Goal: Task Accomplishment & Management: Use online tool/utility

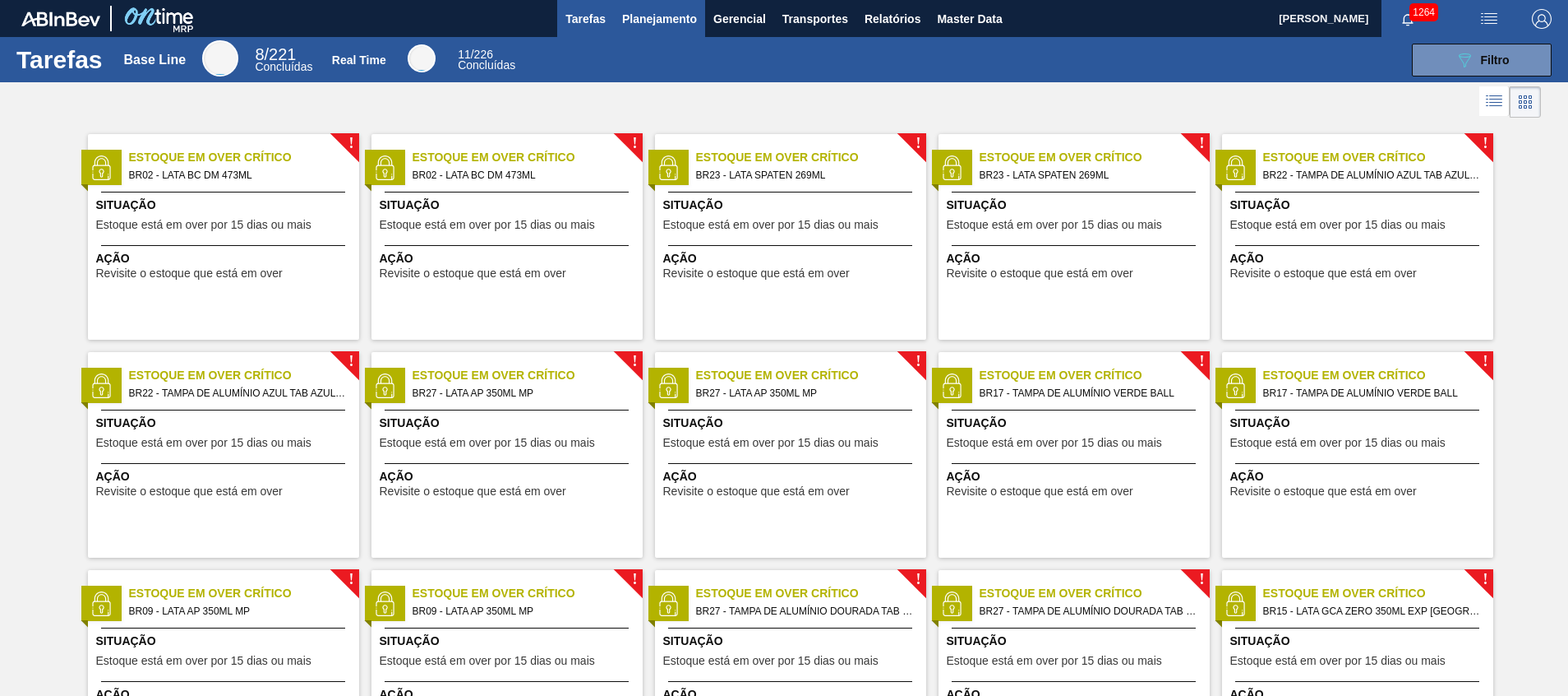
click at [631, 18] on span "Planejamento" at bounding box center [659, 18] width 75 height 20
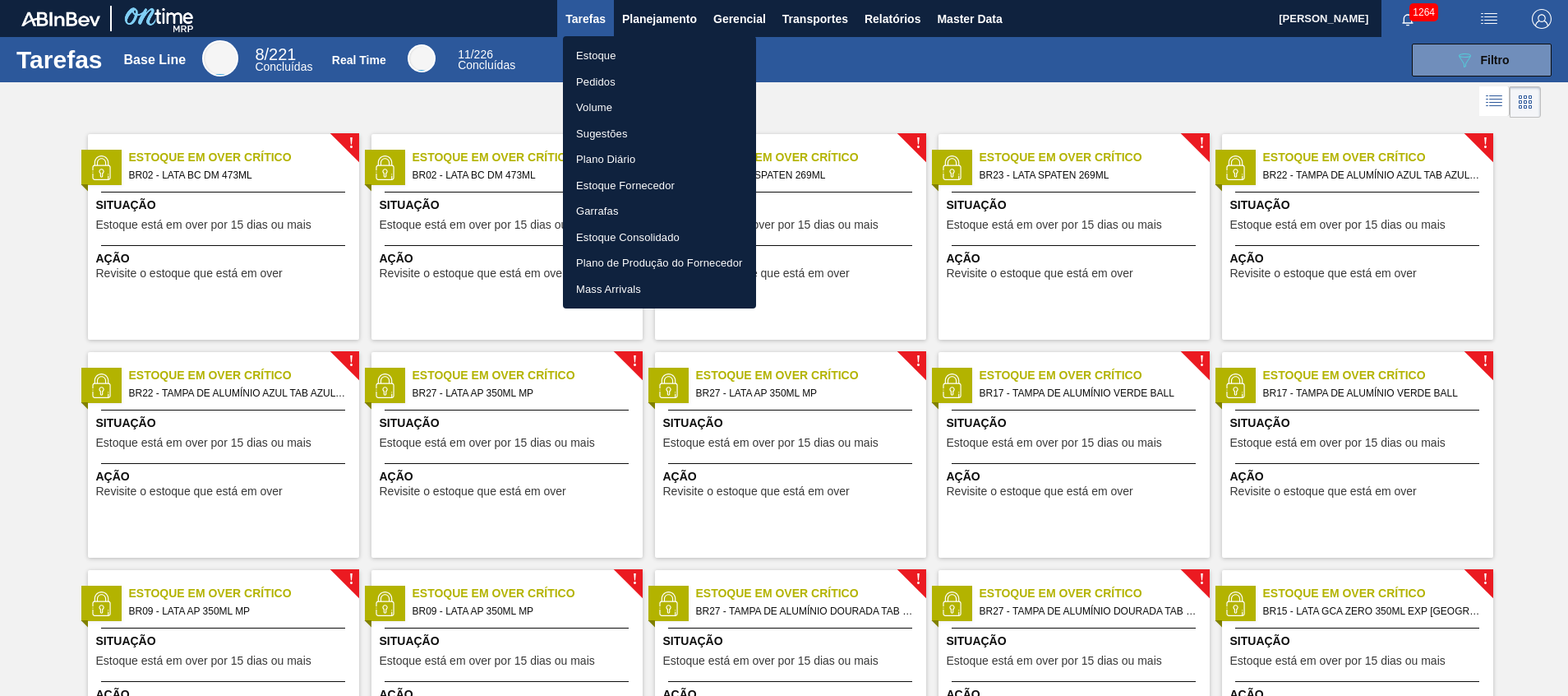
click at [618, 52] on li "Estoque" at bounding box center [659, 56] width 193 height 26
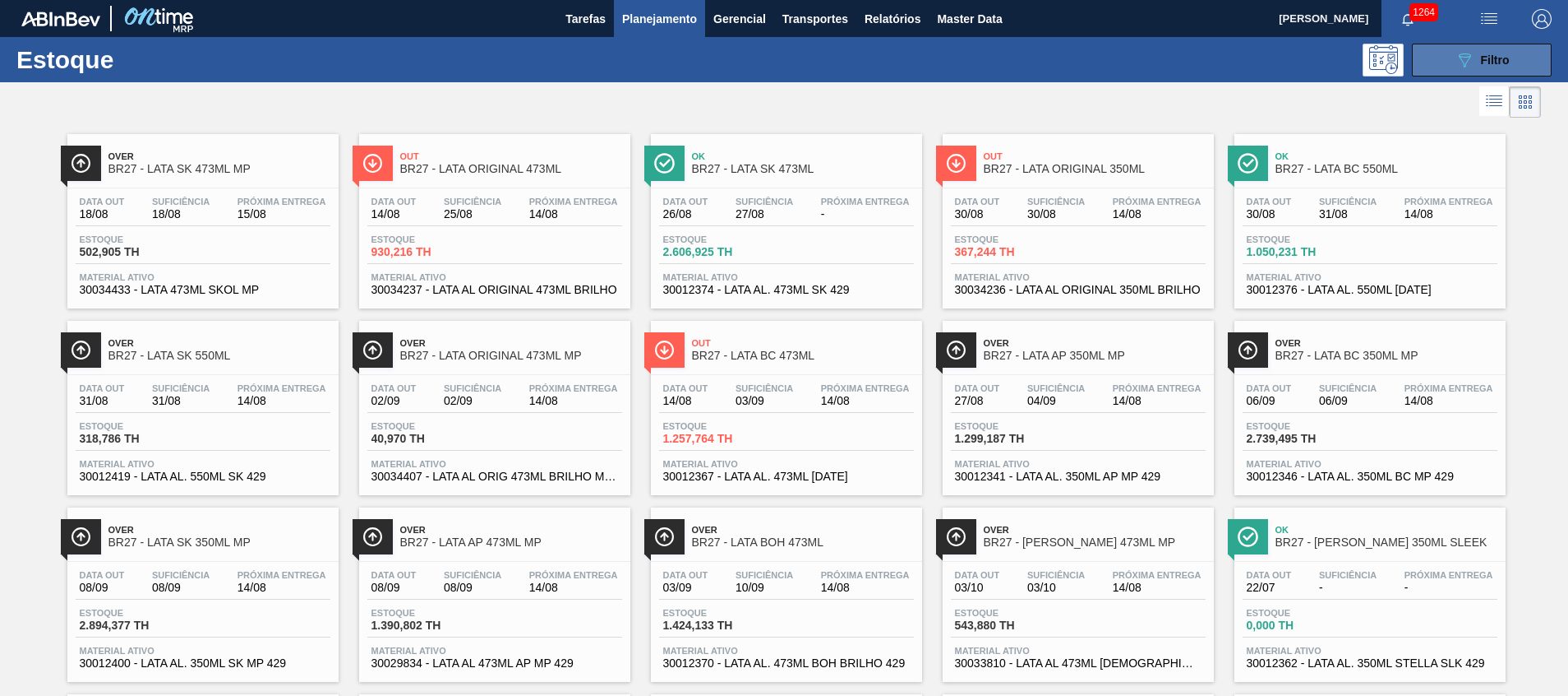
click at [1467, 64] on icon "089F7B8B-B2A5-4AFE-B5C0-19BA573D28AC" at bounding box center [1464, 60] width 20 height 20
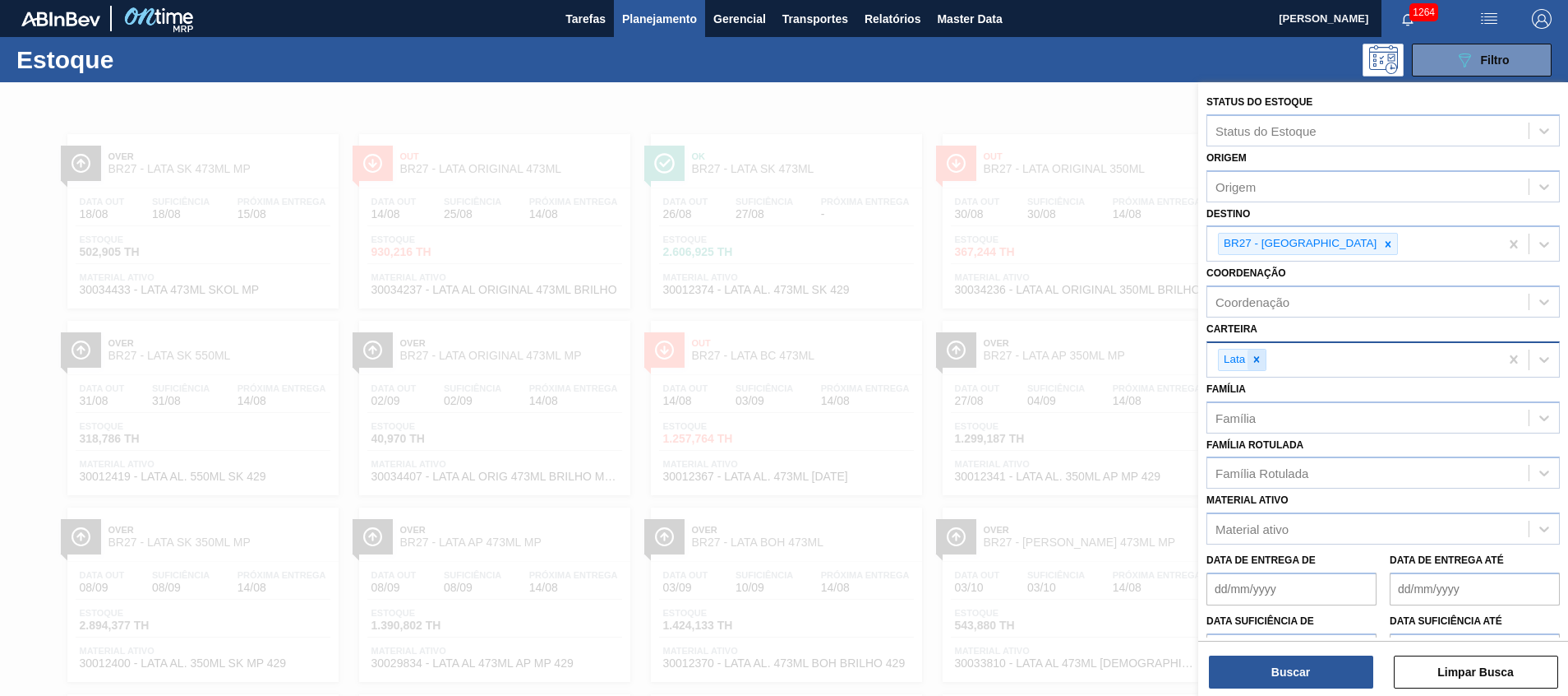
click at [1252, 368] on div at bounding box center [1256, 360] width 18 height 21
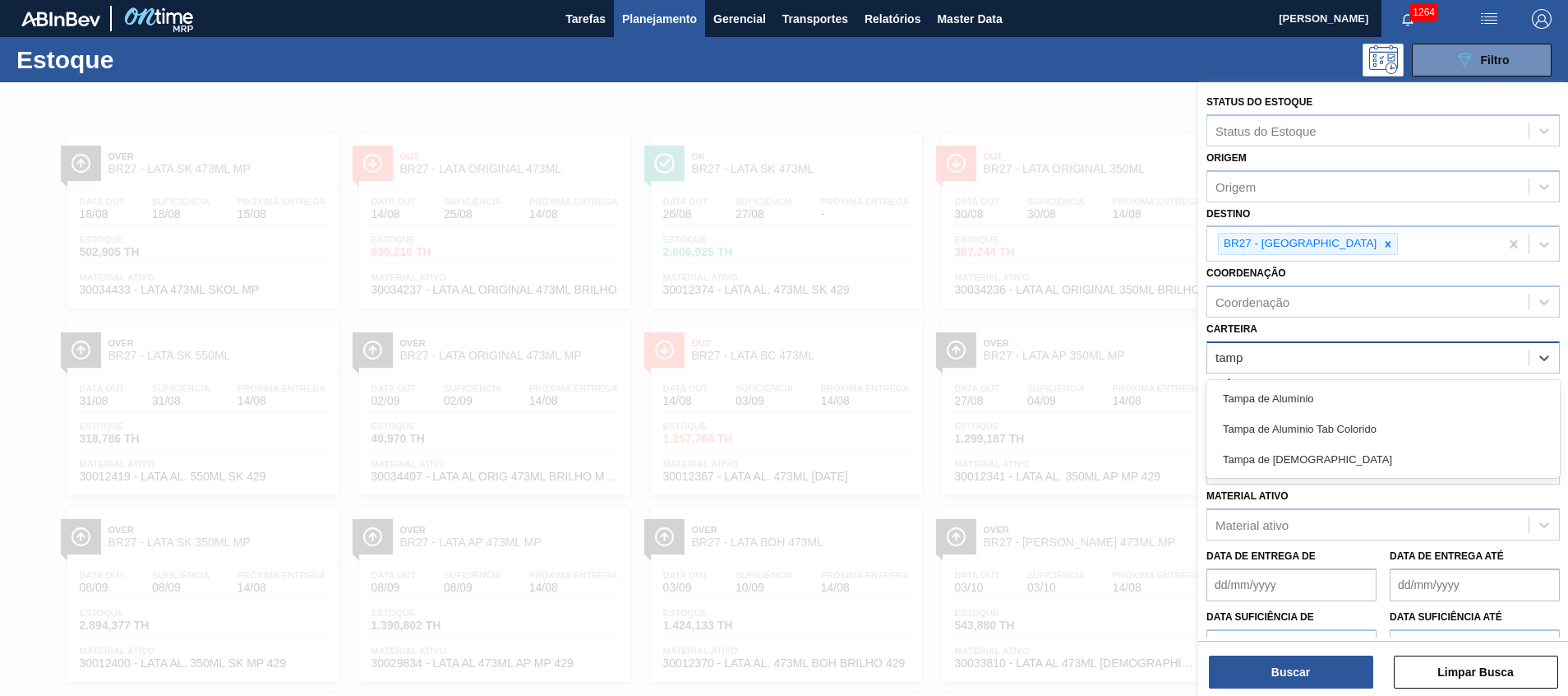
type input "tampa"
drag, startPoint x: 1243, startPoint y: 456, endPoint x: 1310, endPoint y: 329, distance: 143.6
click at [1243, 458] on div "Tampa de [DEMOGRAPHIC_DATA]" at bounding box center [1382, 459] width 353 height 30
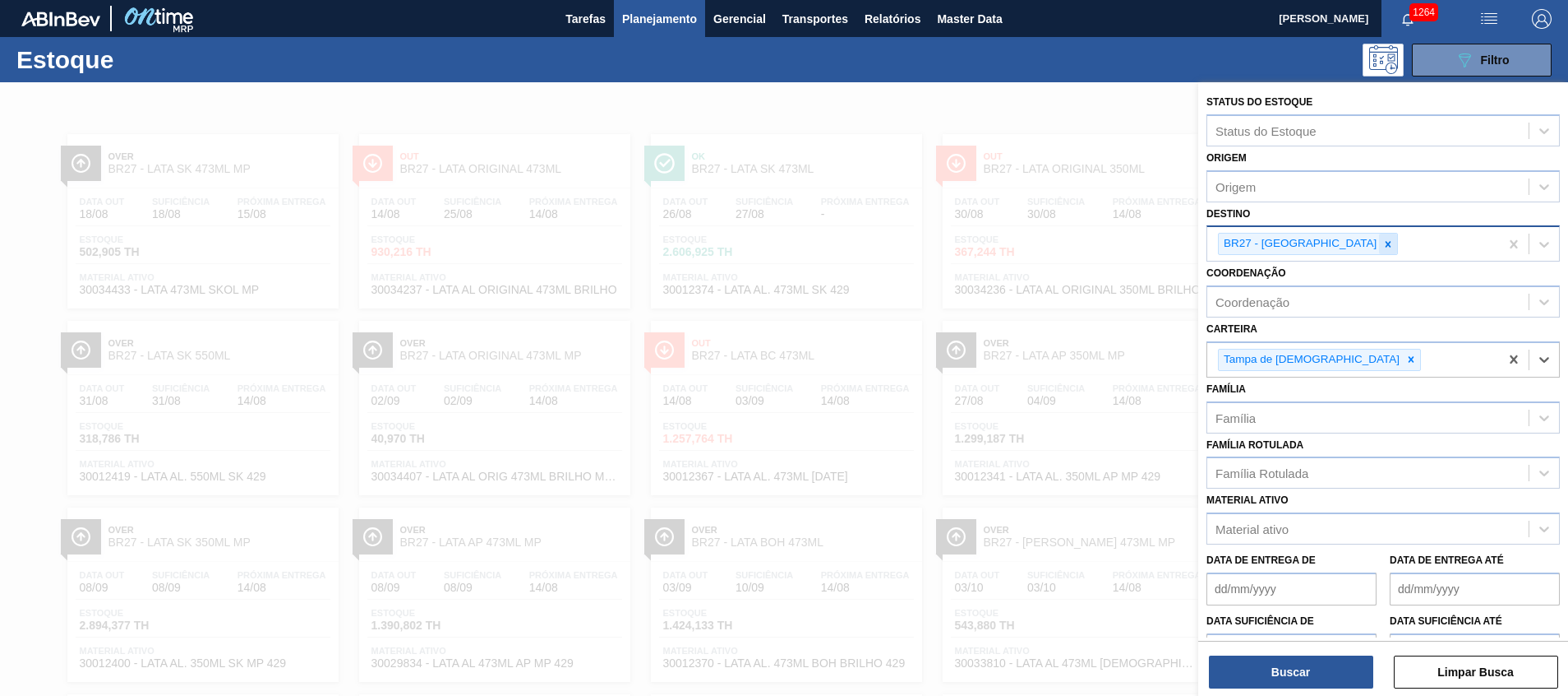
click at [1382, 247] on icon at bounding box center [1388, 244] width 11 height 11
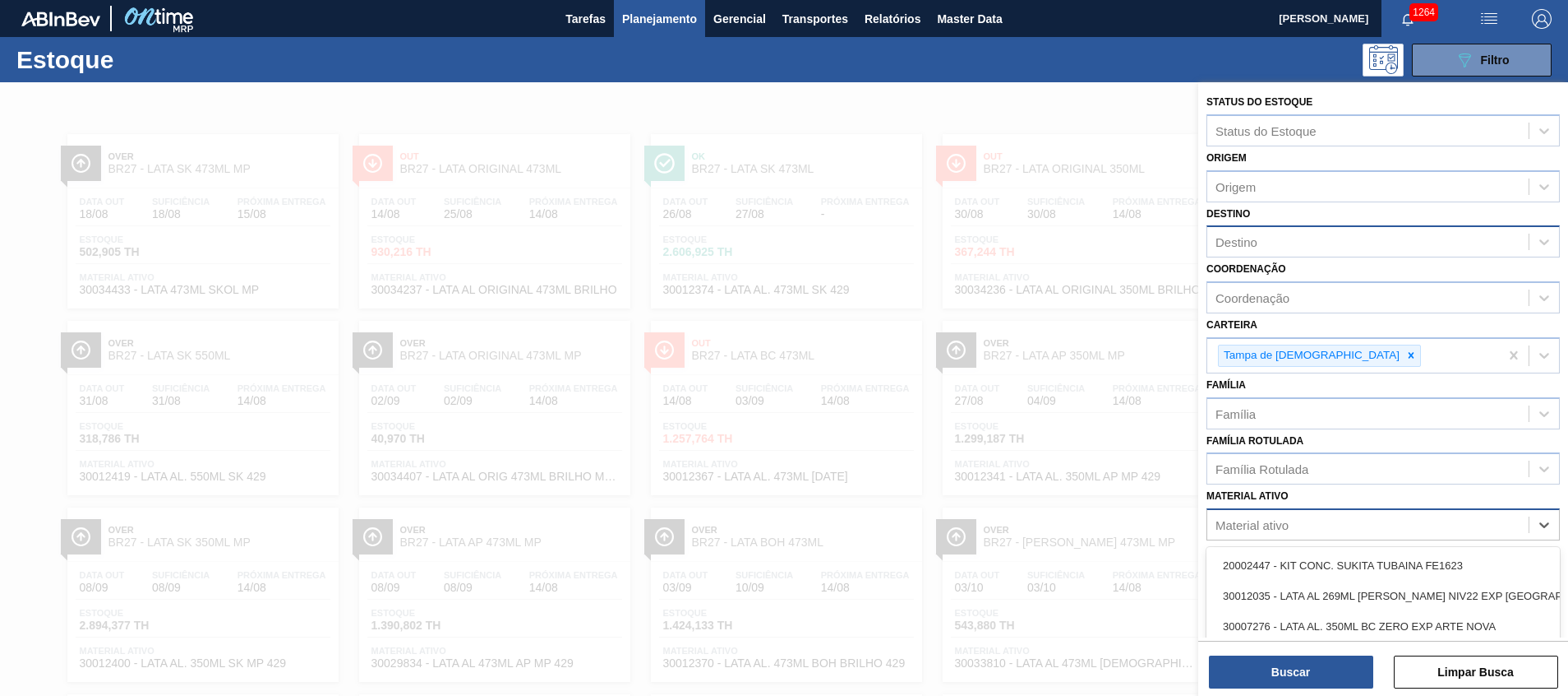
click at [1257, 522] on div "Material ativo" at bounding box center [1251, 525] width 73 height 14
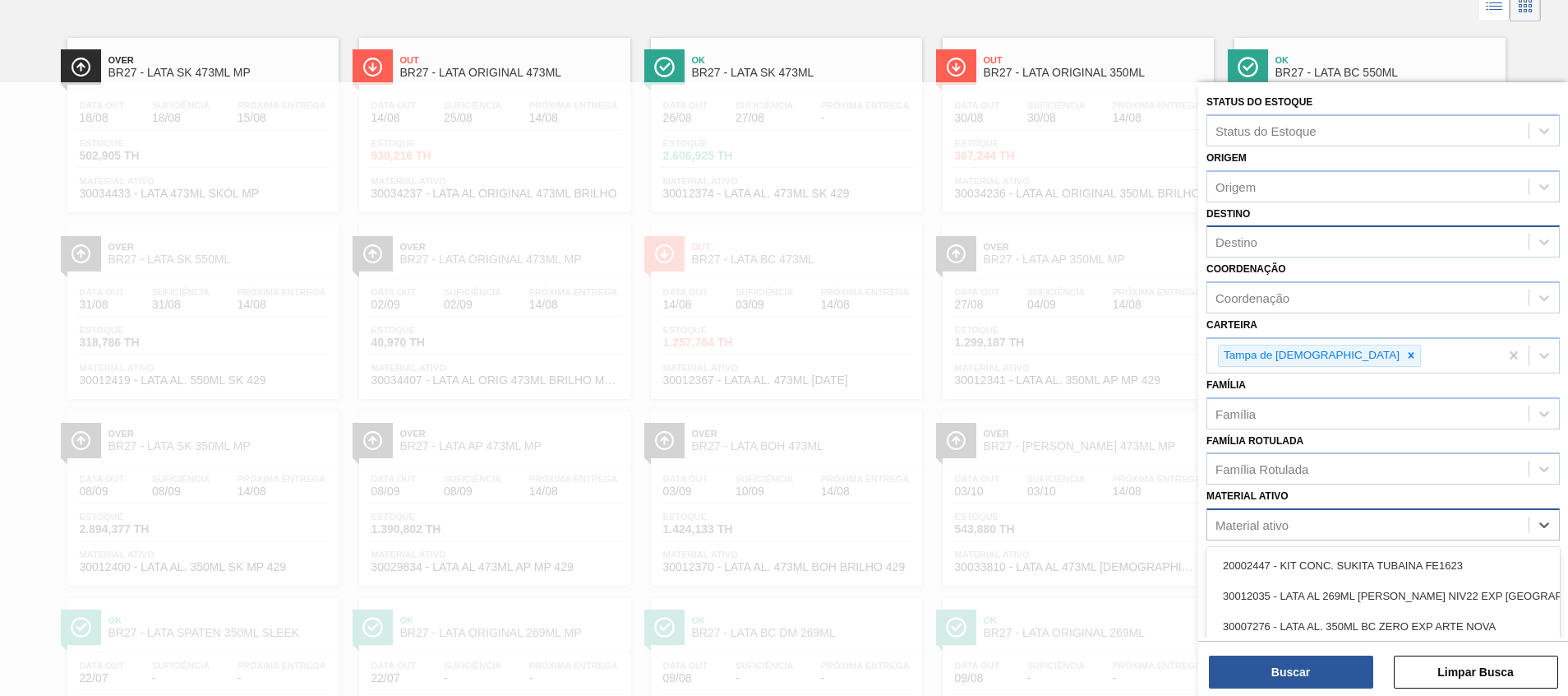
scroll to position [104, 0]
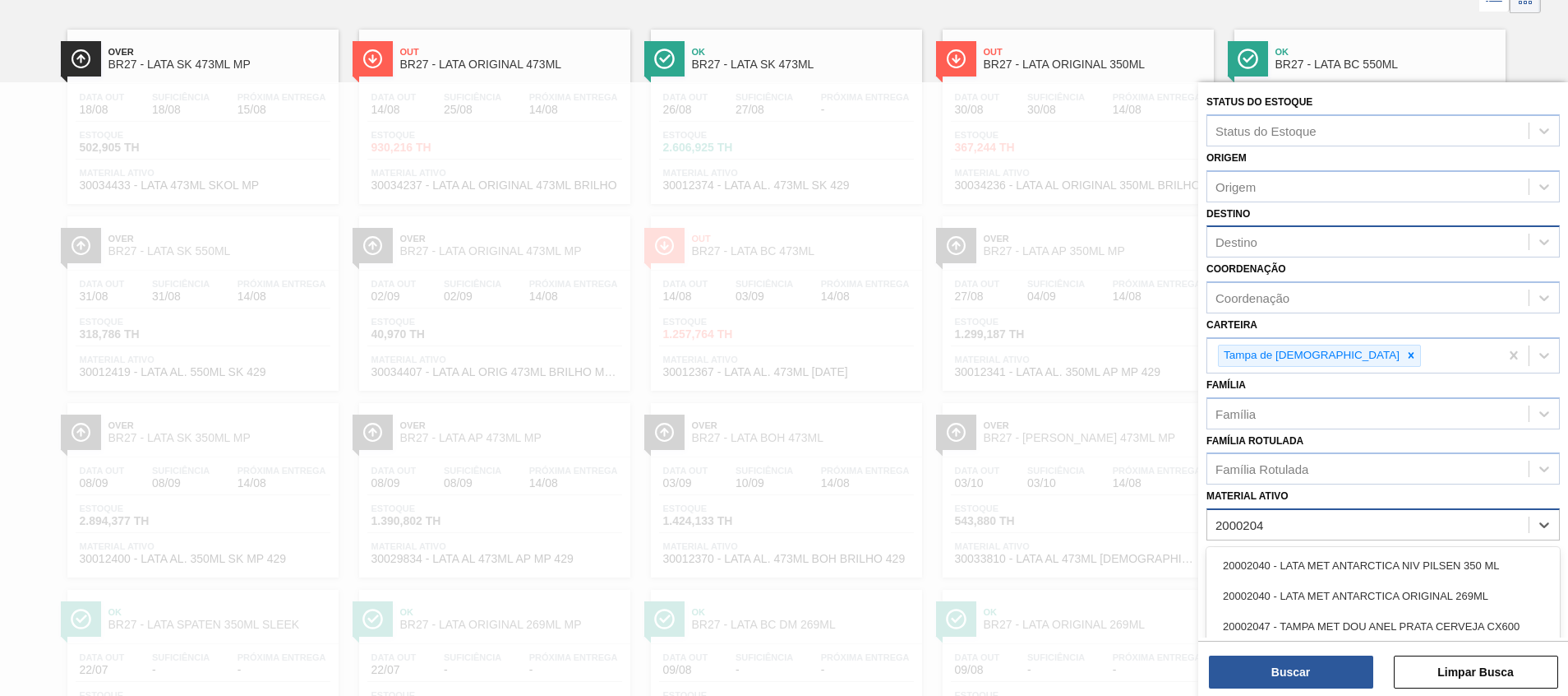
type ativo "20002048"
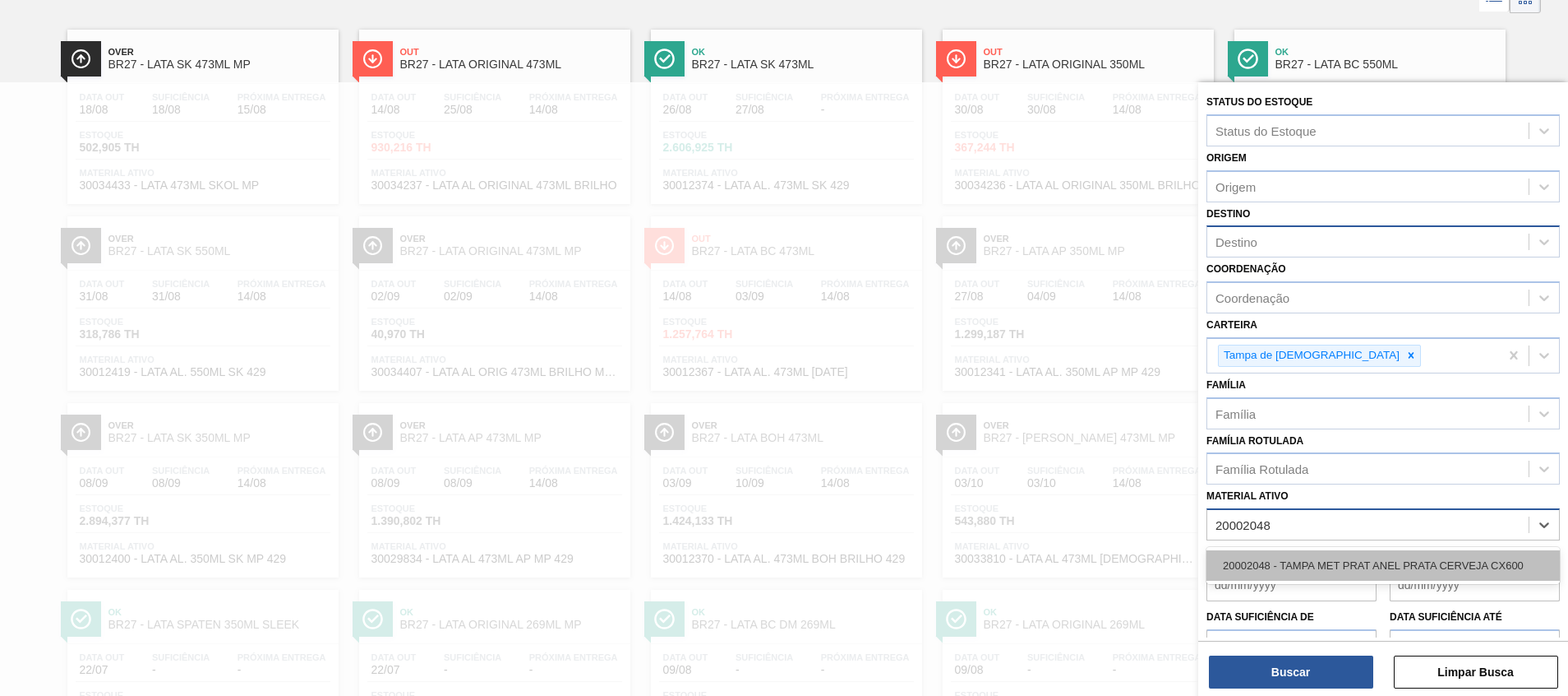
click at [1262, 559] on div "20002048 - TAMPA MET PRAT ANEL PRATA CERVEJA CX600" at bounding box center [1382, 565] width 353 height 30
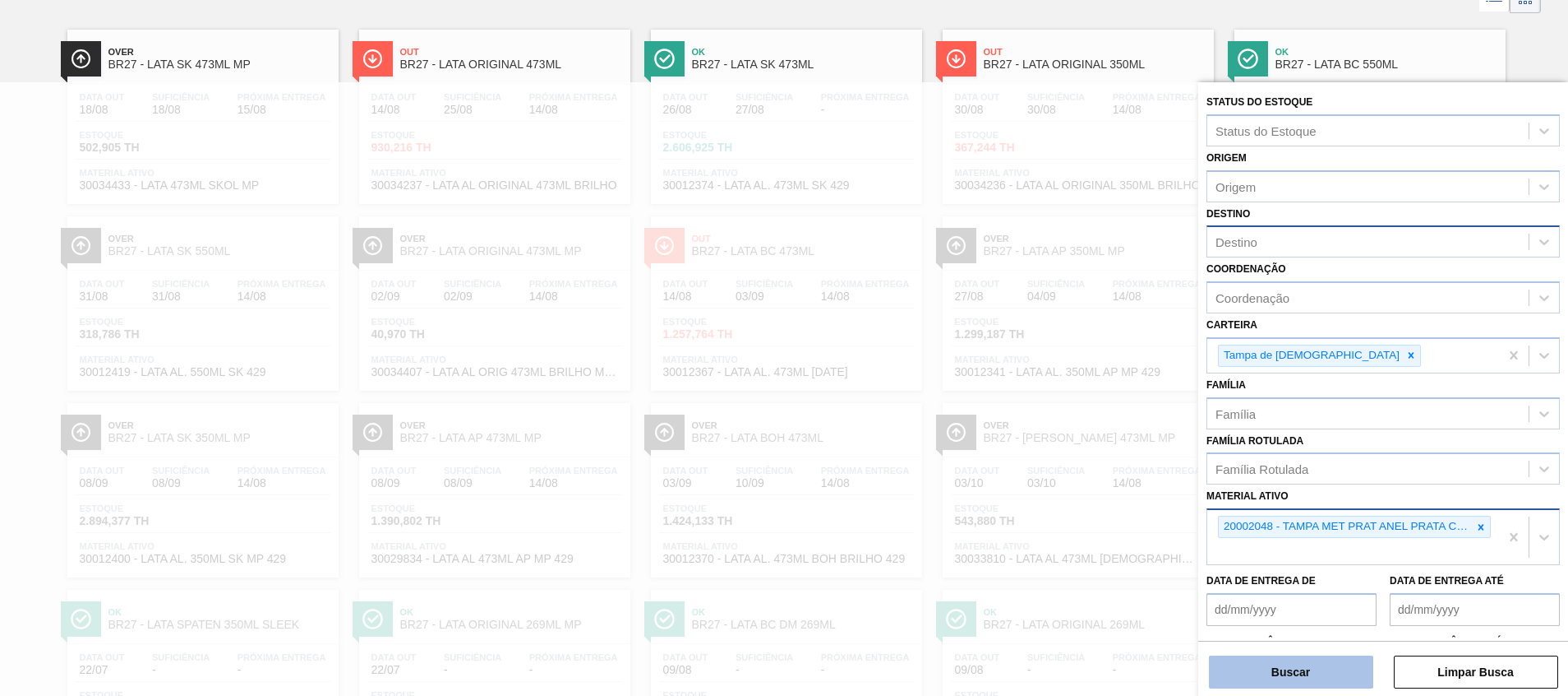
click at [1256, 666] on button "Buscar" at bounding box center [1291, 672] width 165 height 33
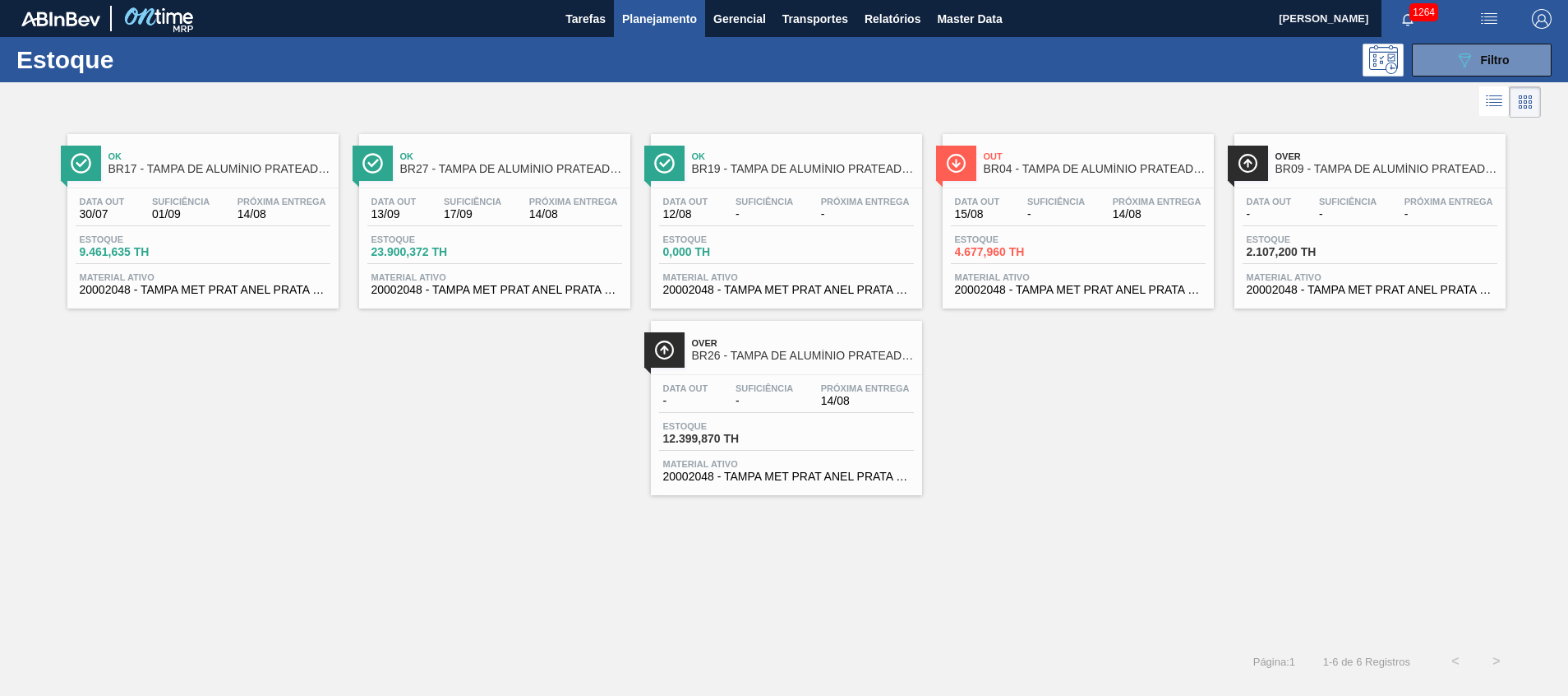
drag, startPoint x: 1060, startPoint y: 294, endPoint x: 989, endPoint y: 354, distance: 93.0
click at [1065, 351] on div "Ok BR17 - TAMPA DE ALUMÍNIO PRATEADA MINAS Data out 30/07 Suficiência 01/09 Pró…" at bounding box center [784, 308] width 1568 height 373
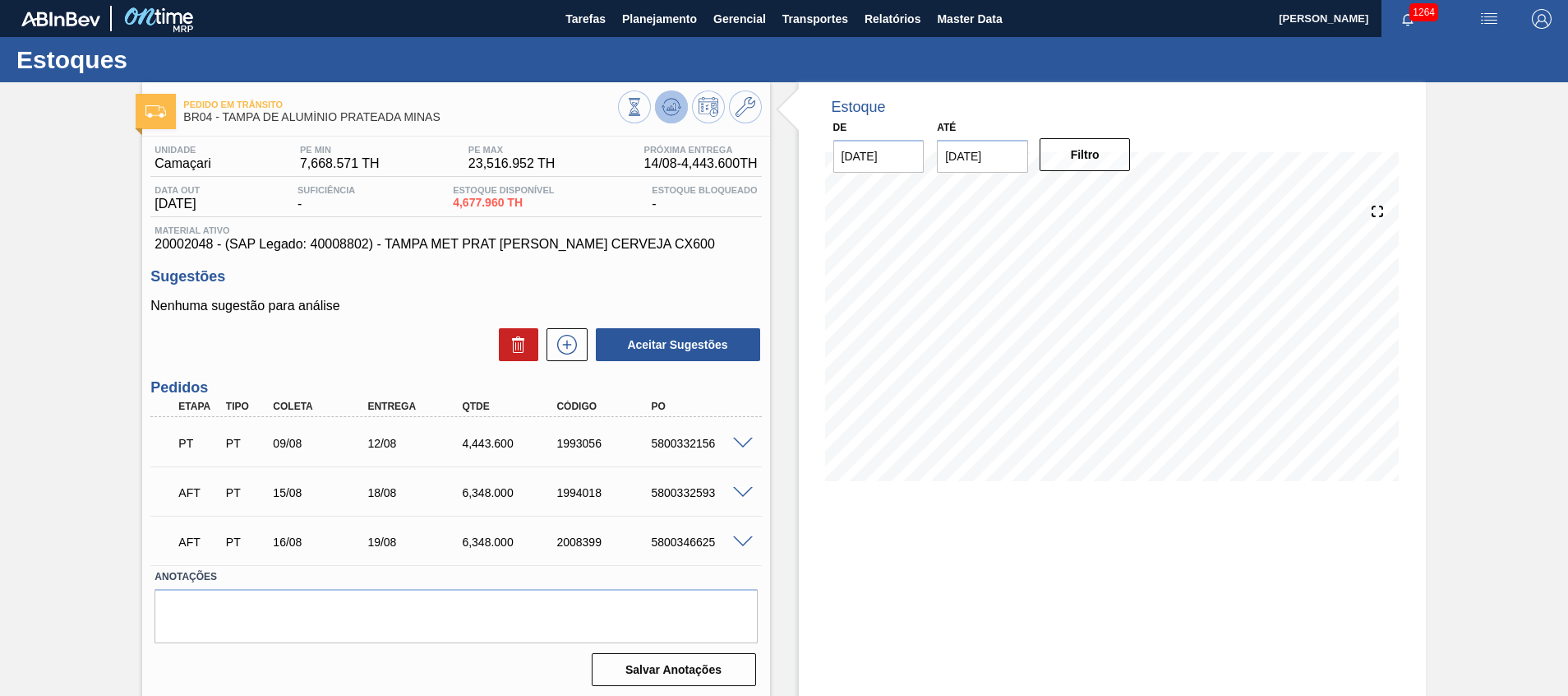
click at [644, 112] on icon at bounding box center [634, 107] width 18 height 18
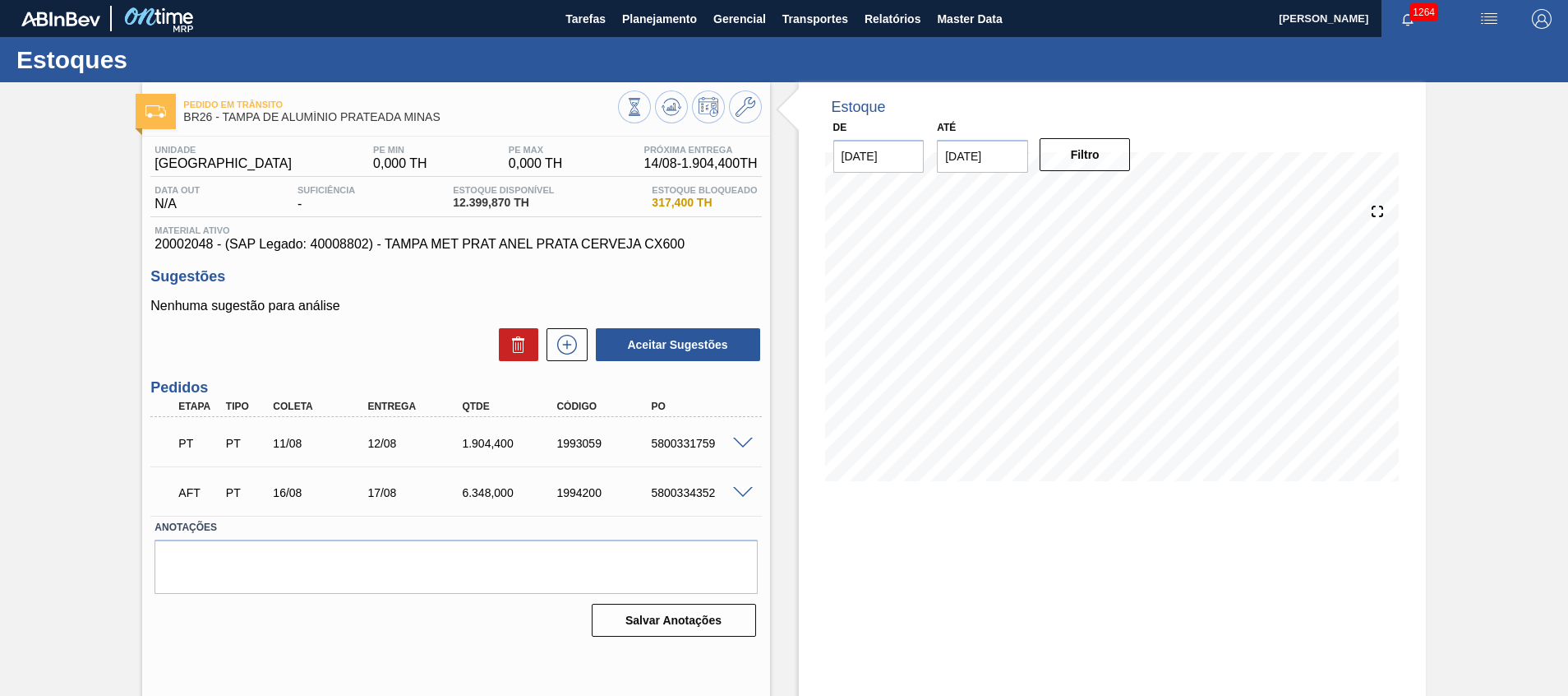
drag, startPoint x: 144, startPoint y: 496, endPoint x: 803, endPoint y: 286, distance: 691.7
drag, startPoint x: 803, startPoint y: 286, endPoint x: 715, endPoint y: 266, distance: 90.2
click at [715, 266] on div "Unidade Uberlândia PE MIN 0,000 TH PE MAX 0,000 TH Próxima Entrega 14/08 - 1.90…" at bounding box center [455, 389] width 627 height 506
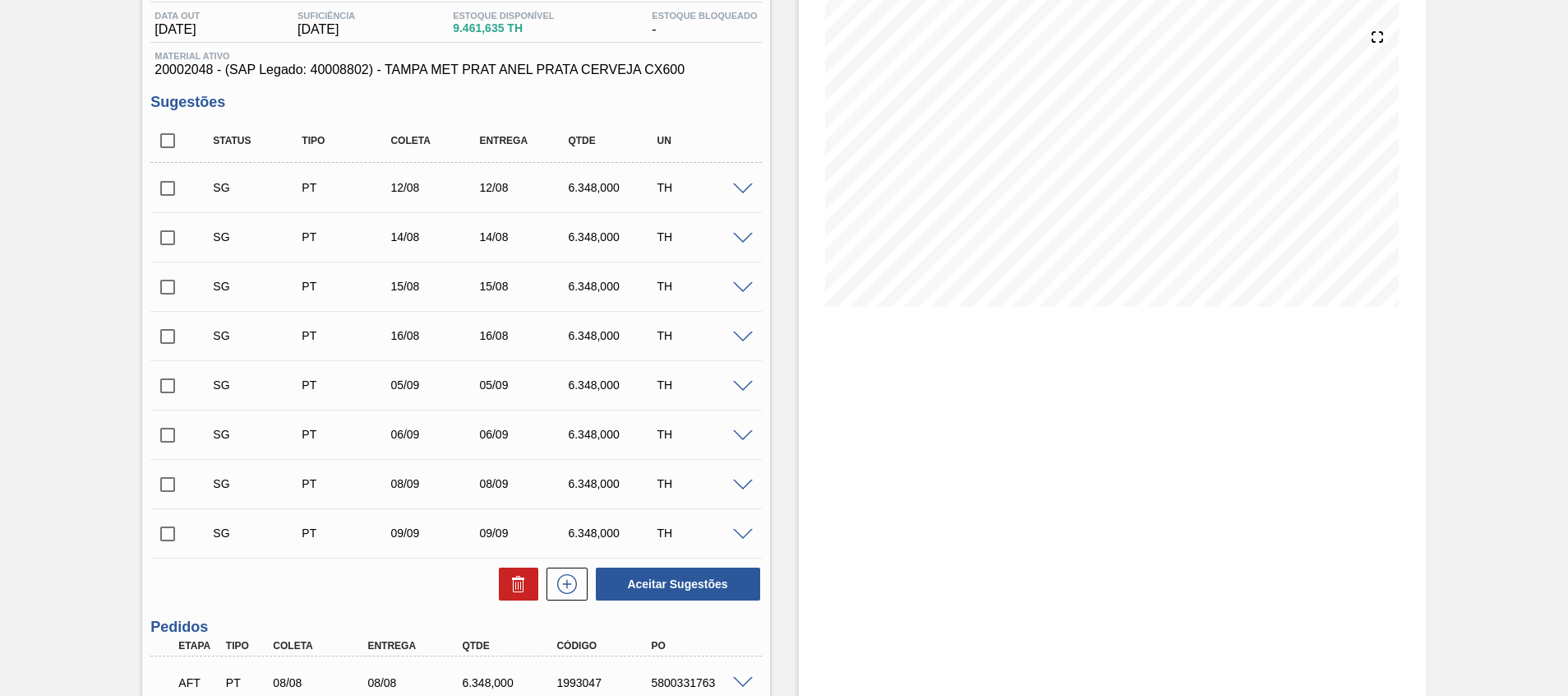
scroll to position [123, 0]
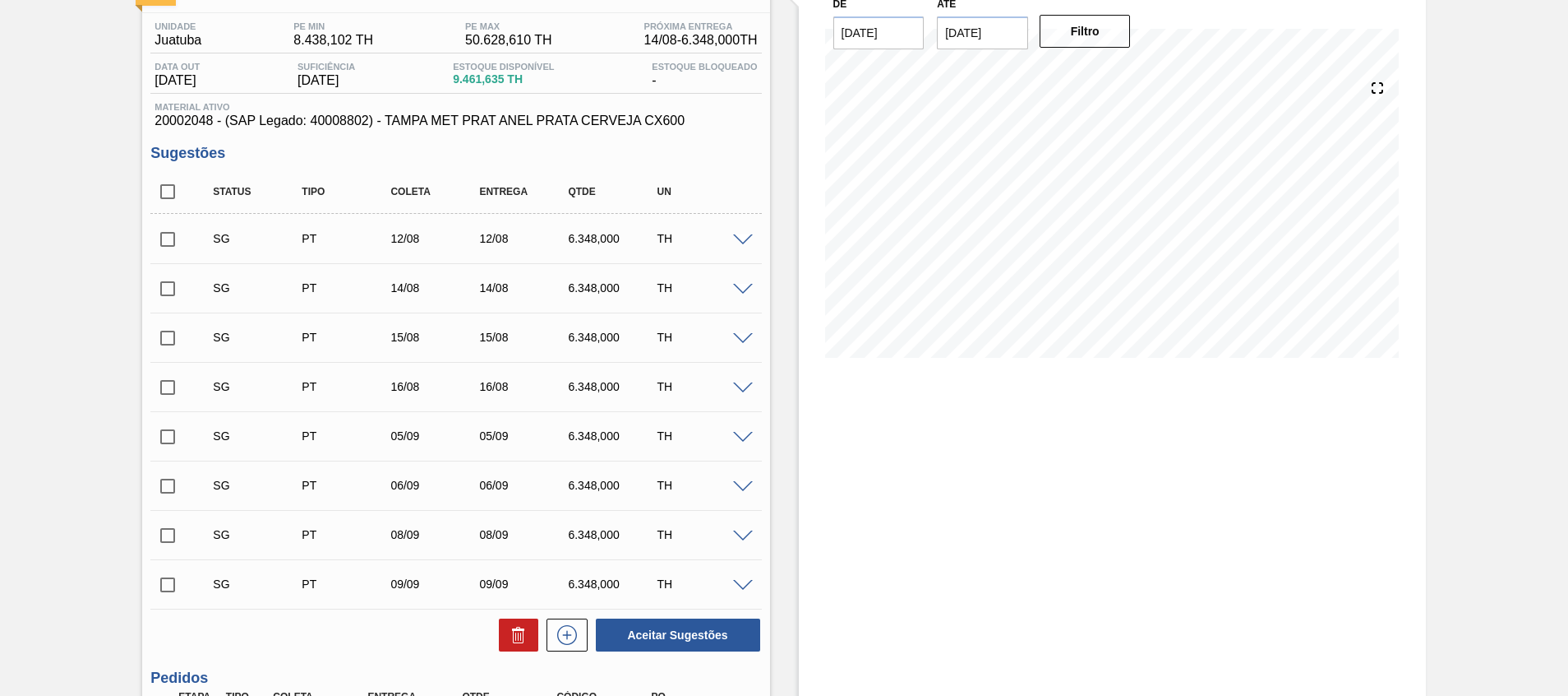
click at [167, 389] on input "checkbox" at bounding box center [167, 387] width 35 height 35
checkbox input "true"
click at [169, 334] on input "checkbox" at bounding box center [167, 338] width 35 height 35
checkbox input "true"
click at [173, 275] on input "checkbox" at bounding box center [167, 289] width 35 height 35
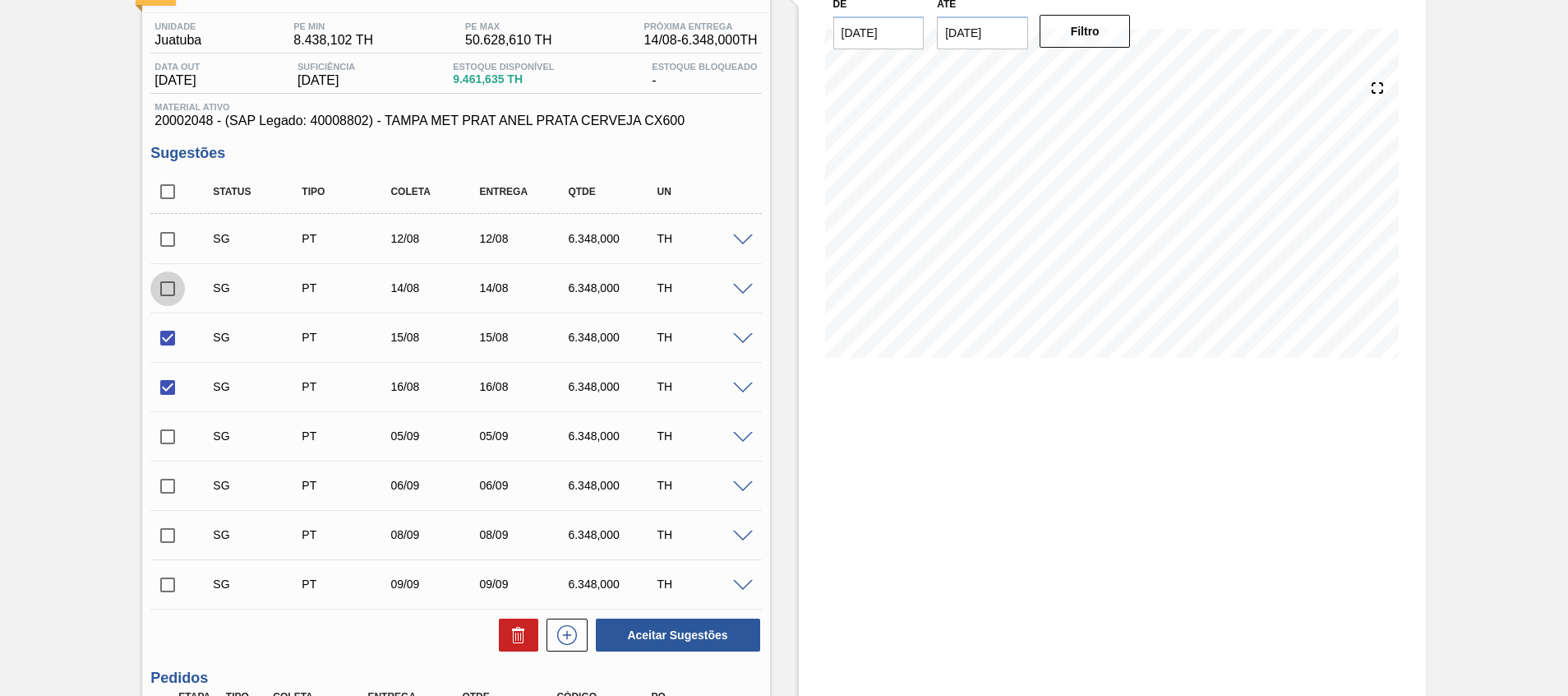
checkbox input "true"
click at [174, 229] on input "checkbox" at bounding box center [167, 240] width 35 height 35
click at [523, 633] on icon at bounding box center [519, 634] width 20 height 20
checkbox input "false"
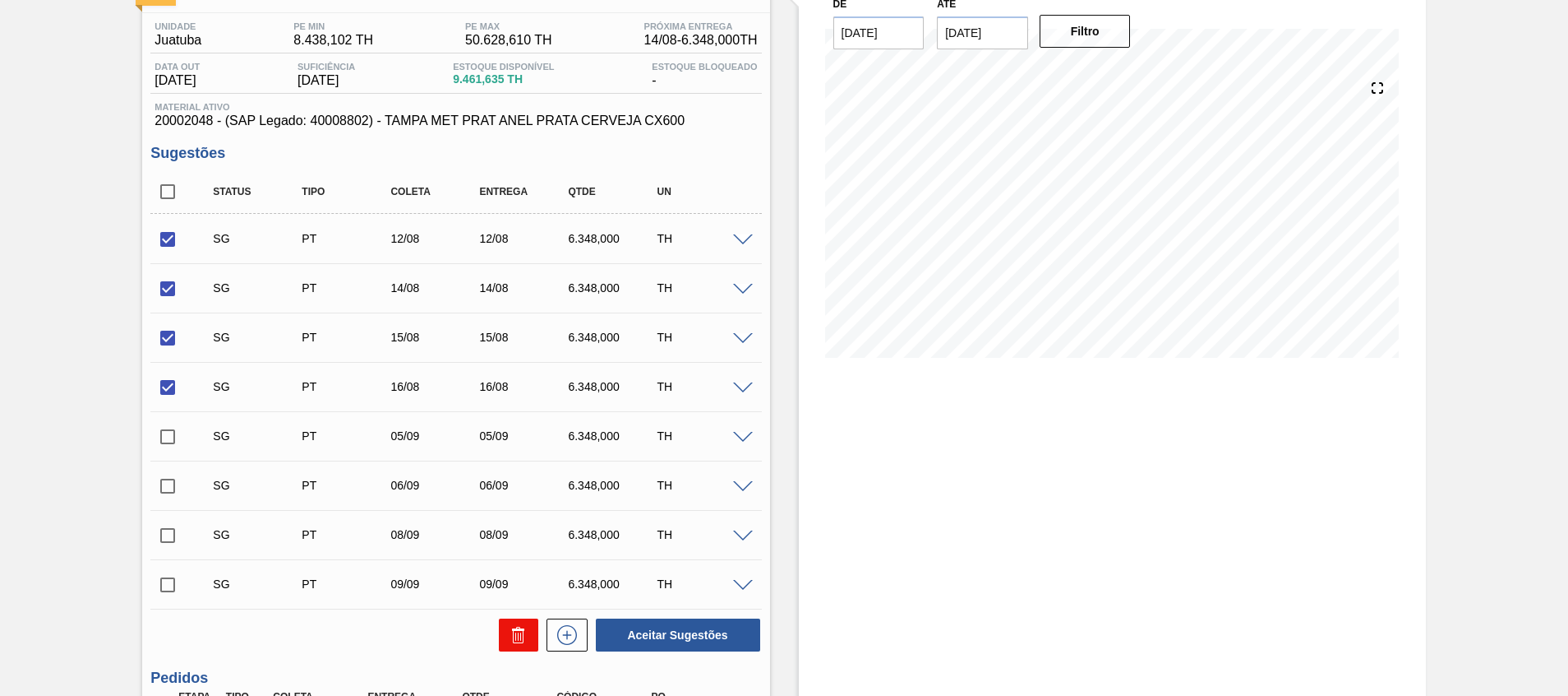
checkbox input "false"
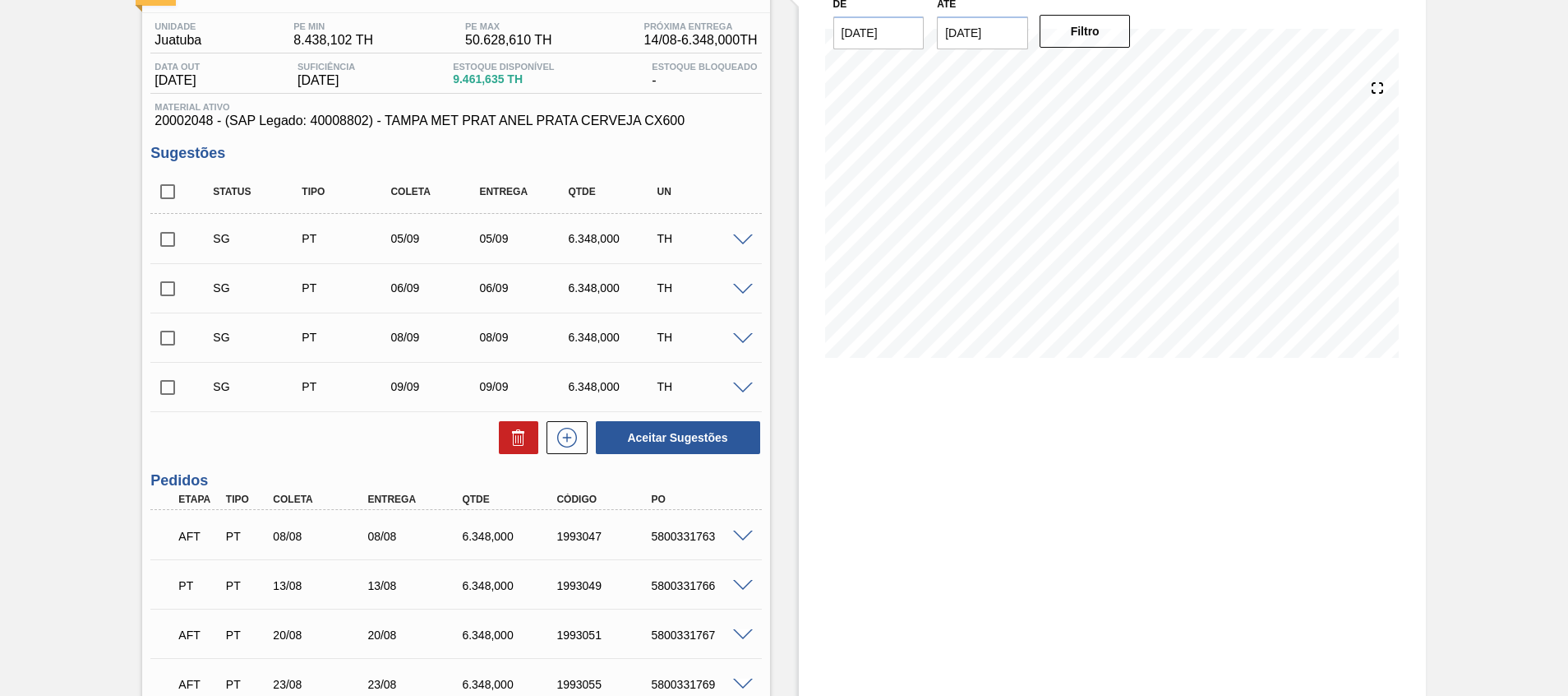
click at [983, 39] on input "28/08/2025" at bounding box center [982, 33] width 91 height 33
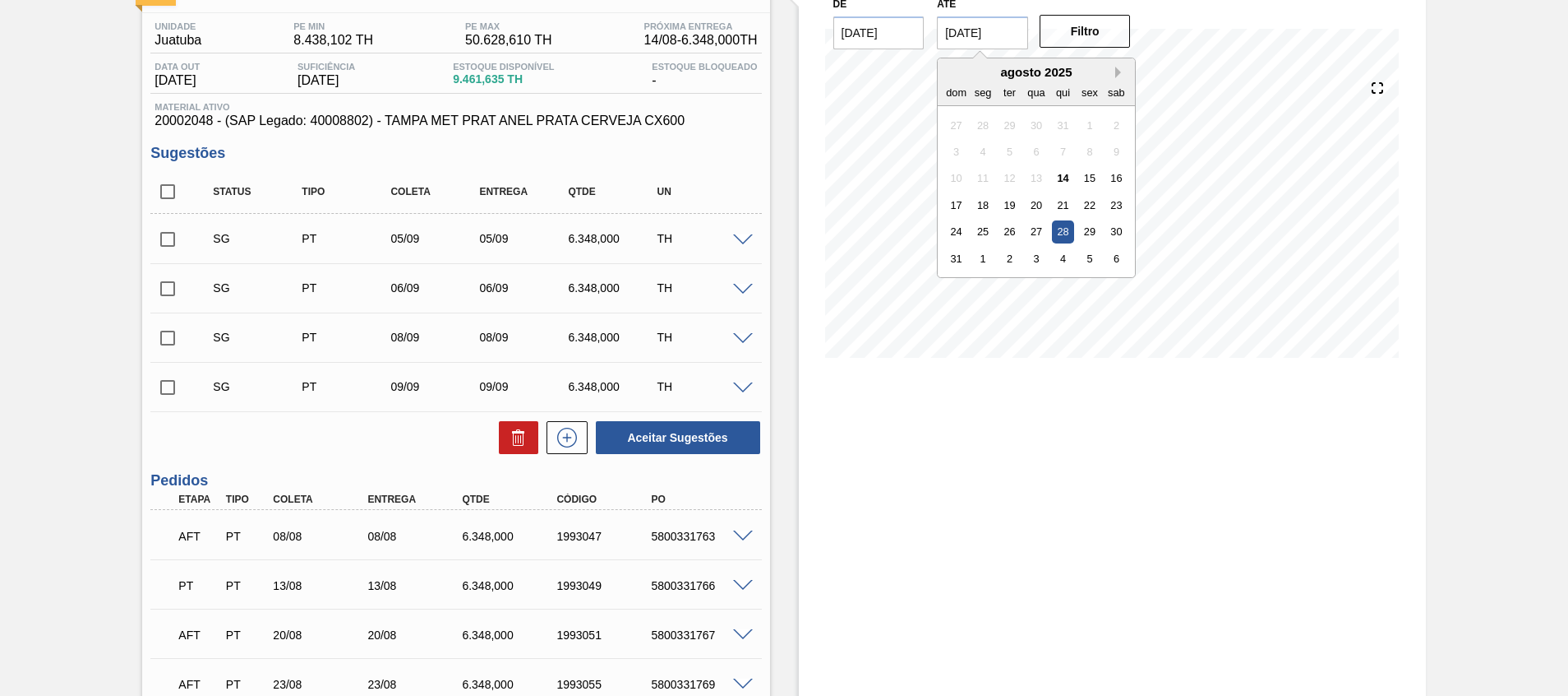
click at [1117, 74] on button "Next Month" at bounding box center [1120, 72] width 11 height 11
click at [1008, 233] on div "30" at bounding box center [1009, 232] width 23 height 23
type input "[DATE]"
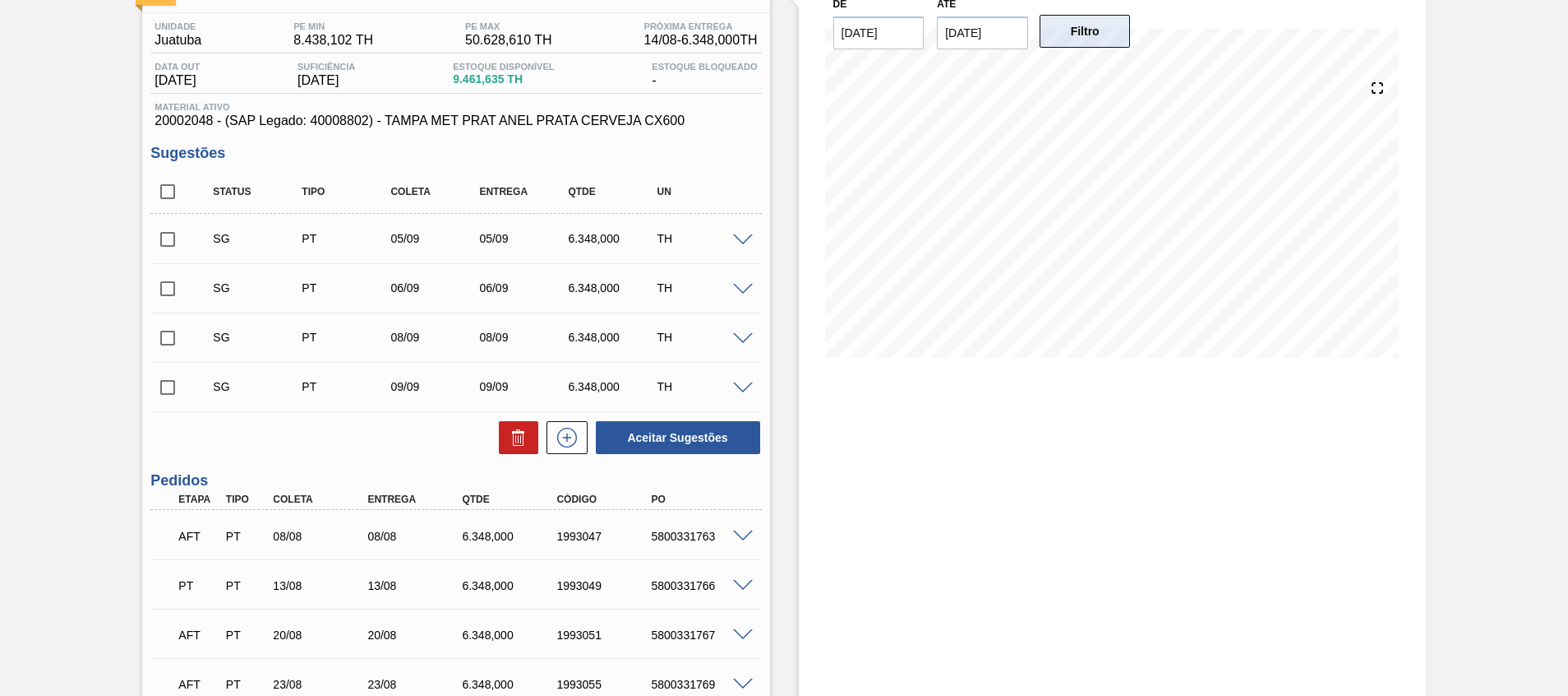
click at [1074, 27] on button "Filtro" at bounding box center [1085, 31] width 91 height 33
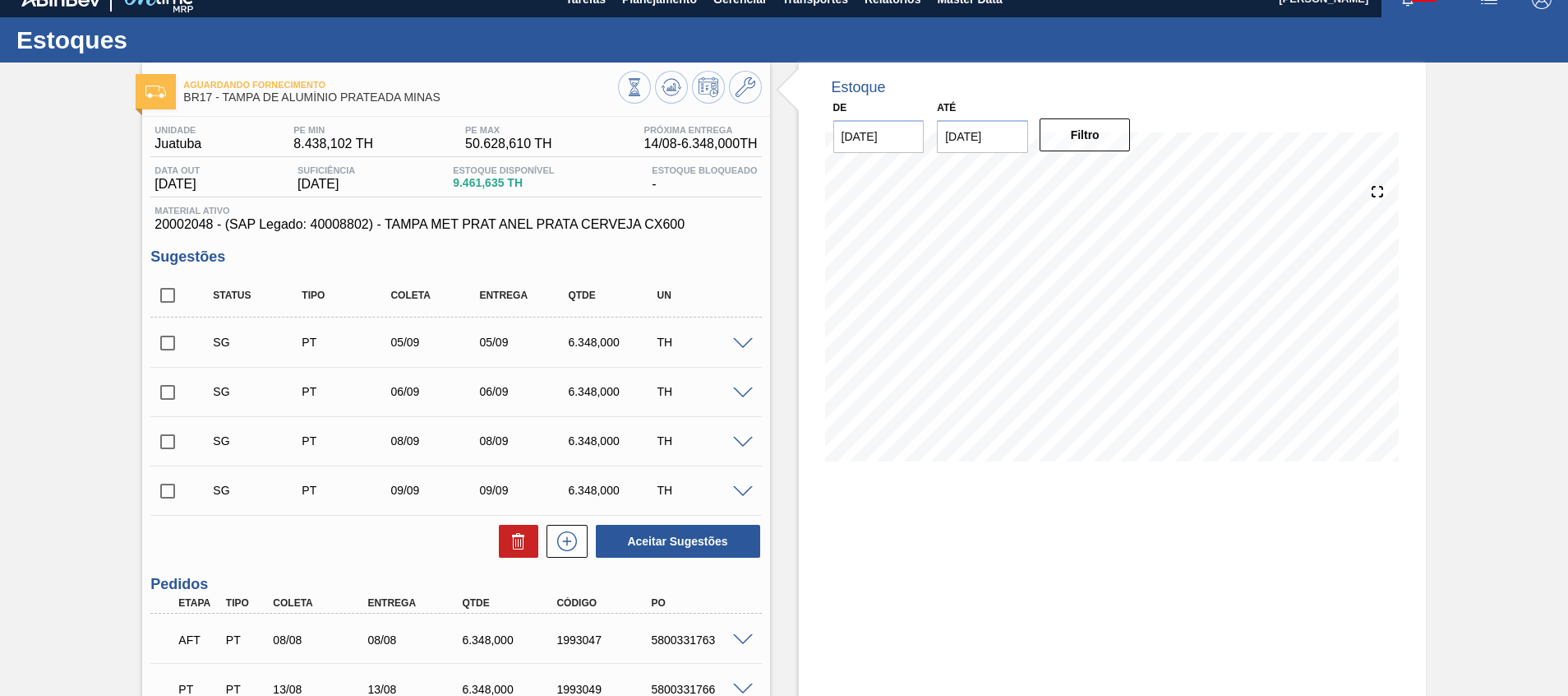
scroll to position [0, 0]
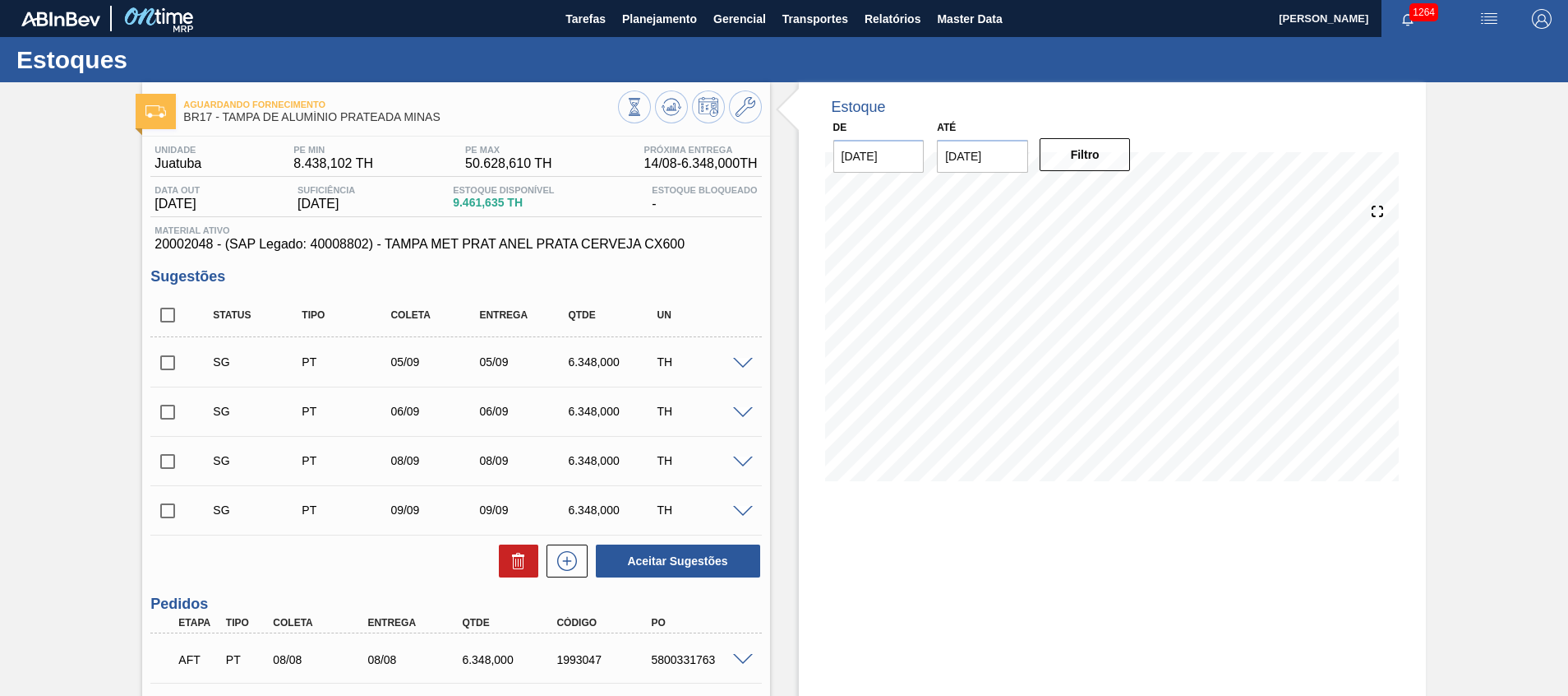
click at [743, 365] on span at bounding box center [742, 364] width 20 height 12
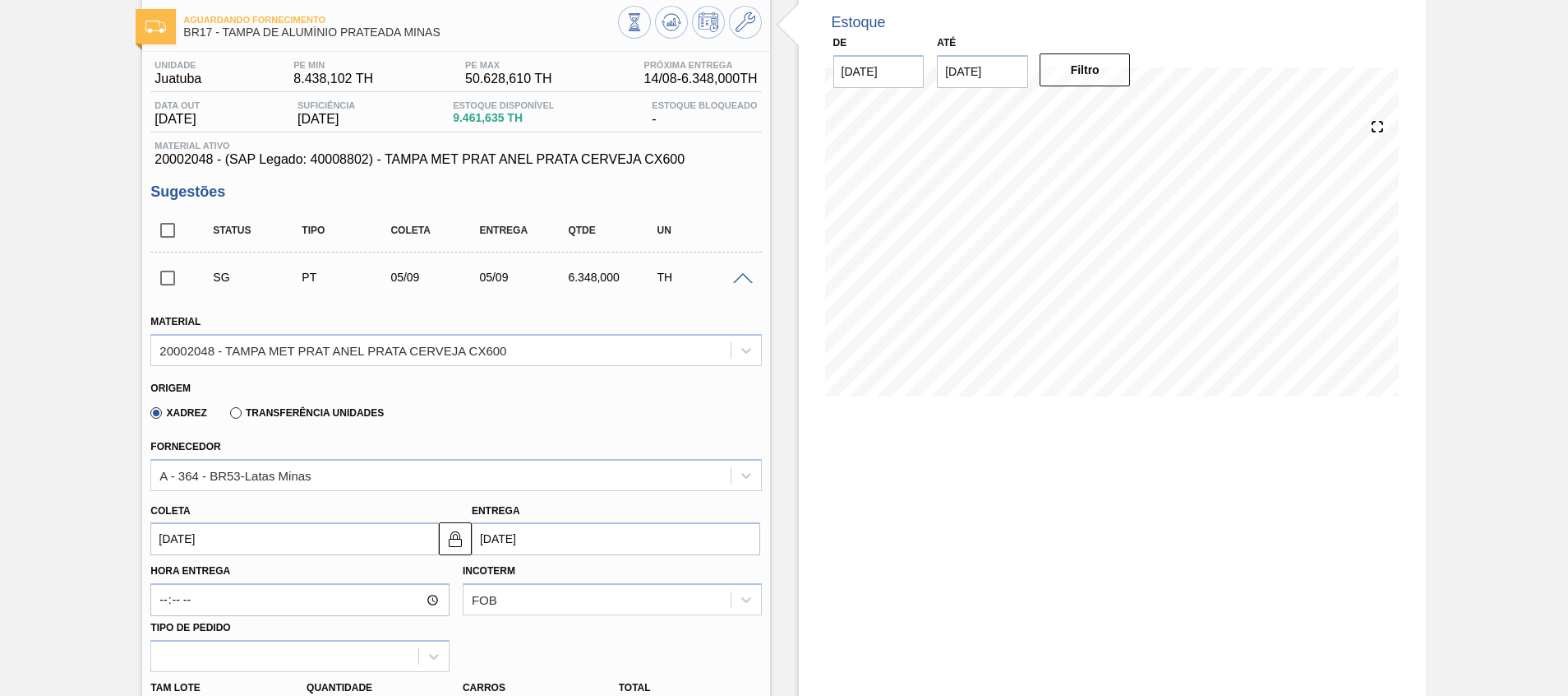
scroll to position [123, 0]
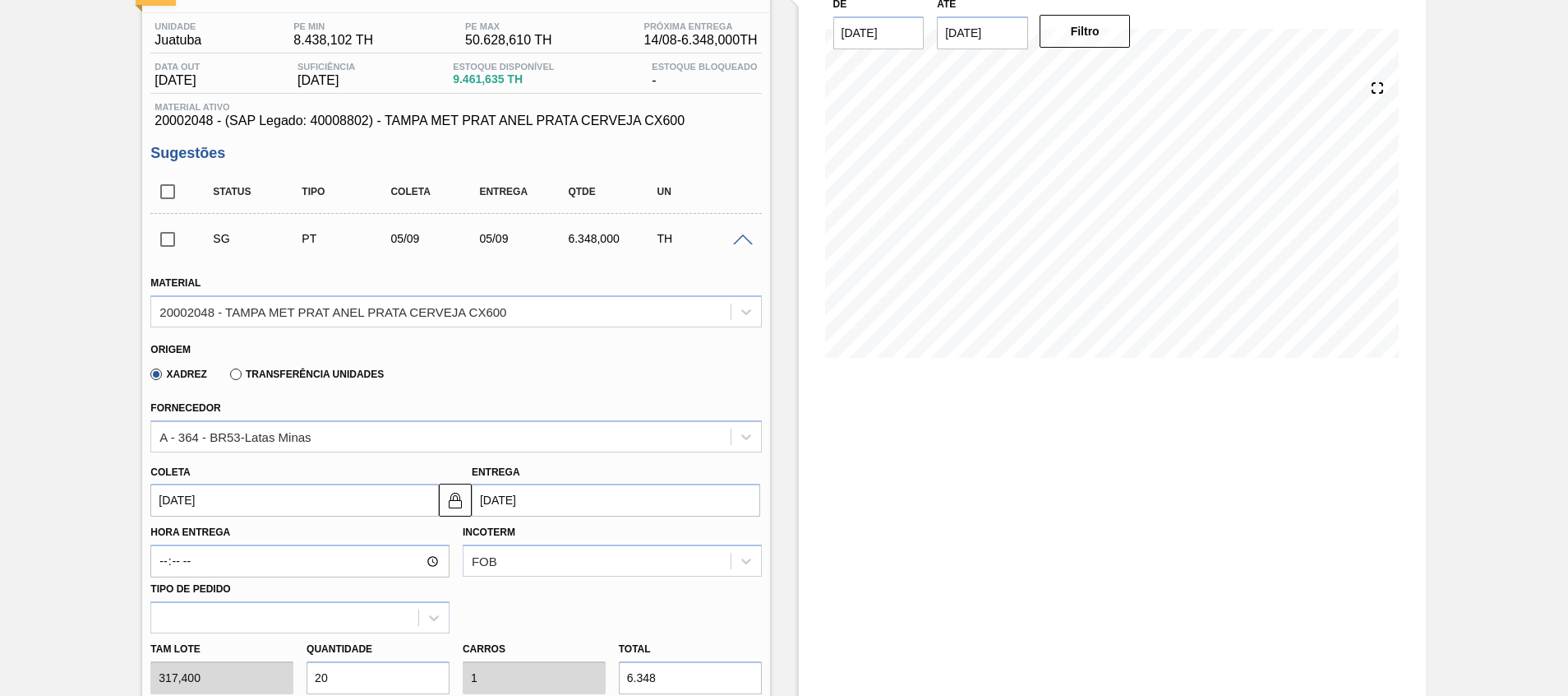
click at [300, 496] on input "05/09/2025" at bounding box center [294, 500] width 289 height 33
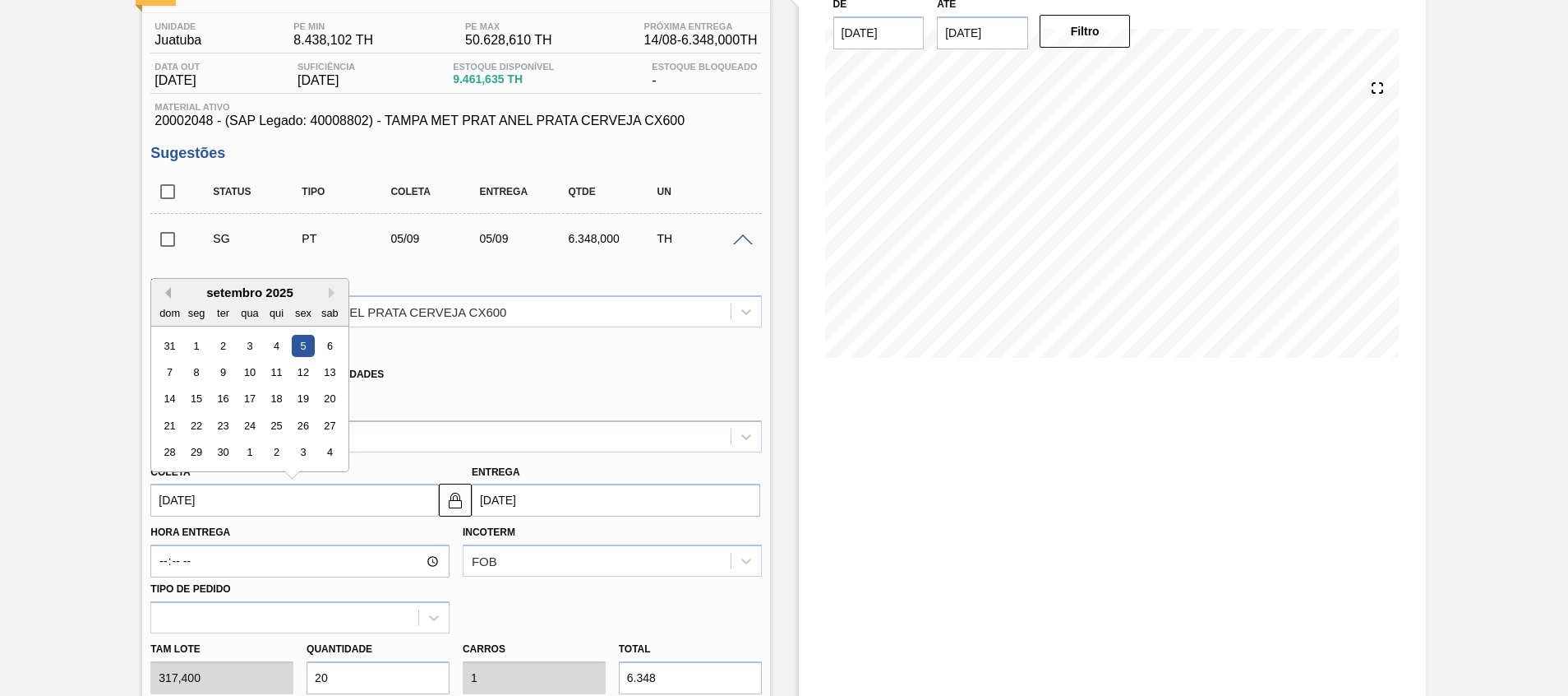
click at [168, 296] on button "Previous Month" at bounding box center [165, 292] width 11 height 11
click at [256, 448] on div "27" at bounding box center [251, 453] width 23 height 23
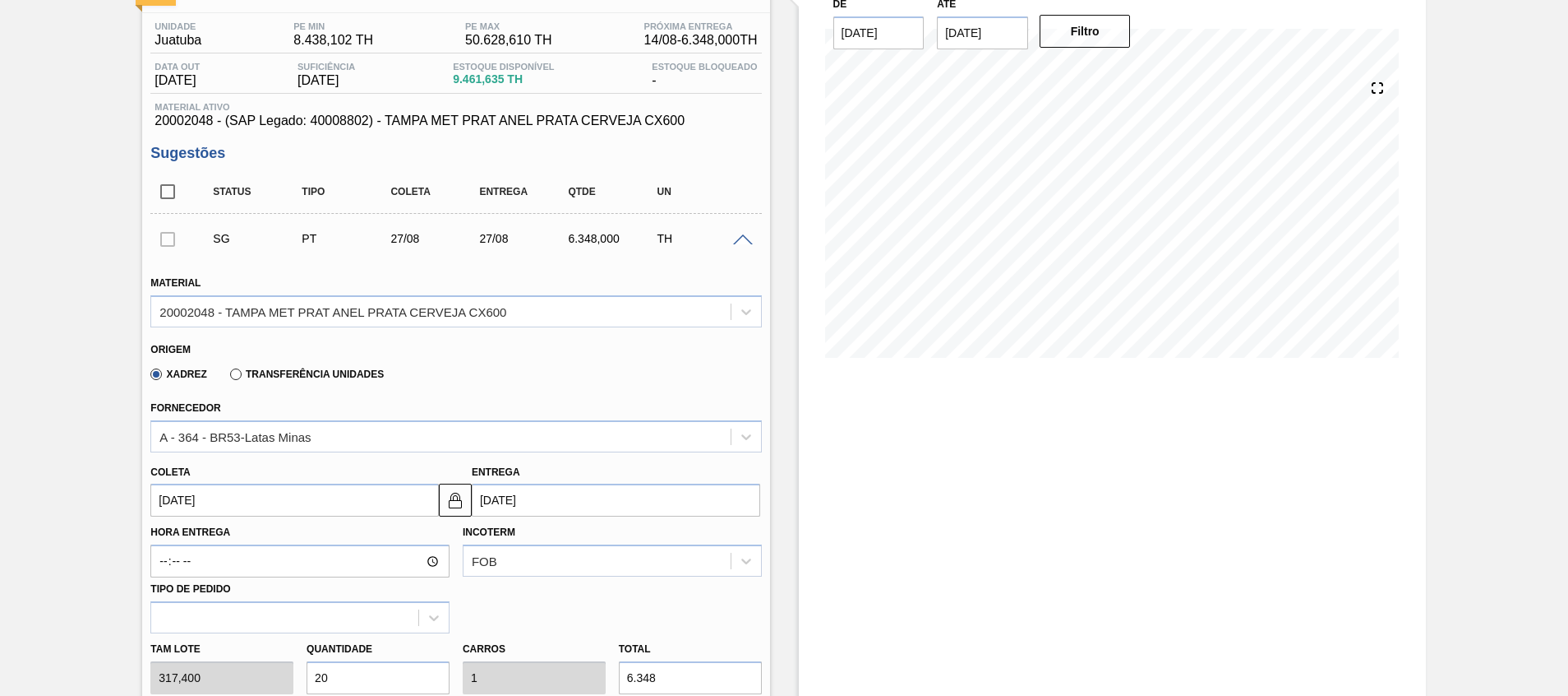
type input "27/08/2025"
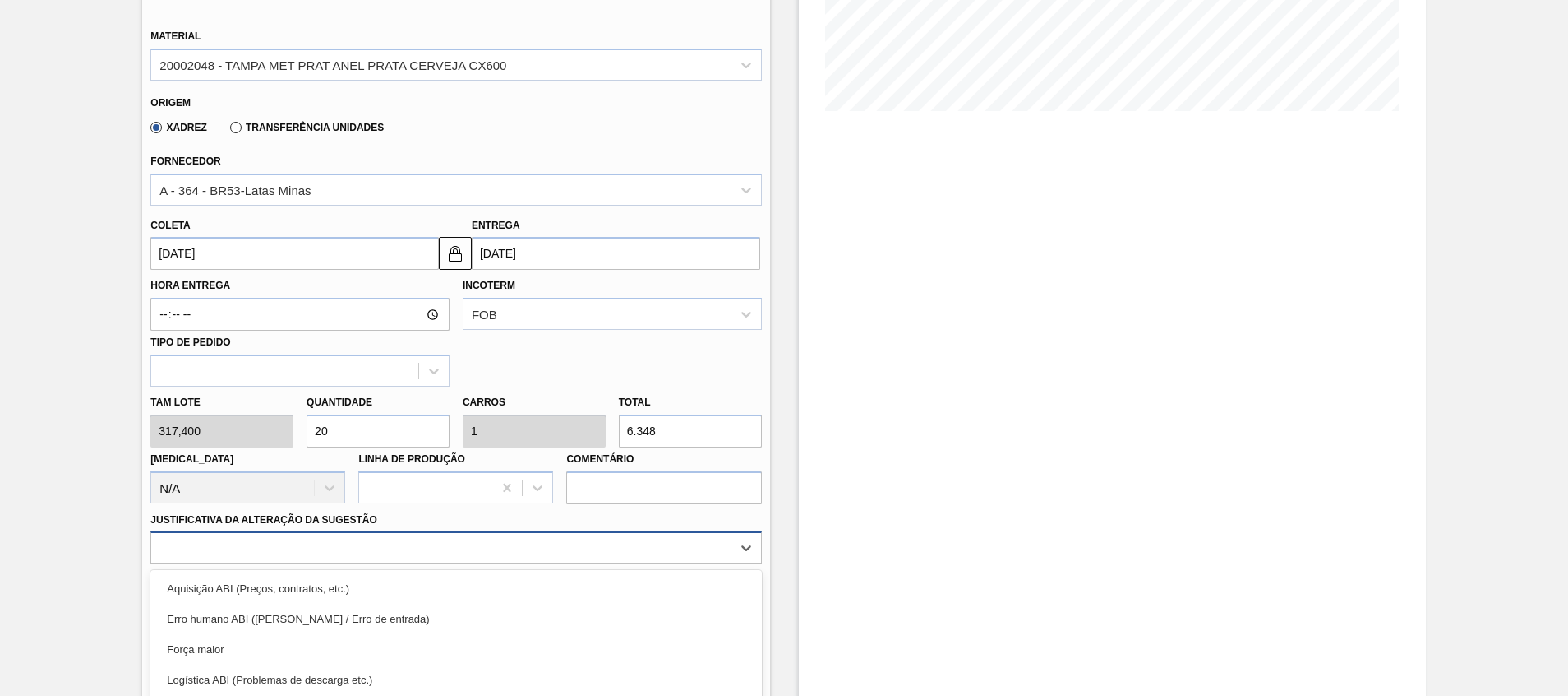
click at [478, 548] on div "option Logística ABI (Problemas de descarga etc.) focused, 4 of 18. 18 results …" at bounding box center [455, 547] width 611 height 32
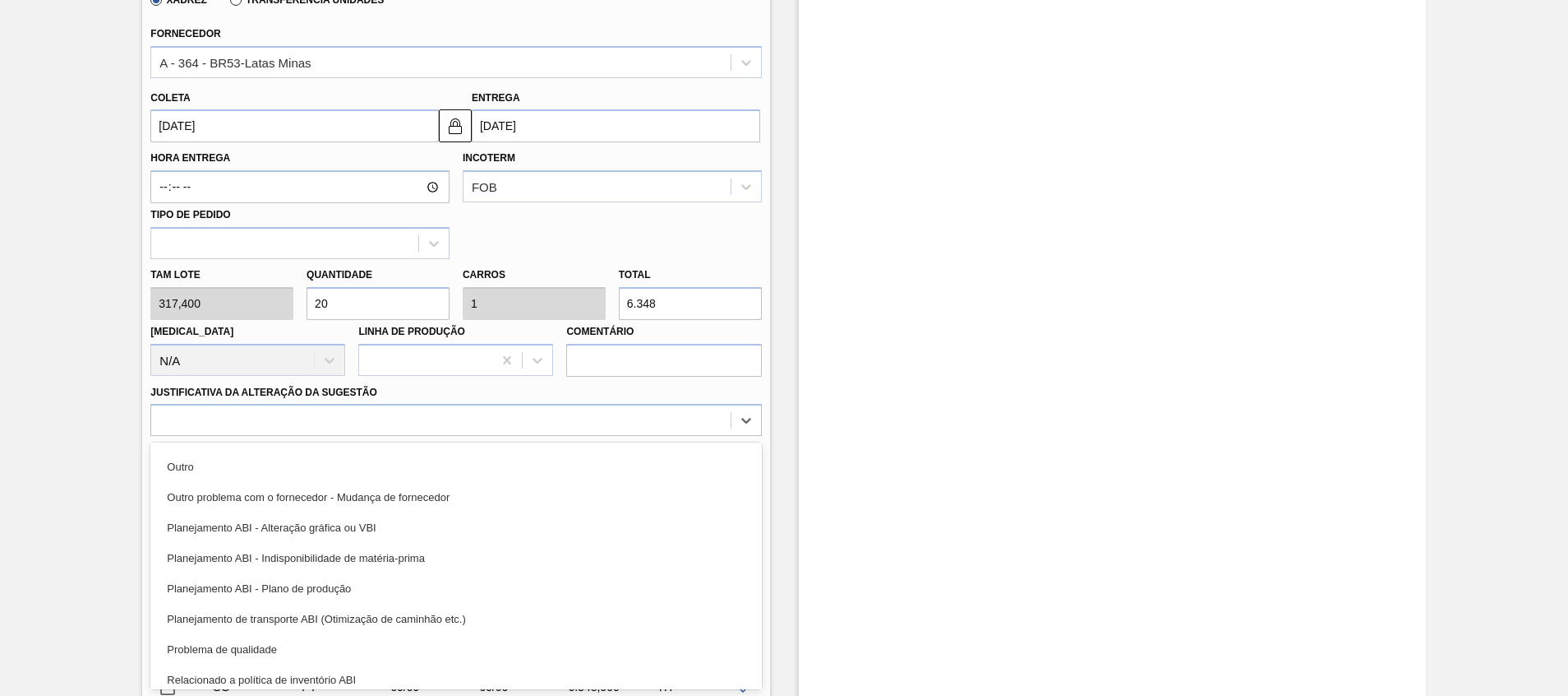
scroll to position [307, 0]
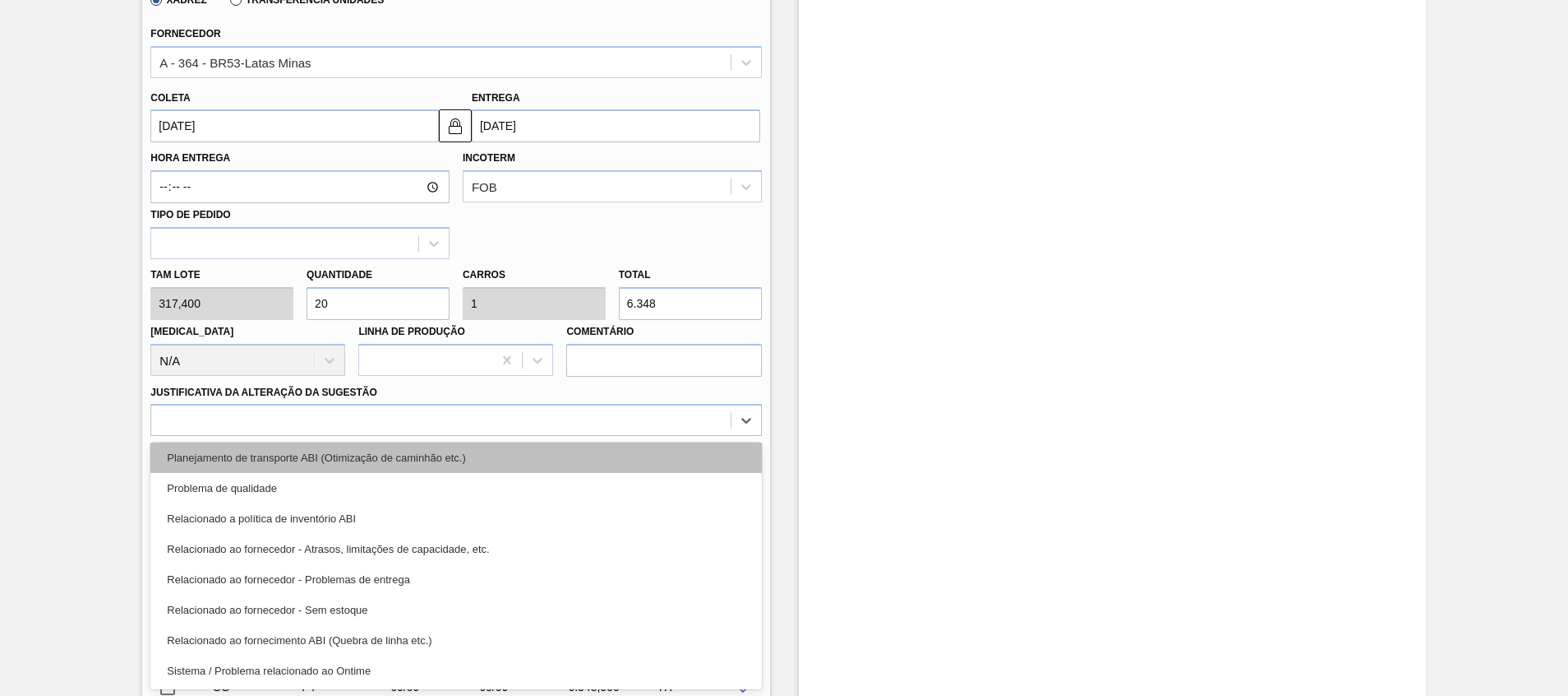
drag, startPoint x: 480, startPoint y: 551, endPoint x: 509, endPoint y: 470, distance: 86.0
click at [509, 470] on div "Aquisição ABI (Preços, contratos, etc.) Erro humano ABI (Cálculo / Erro de entr…" at bounding box center [455, 566] width 611 height 246
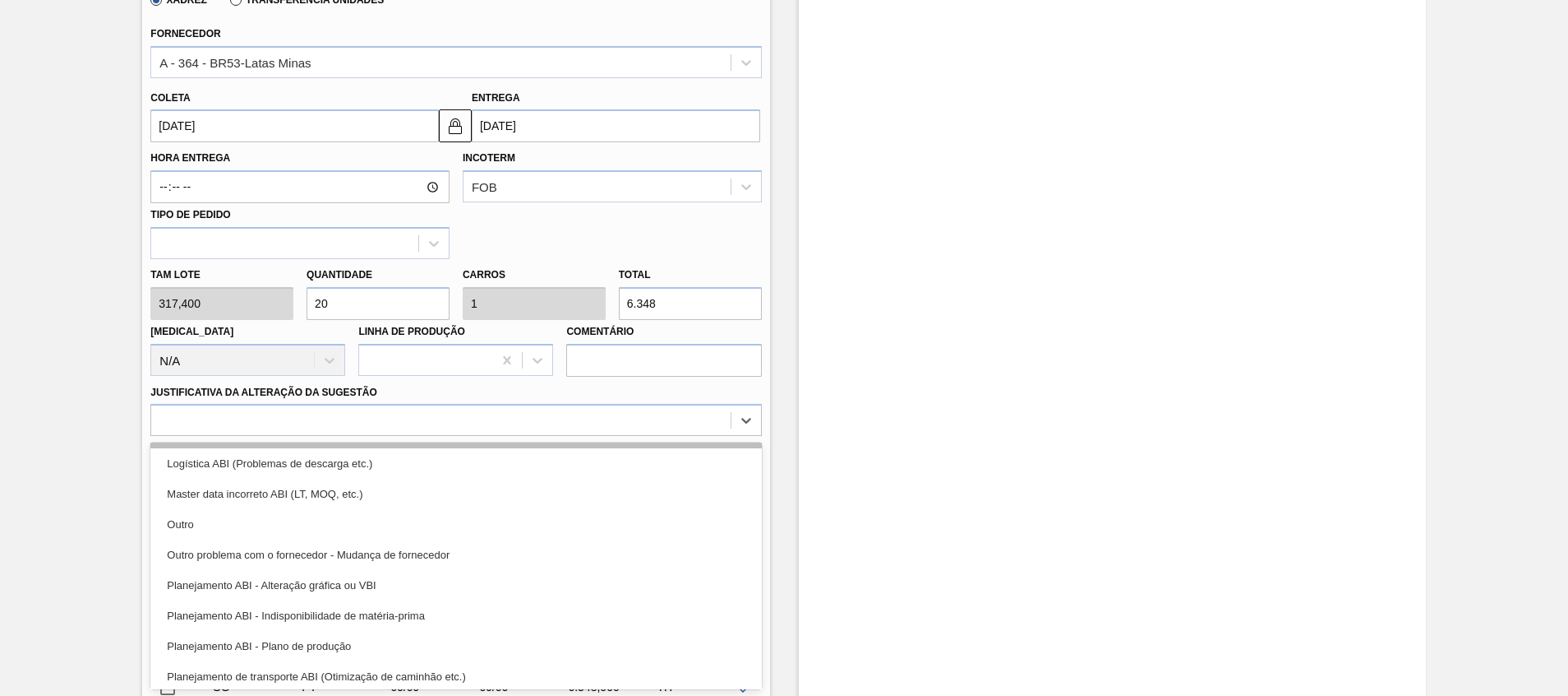
scroll to position [0, 0]
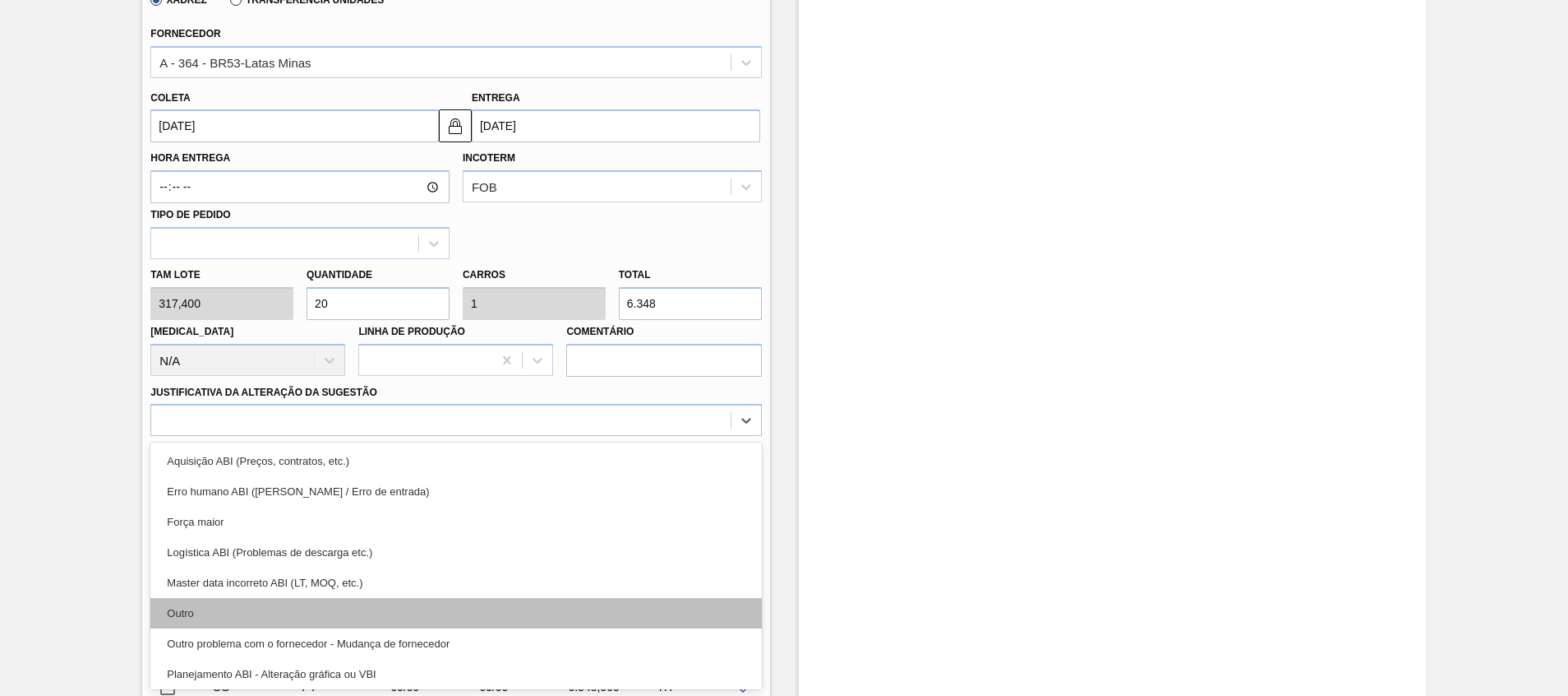
click at [400, 627] on div "Outro" at bounding box center [455, 613] width 611 height 30
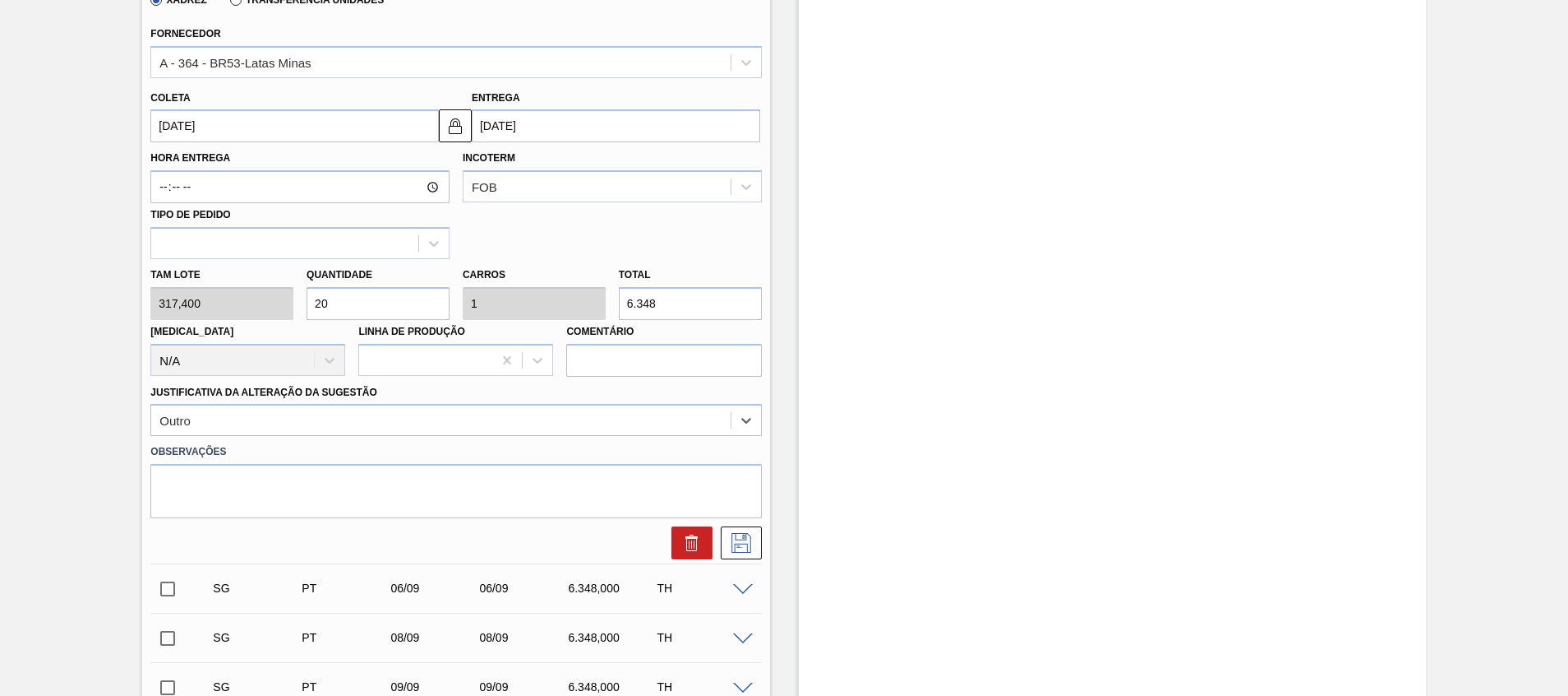
click at [877, 450] on div "Estoque De 14/08/2025 Até 30/09/2025 Filtro 20/08 Projeção de Estoque 9,285.092…" at bounding box center [1112, 364] width 627 height 1558
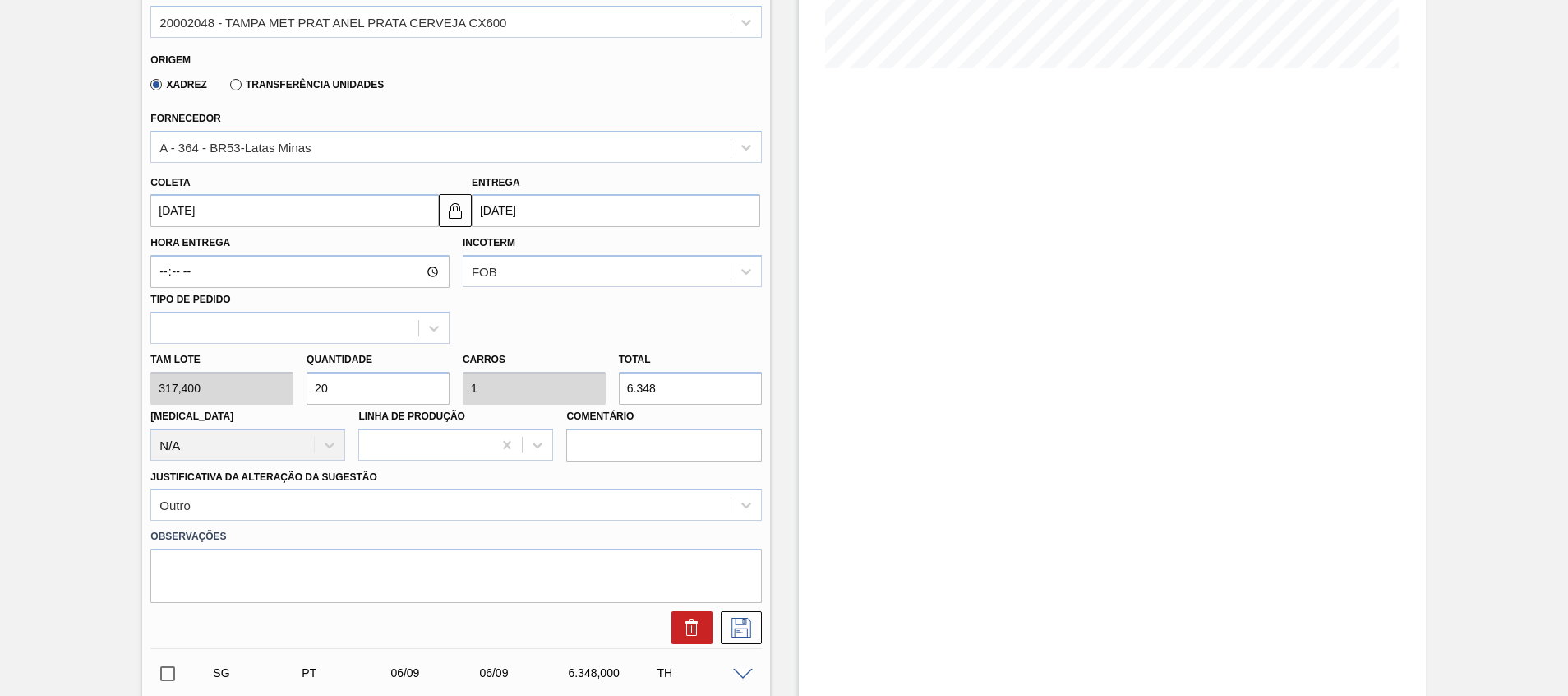
scroll to position [374, 0]
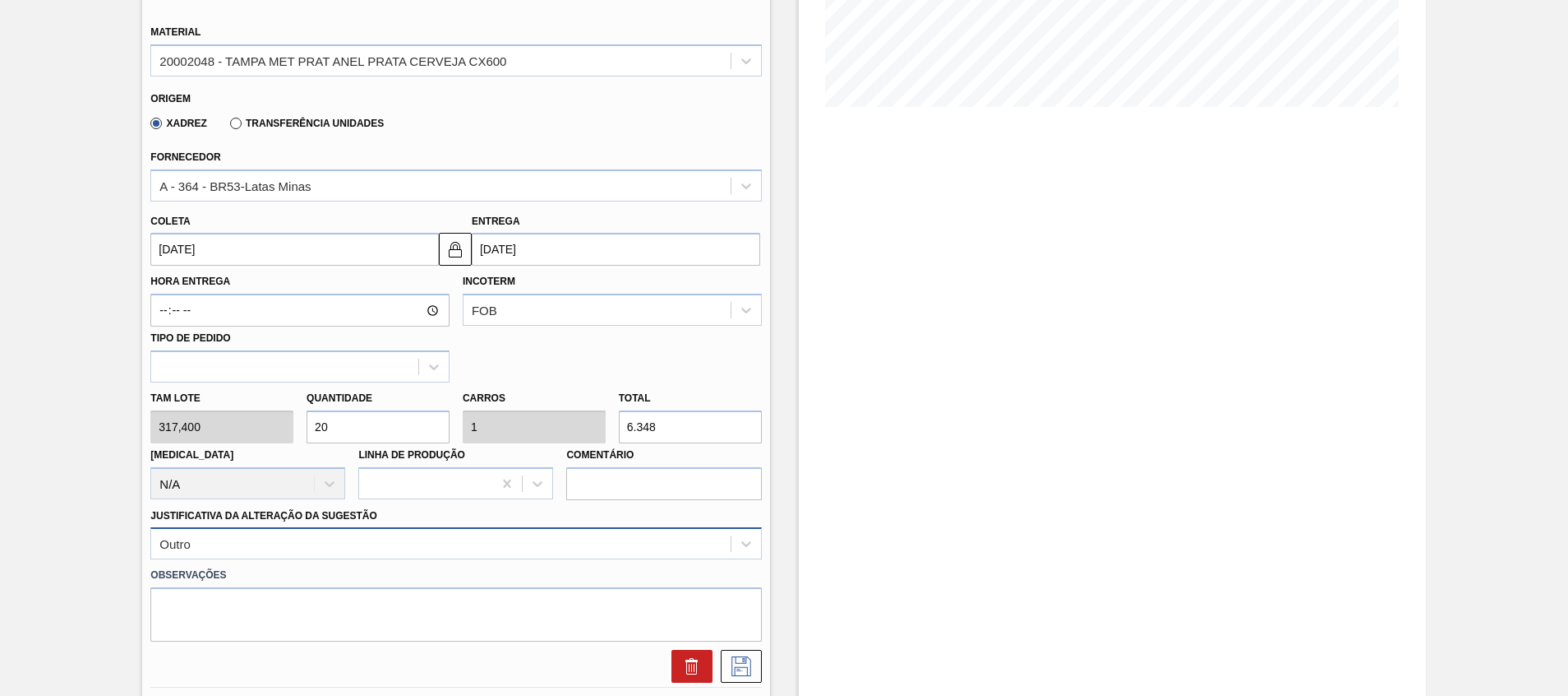
click at [665, 530] on div "Outro" at bounding box center [455, 542] width 611 height 32
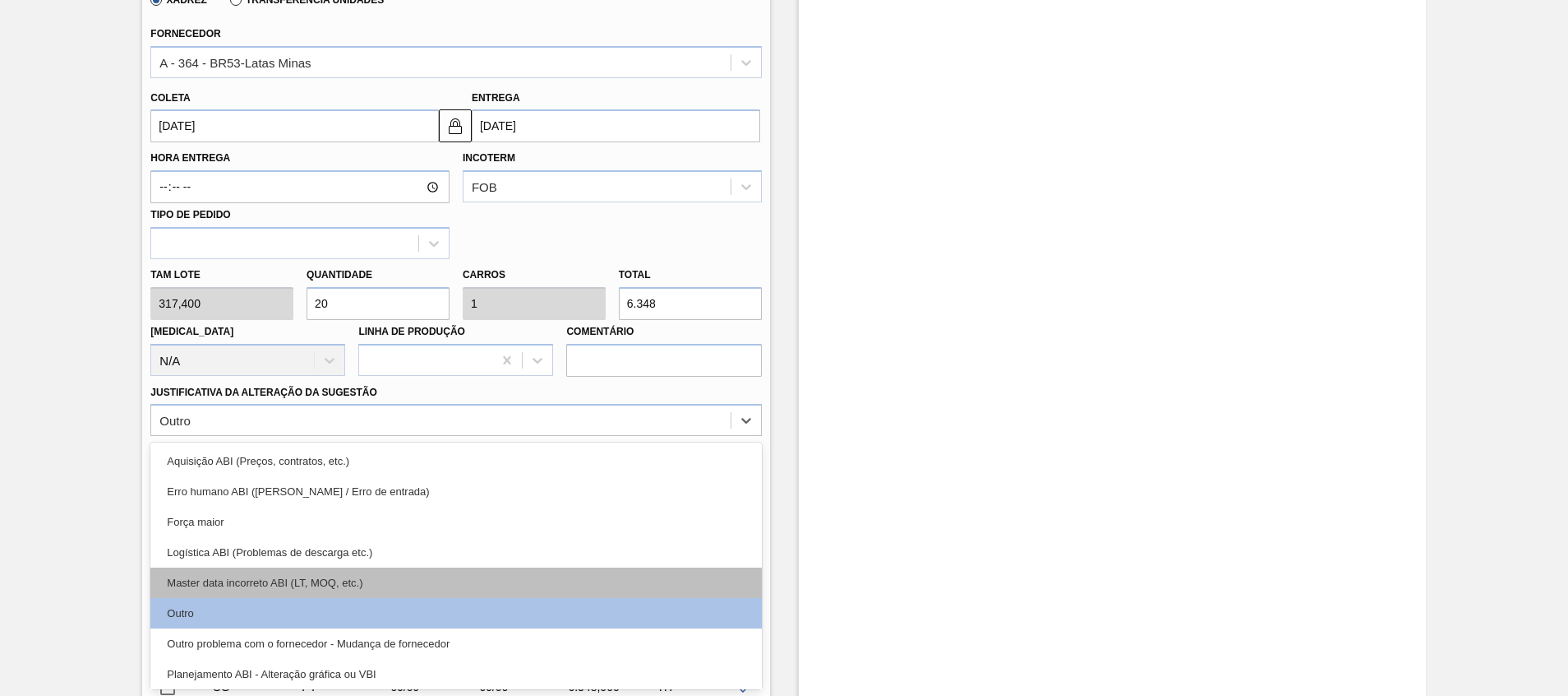
scroll to position [123, 0]
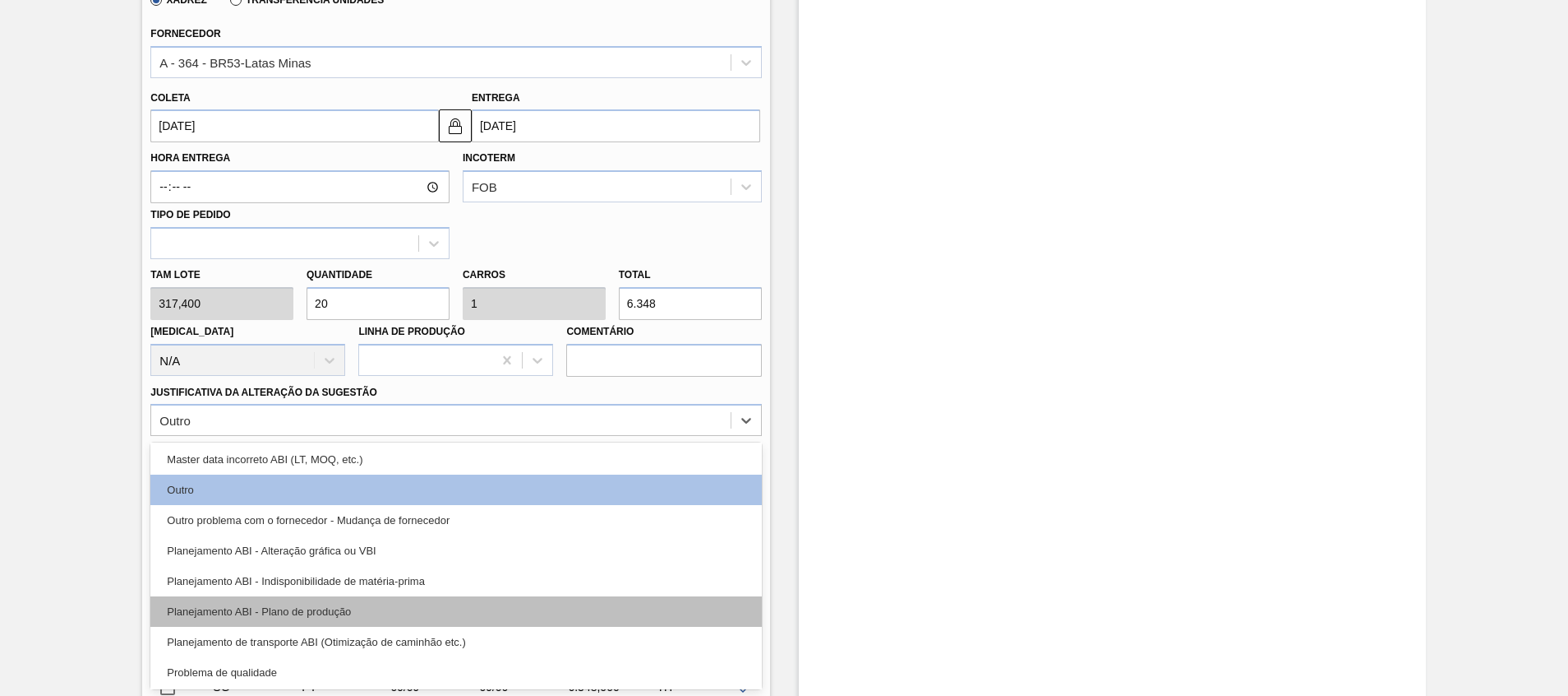
click at [624, 608] on div "Planejamento ABI - Plano de produção" at bounding box center [455, 611] width 611 height 30
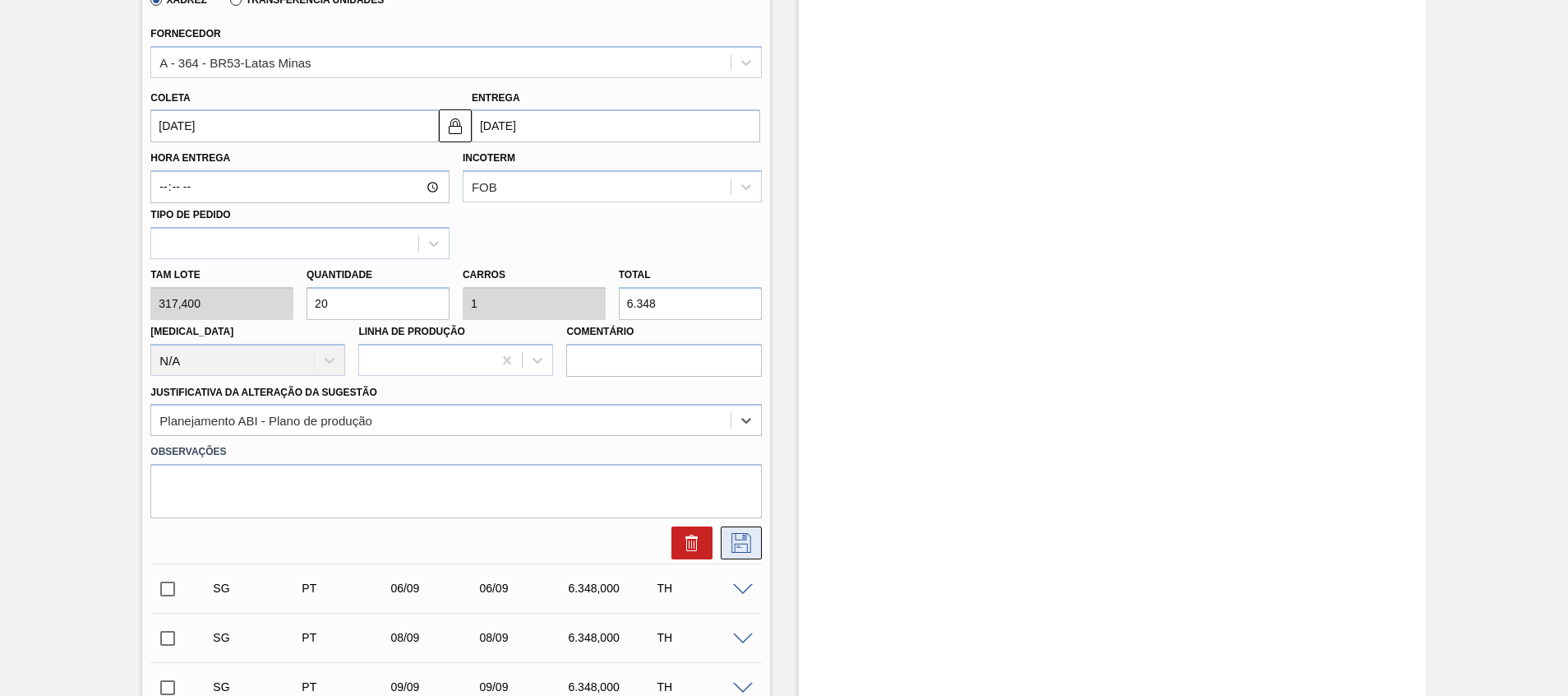
click at [732, 541] on icon at bounding box center [742, 542] width 26 height 20
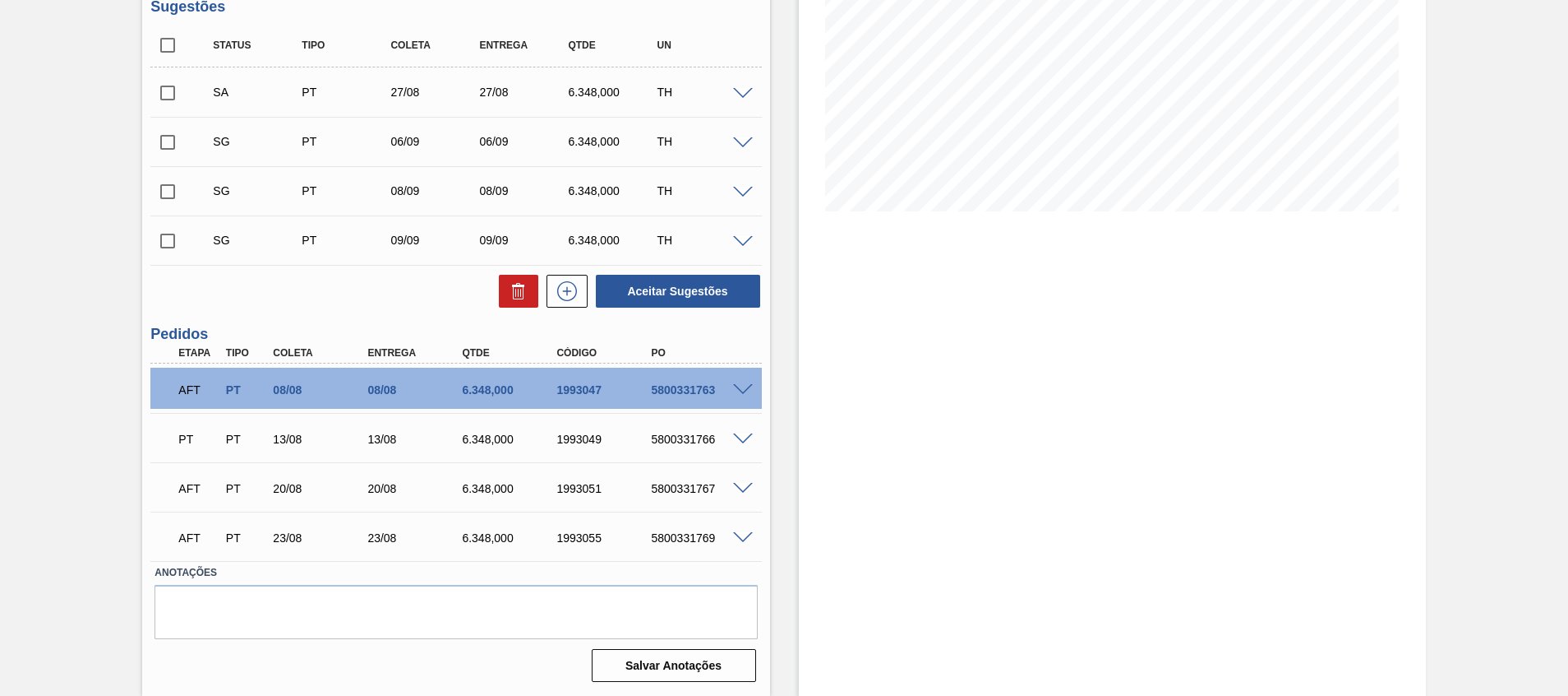
scroll to position [147, 0]
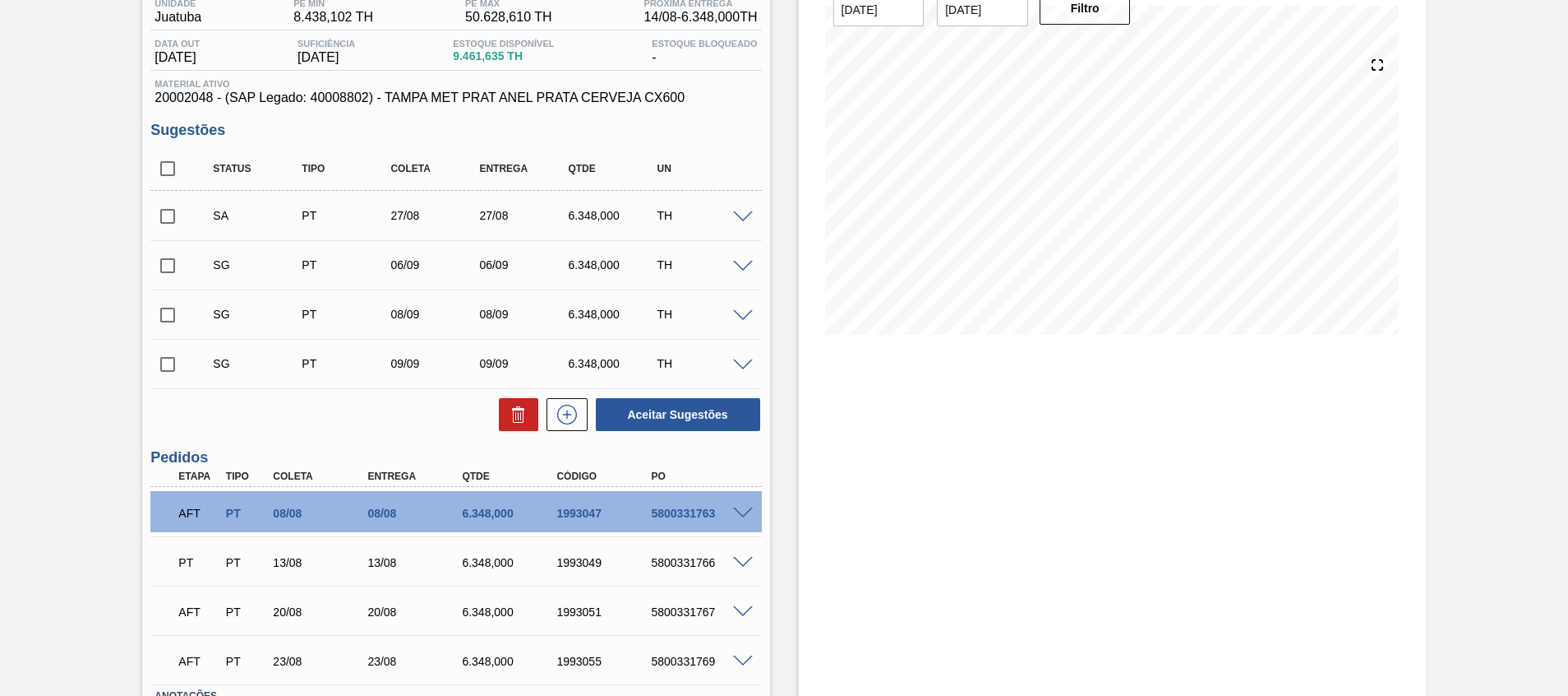
click at [173, 221] on input "checkbox" at bounding box center [167, 216] width 35 height 35
checkbox input "true"
click at [684, 417] on button "Aceitar Sugestões" at bounding box center [678, 415] width 165 height 33
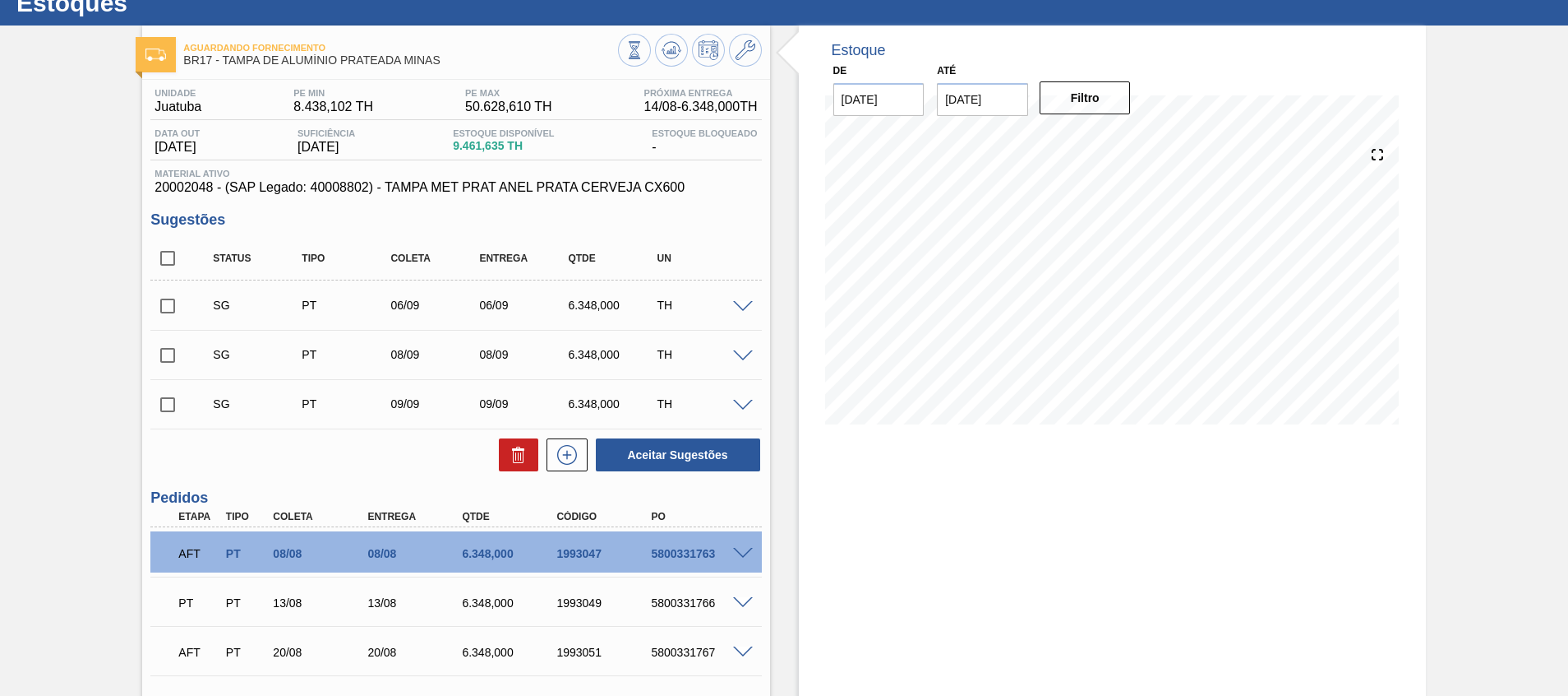
scroll to position [23, 0]
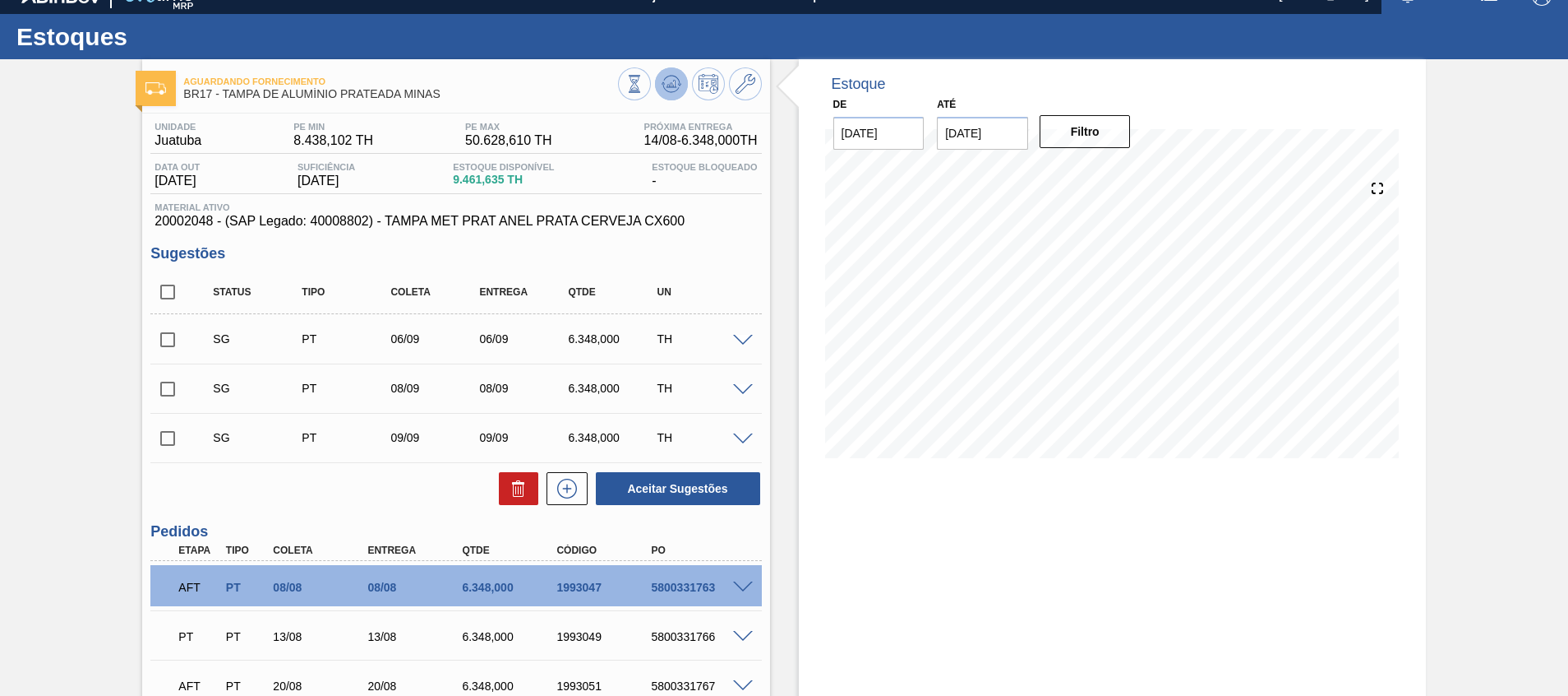
click at [644, 77] on icon at bounding box center [634, 83] width 18 height 18
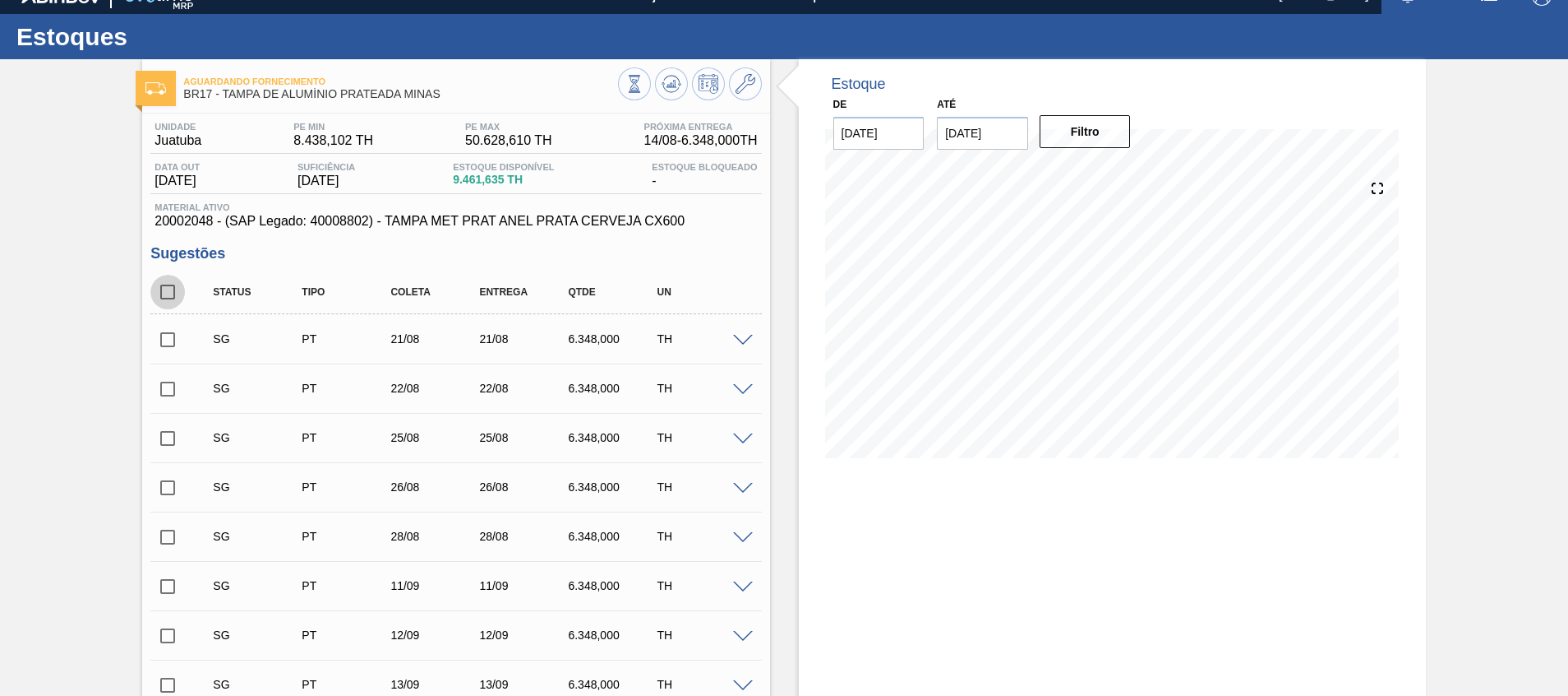
click at [165, 290] on input "checkbox" at bounding box center [167, 292] width 35 height 35
checkbox input "true"
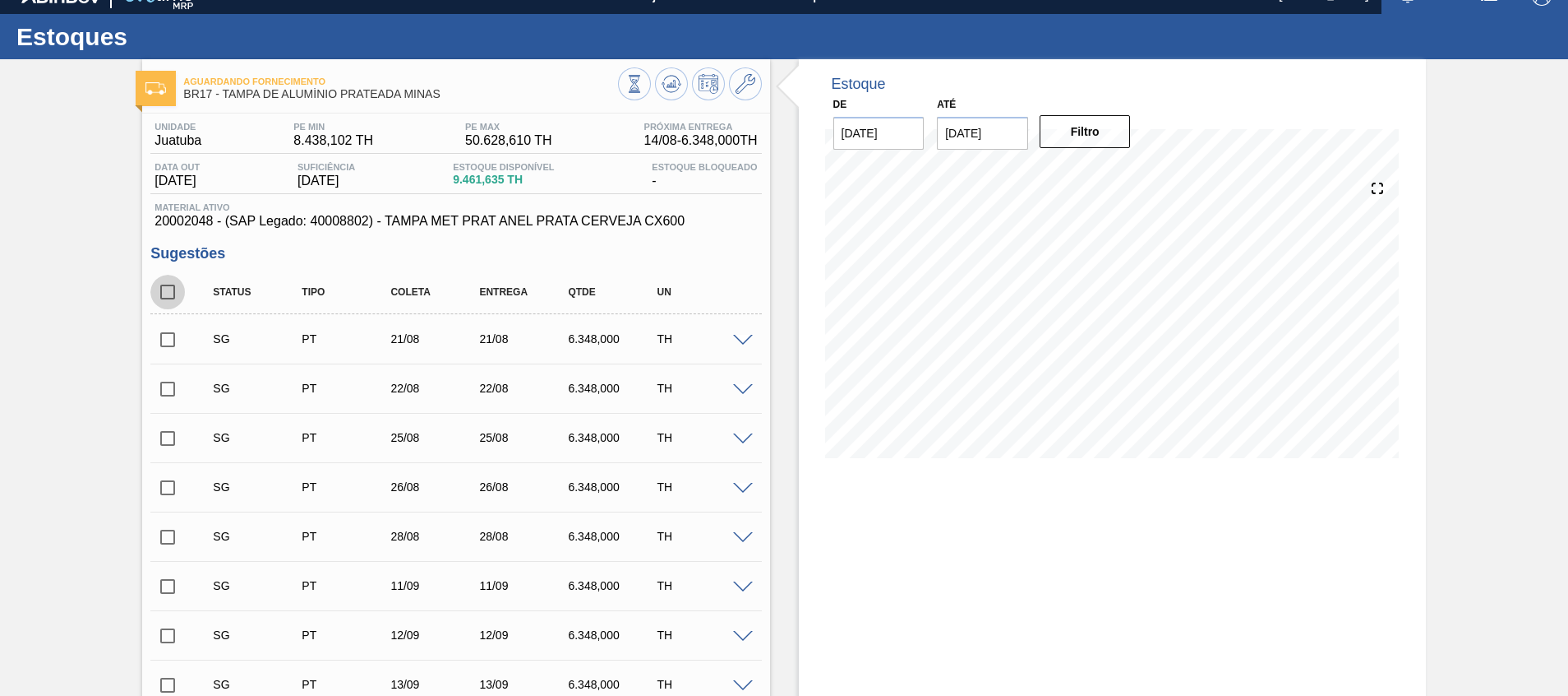
checkbox input "true"
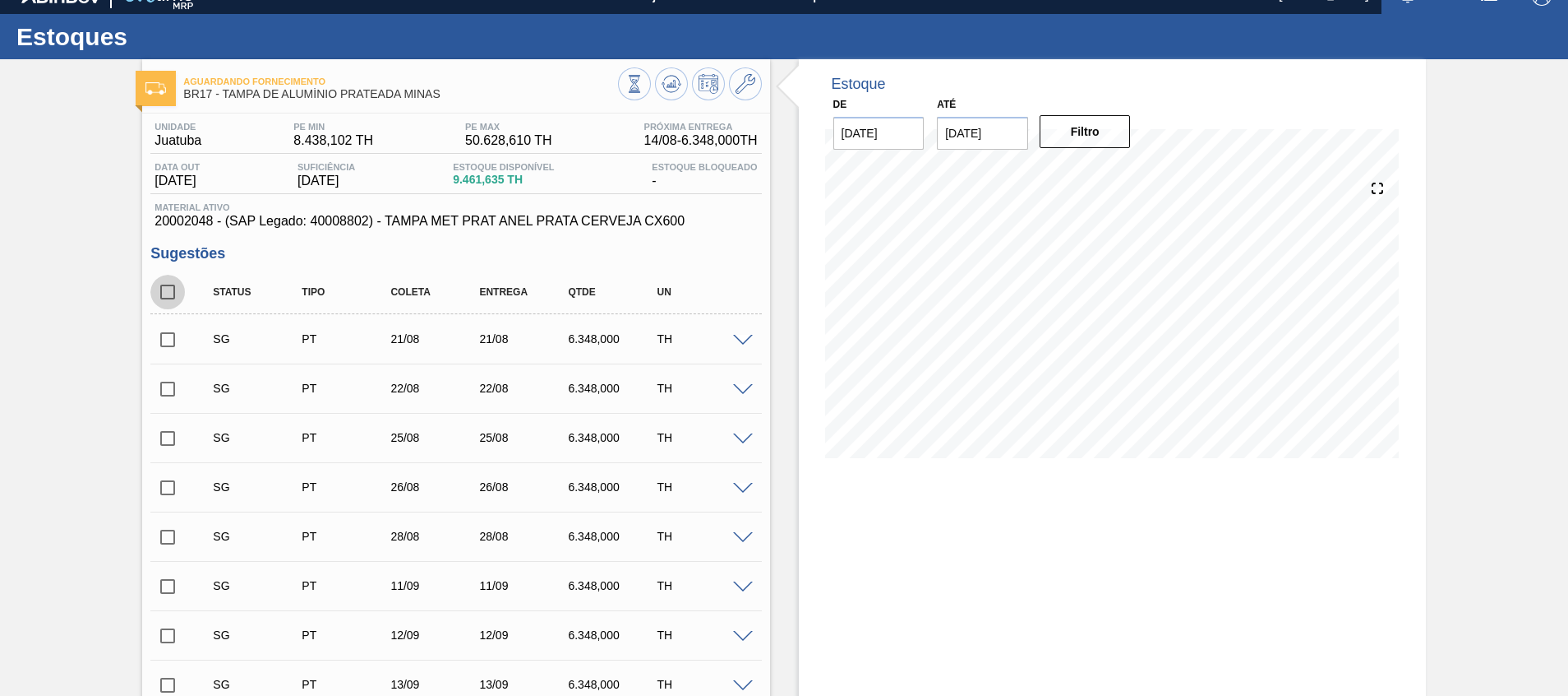
checkbox input "true"
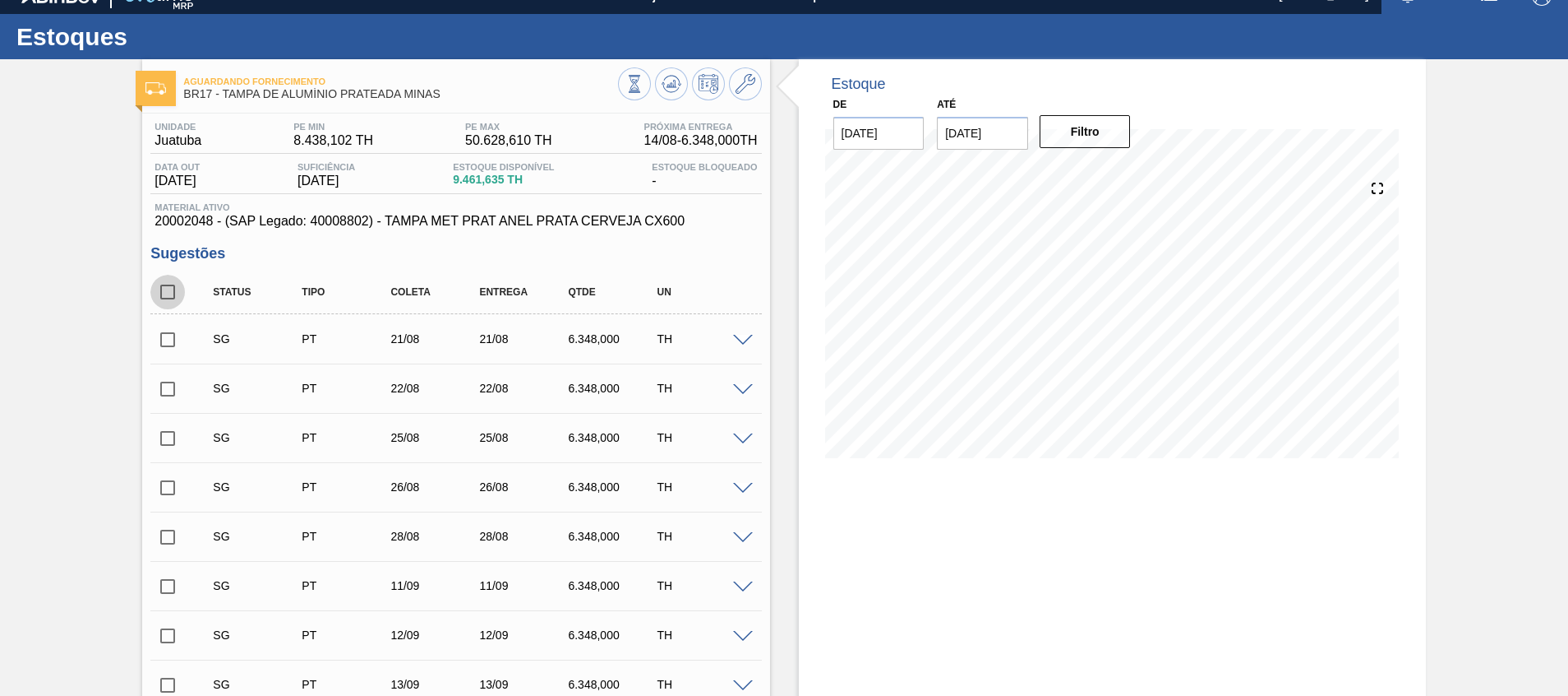
checkbox input "true"
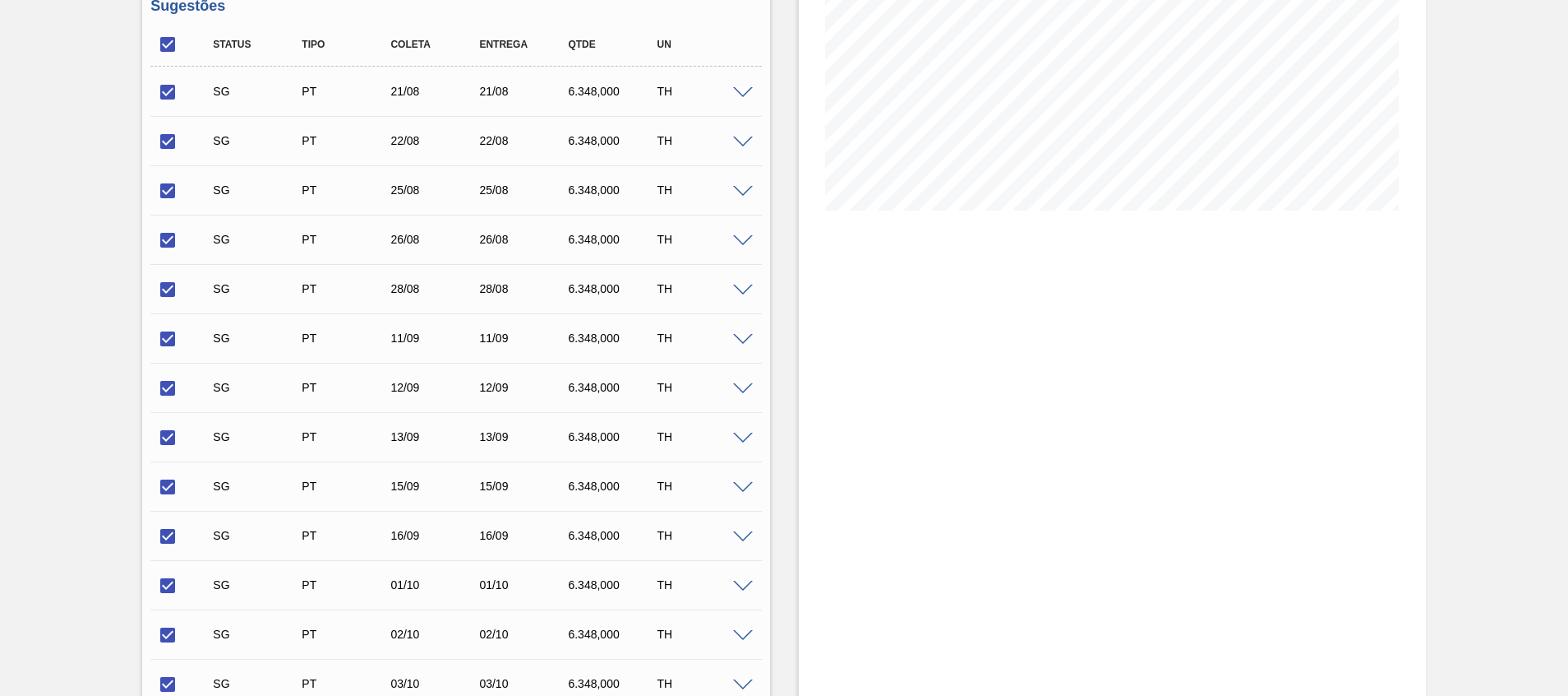
scroll to position [270, 0]
click at [168, 38] on input "checkbox" at bounding box center [167, 45] width 35 height 35
checkbox input "false"
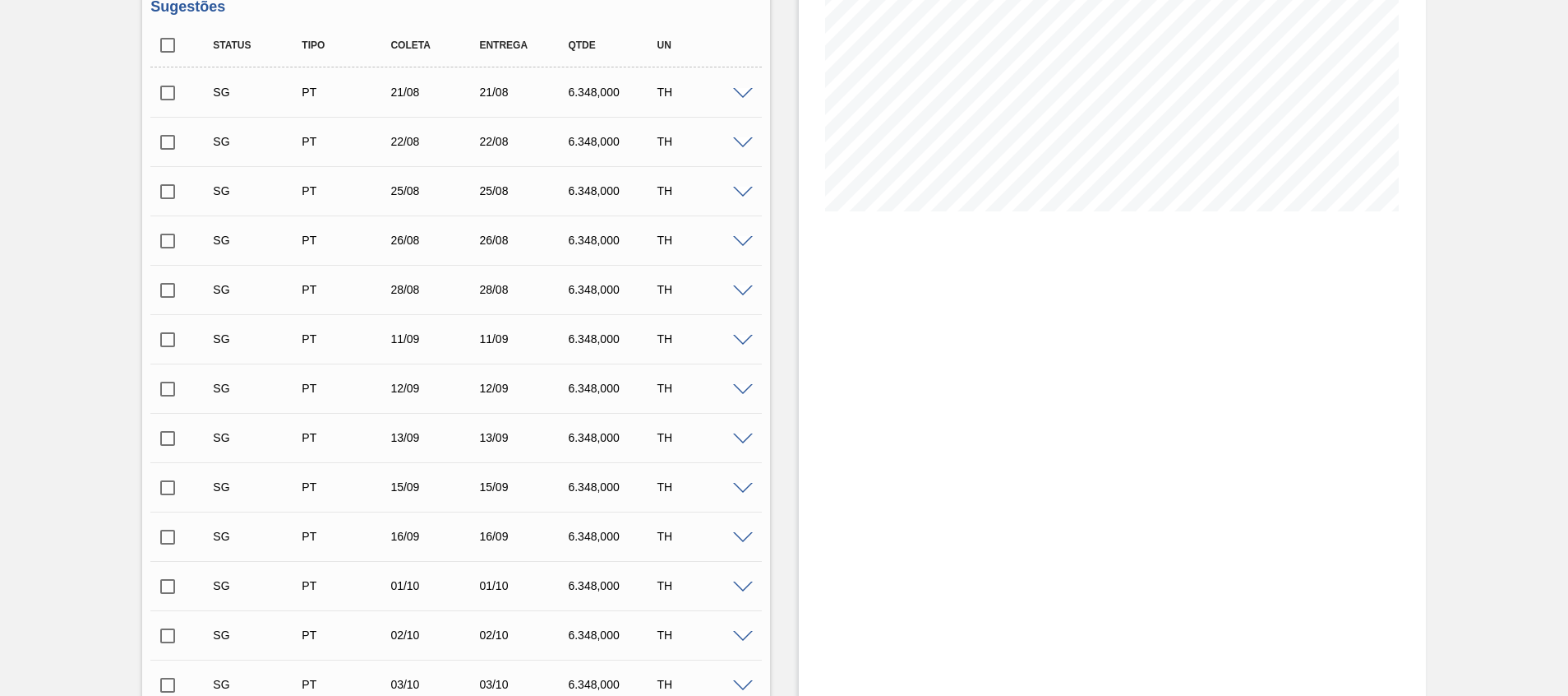
checkbox input "false"
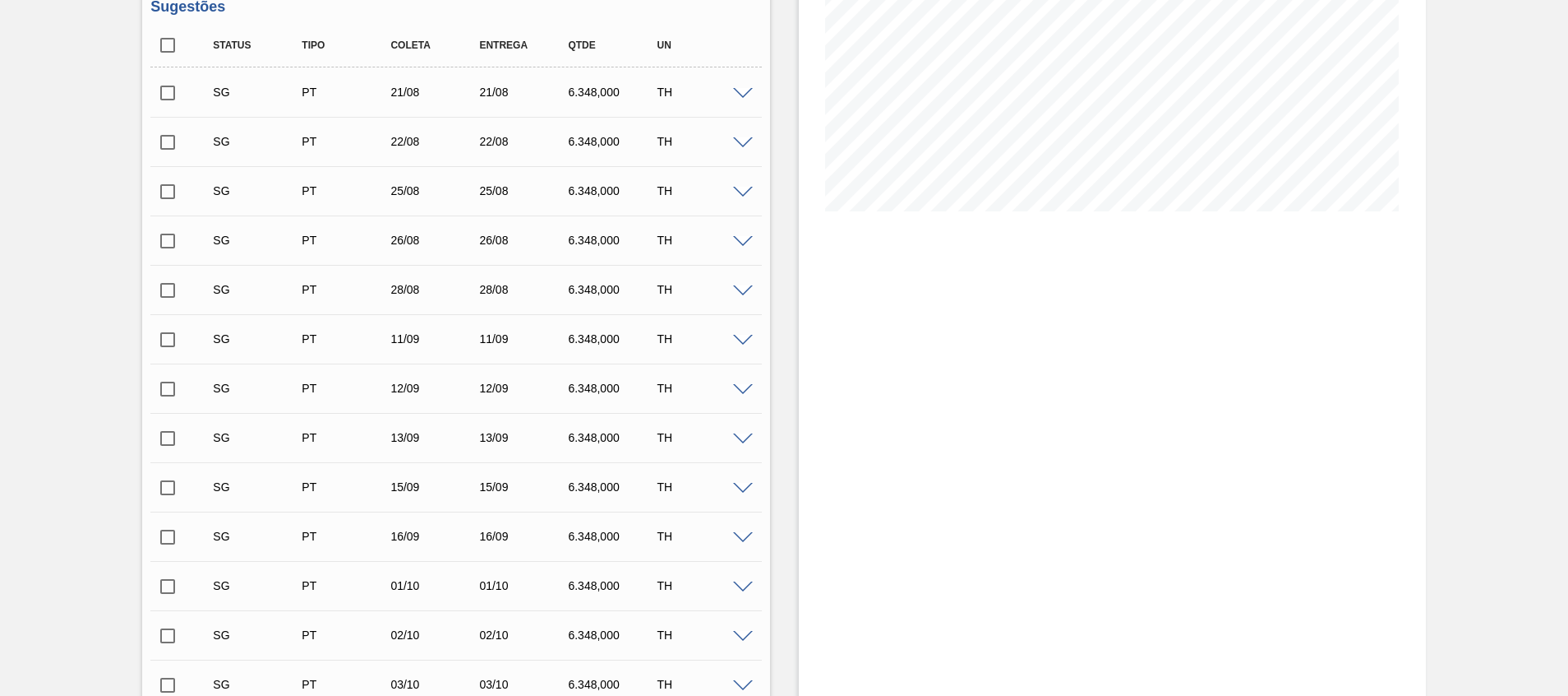
checkbox input "false"
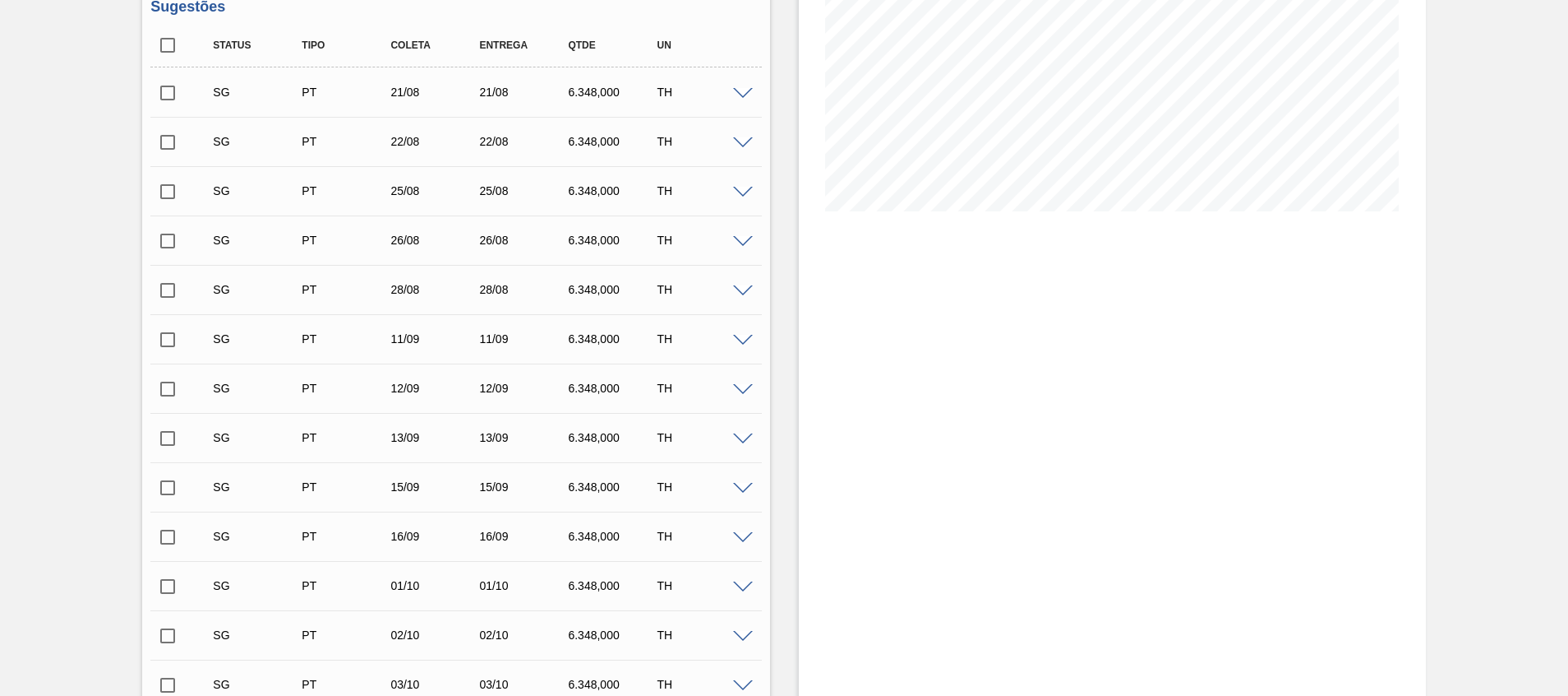
checkbox input "false"
click at [165, 75] on div "SG PT 21/08 21/08 6.348,000 TH" at bounding box center [455, 91] width 611 height 41
click at [162, 90] on input "checkbox" at bounding box center [167, 93] width 35 height 35
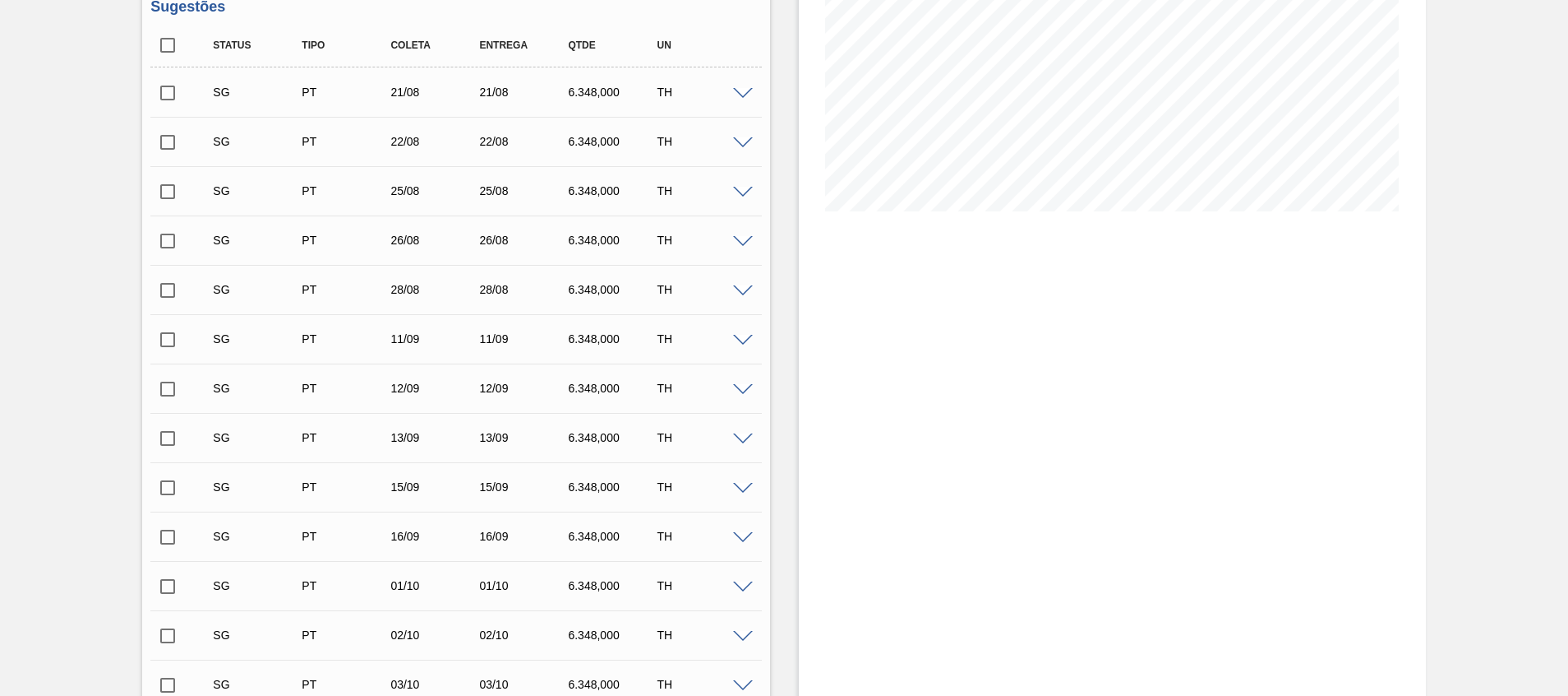
checkbox input "true"
click at [170, 136] on input "checkbox" at bounding box center [167, 142] width 35 height 35
checkbox input "true"
click at [172, 191] on input "checkbox" at bounding box center [167, 192] width 35 height 35
checkbox input "true"
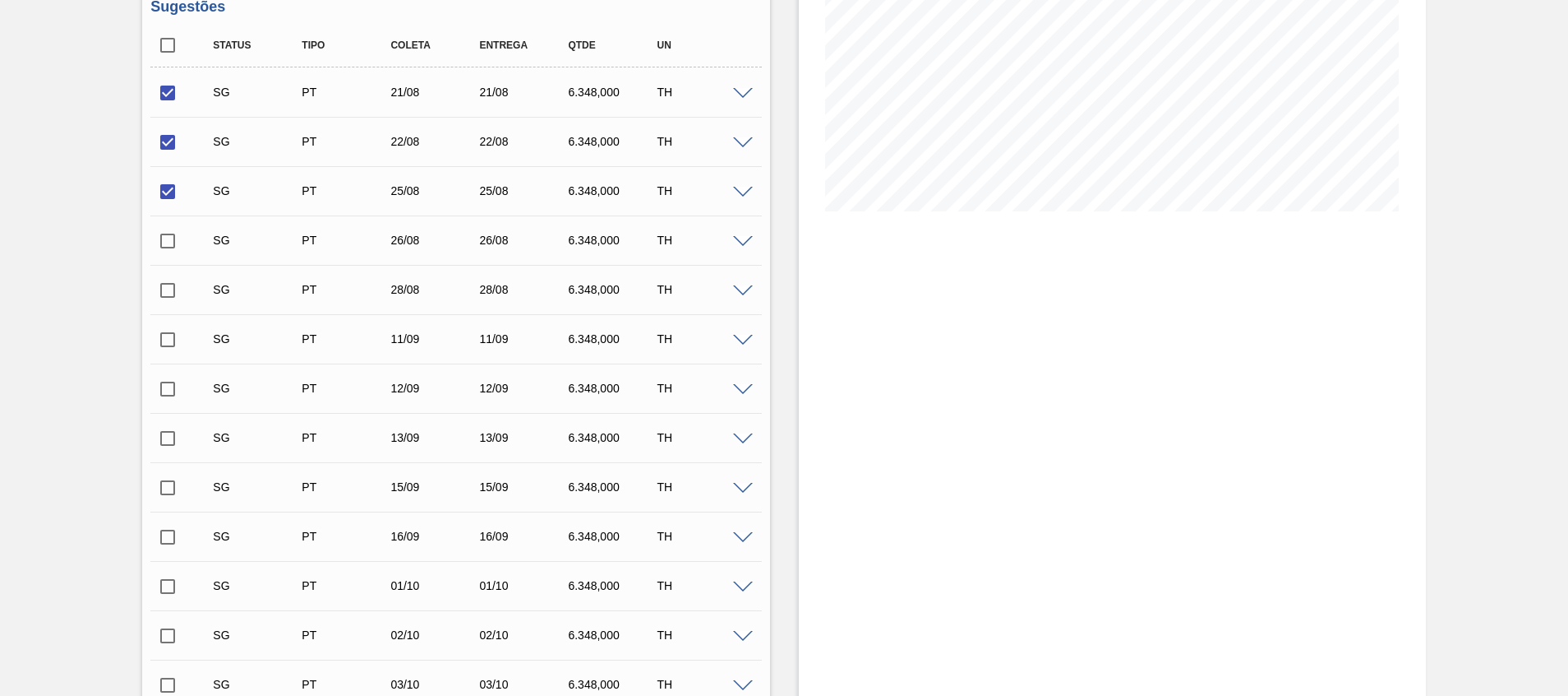
click at [179, 241] on input "checkbox" at bounding box center [167, 241] width 35 height 35
checkbox input "true"
click at [177, 288] on input "checkbox" at bounding box center [167, 291] width 35 height 35
checkbox input "true"
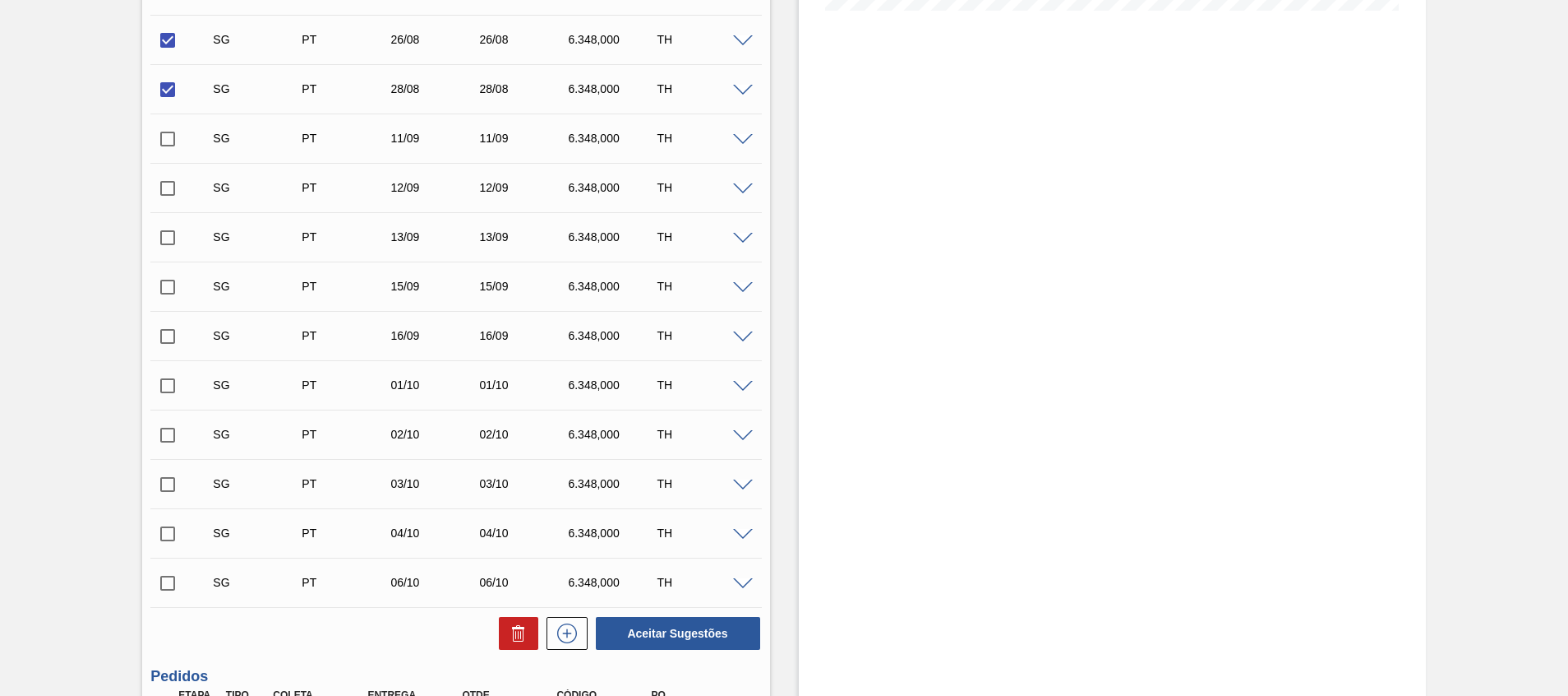
scroll to position [640, 0]
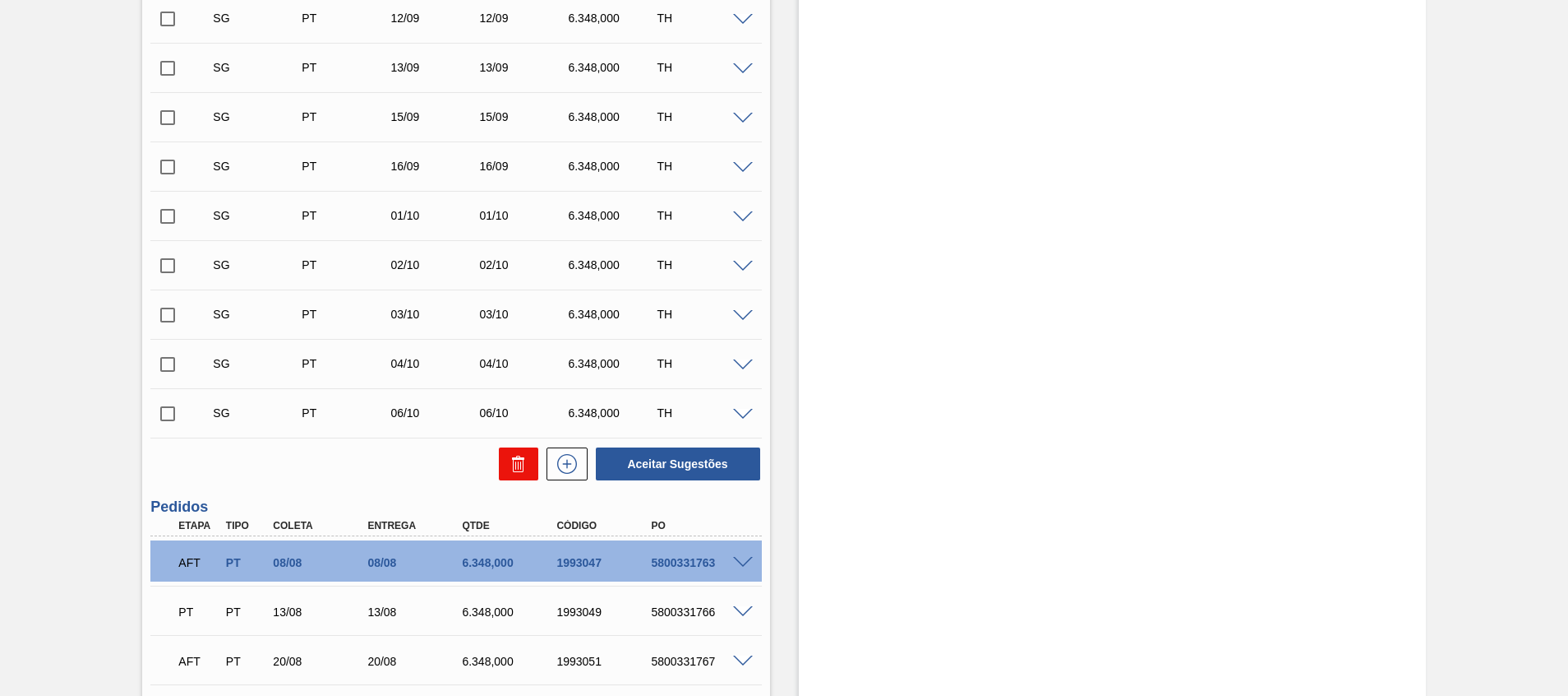
click at [523, 463] on icon at bounding box center [519, 463] width 20 height 20
checkbox input "false"
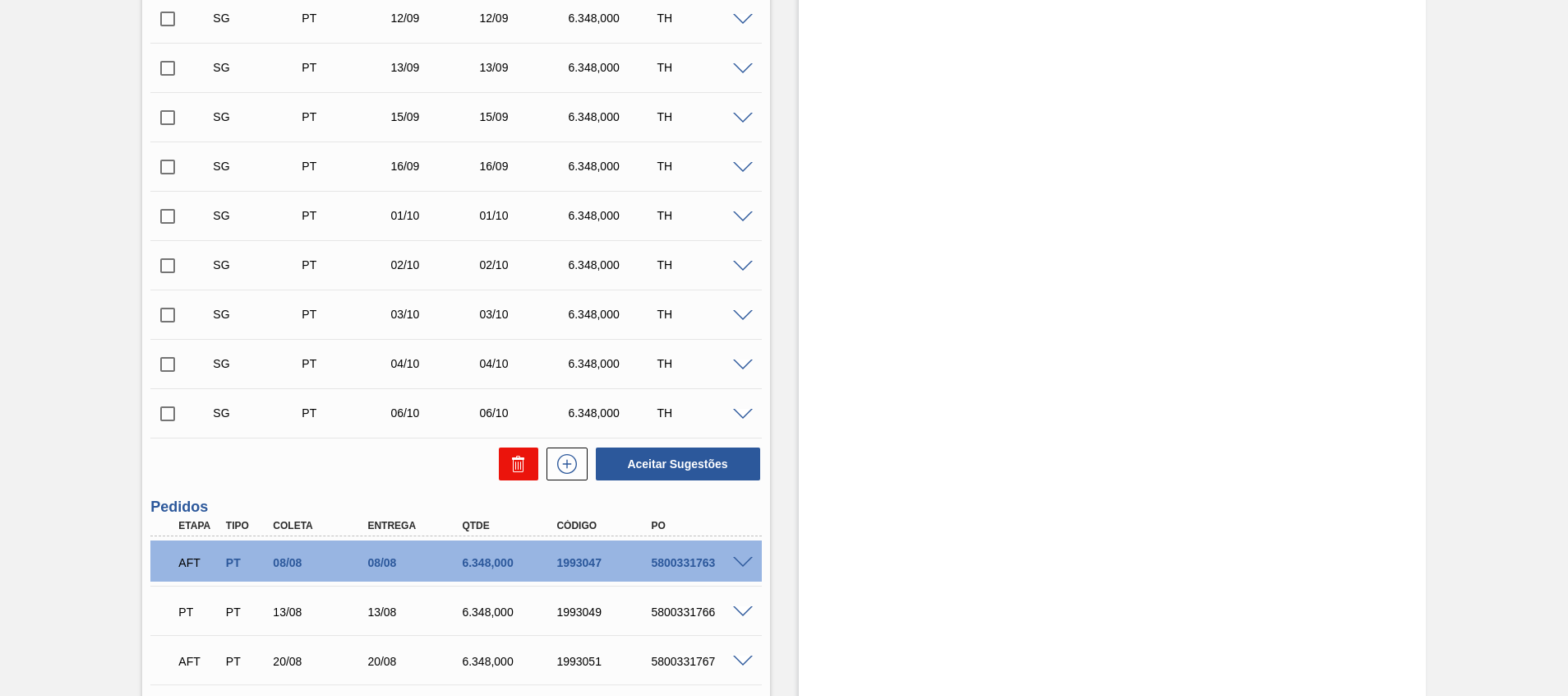
checkbox input "false"
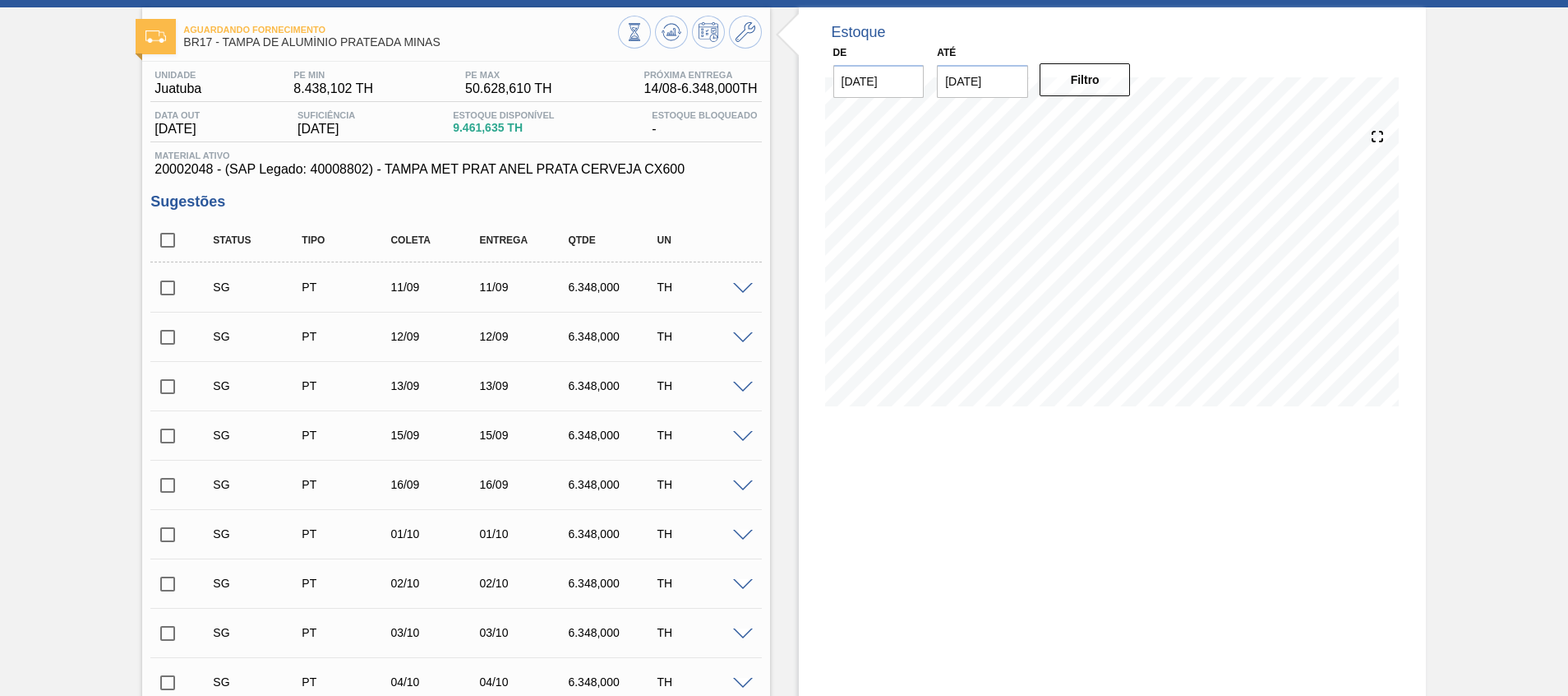
scroll to position [0, 0]
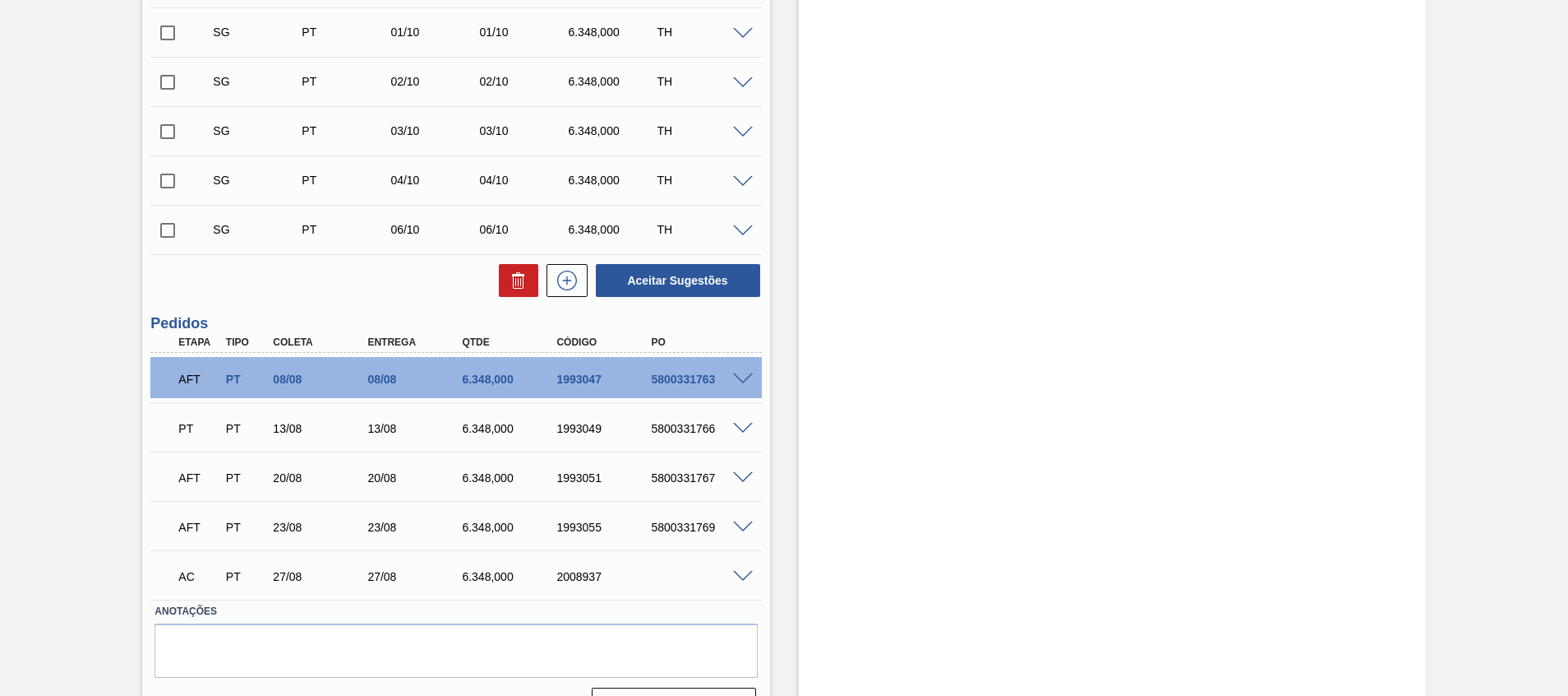
scroll to position [615, 0]
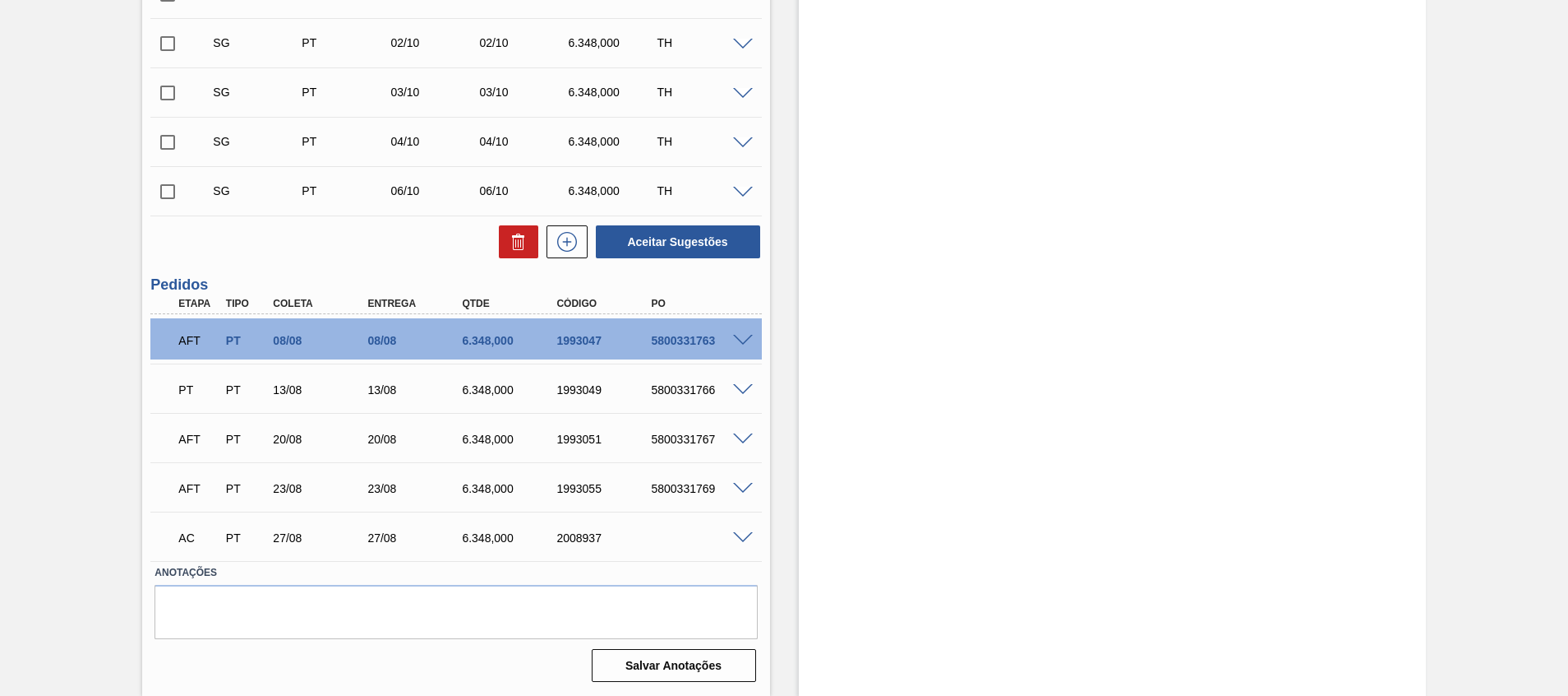
click at [493, 533] on div "6.348,000" at bounding box center [511, 537] width 106 height 13
copy div "6.348,000"
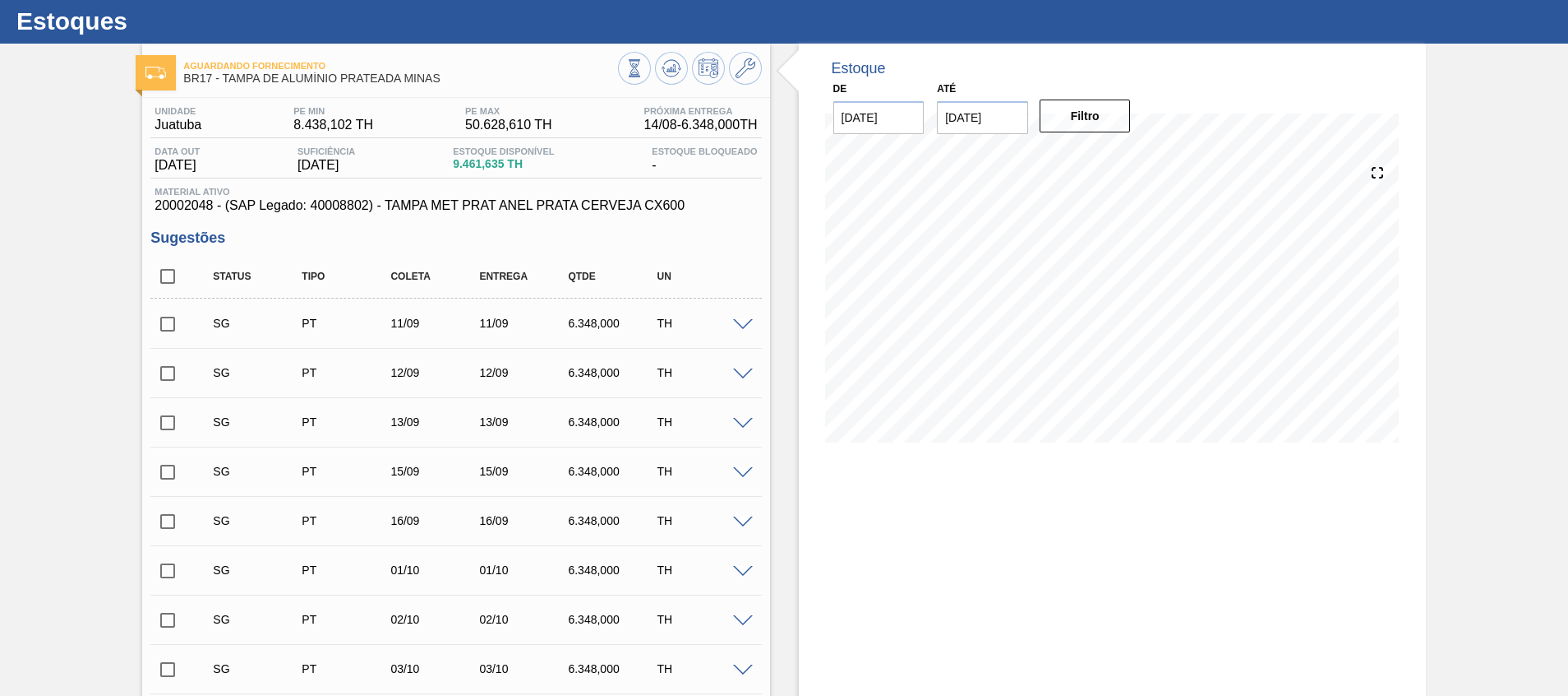
scroll to position [0, 0]
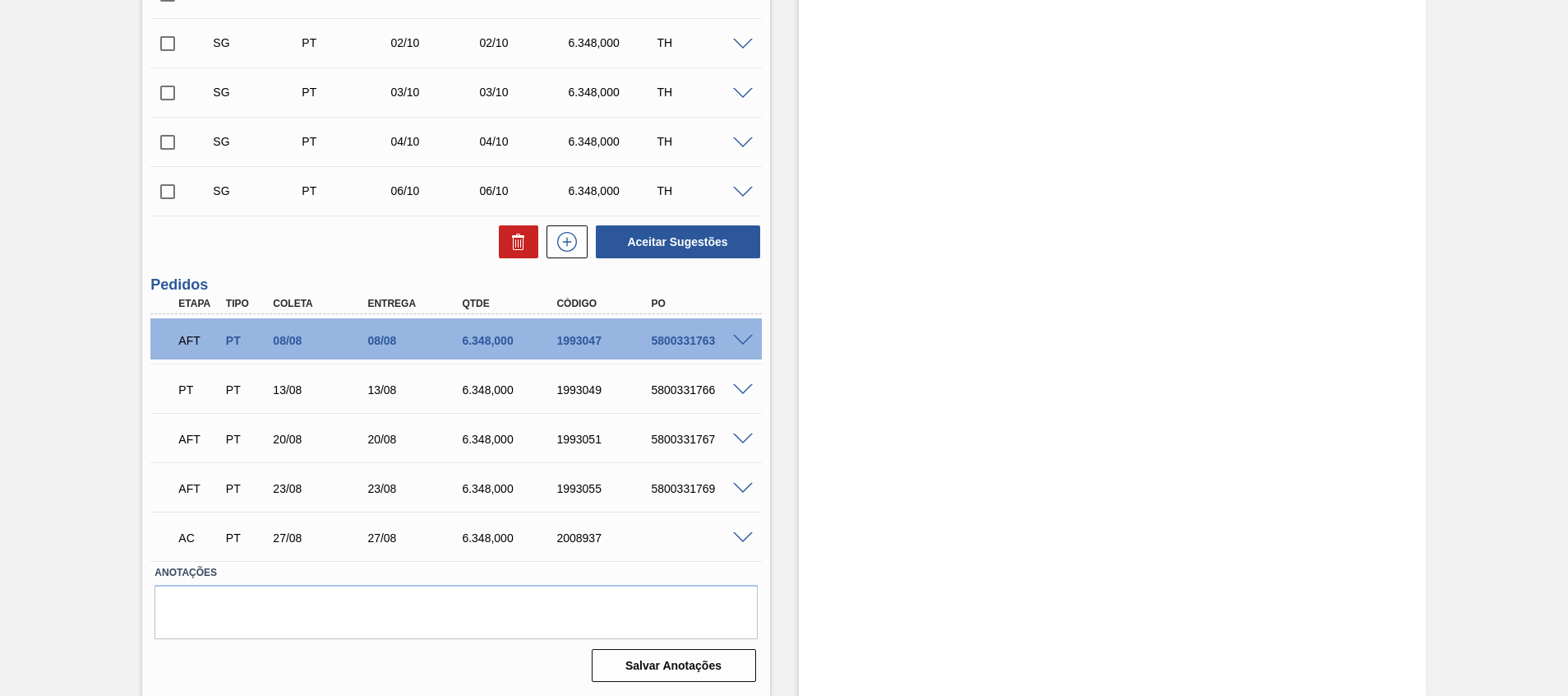
click at [813, 270] on div "Estoque De 14/08/2025 Até 30/09/2025 Filtro 31/08 Projeção de Estoque 7,575.97 …" at bounding box center [1112, 82] width 627 height 1229
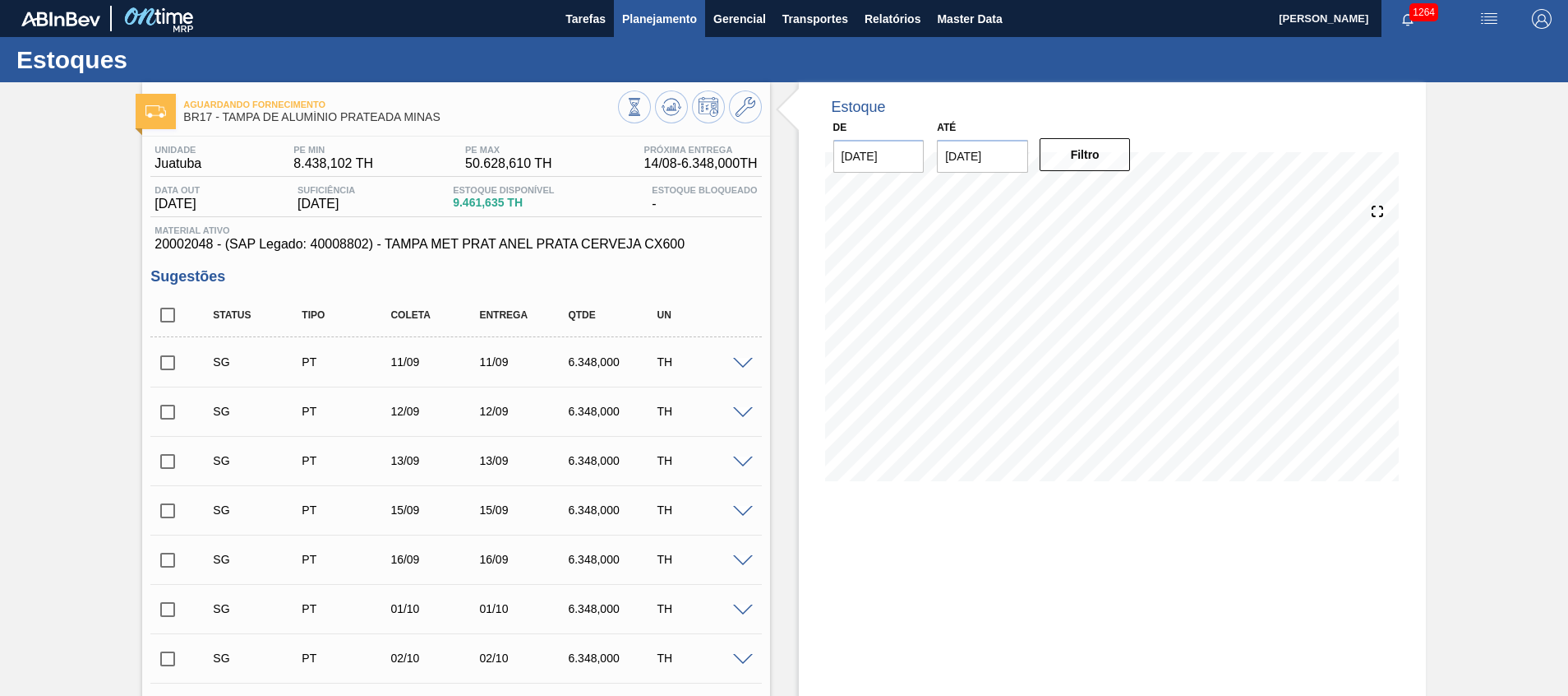
click at [681, 21] on span "Planejamento" at bounding box center [659, 18] width 75 height 20
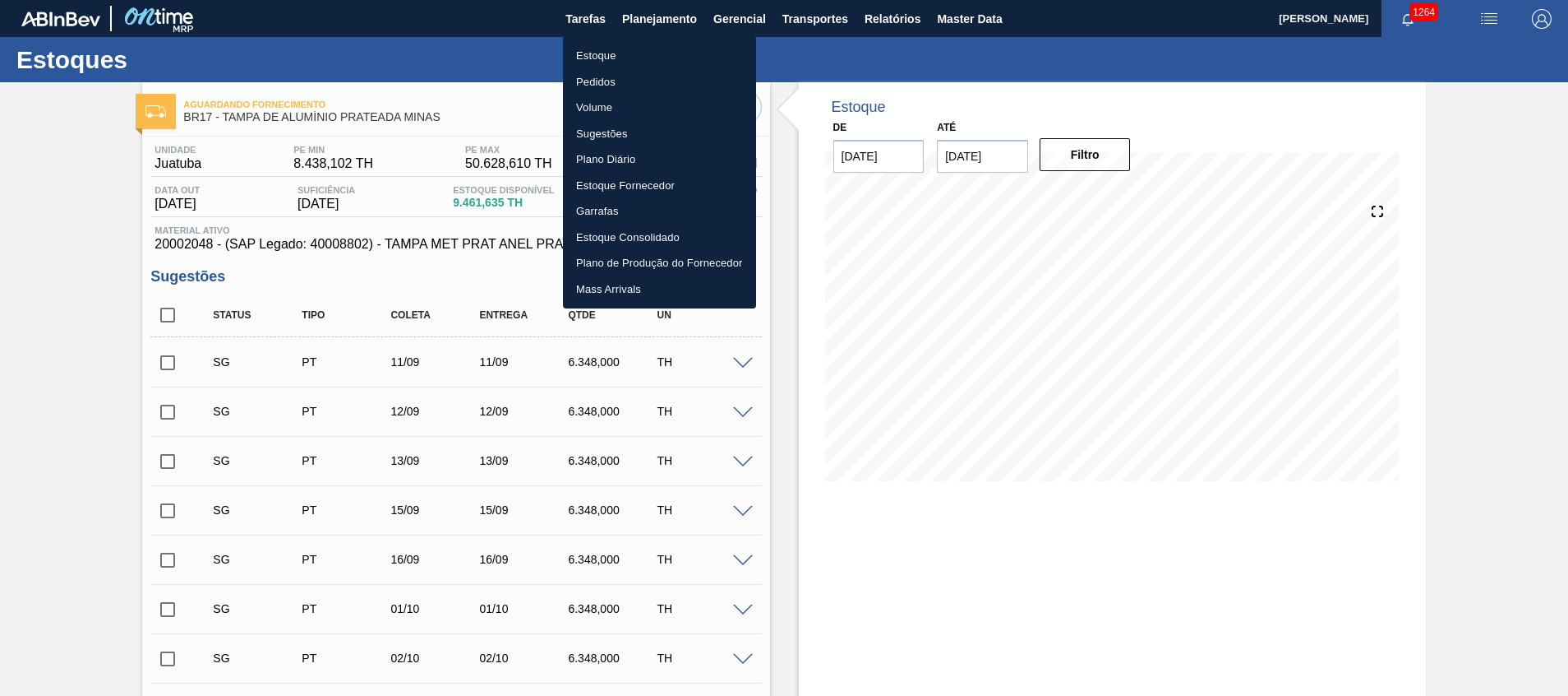
click at [983, 609] on div at bounding box center [784, 348] width 1568 height 696
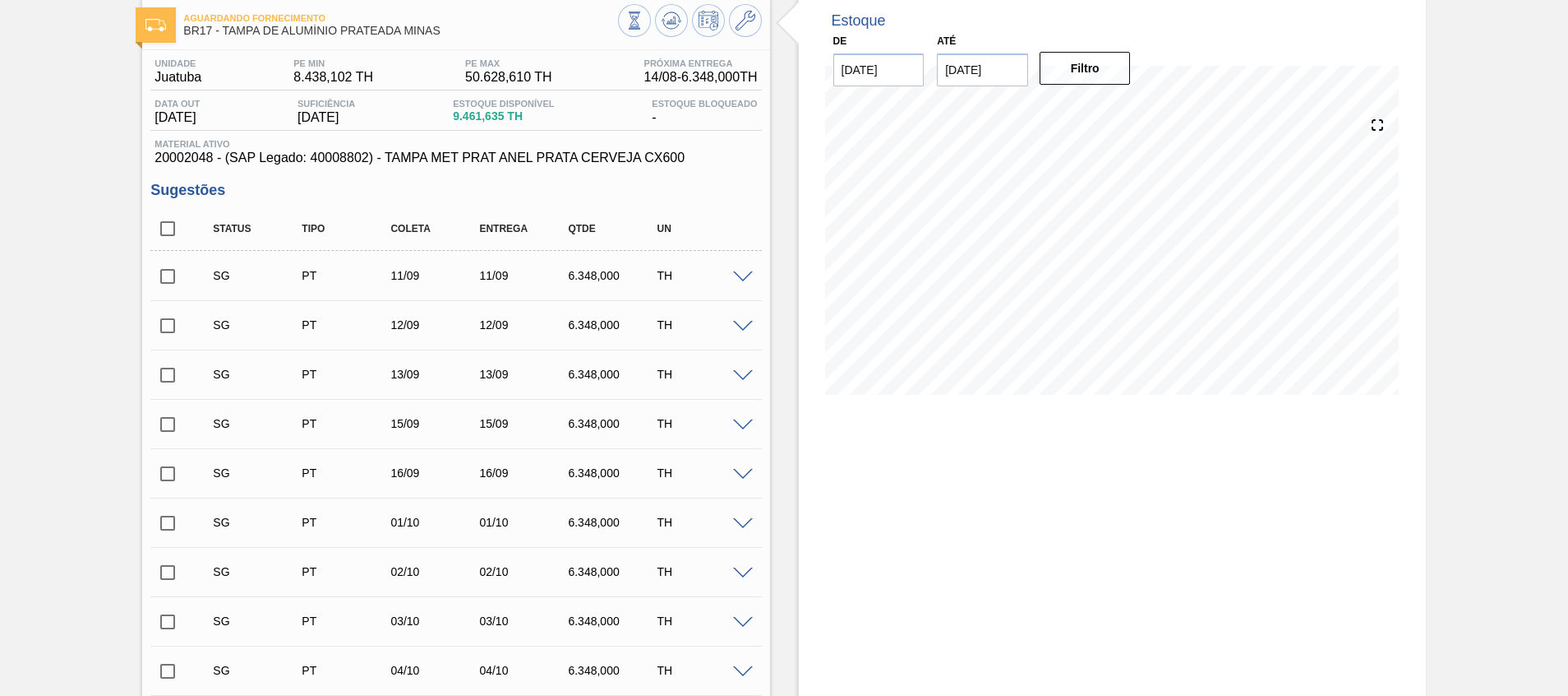
scroll to position [123, 0]
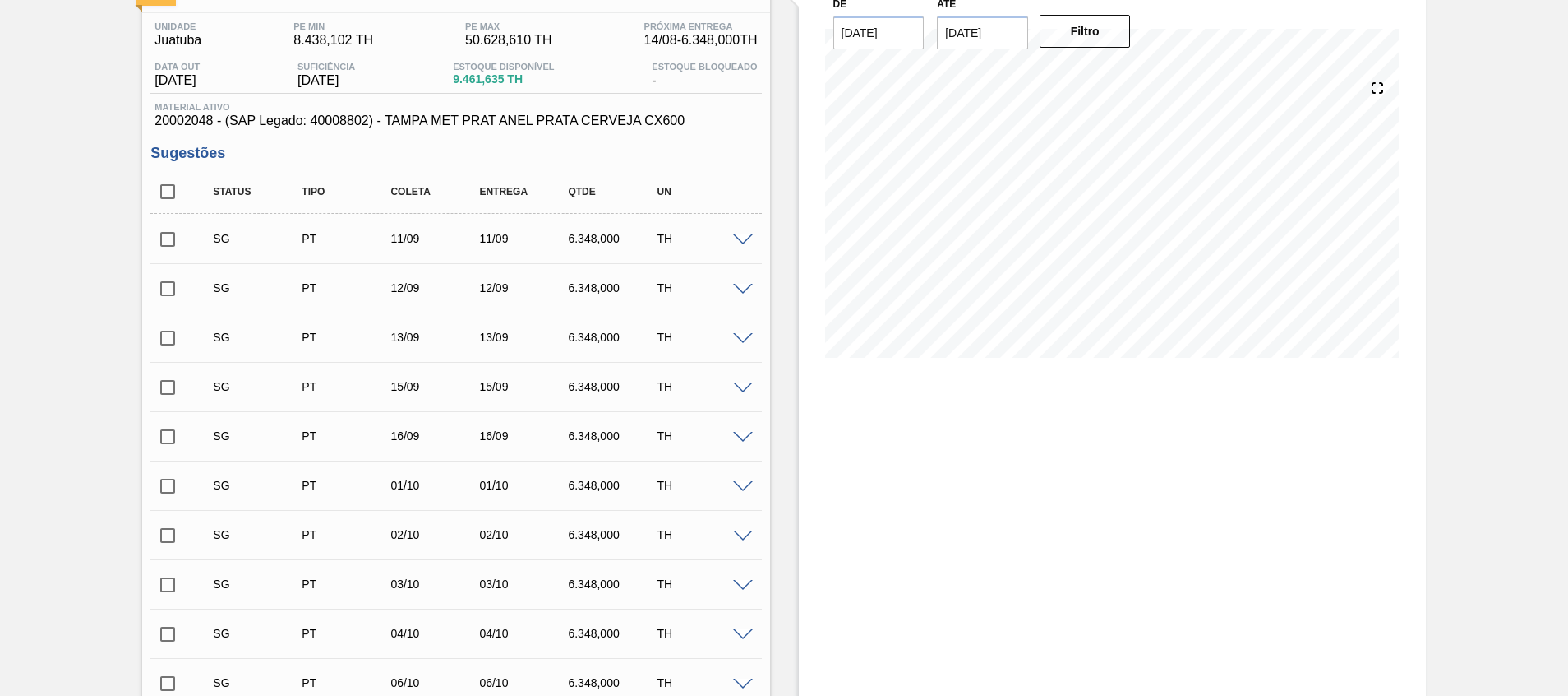
click at [744, 233] on div at bounding box center [745, 239] width 33 height 12
click at [744, 234] on span at bounding box center [742, 240] width 20 height 12
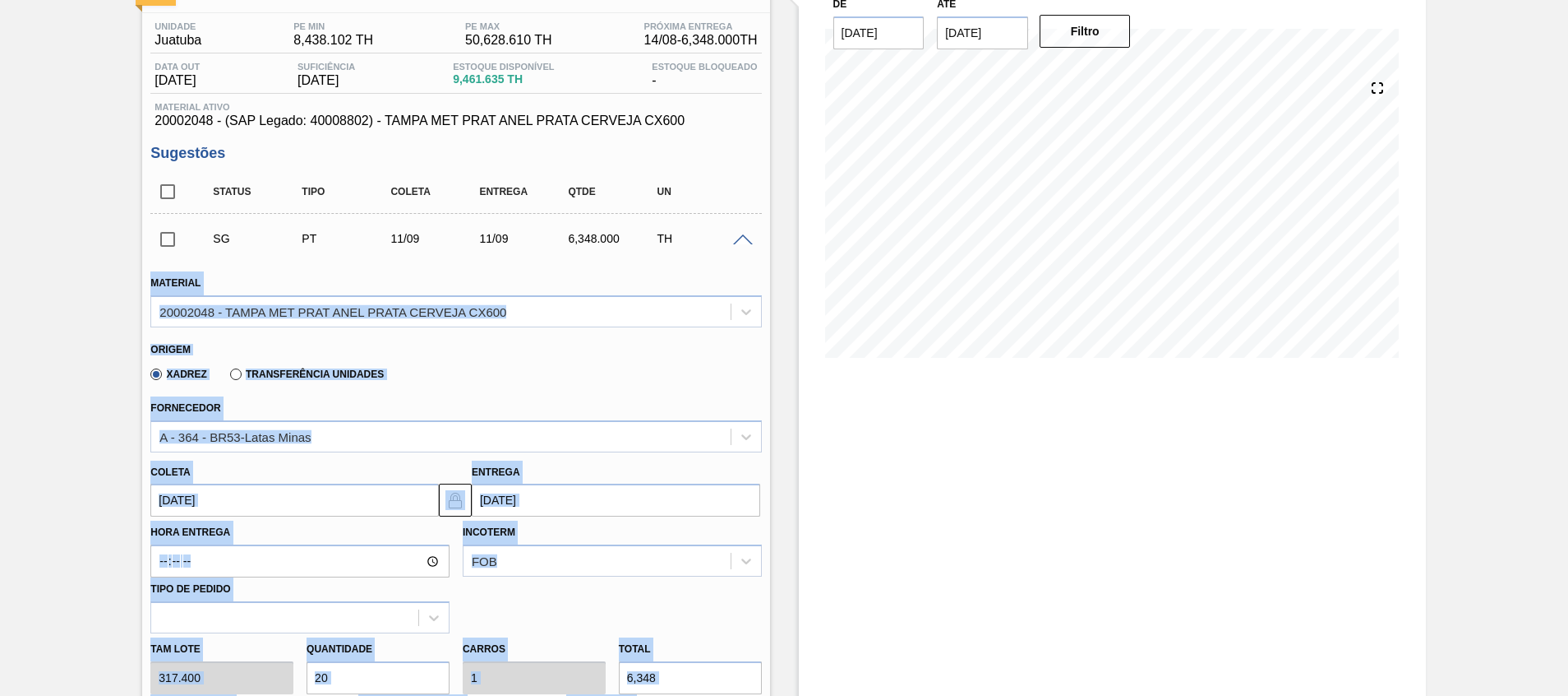
type input "317.400"
type input "6,348"
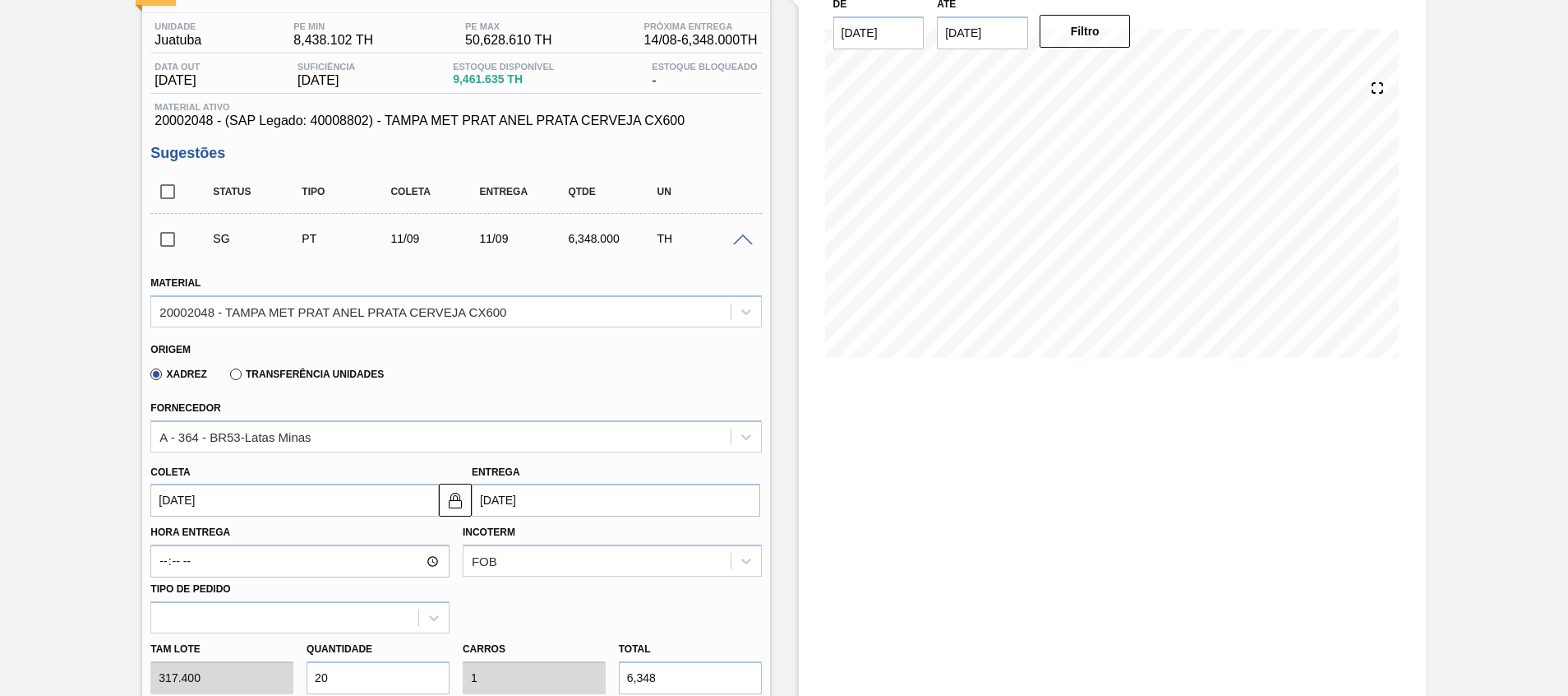
click at [258, 502] on input "11/09/2025" at bounding box center [294, 500] width 289 height 33
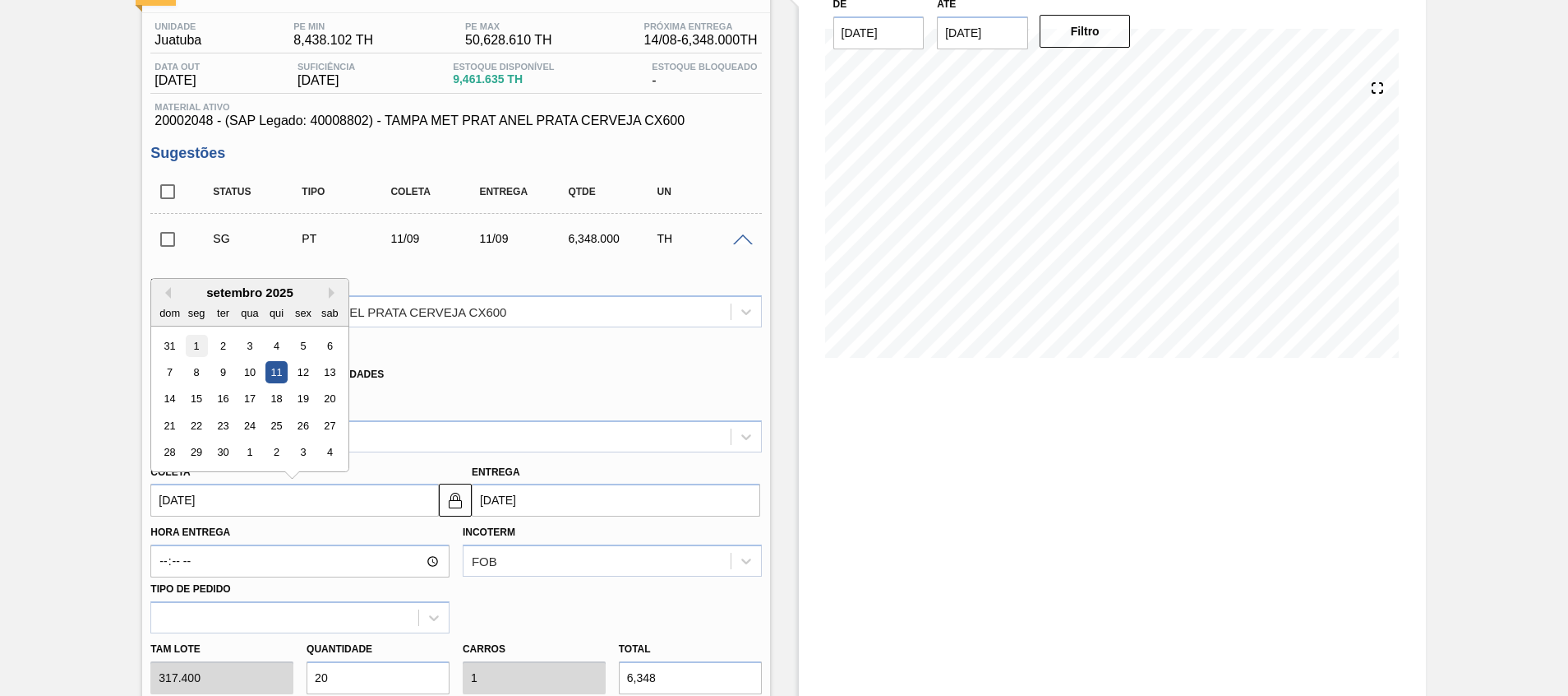
click at [192, 343] on div "1" at bounding box center [197, 346] width 23 height 23
type input "[DATE]"
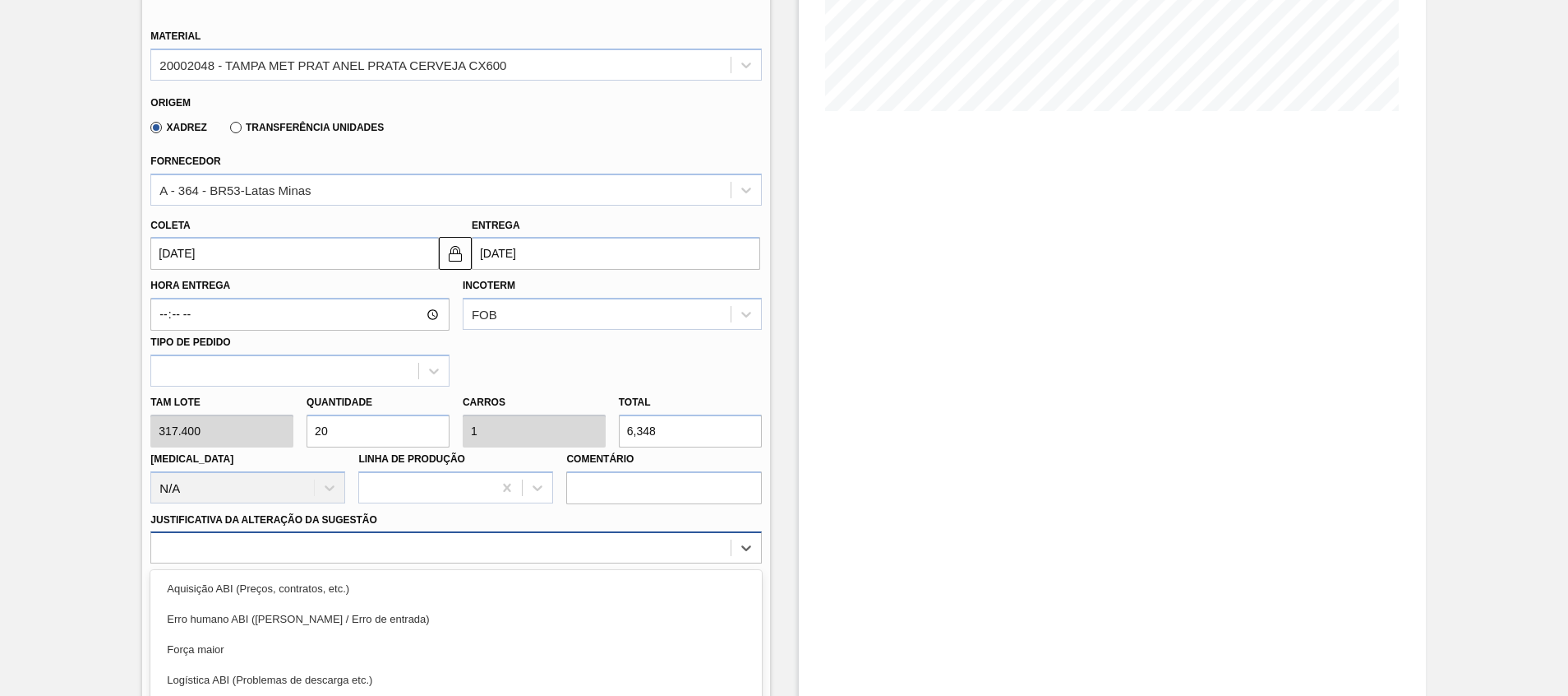
click at [401, 548] on div "option Logística ABI (Problemas de descarga etc.) focused, 4 of 18. 18 results …" at bounding box center [455, 547] width 611 height 32
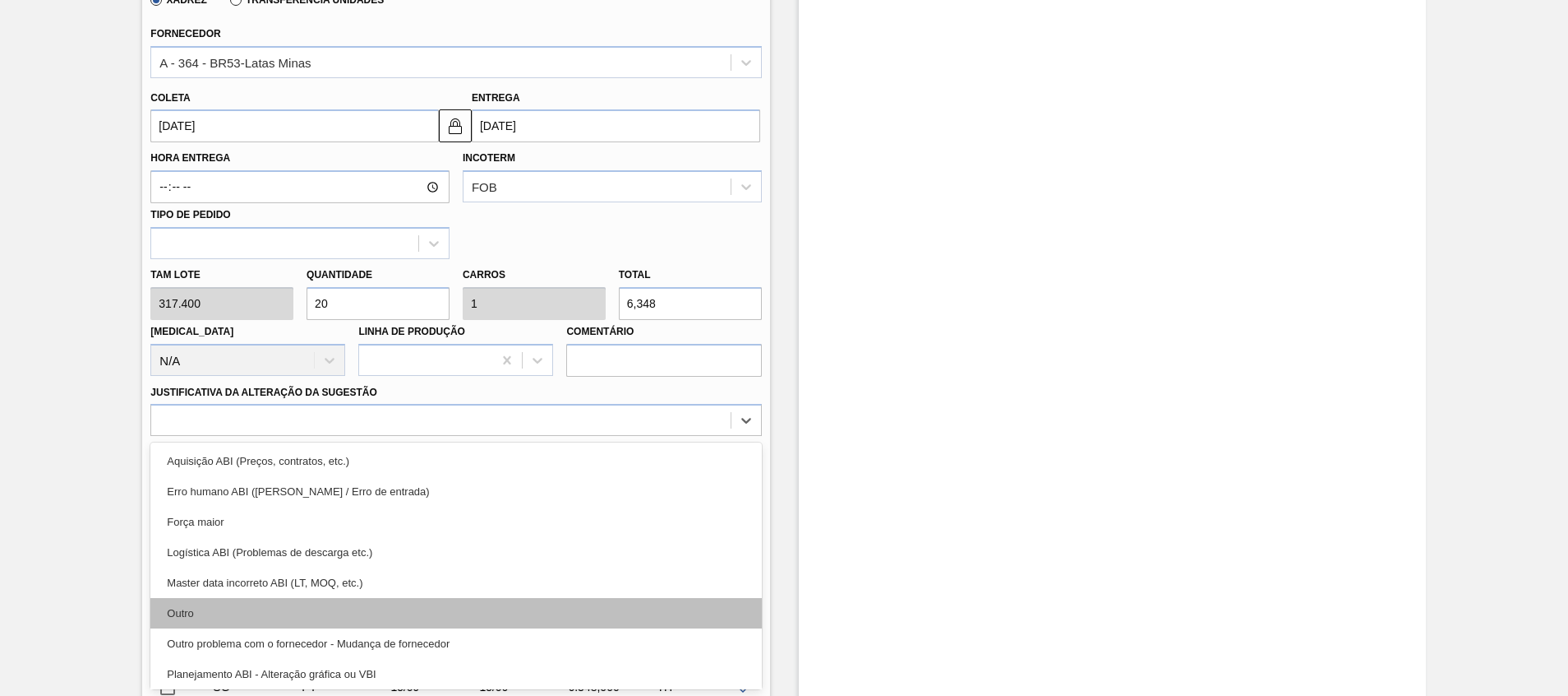
click at [371, 609] on div "Outro" at bounding box center [455, 613] width 611 height 30
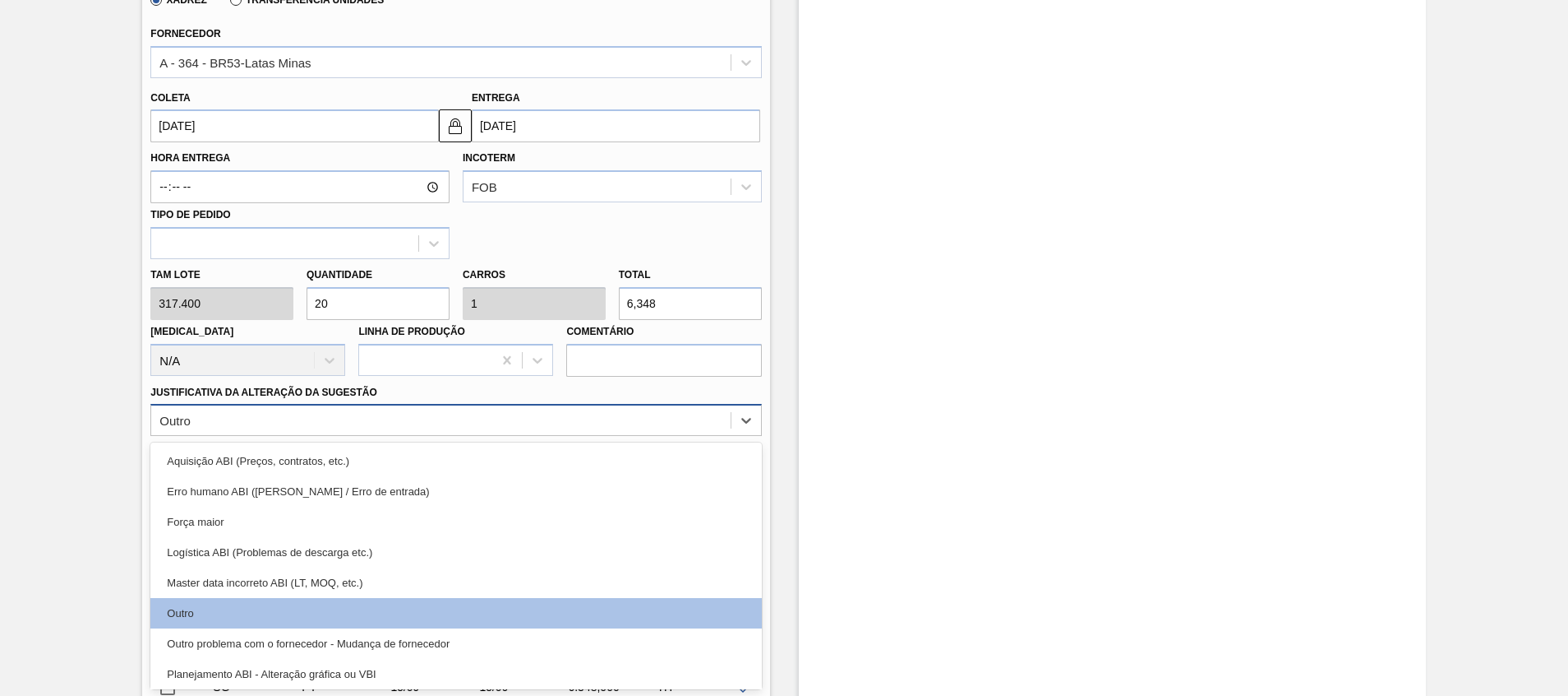
click at [592, 421] on div "Outro" at bounding box center [440, 420] width 578 height 23
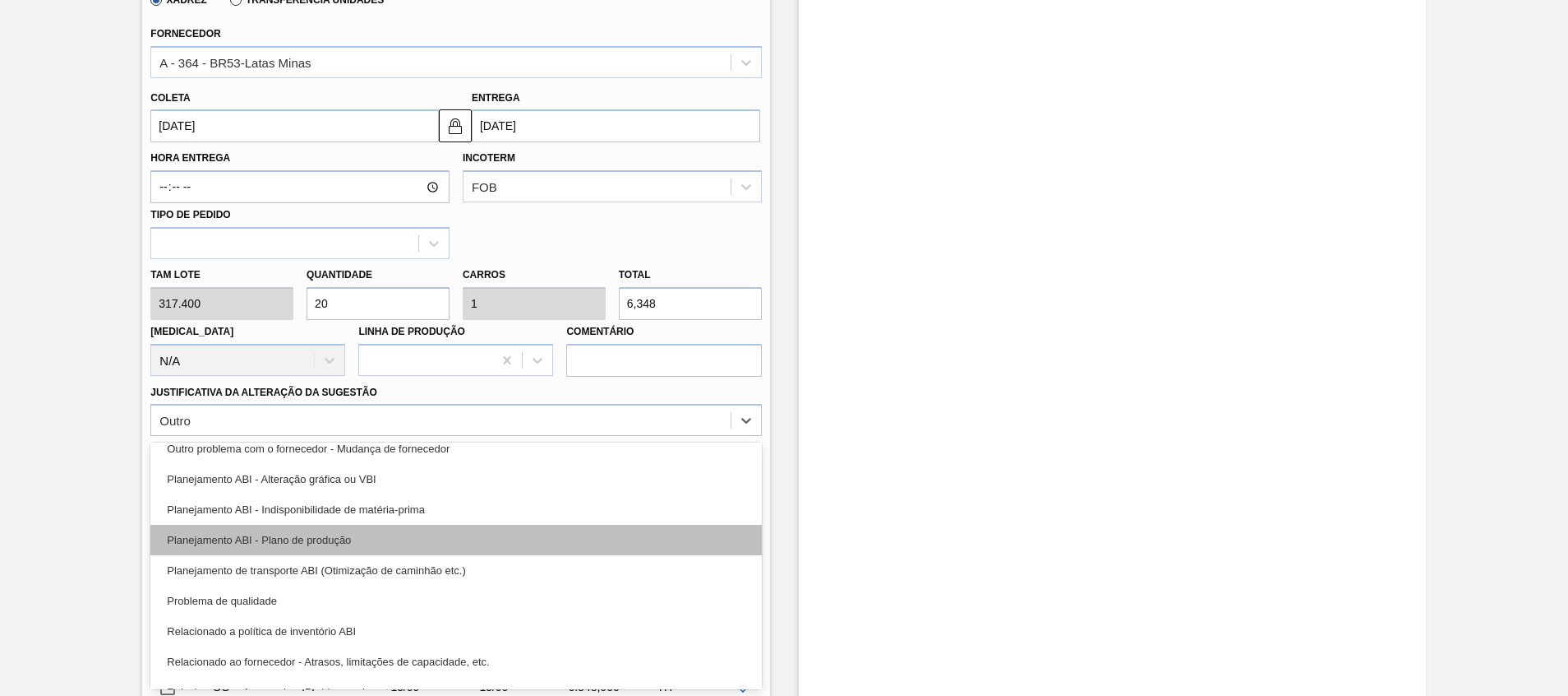
scroll to position [307, 0]
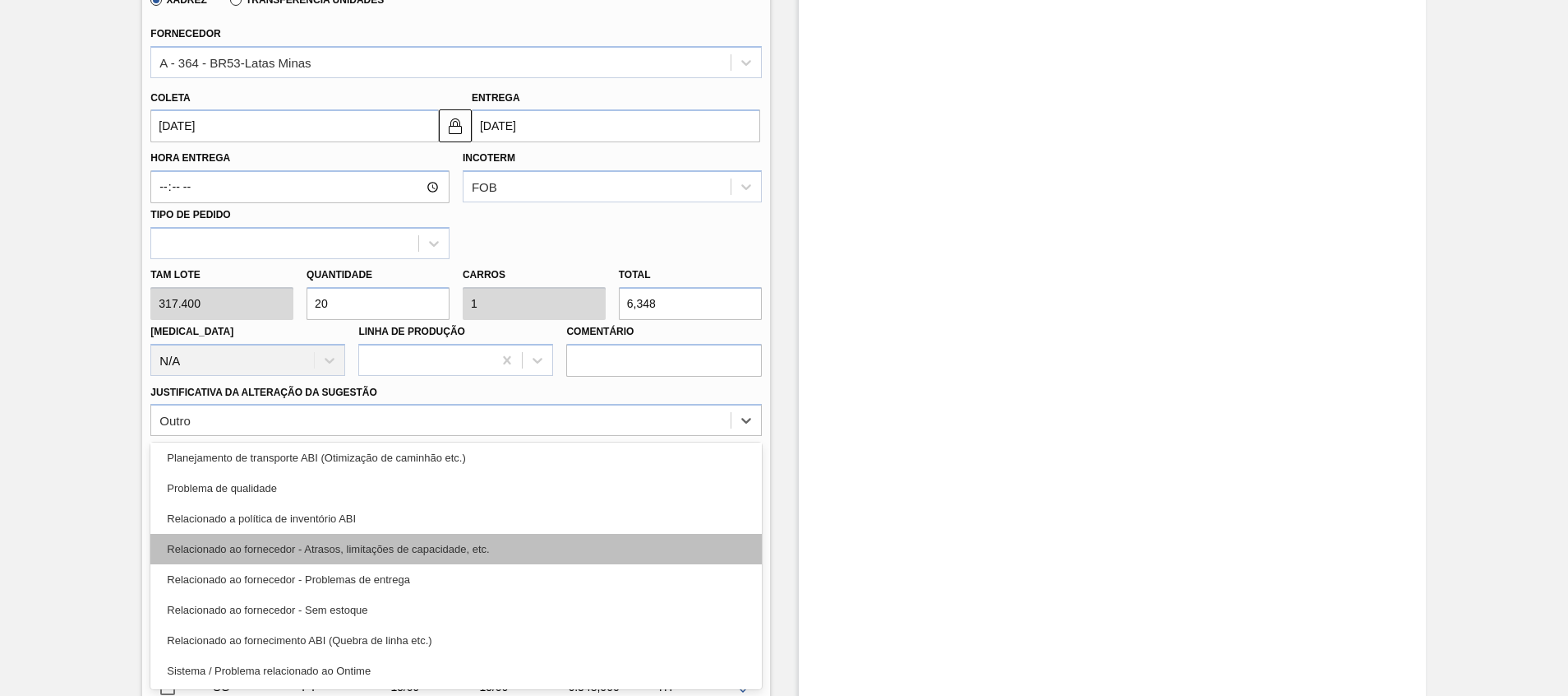
click at [493, 538] on div "Relacionado ao fornecedor - Atrasos, limitações de capacidade, etc." at bounding box center [455, 548] width 611 height 30
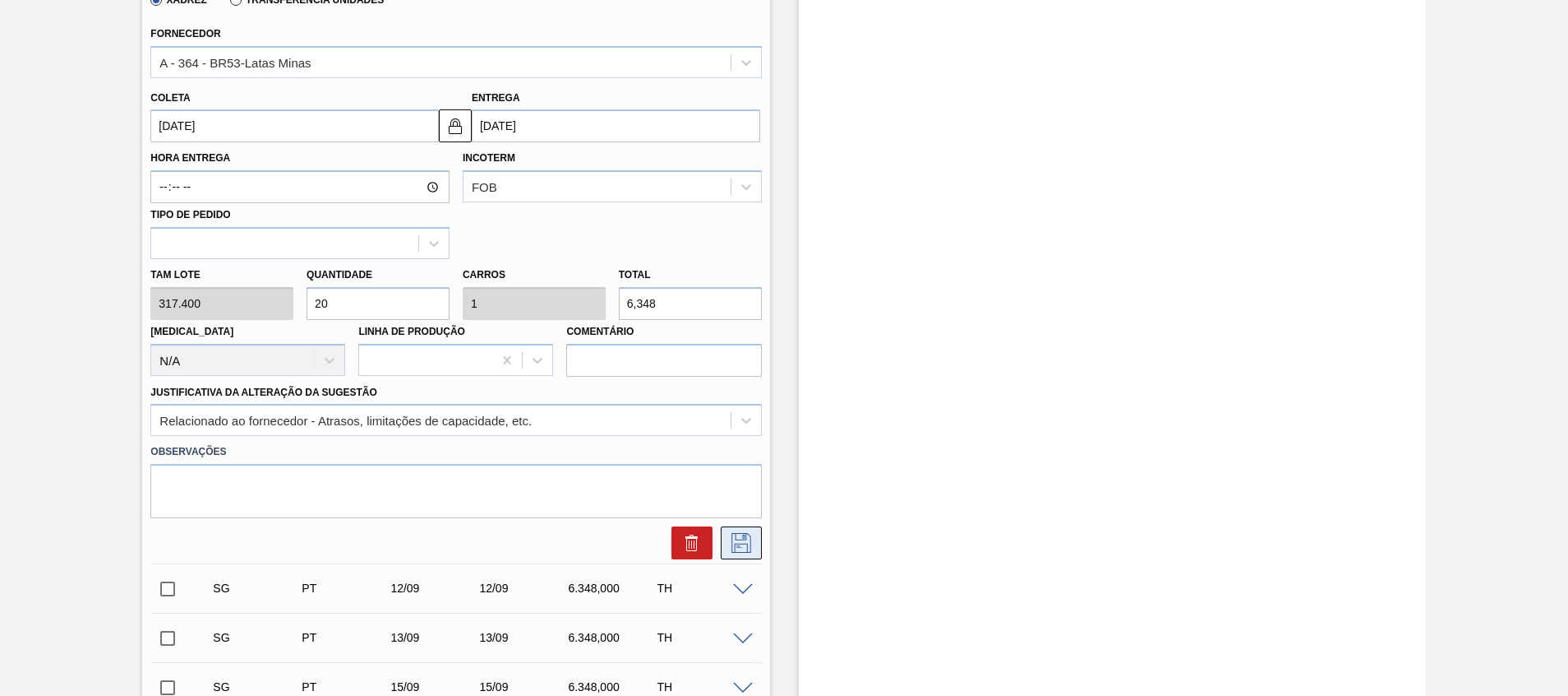
click at [753, 531] on button at bounding box center [741, 542] width 41 height 33
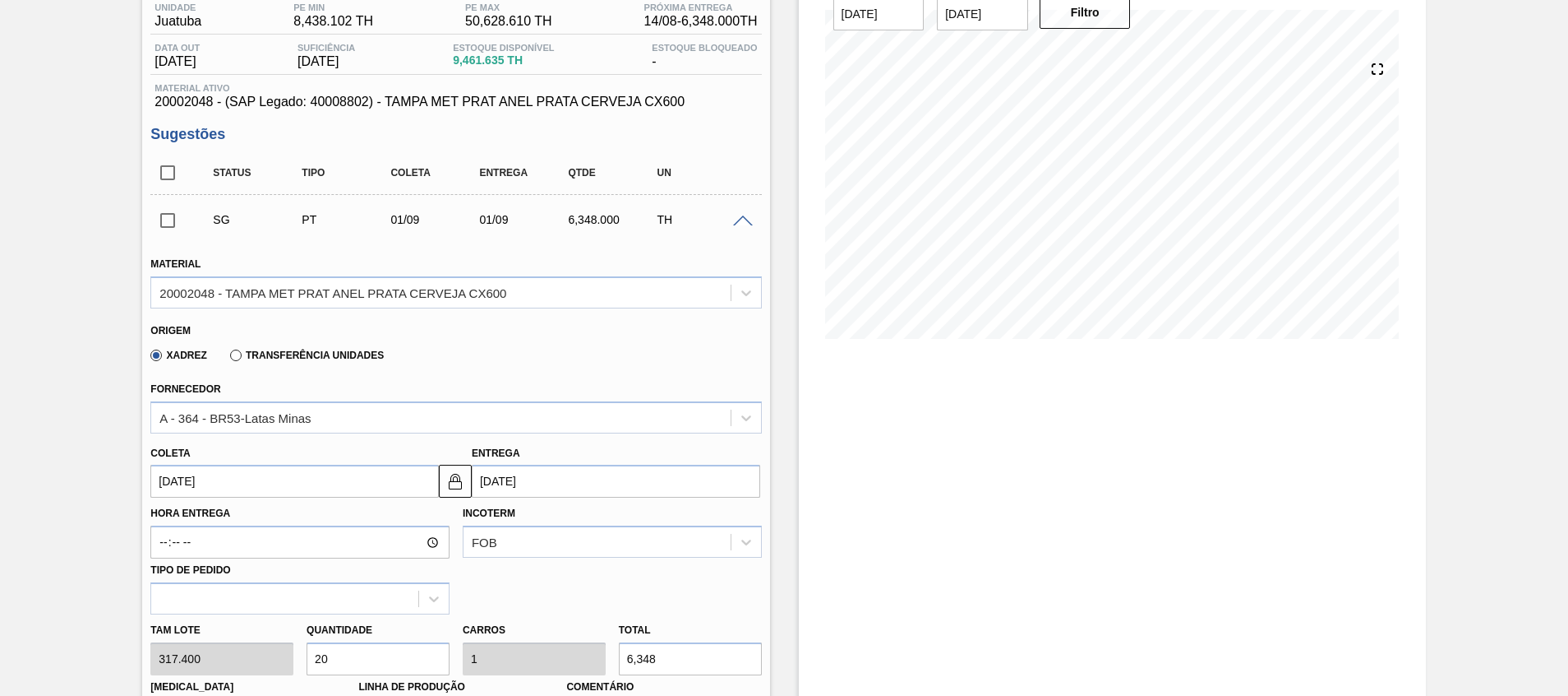
scroll to position [0, 0]
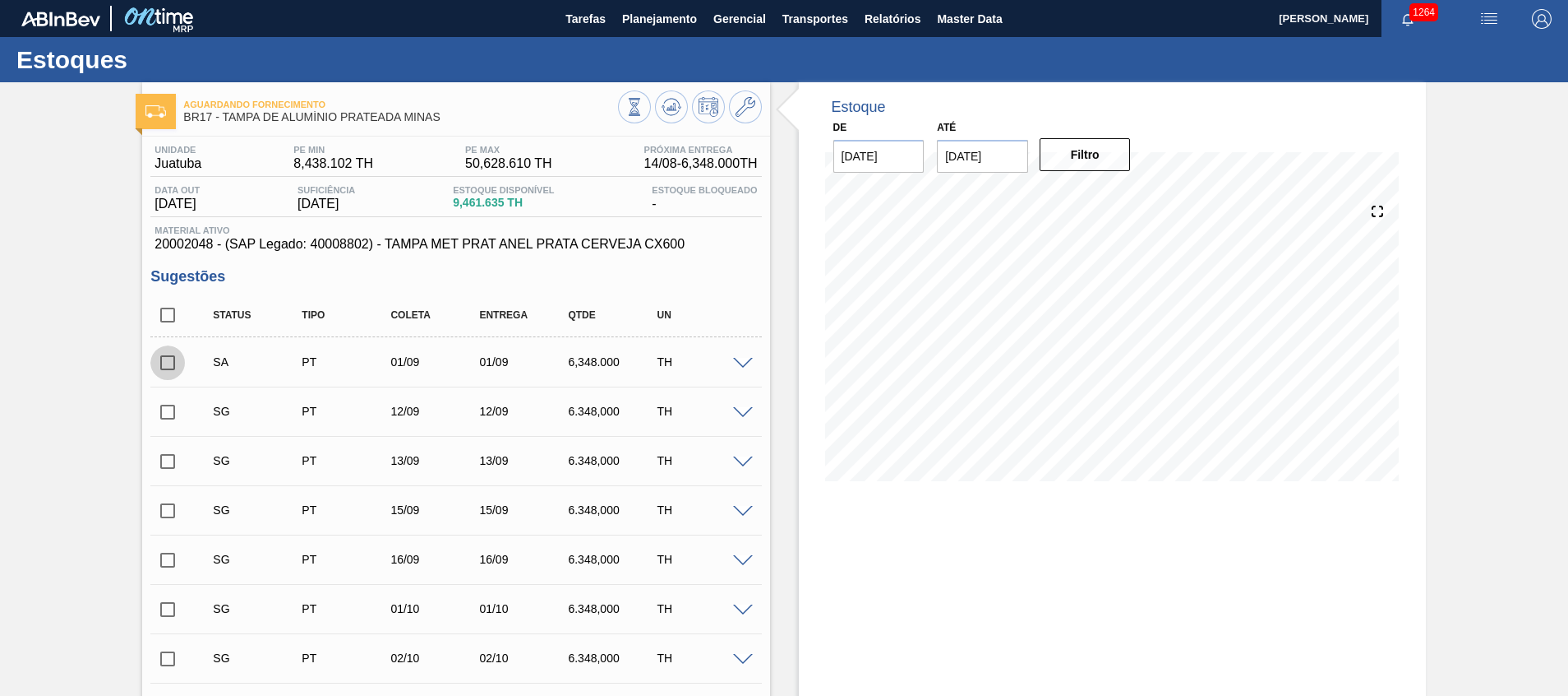
click at [161, 364] on input "checkbox" at bounding box center [167, 363] width 35 height 35
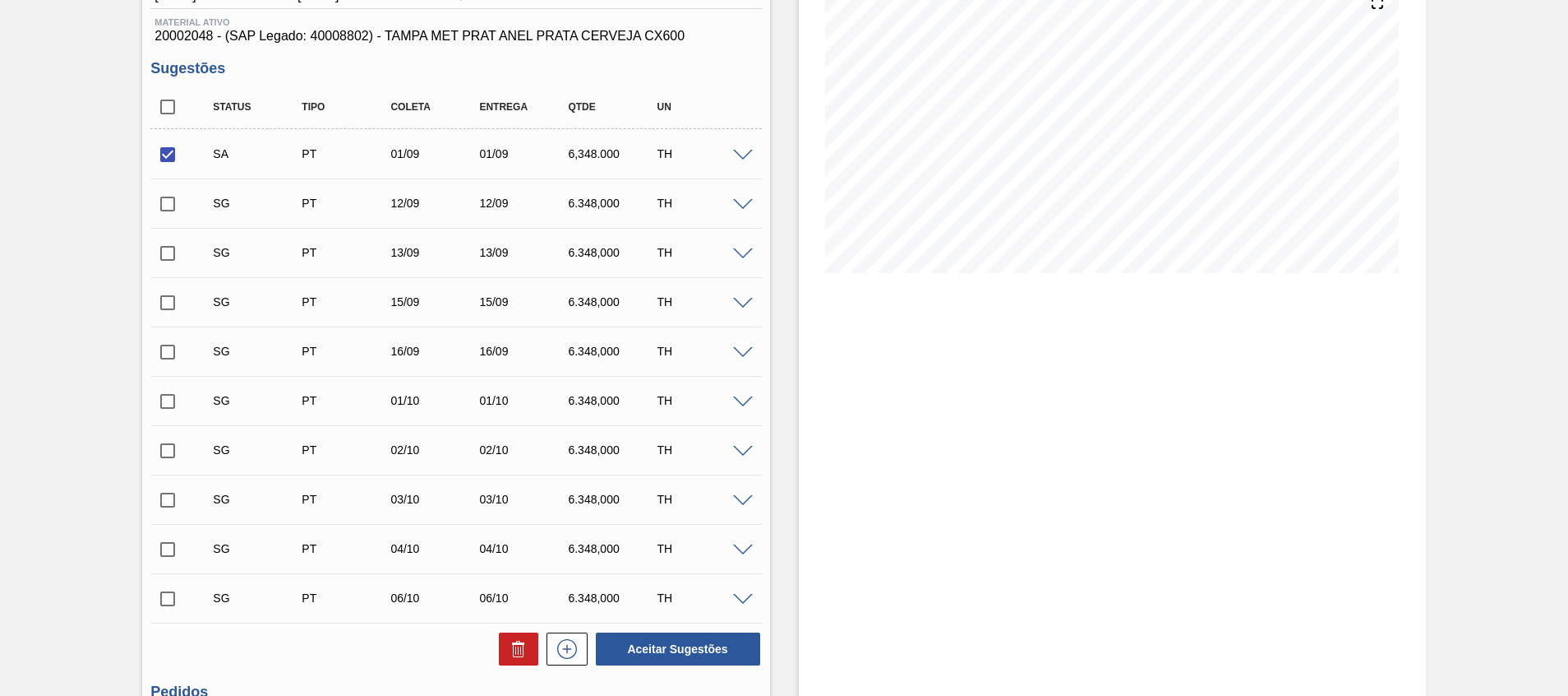
scroll to position [246, 0]
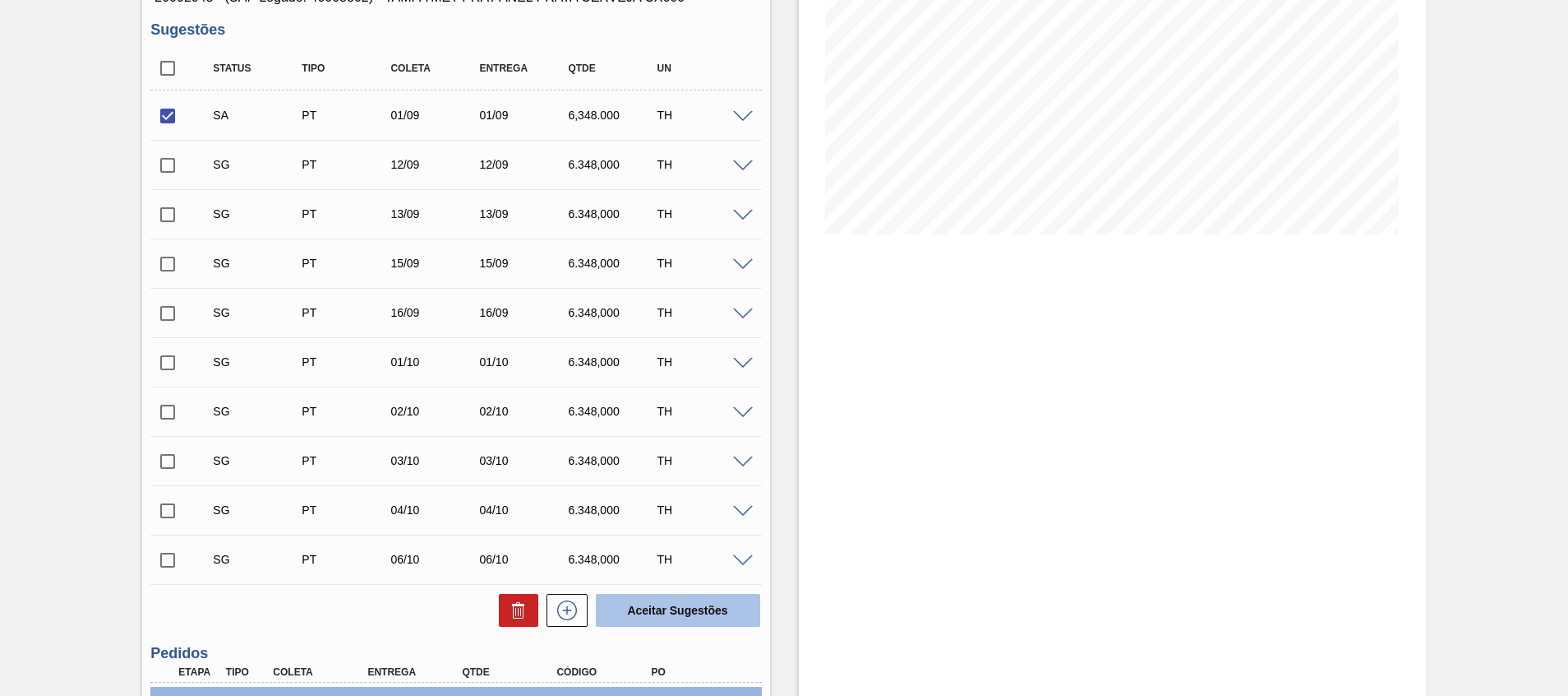
click at [689, 601] on button "Aceitar Sugestões" at bounding box center [678, 610] width 165 height 33
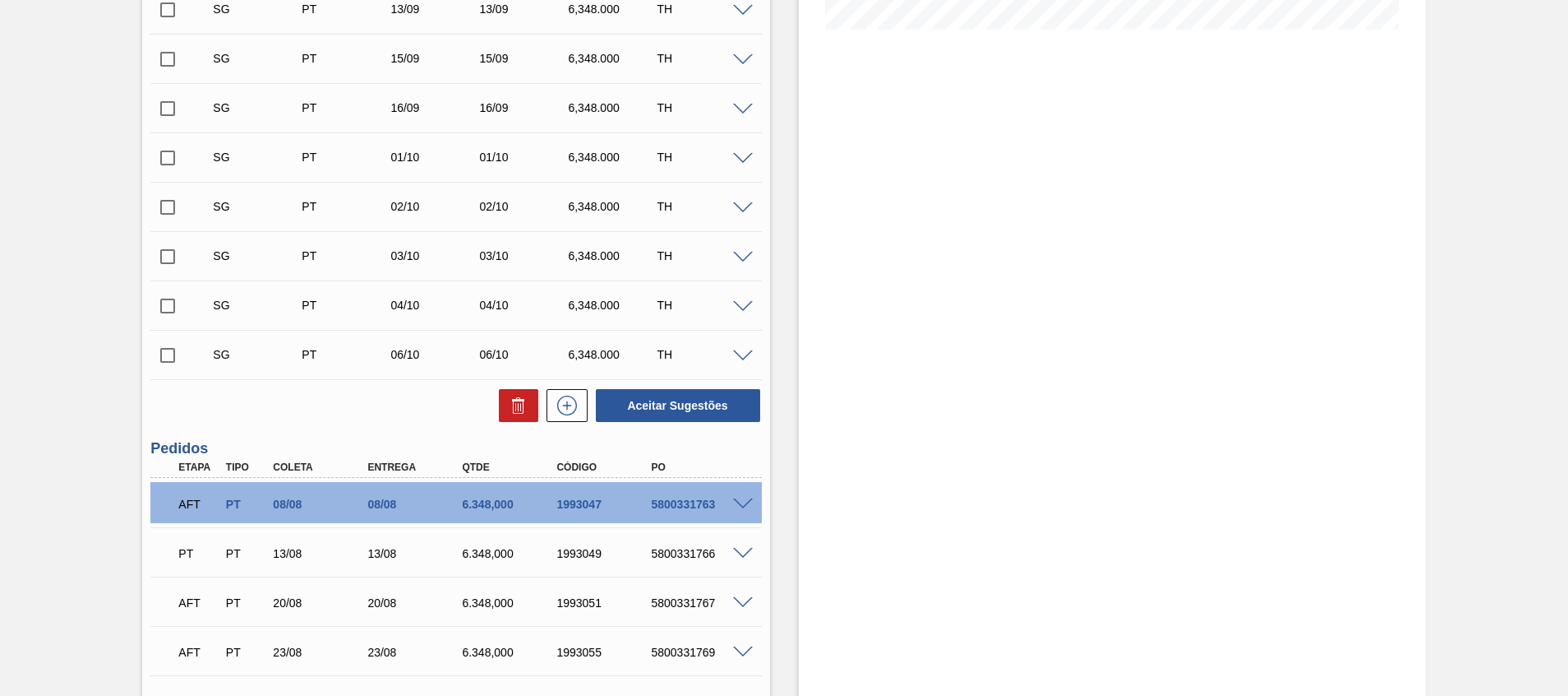
scroll to position [494, 0]
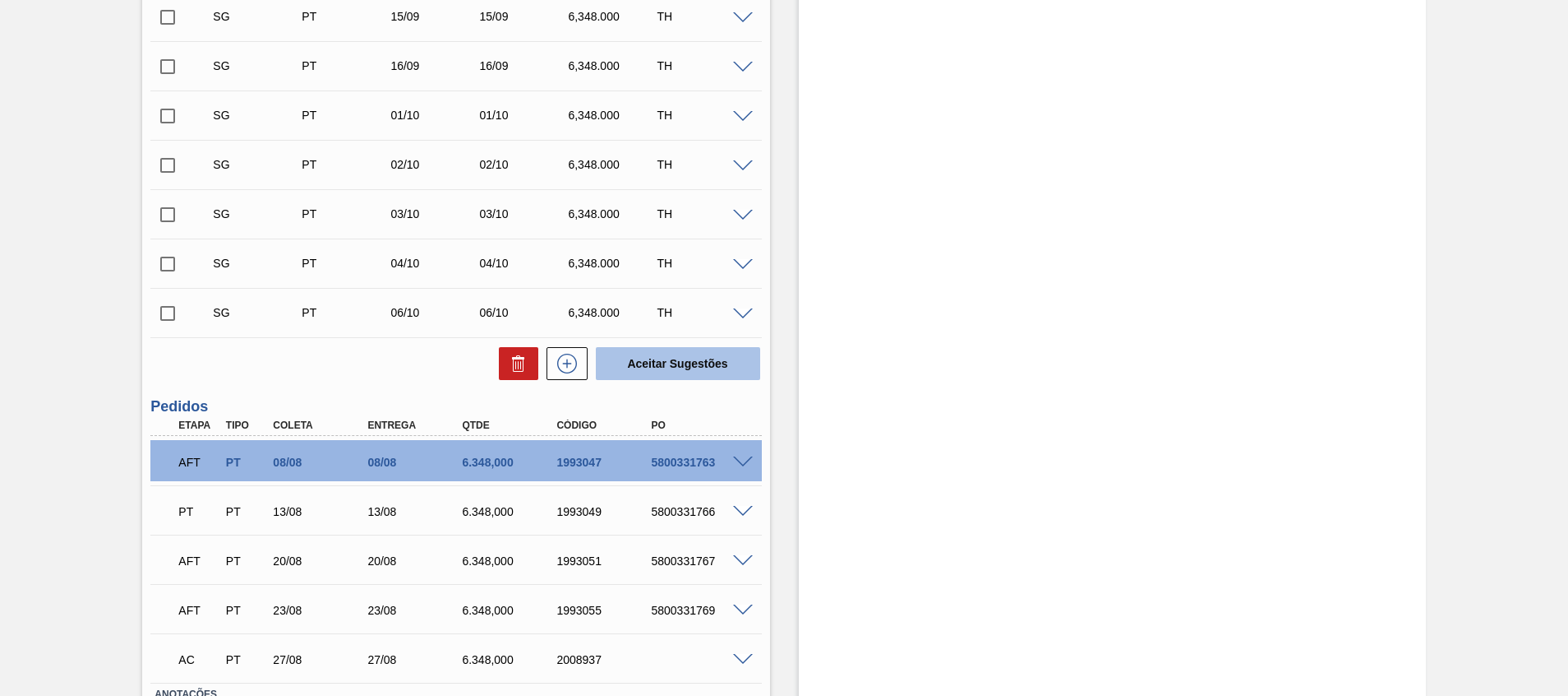
click at [658, 350] on button "Aceitar Sugestões" at bounding box center [678, 364] width 165 height 33
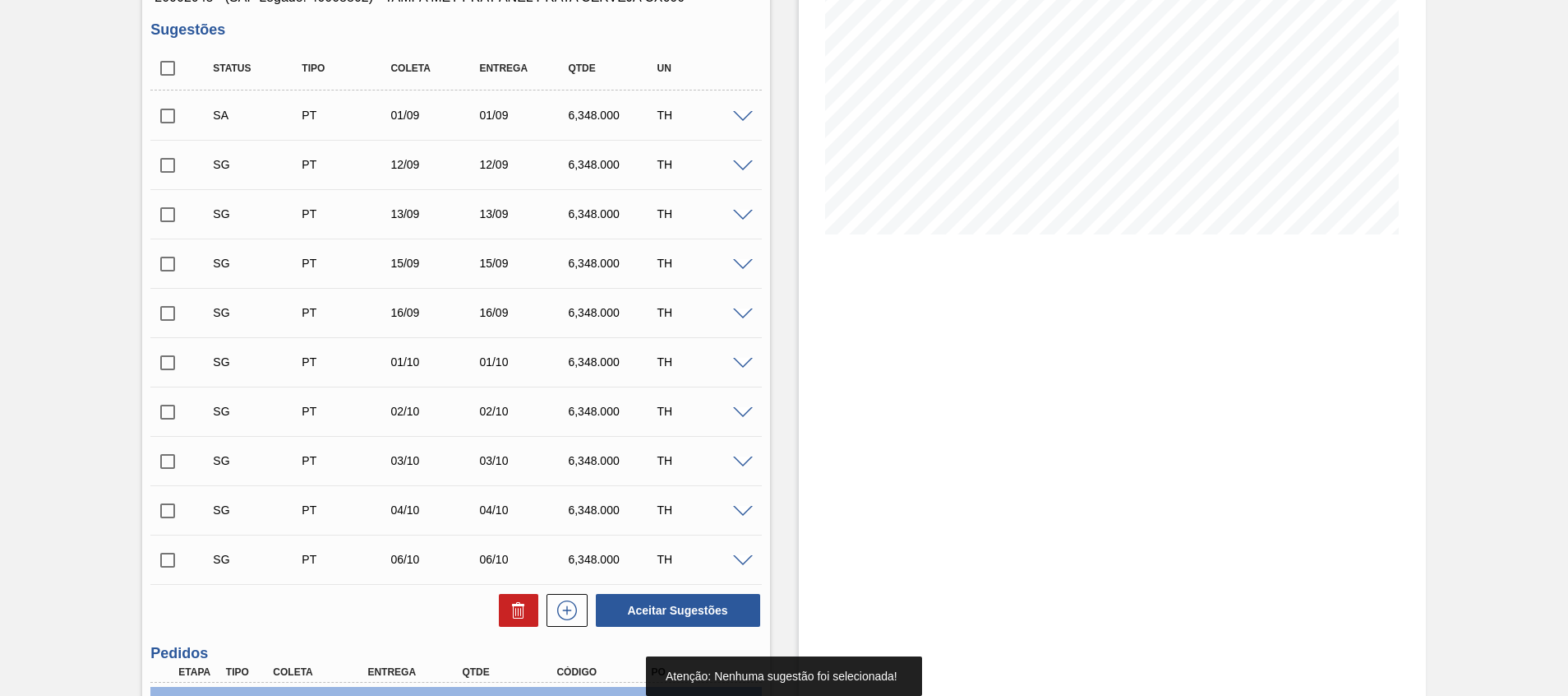
scroll to position [0, 0]
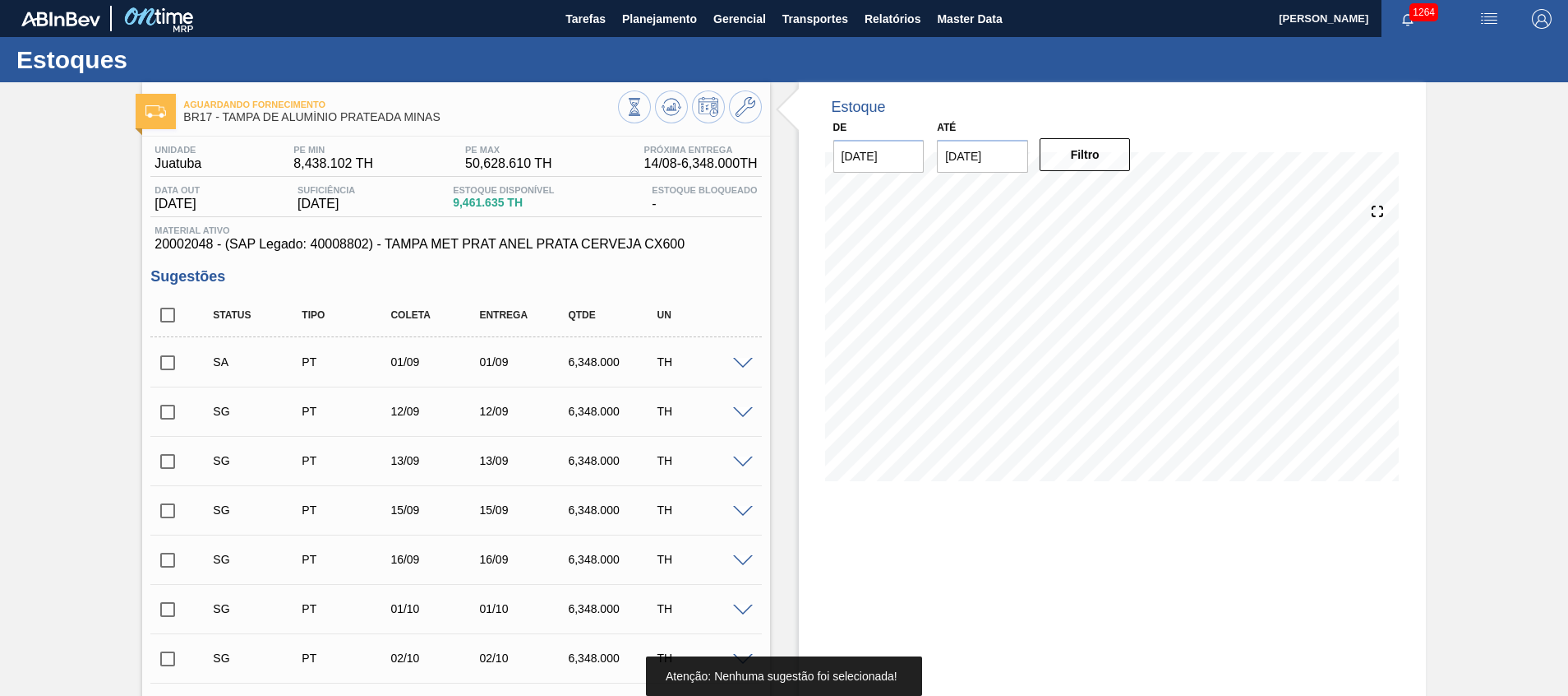
click at [174, 358] on input "checkbox" at bounding box center [167, 363] width 35 height 35
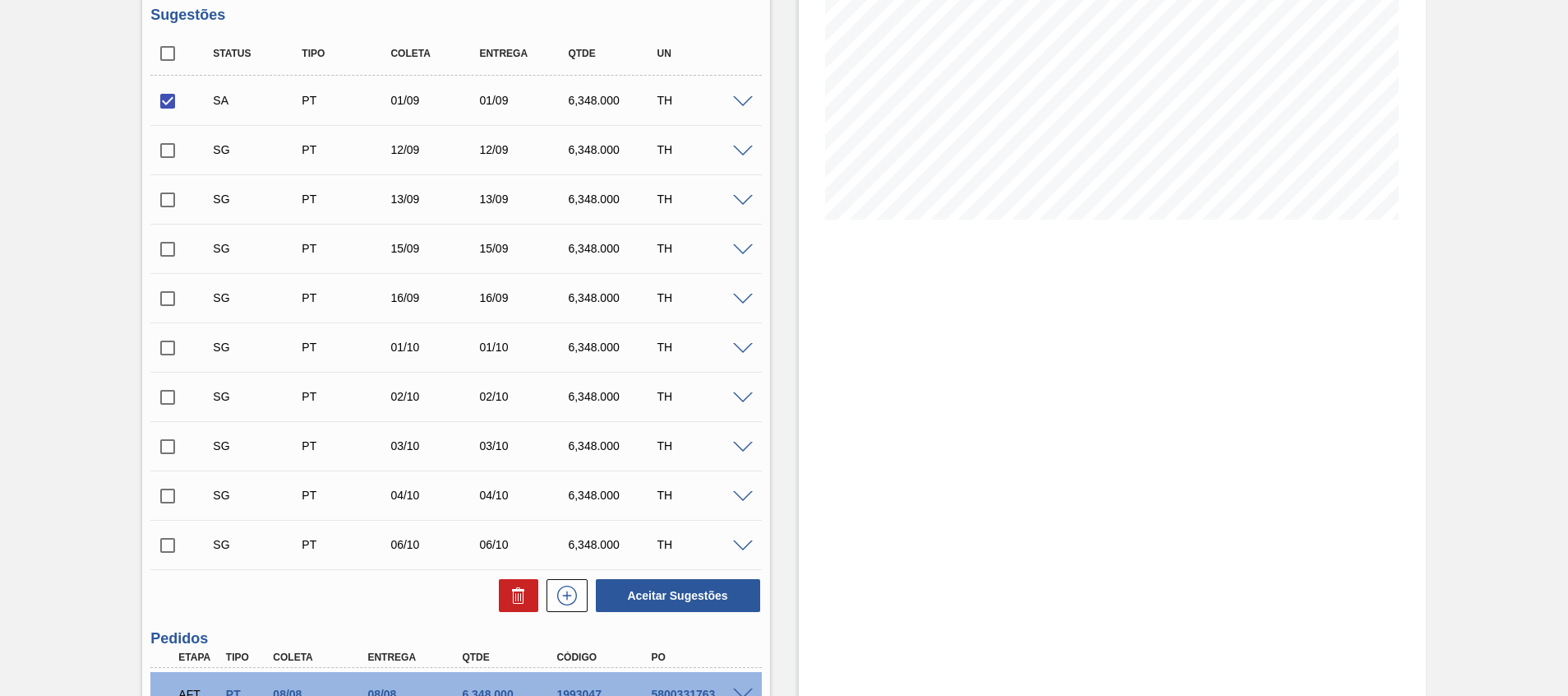
scroll to position [370, 0]
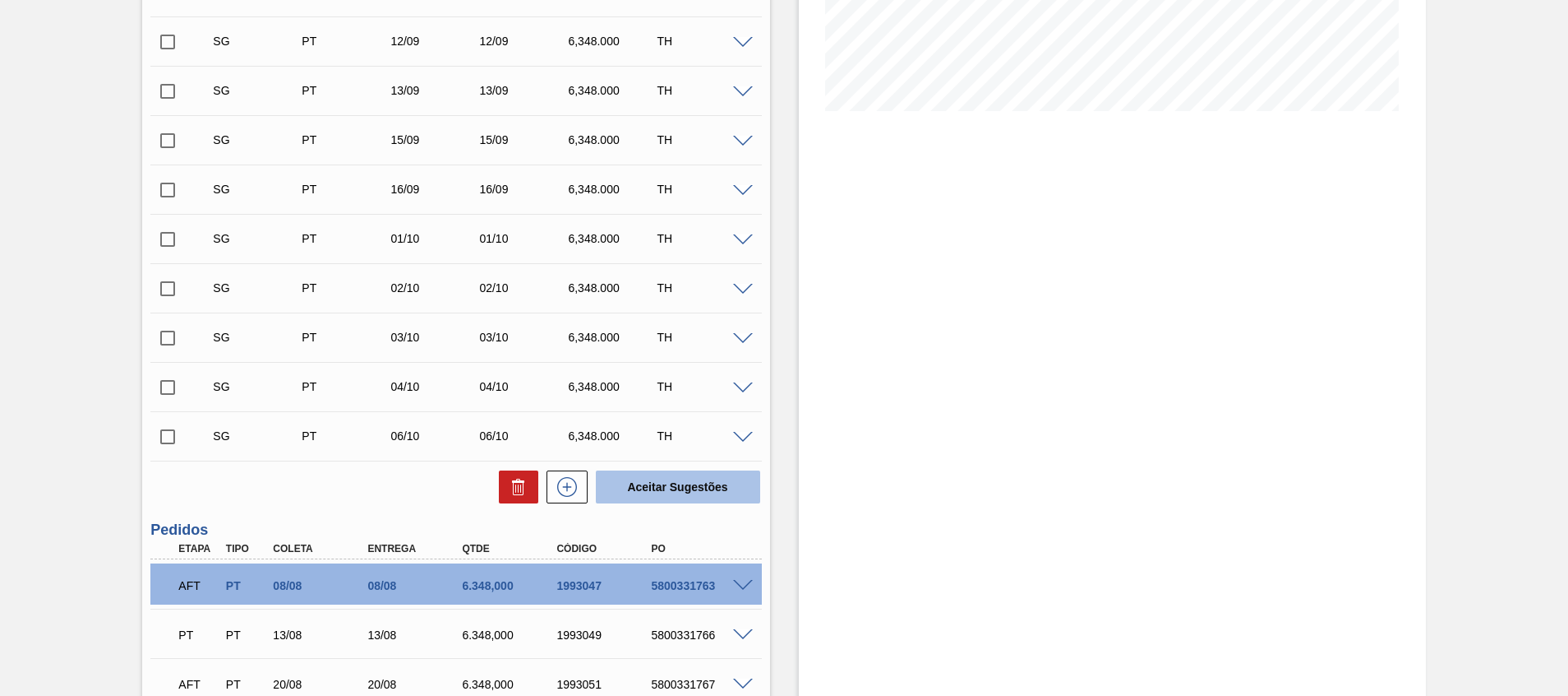
click at [639, 472] on button "Aceitar Sugestões" at bounding box center [678, 487] width 165 height 33
checkbox input "false"
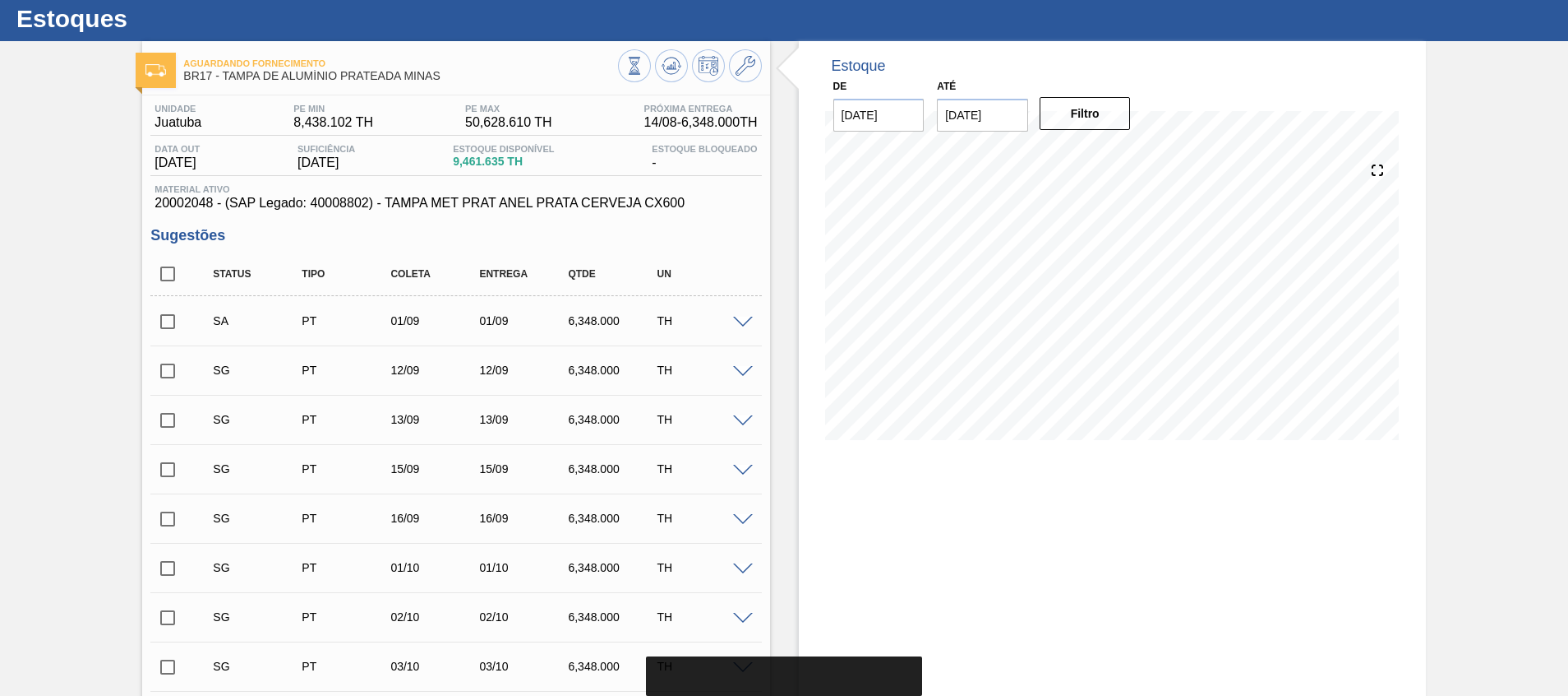
scroll to position [0, 0]
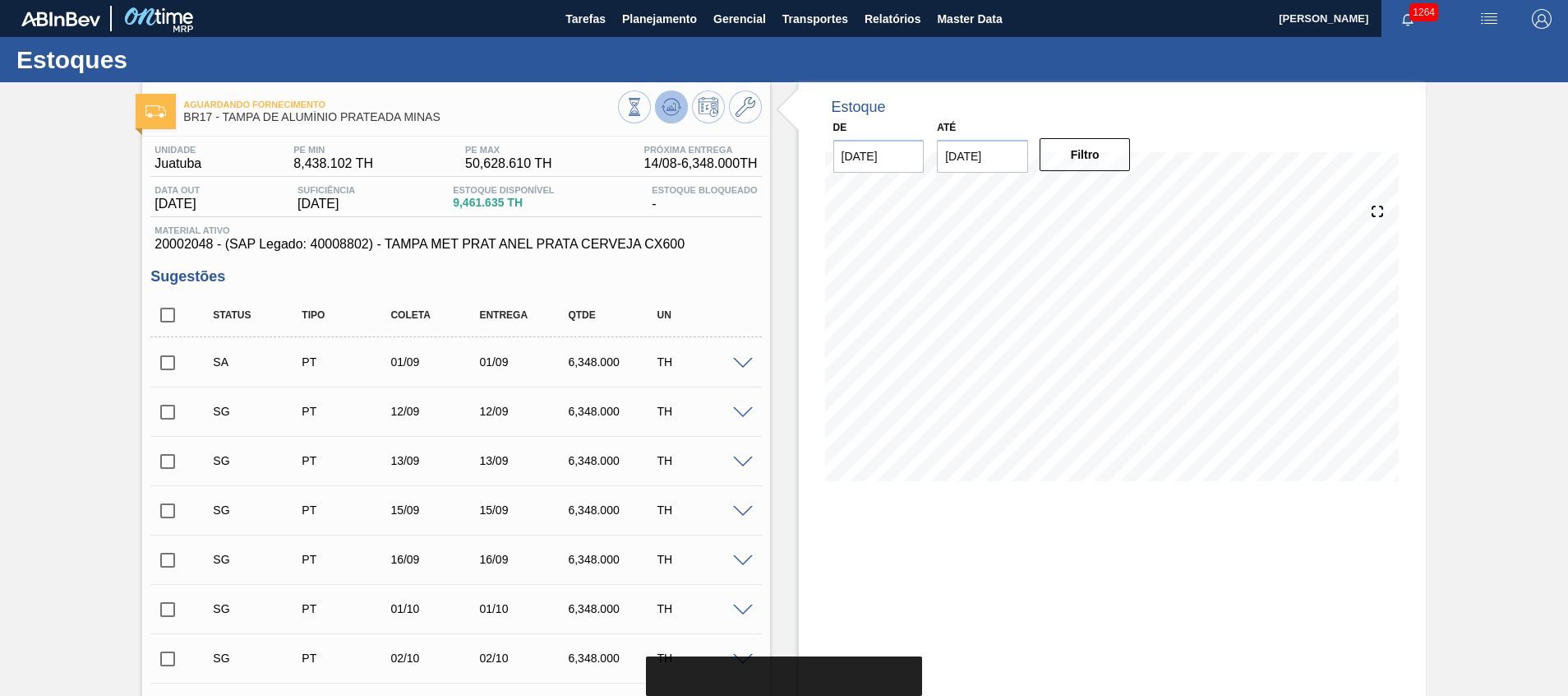
click at [681, 107] on button at bounding box center [671, 107] width 33 height 33
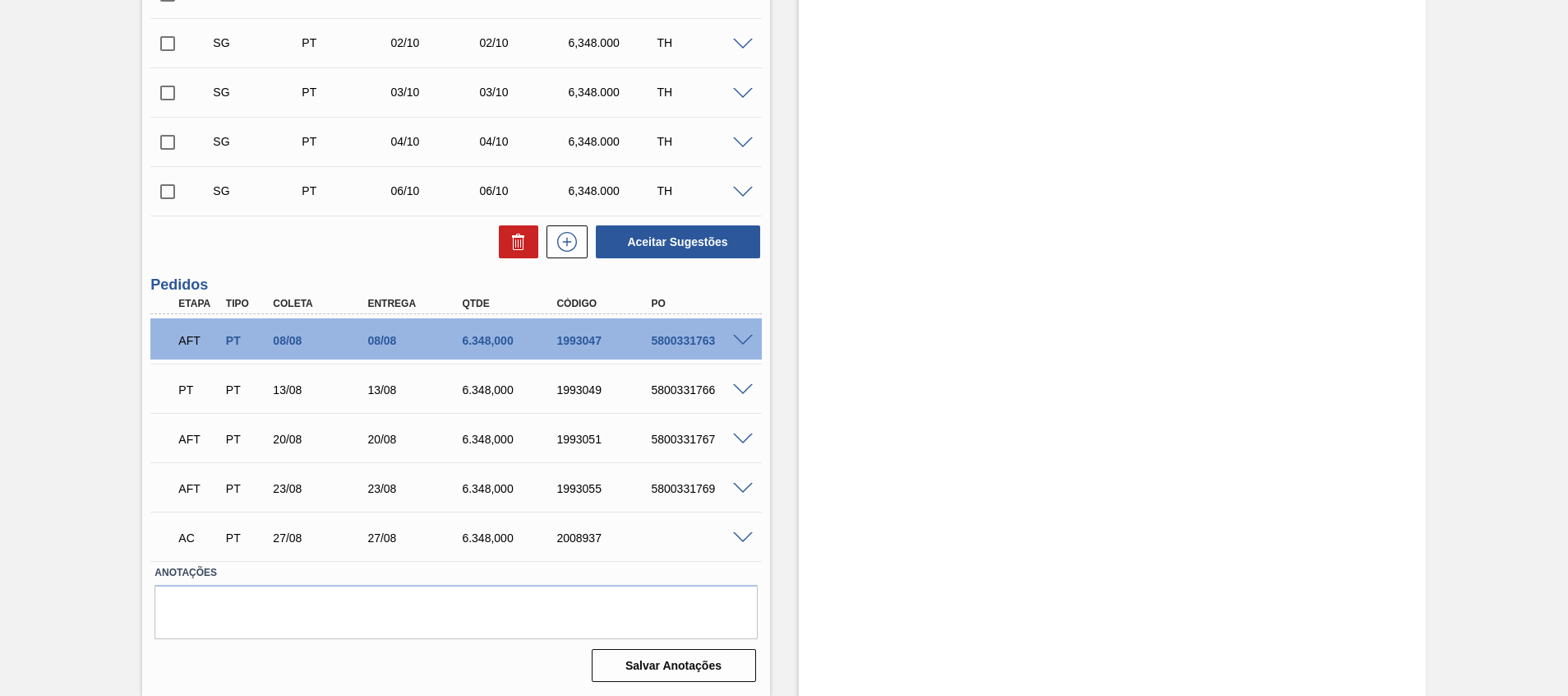
scroll to position [245, 0]
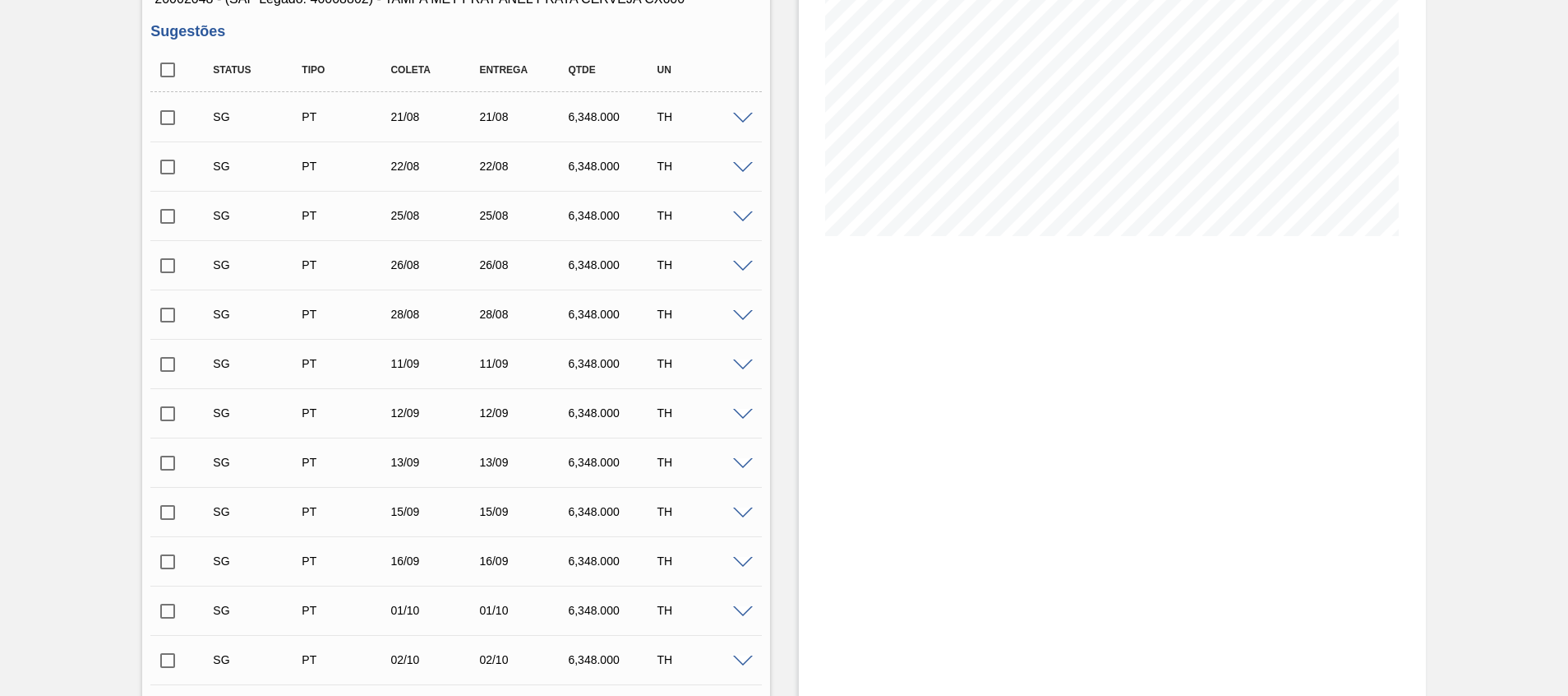
click at [744, 115] on span at bounding box center [742, 119] width 20 height 12
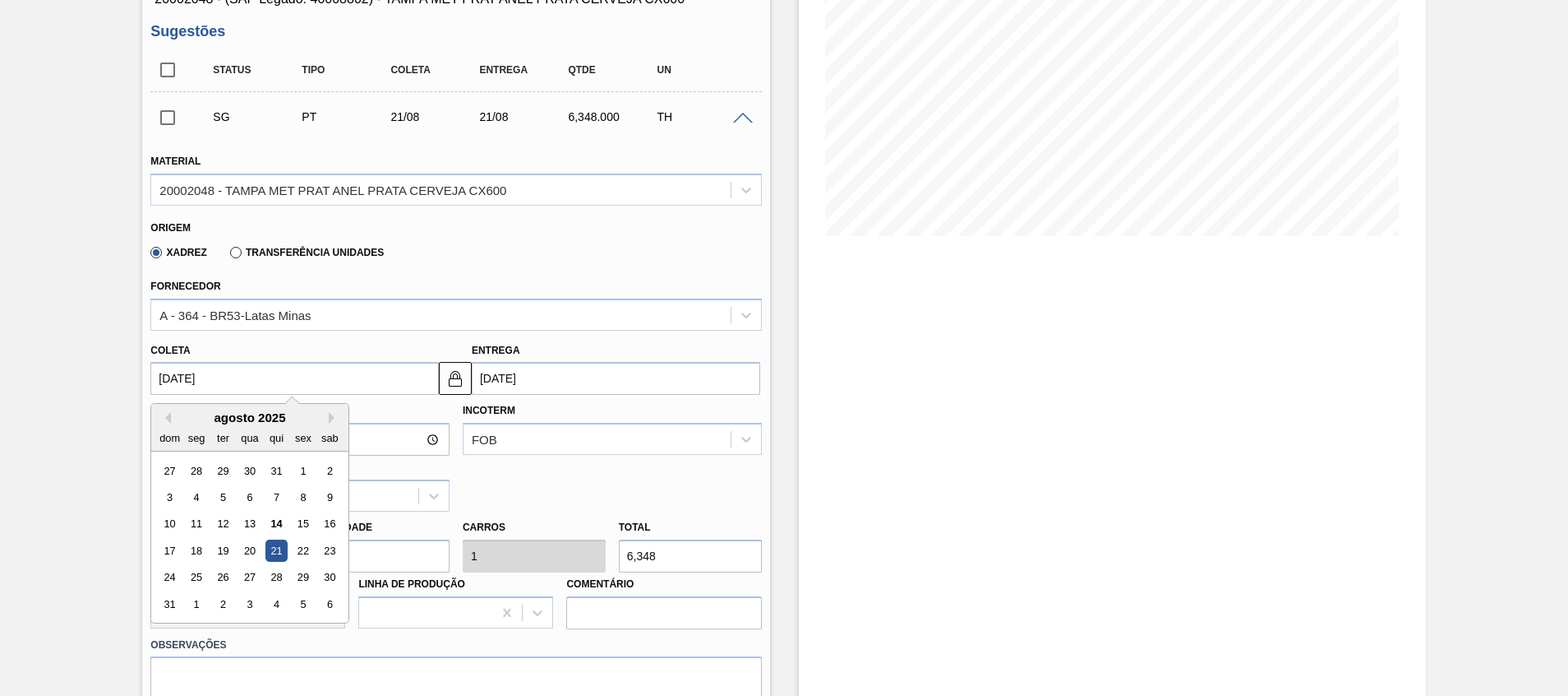
click at [317, 368] on input "21/08/2025" at bounding box center [294, 378] width 289 height 33
click at [196, 609] on div "1" at bounding box center [197, 604] width 23 height 23
type input "[DATE]"
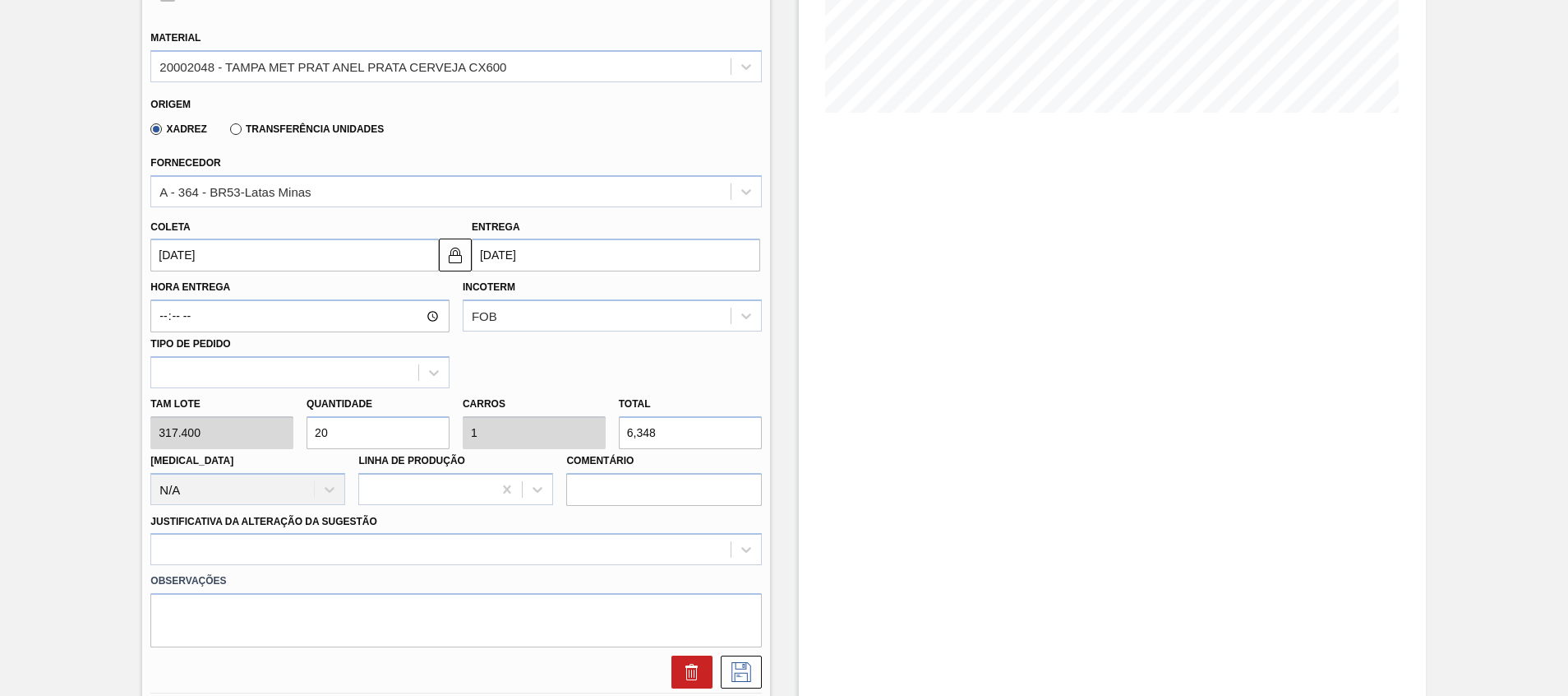
click at [465, 571] on label "Observações" at bounding box center [455, 581] width 611 height 23
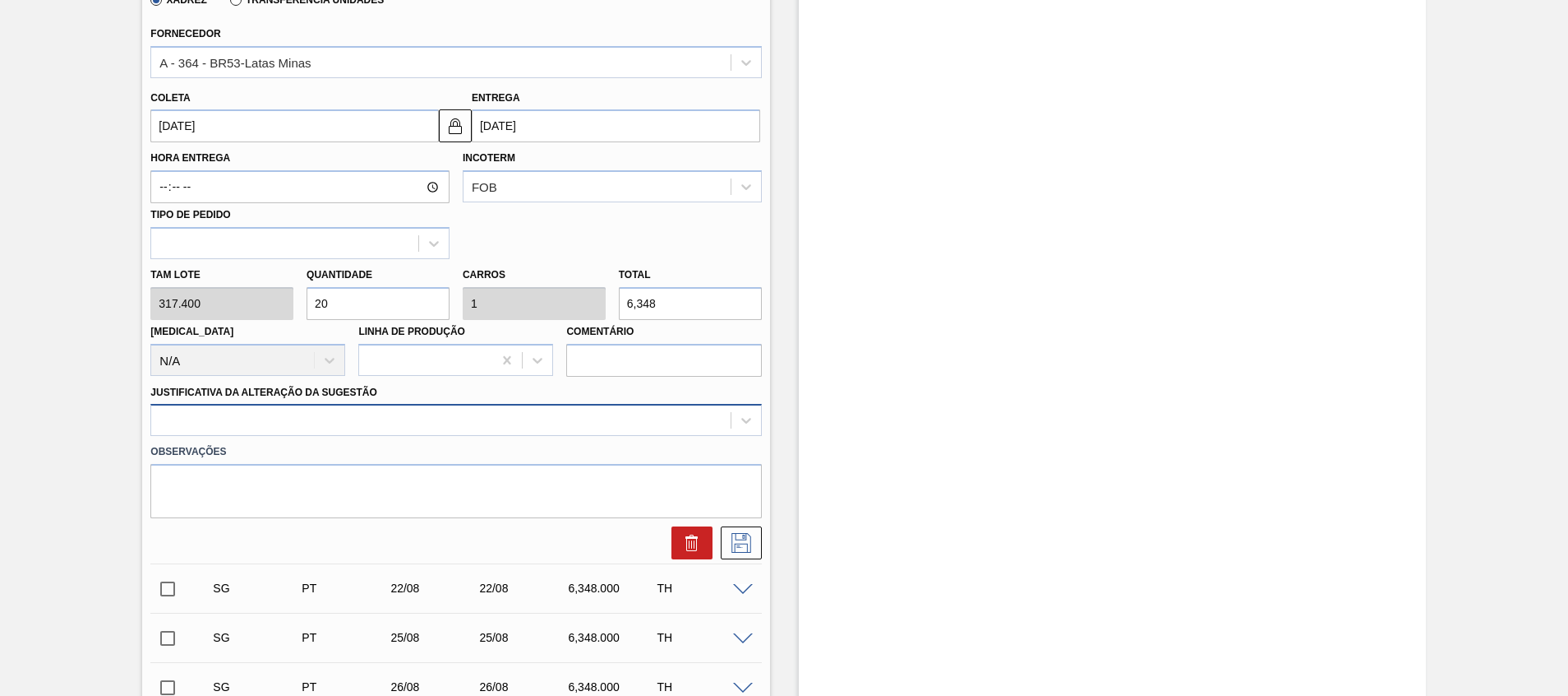
click at [464, 436] on div at bounding box center [455, 419] width 611 height 32
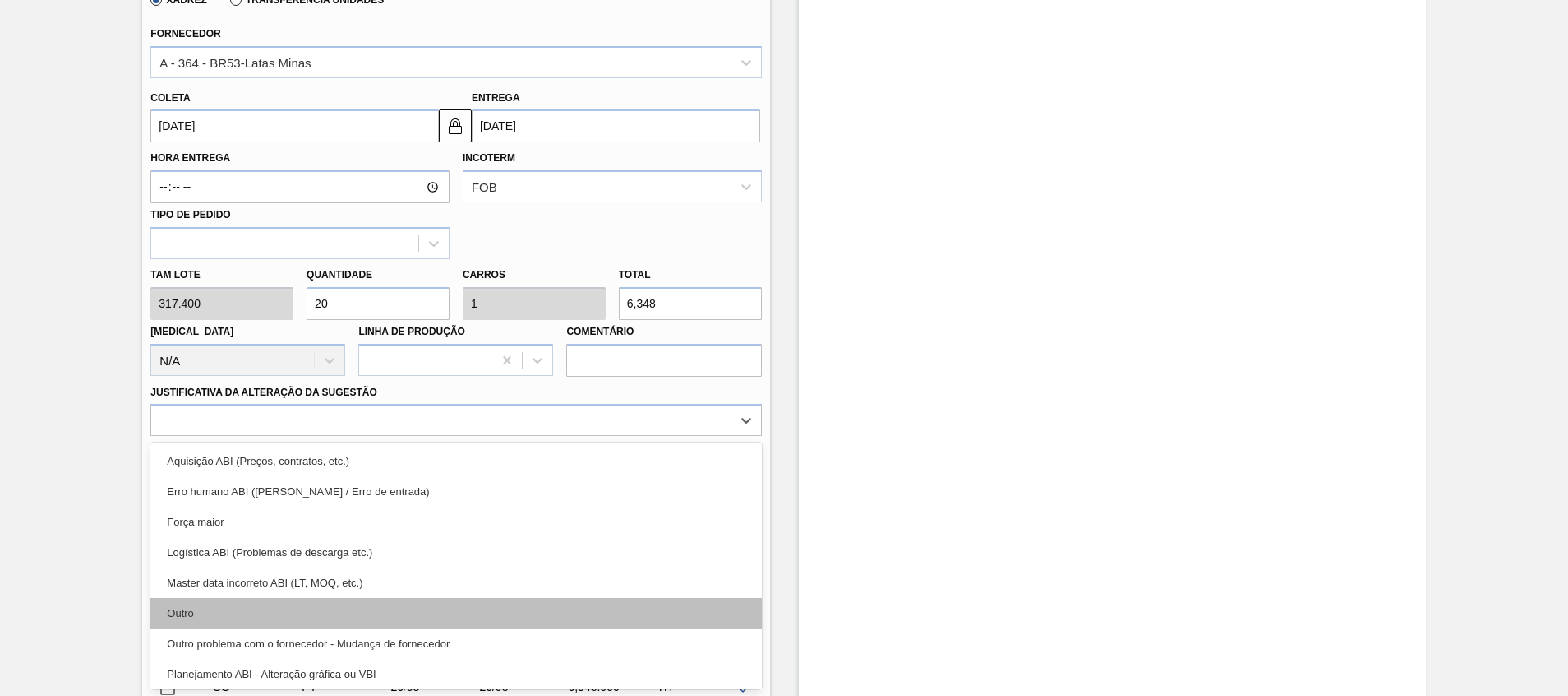
click at [431, 608] on div "Outro" at bounding box center [455, 613] width 611 height 30
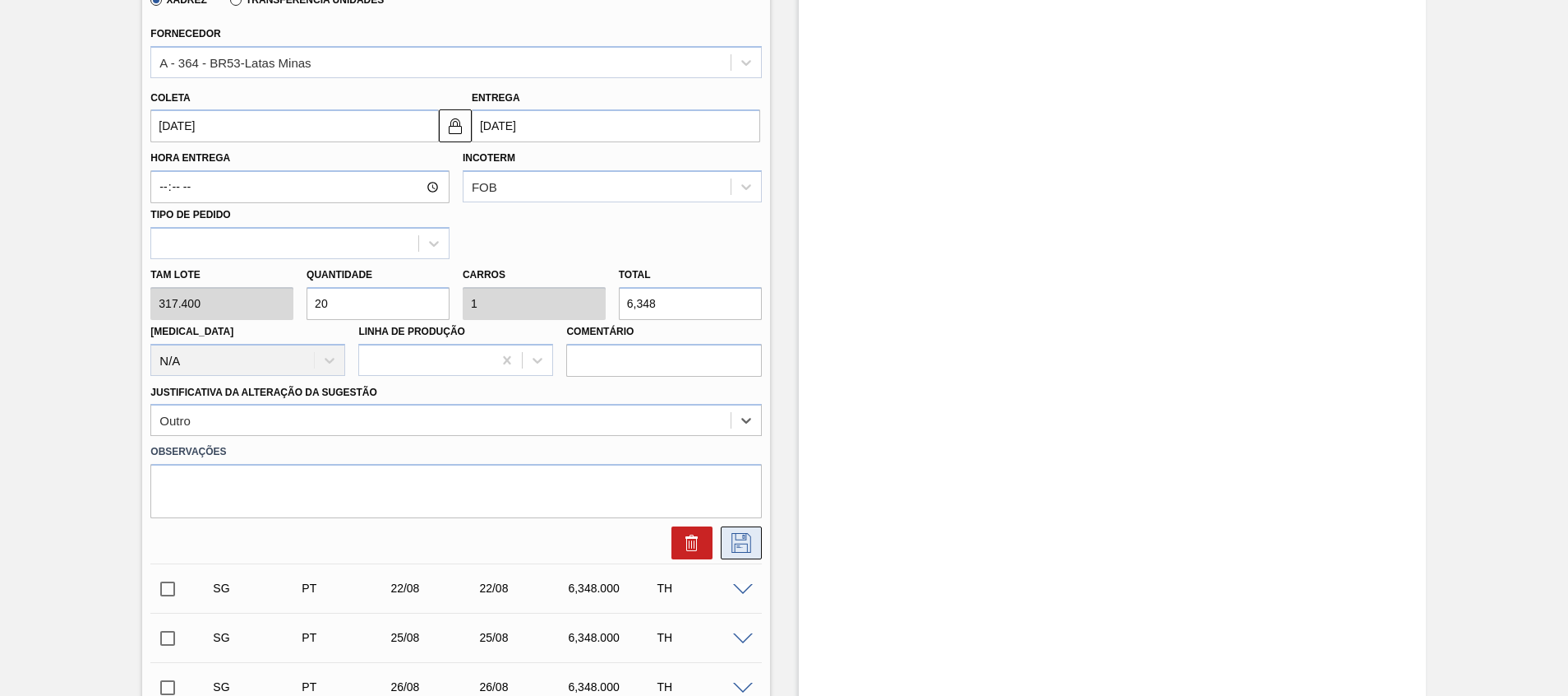
click at [744, 545] on icon at bounding box center [742, 542] width 26 height 20
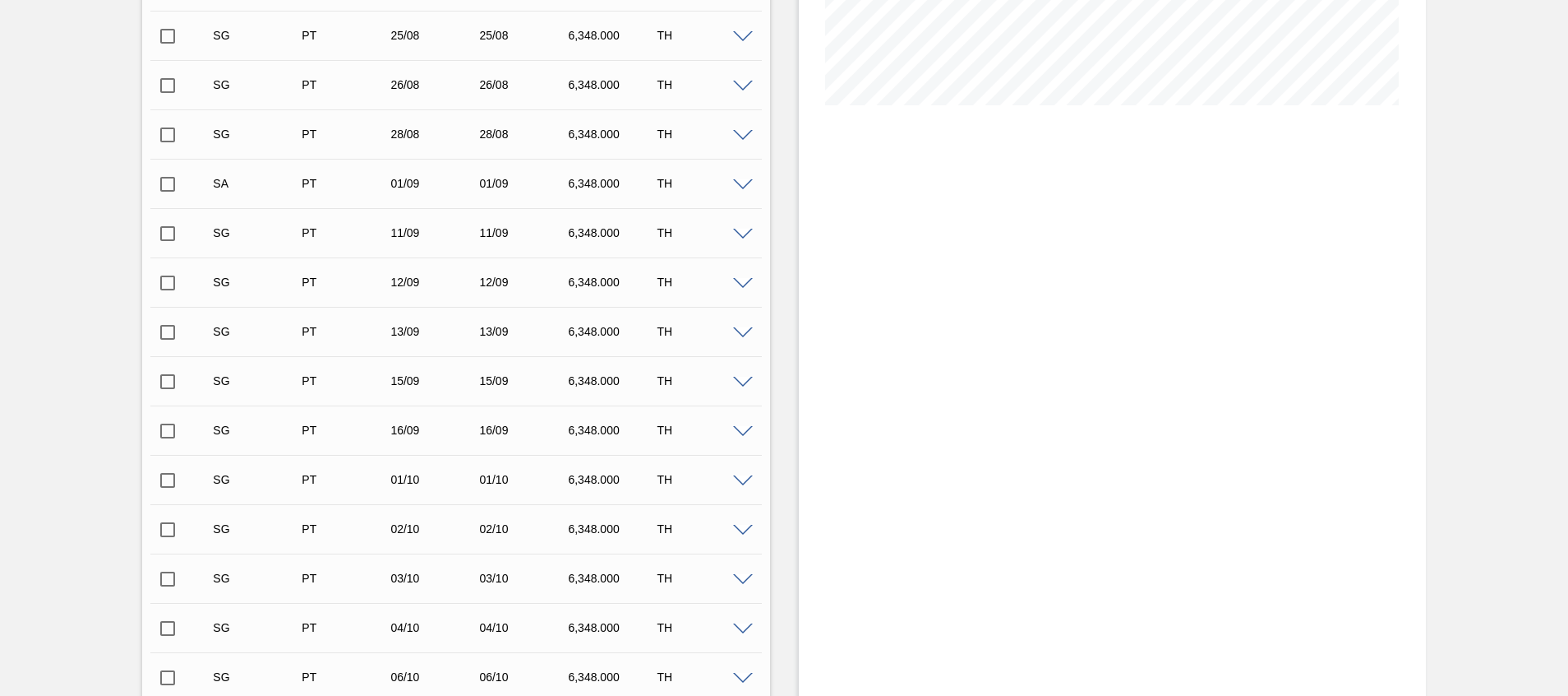
scroll to position [121, 0]
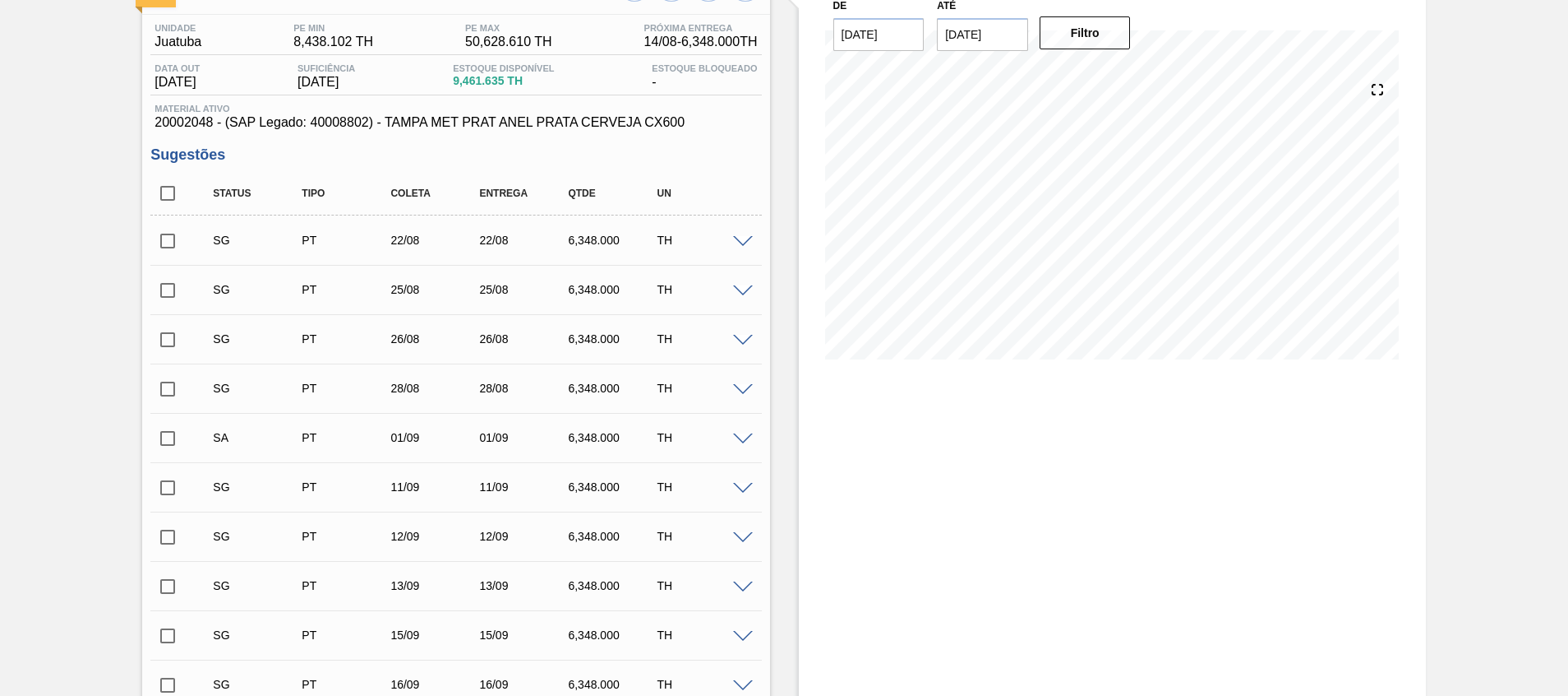
click at [739, 236] on span at bounding box center [742, 242] width 20 height 12
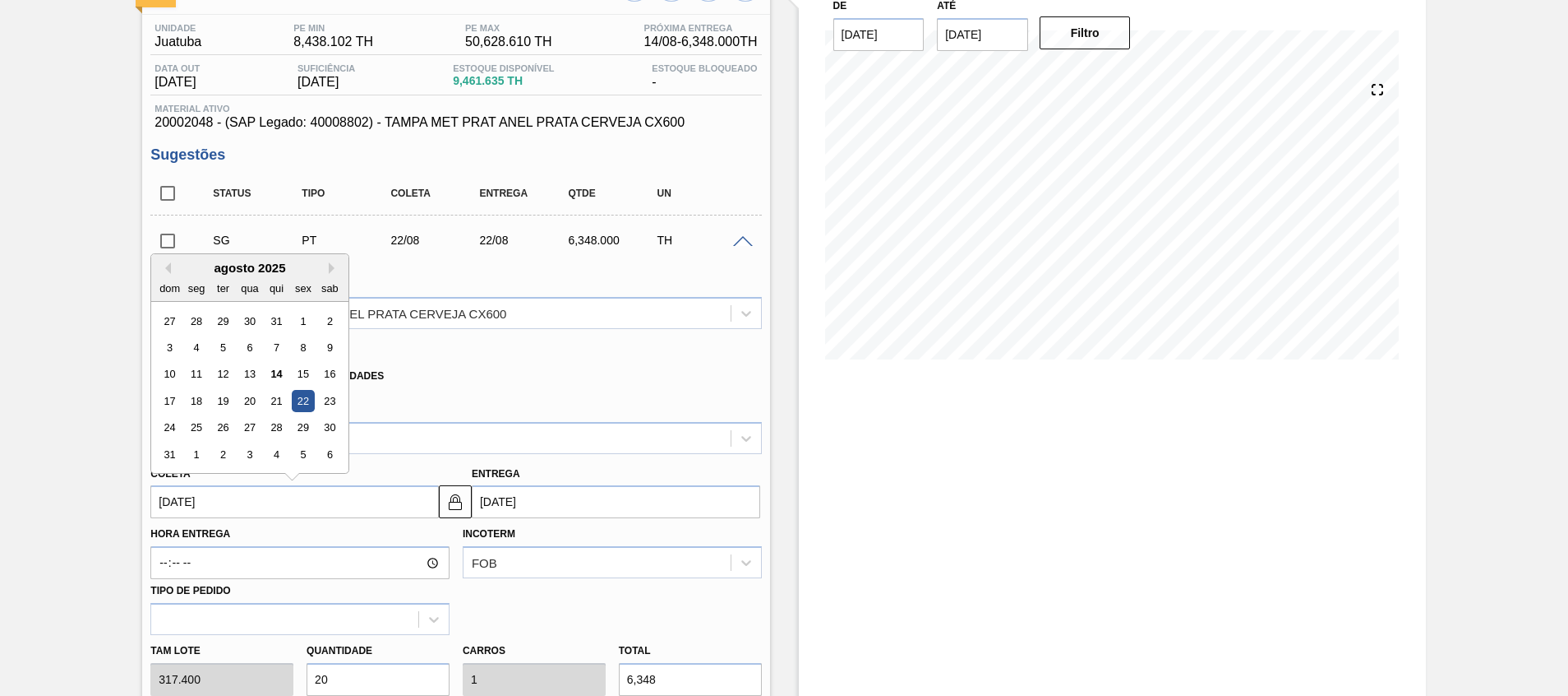
click at [246, 502] on input "22/08/2025" at bounding box center [294, 502] width 289 height 33
click at [195, 456] on div "1" at bounding box center [197, 455] width 23 height 23
type input "[DATE]"
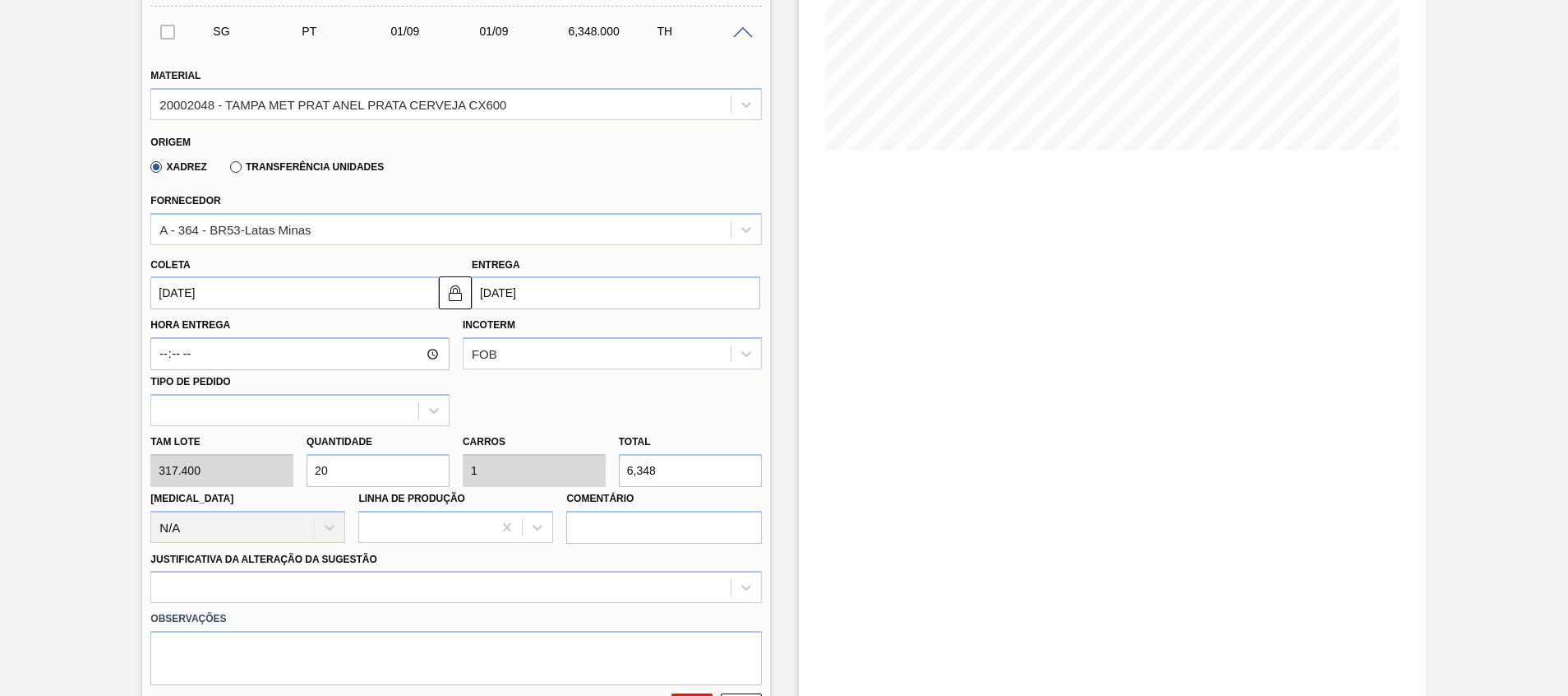
scroll to position [492, 0]
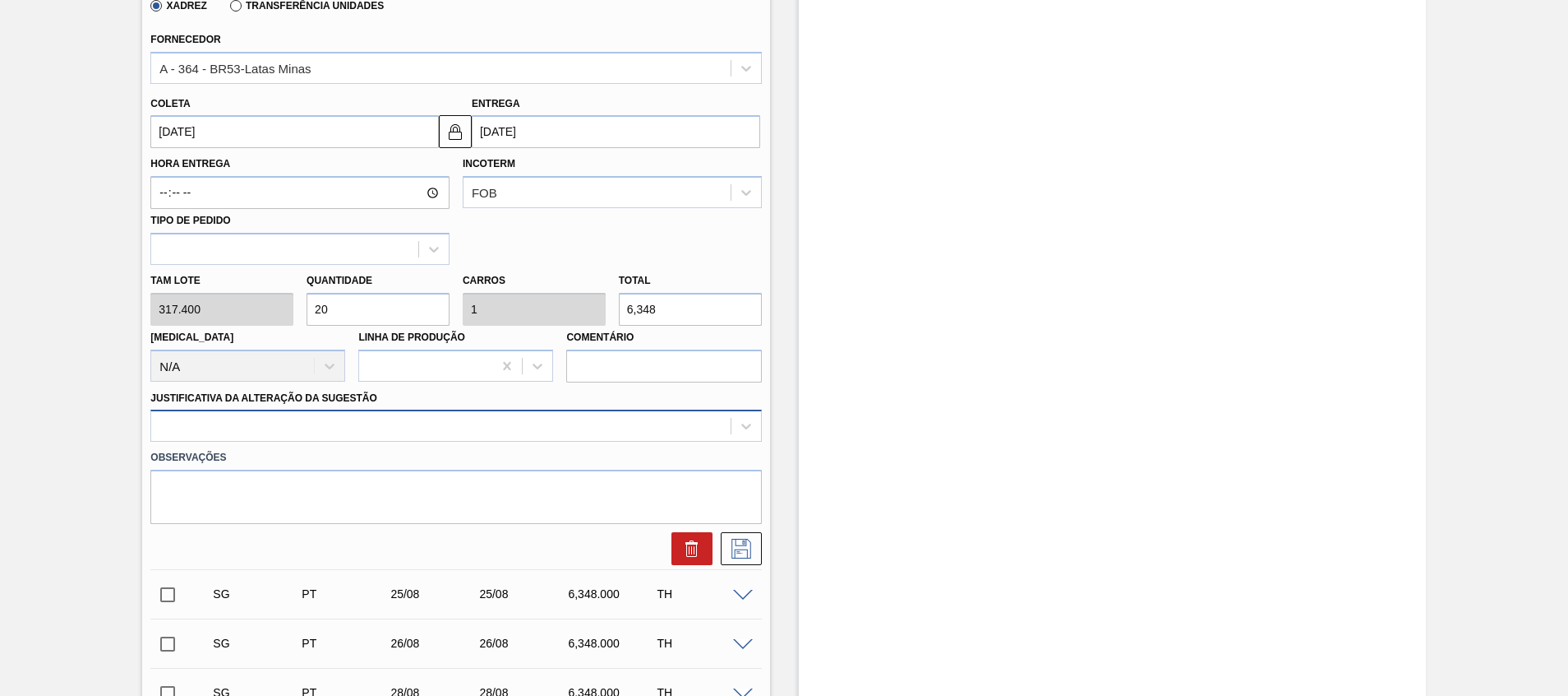
drag, startPoint x: 363, startPoint y: 452, endPoint x: 363, endPoint y: 440, distance: 12.0
click at [363, 452] on label "Observações" at bounding box center [455, 457] width 611 height 23
click at [364, 434] on div at bounding box center [440, 426] width 578 height 23
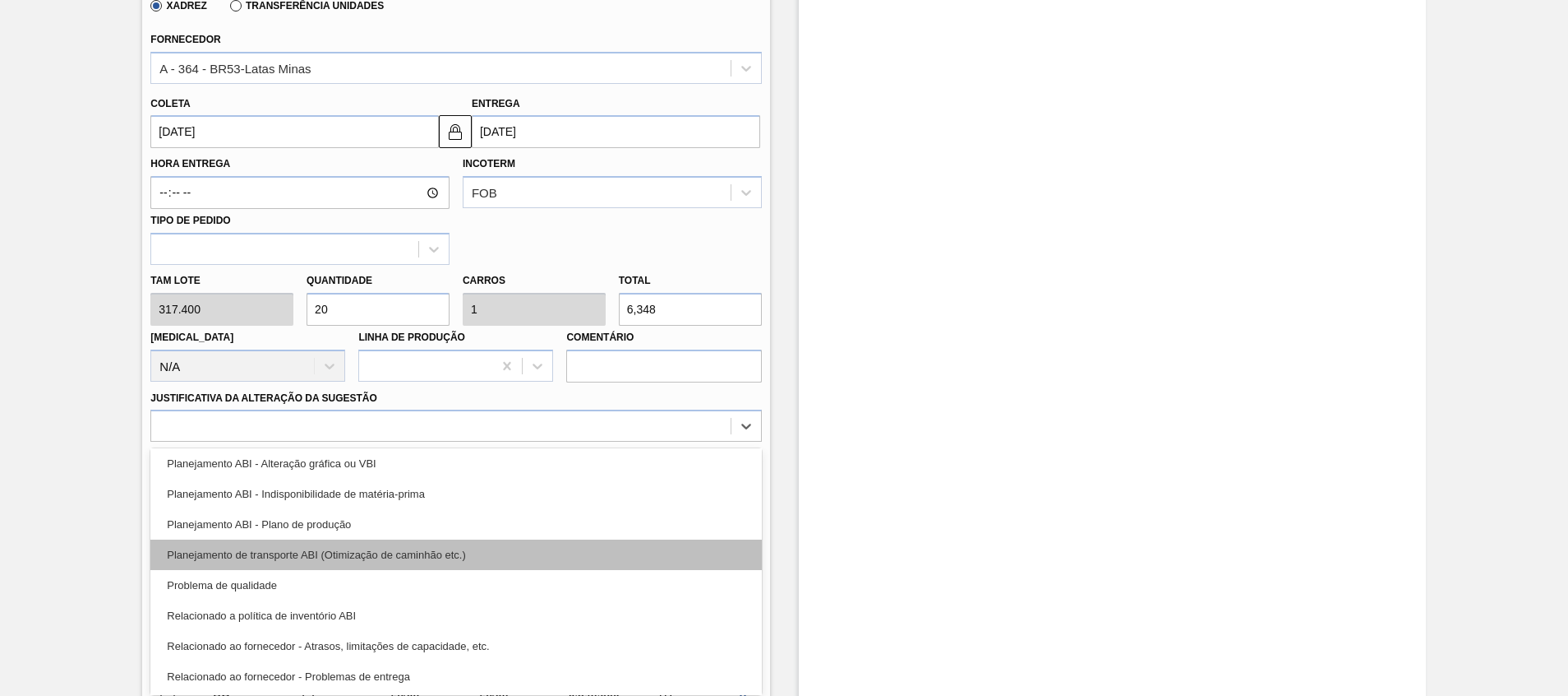
scroll to position [307, 0]
click at [431, 559] on div "Relacionado ao fornecedor - Atrasos, limitações de capacidade, etc." at bounding box center [455, 555] width 611 height 30
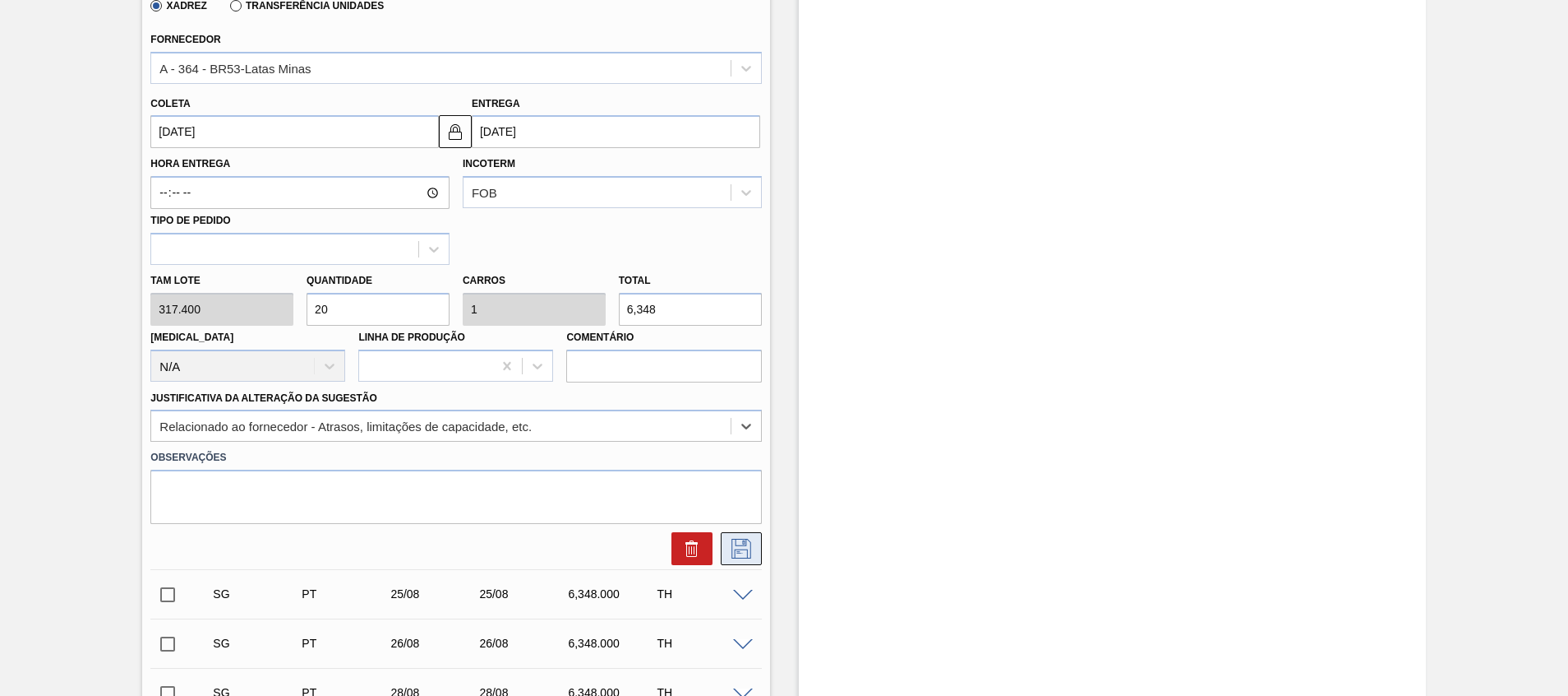
click at [744, 548] on icon at bounding box center [742, 548] width 26 height 20
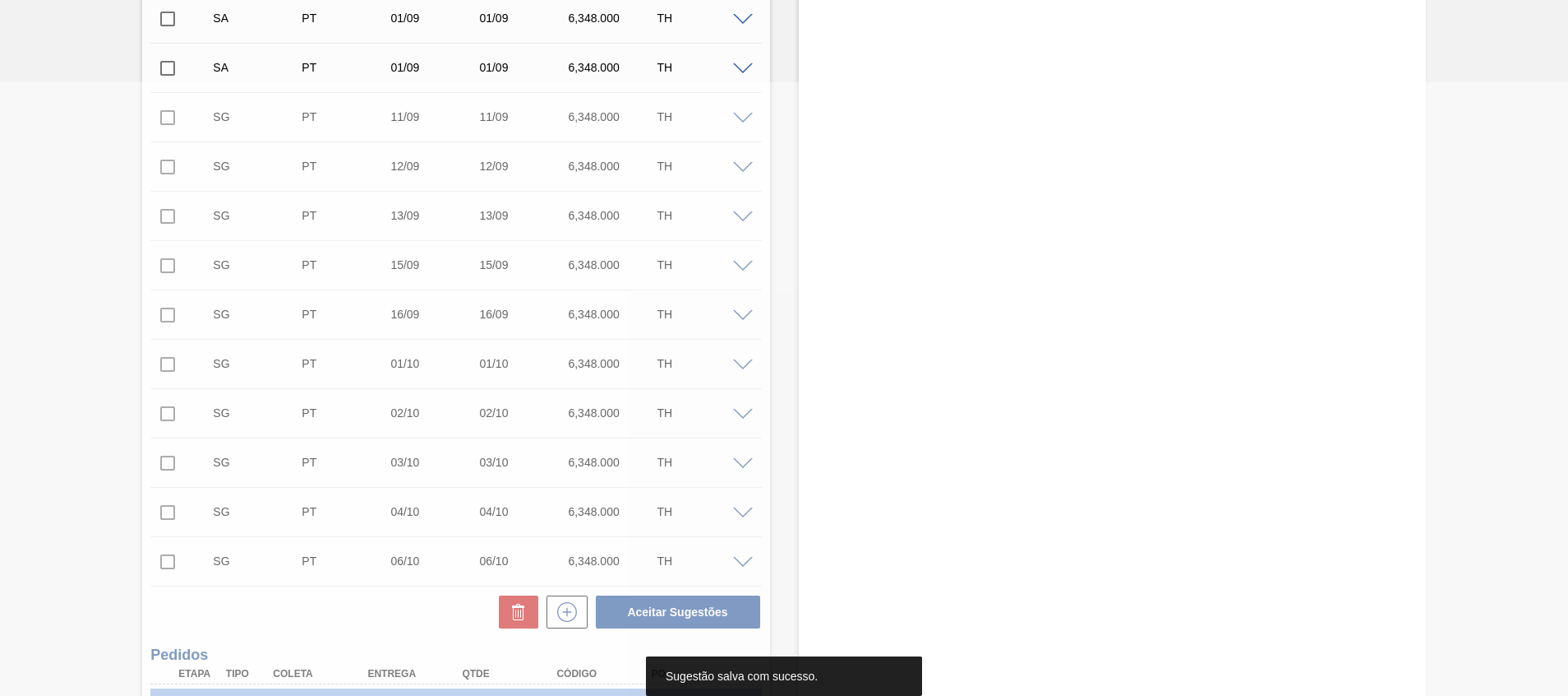
scroll to position [0, 0]
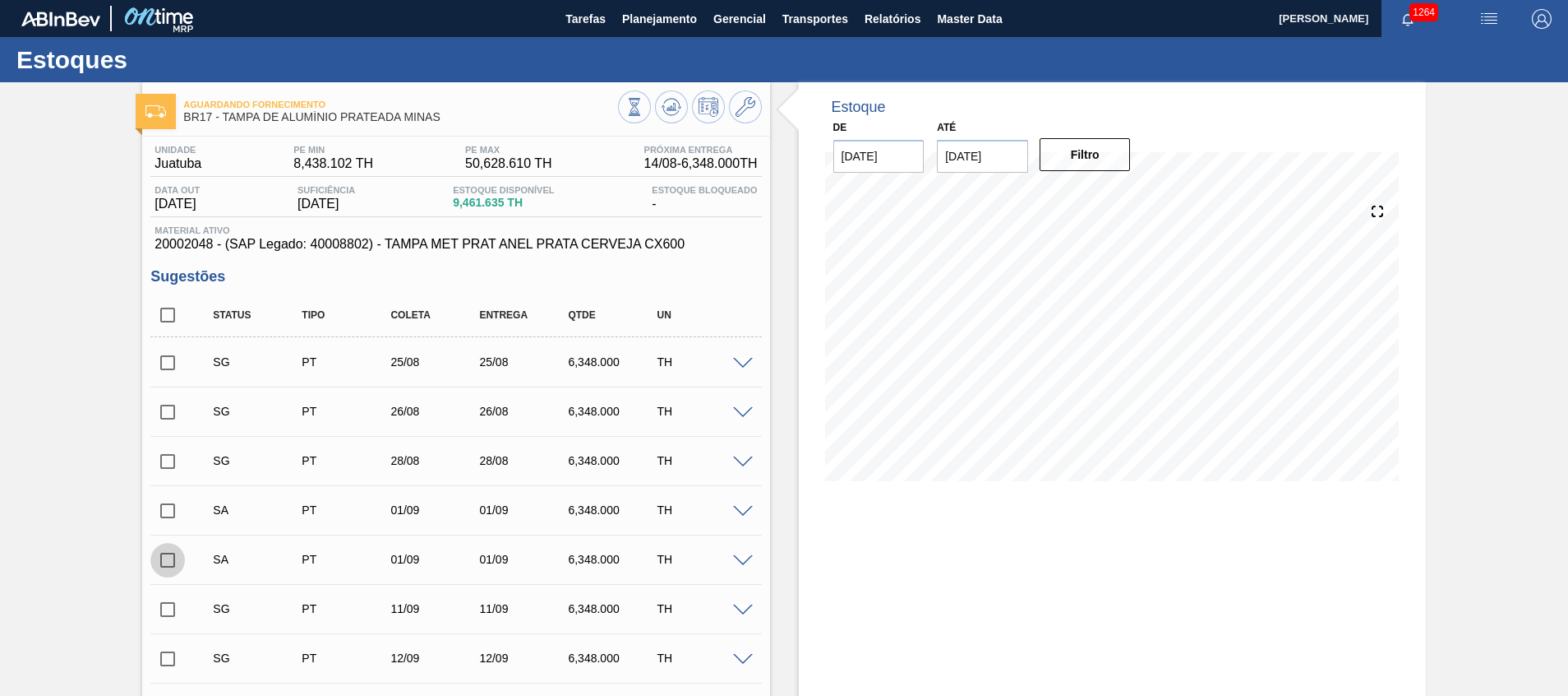
click at [175, 562] on input "checkbox" at bounding box center [167, 560] width 35 height 35
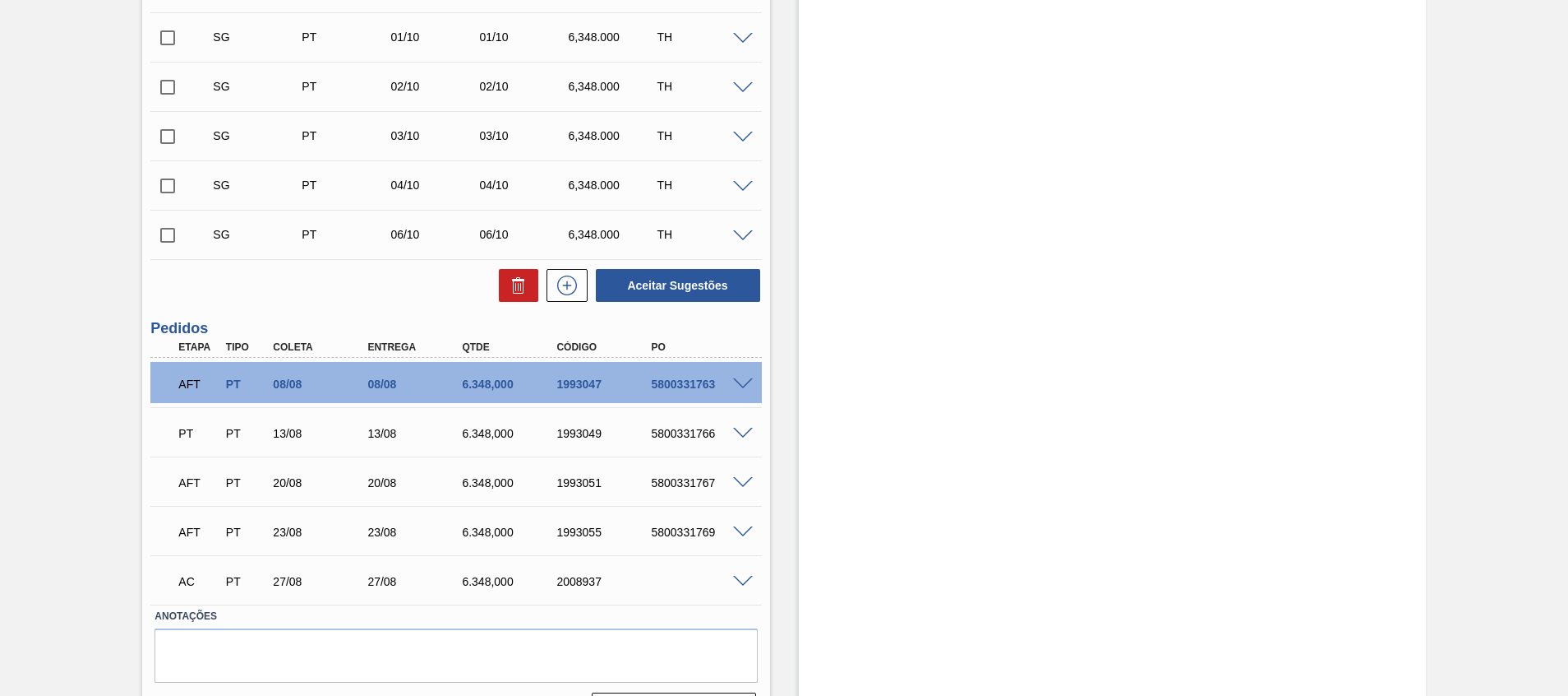
scroll to position [862, 0]
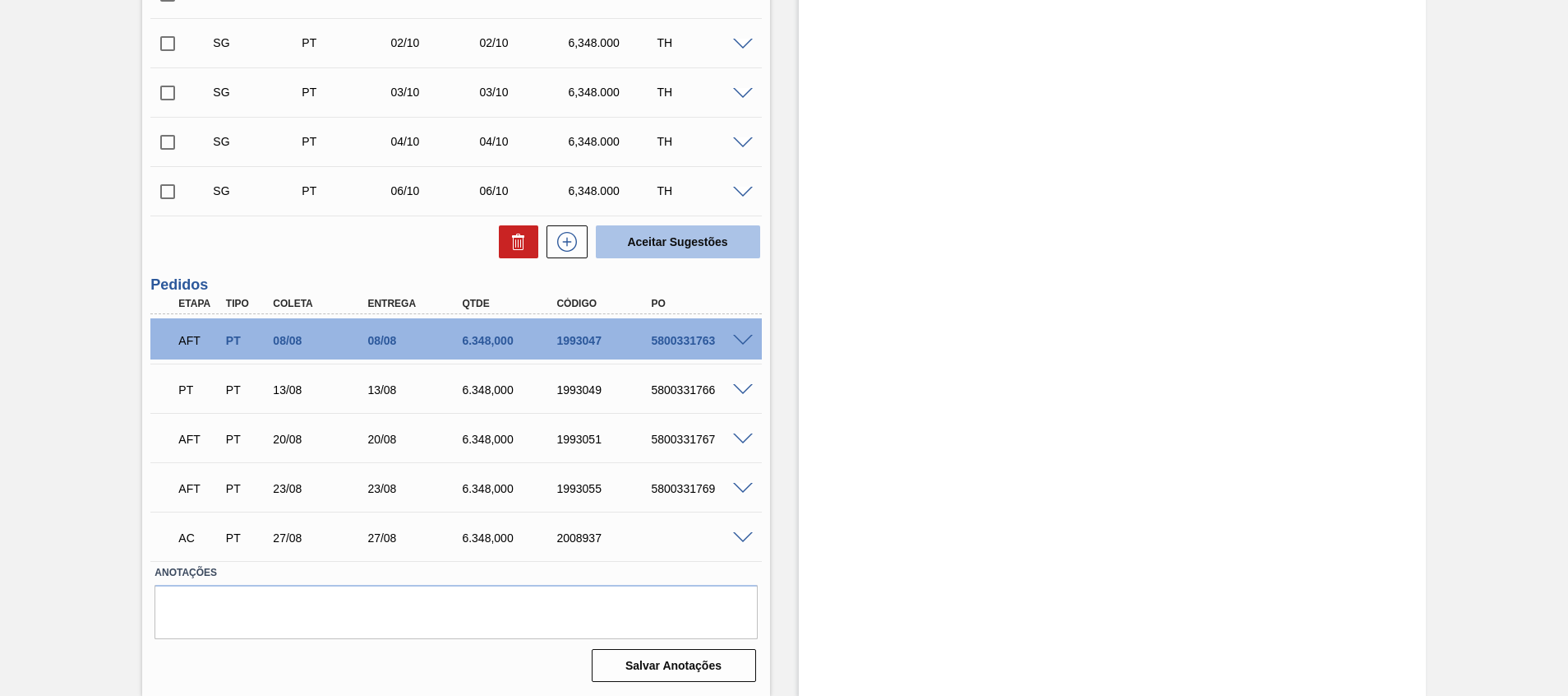
click at [683, 237] on button "Aceitar Sugestões" at bounding box center [678, 242] width 165 height 33
checkbox input "false"
click at [727, 246] on button "Aceitar Sugestões" at bounding box center [678, 242] width 165 height 33
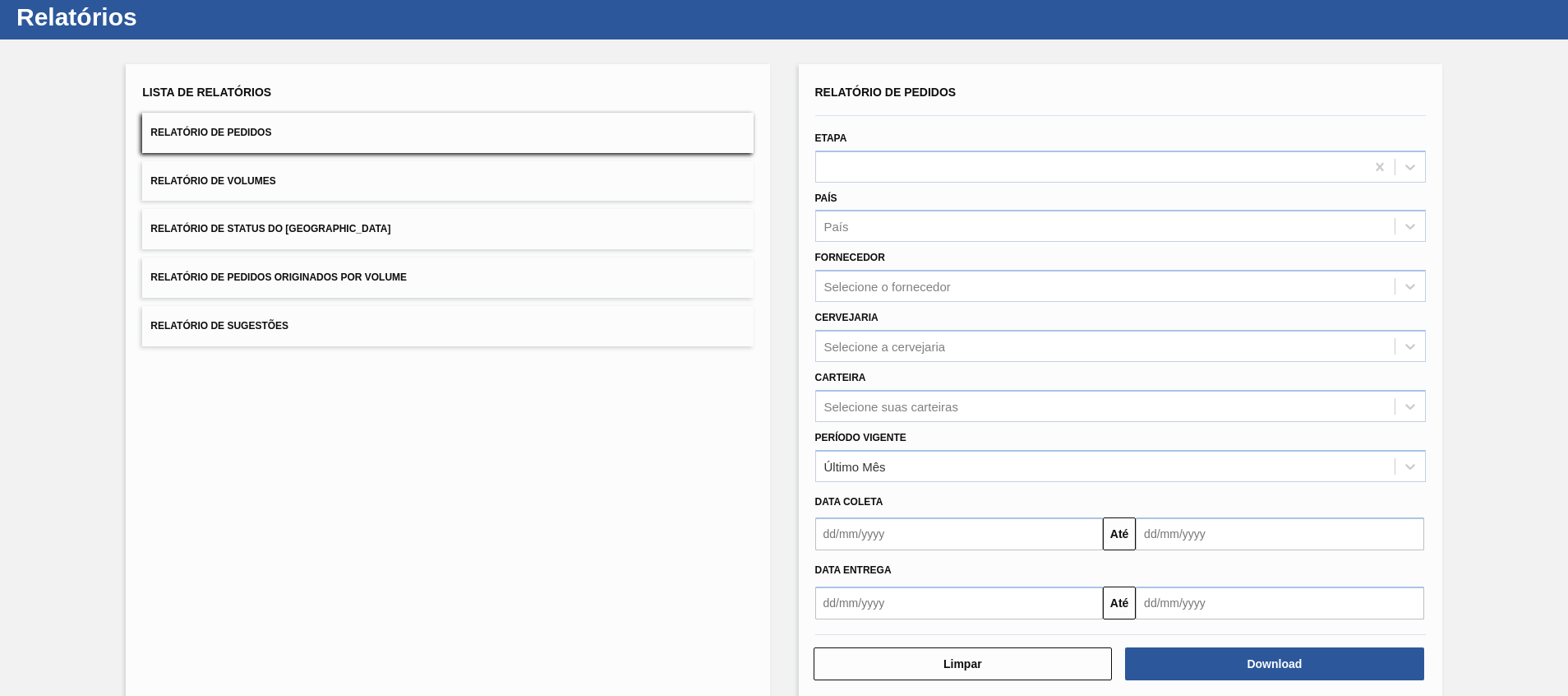
scroll to position [66, 0]
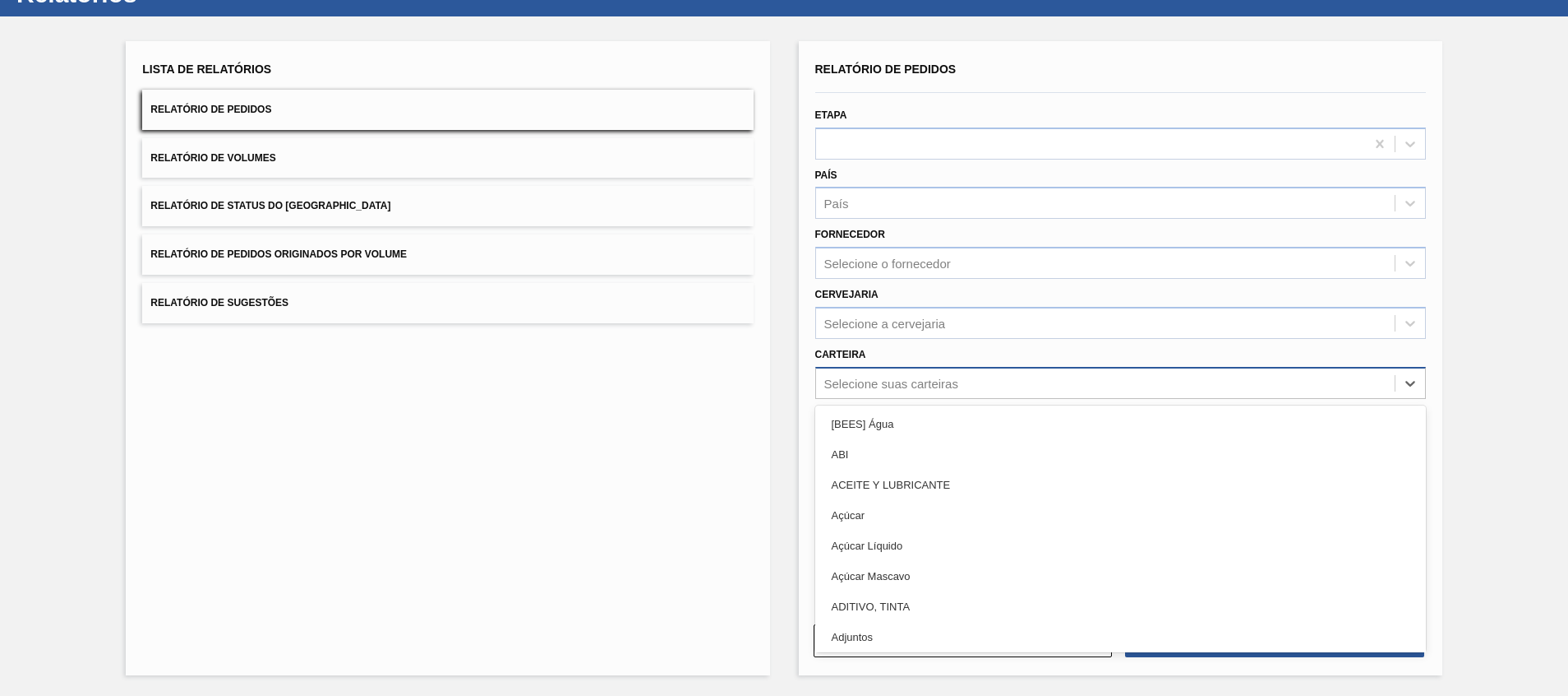
click at [944, 383] on div "Selecione suas carteiras" at bounding box center [891, 383] width 134 height 14
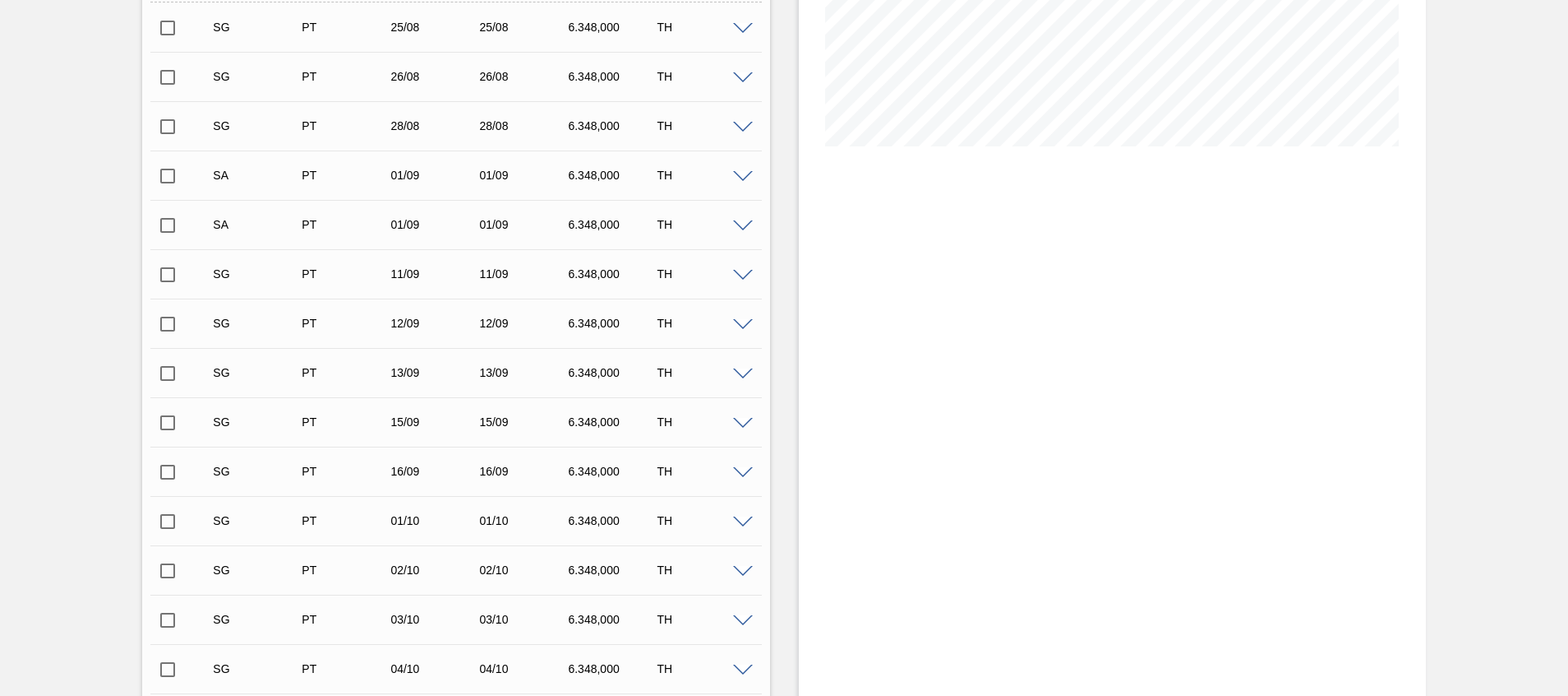
scroll to position [121, 0]
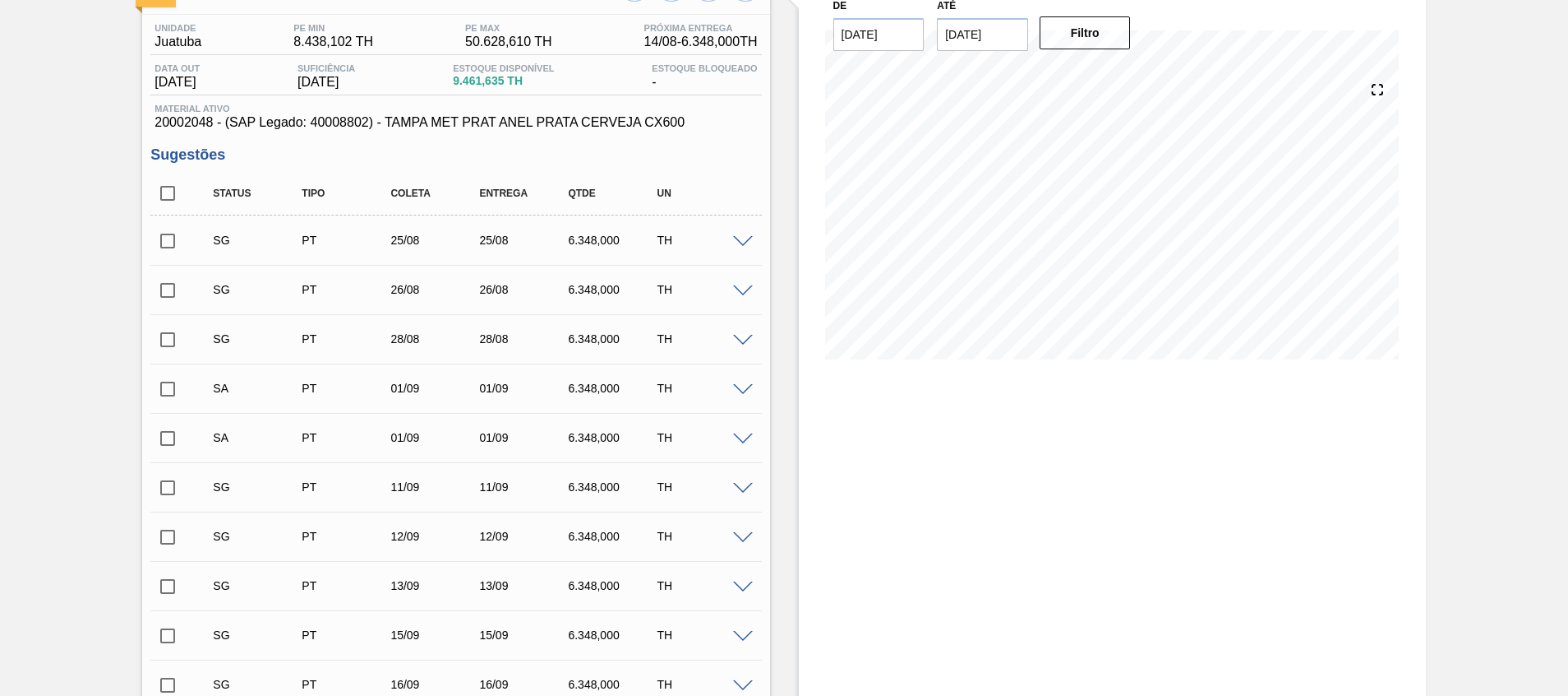
click at [171, 439] on input "checkbox" at bounding box center [167, 438] width 35 height 35
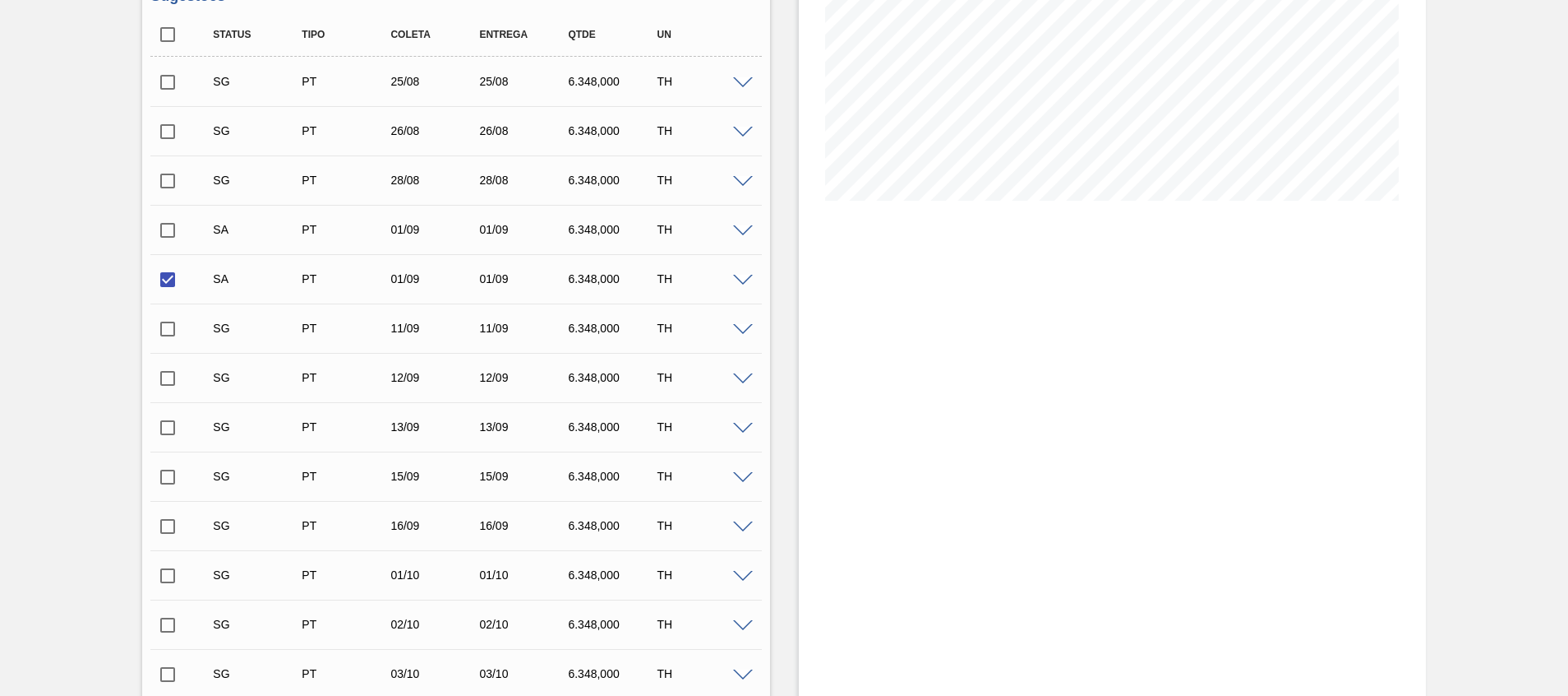
scroll to position [492, 0]
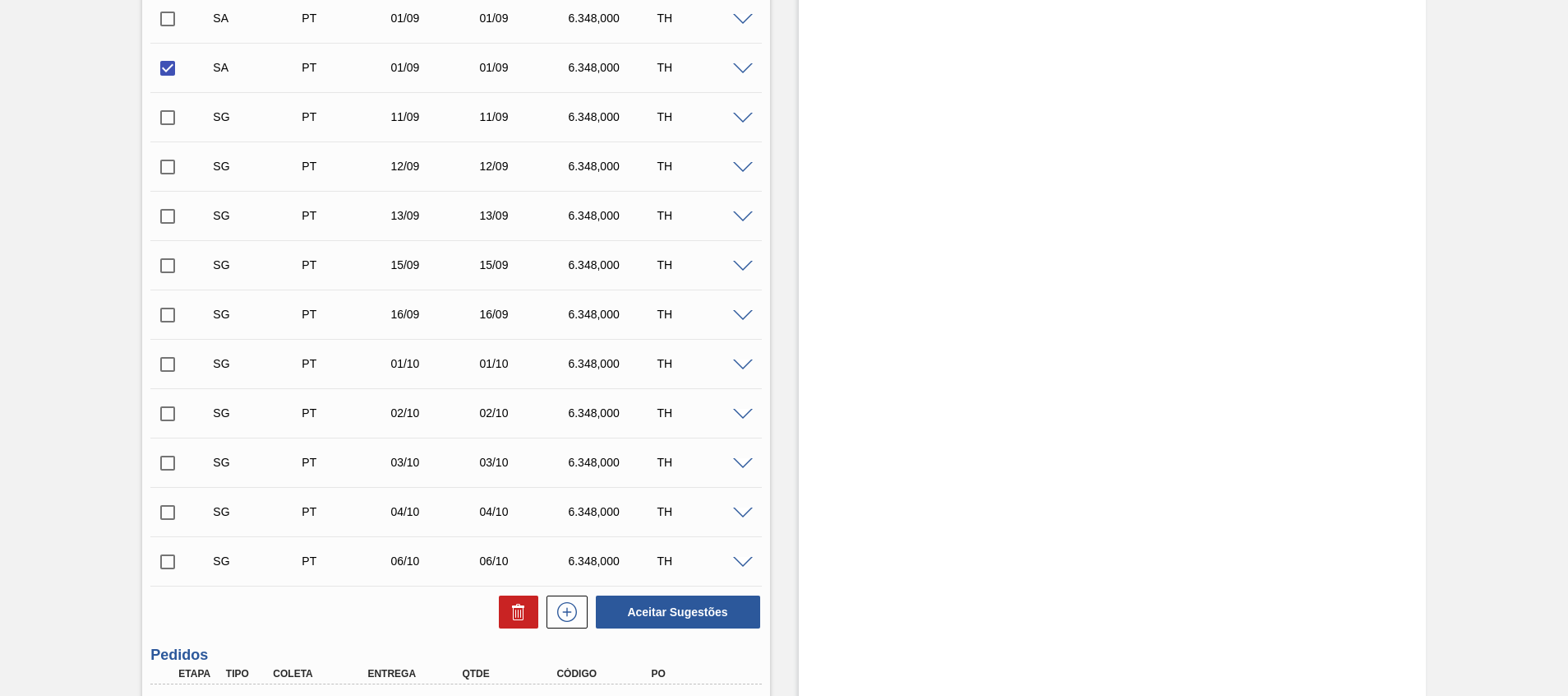
click at [722, 594] on div "Aceitar Sugestões" at bounding box center [674, 612] width 174 height 36
click at [729, 607] on button "Aceitar Sugestões" at bounding box center [678, 612] width 165 height 33
checkbox input "false"
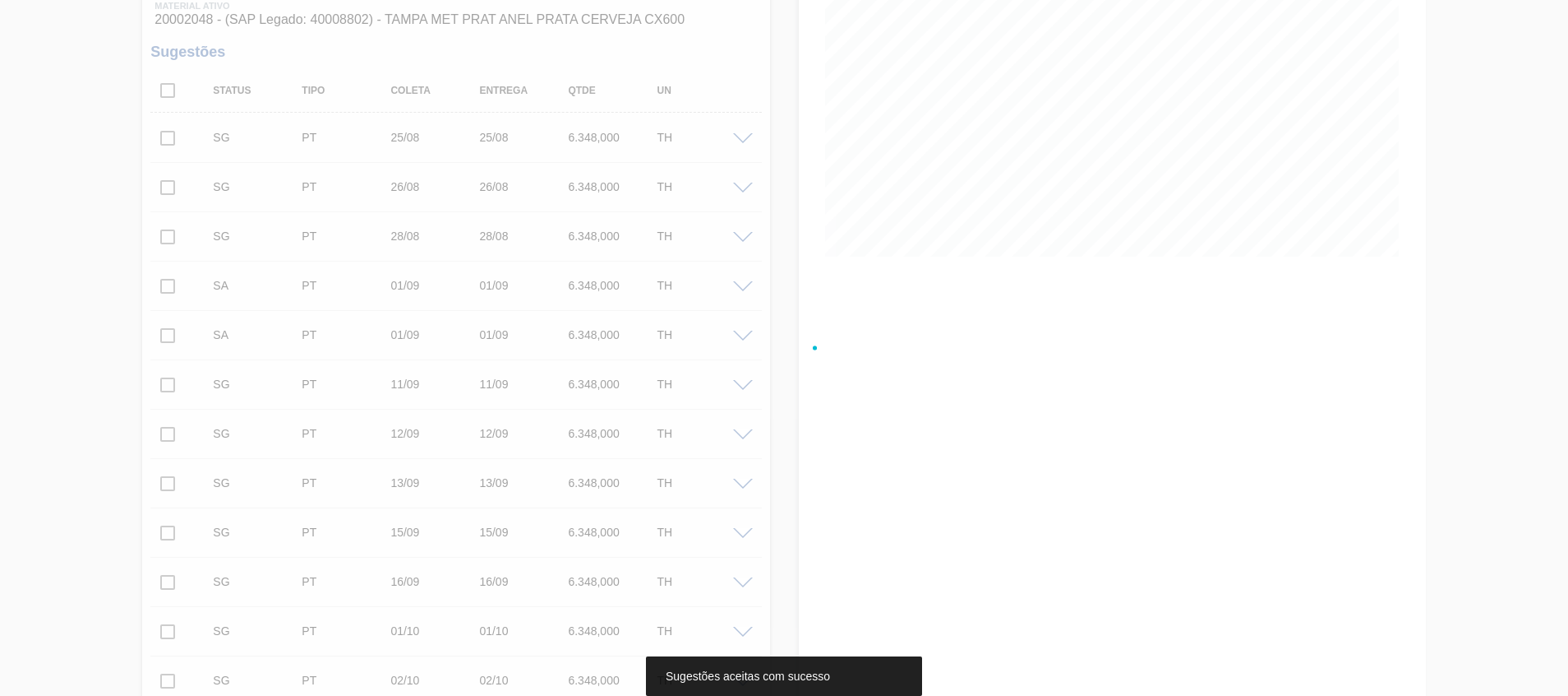
scroll to position [0, 0]
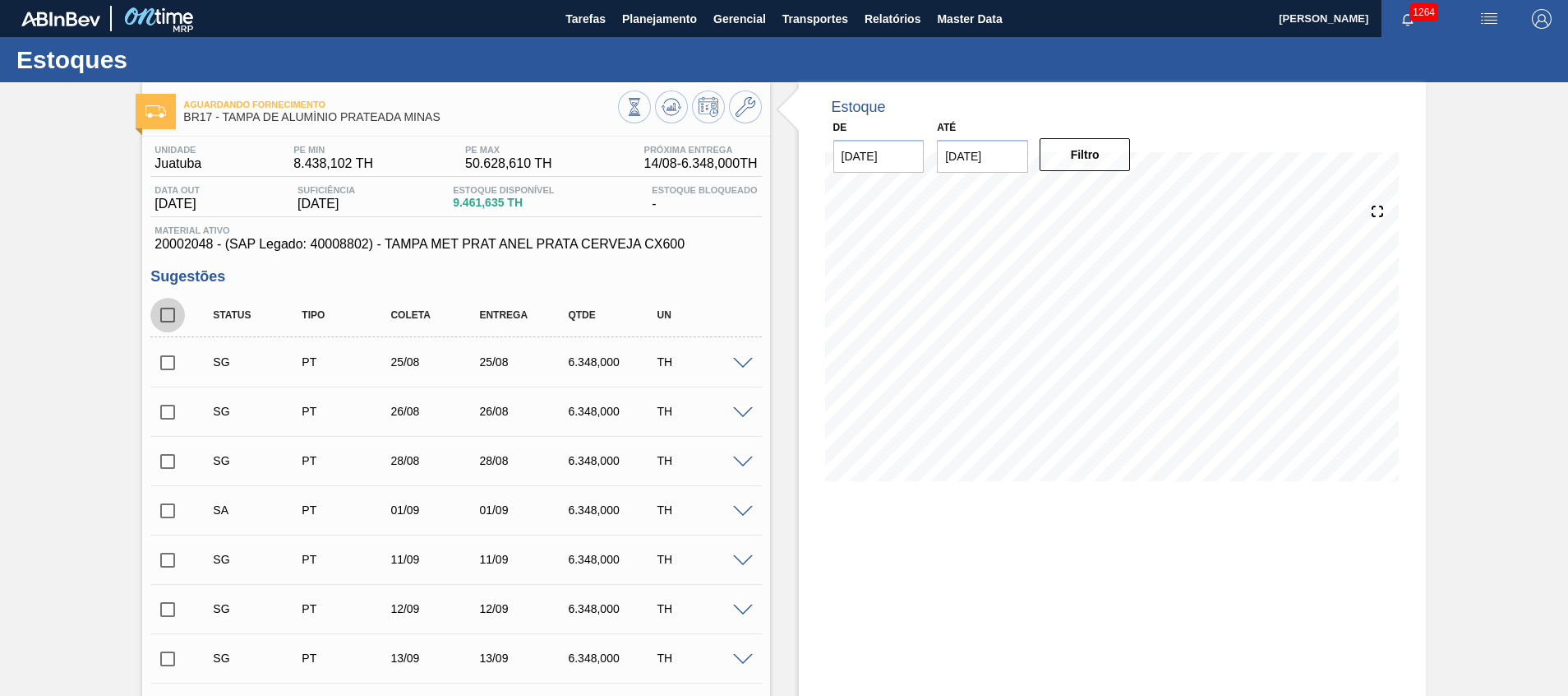
click at [170, 311] on input "checkbox" at bounding box center [167, 315] width 35 height 35
checkbox input "true"
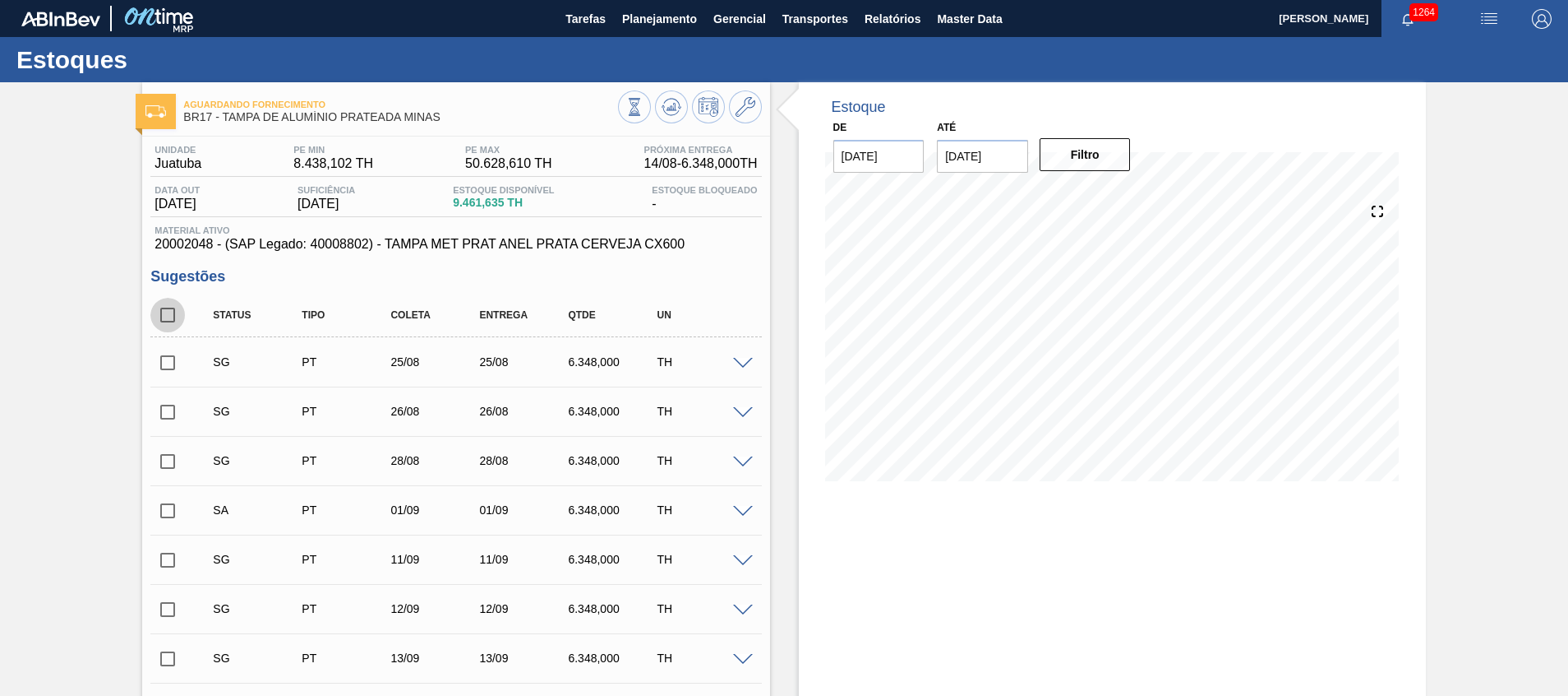
checkbox input "true"
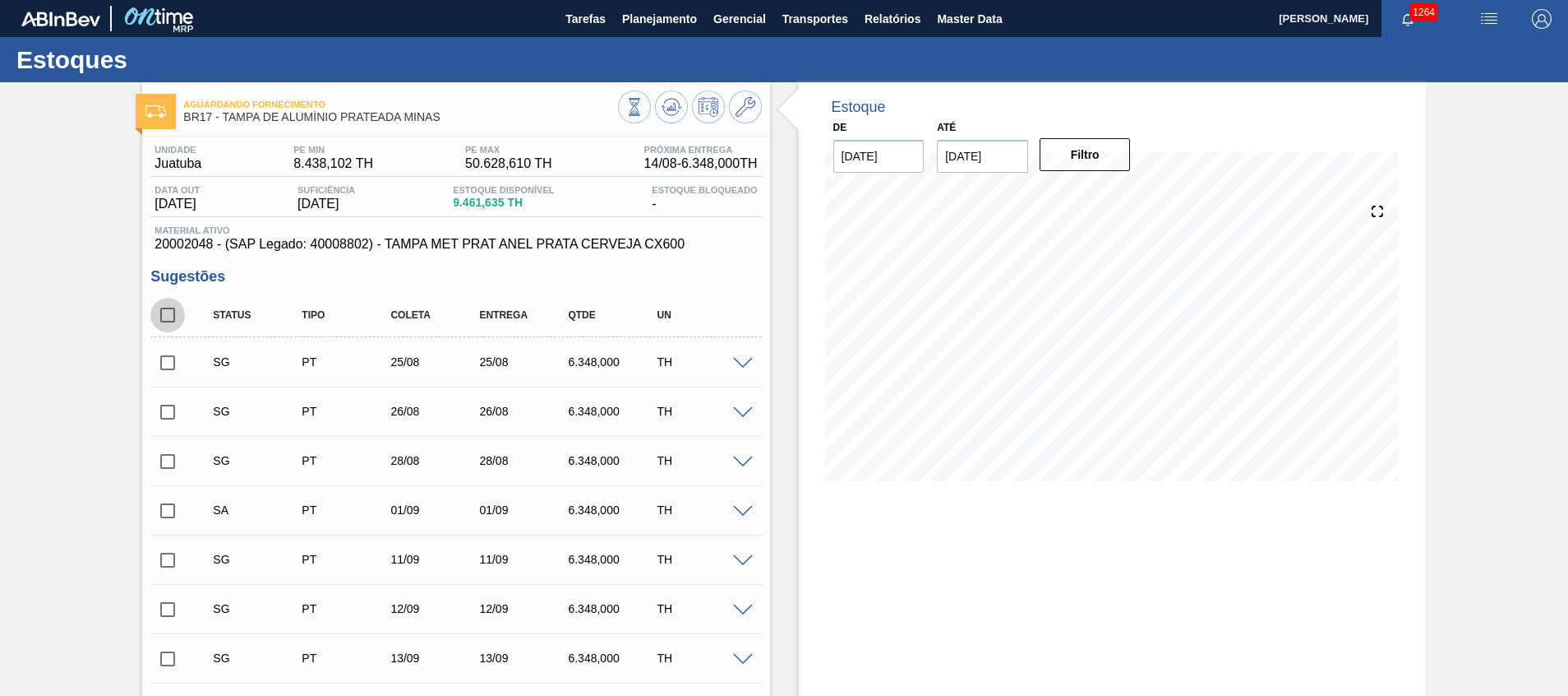
checkbox input "true"
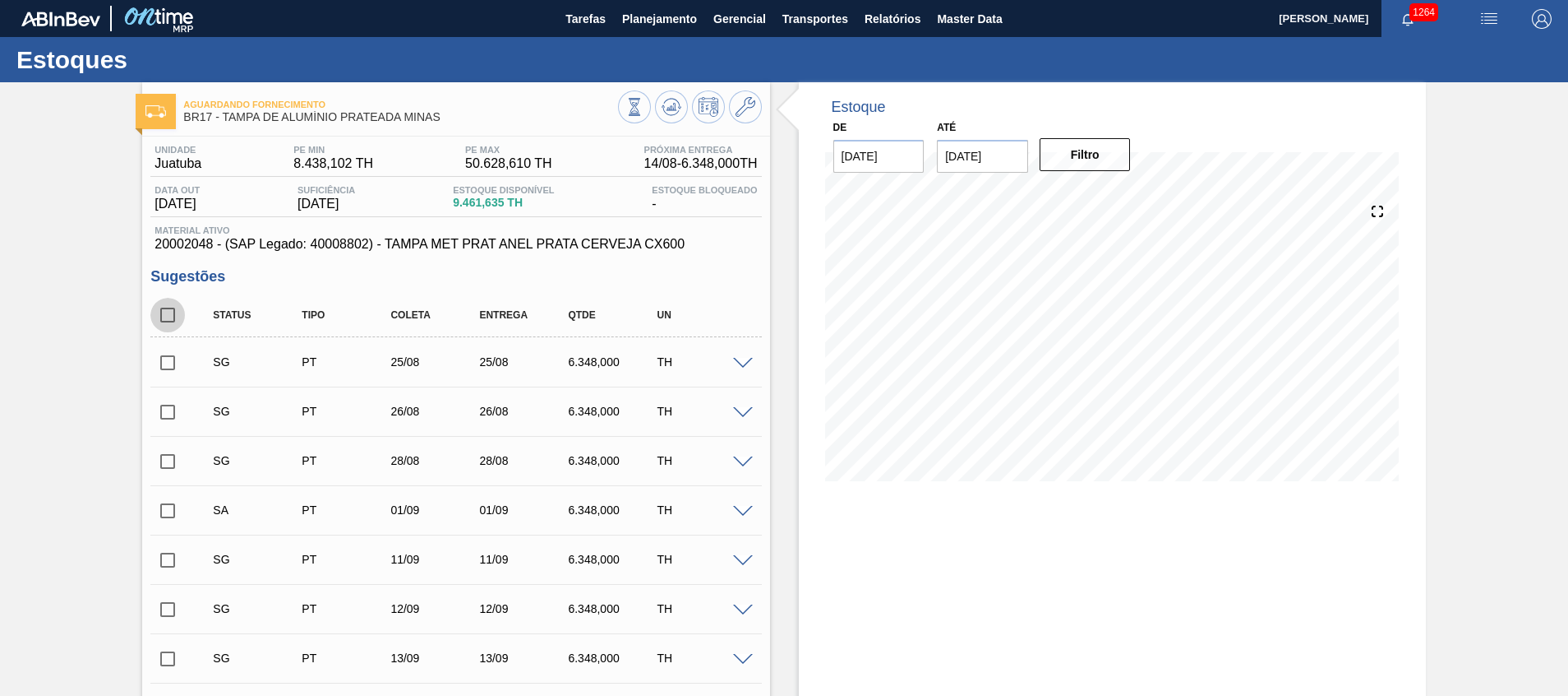
checkbox input "true"
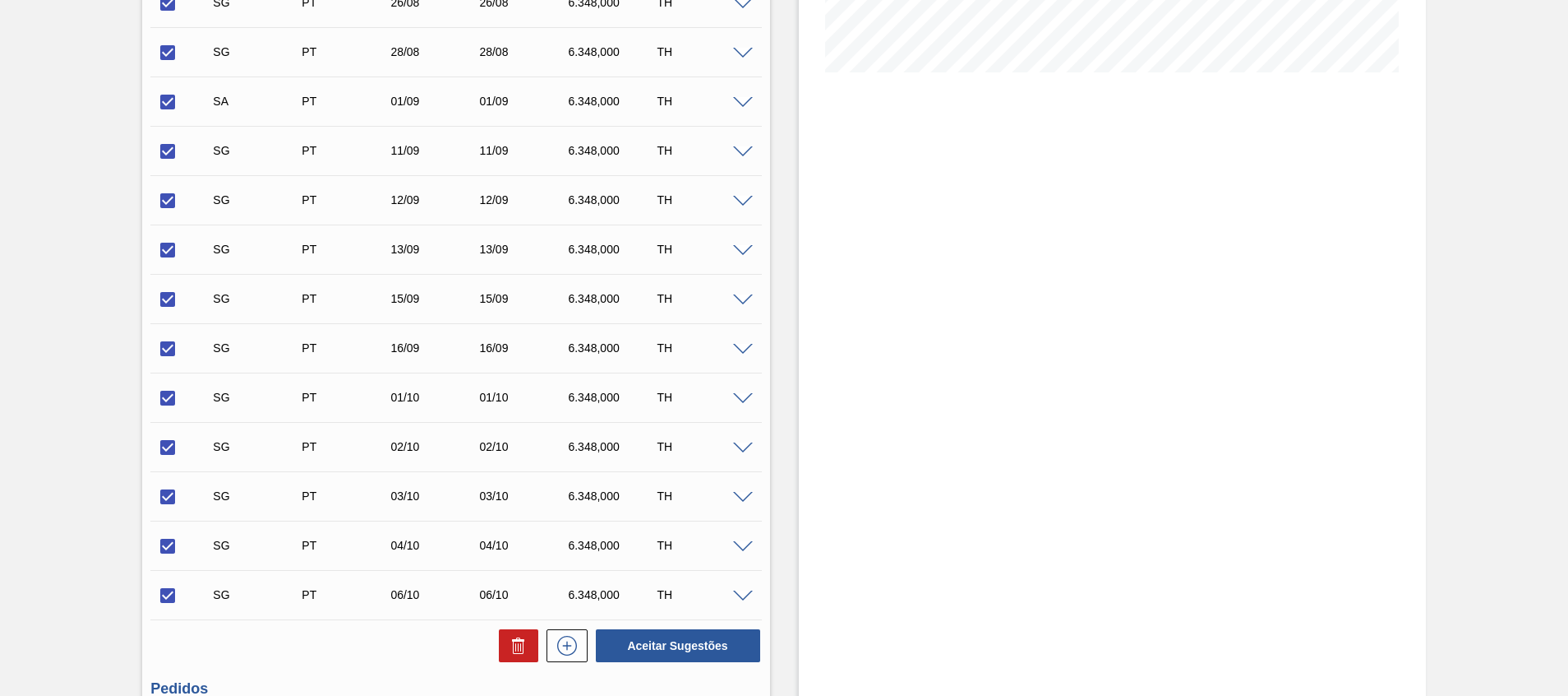
scroll to position [617, 0]
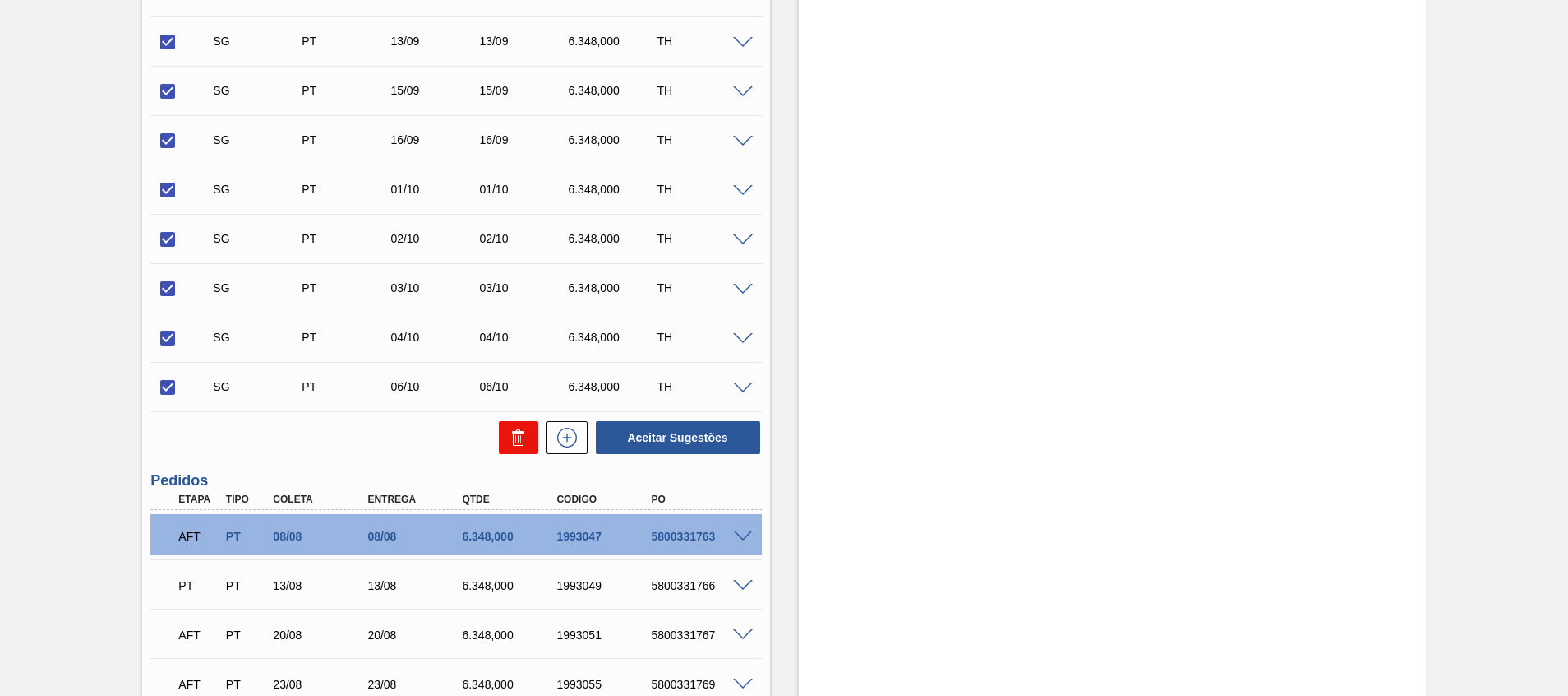
click at [509, 445] on icon at bounding box center [519, 437] width 20 height 20
checkbox input "false"
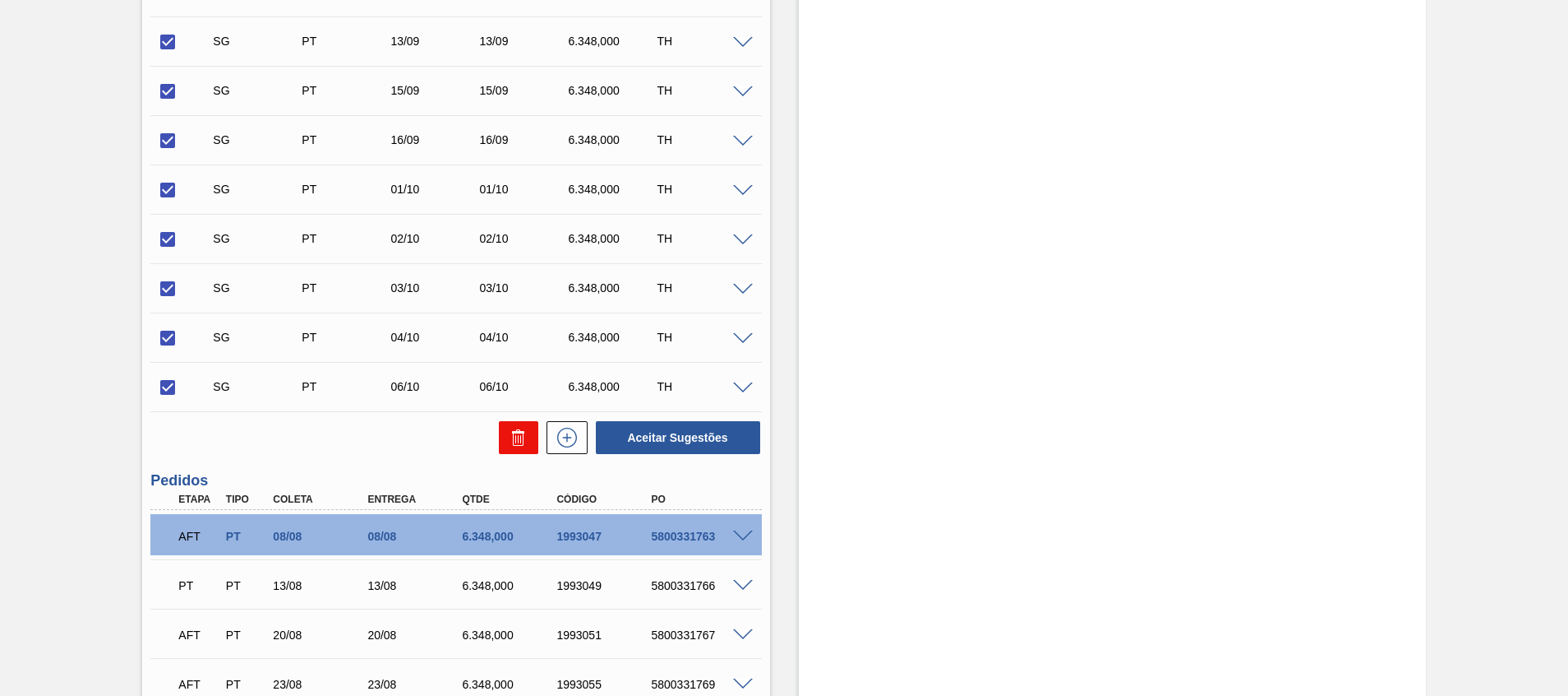
checkbox input "false"
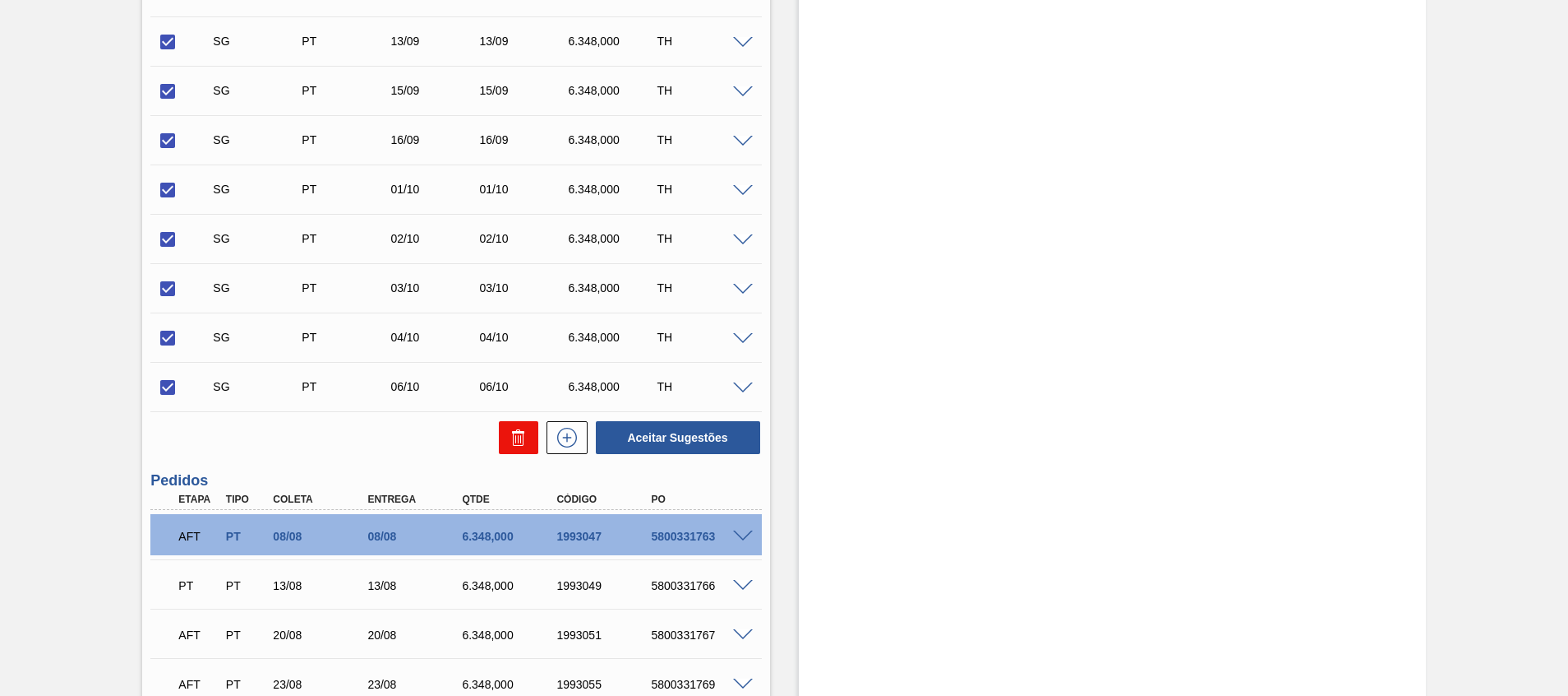
checkbox input "false"
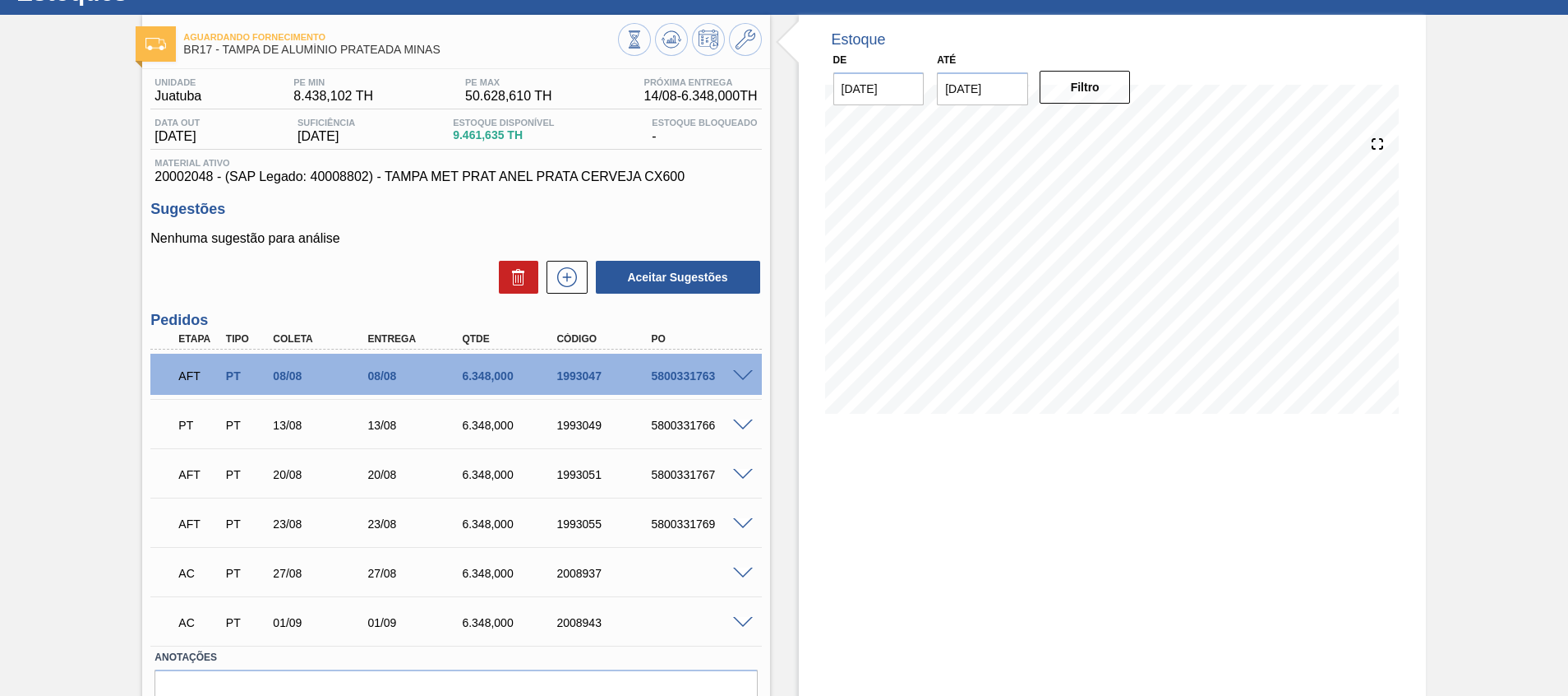
scroll to position [29, 0]
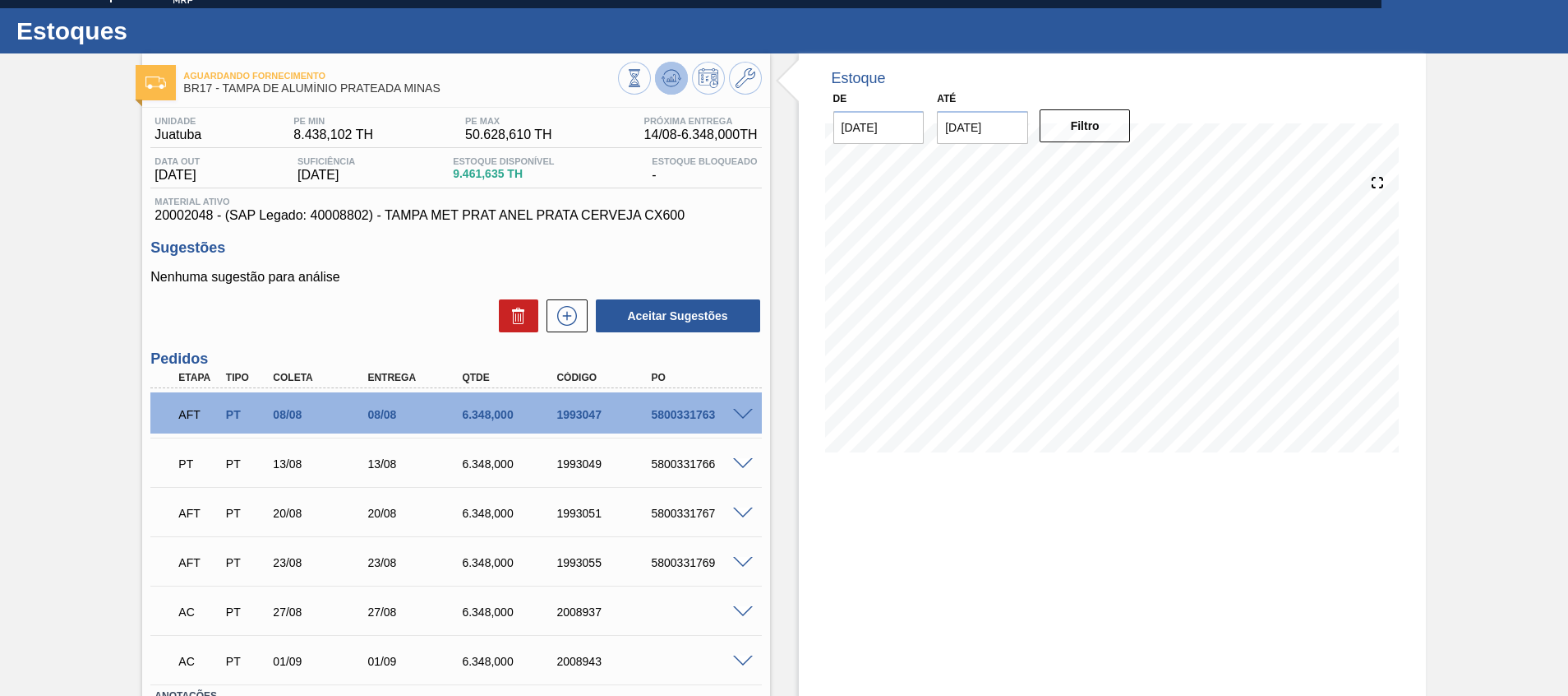
click at [644, 76] on icon at bounding box center [634, 78] width 18 height 18
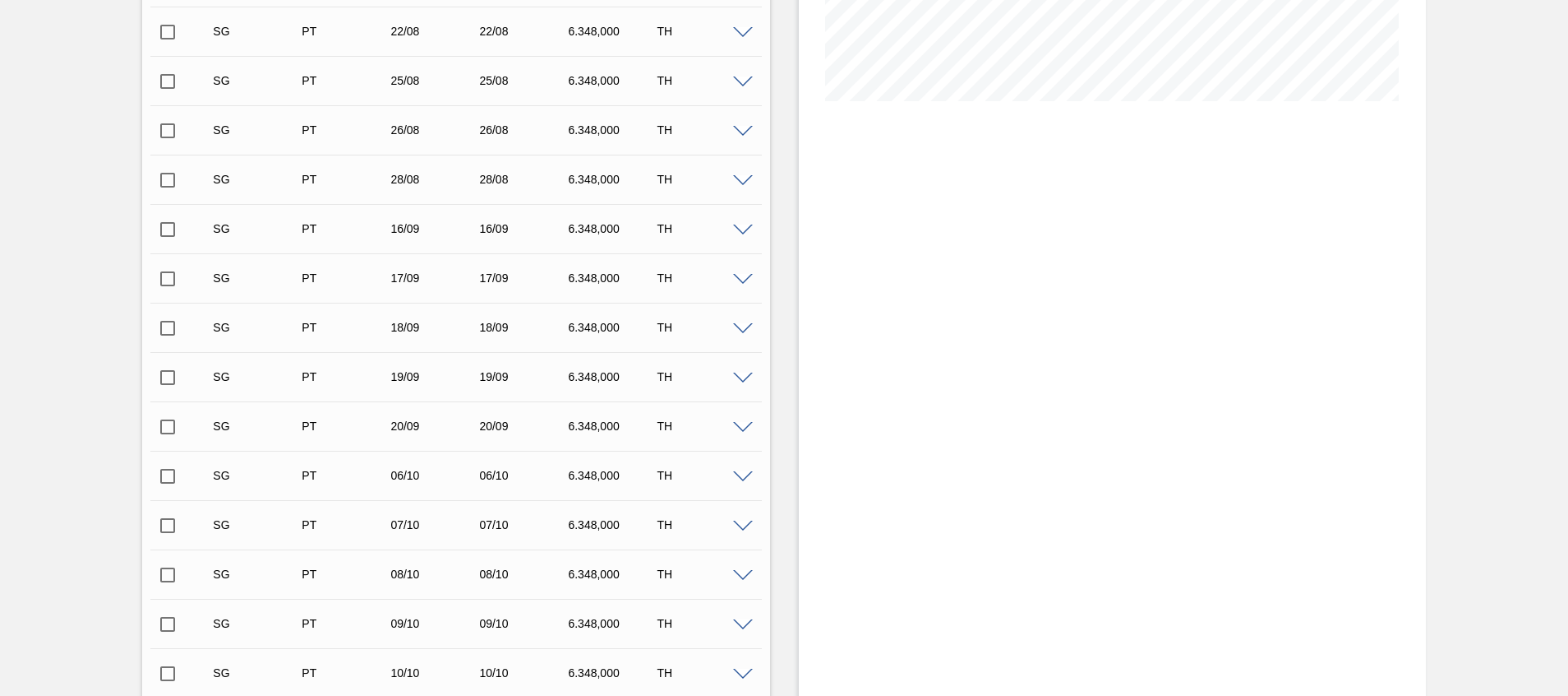
scroll to position [171, 0]
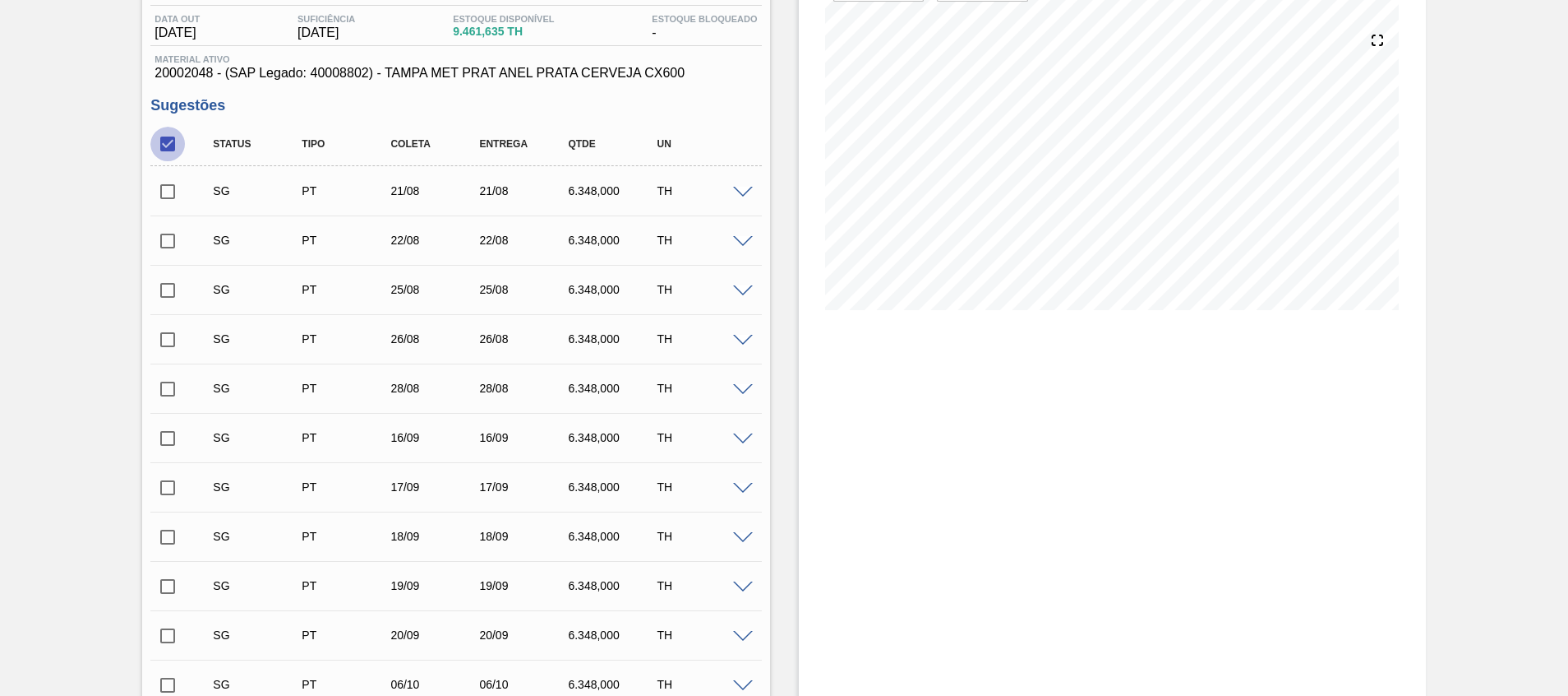
click at [163, 141] on input "checkbox" at bounding box center [167, 144] width 35 height 35
checkbox input "true"
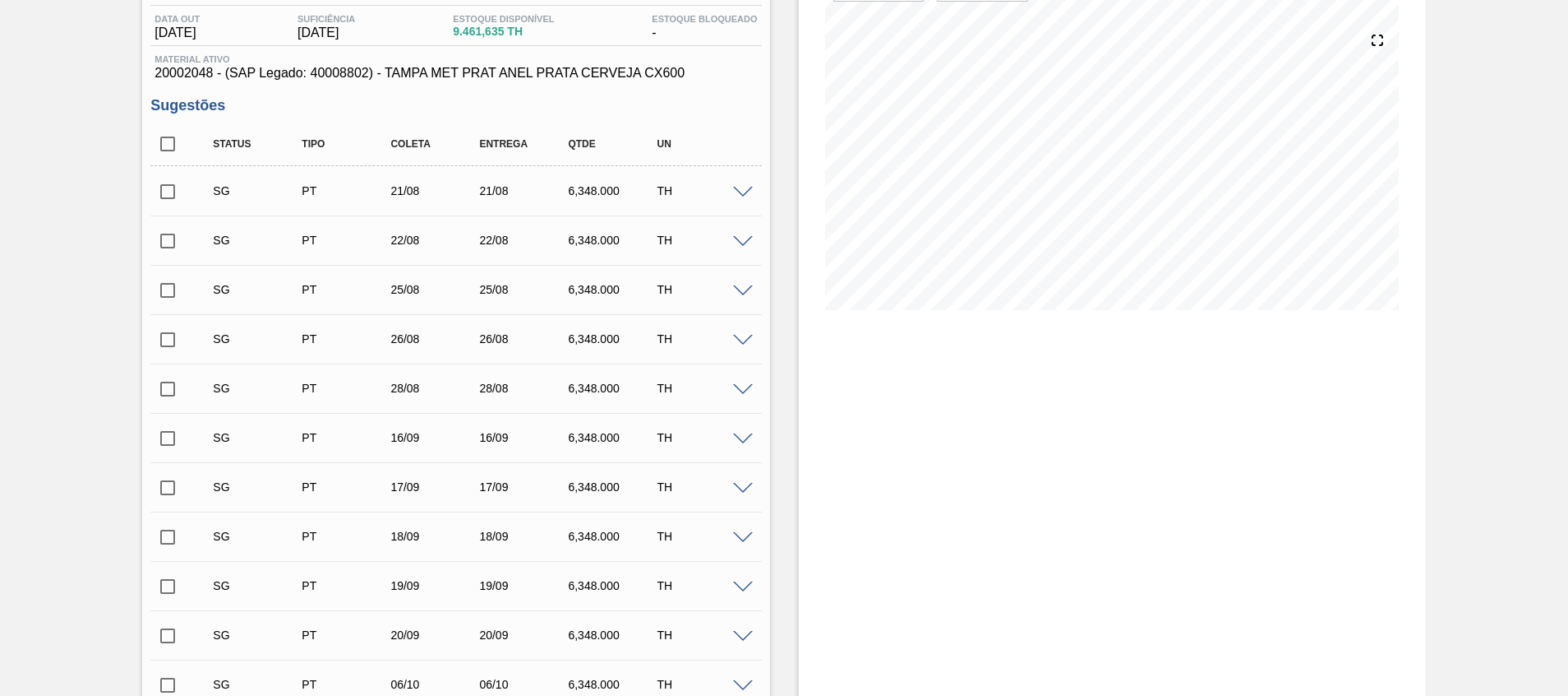
checkbox input "true"
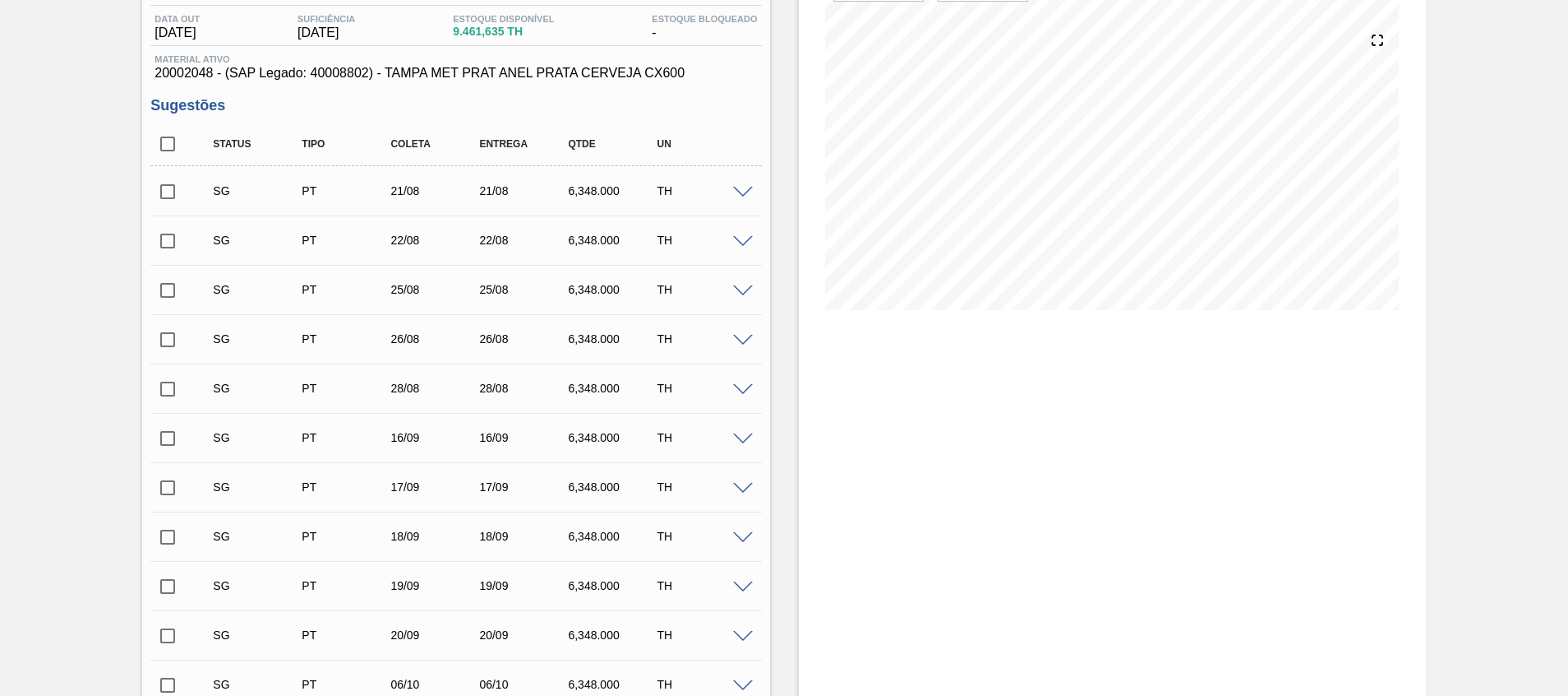
checkbox input "true"
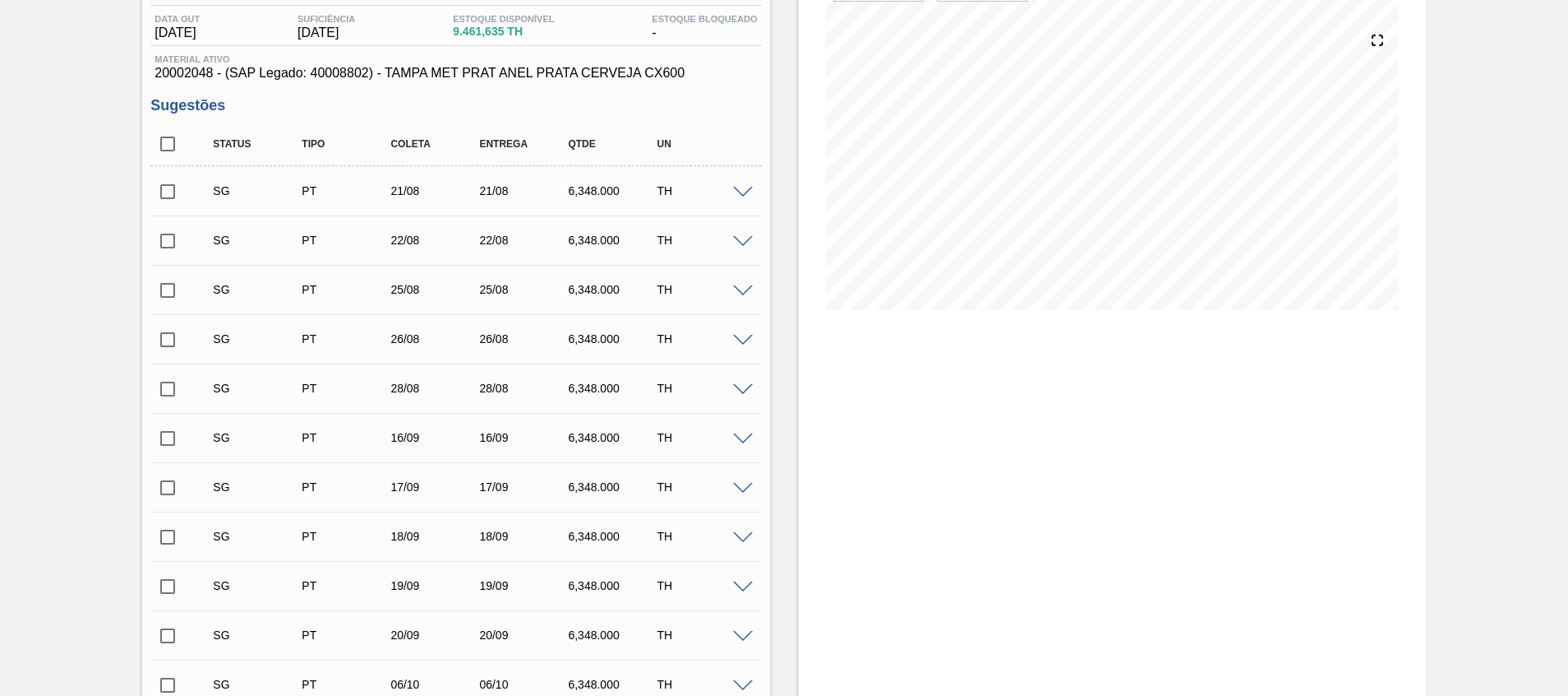
checkbox input "true"
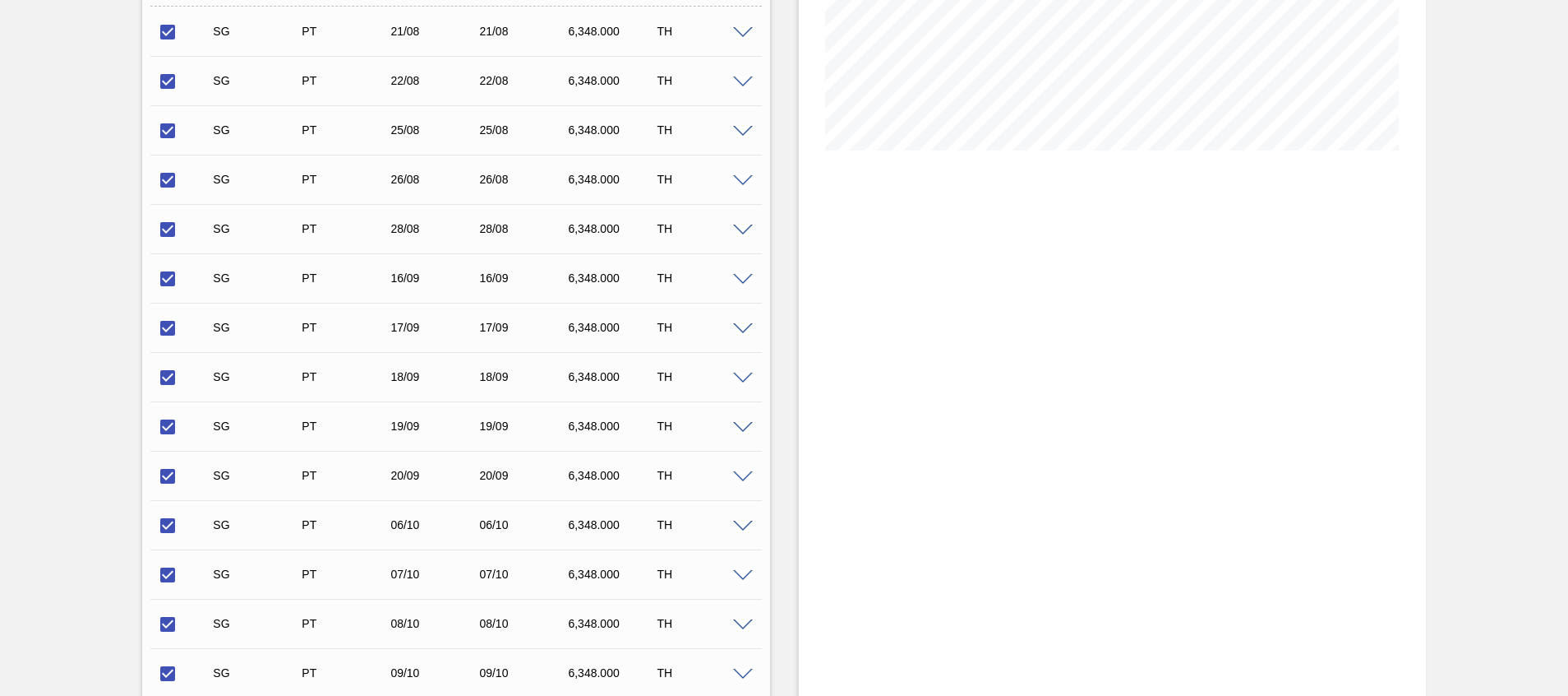
scroll to position [417, 0]
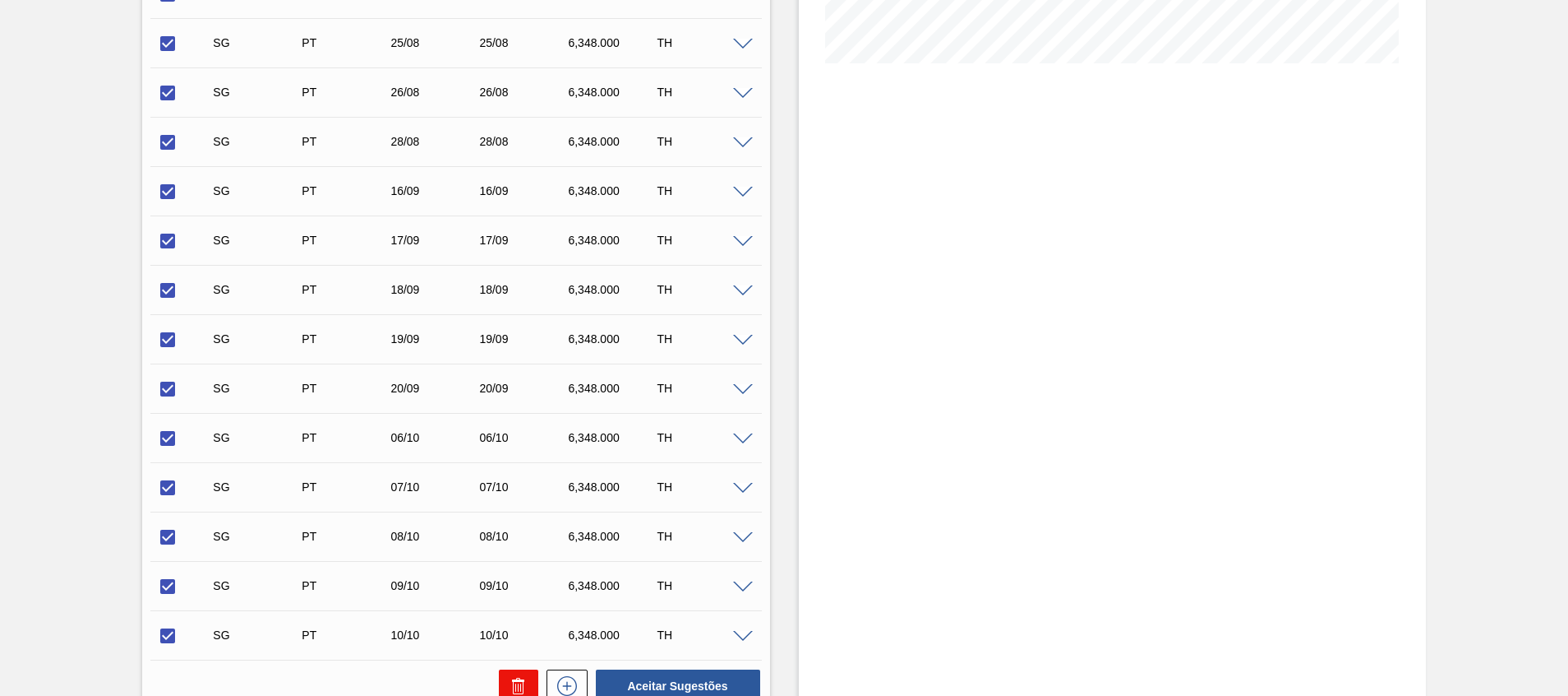
click at [510, 680] on icon at bounding box center [519, 686] width 20 height 20
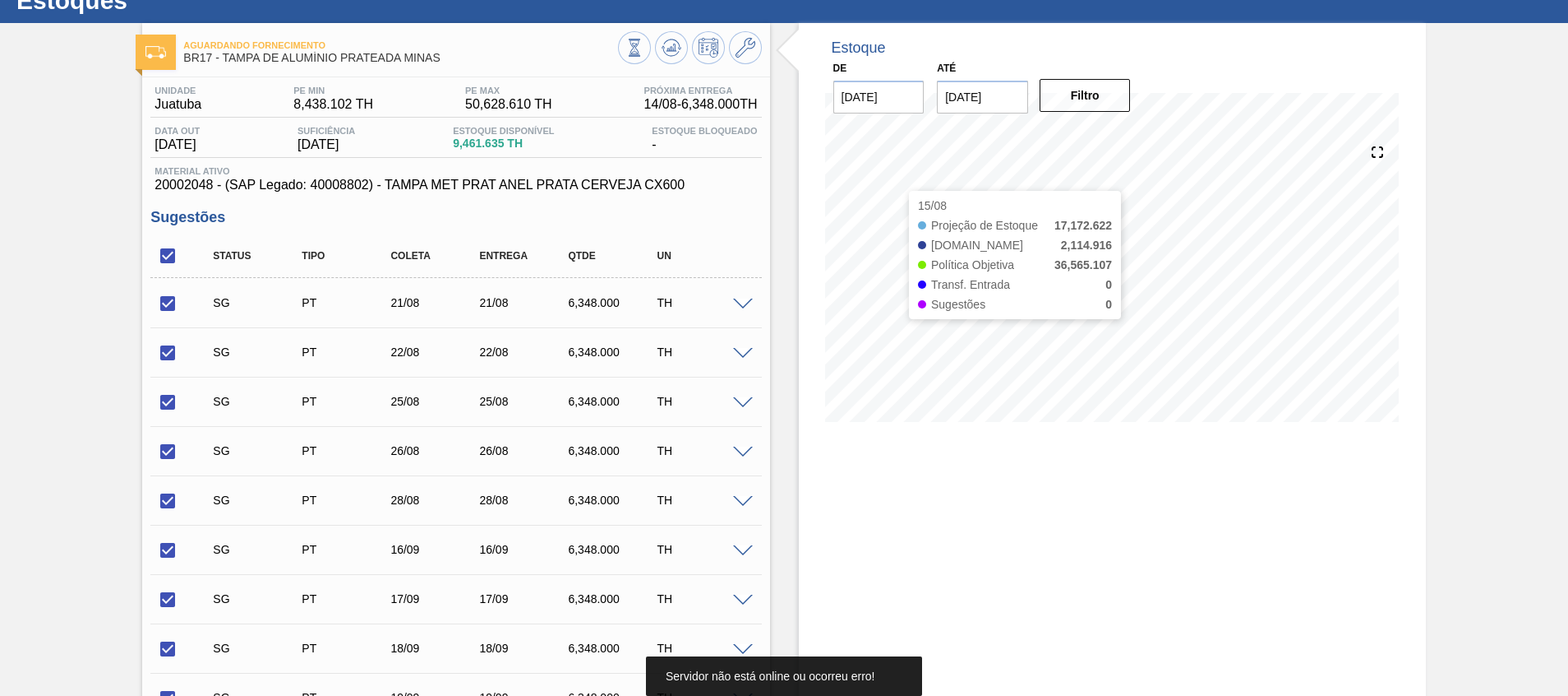
scroll to position [0, 0]
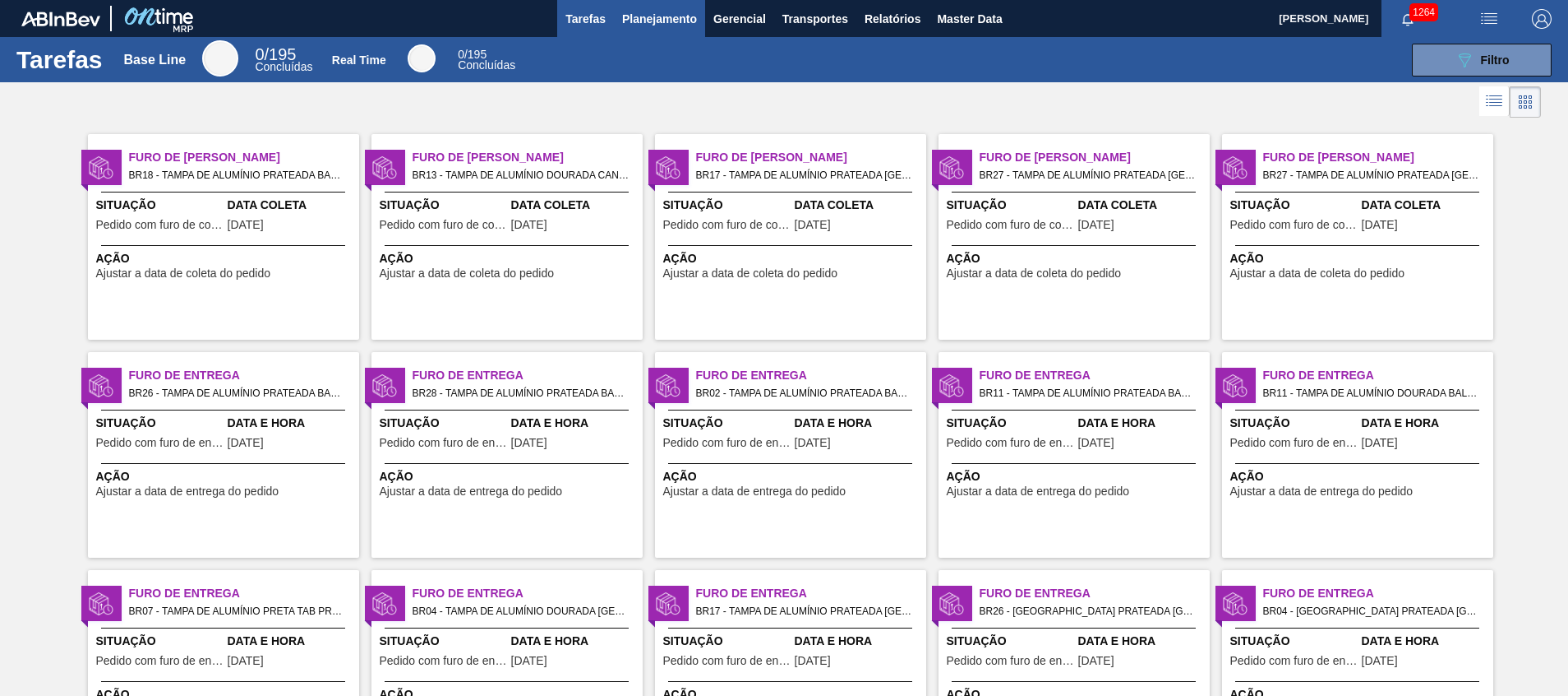
click at [656, 7] on button "Planejamento" at bounding box center [659, 18] width 91 height 37
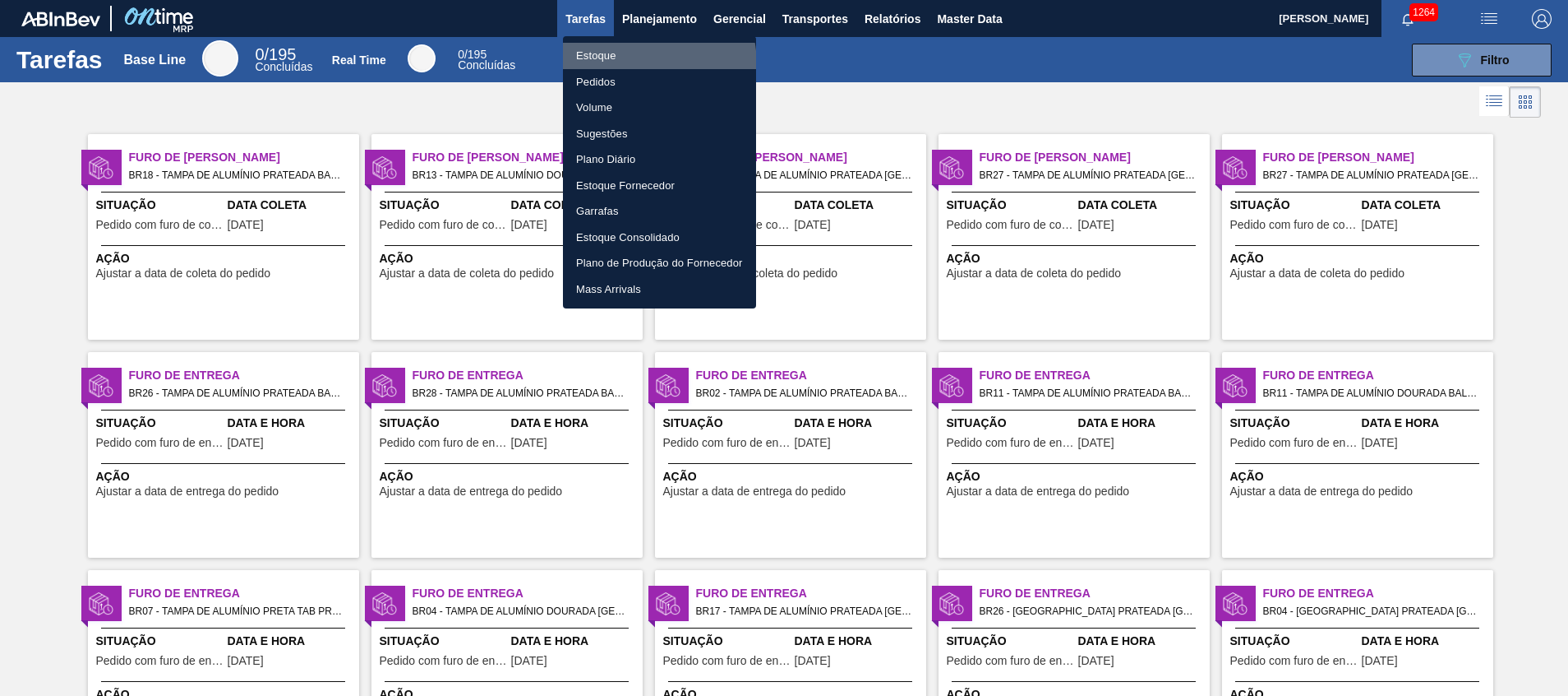
click at [620, 66] on li "Estoque" at bounding box center [659, 56] width 193 height 26
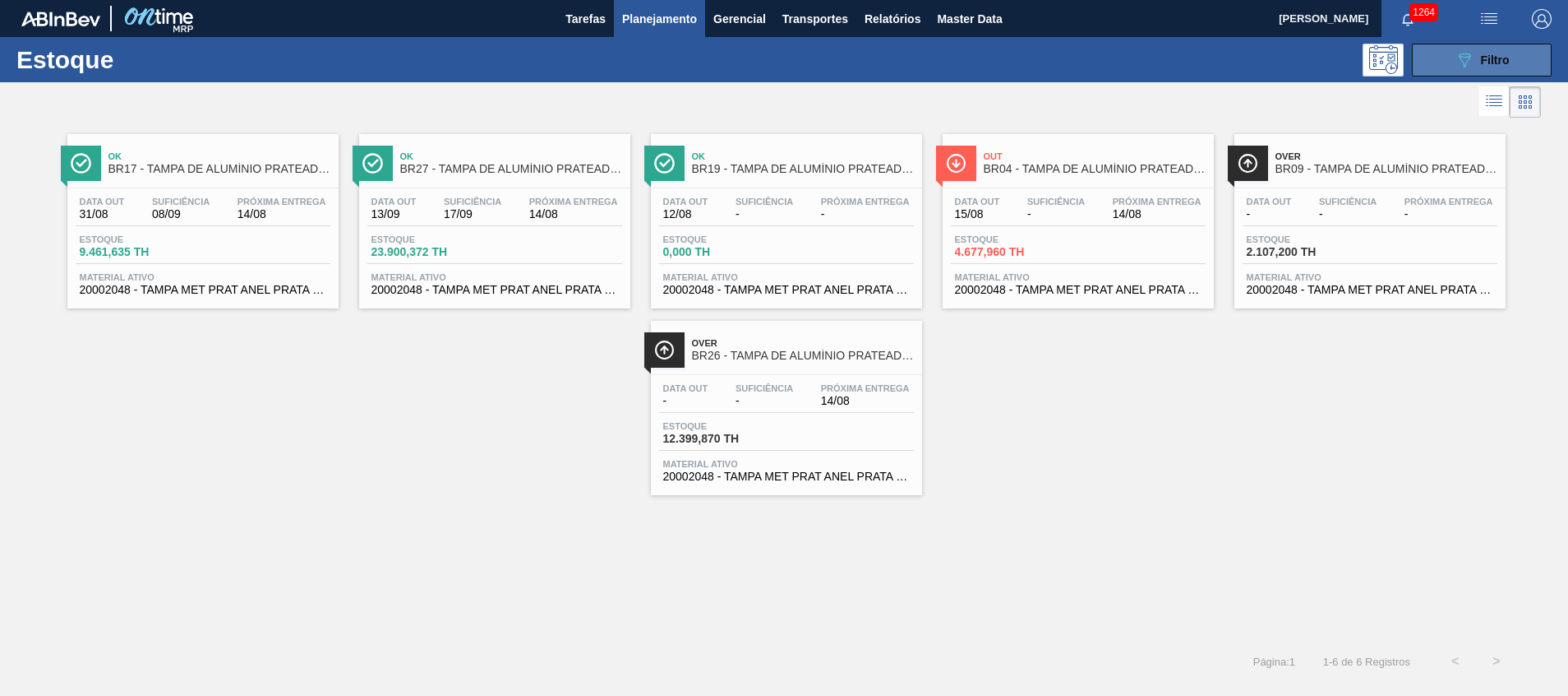
drag, startPoint x: 1438, startPoint y: 59, endPoint x: 1428, endPoint y: 71, distance: 15.6
click at [1438, 59] on button "089F7B8B-B2A5-4AFE-B5C0-19BA573D28AC Filtro" at bounding box center [1481, 60] width 140 height 33
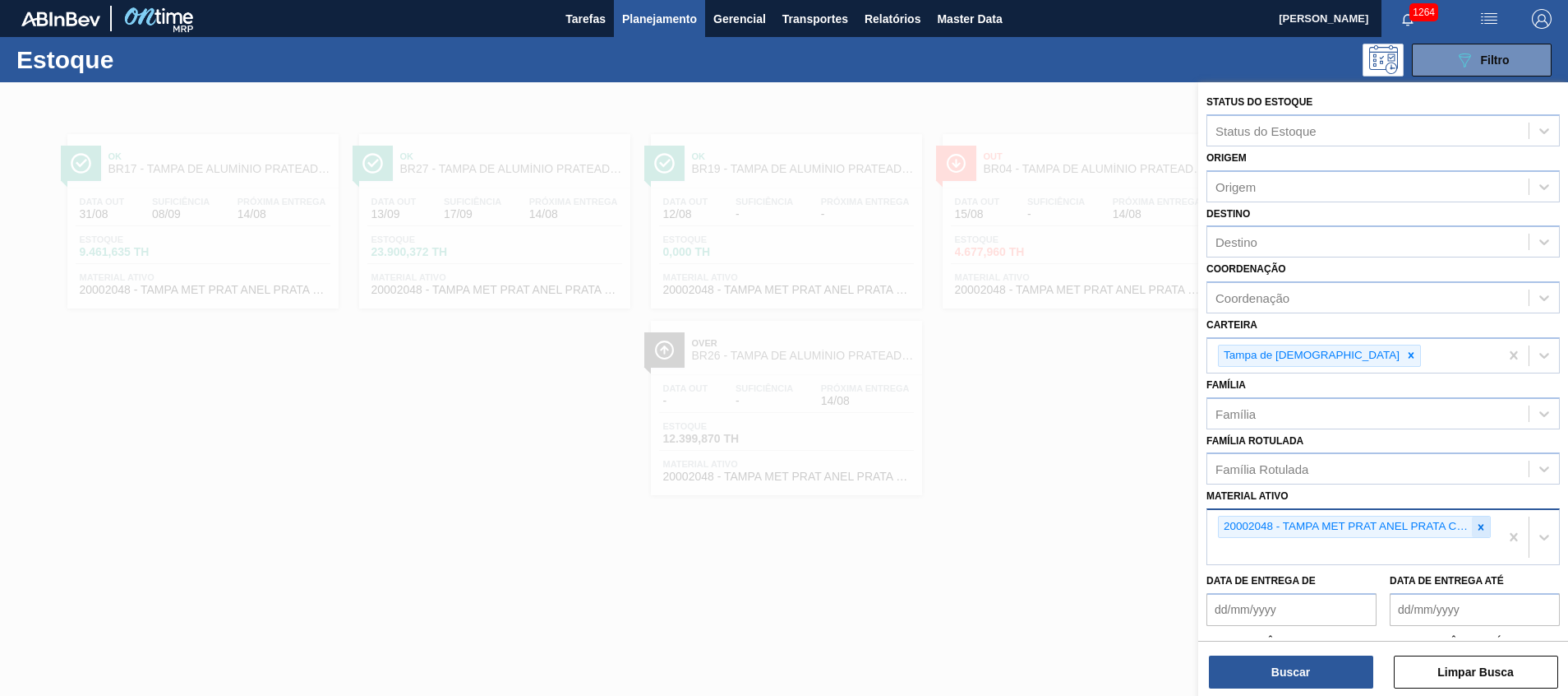
click at [1472, 520] on div at bounding box center [1480, 527] width 18 height 21
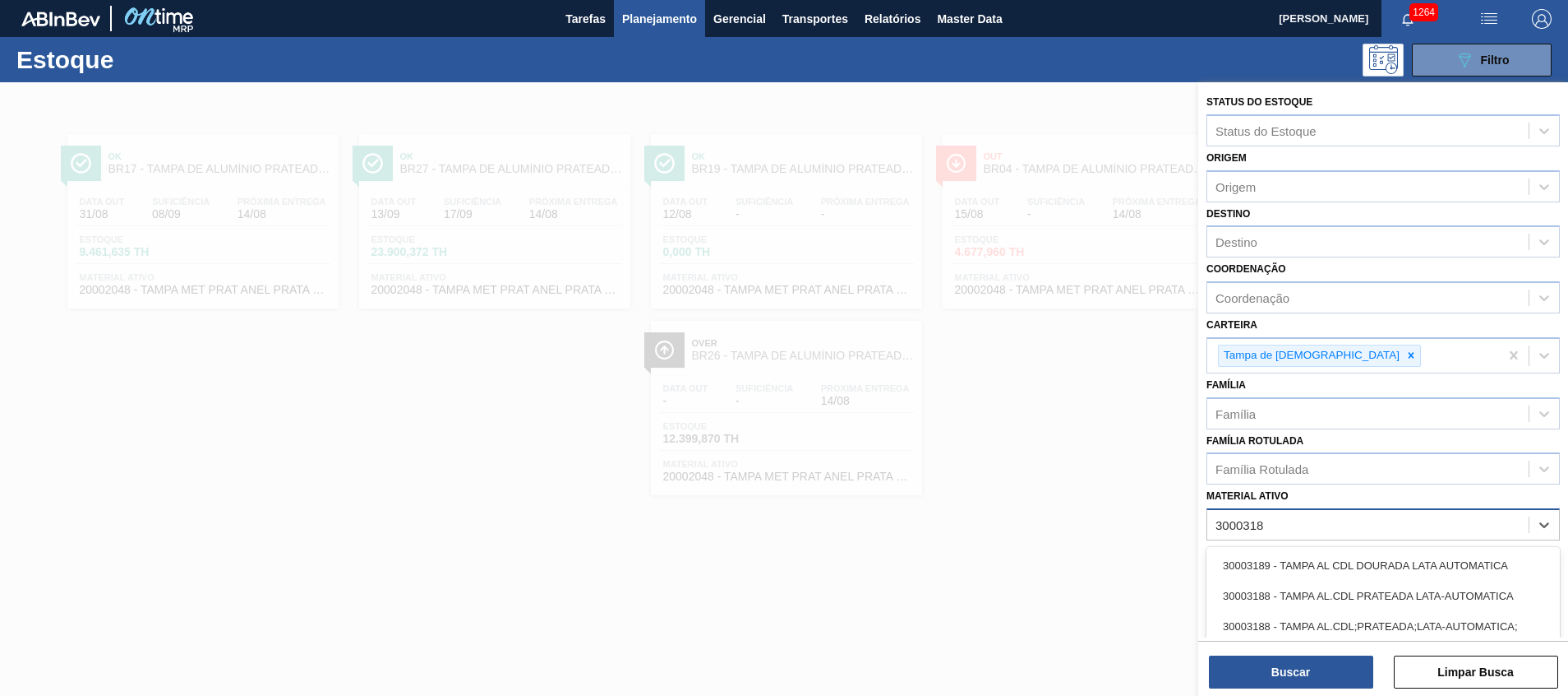
type ativo "30003188"
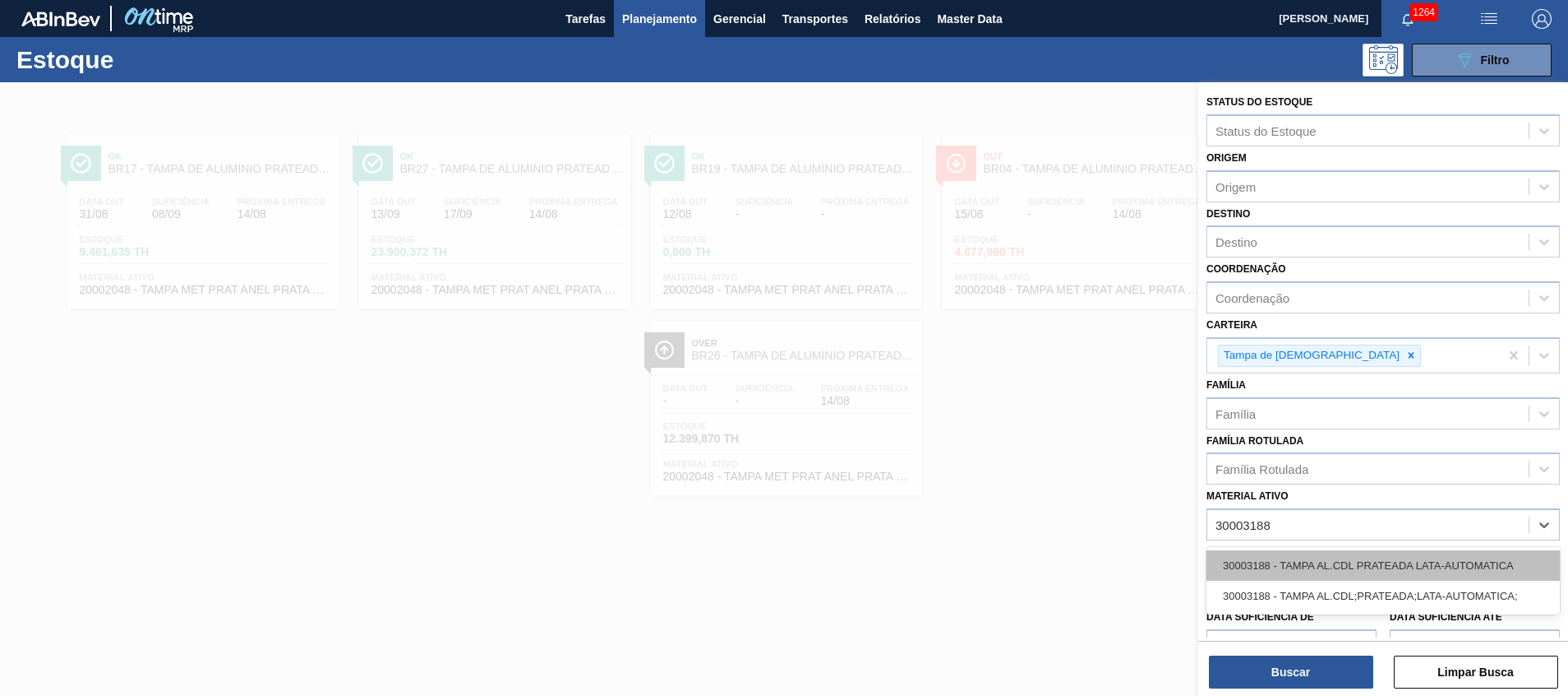
click at [1428, 570] on div "30003188 - TAMPA AL.CDL PRATEADA LATA-AUTOMATICA" at bounding box center [1382, 565] width 353 height 30
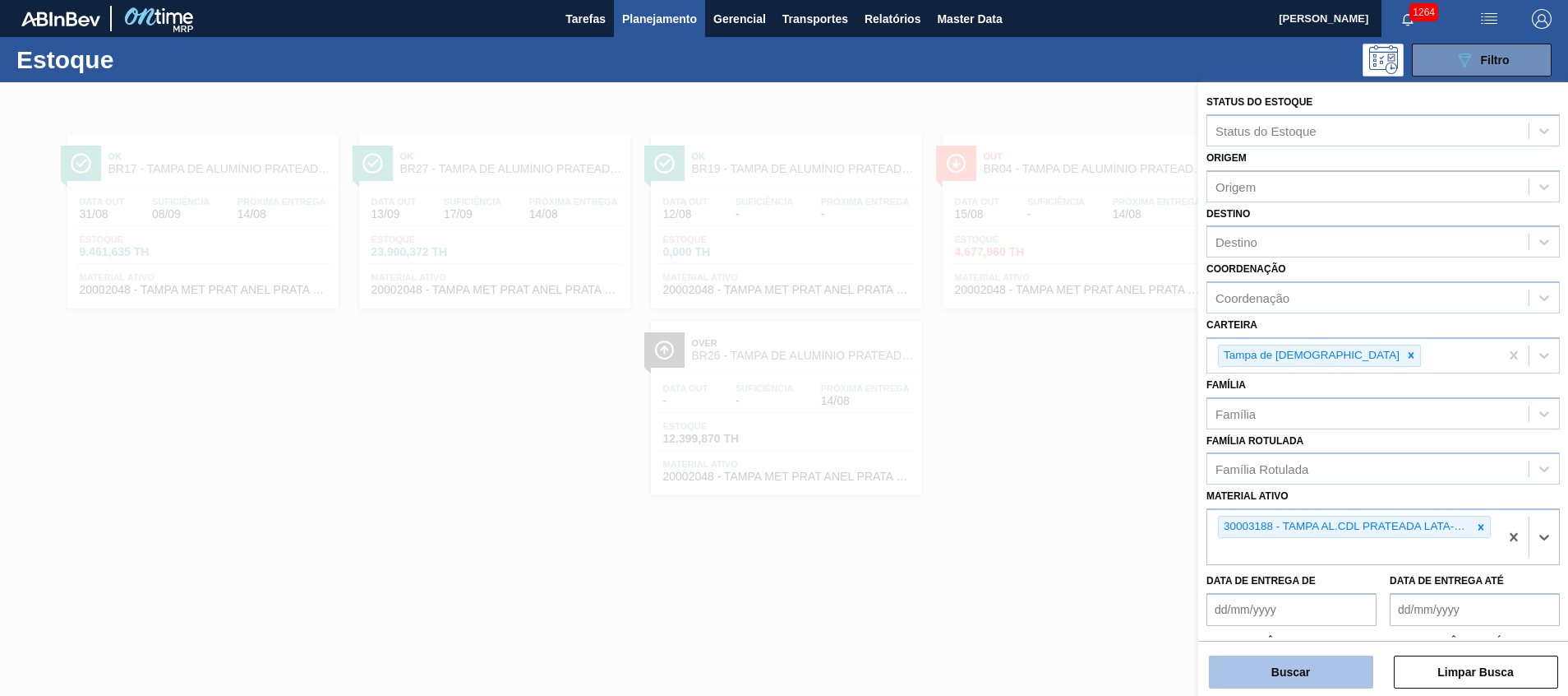
click at [1341, 671] on button "Buscar" at bounding box center [1291, 672] width 165 height 33
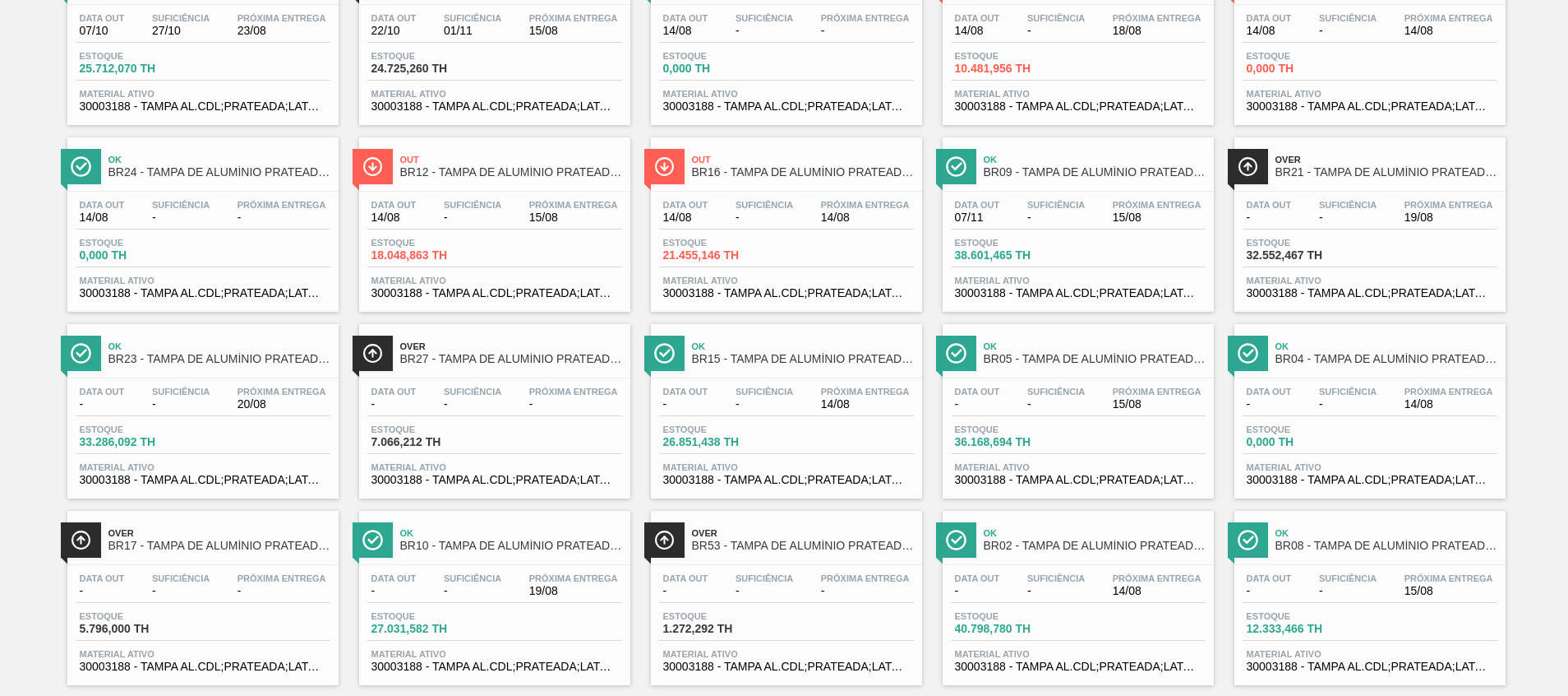
scroll to position [400, 0]
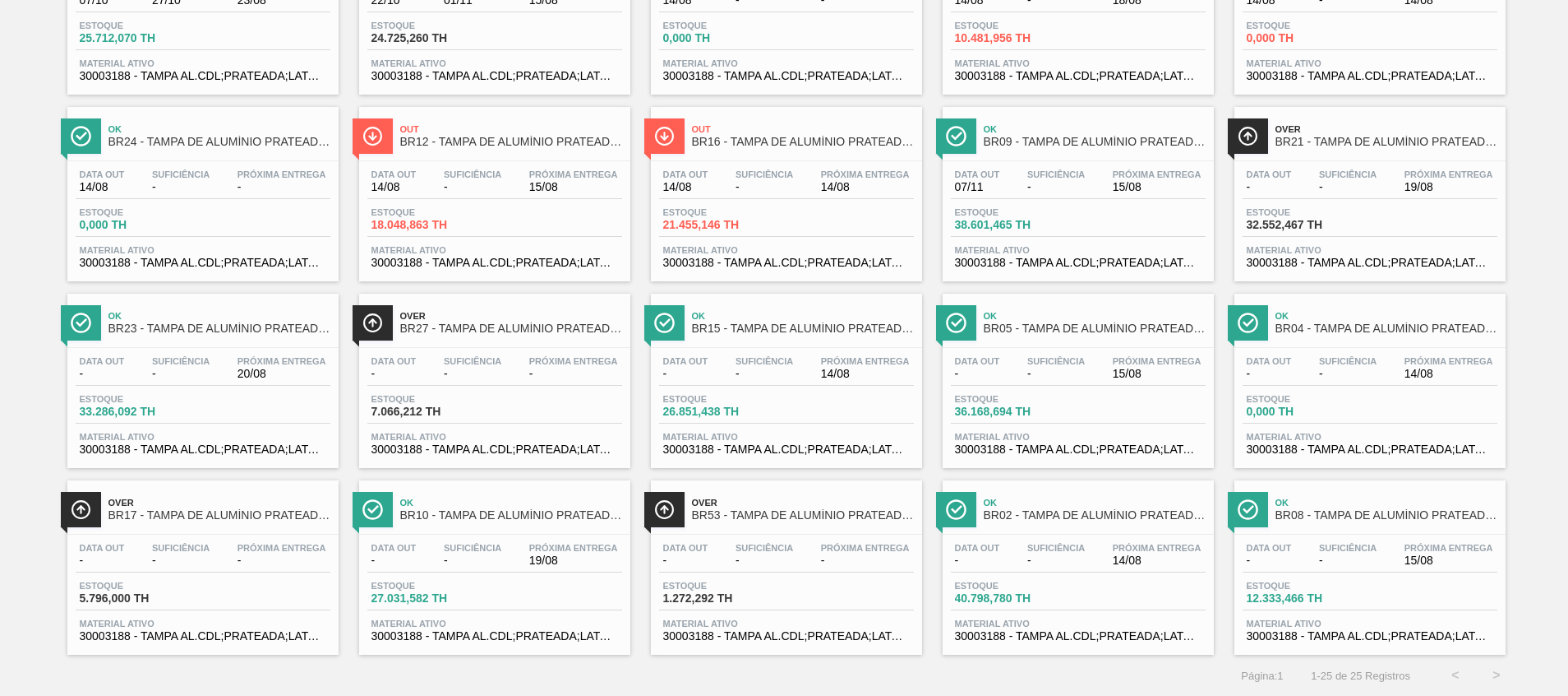
click at [231, 503] on span "Over" at bounding box center [219, 502] width 222 height 10
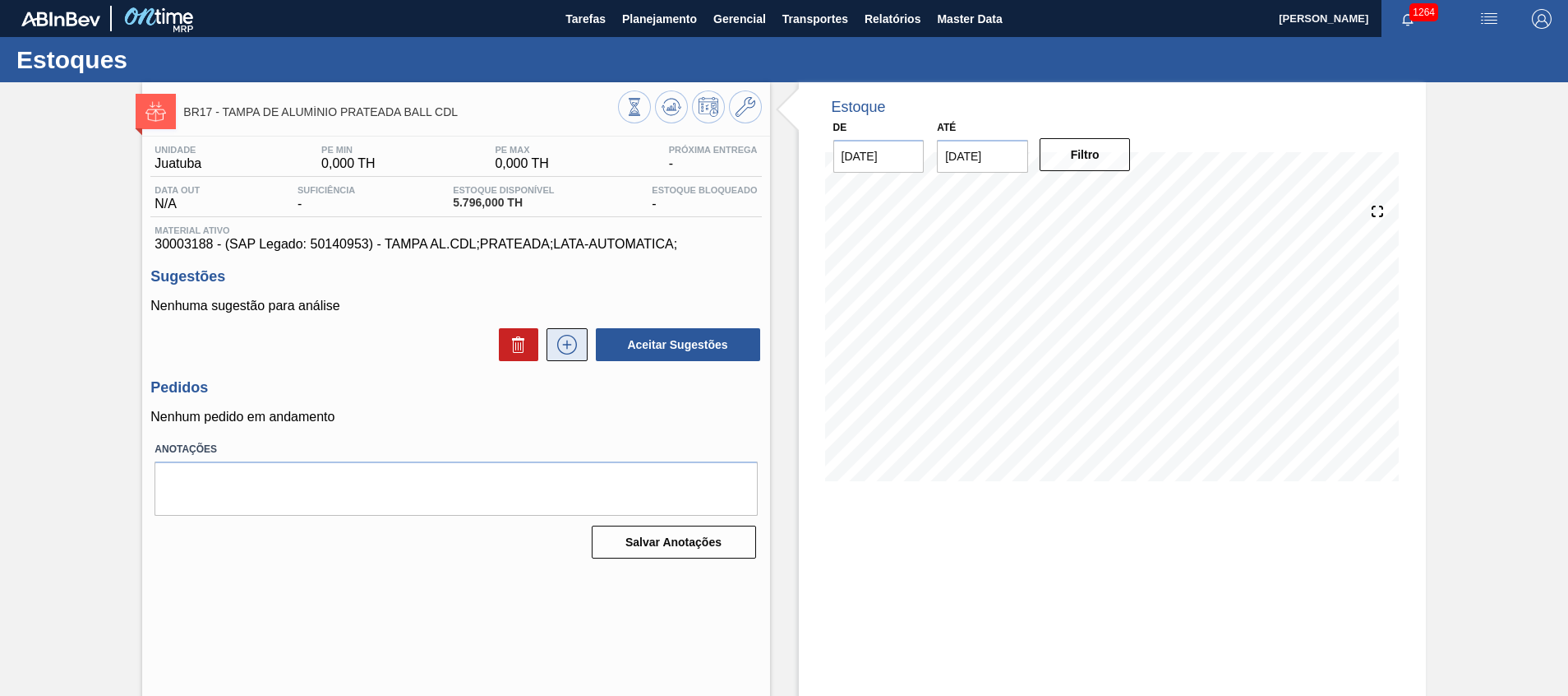
click at [560, 353] on icon at bounding box center [567, 345] width 26 height 20
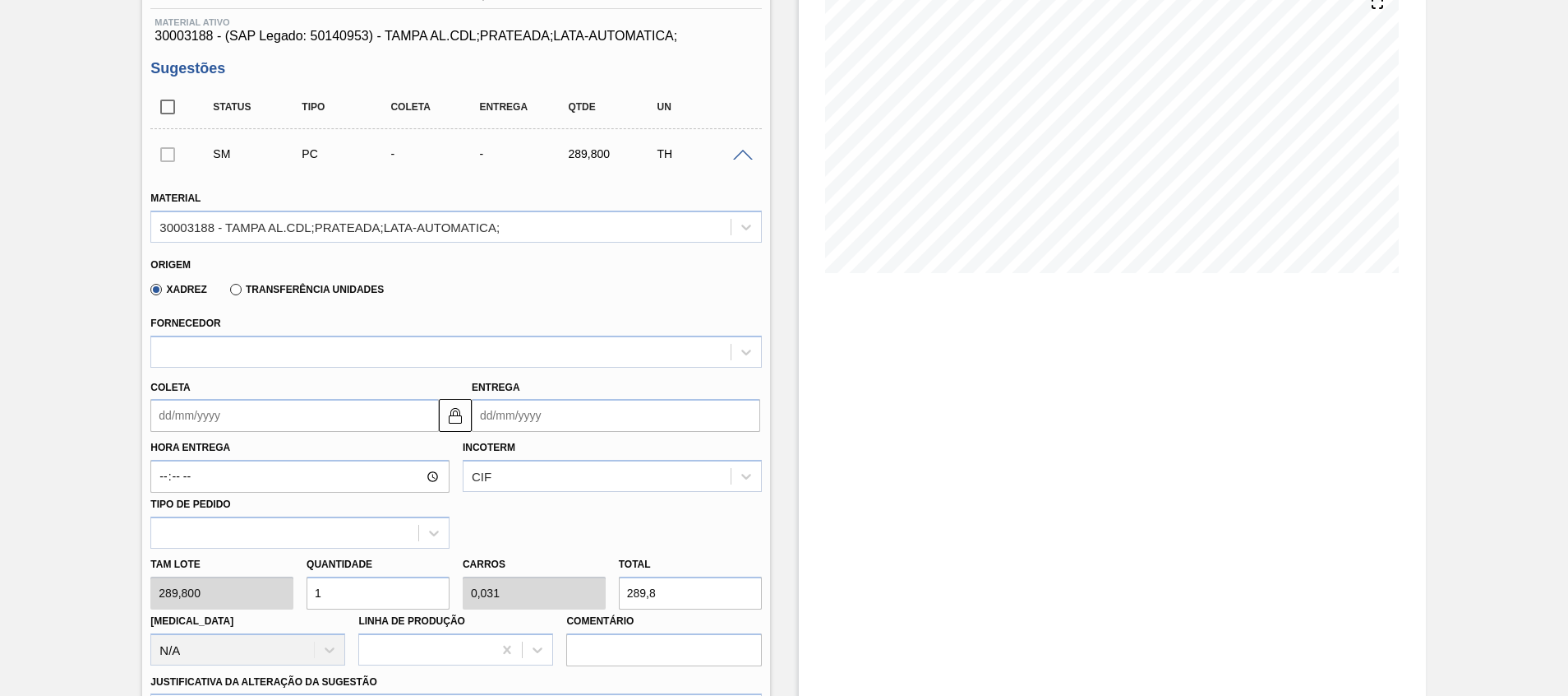
scroll to position [246, 0]
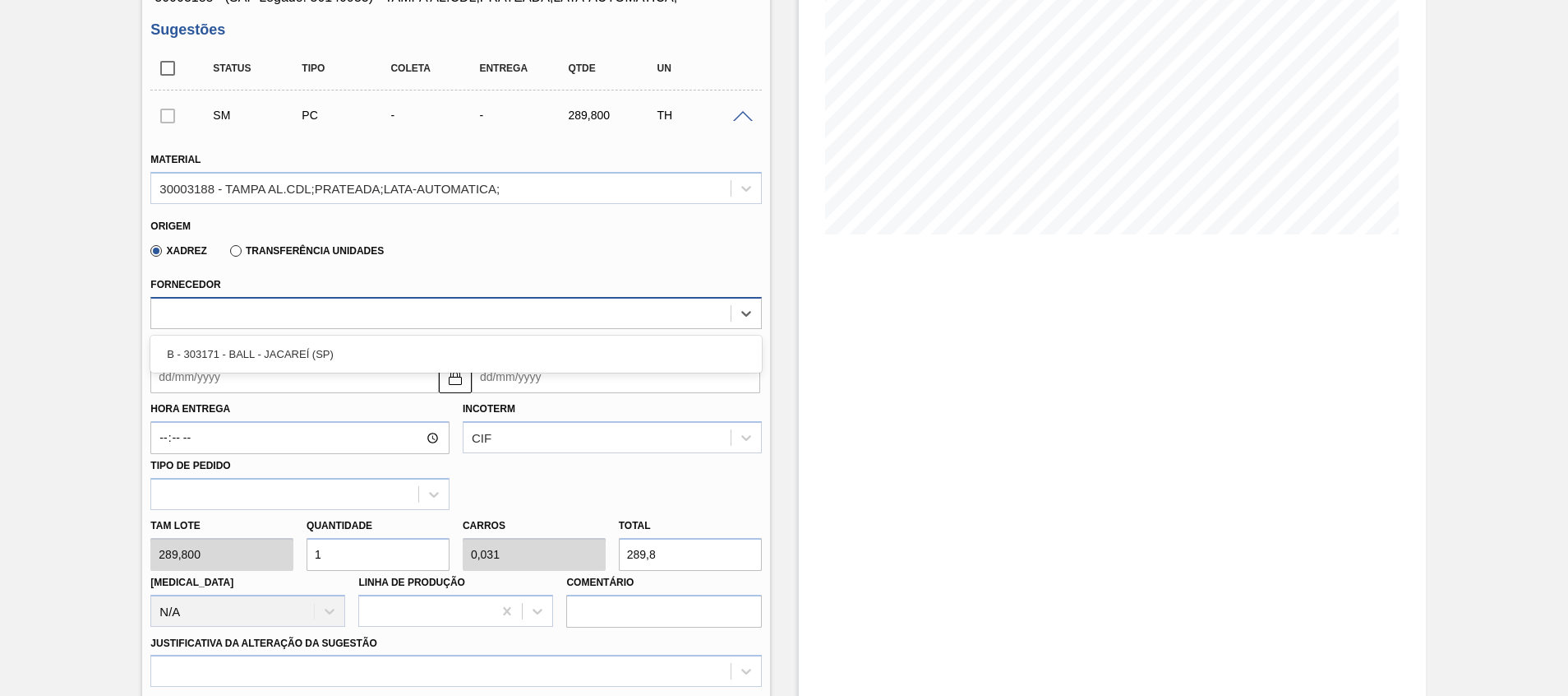
click at [356, 307] on div at bounding box center [440, 312] width 578 height 23
click at [303, 240] on div "Xadrez Transferência Unidades" at bounding box center [264, 250] width 240 height 28
drag, startPoint x: 292, startPoint y: 247, endPoint x: 284, endPoint y: 262, distance: 17.0
click at [292, 247] on label "Transferência Unidades" at bounding box center [306, 250] width 154 height 11
click at [227, 254] on input "Transferência Unidades" at bounding box center [227, 254] width 0 height 0
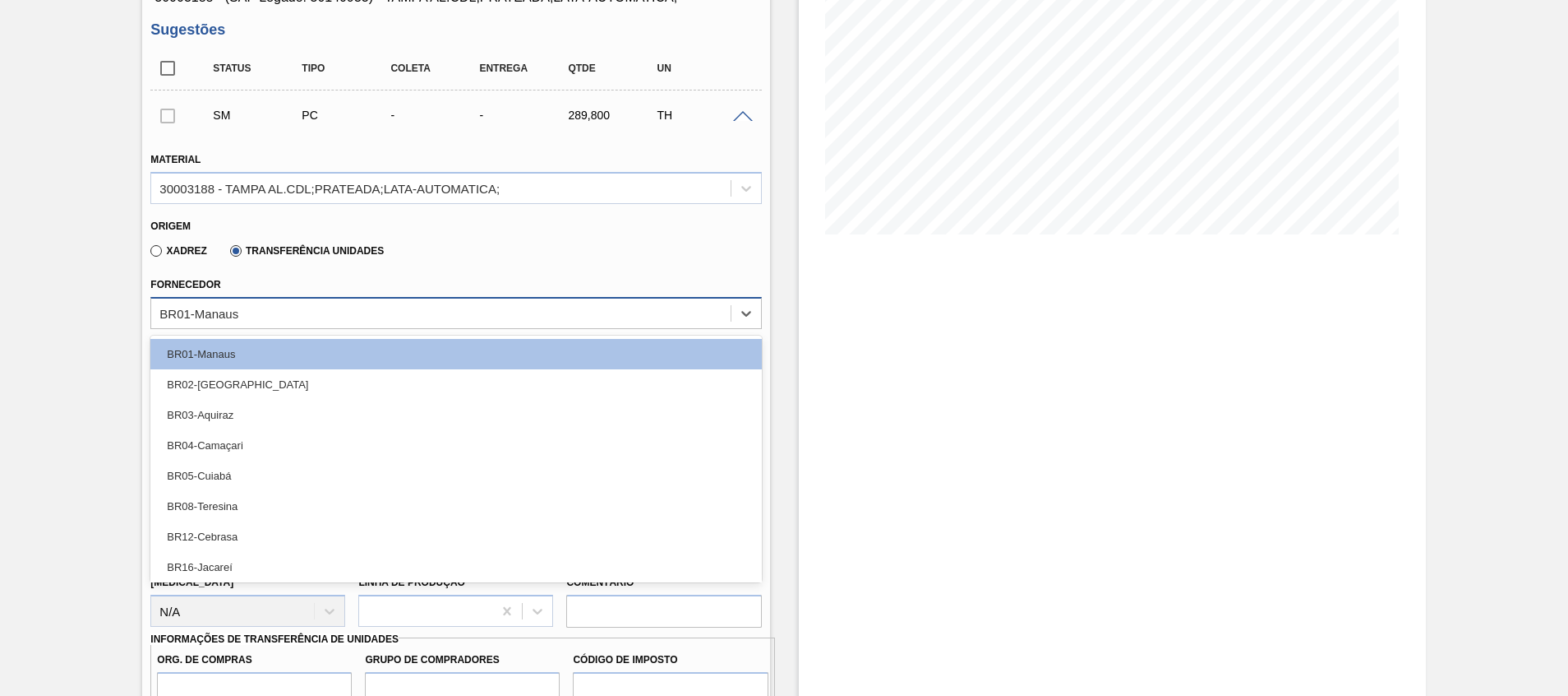
click at [261, 310] on div "BR01-Manaus" at bounding box center [440, 312] width 578 height 23
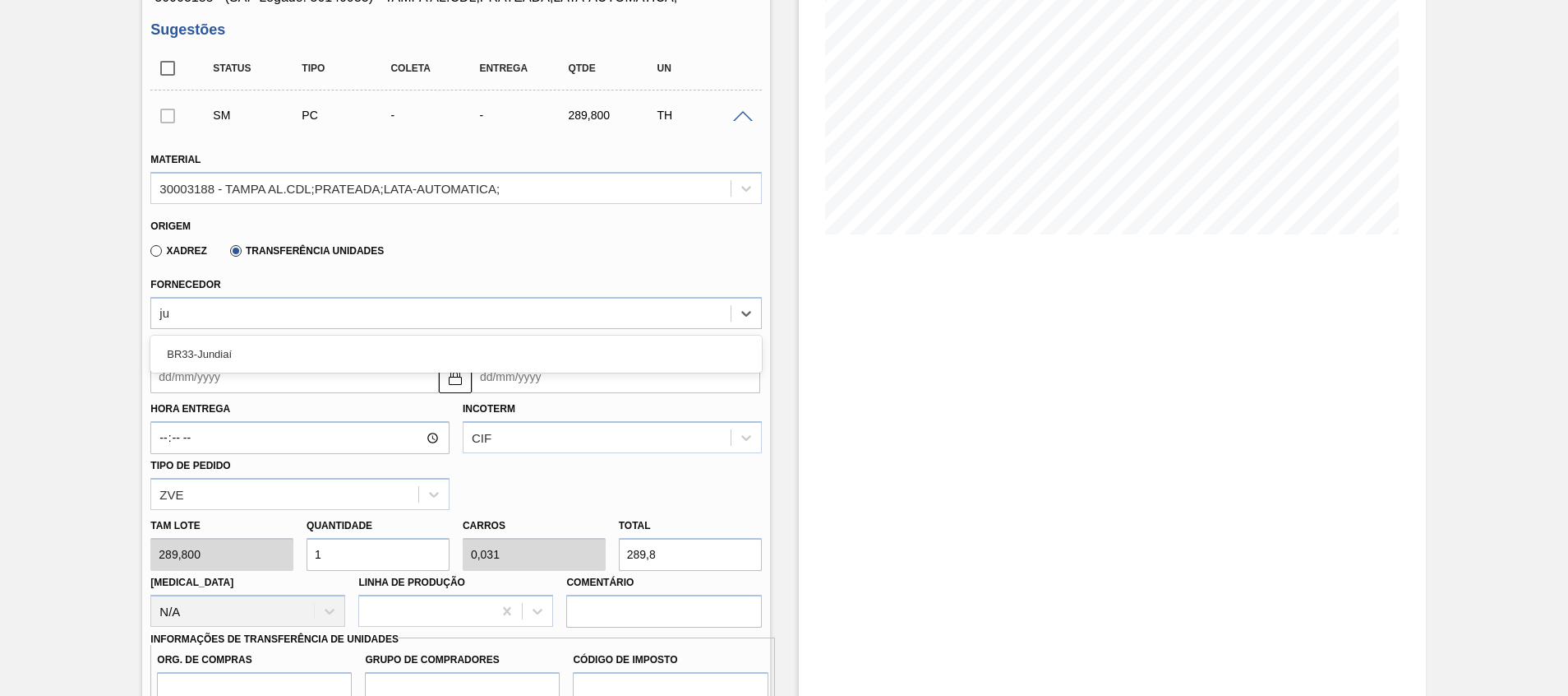
type input "j"
type input "m"
type input "lag"
click at [255, 373] on input "Coleta" at bounding box center [294, 377] width 289 height 33
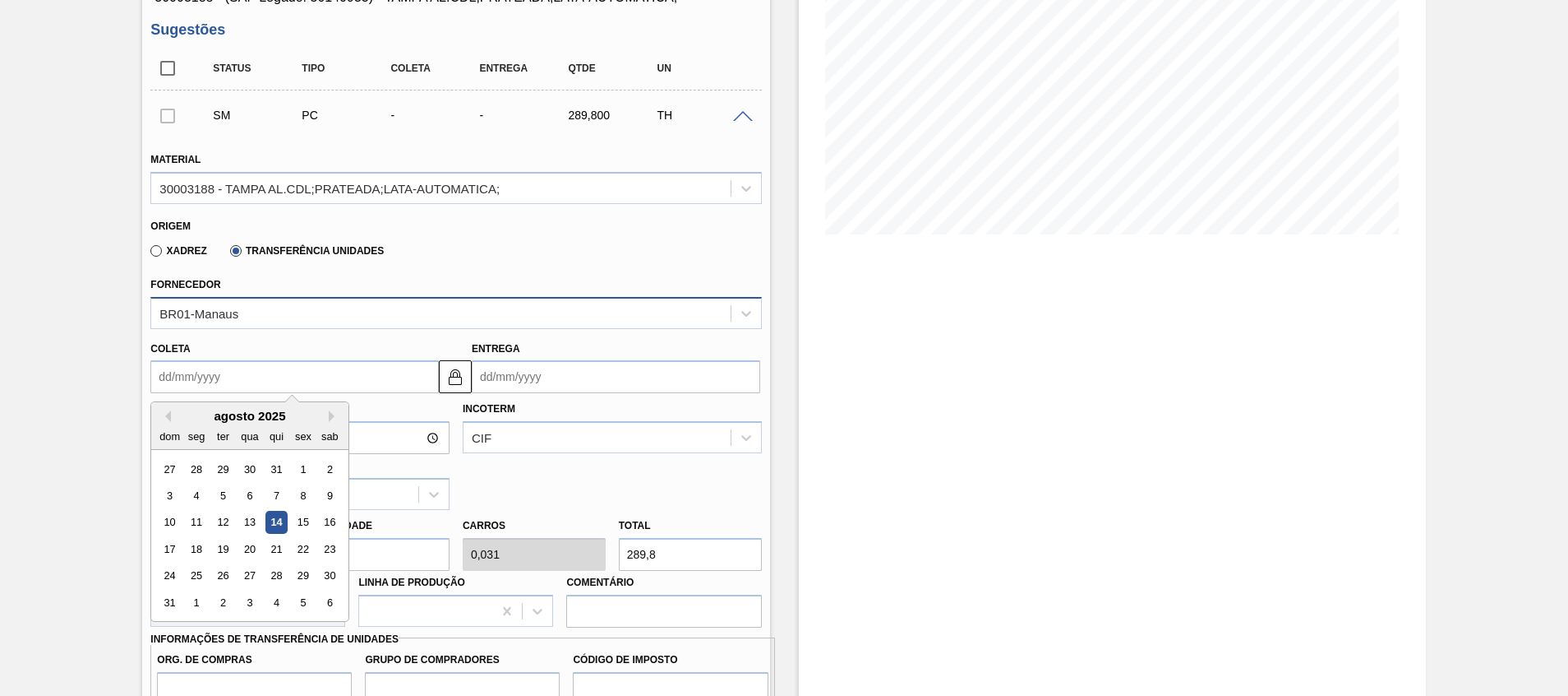
click at [288, 314] on div "BR01-Manaus" at bounding box center [440, 312] width 578 height 23
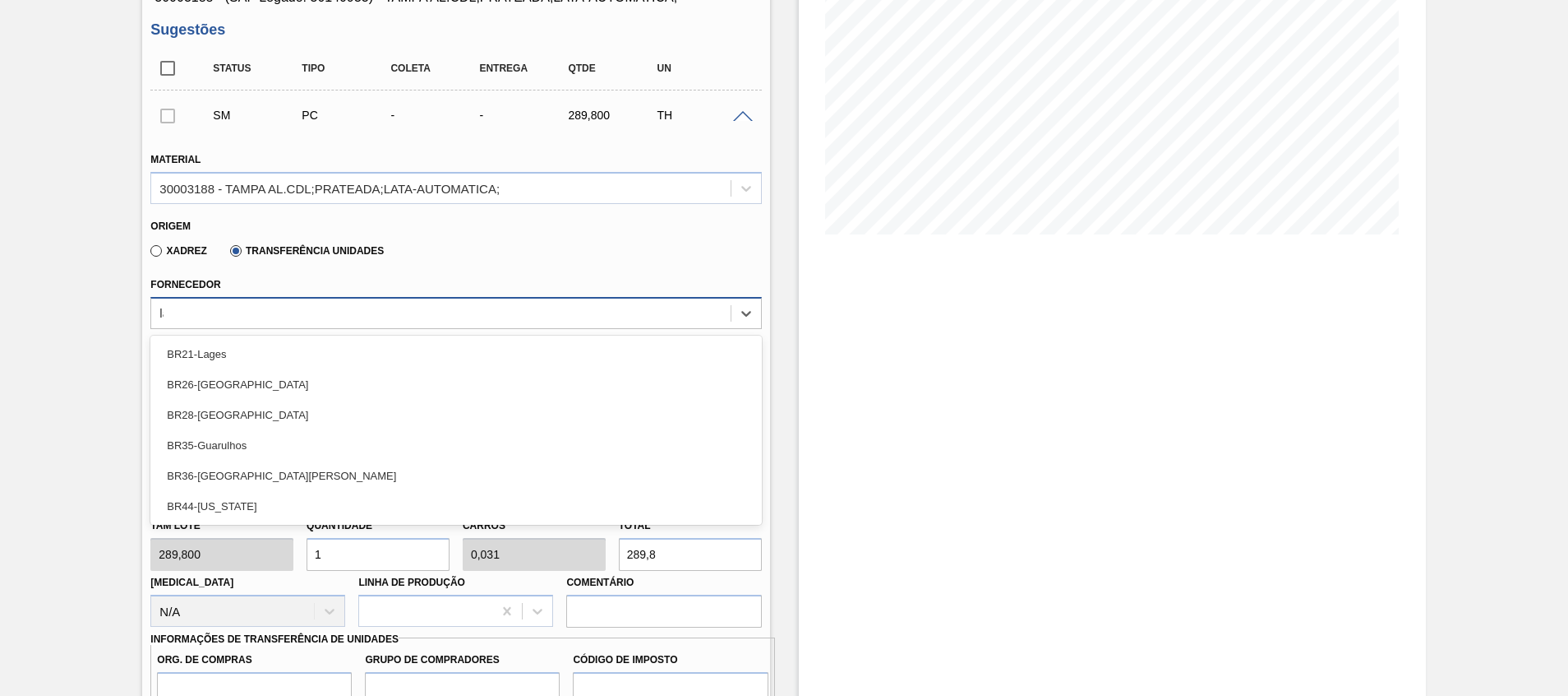
type input "lage"
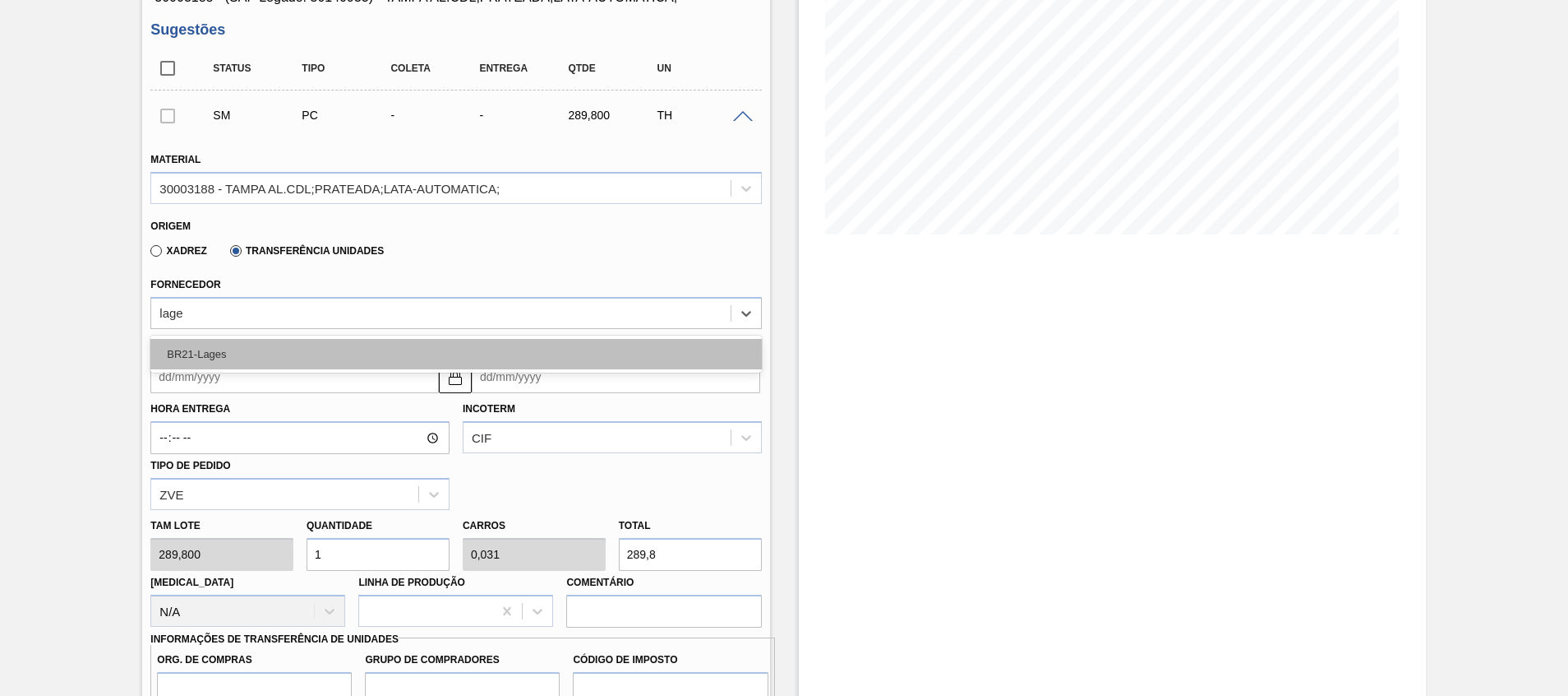
click at [283, 345] on div "BR21-Lages" at bounding box center [455, 353] width 611 height 30
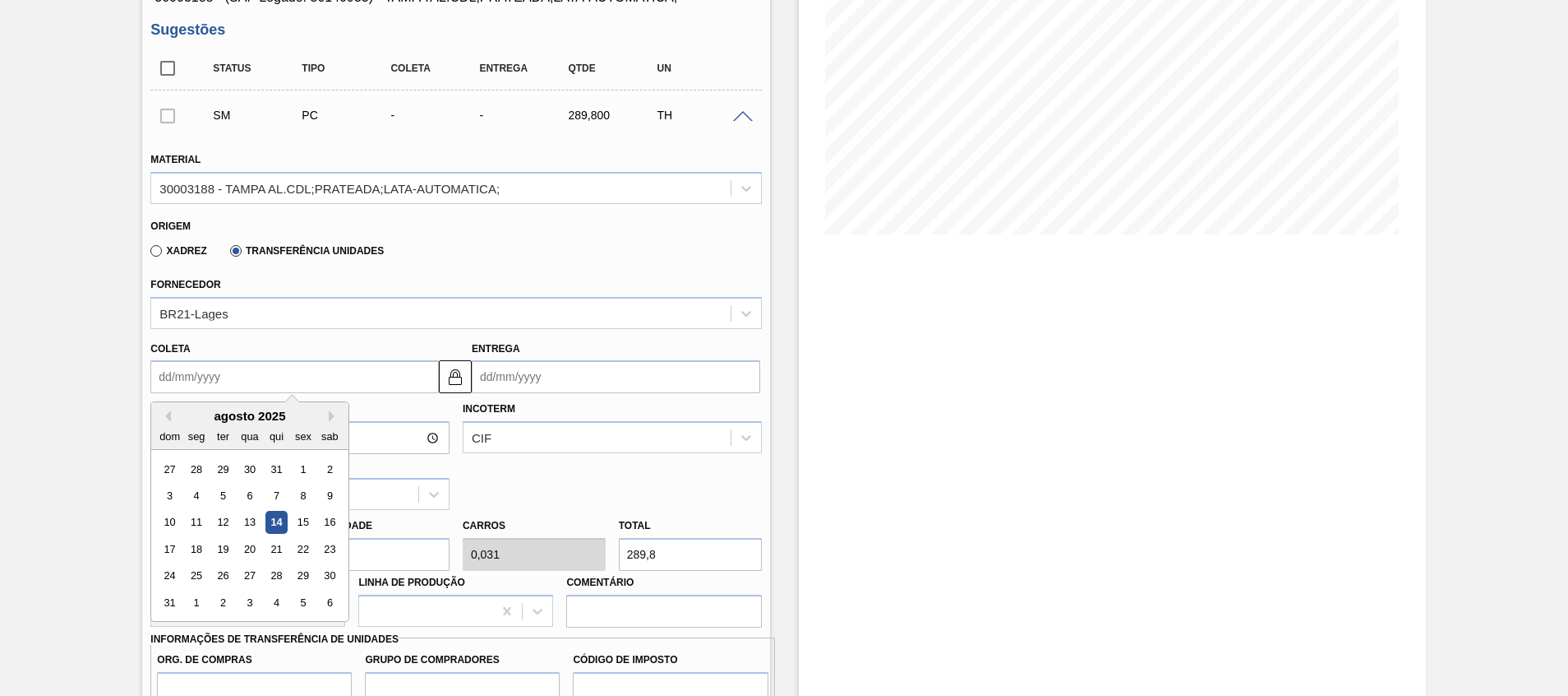
click at [276, 366] on input "Coleta" at bounding box center [294, 377] width 289 height 33
click at [1134, 476] on div "Estoque De 14/08/2025 Até 30/09/2025 Filtro" at bounding box center [1112, 494] width 627 height 1317
click at [320, 378] on input "Coleta" at bounding box center [294, 377] width 289 height 33
click at [299, 579] on div "29" at bounding box center [304, 576] width 23 height 23
type input "29/08/2025"
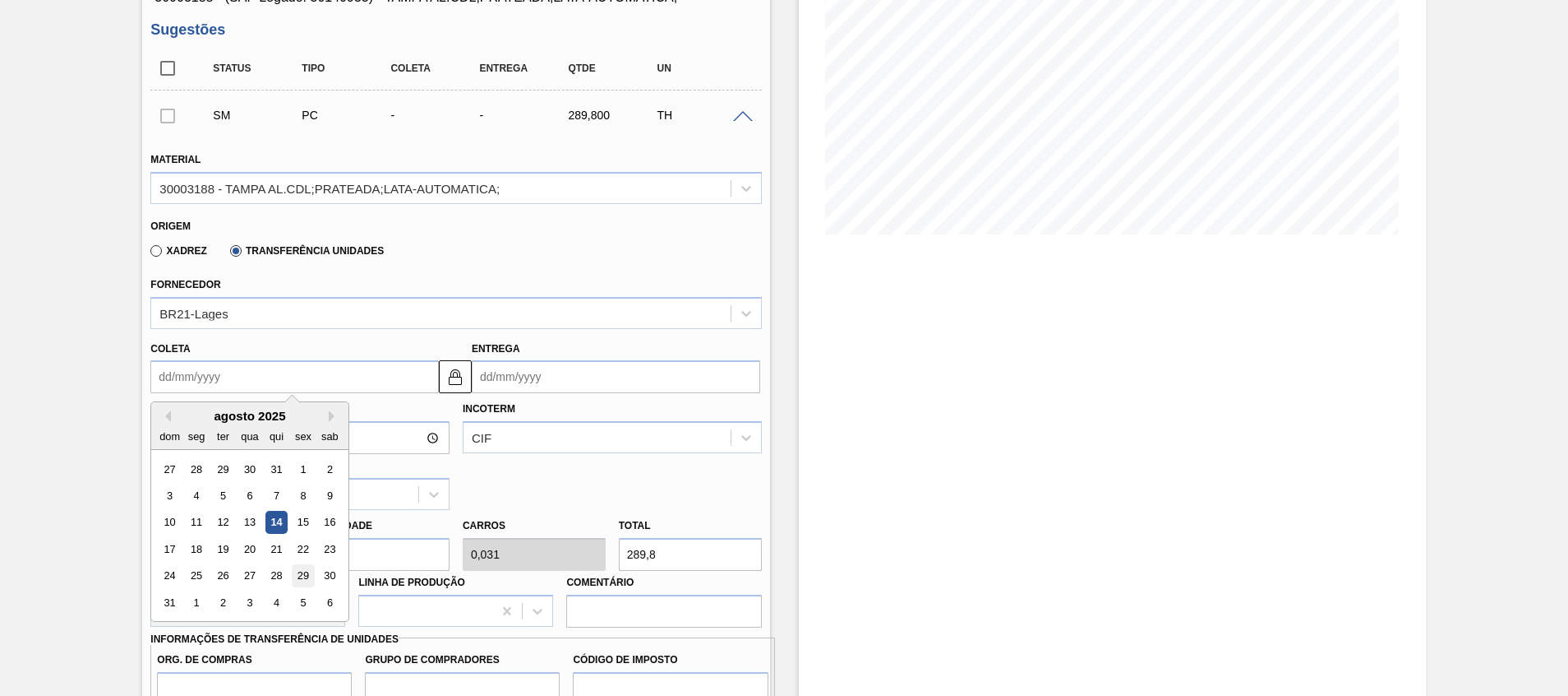
type input "23/09/2025"
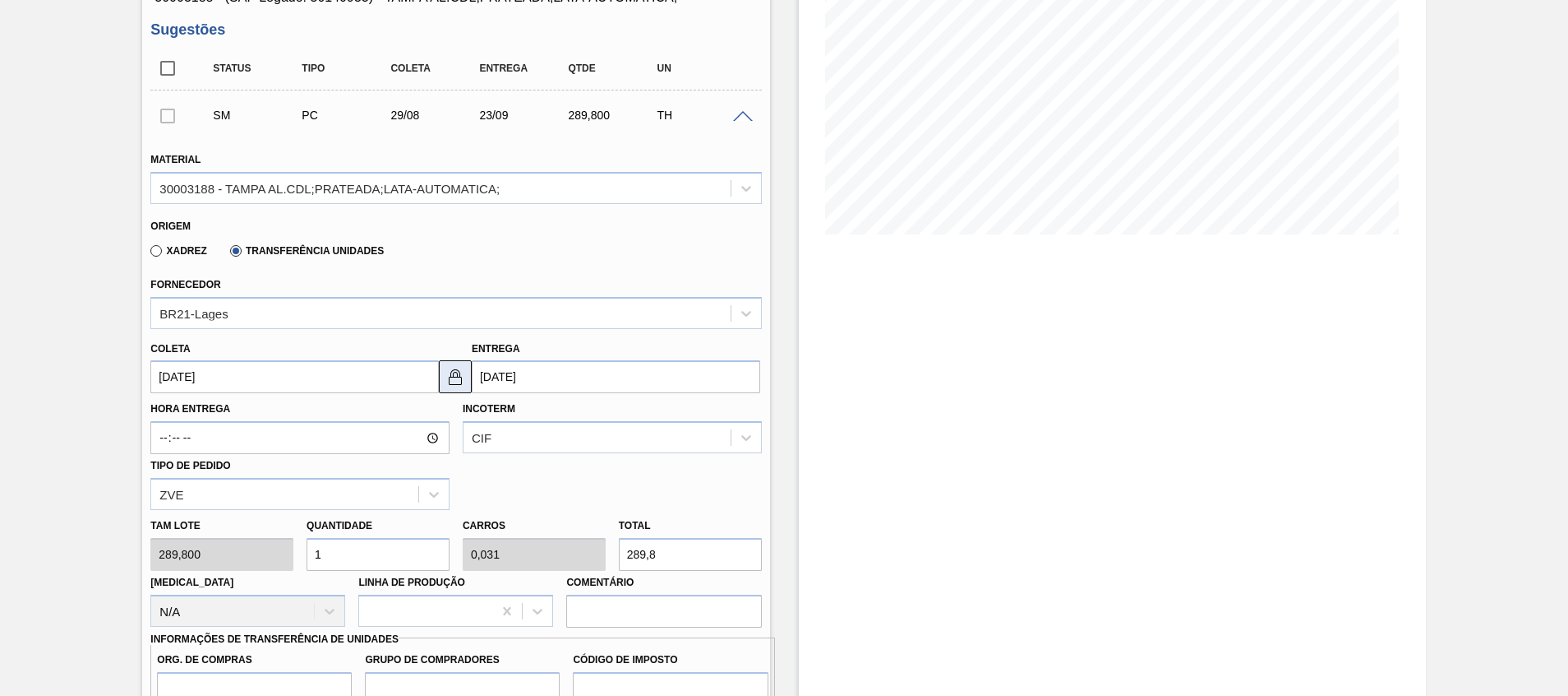
click at [455, 374] on img at bounding box center [455, 377] width 20 height 20
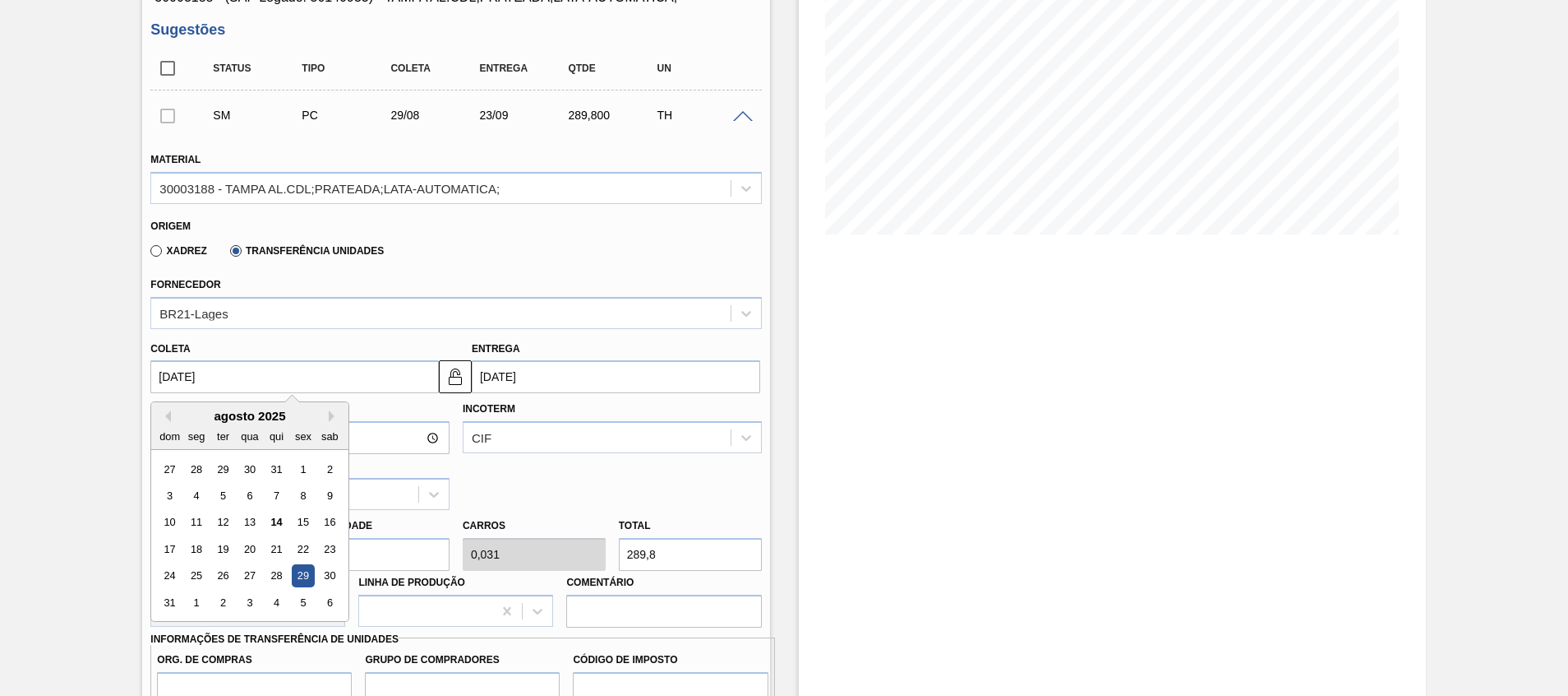
click at [368, 375] on input "29/08/2025" at bounding box center [294, 377] width 289 height 33
click at [245, 580] on div "27" at bounding box center [251, 576] width 23 height 23
type input "[DATE]"
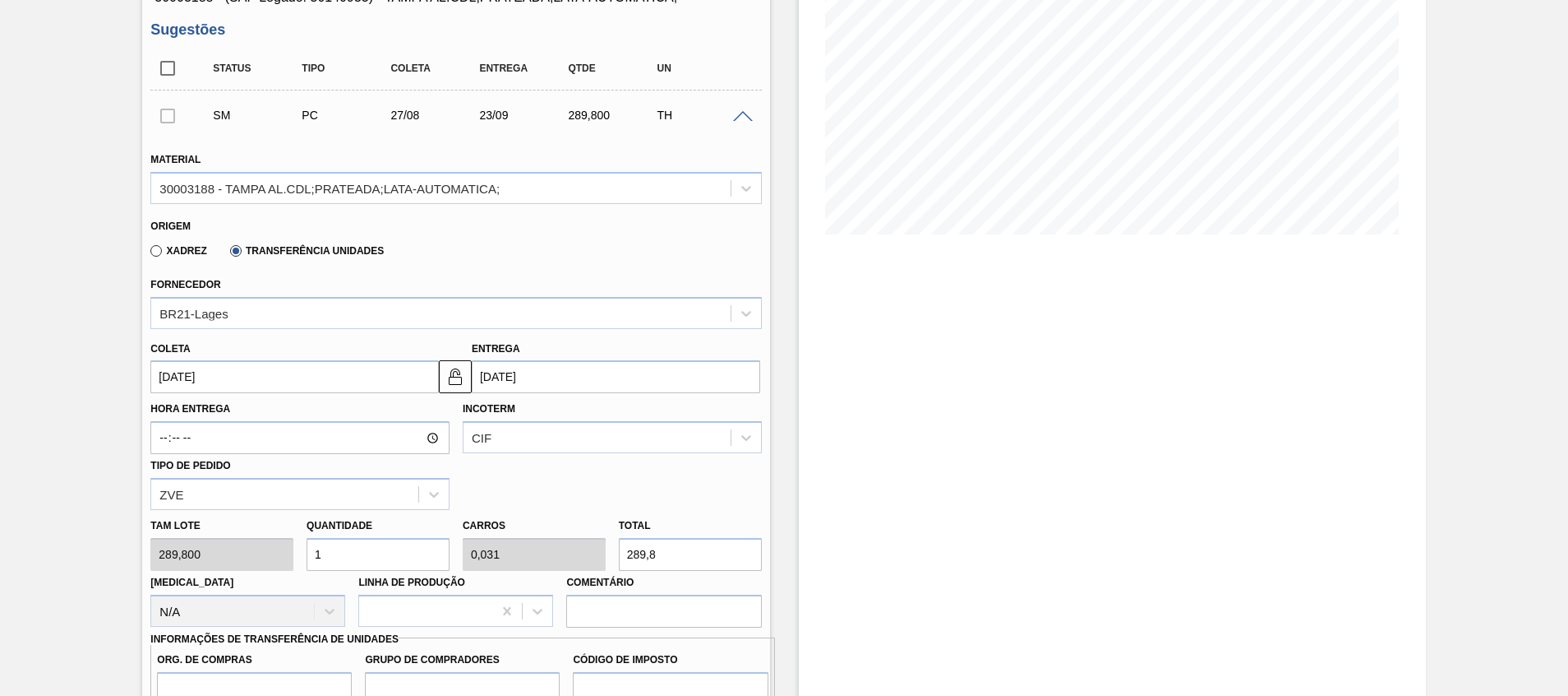
click at [518, 384] on input "23/09/2025" at bounding box center [616, 377] width 289 height 33
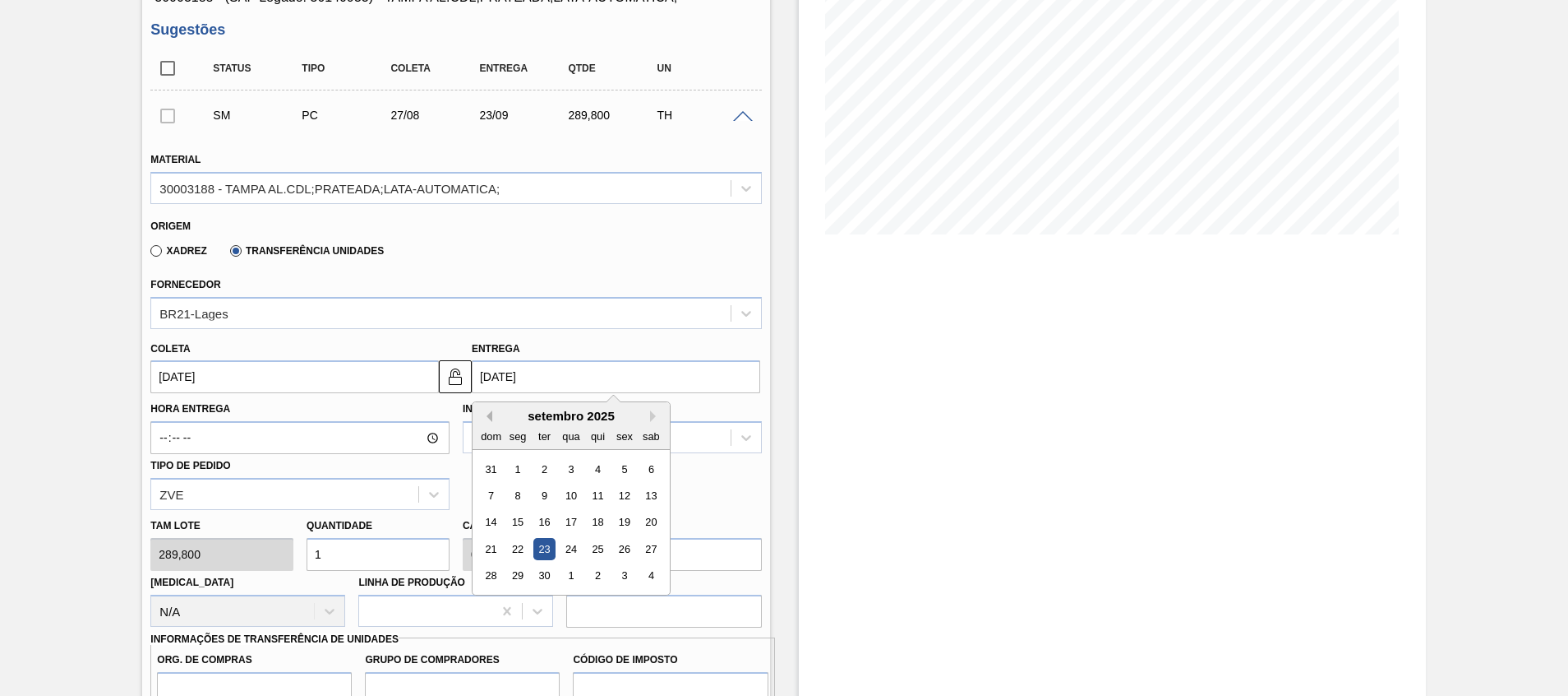
click at [485, 414] on button "Previous Month" at bounding box center [486, 416] width 11 height 11
click at [647, 575] on div "30" at bounding box center [651, 576] width 23 height 23
type input "30/08/2025"
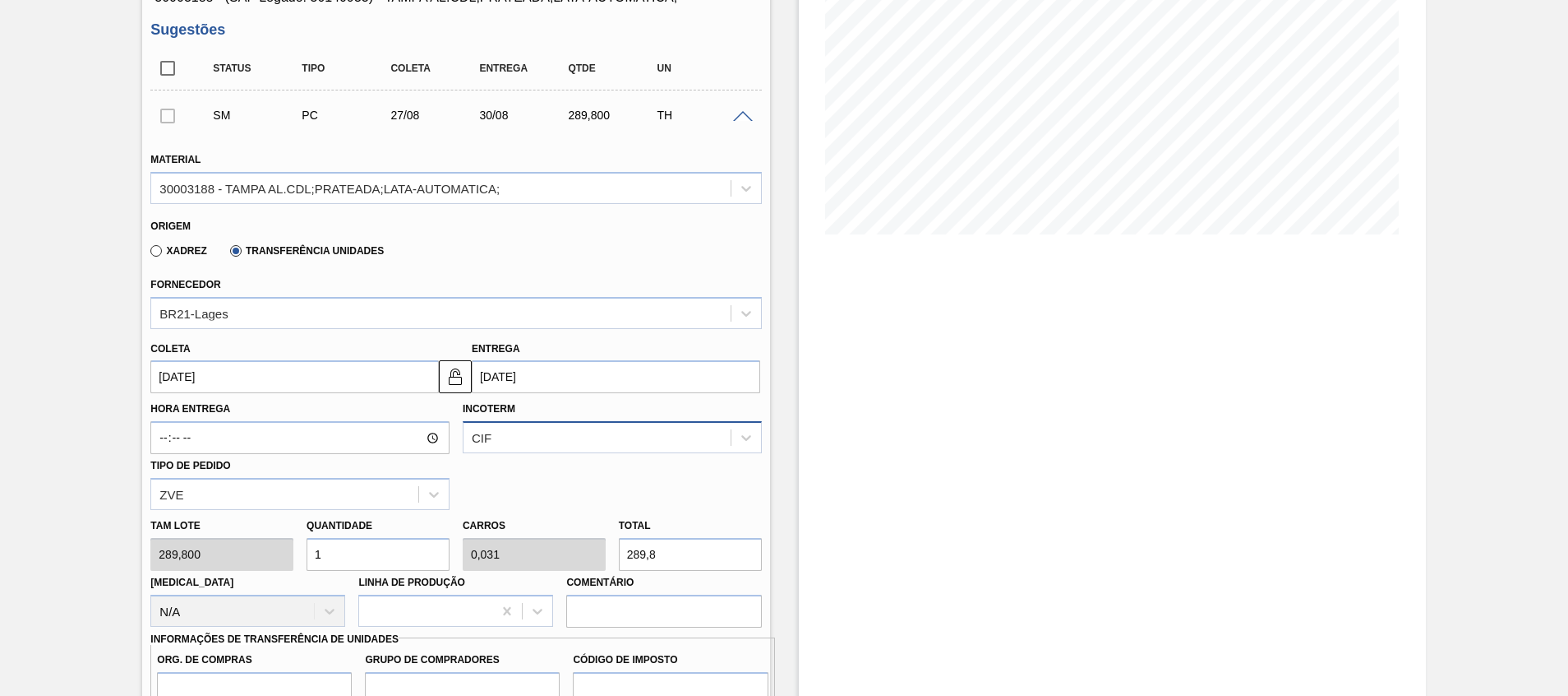
click at [487, 435] on div "CIF" at bounding box center [611, 437] width 299 height 32
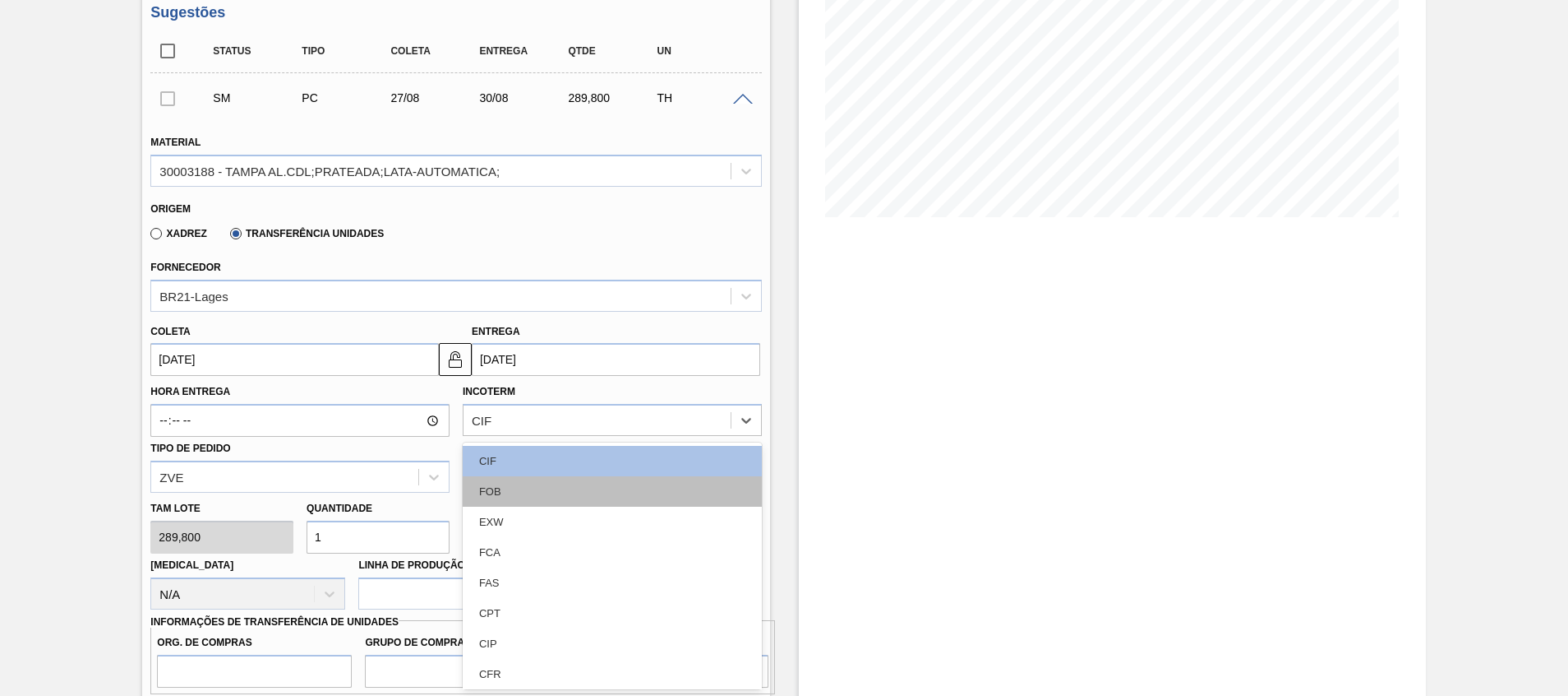
click at [493, 488] on div "FOB" at bounding box center [611, 491] width 299 height 30
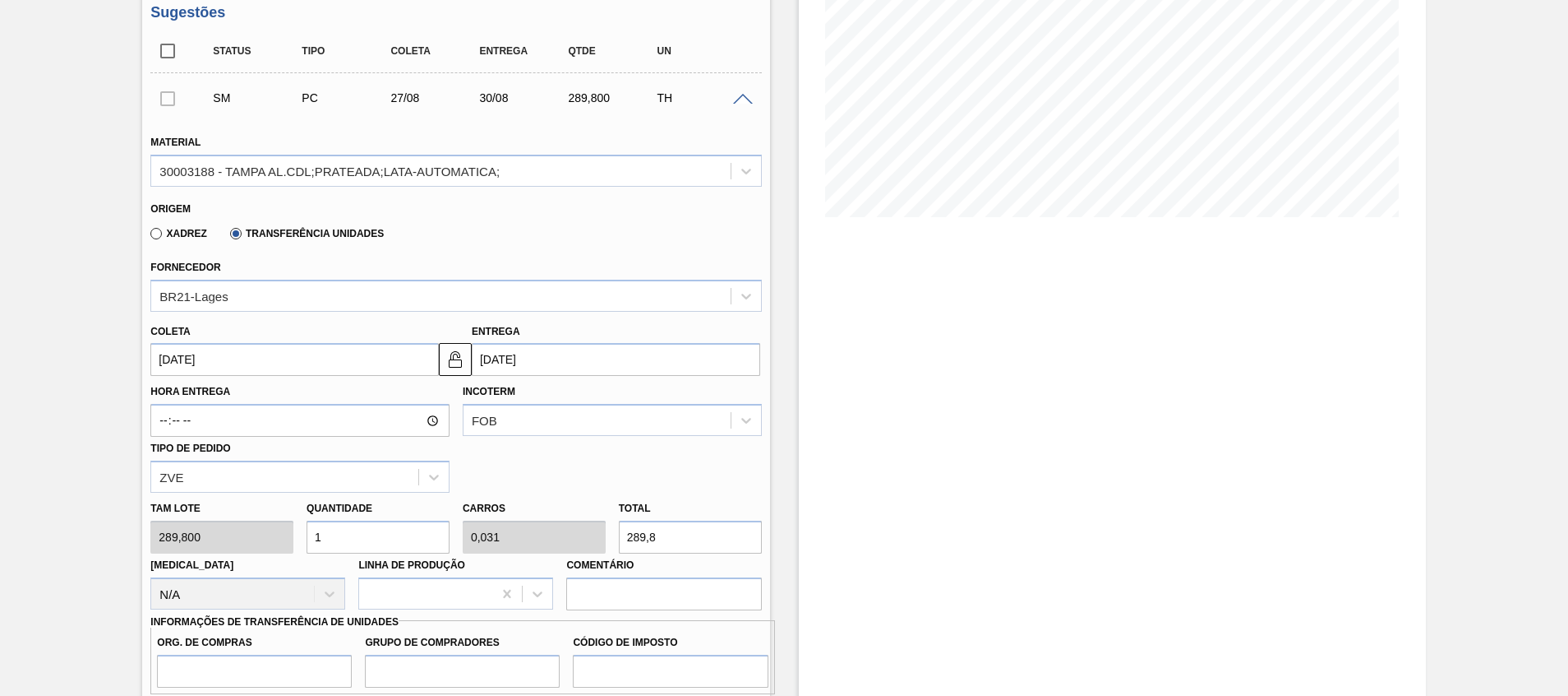
click at [189, 542] on div "Tam lote 289,800 Quantidade 1 Carros 0,031 Total 289,8 Doca N/A Linha de Produç…" at bounding box center [455, 551] width 624 height 117
type input "3"
type input "0,094"
type input "869,4"
type input "30"
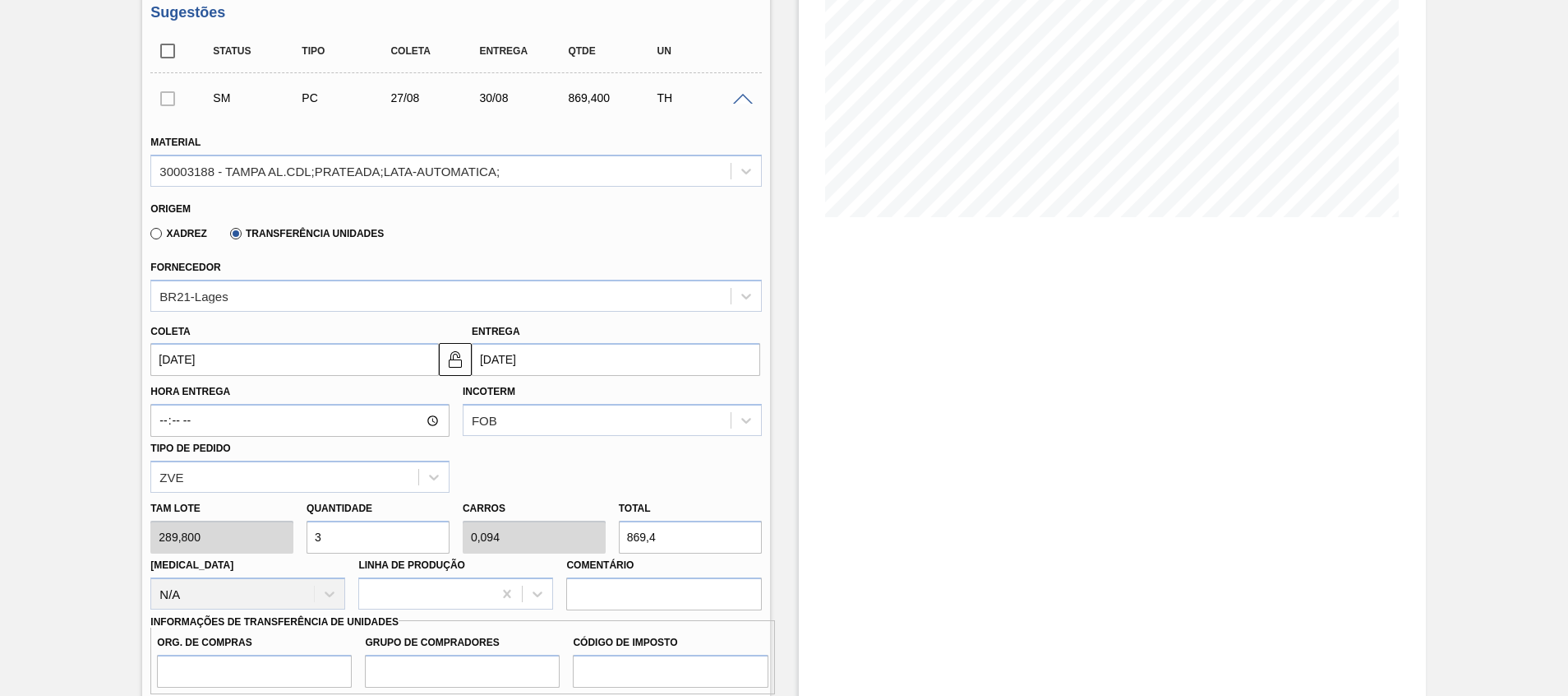
type input "0,938"
type input "8.694"
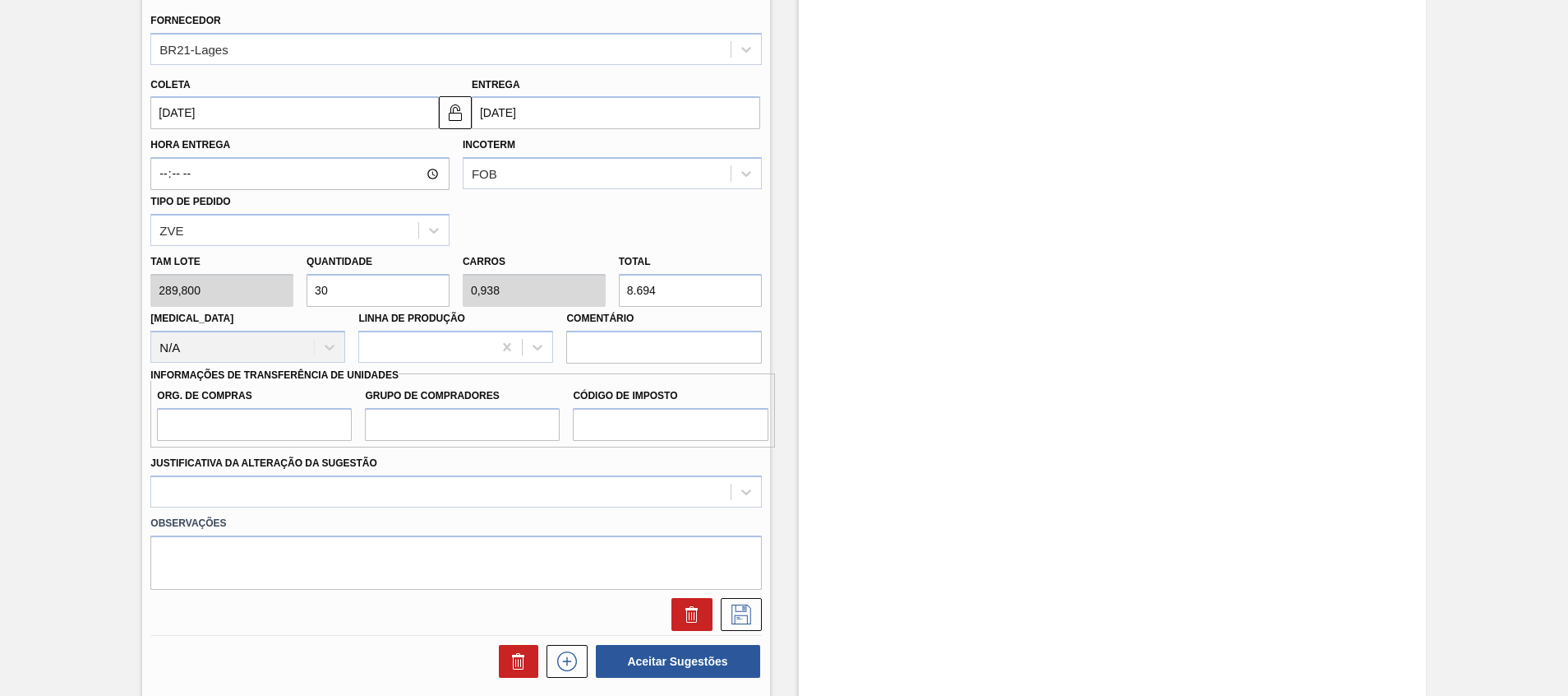
type input "30"
click at [172, 427] on input "Org. de Compras" at bounding box center [254, 424] width 195 height 33
type input "A01"
type input "BR0"
type input "I1"
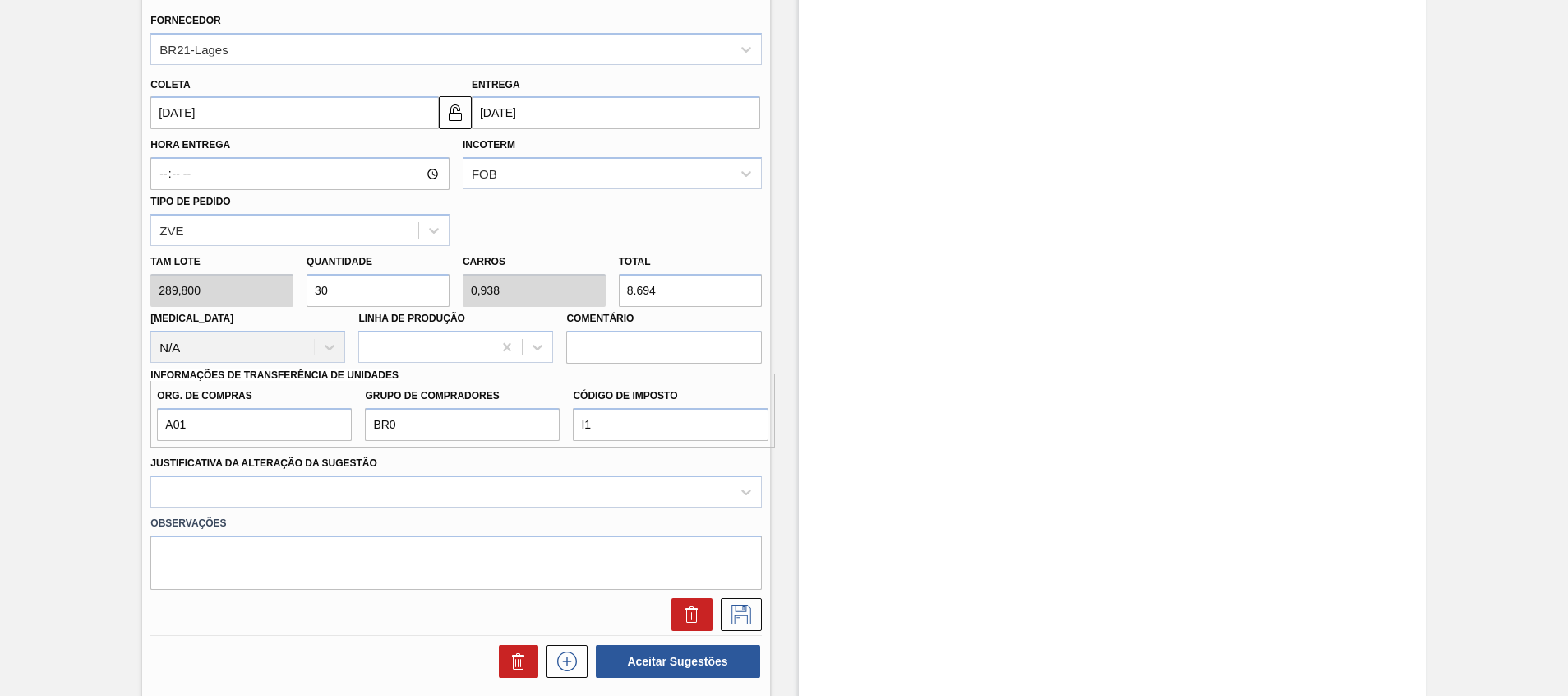
click at [312, 516] on label "Observações" at bounding box center [455, 522] width 611 height 23
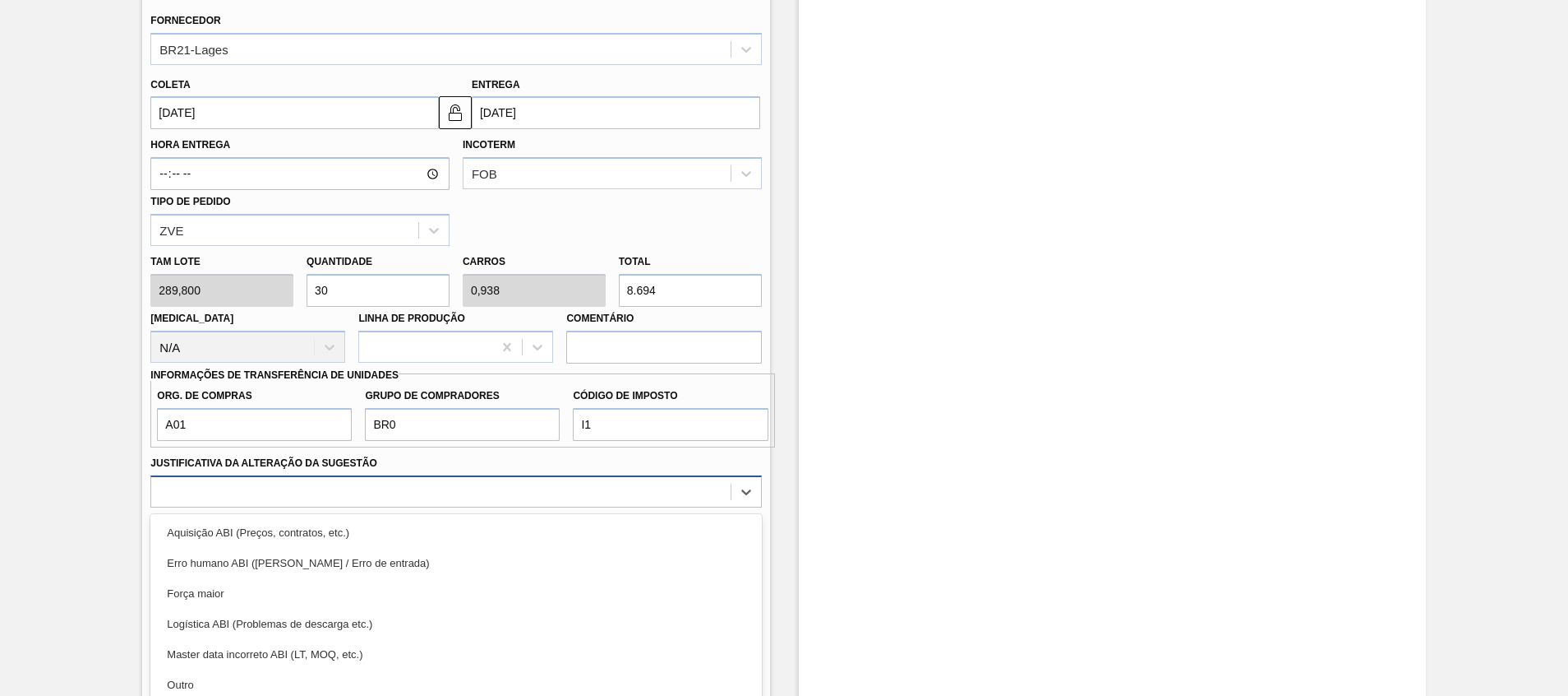
click at [319, 498] on div "option Aquisição ABI (Preços, contratos, etc.) focused, 1 of 18. 18 results ava…" at bounding box center [455, 491] width 611 height 32
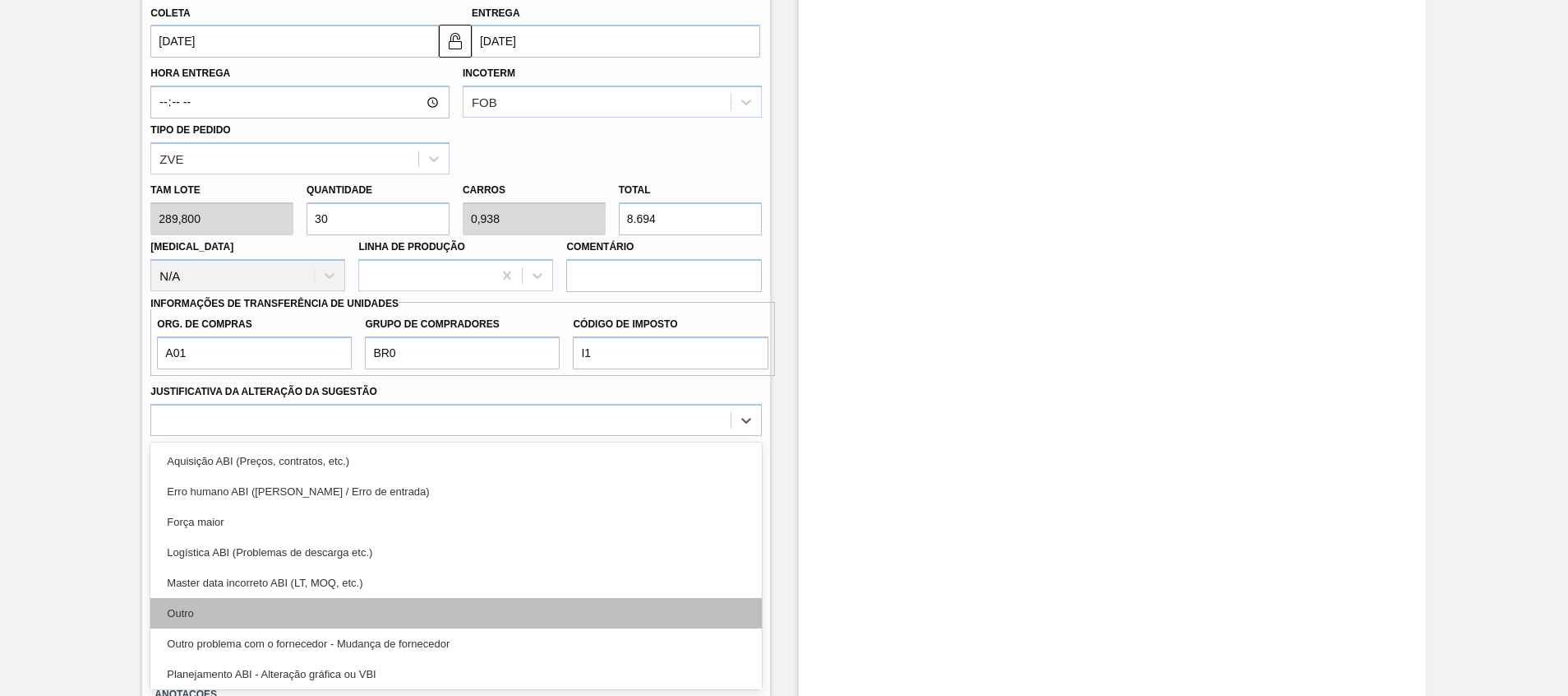
click at [283, 602] on div "Outro" at bounding box center [455, 613] width 611 height 30
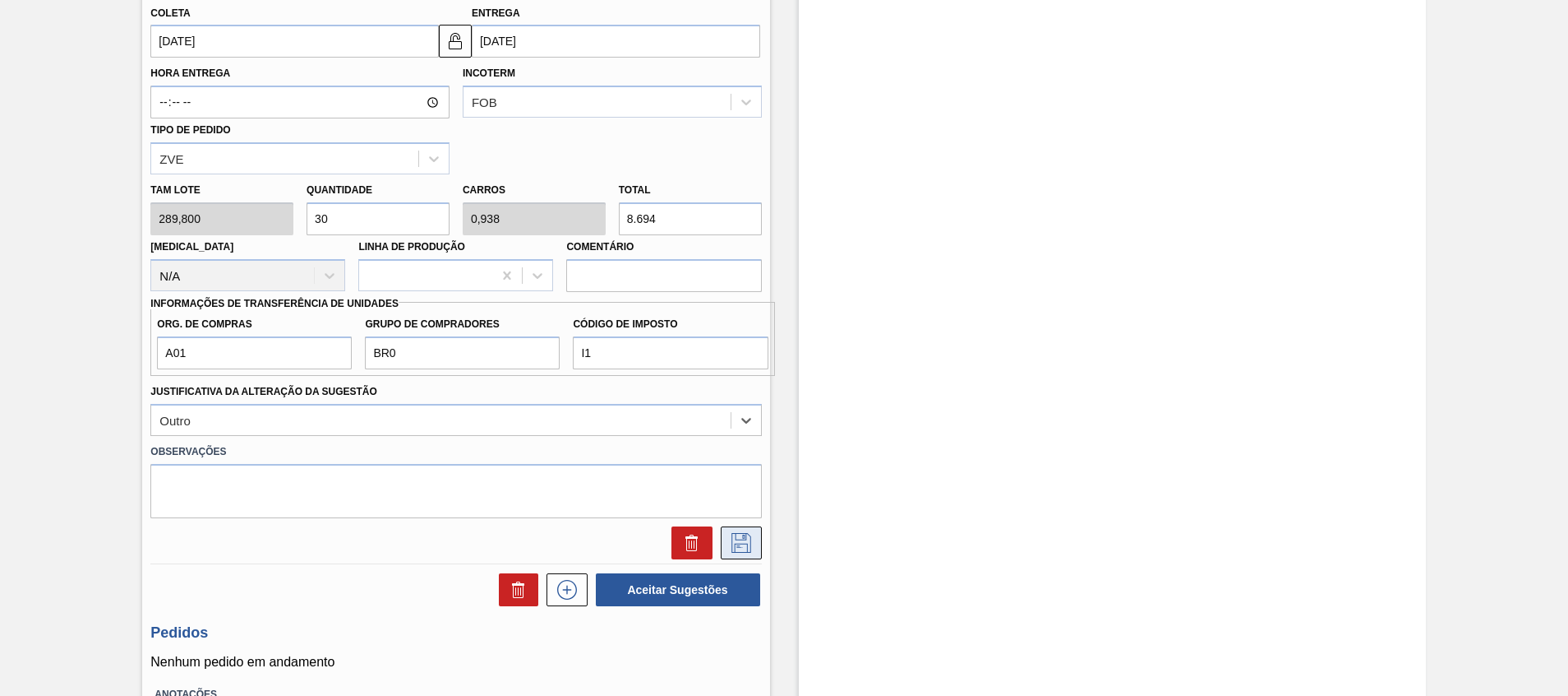
click at [749, 538] on icon at bounding box center [742, 542] width 26 height 20
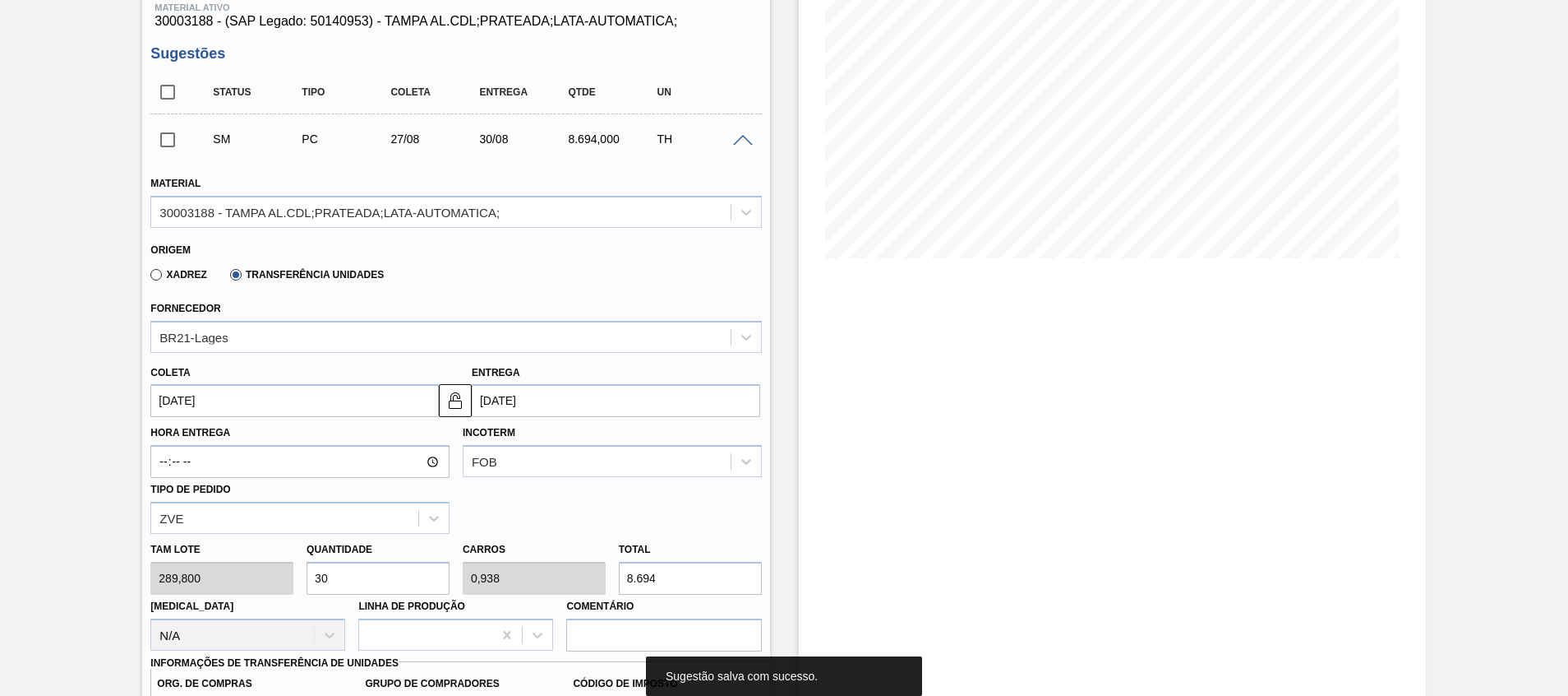
scroll to position [0, 0]
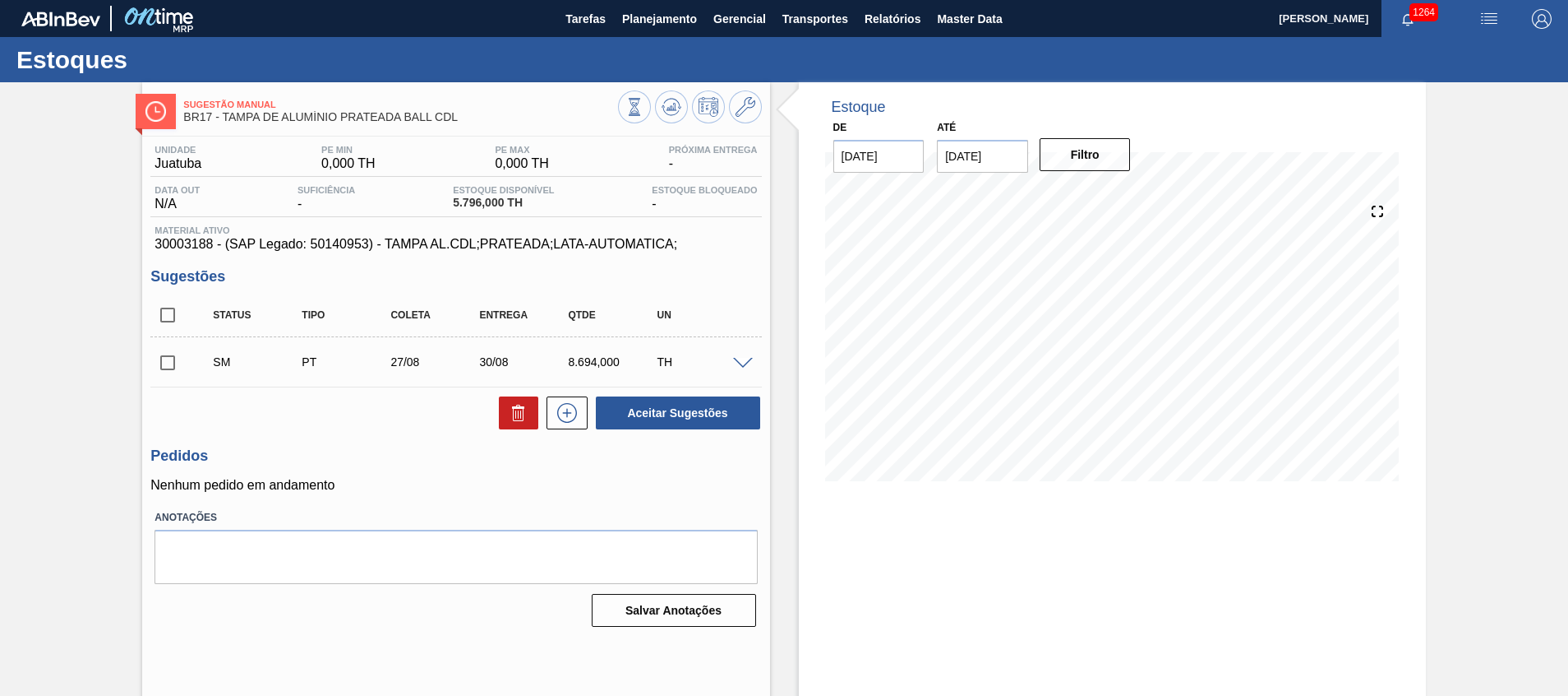
click at [165, 363] on input "checkbox" at bounding box center [167, 363] width 35 height 35
click at [629, 425] on button "Aceitar Sugestões" at bounding box center [678, 413] width 165 height 33
click at [165, 368] on input "checkbox" at bounding box center [167, 363] width 35 height 35
checkbox input "true"
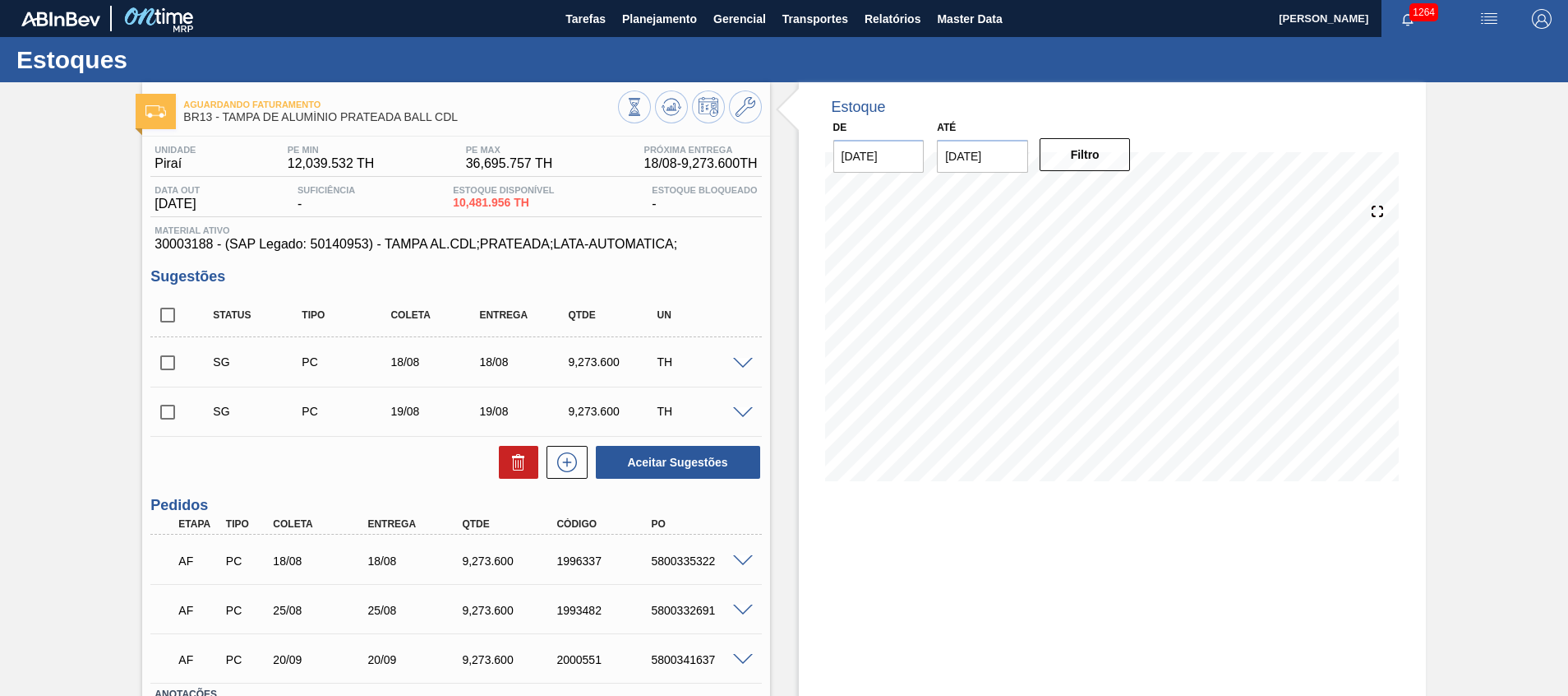
click at [169, 358] on input "checkbox" at bounding box center [167, 363] width 35 height 35
checkbox input "true"
click at [178, 306] on input "checkbox" at bounding box center [167, 315] width 35 height 35
checkbox input "true"
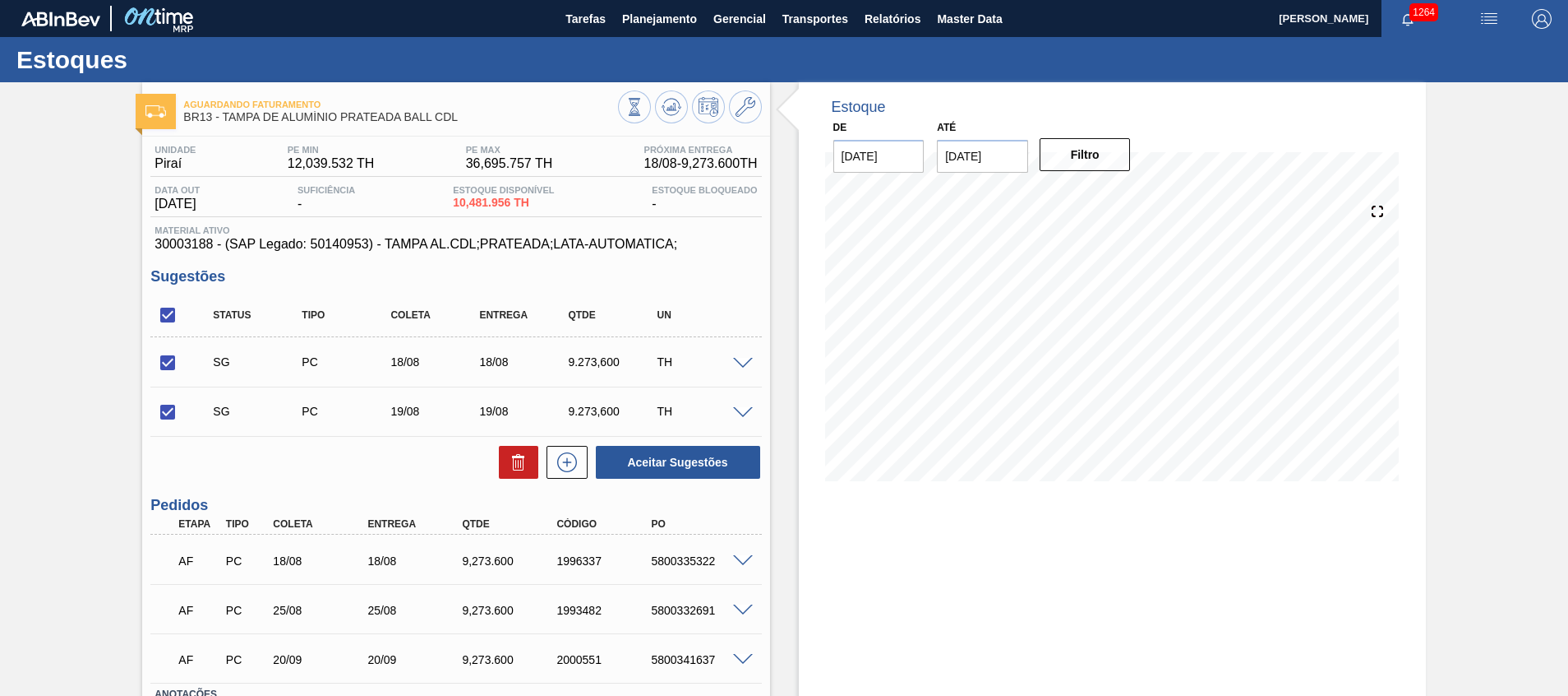
click at [491, 460] on div at bounding box center [514, 463] width 48 height 33
click at [0, 0] on icon at bounding box center [0, 0] width 0 height 0
checkbox input "false"
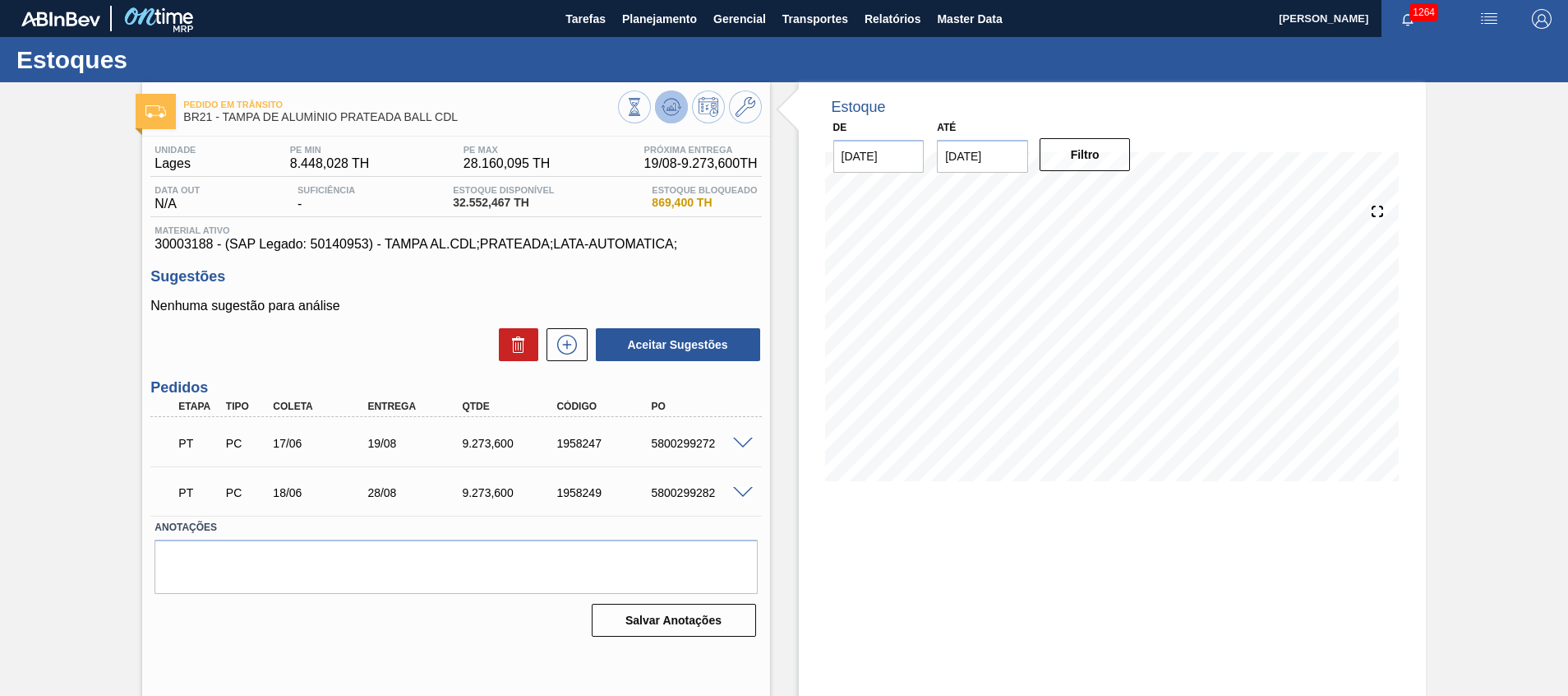
click at [644, 113] on icon at bounding box center [634, 107] width 18 height 18
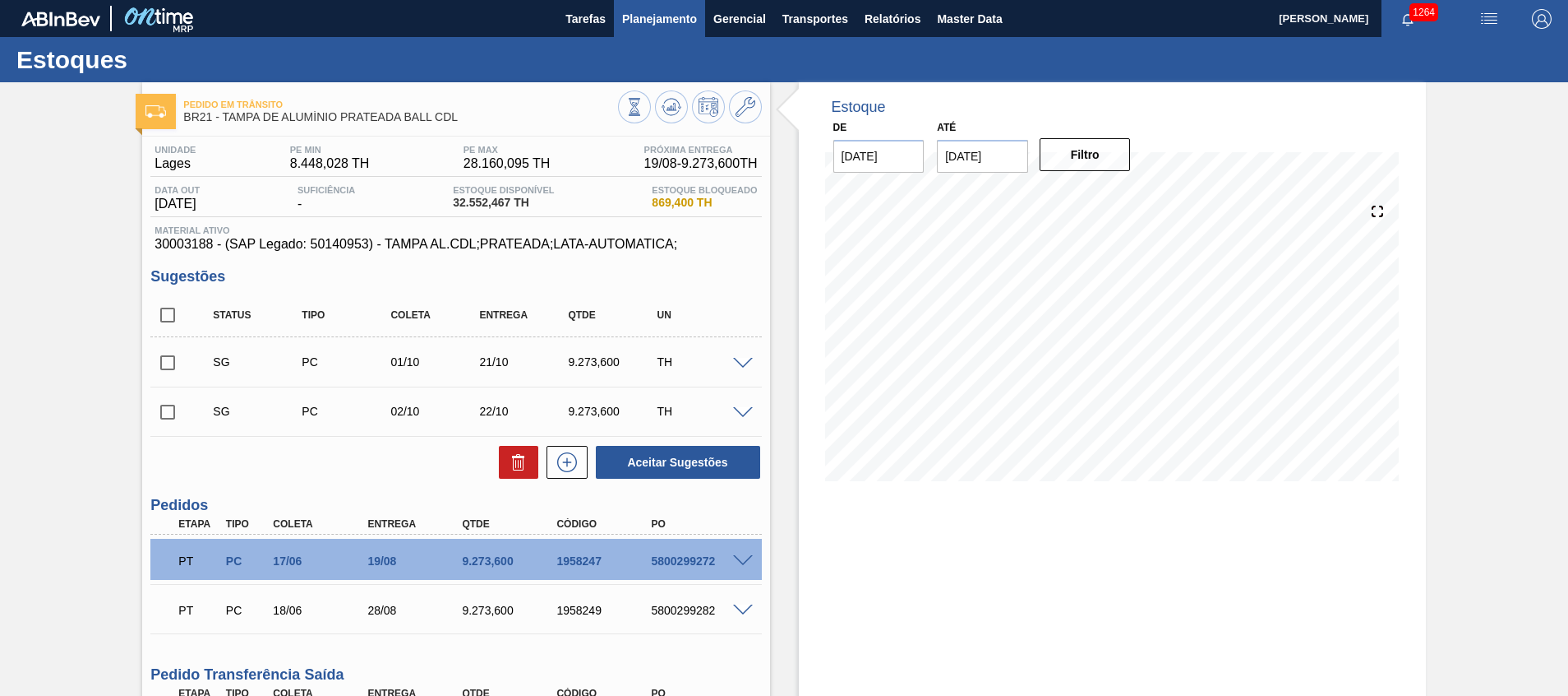
click at [685, 24] on span "Planejamento" at bounding box center [659, 18] width 75 height 20
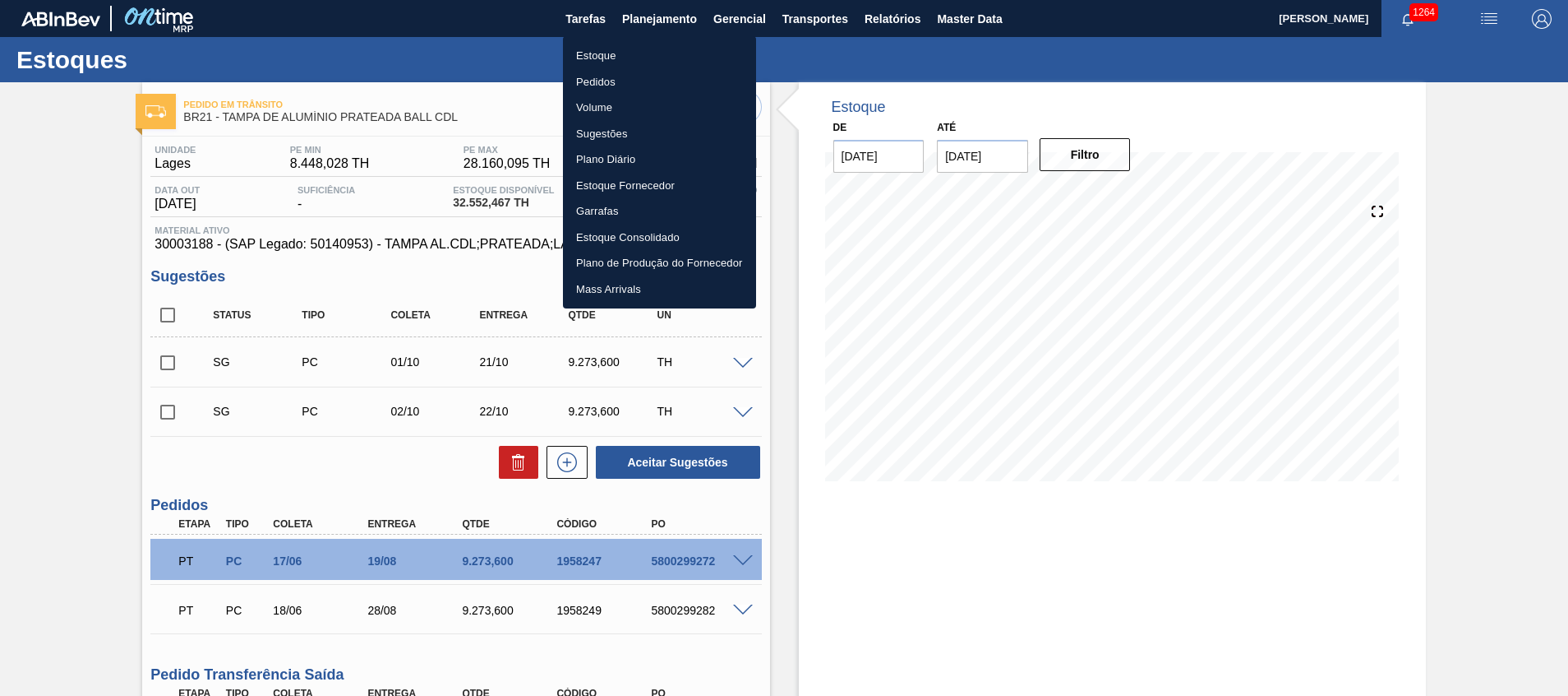
click at [663, 57] on li "Estoque" at bounding box center [659, 56] width 193 height 26
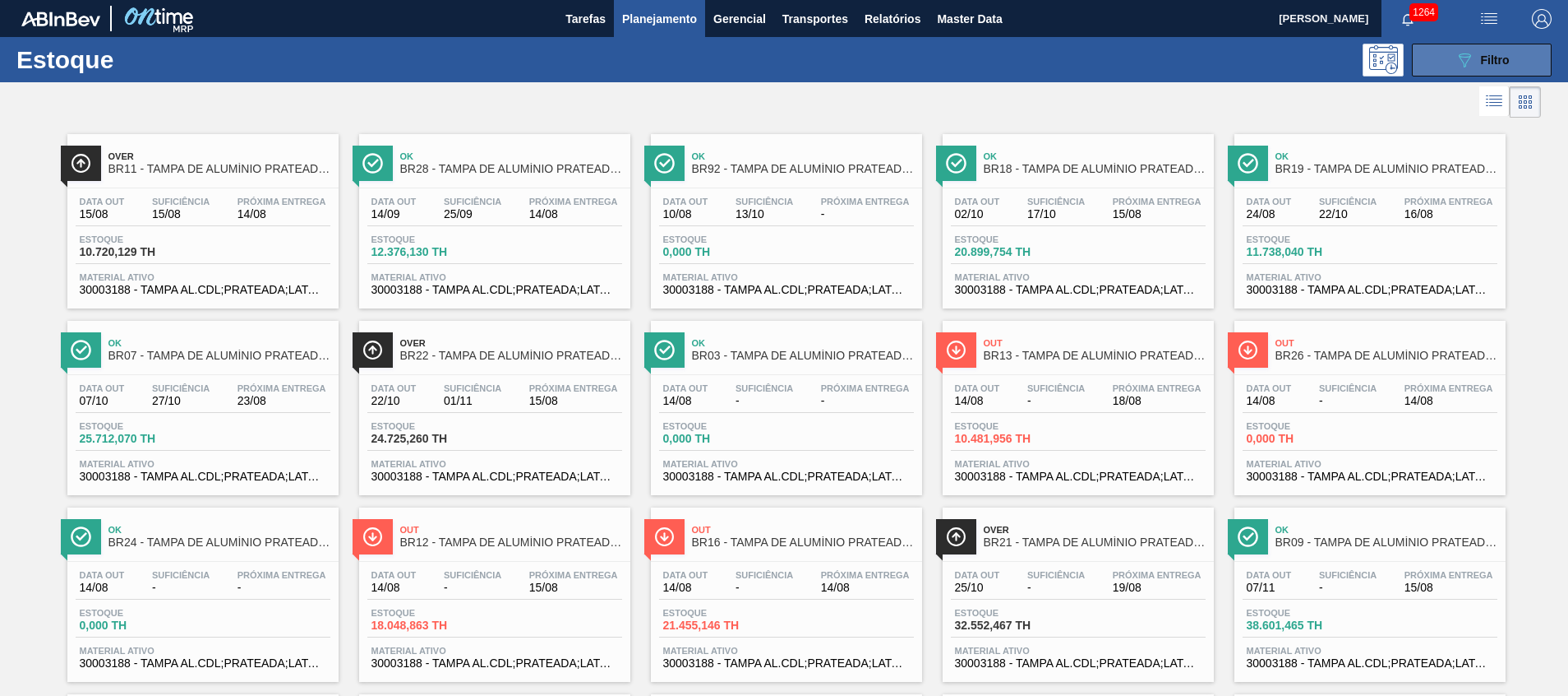
click at [1519, 48] on button "089F7B8B-B2A5-4AFE-B5C0-19BA573D28AC Filtro" at bounding box center [1481, 60] width 140 height 33
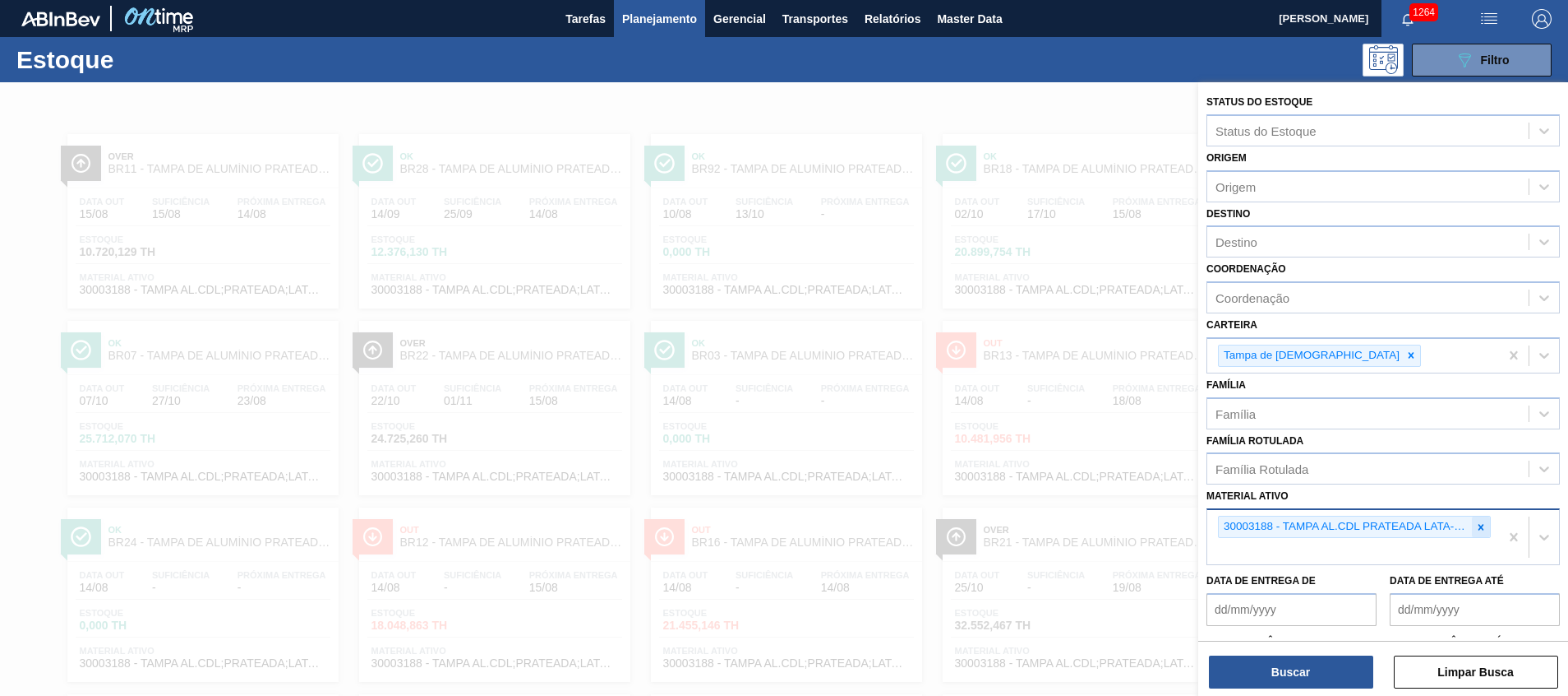
click at [1476, 527] on icon at bounding box center [1480, 527] width 11 height 11
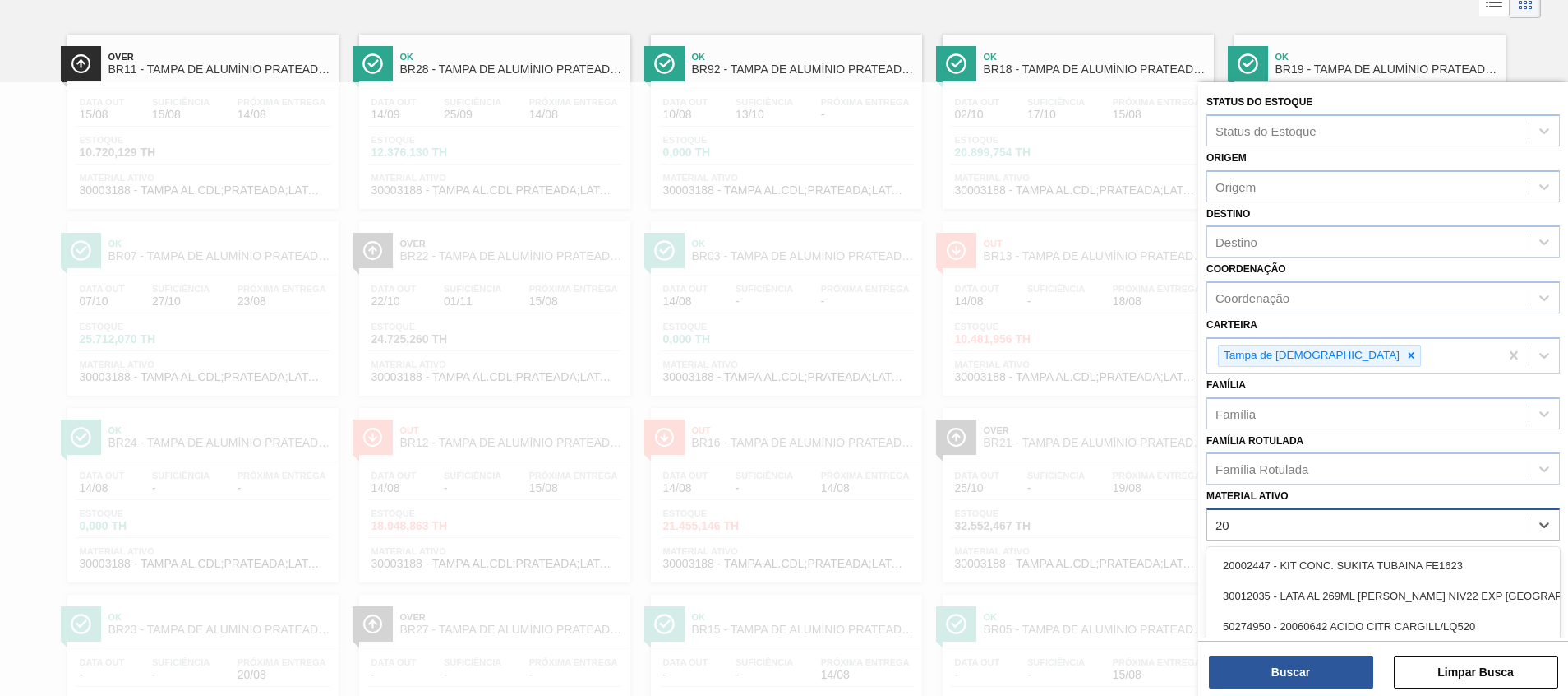
scroll to position [104, 0]
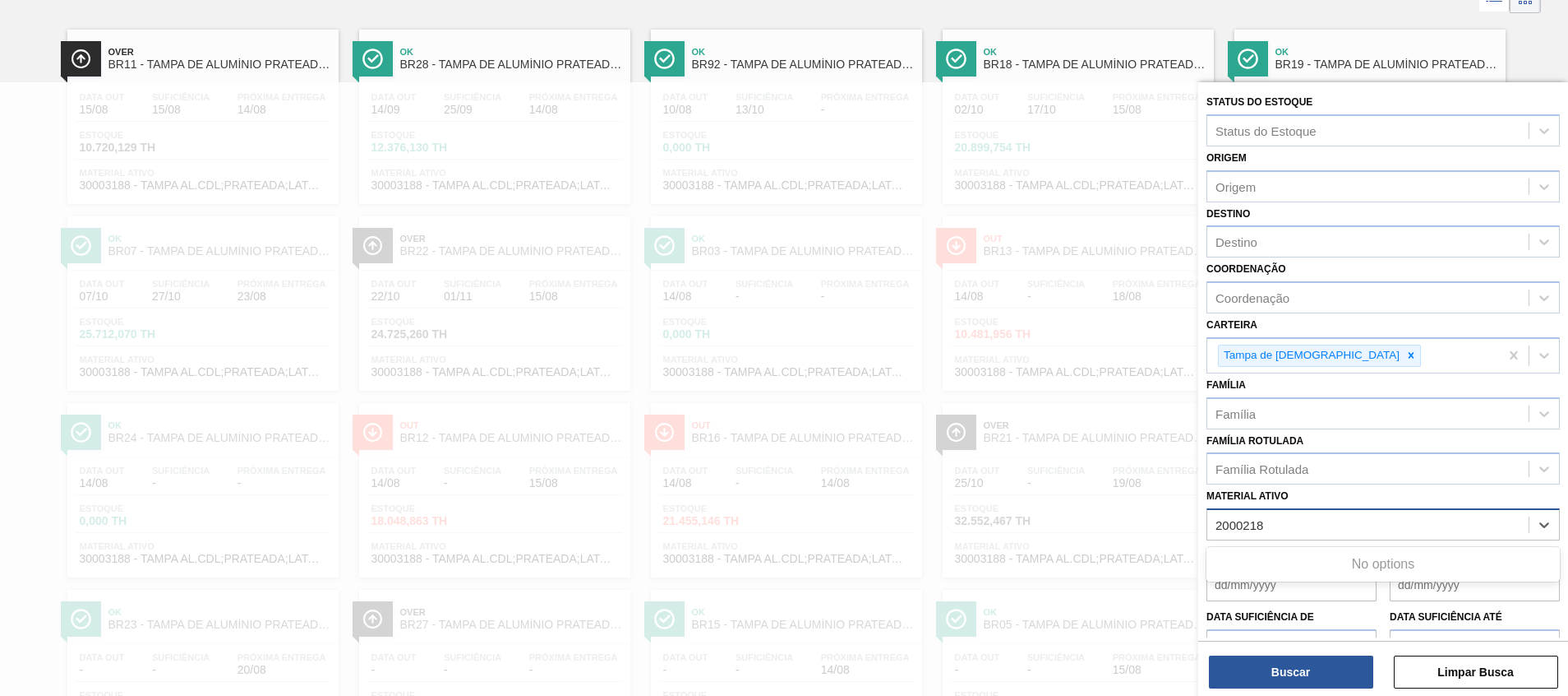
type ativo "2000218"
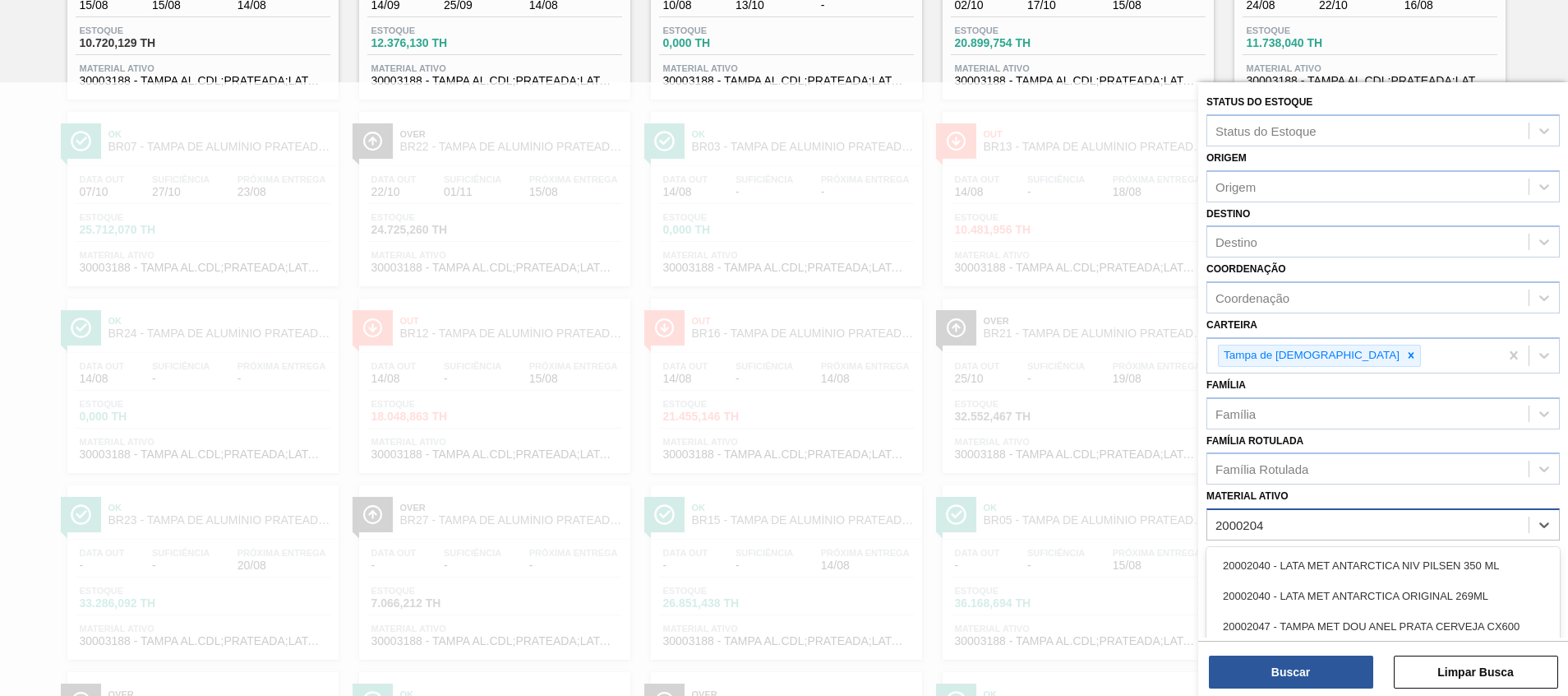
type ativo "20002048"
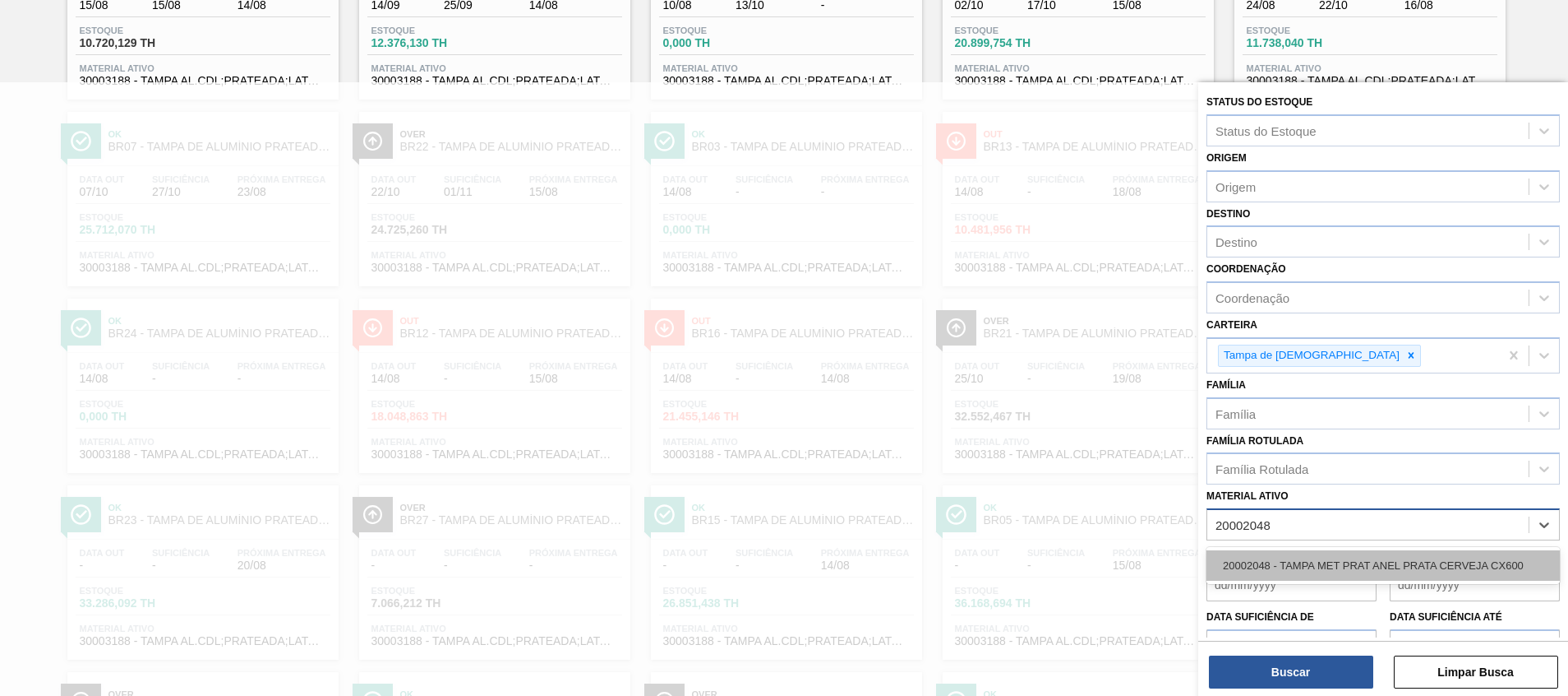
click at [1248, 568] on div "20002048 - TAMPA MET PRAT ANEL PRATA CERVEJA CX600" at bounding box center [1382, 565] width 353 height 30
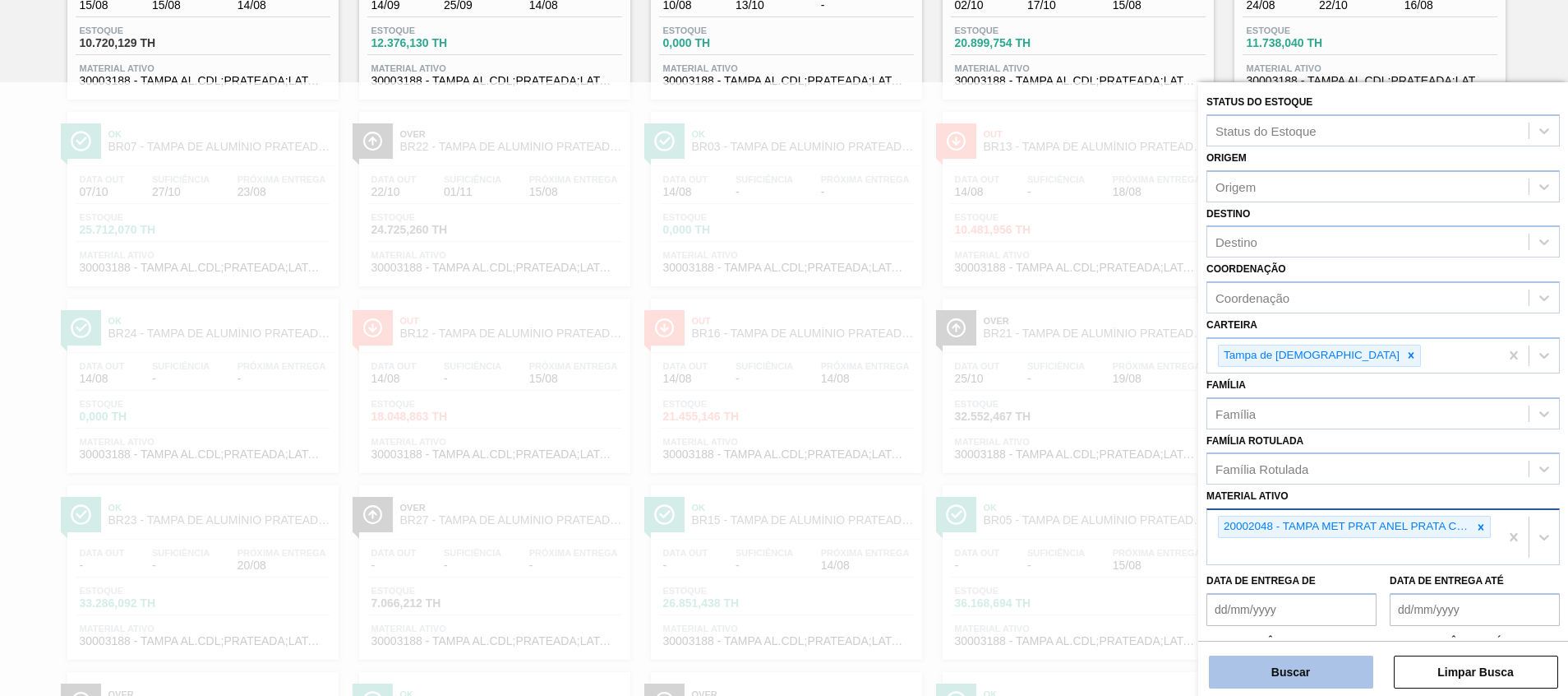
click at [1277, 666] on button "Buscar" at bounding box center [1291, 672] width 165 height 33
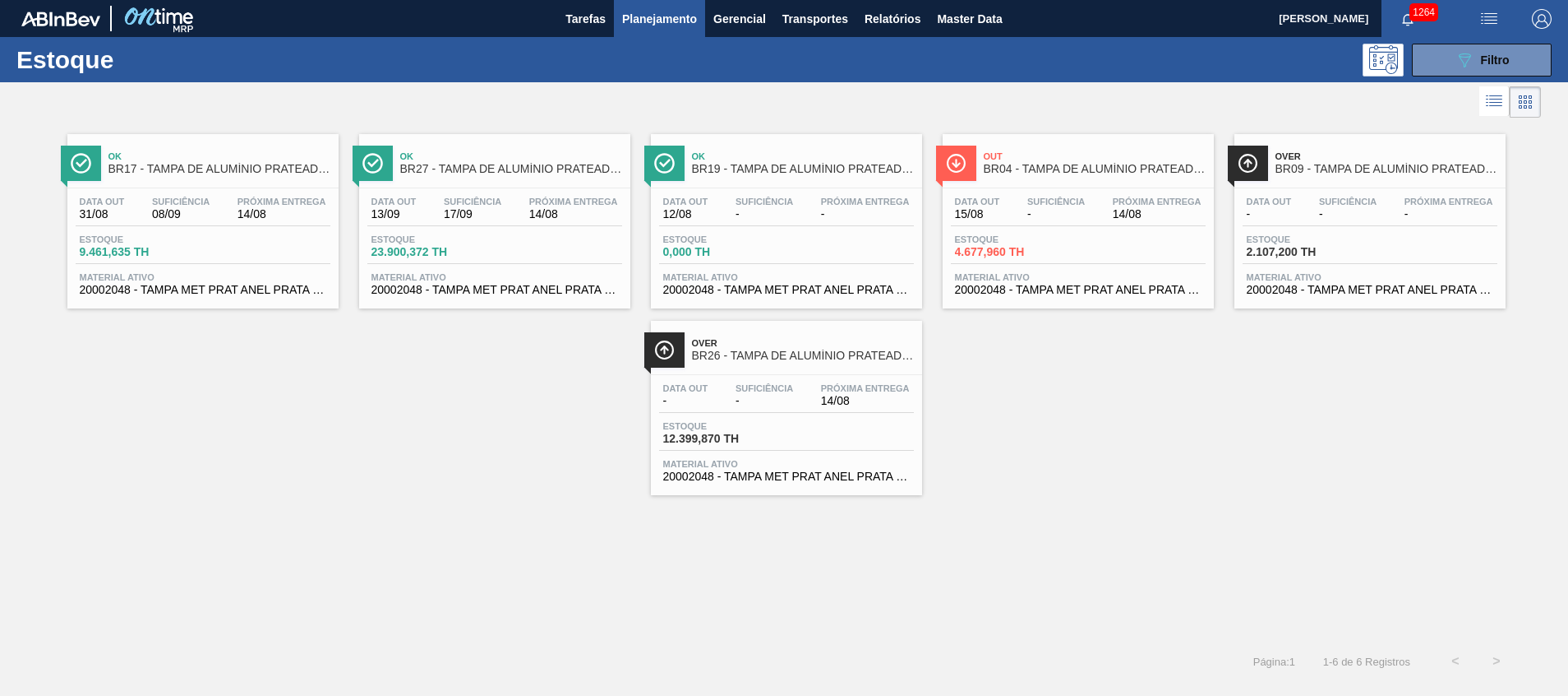
drag, startPoint x: 496, startPoint y: 227, endPoint x: 430, endPoint y: 391, distance: 176.8
click at [430, 391] on div "Ok BR17 - [GEOGRAPHIC_DATA] DE ALUMÍNIO PRATEADA MINAS Data out 31/08 Suficiênc…" at bounding box center [784, 308] width 1568 height 373
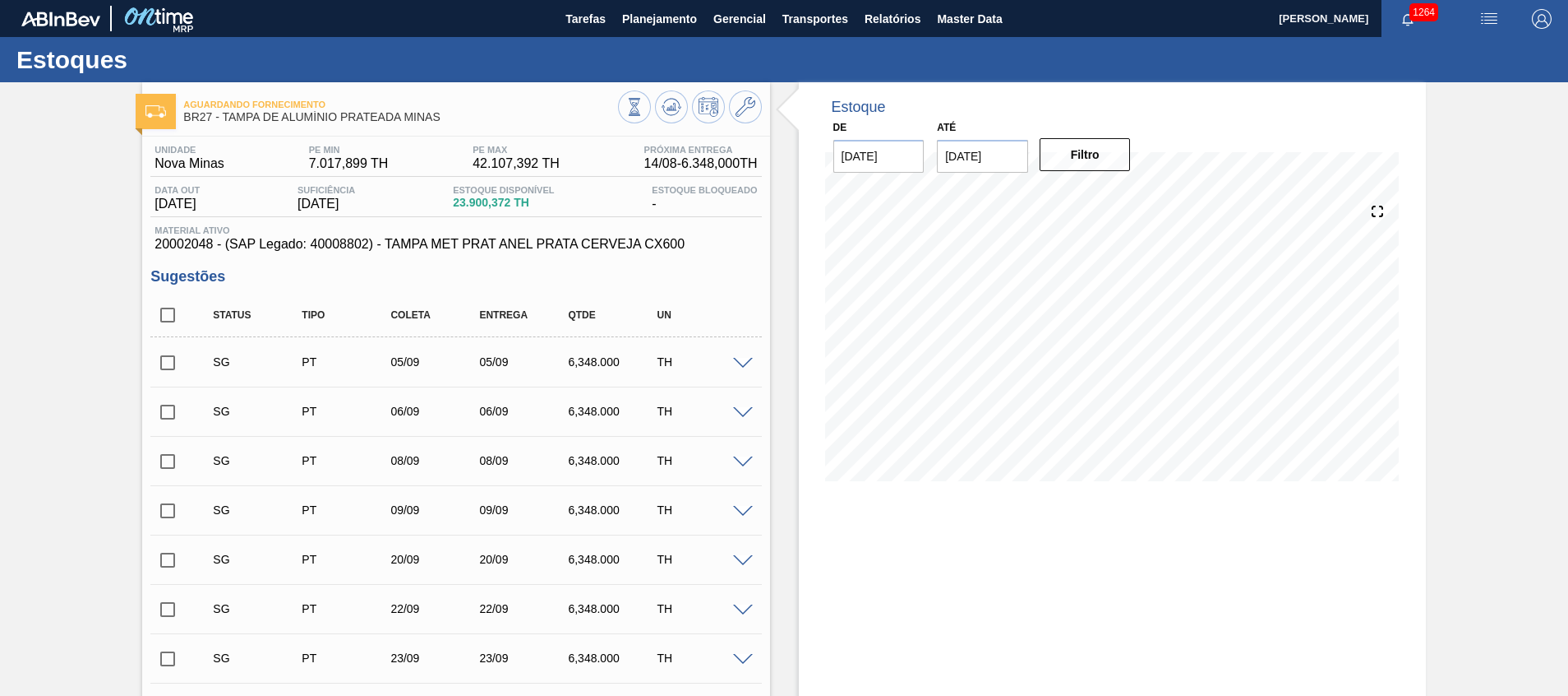
click at [173, 406] on input "checkbox" at bounding box center [167, 412] width 35 height 35
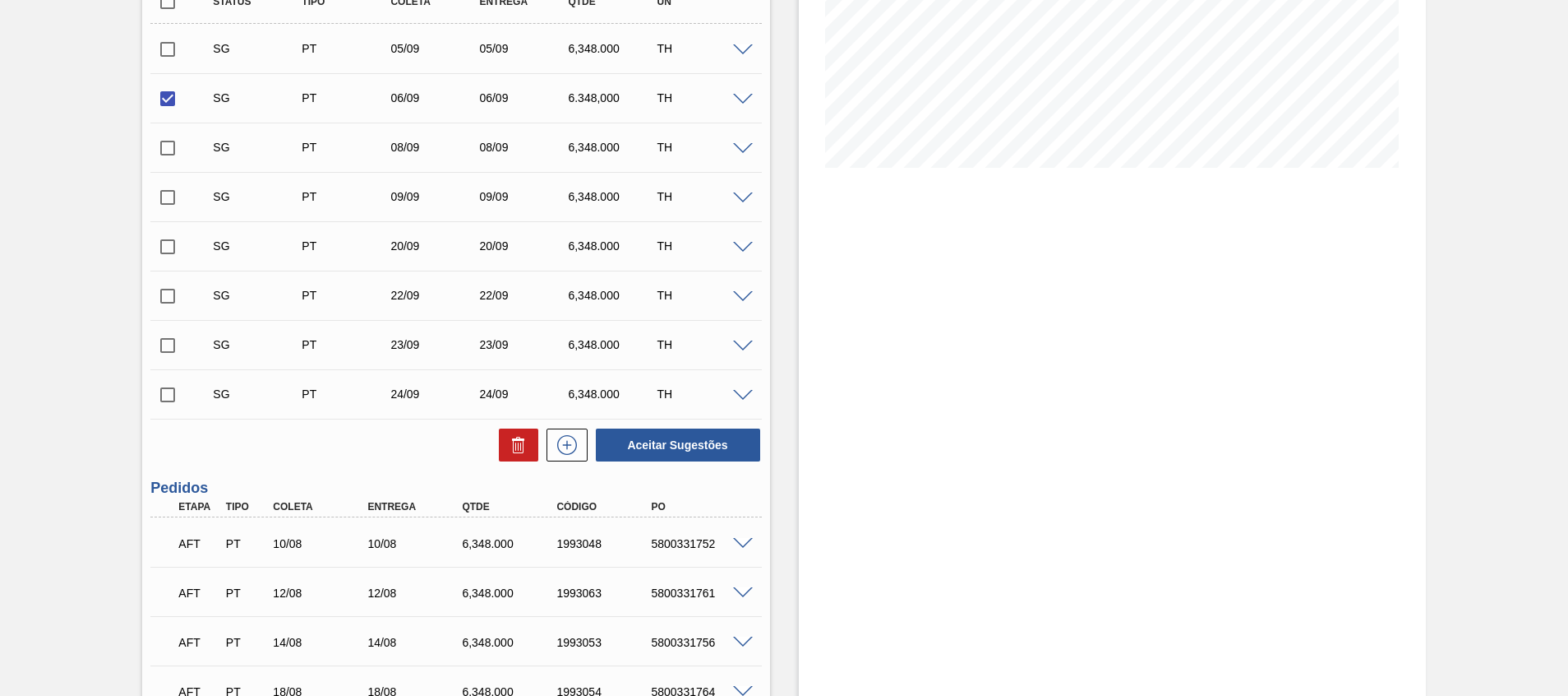
scroll to position [467, 0]
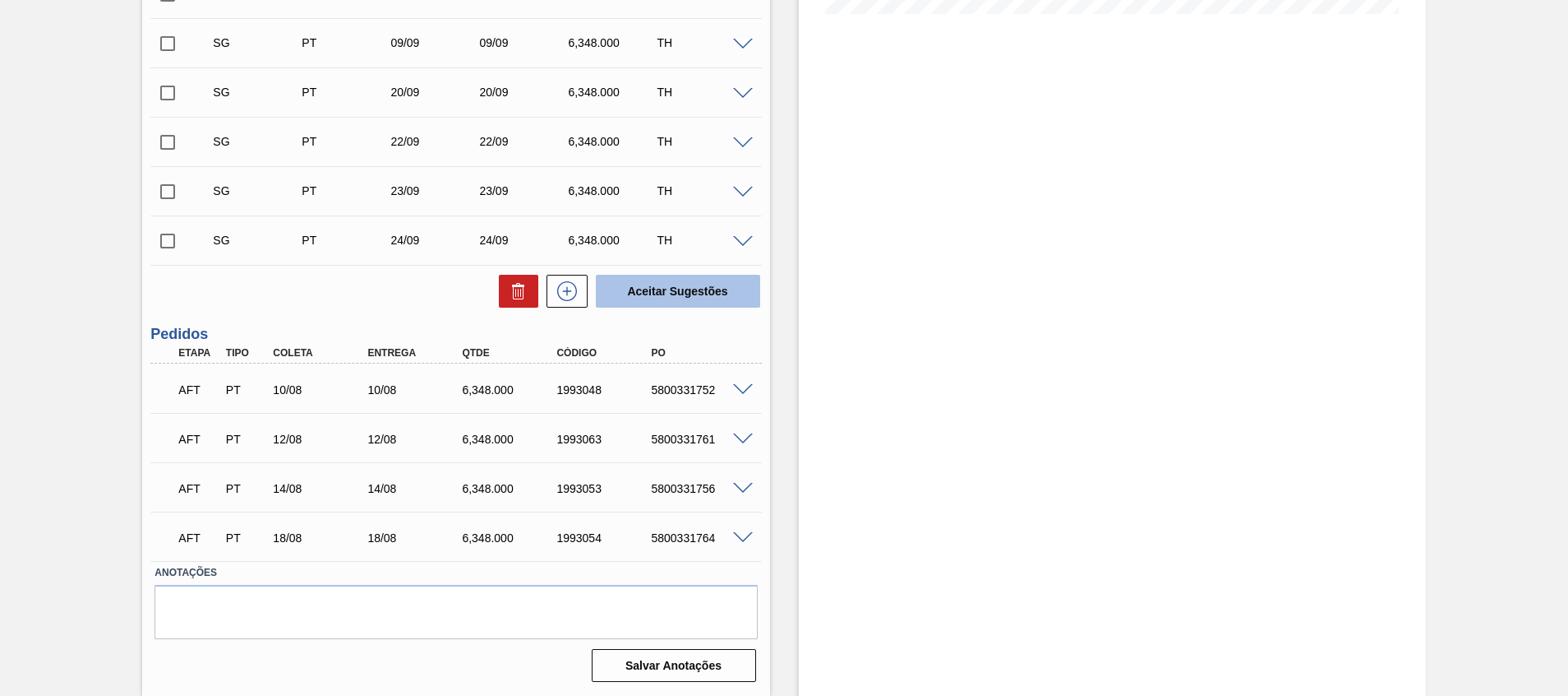
click at [657, 295] on button "Aceitar Sugestões" at bounding box center [678, 291] width 165 height 33
checkbox input "false"
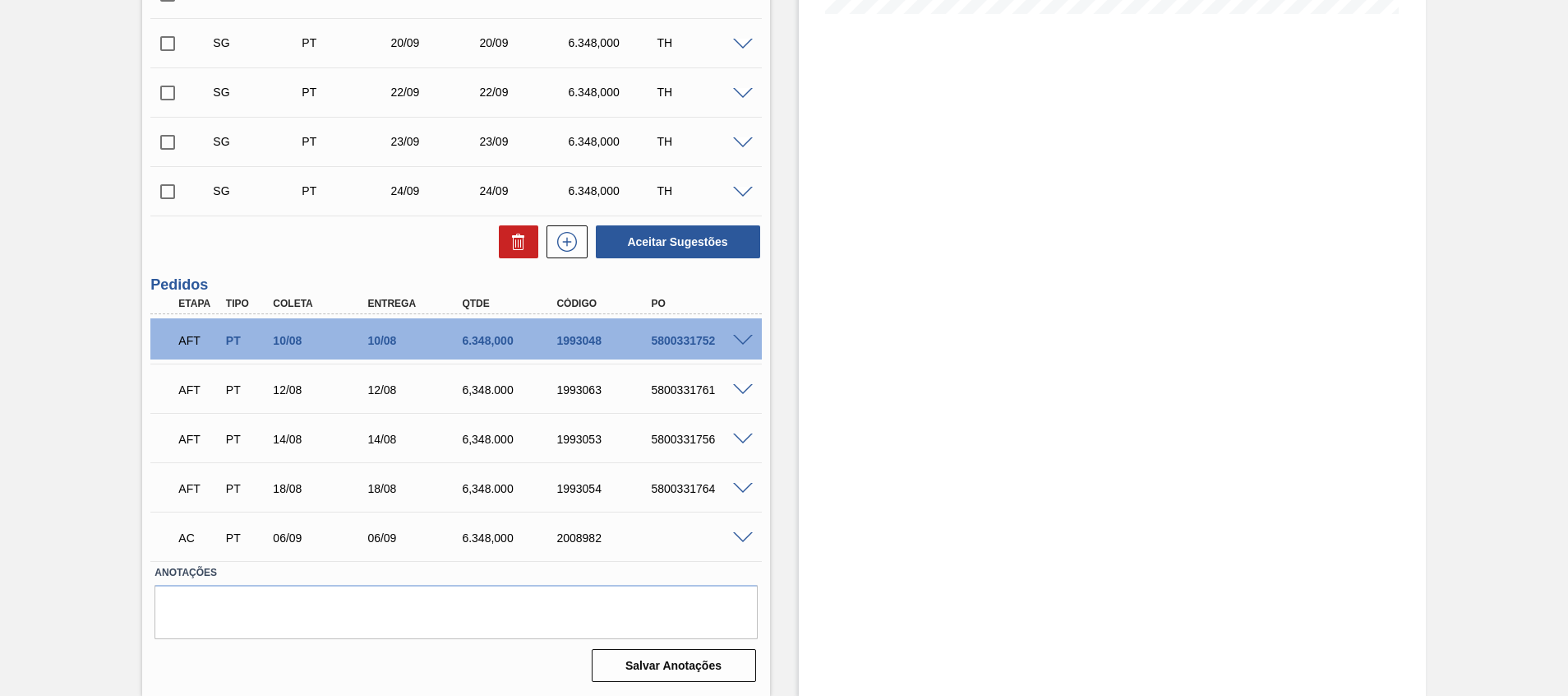
scroll to position [417, 0]
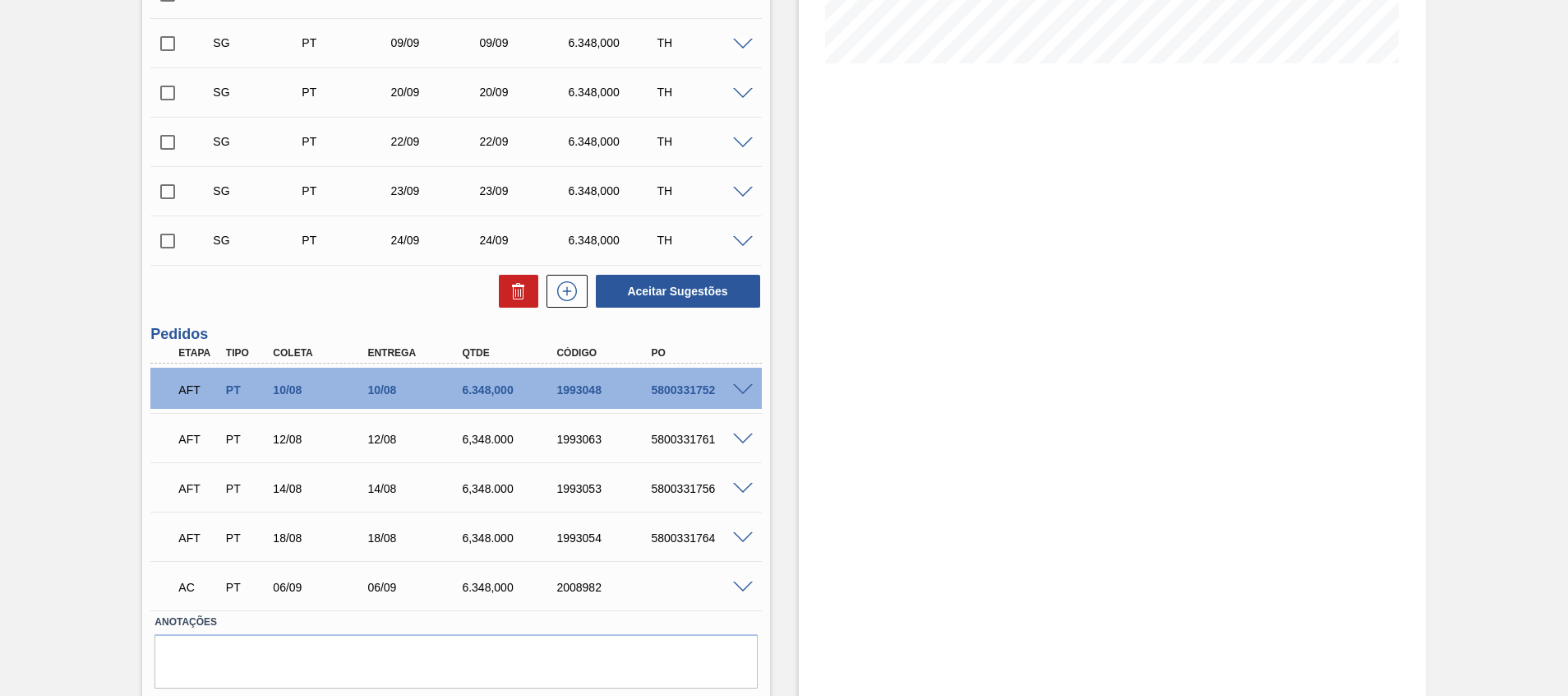
click at [1021, 418] on div "Estoque De 14/08/2025 Até 30/09/2025 Filtro" at bounding box center [1112, 204] width 627 height 1080
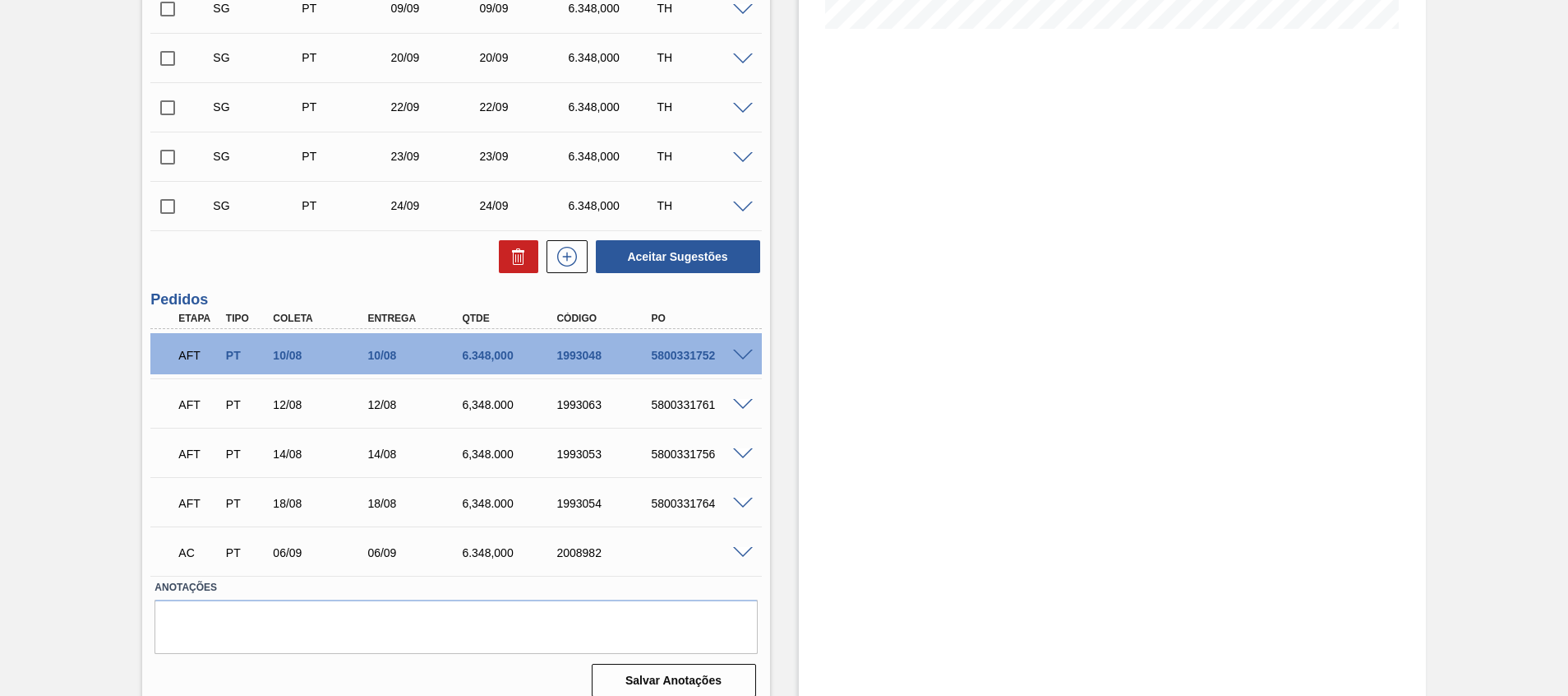
scroll to position [467, 0]
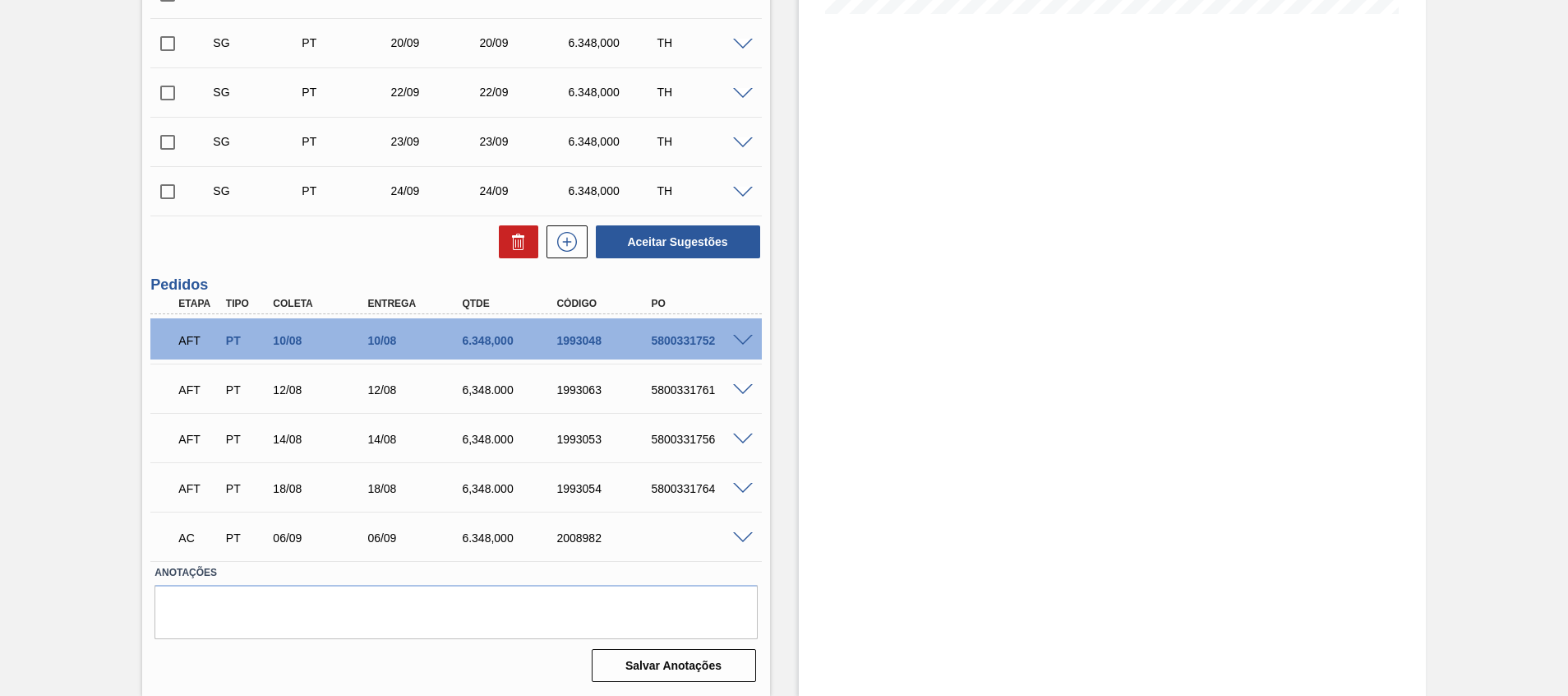
click at [585, 541] on div "2008982" at bounding box center [605, 537] width 106 height 13
copy div "2008982"
click at [888, 353] on div "Estoque De 14/08/2025 Até 30/09/2025 Filtro" at bounding box center [1112, 155] width 627 height 1080
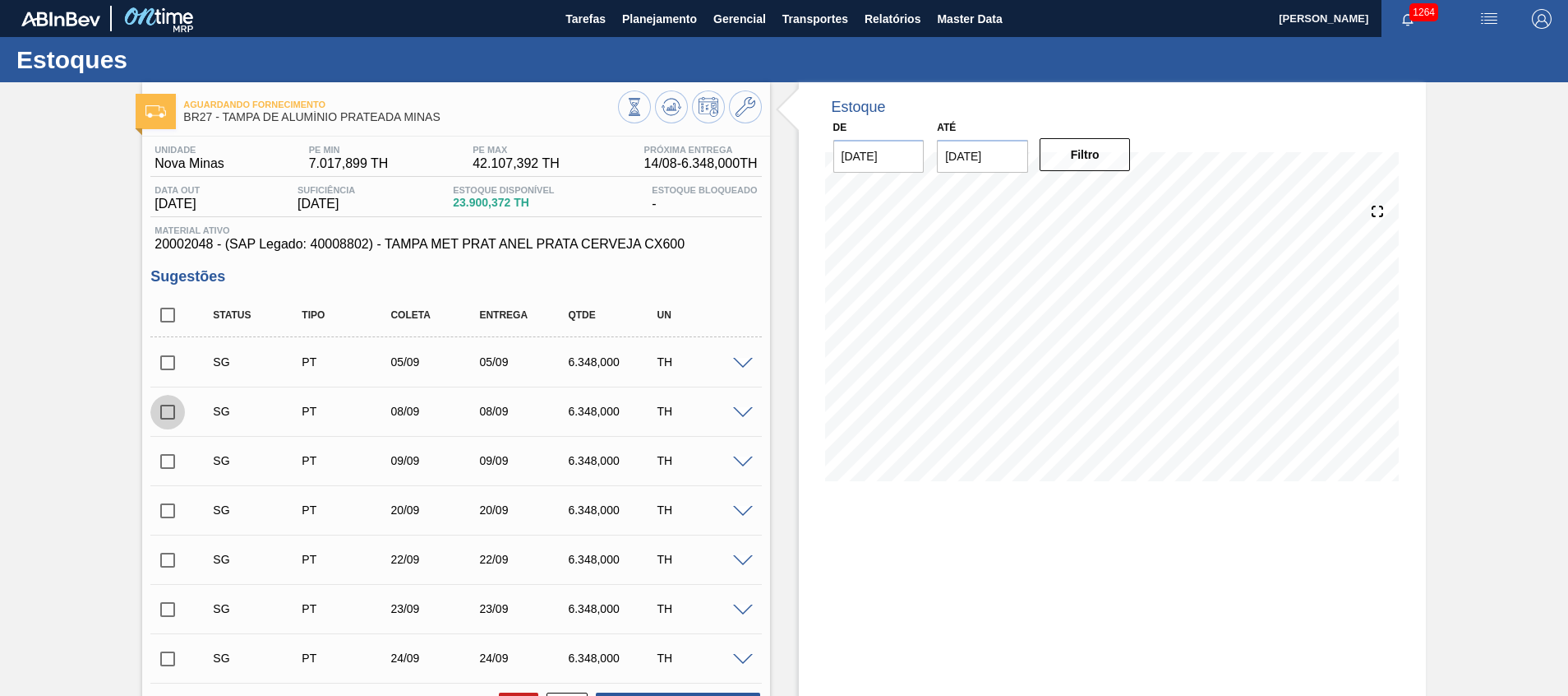
click at [168, 411] on input "checkbox" at bounding box center [167, 412] width 35 height 35
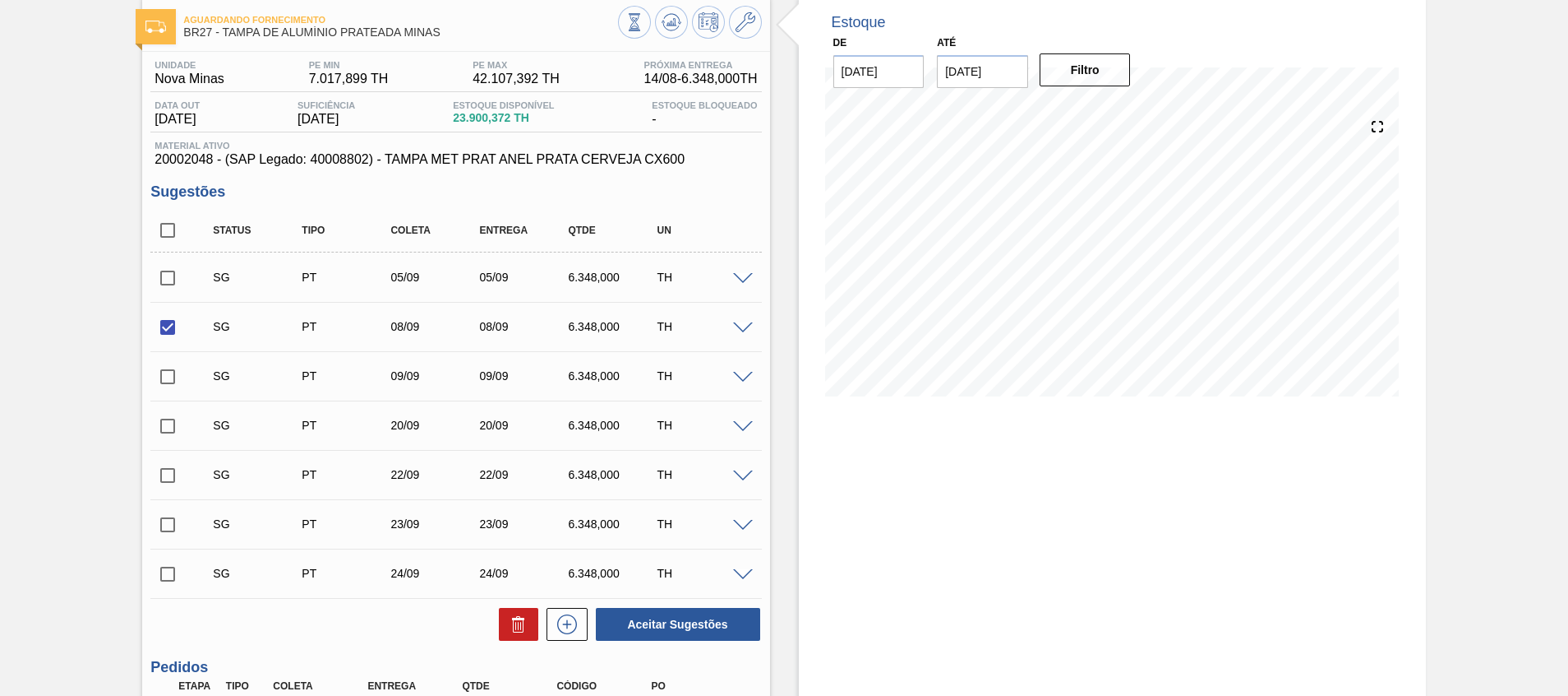
scroll to position [123, 0]
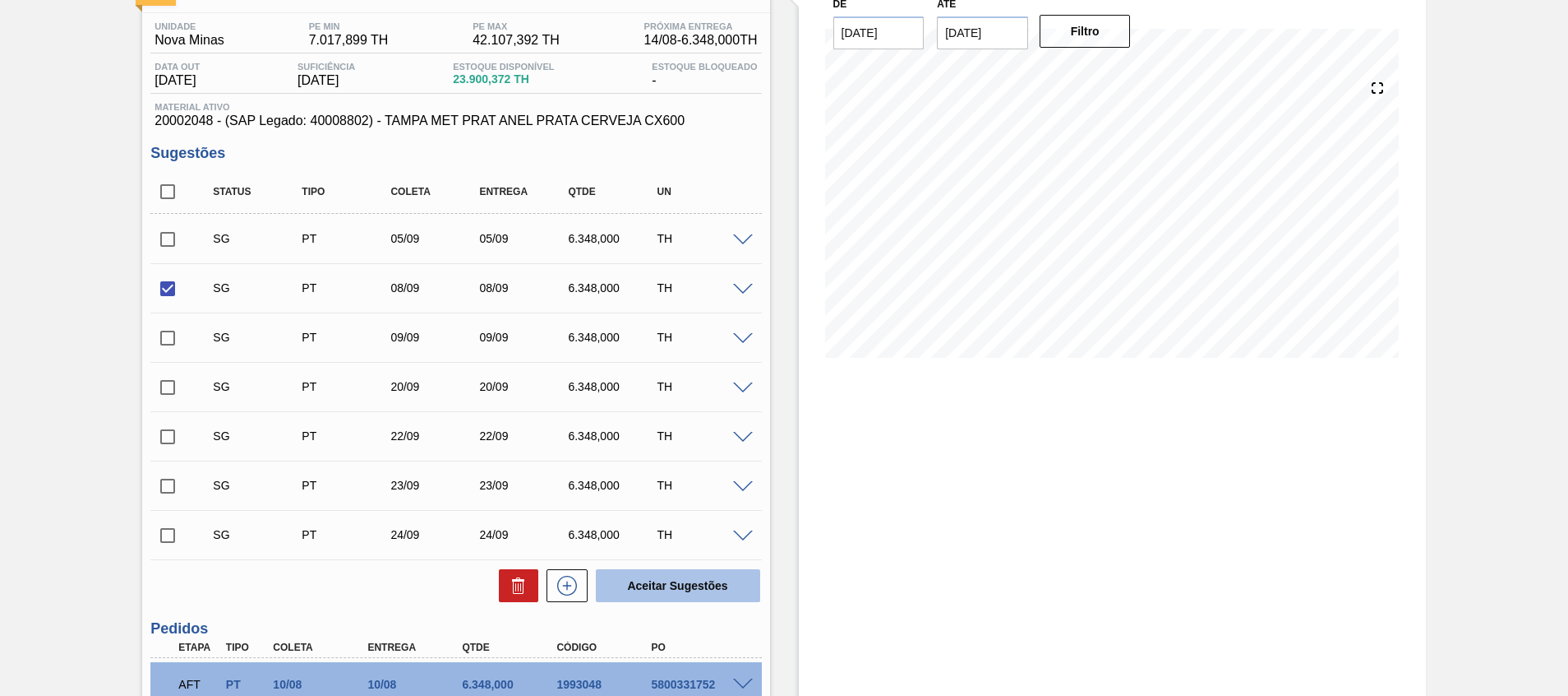
click at [696, 583] on button "Aceitar Sugestões" at bounding box center [678, 586] width 165 height 33
checkbox input "false"
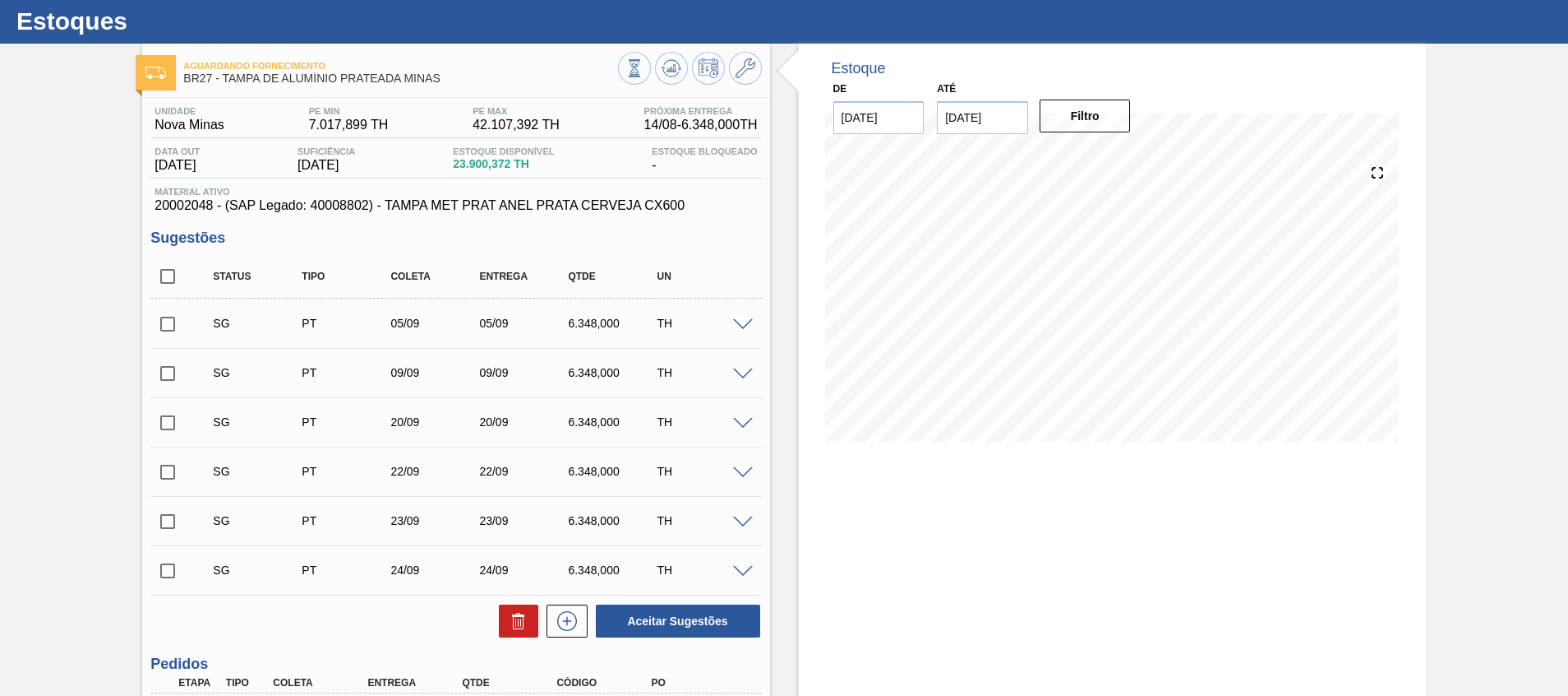
scroll to position [0, 0]
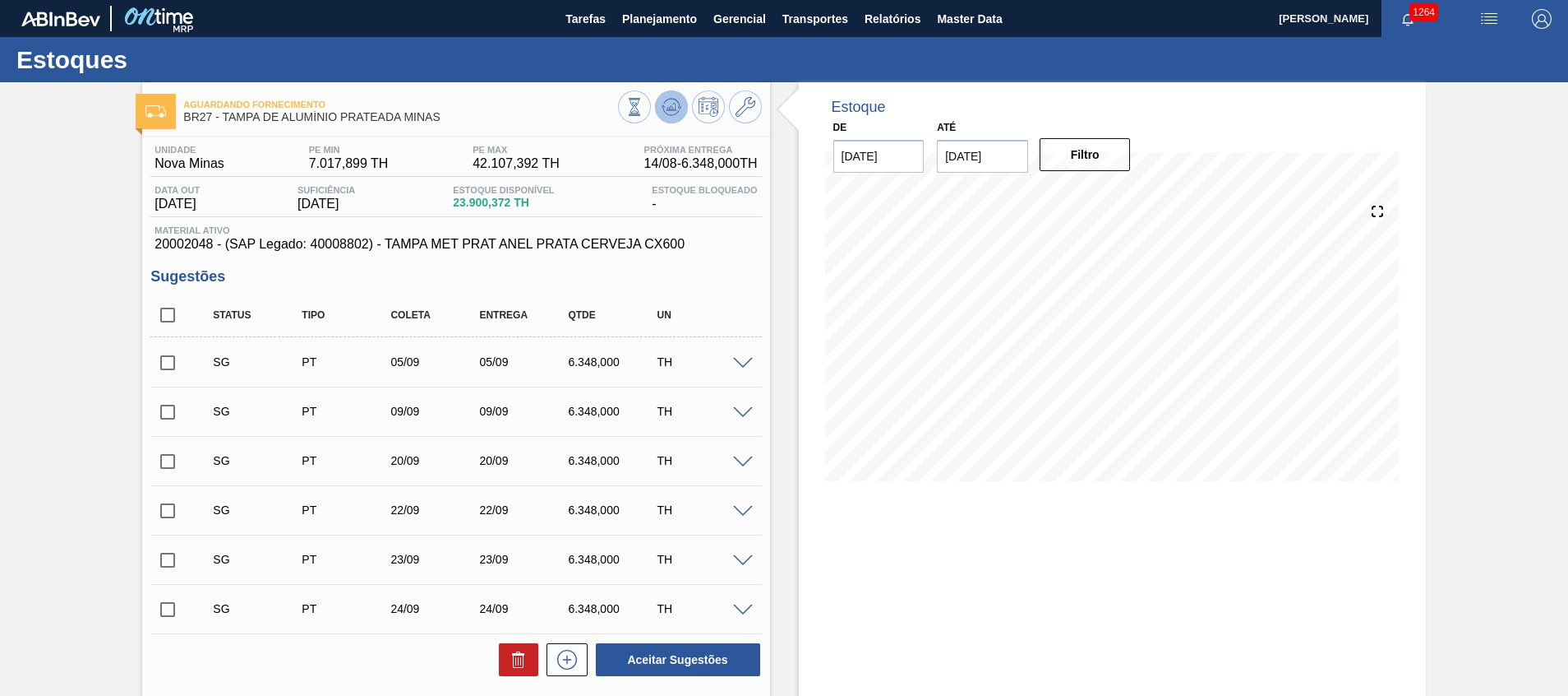
click at [644, 111] on icon at bounding box center [634, 107] width 18 height 18
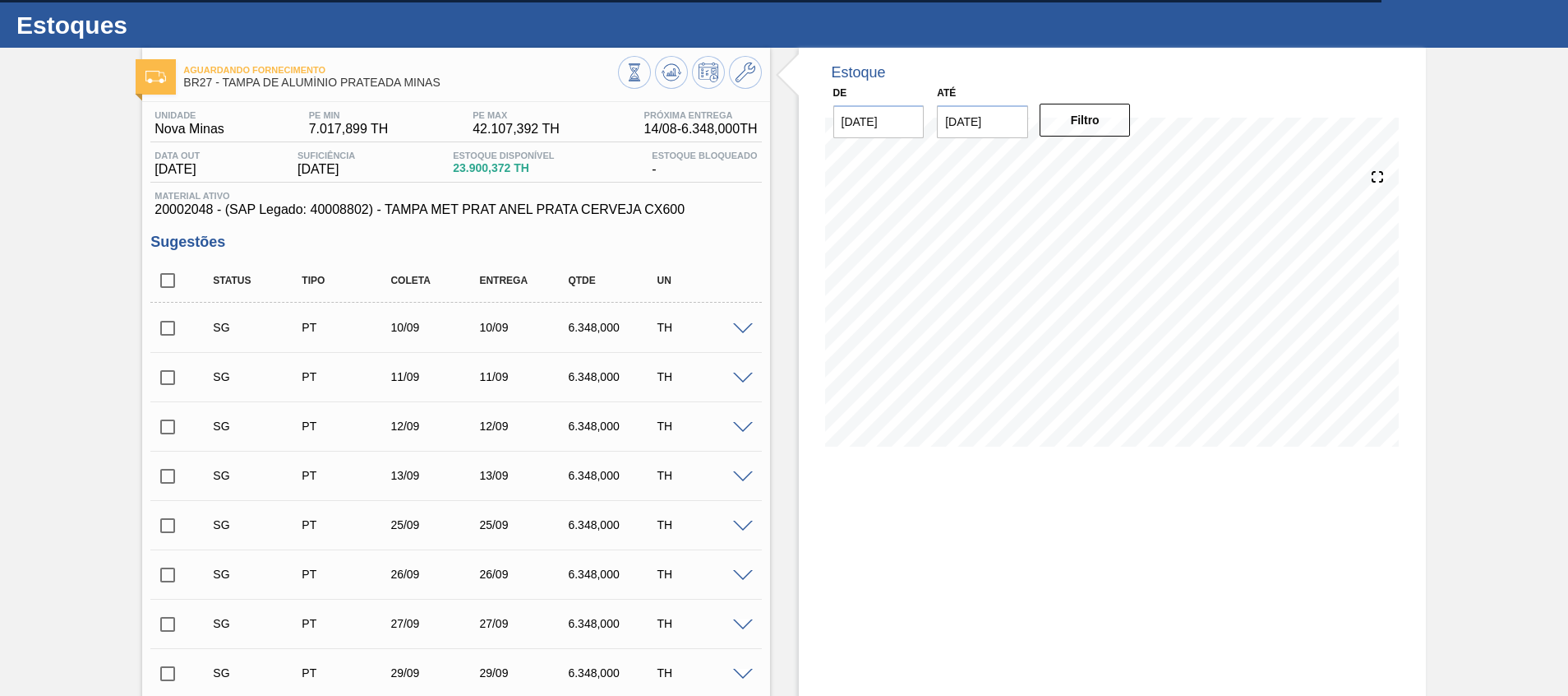
scroll to position [27, 0]
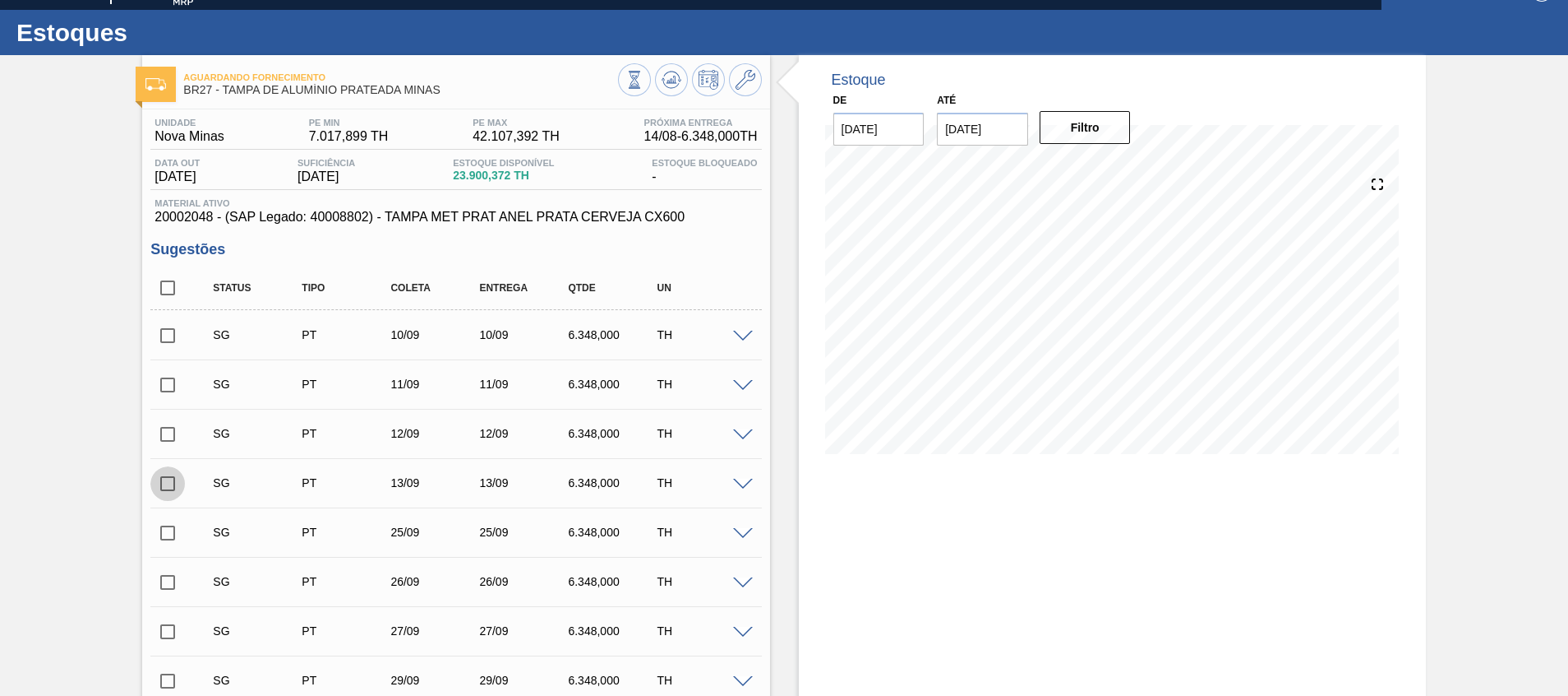
click at [165, 486] on input "checkbox" at bounding box center [167, 483] width 35 height 35
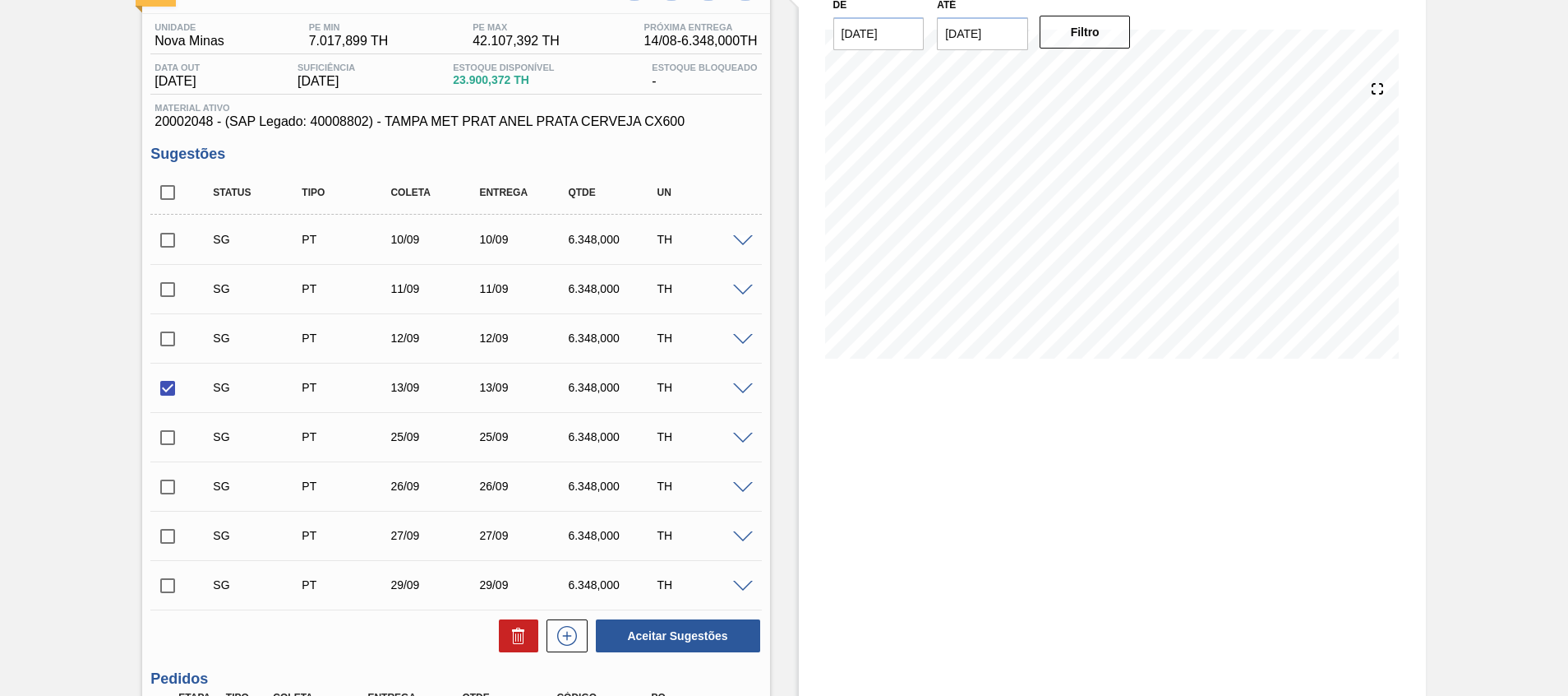
scroll to position [123, 0]
click at [627, 614] on div "Status Tipo Coleta Entrega Qtde UN SG PT 10/09 10/09 6.348,000 TH Material 2000…" at bounding box center [455, 411] width 611 height 483
click at [634, 621] on button "Aceitar Sugestões" at bounding box center [678, 635] width 165 height 33
checkbox input "false"
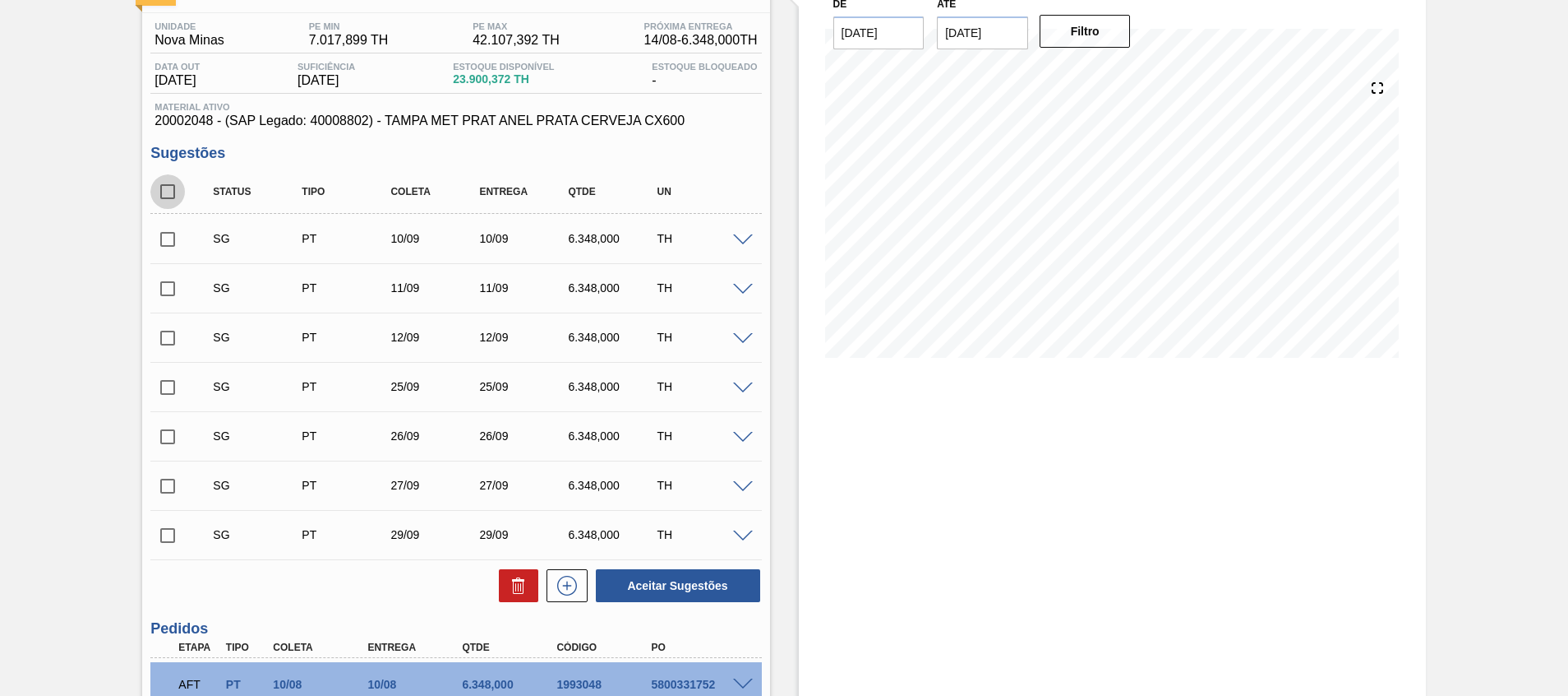
click at [173, 194] on input "checkbox" at bounding box center [167, 192] width 35 height 35
checkbox input "true"
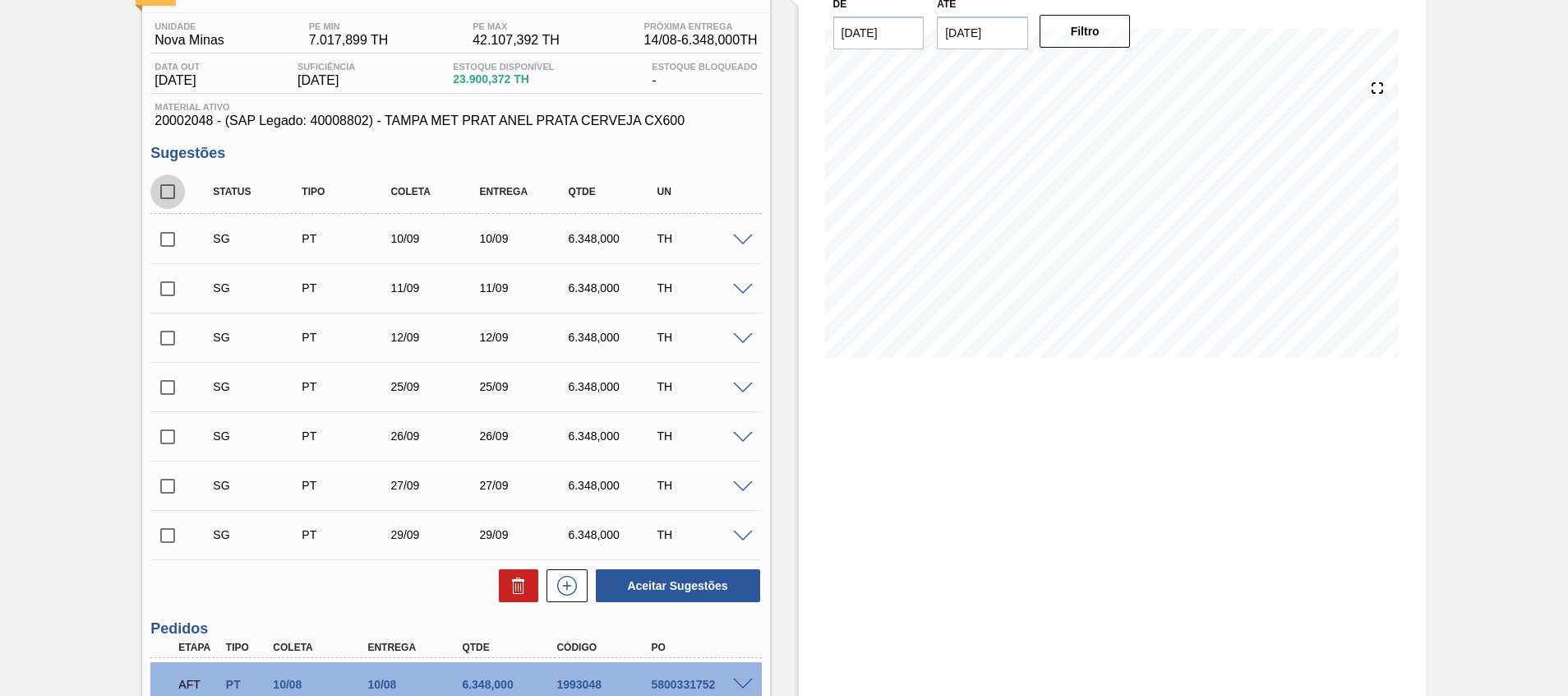
checkbox input "true"
click at [173, 194] on input "checkbox" at bounding box center [167, 192] width 35 height 35
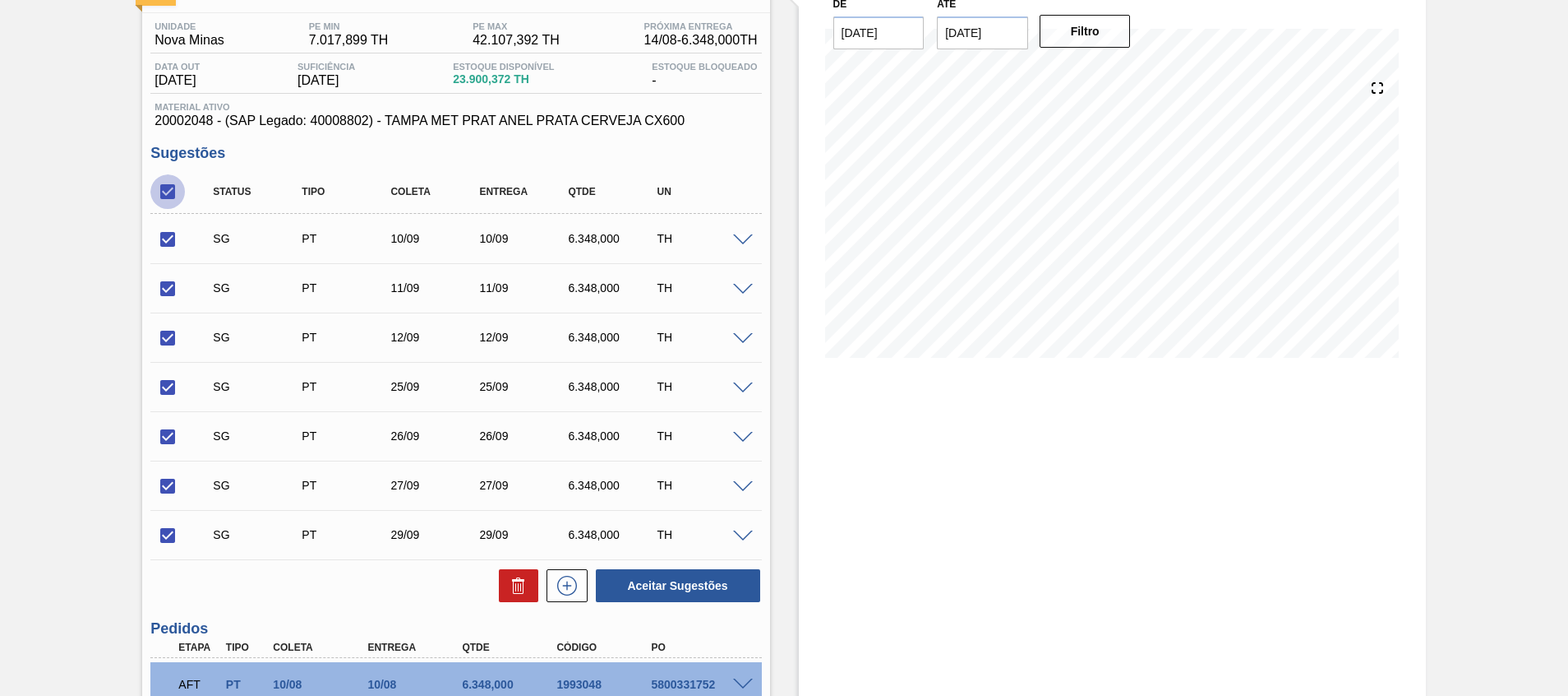
checkbox input "false"
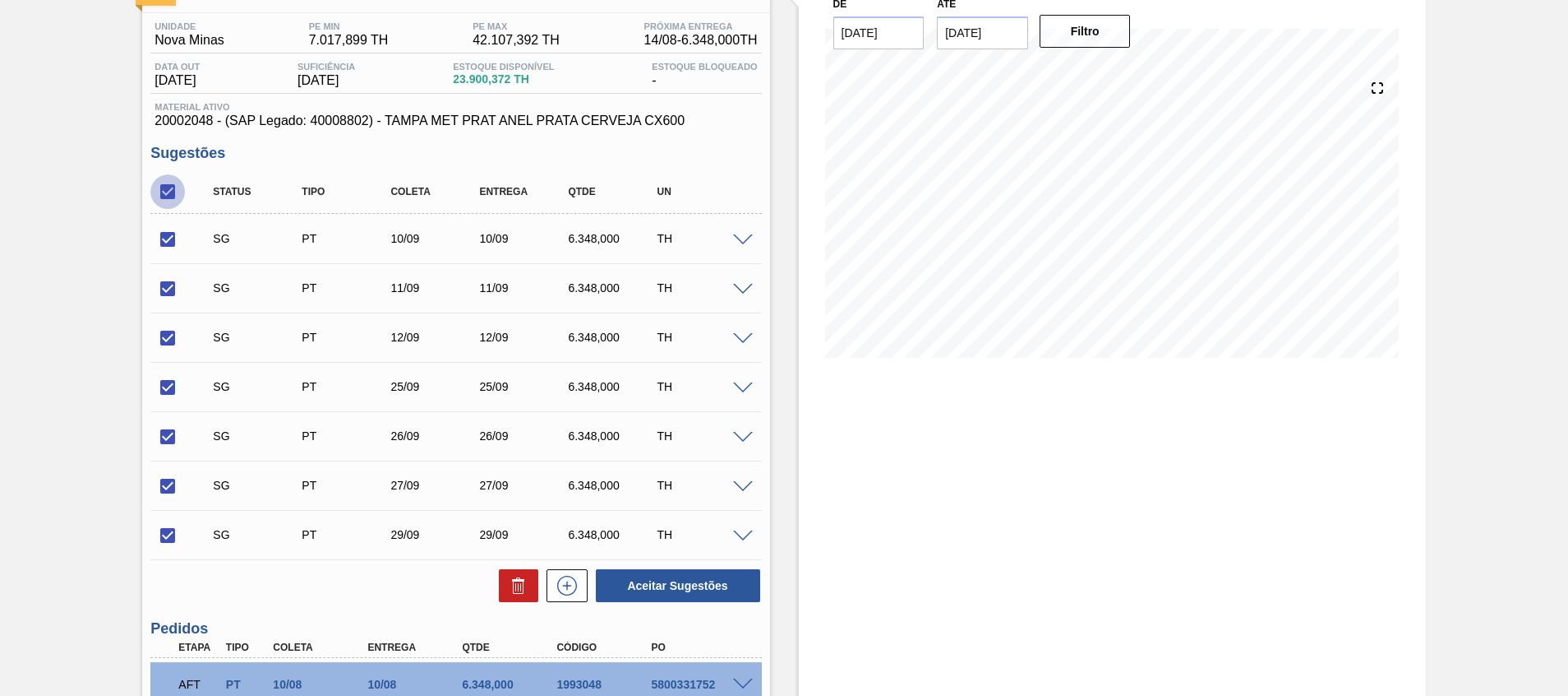
checkbox input "false"
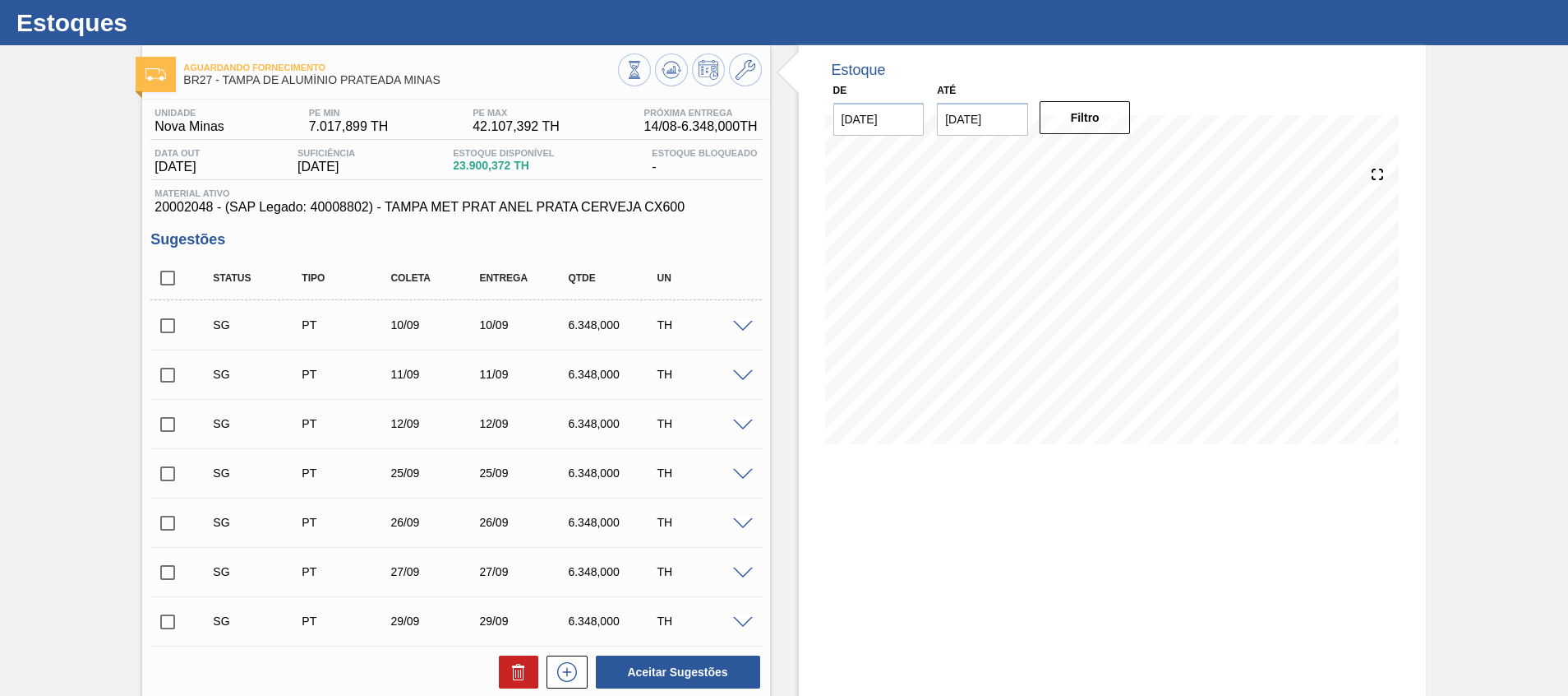
scroll to position [44, 0]
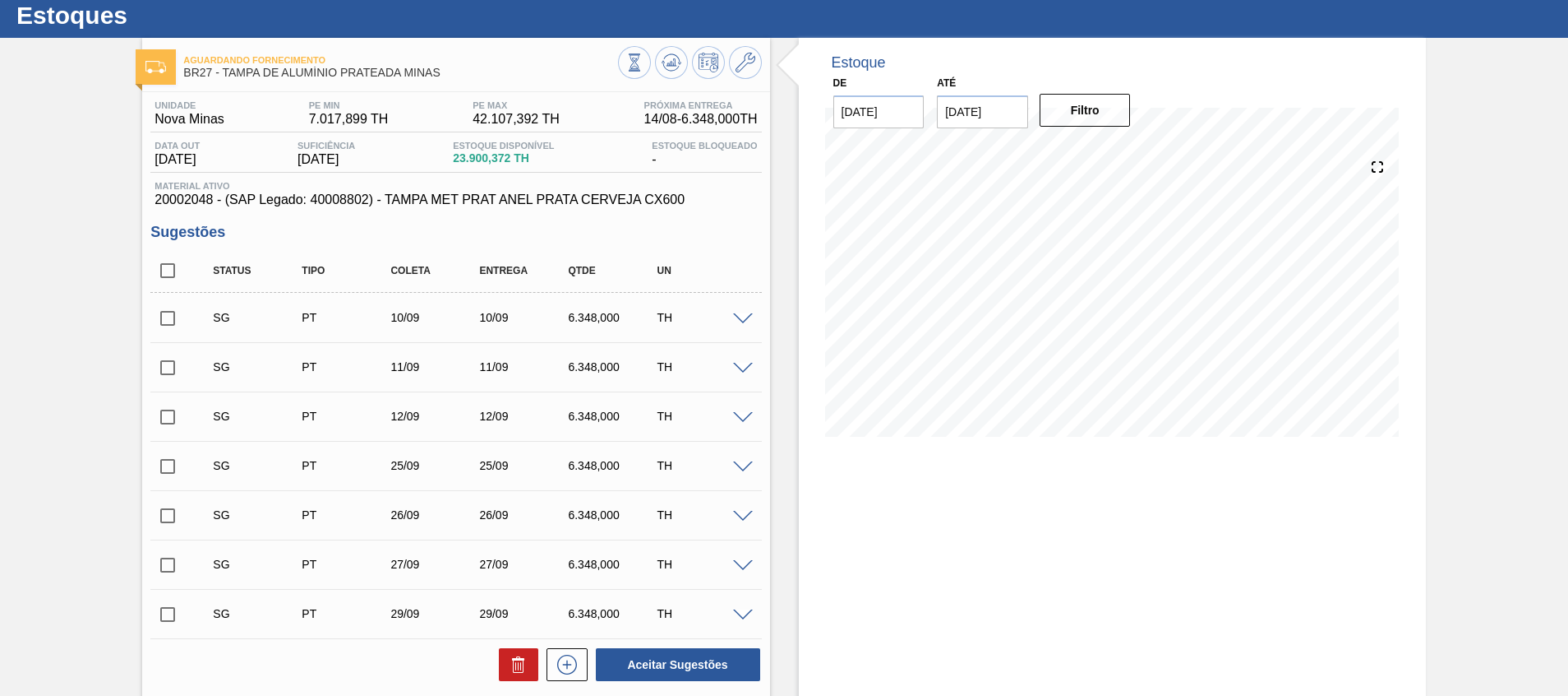
click at [744, 317] on span at bounding box center [742, 319] width 20 height 12
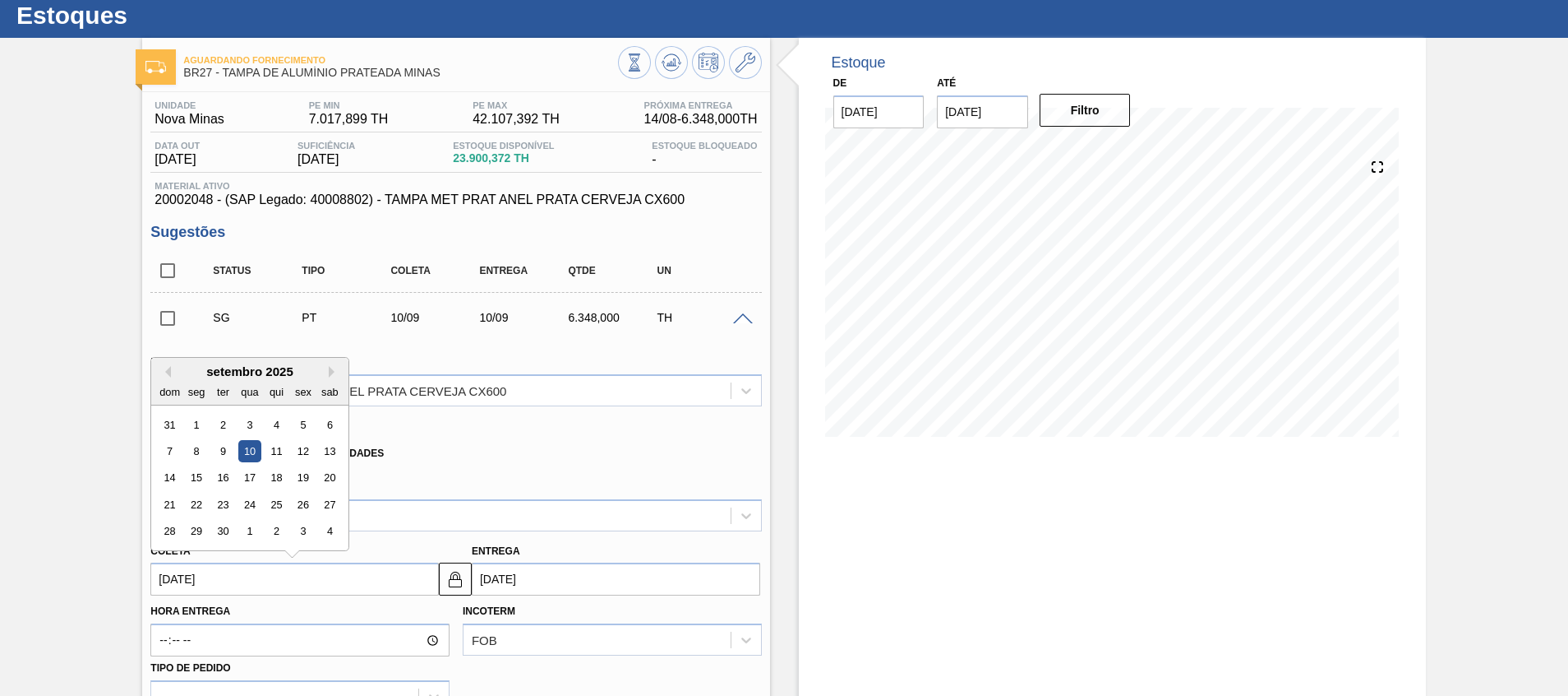
click at [300, 585] on input "[DATE]" at bounding box center [294, 579] width 289 height 33
click at [169, 480] on div "14" at bounding box center [170, 478] width 23 height 23
type input "[DATE]"
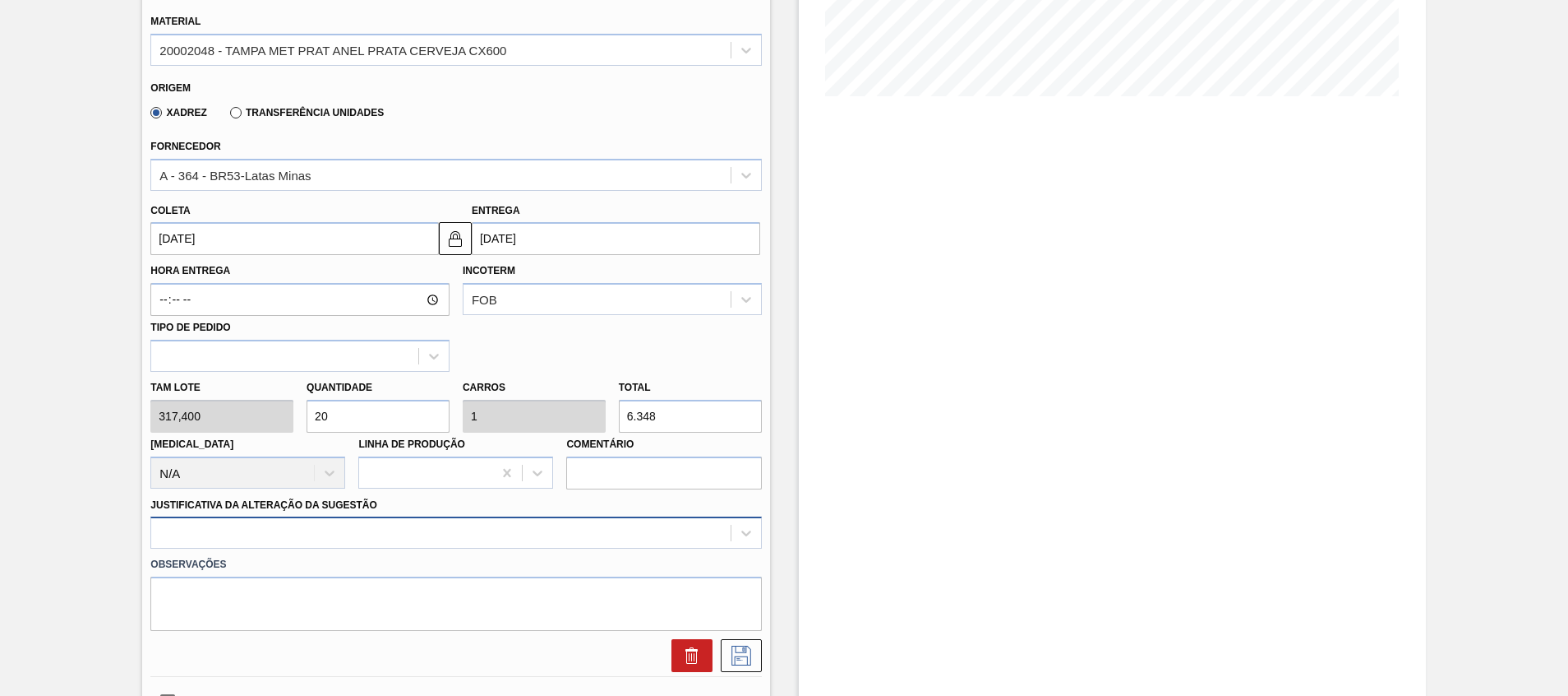
scroll to position [497, 0]
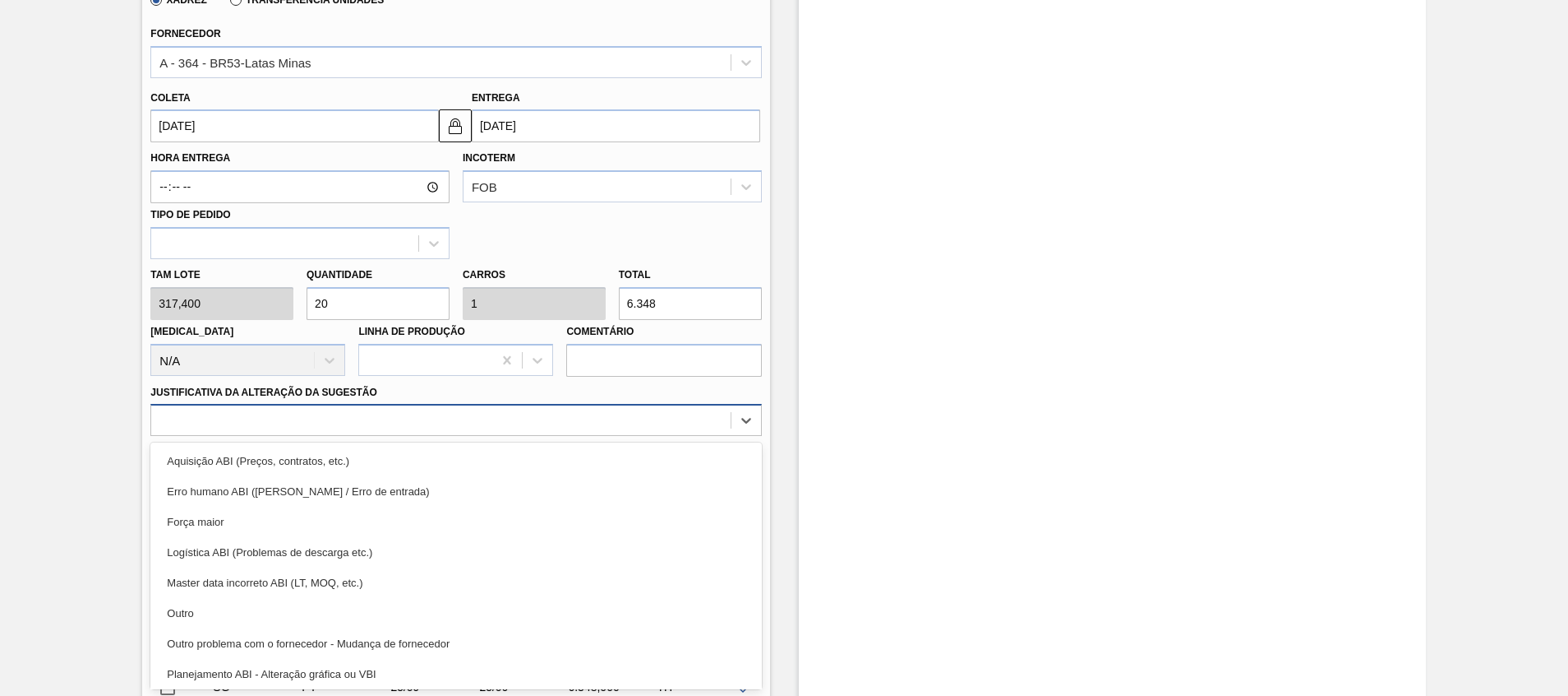
click at [487, 436] on div "option Força maior focused, 3 of 18. 18 results available. Use Up and Down to c…" at bounding box center [455, 419] width 611 height 32
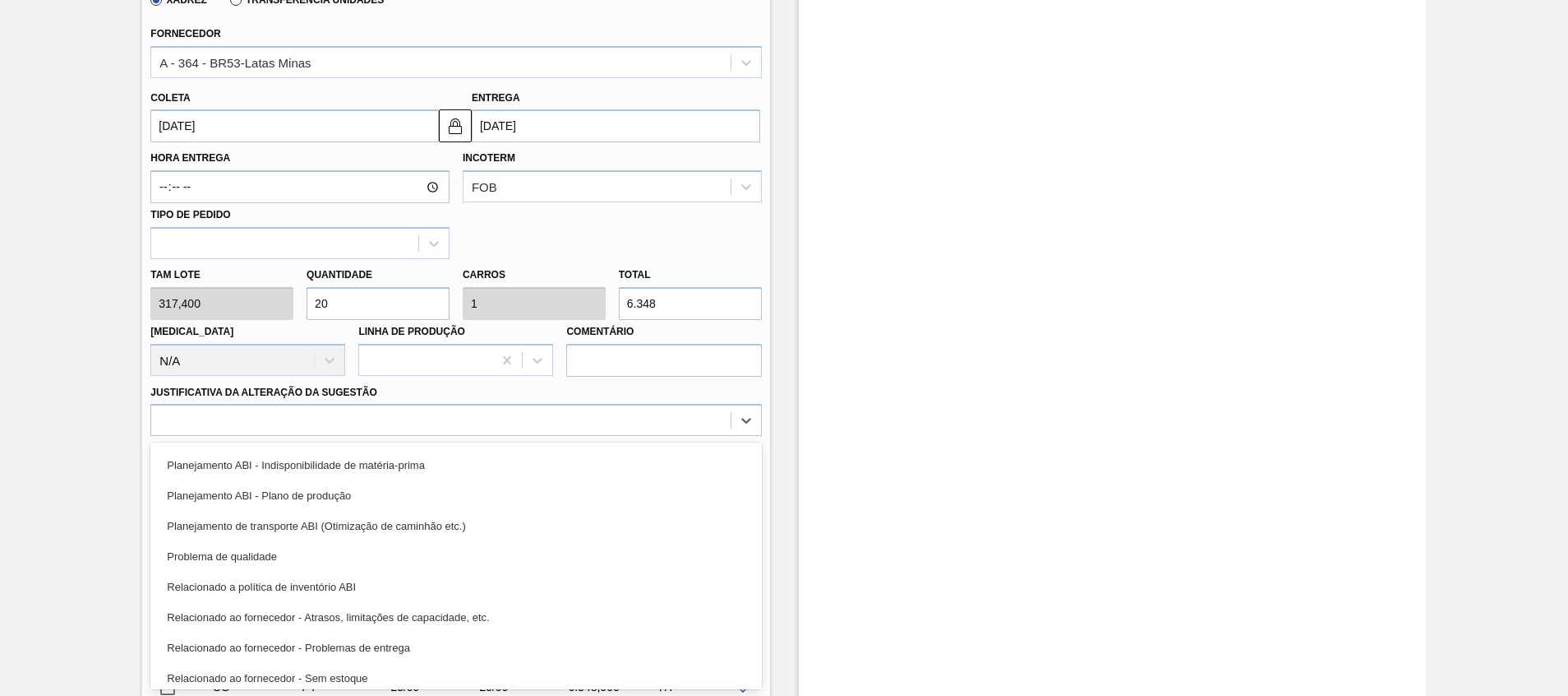
scroll to position [242, 0]
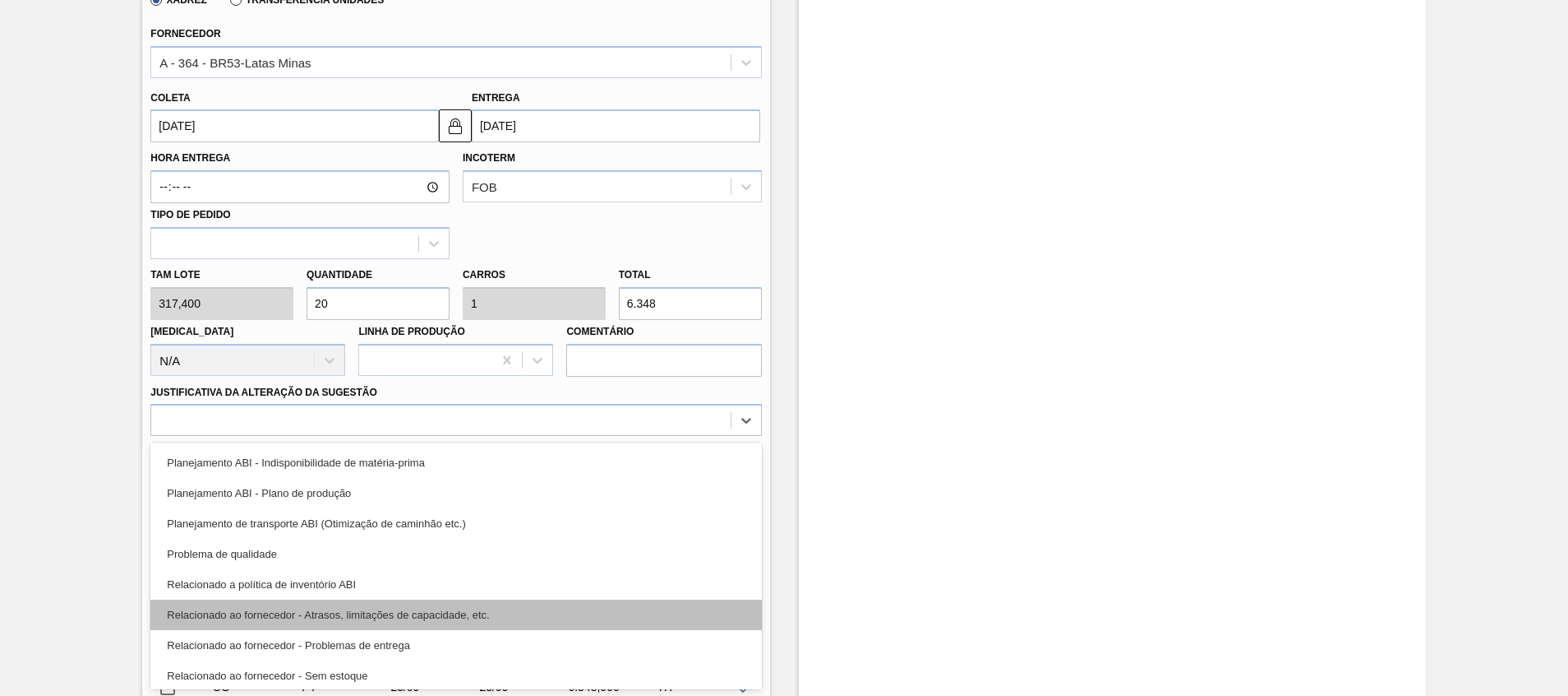
click at [496, 608] on div "Relacionado ao fornecedor - Atrasos, limitações de capacidade, etc." at bounding box center [455, 614] width 611 height 30
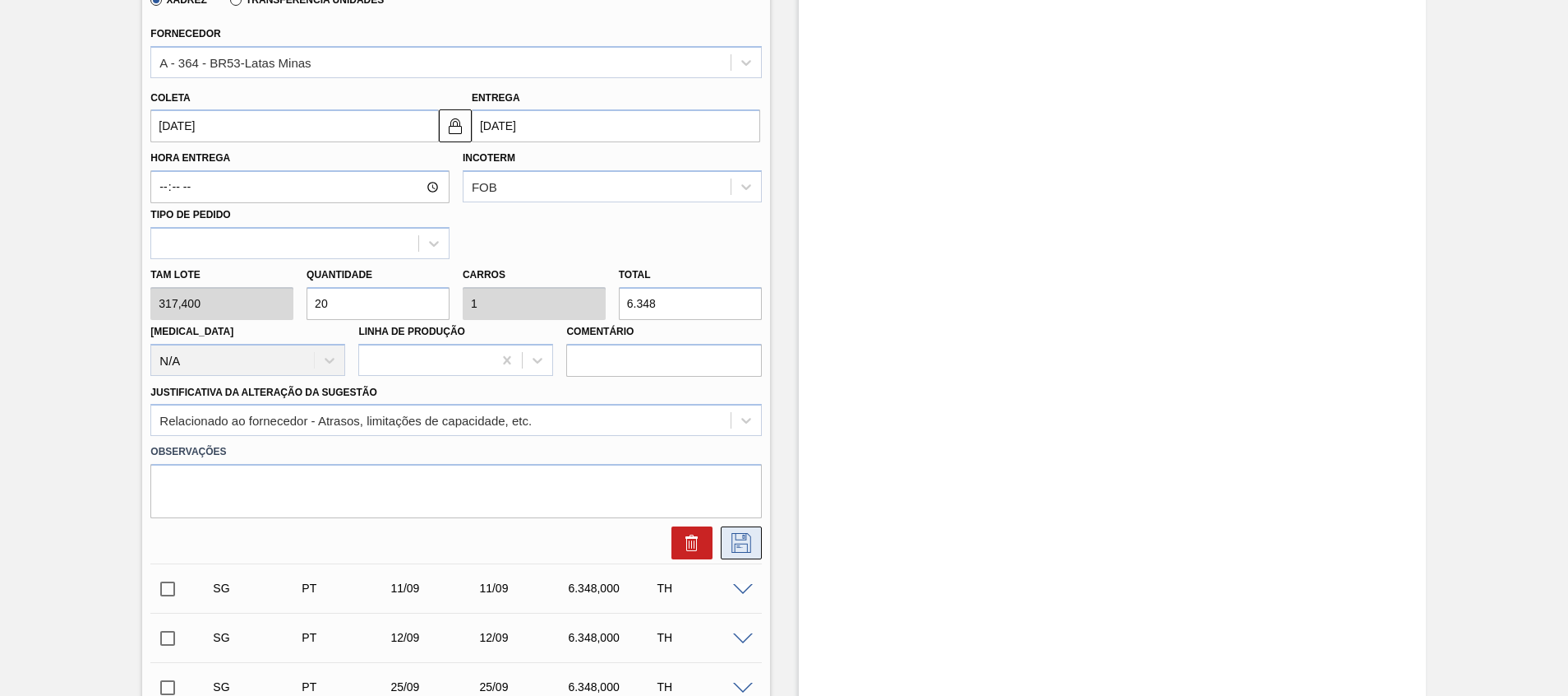
click at [743, 553] on icon at bounding box center [741, 542] width 20 height 20
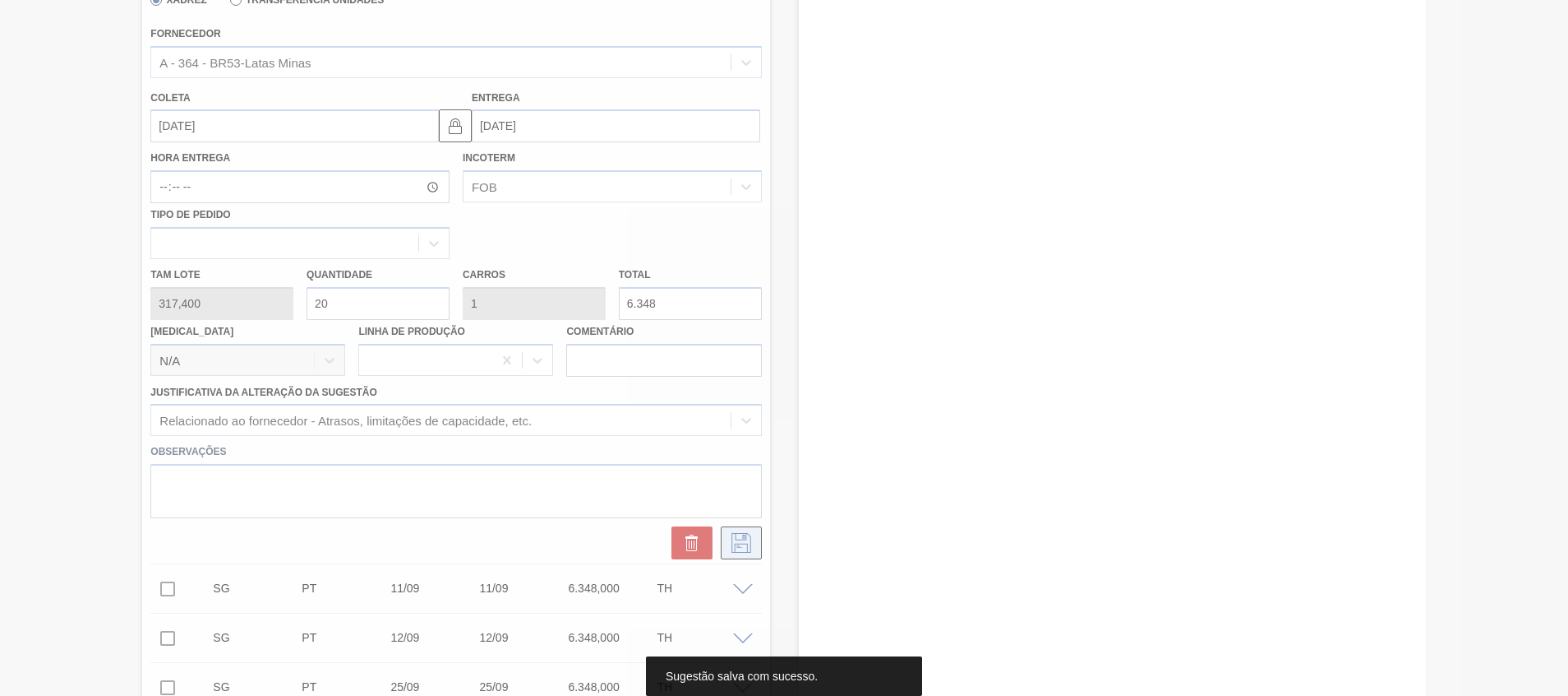
scroll to position [0, 0]
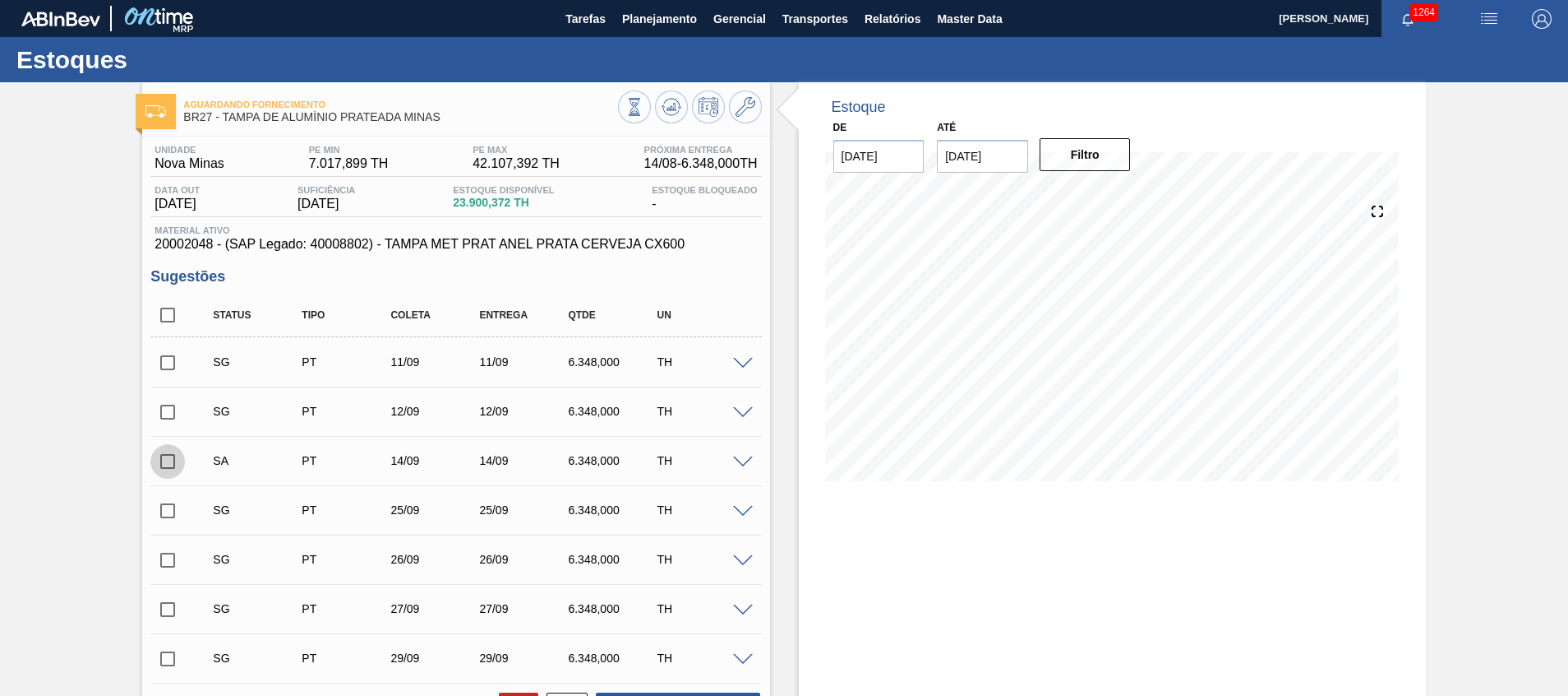
click at [170, 463] on input "checkbox" at bounding box center [167, 462] width 35 height 35
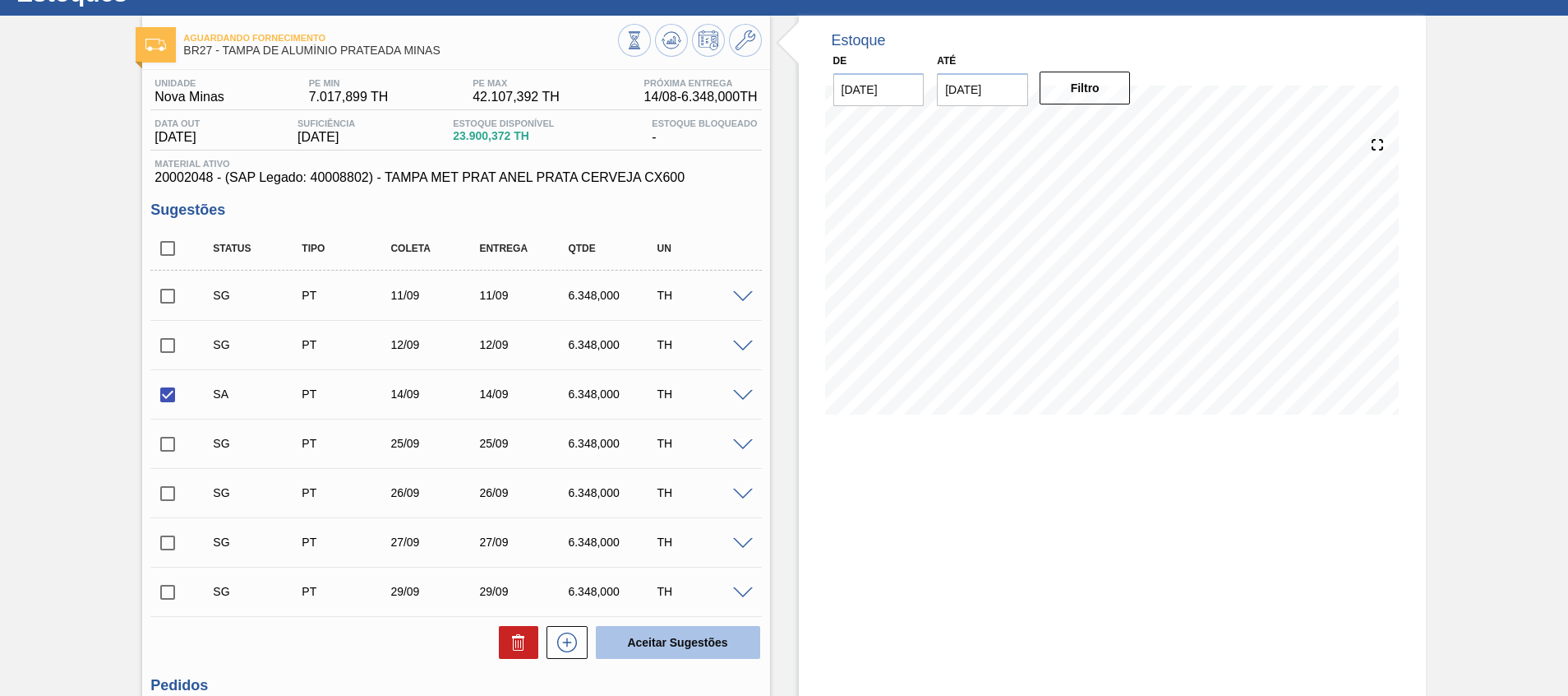
click at [627, 634] on button "Aceitar Sugestões" at bounding box center [678, 642] width 165 height 33
checkbox input "false"
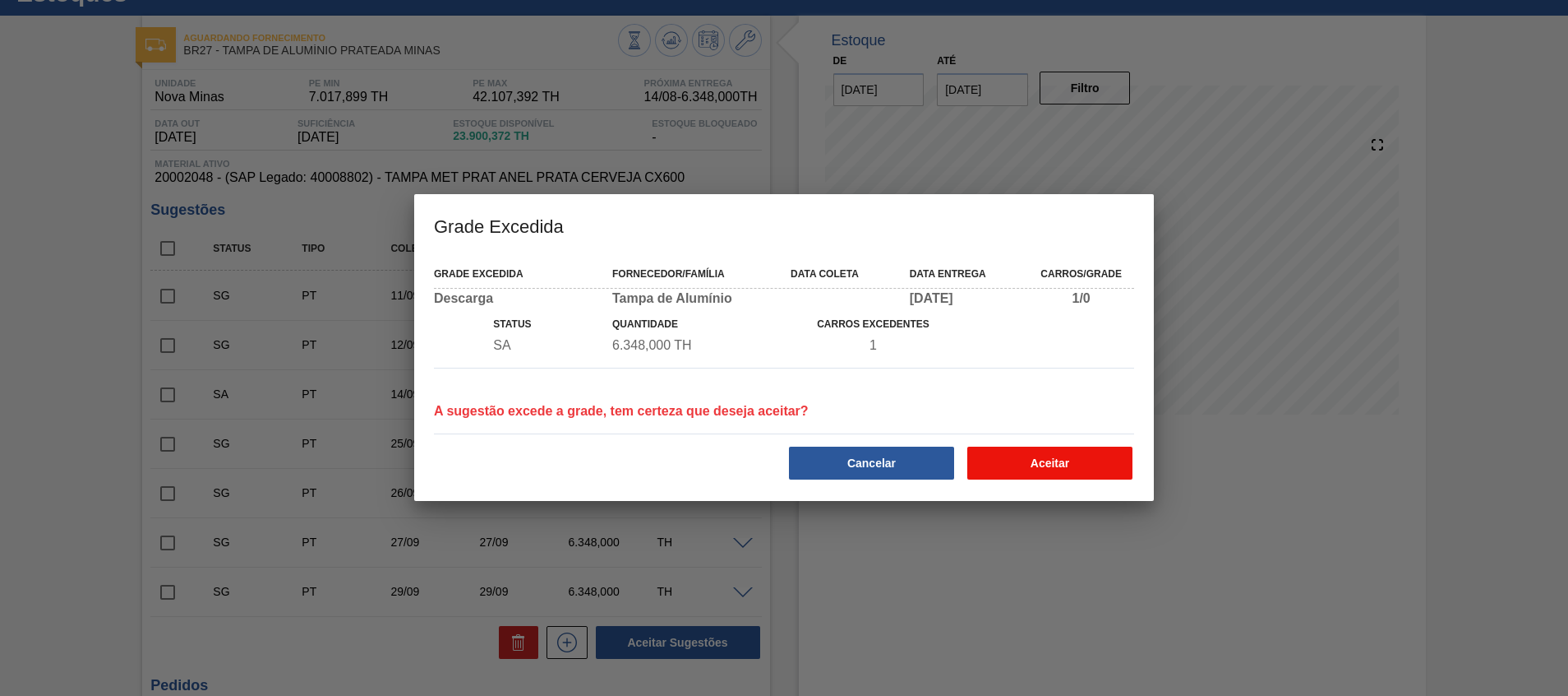
click at [1077, 452] on button "Aceitar" at bounding box center [1049, 463] width 165 height 33
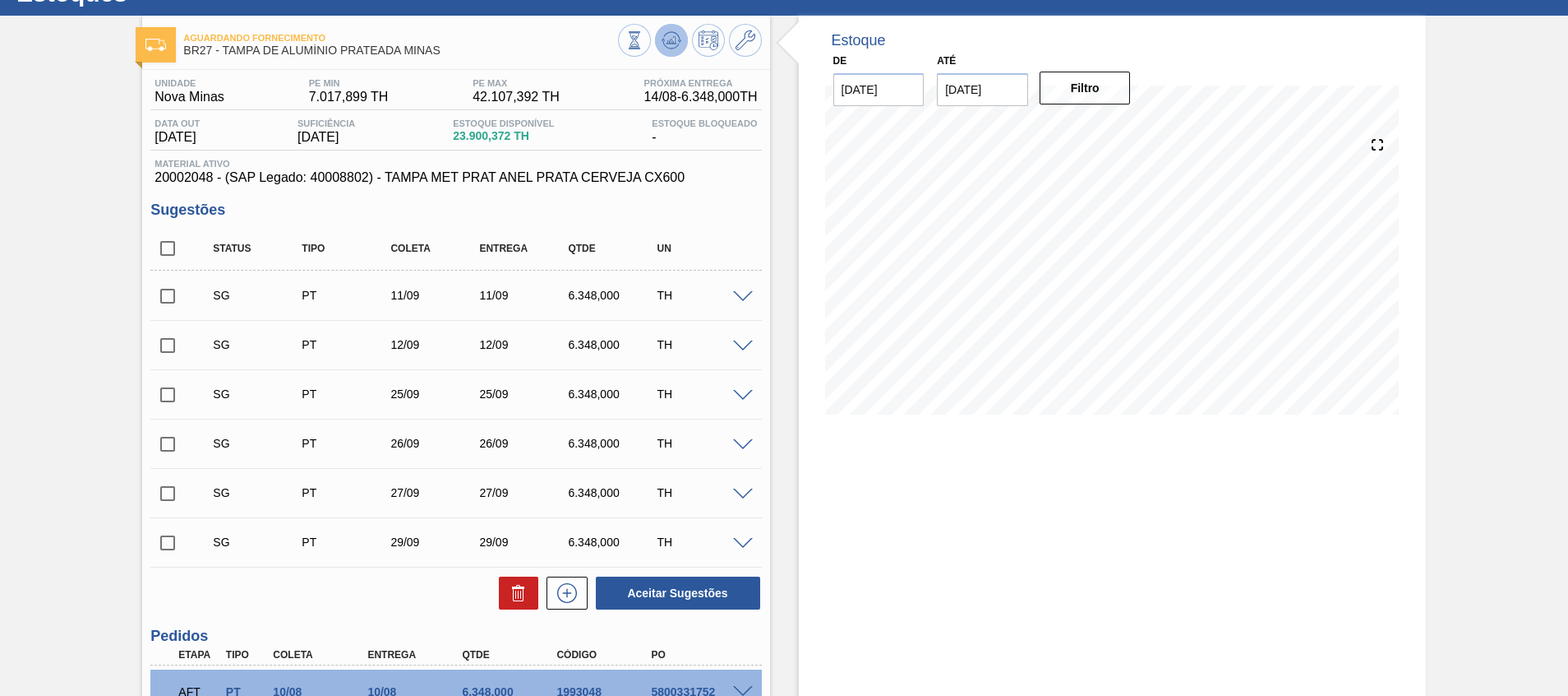
click at [665, 29] on button at bounding box center [671, 40] width 33 height 33
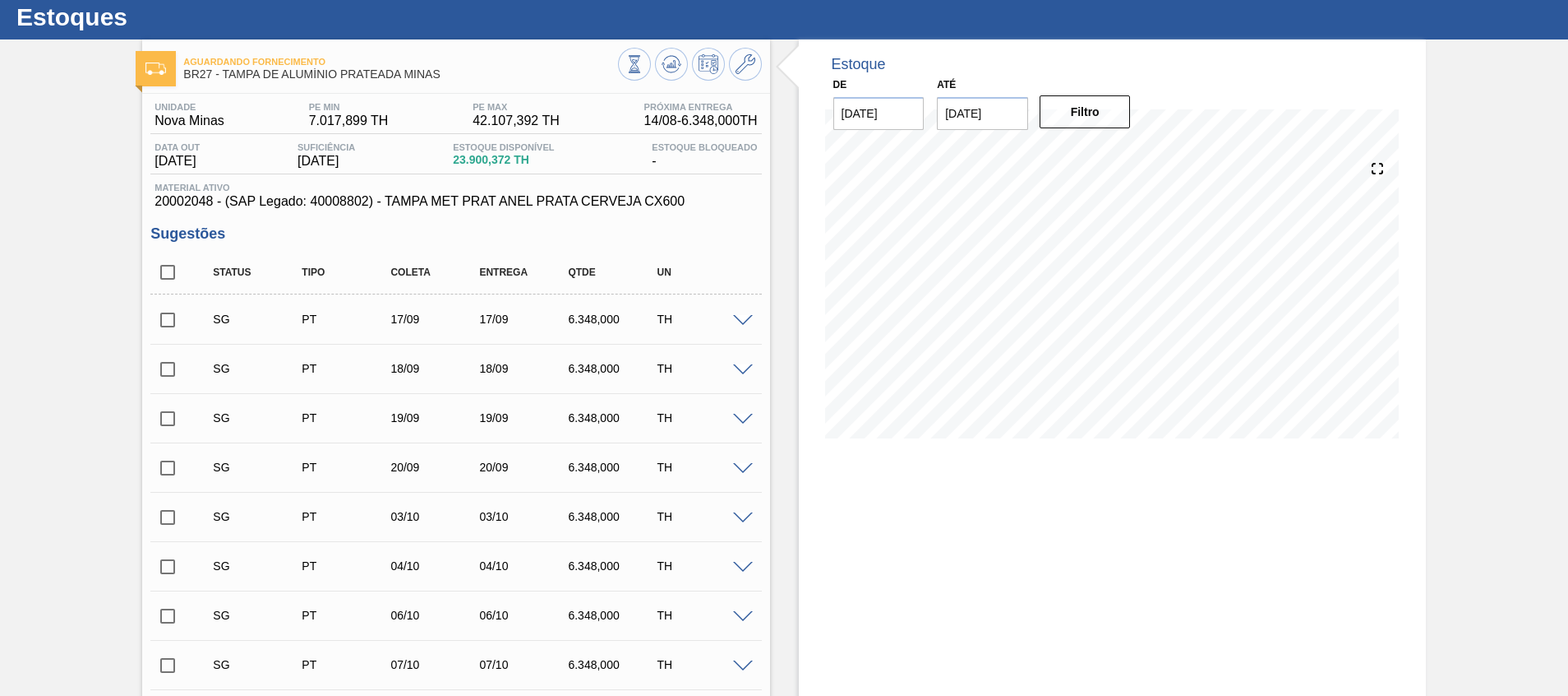
scroll to position [23, 0]
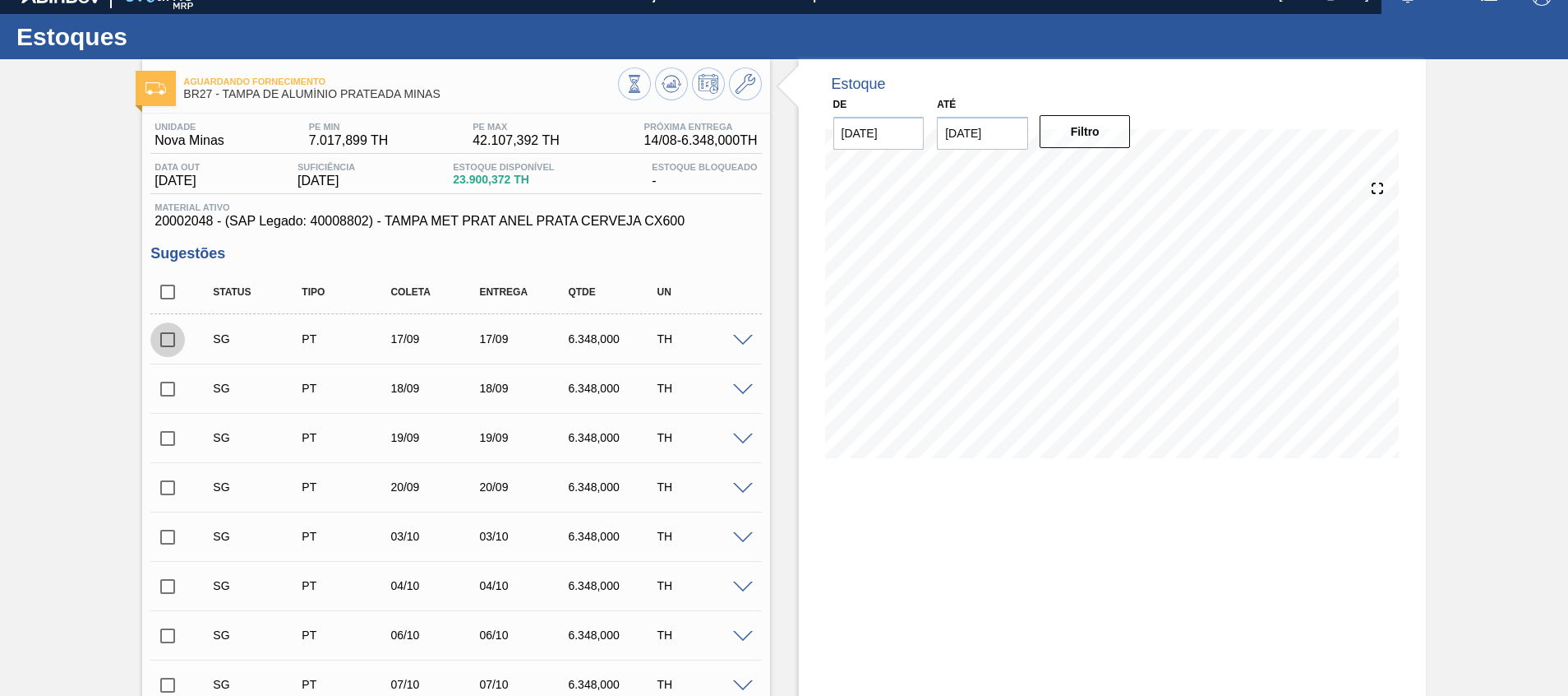
click at [170, 334] on input "checkbox" at bounding box center [167, 339] width 35 height 35
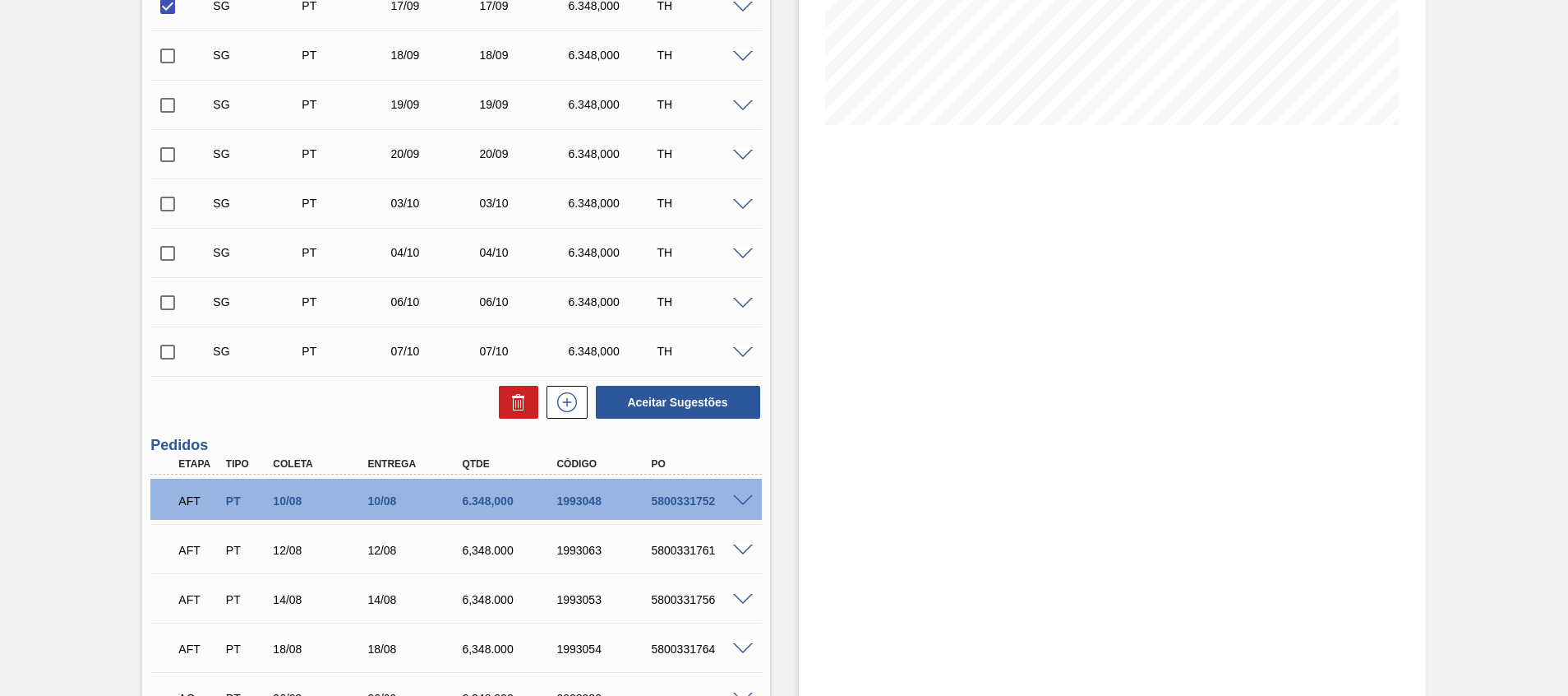
scroll to position [358, 0]
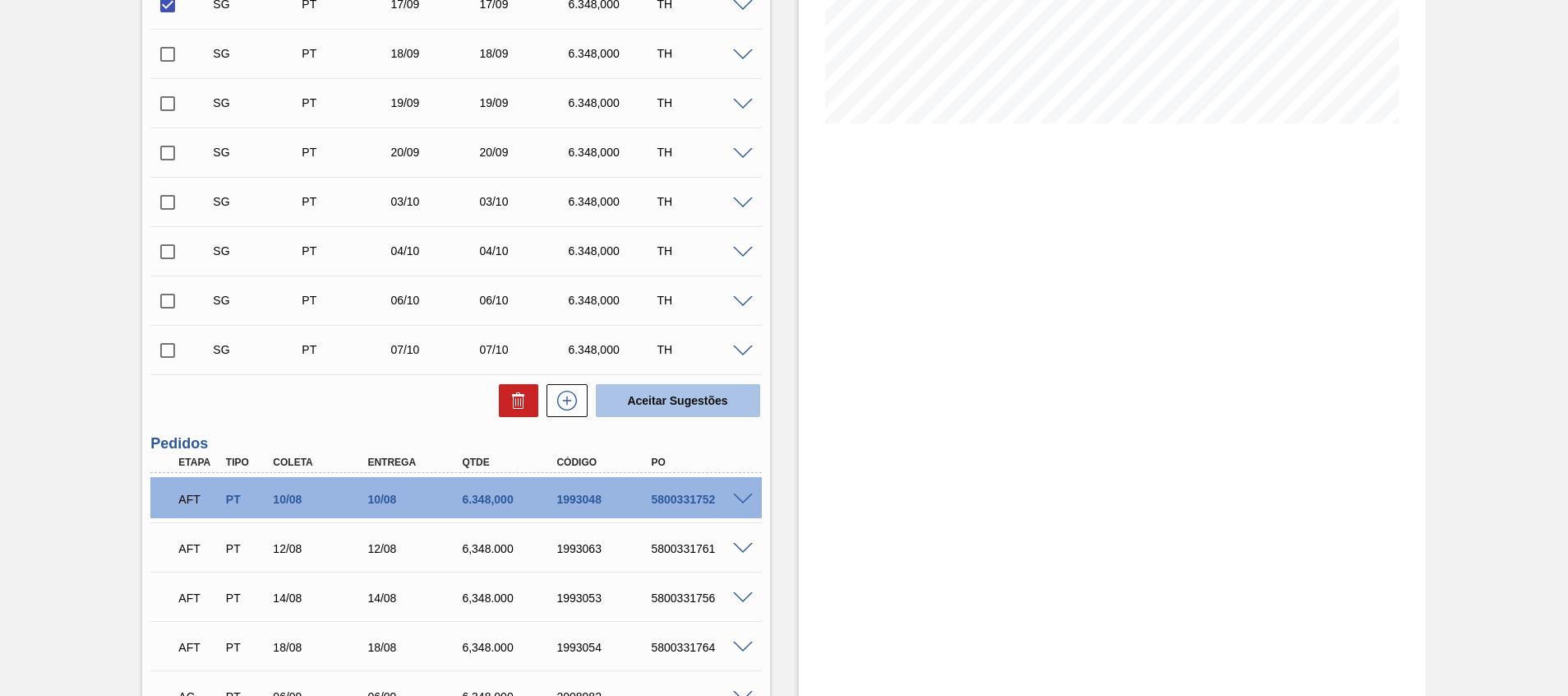
click at [691, 389] on button "Aceitar Sugestões" at bounding box center [678, 400] width 165 height 33
checkbox input "false"
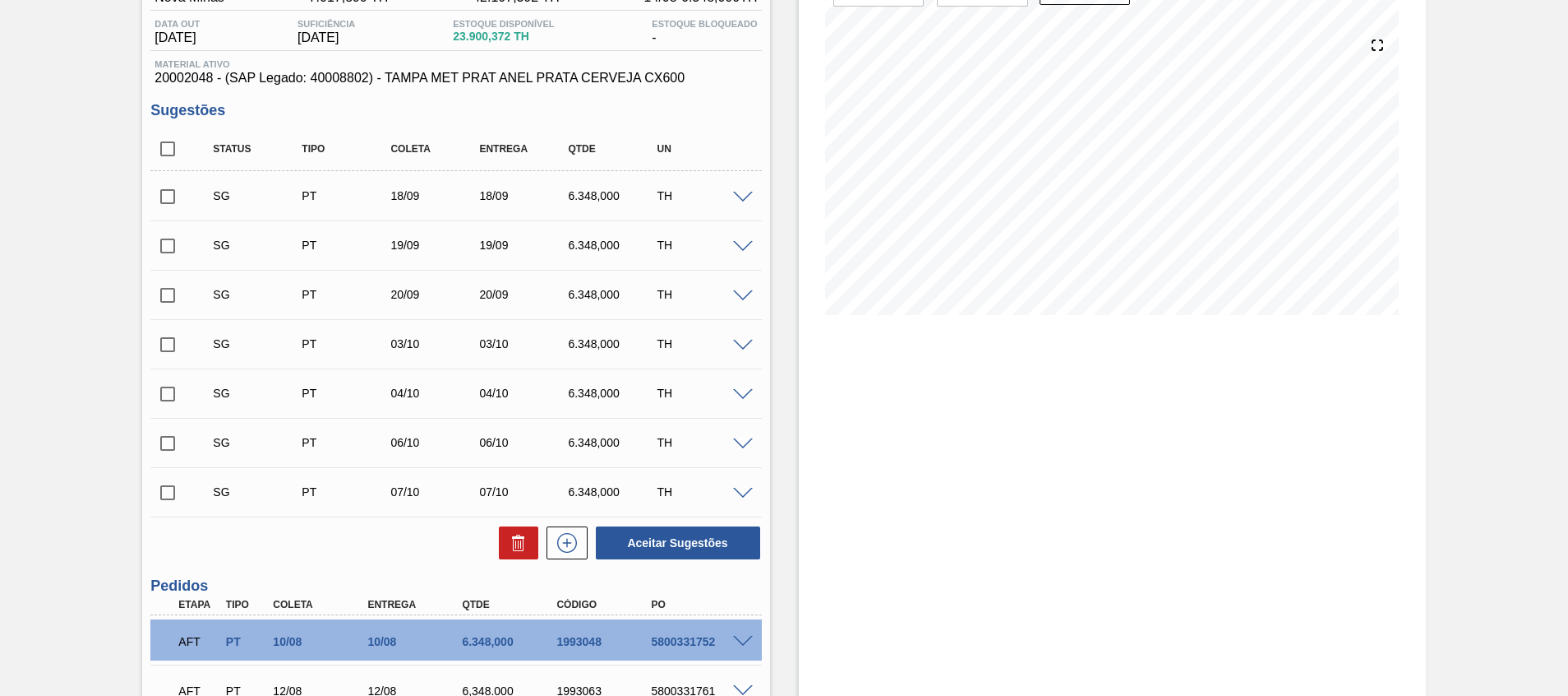
scroll to position [167, 0]
click at [170, 253] on input "checkbox" at bounding box center [167, 245] width 35 height 35
click at [704, 550] on button "Aceitar Sugestões" at bounding box center [678, 542] width 165 height 33
checkbox input "false"
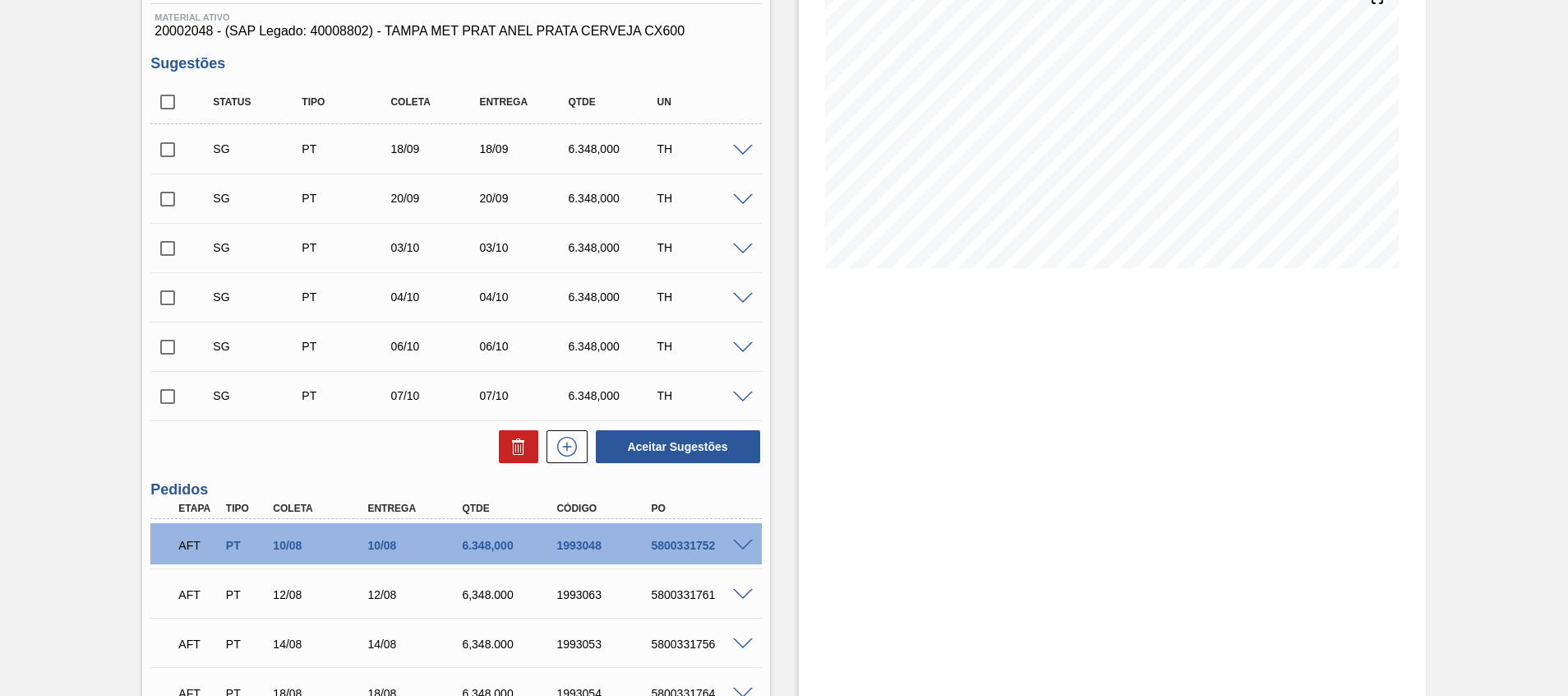
scroll to position [111, 0]
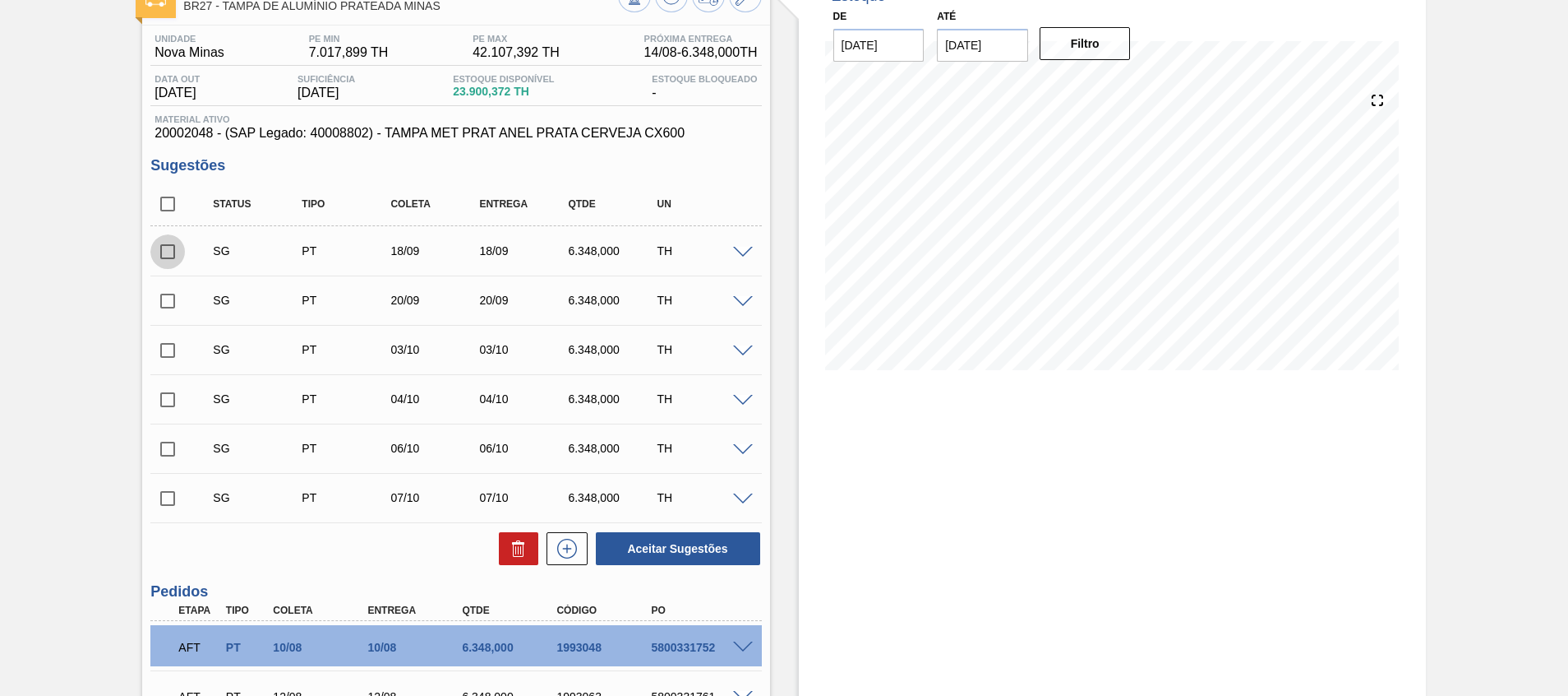
click at [170, 250] on input "checkbox" at bounding box center [167, 252] width 35 height 35
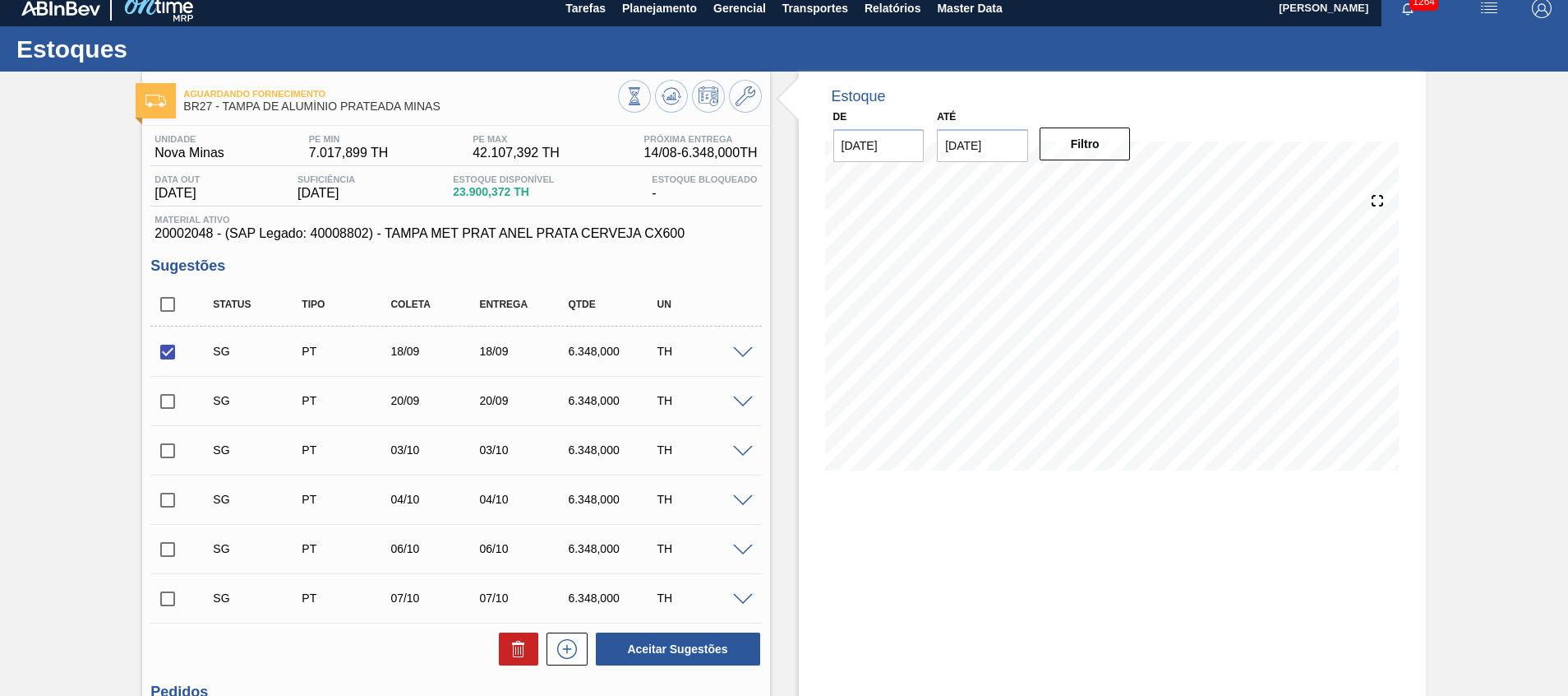
scroll to position [10, 0]
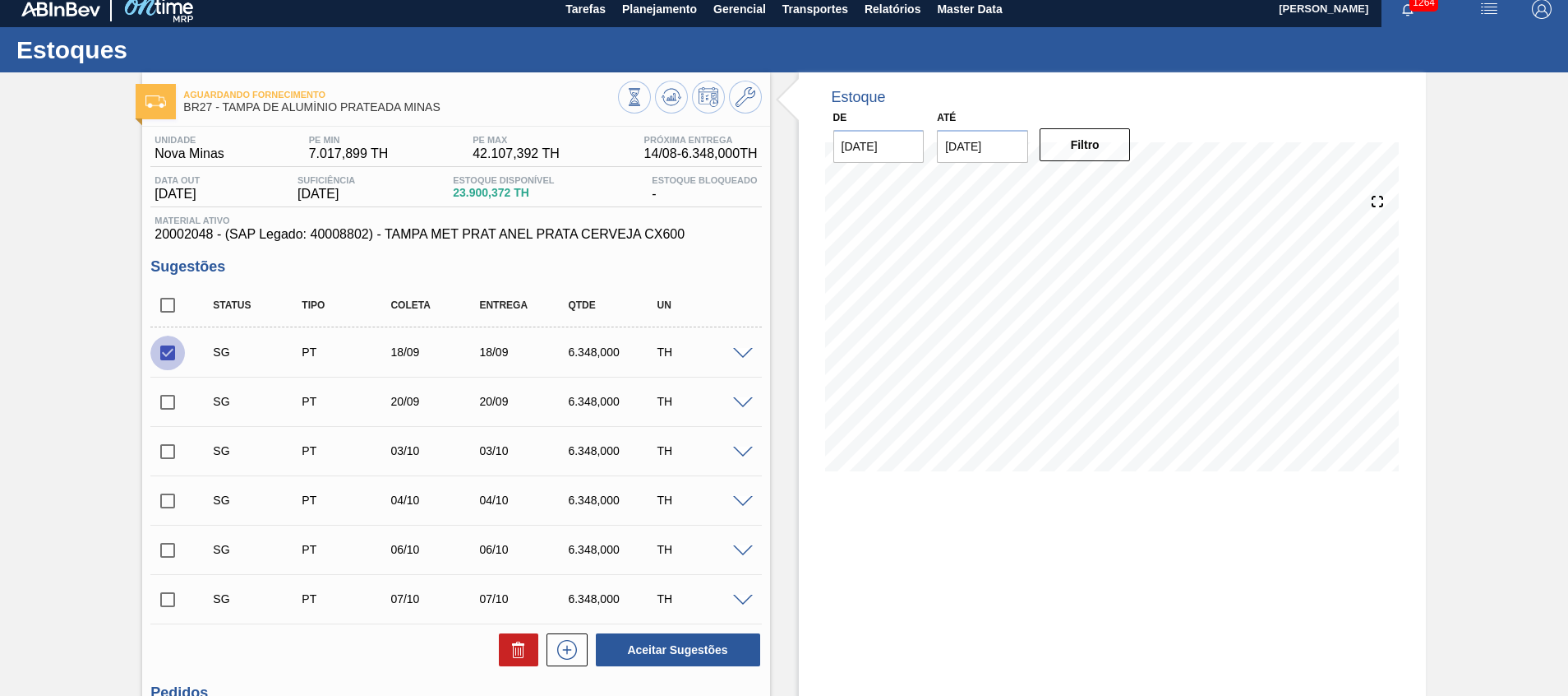
click at [167, 357] on input "checkbox" at bounding box center [167, 353] width 35 height 35
checkbox input "false"
click at [159, 408] on input "checkbox" at bounding box center [167, 402] width 35 height 35
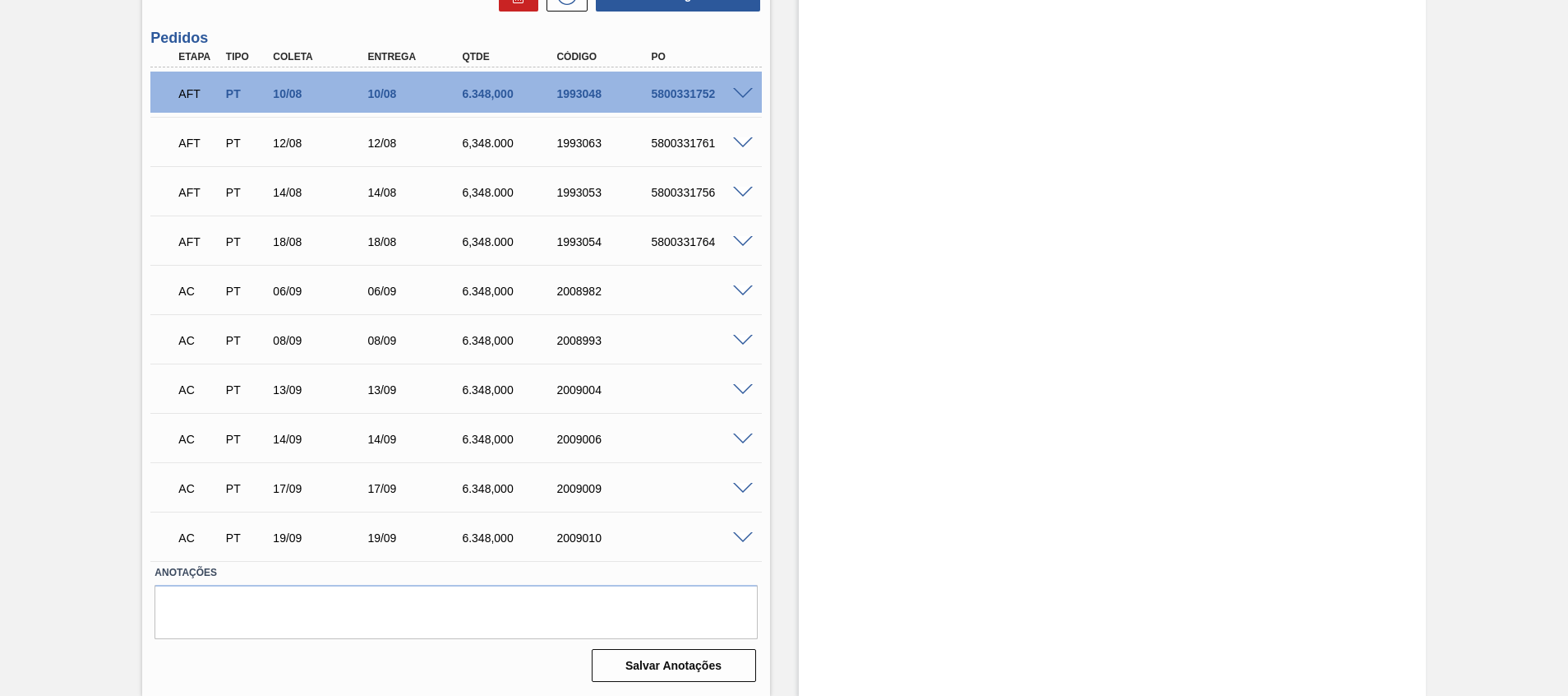
scroll to position [2, 0]
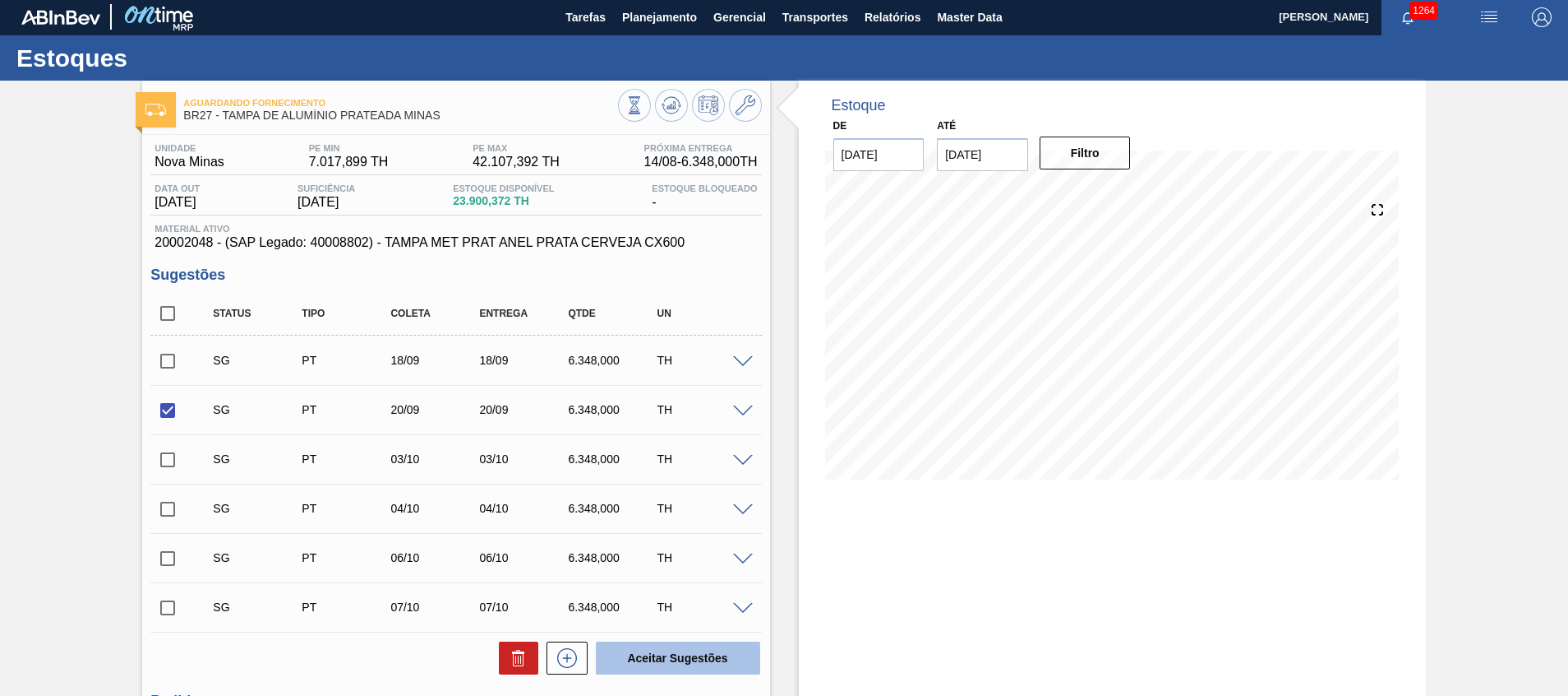
click at [646, 651] on button "Aceitar Sugestões" at bounding box center [678, 658] width 165 height 33
checkbox input "false"
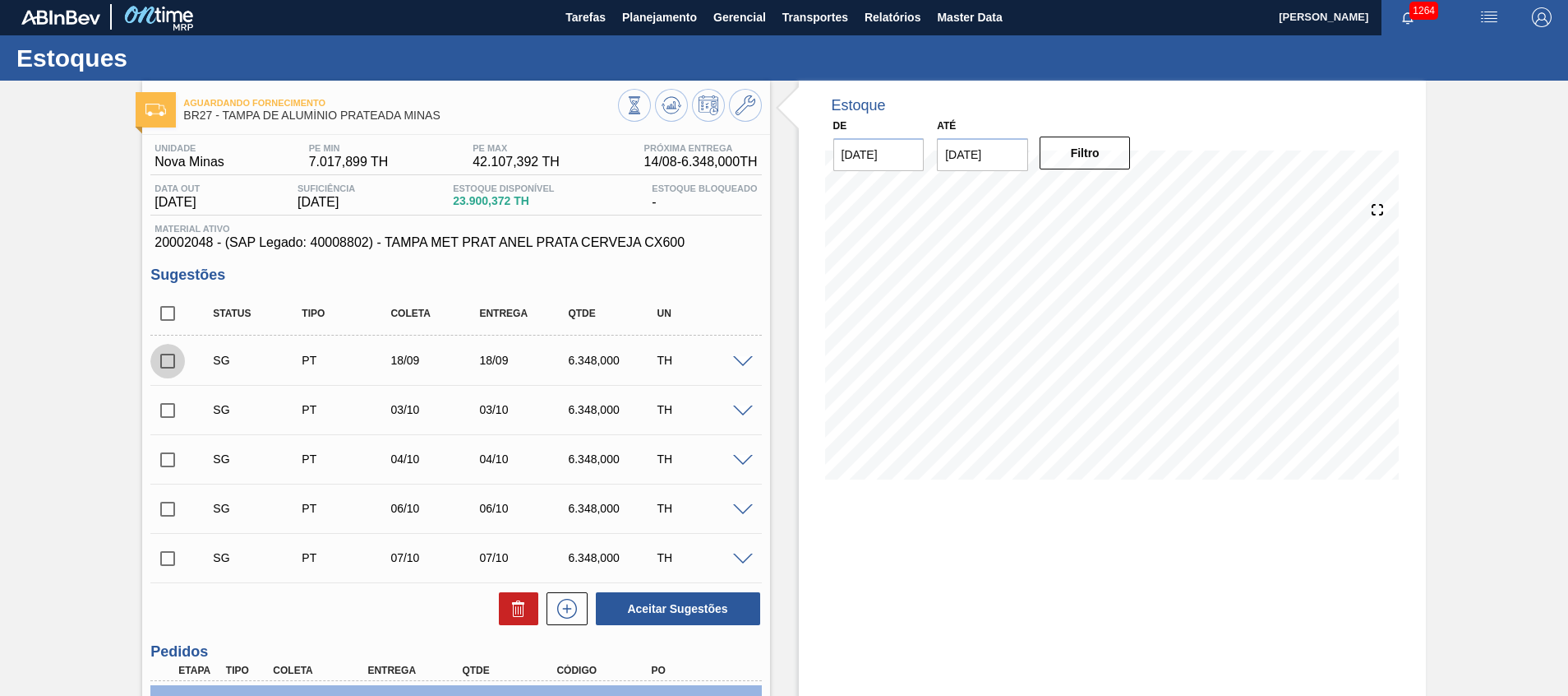
click at [164, 367] on input "checkbox" at bounding box center [167, 361] width 35 height 35
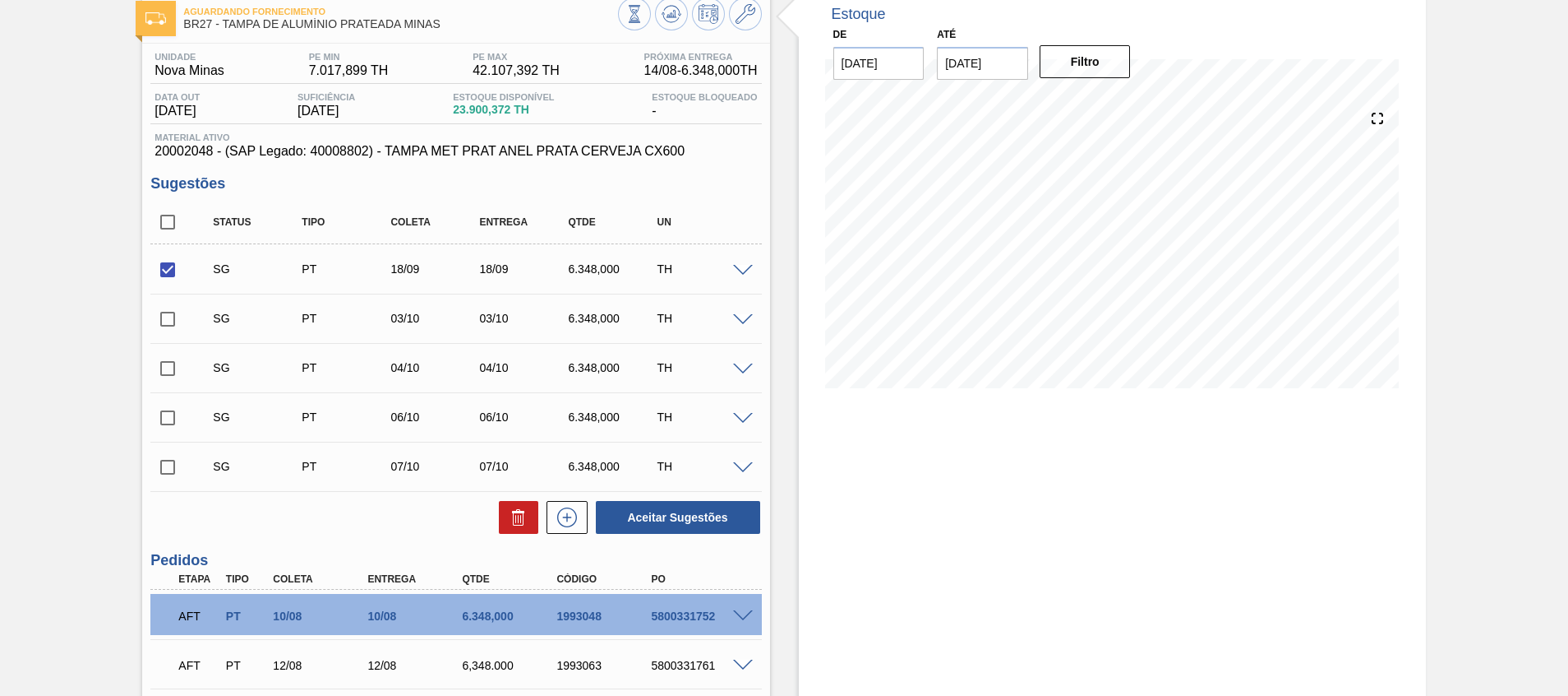
scroll to position [0, 0]
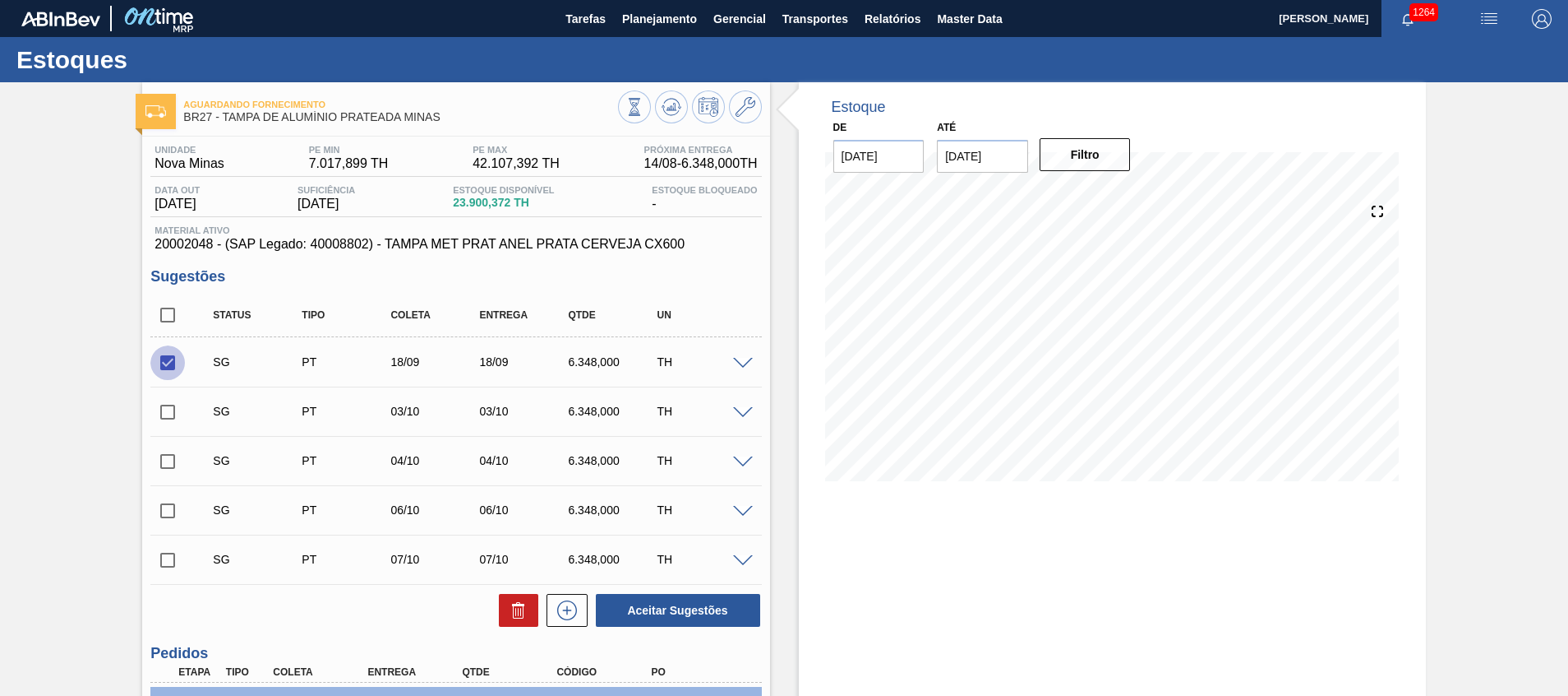
click at [170, 368] on input "checkbox" at bounding box center [167, 363] width 35 height 35
checkbox input "false"
click at [665, 114] on icon at bounding box center [670, 110] width 16 height 8
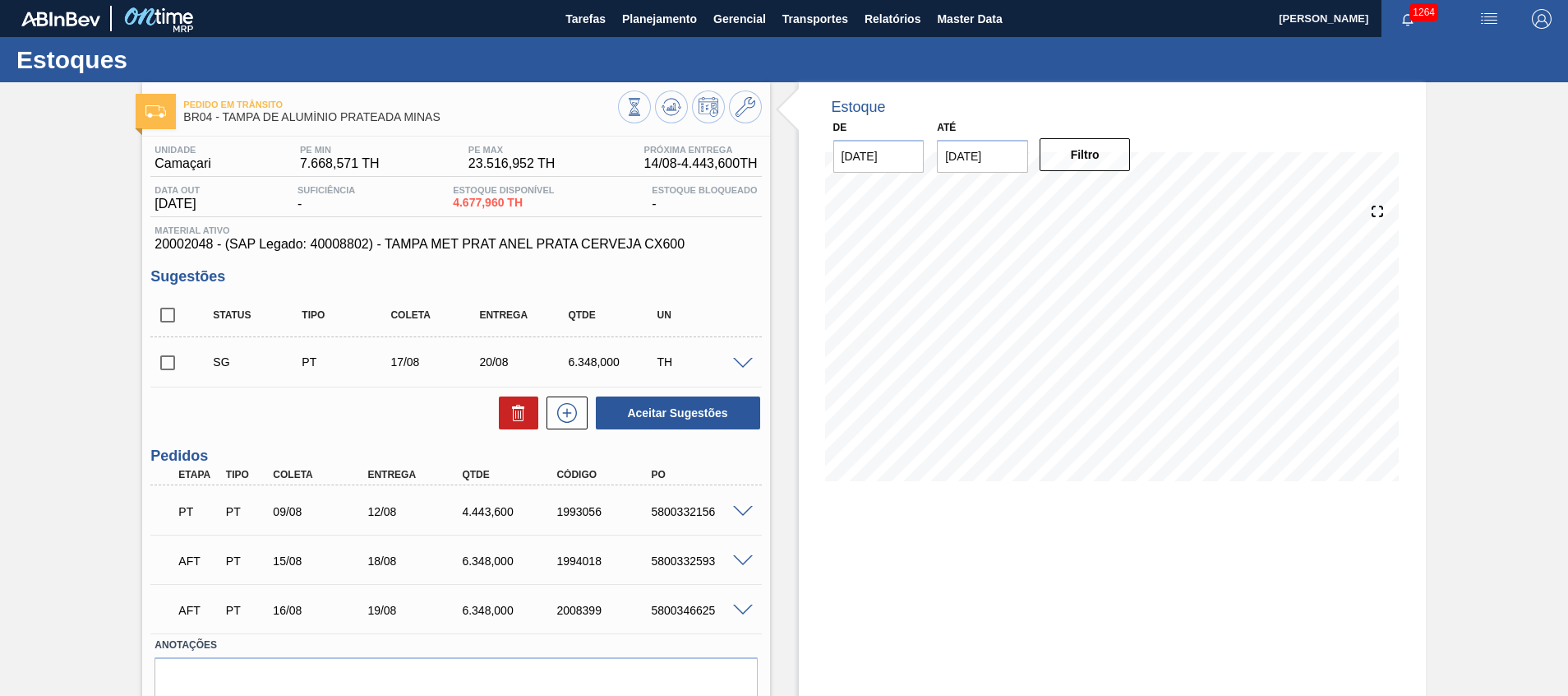
click at [168, 314] on input "checkbox" at bounding box center [167, 315] width 35 height 35
checkbox input "true"
click at [514, 405] on icon at bounding box center [519, 412] width 20 height 20
checkbox input "false"
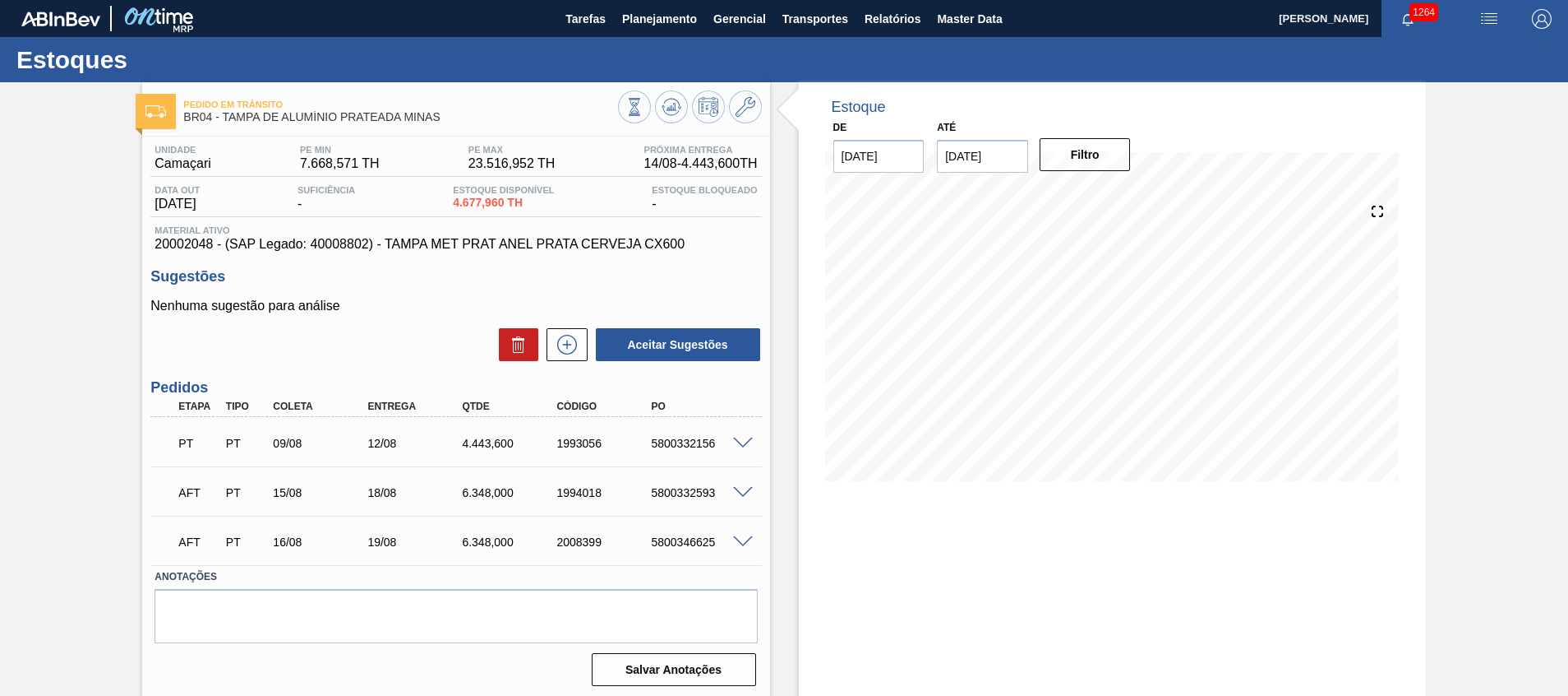
click at [742, 542] on span at bounding box center [742, 542] width 20 height 12
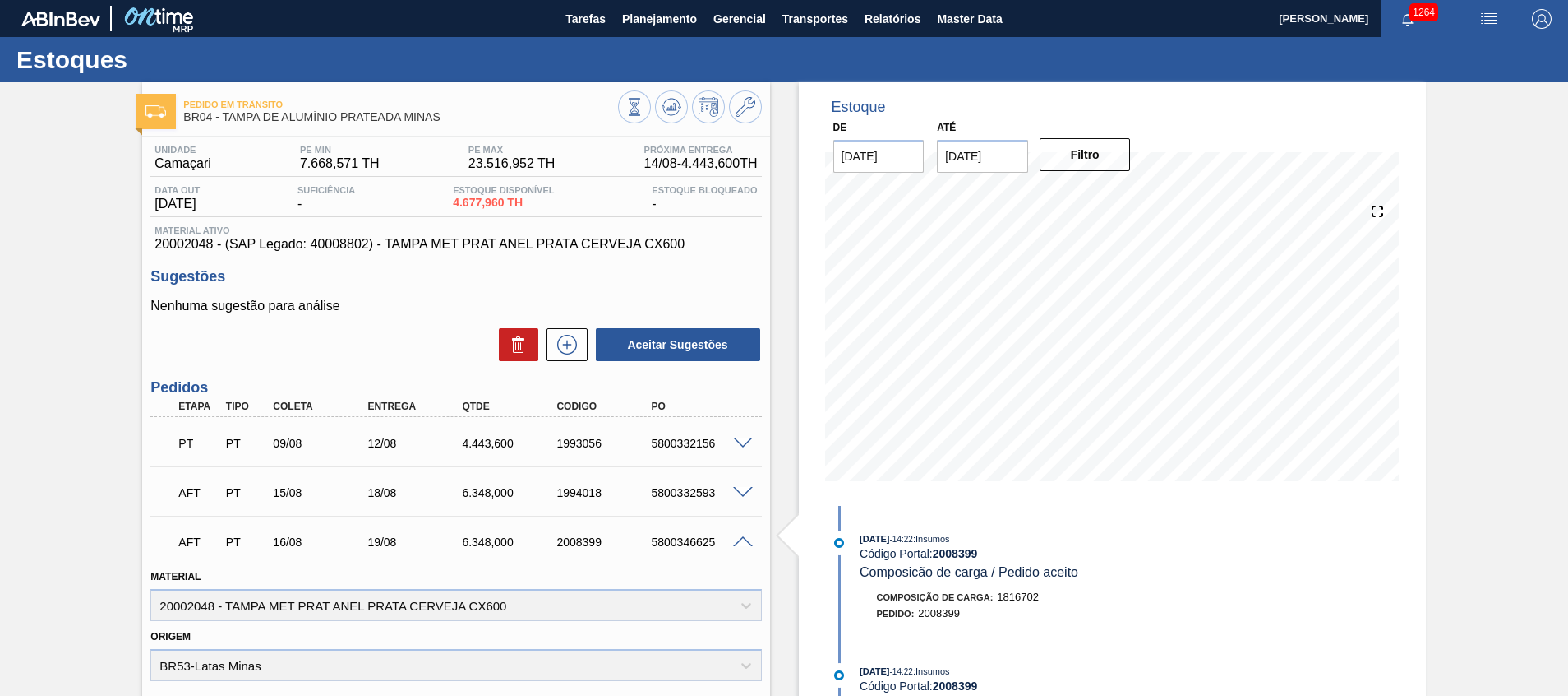
click at [742, 542] on span at bounding box center [742, 542] width 20 height 12
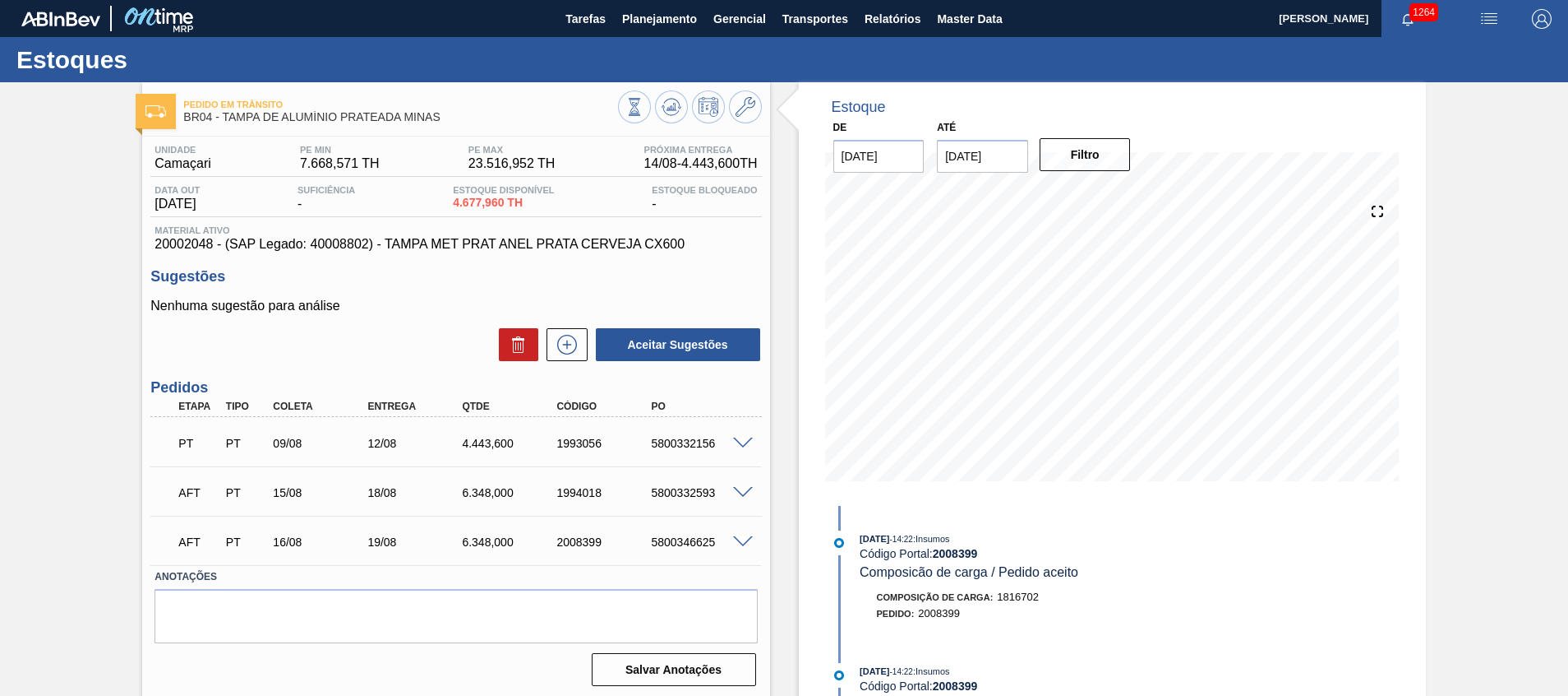
click at [742, 542] on span at bounding box center [742, 542] width 20 height 12
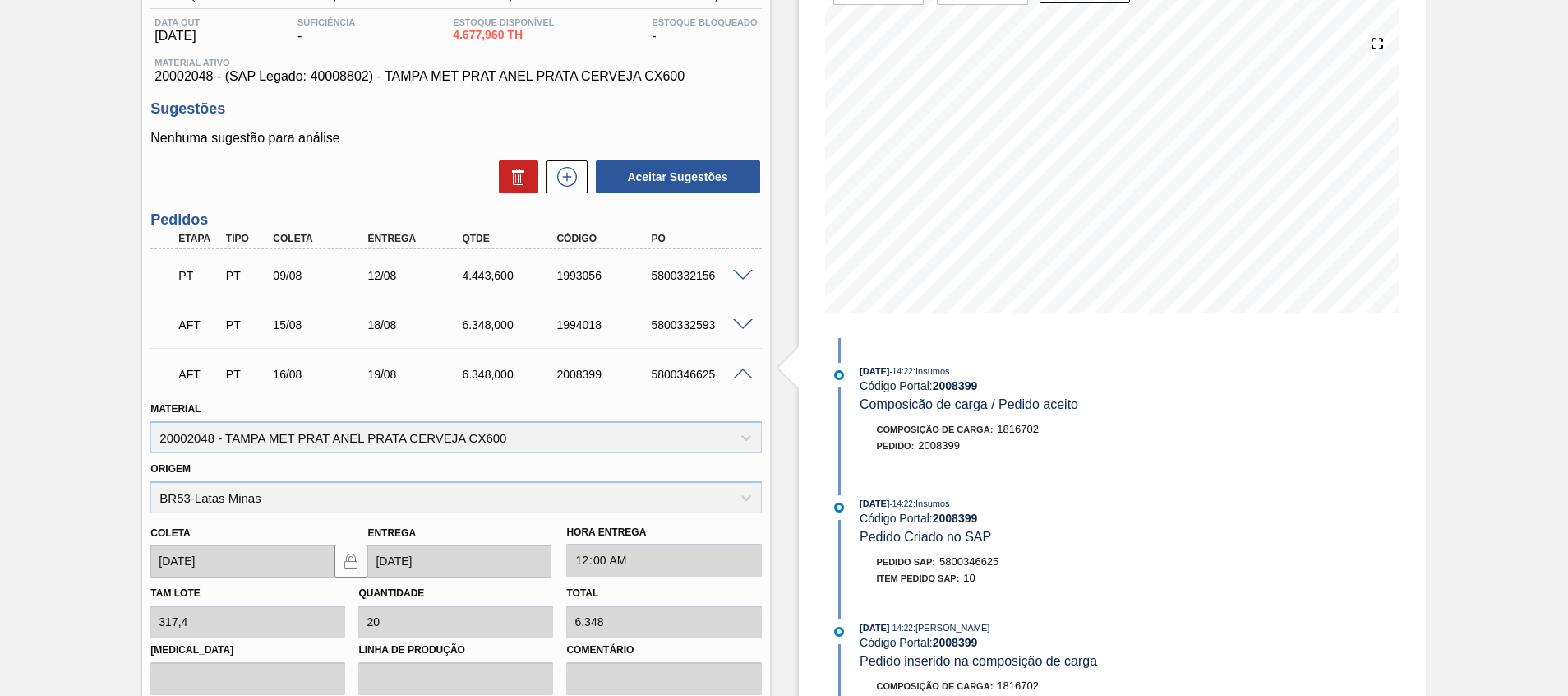
scroll to position [246, 0]
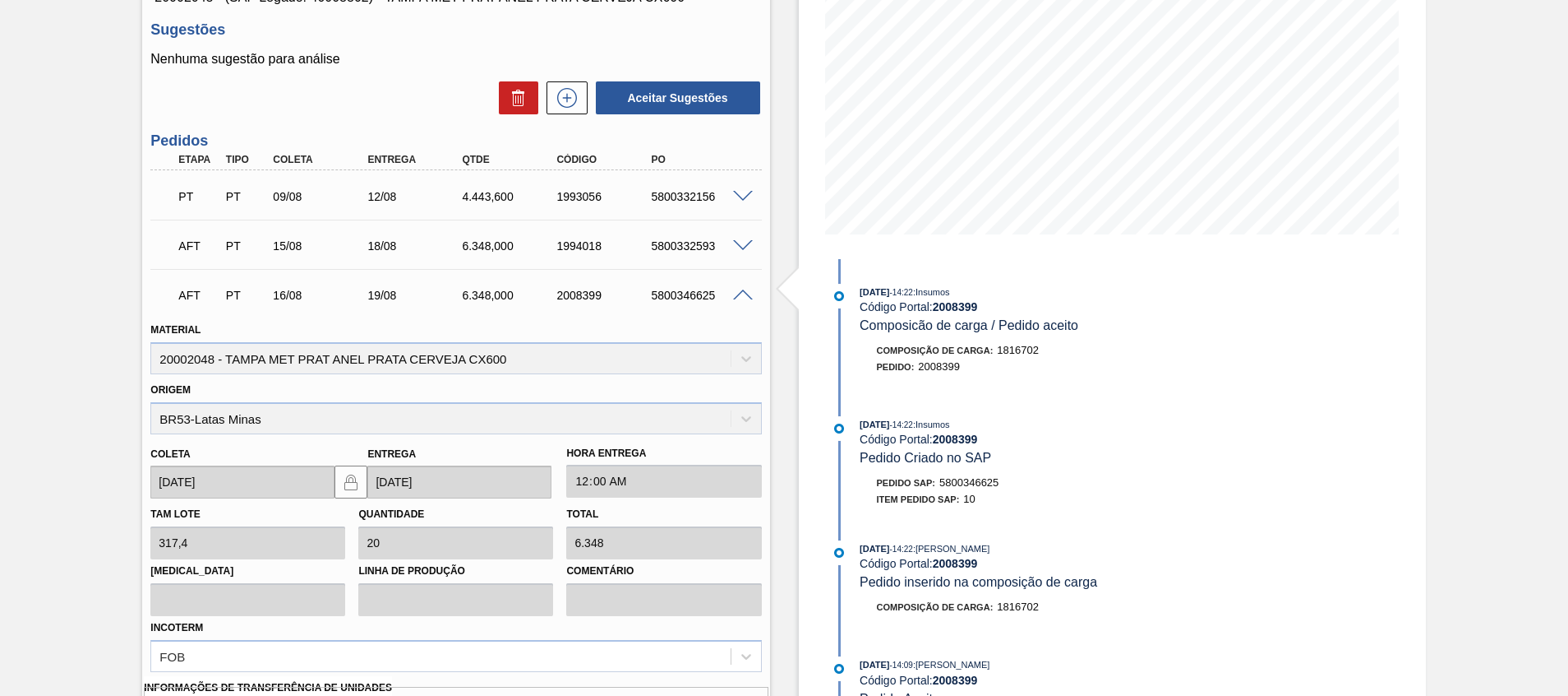
click at [737, 299] on span at bounding box center [742, 296] width 20 height 12
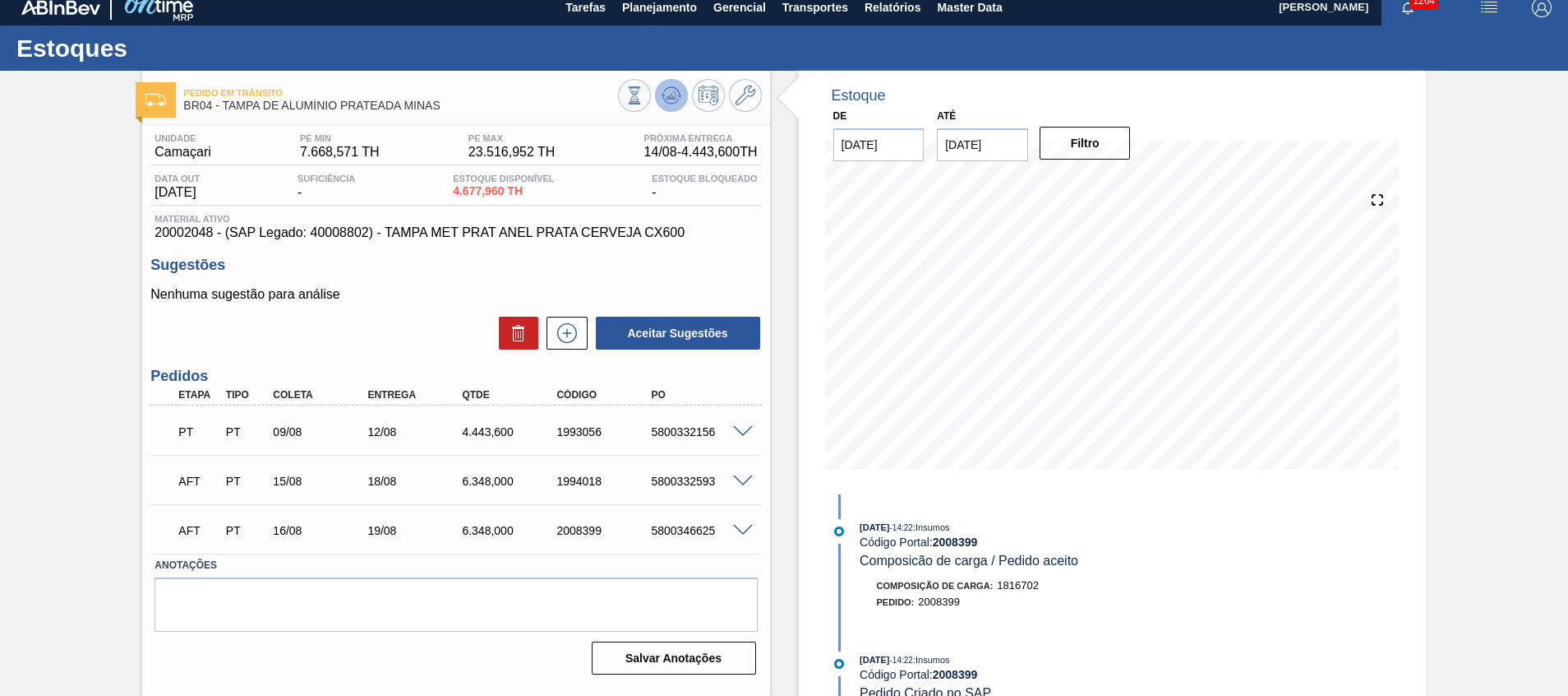
click at [644, 95] on icon at bounding box center [634, 95] width 18 height 18
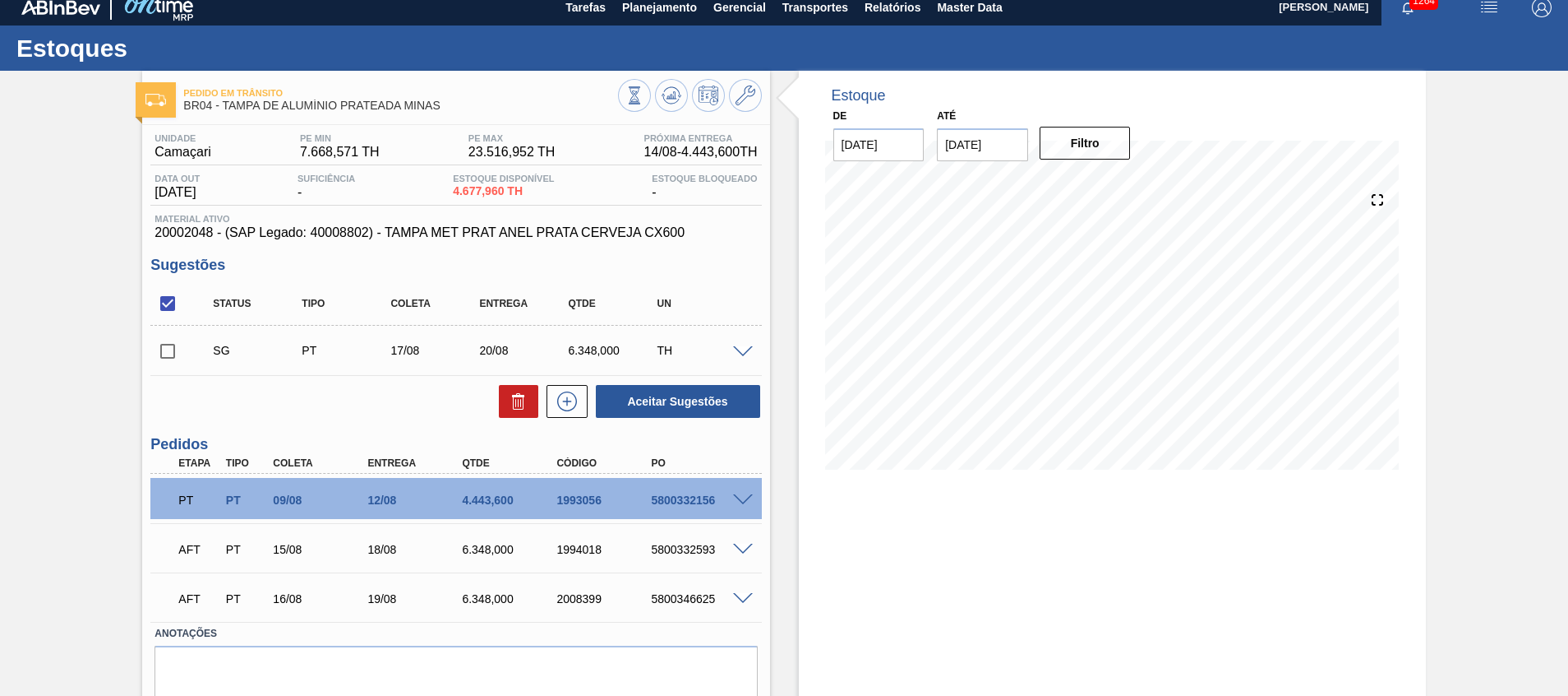
click at [744, 348] on span at bounding box center [742, 352] width 20 height 12
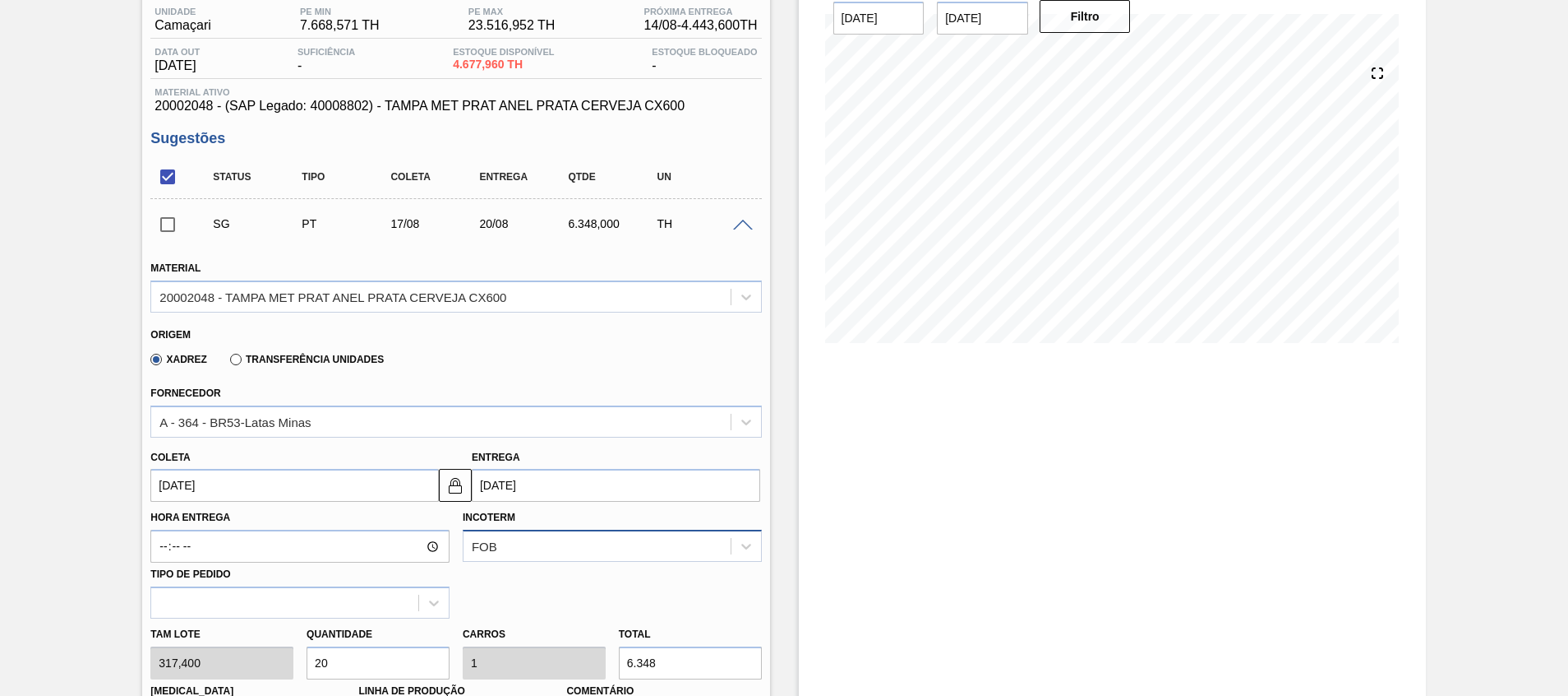
scroll to position [382, 0]
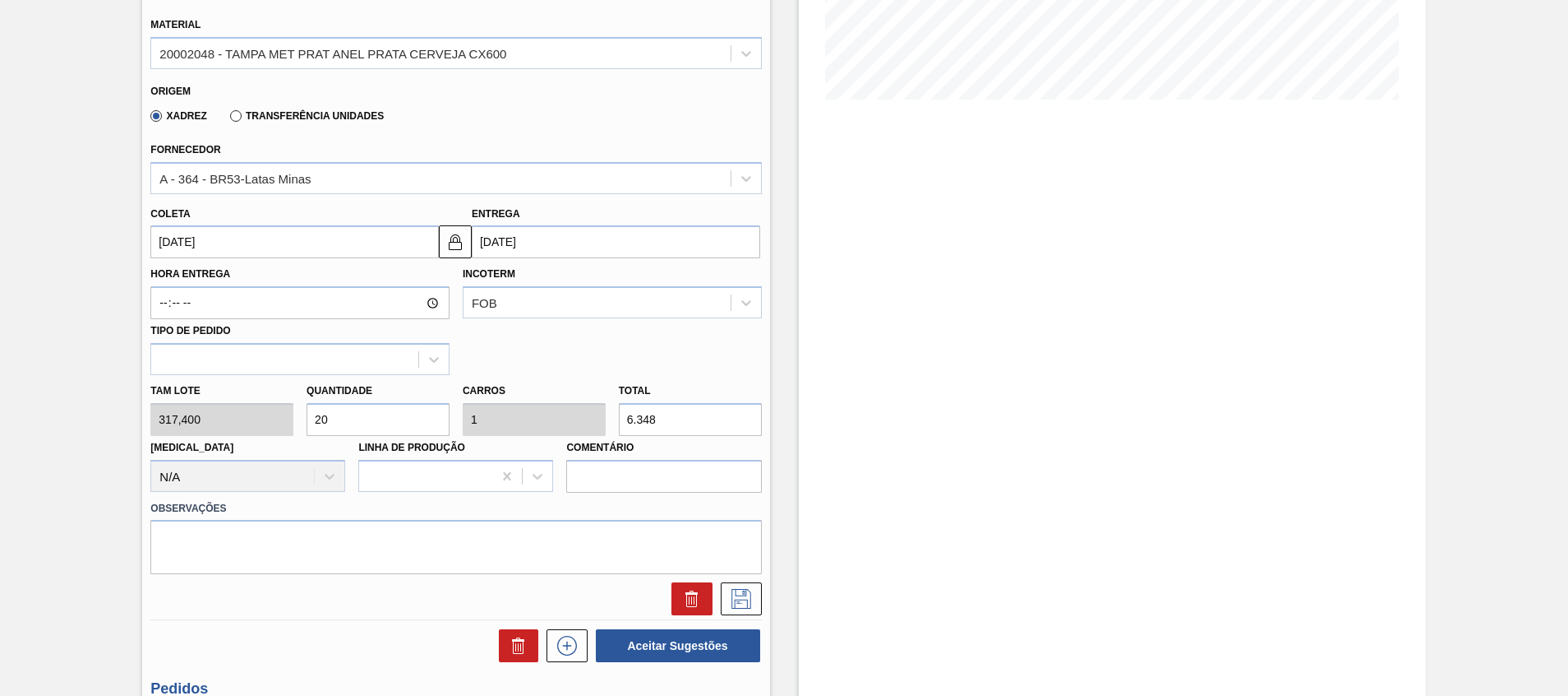
click at [271, 237] on input "17/08/2025" at bounding box center [294, 242] width 289 height 33
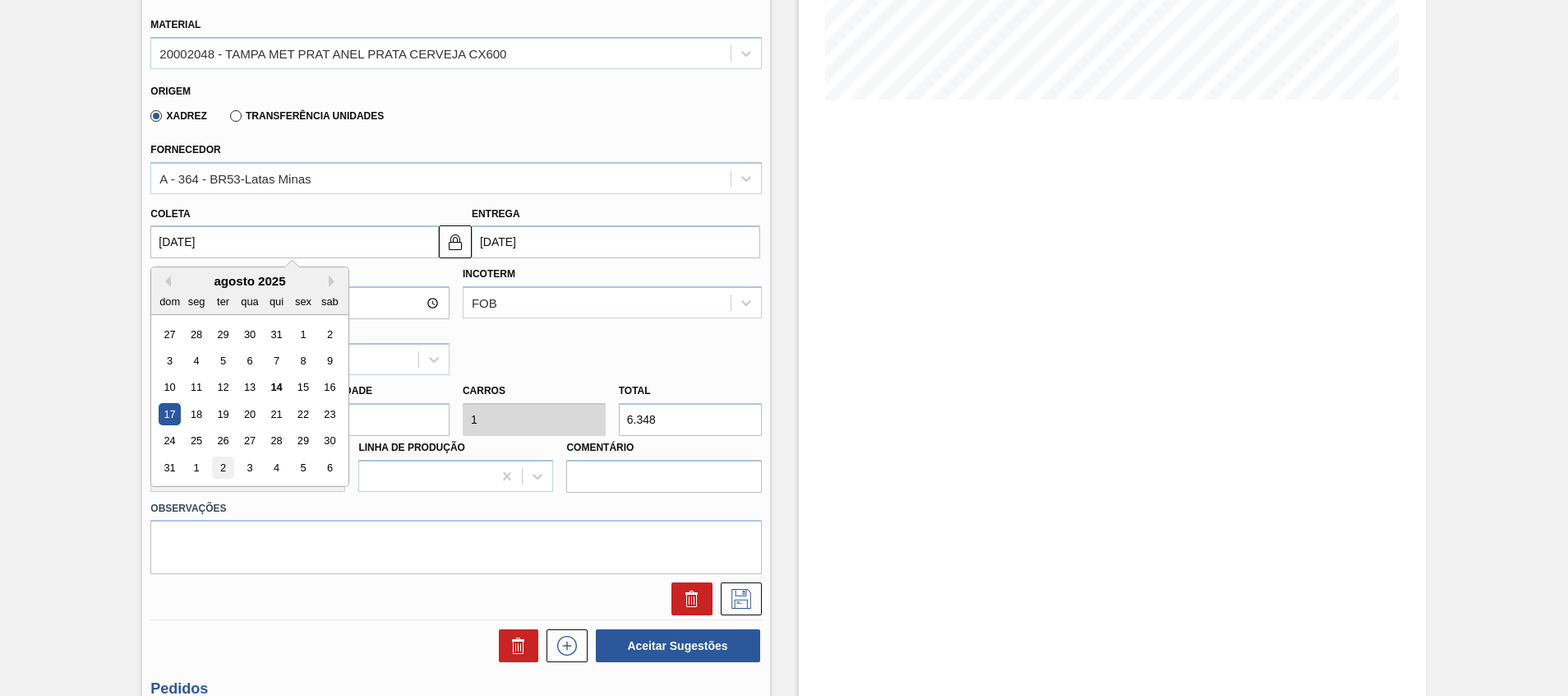
click at [231, 462] on div "2" at bounding box center [223, 468] width 23 height 23
type input "[DATE]"
type input "05/09/2025"
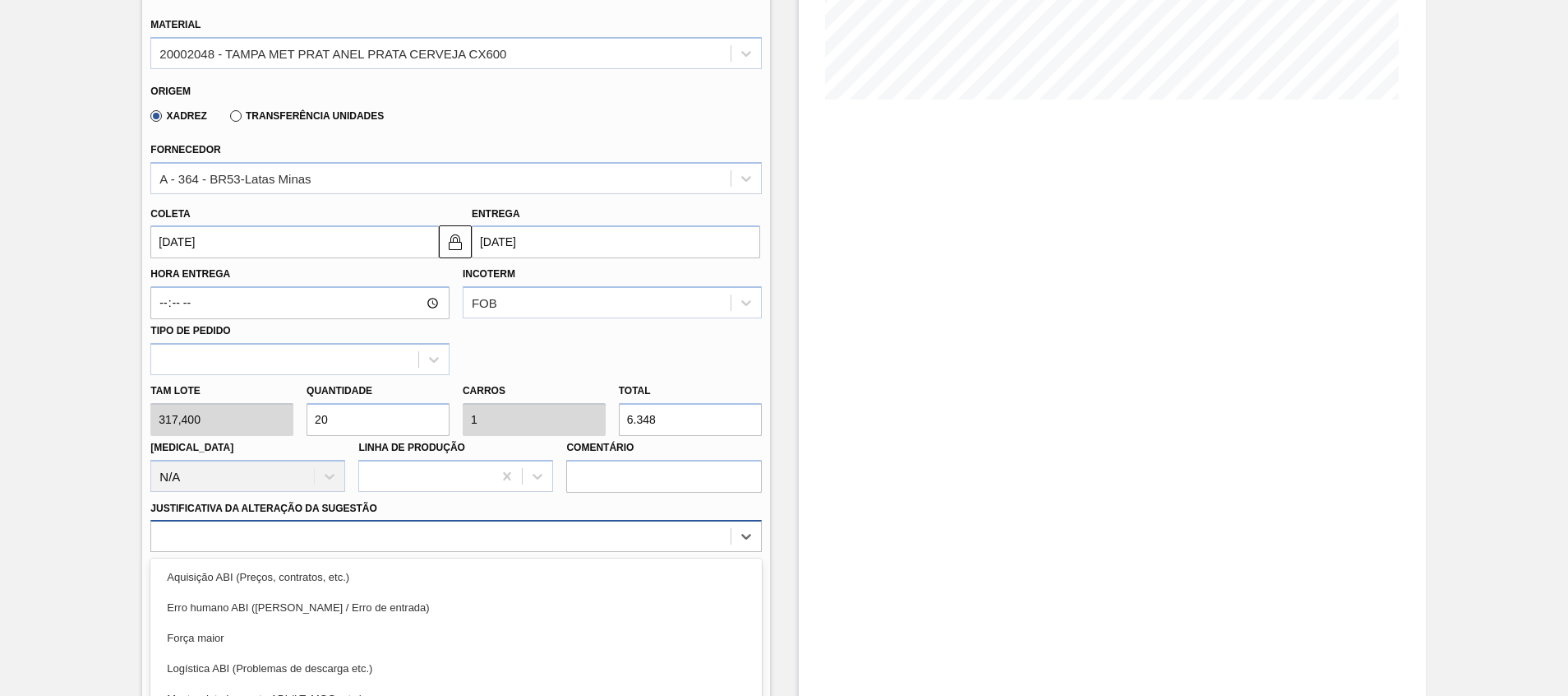
click at [376, 540] on div "option Logística ABI (Problemas de descarga etc.) focused, 4 of 18. 18 results …" at bounding box center [455, 535] width 611 height 32
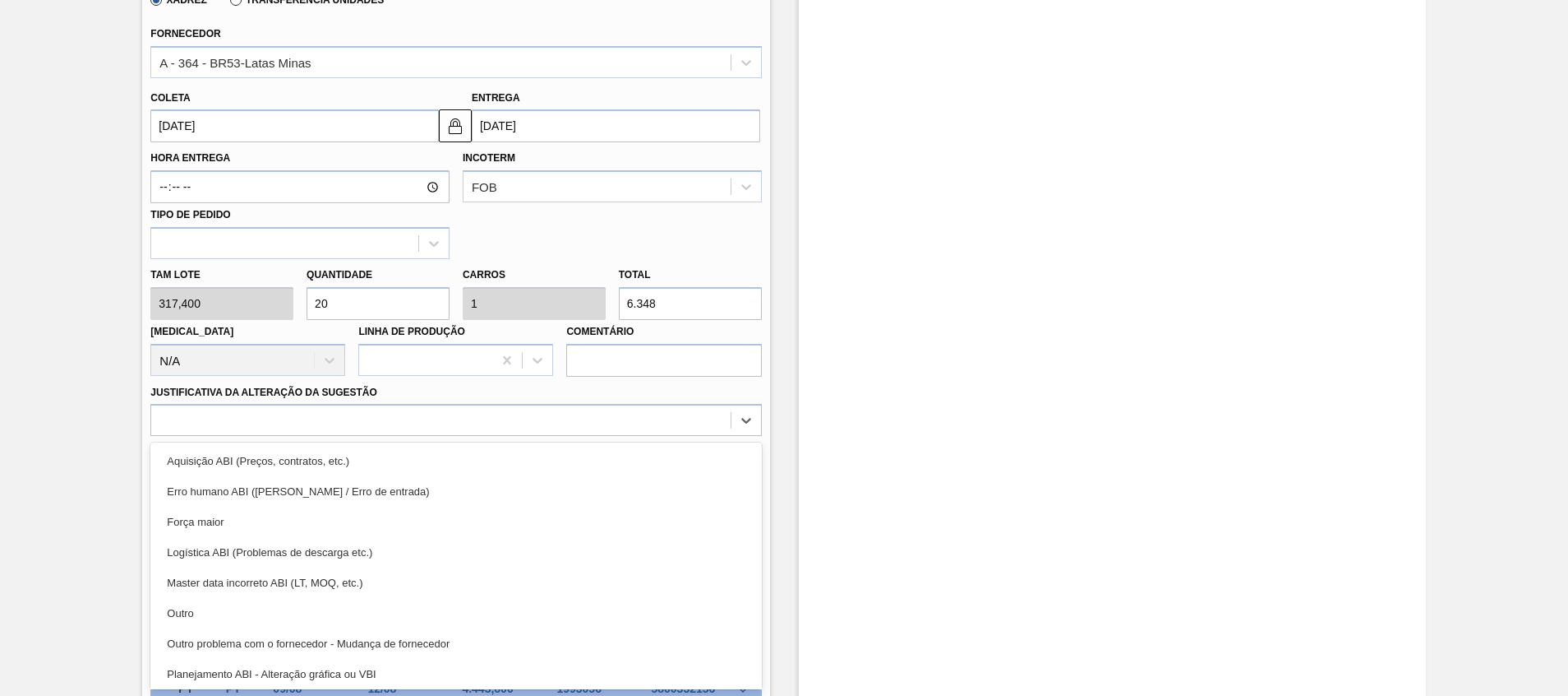
scroll to position [307, 0]
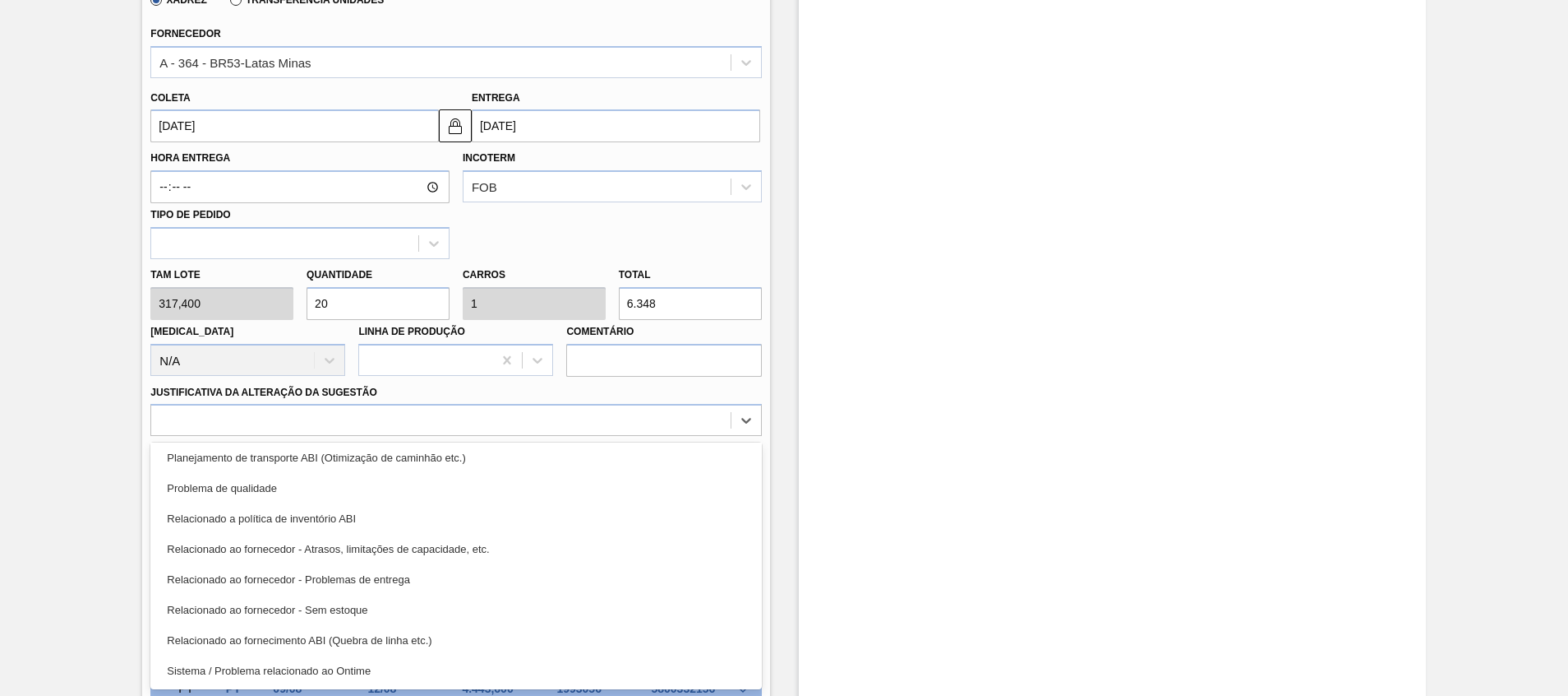
click at [440, 554] on div "Relacionado ao fornecedor - Atrasos, limitações de capacidade, etc." at bounding box center [455, 548] width 611 height 30
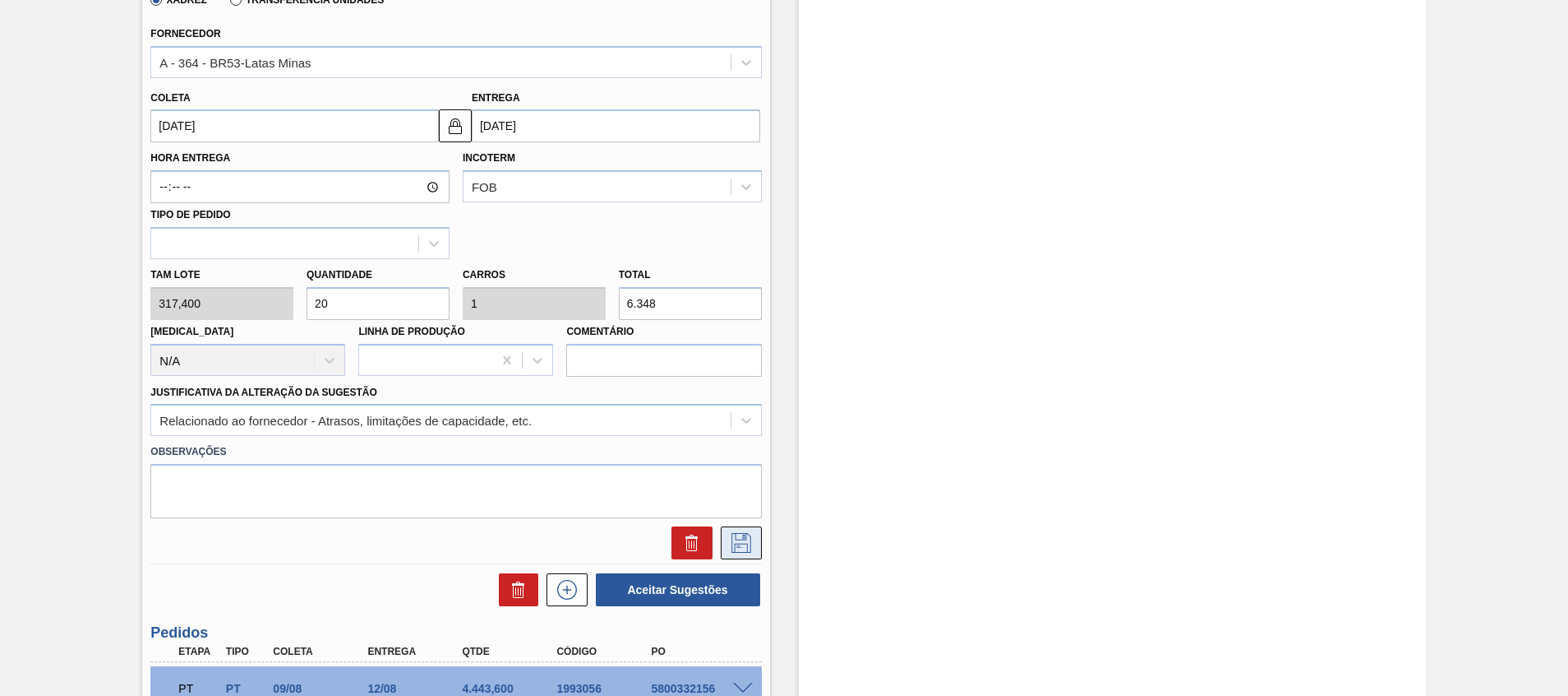
click at [739, 528] on button at bounding box center [741, 542] width 41 height 33
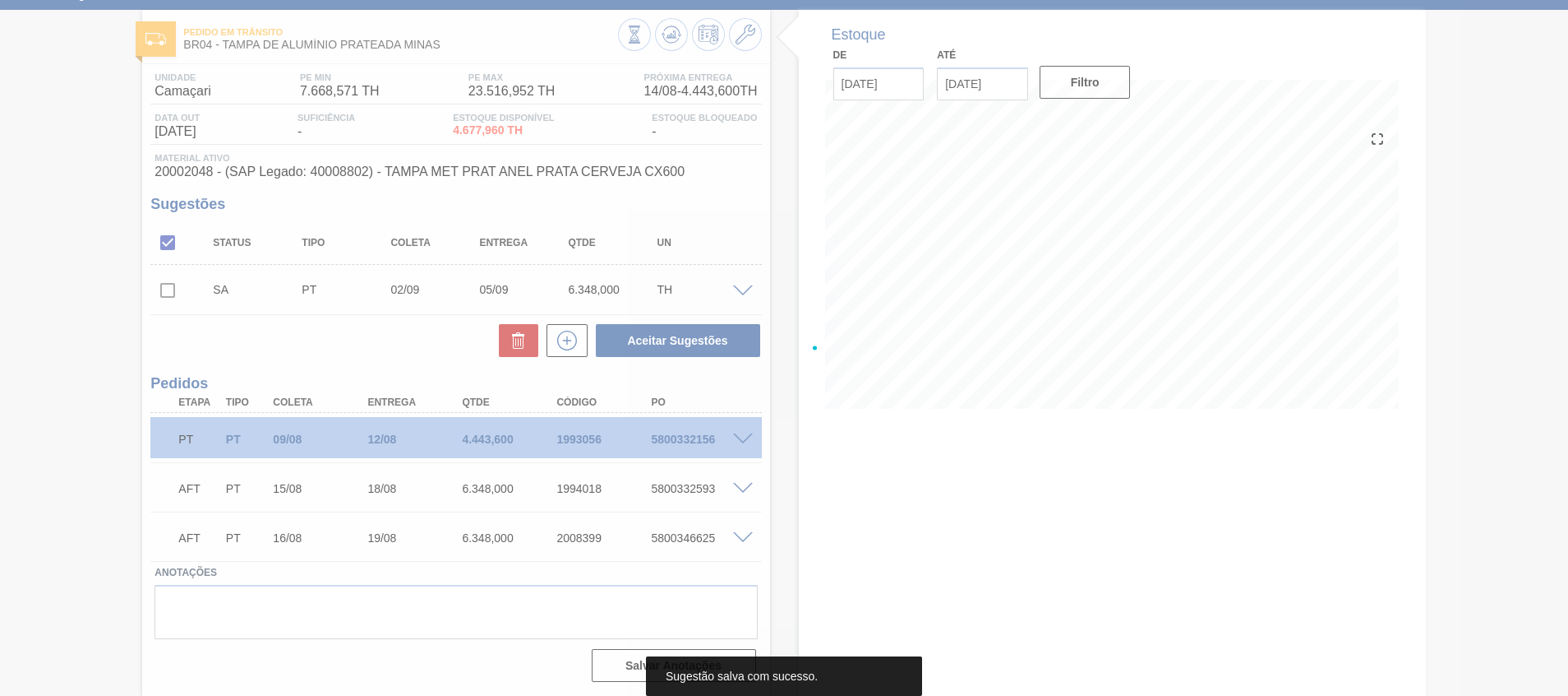
scroll to position [72, 0]
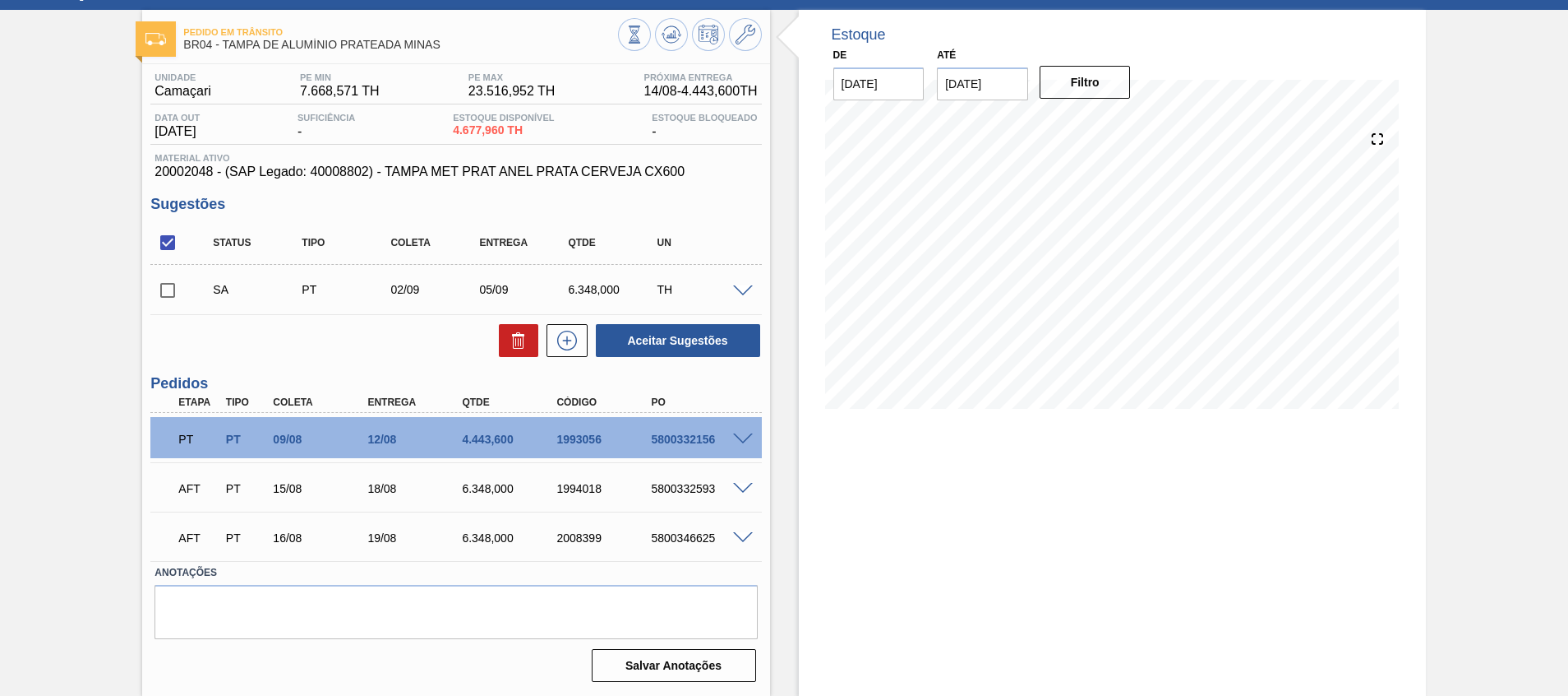
click at [167, 290] on input "checkbox" at bounding box center [167, 291] width 35 height 35
checkbox input "true"
click at [698, 343] on button "Aceitar Sugestões" at bounding box center [678, 340] width 165 height 33
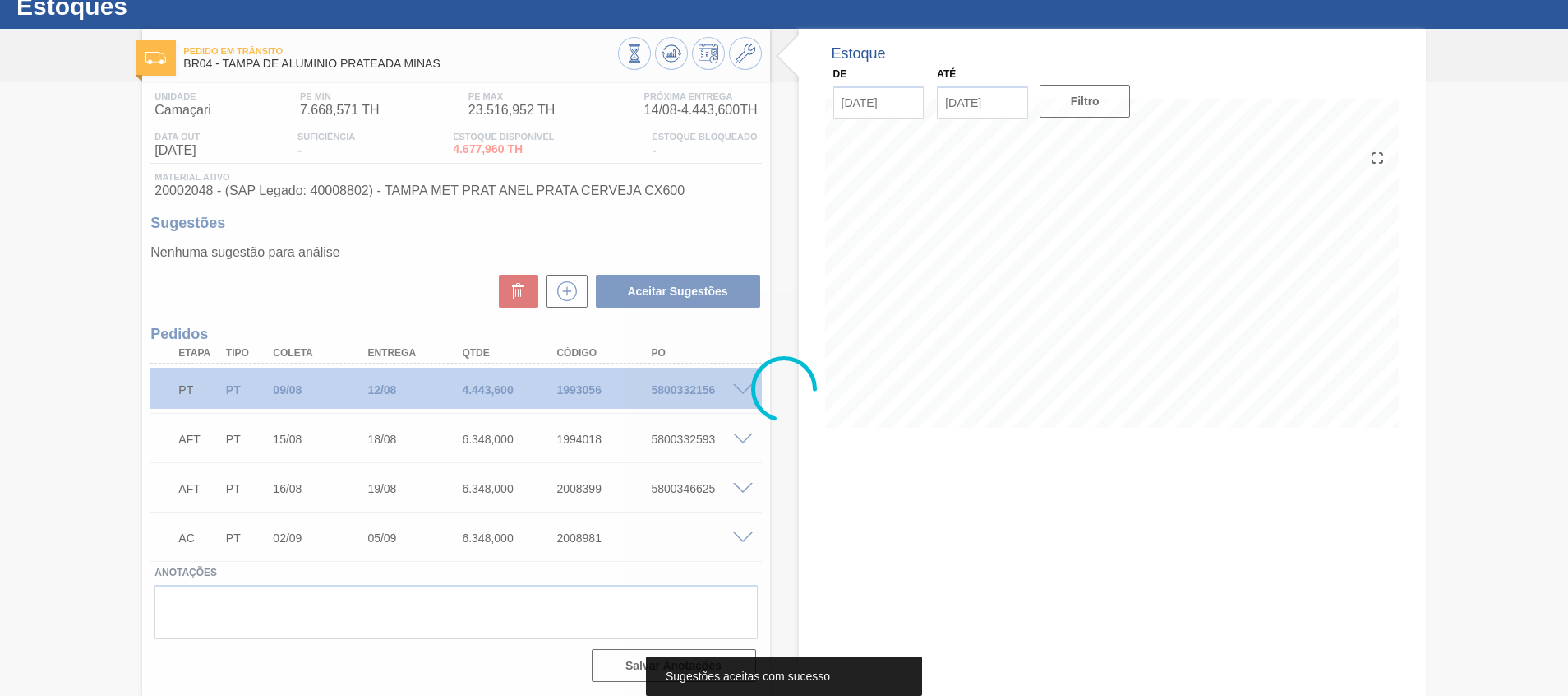
scroll to position [54, 0]
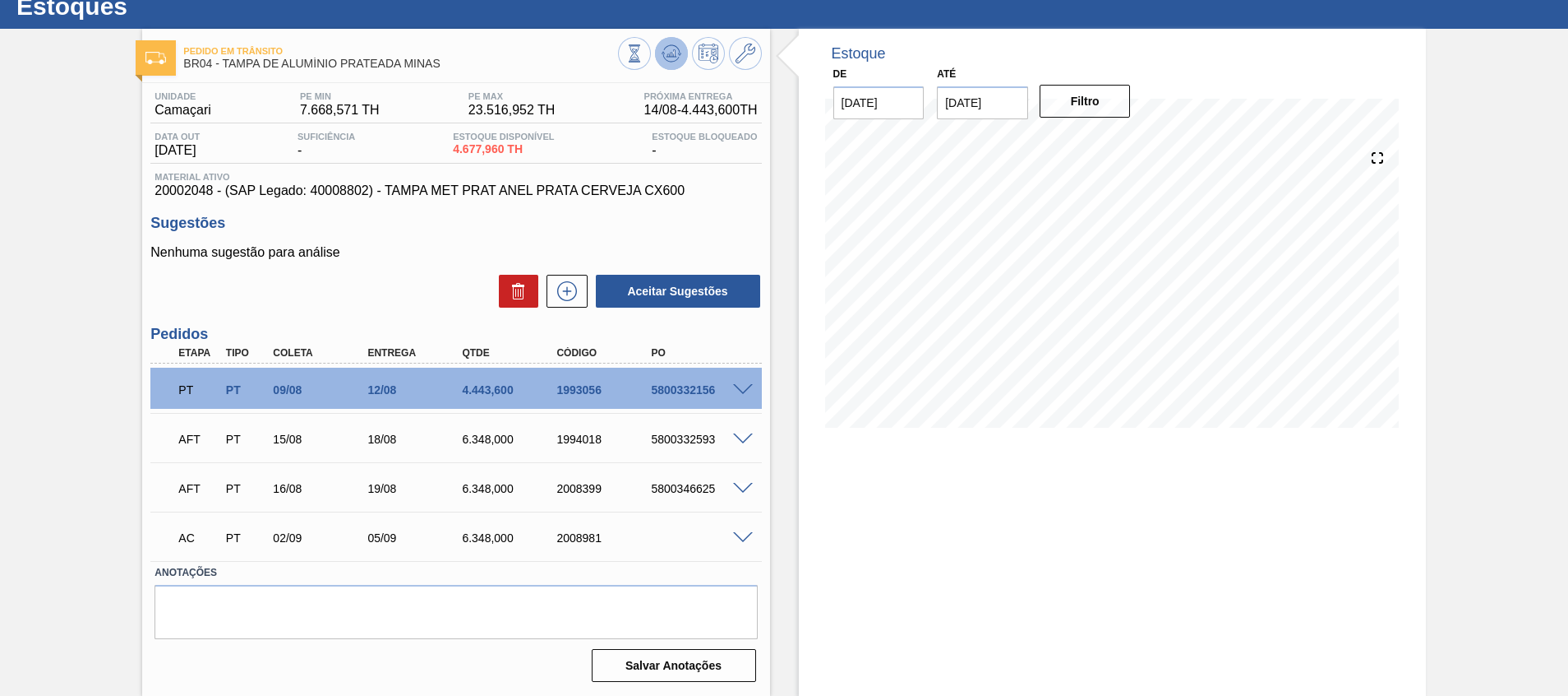
click at [644, 58] on icon at bounding box center [634, 53] width 18 height 18
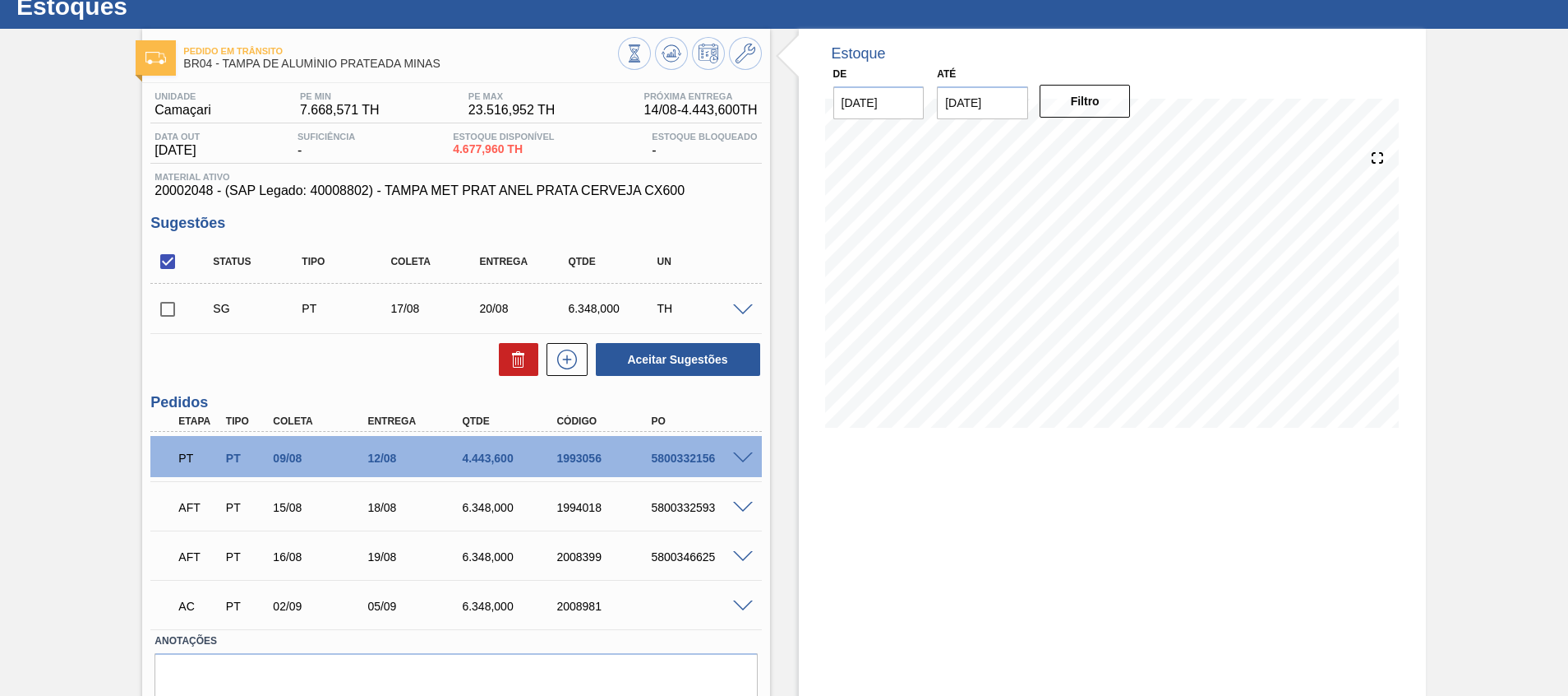
click at [175, 262] on input "checkbox" at bounding box center [167, 261] width 35 height 35
click at [174, 265] on input "checkbox" at bounding box center [167, 261] width 35 height 35
checkbox input "true"
click at [0, 0] on icon at bounding box center [0, 0] width 0 height 0
checkbox input "false"
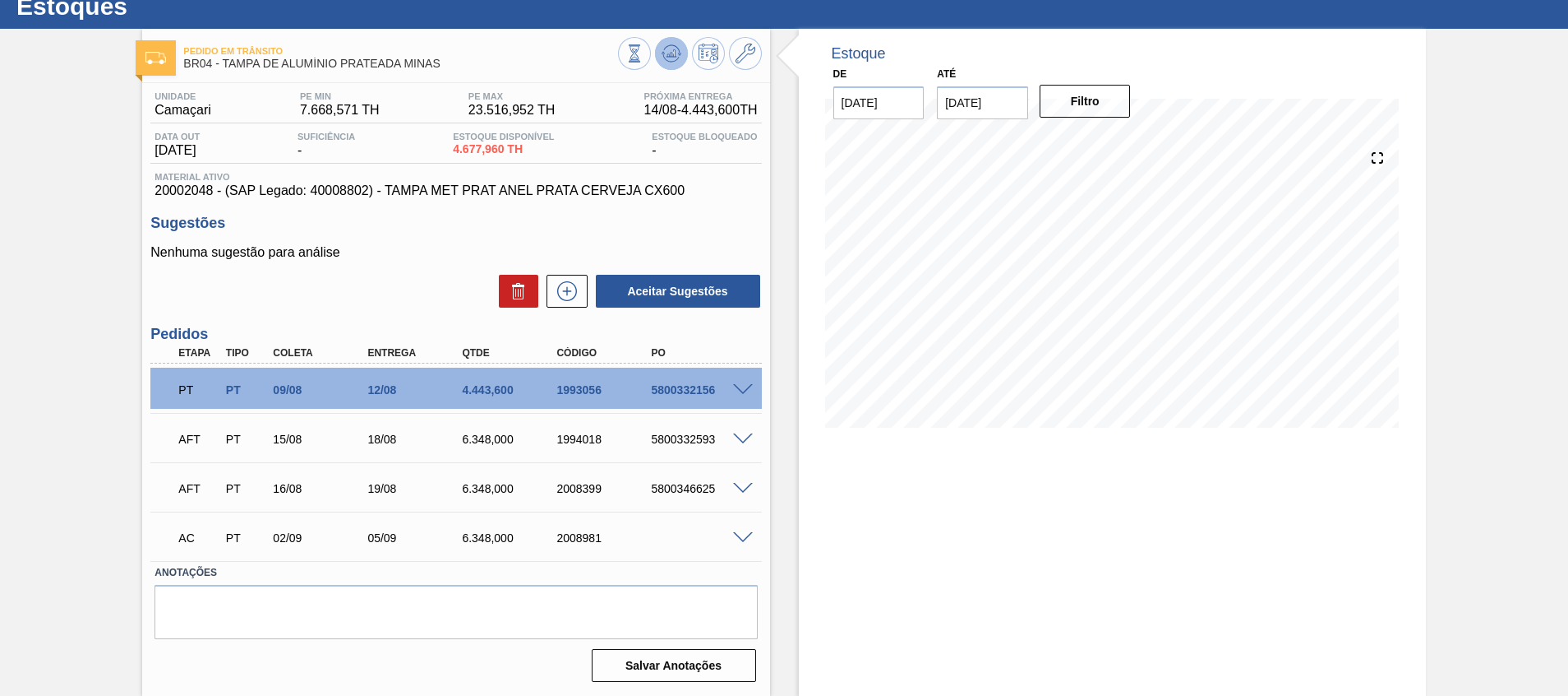
click at [680, 49] on button at bounding box center [671, 54] width 33 height 33
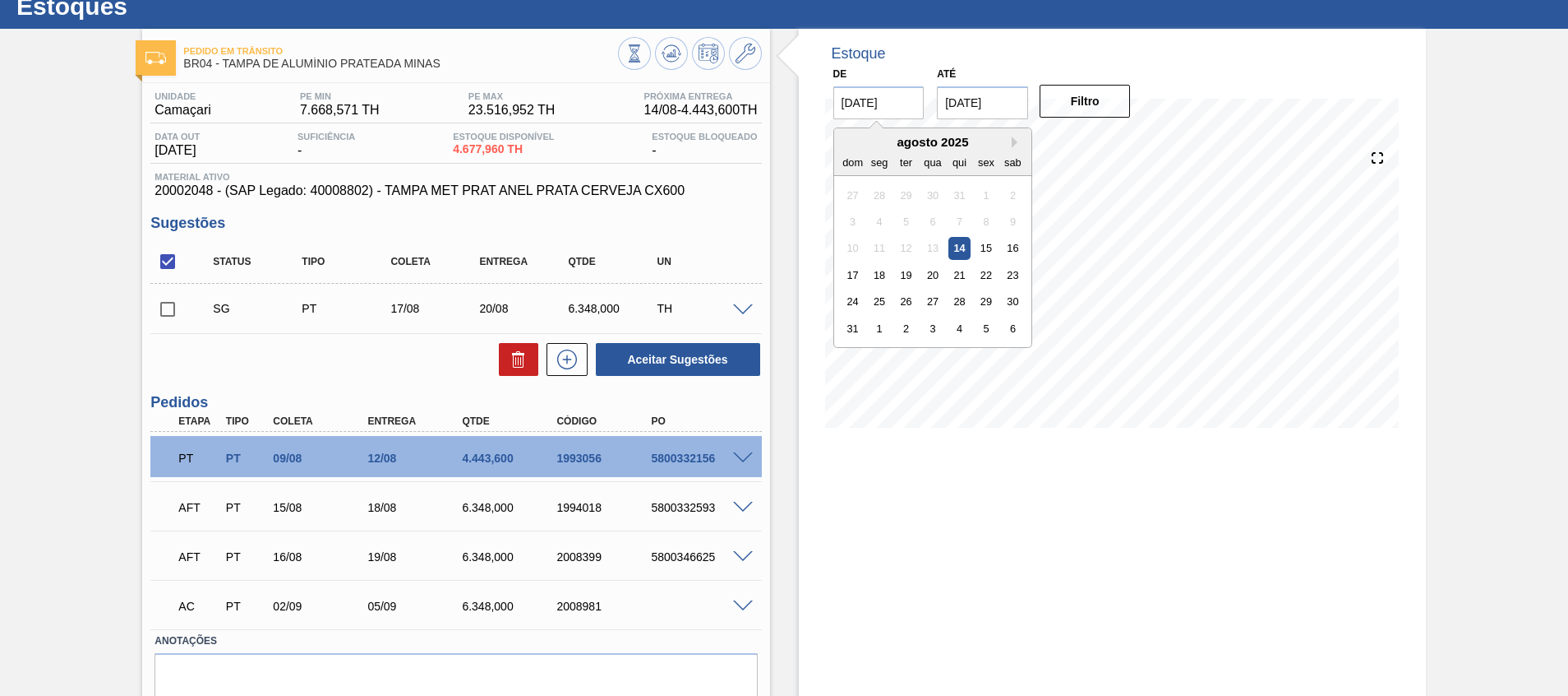
click at [879, 96] on input "[DATE]" at bounding box center [879, 102] width 91 height 33
click at [1017, 145] on button "Next Month" at bounding box center [1016, 141] width 11 height 11
click at [869, 191] on div "1" at bounding box center [879, 194] width 23 height 23
type input "[DATE]"
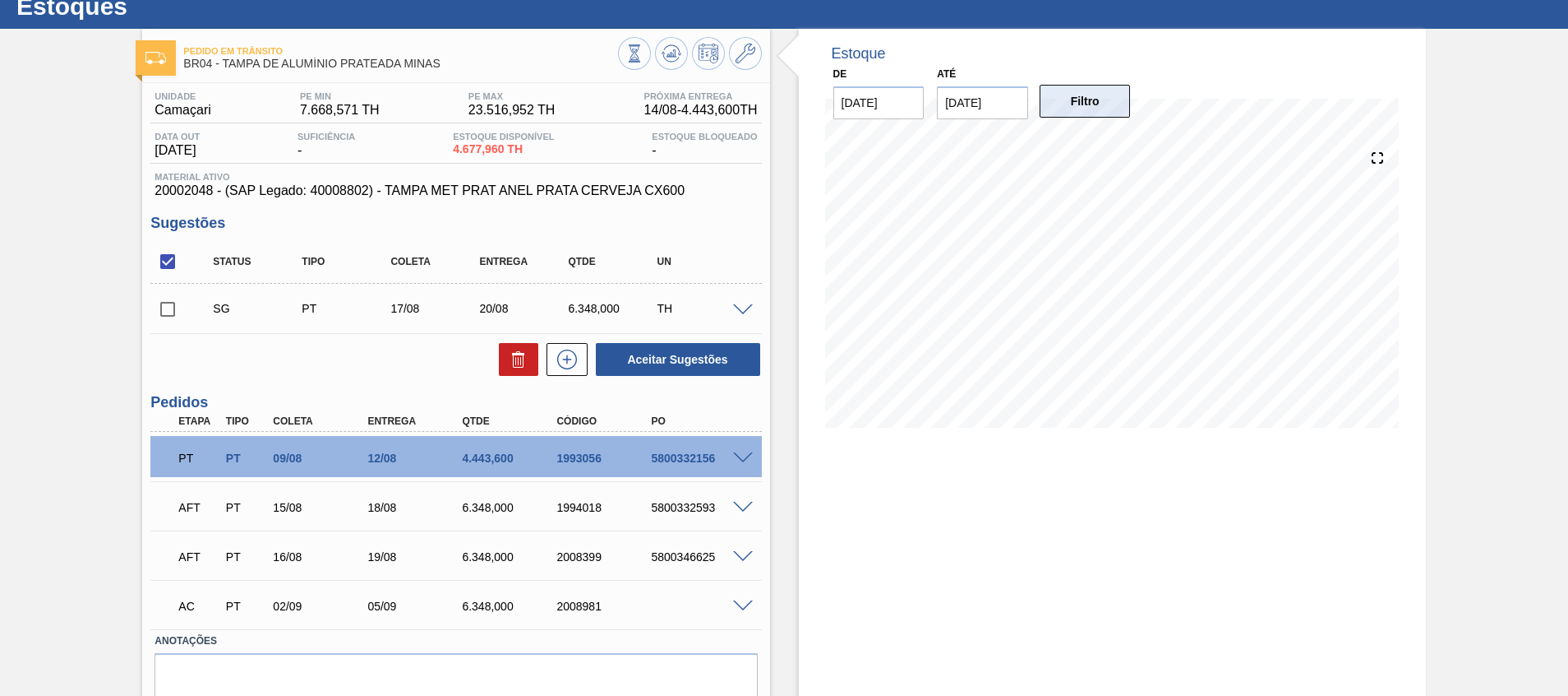
click at [1081, 91] on button "Filtro" at bounding box center [1085, 102] width 91 height 33
click at [740, 311] on span at bounding box center [742, 311] width 20 height 12
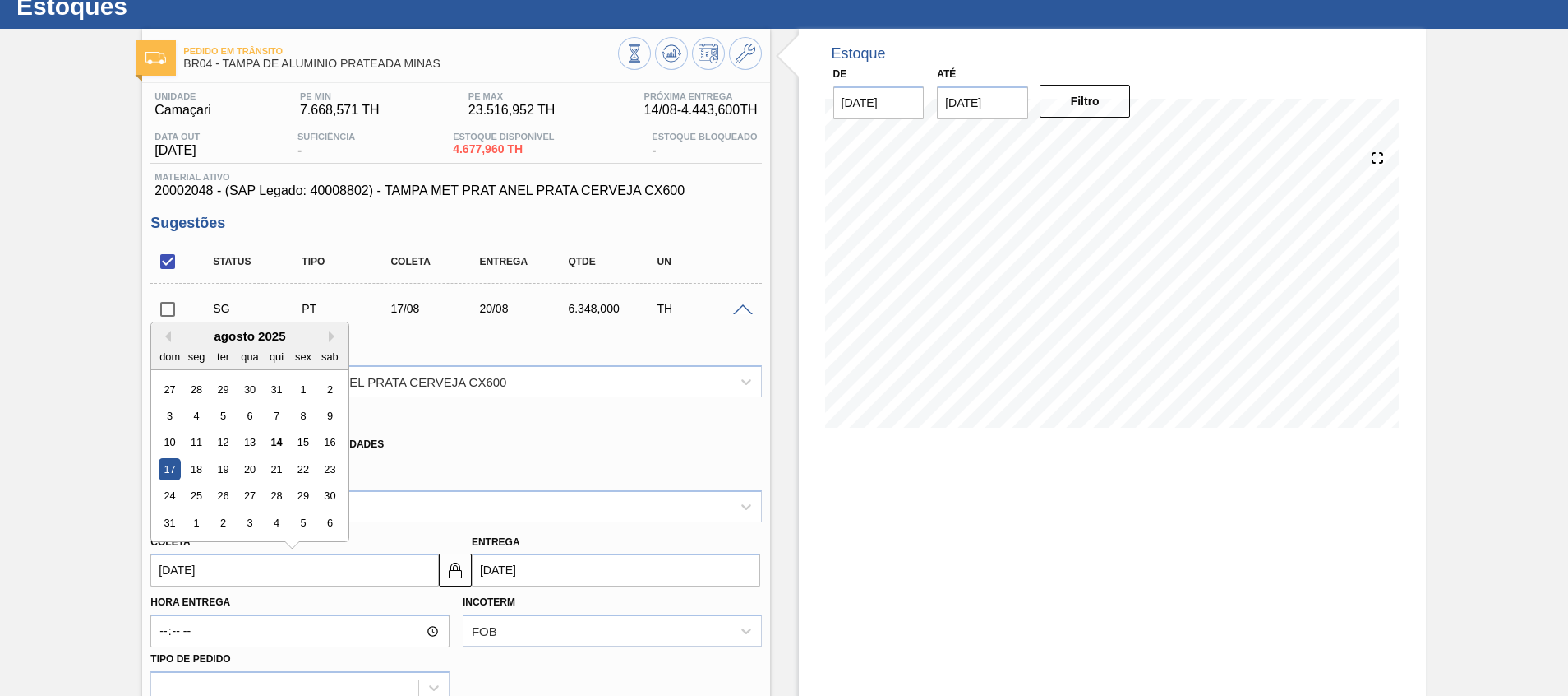
click at [283, 561] on input "17/08/2025" at bounding box center [294, 570] width 289 height 33
click at [198, 446] on div "11" at bounding box center [197, 443] width 23 height 23
type input "11/08/2025"
type input "[DATE]"
click at [267, 562] on input "11/08/2025" at bounding box center [294, 570] width 289 height 33
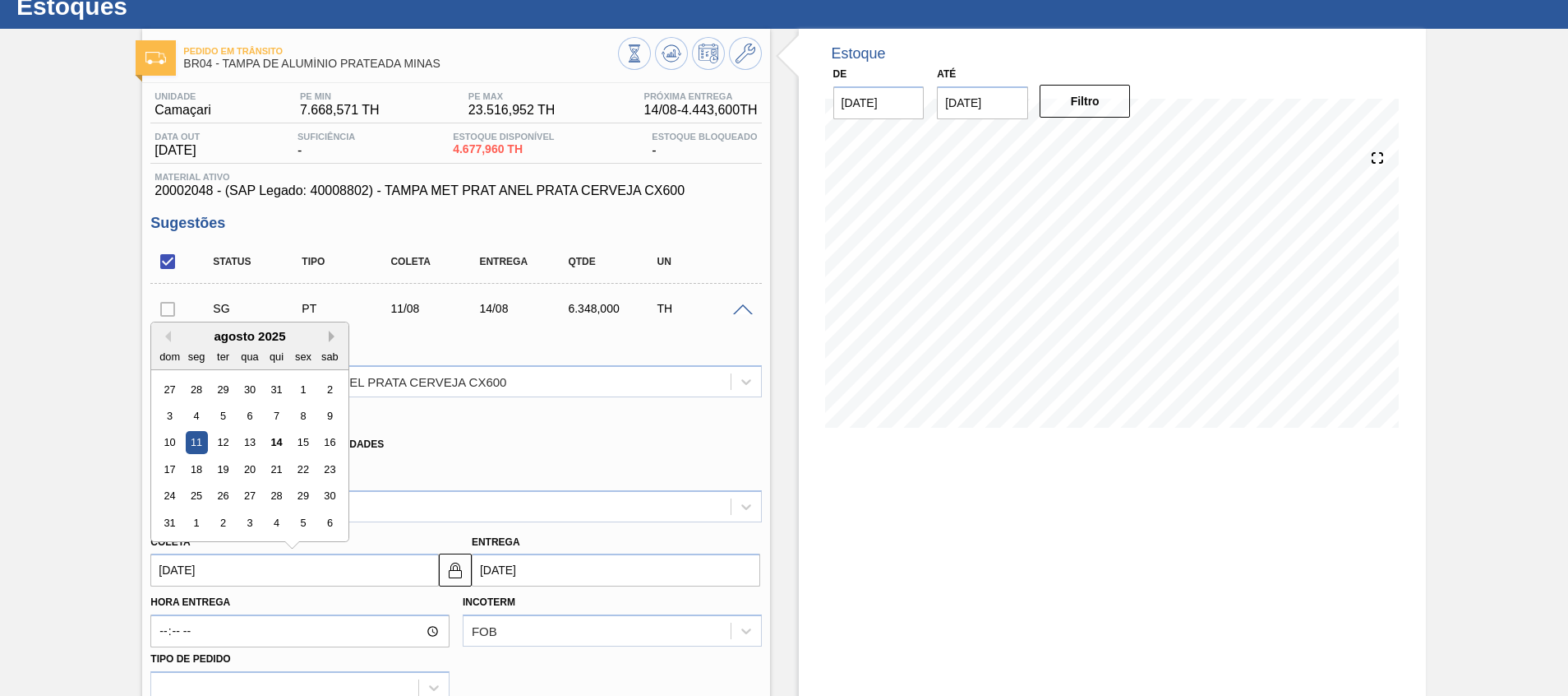
click at [339, 333] on button "Next Month" at bounding box center [334, 336] width 11 height 11
click at [274, 416] on div "11" at bounding box center [277, 416] width 23 height 23
type input "[DATE]"
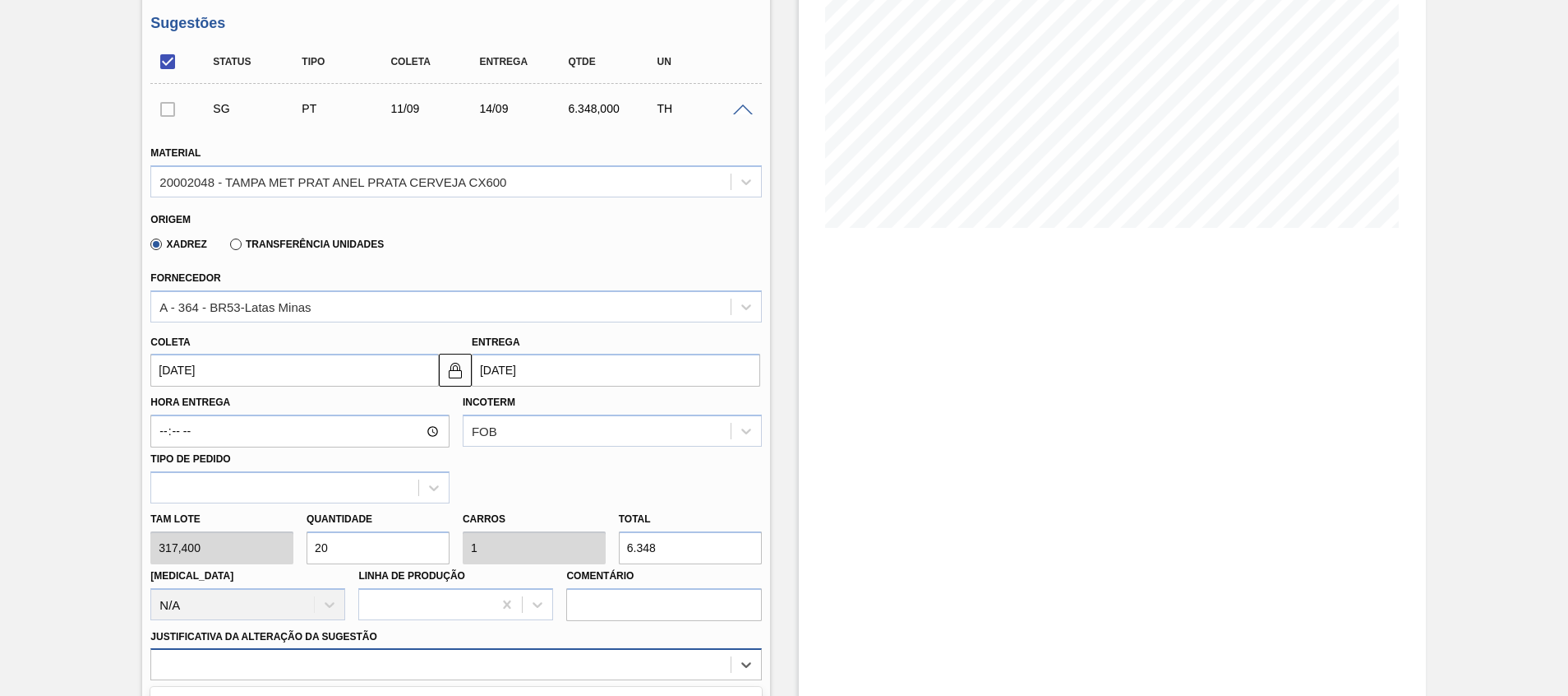
scroll to position [497, 0]
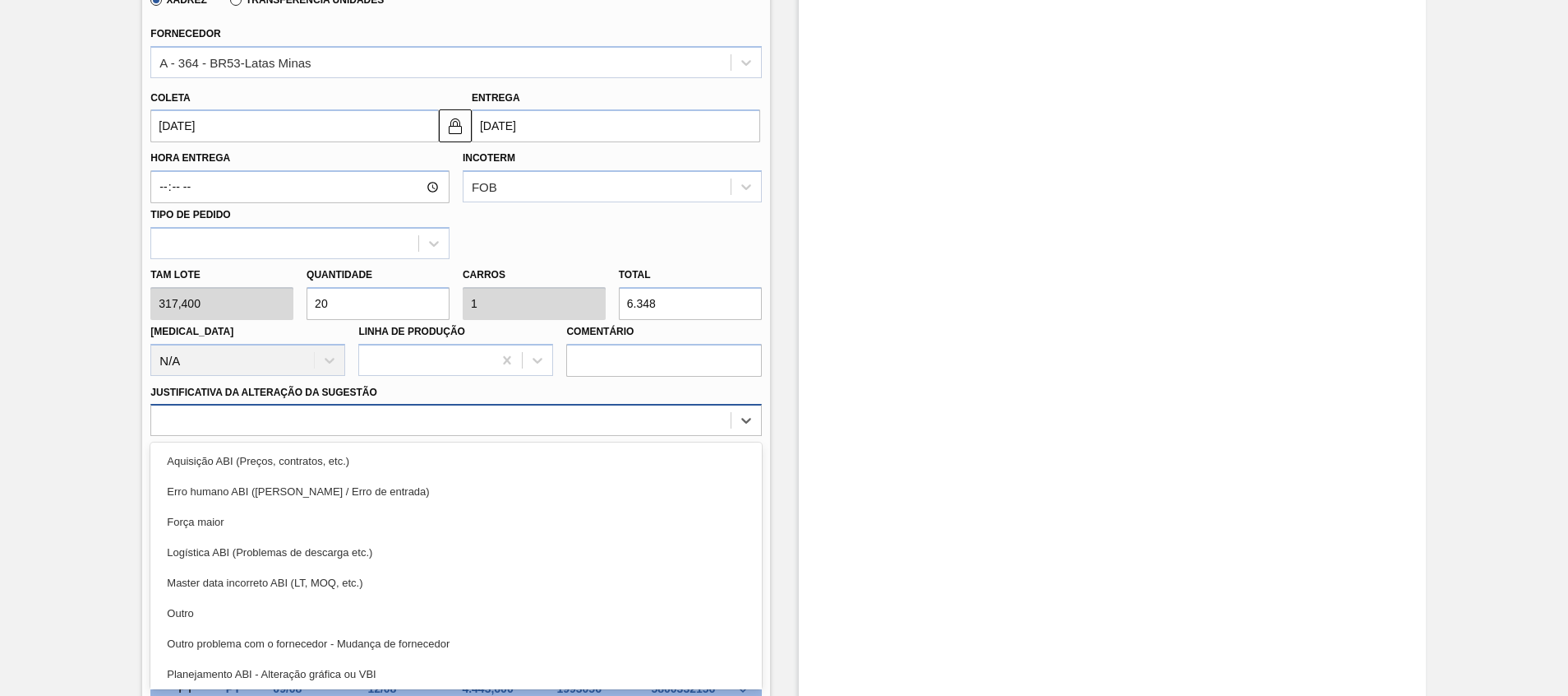
click at [307, 436] on div "option Outro problema com o fornecedor - Mudança de fornecedor focused, 7 of 18…" at bounding box center [455, 419] width 611 height 32
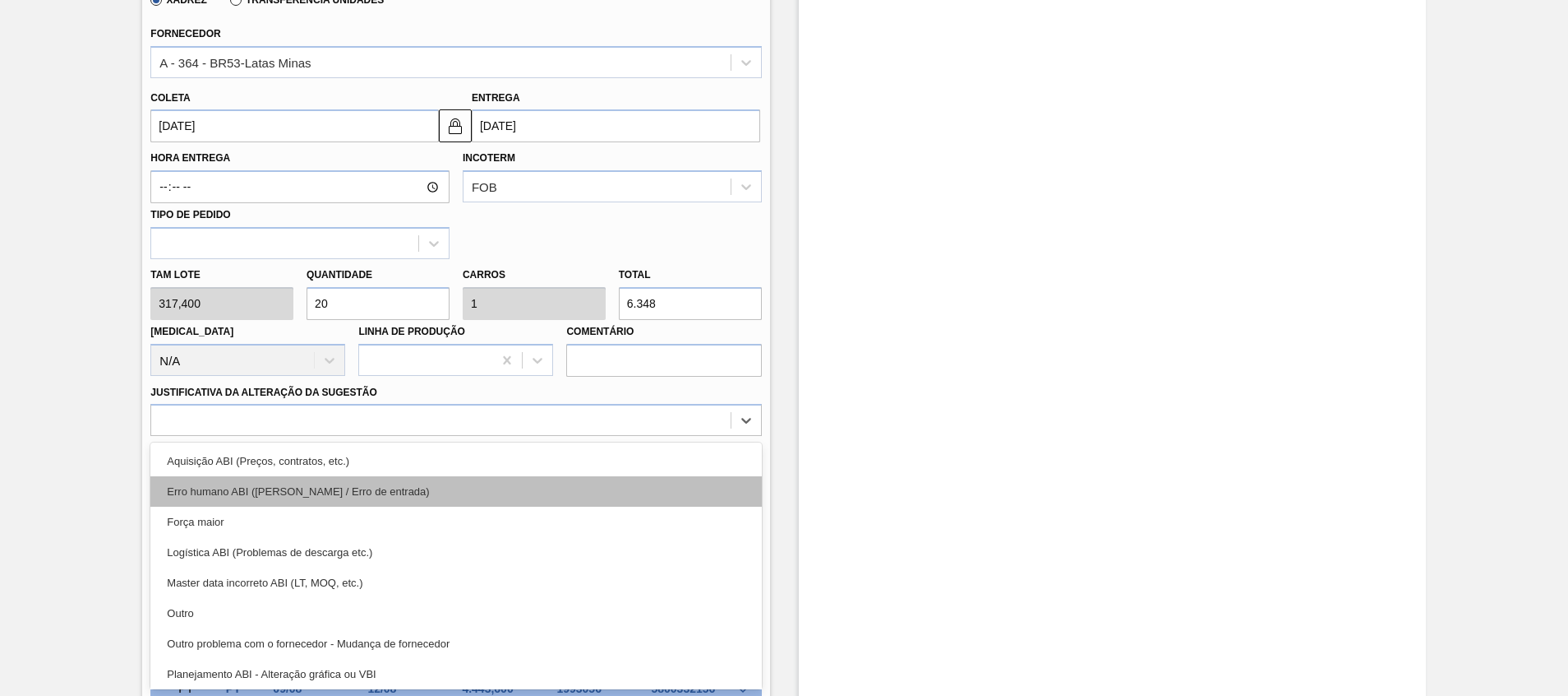
scroll to position [307, 0]
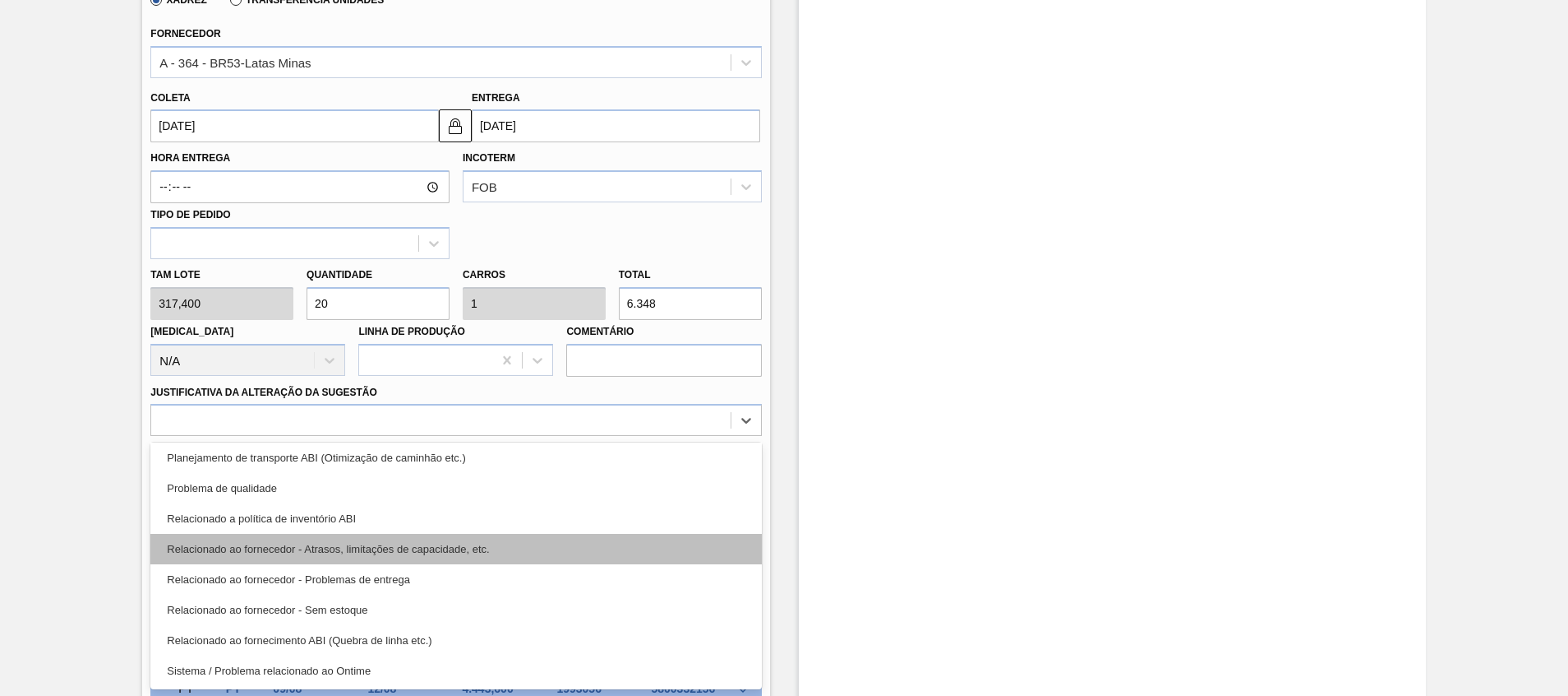
click at [338, 552] on div "Relacionado ao fornecedor - Atrasos, limitações de capacidade, etc." at bounding box center [455, 548] width 611 height 30
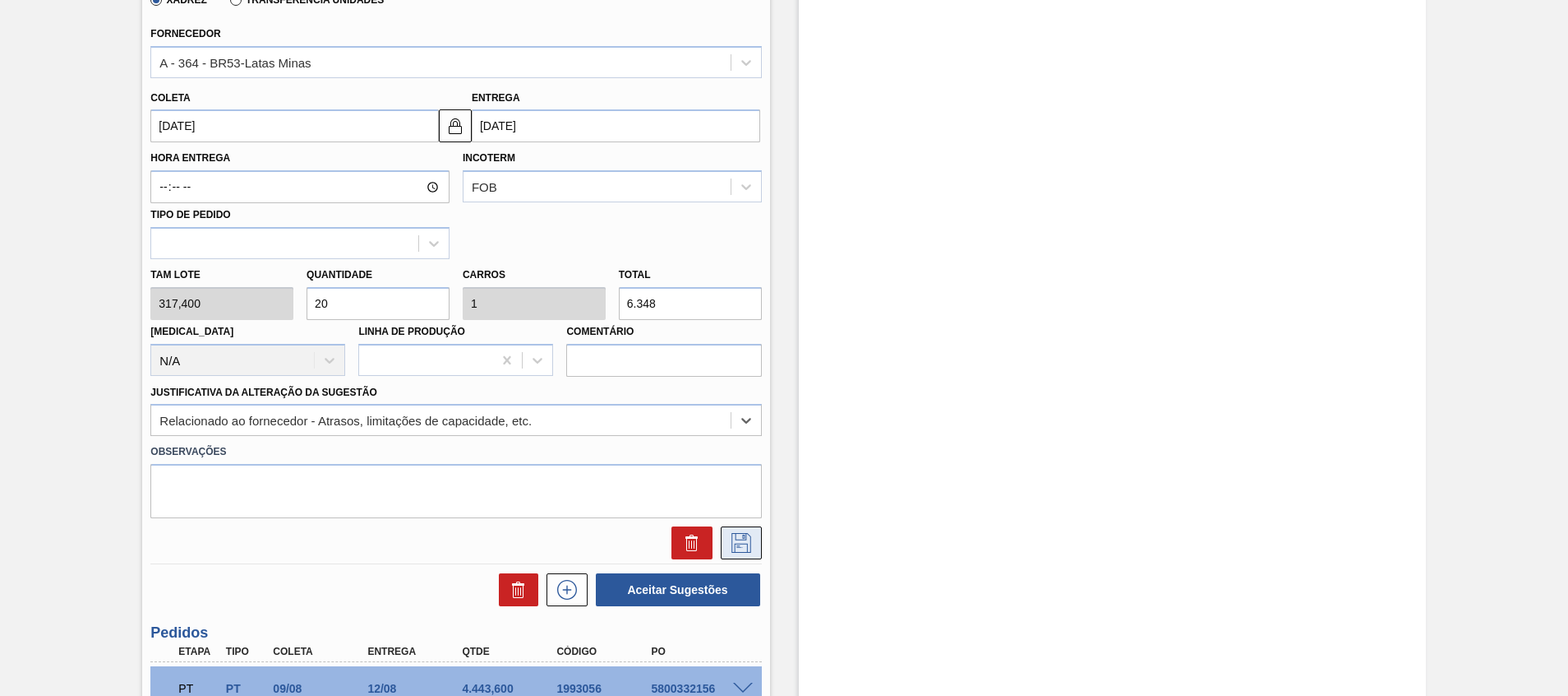
click at [752, 541] on icon at bounding box center [742, 542] width 26 height 20
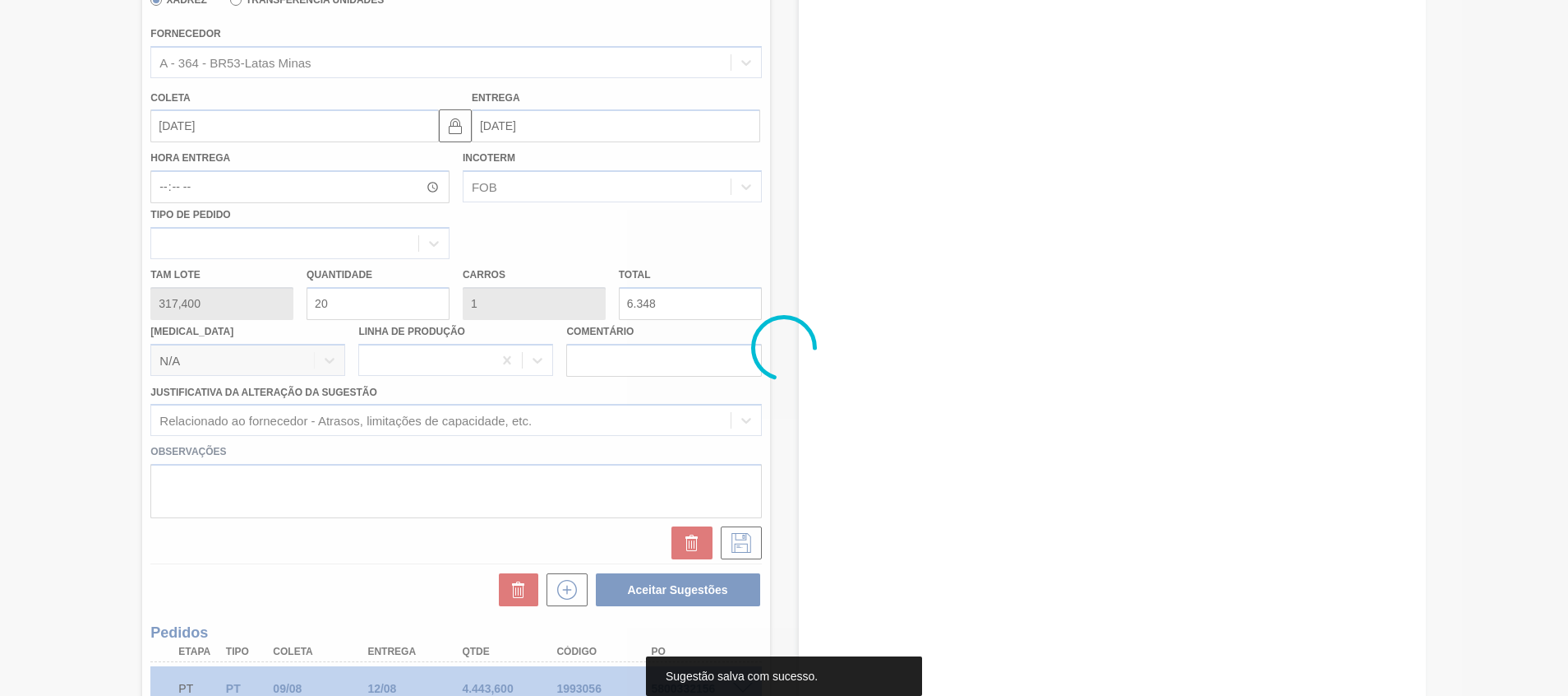
scroll to position [0, 0]
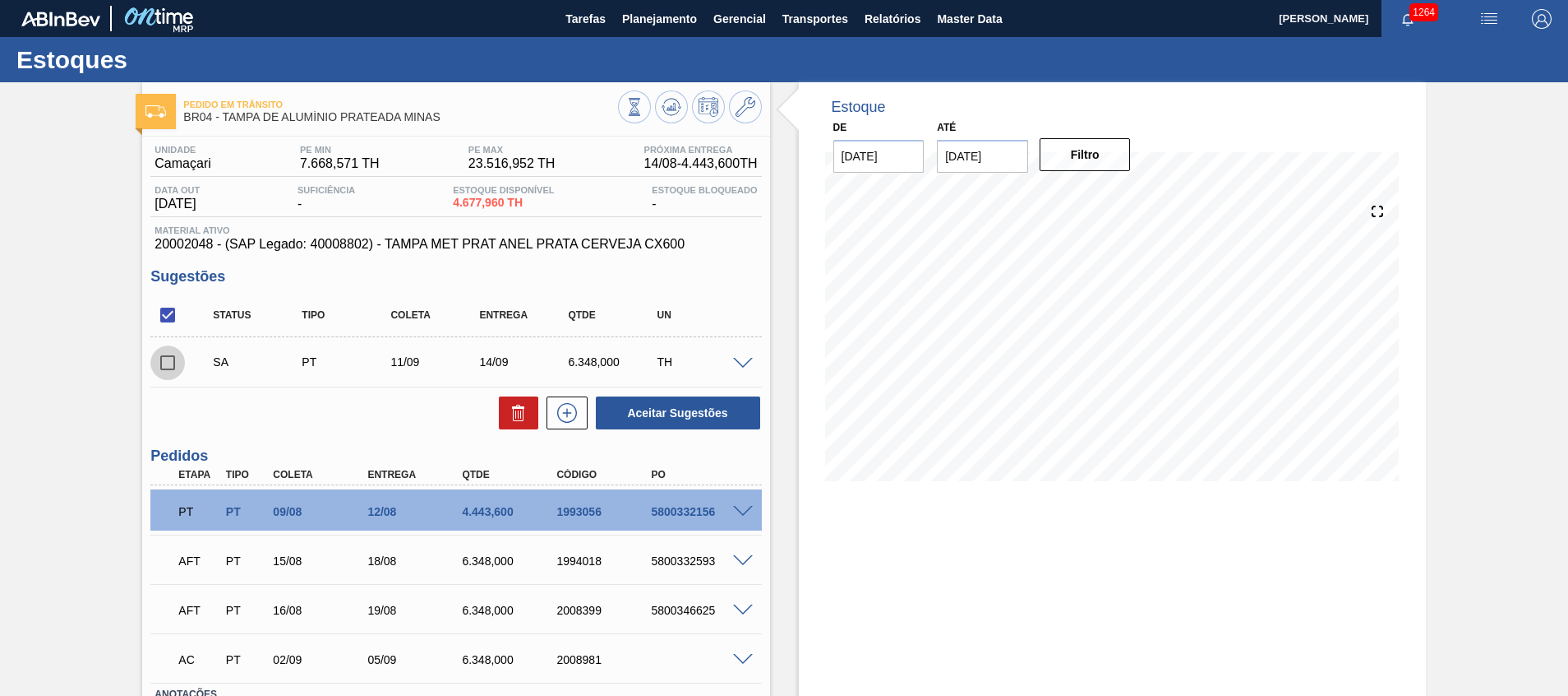
click at [163, 364] on input "checkbox" at bounding box center [167, 363] width 35 height 35
checkbox input "true"
click at [664, 412] on button "Aceitar Sugestões" at bounding box center [678, 413] width 165 height 33
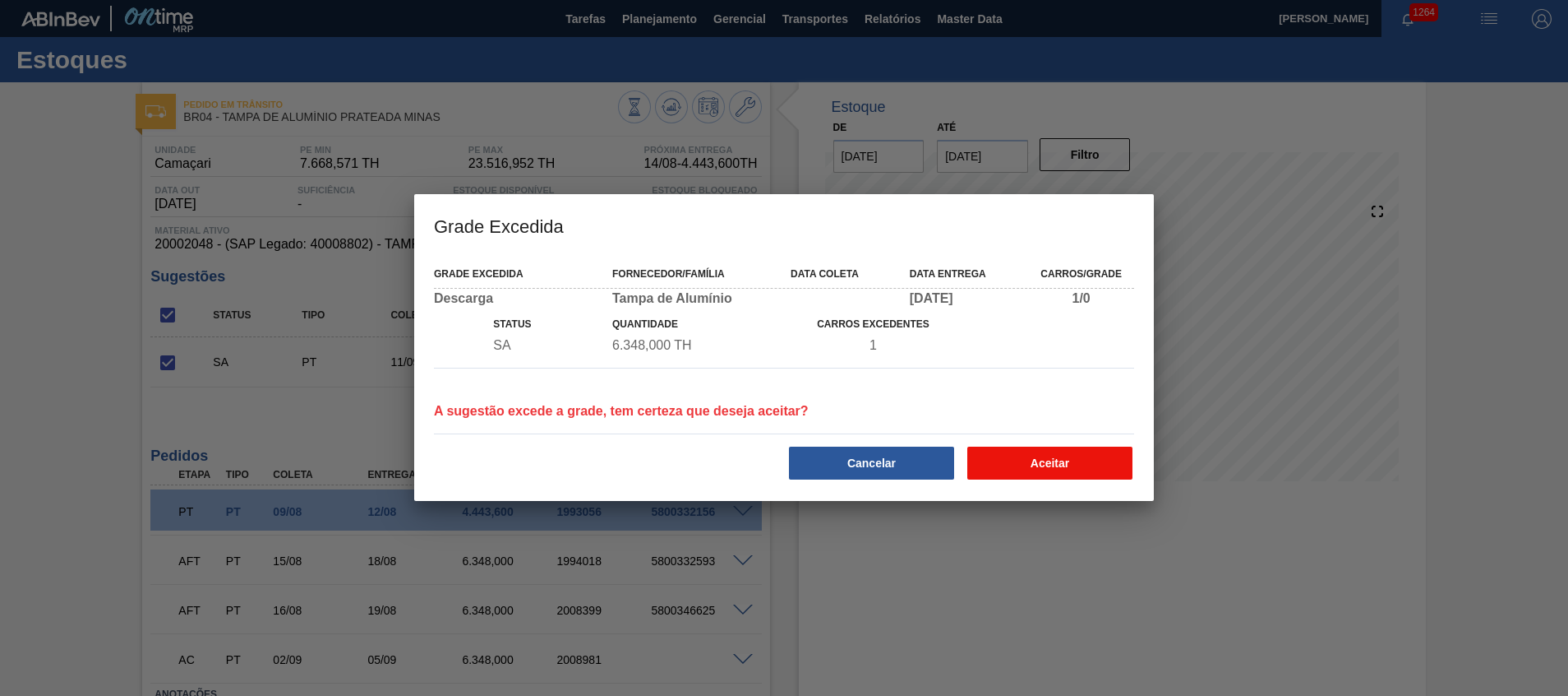
click at [1050, 478] on button "Aceitar" at bounding box center [1049, 463] width 165 height 33
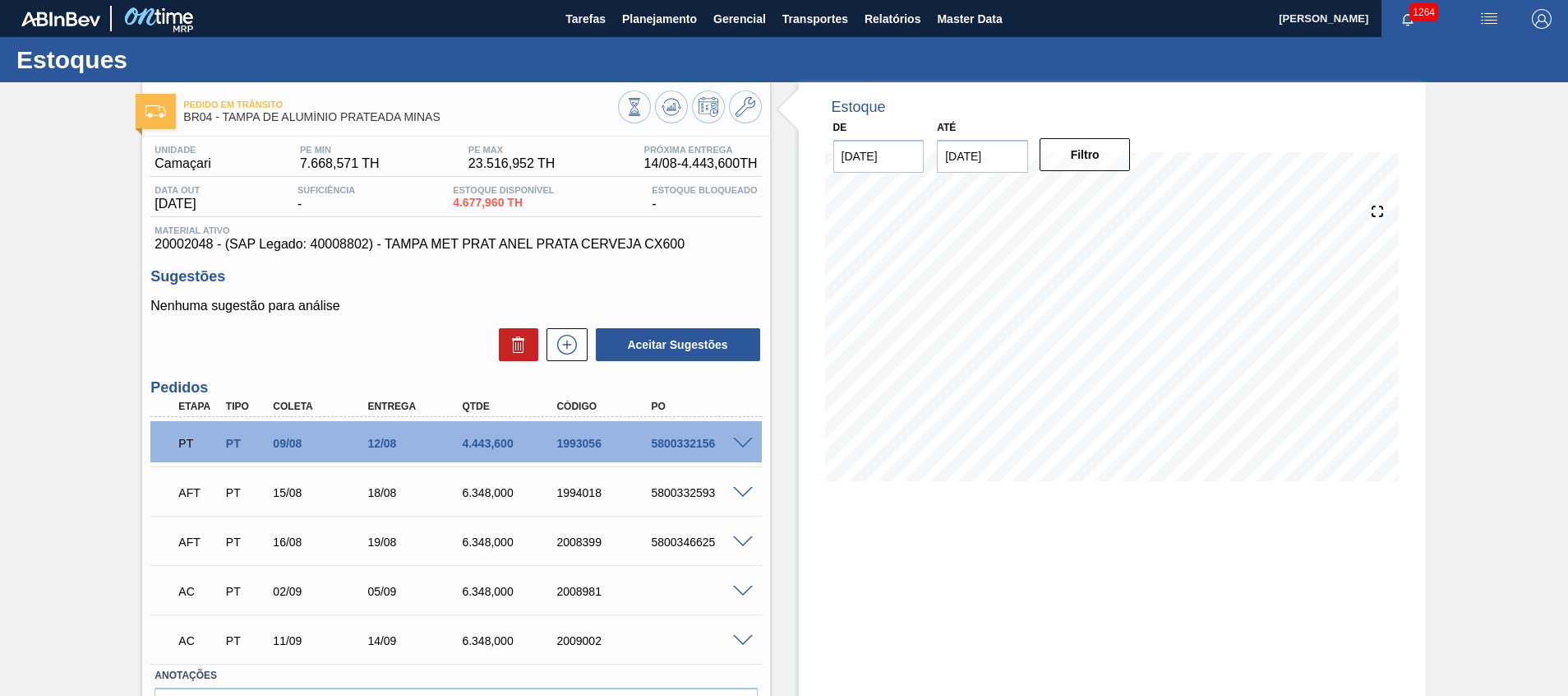
click at [657, 129] on div "Pedido em Trânsito BR04 - TAMPA DE ALUMÍNIO PRATEADA MINAS Unidade Camaçari PE …" at bounding box center [455, 440] width 627 height 716
click at [1066, 149] on button "Filtro" at bounding box center [1085, 154] width 91 height 33
click at [644, 104] on icon at bounding box center [634, 107] width 18 height 18
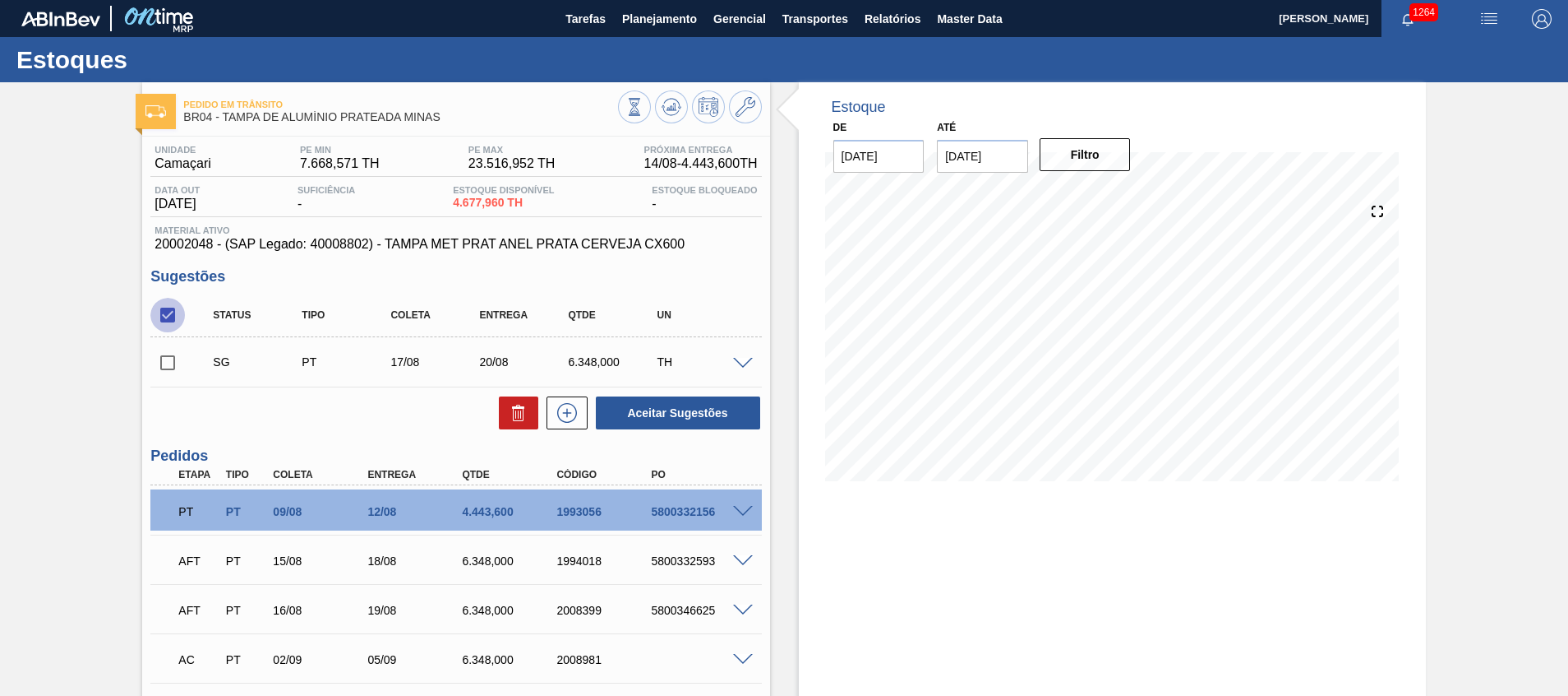
click at [174, 327] on input "checkbox" at bounding box center [167, 315] width 35 height 35
checkbox input "true"
click at [511, 422] on icon at bounding box center [519, 412] width 20 height 20
checkbox input "false"
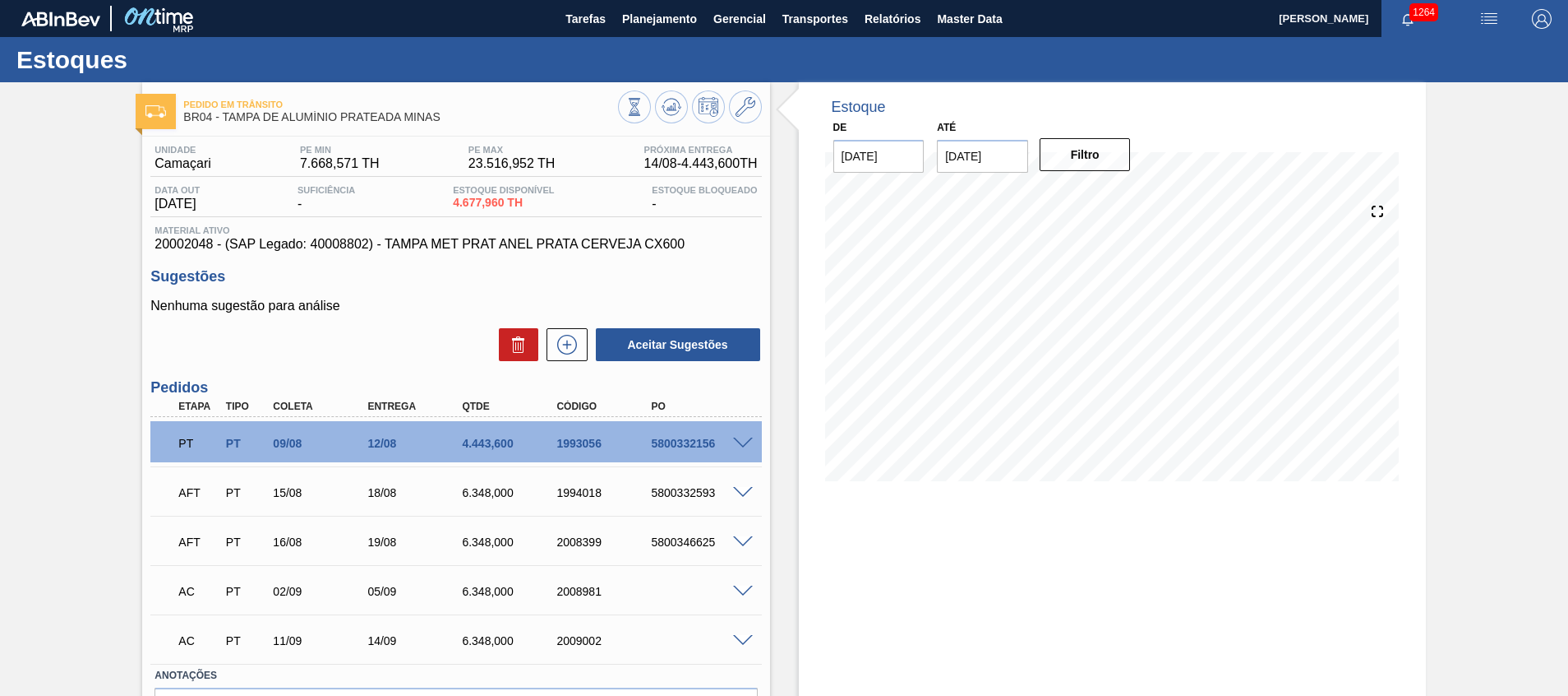
scroll to position [46, 0]
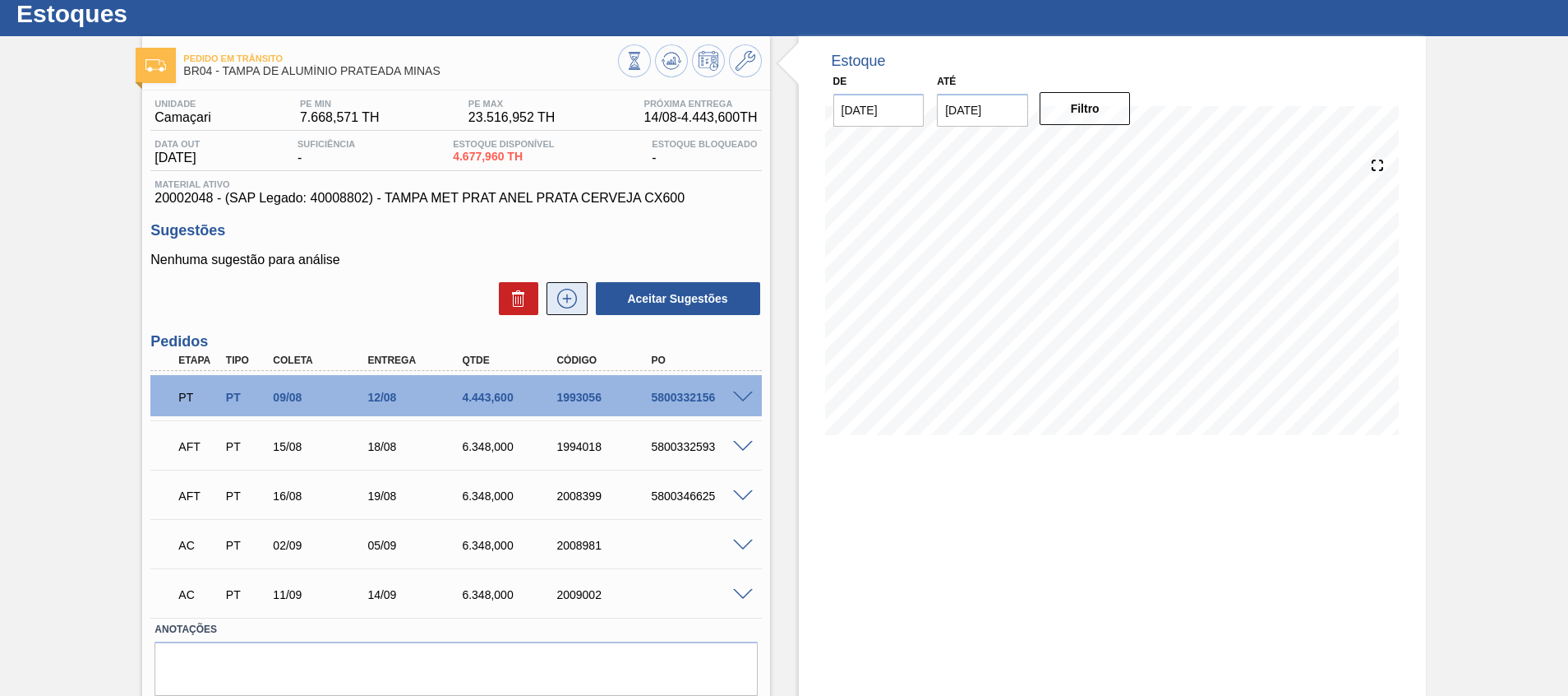
click at [571, 307] on icon at bounding box center [567, 299] width 26 height 20
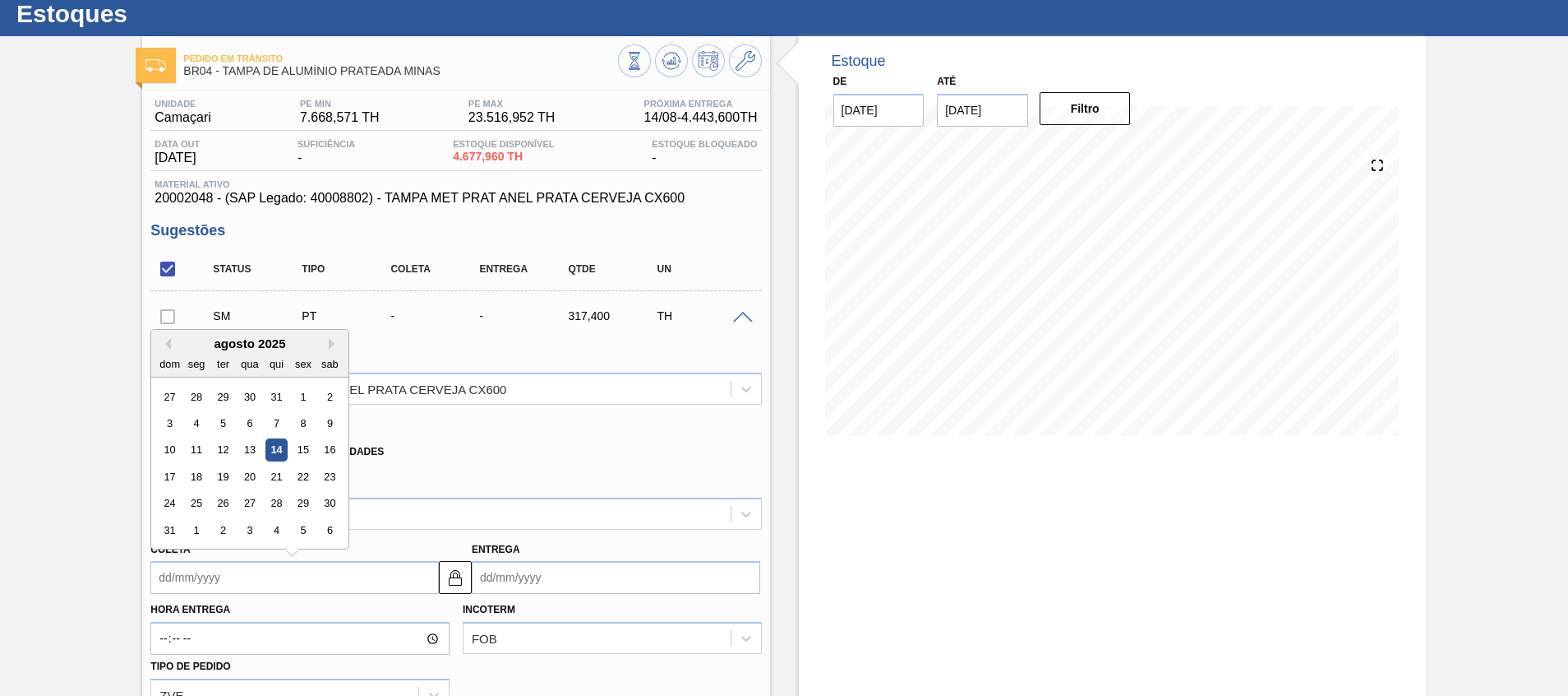
click at [321, 582] on input "Coleta" at bounding box center [294, 577] width 289 height 33
type input "1"
type input "04/08/2025"
type input "15"
type input "[DATE]"
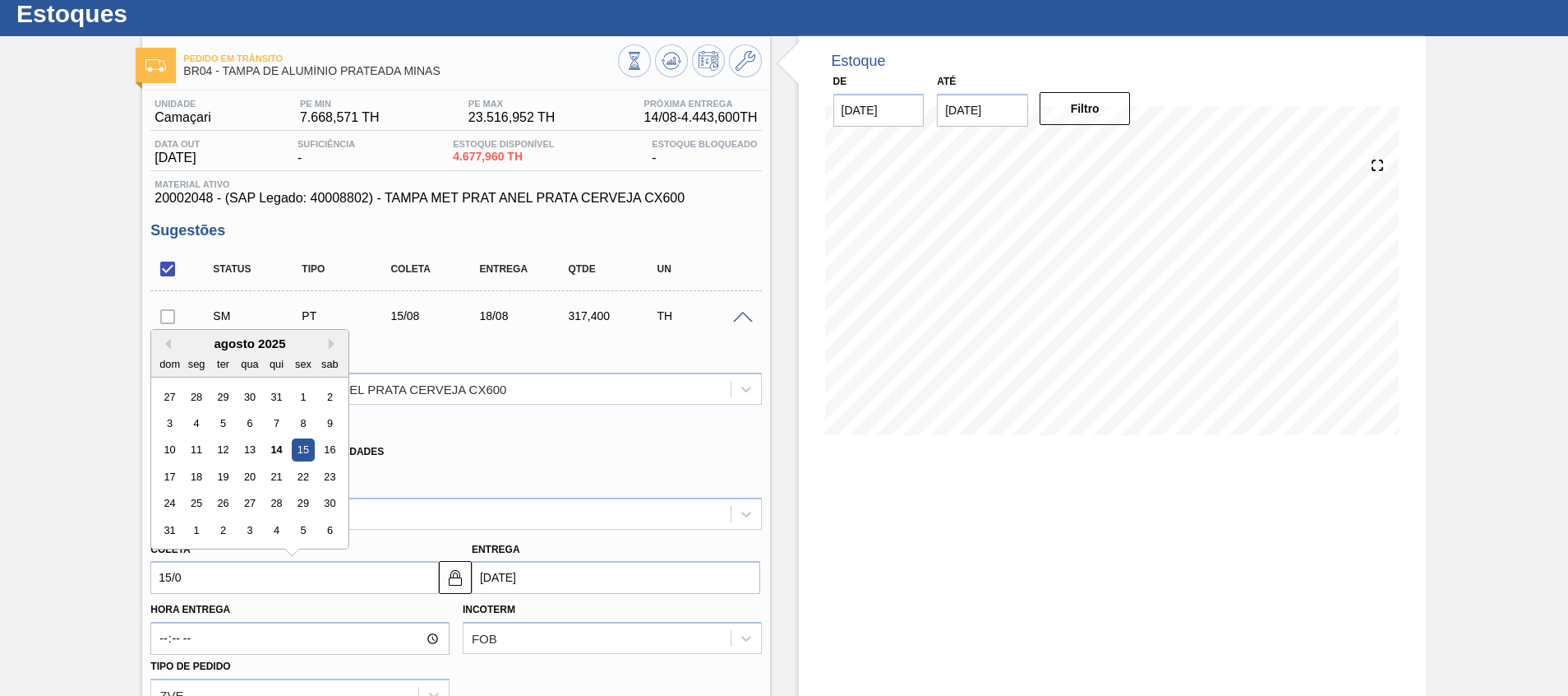
type input "15/09"
type input "[DATE]"
click at [198, 439] on div "15" at bounding box center [197, 450] width 23 height 23
type input "[DATE]"
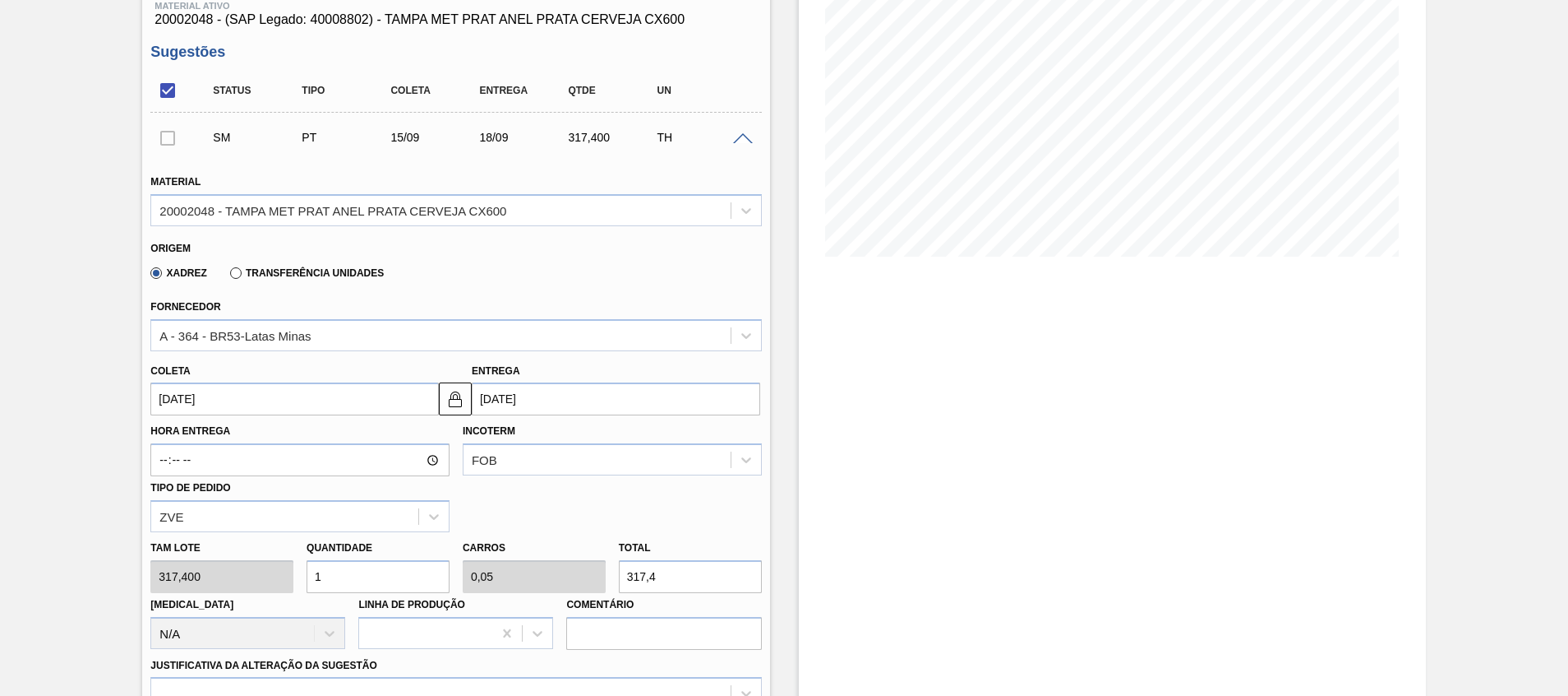
scroll to position [227, 0]
click at [352, 569] on input "1" at bounding box center [377, 575] width 143 height 33
type input "0"
type input "2"
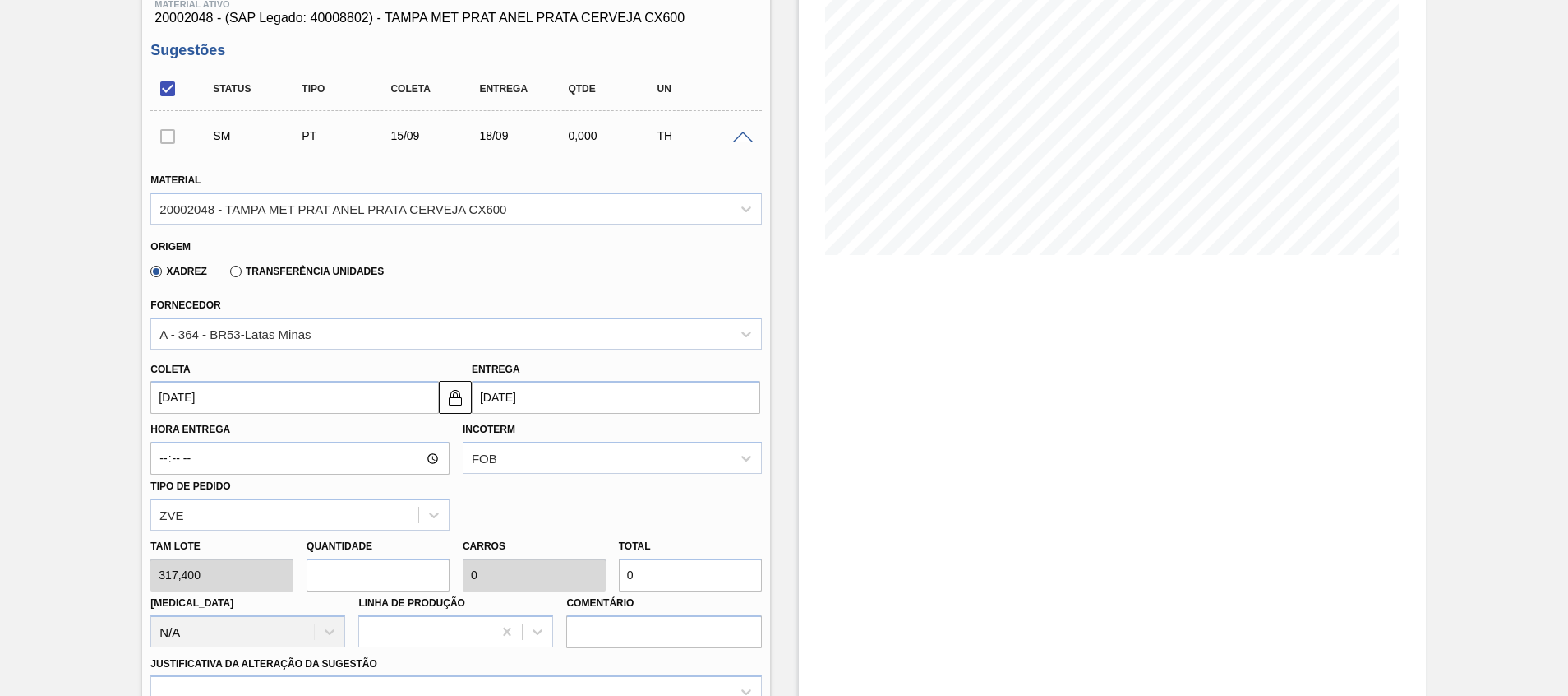
type input "0,1"
type input "634,8"
type input "20"
type input "1"
type input "6.348"
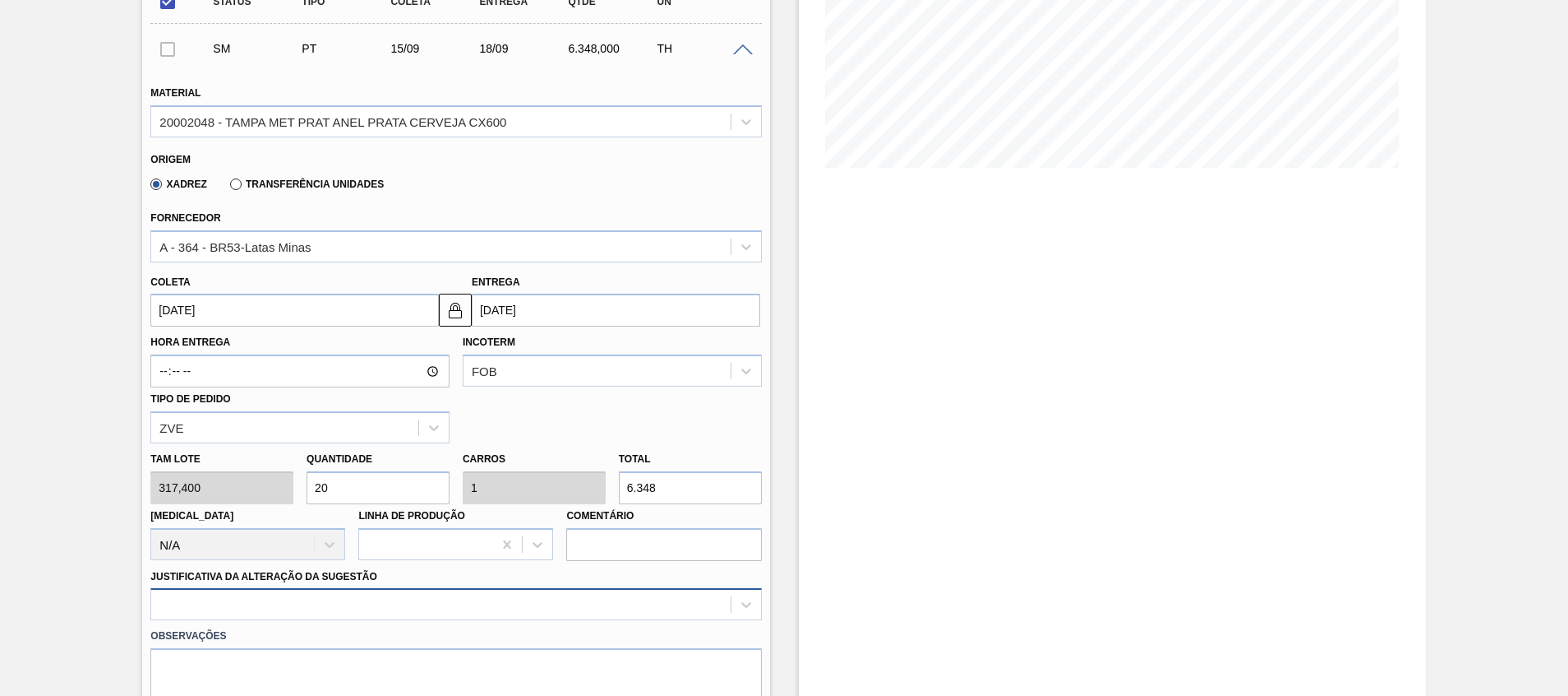
type input "20"
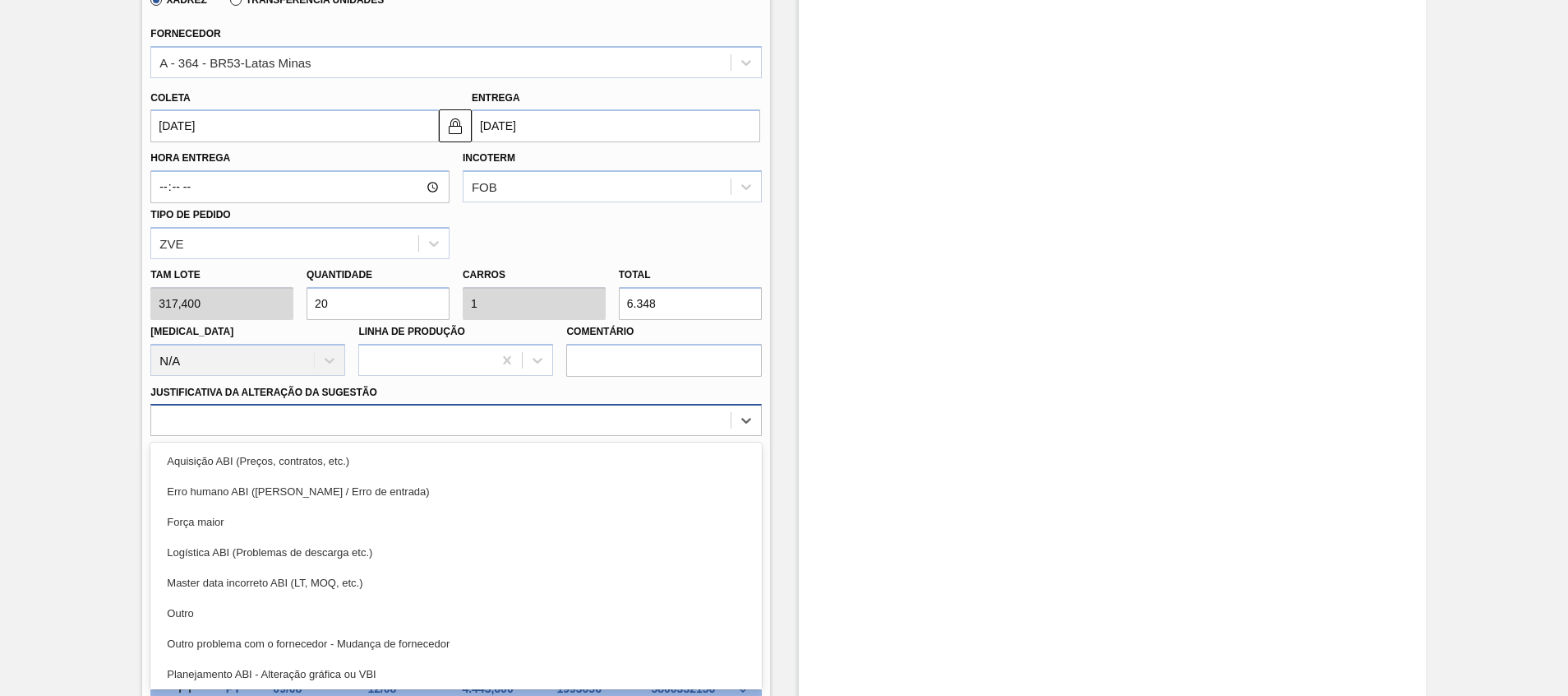
click at [345, 436] on div "option Outro focused, 6 of 18. 18 results available. Use Up and Down to choose …" at bounding box center [455, 419] width 611 height 32
click at [345, 605] on div "Outro" at bounding box center [455, 613] width 611 height 30
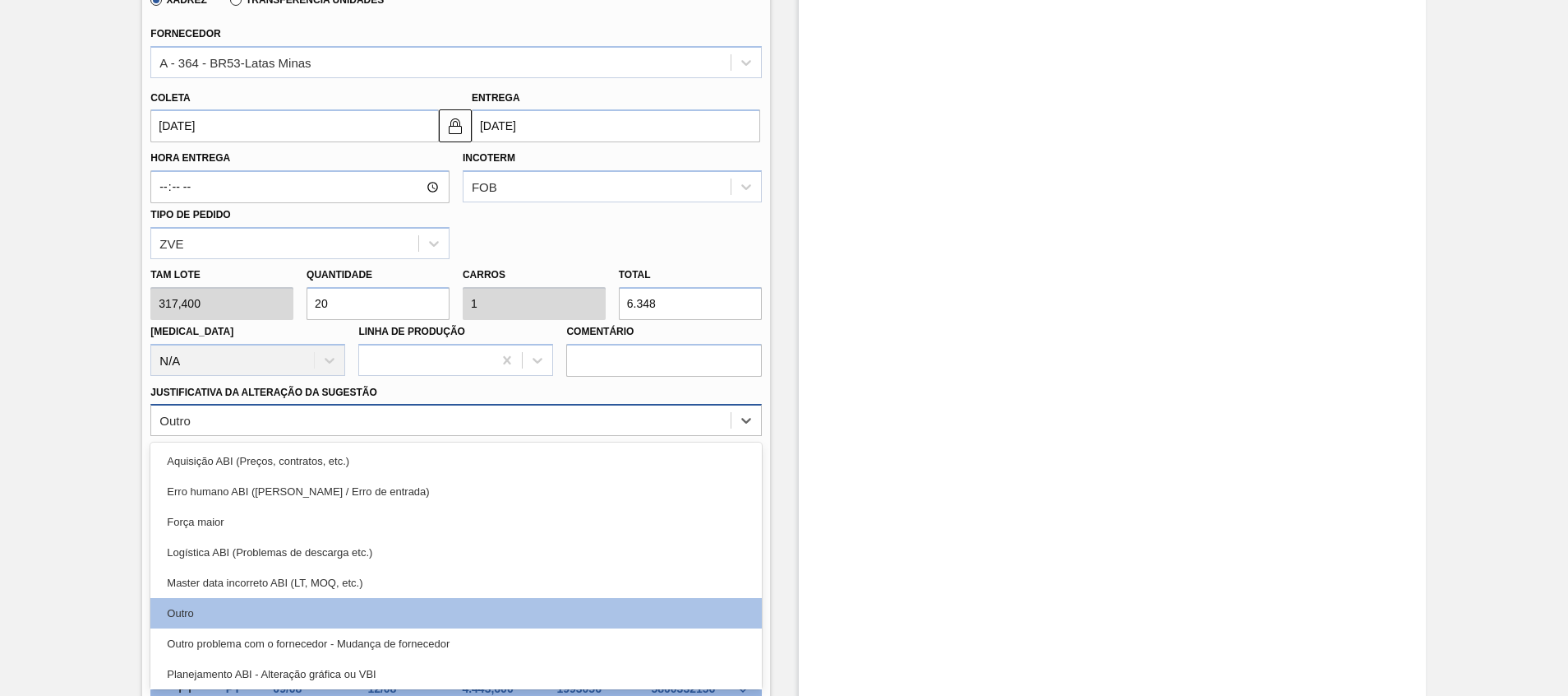
click at [363, 415] on div "Outro" at bounding box center [440, 420] width 578 height 23
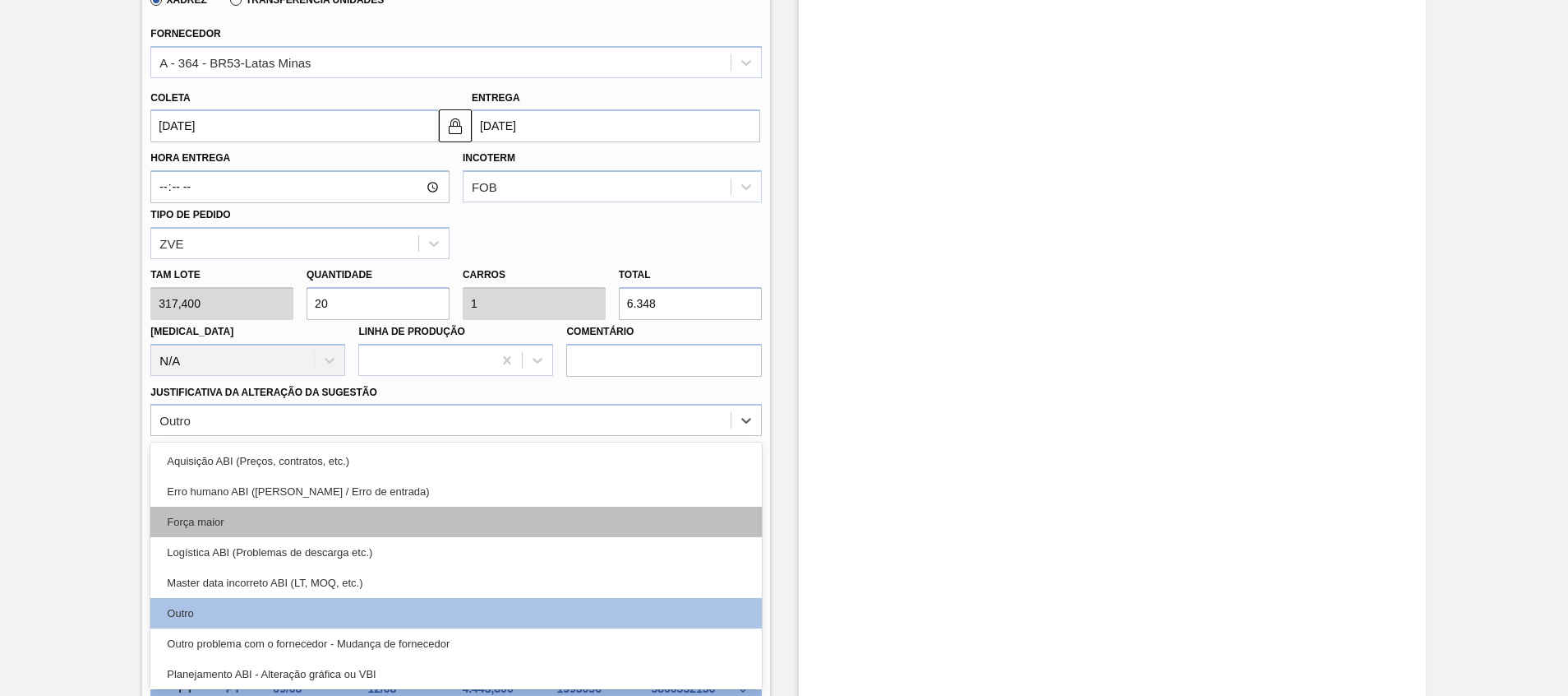
scroll to position [307, 0]
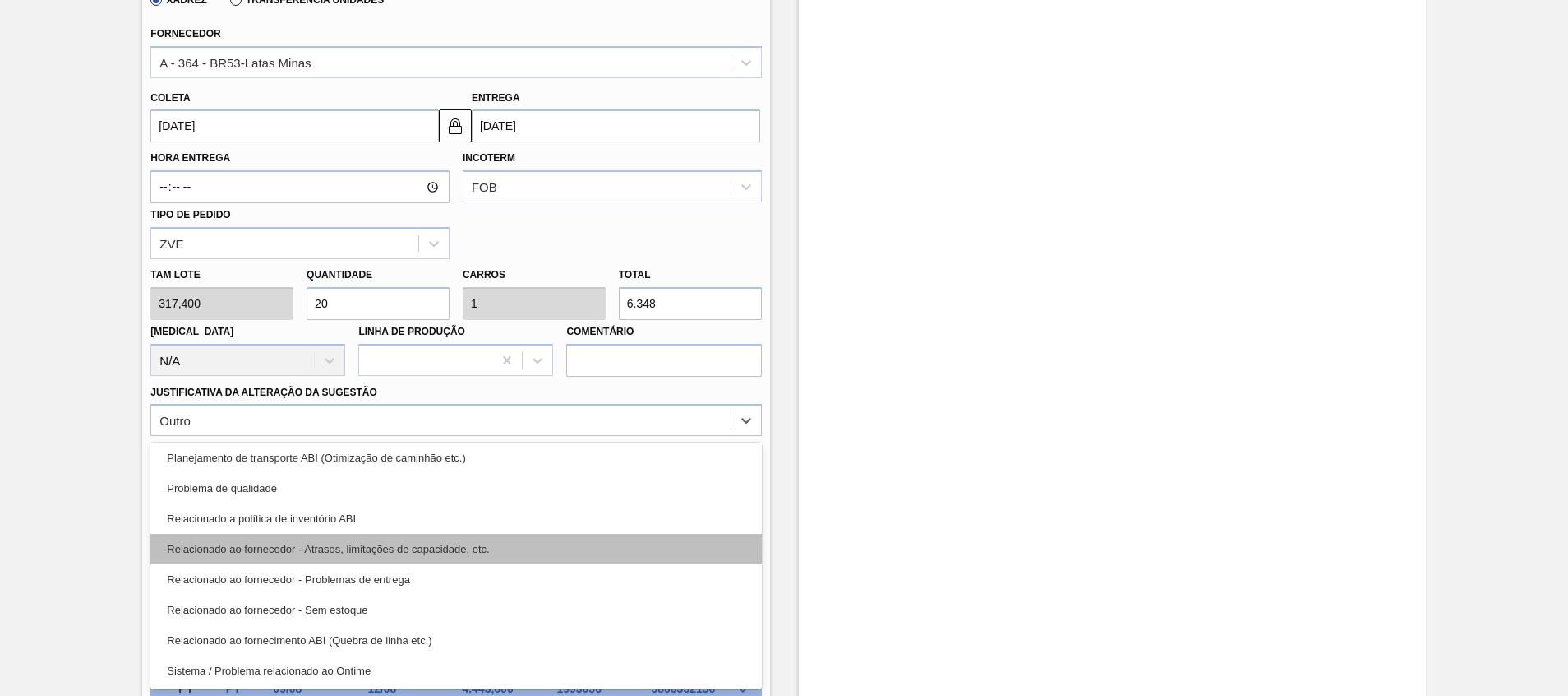
click at [429, 555] on div "Relacionado ao fornecedor - Atrasos, limitações de capacidade, etc." at bounding box center [455, 548] width 611 height 30
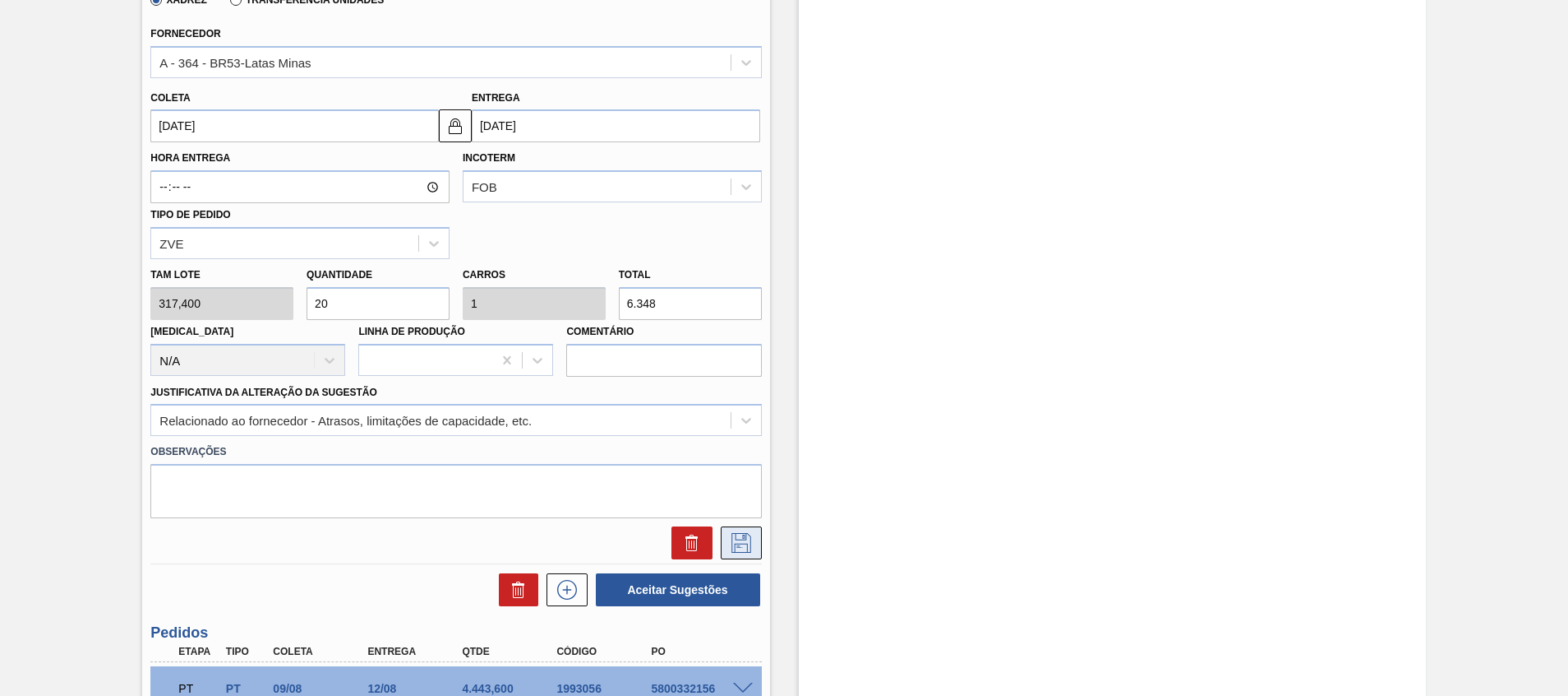
click at [737, 529] on button at bounding box center [741, 542] width 41 height 33
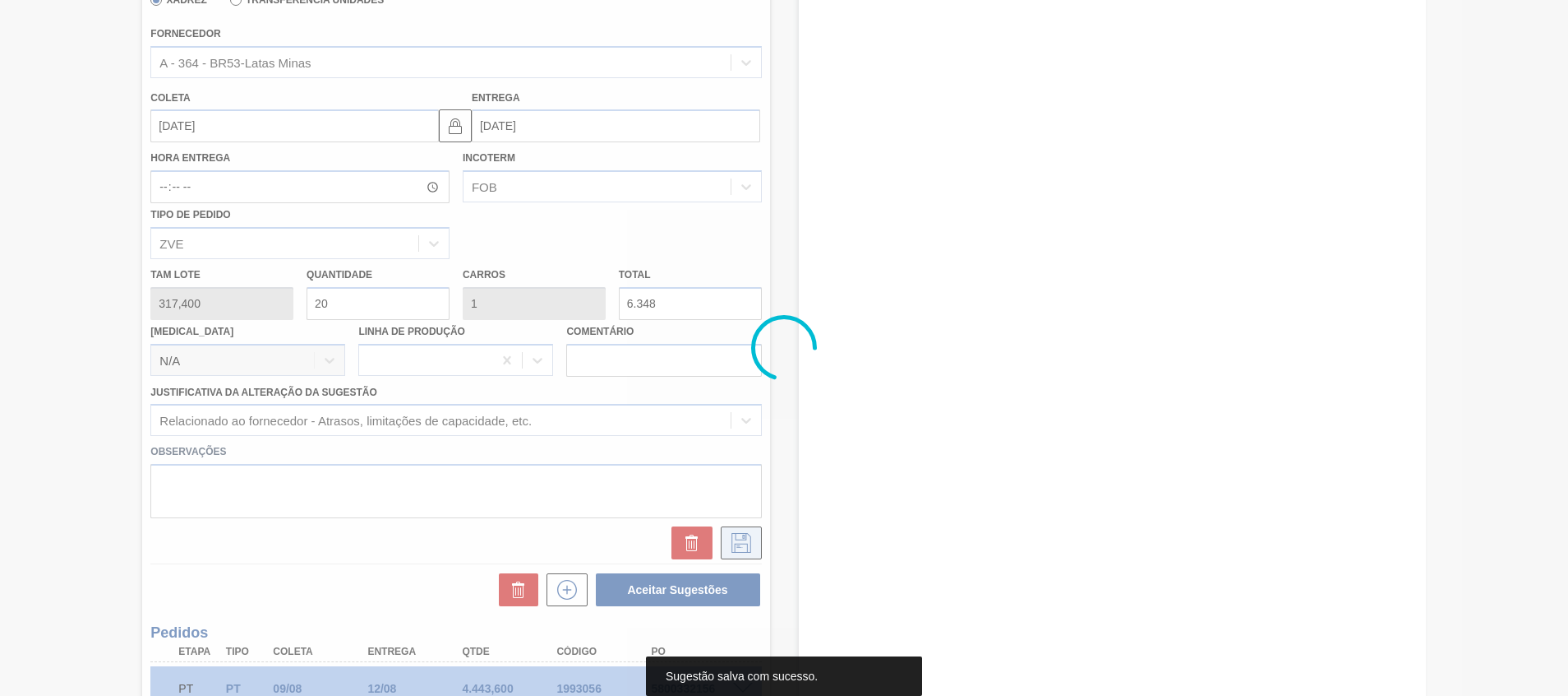
scroll to position [171, 0]
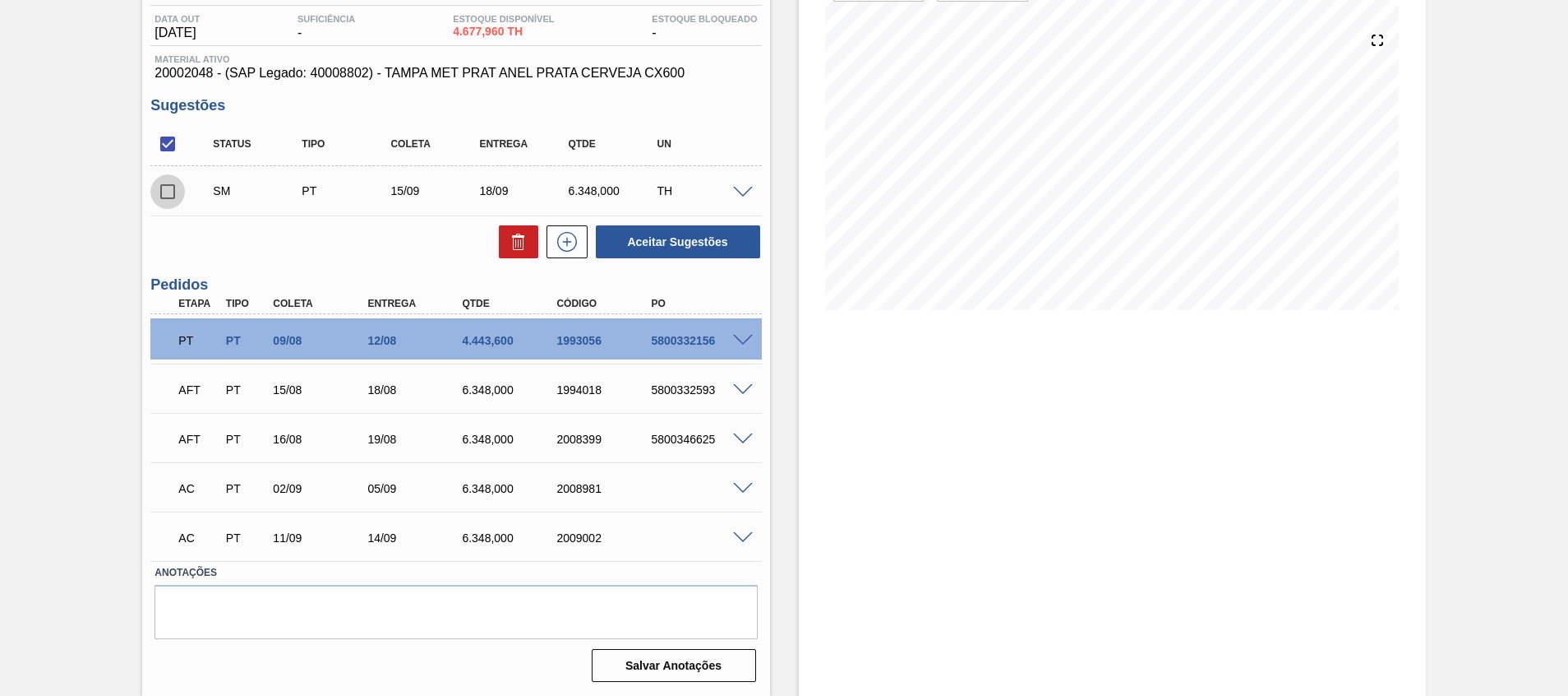
click at [158, 194] on input "checkbox" at bounding box center [167, 192] width 35 height 35
checkbox input "true"
click at [737, 233] on button "Aceitar Sugestões" at bounding box center [678, 242] width 165 height 33
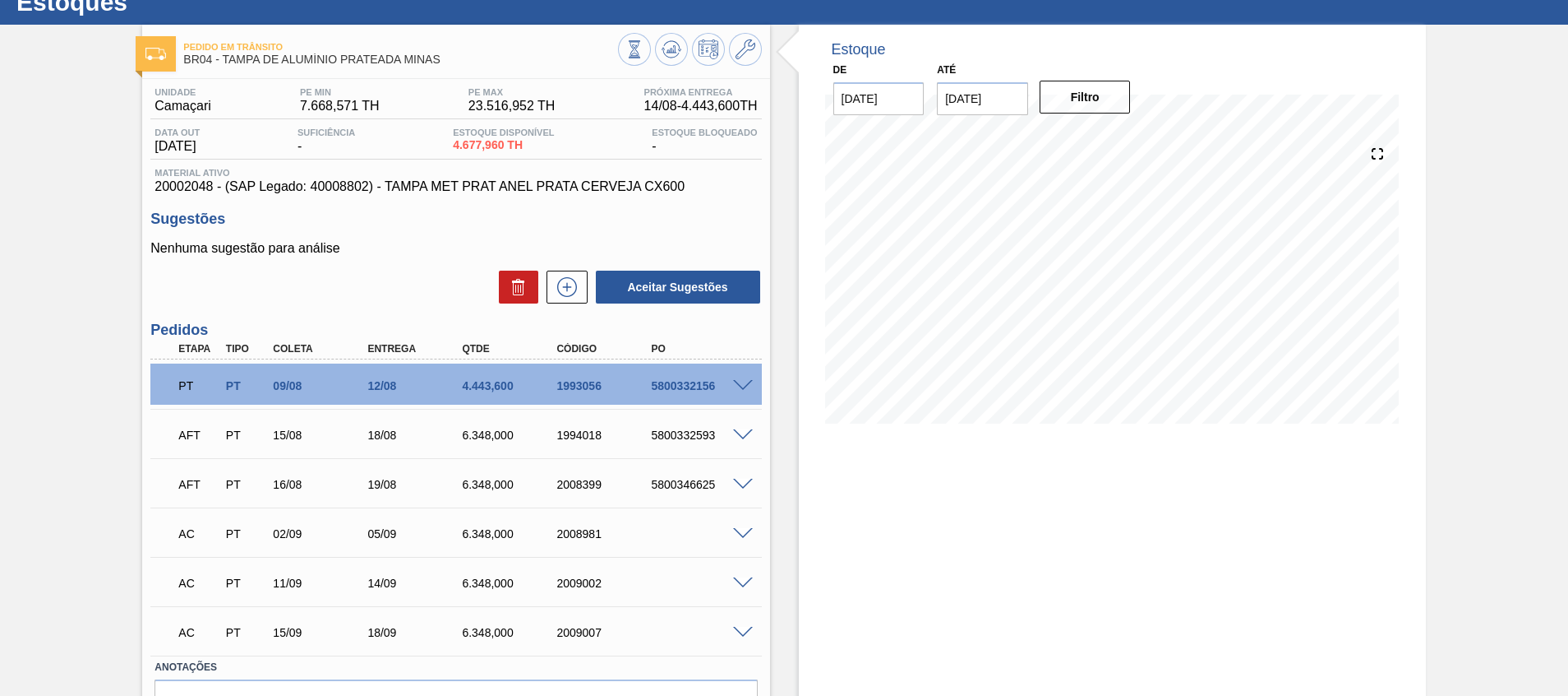
scroll to position [56, 0]
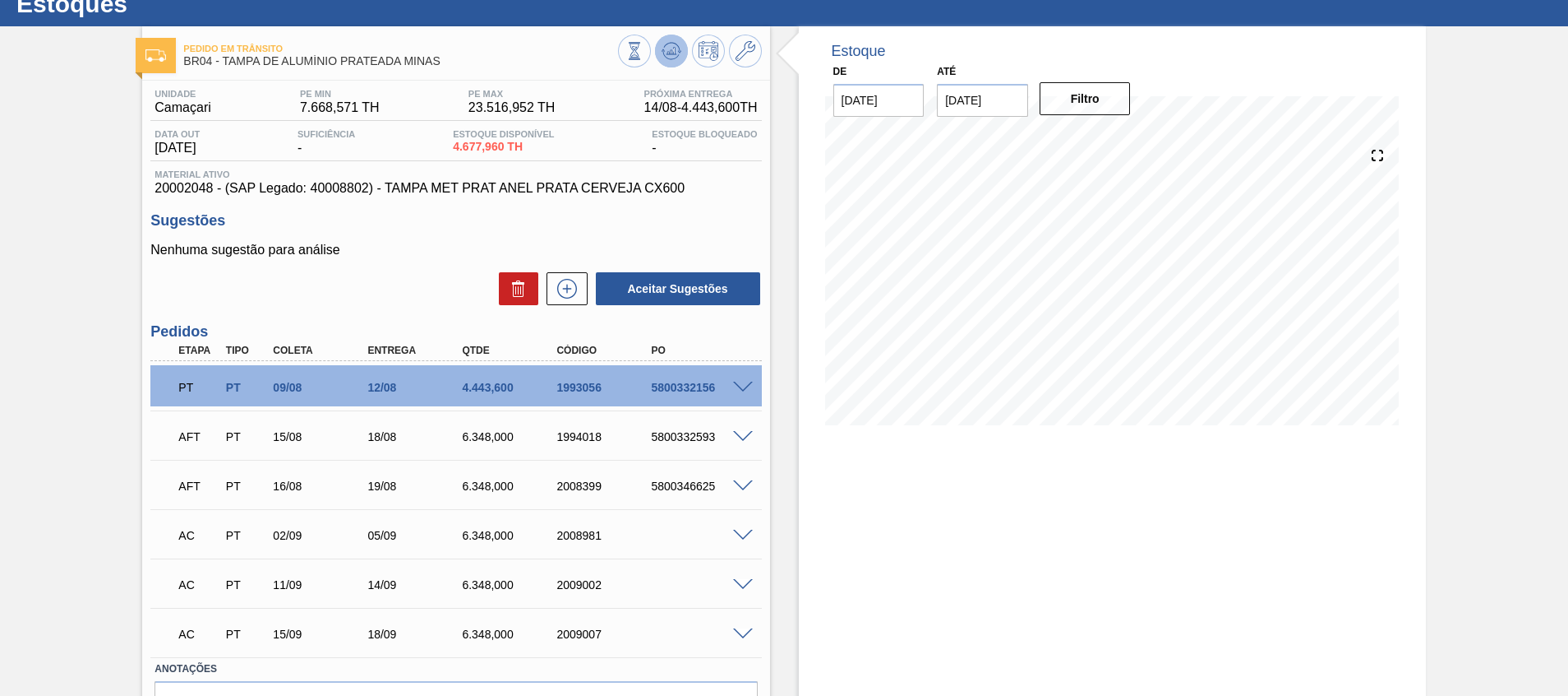
click at [683, 59] on button at bounding box center [671, 51] width 33 height 33
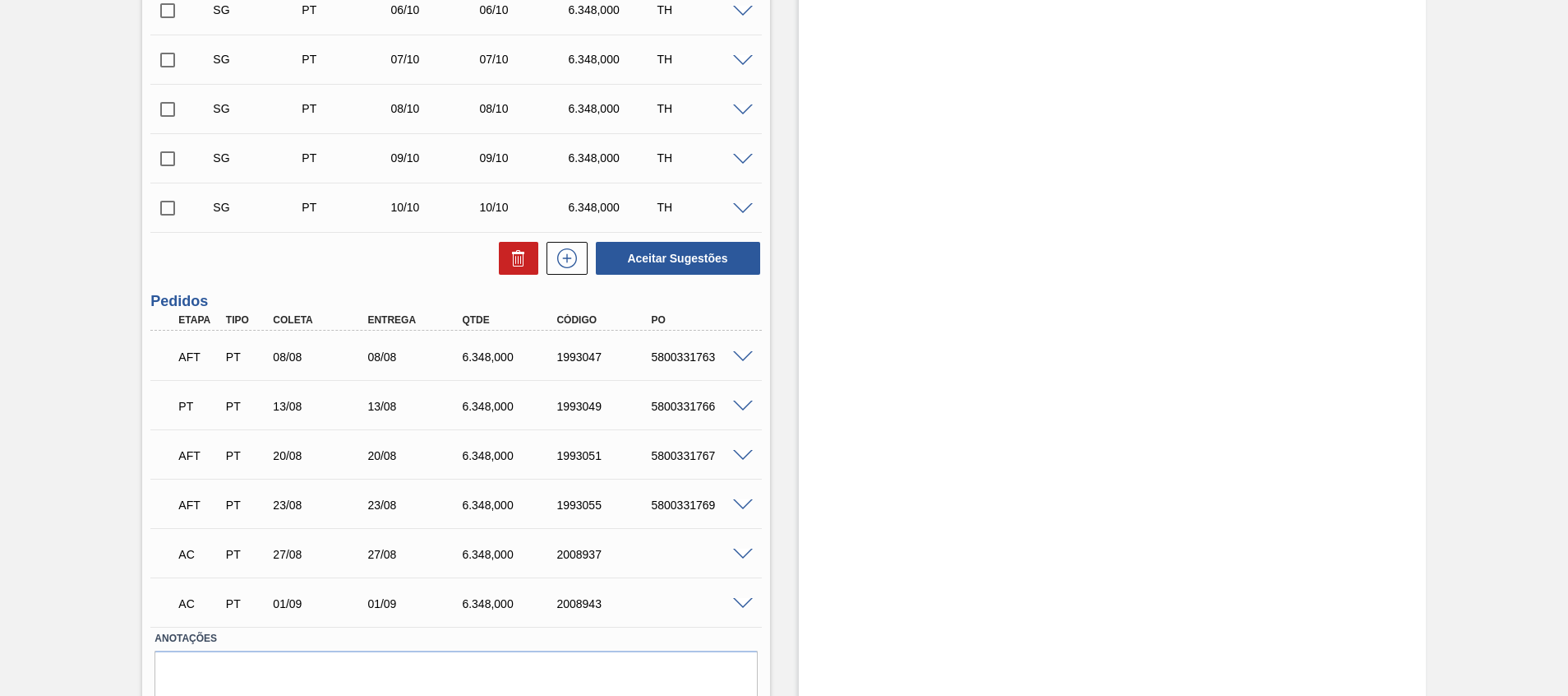
scroll to position [911, 0]
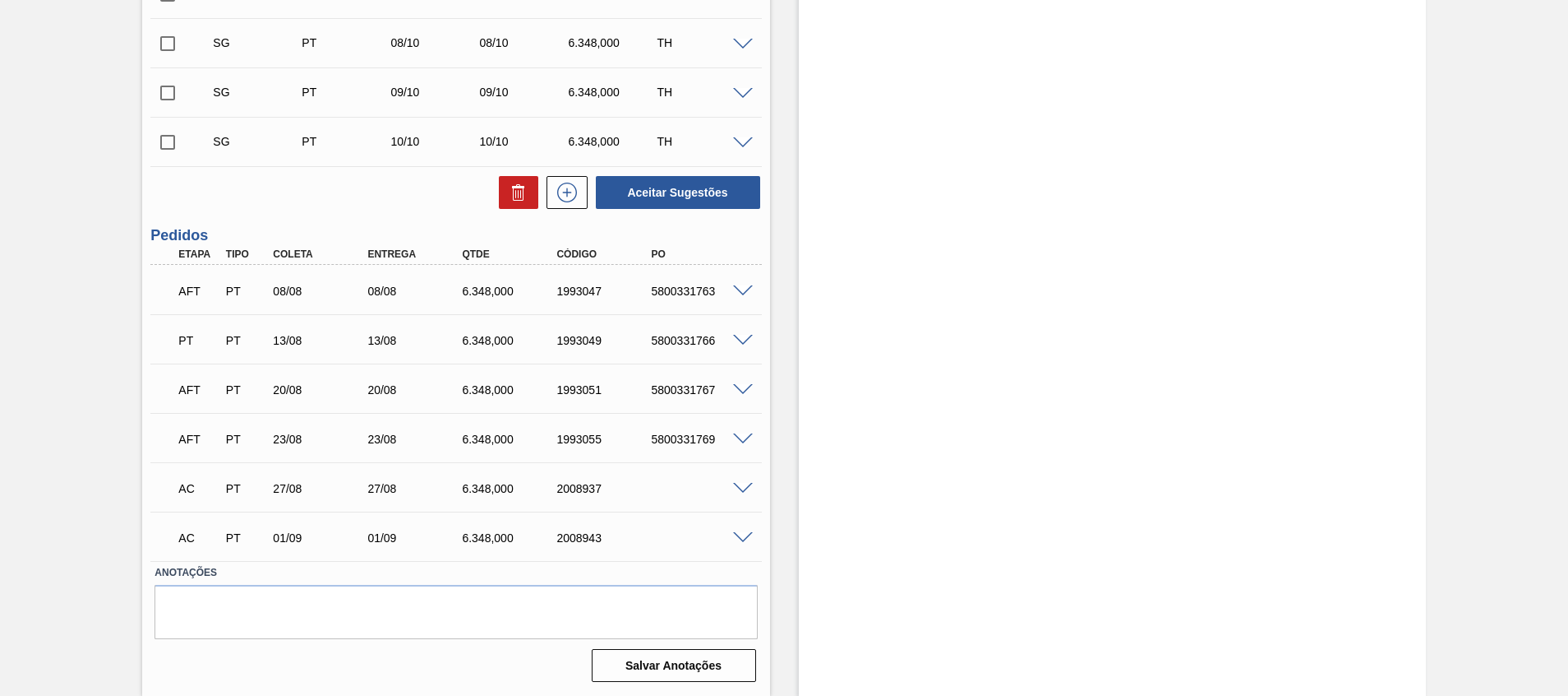
click at [742, 491] on span at bounding box center [742, 489] width 20 height 12
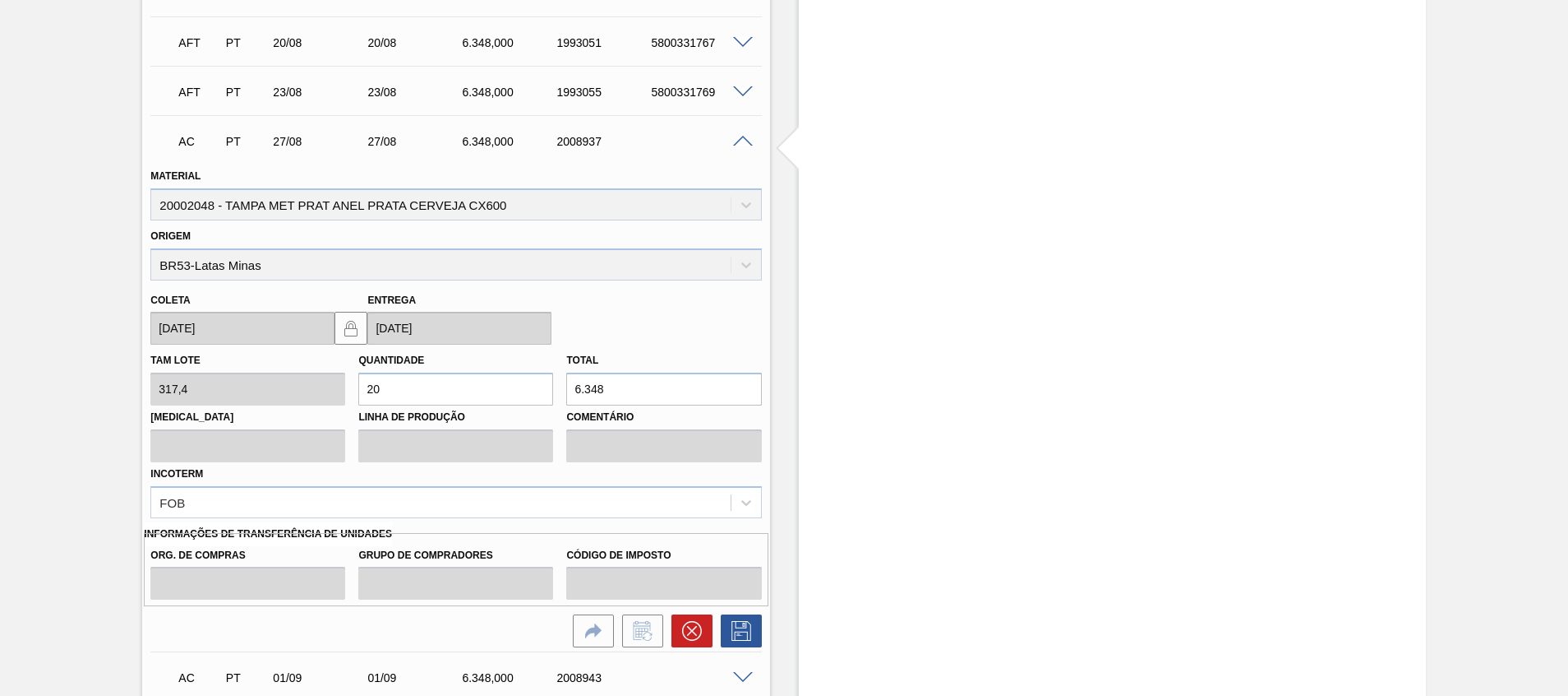
scroll to position [1281, 0]
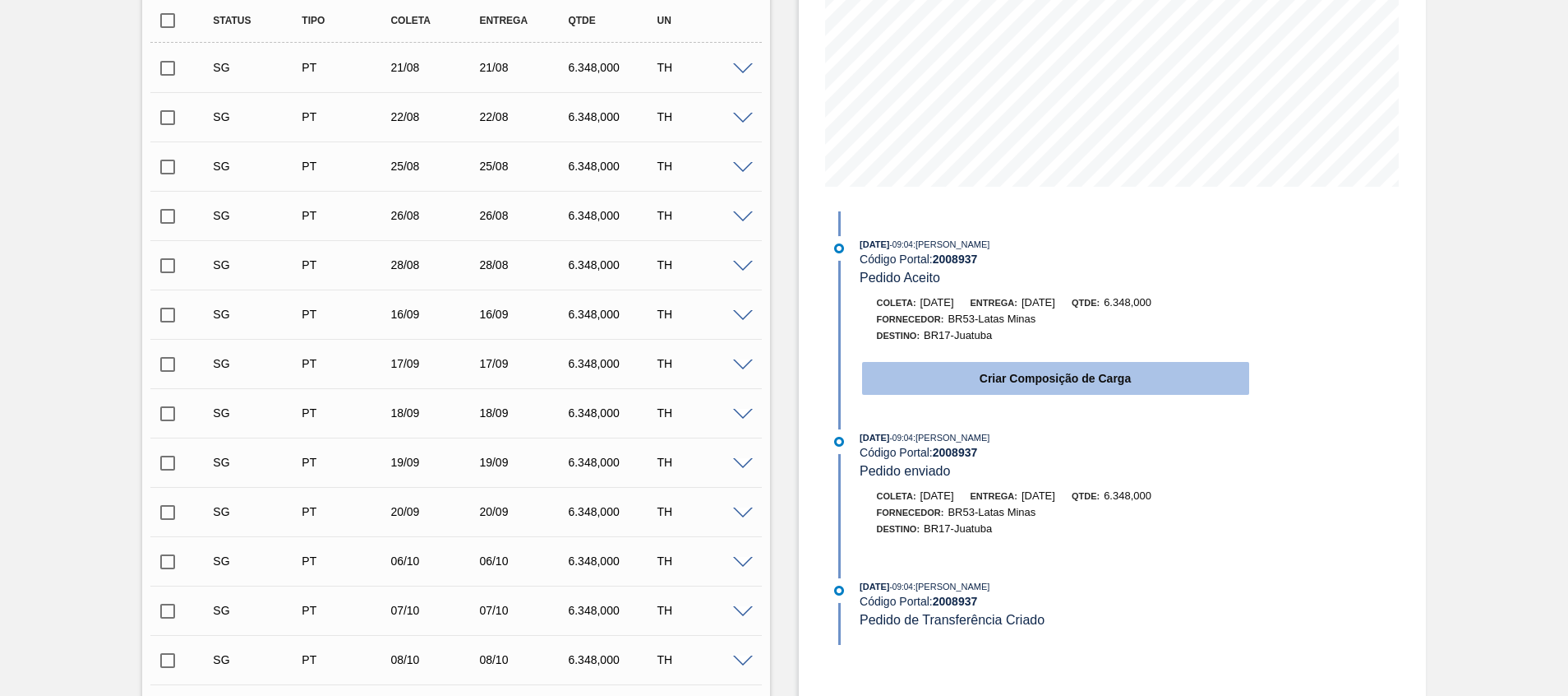
click at [929, 371] on button "Criar Composição de Carga" at bounding box center [1055, 378] width 387 height 33
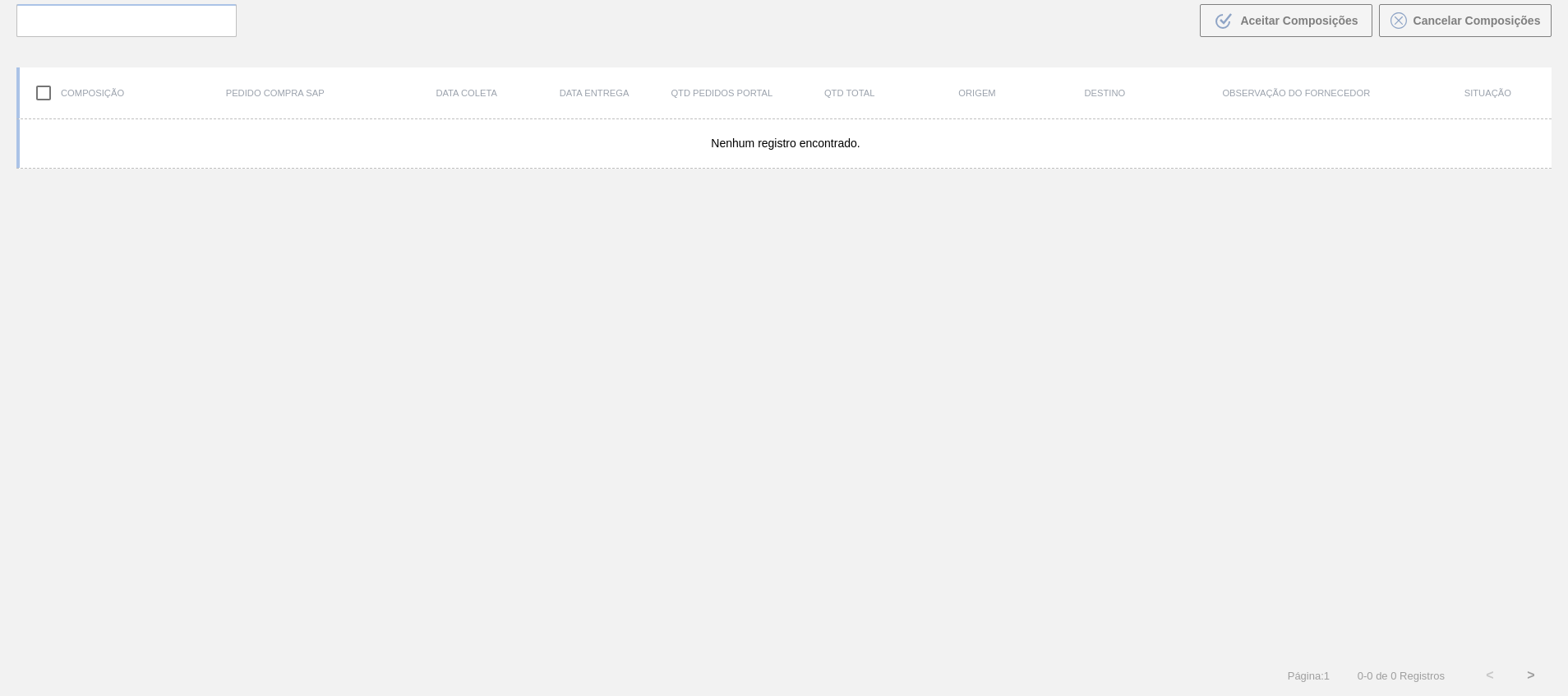
scroll to position [118, 0]
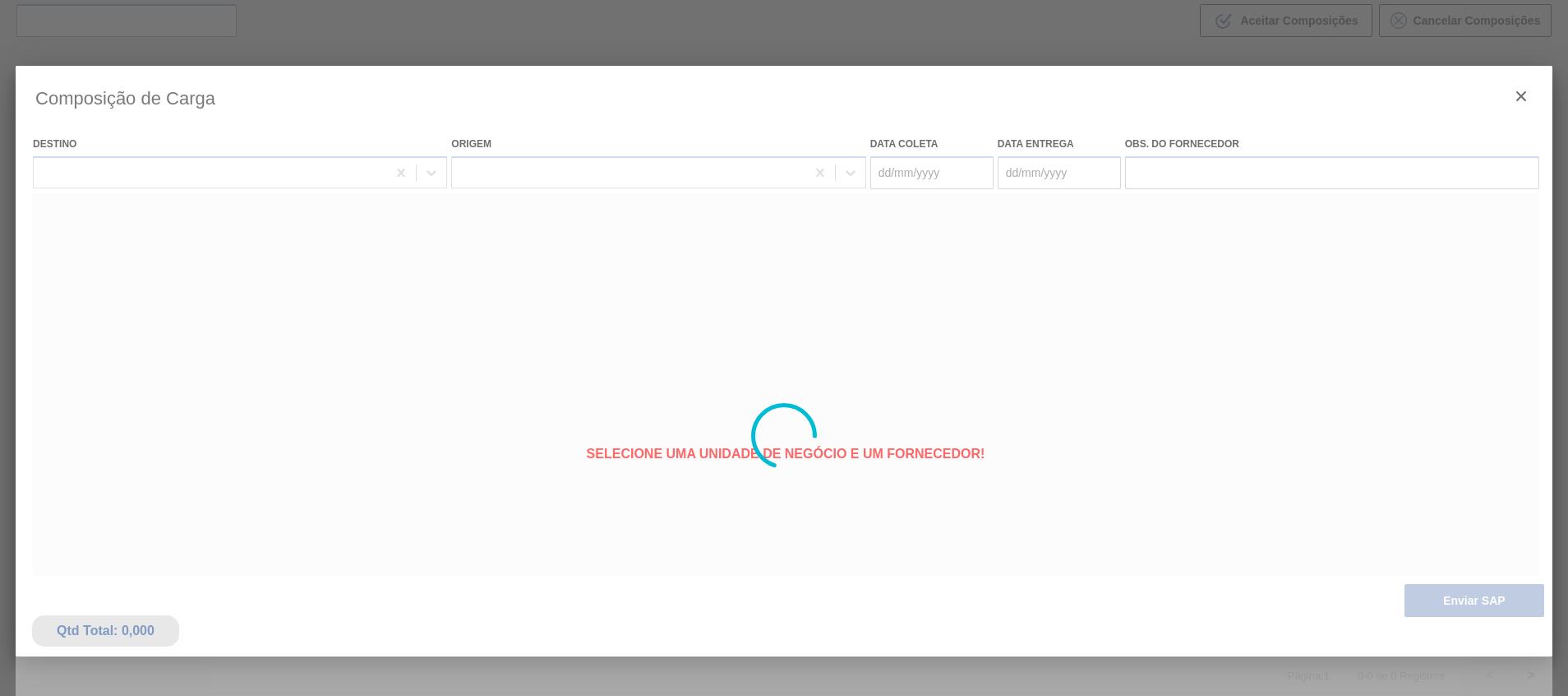
type coleta "27/08/2025"
type entrega "27/08/2025"
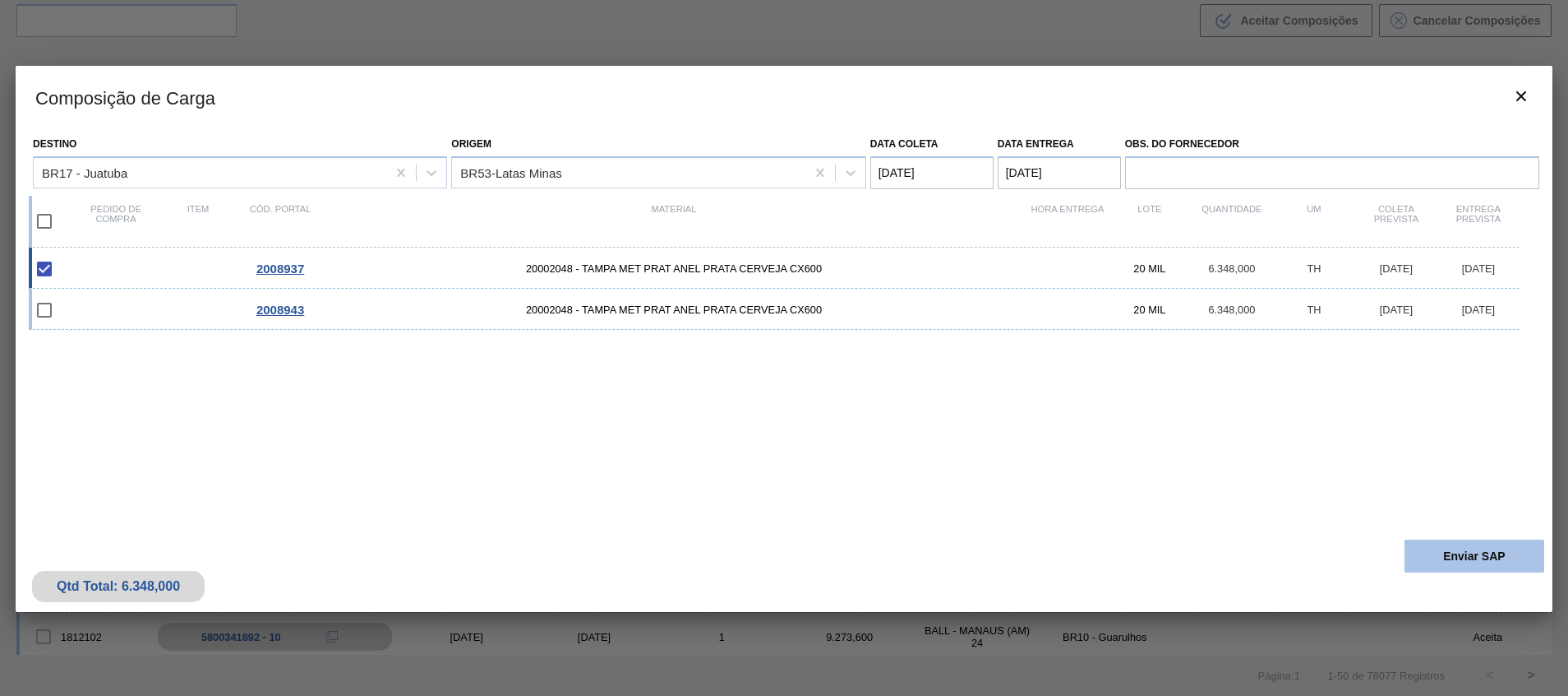
click at [1445, 556] on button "Enviar SAP" at bounding box center [1473, 556] width 140 height 33
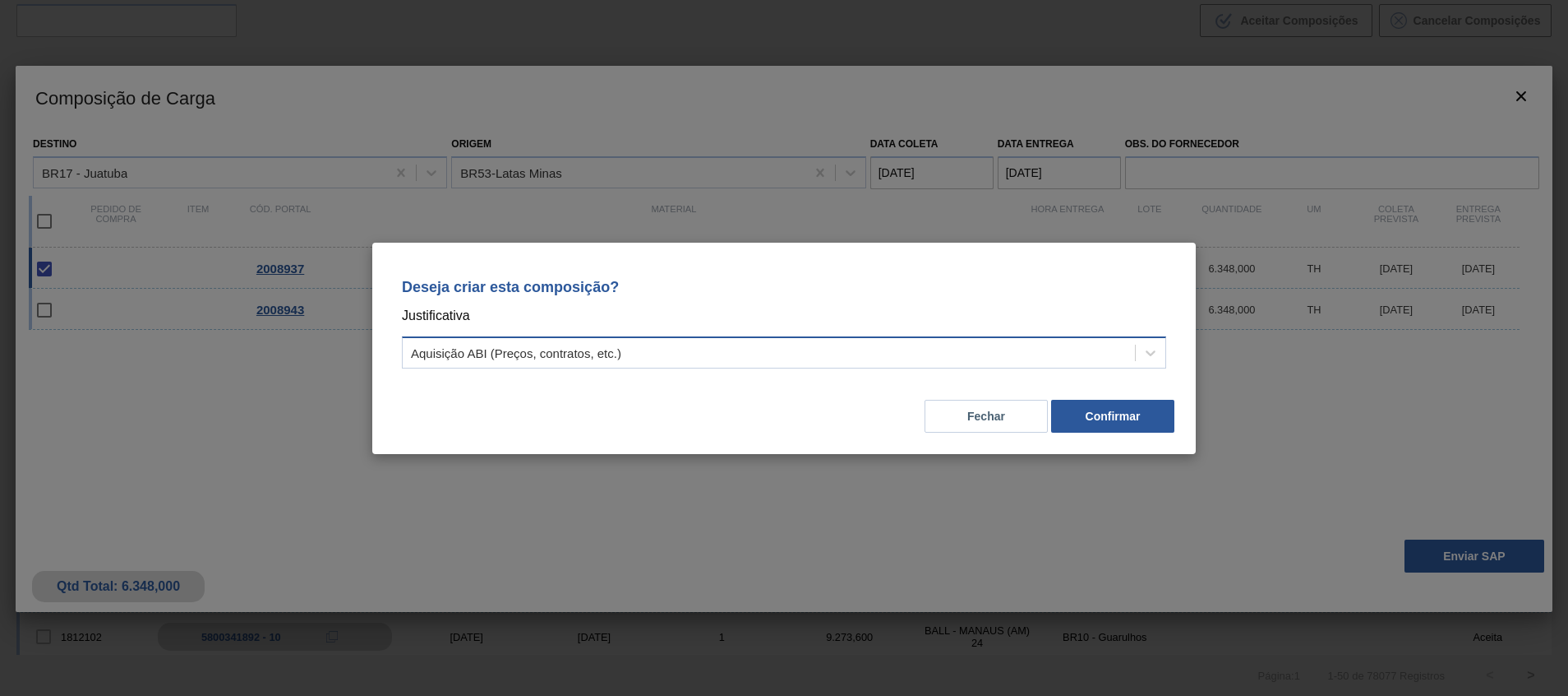
click at [1084, 357] on div "Aquisição ABI (Preços, contratos, etc.)" at bounding box center [768, 351] width 732 height 23
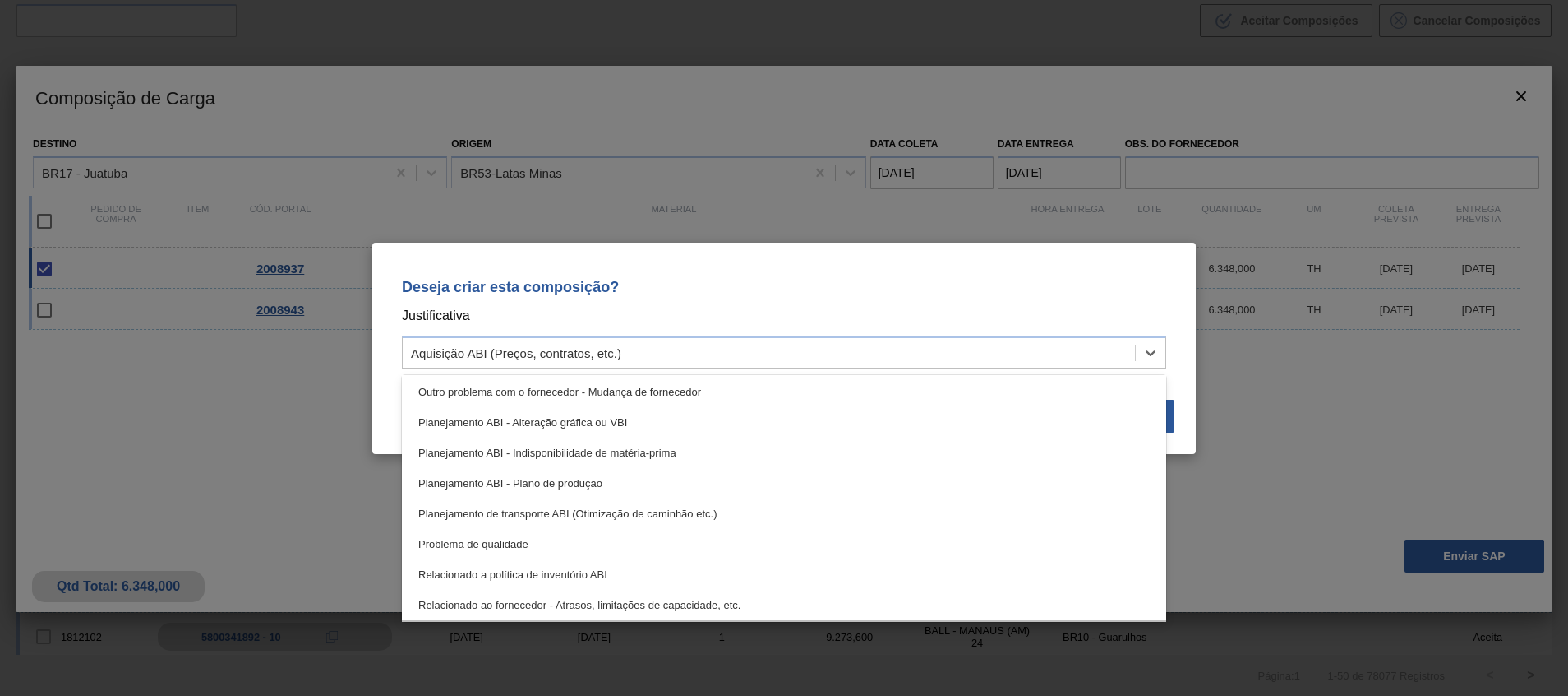
scroll to position [307, 0]
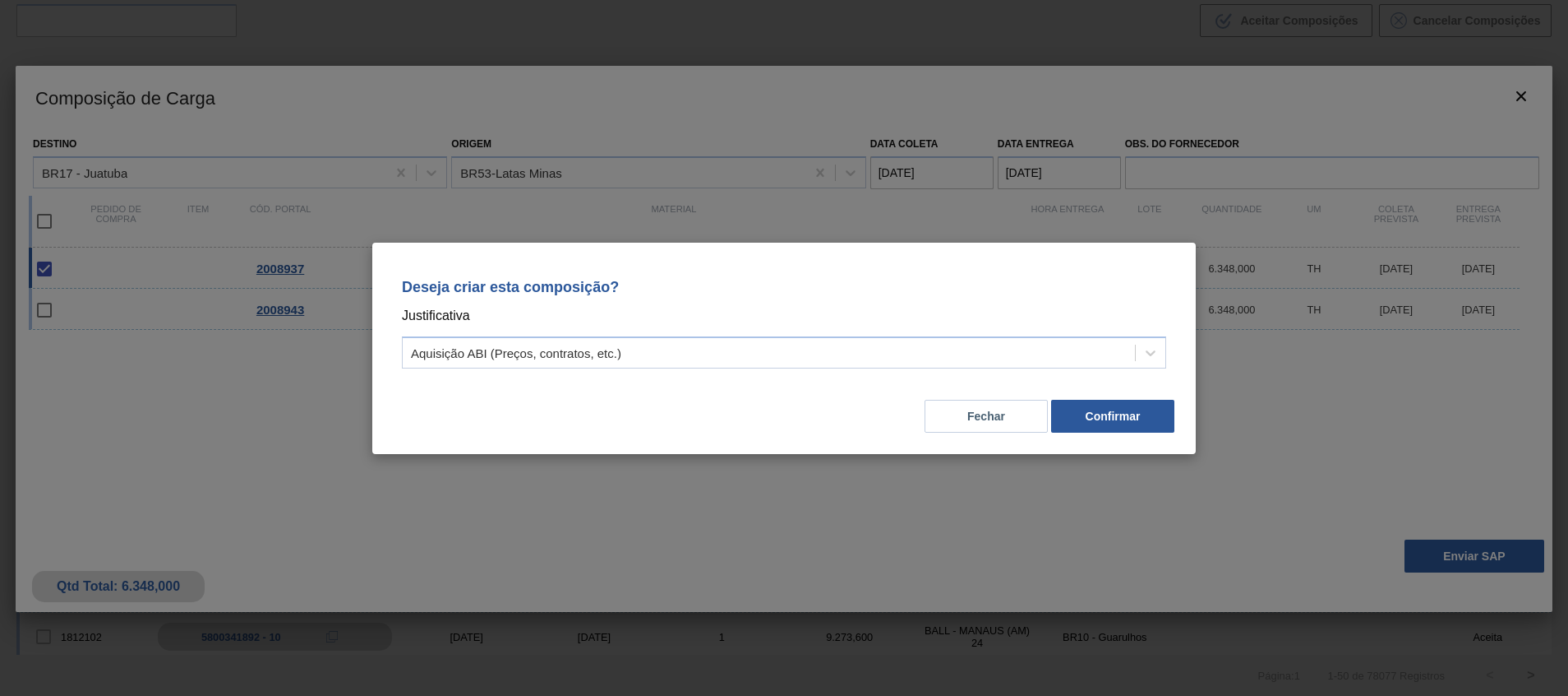
click at [956, 305] on p "Justificativa" at bounding box center [783, 316] width 764 height 22
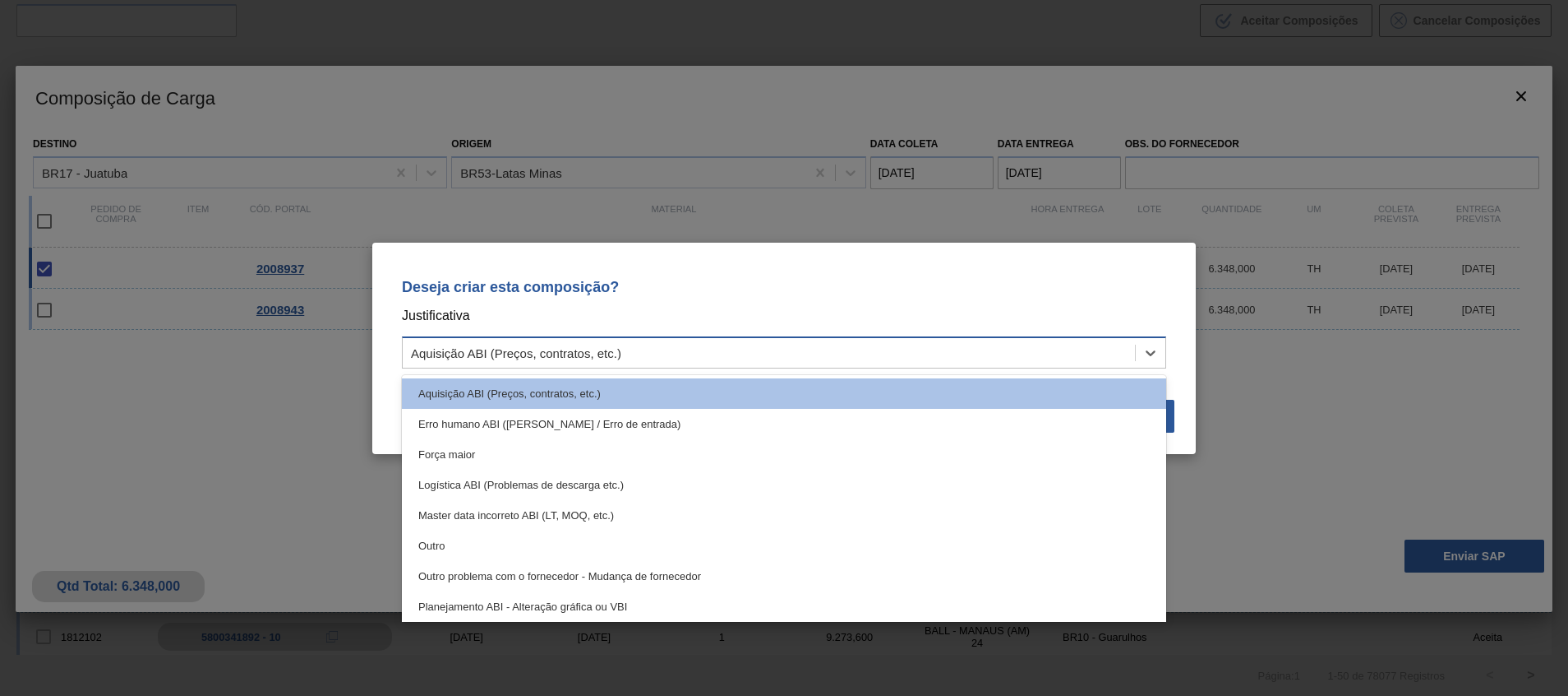
click at [755, 358] on div "Aquisição ABI (Preços, contratos, etc.)" at bounding box center [768, 351] width 732 height 23
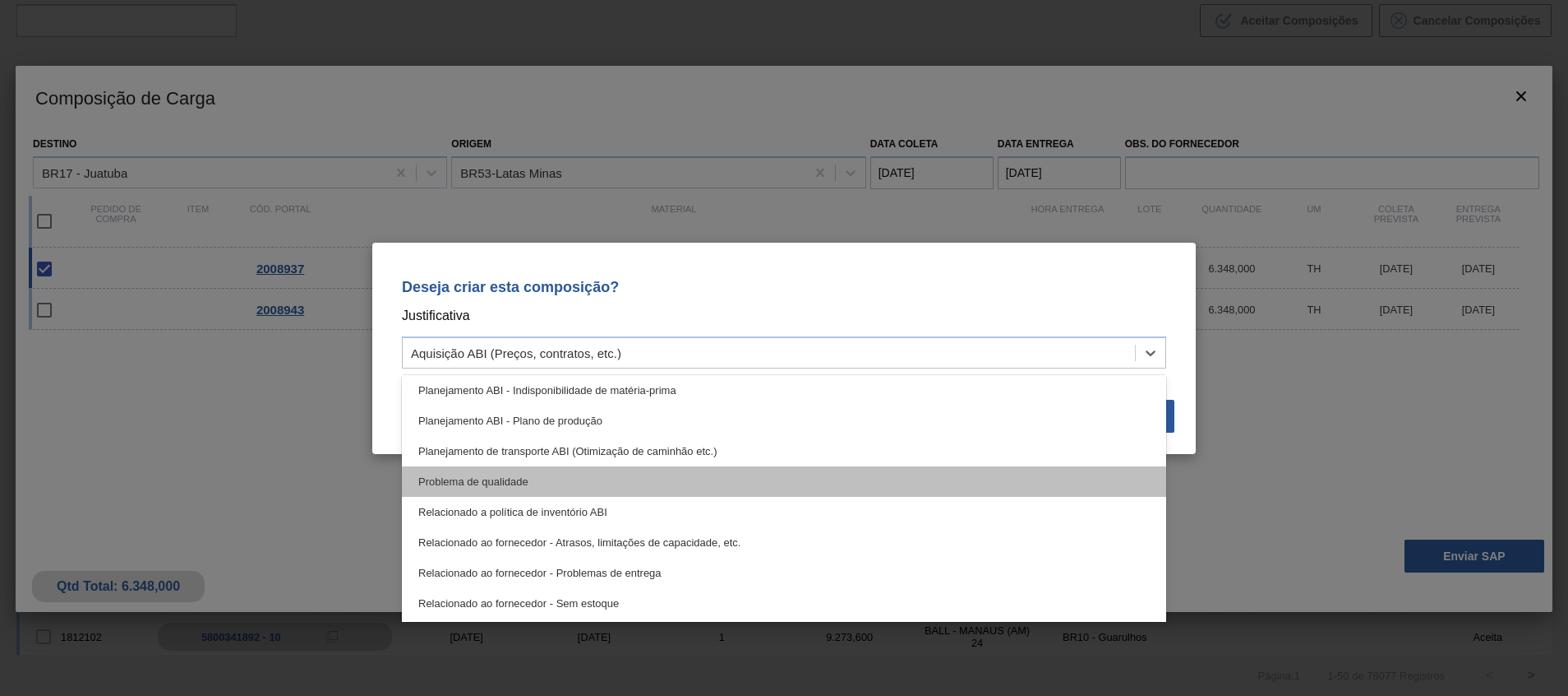
scroll to position [0, 0]
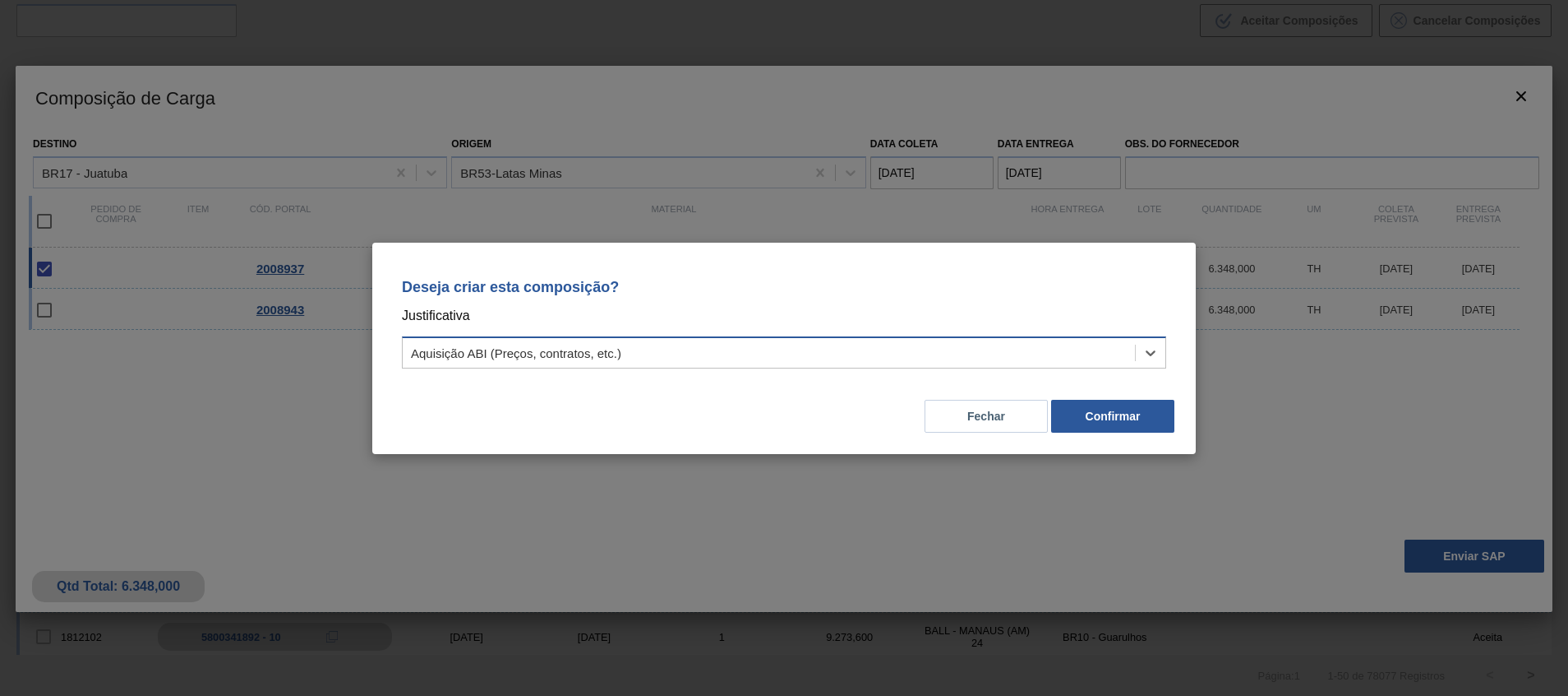
click at [792, 337] on div "Aquisição ABI (Preços, contratos, etc.)" at bounding box center [783, 352] width 764 height 32
click at [926, 374] on div "Deseja criar esta composição? Justificativa Aquisição ABI (Preços, contratos, e…" at bounding box center [784, 320] width 784 height 116
click at [913, 353] on div "Aquisição ABI (Preços, contratos, etc.)" at bounding box center [768, 351] width 732 height 23
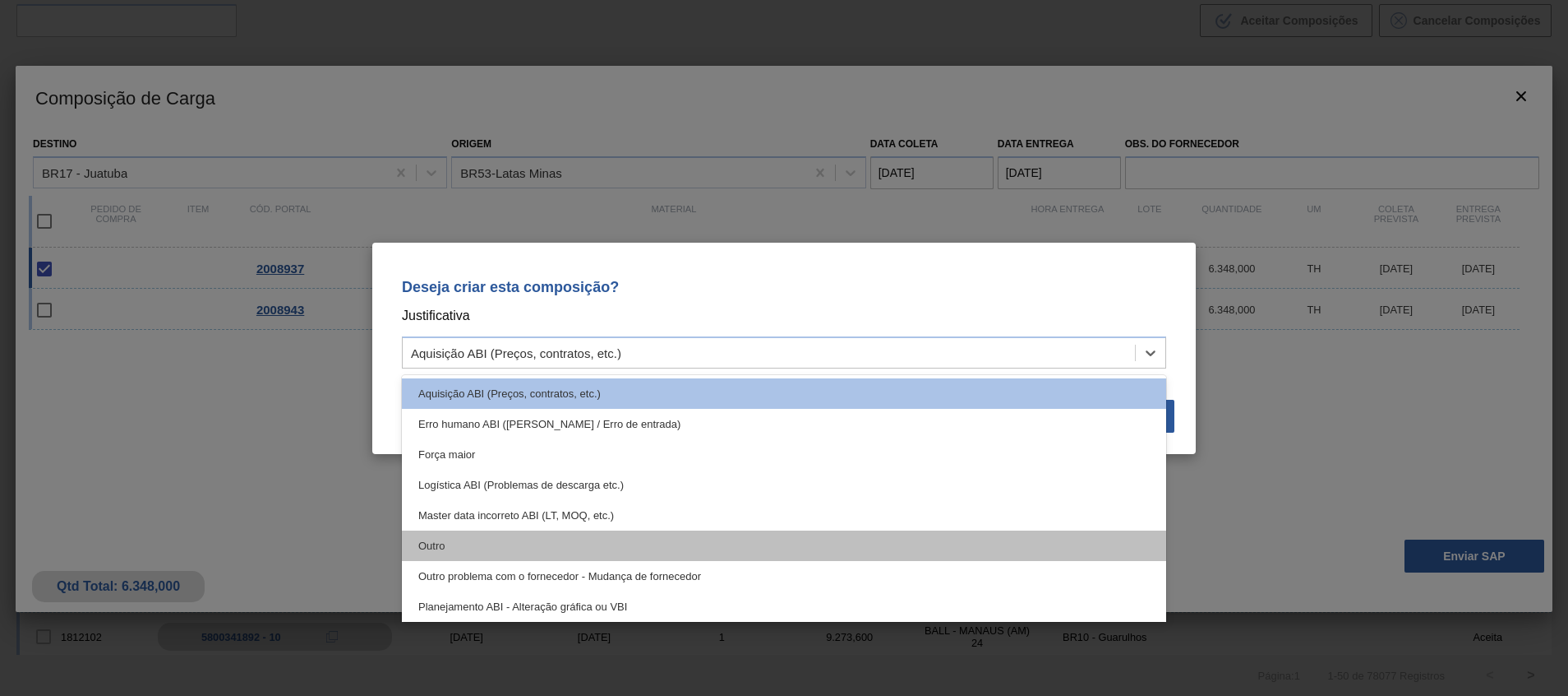
click at [746, 540] on div "Outro" at bounding box center [783, 545] width 764 height 30
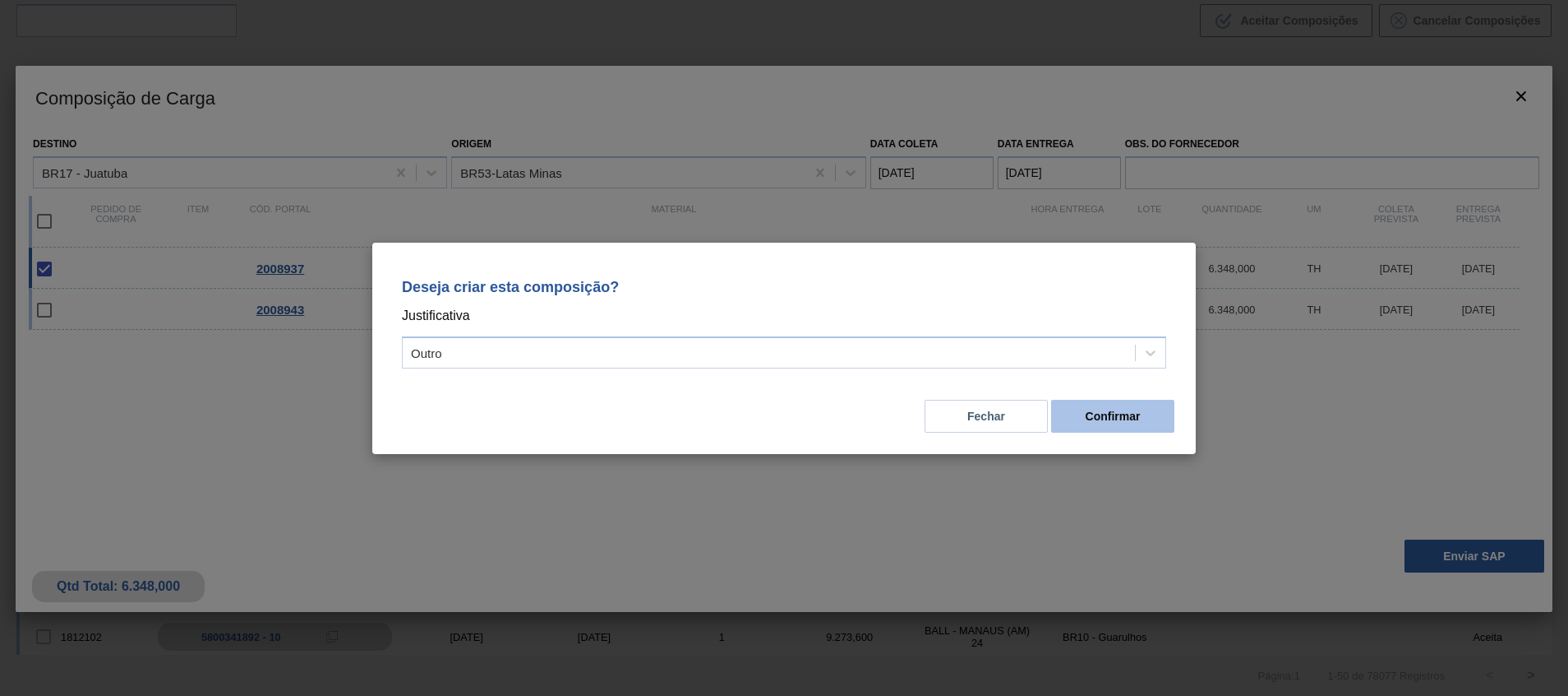
click at [1120, 406] on button "Confirmar" at bounding box center [1113, 416] width 123 height 33
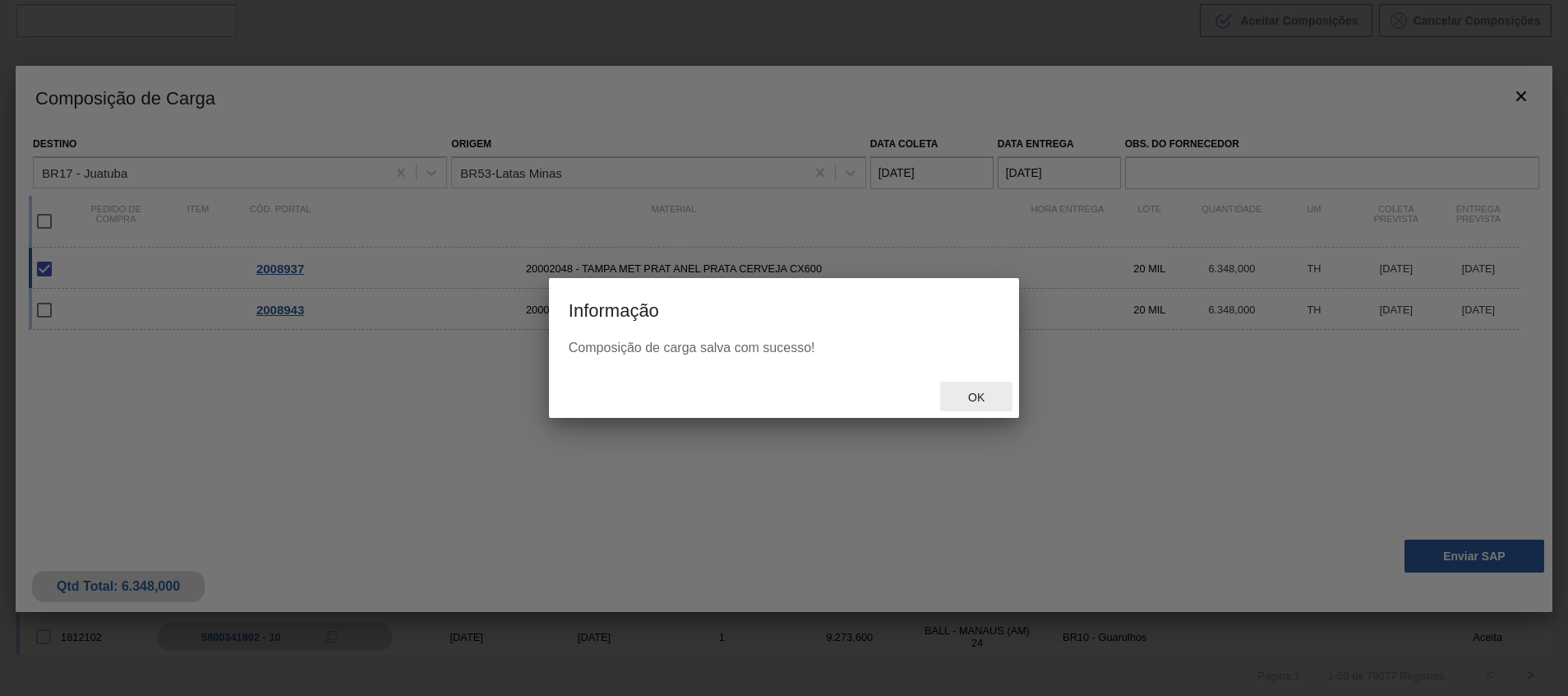
click at [995, 396] on span "Ok" at bounding box center [976, 397] width 42 height 13
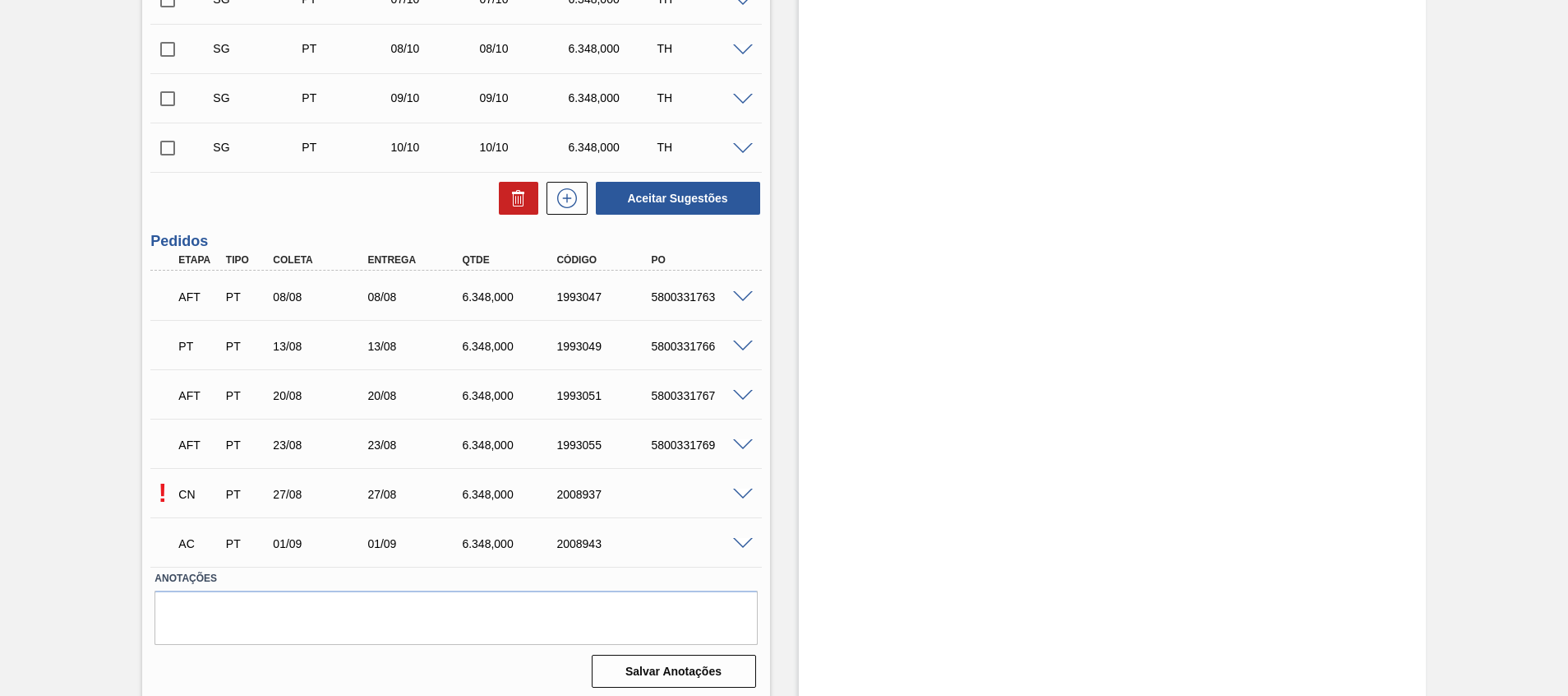
scroll to position [911, 0]
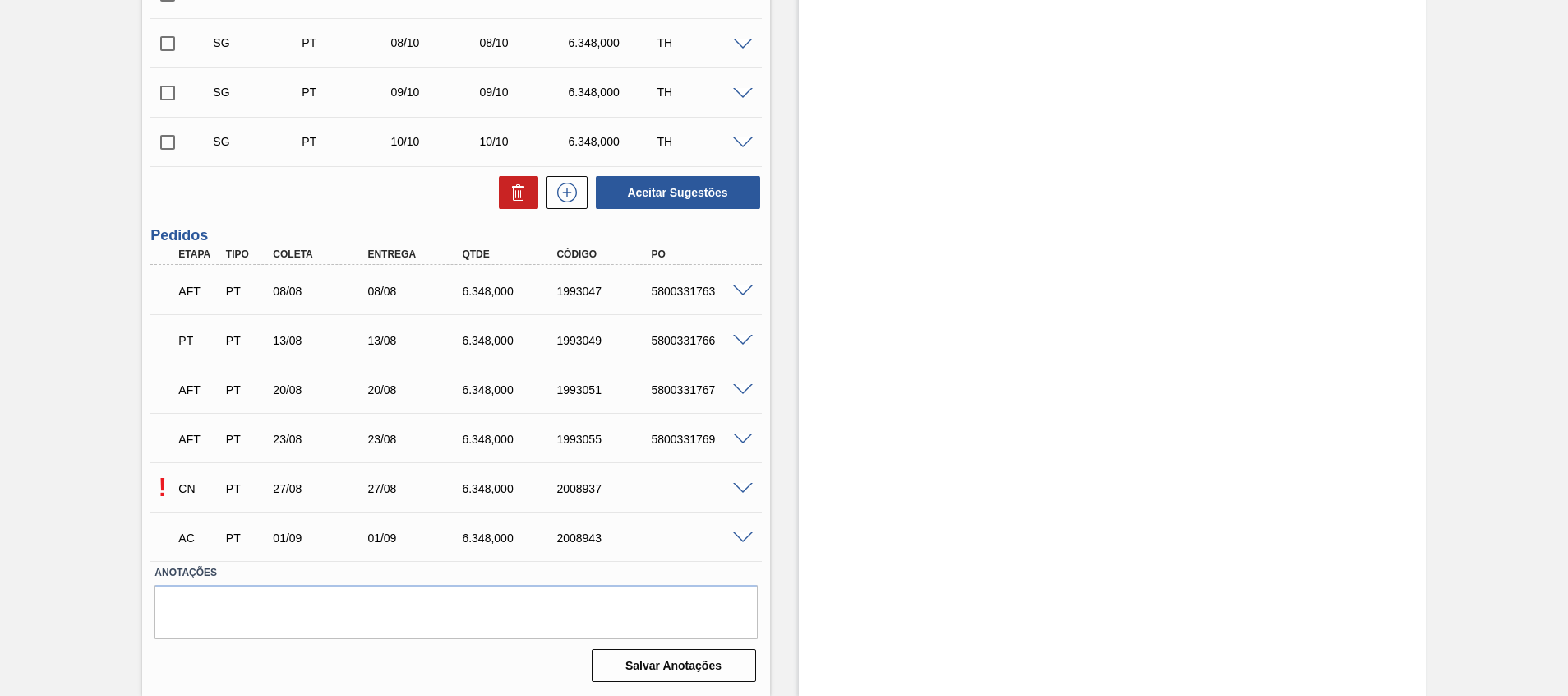
click at [742, 484] on span at bounding box center [742, 489] width 20 height 12
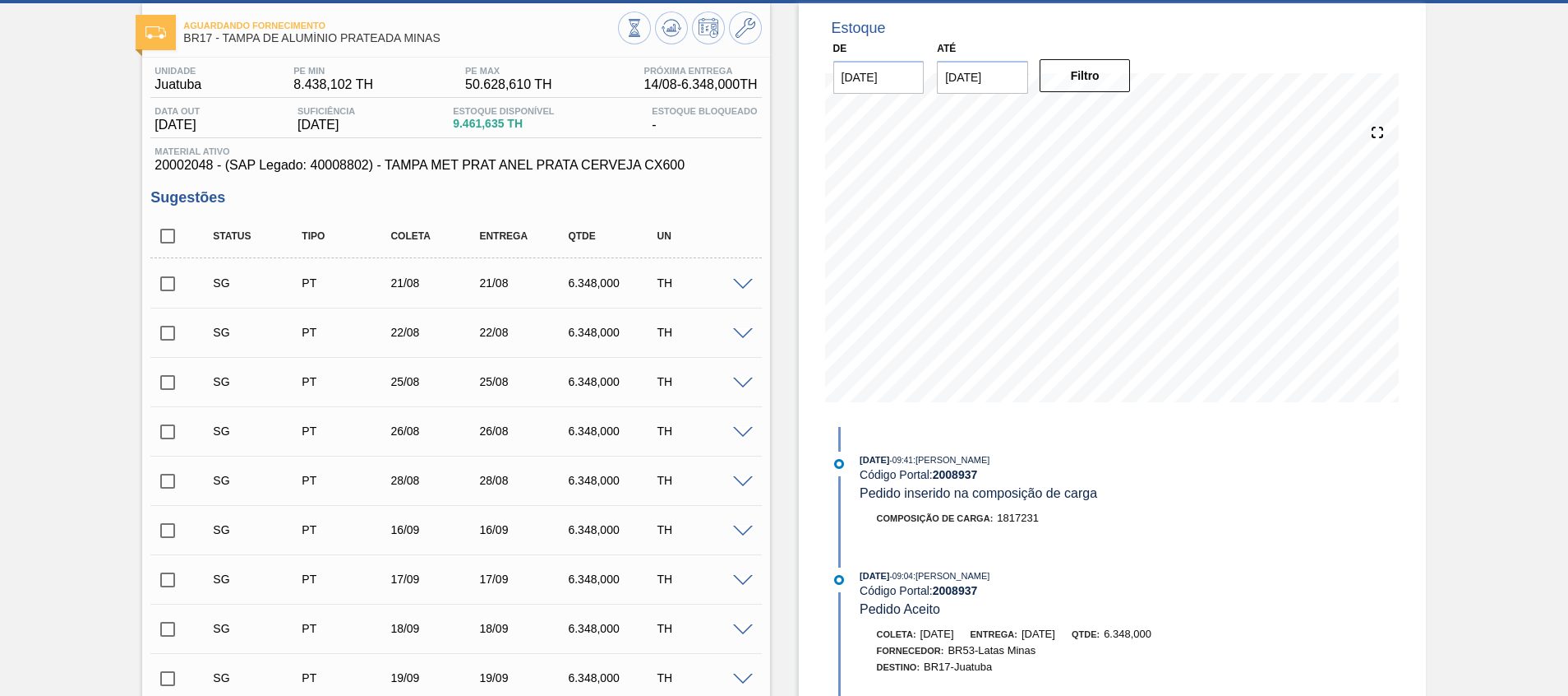
scroll to position [0, 0]
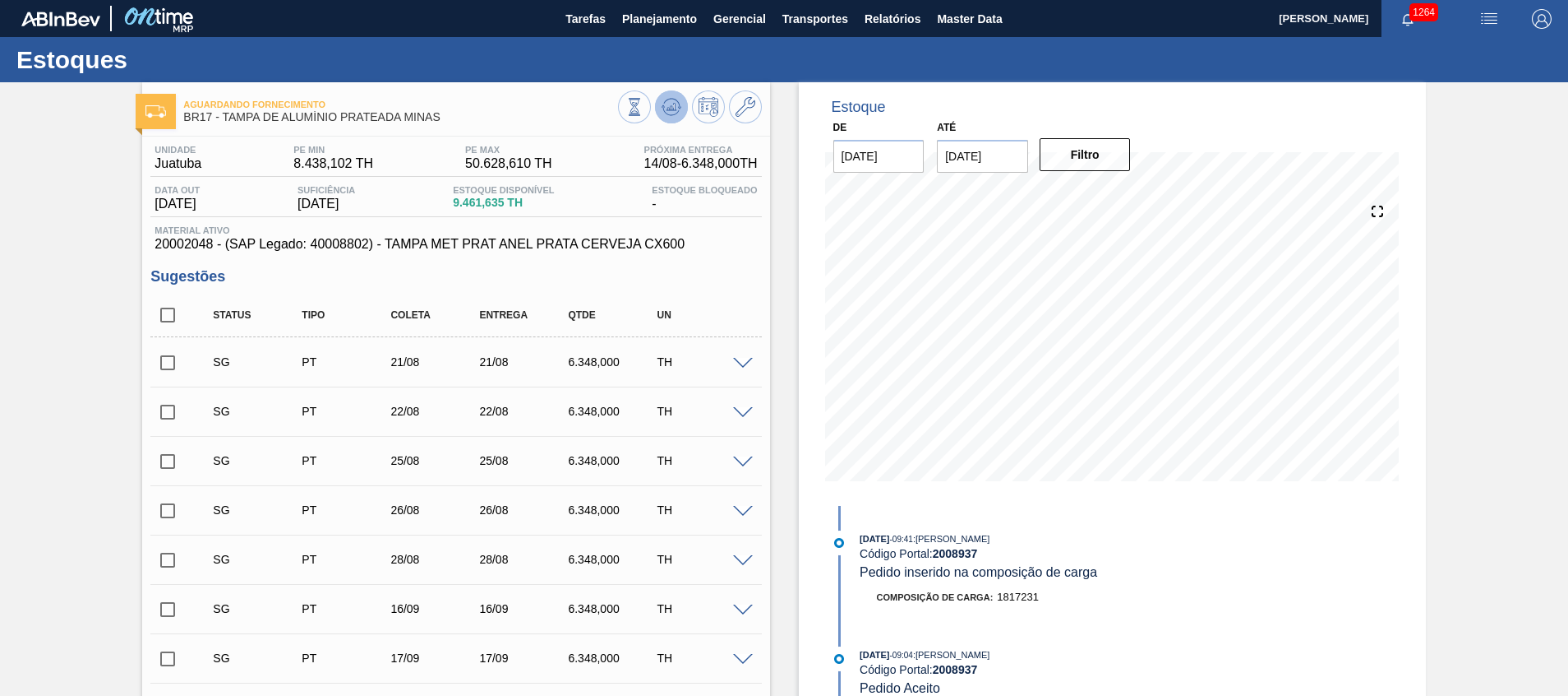
click at [644, 105] on icon at bounding box center [634, 107] width 18 height 18
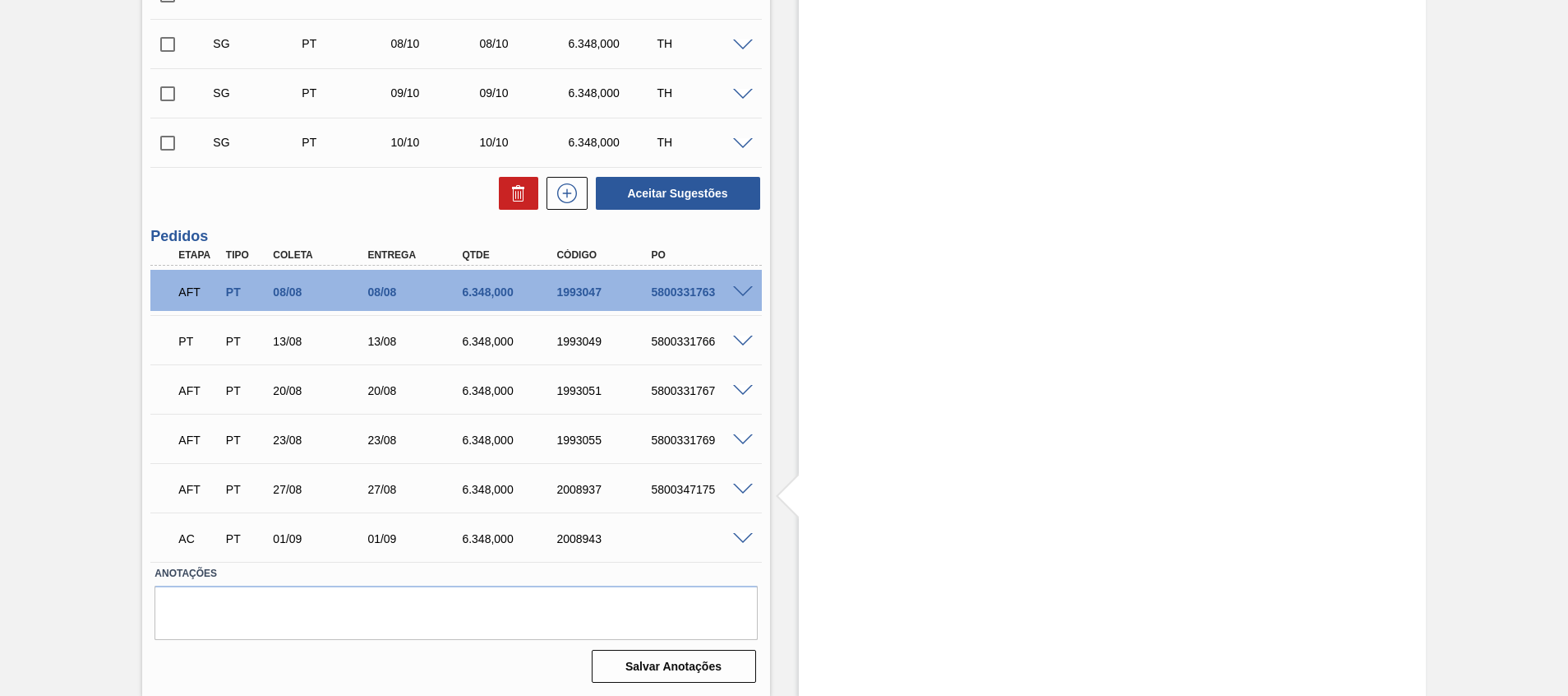
scroll to position [911, 0]
click at [738, 485] on span at bounding box center [742, 489] width 20 height 12
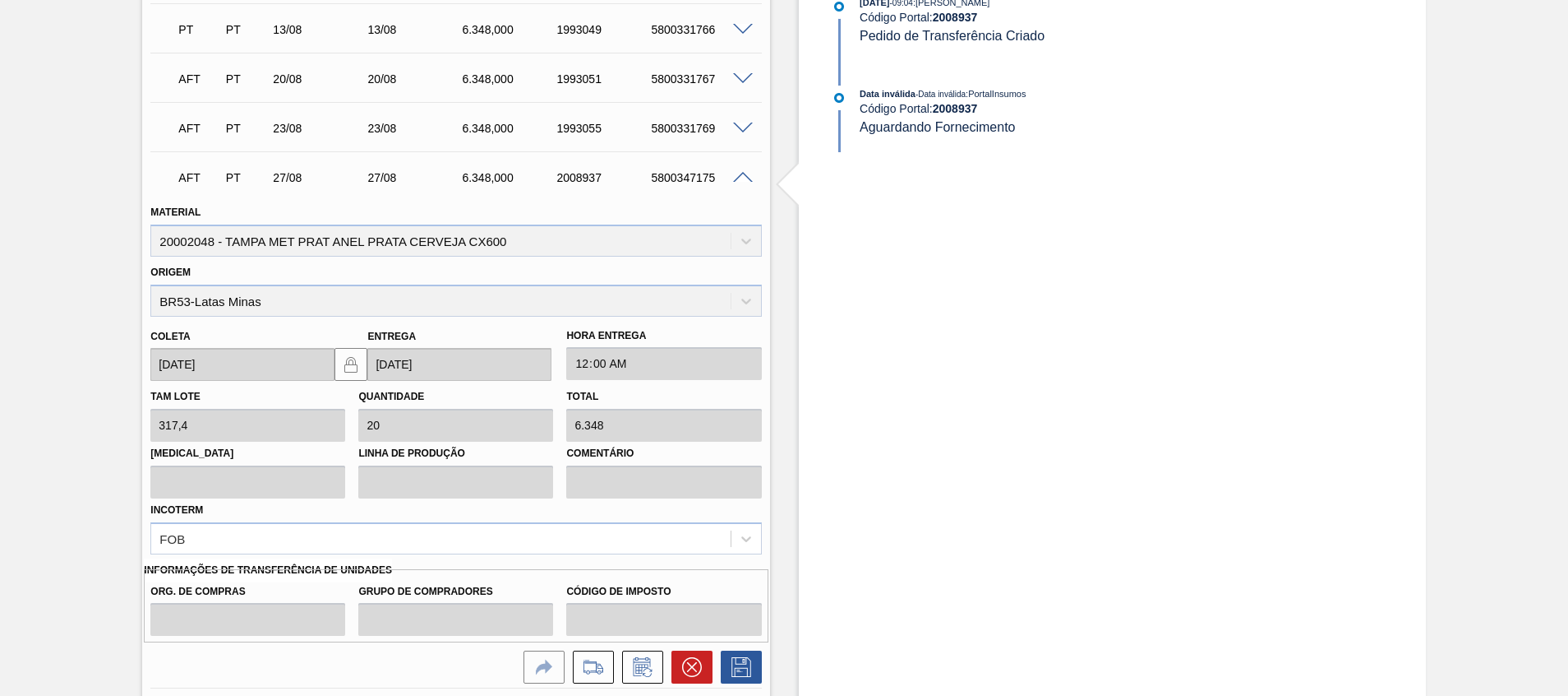
scroll to position [1398, 0]
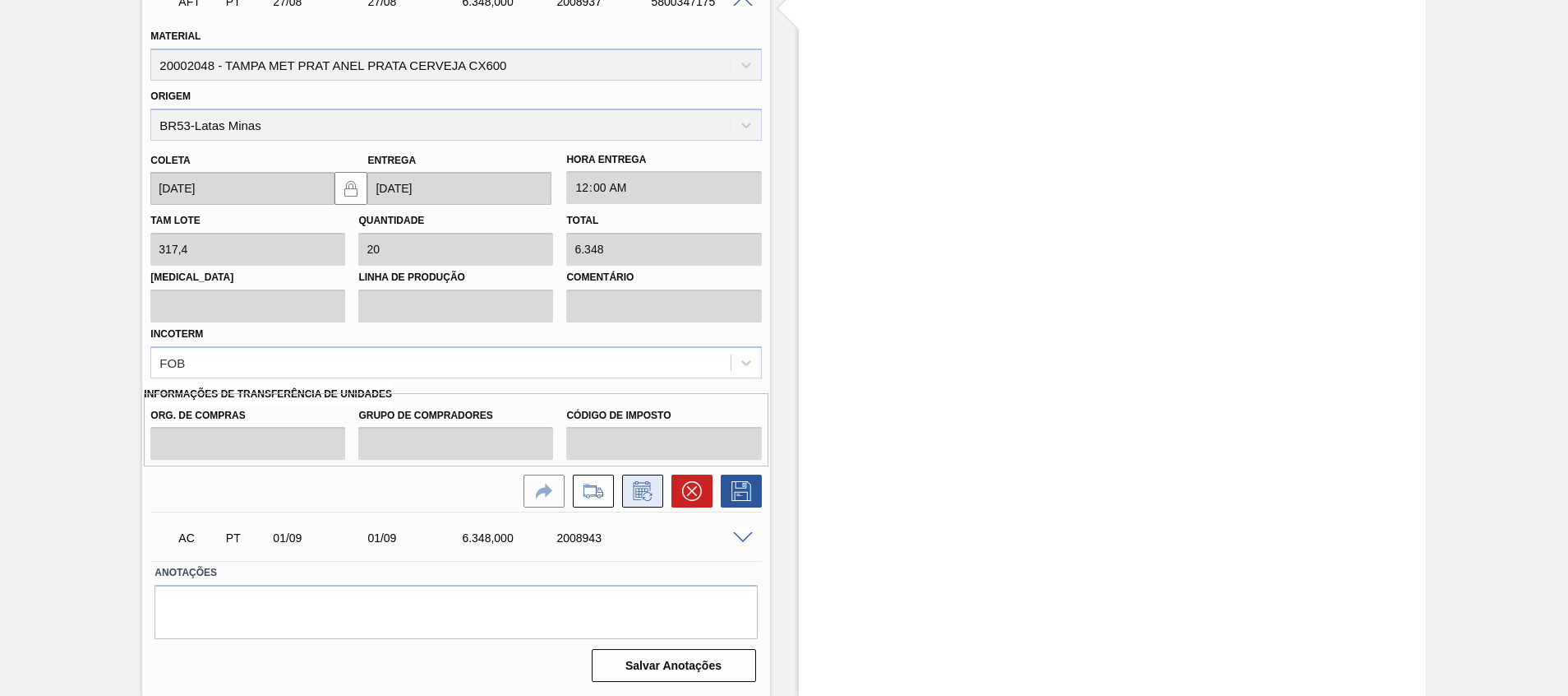
click at [635, 489] on icon at bounding box center [641, 493] width 12 height 10
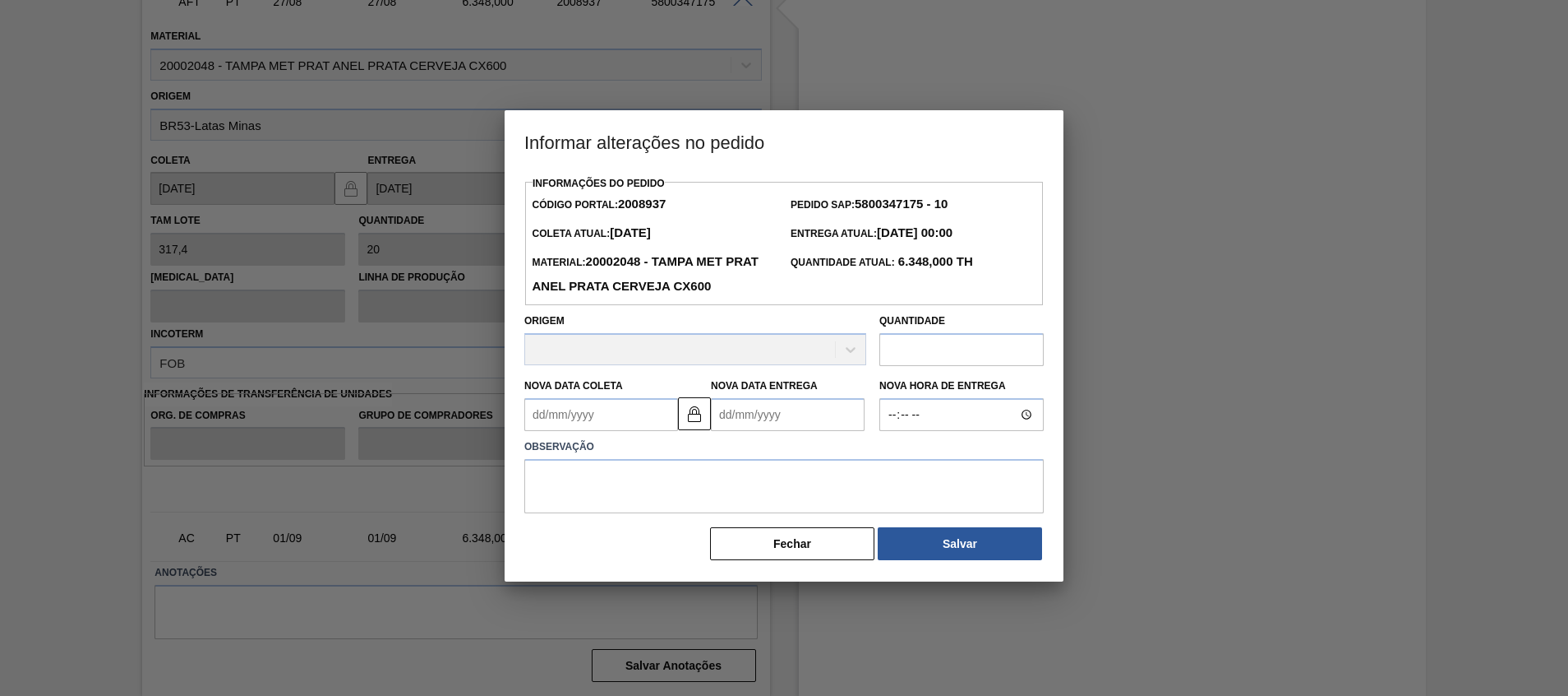
click at [629, 411] on Coleta "Nova Data Coleta" at bounding box center [601, 415] width 154 height 33
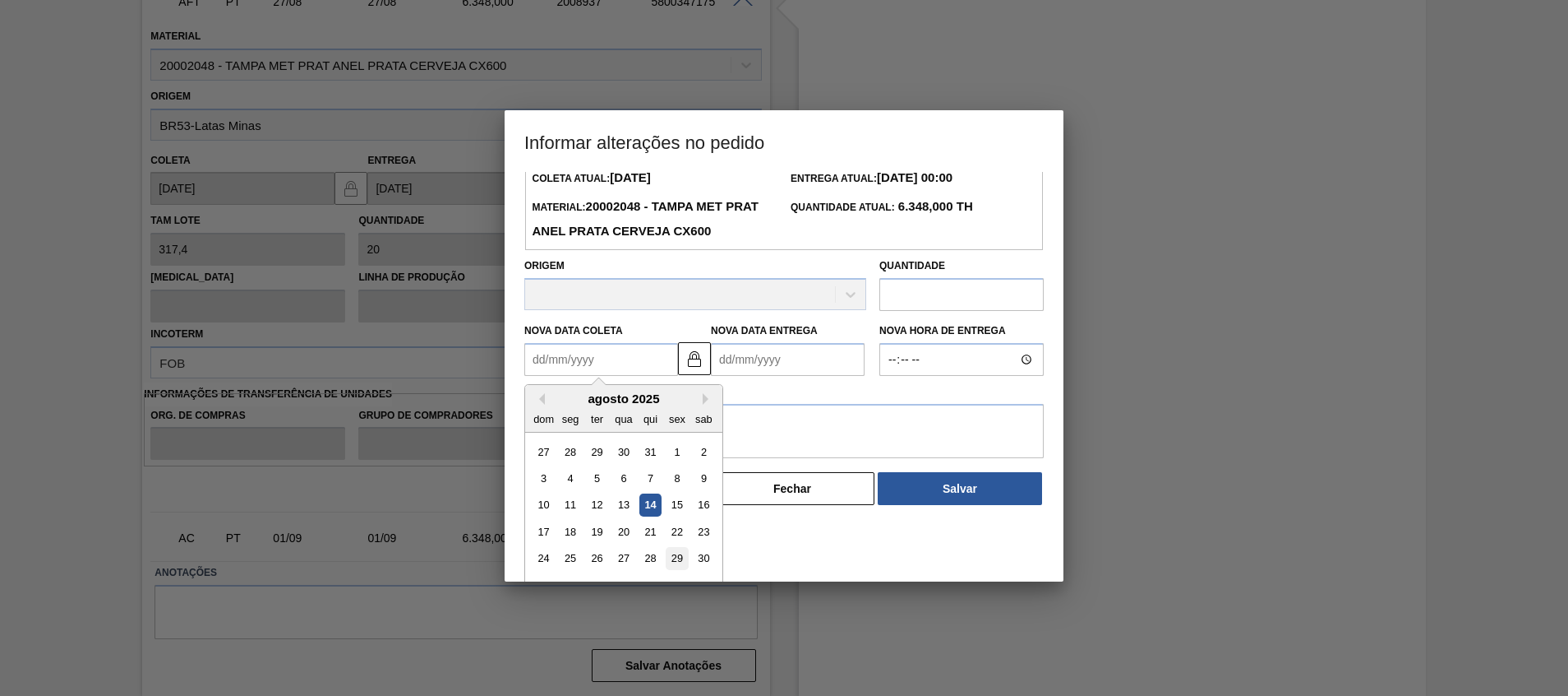
scroll to position [82, 0]
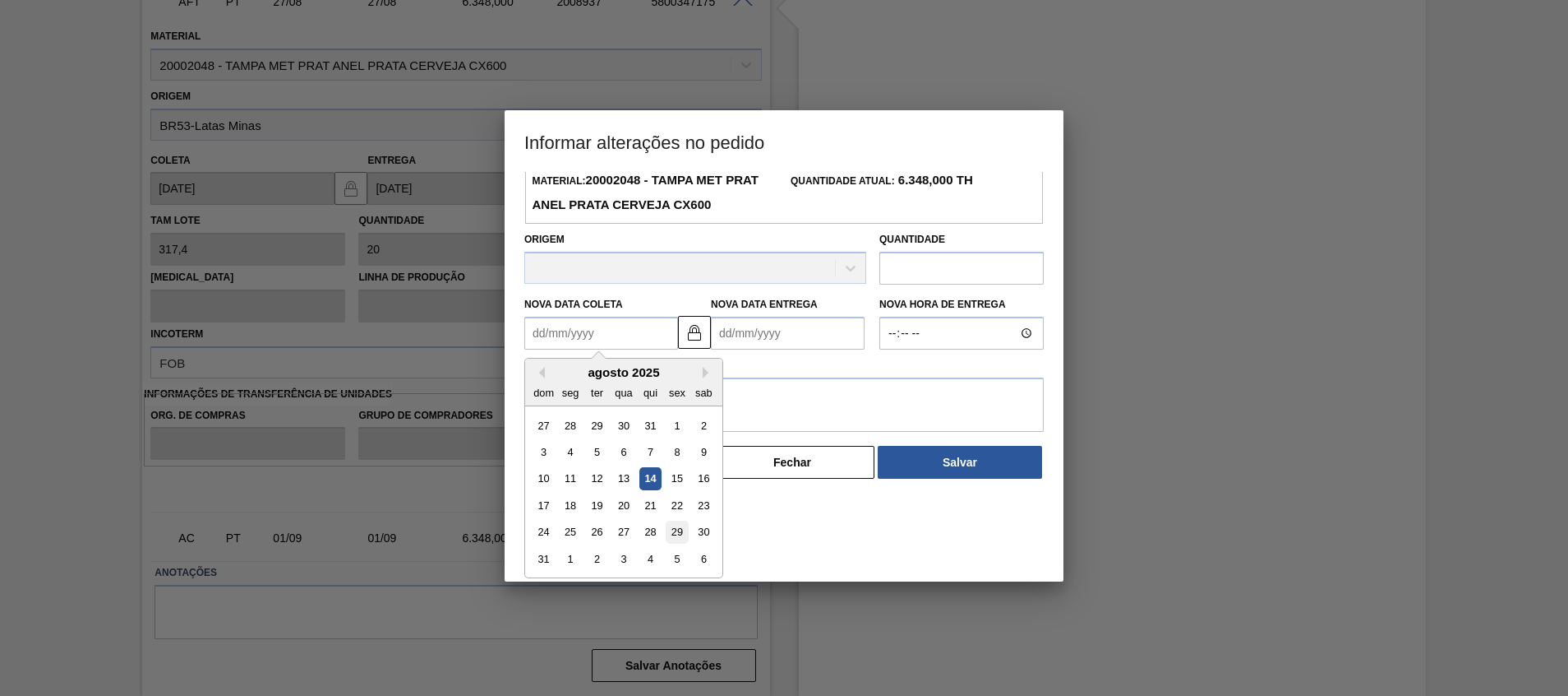
click at [676, 534] on div "29" at bounding box center [676, 533] width 23 height 23
type Coleta "29/08/2025"
type Entrega "29/08/2025"
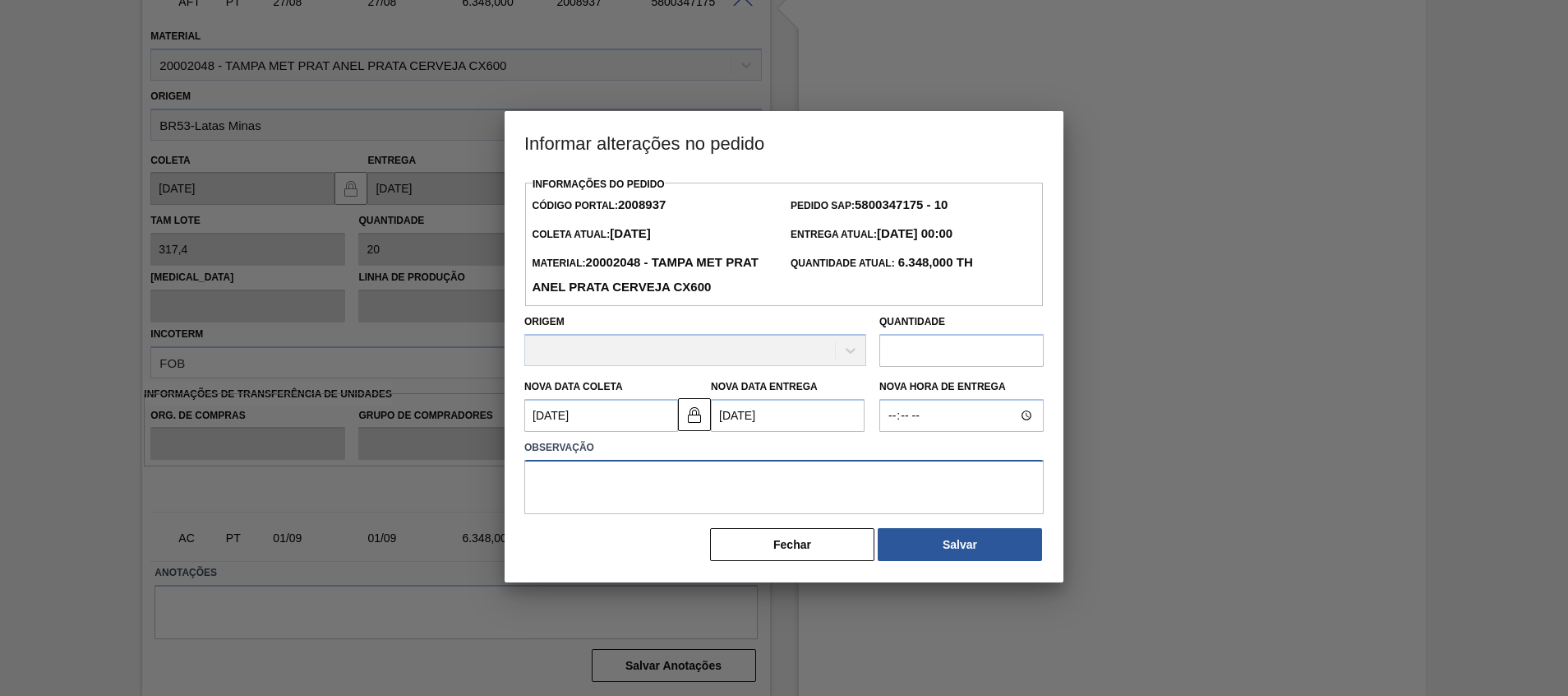
click at [706, 483] on textarea at bounding box center [784, 487] width 519 height 55
type textarea ","
type textarea "."
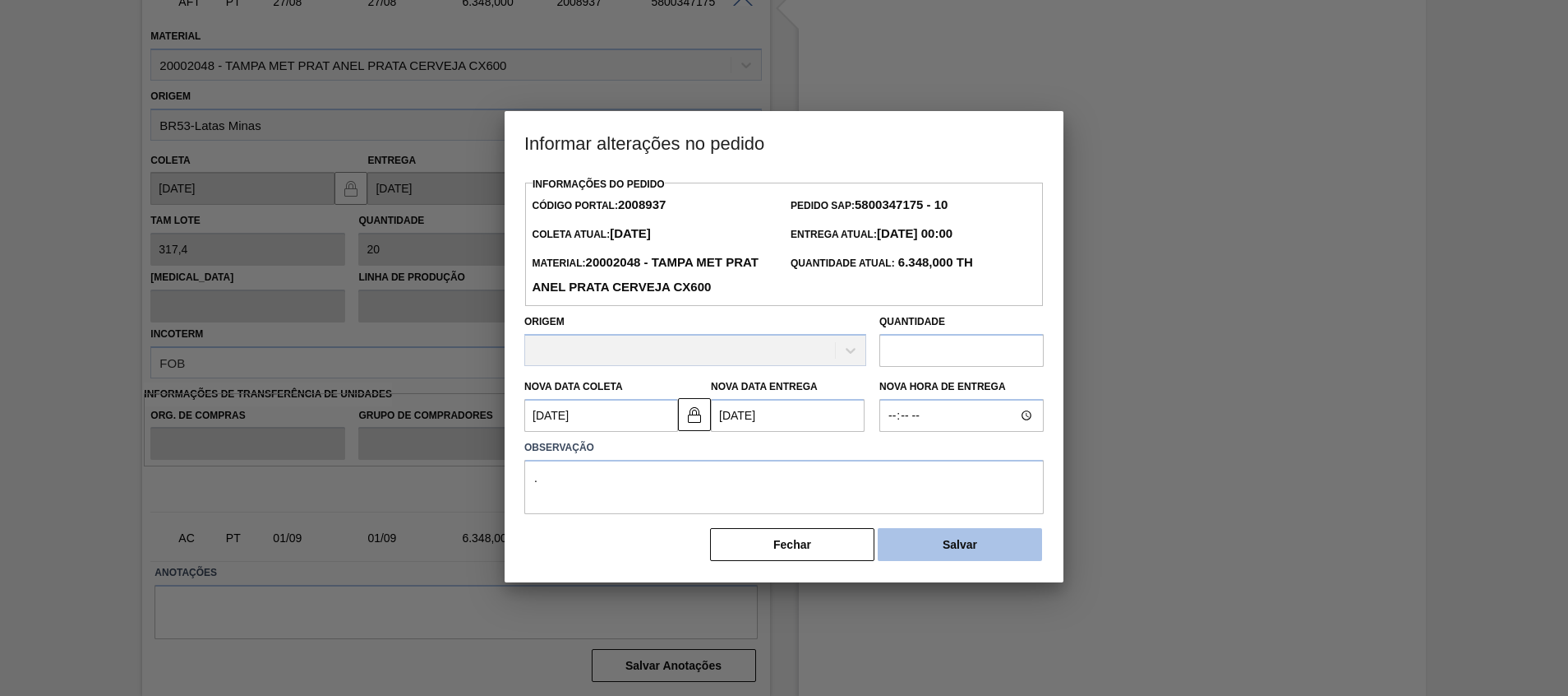
click at [999, 553] on button "Salvar" at bounding box center [960, 544] width 165 height 33
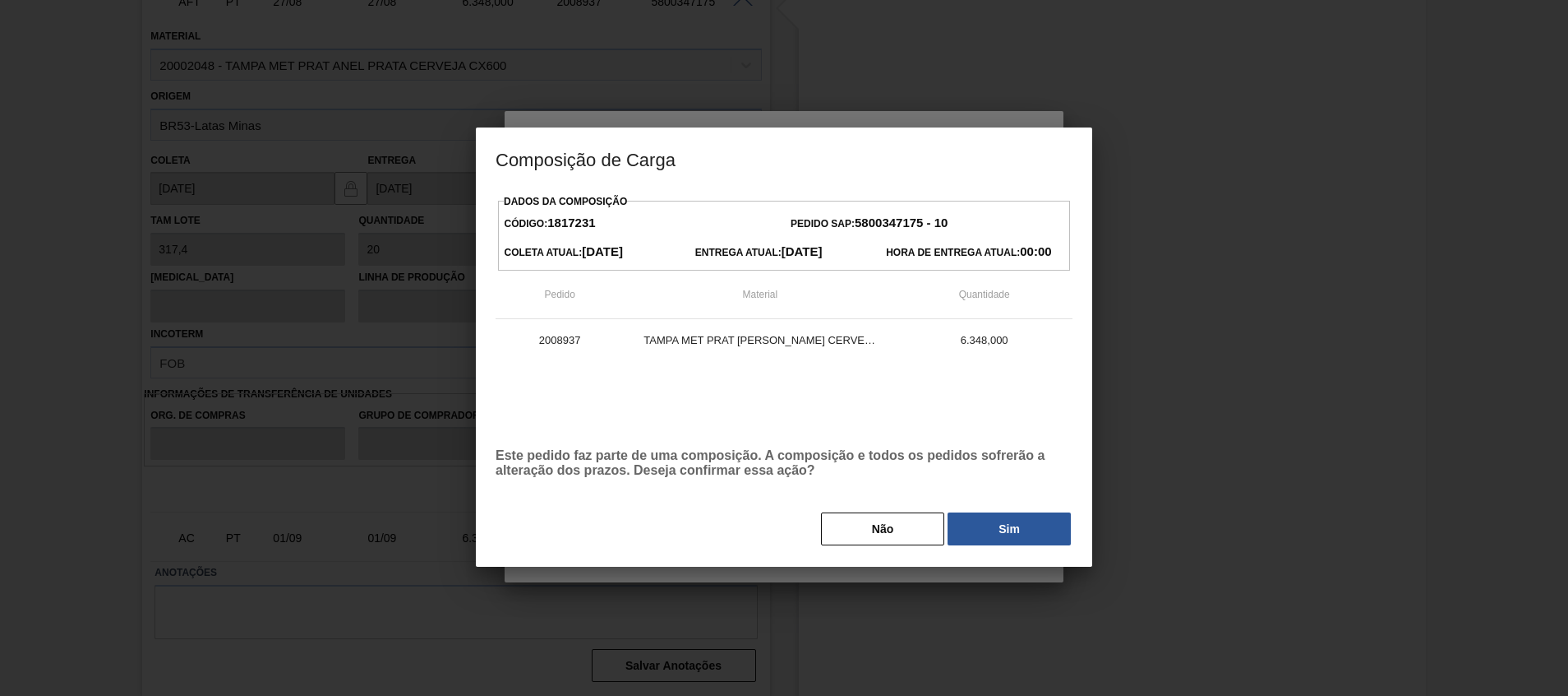
click at [963, 512] on div "Não Sim" at bounding box center [783, 529] width 577 height 36
click at [1019, 534] on button "Sim" at bounding box center [1009, 529] width 123 height 33
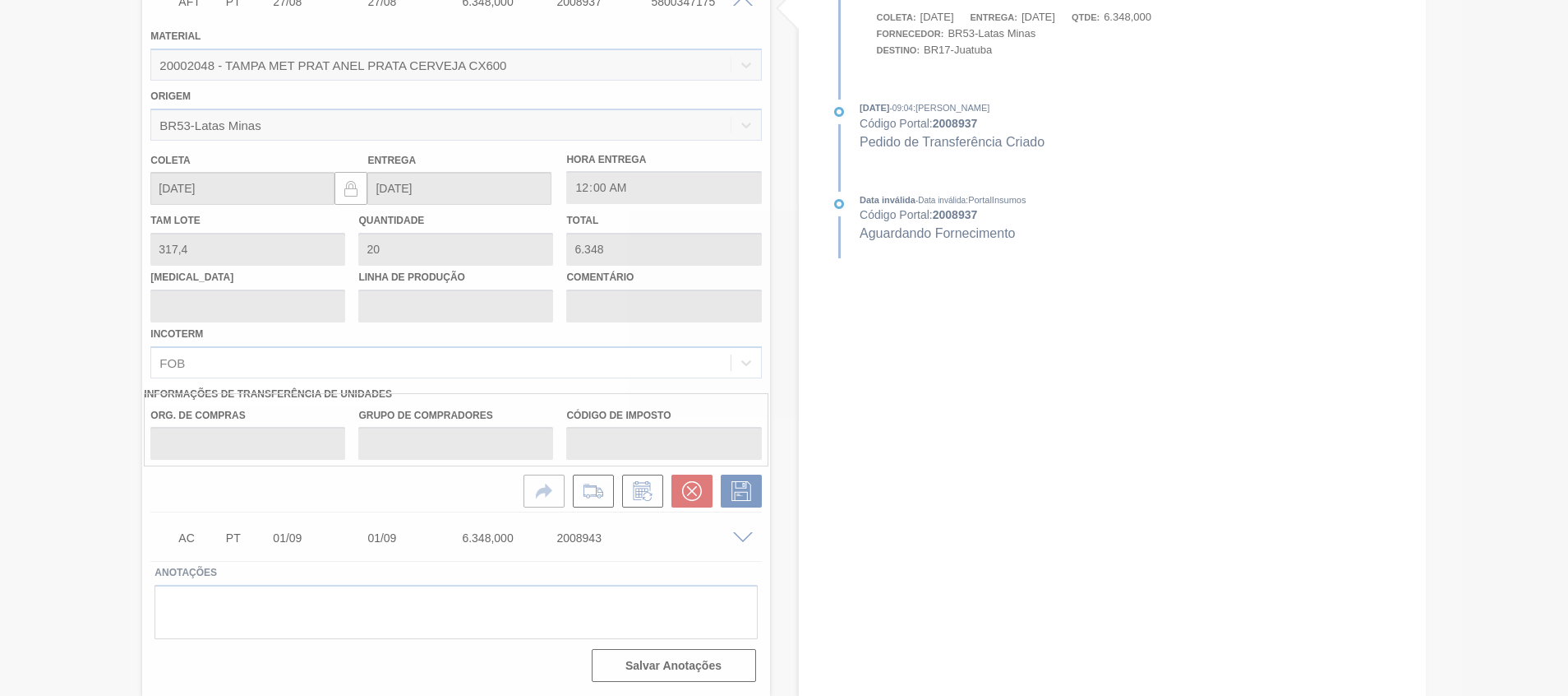
type input "."
type input "29/08/2025"
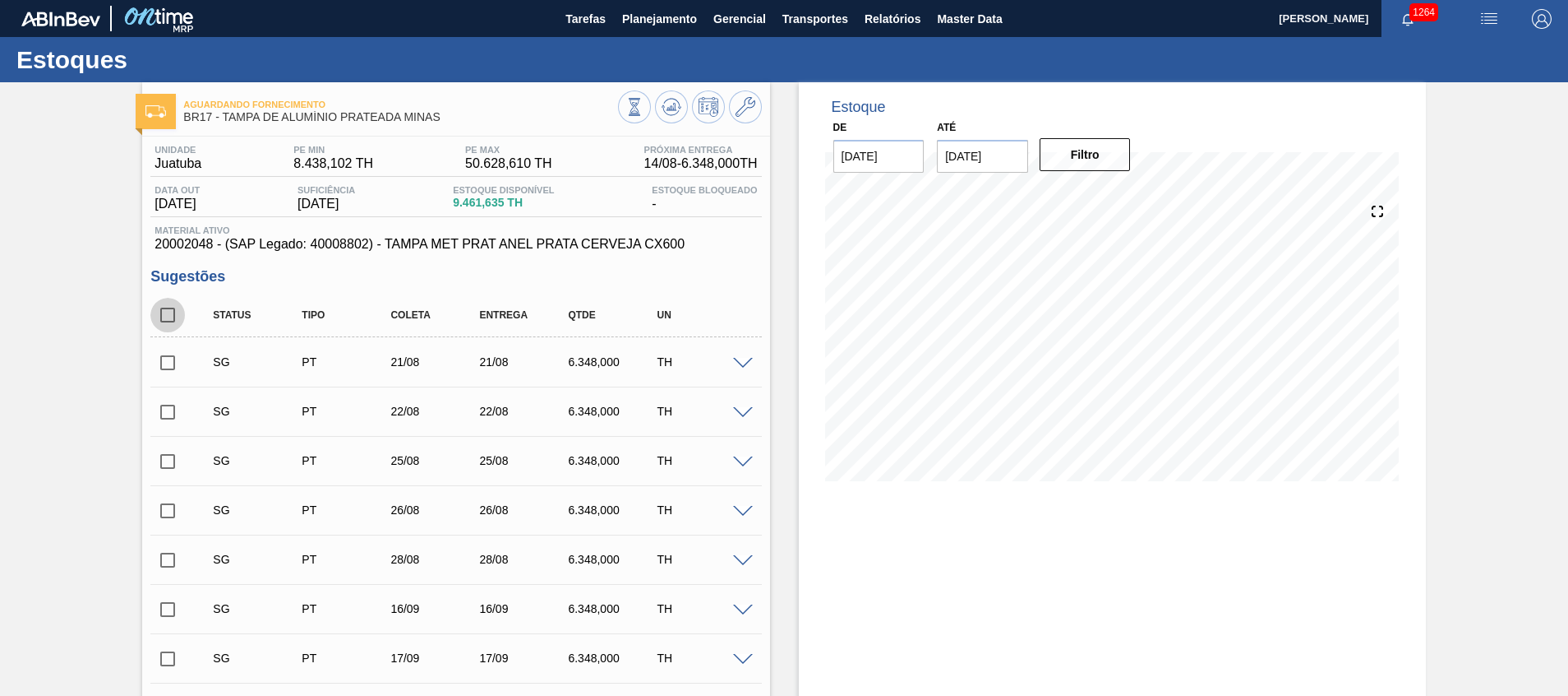
click at [179, 313] on input "checkbox" at bounding box center [167, 315] width 35 height 35
checkbox input "true"
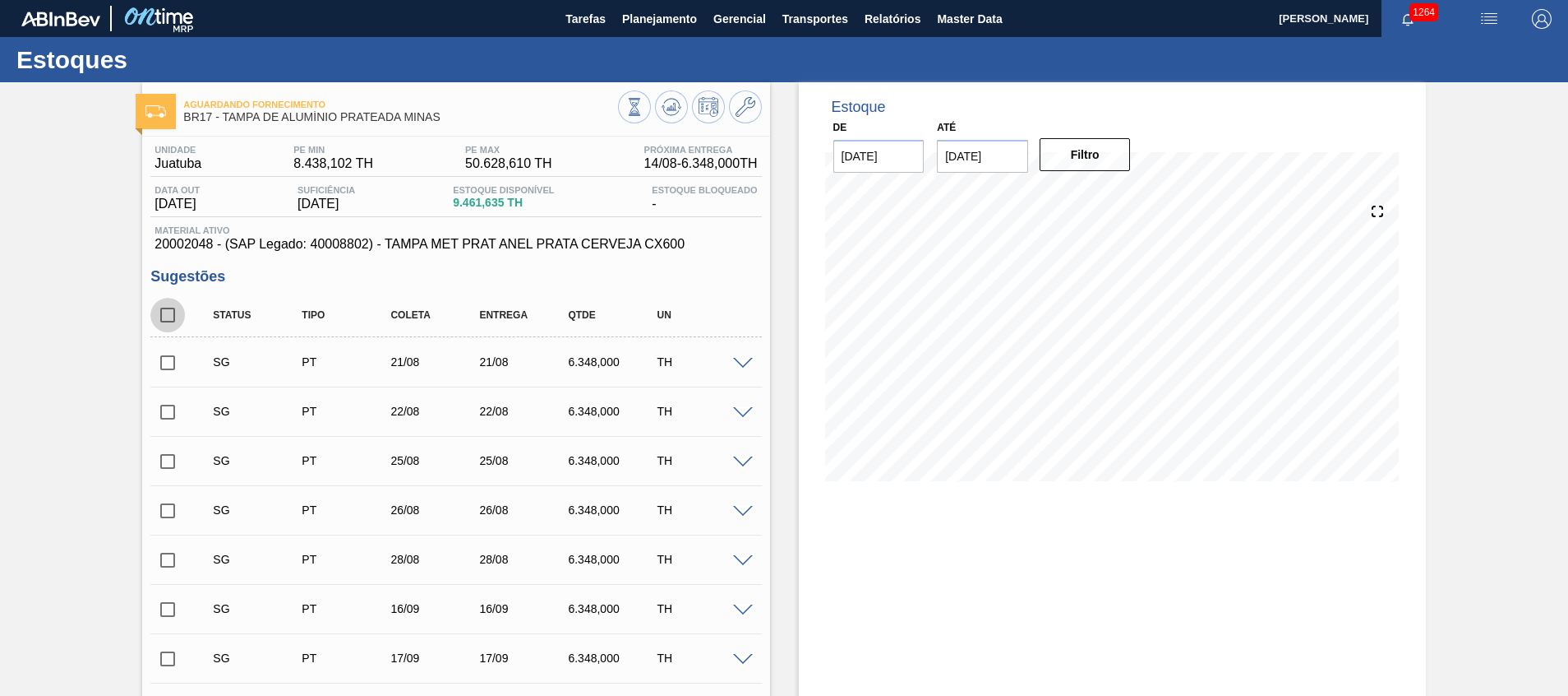
checkbox input "true"
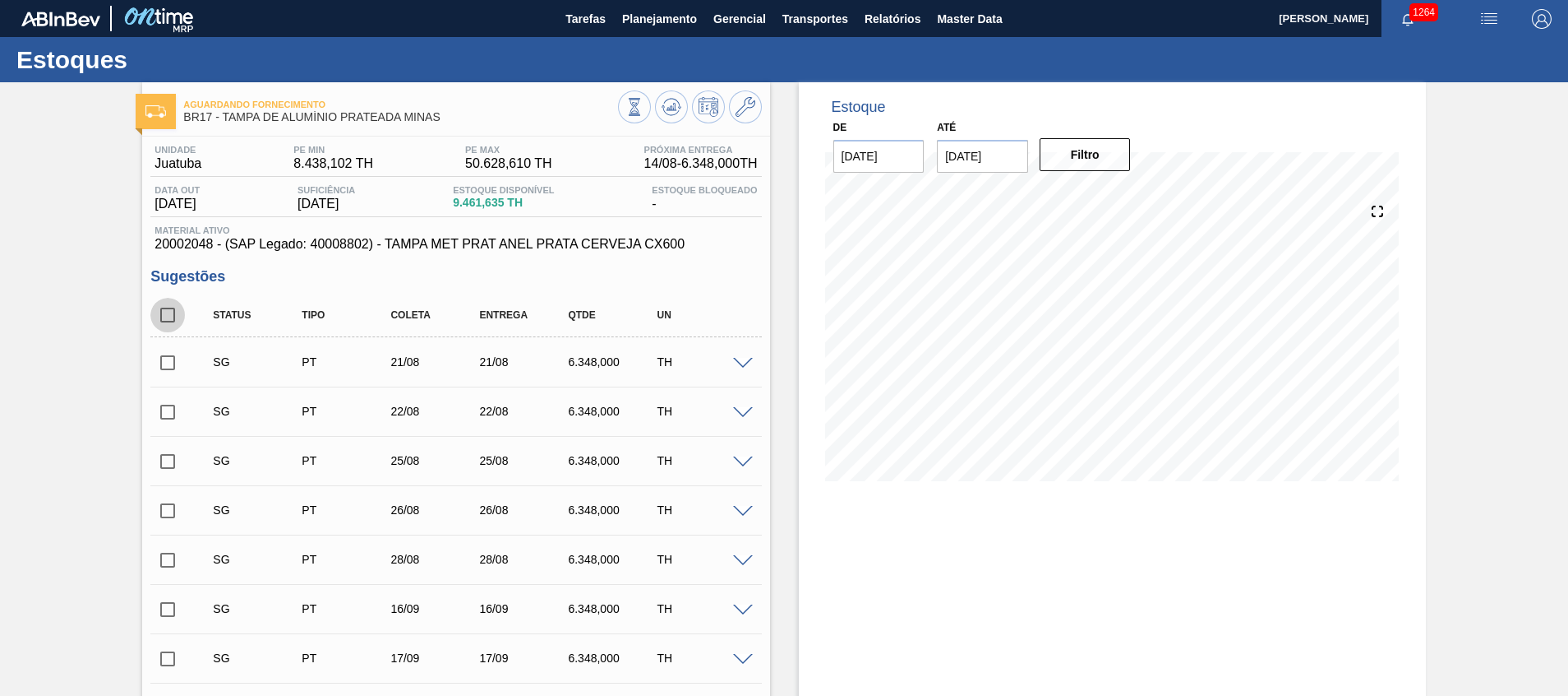
checkbox input "true"
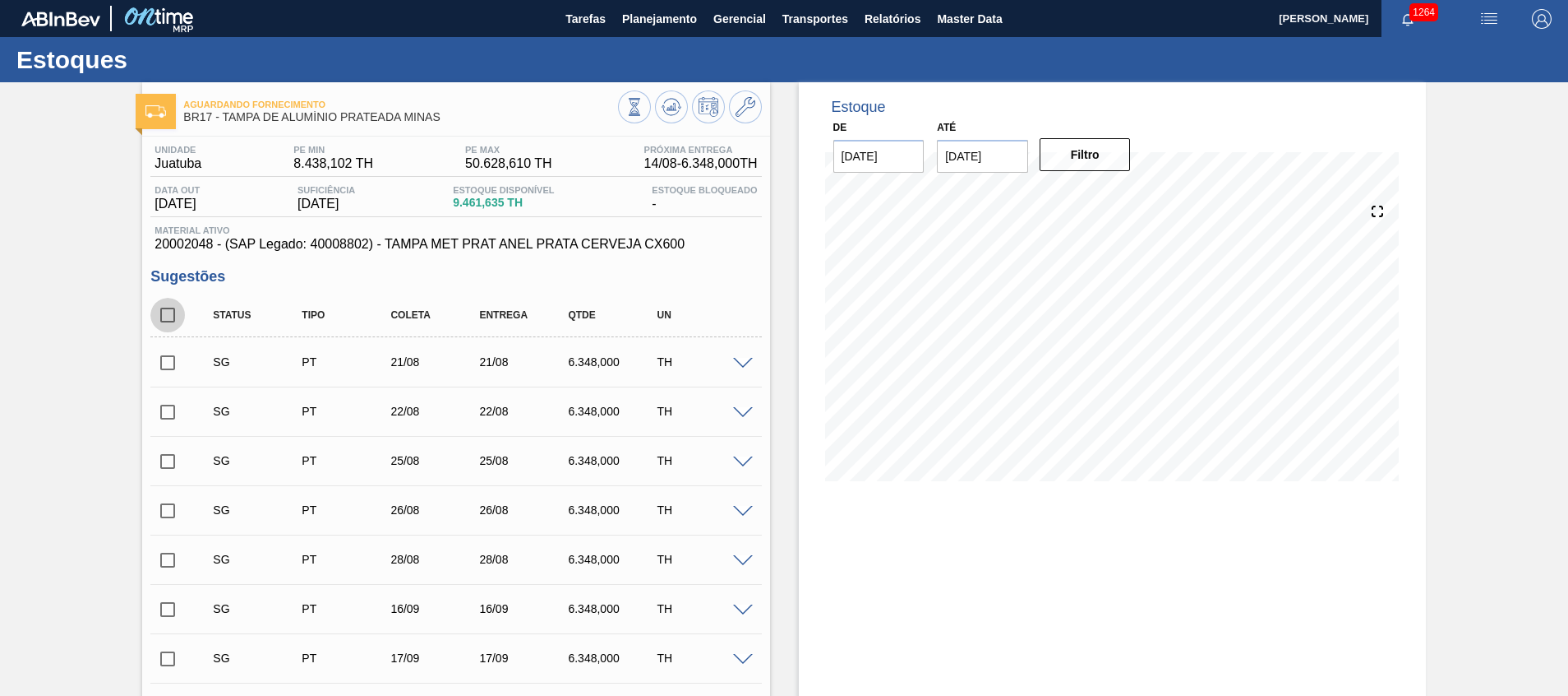
checkbox input "true"
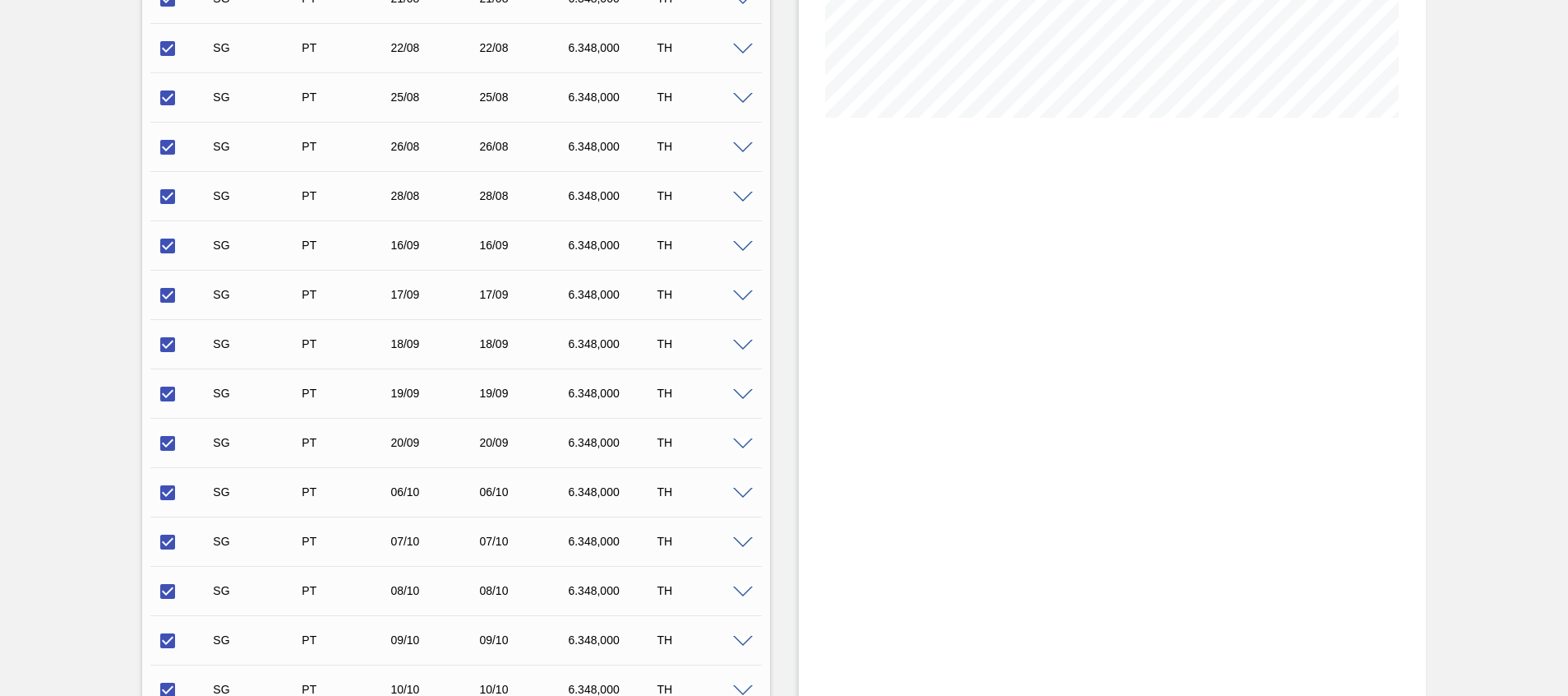
scroll to position [617, 0]
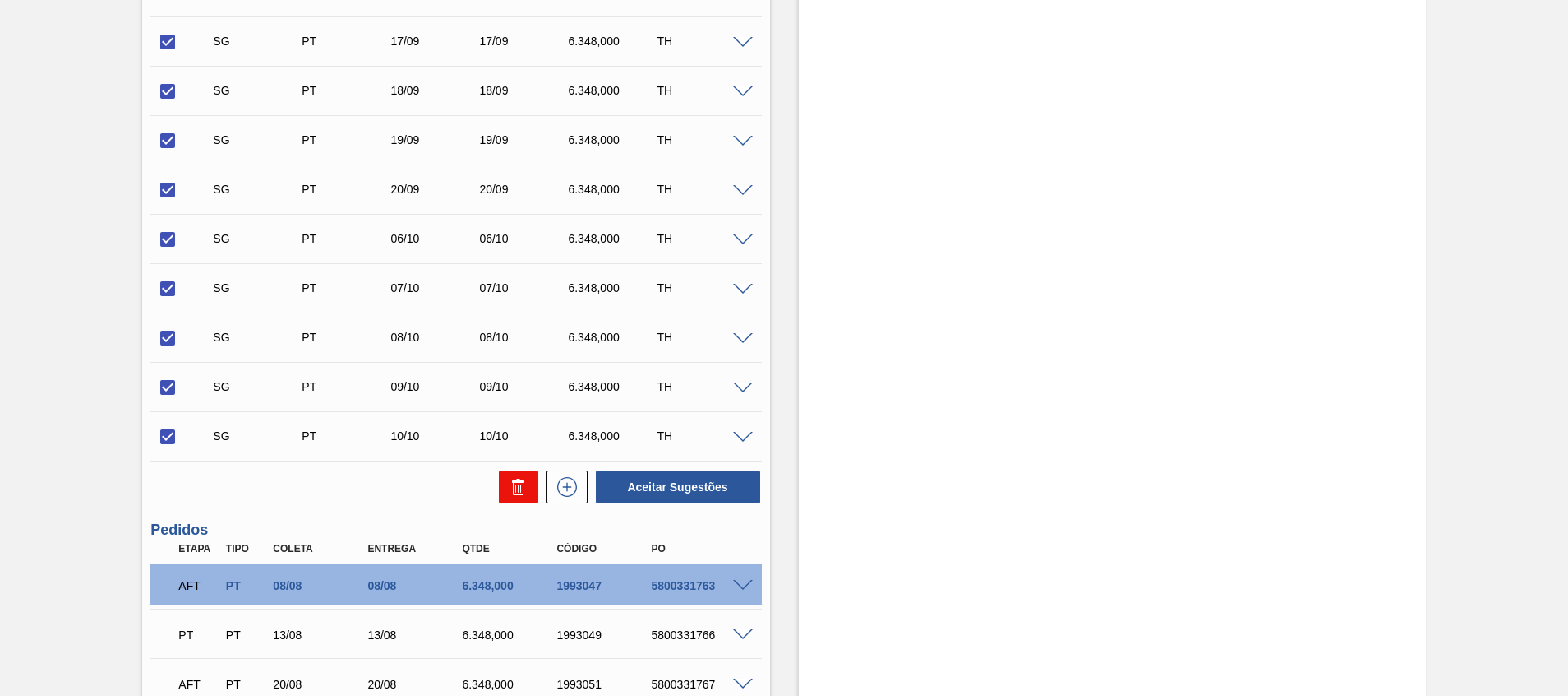
click at [513, 477] on button at bounding box center [518, 487] width 39 height 33
checkbox input "false"
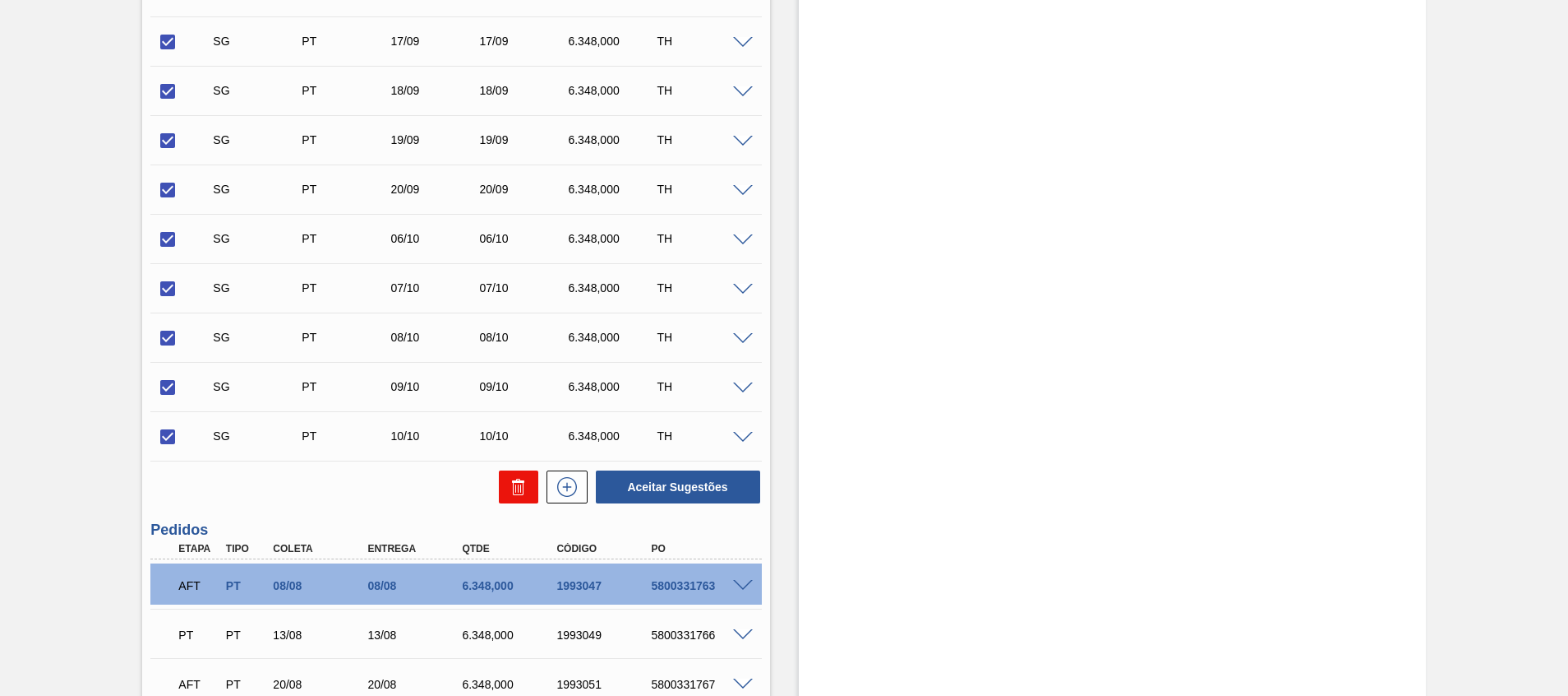
checkbox input "false"
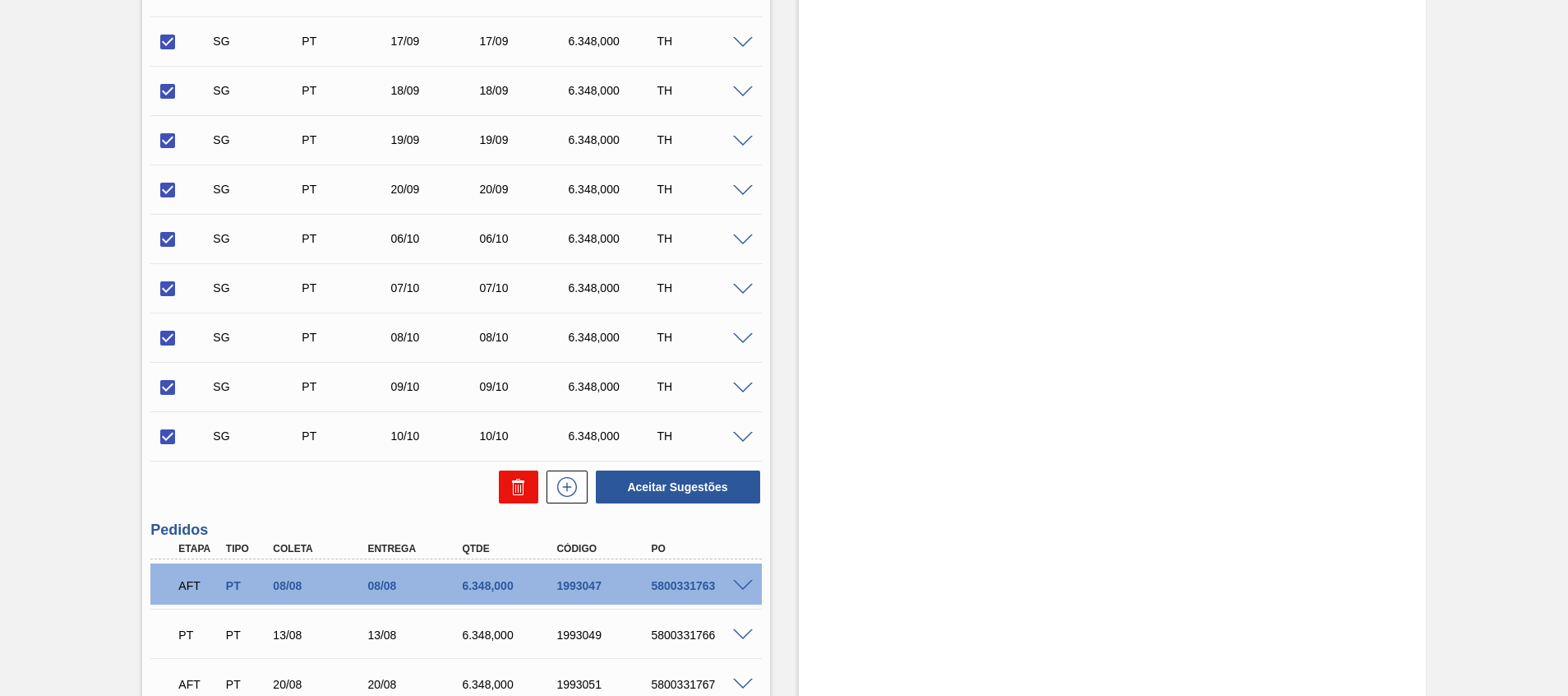
checkbox input "false"
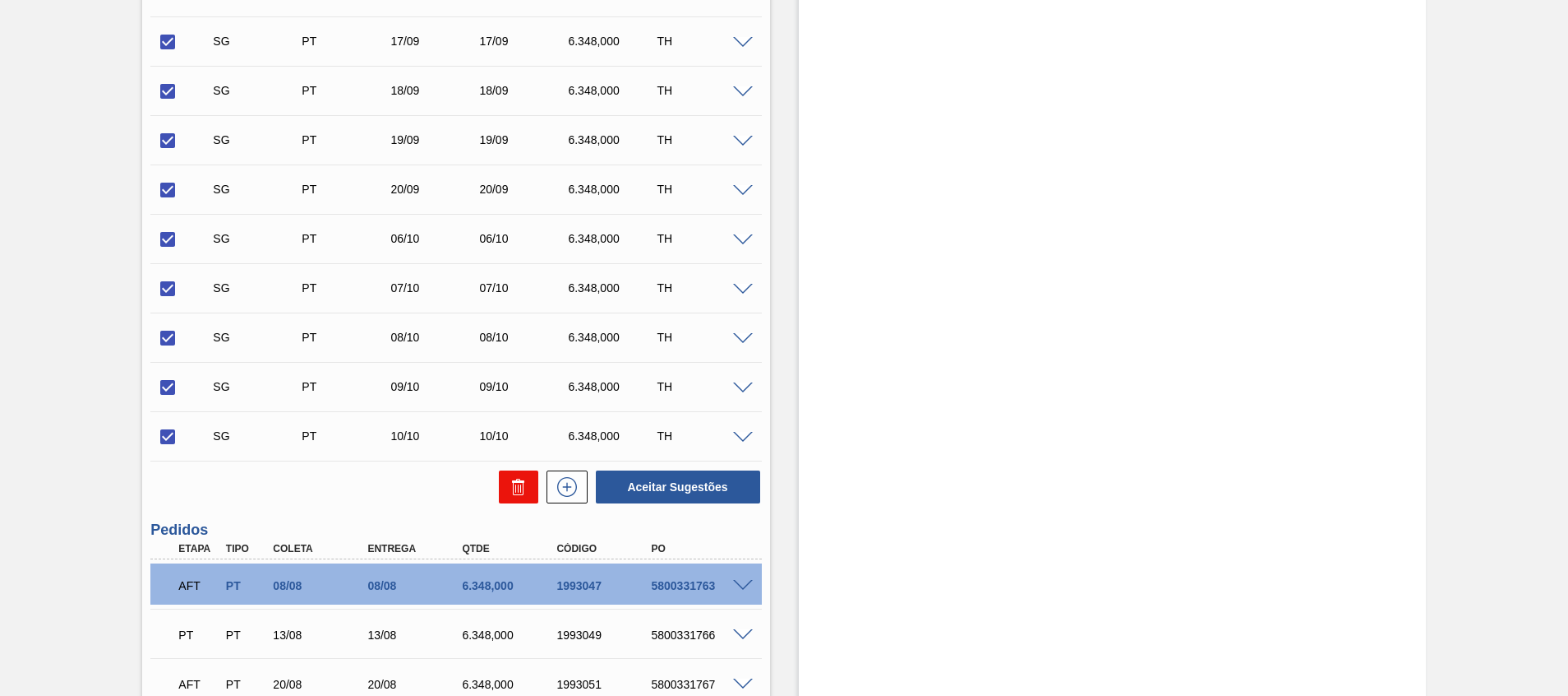
checkbox input "false"
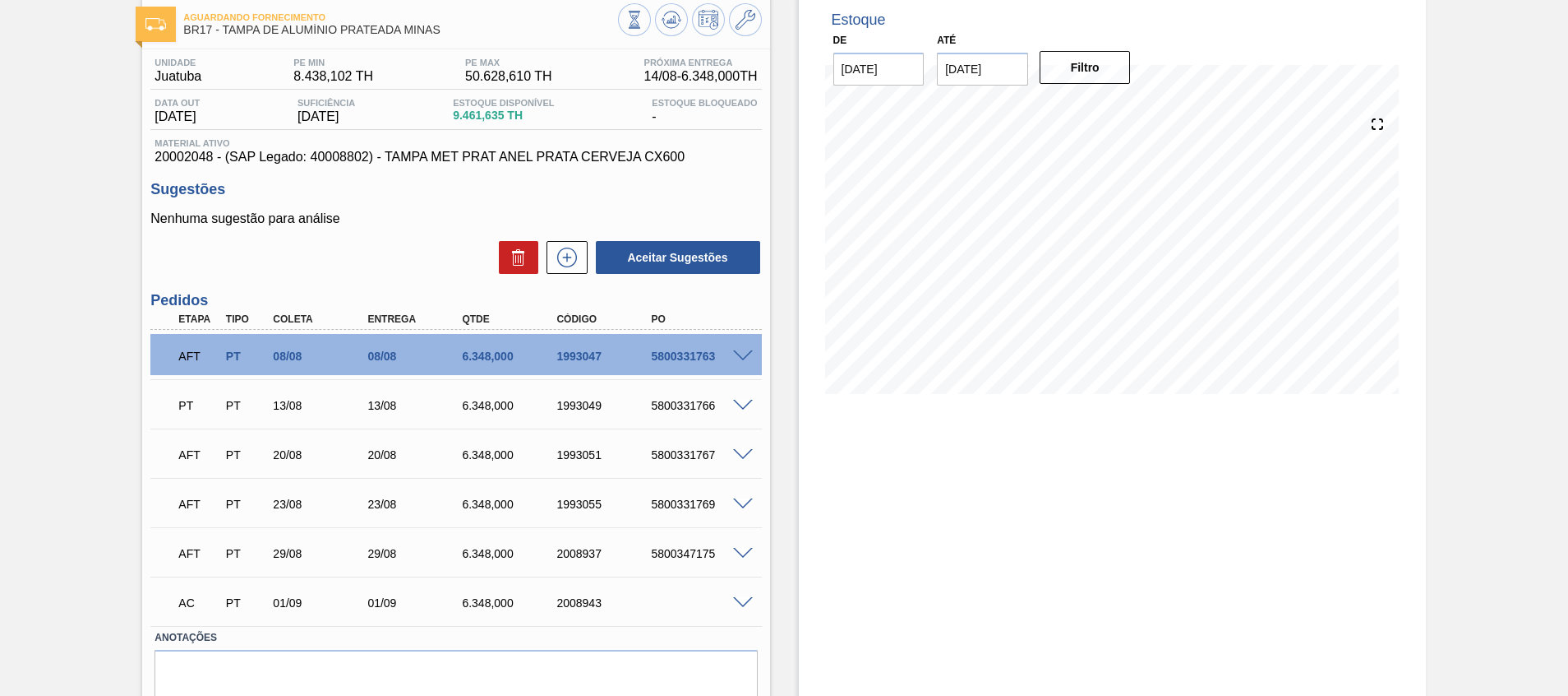
scroll to position [123, 0]
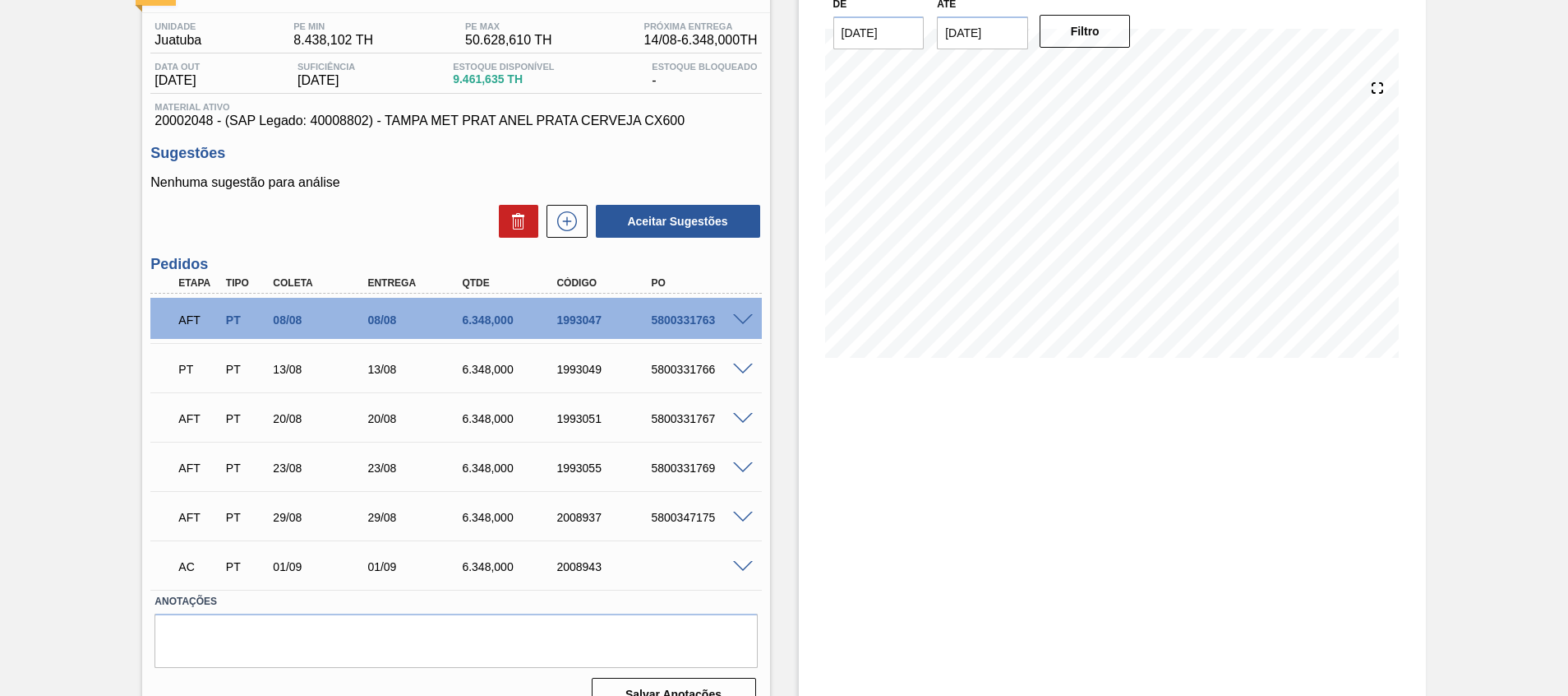
click at [774, 86] on div "Estoque De 14/08/2025 Até 30/09/2025 Filtro 29/08 Projeção de Estoque 11,515.21…" at bounding box center [1098, 342] width 656 height 765
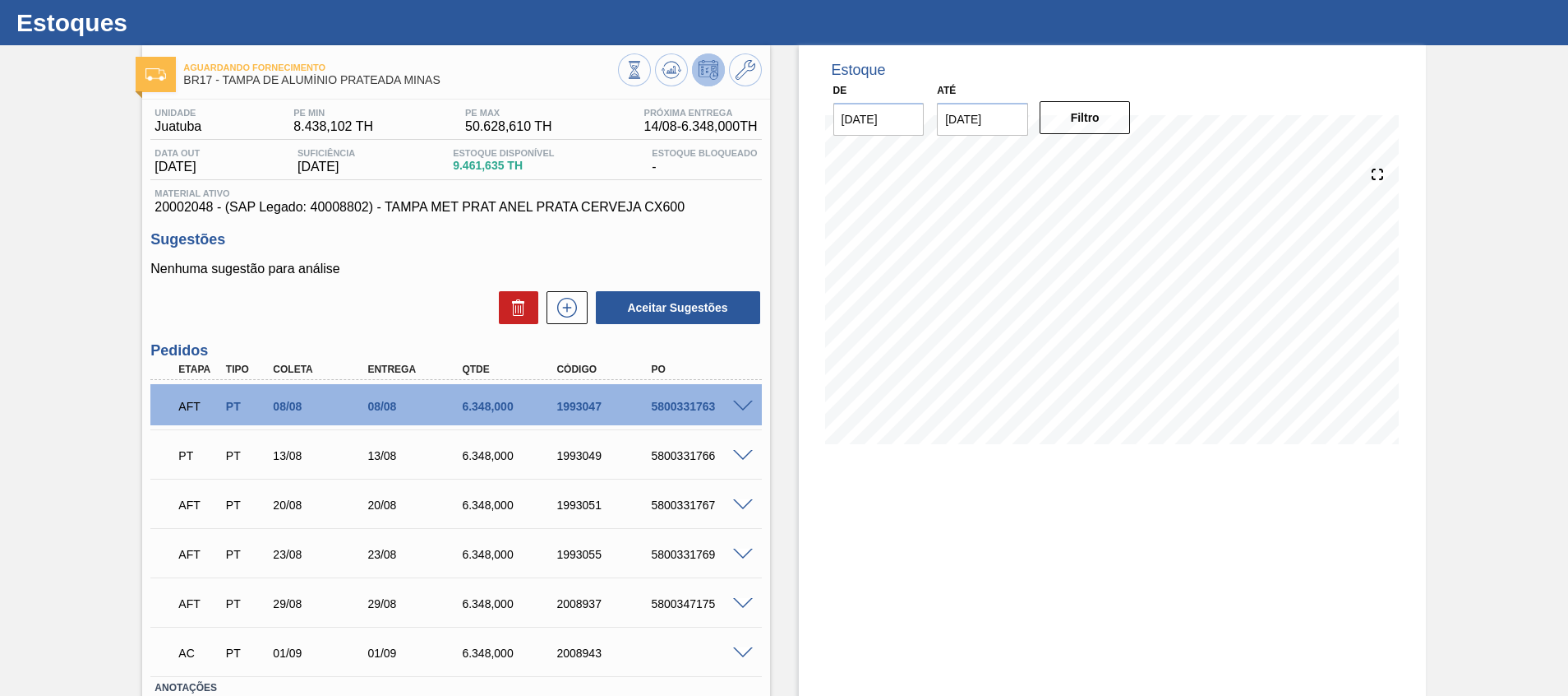
scroll to position [0, 0]
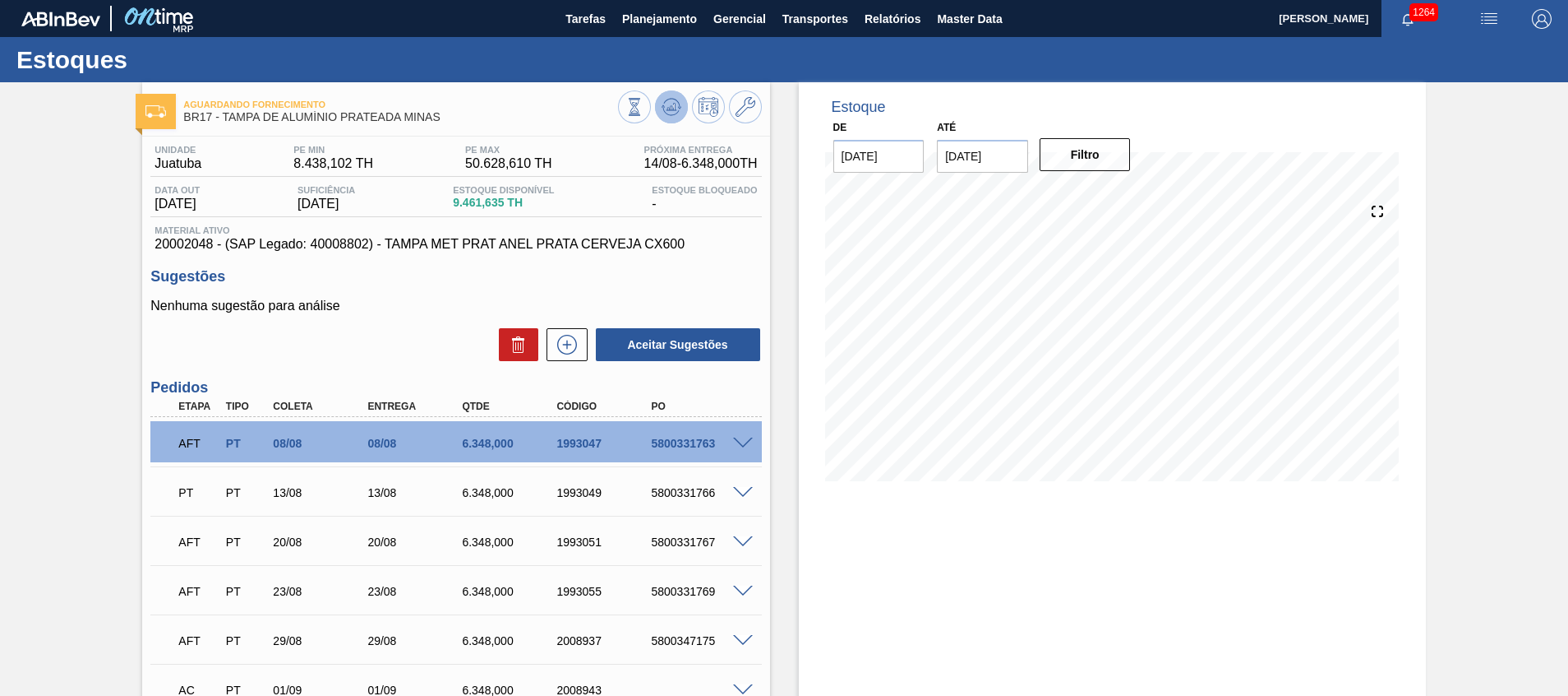
click at [644, 99] on icon at bounding box center [634, 107] width 18 height 18
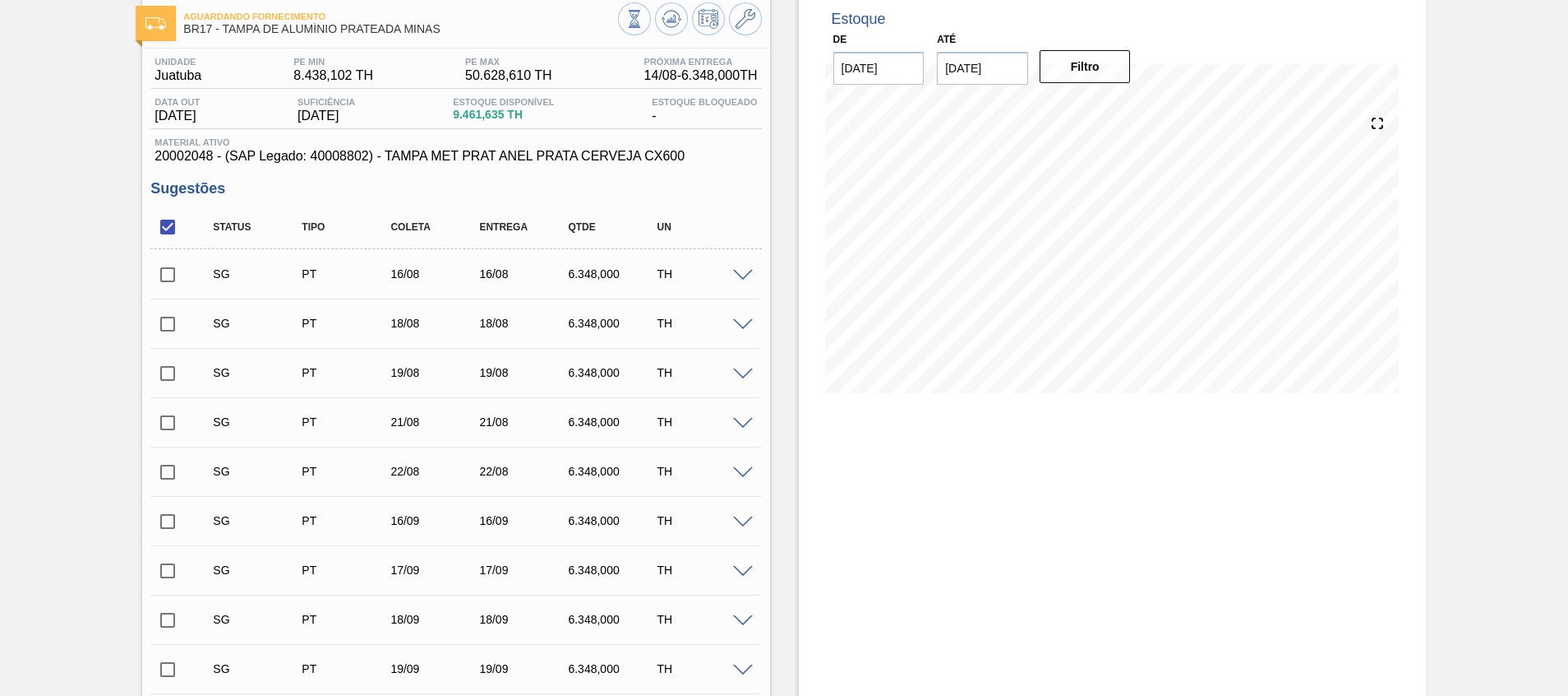
scroll to position [123, 0]
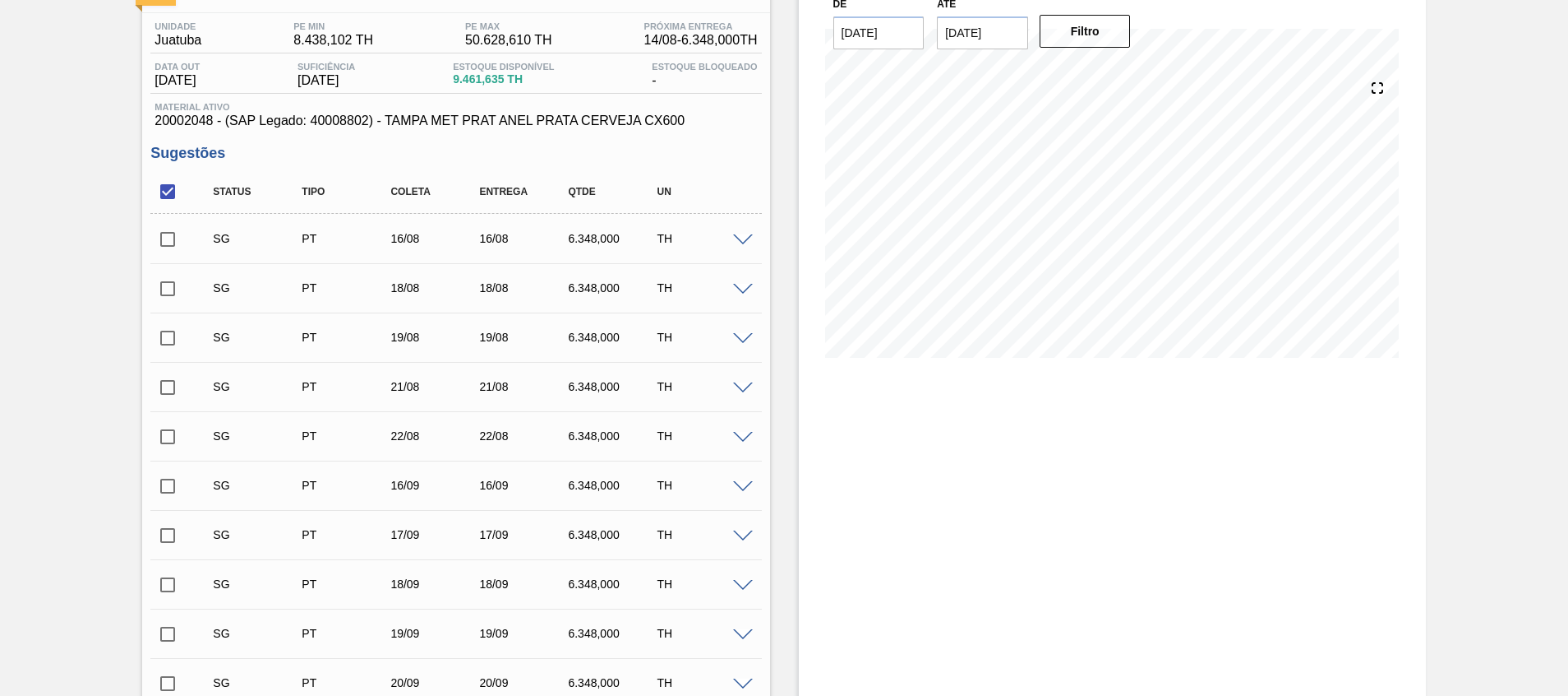
click at [744, 237] on span at bounding box center [742, 240] width 20 height 12
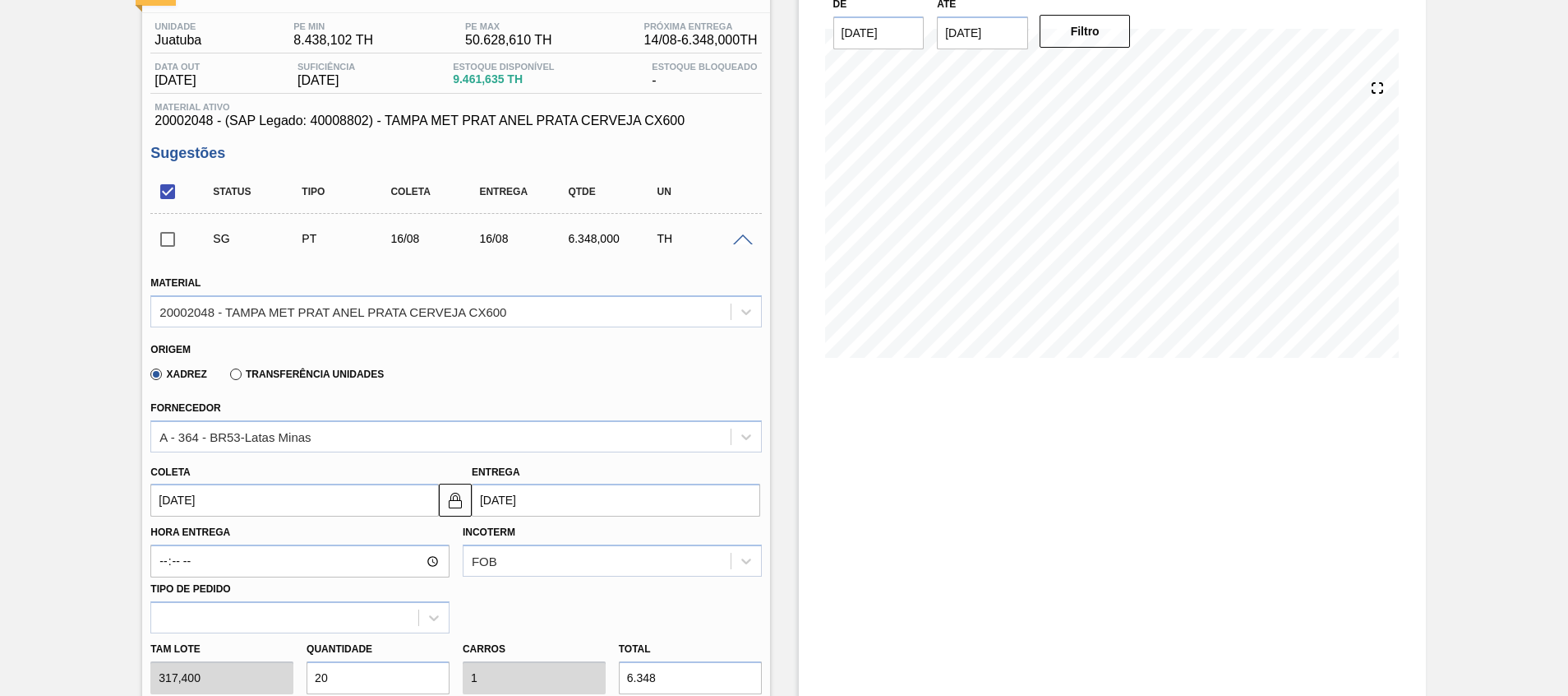
click at [370, 502] on input "[DATE]" at bounding box center [294, 500] width 289 height 33
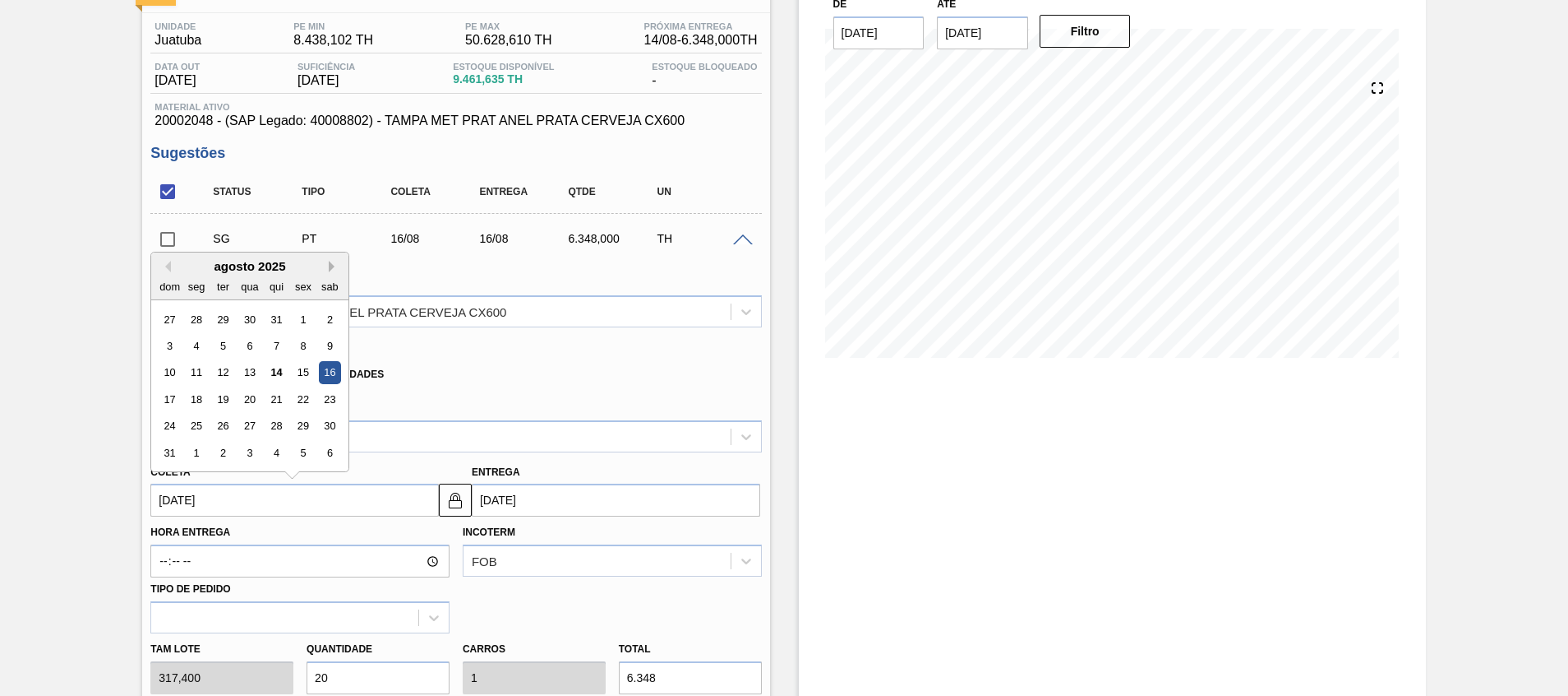
click at [330, 266] on button "Next Month" at bounding box center [334, 266] width 11 height 11
click at [173, 350] on div "7" at bounding box center [170, 346] width 23 height 23
type input "07/09/2025"
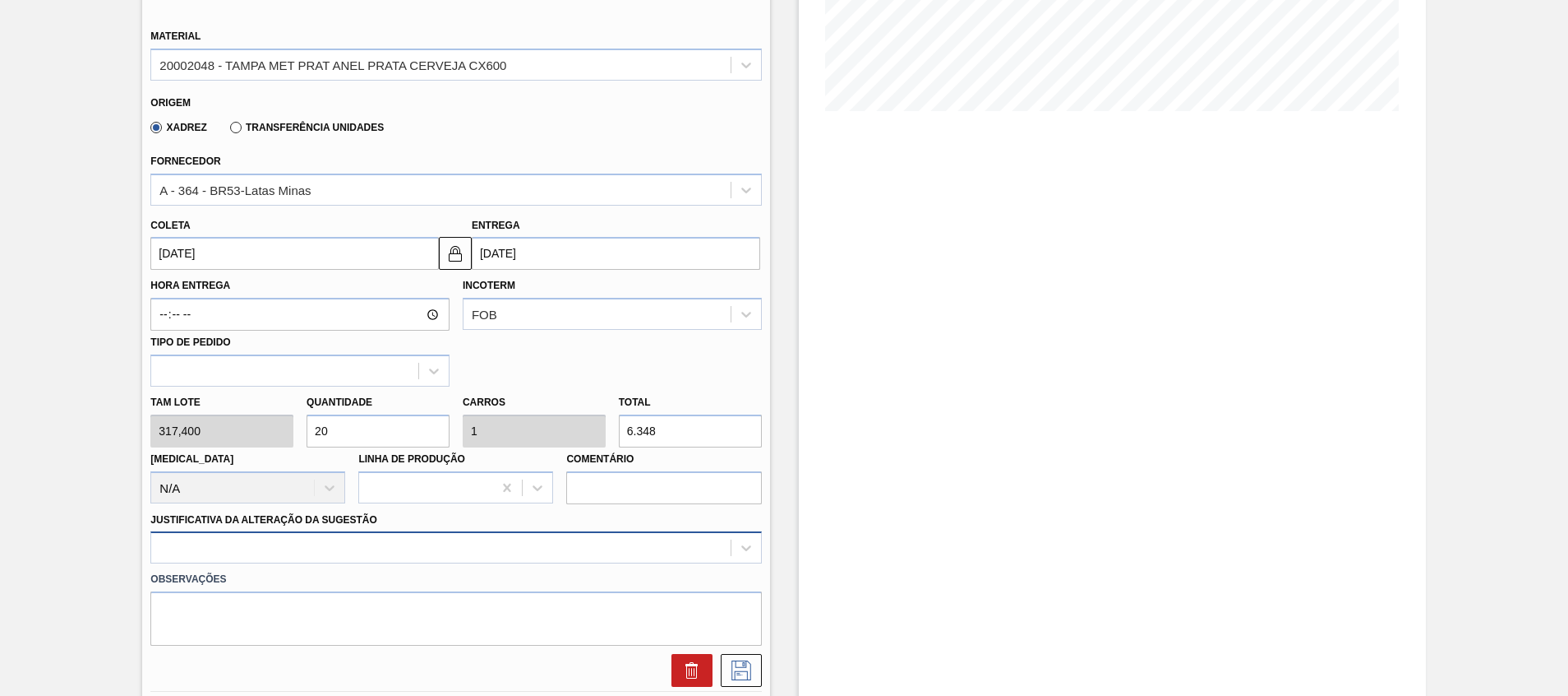
click at [368, 543] on div at bounding box center [455, 547] width 611 height 32
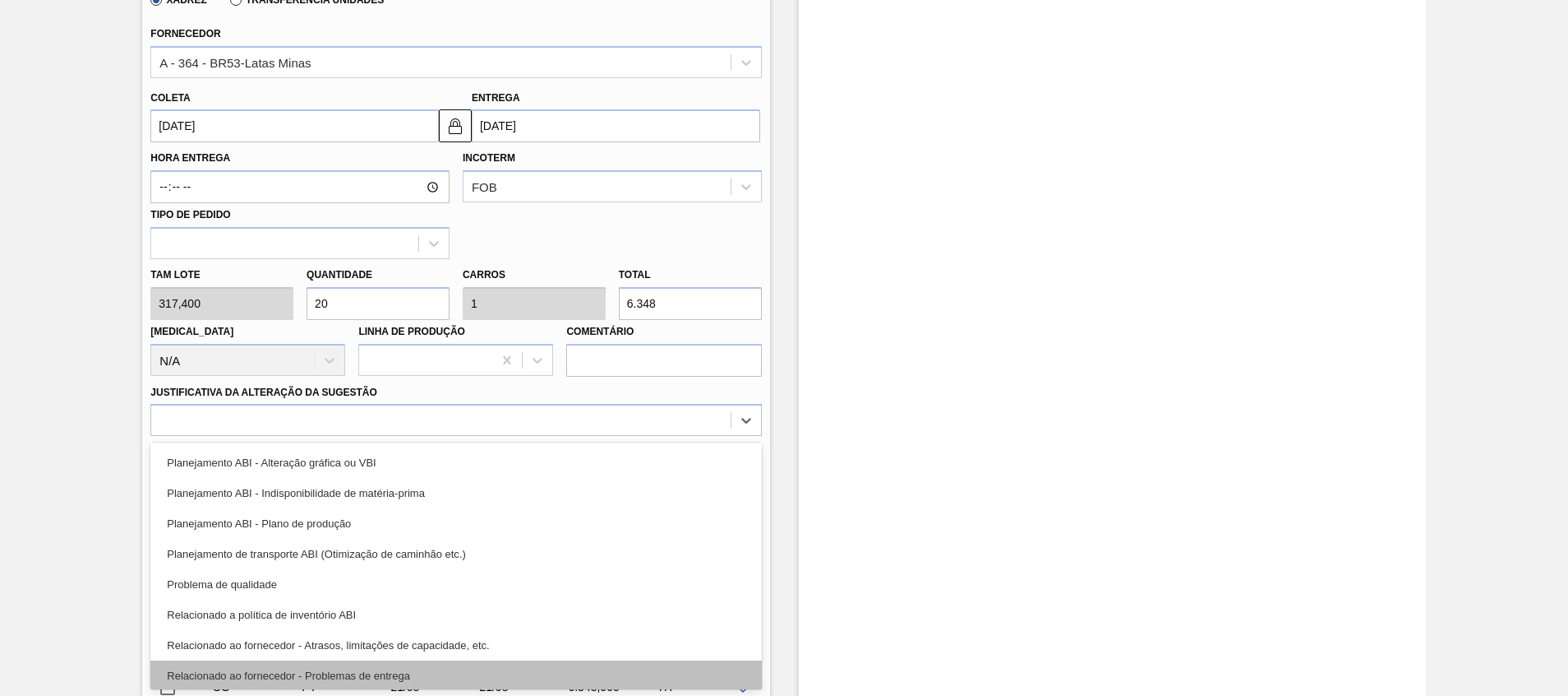
scroll to position [307, 0]
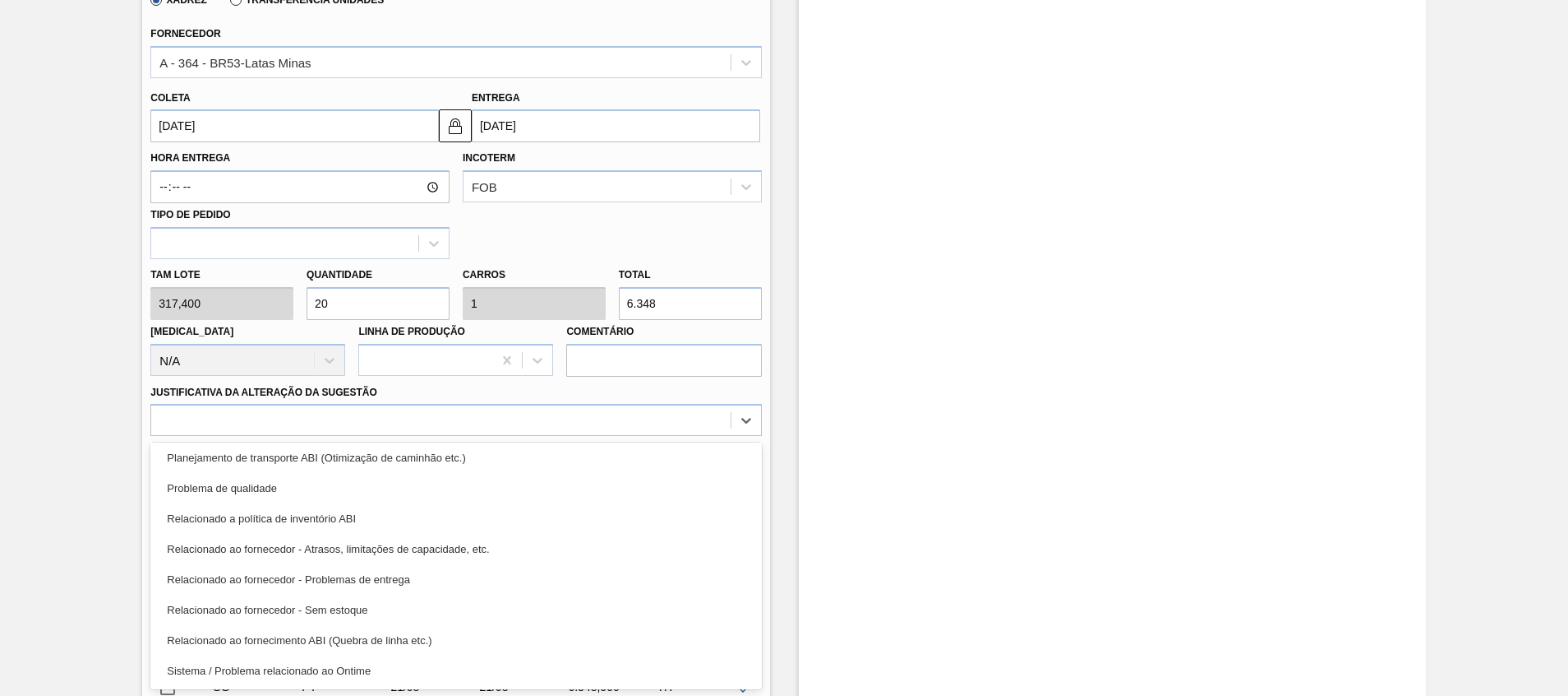
click at [446, 547] on div "Relacionado ao fornecedor - Atrasos, limitações de capacidade, etc." at bounding box center [455, 548] width 611 height 30
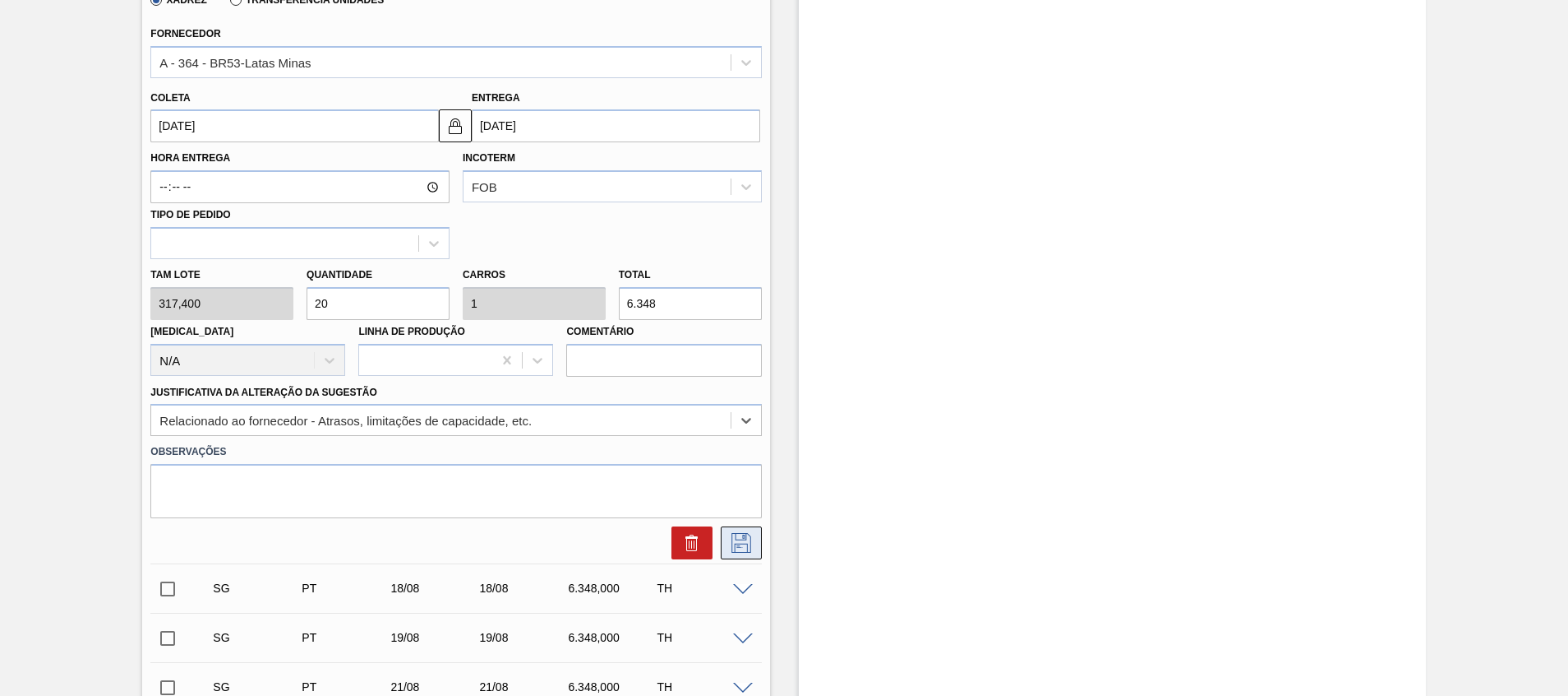
click at [745, 539] on icon at bounding box center [742, 542] width 26 height 20
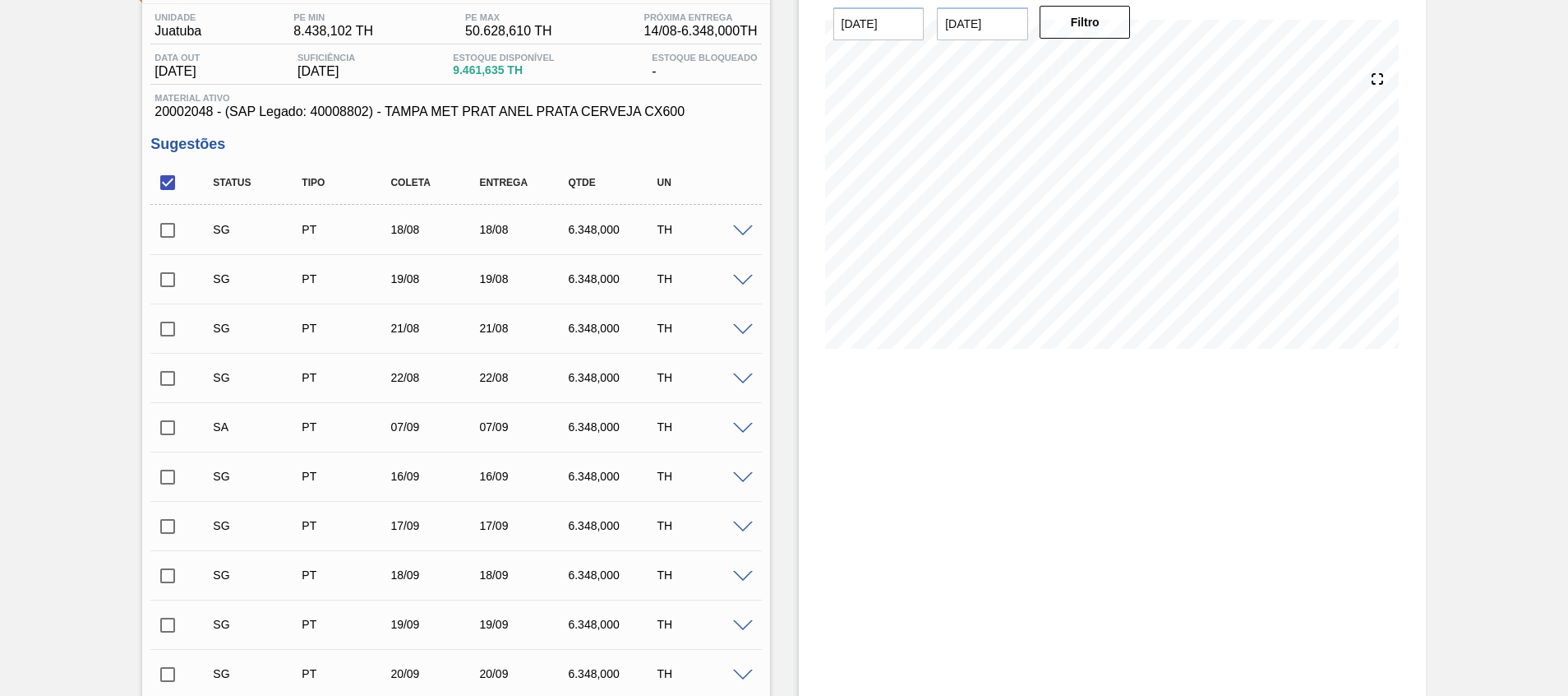
scroll to position [171, 0]
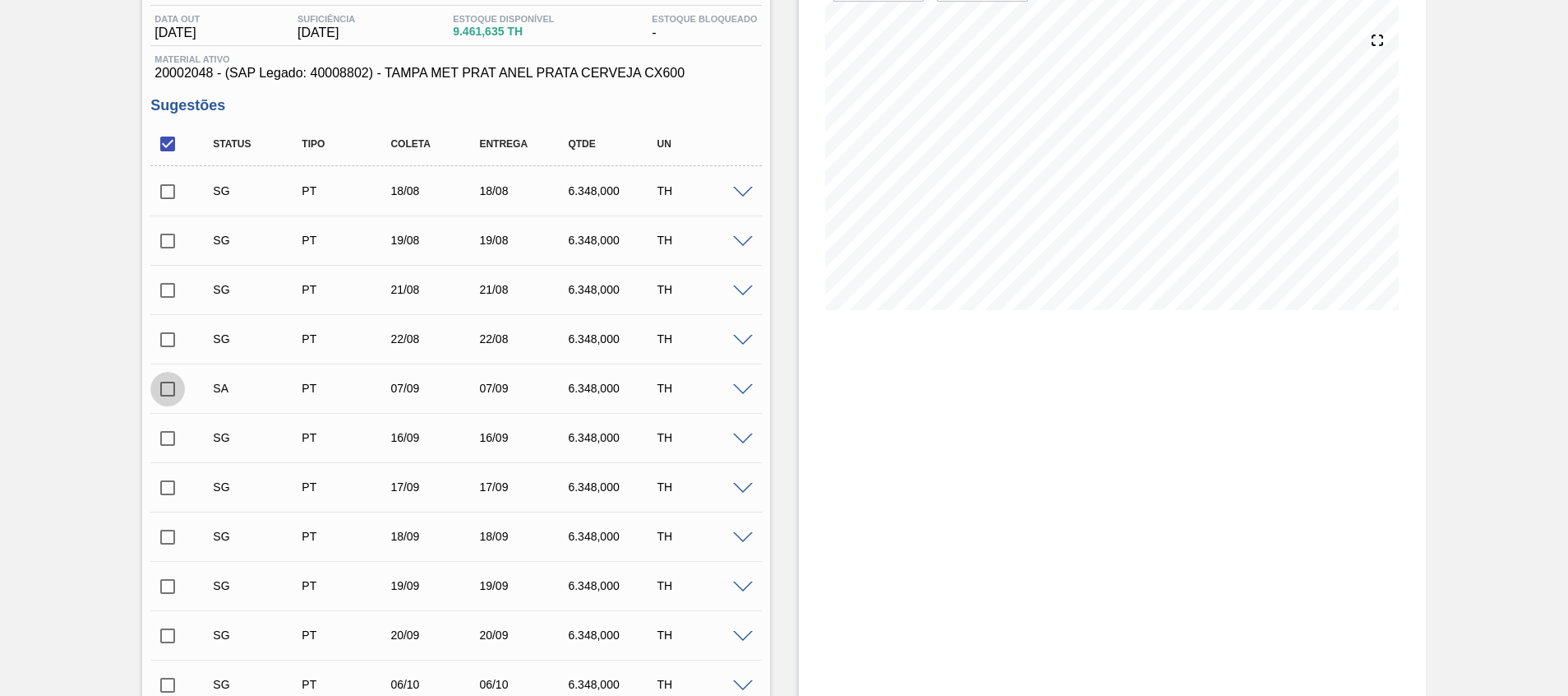
click at [167, 385] on input "checkbox" at bounding box center [167, 389] width 35 height 35
checkbox input "true"
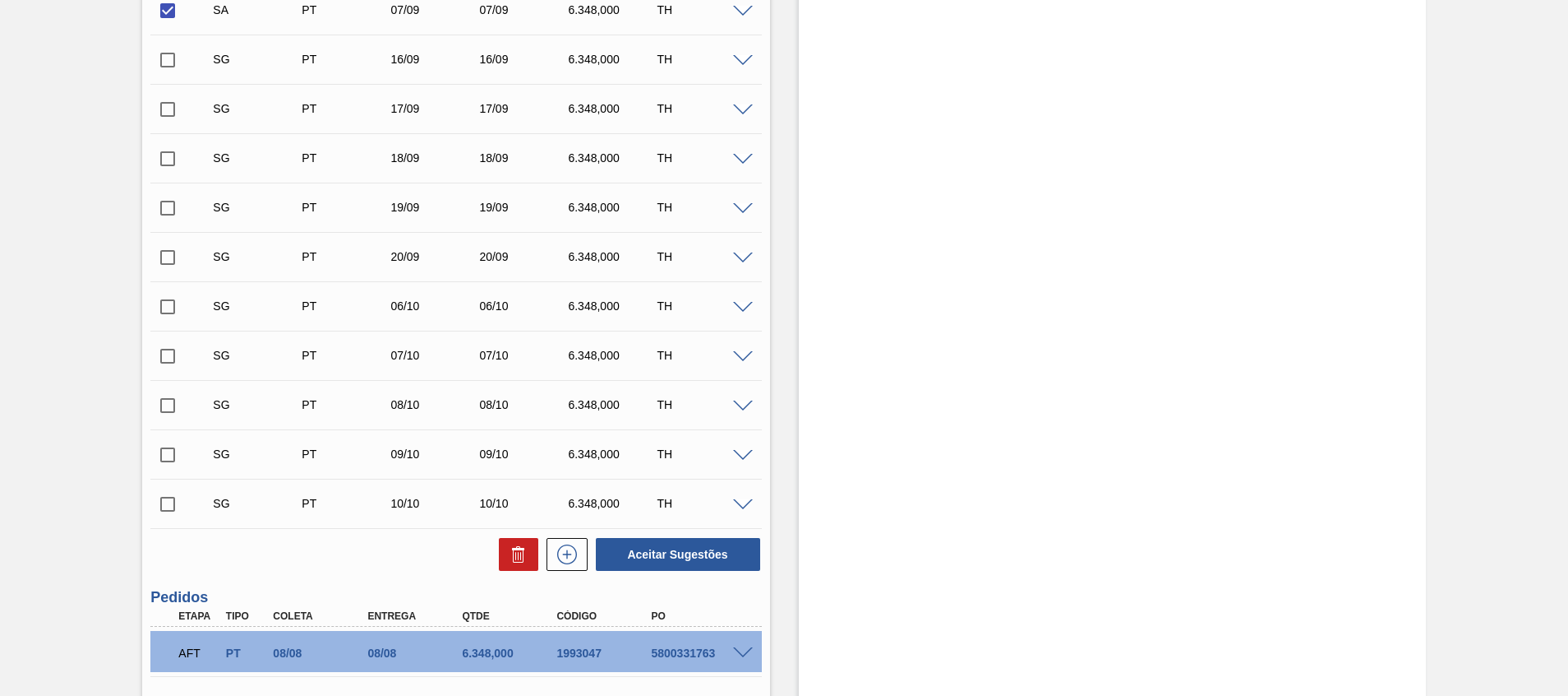
scroll to position [788, 0]
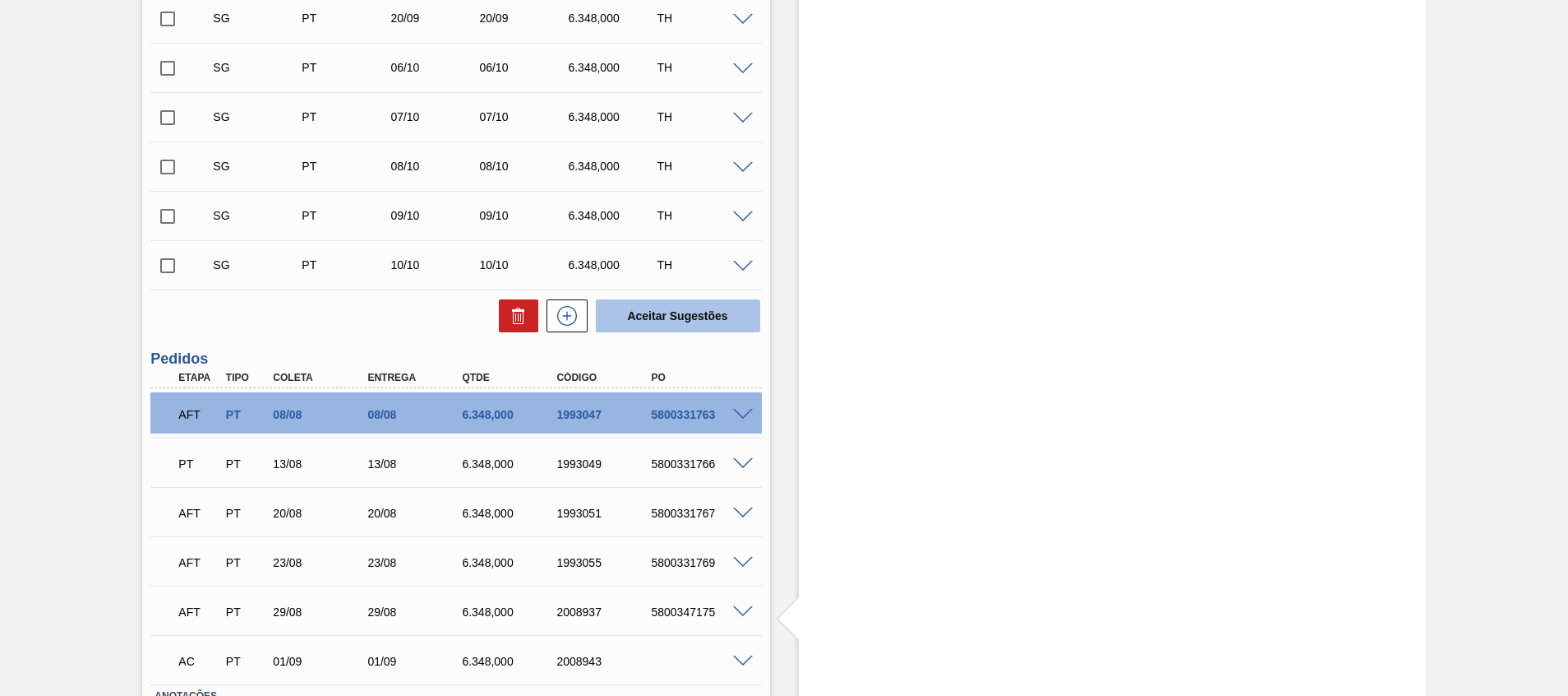
click at [713, 312] on button "Aceitar Sugestões" at bounding box center [678, 316] width 165 height 33
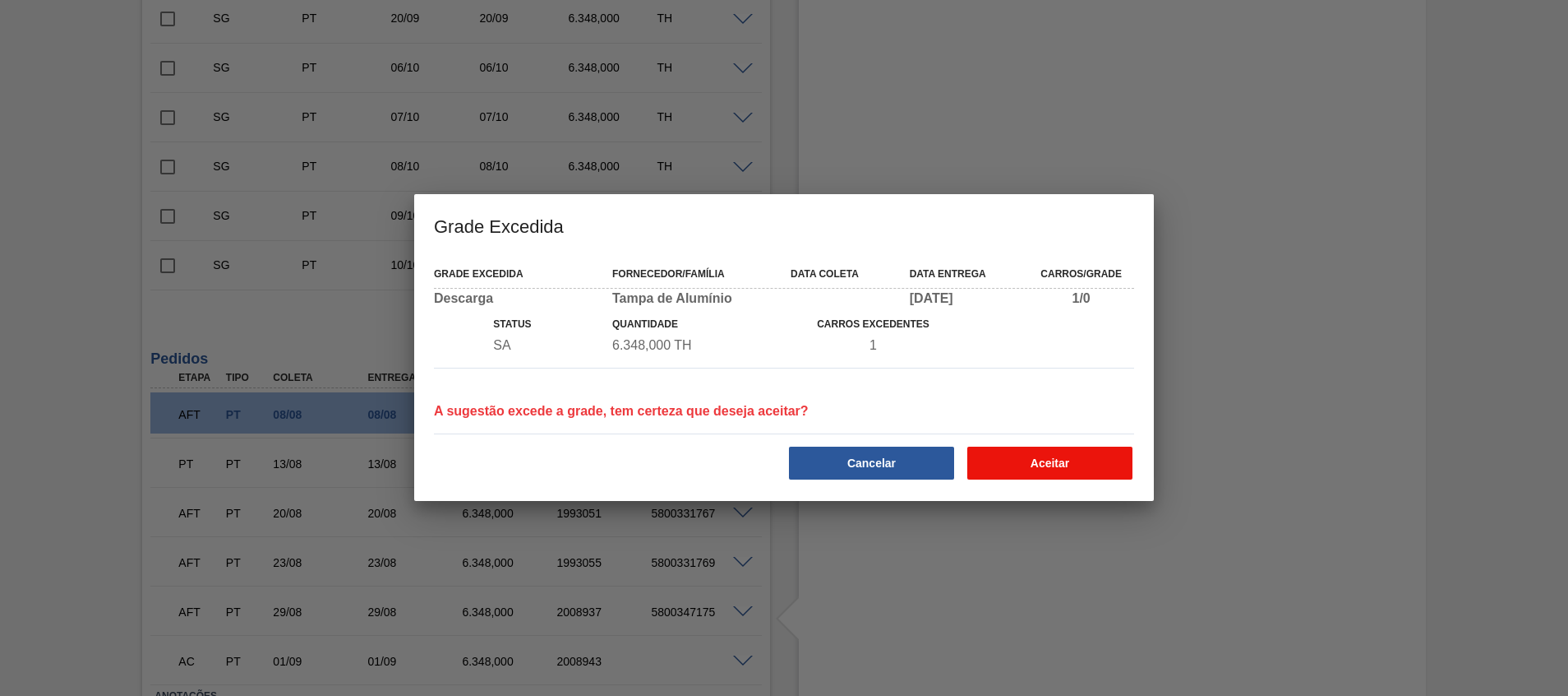
click at [1068, 468] on button "Aceitar" at bounding box center [1049, 463] width 165 height 33
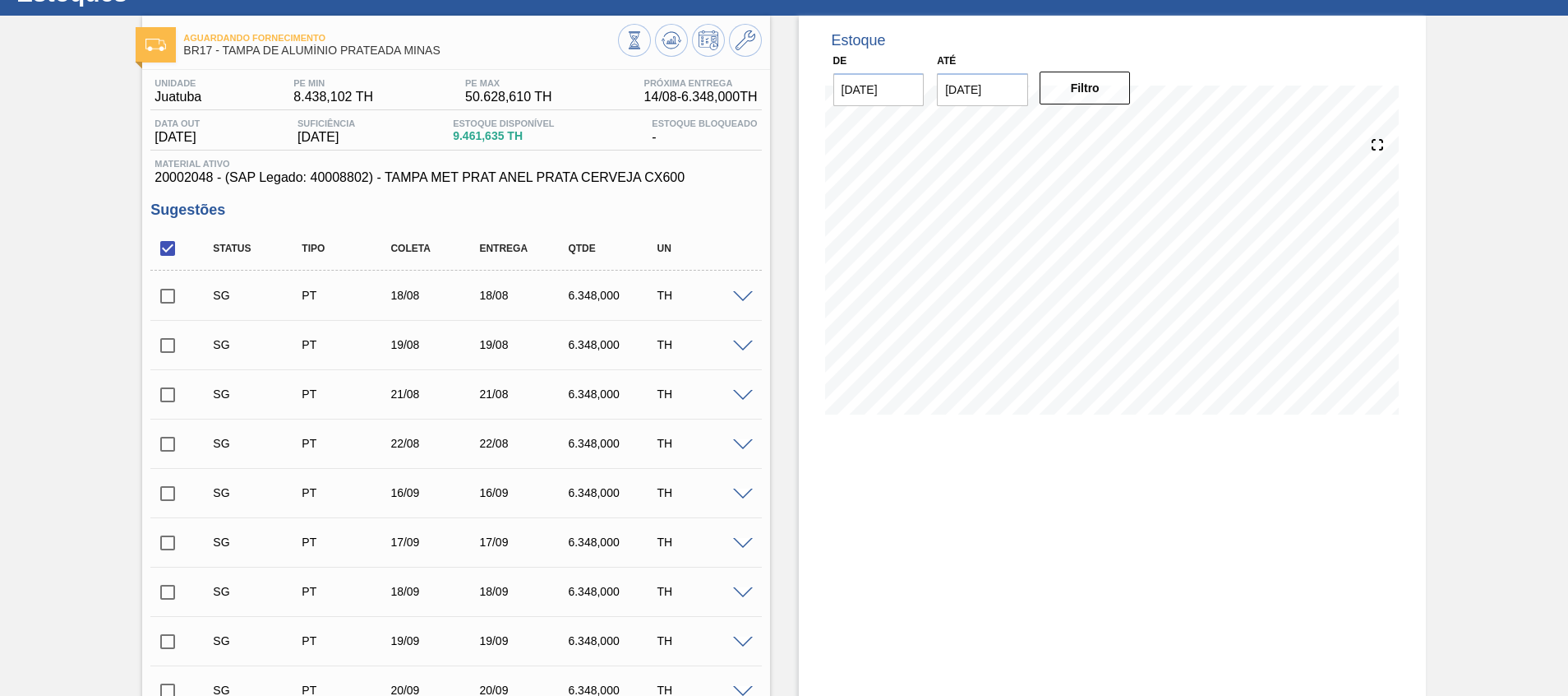
scroll to position [48, 0]
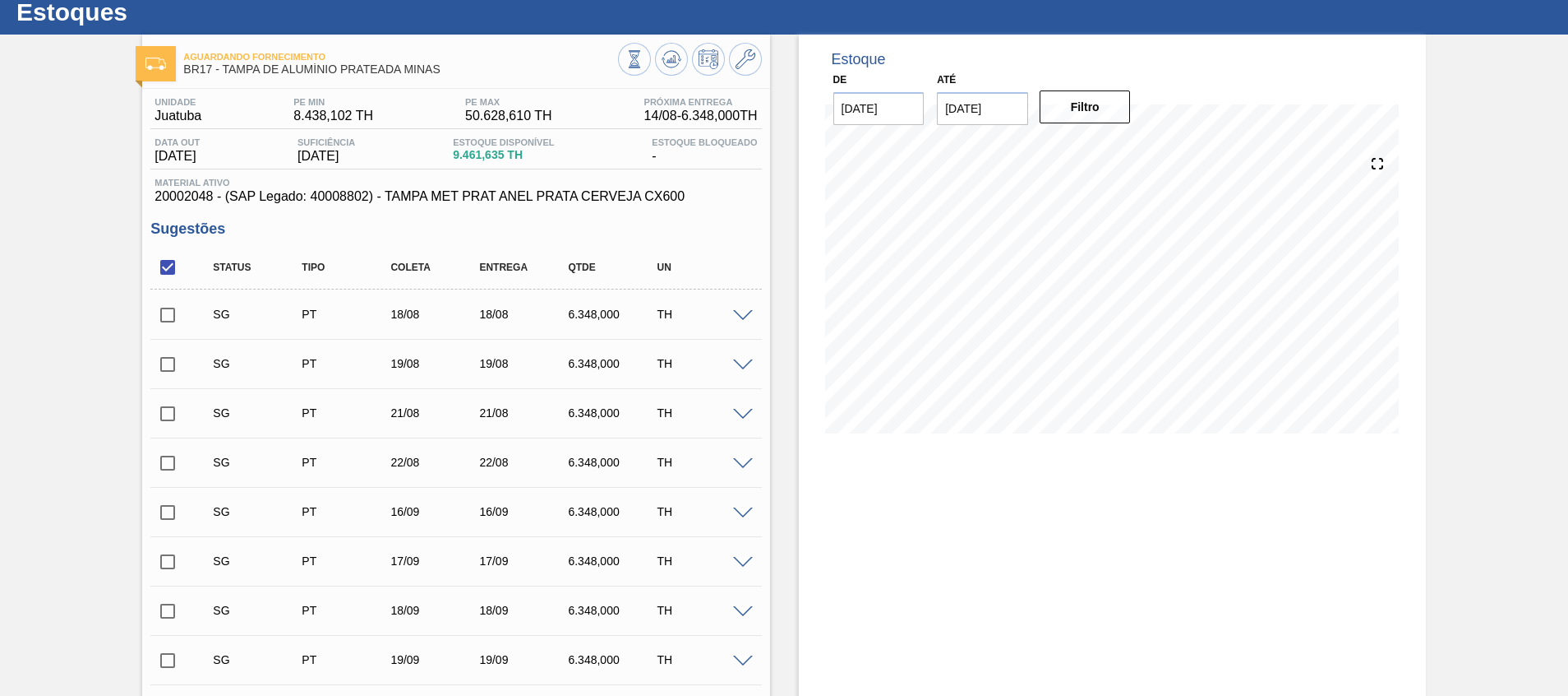
click at [186, 272] on span at bounding box center [196, 267] width 23 height 35
click at [167, 259] on input "checkbox" at bounding box center [167, 267] width 35 height 35
checkbox input "true"
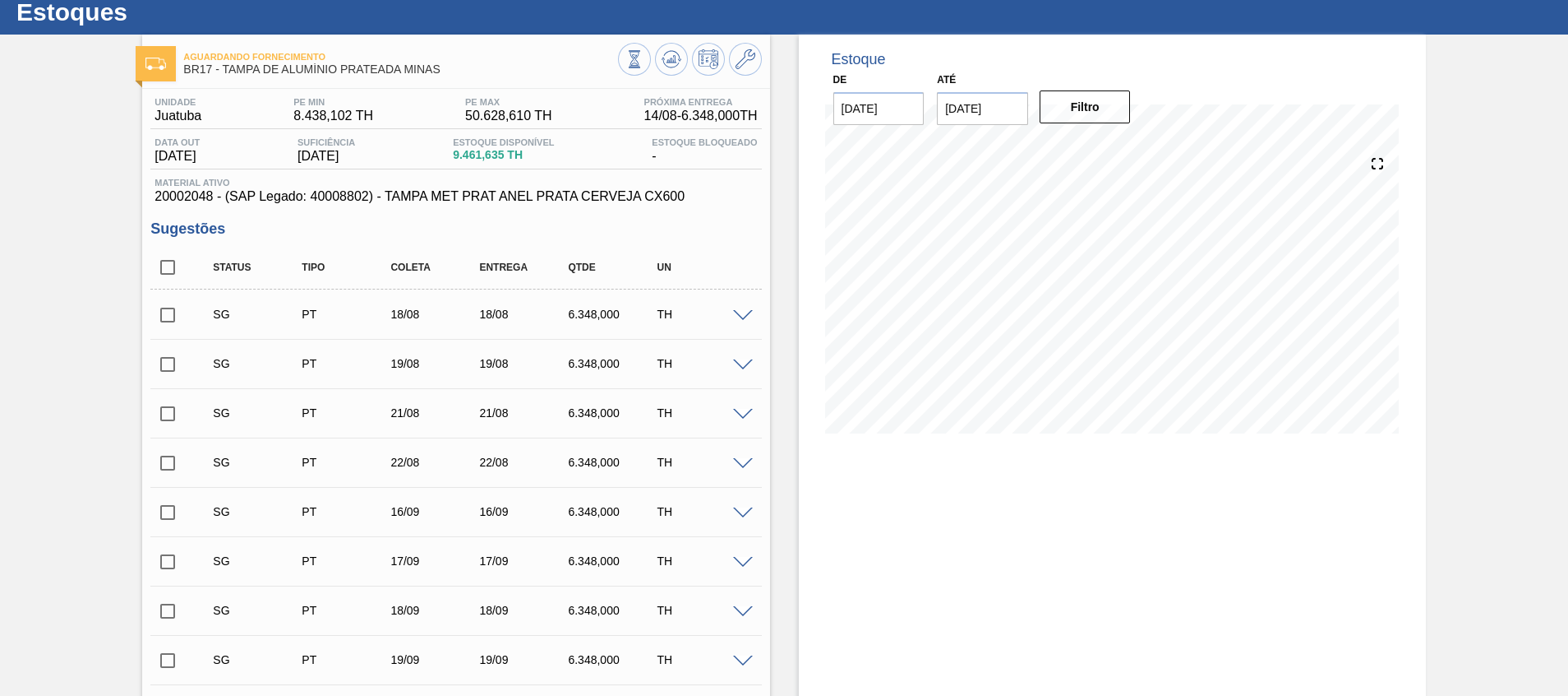
checkbox input "true"
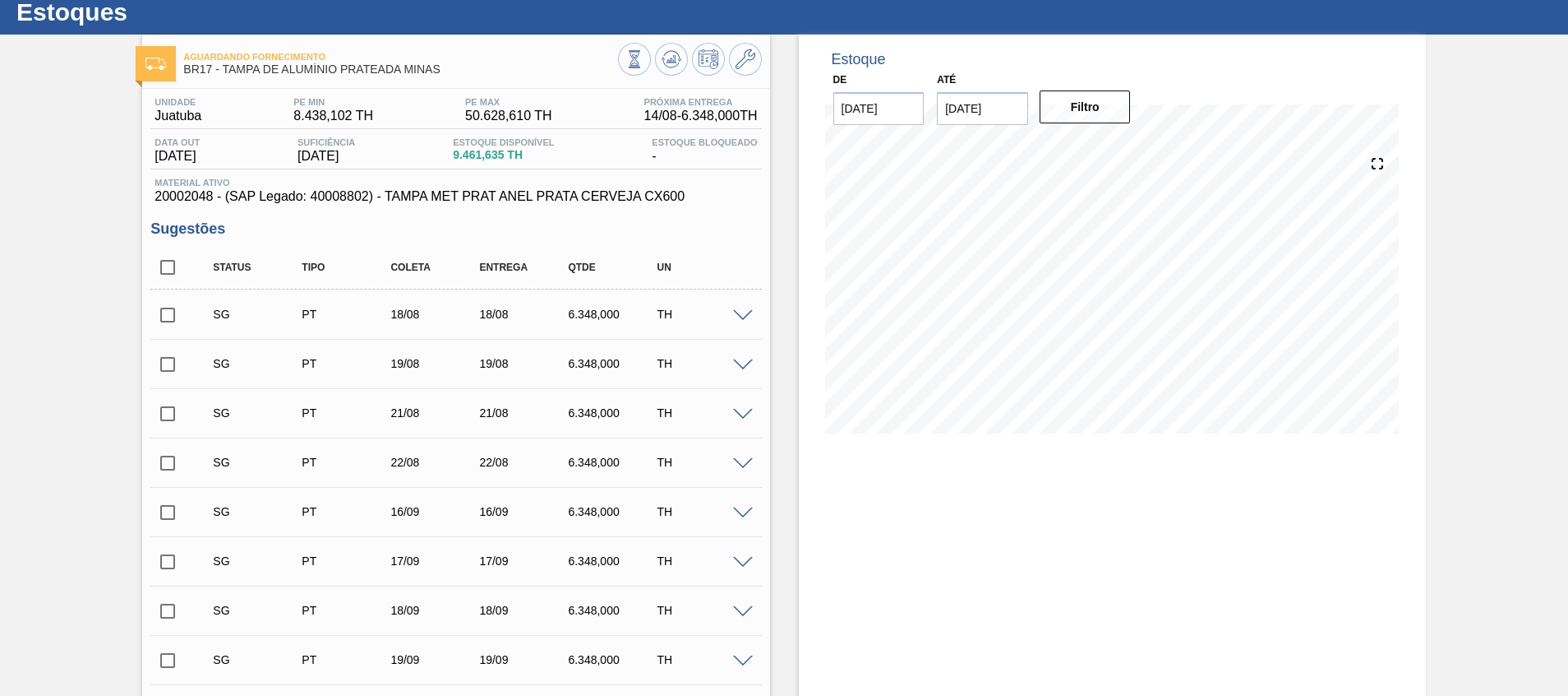
checkbox input "true"
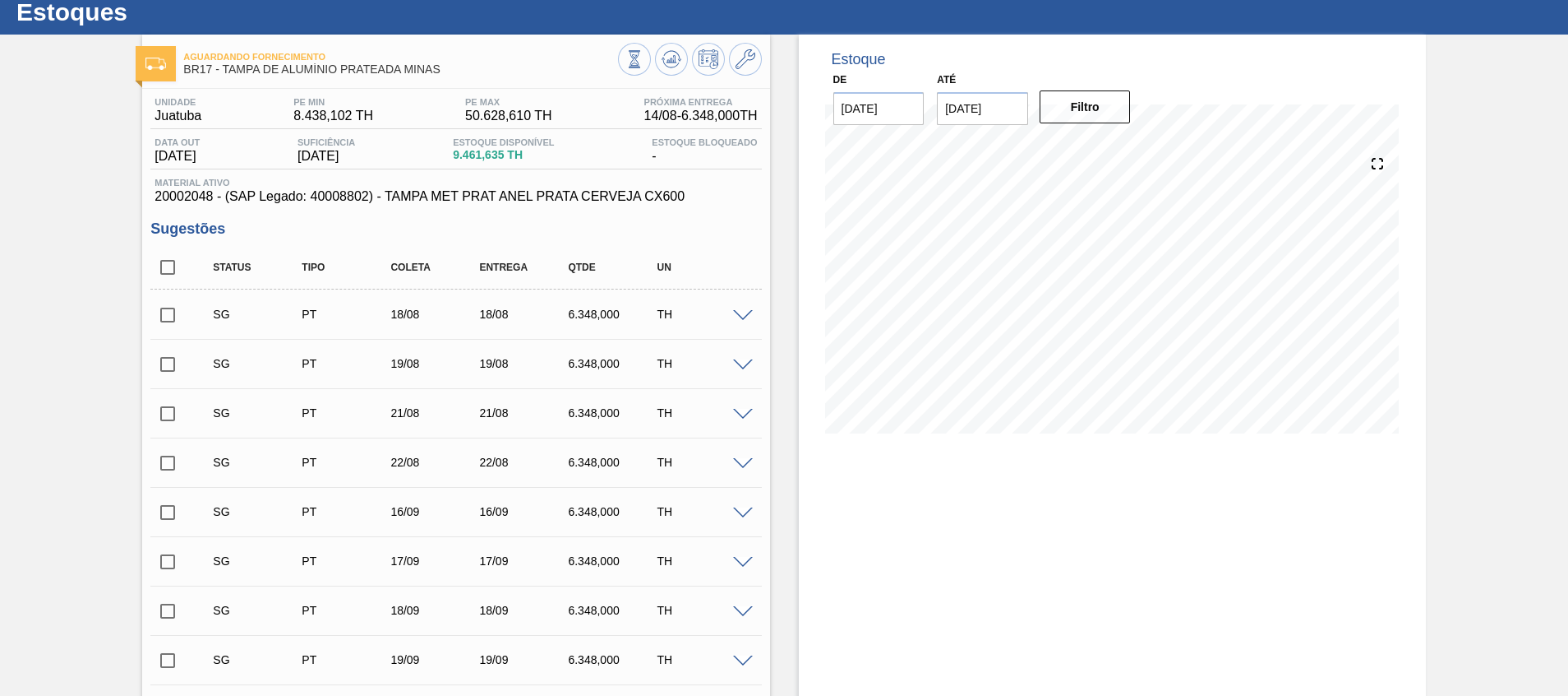
checkbox input "true"
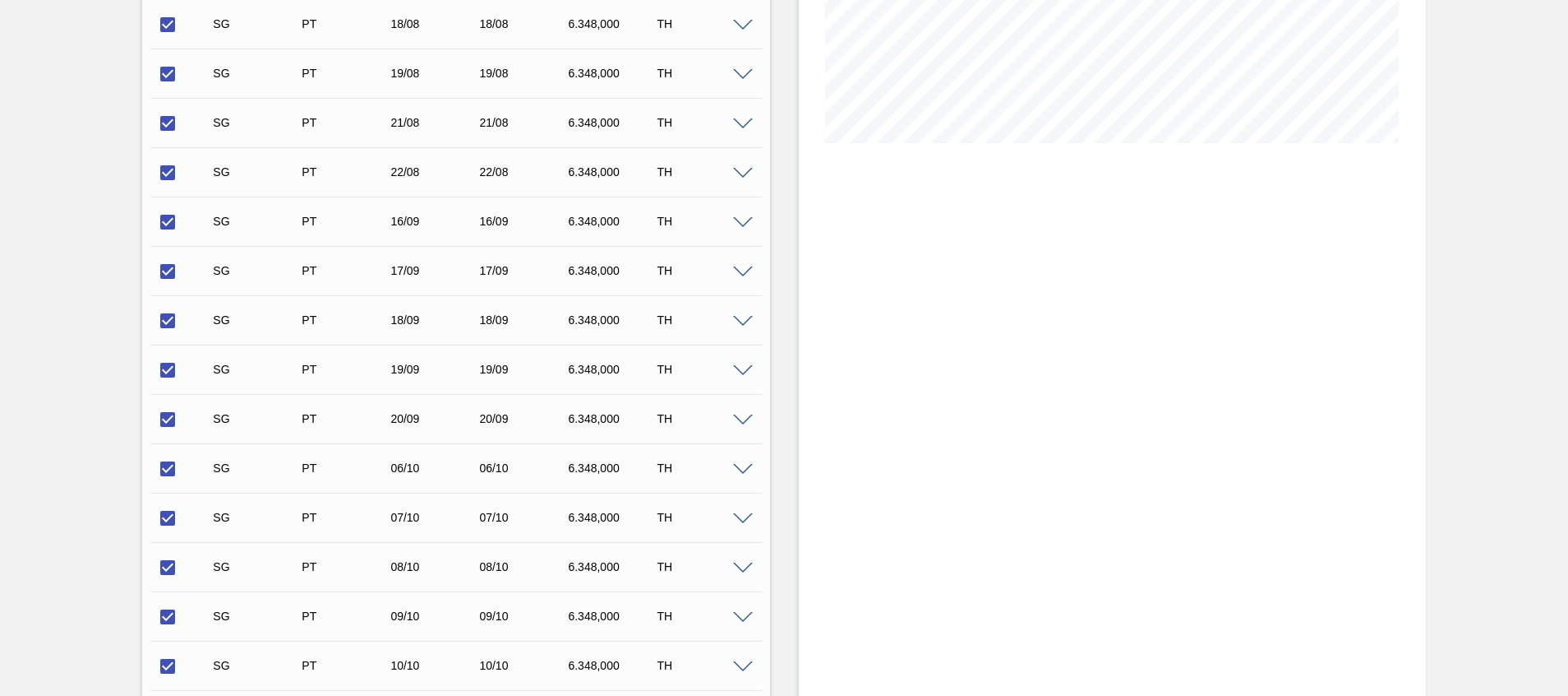
scroll to position [541, 0]
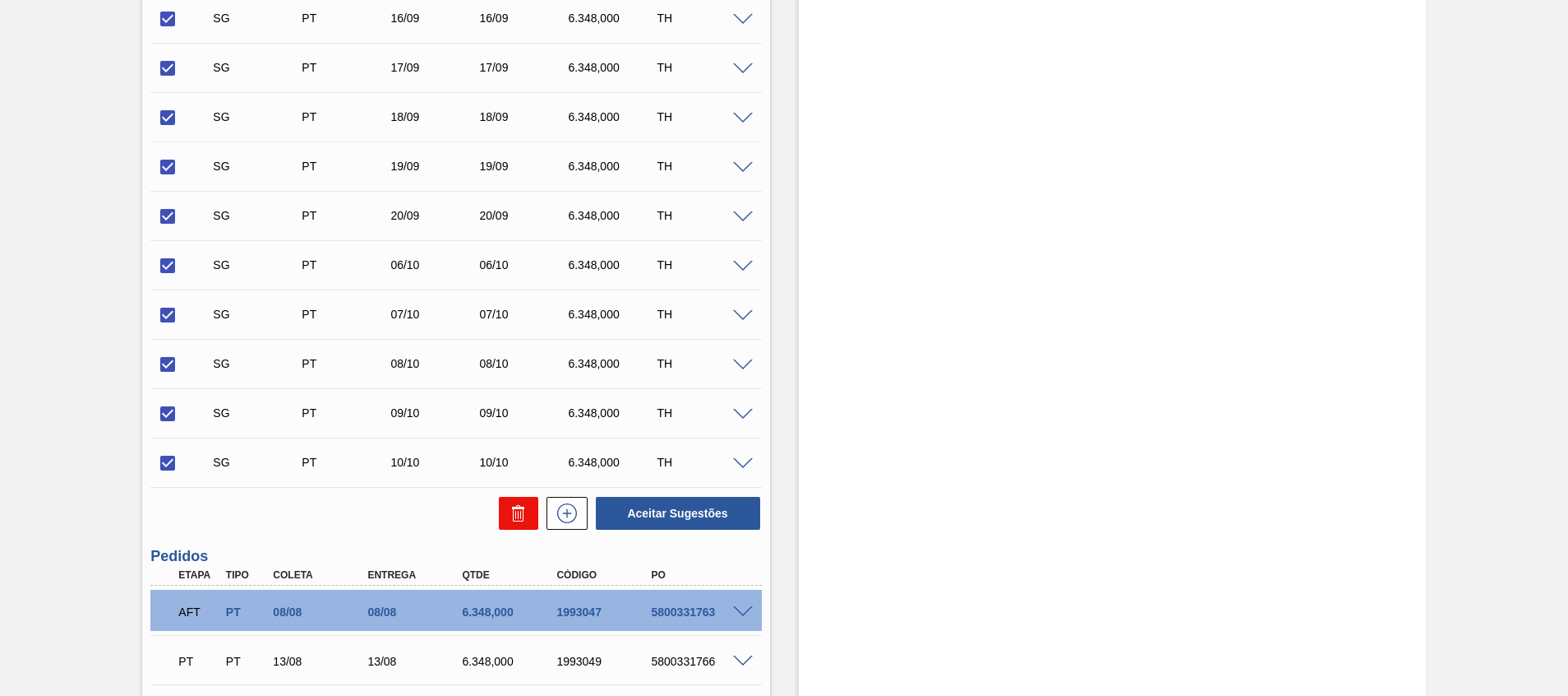
click at [533, 511] on button at bounding box center [518, 513] width 39 height 33
checkbox input "false"
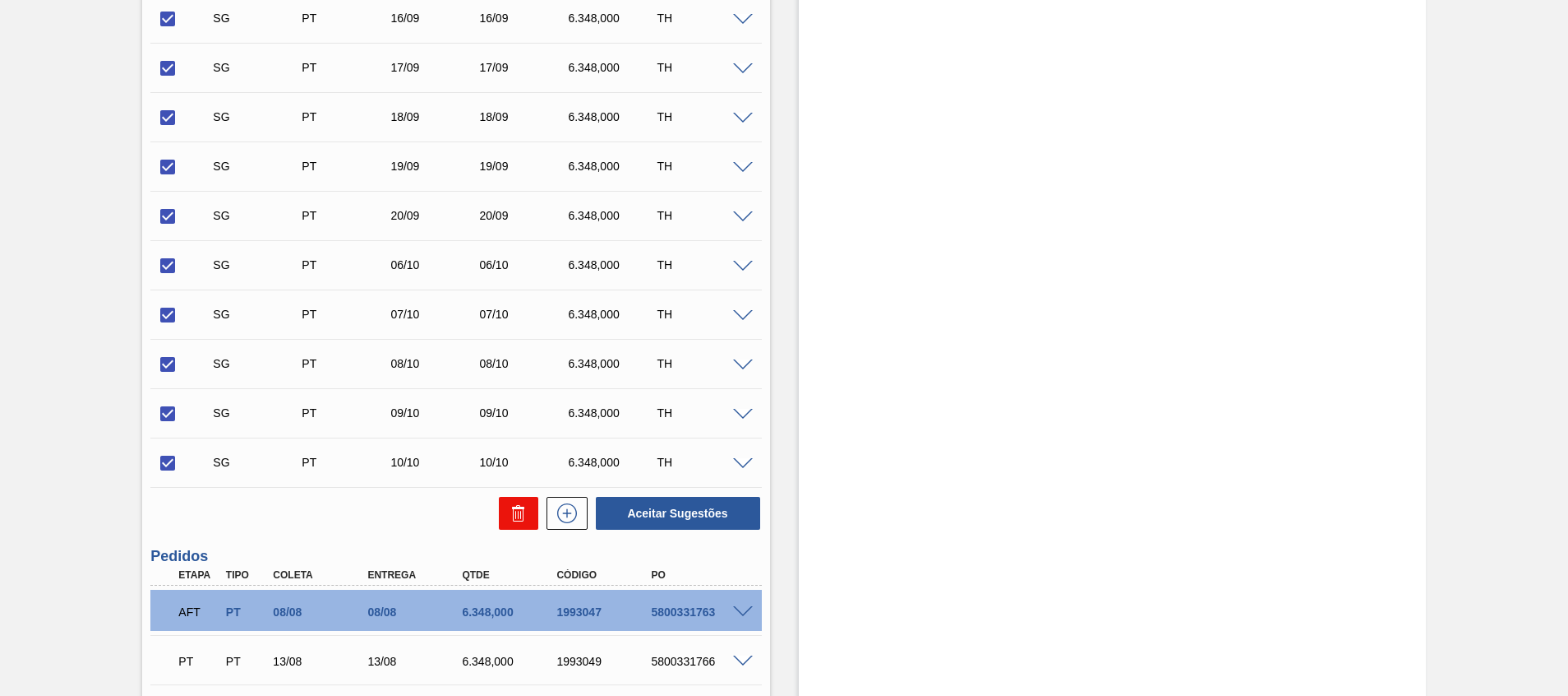
checkbox input "false"
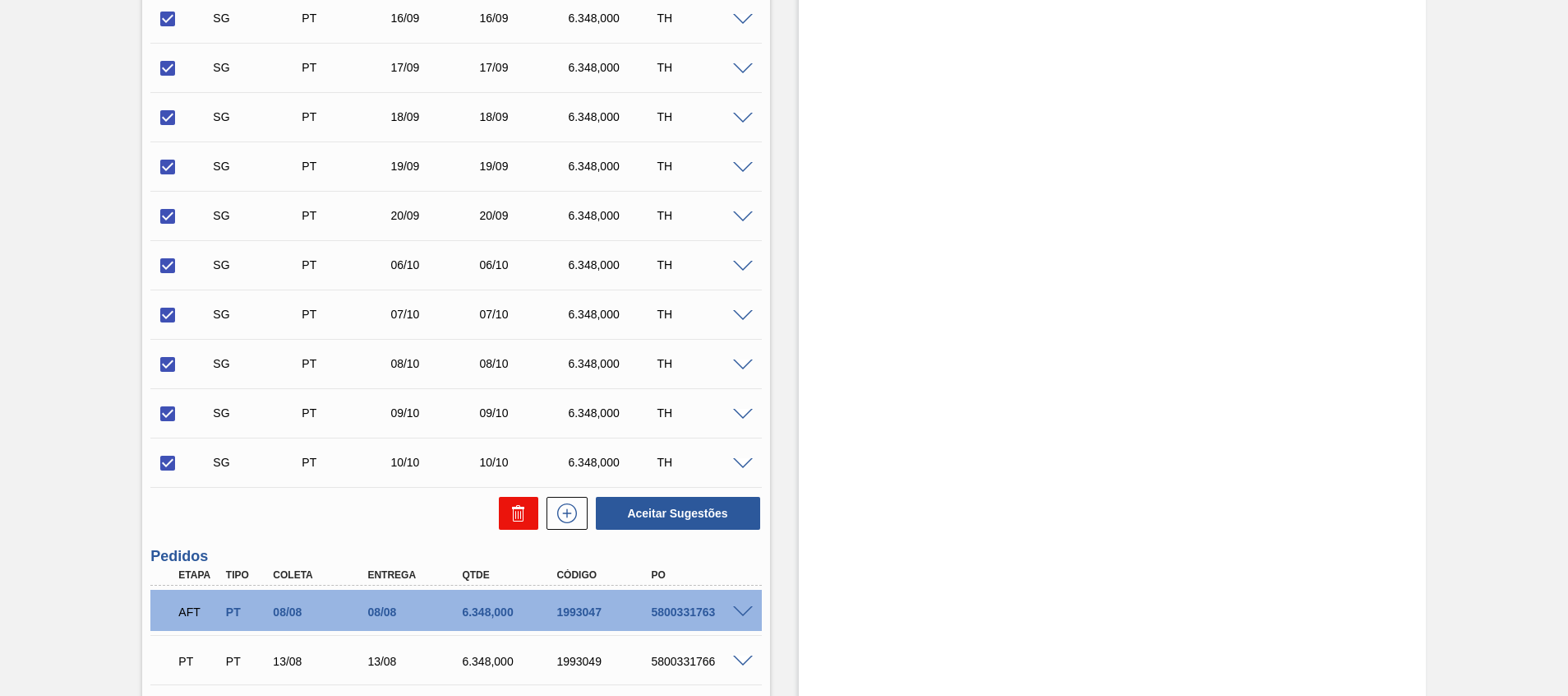
checkbox input "false"
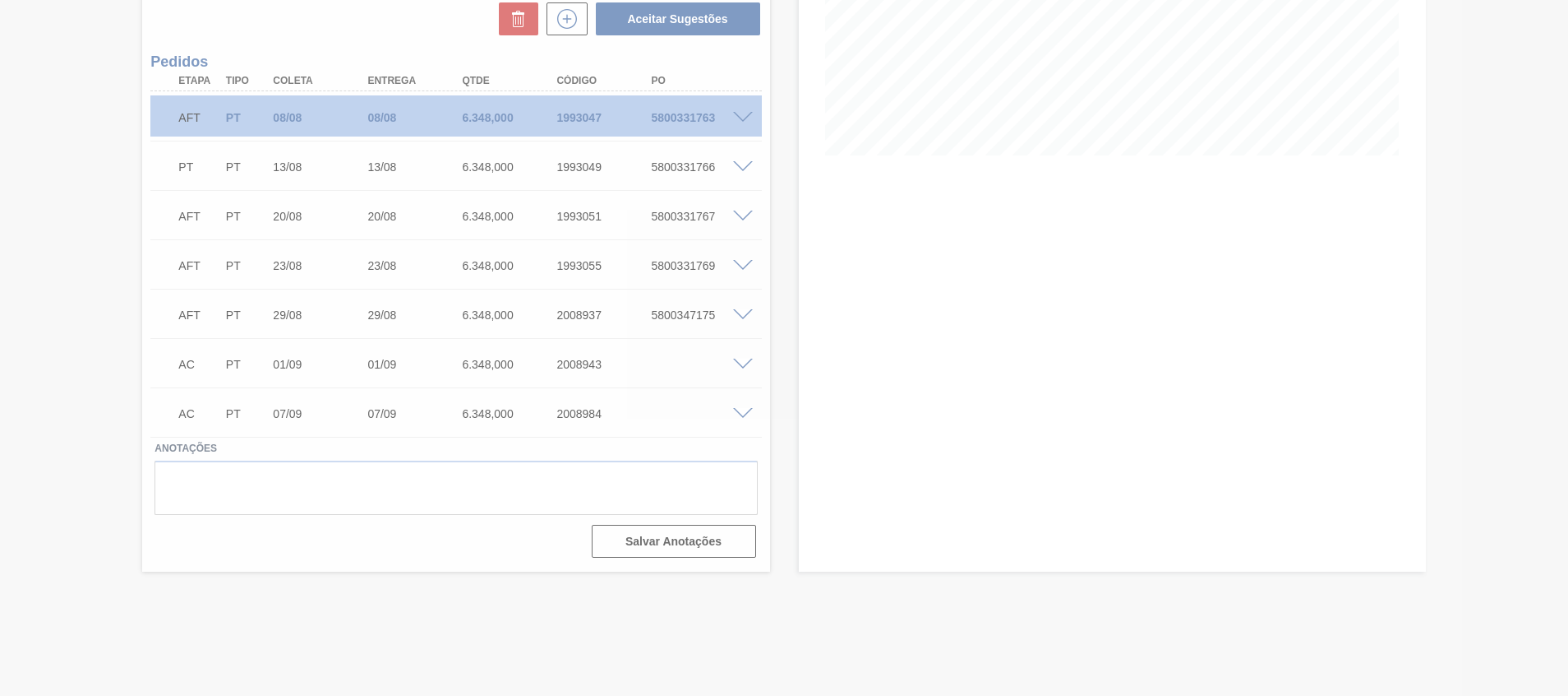
scroll to position [9, 0]
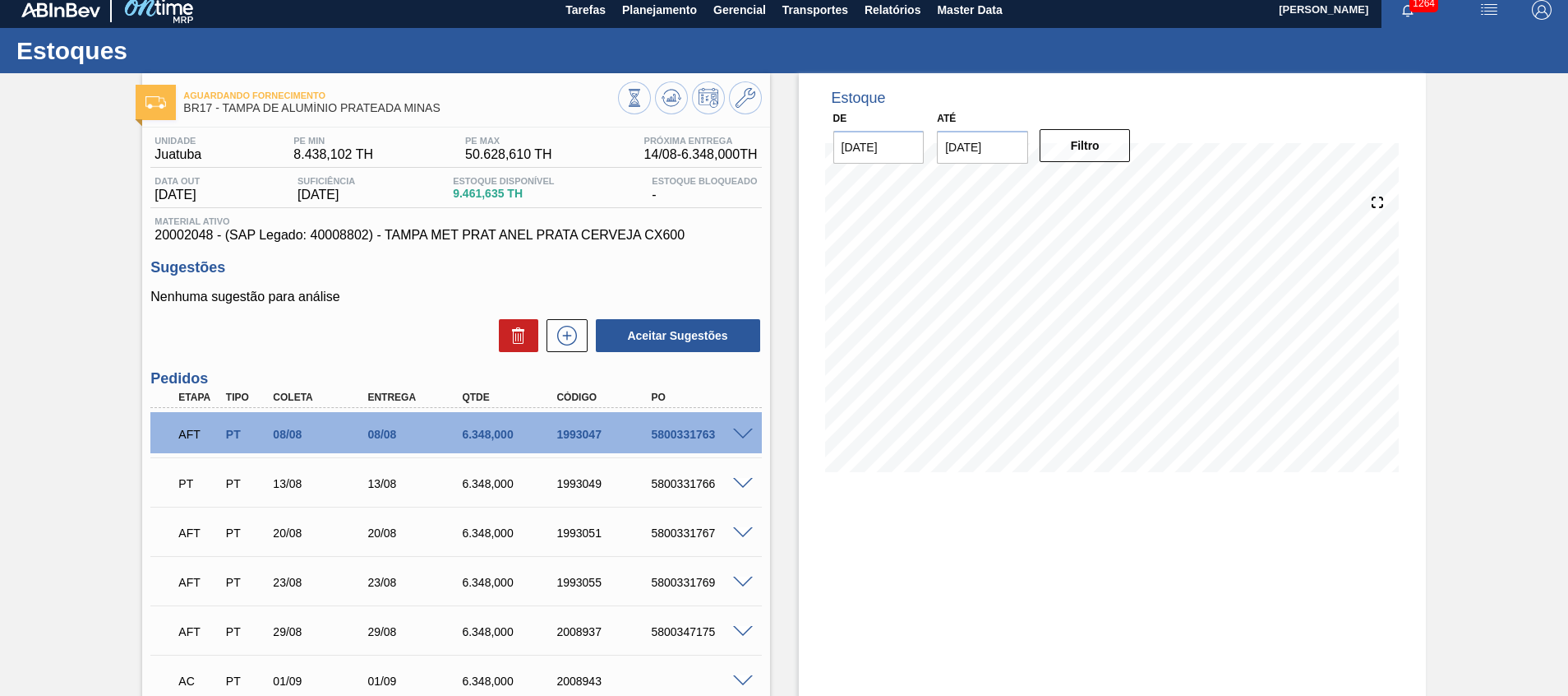
click at [683, 86] on div at bounding box center [690, 100] width 144 height 37
click at [672, 87] on button at bounding box center [671, 98] width 33 height 33
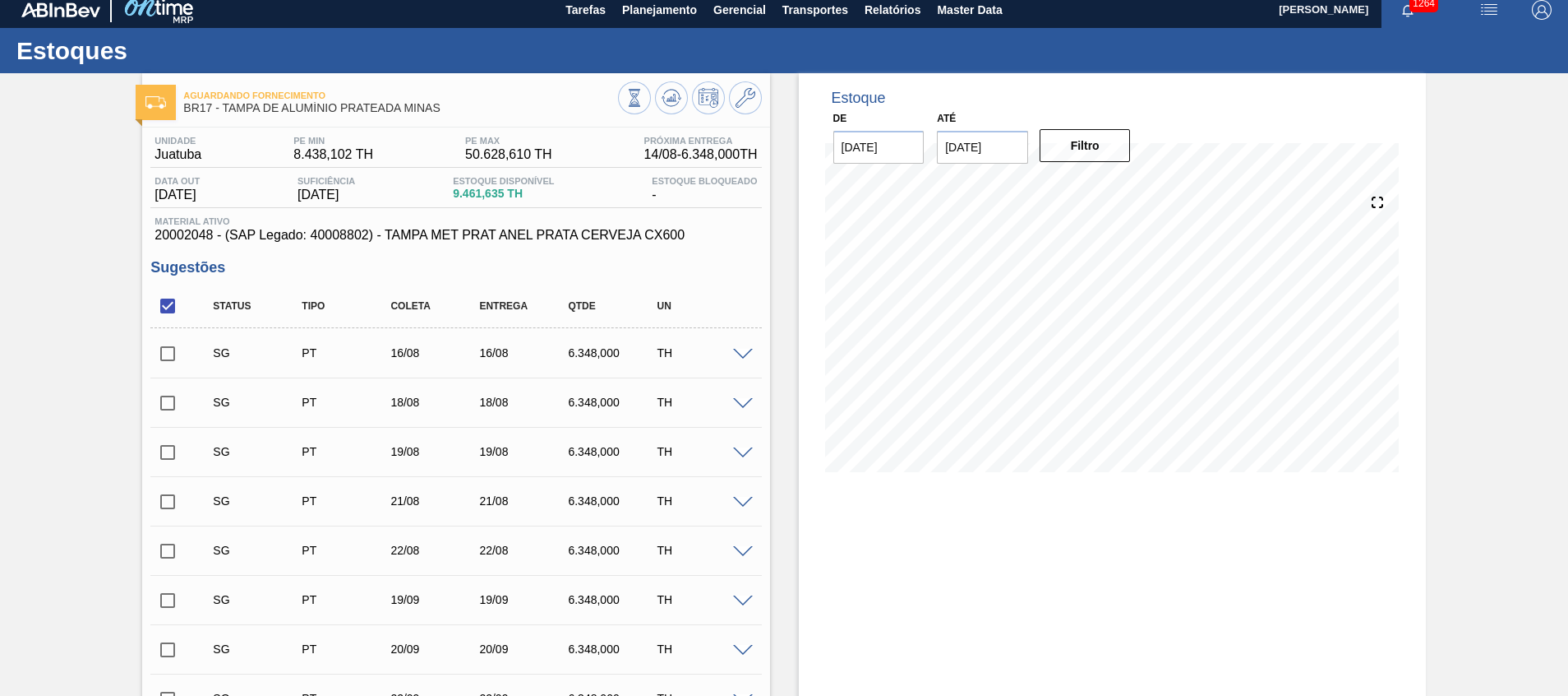
click at [174, 305] on input "checkbox" at bounding box center [167, 306] width 35 height 35
checkbox input "true"
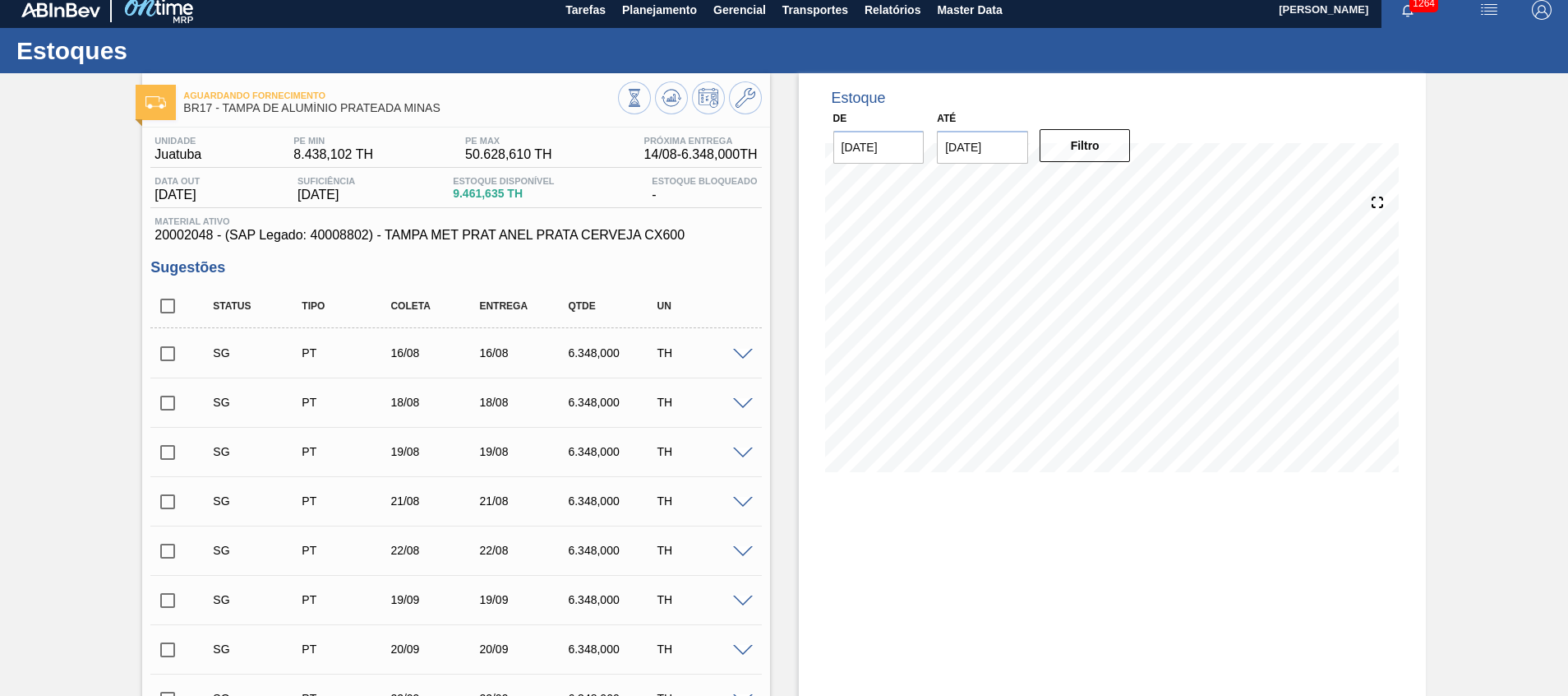
checkbox input "true"
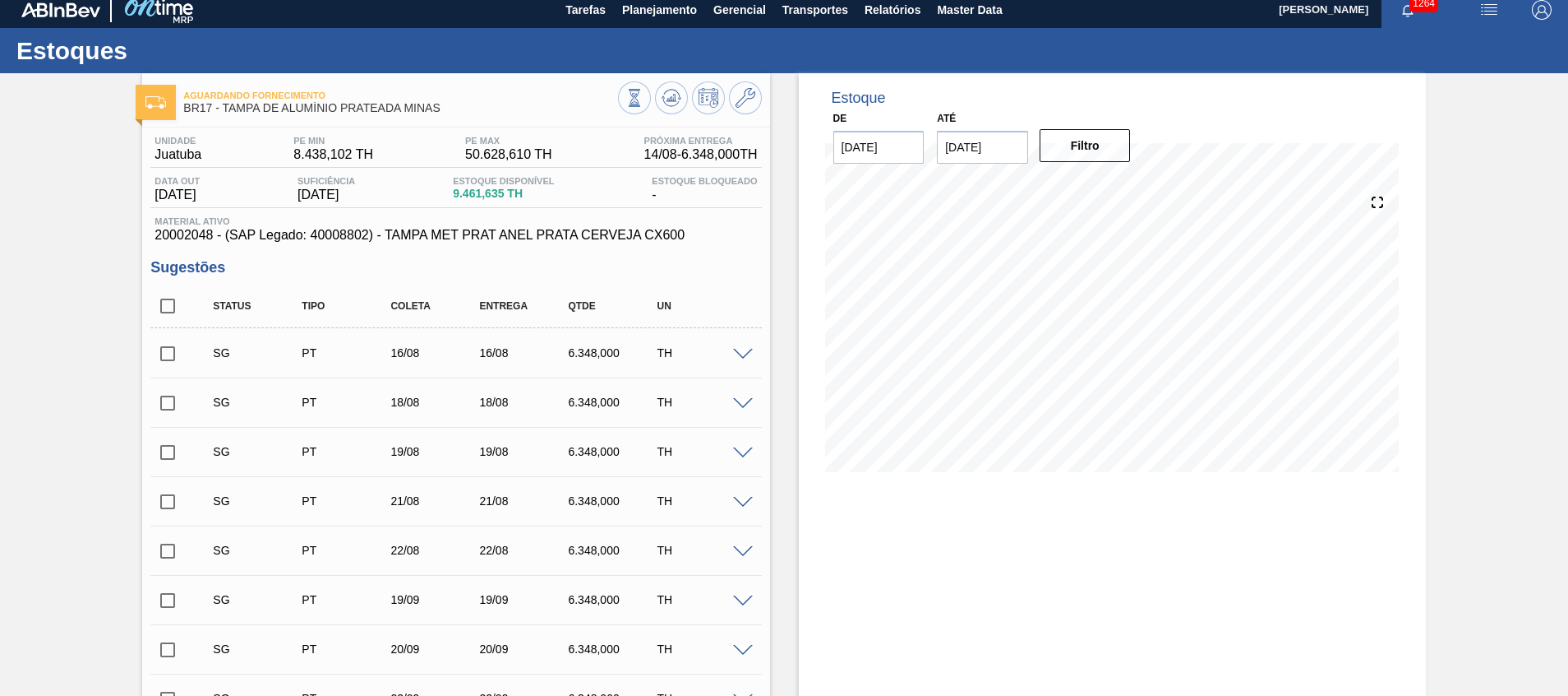
checkbox input "true"
click at [168, 305] on input "checkbox" at bounding box center [167, 306] width 35 height 35
checkbox input "false"
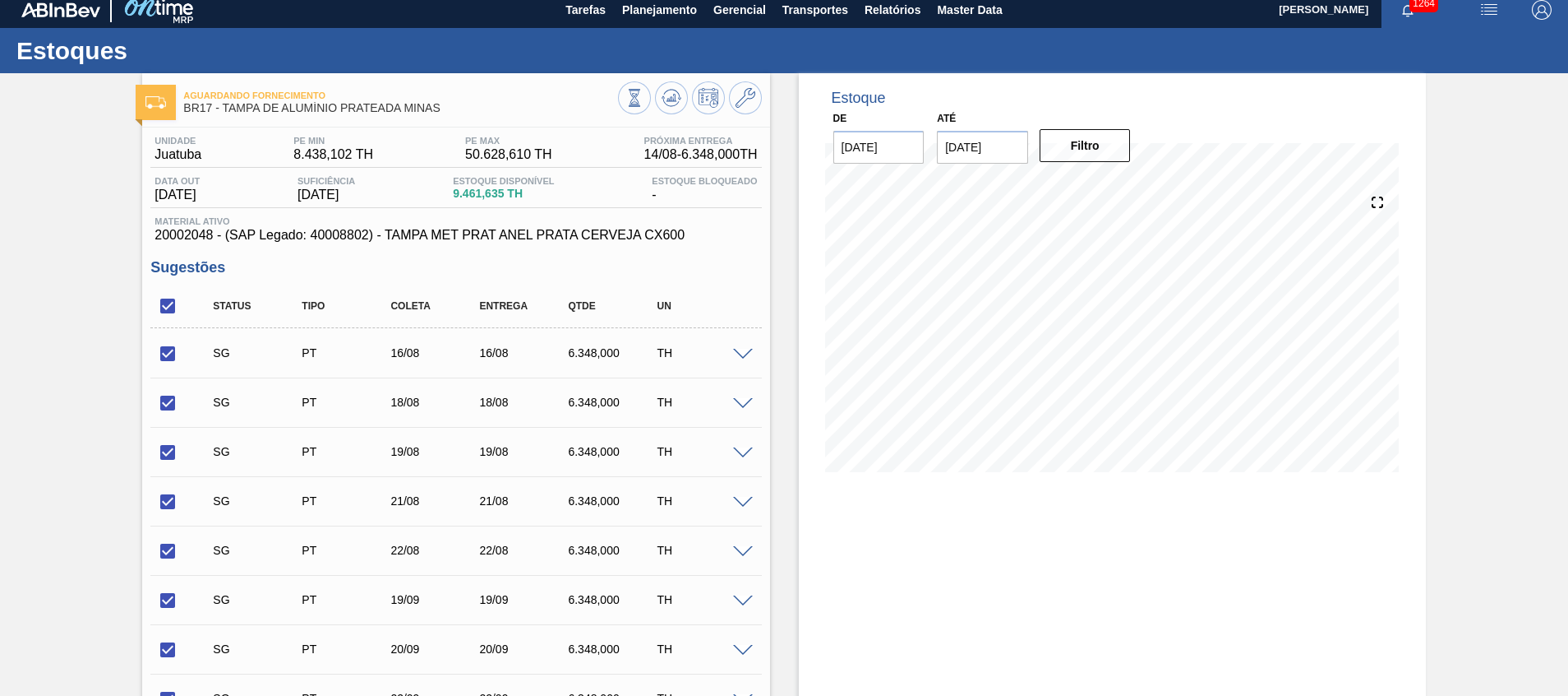
checkbox input "false"
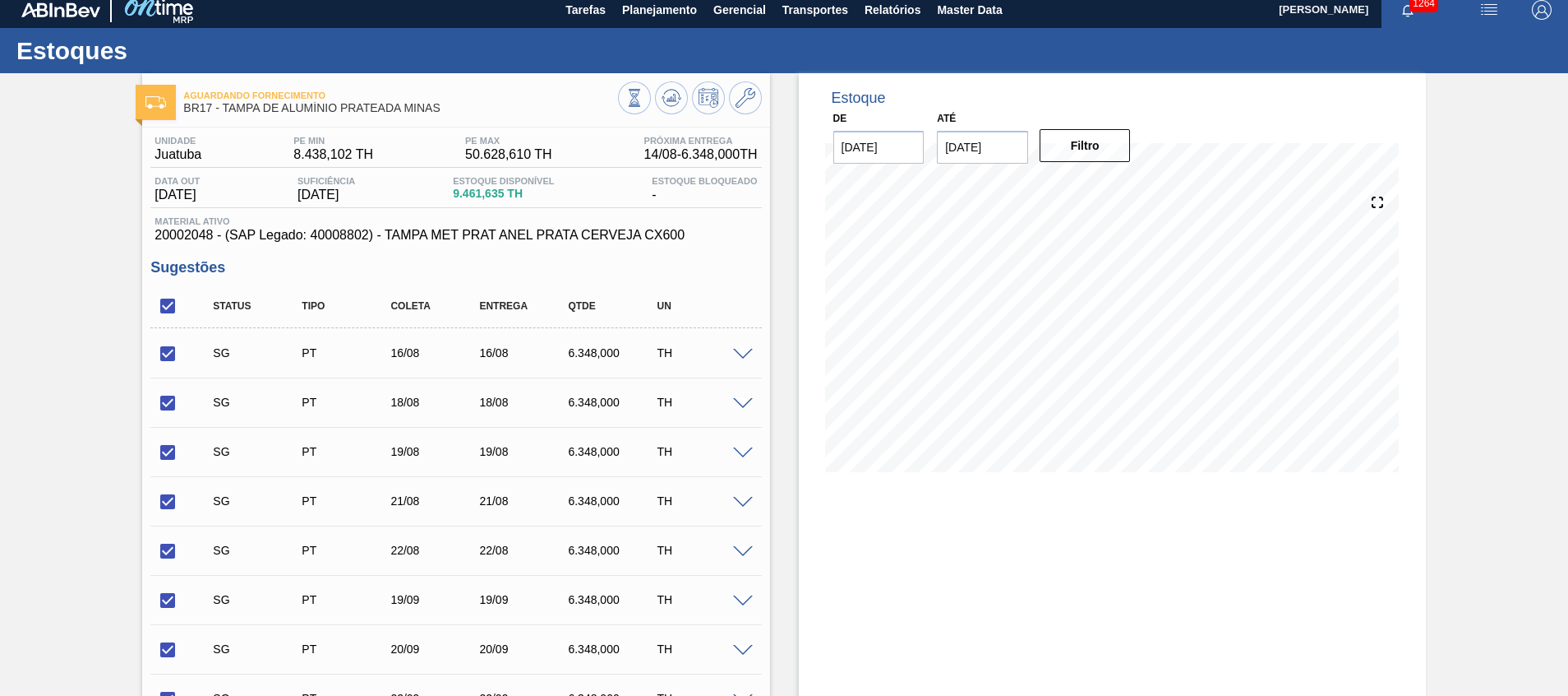
checkbox input "false"
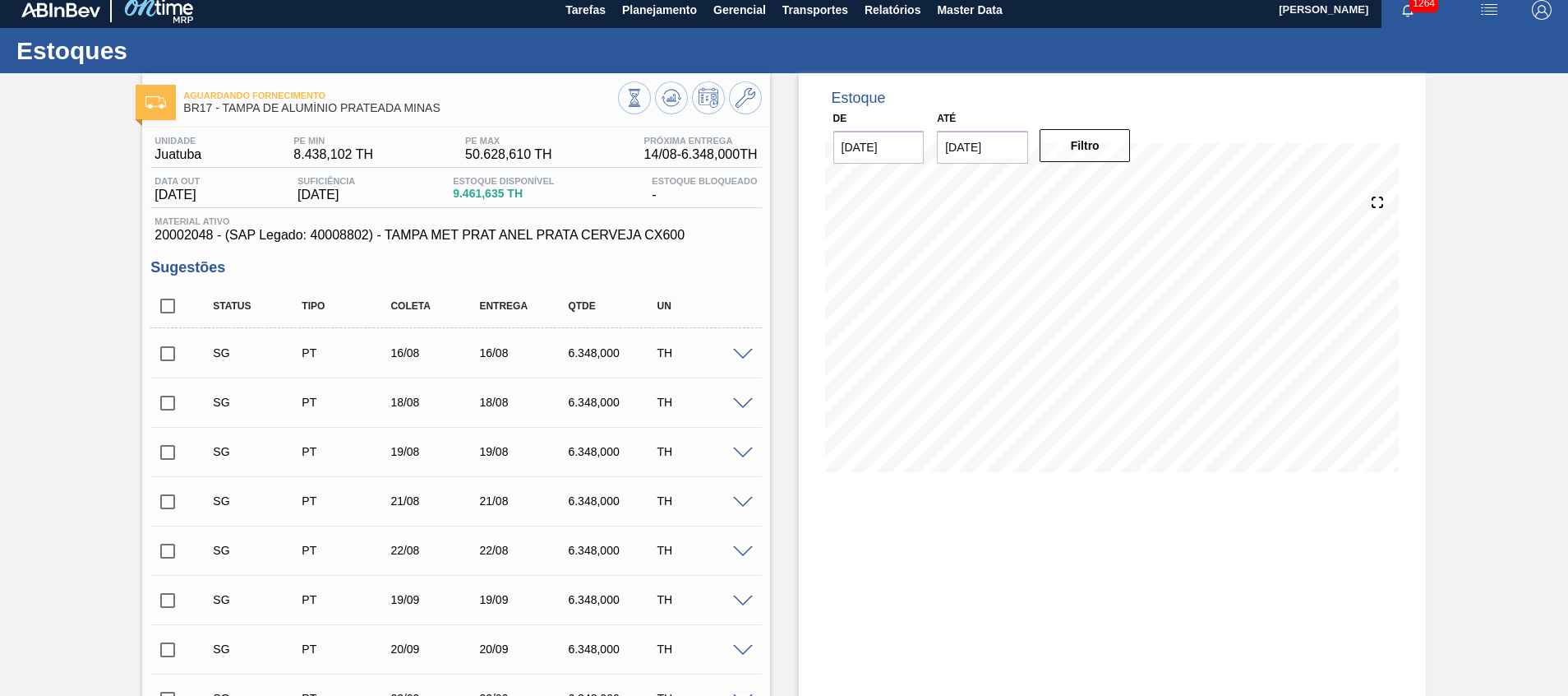
click at [167, 353] on input "checkbox" at bounding box center [167, 354] width 35 height 35
checkbox input "true"
click at [173, 399] on input "checkbox" at bounding box center [167, 403] width 35 height 35
checkbox input "true"
click at [181, 443] on input "checkbox" at bounding box center [167, 452] width 35 height 35
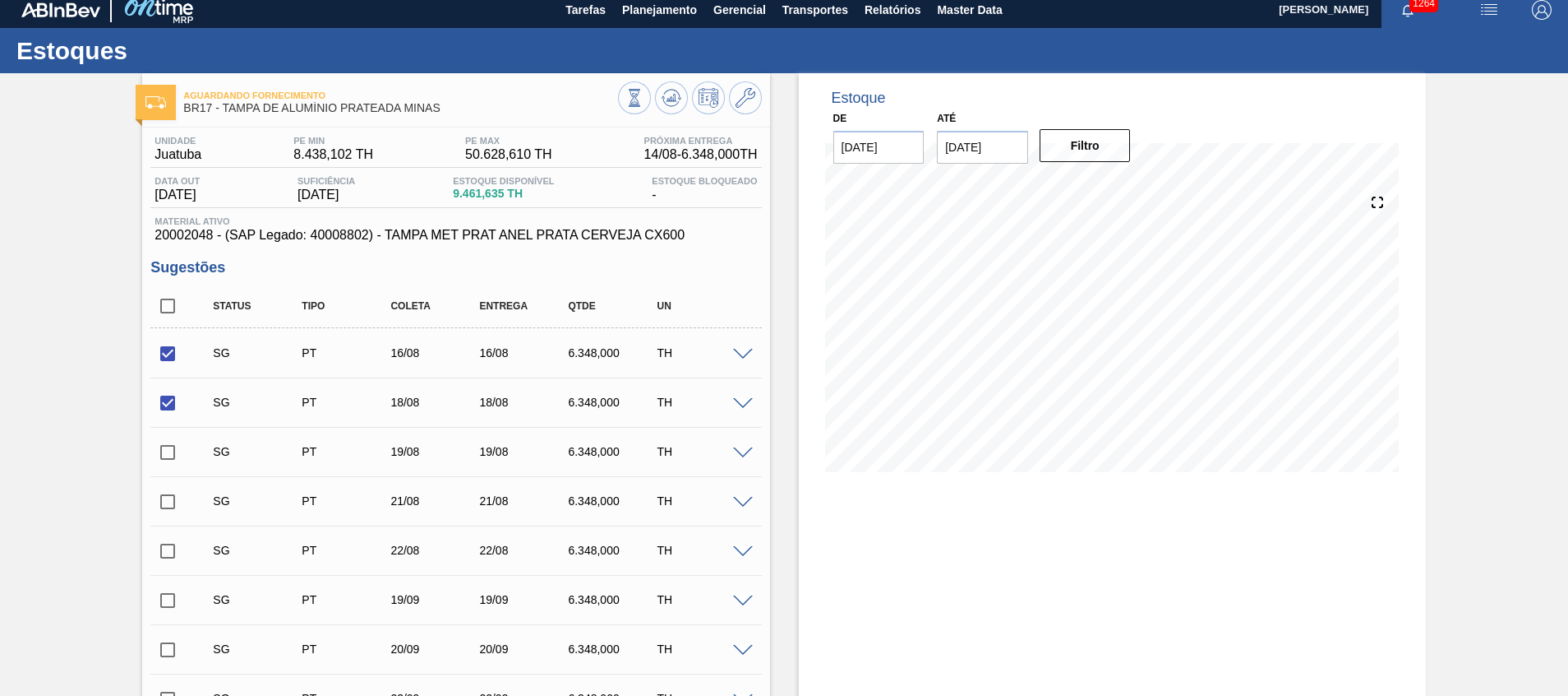
checkbox input "true"
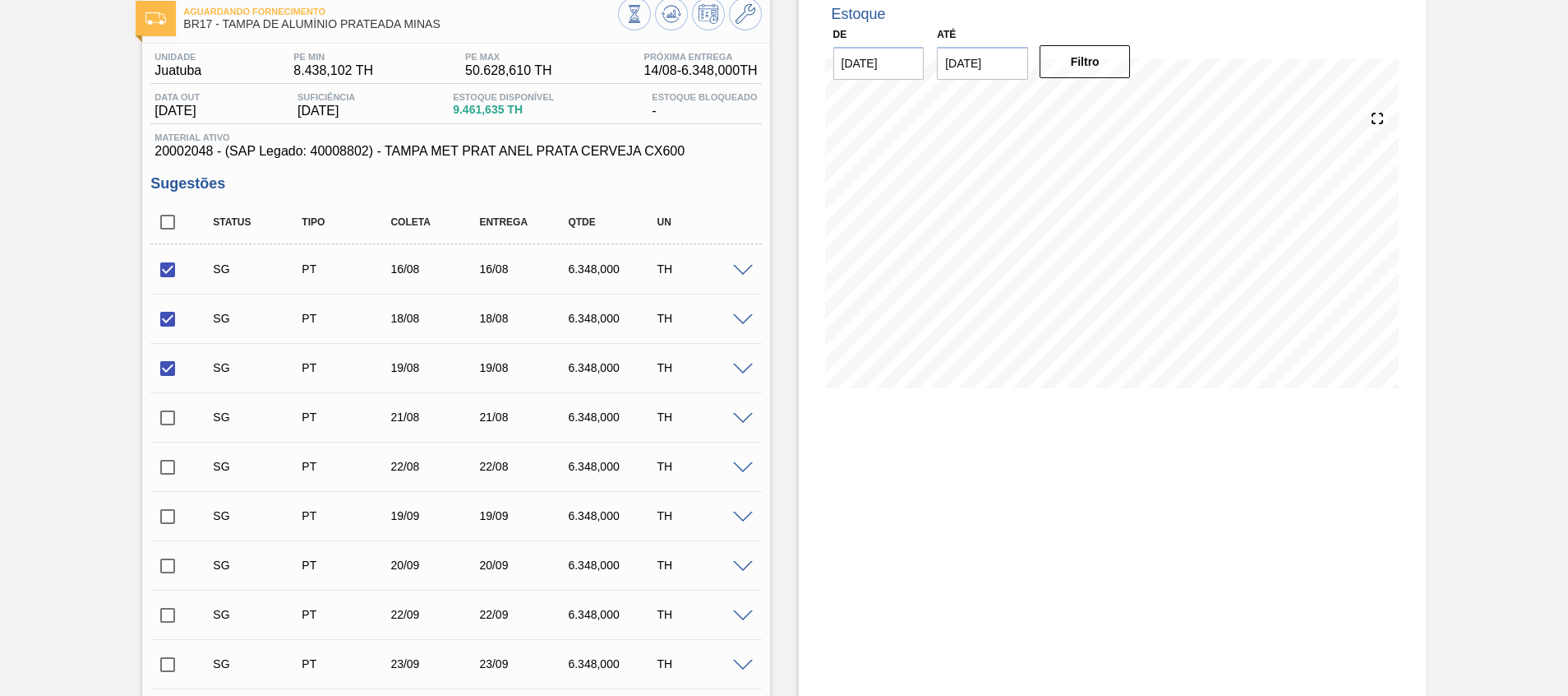
scroll to position [133, 0]
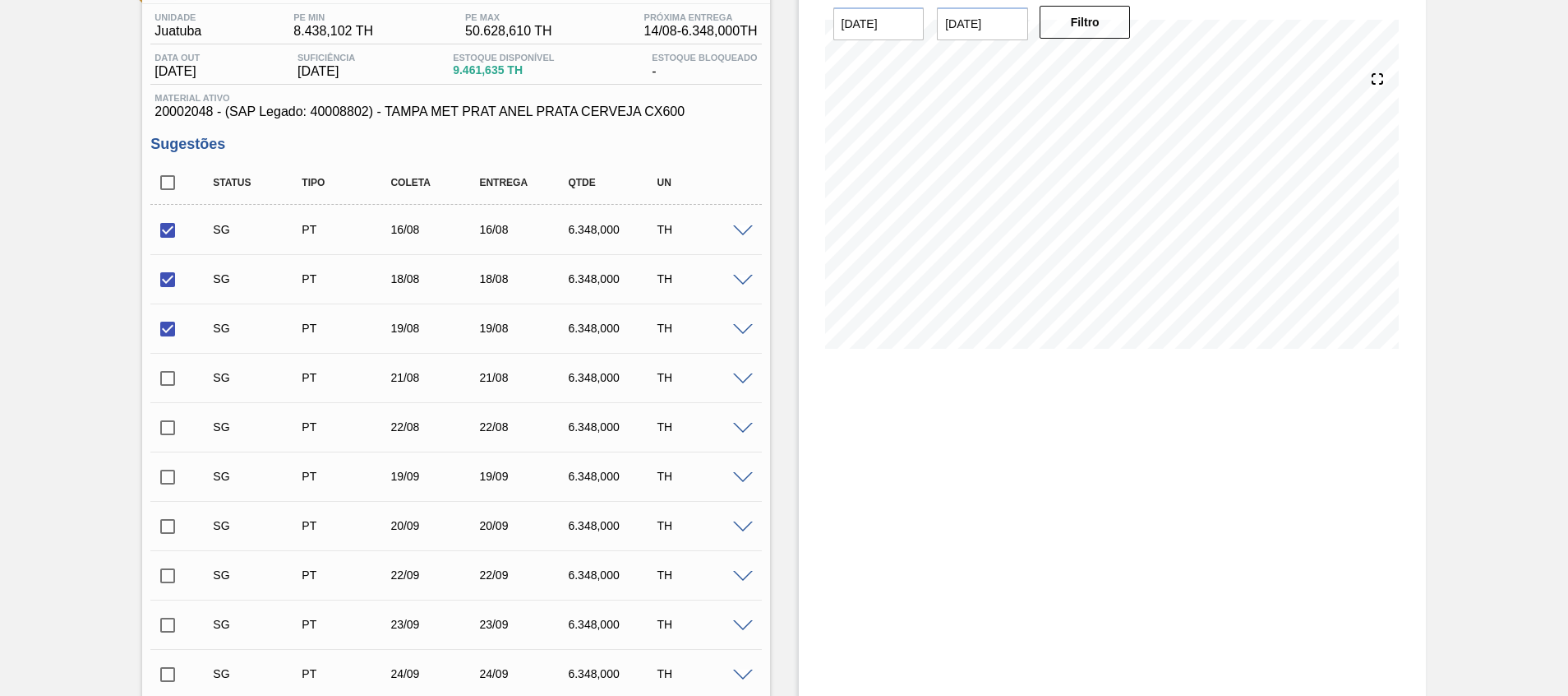
click at [175, 376] on input "checkbox" at bounding box center [167, 378] width 35 height 35
checkbox input "true"
click at [178, 425] on input "checkbox" at bounding box center [167, 428] width 35 height 35
checkbox input "true"
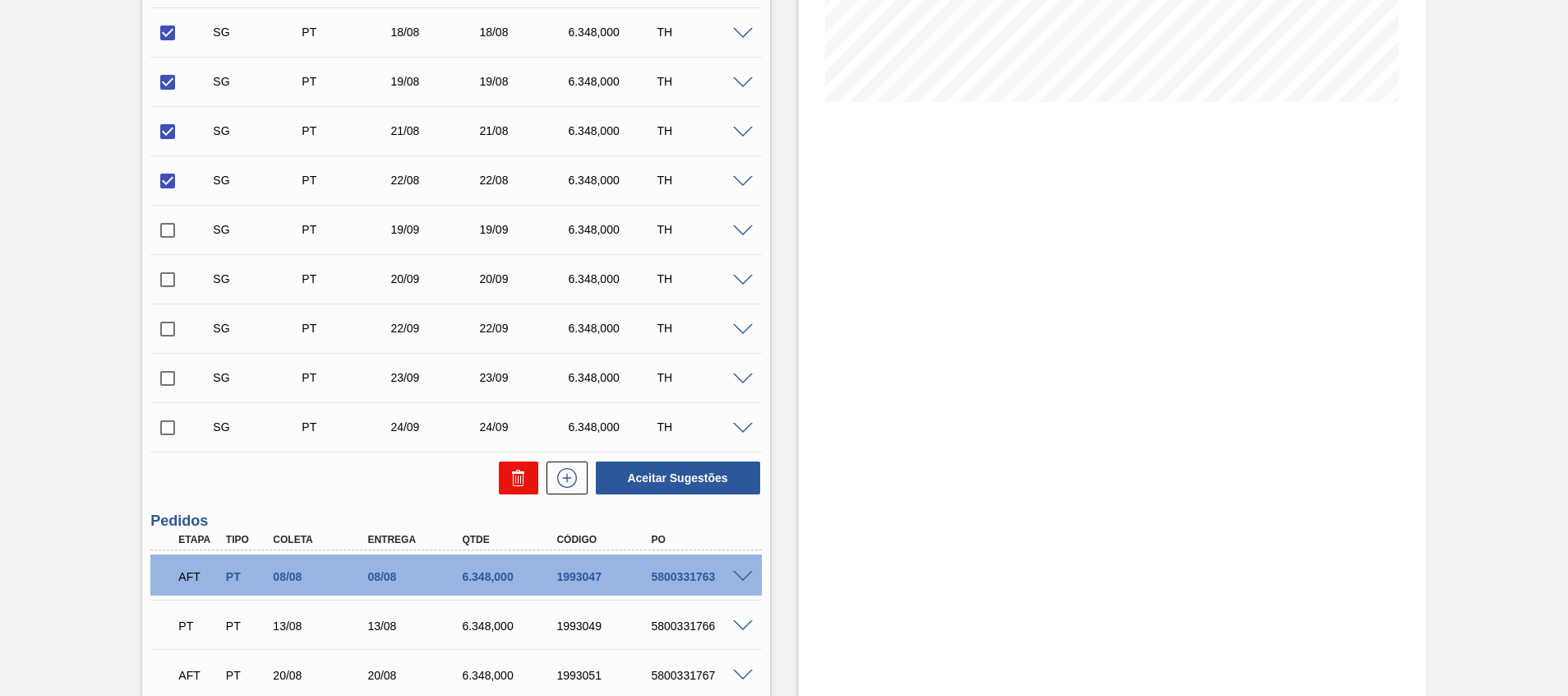
click at [514, 488] on button at bounding box center [518, 478] width 39 height 33
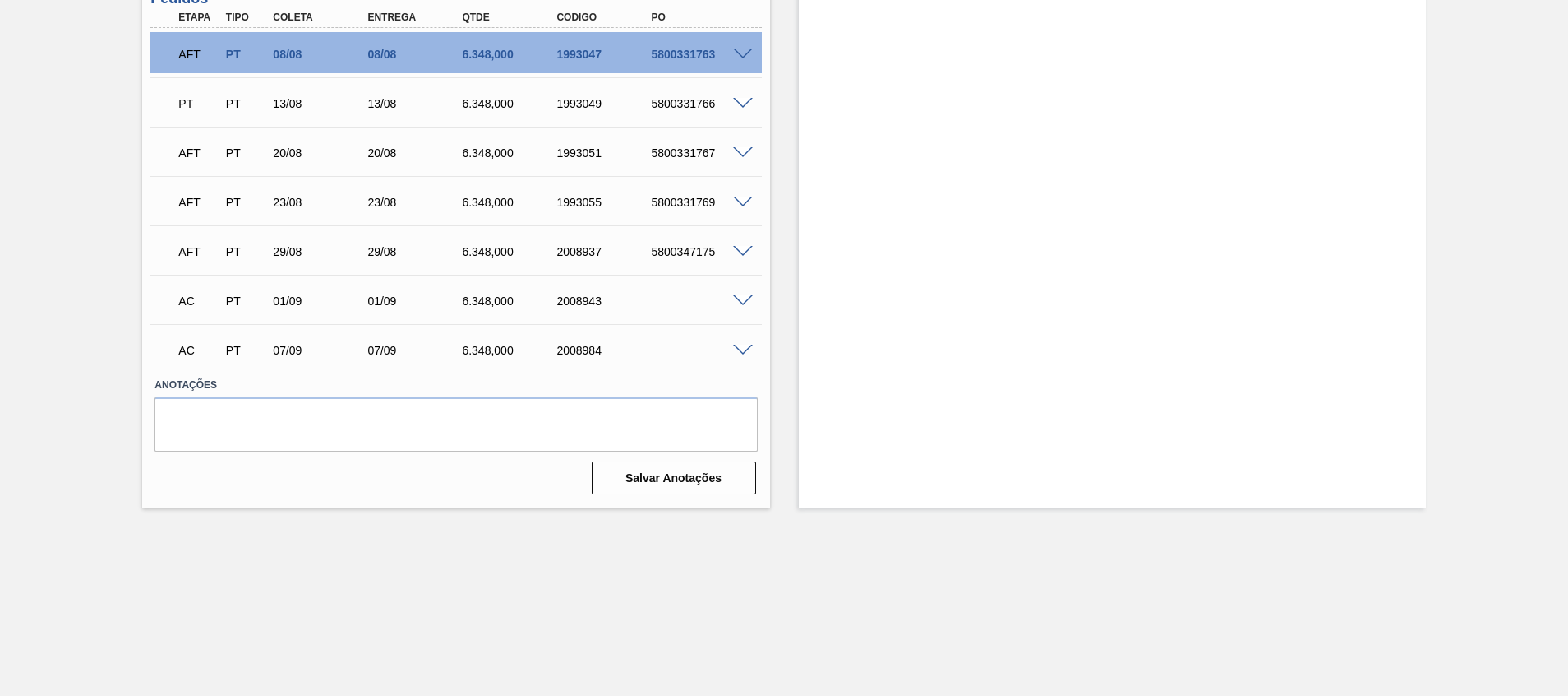
scroll to position [616, 0]
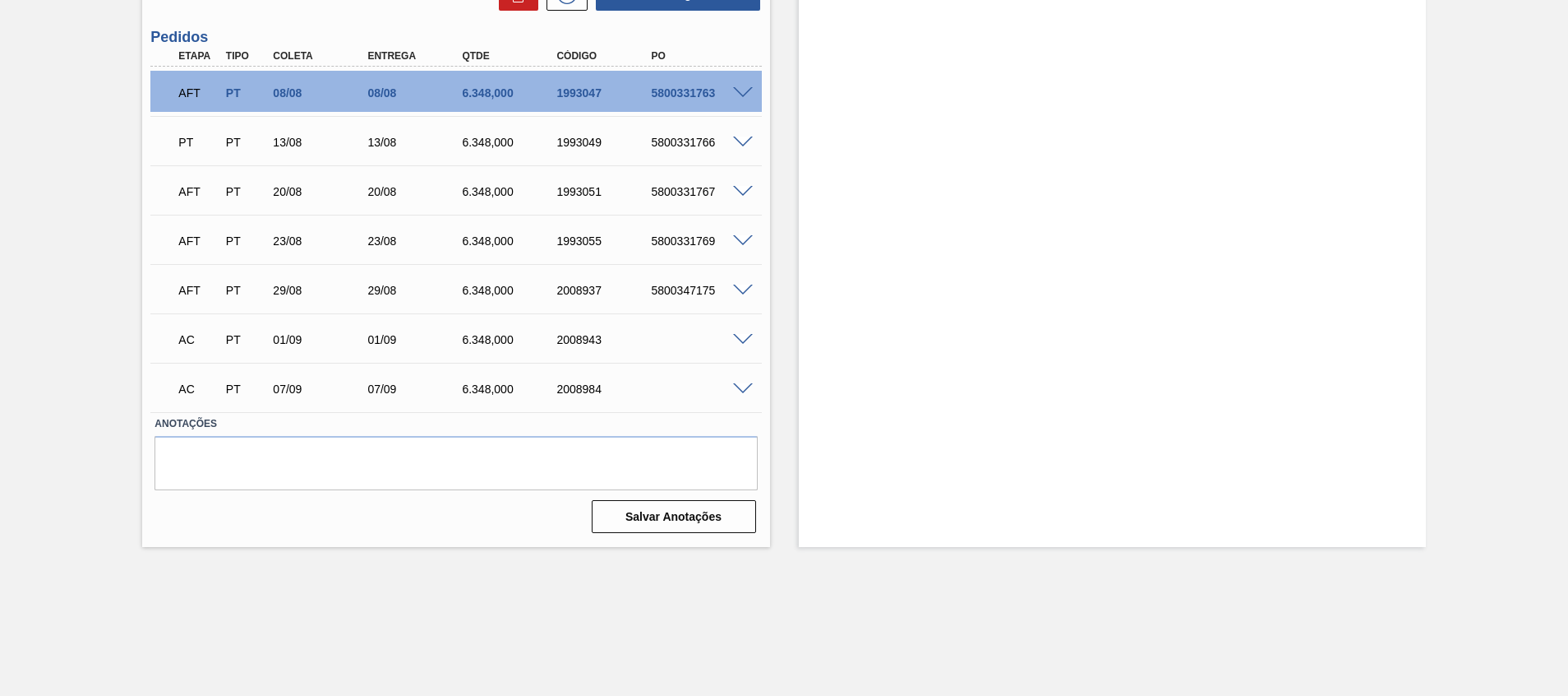
click at [500, 339] on div "6.348,000" at bounding box center [511, 339] width 106 height 13
copy div "6.348,000"
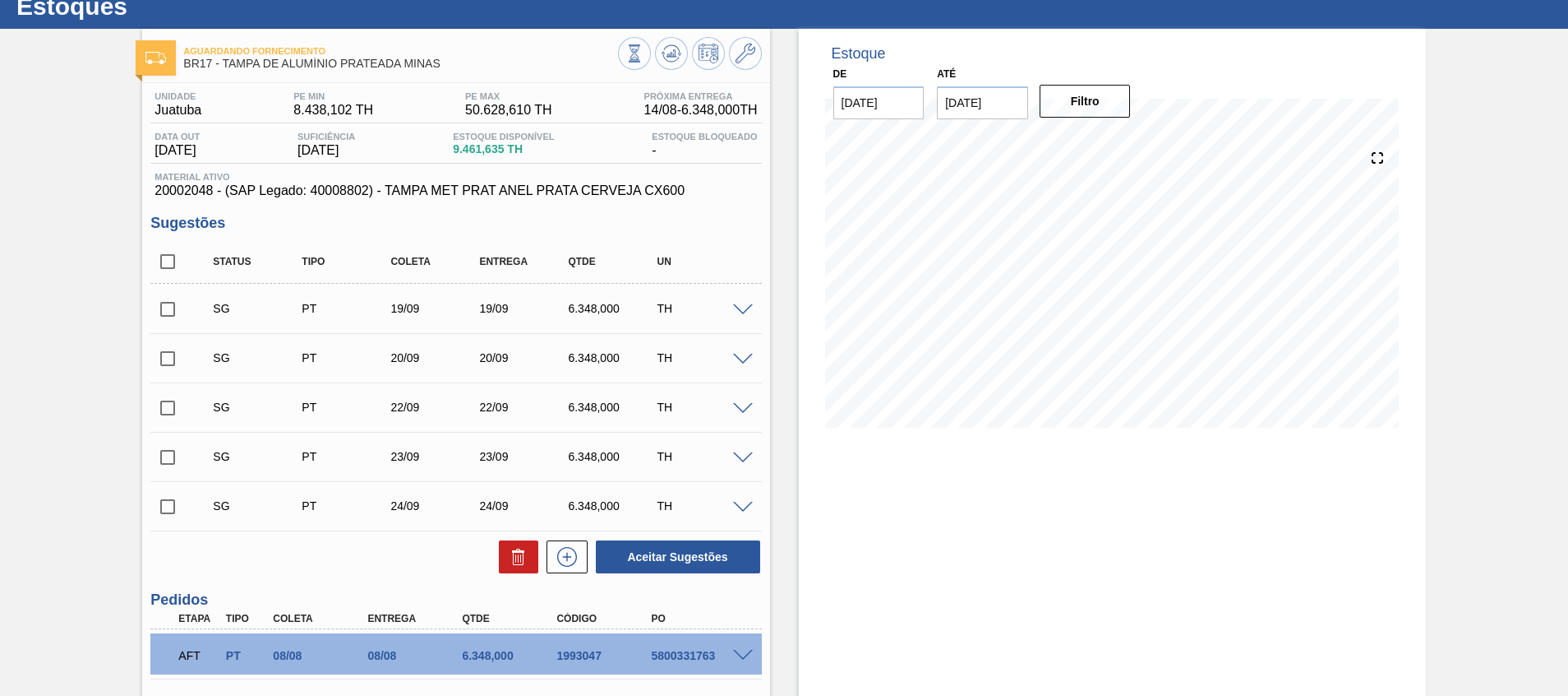
scroll to position [0, 0]
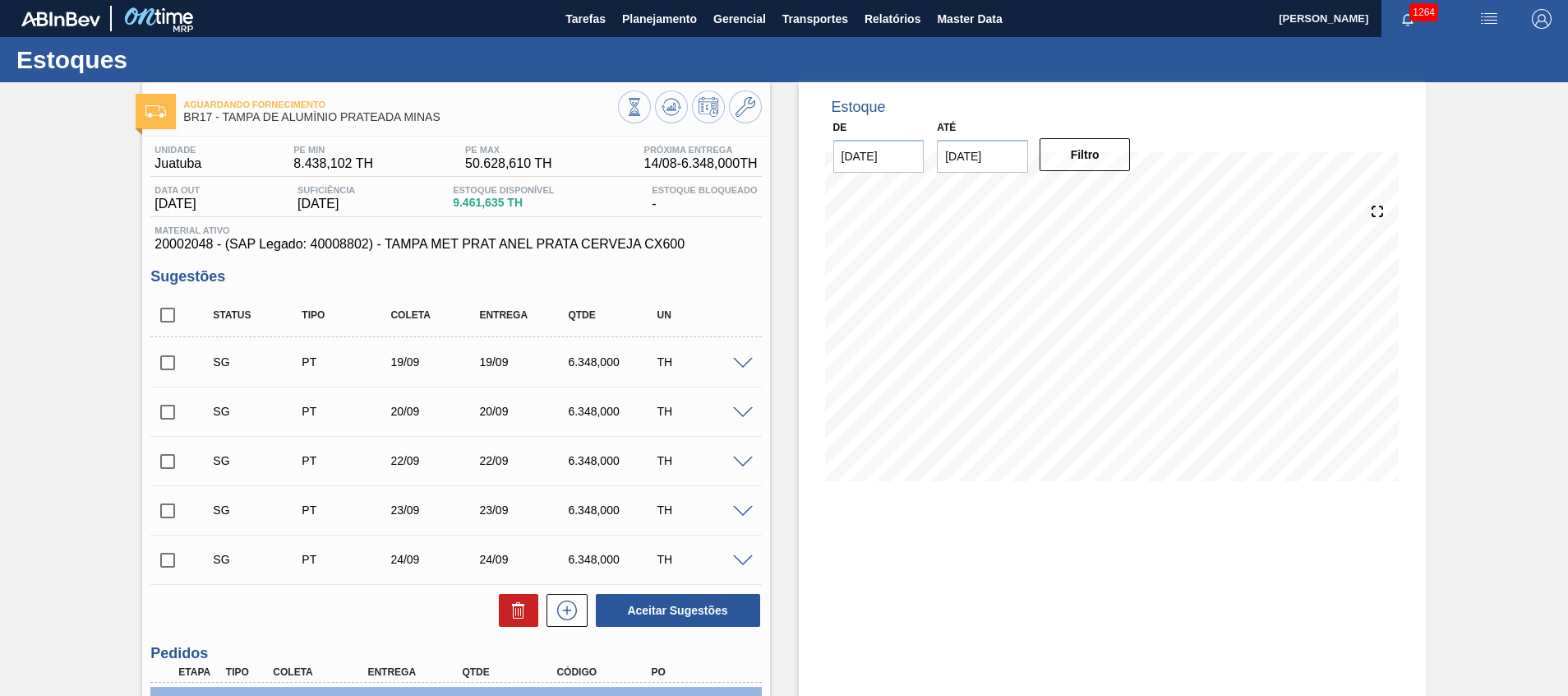
click at [1069, 566] on div "Estoque De 14/08/2025 Até 30/09/2025 Filtro 09/09 Projeção de Estoque 3,421.192…" at bounding box center [1112, 622] width 627 height 1080
click at [1043, 547] on div "Estoque De 14/08/2025 Até 30/09/2025 Filtro 06/09 Projeção de Estoque 2,071.183…" at bounding box center [1112, 622] width 627 height 1080
click at [742, 363] on span at bounding box center [742, 364] width 20 height 12
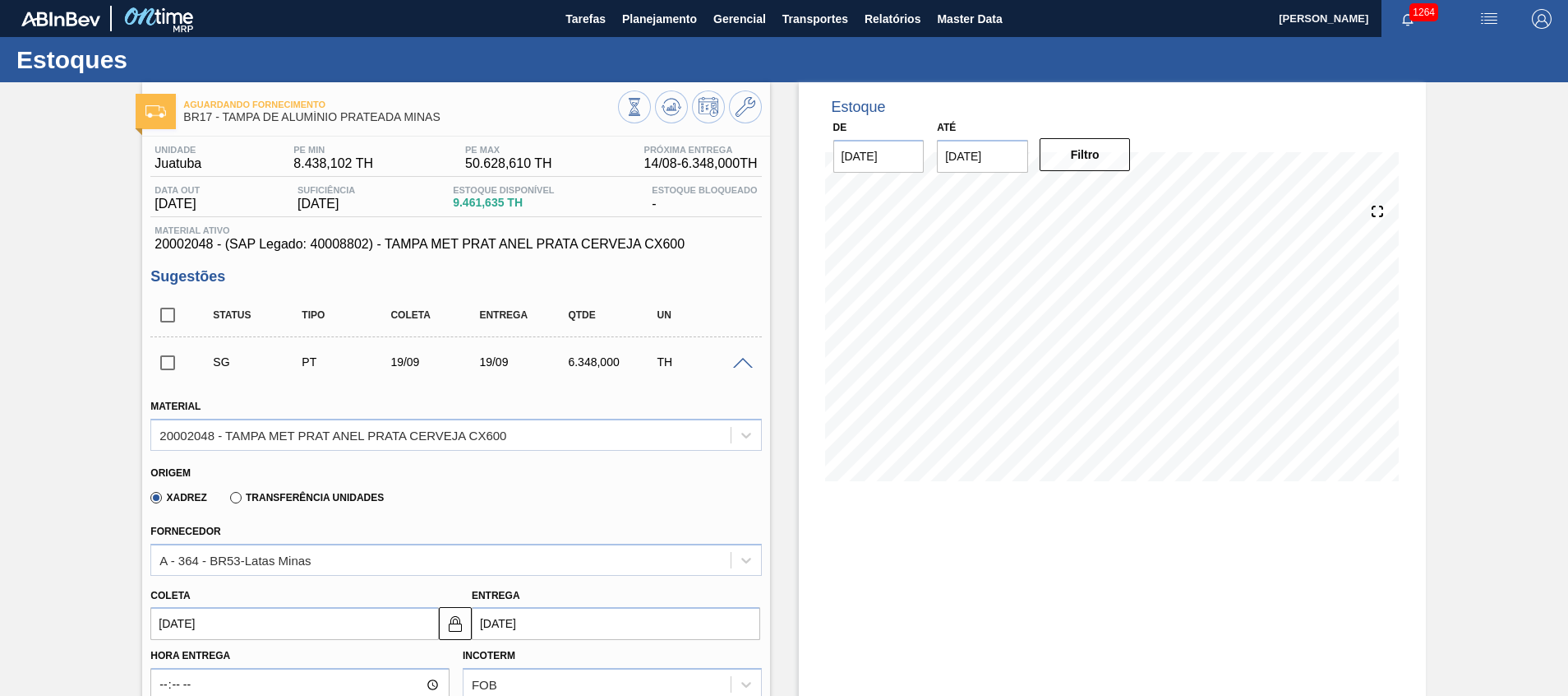
click at [560, 624] on input "19/09/2025" at bounding box center [616, 623] width 289 height 33
click at [541, 496] on div "9" at bounding box center [545, 496] width 23 height 23
type input "[DATE]"
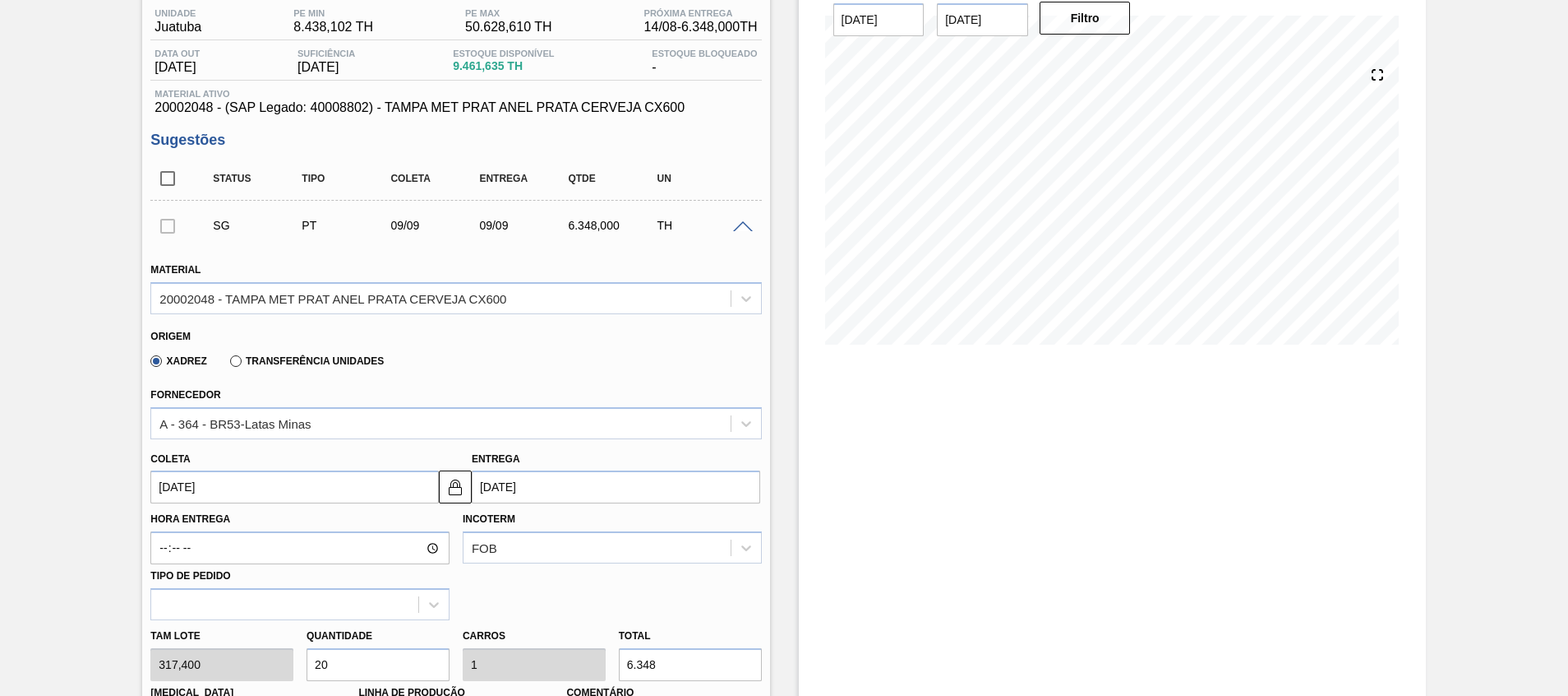
scroll to position [246, 0]
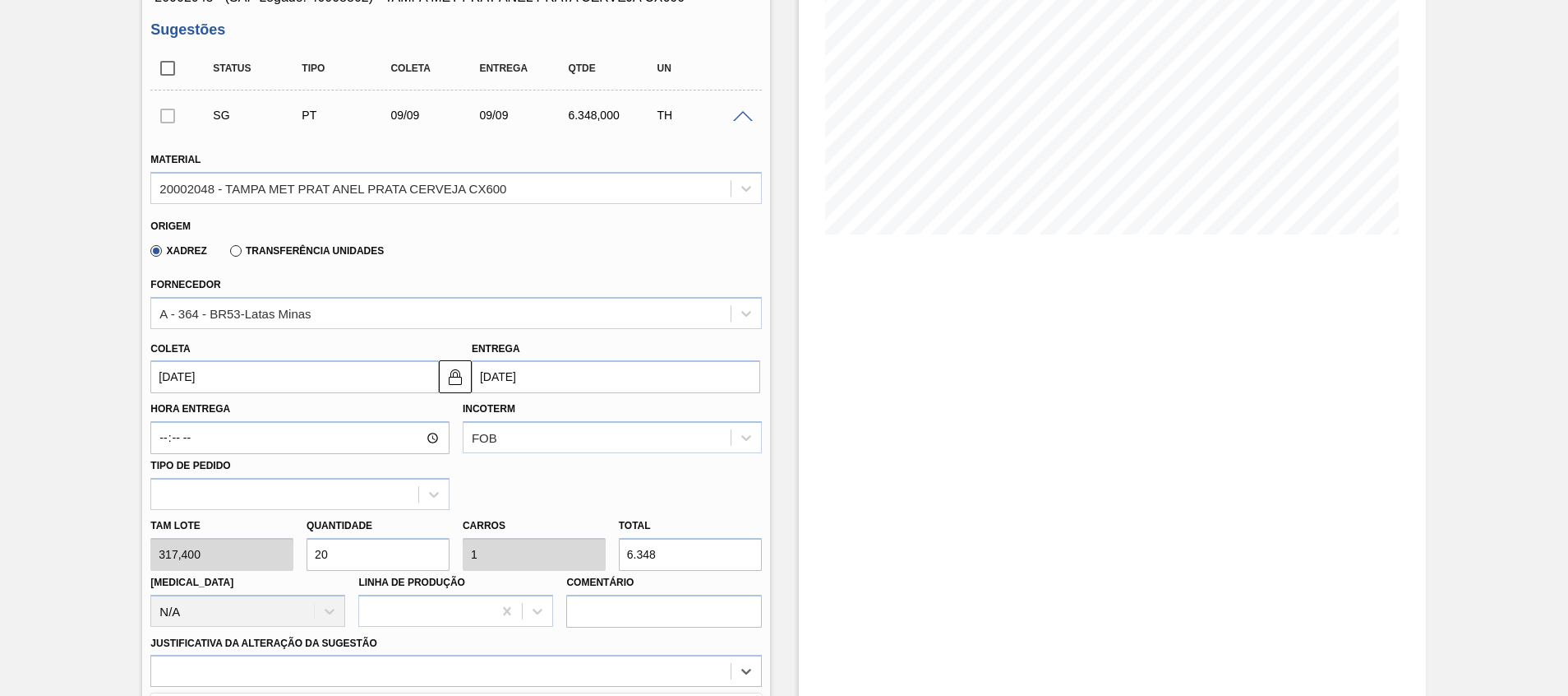
drag, startPoint x: 330, startPoint y: 668, endPoint x: 333, endPoint y: 656, distance: 12.4
click at [330, 668] on div "option Planejamento ABI - Alteração gráfica ou VBI focused, 8 of 18. 18 results…" at bounding box center [455, 670] width 611 height 32
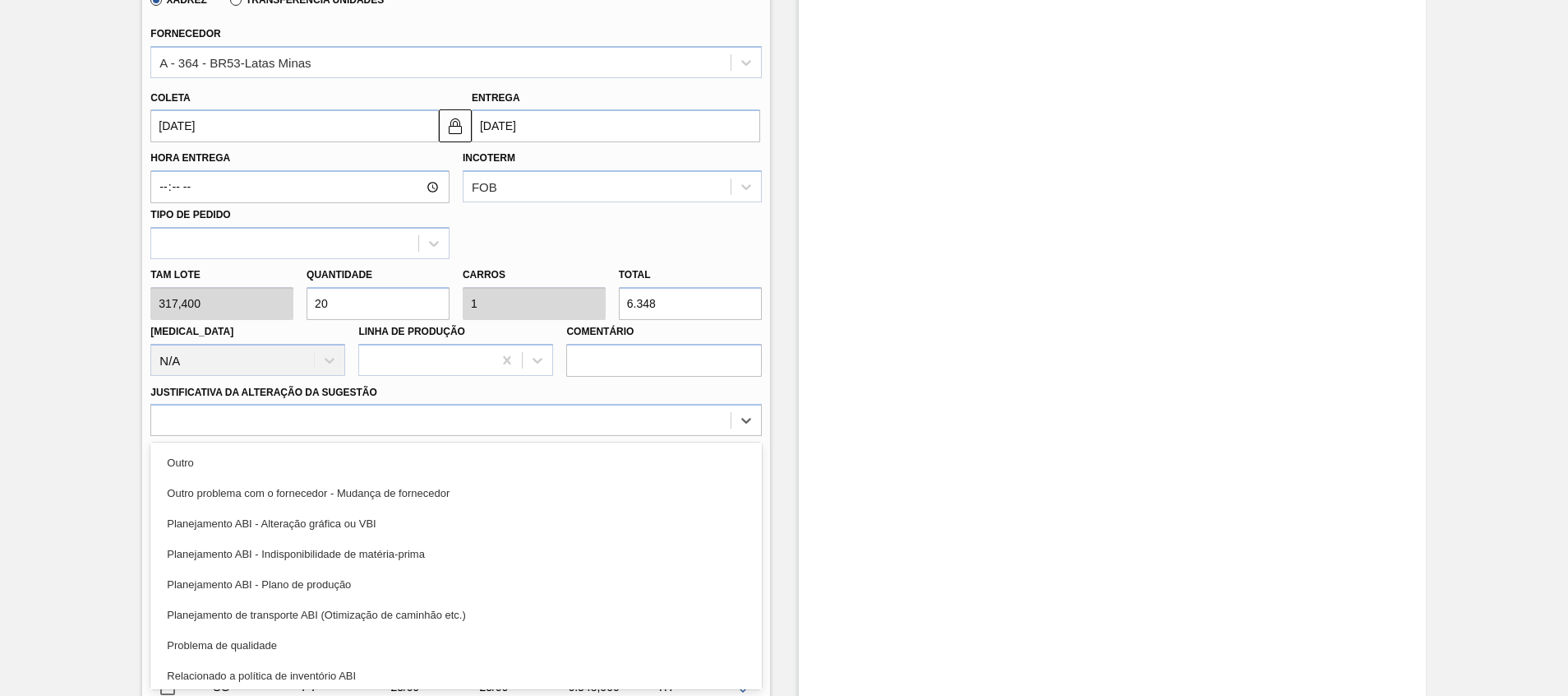
scroll to position [307, 0]
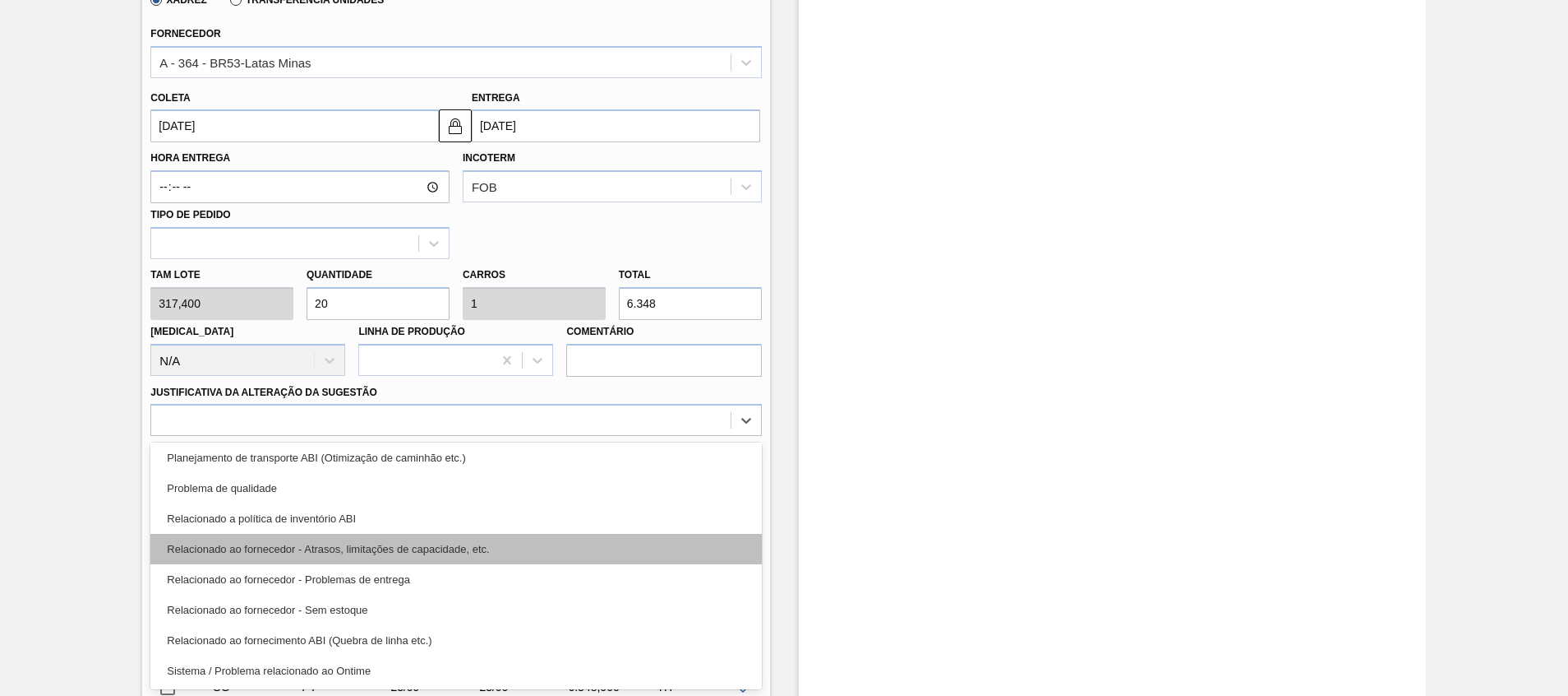
click at [447, 553] on div "Relacionado ao fornecedor - Atrasos, limitações de capacidade, etc." at bounding box center [455, 548] width 611 height 30
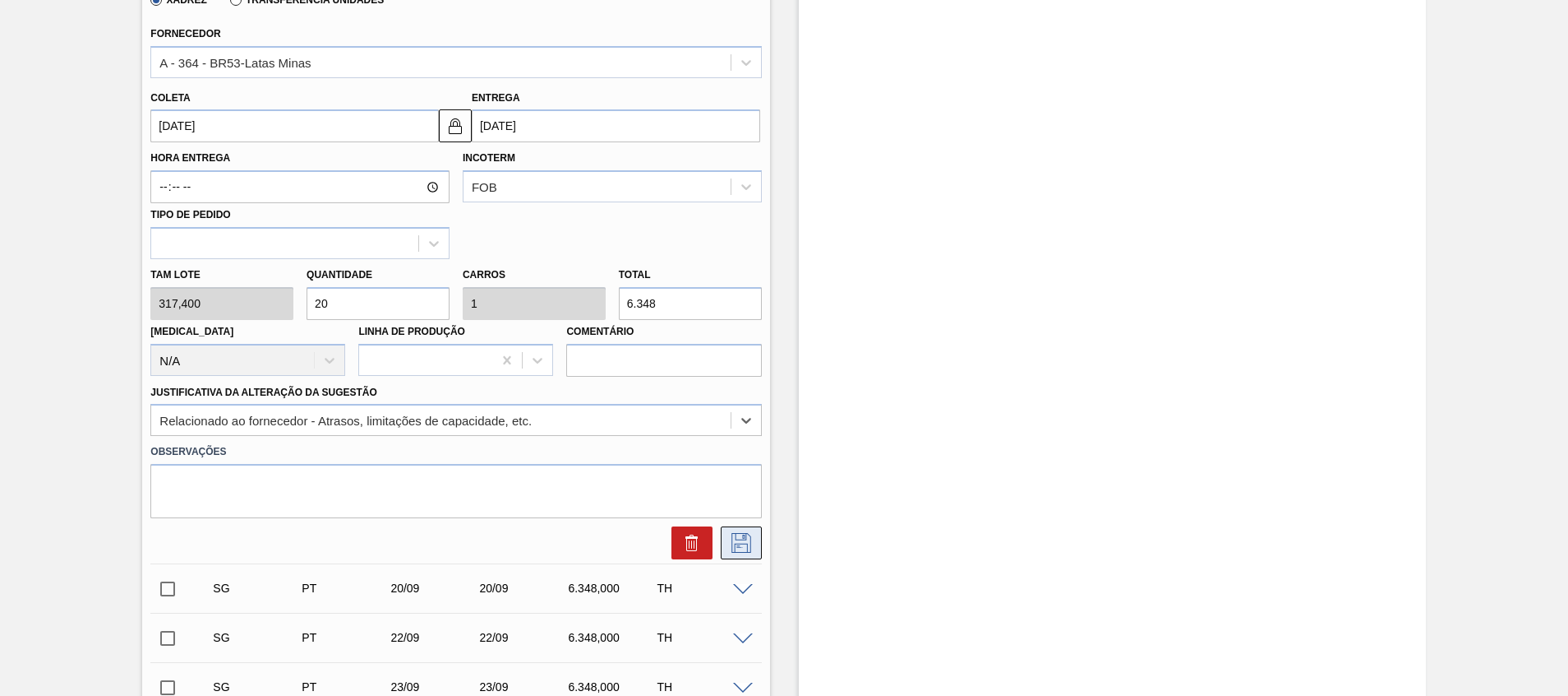
click at [728, 550] on icon at bounding box center [742, 542] width 26 height 20
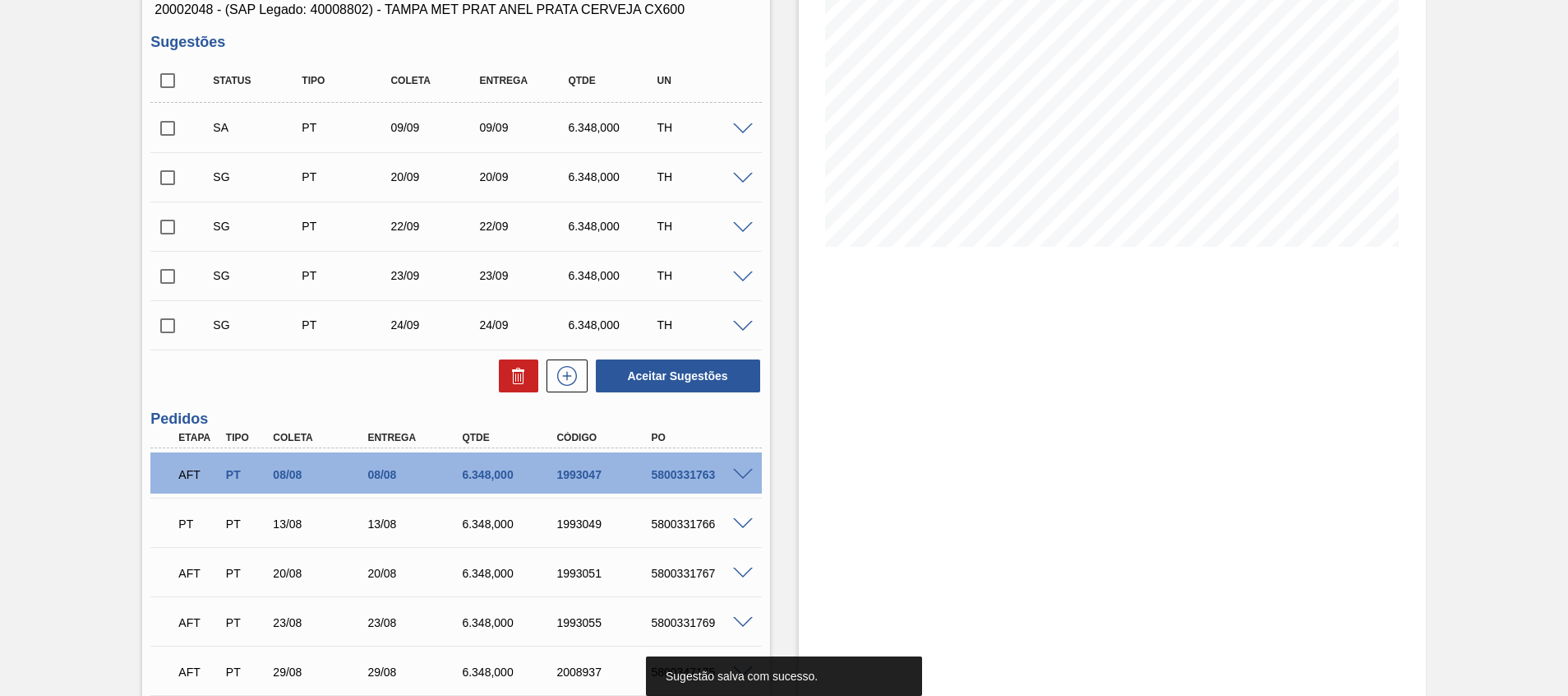
scroll to position [233, 0]
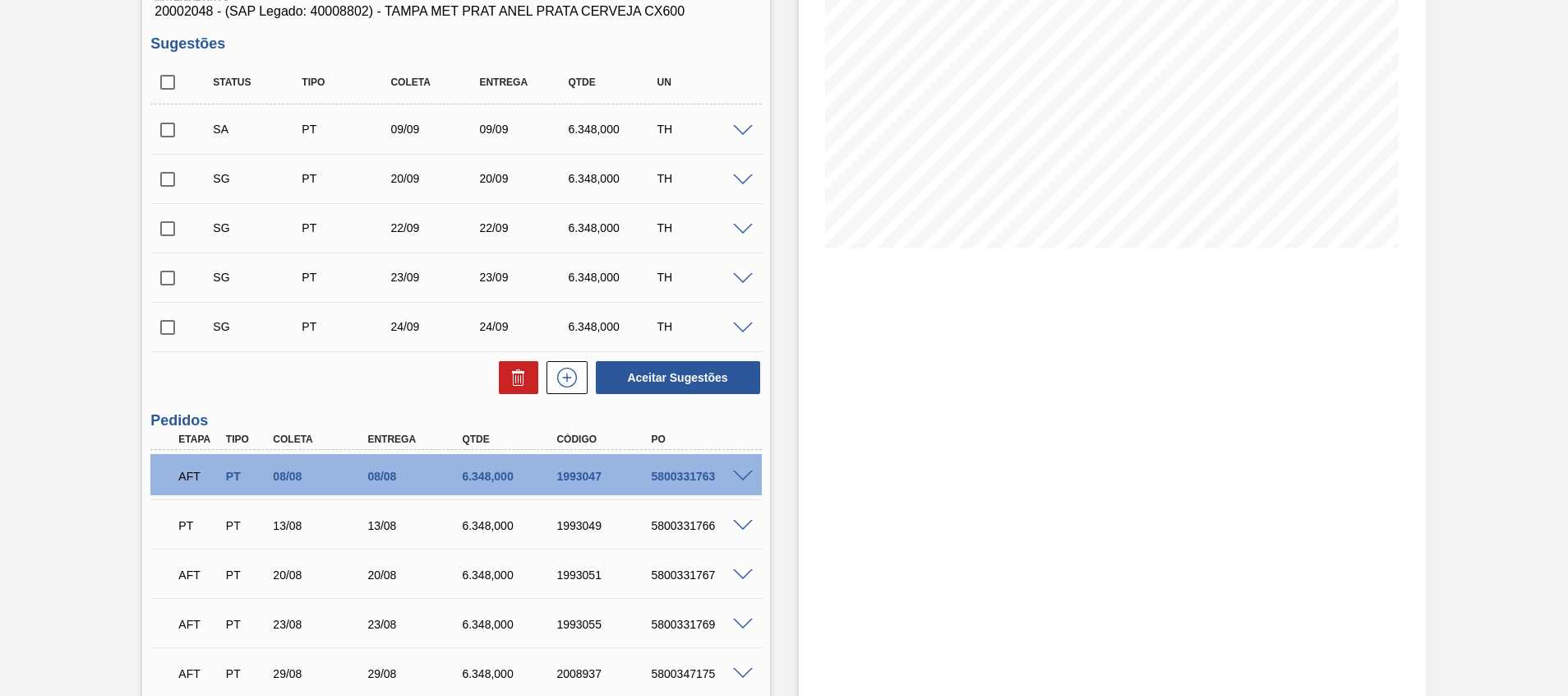
click at [743, 178] on span at bounding box center [742, 181] width 20 height 12
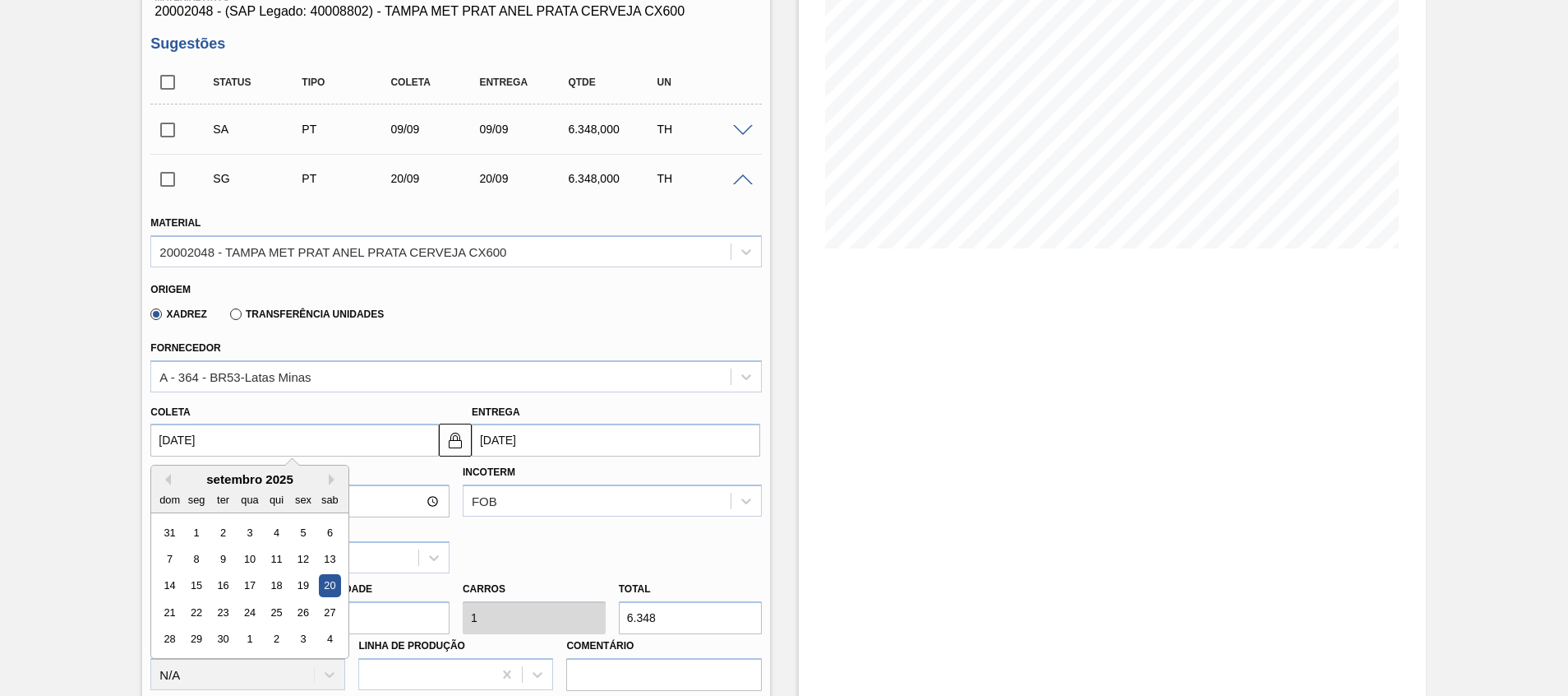
click at [250, 441] on input "20/09/2025" at bounding box center [294, 440] width 289 height 33
click at [269, 551] on div "11" at bounding box center [277, 559] width 23 height 23
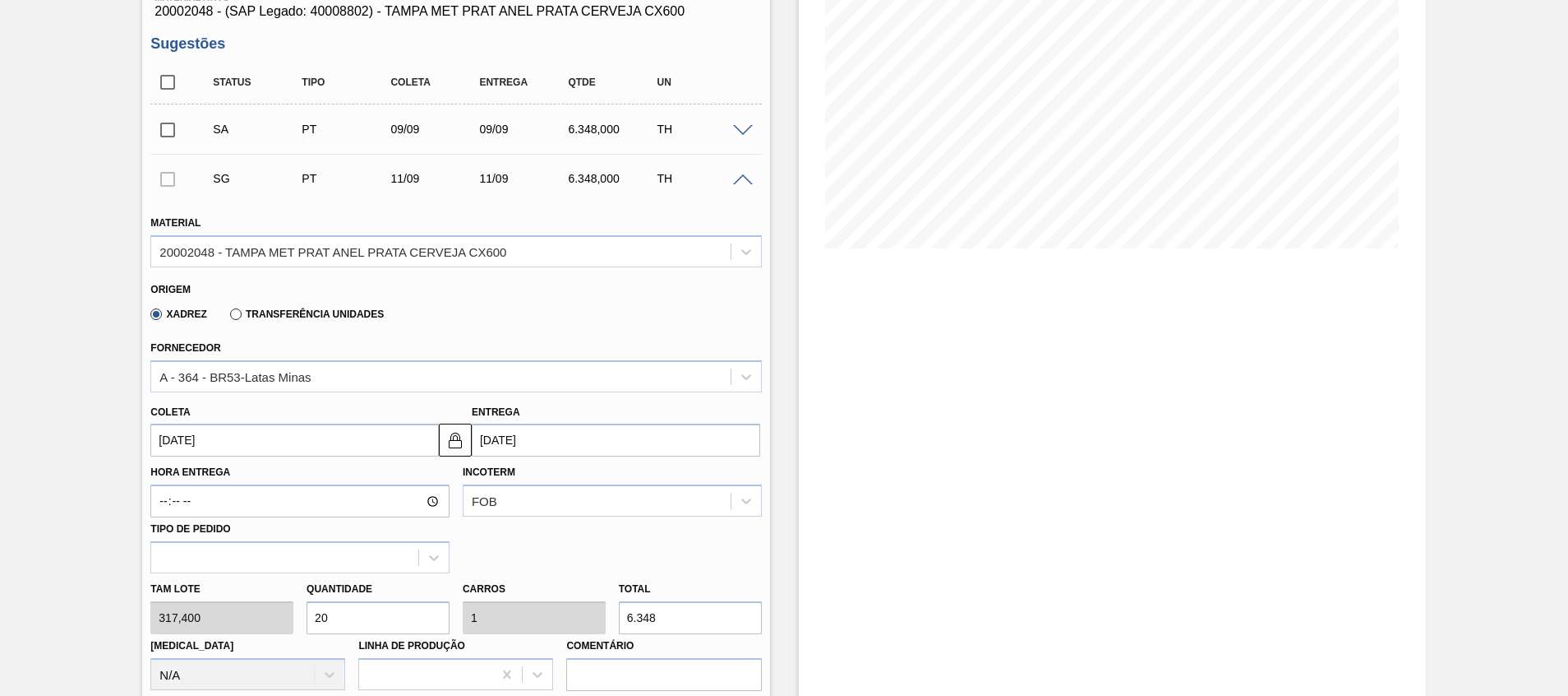
type input "11/09/2025"
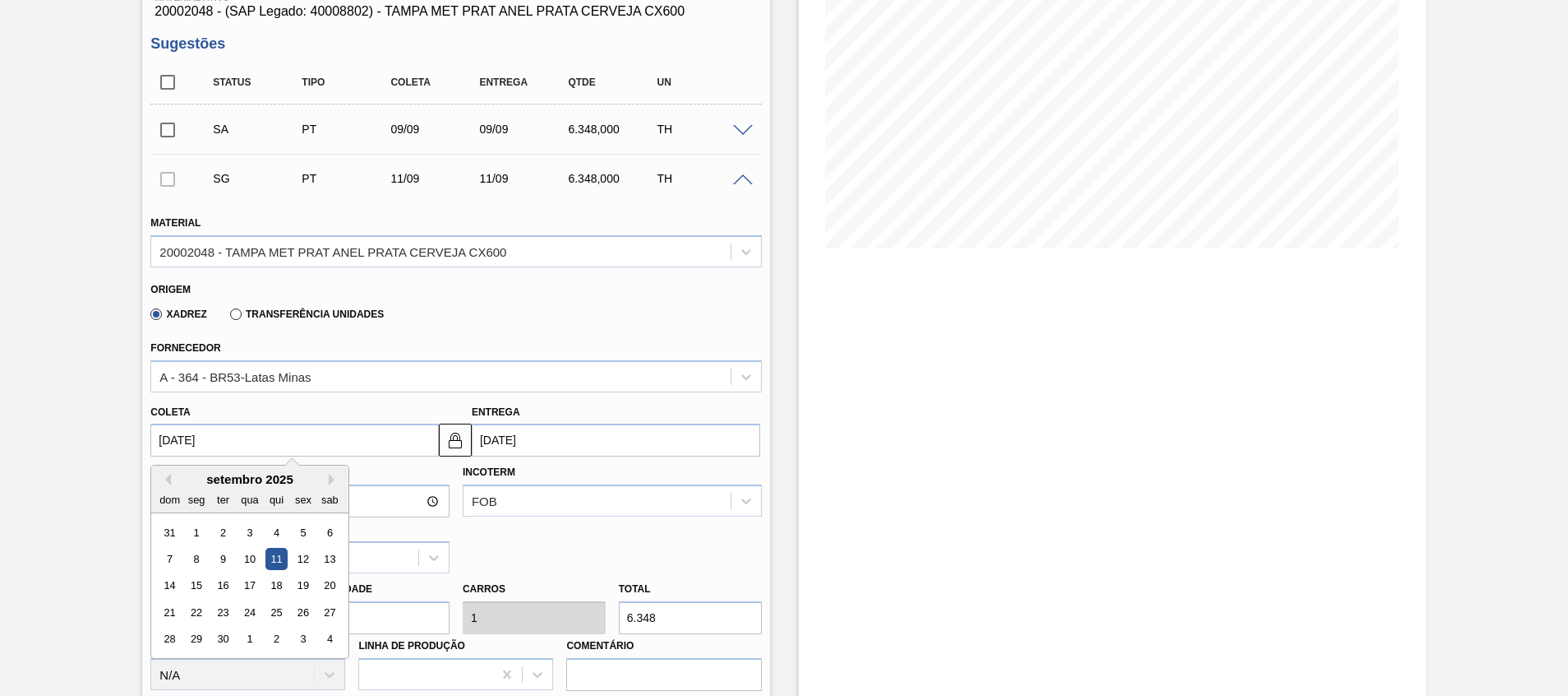
click at [258, 448] on input "11/09/2025" at bounding box center [294, 440] width 289 height 33
click at [252, 555] on div "10" at bounding box center [251, 559] width 23 height 23
type input "10/09/2025"
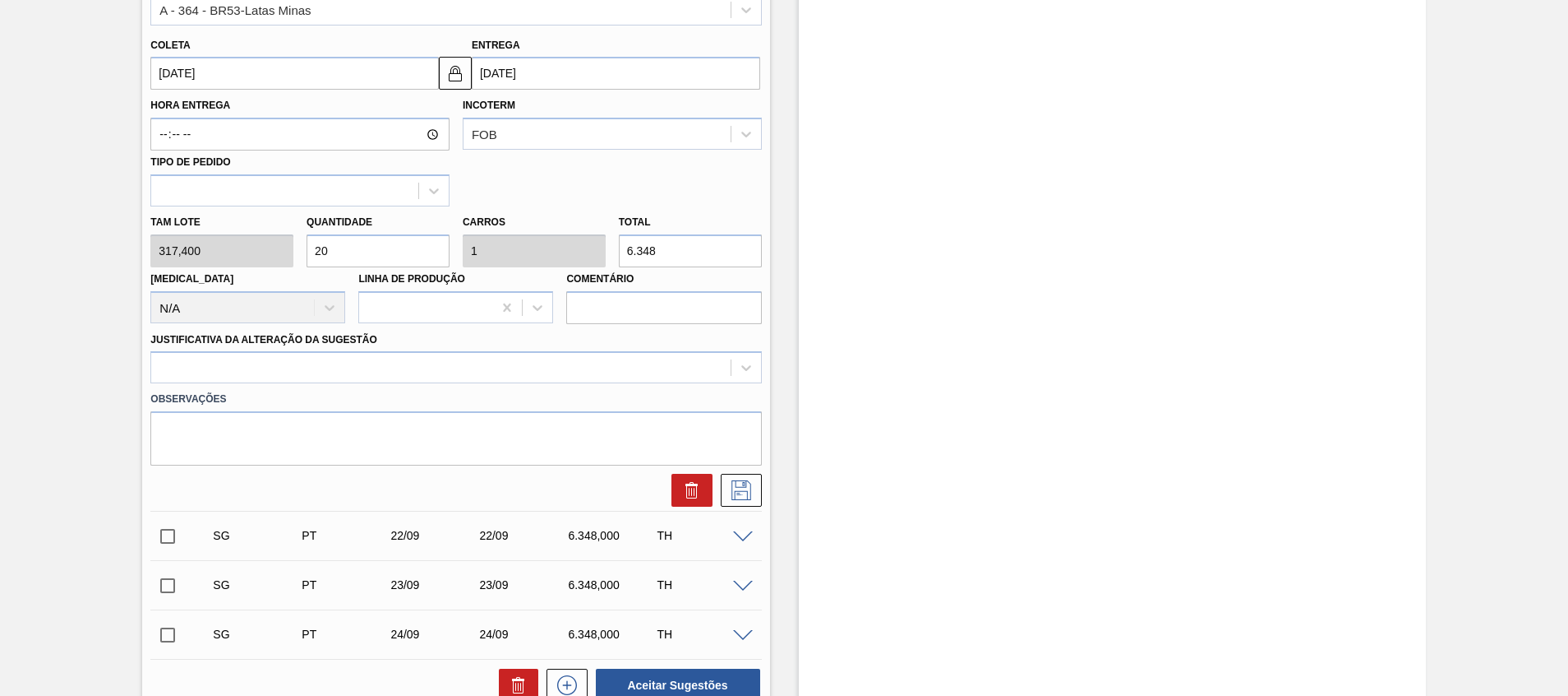
scroll to position [603, 0]
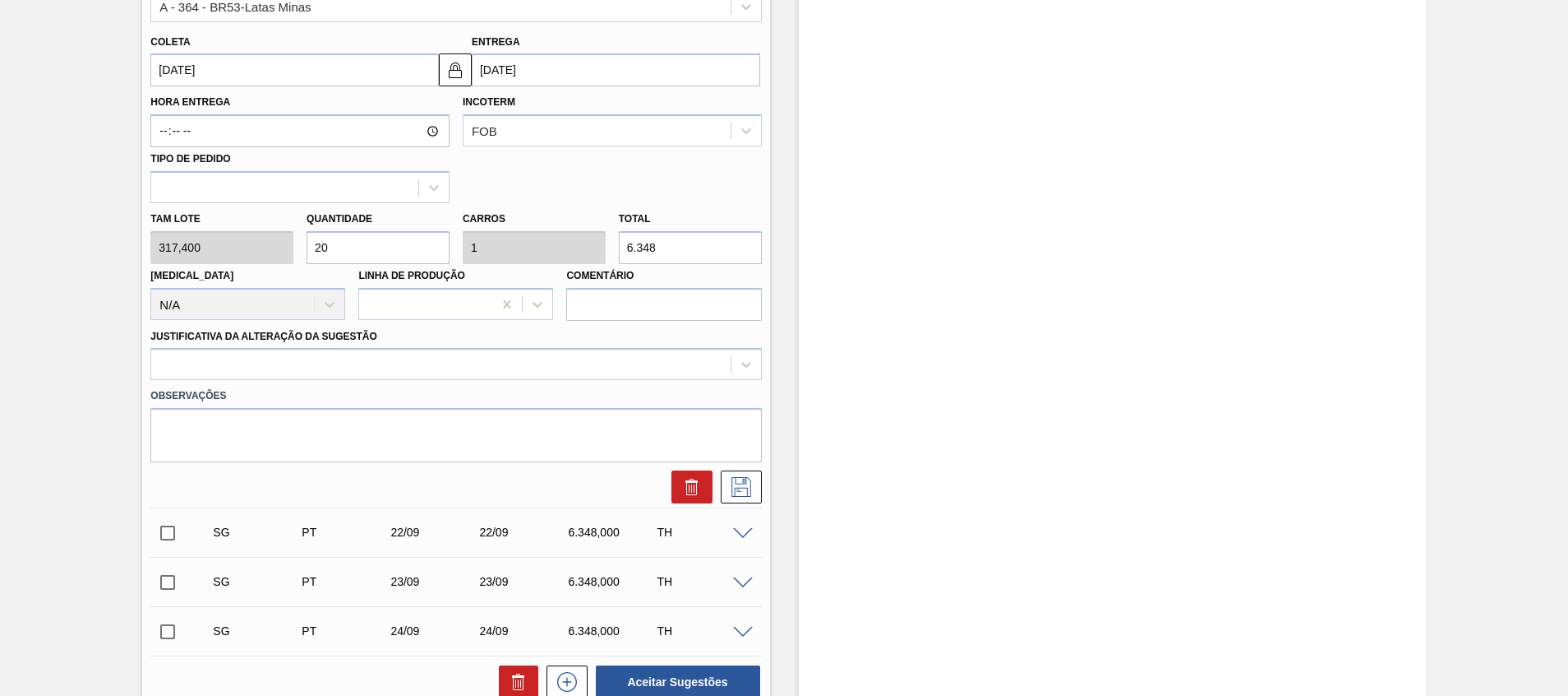
click at [454, 389] on label "Observações" at bounding box center [455, 395] width 611 height 23
click at [468, 364] on div at bounding box center [440, 364] width 578 height 23
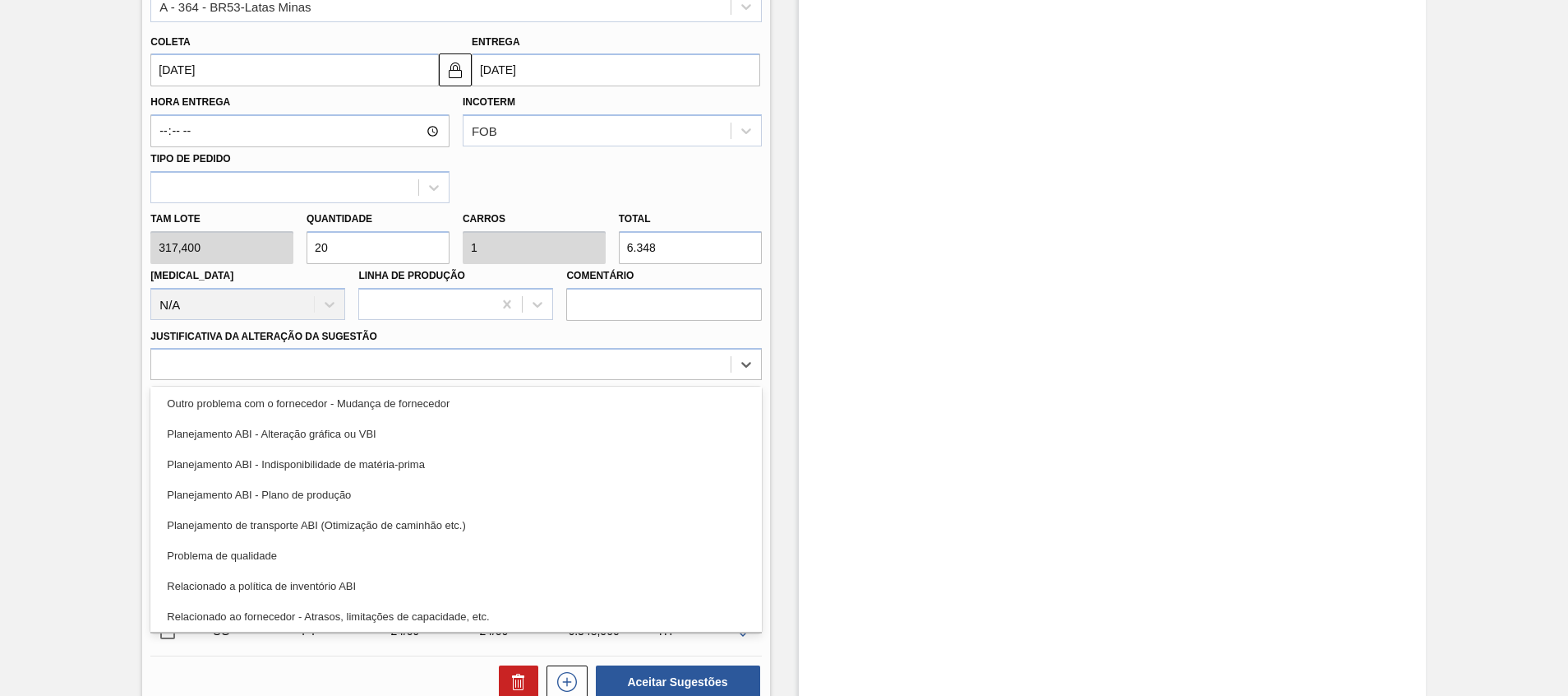
scroll to position [307, 0]
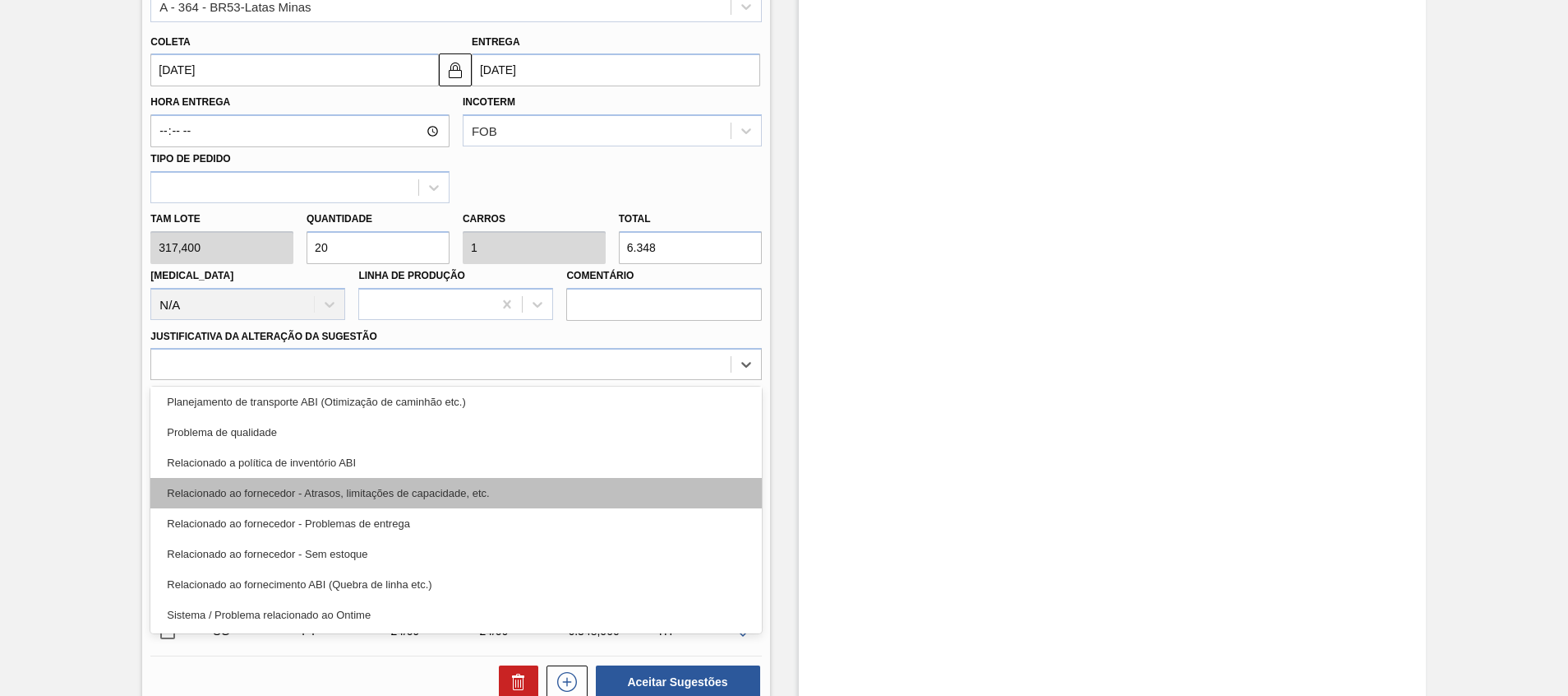
click at [640, 504] on div "Relacionado ao fornecedor - Atrasos, limitações de capacidade, etc." at bounding box center [455, 493] width 611 height 30
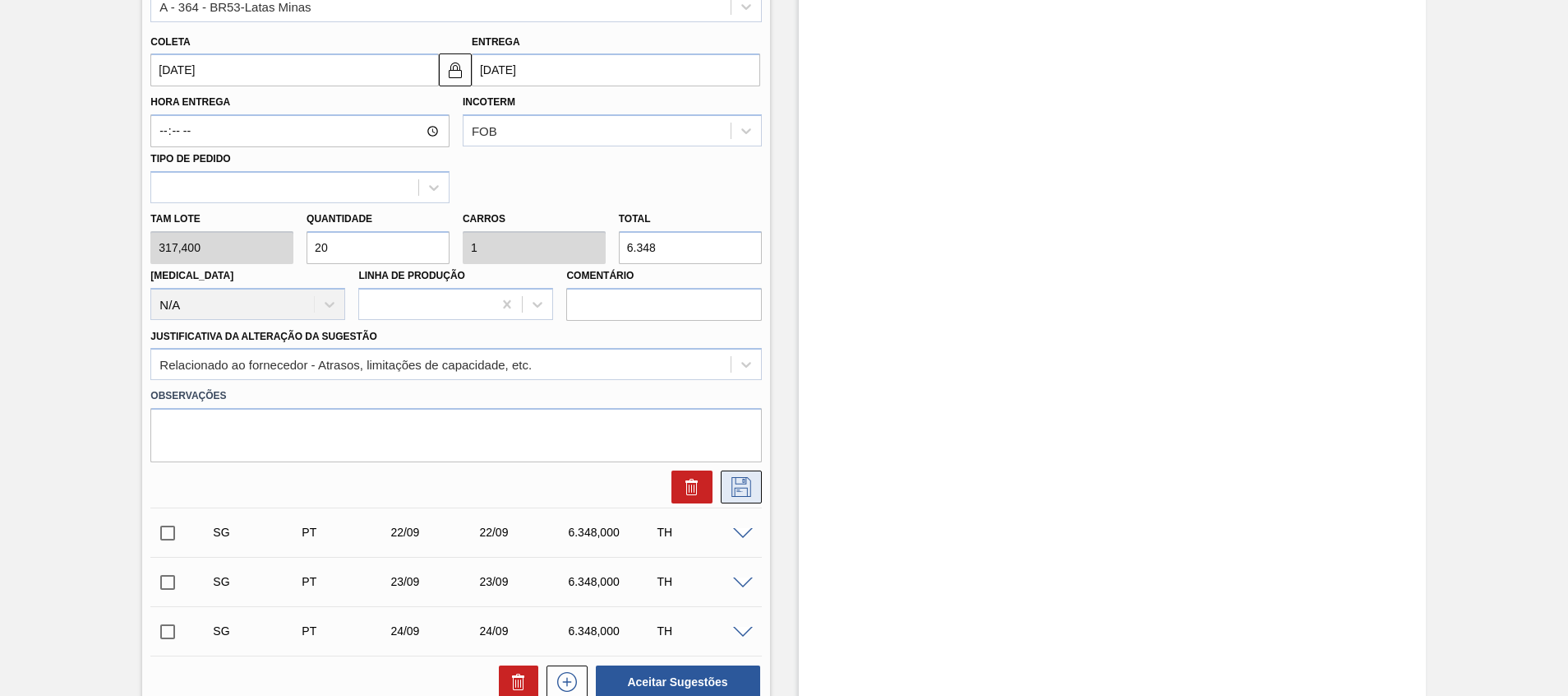
click at [734, 495] on icon at bounding box center [742, 487] width 26 height 20
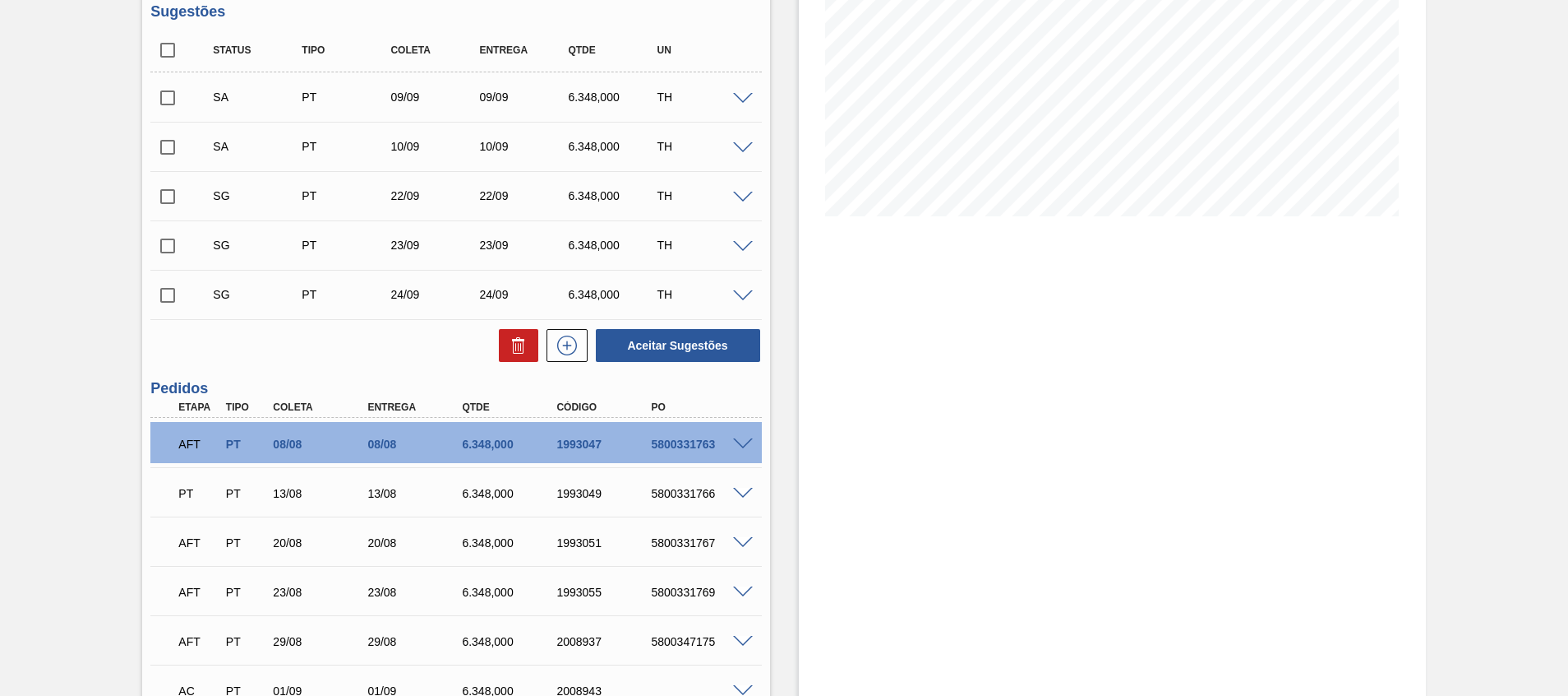
scroll to position [109, 0]
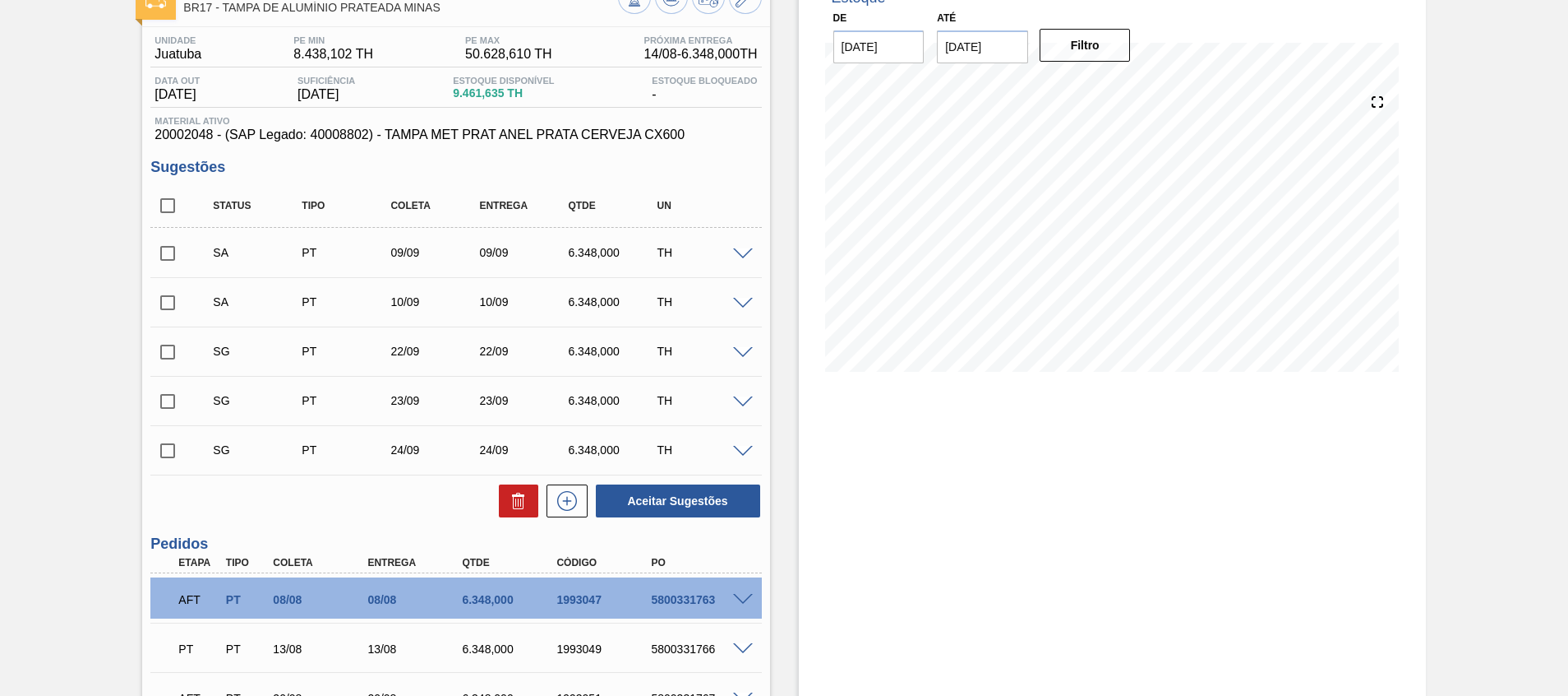
click at [164, 247] on input "checkbox" at bounding box center [167, 253] width 35 height 35
checkbox input "true"
click at [172, 296] on input "checkbox" at bounding box center [167, 303] width 35 height 35
checkbox input "true"
click at [644, 509] on button "Aceitar Sugestões" at bounding box center [678, 501] width 165 height 33
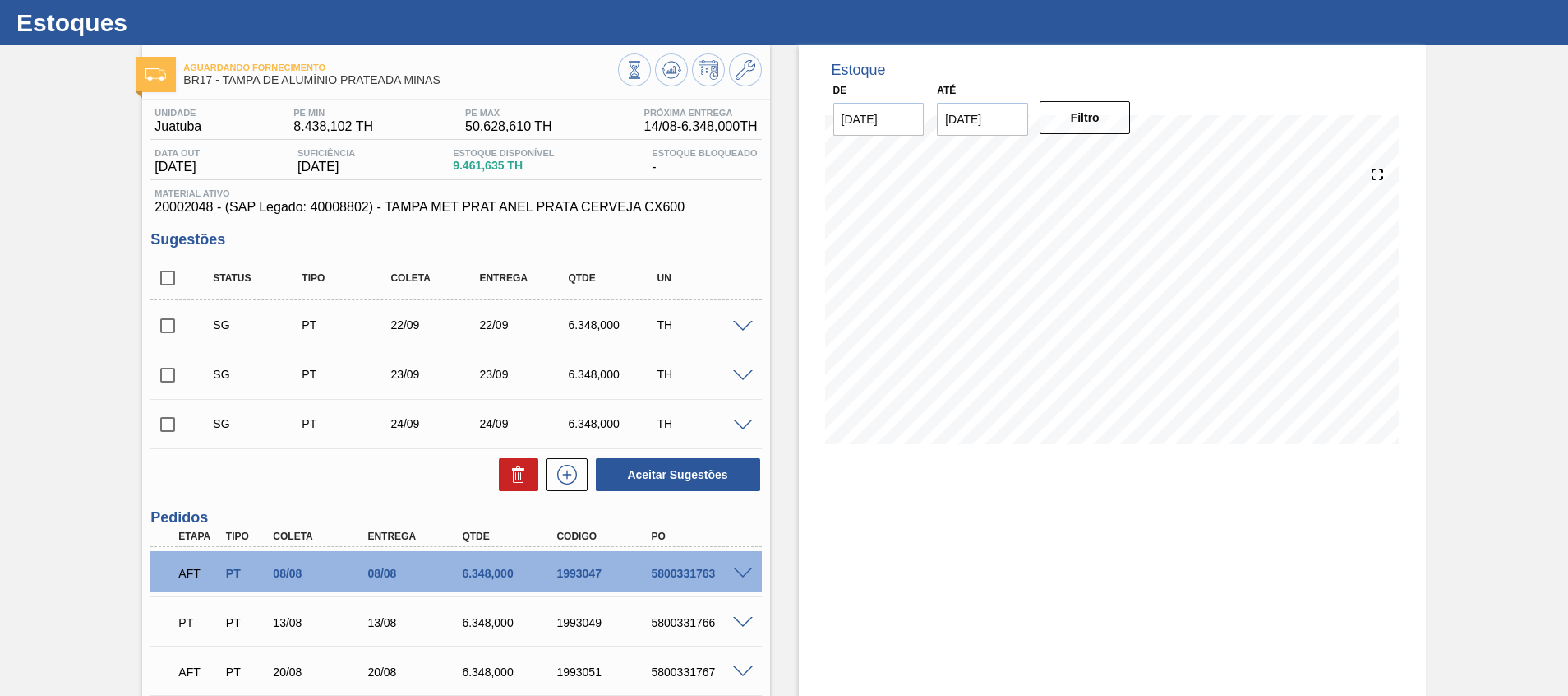
scroll to position [0, 0]
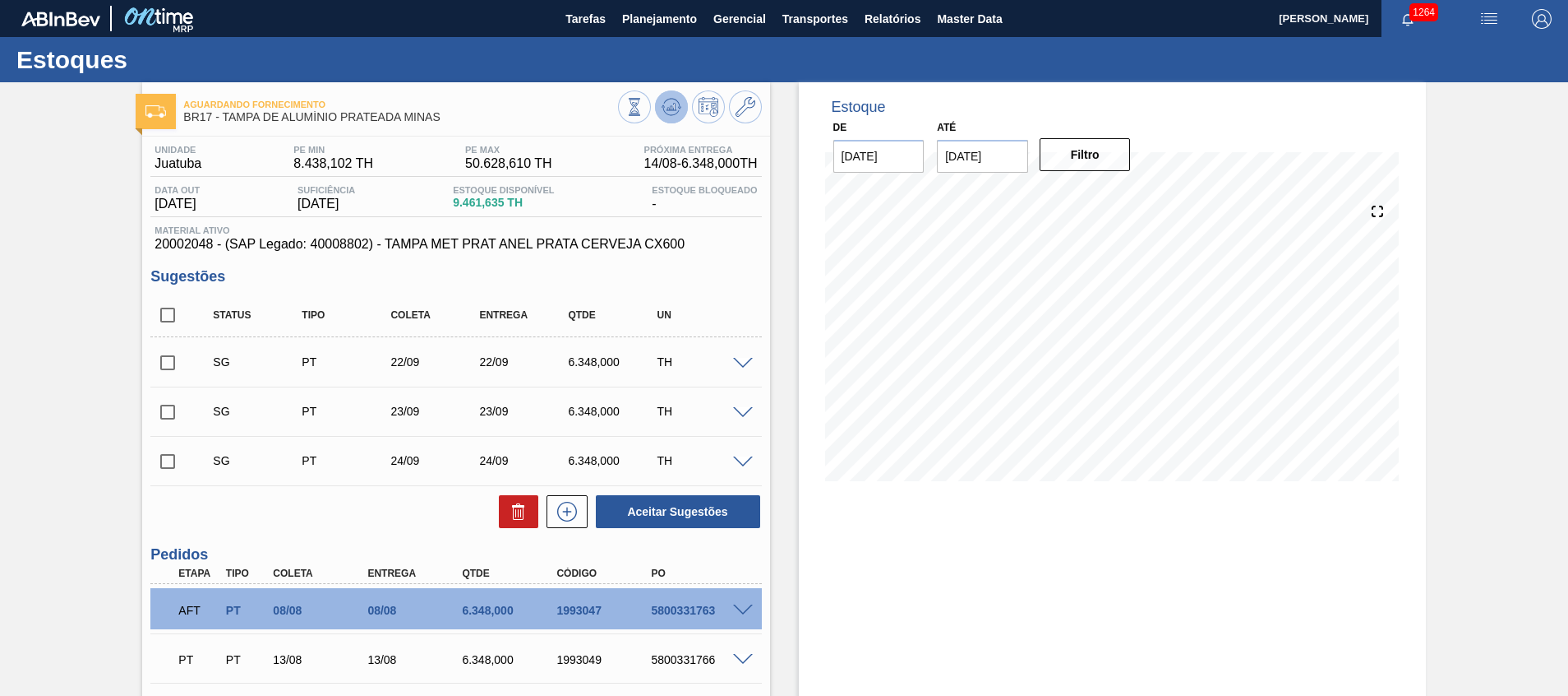
click at [644, 105] on icon at bounding box center [634, 107] width 18 height 18
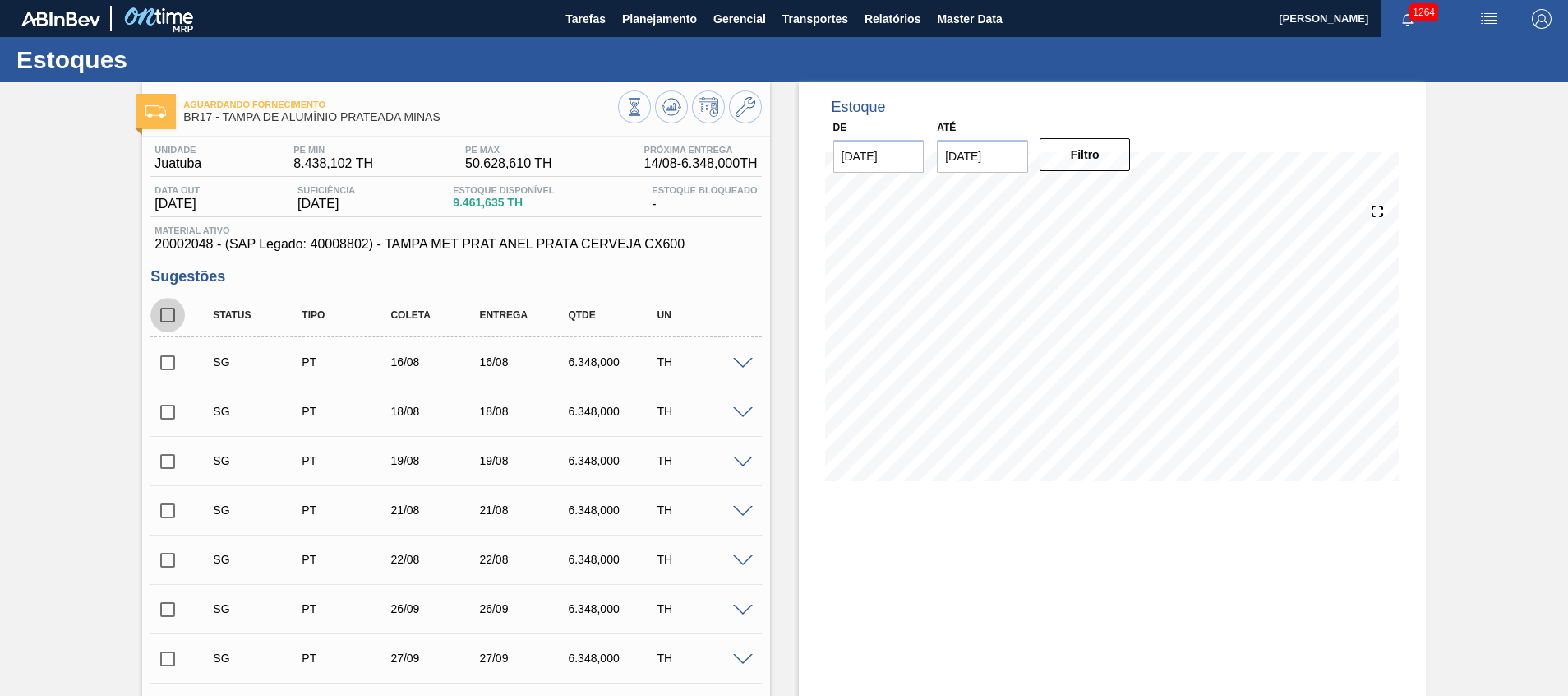
click at [168, 311] on input "checkbox" at bounding box center [167, 315] width 35 height 35
checkbox input "true"
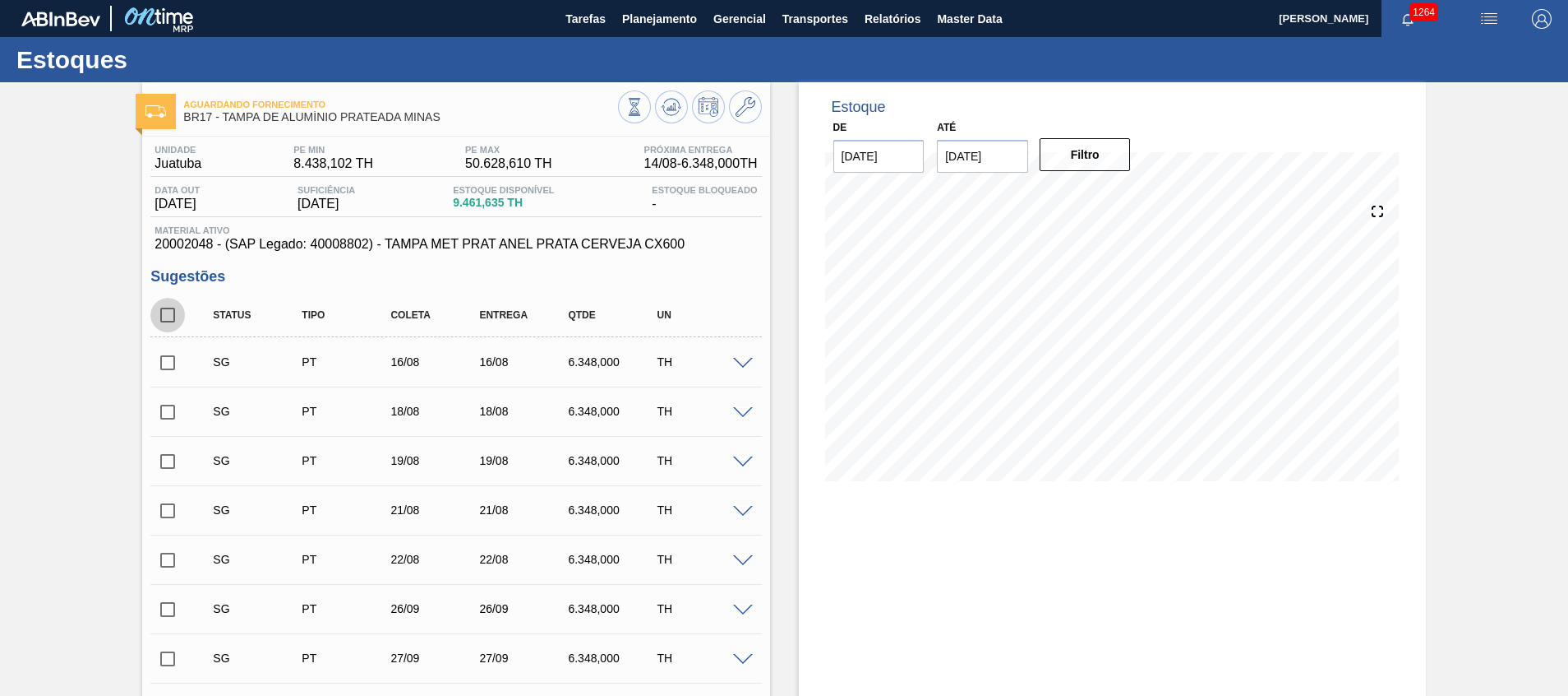
checkbox input "true"
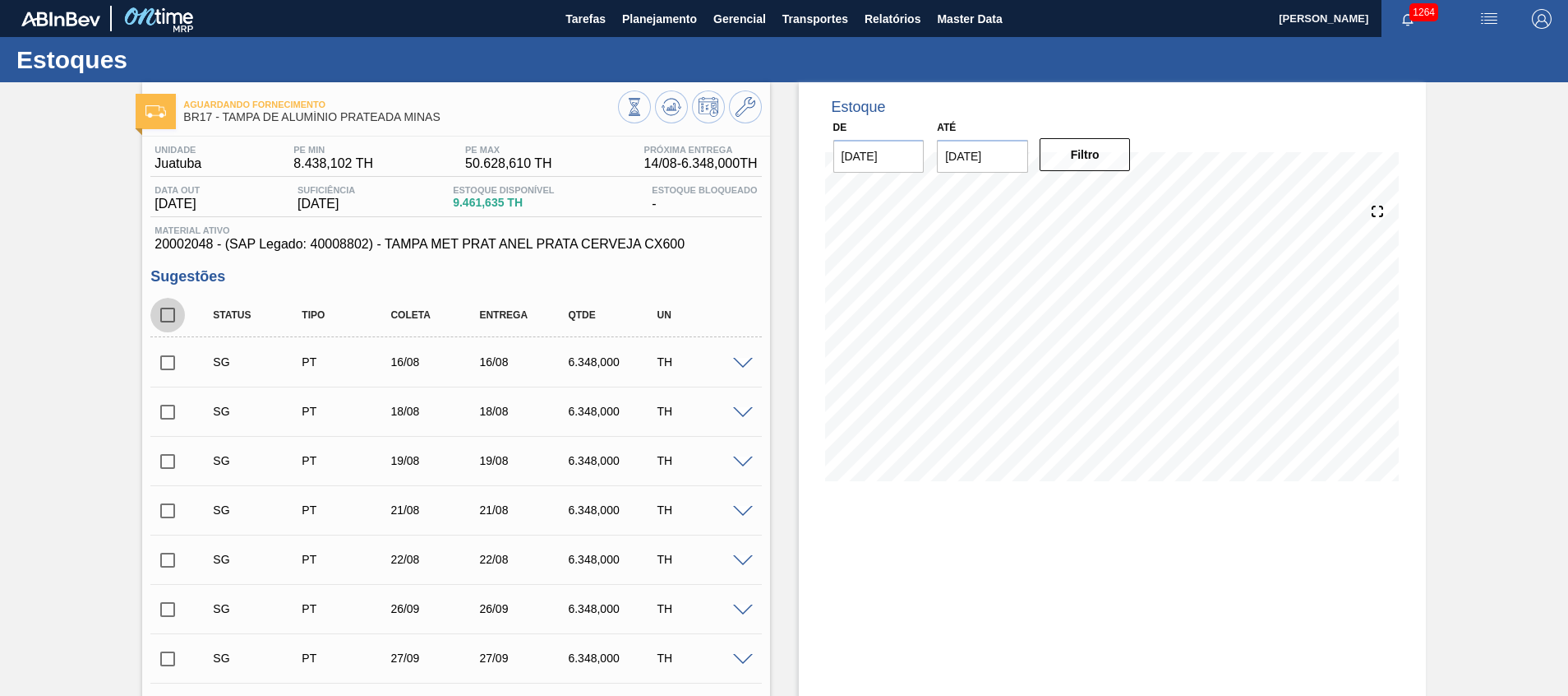
checkbox input "true"
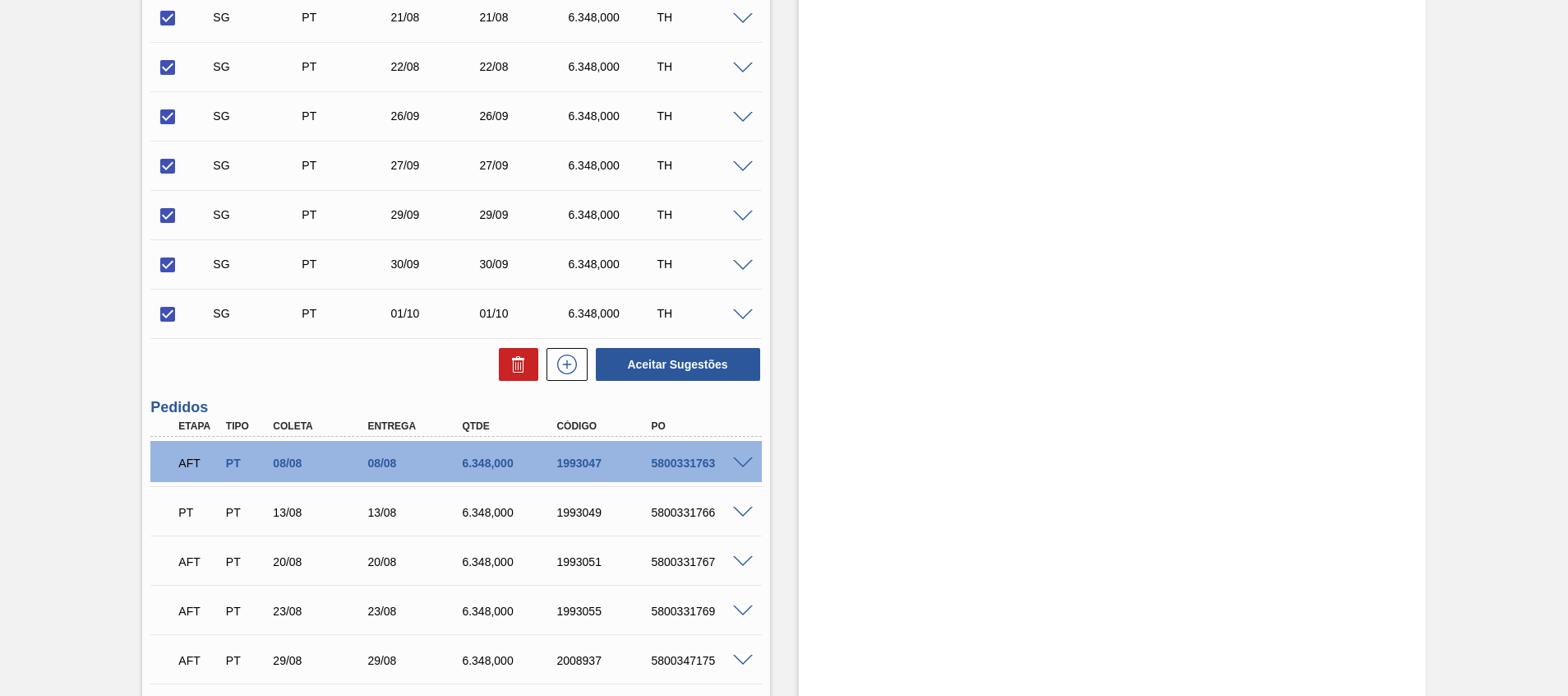
scroll to position [494, 0]
click at [521, 373] on button at bounding box center [518, 364] width 39 height 33
checkbox input "false"
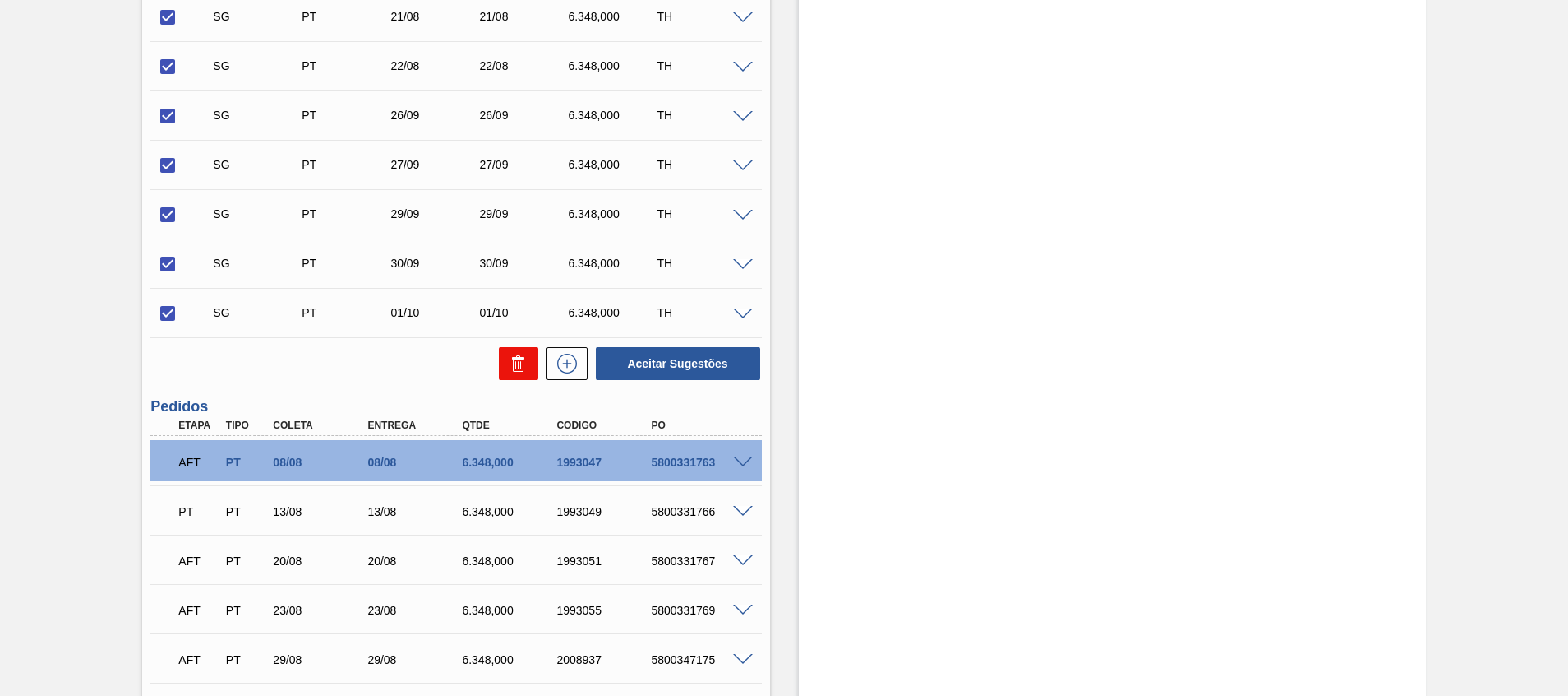
checkbox input "false"
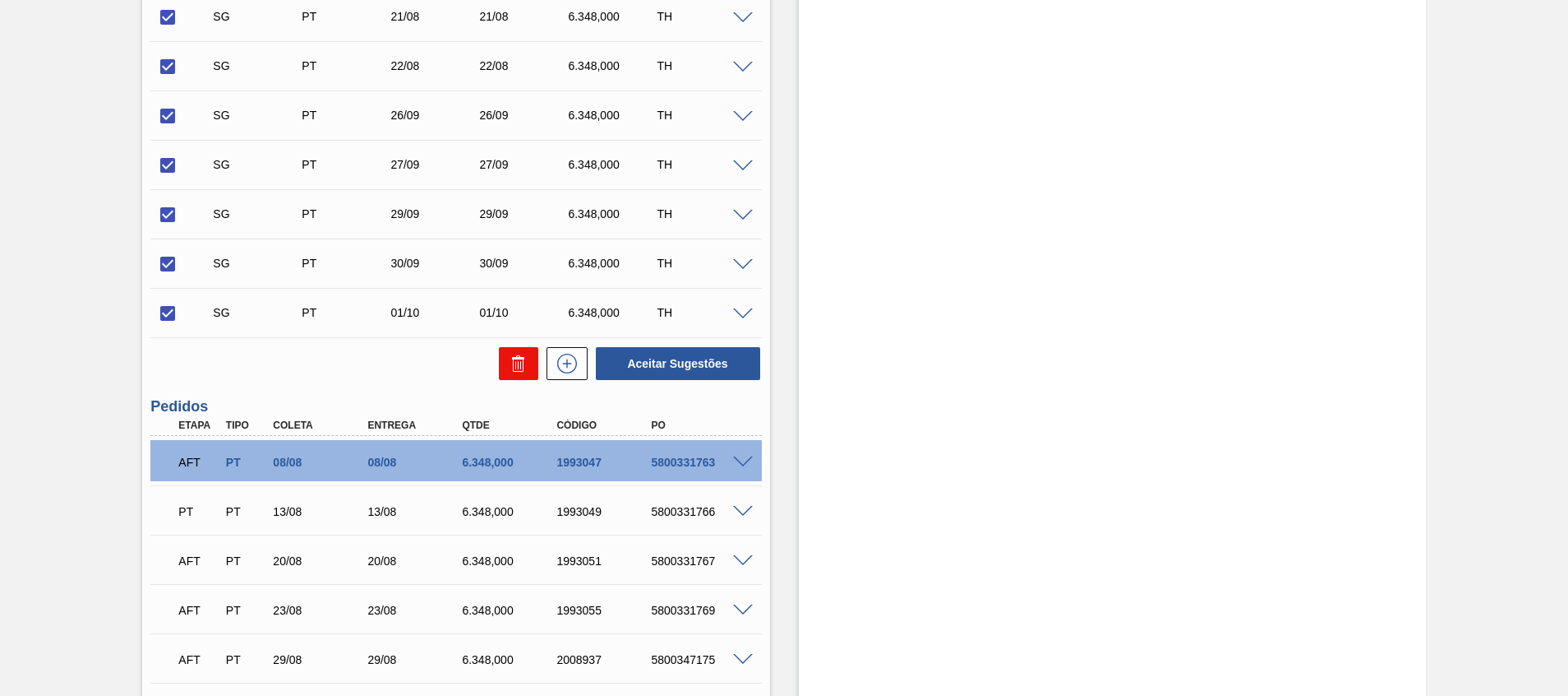
checkbox input "false"
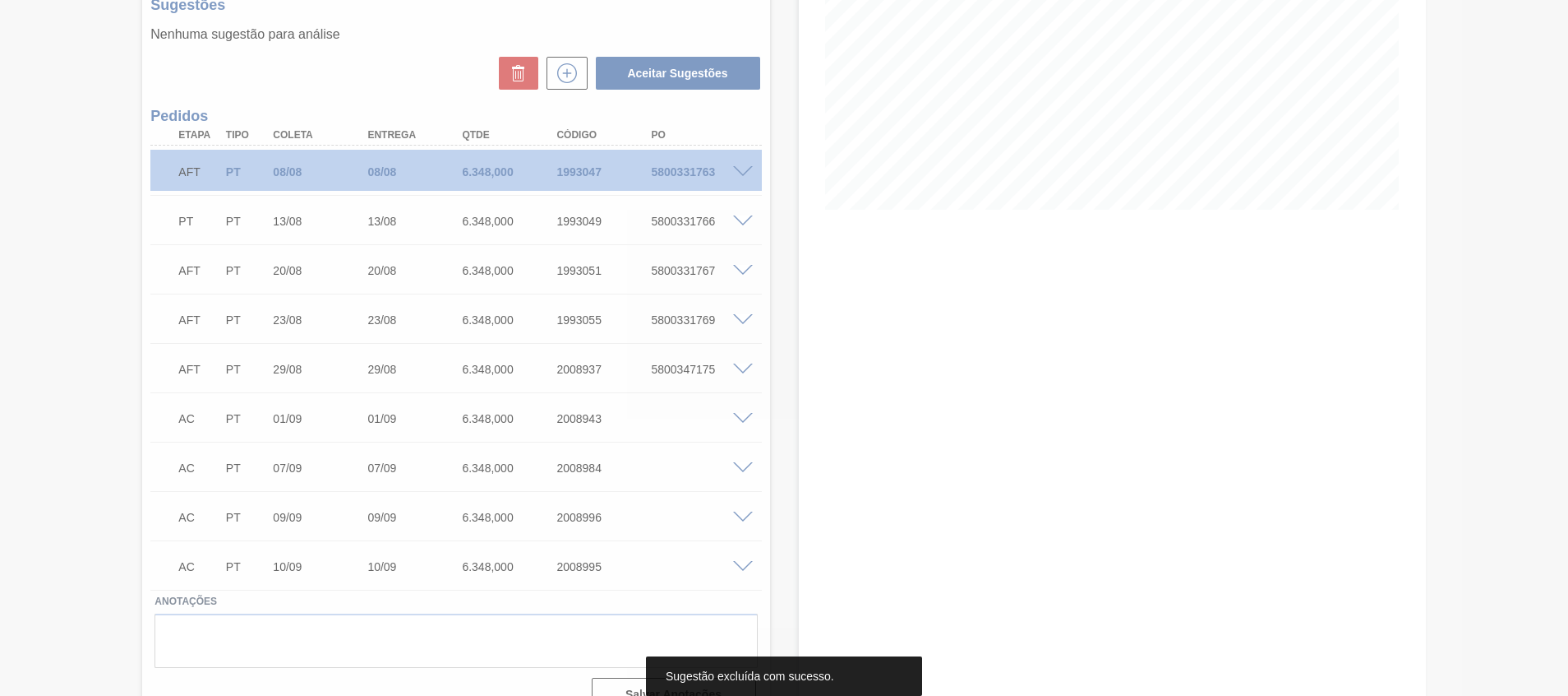
scroll to position [0, 0]
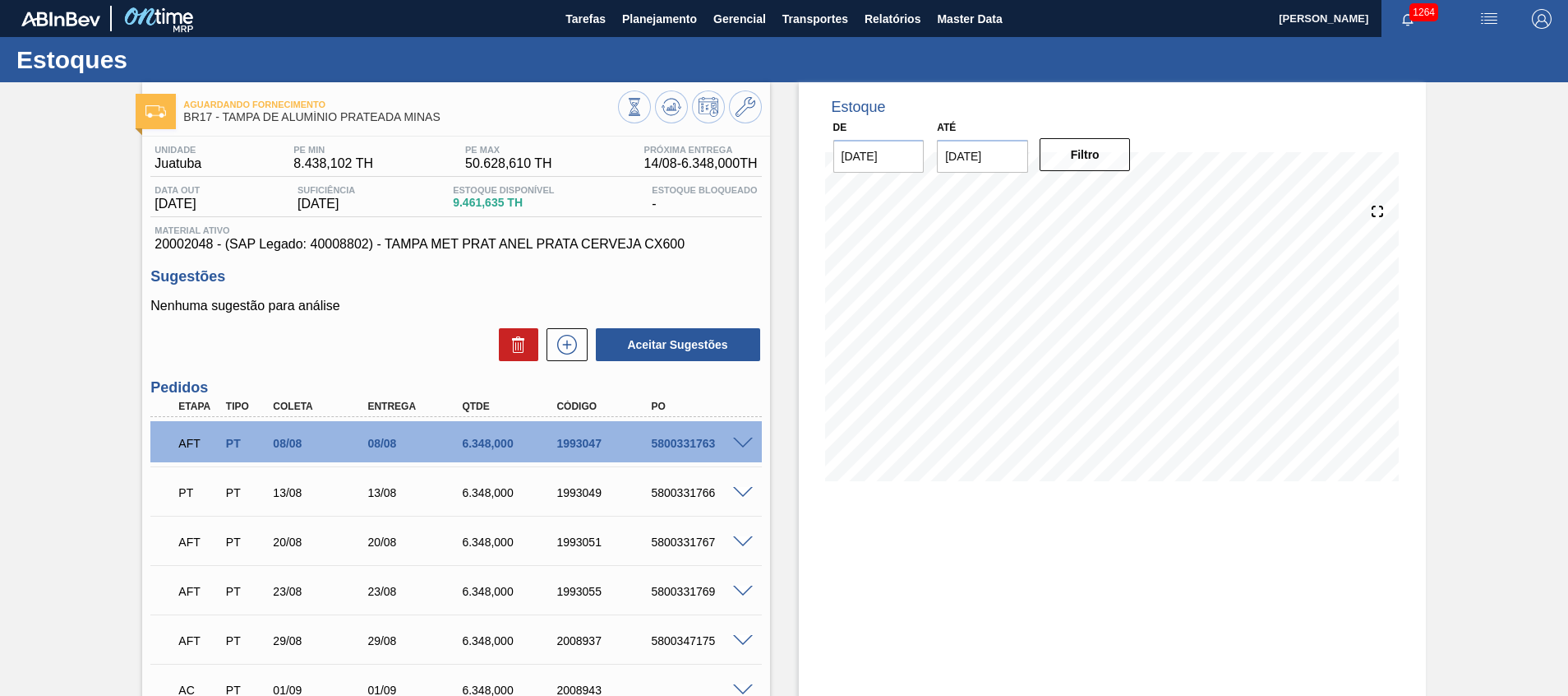
click at [815, 501] on div "Estoque De 14/08/2025 Até 30/09/2025 Filtro 07/09 Projeção de Estoque 7,675.693…" at bounding box center [1112, 294] width 627 height 424
click at [644, 107] on icon at bounding box center [634, 107] width 18 height 18
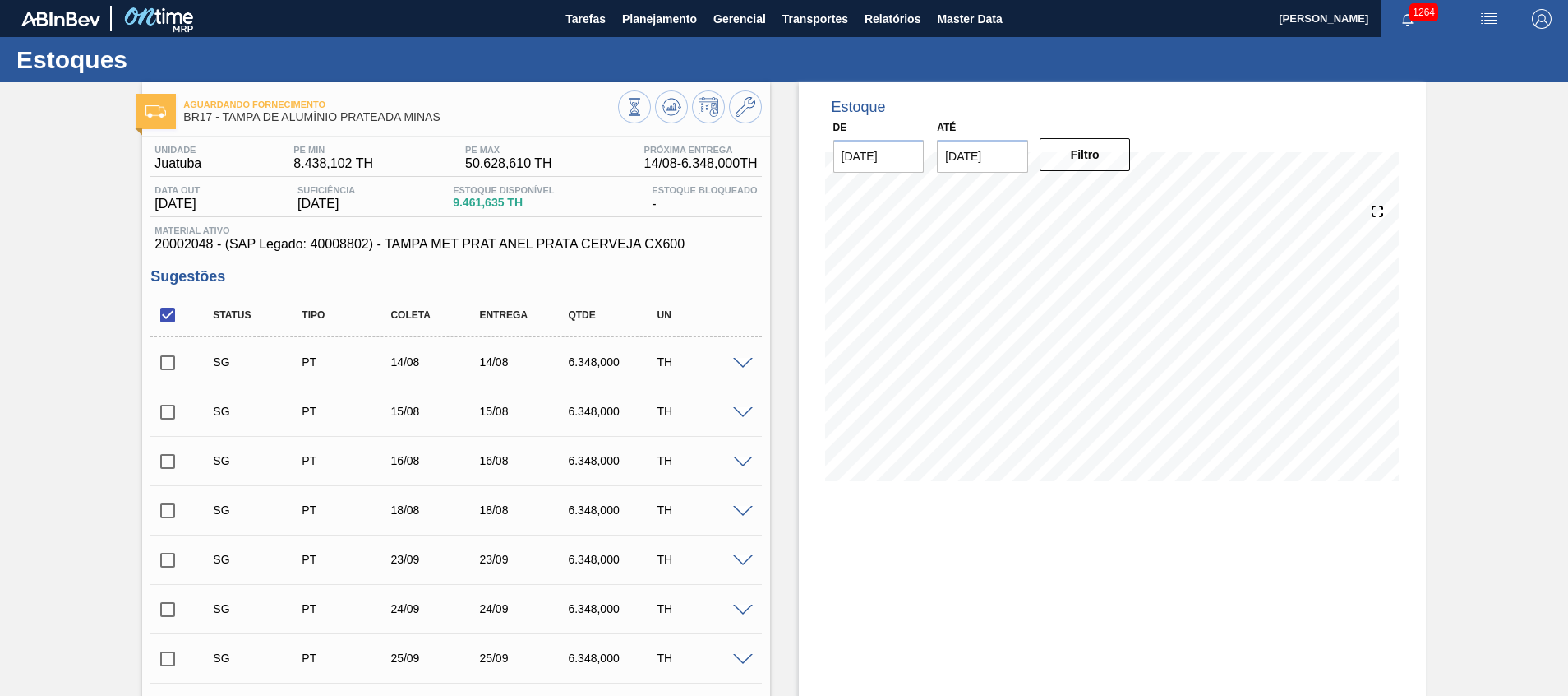
click at [741, 364] on span at bounding box center [742, 364] width 20 height 12
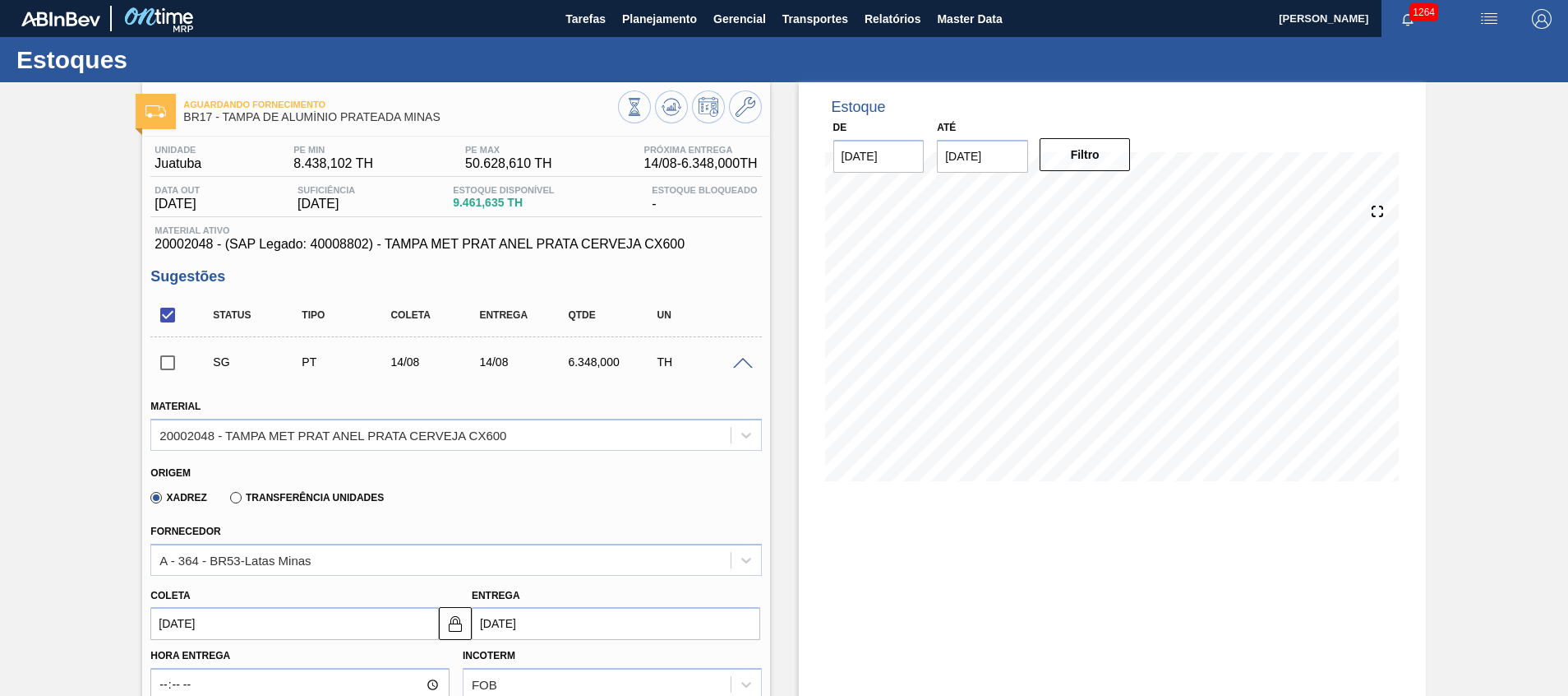
scroll to position [133, 0]
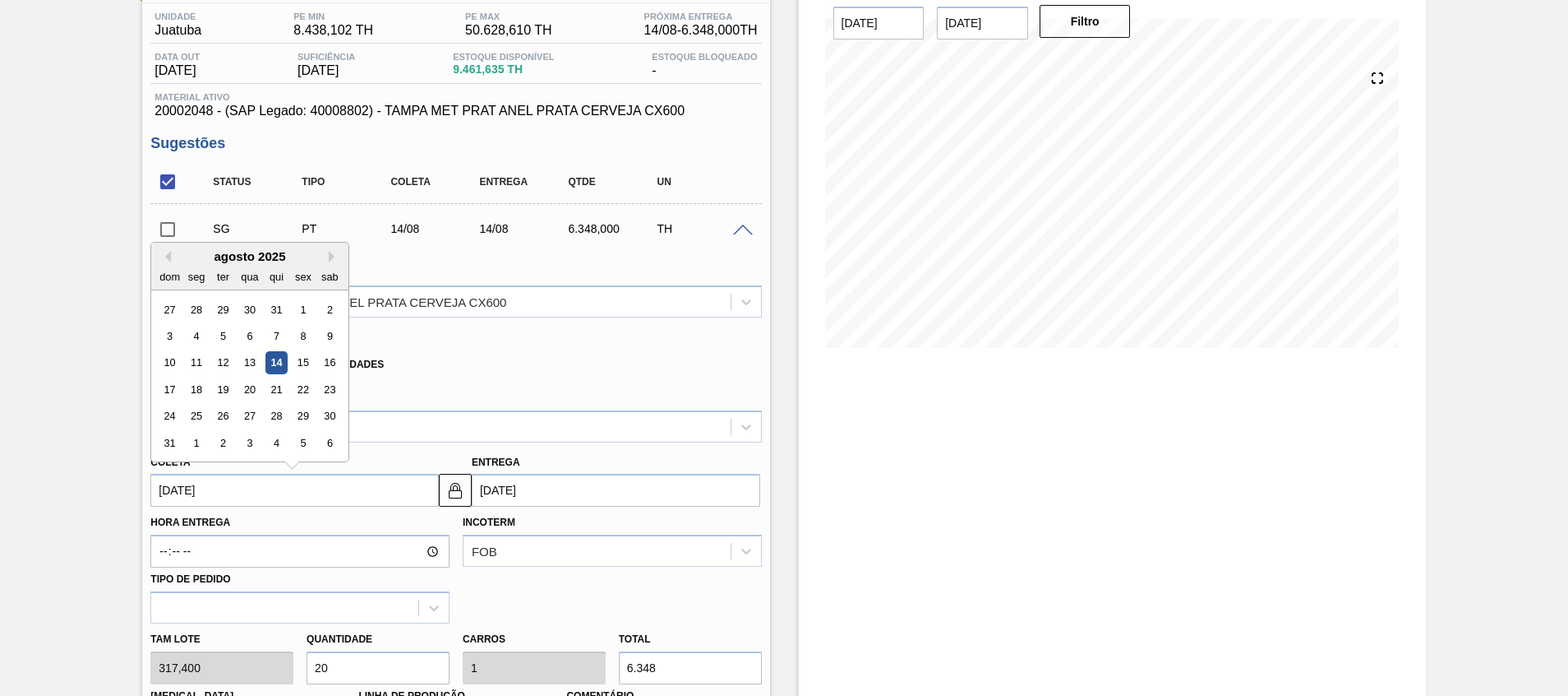
click at [279, 490] on input "[DATE]" at bounding box center [294, 490] width 289 height 33
click at [336, 259] on button "Next Month" at bounding box center [334, 256] width 11 height 11
click at [278, 331] on div "11" at bounding box center [277, 336] width 23 height 23
type input "11/09/2025"
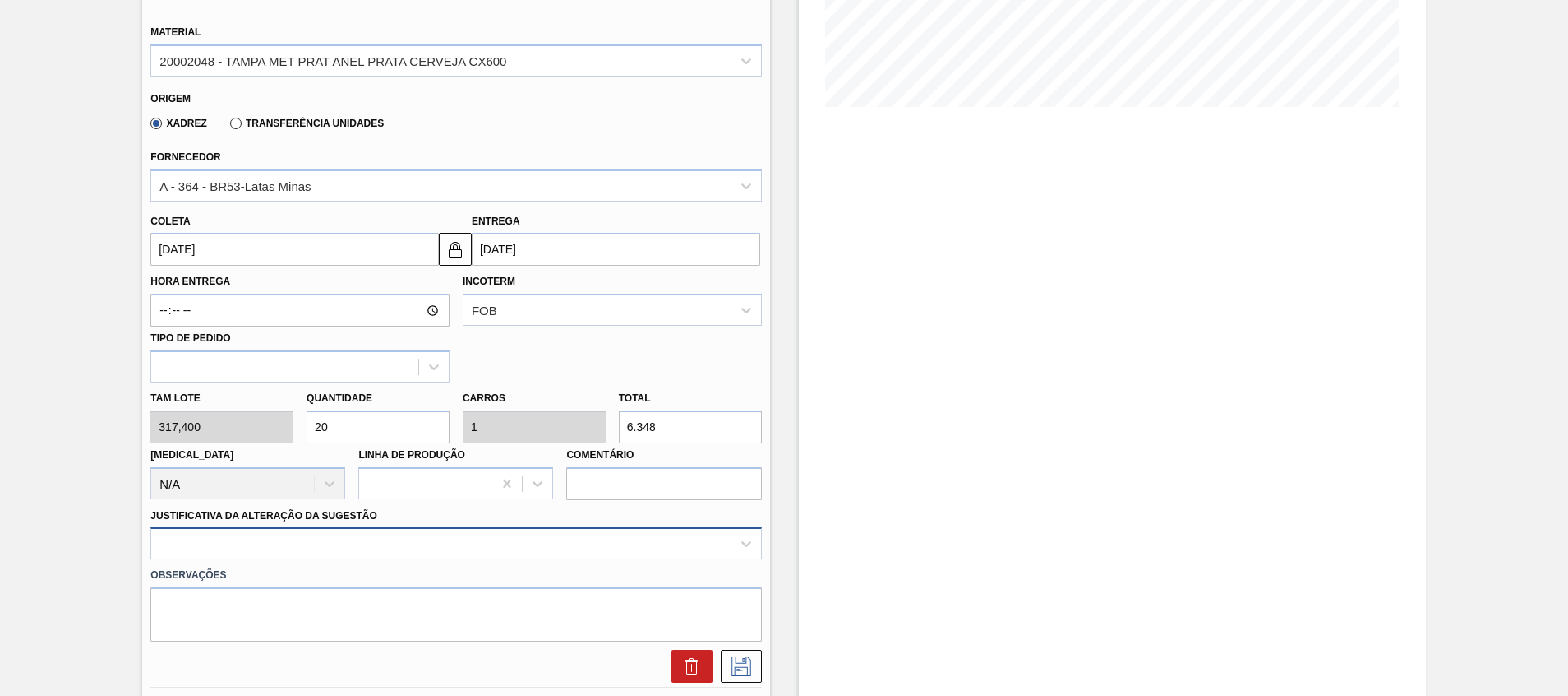
scroll to position [497, 0]
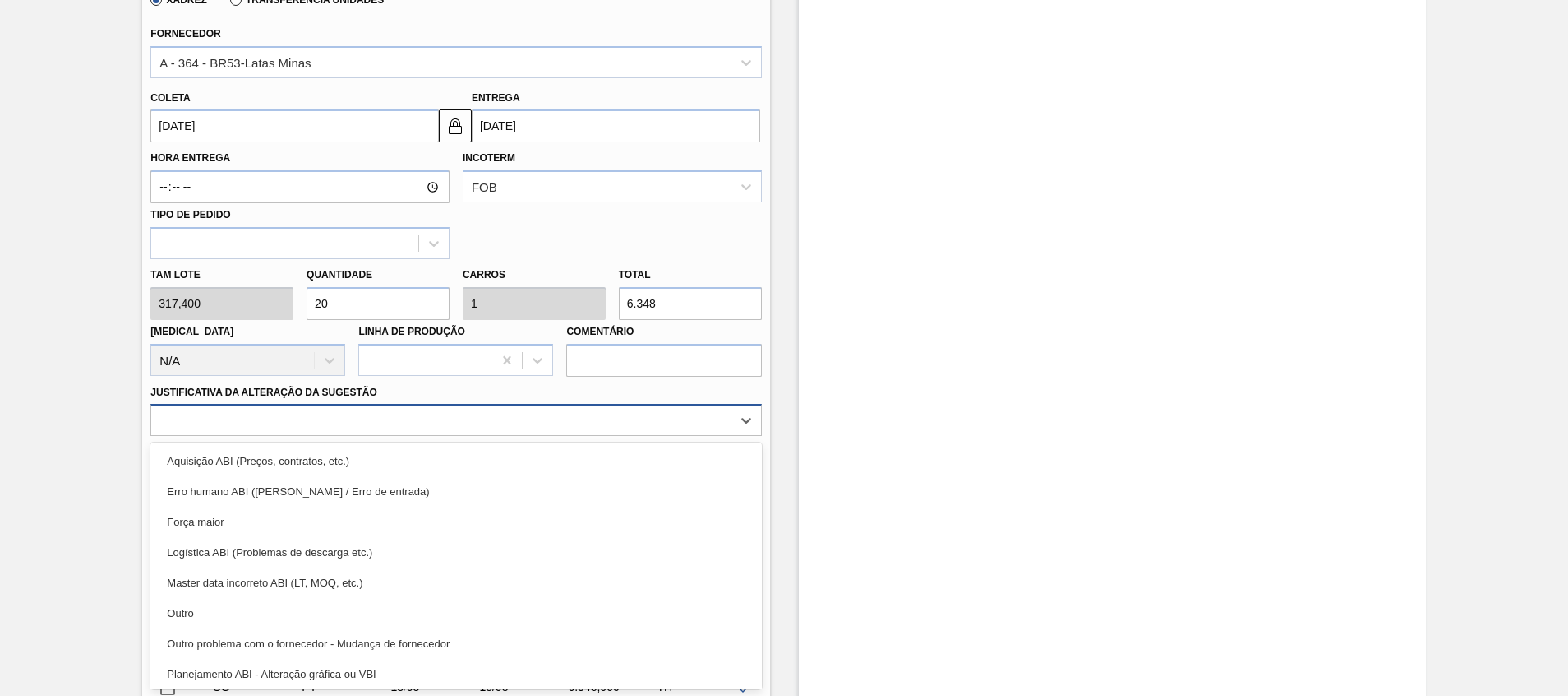
click at [343, 436] on div "option Logística ABI (Problemas de descarga etc.) focused, 4 of 18. 18 results …" at bounding box center [455, 419] width 611 height 32
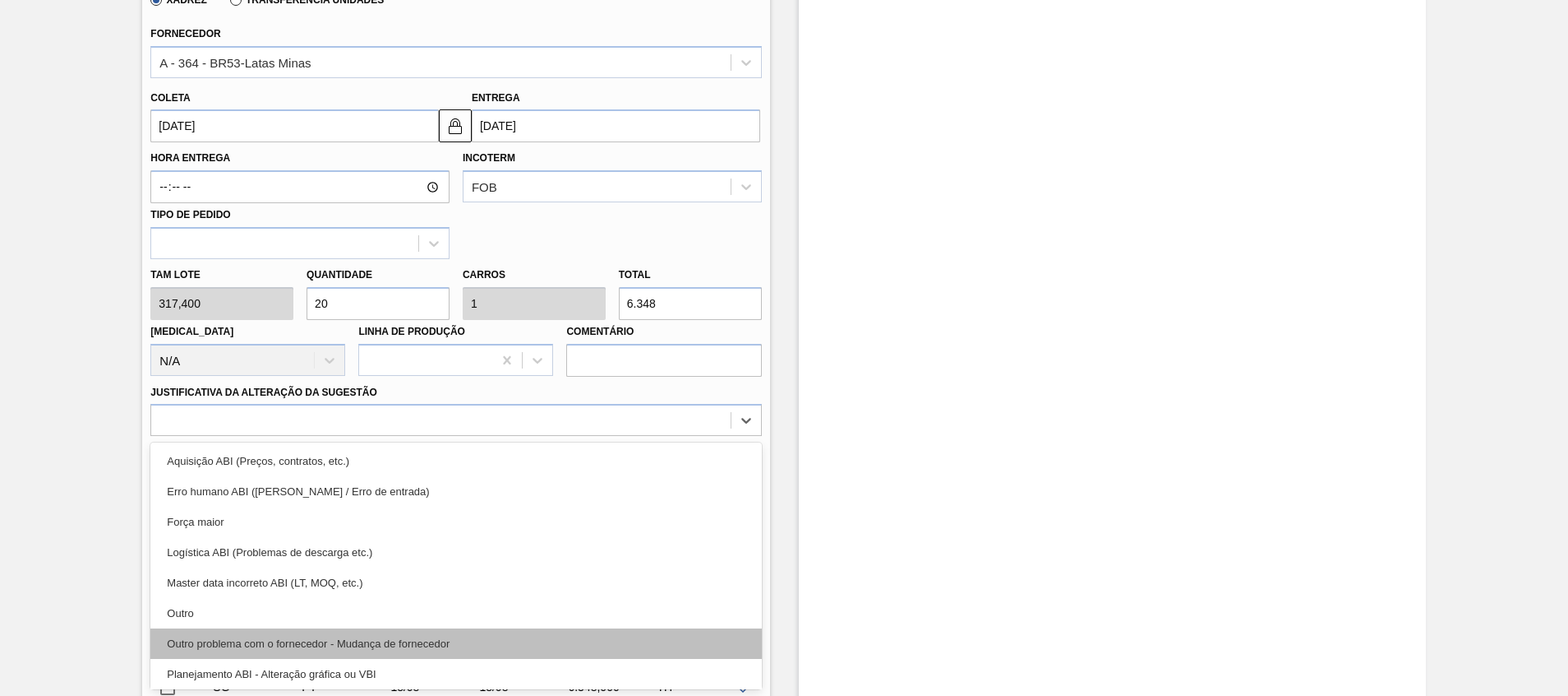
scroll to position [307, 0]
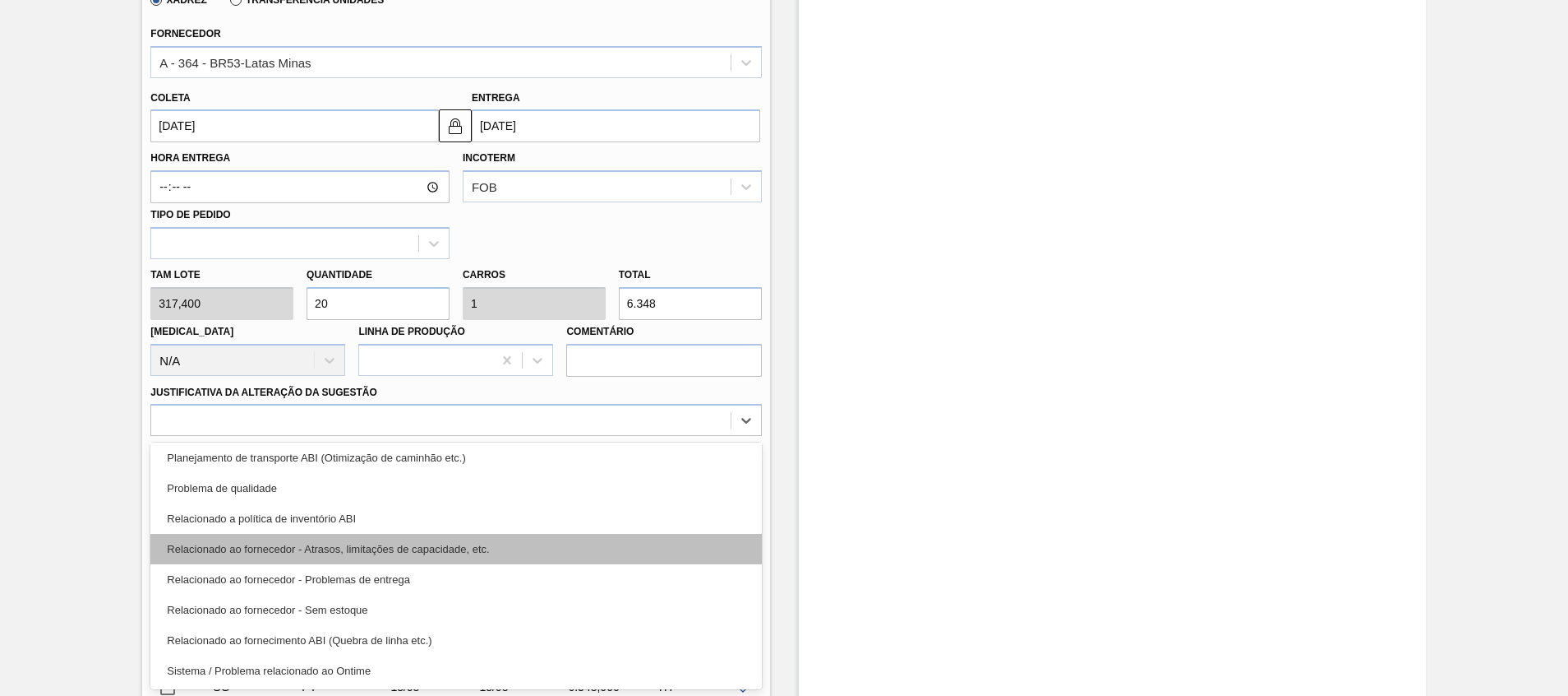
click at [399, 548] on div "Relacionado ao fornecedor - Atrasos, limitações de capacidade, etc." at bounding box center [455, 548] width 611 height 30
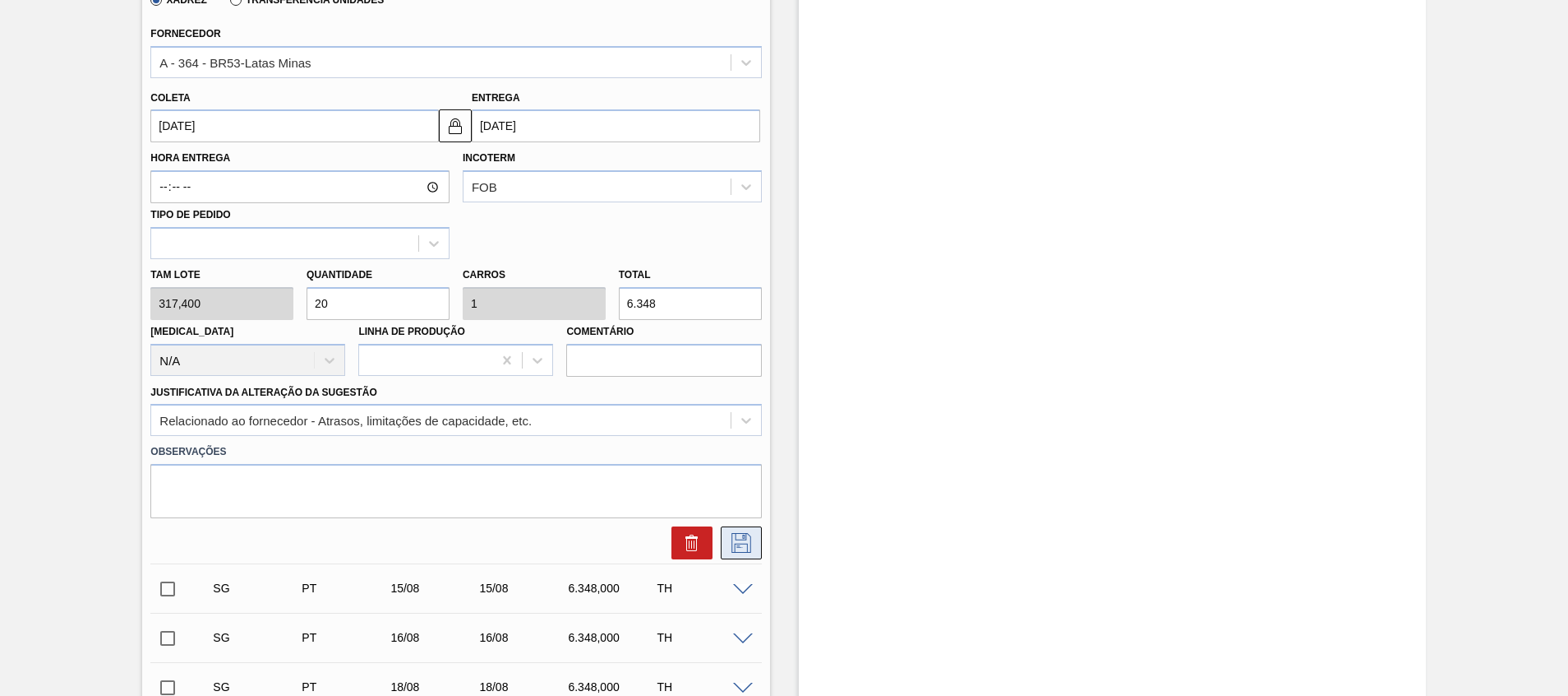
click at [746, 535] on icon at bounding box center [741, 542] width 20 height 20
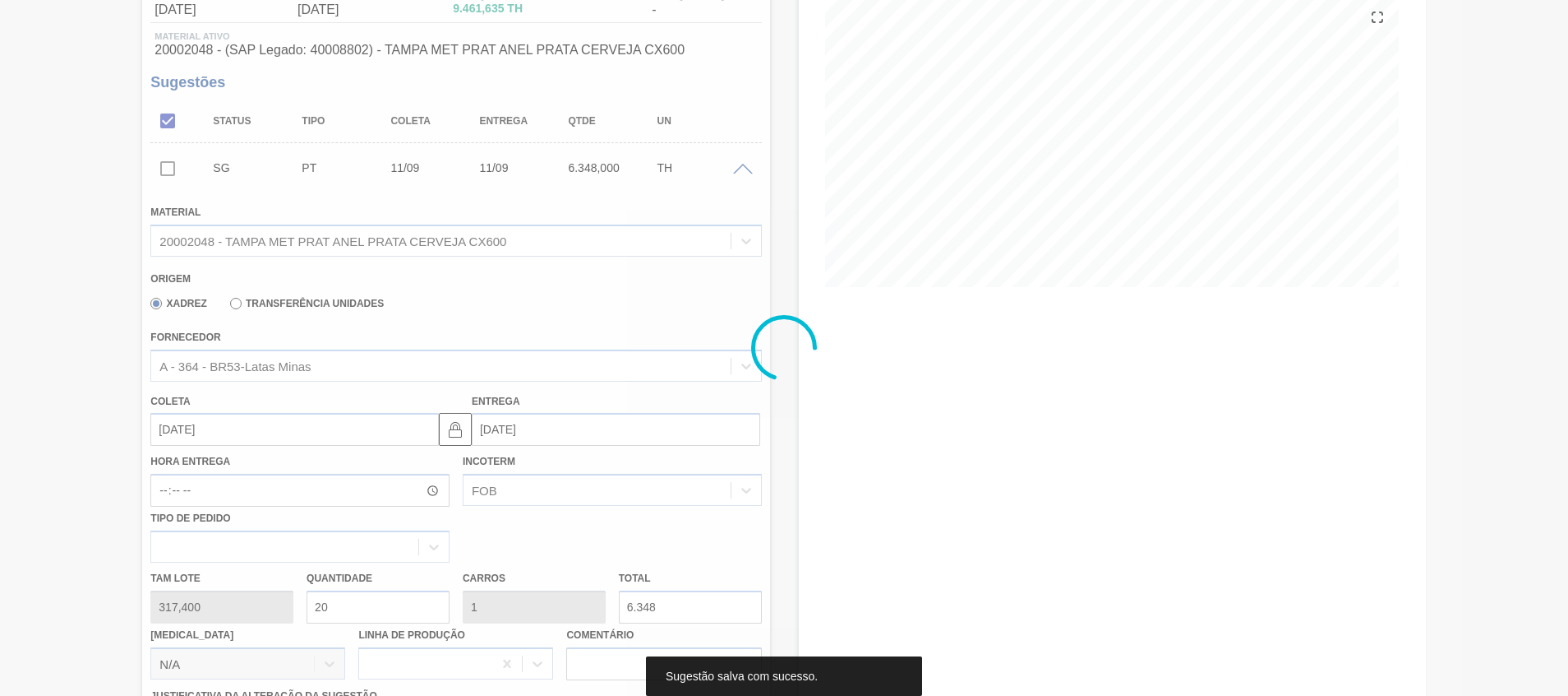
scroll to position [0, 0]
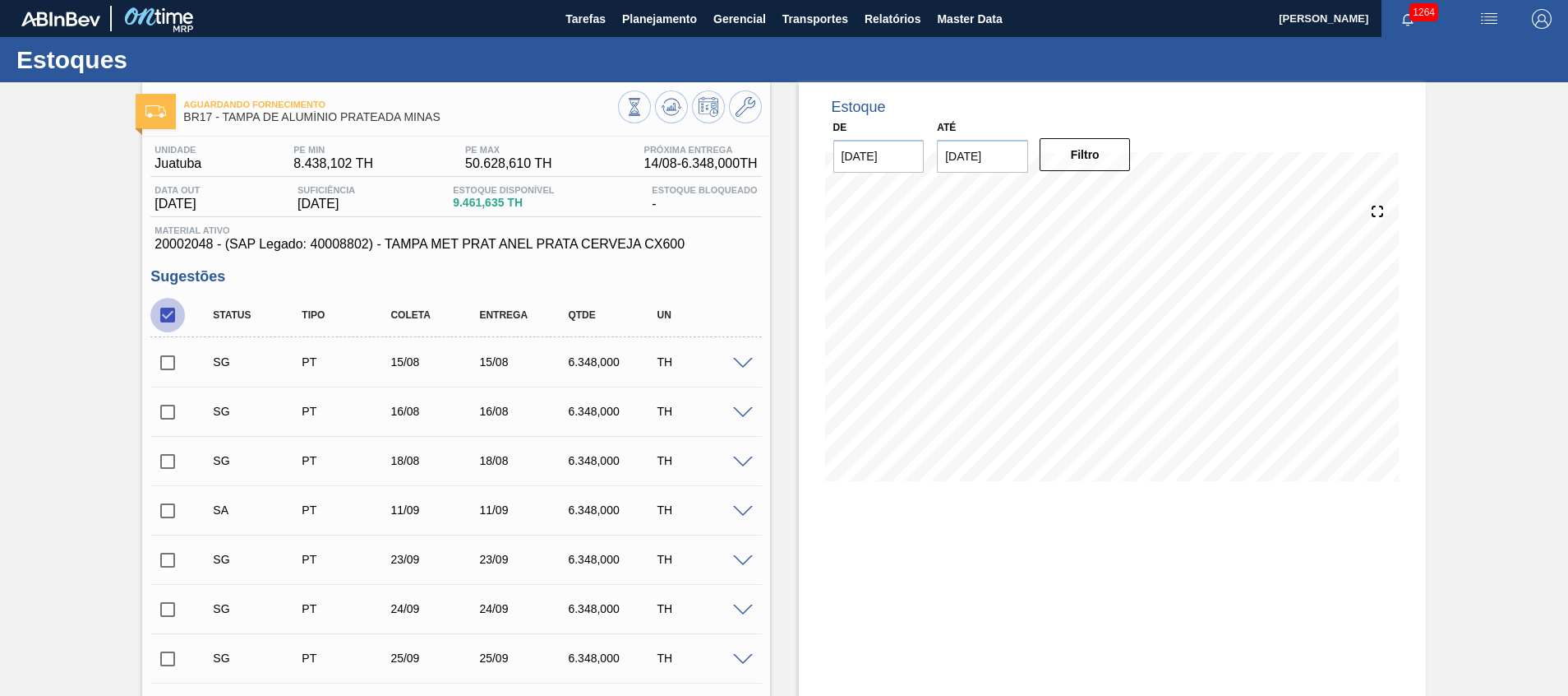
click at [168, 321] on input "checkbox" at bounding box center [167, 315] width 35 height 35
checkbox input "false"
click at [173, 510] on input "checkbox" at bounding box center [167, 511] width 35 height 35
checkbox input "true"
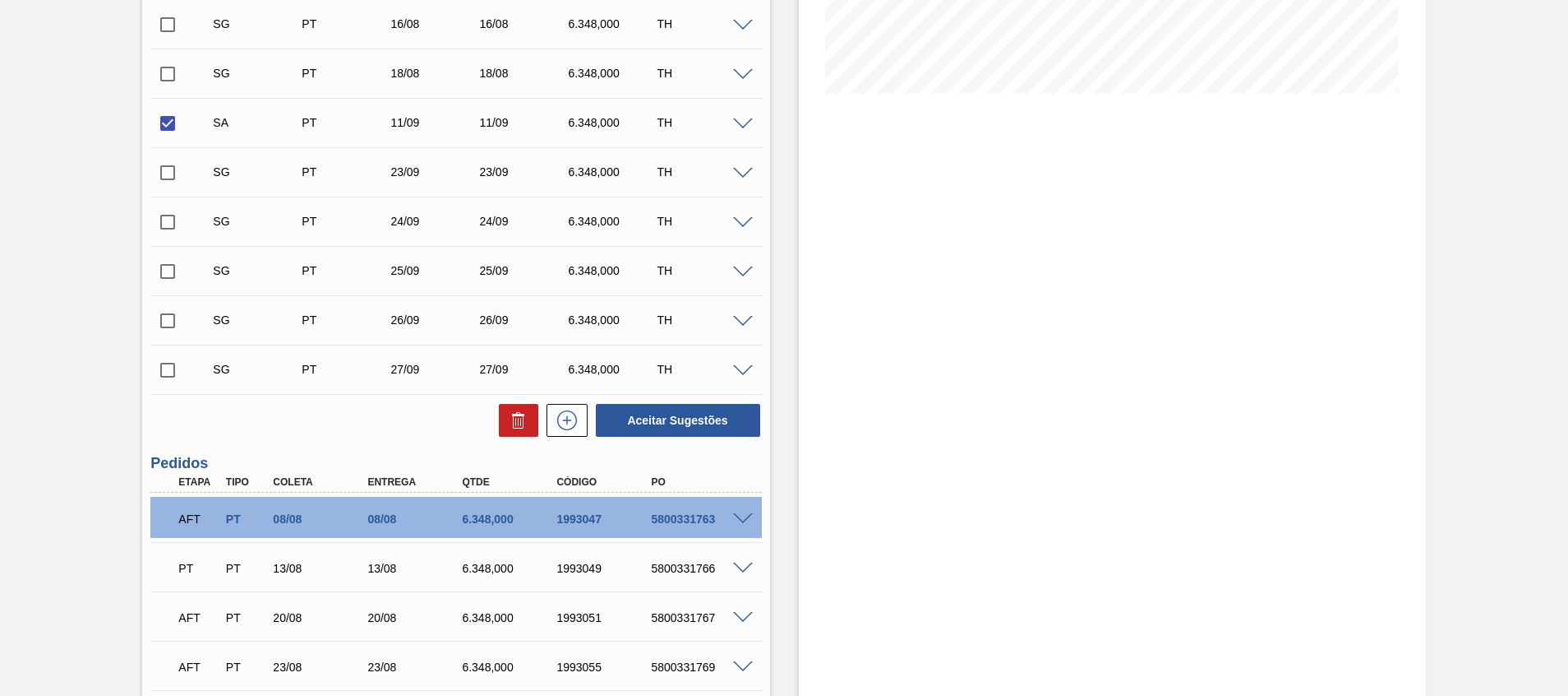
scroll to position [404, 0]
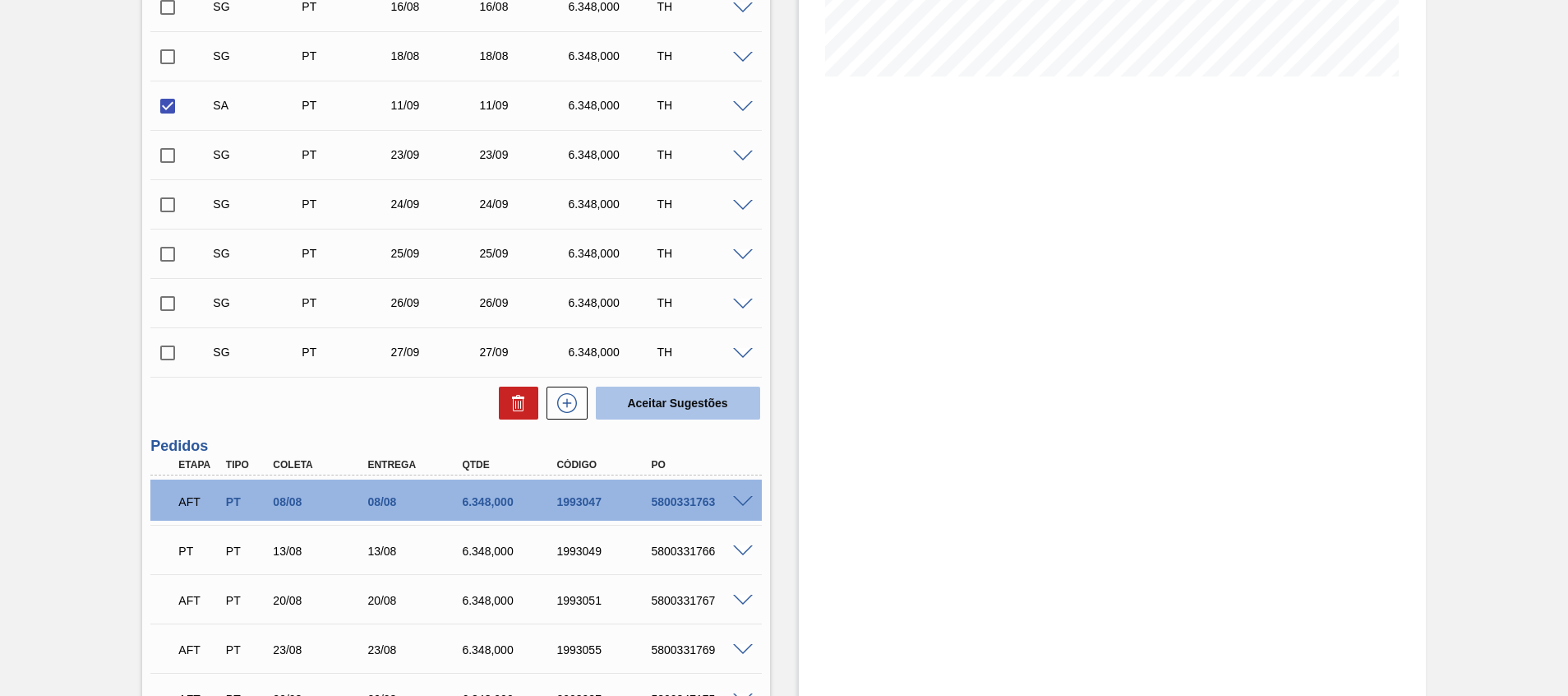
click at [663, 398] on button "Aceitar Sugestões" at bounding box center [678, 403] width 165 height 33
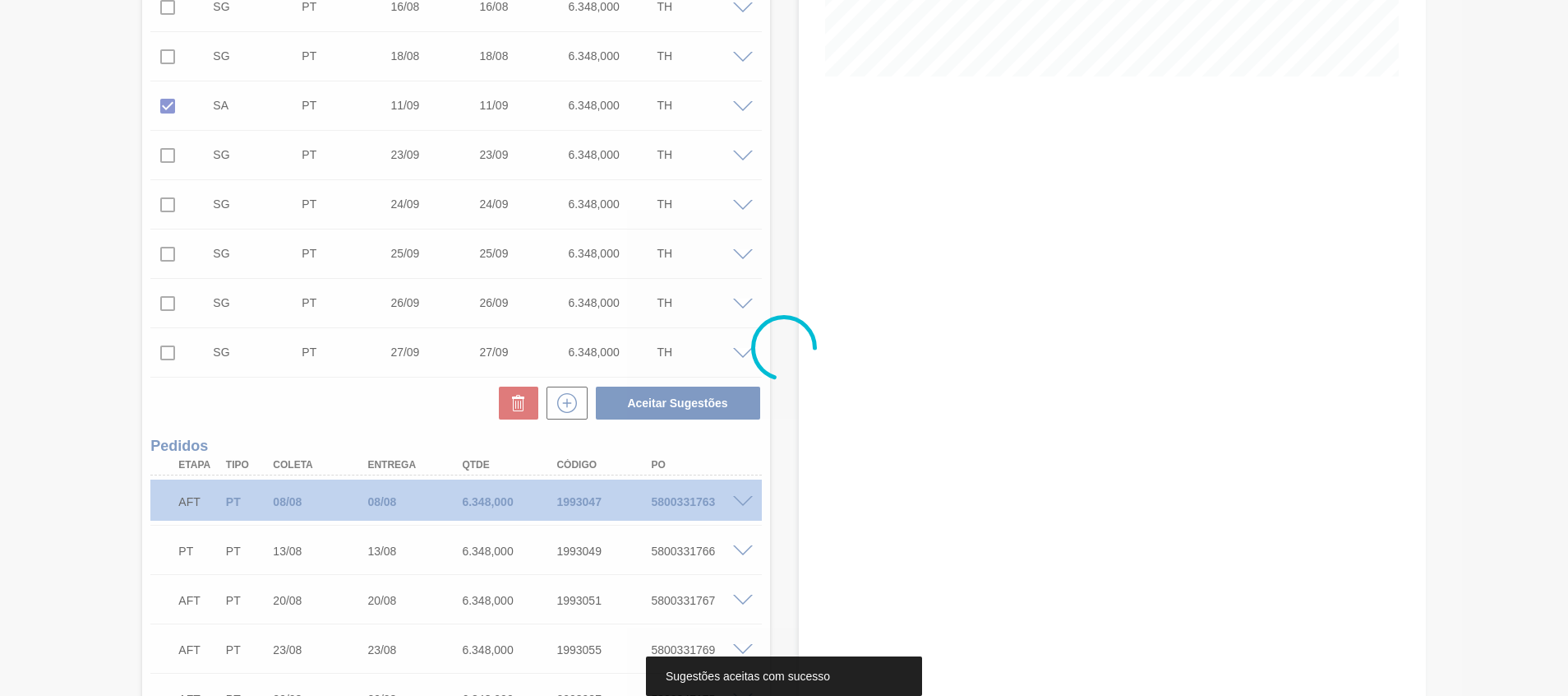
scroll to position [72, 0]
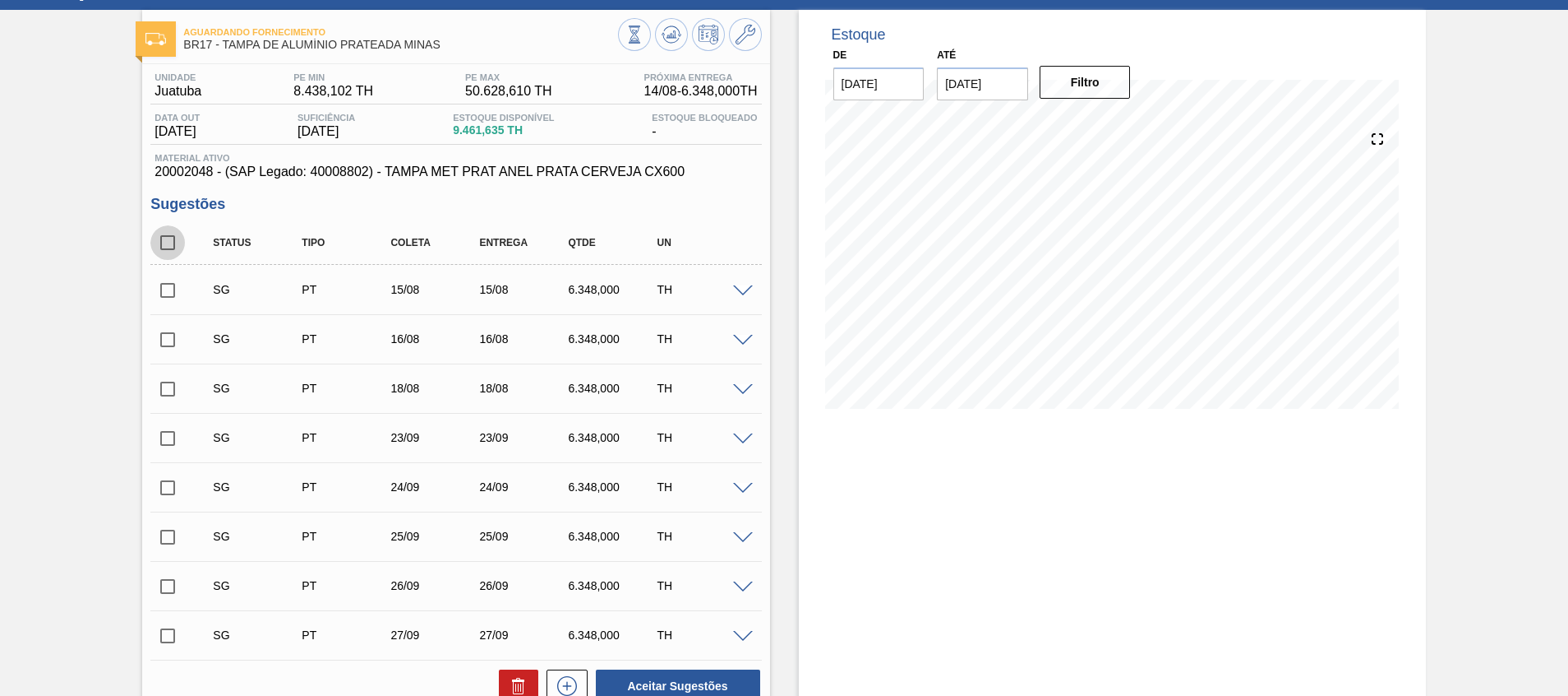
click at [167, 239] on input "checkbox" at bounding box center [167, 243] width 35 height 35
checkbox input "true"
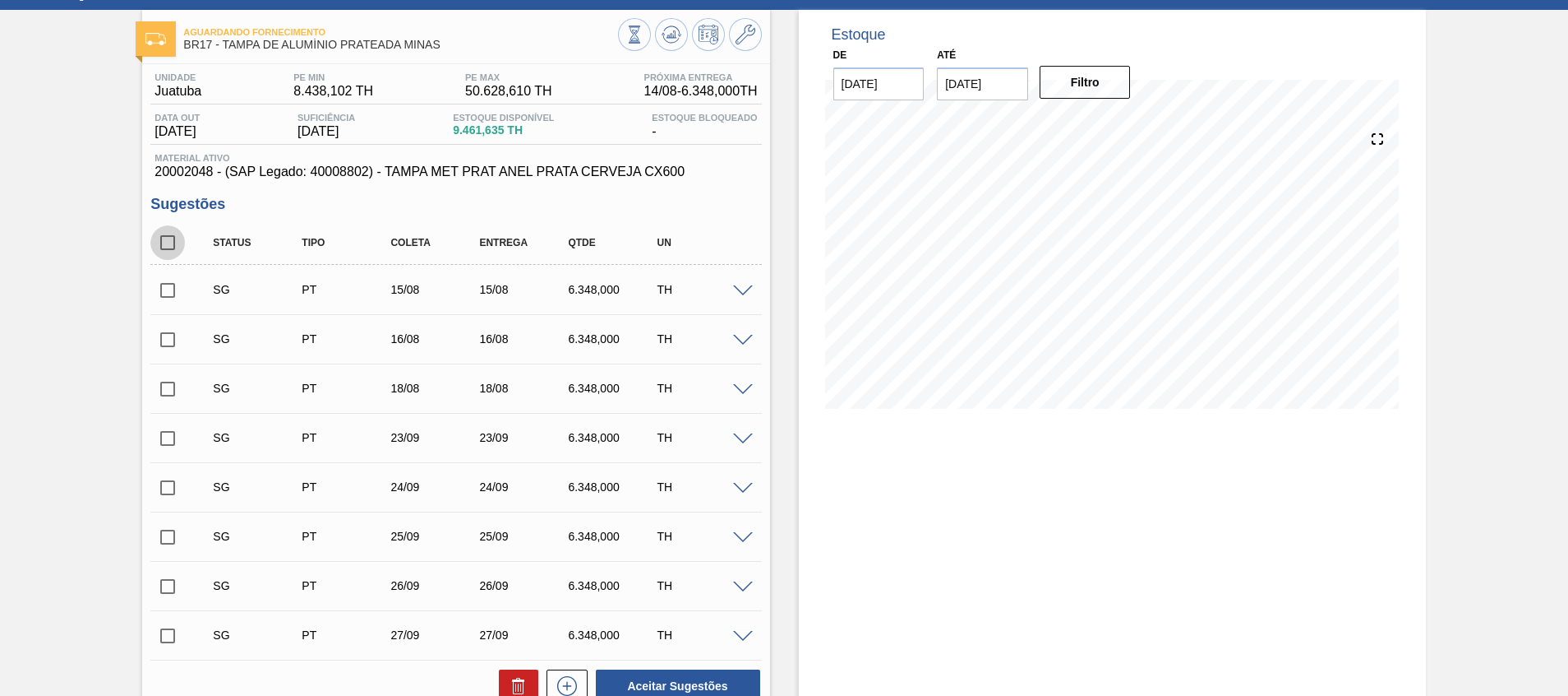
checkbox input "true"
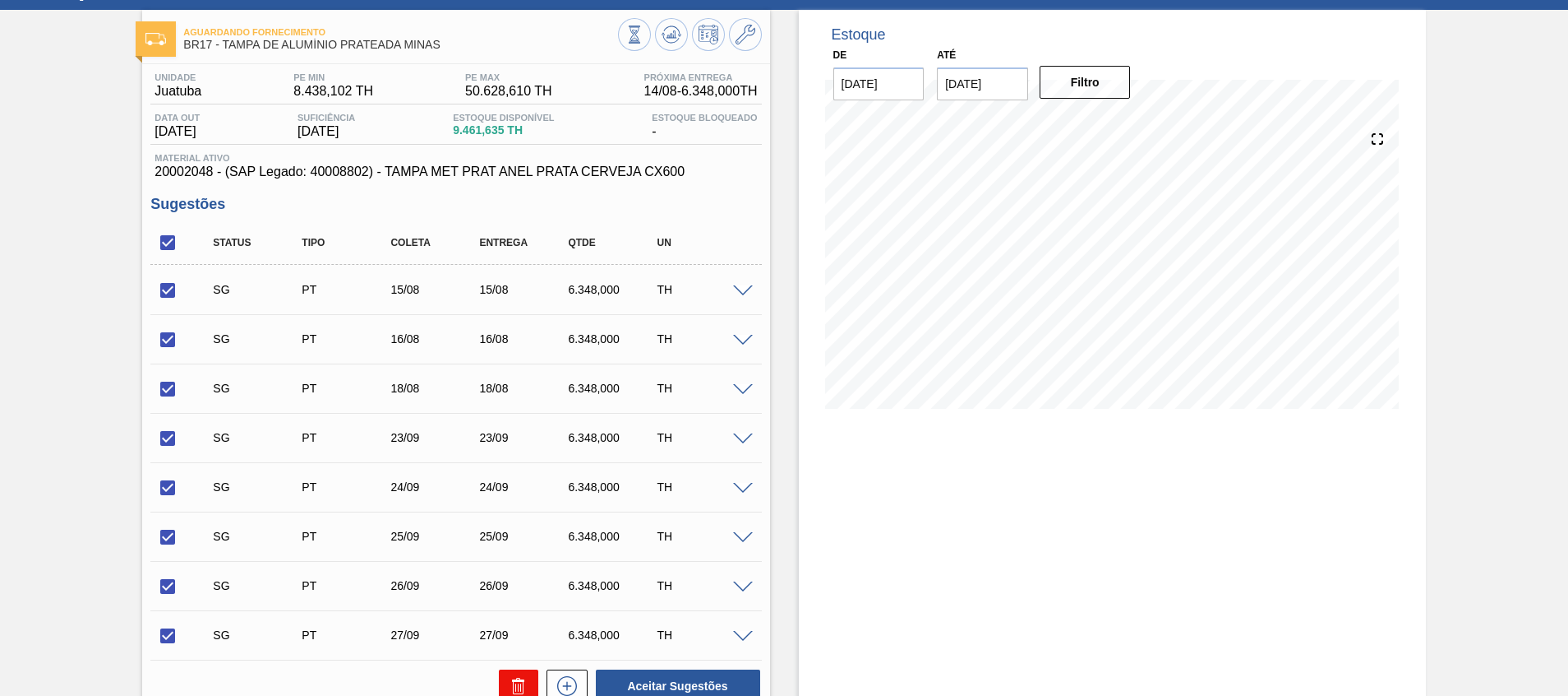
click at [504, 680] on button at bounding box center [518, 686] width 39 height 33
checkbox input "false"
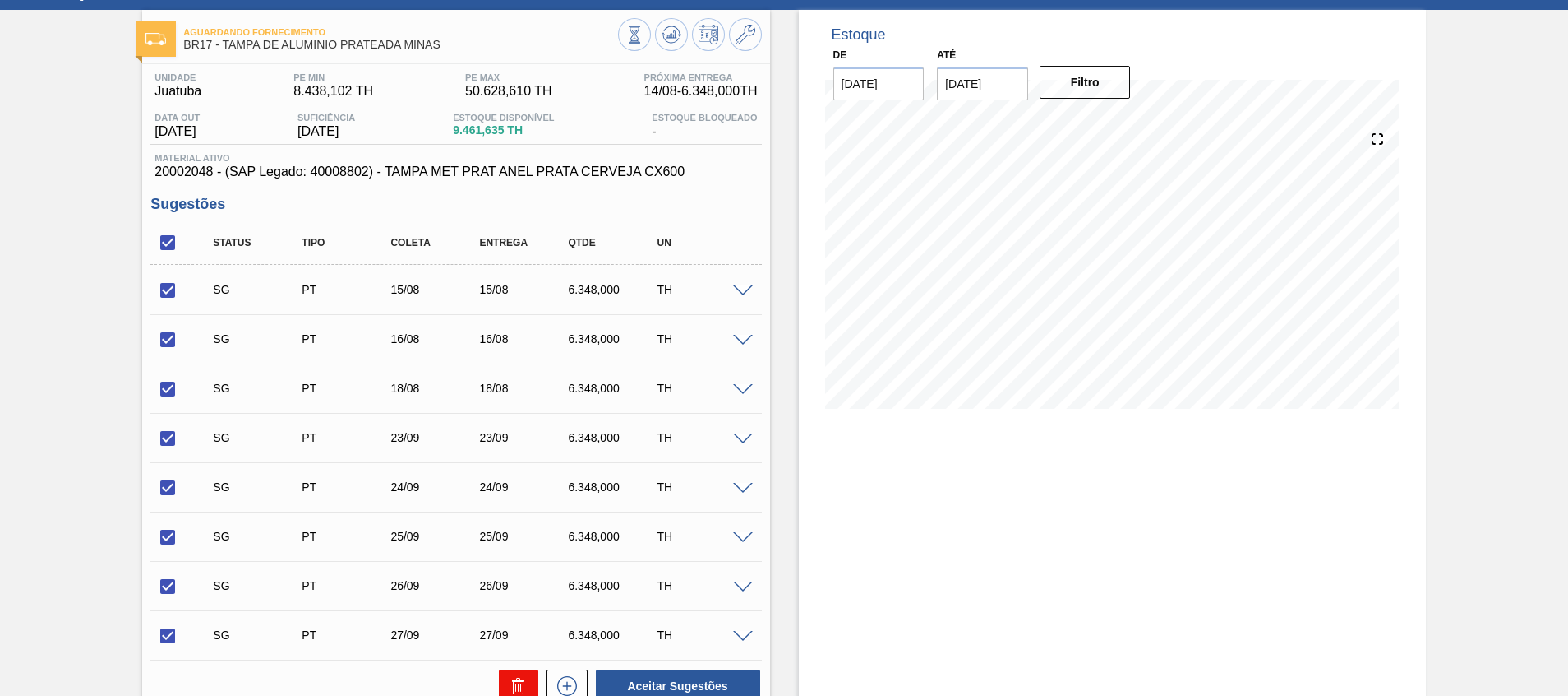
checkbox input "false"
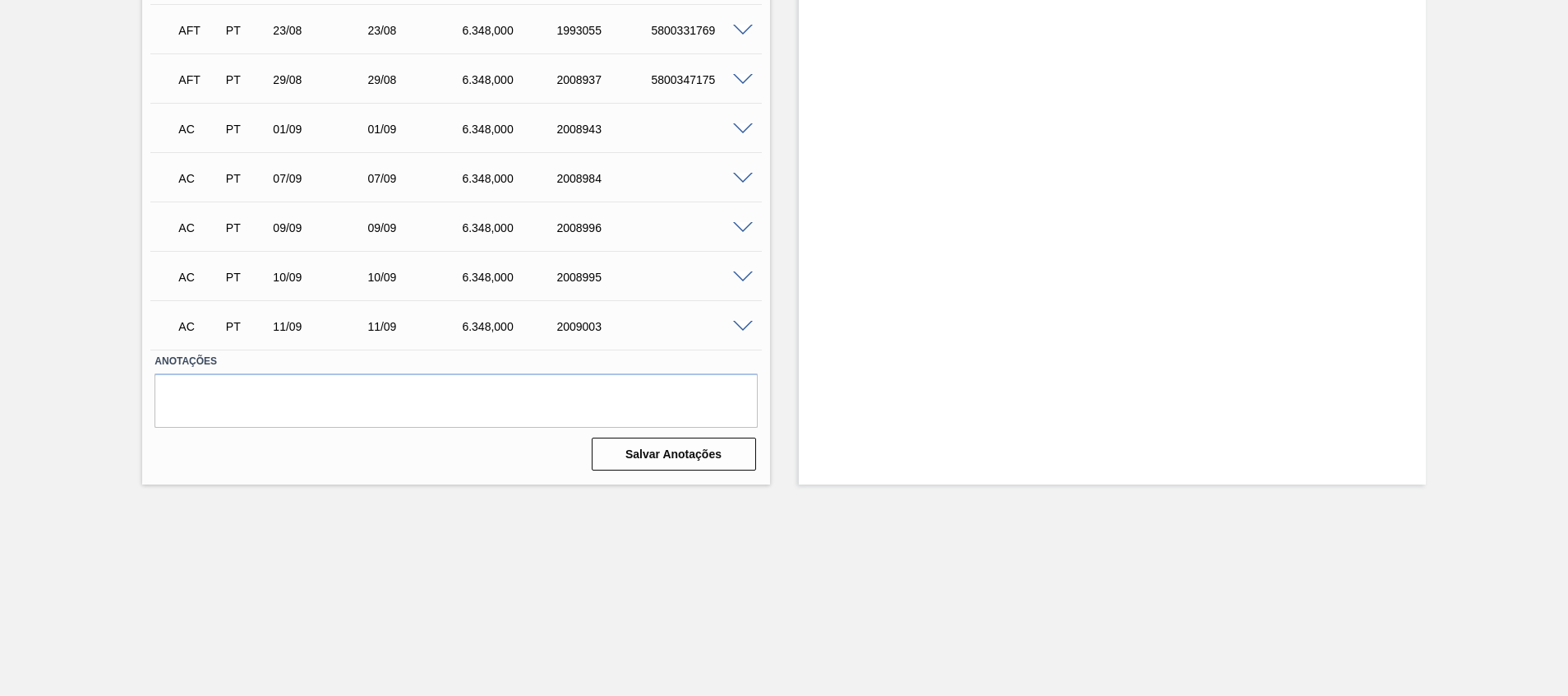
scroll to position [0, 0]
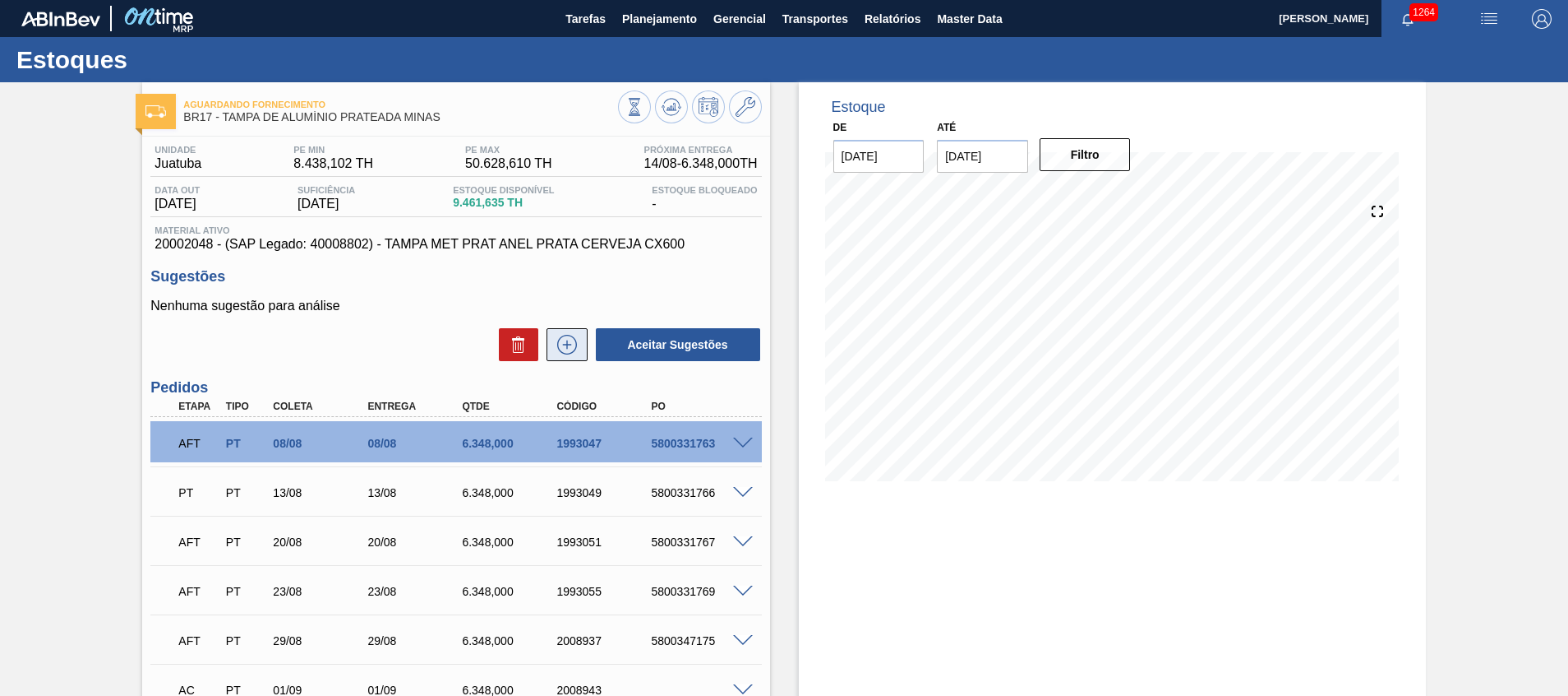
click at [580, 333] on button at bounding box center [566, 345] width 41 height 33
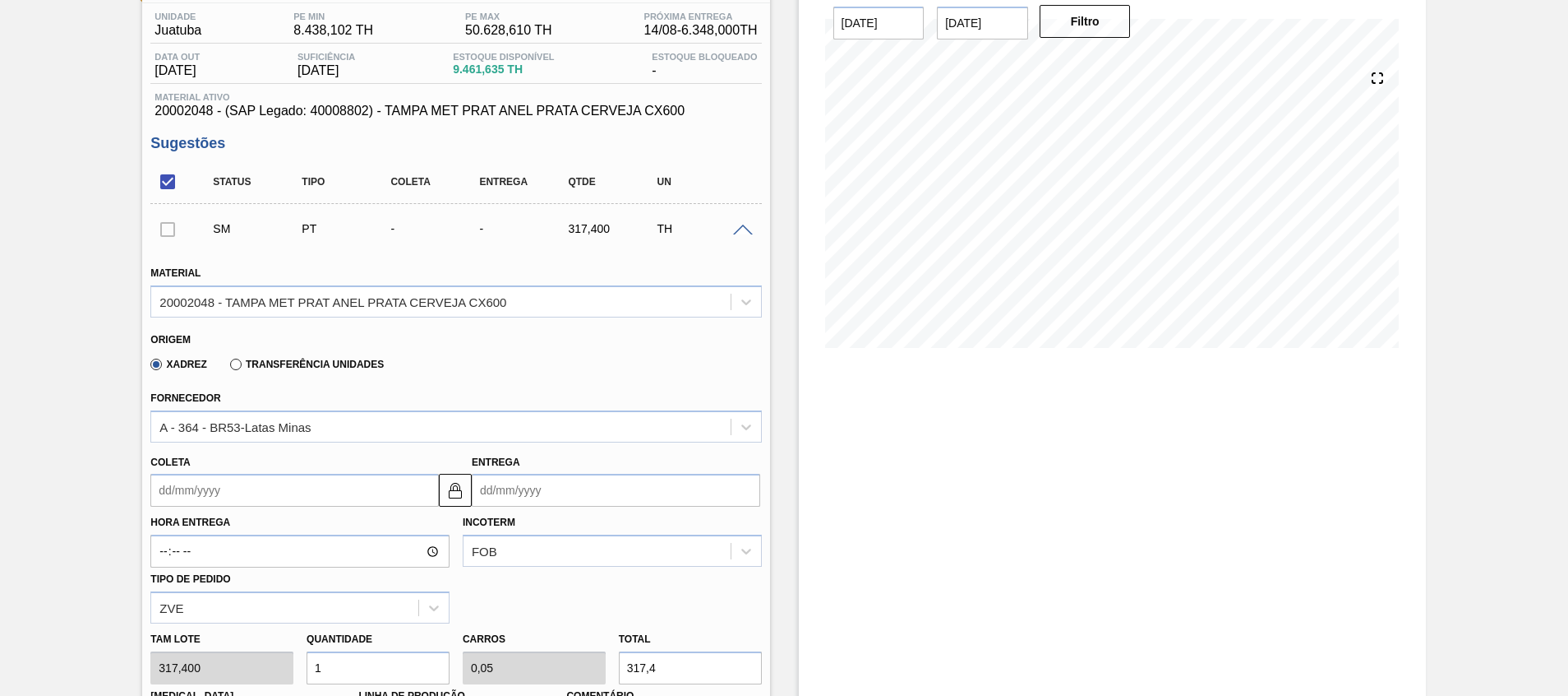
scroll to position [135, 0]
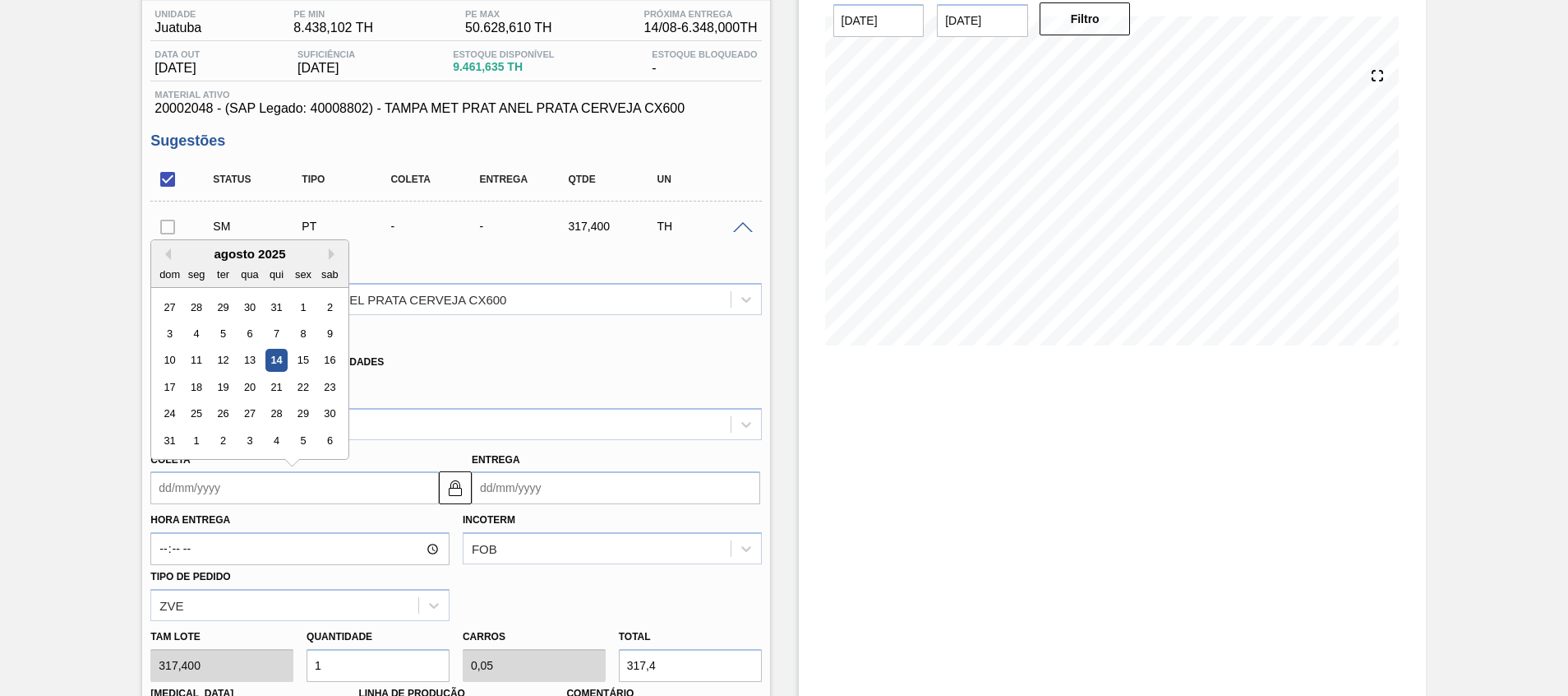
click at [299, 497] on input "Coleta" at bounding box center [294, 488] width 289 height 33
type input "1"
type input "01/08/2025"
type input "13"
type input "13/08/2025"
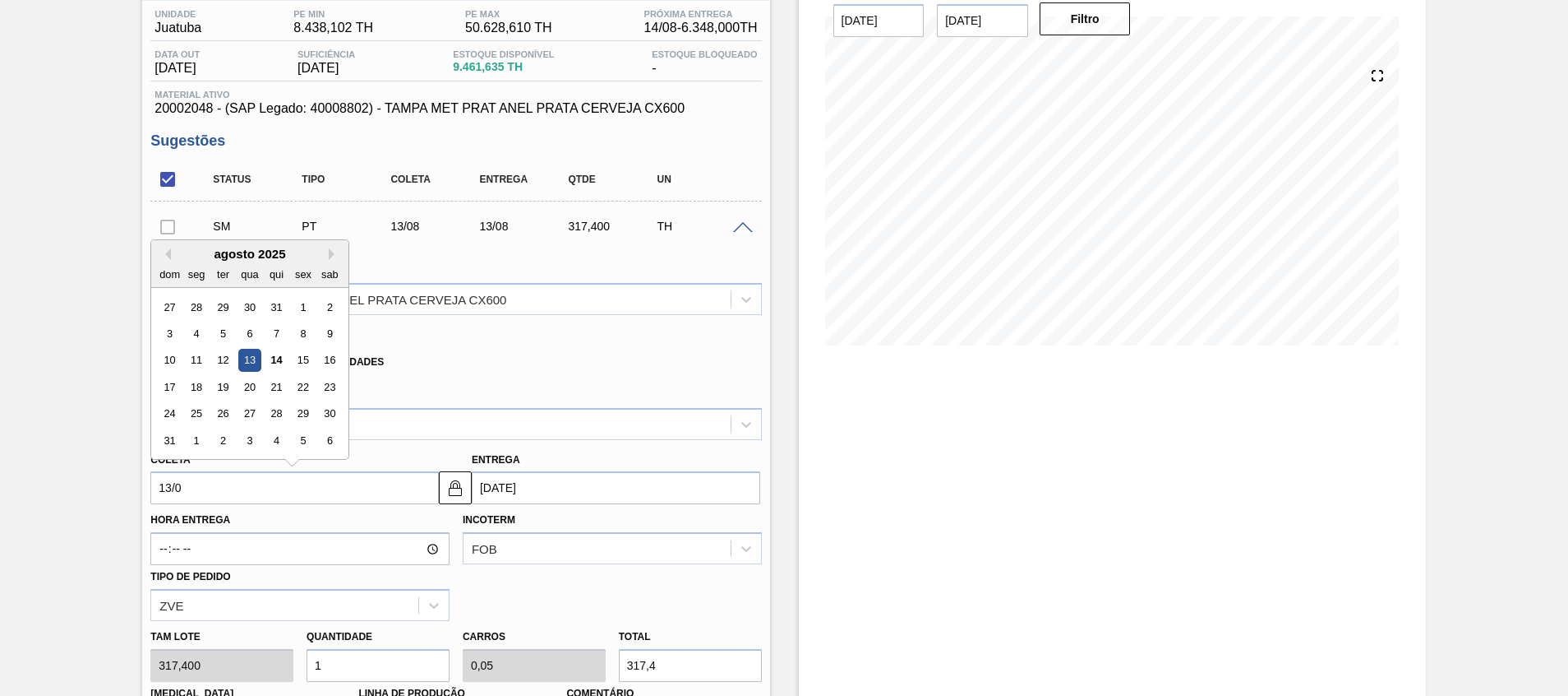
type input "13/09"
type input "13/09/2025"
click at [327, 333] on div "13" at bounding box center [330, 333] width 23 height 23
type input "13/09/2025"
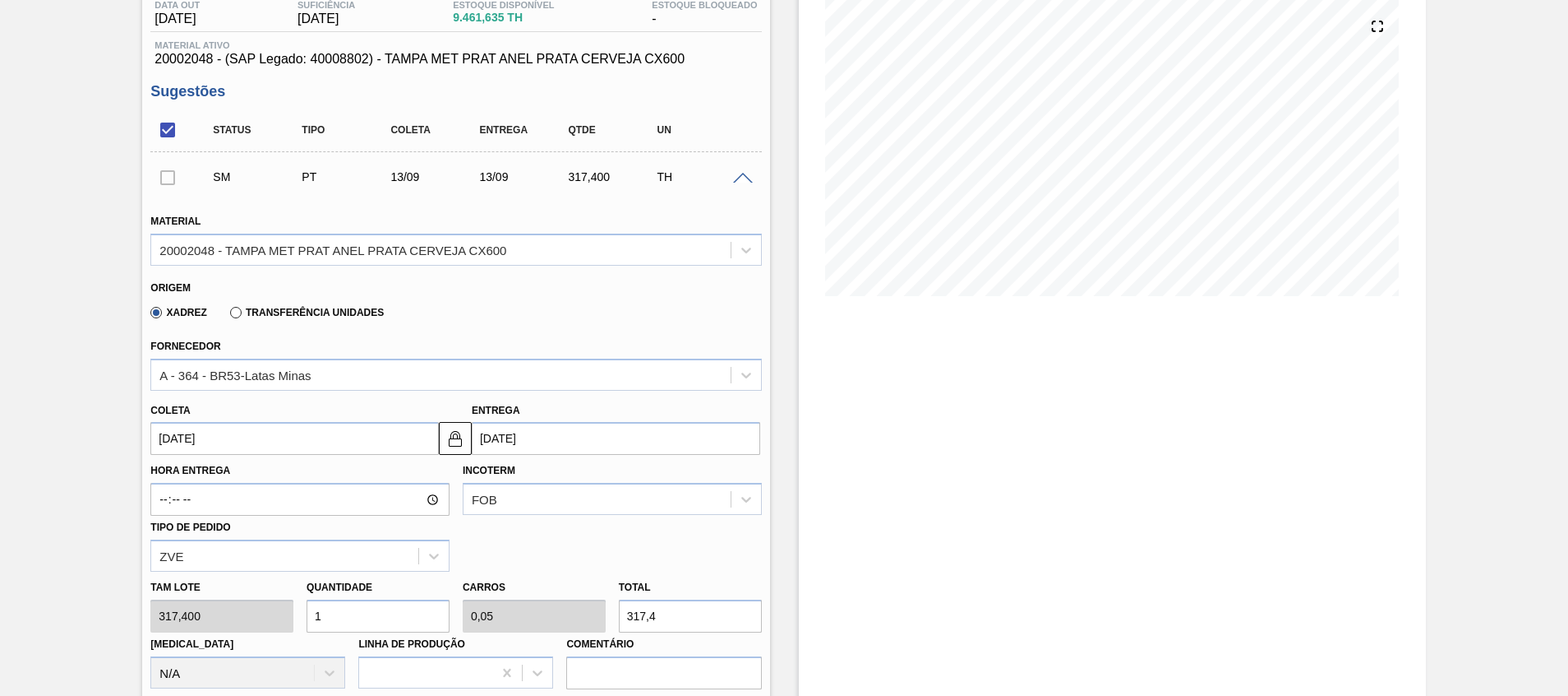
scroll to position [187, 0]
click at [372, 597] on input "1" at bounding box center [377, 614] width 143 height 33
type input "0"
type input "2"
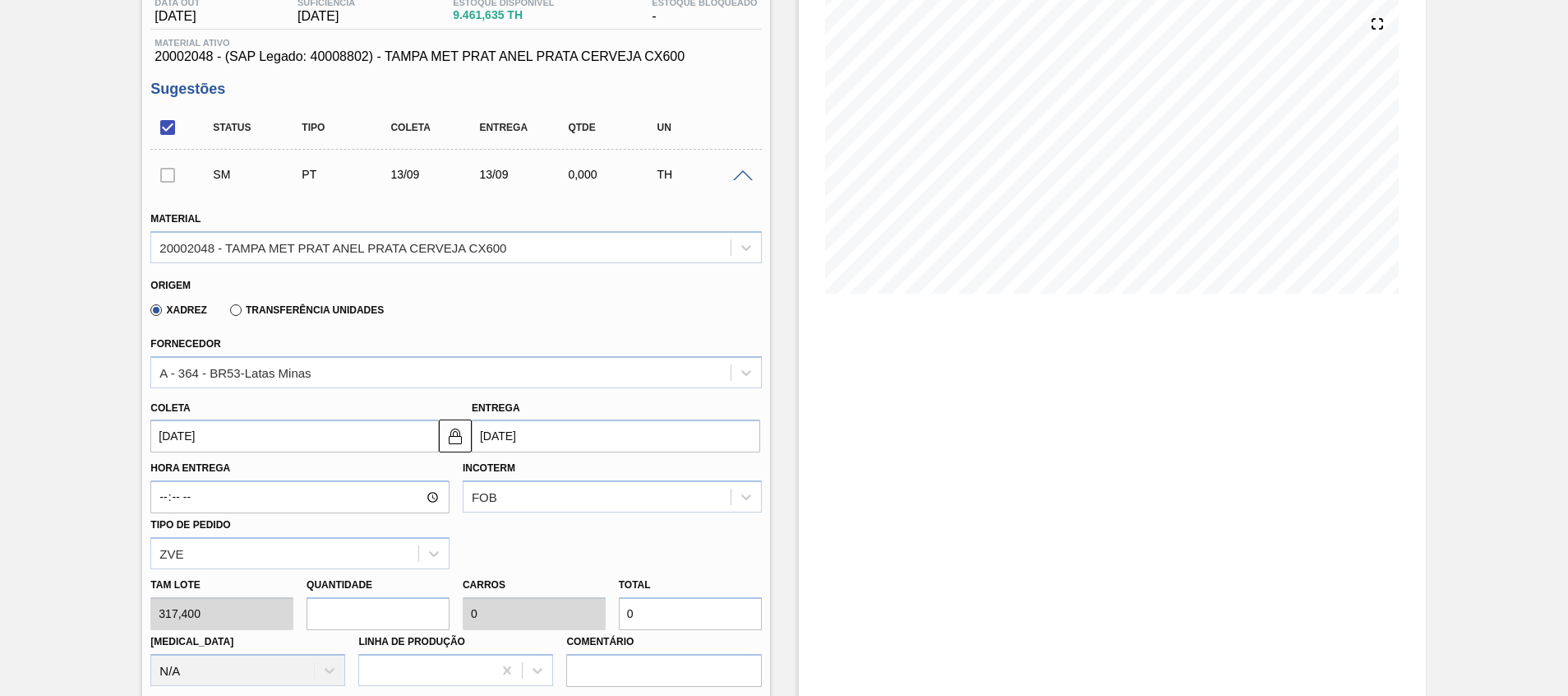
type input "0,1"
type input "634,8"
type input "20"
type input "1"
type input "6.348"
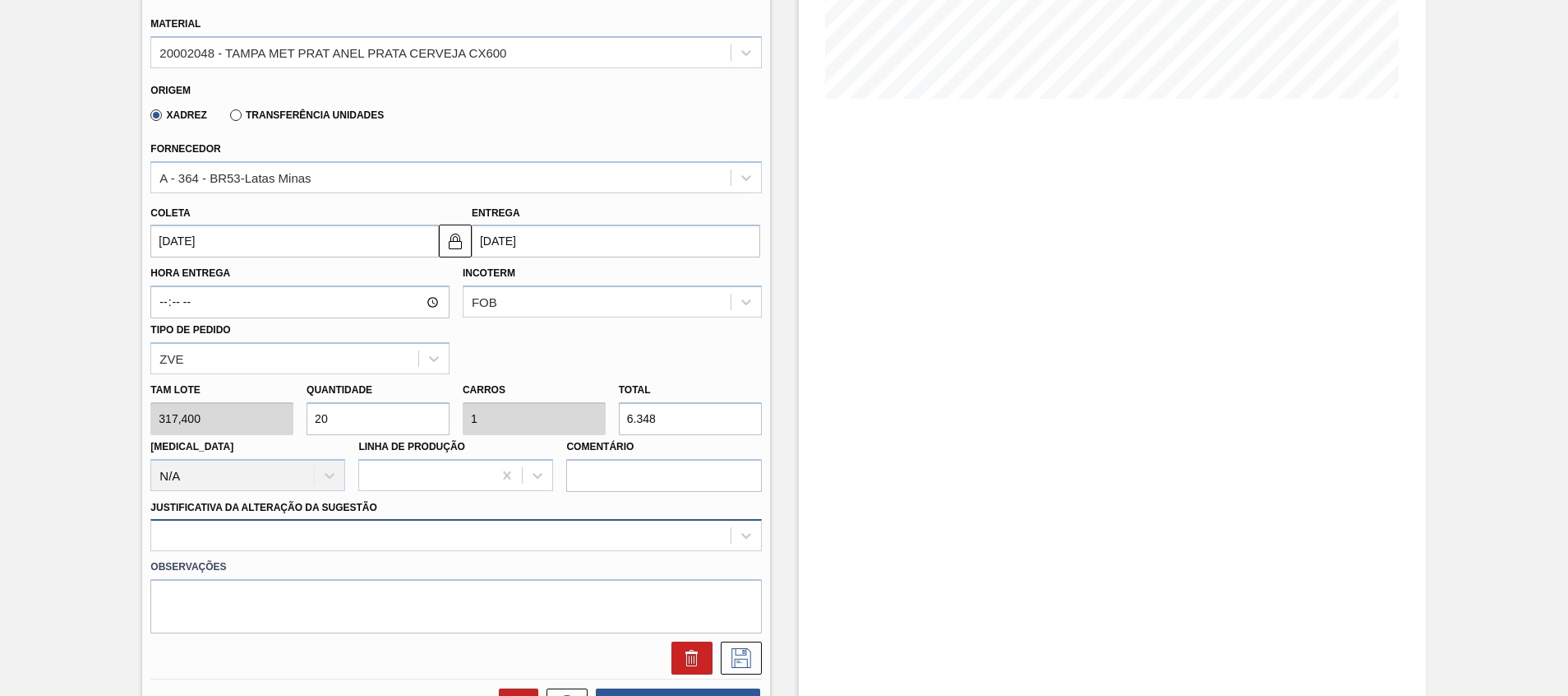
type input "20"
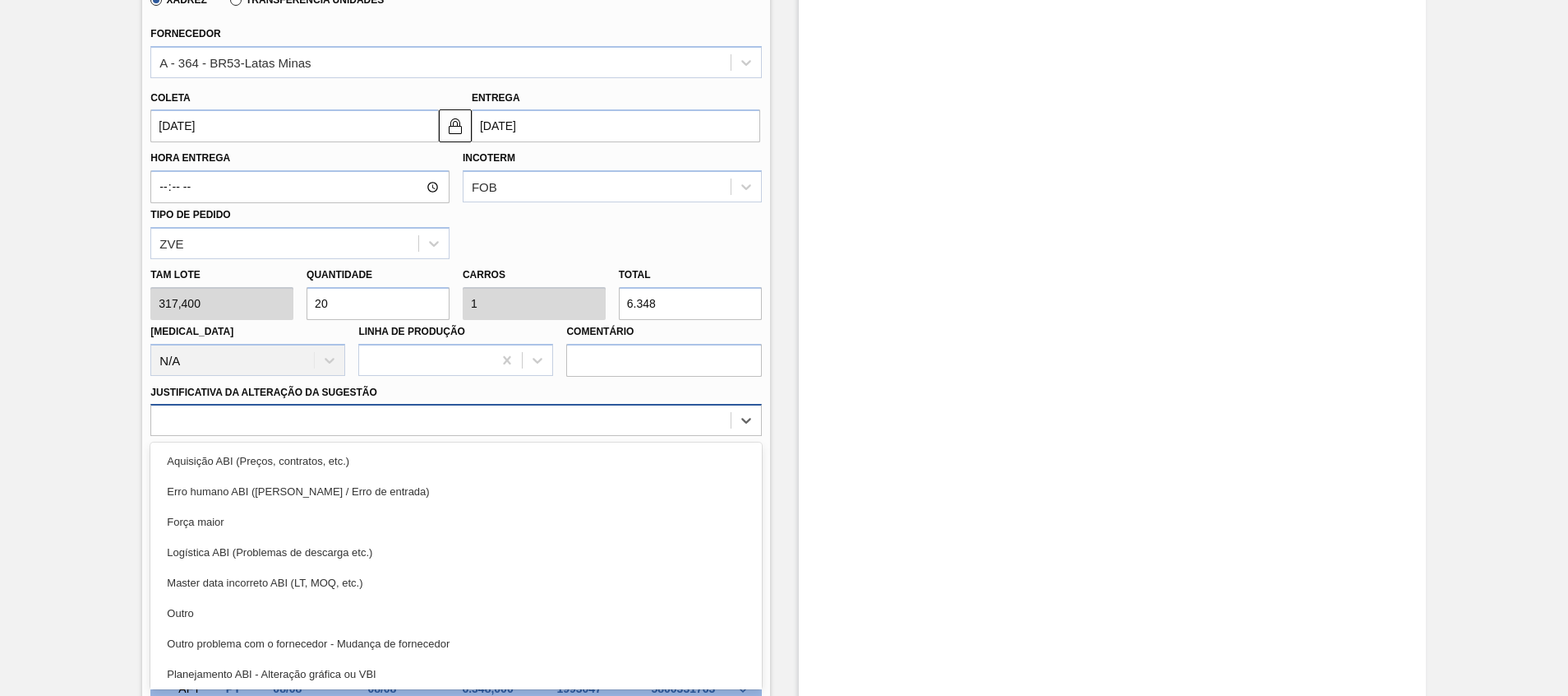
click at [332, 436] on div "option Força maior focused, 3 of 18. 18 results available. Use Up and Down to c…" at bounding box center [455, 419] width 611 height 32
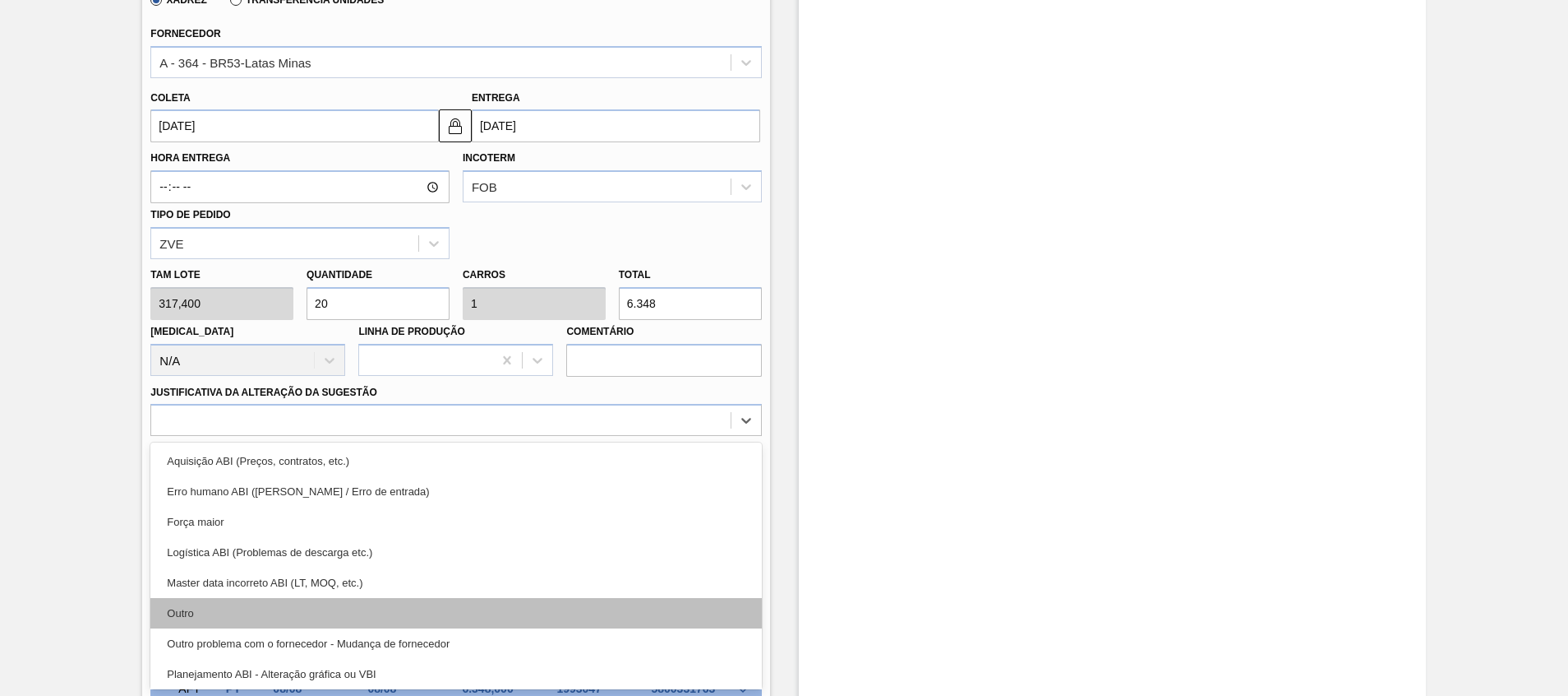
scroll to position [307, 0]
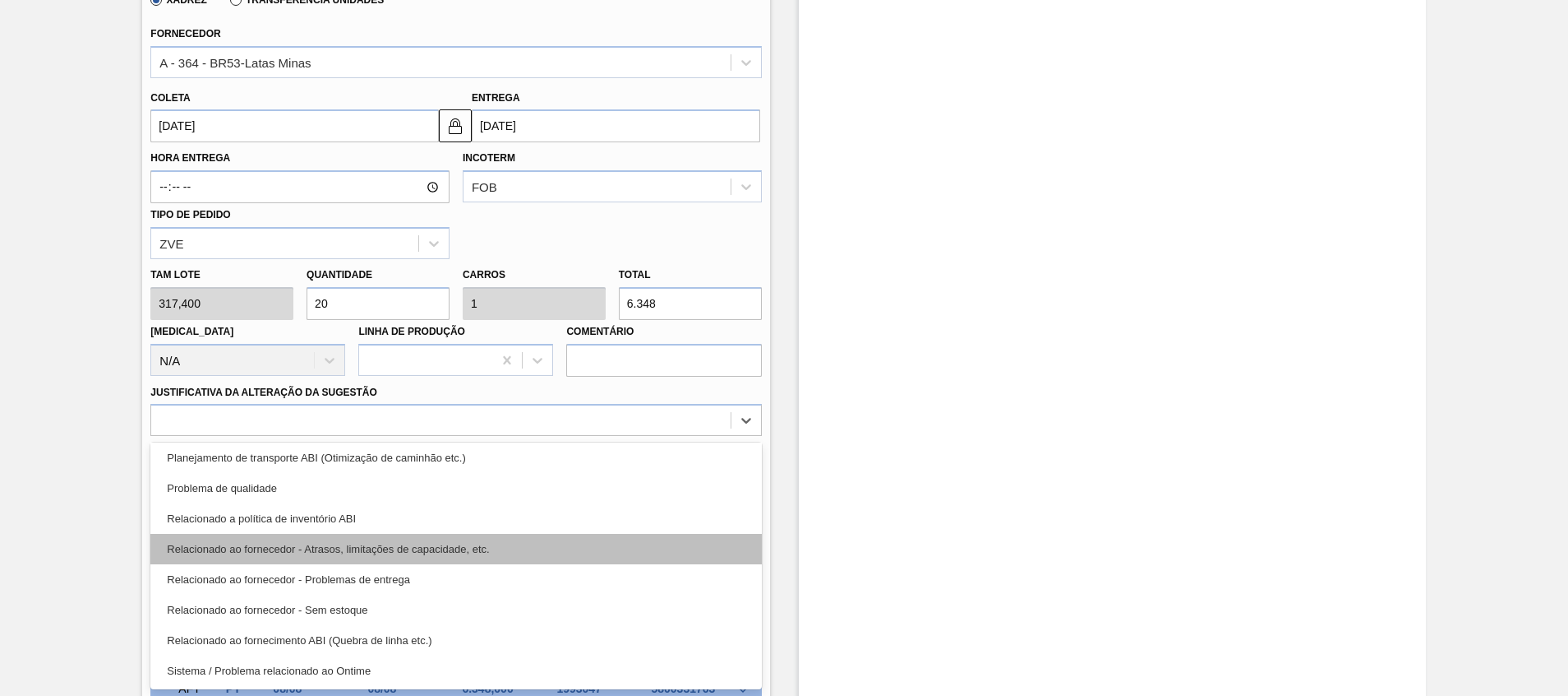
click at [381, 549] on div "Relacionado ao fornecedor - Atrasos, limitações de capacidade, etc." at bounding box center [455, 548] width 611 height 30
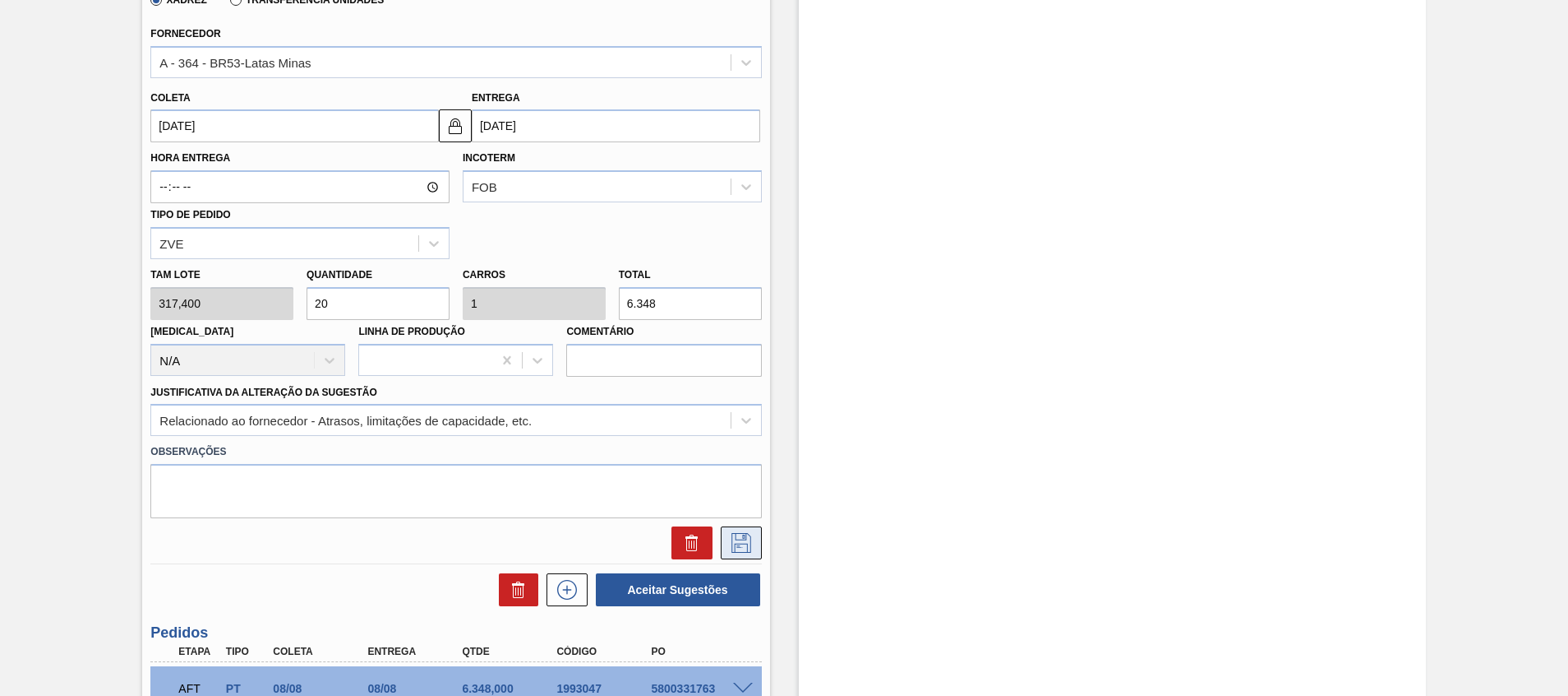
click at [750, 554] on button at bounding box center [741, 542] width 41 height 33
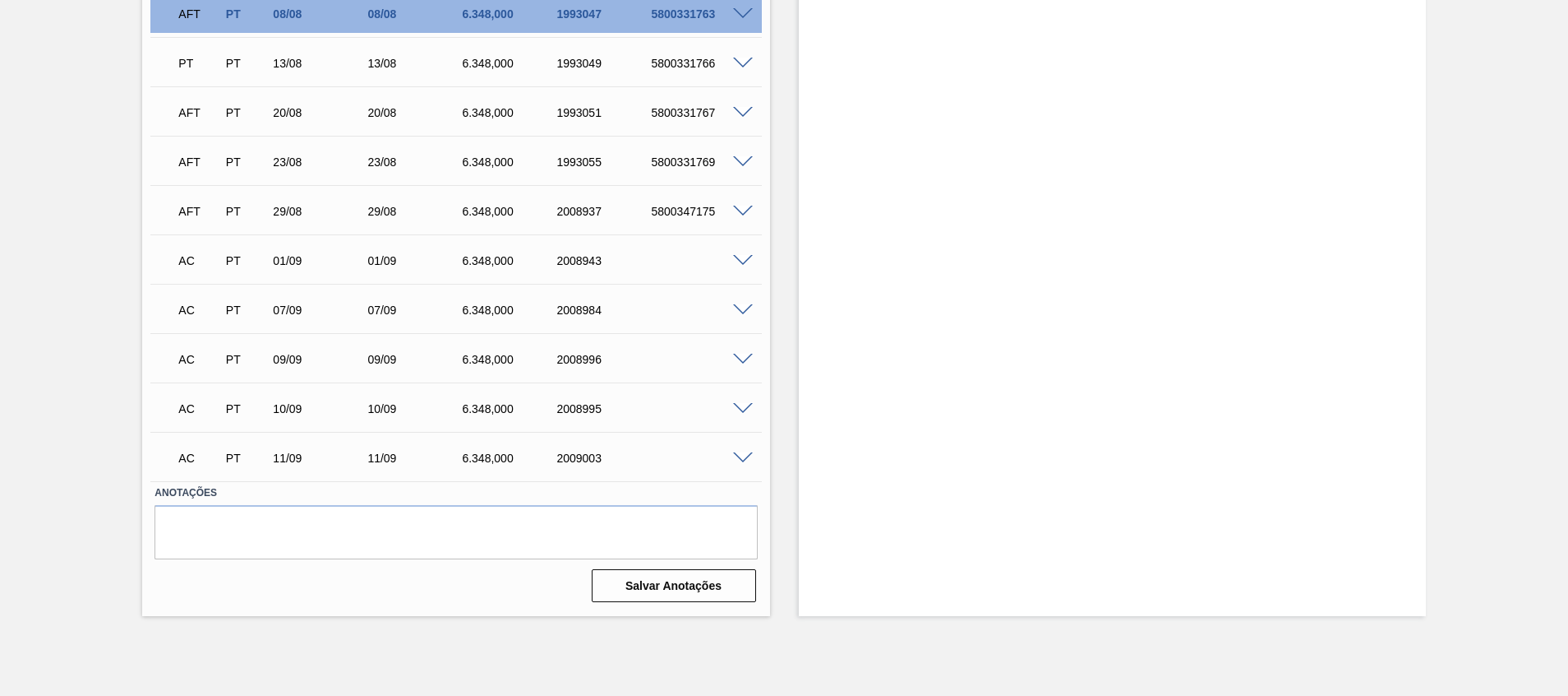
scroll to position [0, 0]
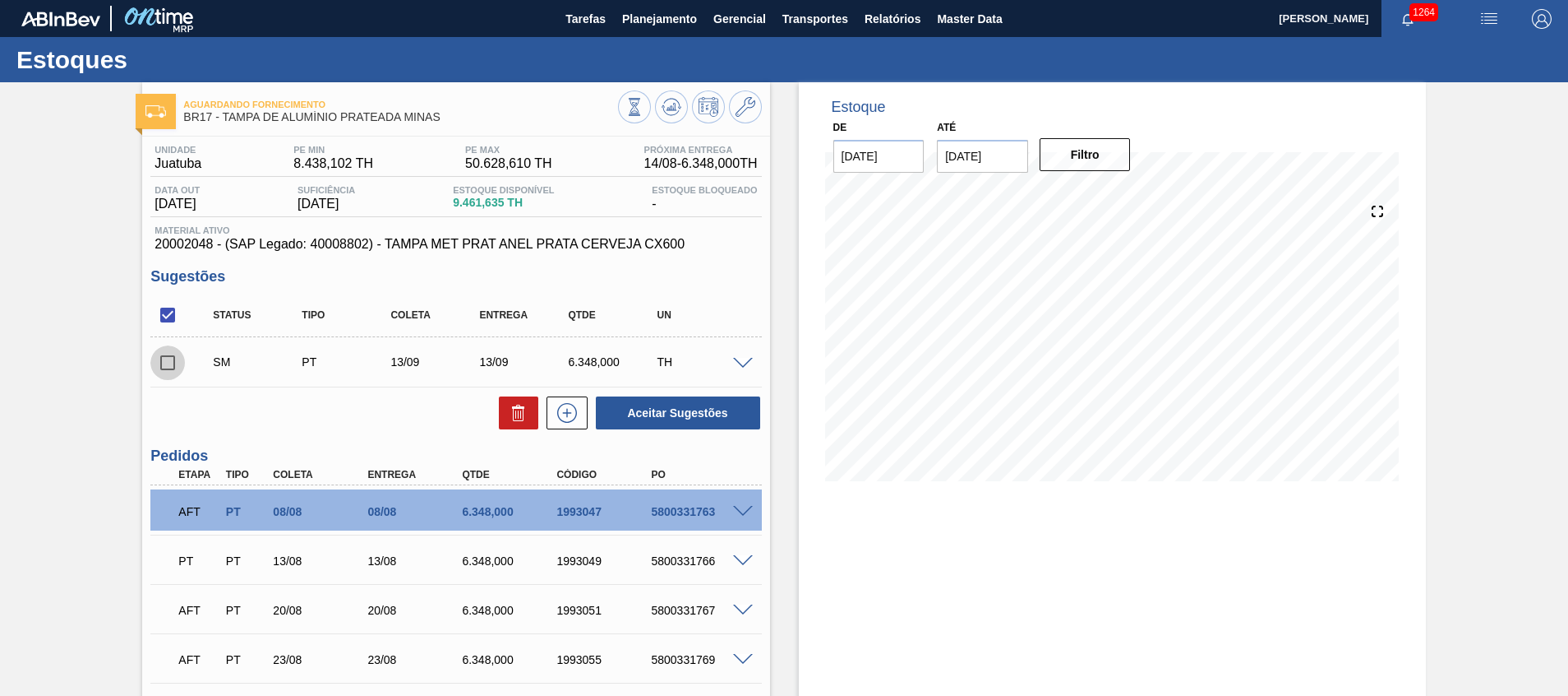
click at [165, 374] on input "checkbox" at bounding box center [167, 363] width 35 height 35
checkbox input "true"
click at [657, 397] on button "Aceitar Sugestões" at bounding box center [678, 413] width 165 height 33
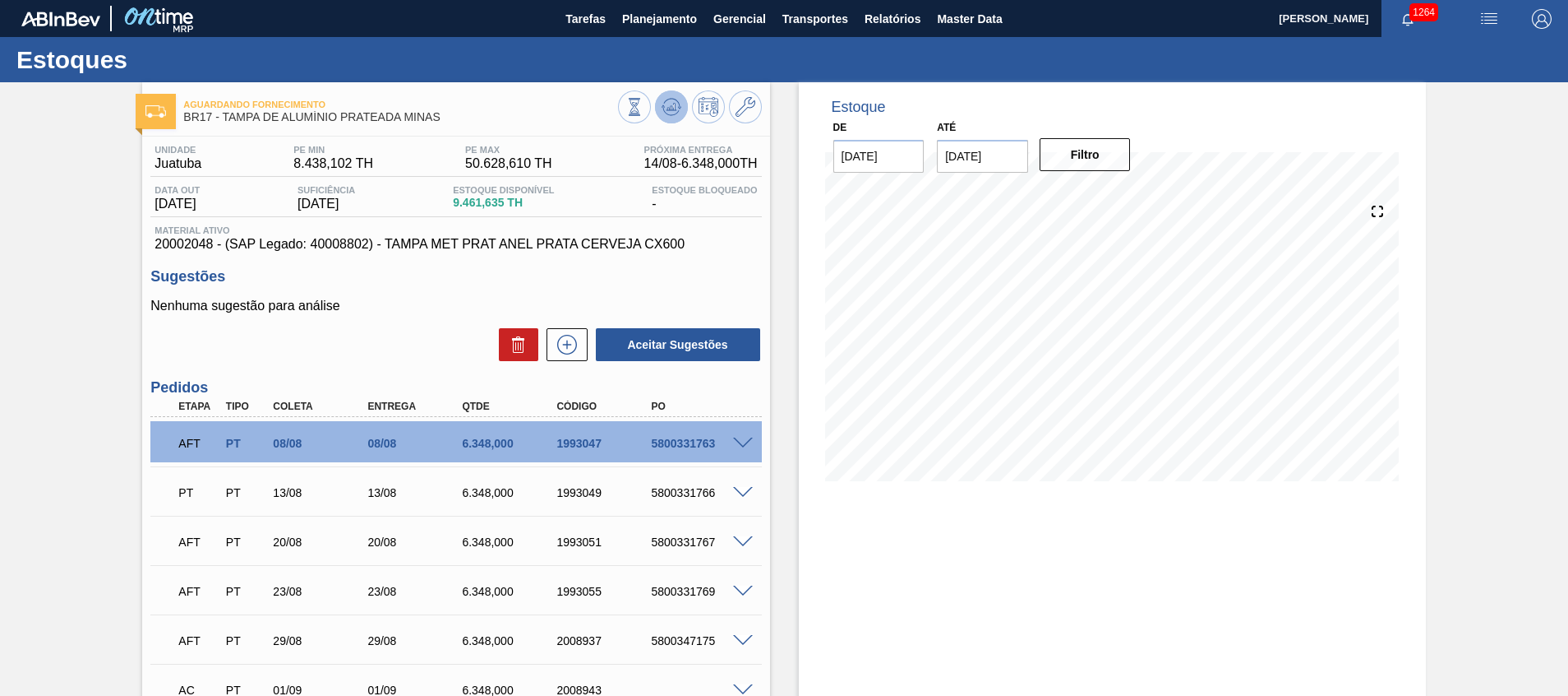
click at [644, 111] on icon at bounding box center [634, 107] width 18 height 18
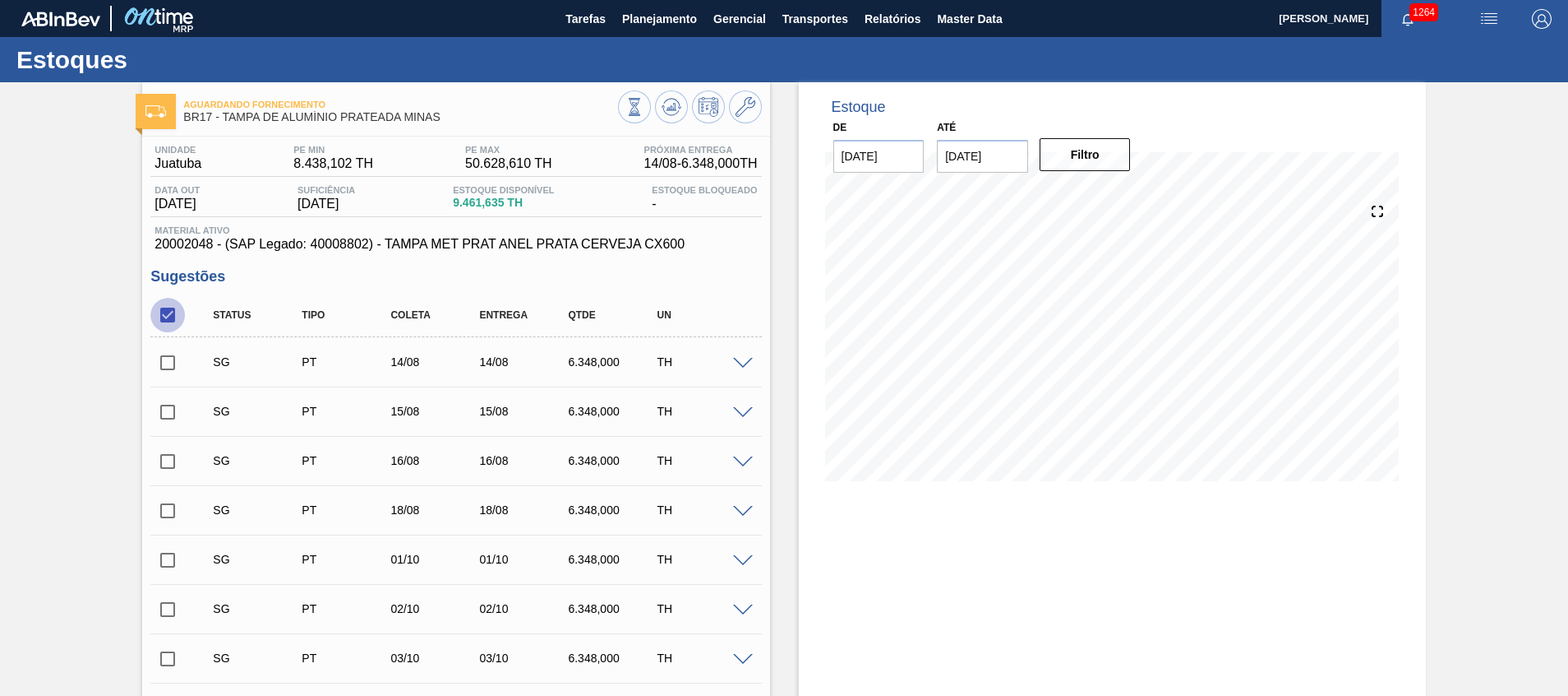
click at [165, 318] on input "checkbox" at bounding box center [167, 315] width 35 height 35
checkbox input "true"
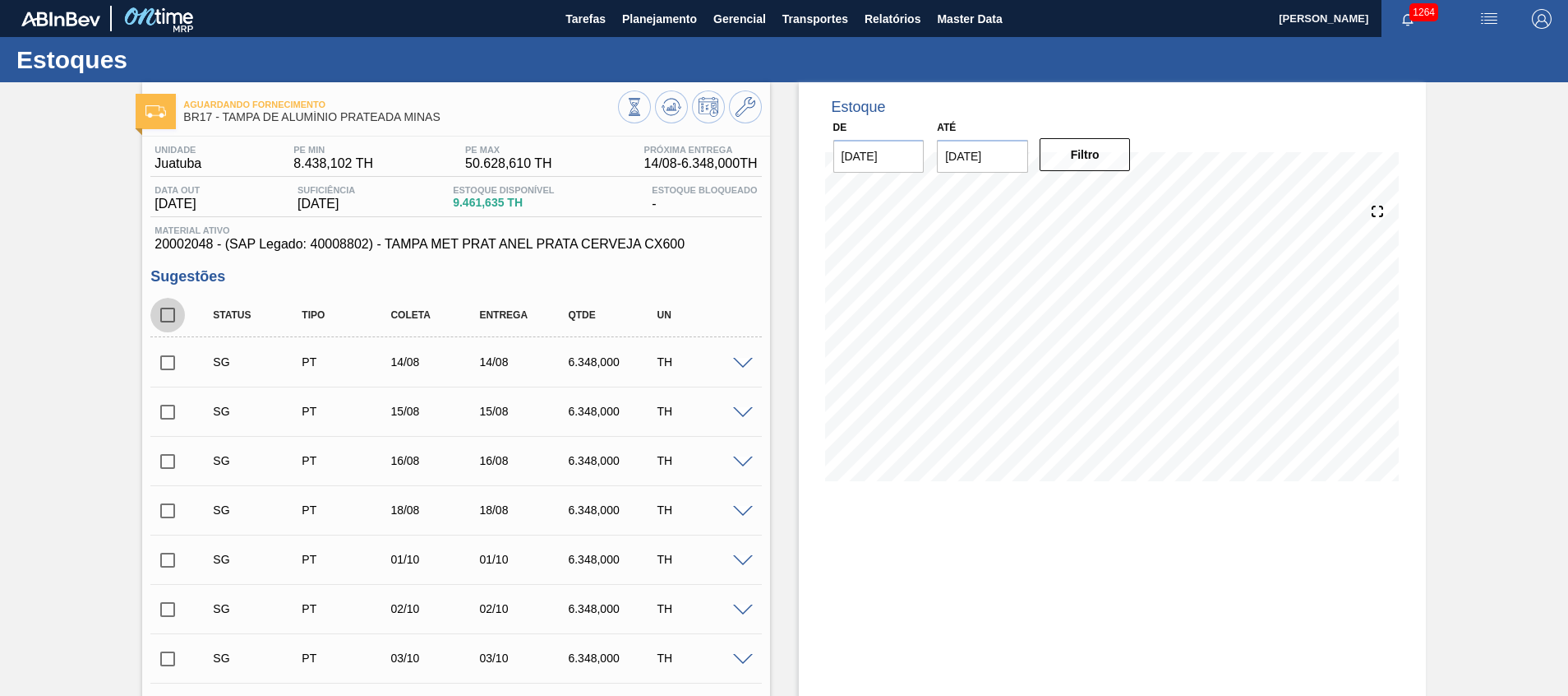
checkbox input "true"
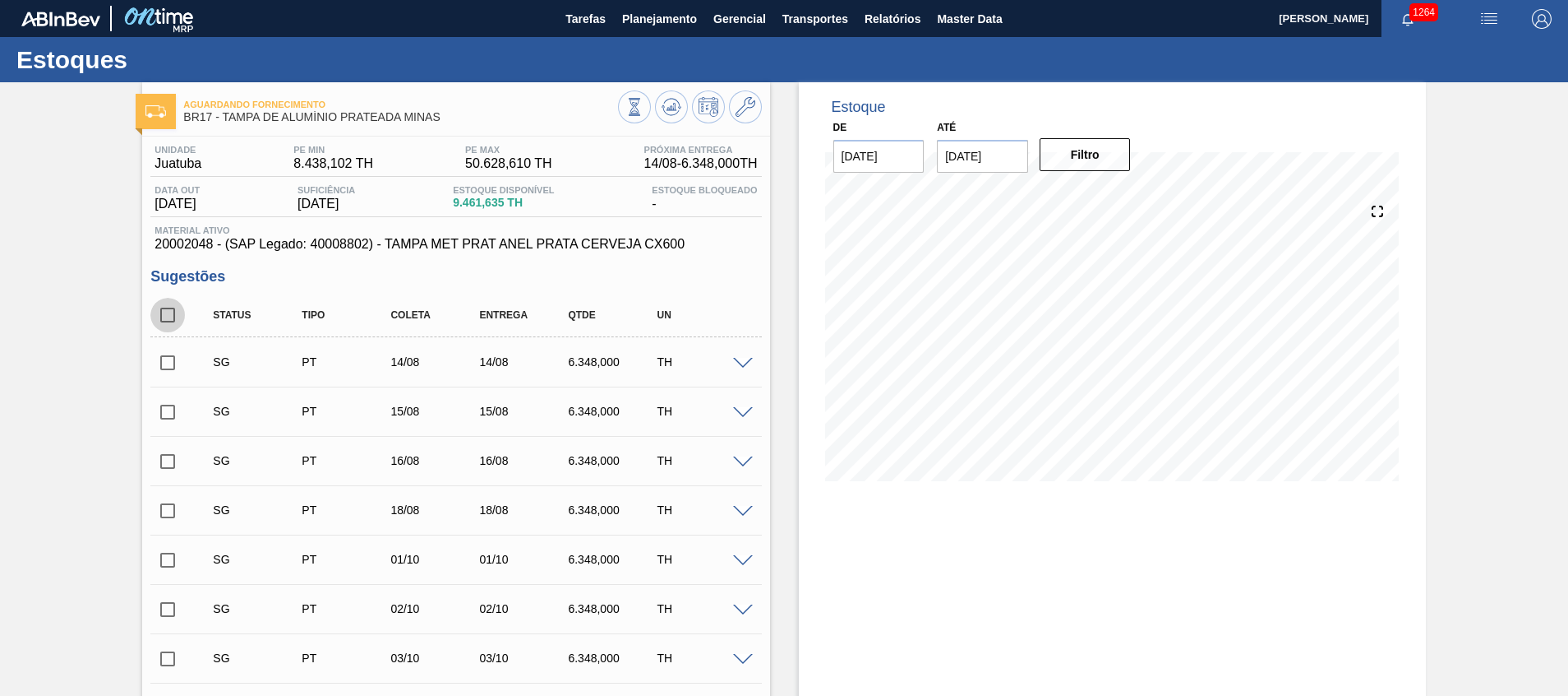
checkbox input "true"
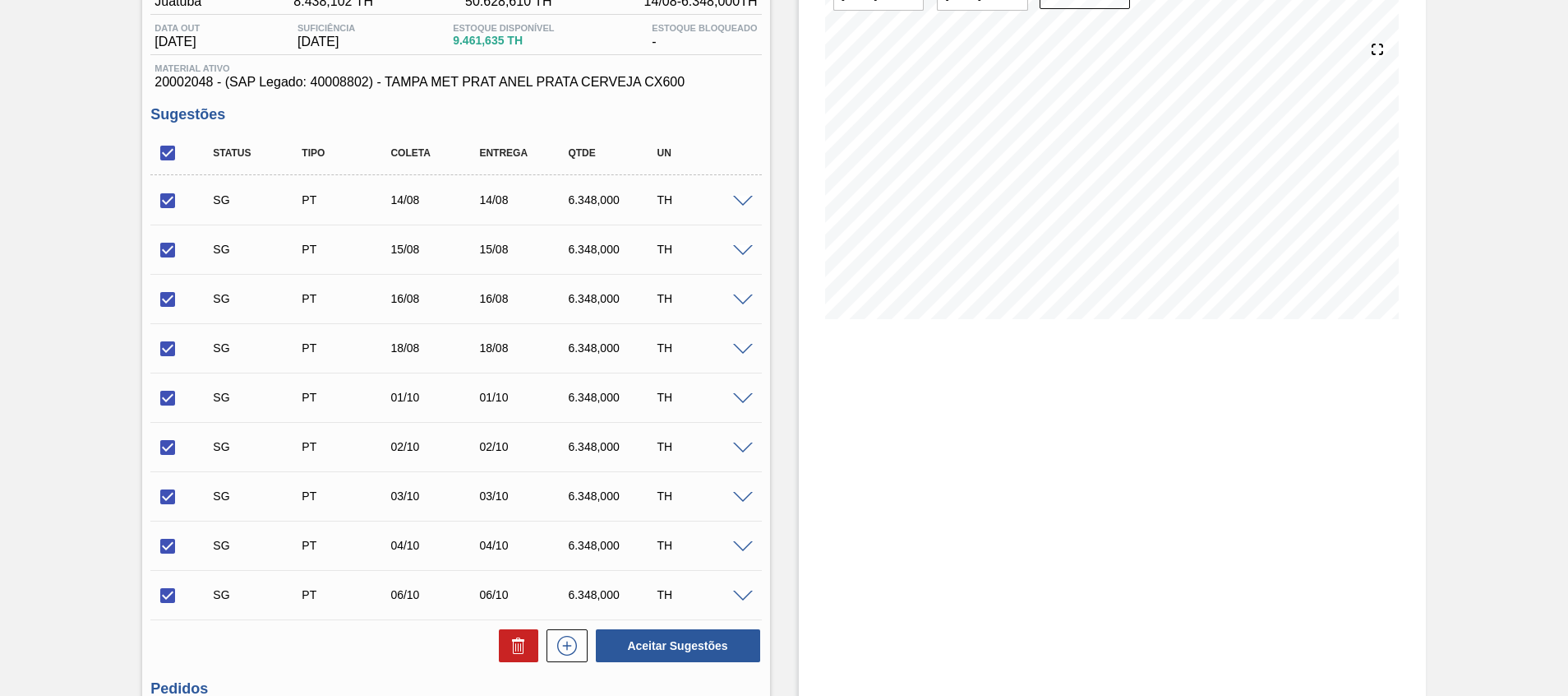
scroll to position [163, 0]
click at [499, 643] on button at bounding box center [518, 645] width 39 height 33
checkbox input "false"
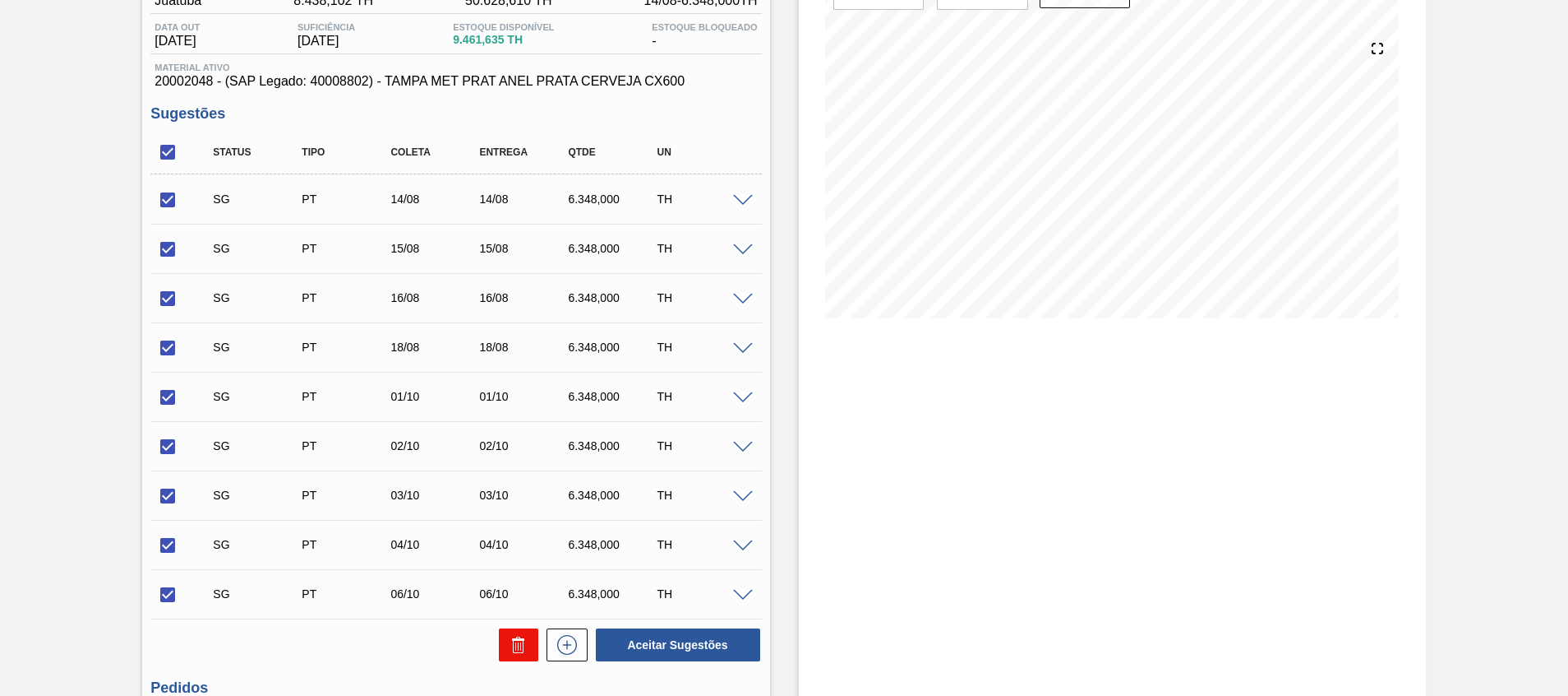
checkbox input "false"
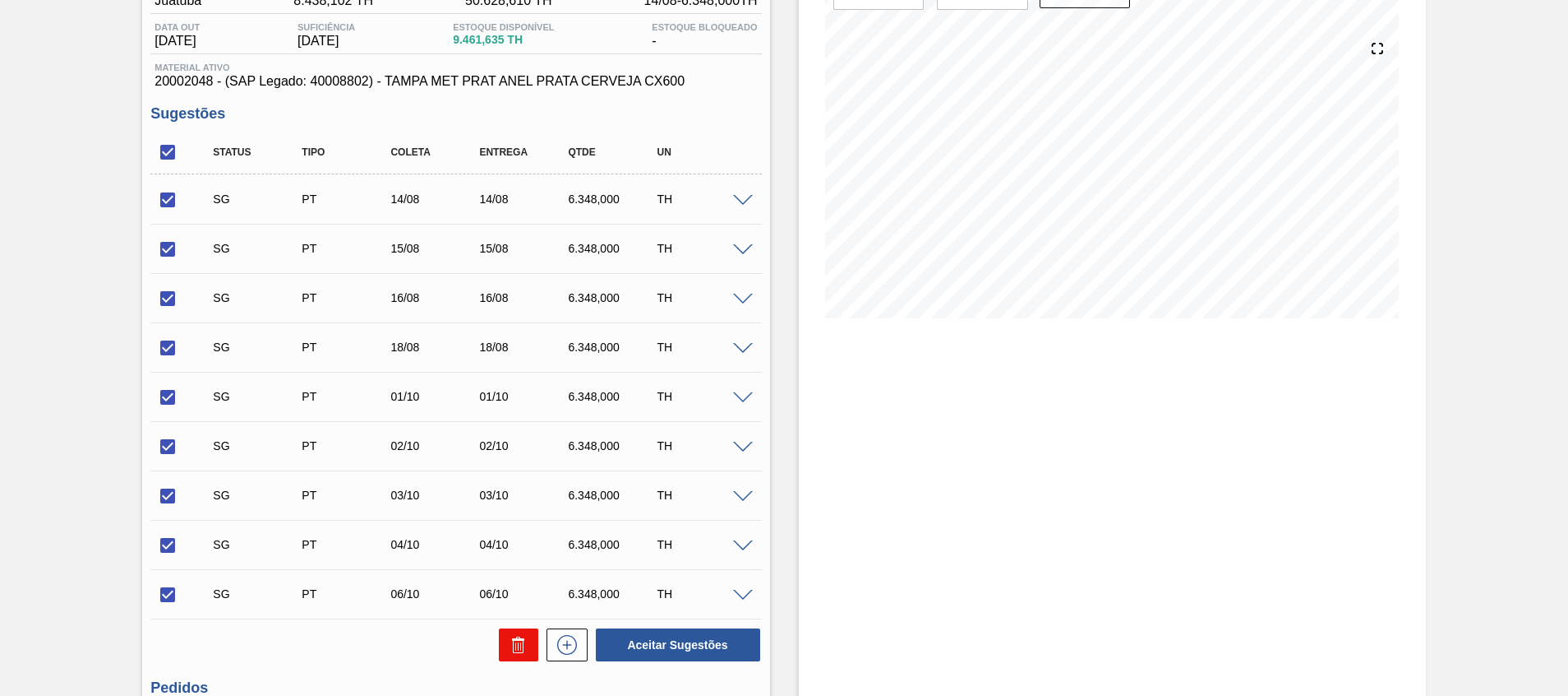
checkbox input "false"
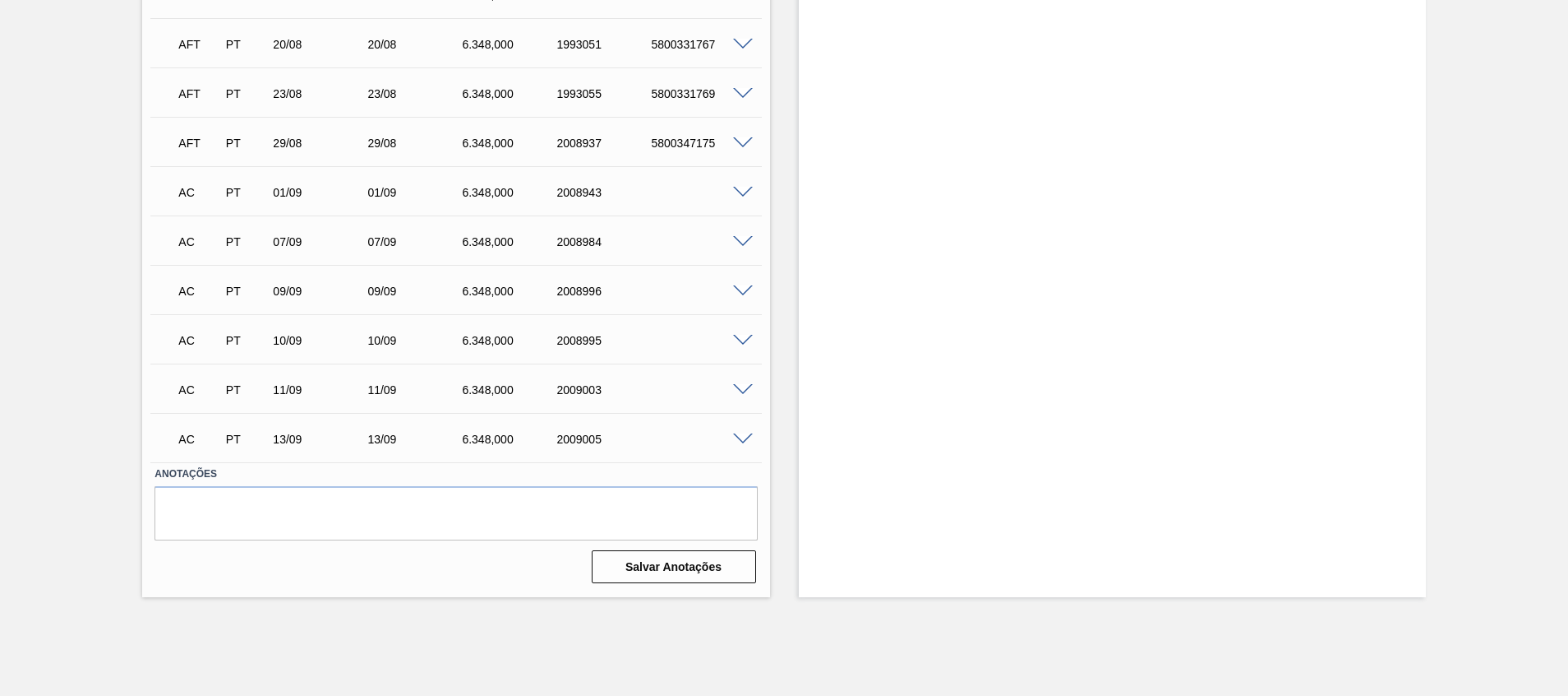
scroll to position [0, 0]
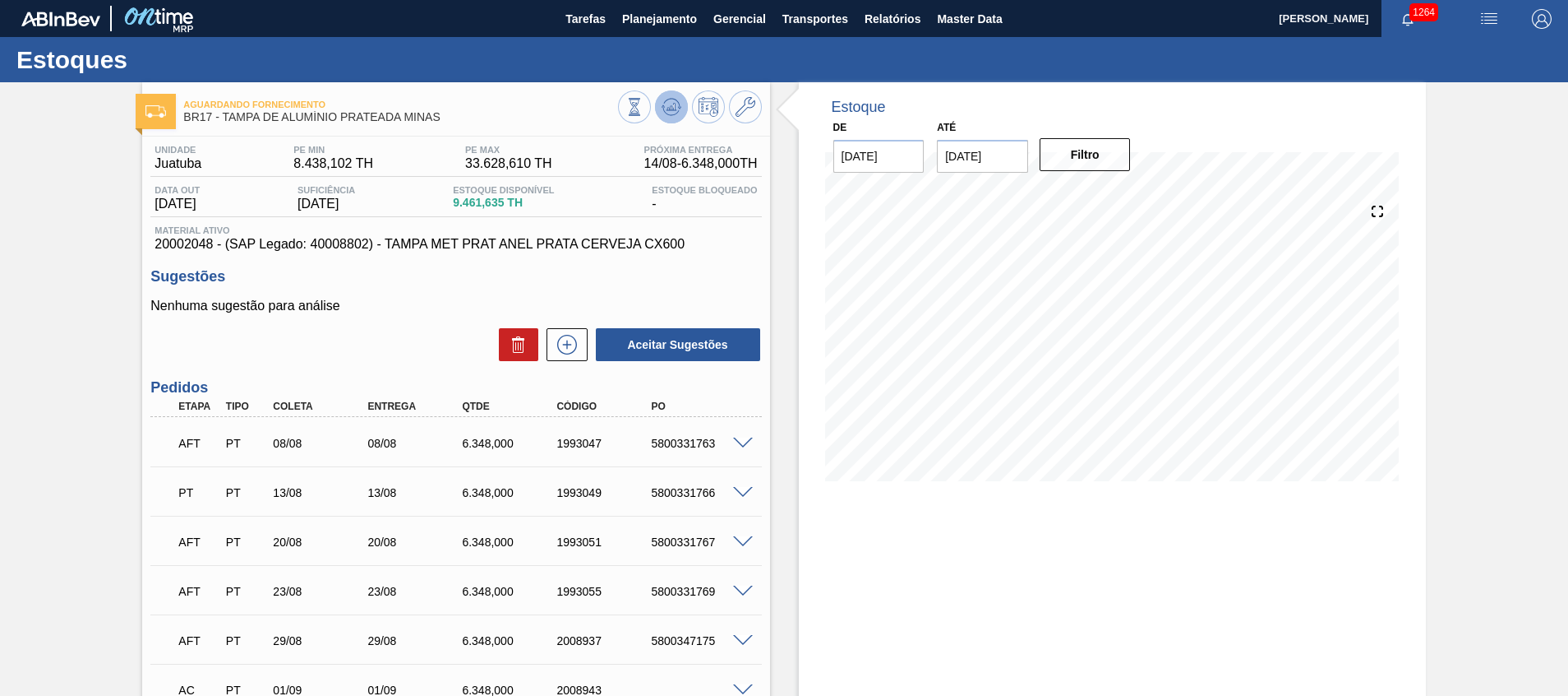
click at [644, 113] on icon at bounding box center [634, 107] width 18 height 18
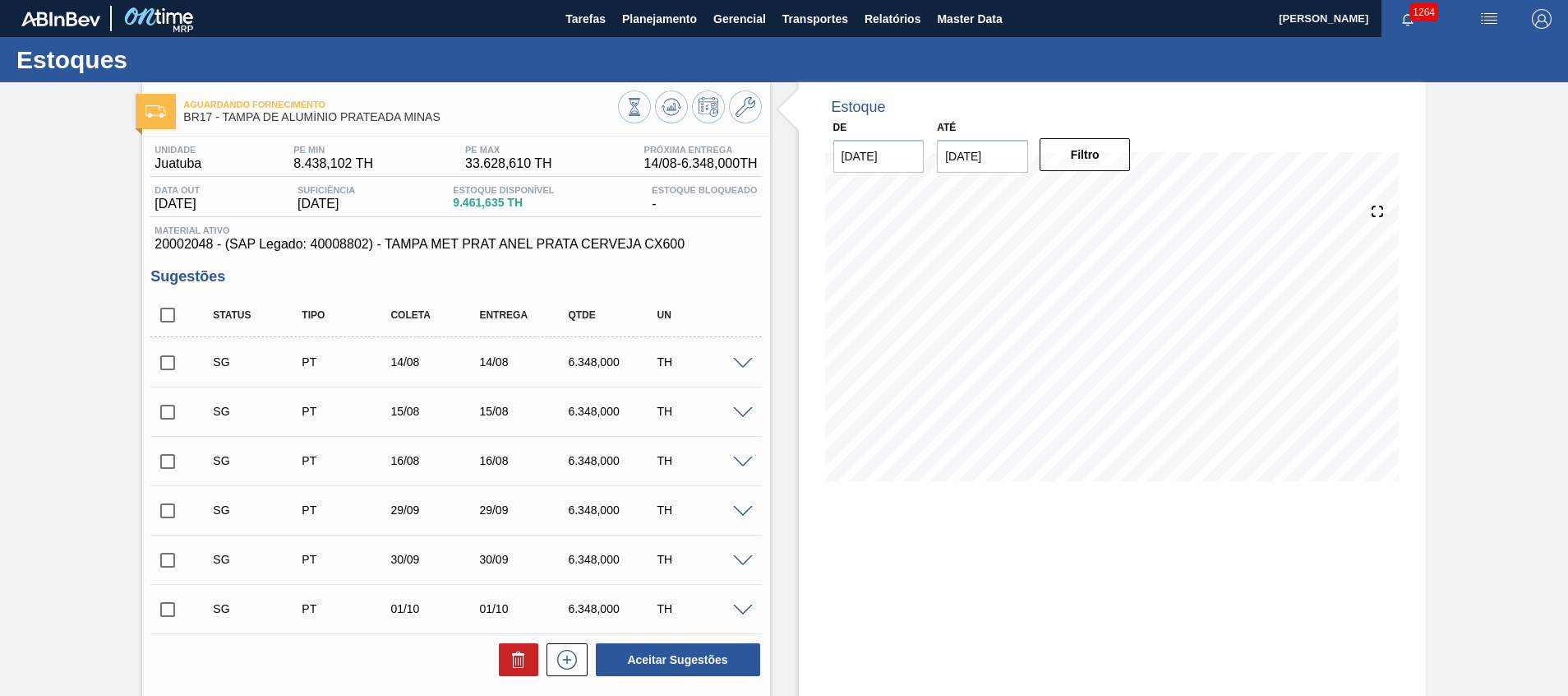
click at [743, 463] on span at bounding box center [742, 463] width 20 height 12
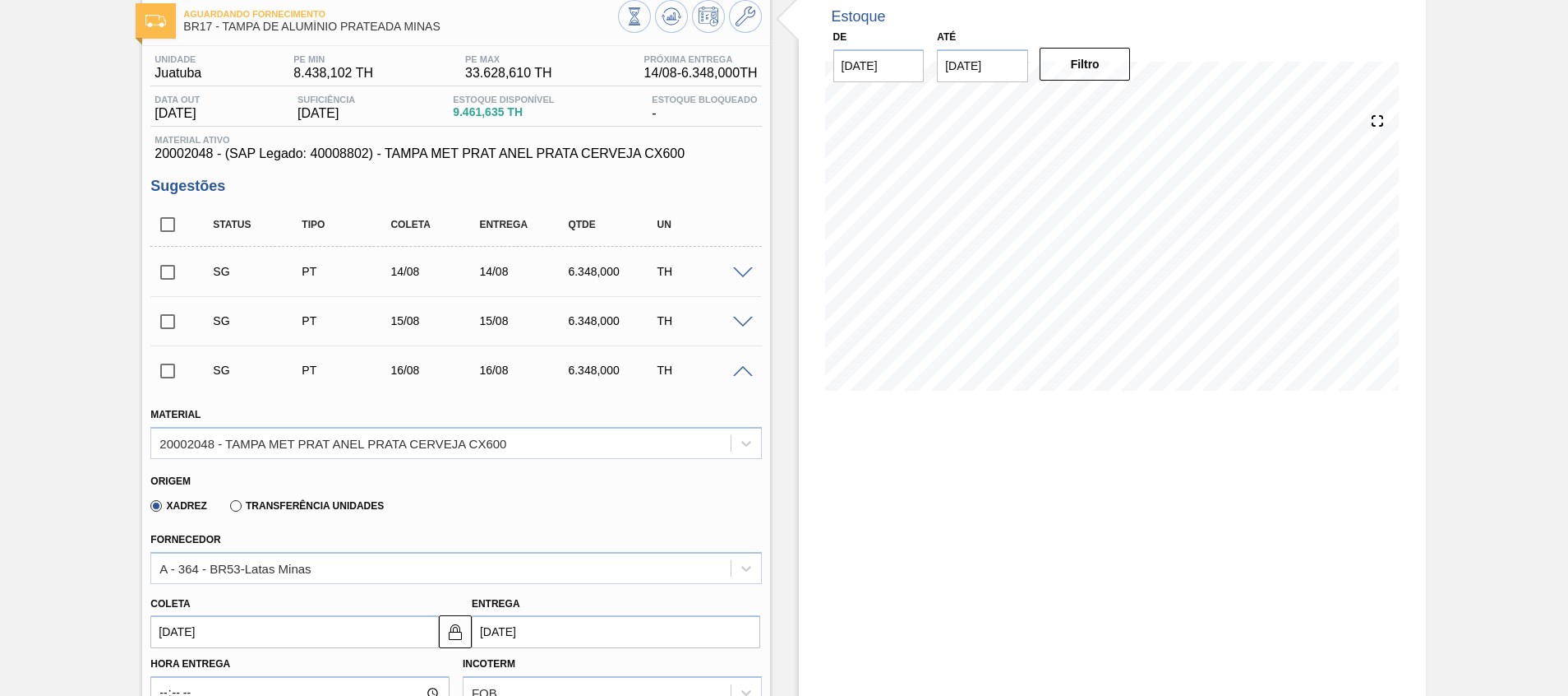
click at [394, 660] on label "Hora Entrega" at bounding box center [299, 663] width 299 height 23
click at [0, 0] on input "Hora Entrega" at bounding box center [0, 0] width 0 height 0
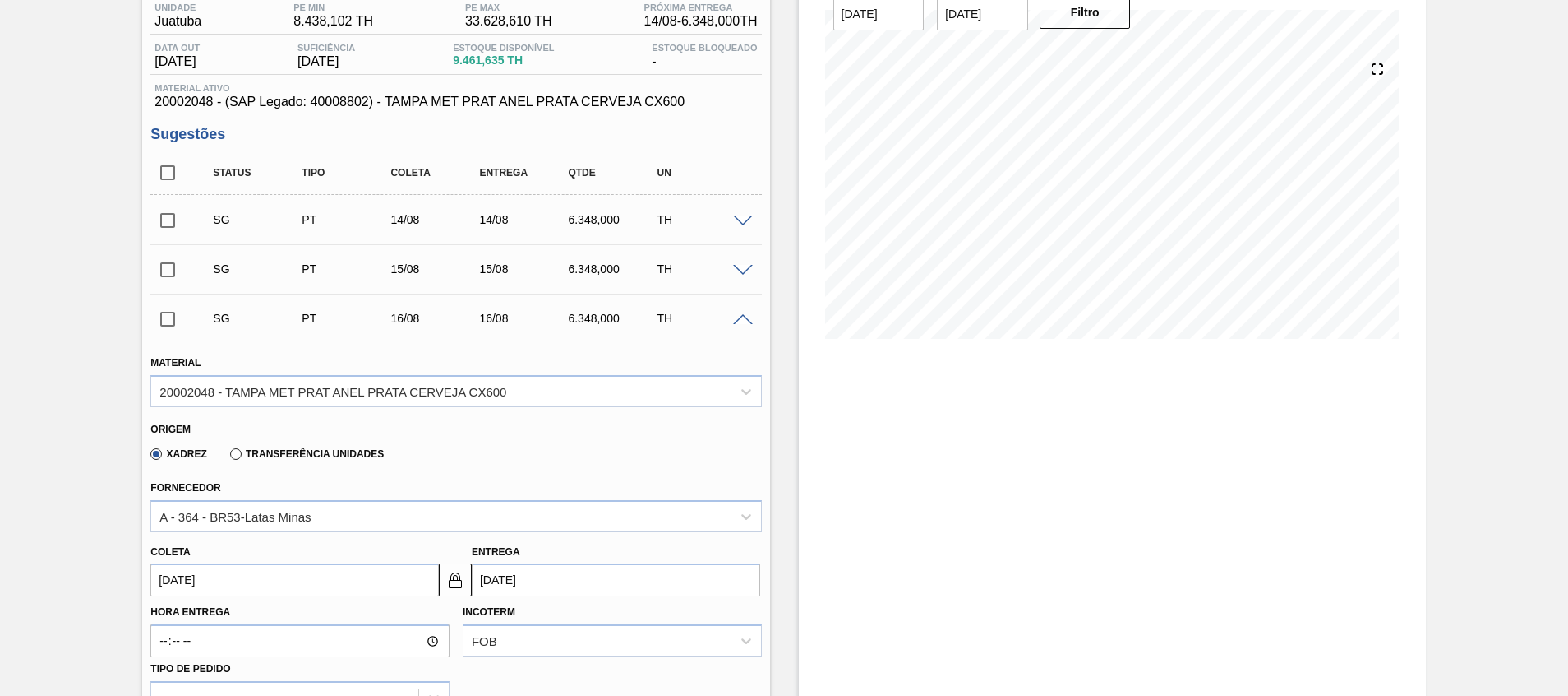
scroll to position [148, 0]
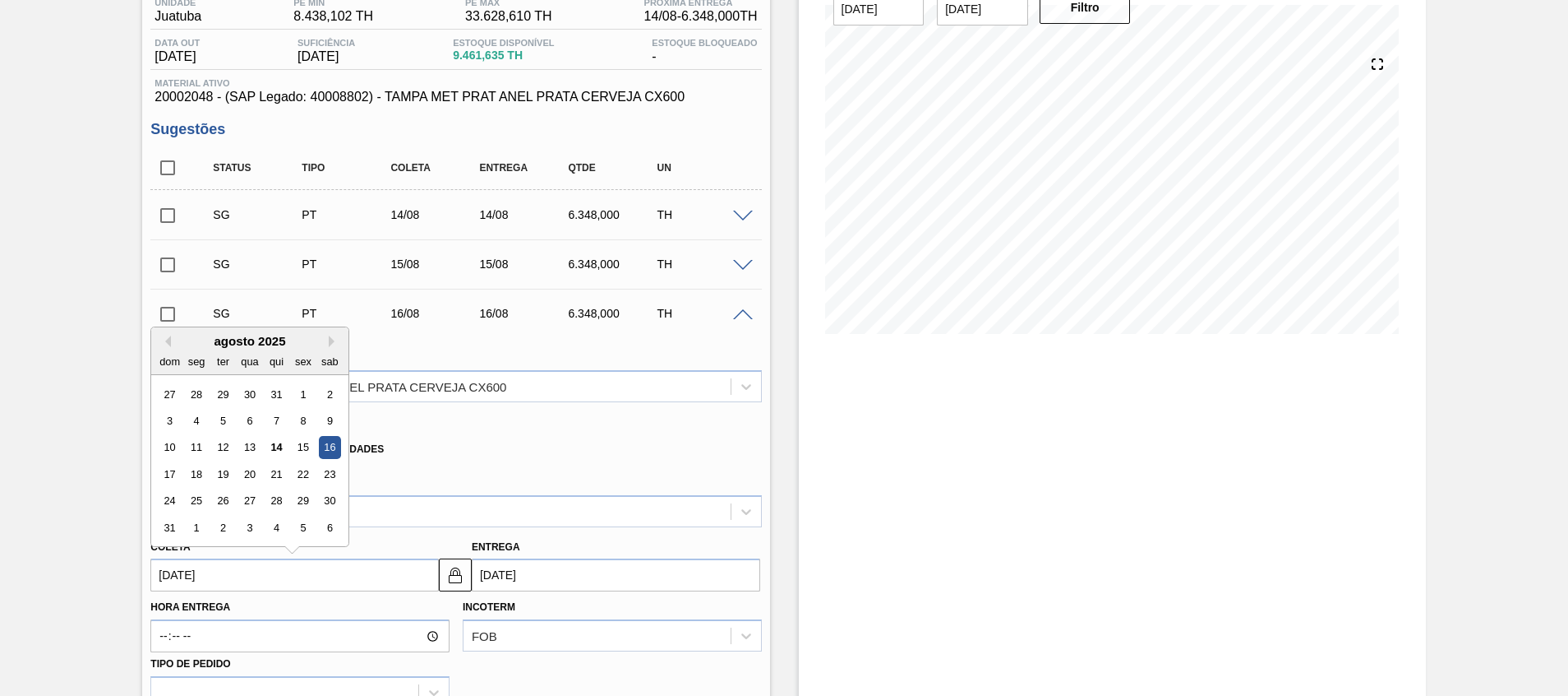
click at [366, 586] on input "[DATE]" at bounding box center [294, 575] width 289 height 33
click at [188, 582] on input "[DATE]" at bounding box center [294, 575] width 289 height 33
type input "[DATE]"
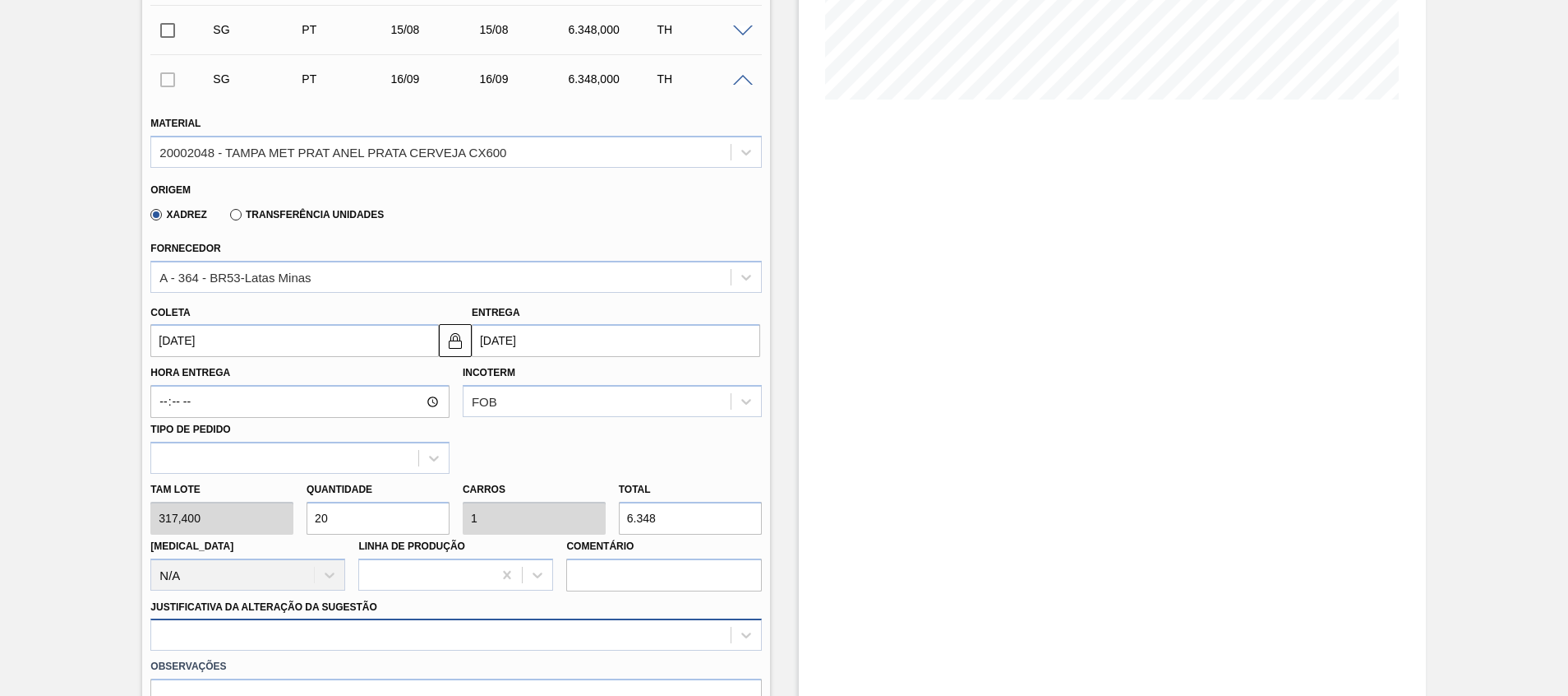
scroll to position [596, 0]
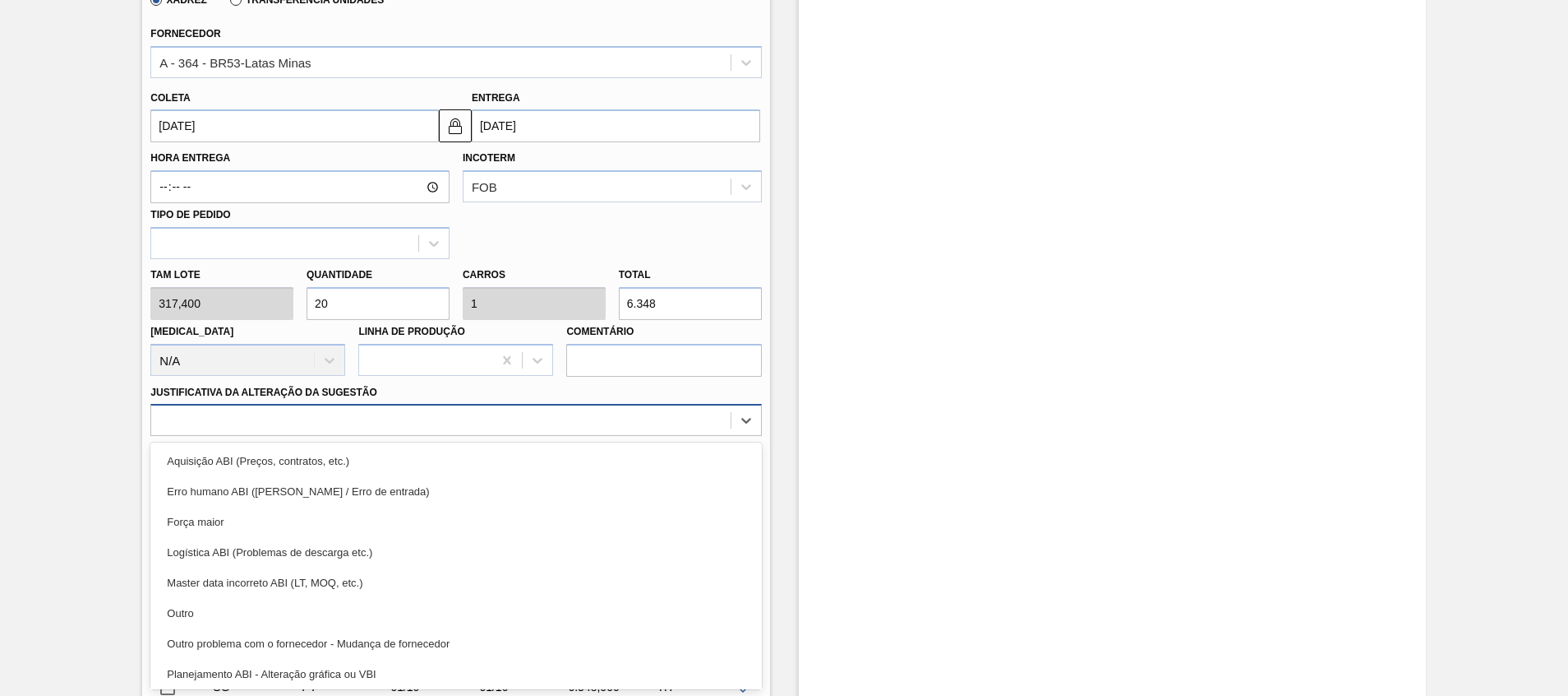
click at [572, 436] on div "option Outro focused, 6 of 18. 18 results available. Use Up and Down to choose …" at bounding box center [455, 419] width 611 height 32
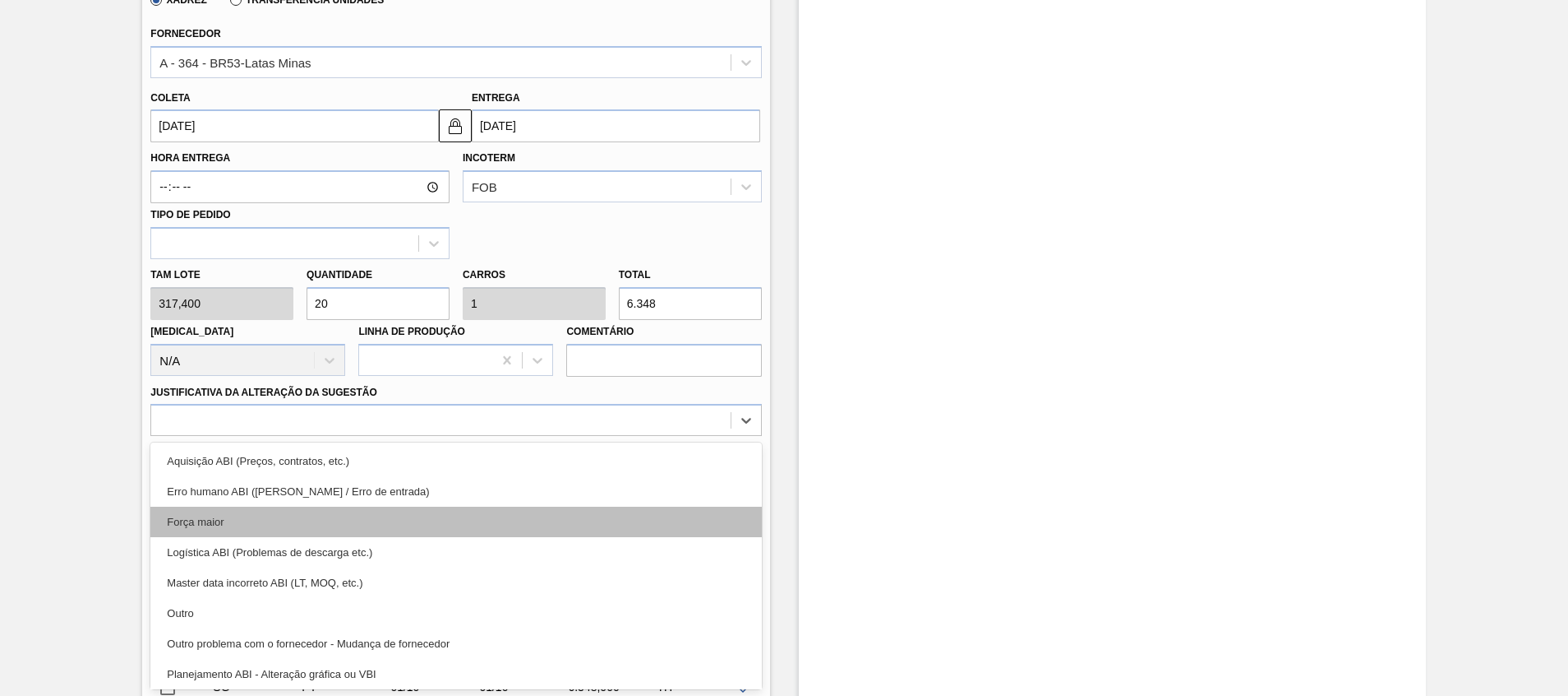
scroll to position [307, 0]
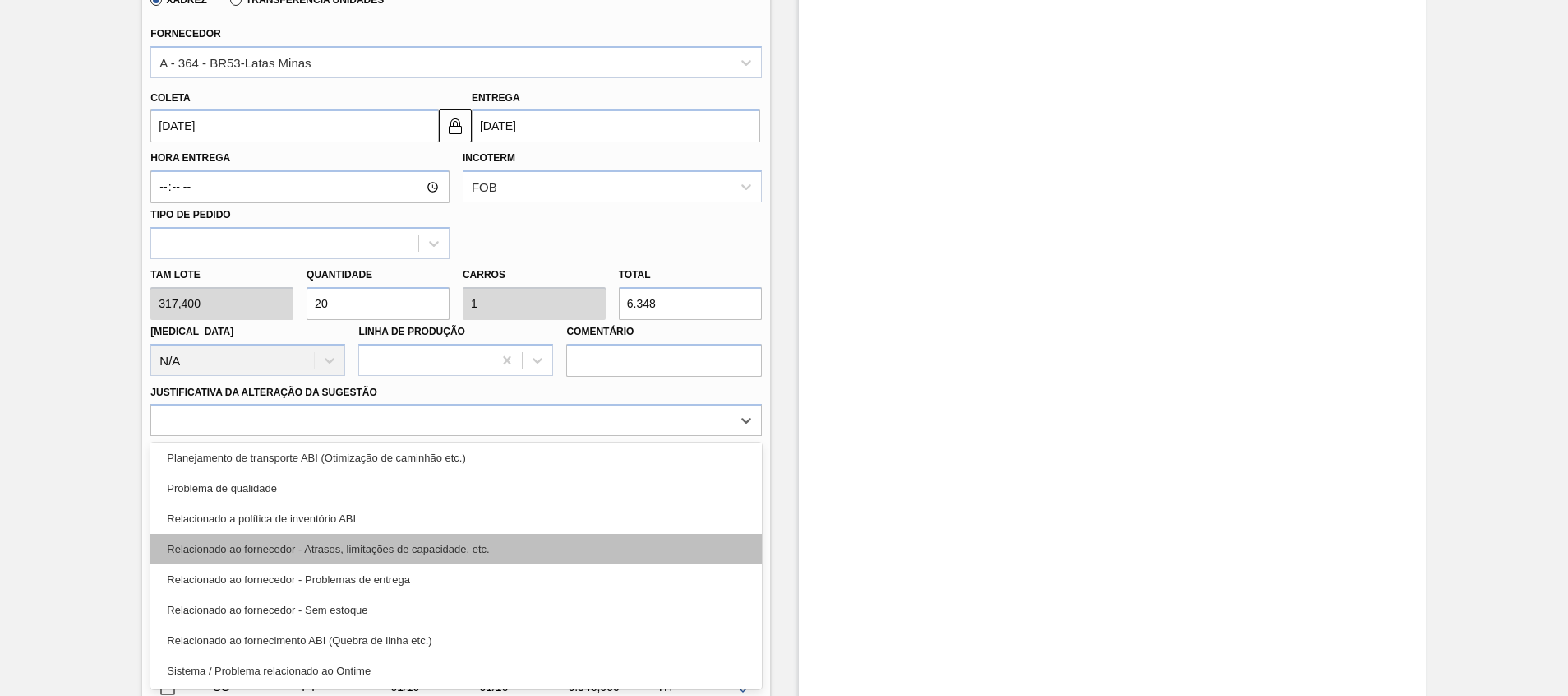
click at [600, 557] on div "Relacionado ao fornecedor - Atrasos, limitações de capacidade, etc." at bounding box center [455, 548] width 611 height 30
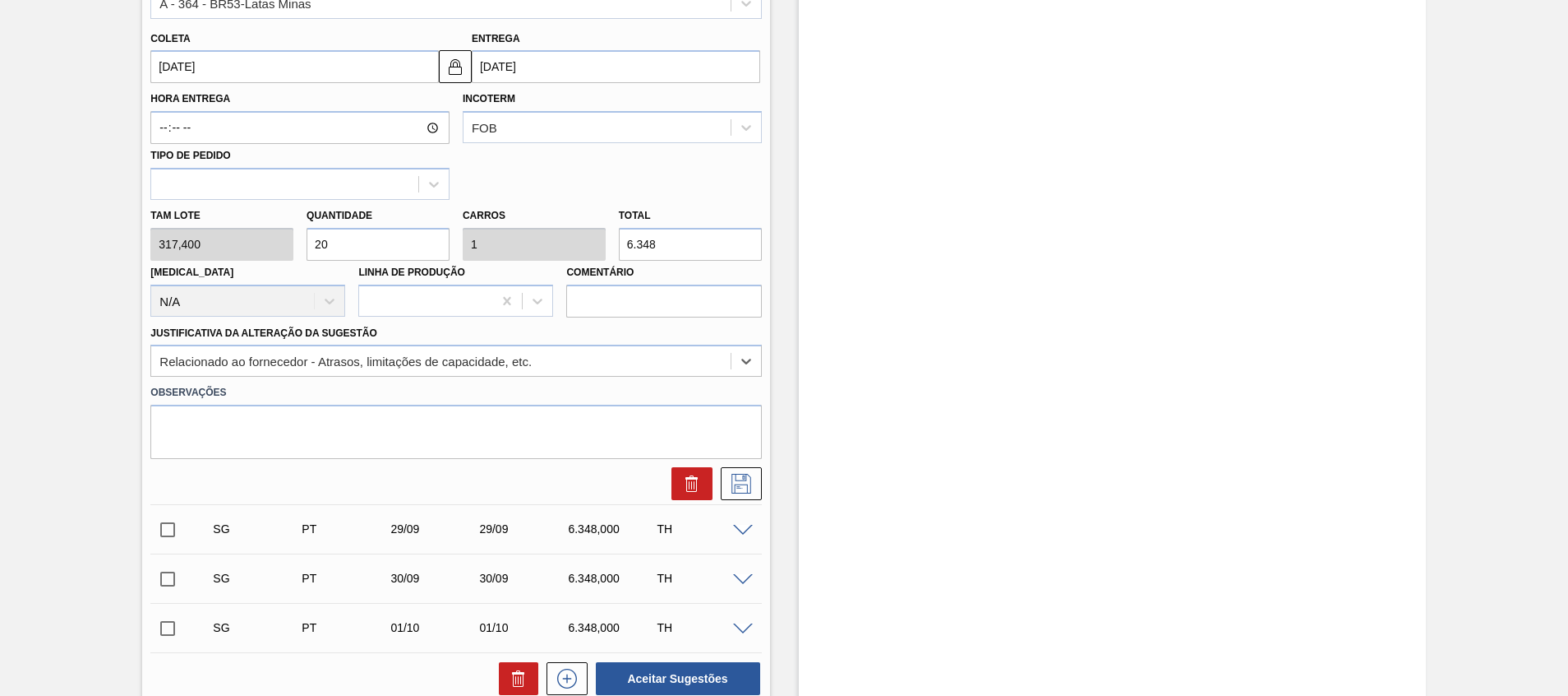
scroll to position [656, 0]
click at [734, 477] on icon at bounding box center [741, 483] width 20 height 20
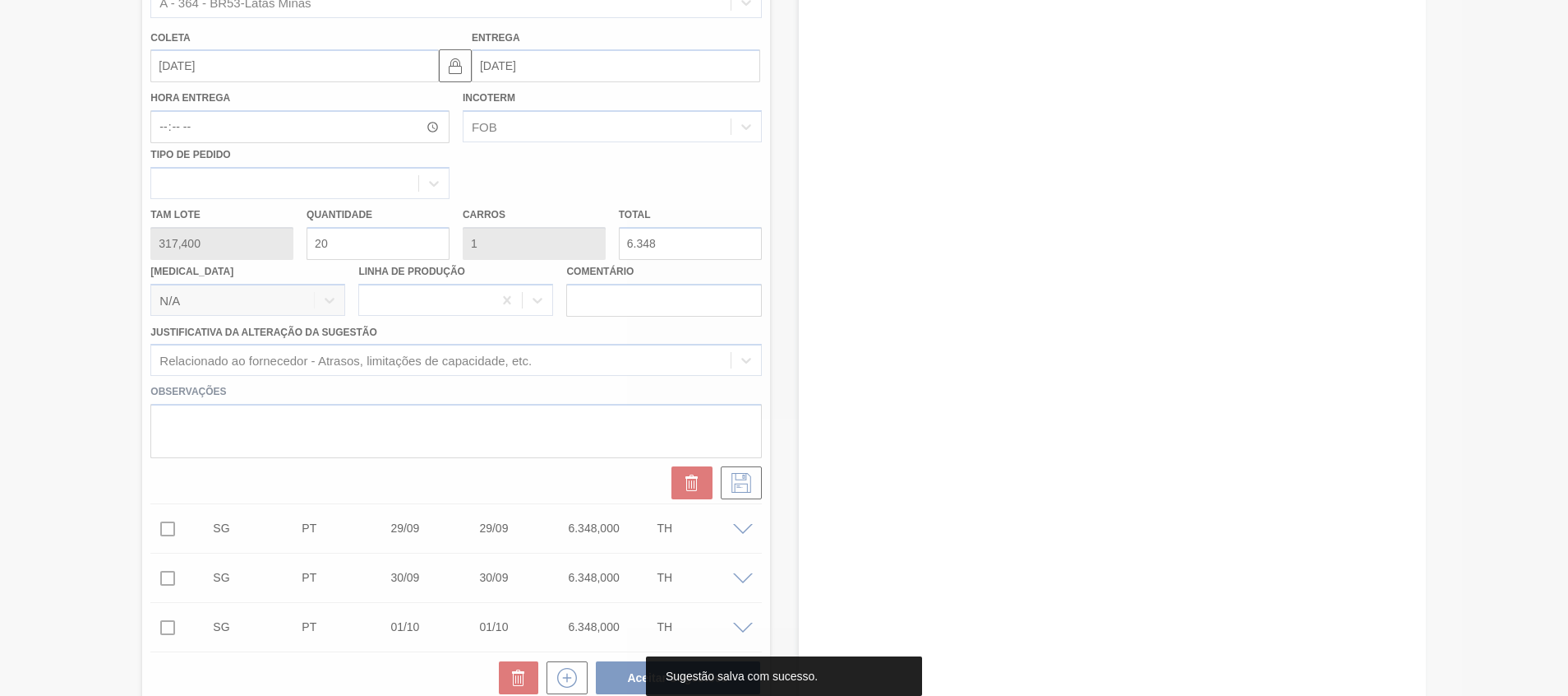
drag, startPoint x: 1553, startPoint y: 284, endPoint x: 1572, endPoint y: 279, distance: 19.6
click at [1567, 0] on html "Tarefas Planejamento Gerencial Transportes Relatórios Master Data Beatriz Marce…" at bounding box center [784, 0] width 1568 height 0
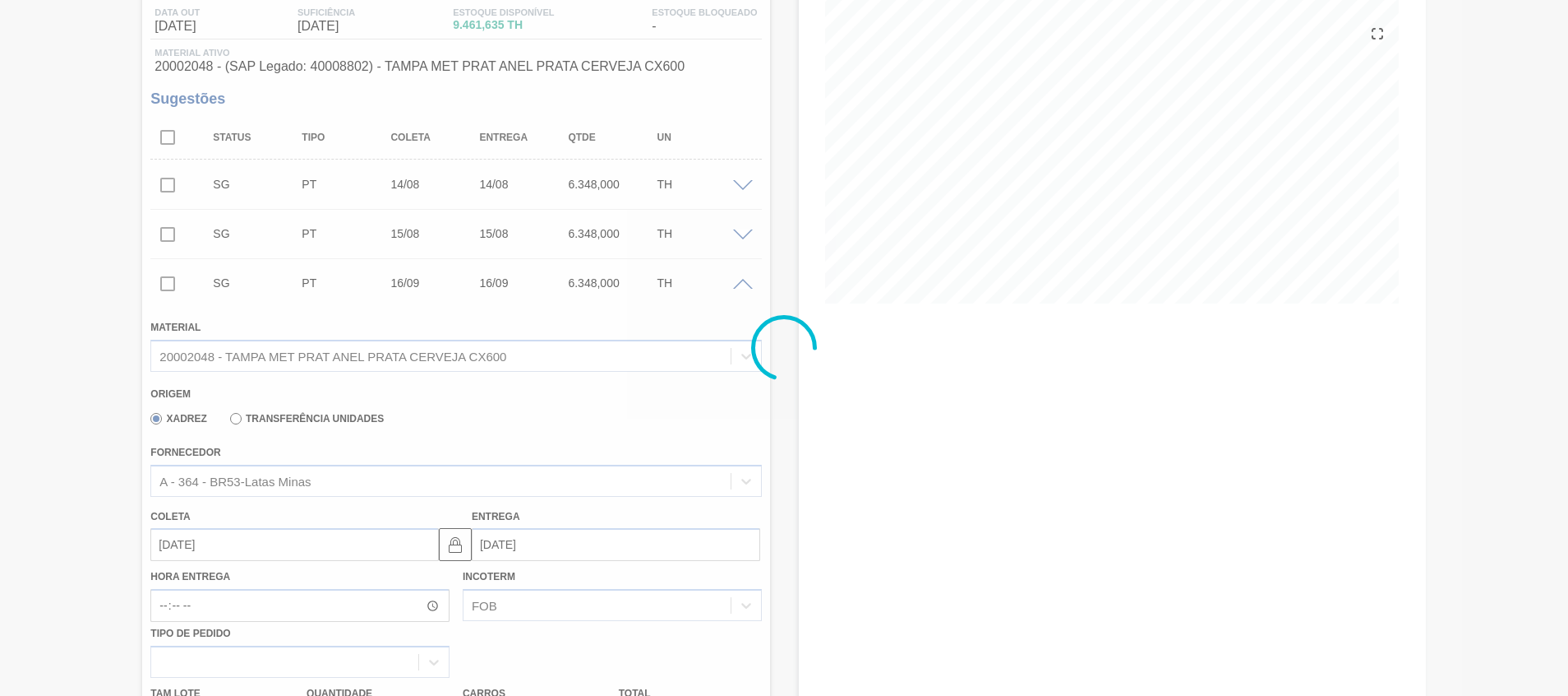
scroll to position [163, 0]
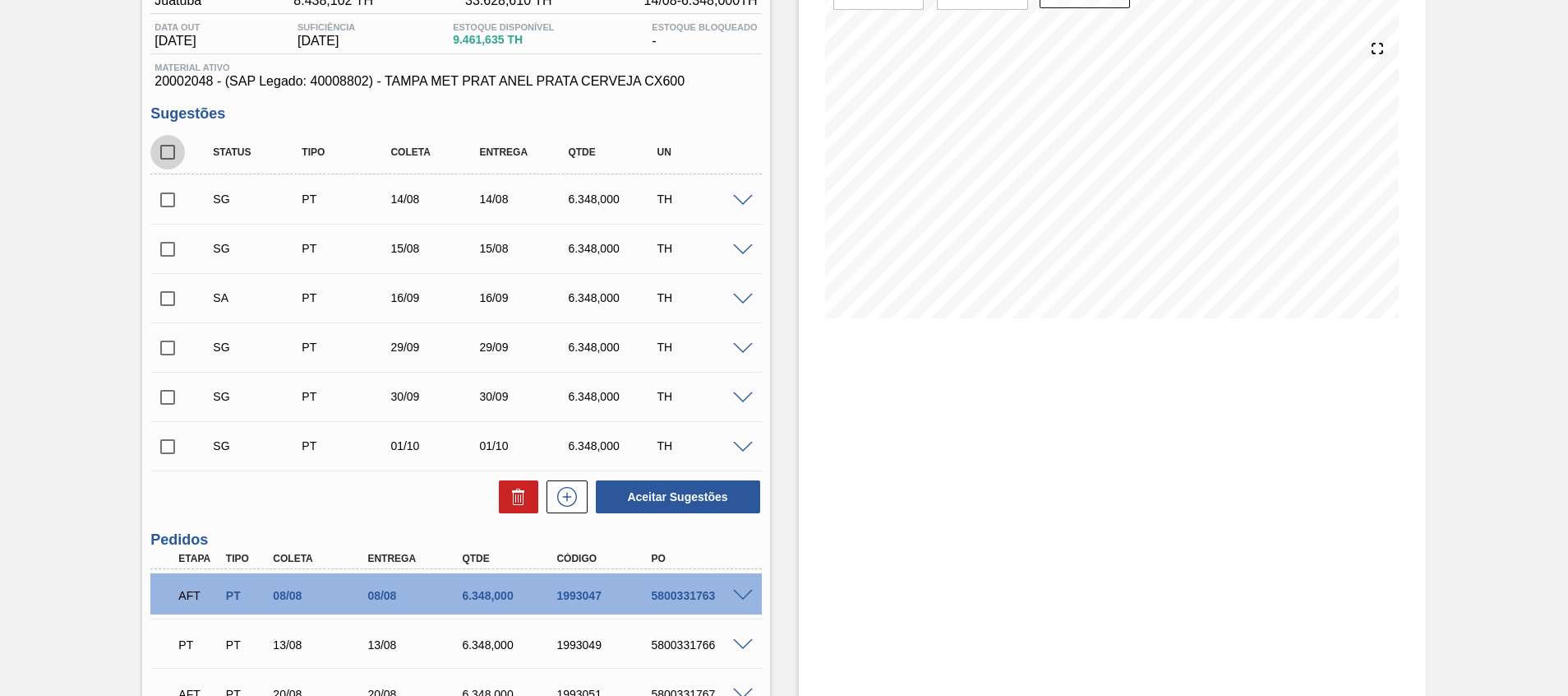
click at [165, 161] on input "checkbox" at bounding box center [167, 152] width 35 height 35
checkbox input "true"
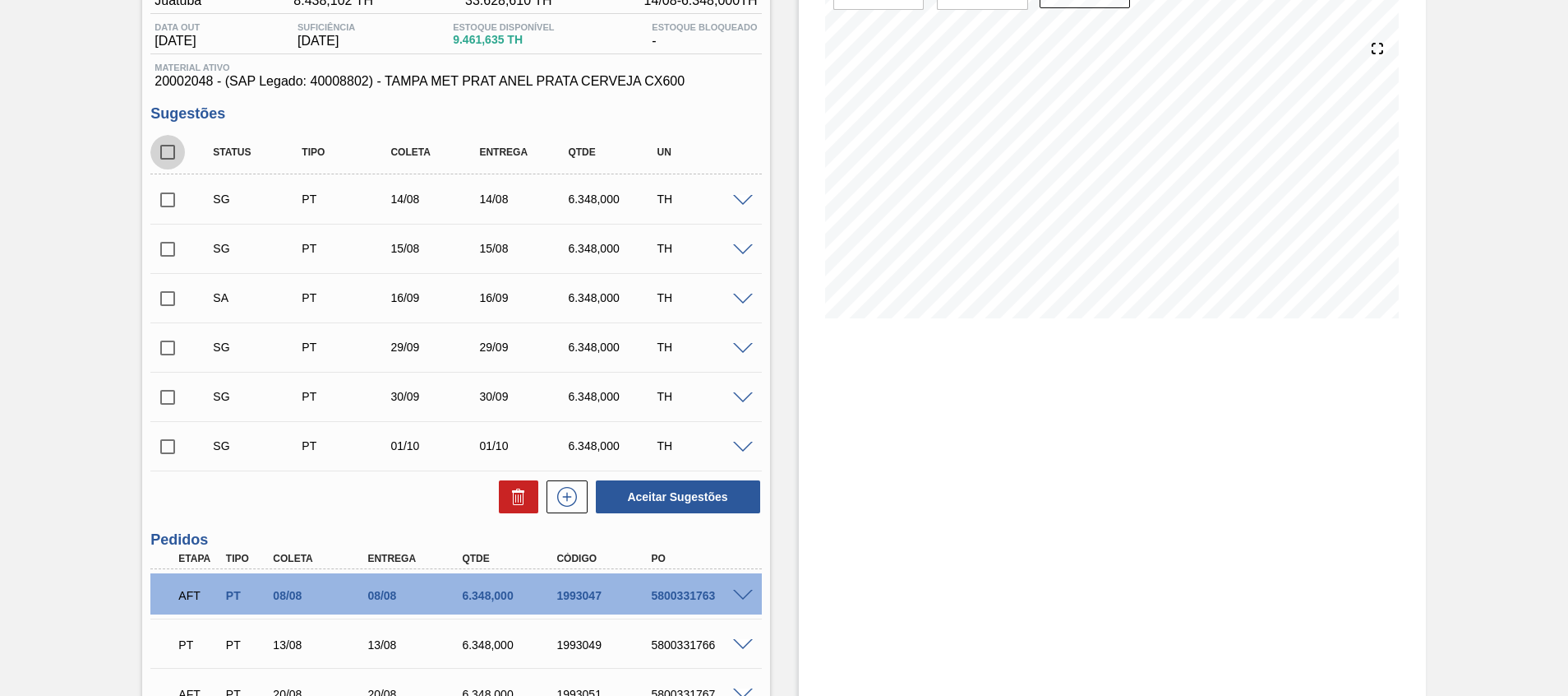
checkbox input "true"
click at [179, 298] on input "checkbox" at bounding box center [167, 299] width 35 height 35
checkbox input "false"
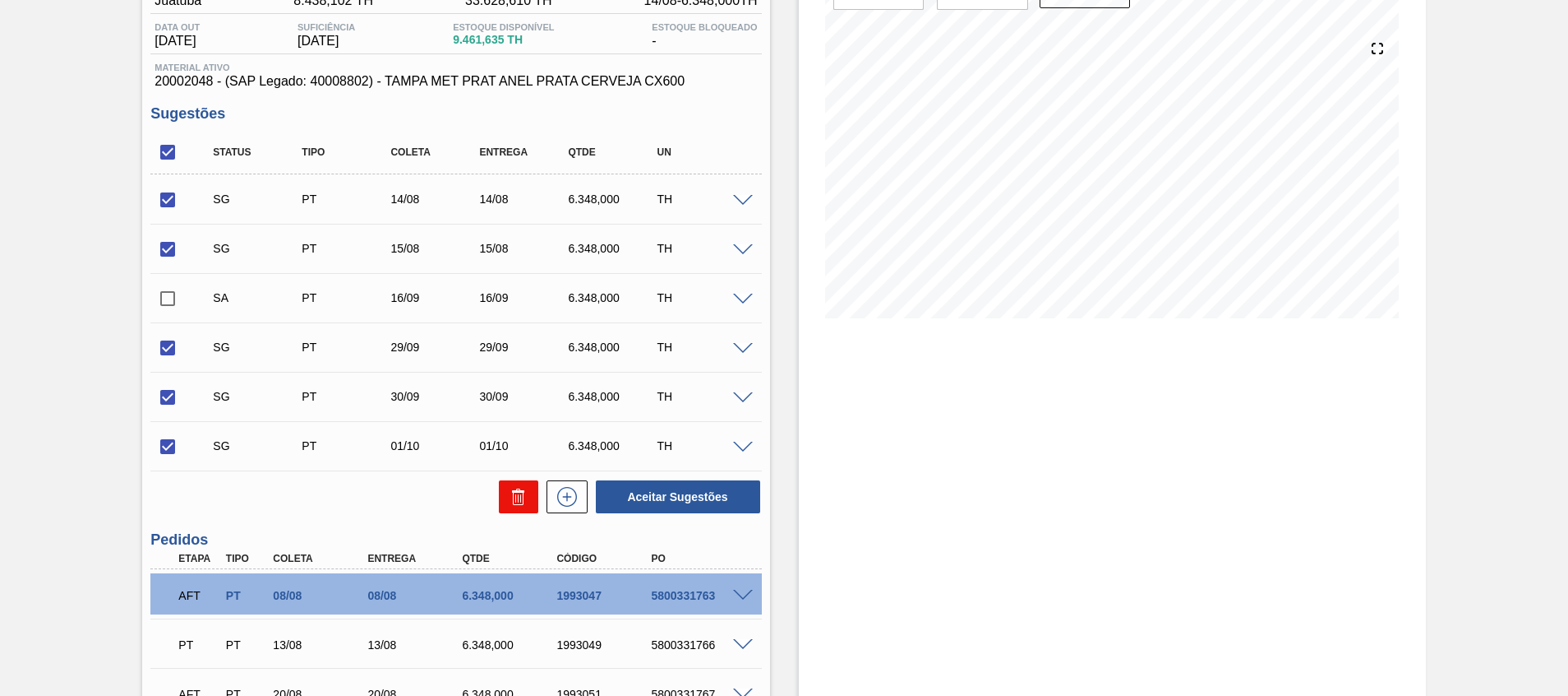
click at [501, 490] on button at bounding box center [518, 496] width 39 height 33
checkbox input "false"
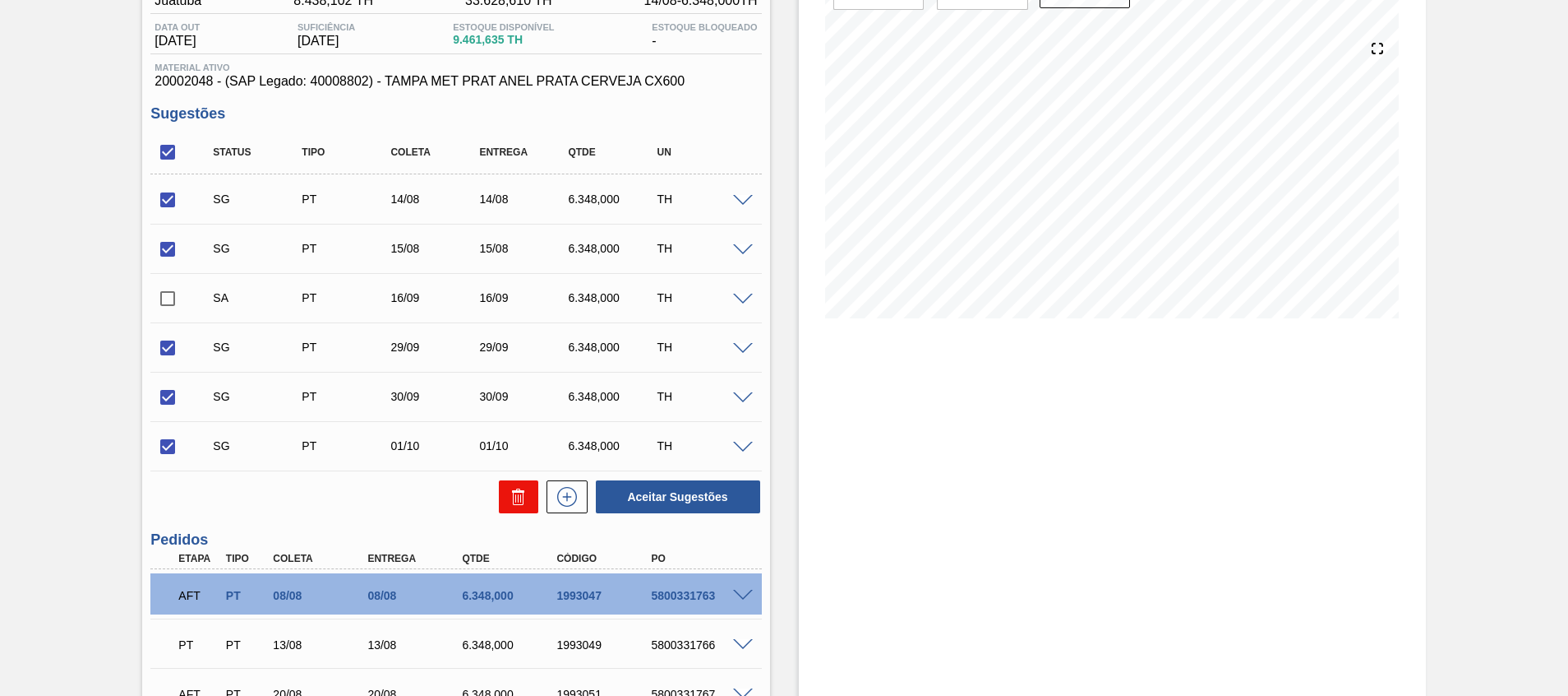
checkbox input "false"
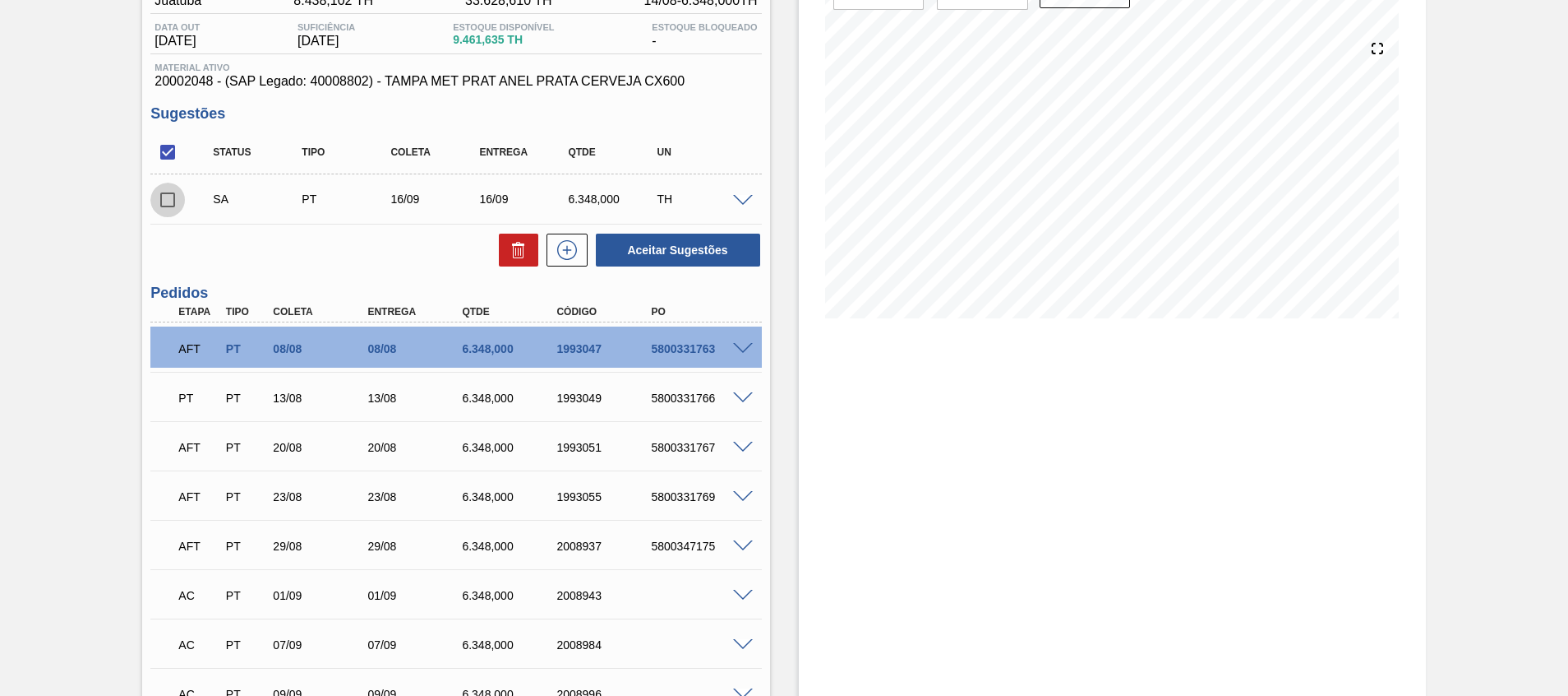
click at [167, 207] on input "checkbox" at bounding box center [167, 200] width 35 height 35
checkbox input "true"
click at [694, 243] on button "Aceitar Sugestões" at bounding box center [678, 250] width 165 height 33
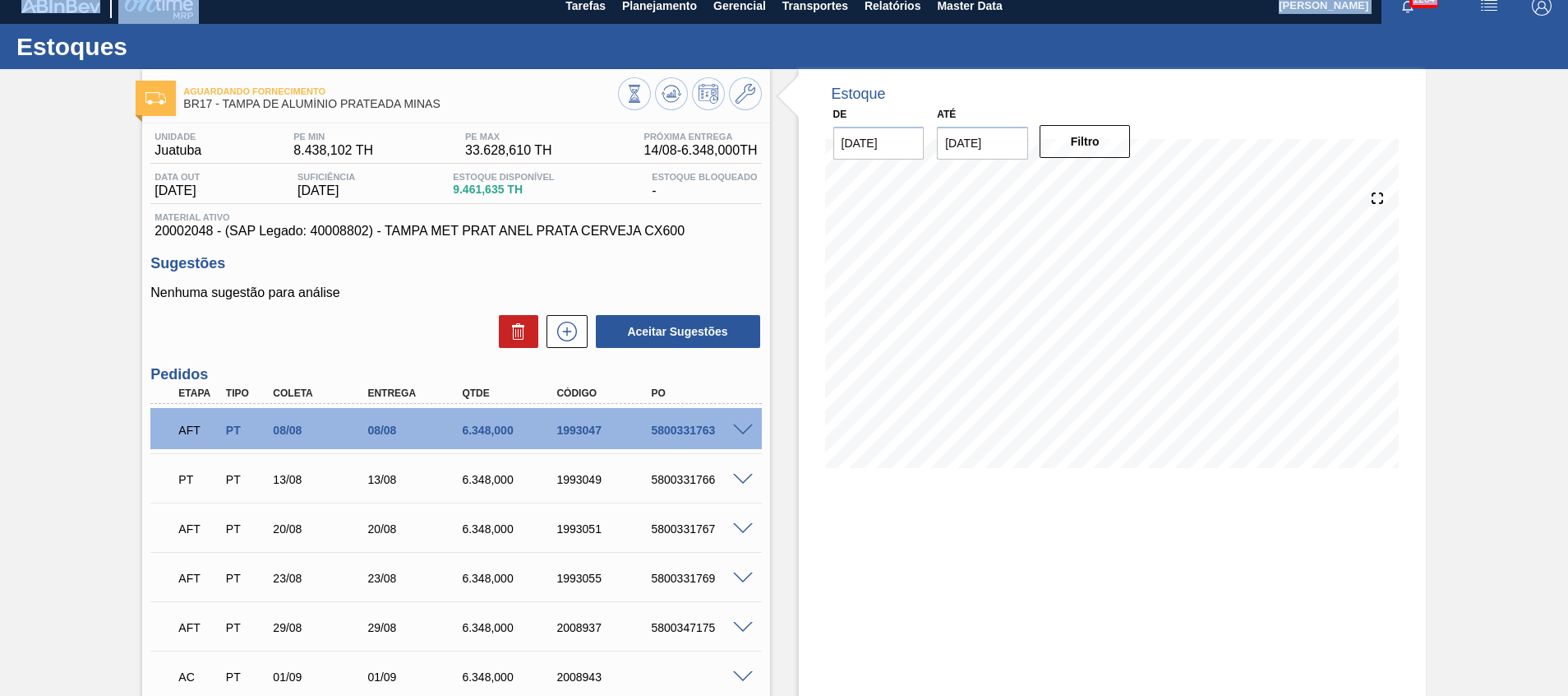
scroll to position [10, 0]
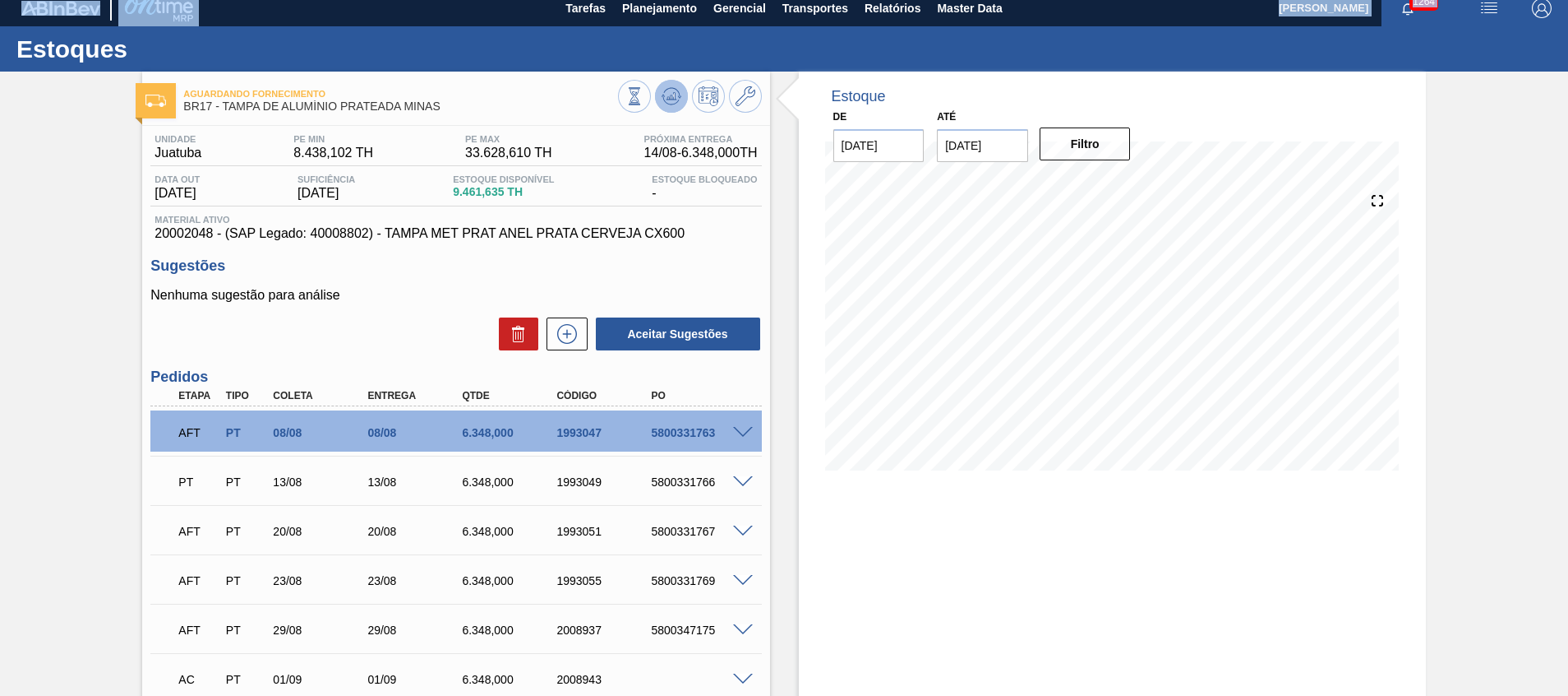
click at [683, 91] on button at bounding box center [671, 96] width 33 height 33
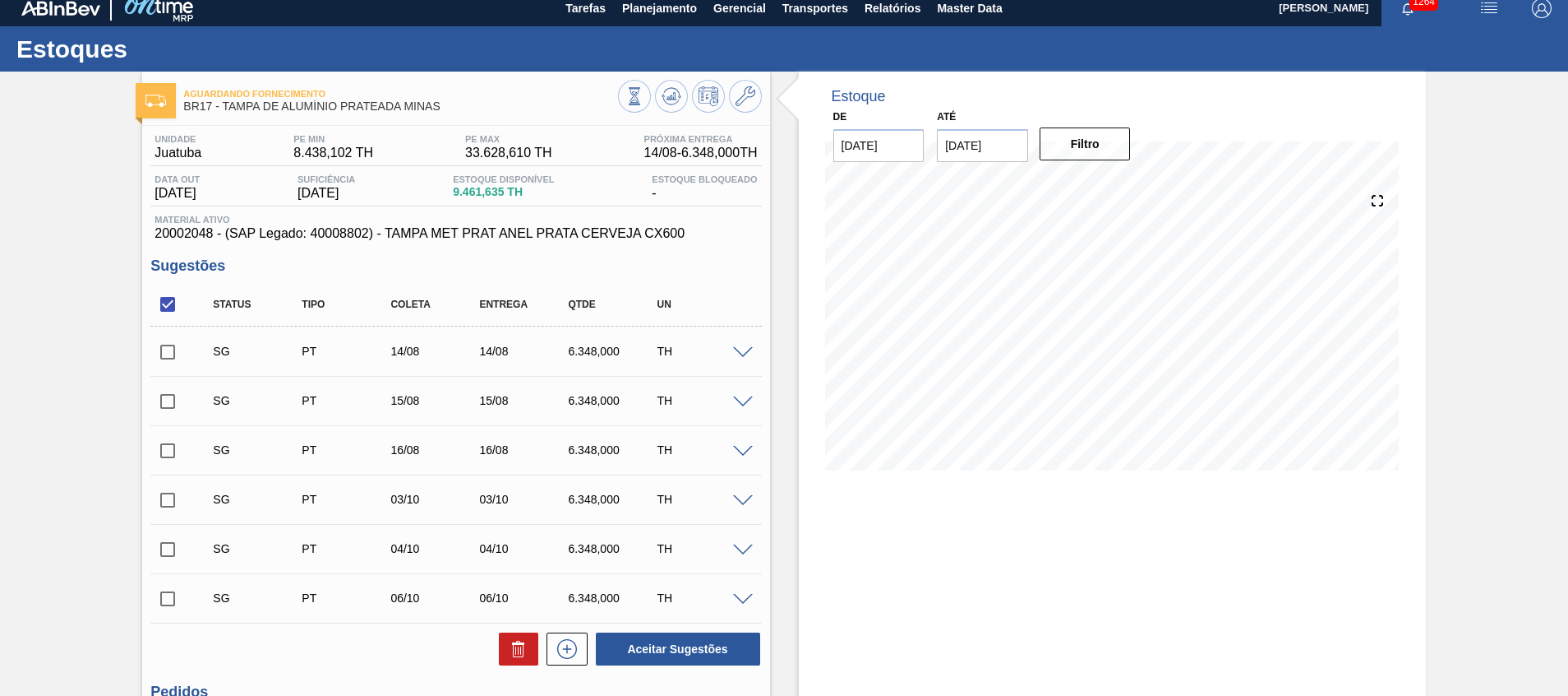
click at [750, 351] on span at bounding box center [742, 353] width 20 height 12
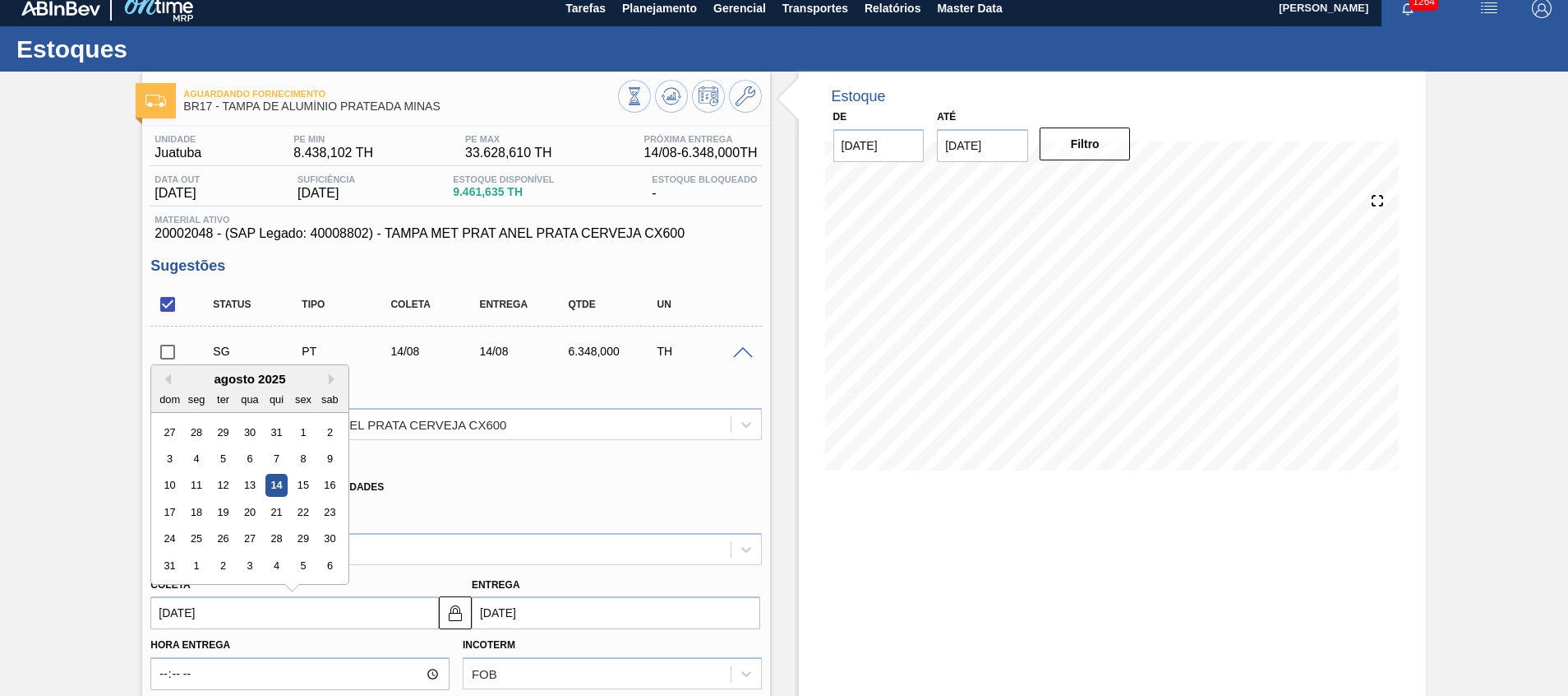
click at [362, 614] on input "14/08/2025" at bounding box center [294, 613] width 289 height 33
click at [199, 509] on div "18" at bounding box center [197, 512] width 23 height 23
type input "18/08/2025"
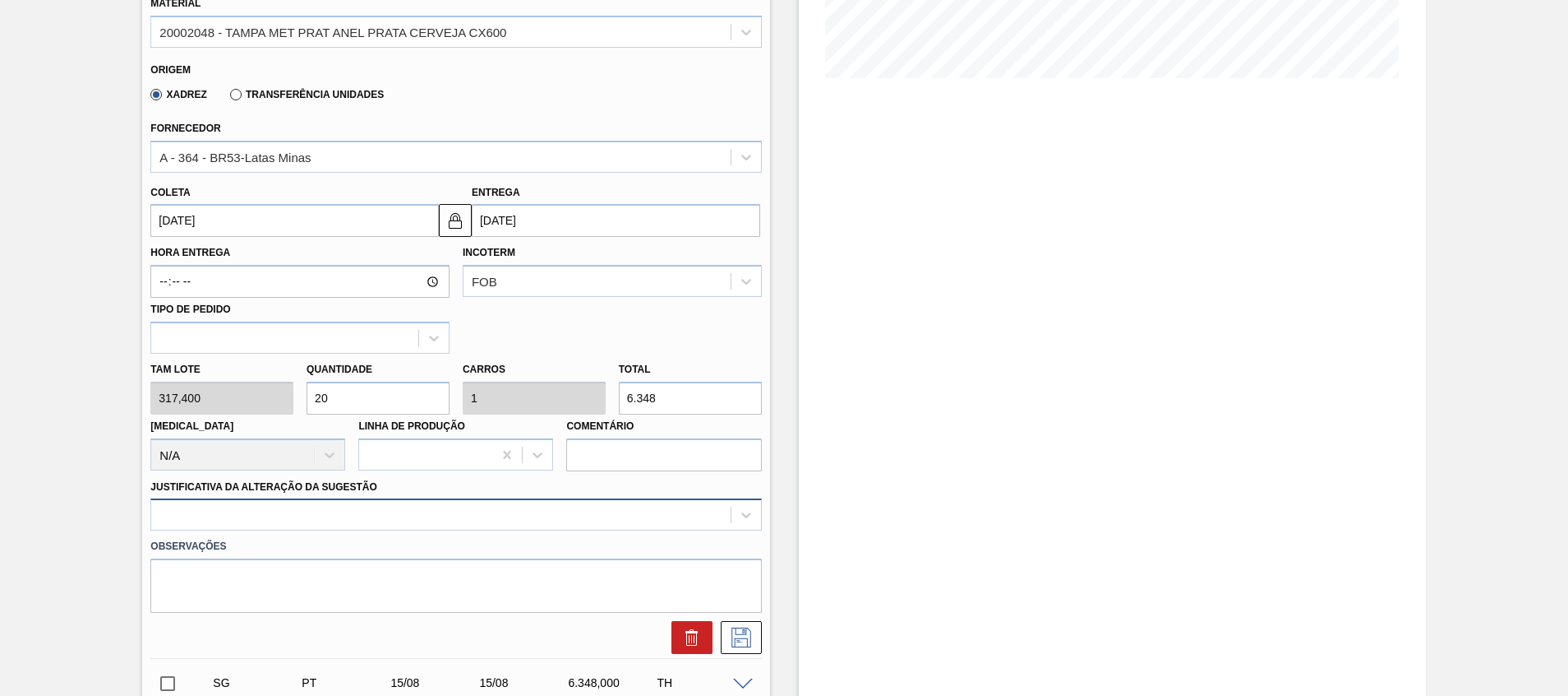
scroll to position [497, 0]
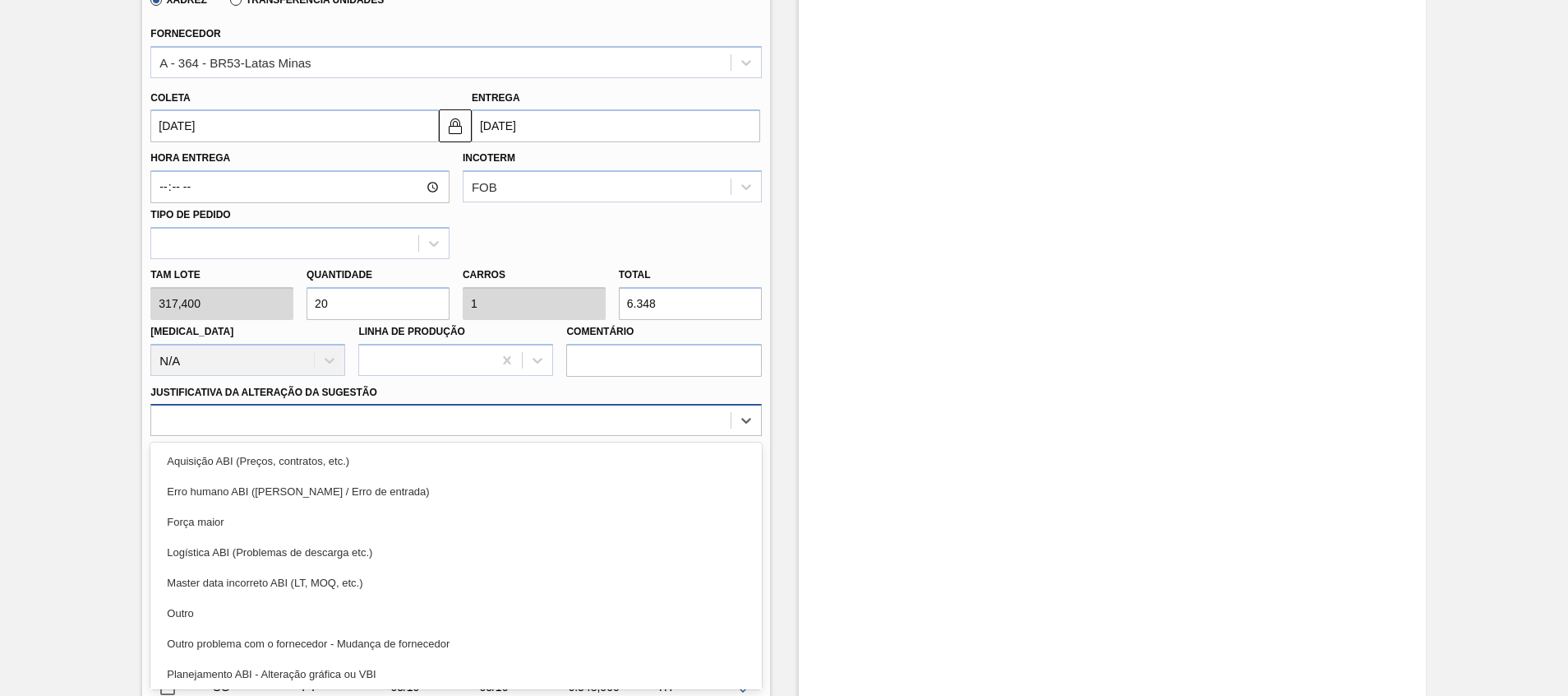
click at [215, 436] on div "option Força maior focused, 3 of 18. 18 results available. Use Up and Down to c…" at bounding box center [455, 419] width 611 height 32
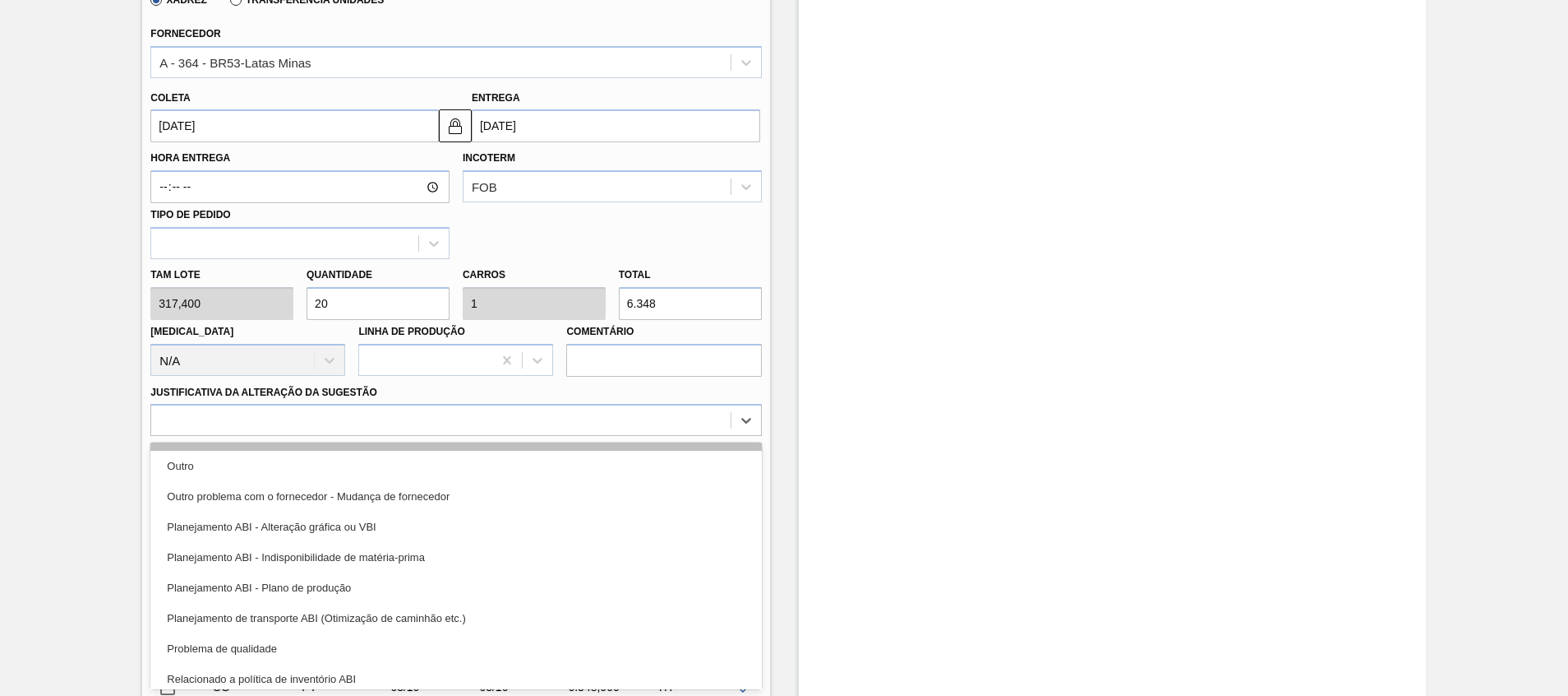
scroll to position [148, 0]
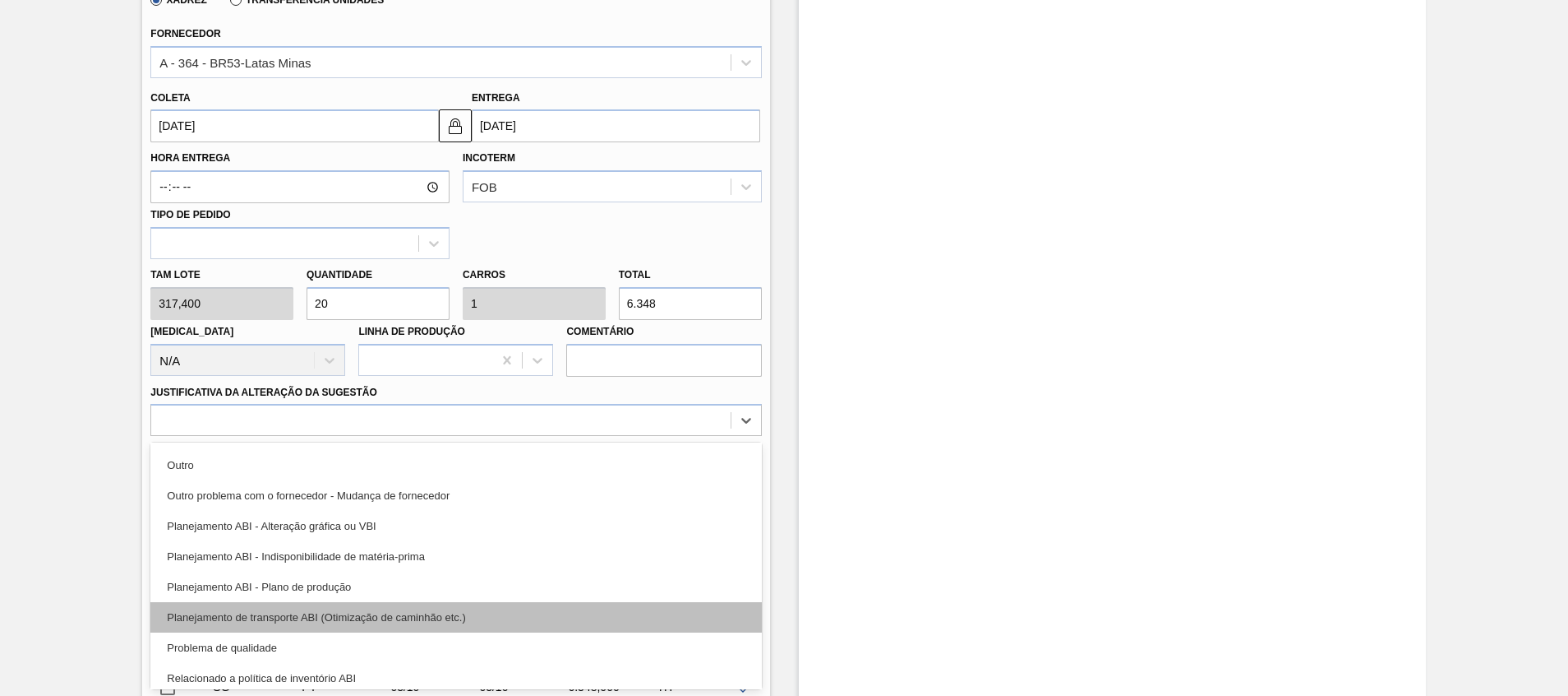
click at [282, 619] on div "Planejamento de transporte ABI (Otimização de caminhão etc.)" at bounding box center [455, 617] width 611 height 30
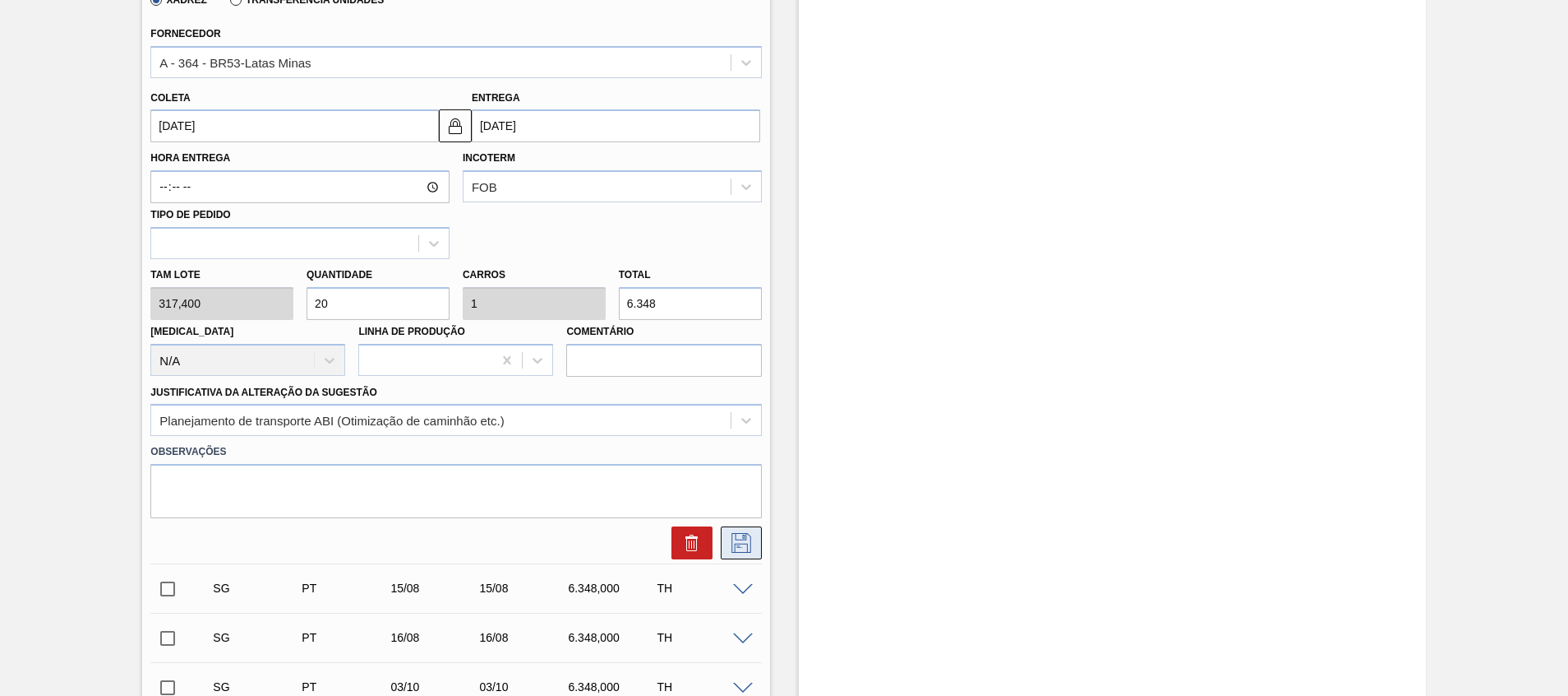
click at [749, 534] on icon at bounding box center [742, 542] width 26 height 20
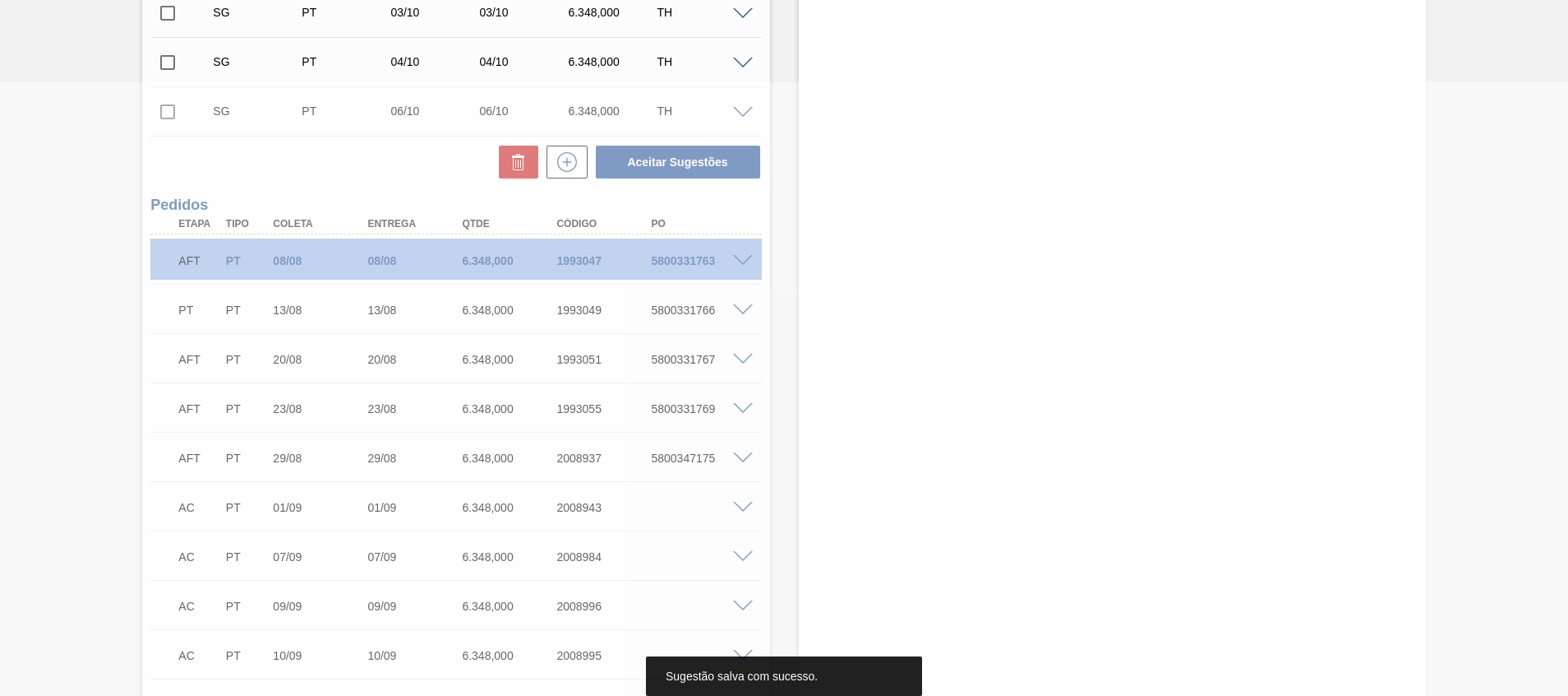
scroll to position [0, 0]
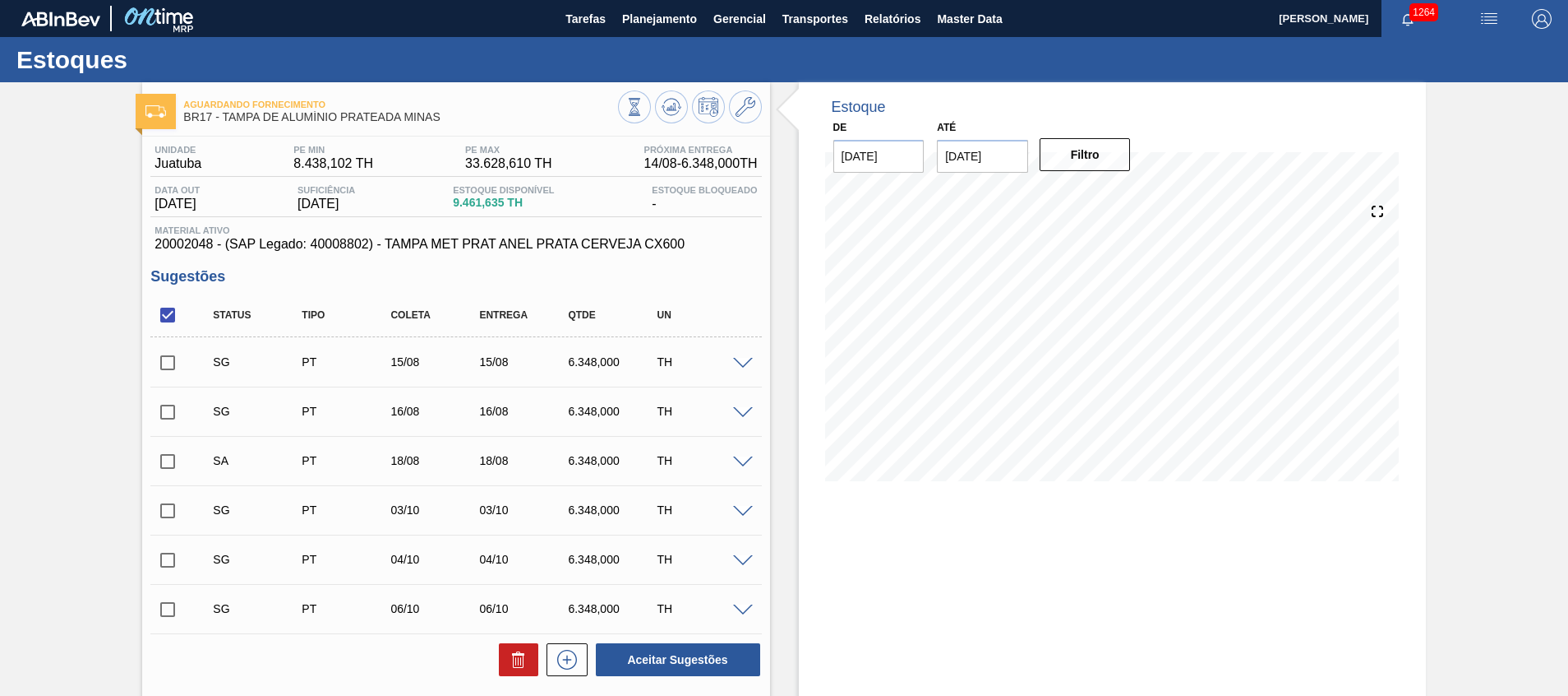
click at [740, 466] on span at bounding box center [742, 463] width 20 height 12
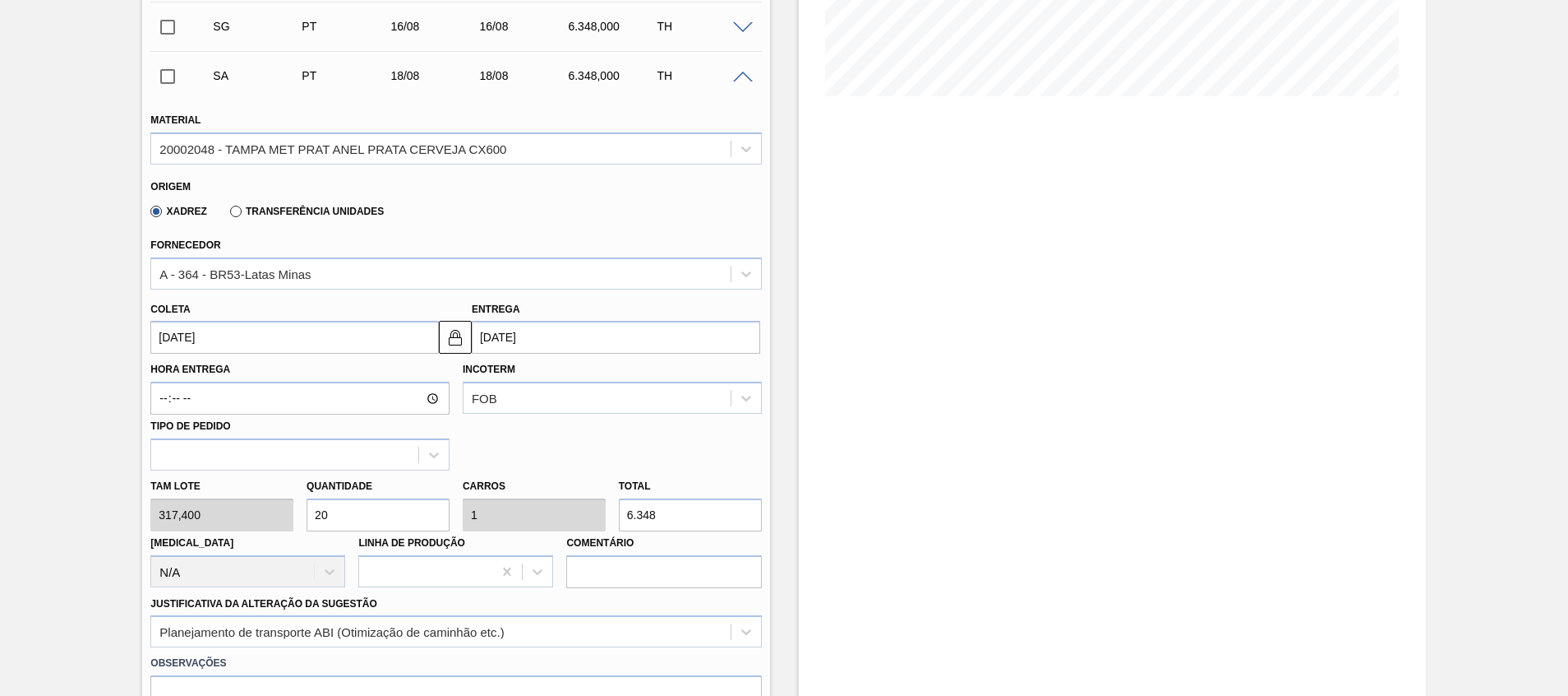
scroll to position [386, 0]
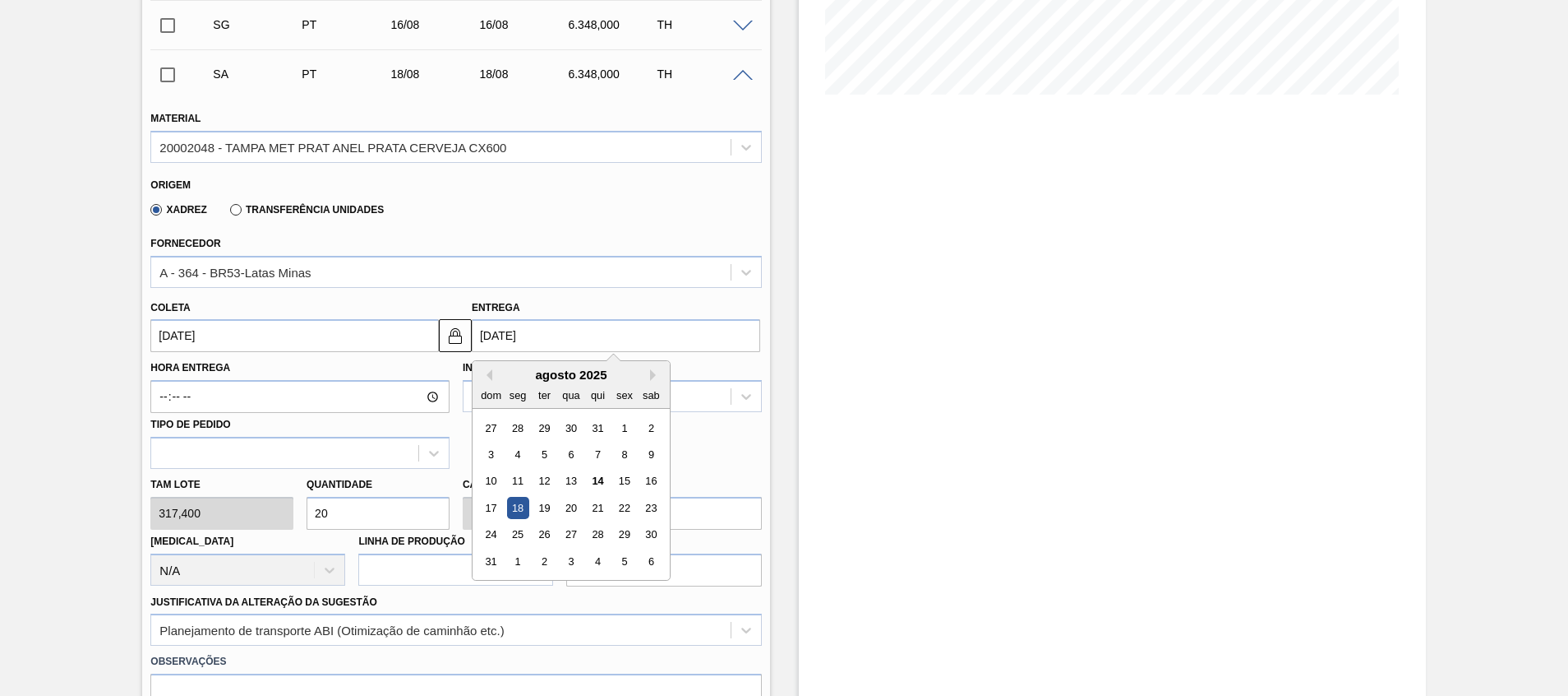
click at [504, 333] on input "18/08/2025" at bounding box center [616, 336] width 289 height 33
click at [650, 375] on button "Next Month" at bounding box center [655, 374] width 11 height 11
click at [605, 485] on div "18" at bounding box center [598, 482] width 23 height 23
type input "18/09/2025"
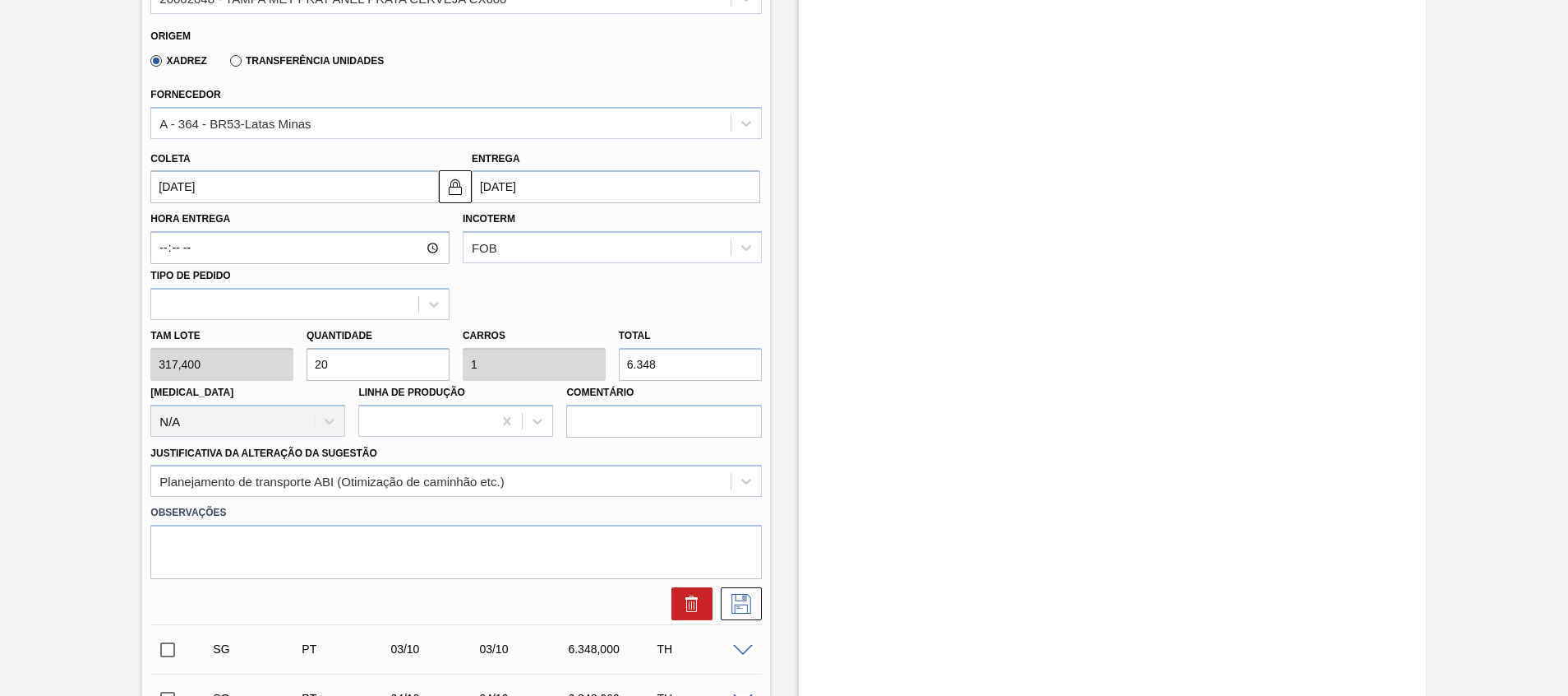
scroll to position [538, 0]
click at [739, 594] on icon at bounding box center [742, 601] width 26 height 20
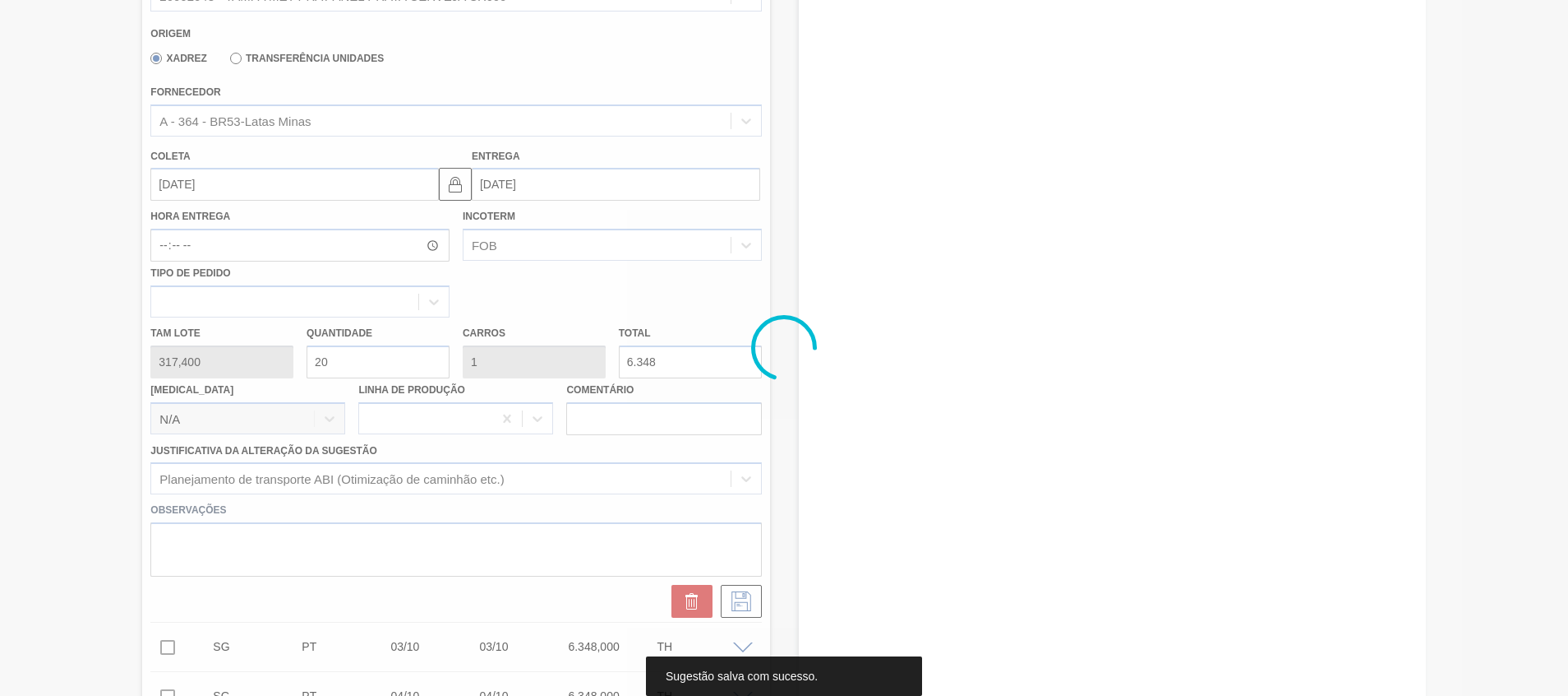
scroll to position [0, 0]
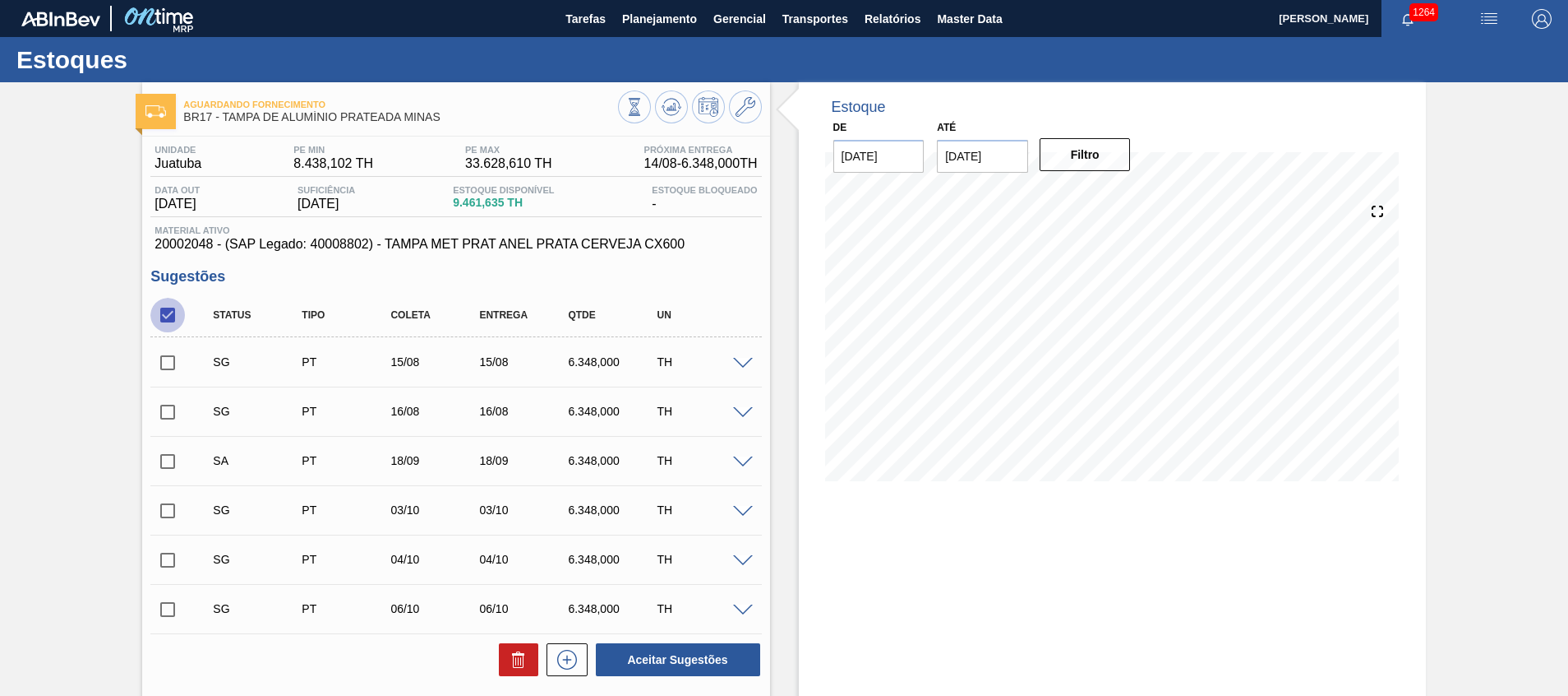
click at [173, 325] on input "checkbox" at bounding box center [167, 315] width 35 height 35
checkbox input "true"
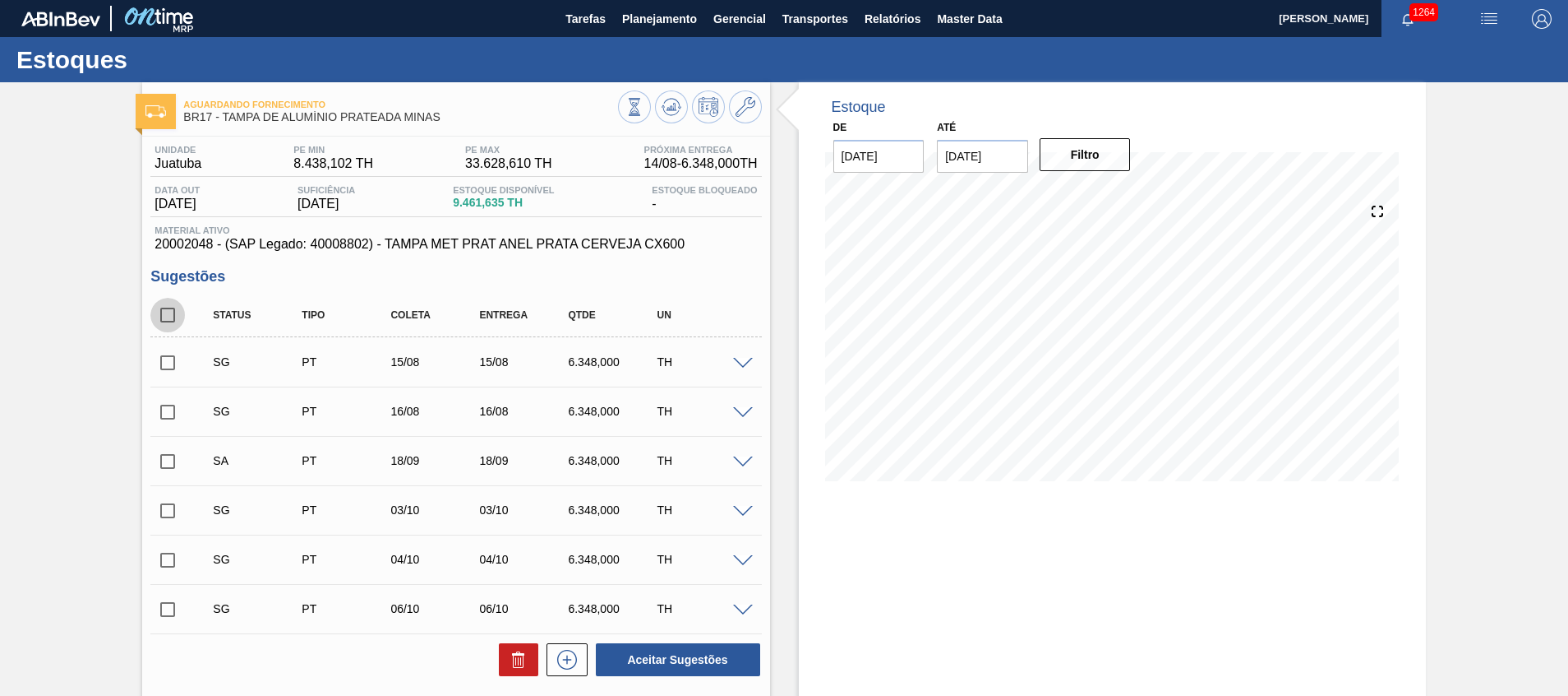
checkbox input "true"
click at [167, 463] on input "checkbox" at bounding box center [167, 462] width 35 height 35
checkbox input "false"
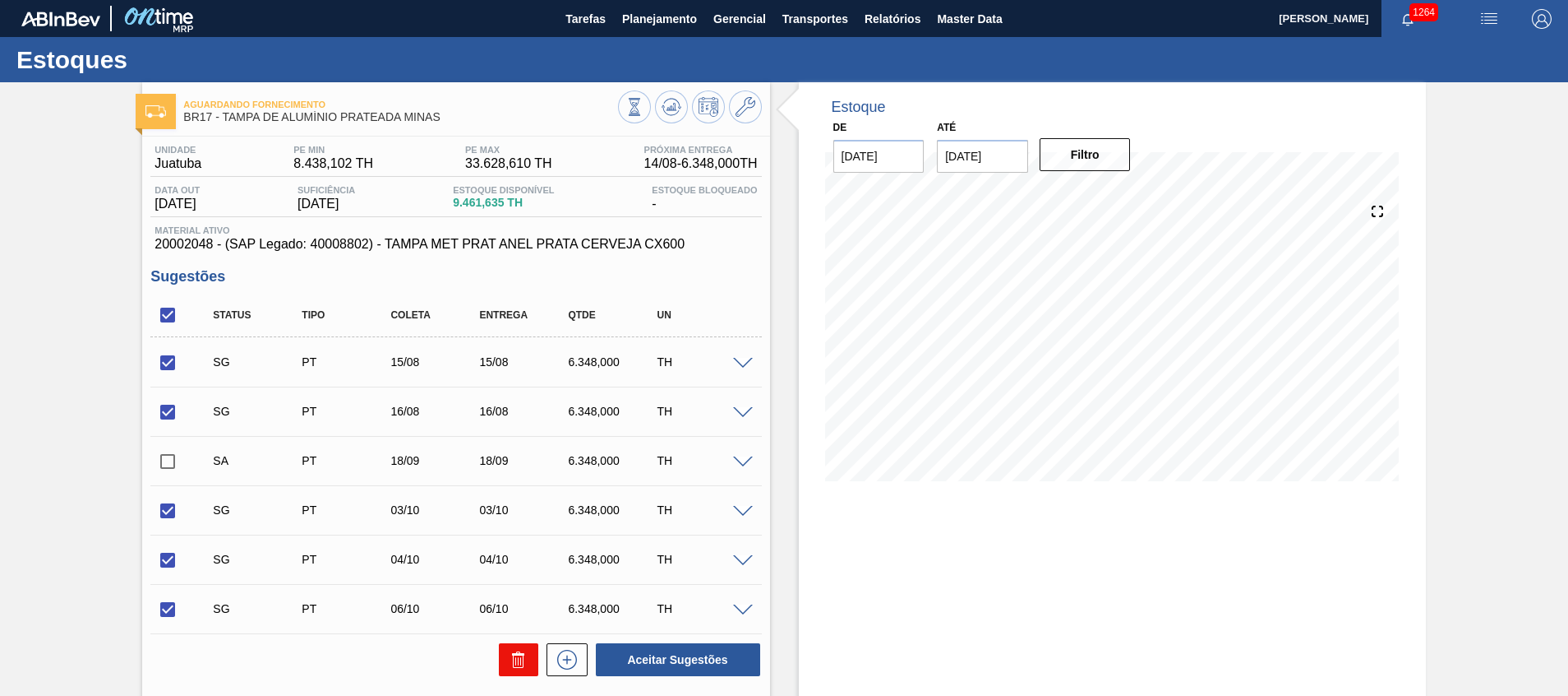
click at [508, 671] on button at bounding box center [518, 660] width 39 height 33
checkbox input "false"
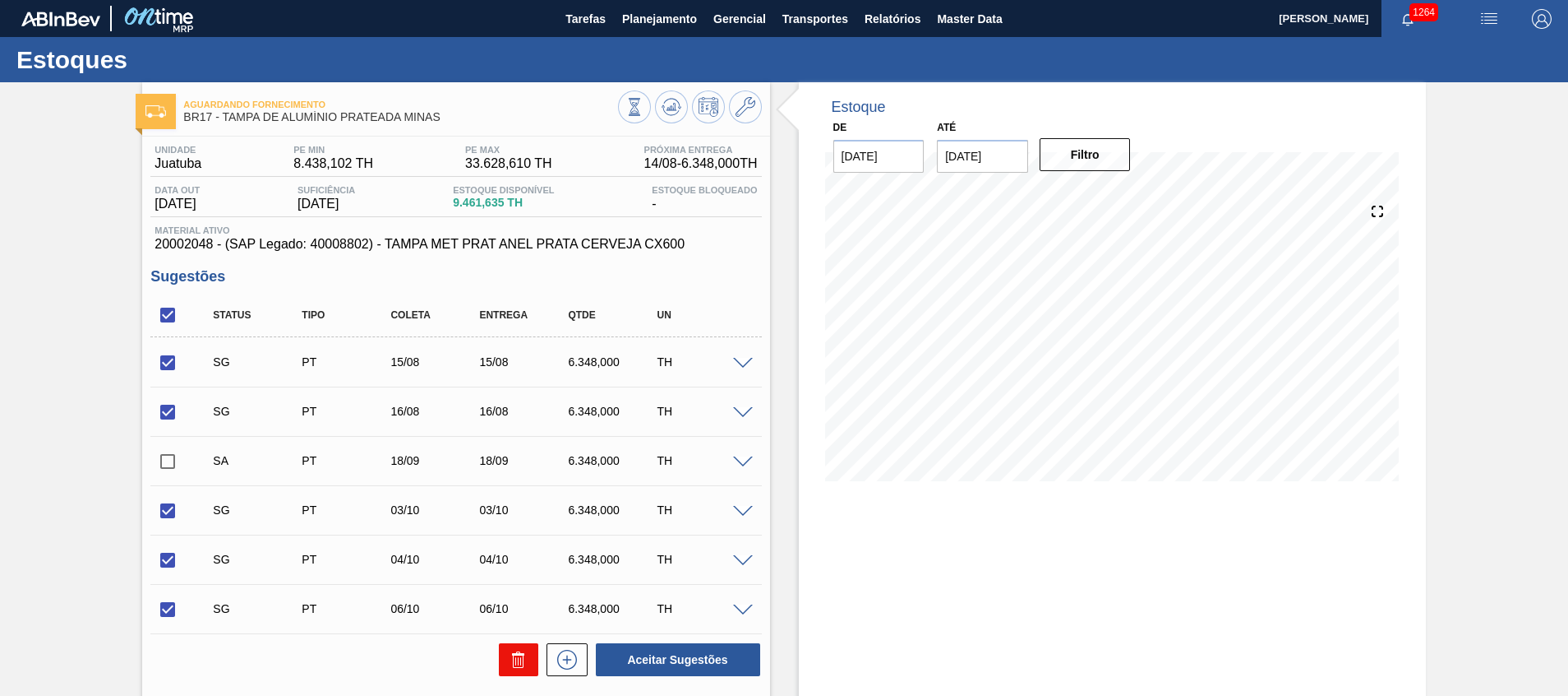
checkbox input "false"
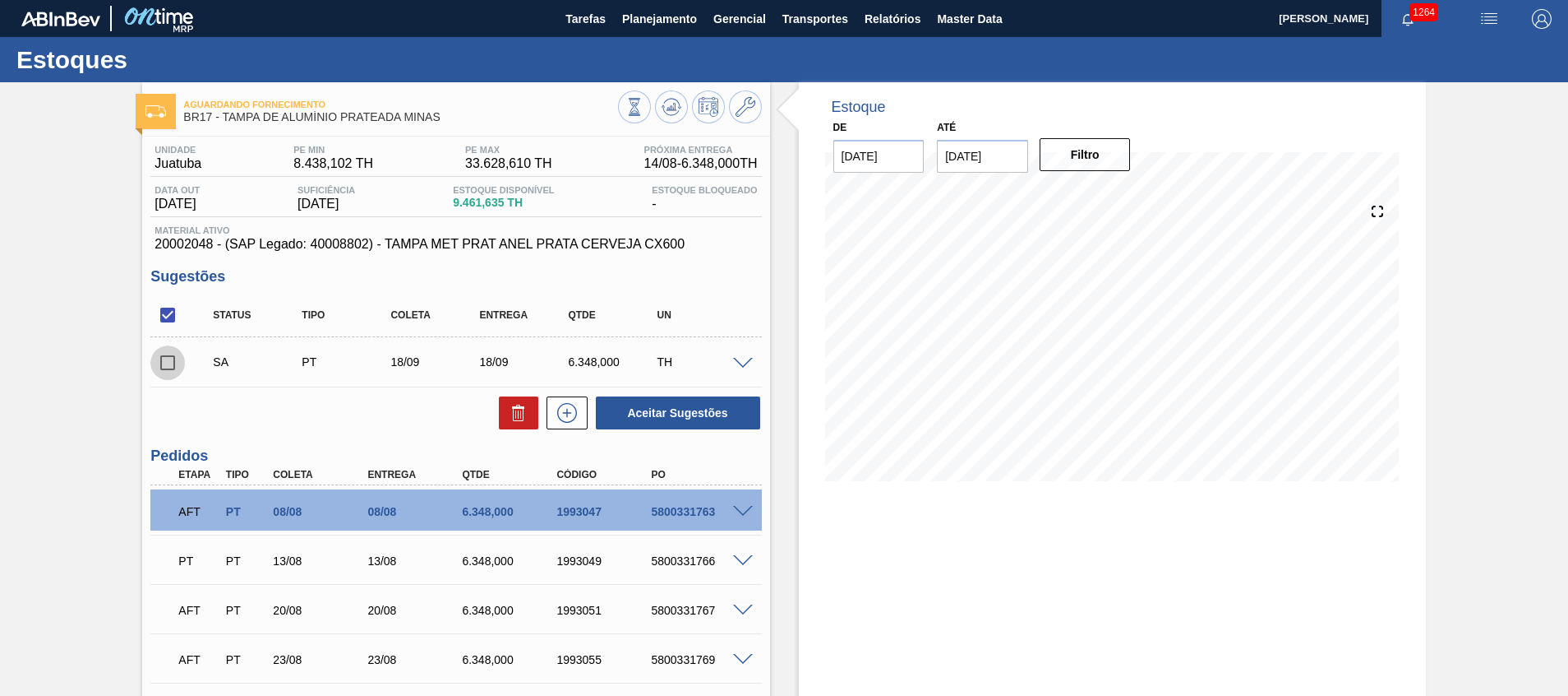
click at [163, 371] on input "checkbox" at bounding box center [167, 363] width 35 height 35
checkbox input "true"
click at [677, 405] on button "Aceitar Sugestões" at bounding box center [678, 413] width 165 height 33
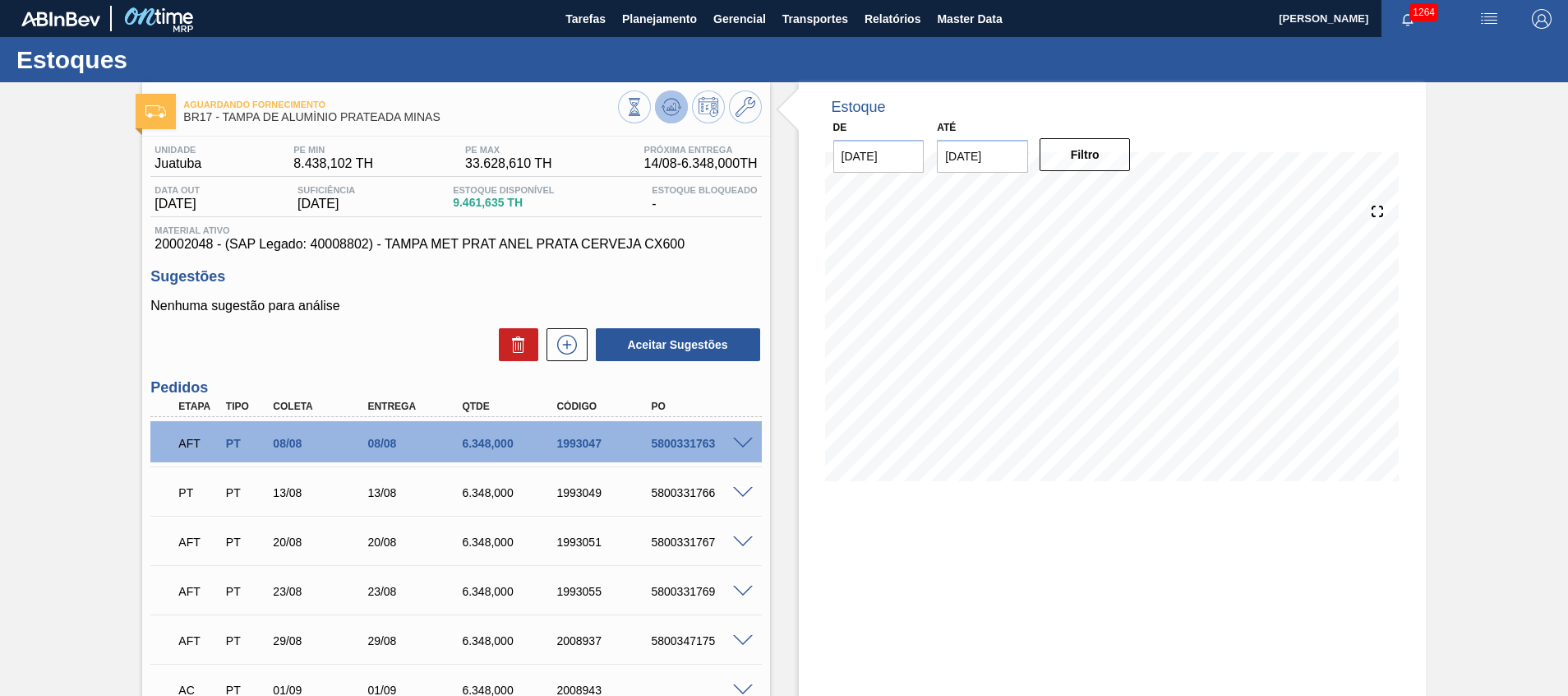
click at [644, 104] on icon at bounding box center [634, 107] width 18 height 18
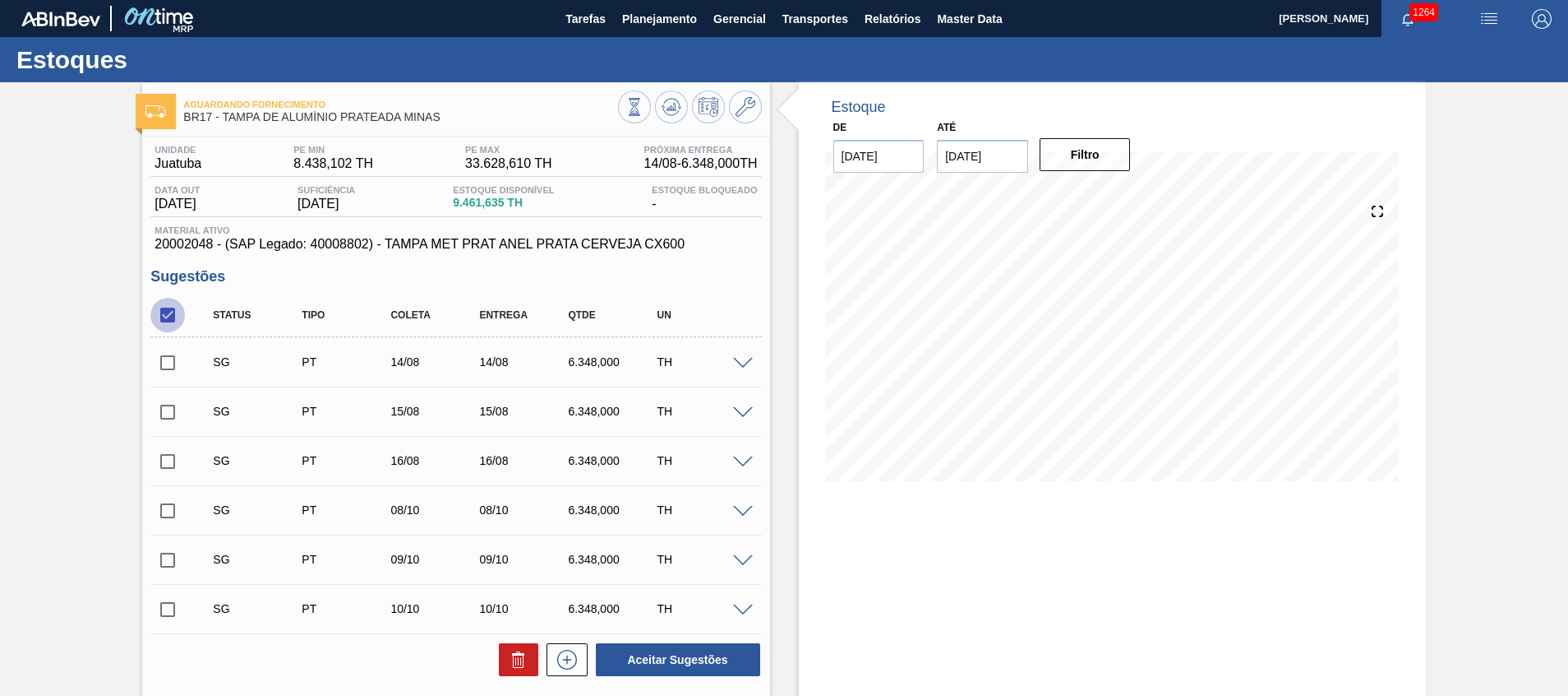
click at [171, 314] on input "checkbox" at bounding box center [167, 315] width 35 height 35
checkbox input "true"
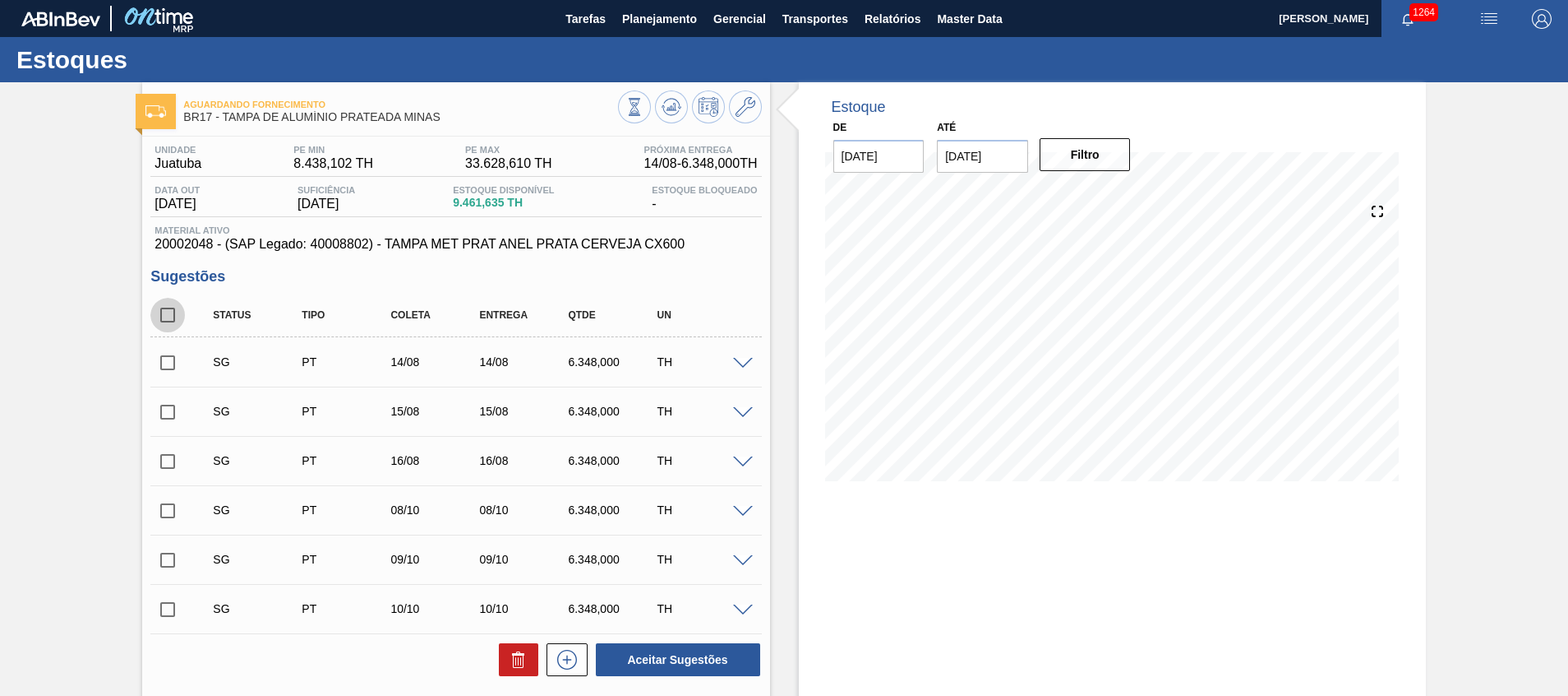
checkbox input "true"
click at [518, 673] on button at bounding box center [518, 660] width 39 height 33
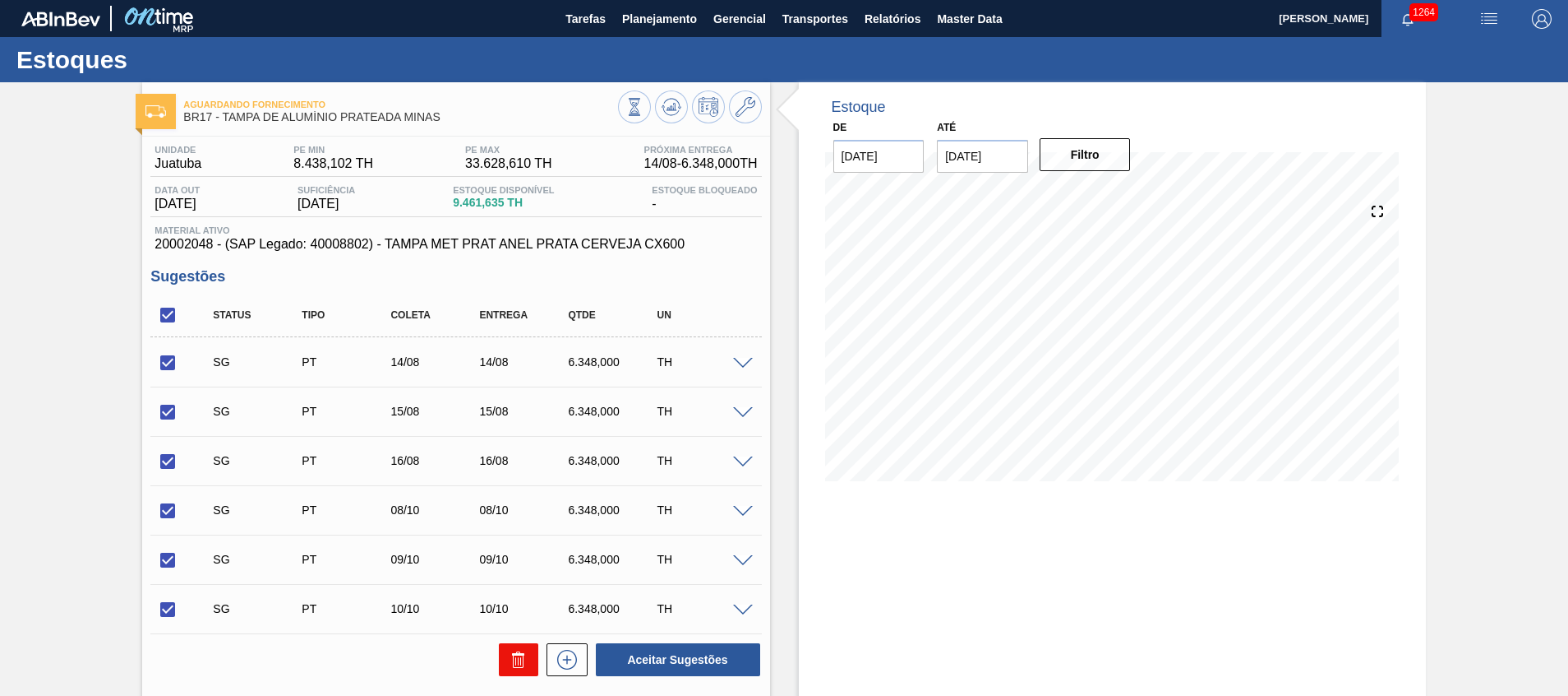
checkbox input "false"
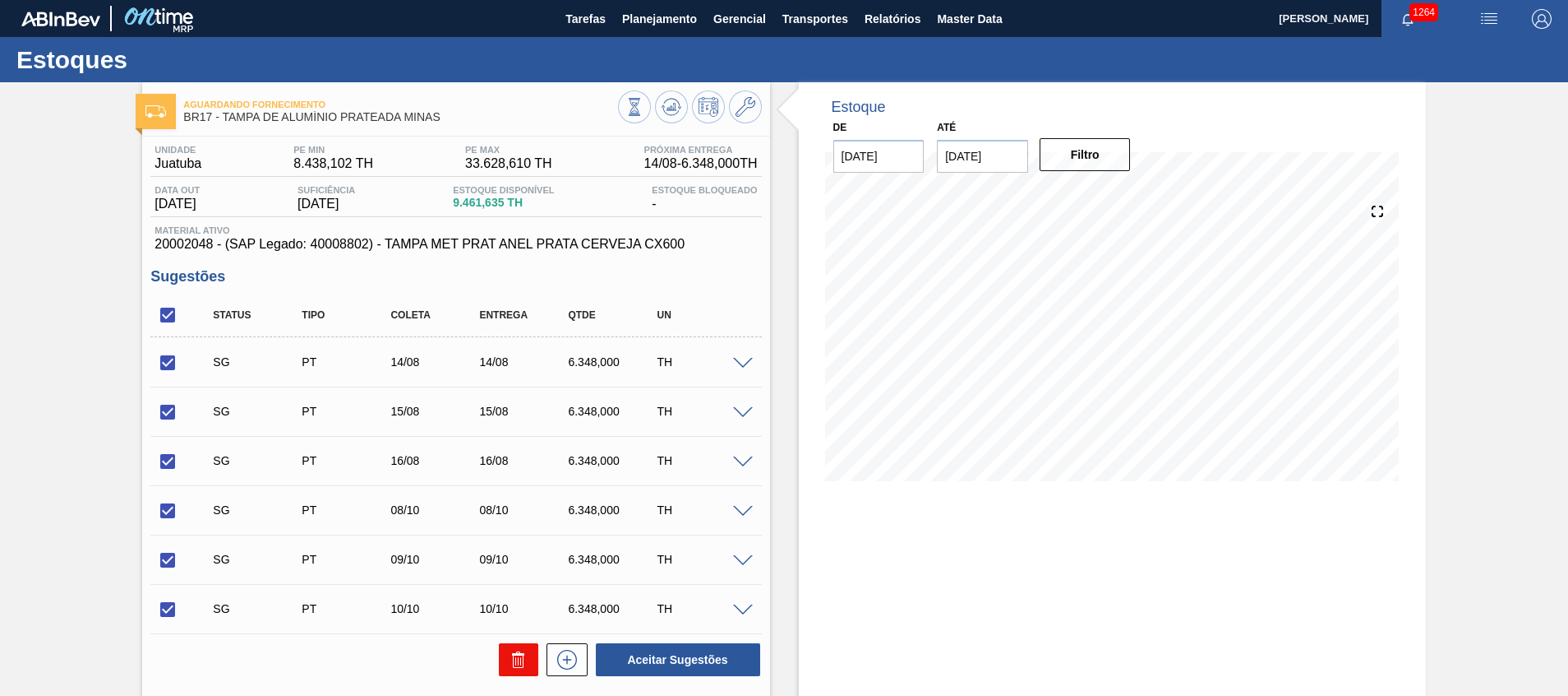
checkbox input "false"
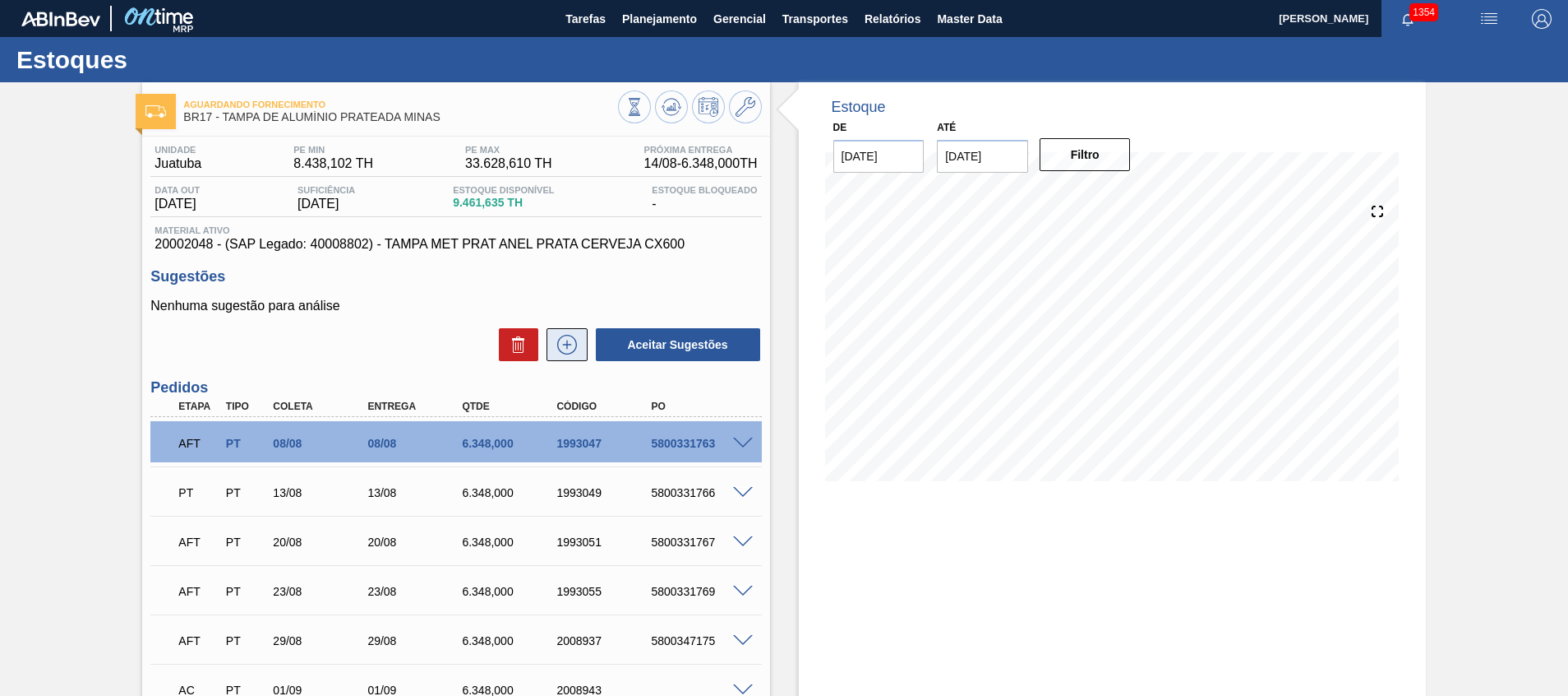
click at [564, 331] on button at bounding box center [566, 345] width 41 height 33
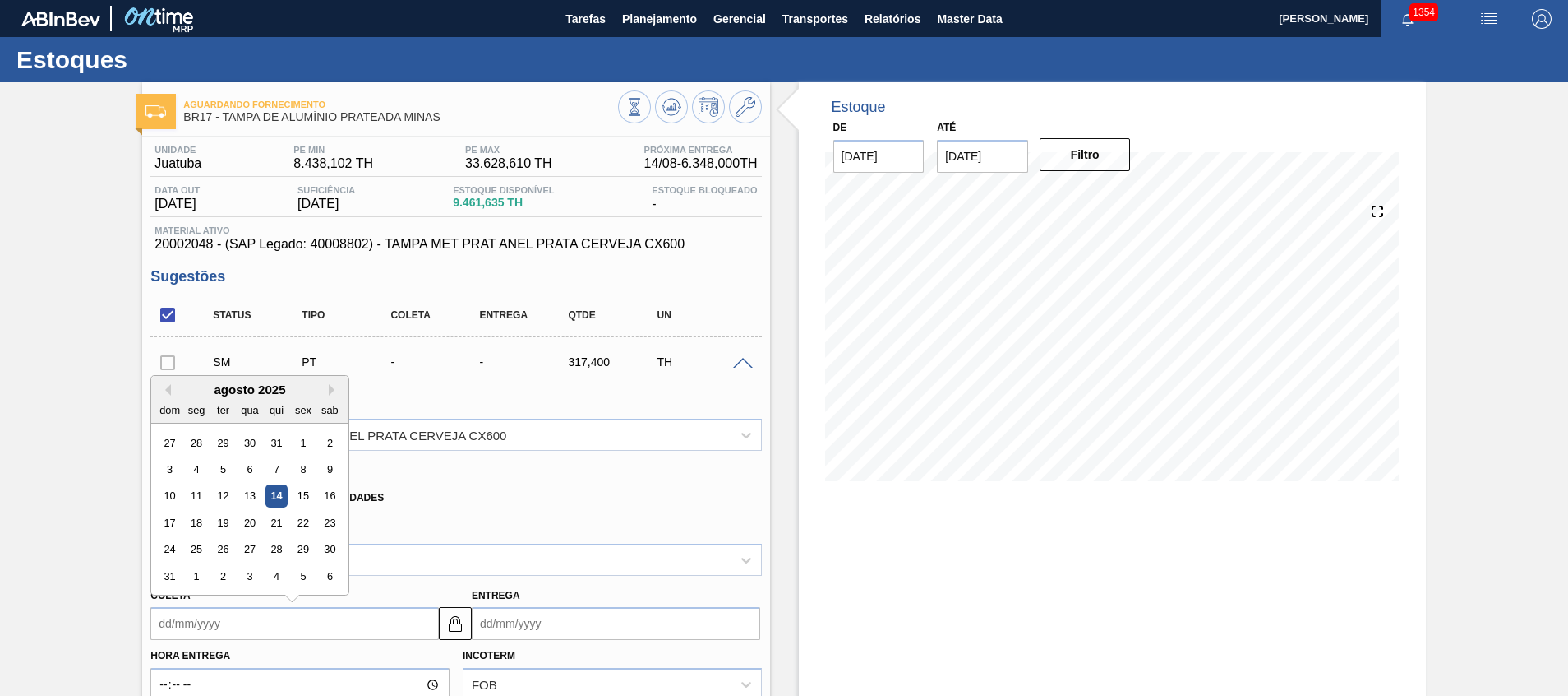
click at [302, 624] on input "Coleta" at bounding box center [294, 623] width 289 height 33
click at [332, 393] on button "Next Month" at bounding box center [334, 389] width 11 height 11
click at [219, 529] on div "23" at bounding box center [223, 522] width 23 height 23
type input "23/09/2025"
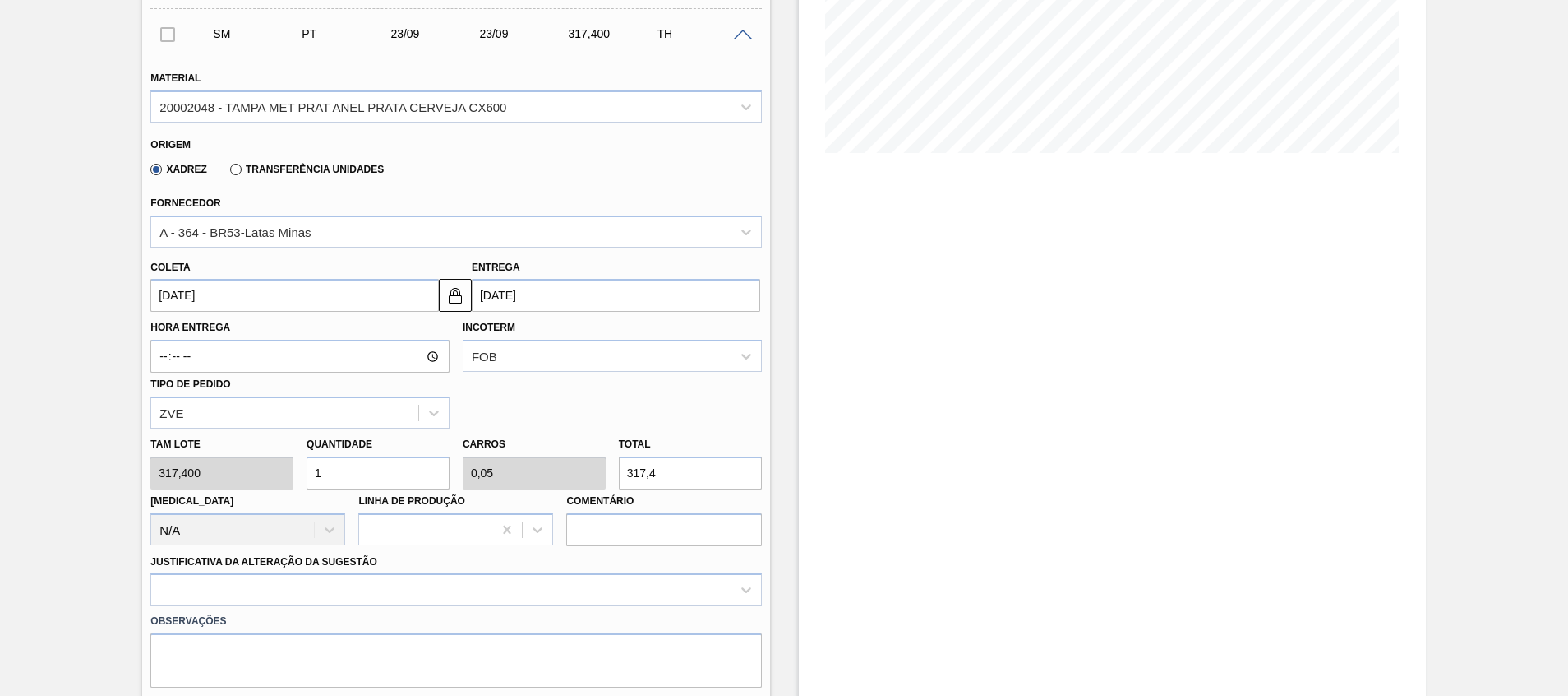
scroll to position [370, 0]
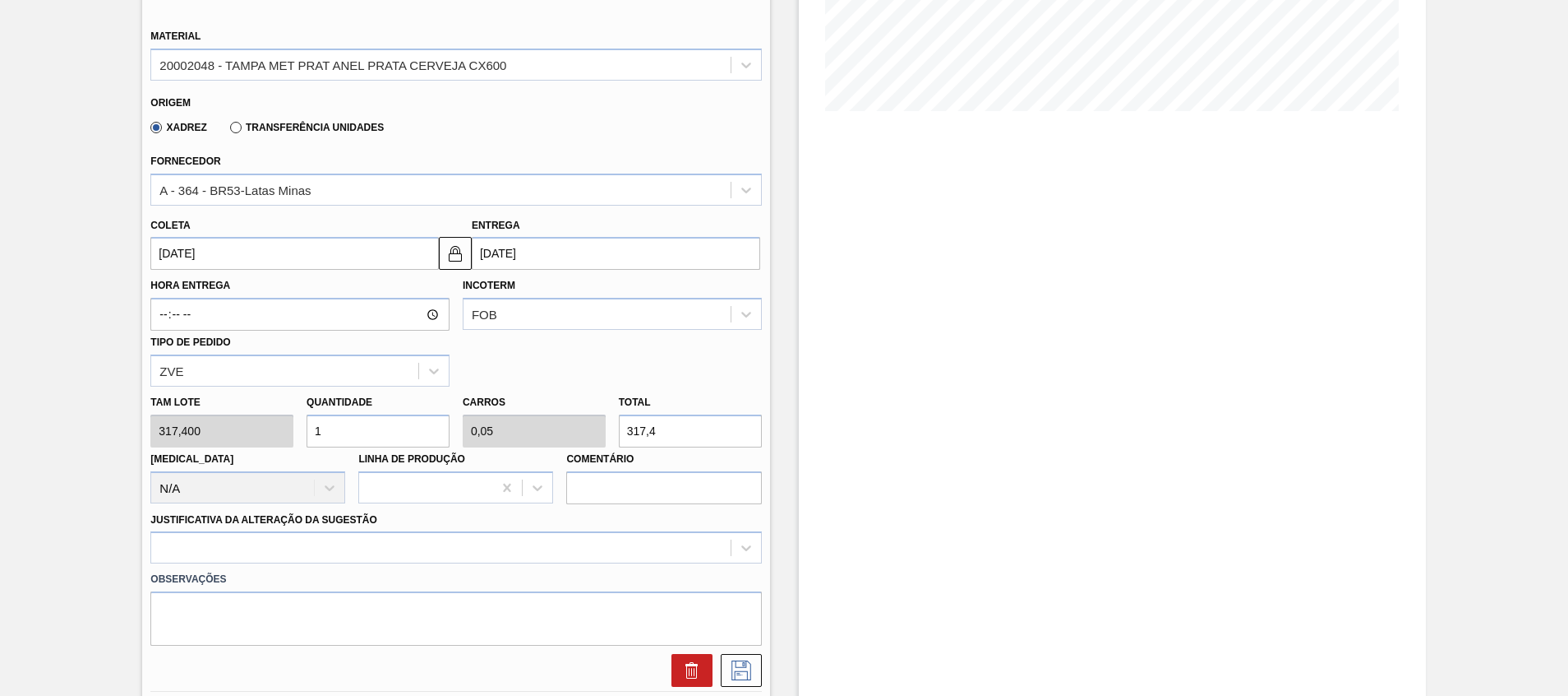
click at [347, 437] on input "1" at bounding box center [377, 431] width 143 height 33
type input "0"
type input "2"
type input "0,1"
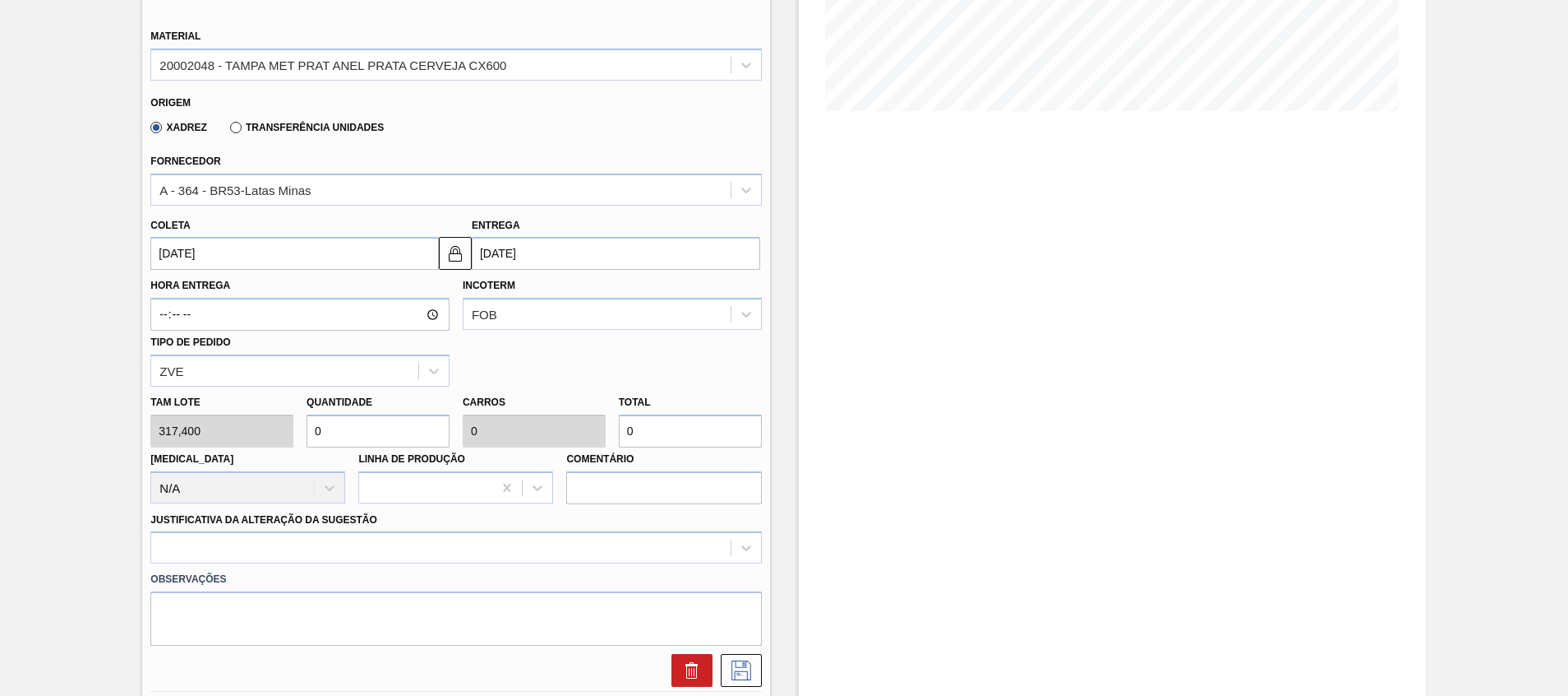
type input "634,8"
type input "20"
type input "1"
type input "6.348"
type input "20"
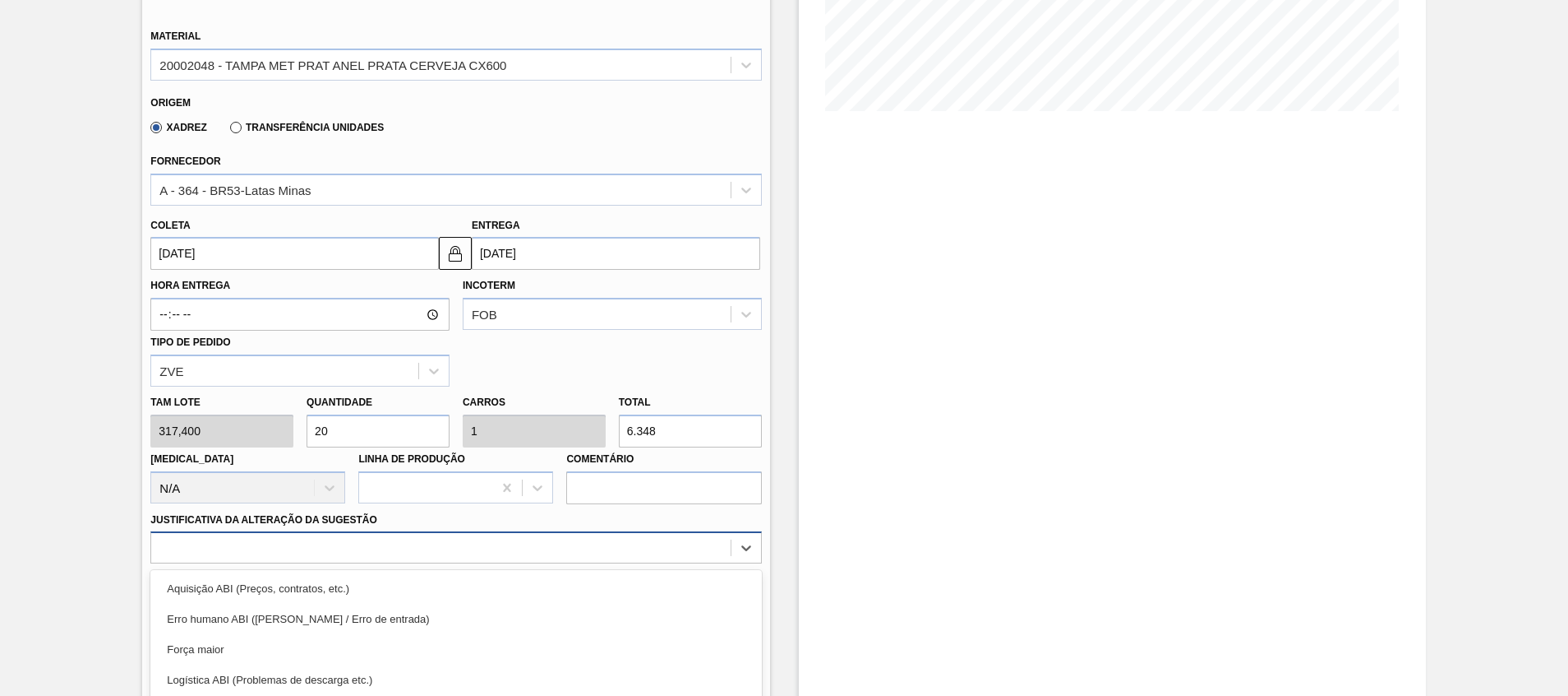
scroll to position [497, 0]
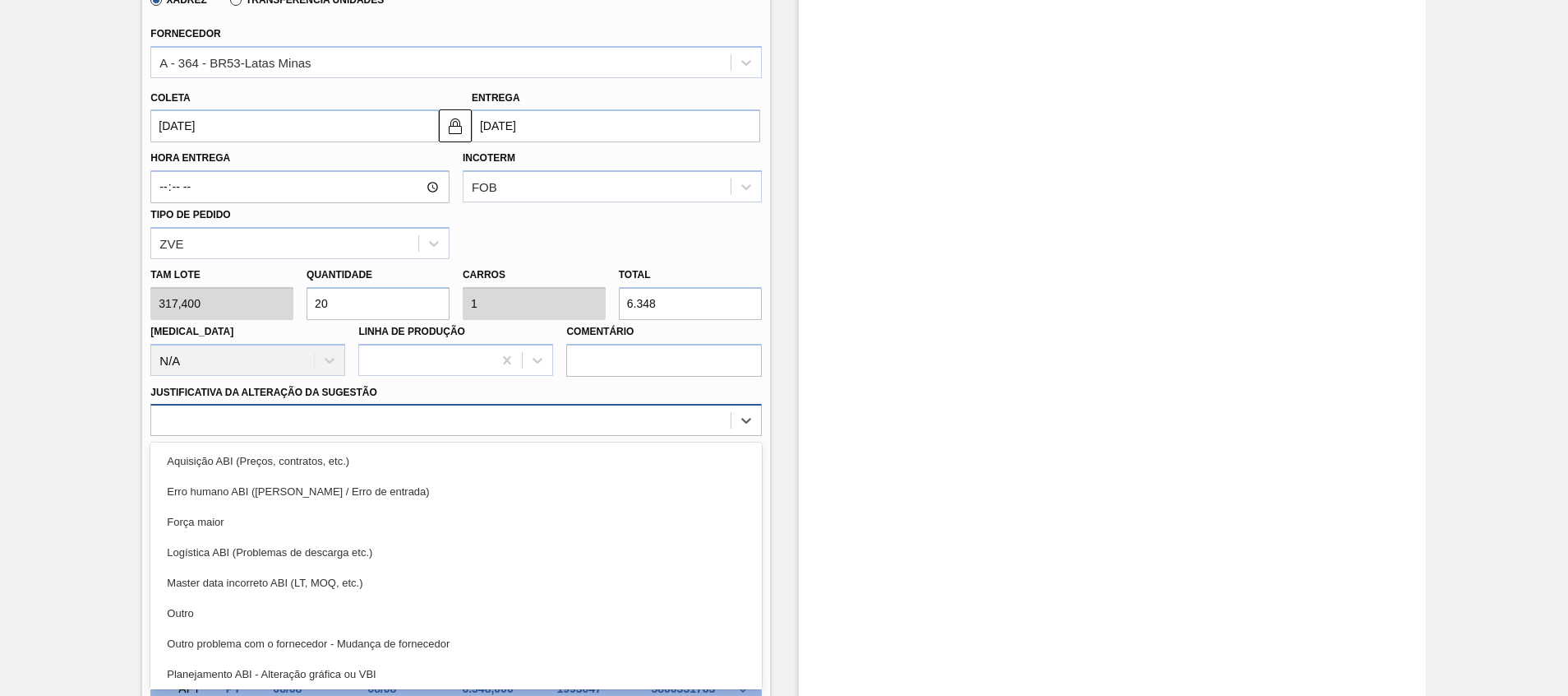
click at [321, 436] on div "option Logística ABI (Problemas de descarga etc.) focused, 4 of 18. 18 results …" at bounding box center [455, 419] width 611 height 32
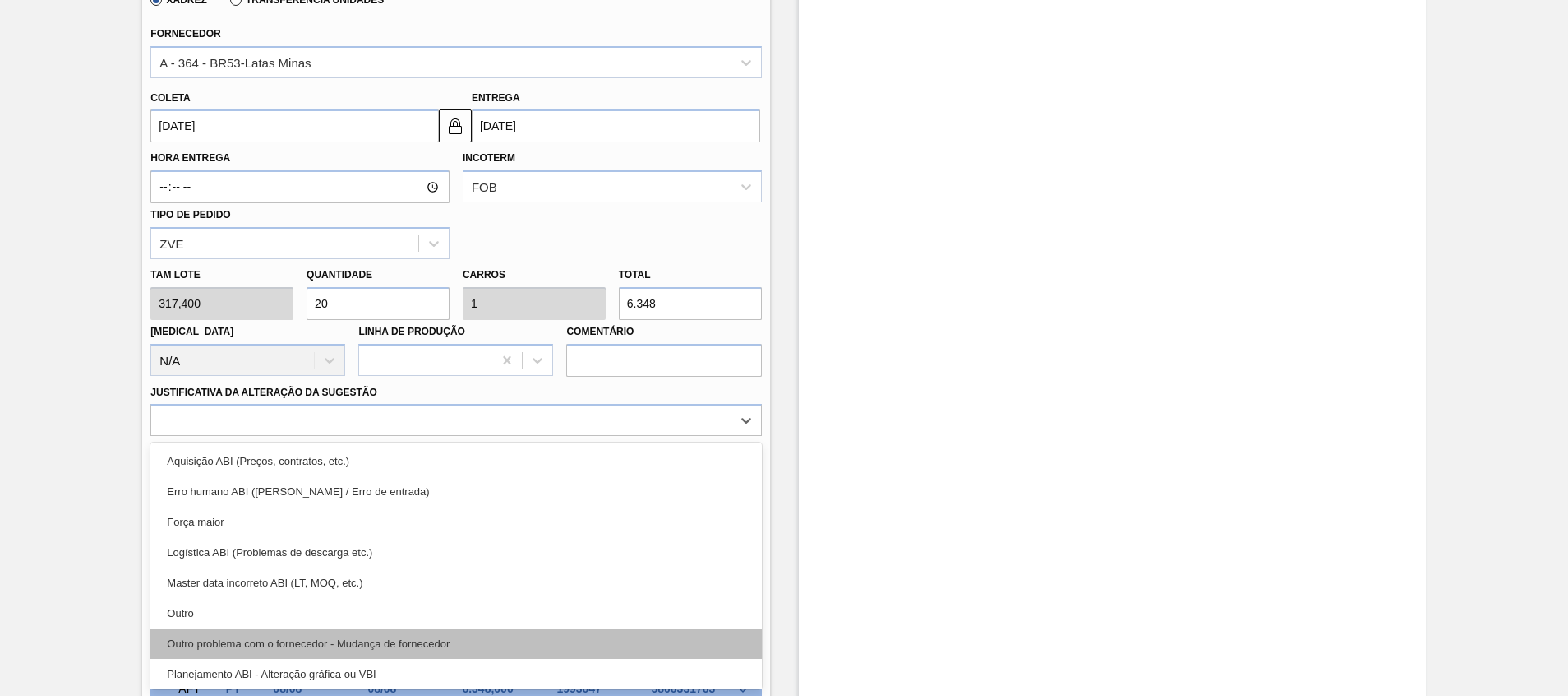
scroll to position [307, 0]
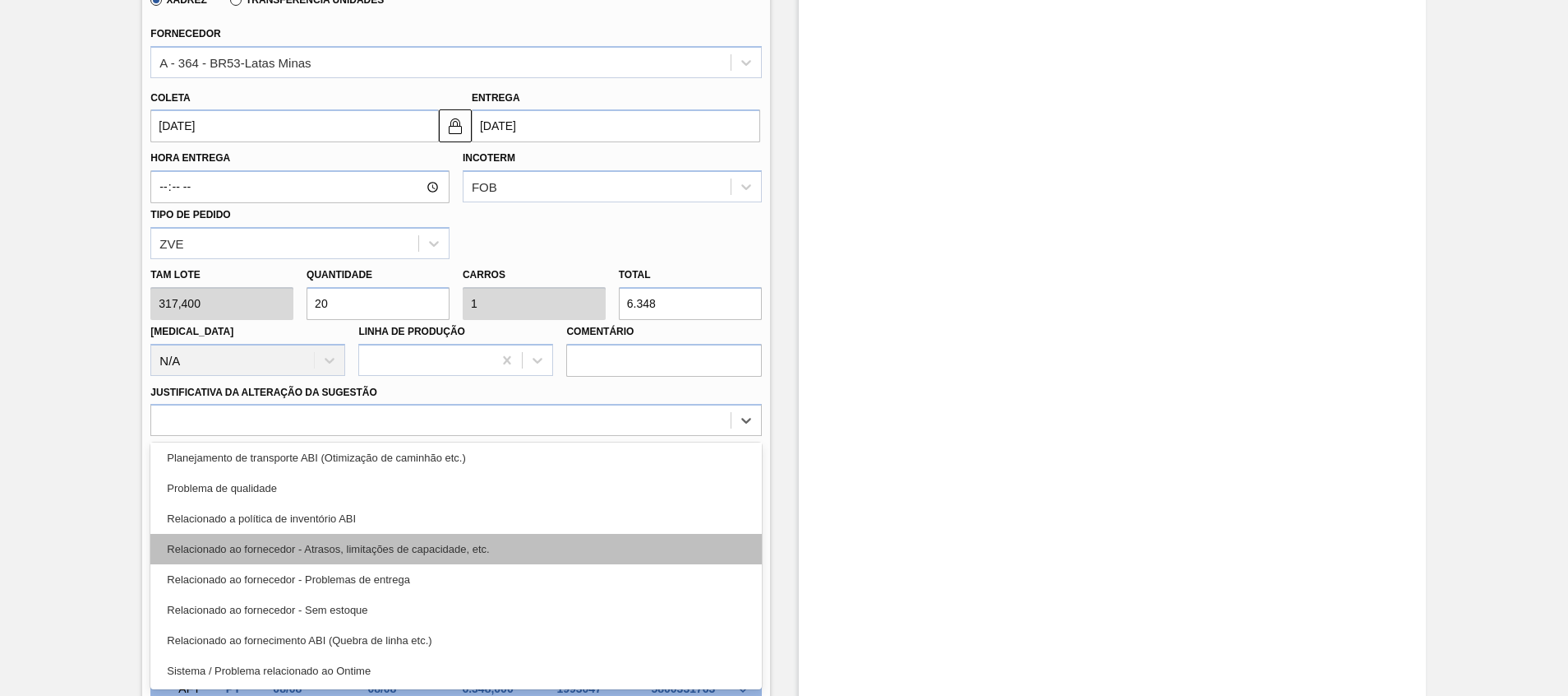
click at [323, 549] on div "Relacionado ao fornecedor - Atrasos, limitações de capacidade, etc." at bounding box center [455, 548] width 611 height 30
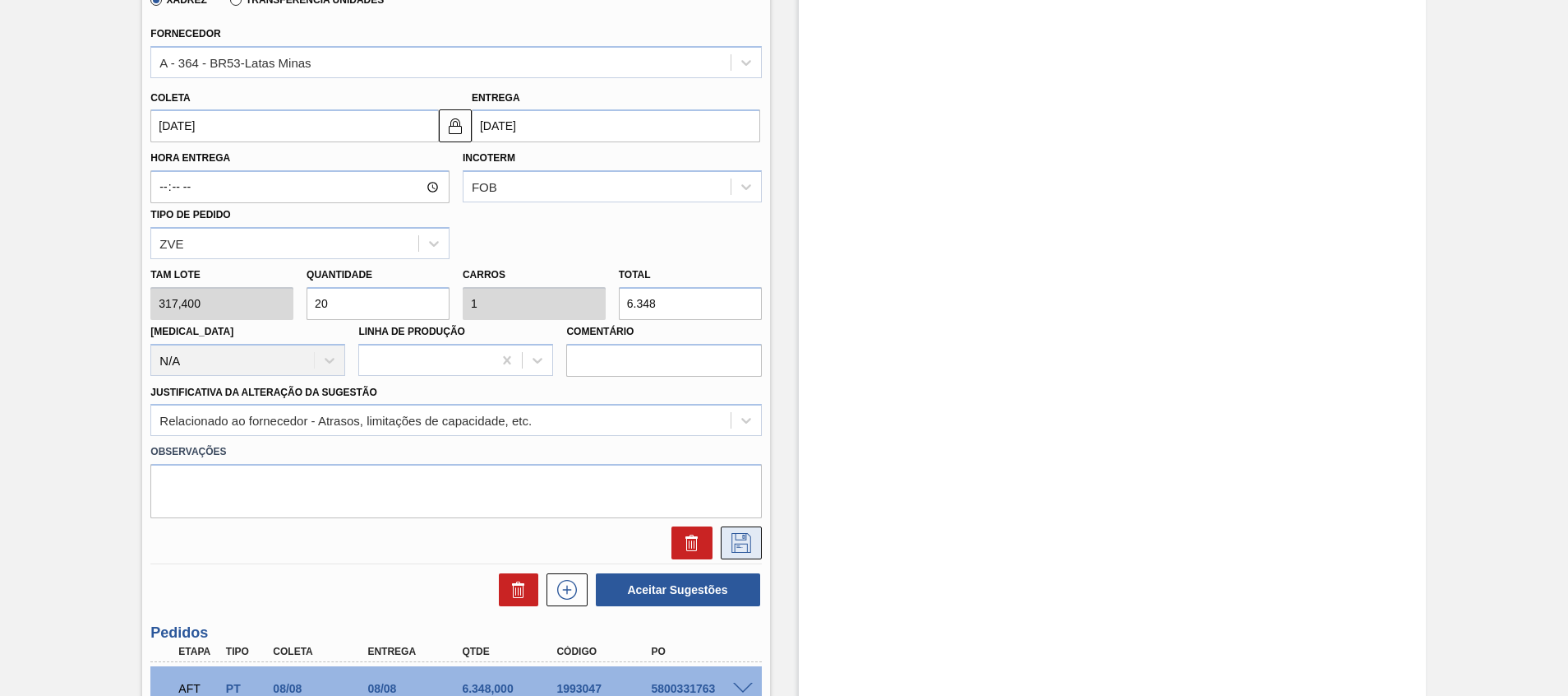
click at [750, 527] on div at bounding box center [455, 538] width 624 height 41
click at [750, 527] on button at bounding box center [741, 542] width 41 height 33
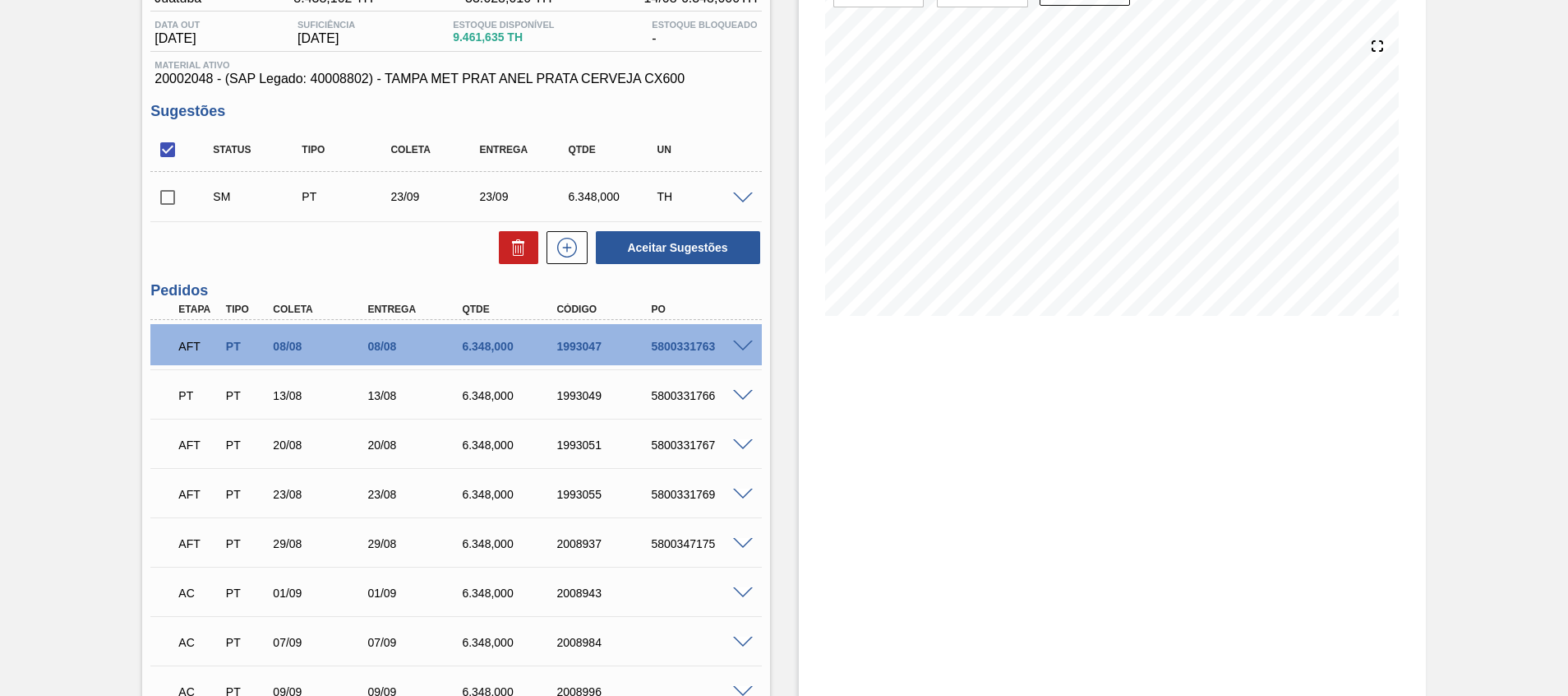
scroll to position [127, 0]
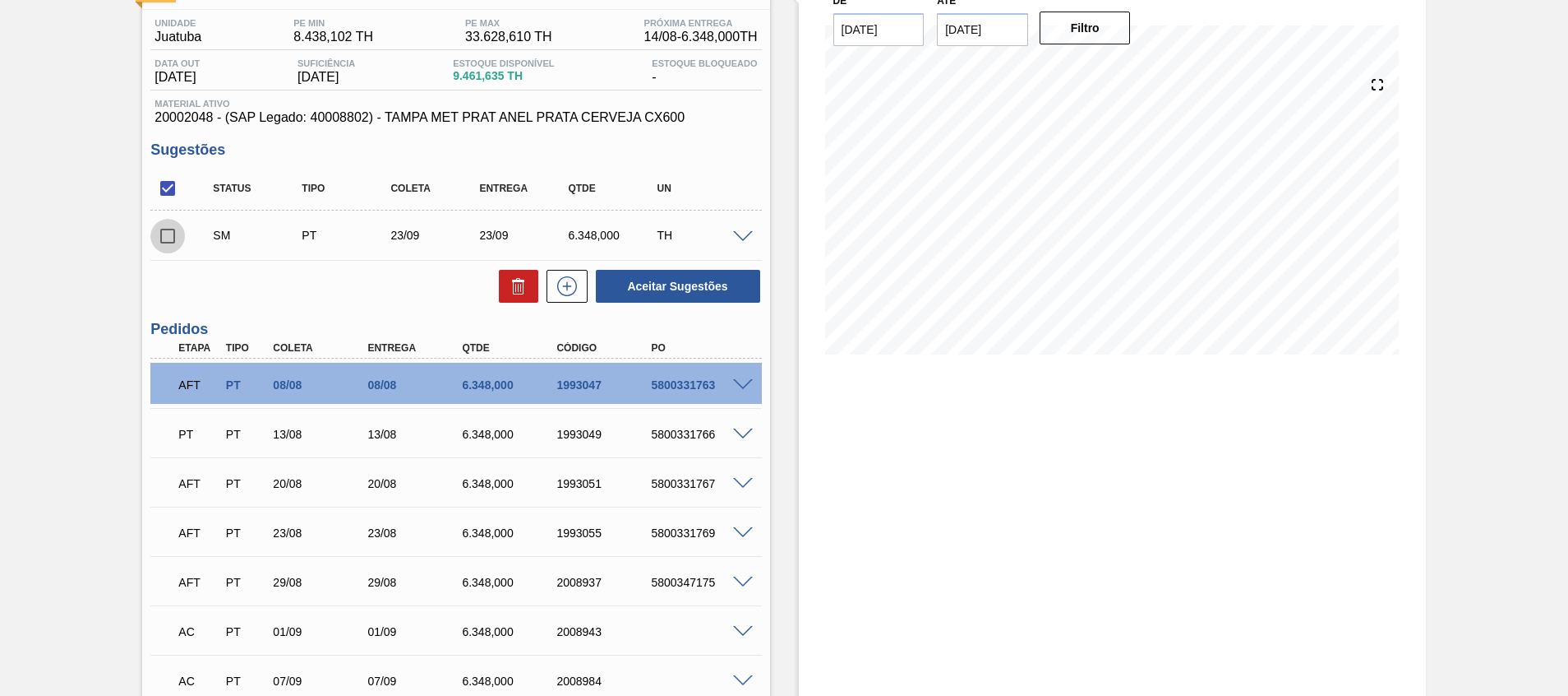
click at [172, 232] on input "checkbox" at bounding box center [167, 236] width 35 height 35
checkbox input "true"
click at [654, 278] on button "Aceitar Sugestões" at bounding box center [678, 286] width 165 height 33
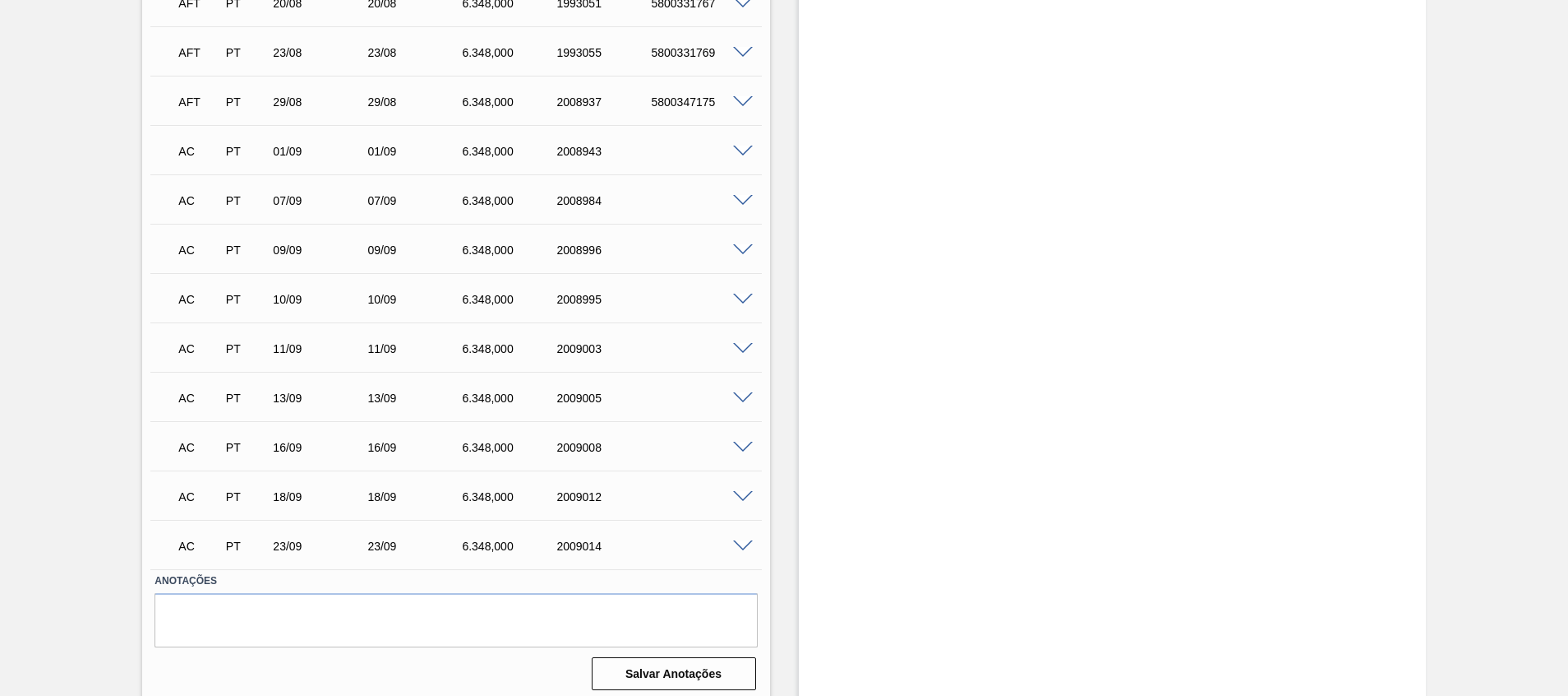
scroll to position [541, 0]
click at [734, 544] on span at bounding box center [742, 545] width 20 height 12
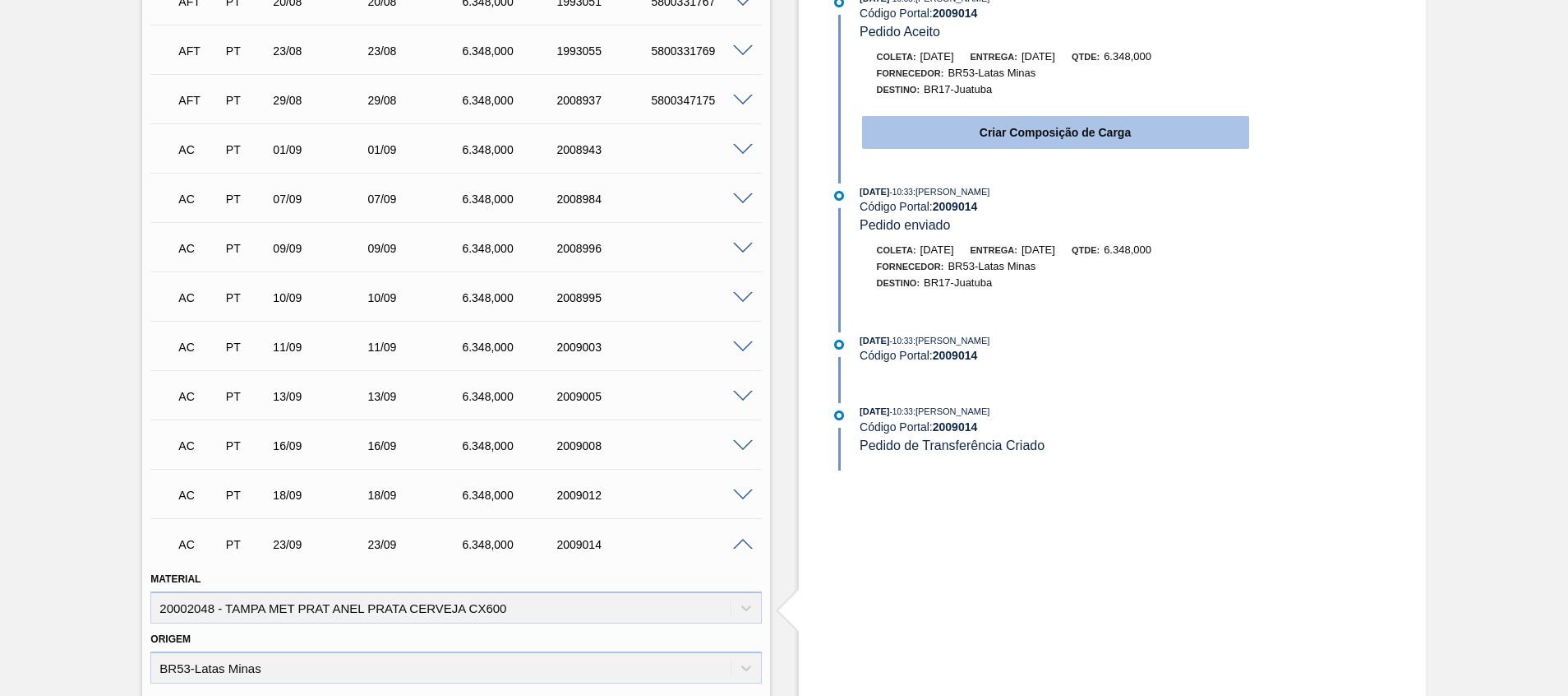
click at [918, 120] on button "Criar Composição de Carga" at bounding box center [1055, 133] width 387 height 33
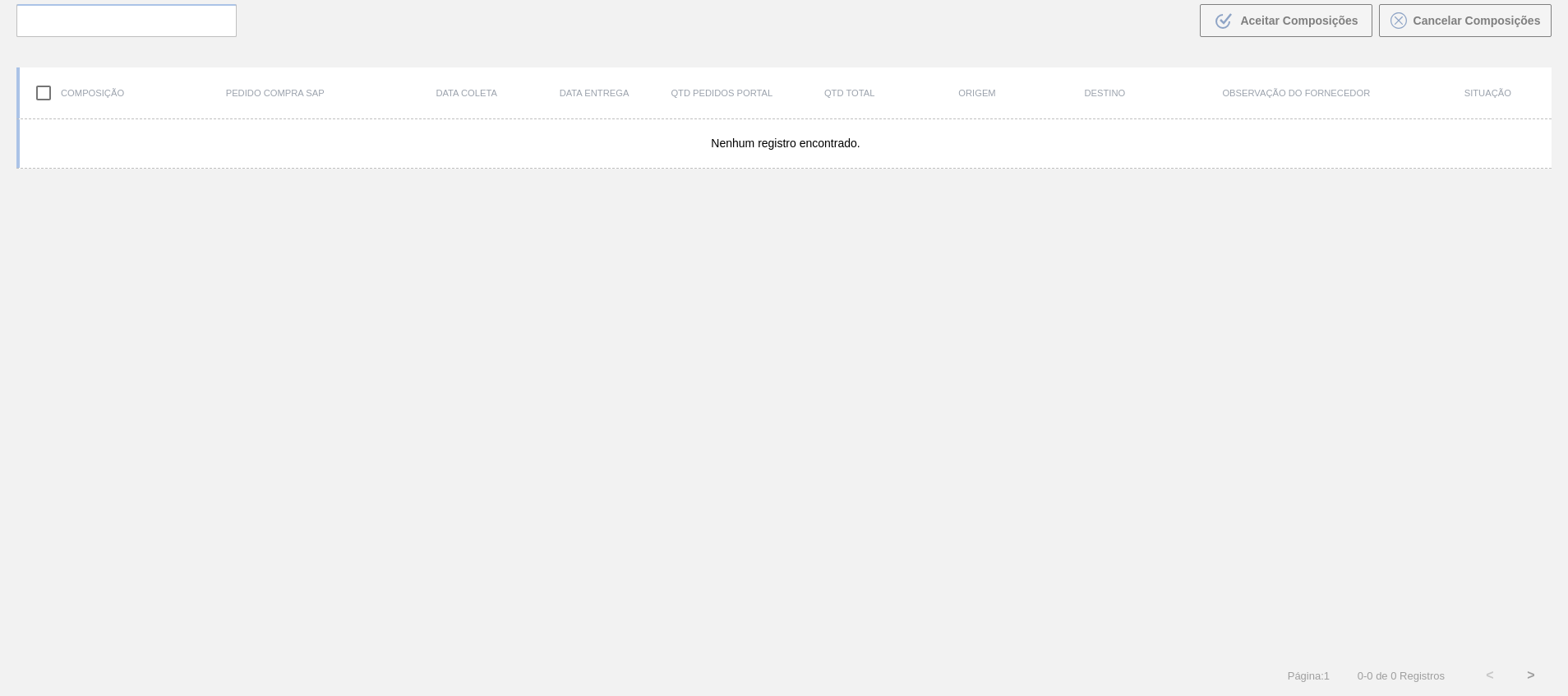
scroll to position [118, 0]
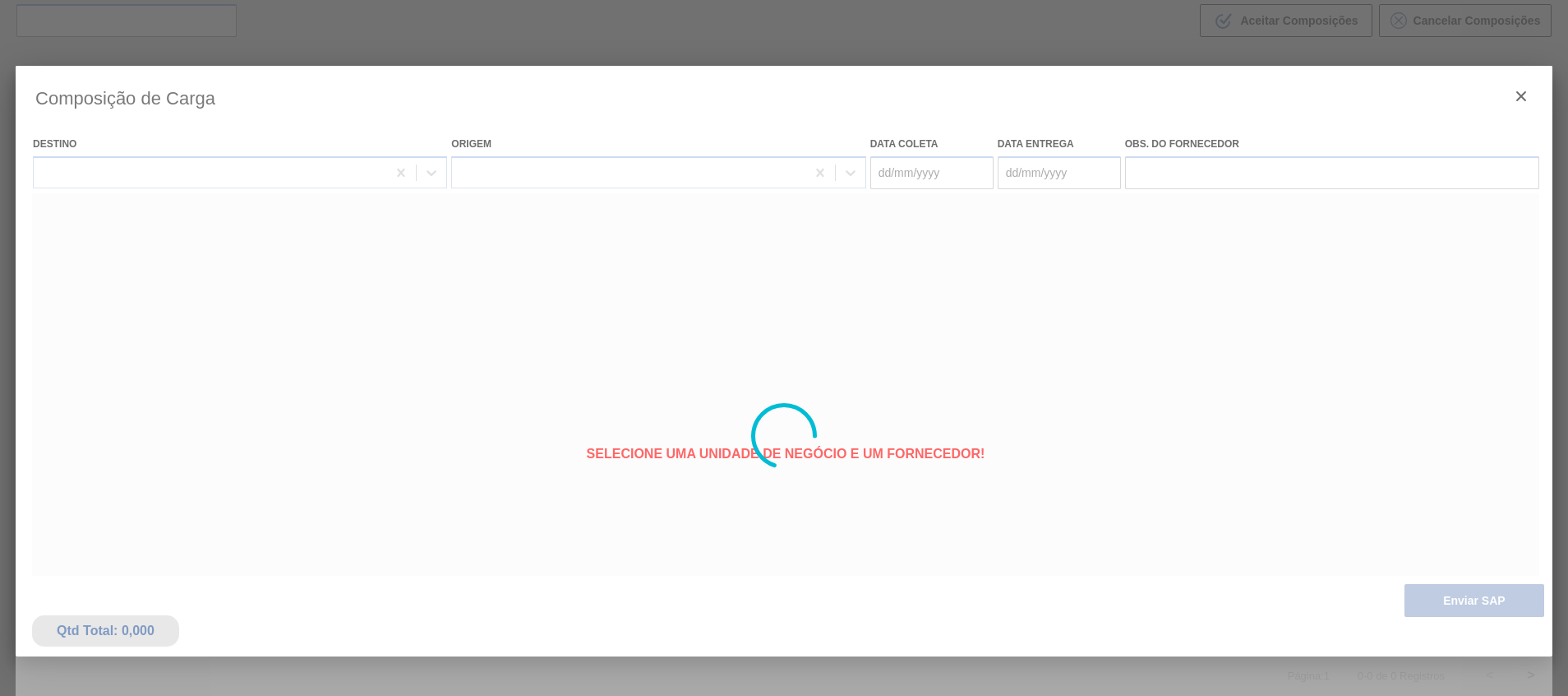
type coleta "23/09/2025"
type entrega "23/09/2025"
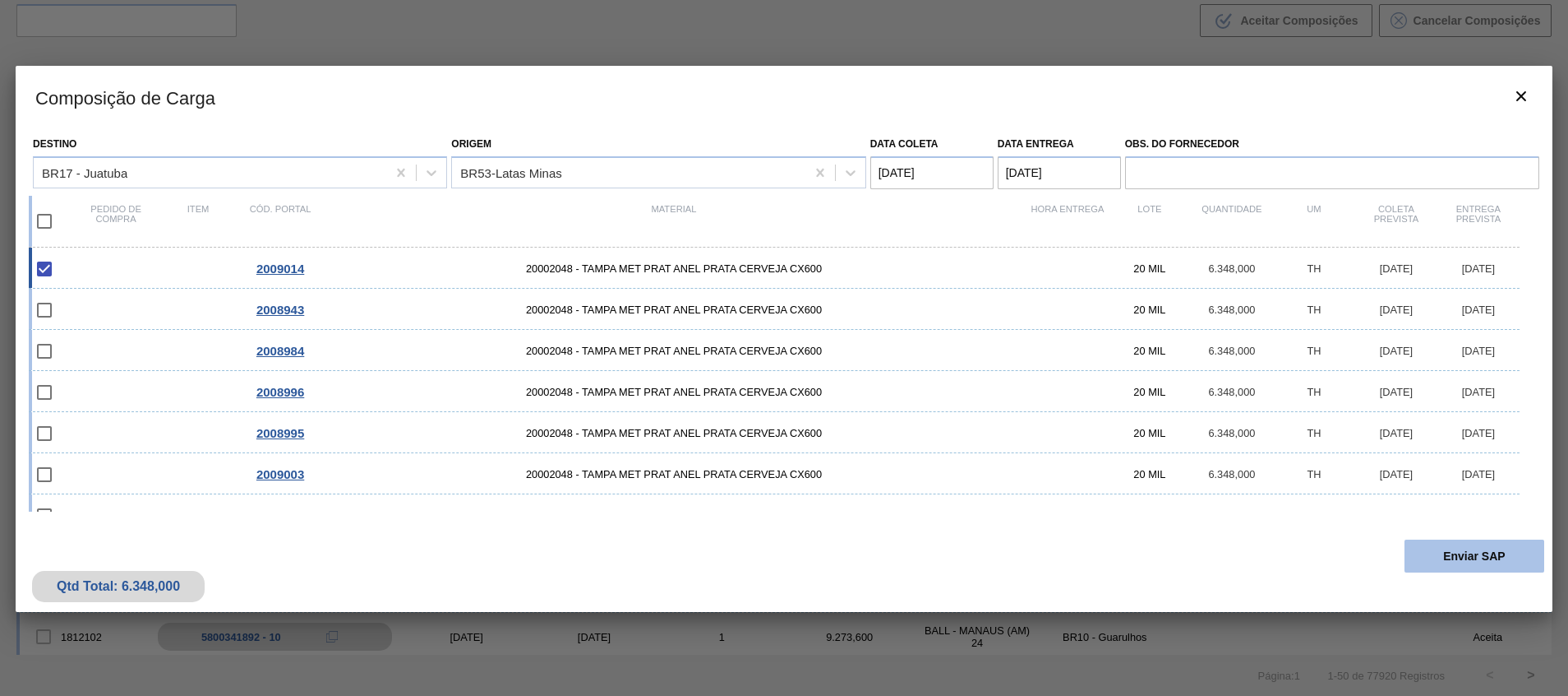
click at [1459, 559] on button "Enviar SAP" at bounding box center [1473, 556] width 140 height 33
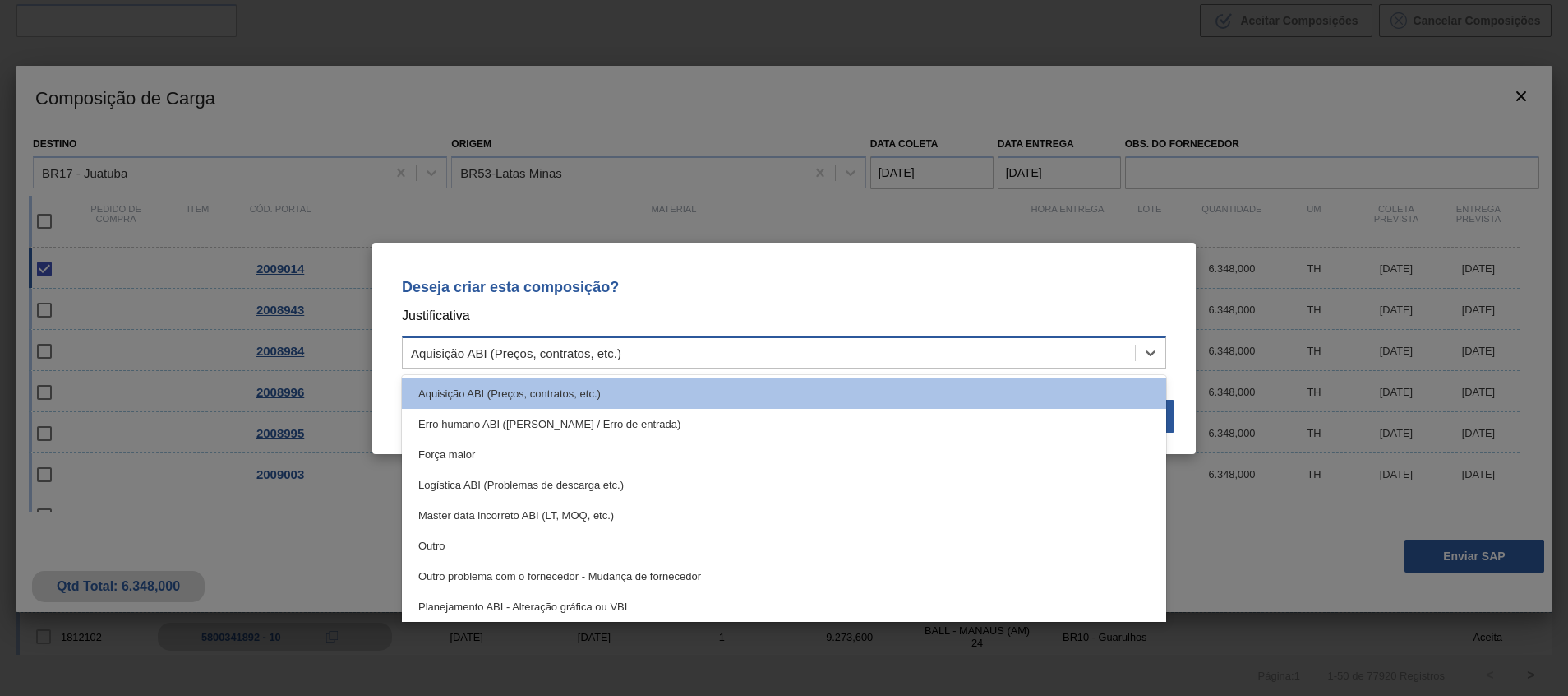
click at [1019, 341] on div "Aquisição ABI (Preços, contratos, etc.)" at bounding box center [768, 351] width 732 height 23
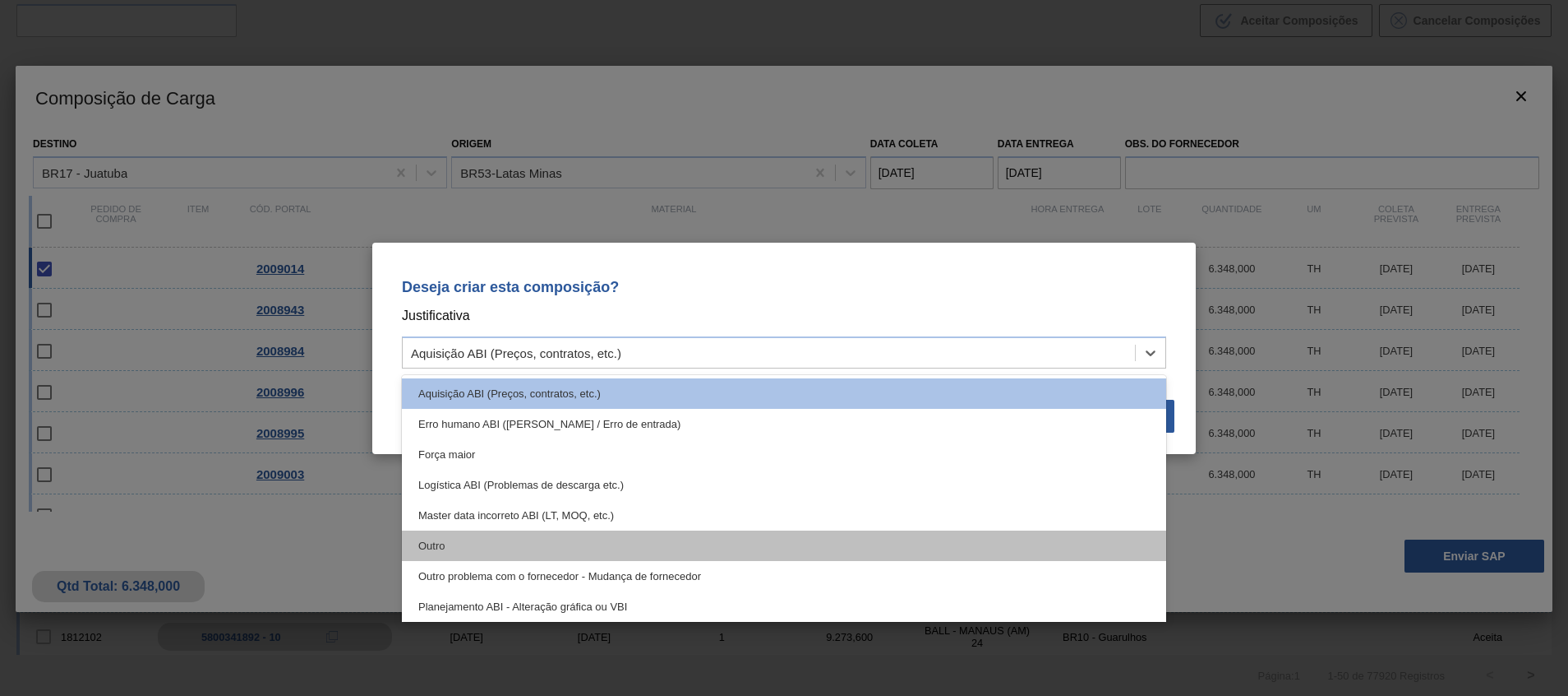
click at [1007, 536] on div "Outro" at bounding box center [783, 545] width 764 height 30
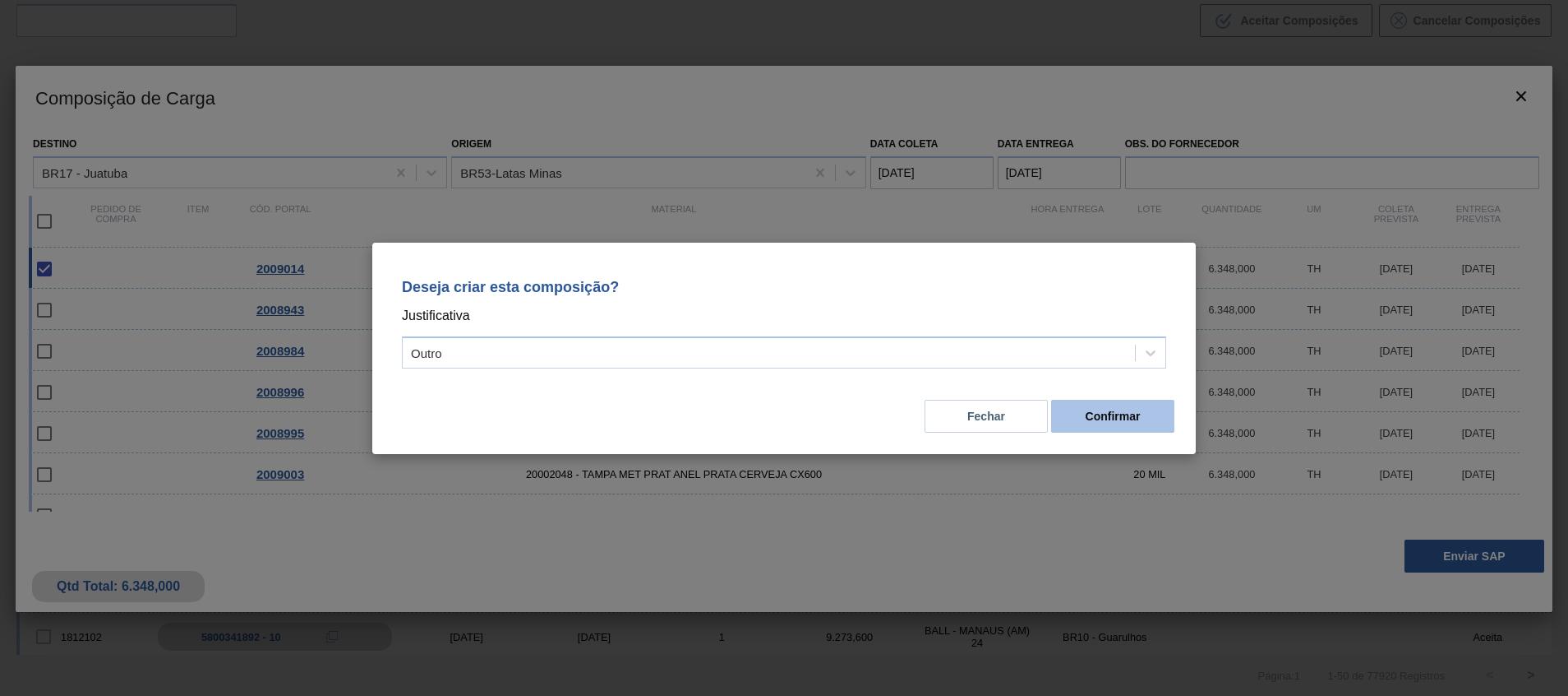
click at [1120, 415] on button "Confirmar" at bounding box center [1113, 416] width 123 height 33
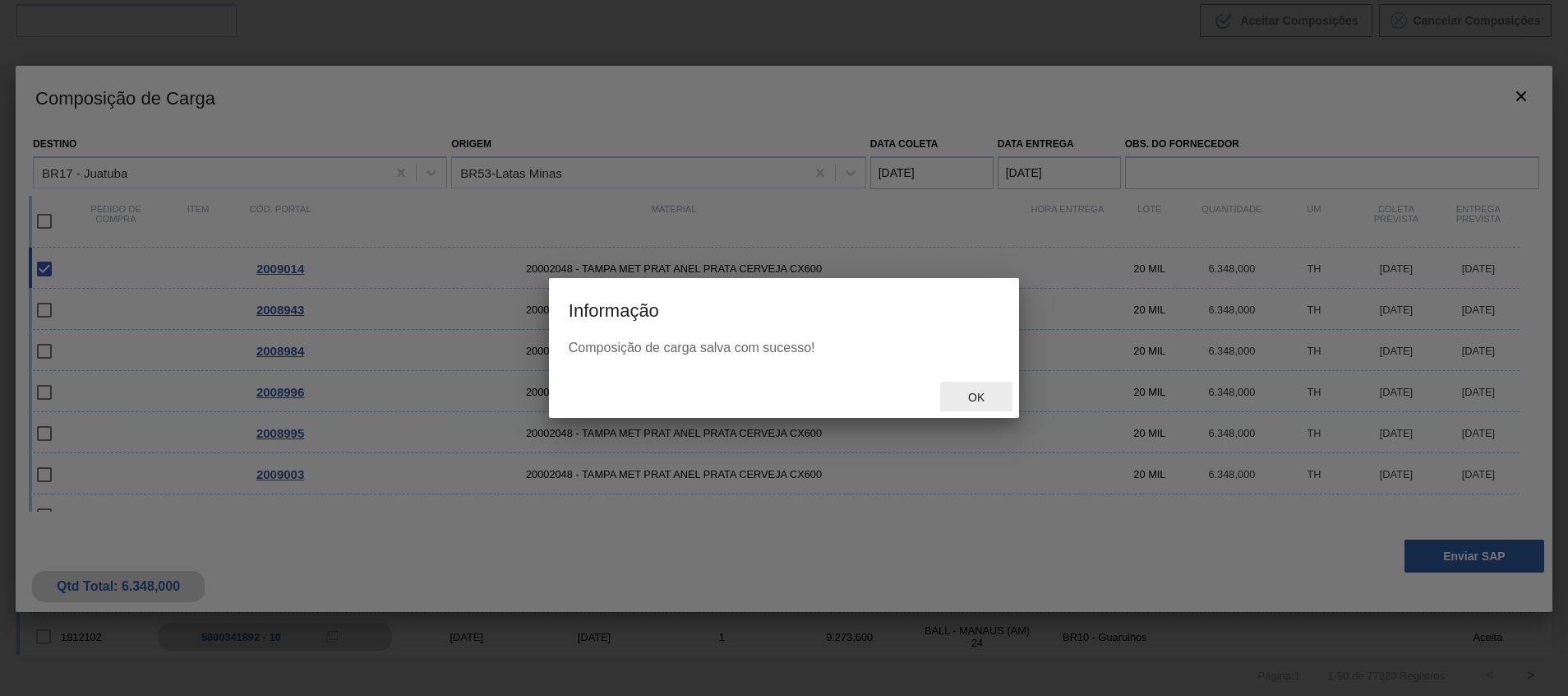
click at [963, 397] on span "Ok" at bounding box center [976, 397] width 42 height 13
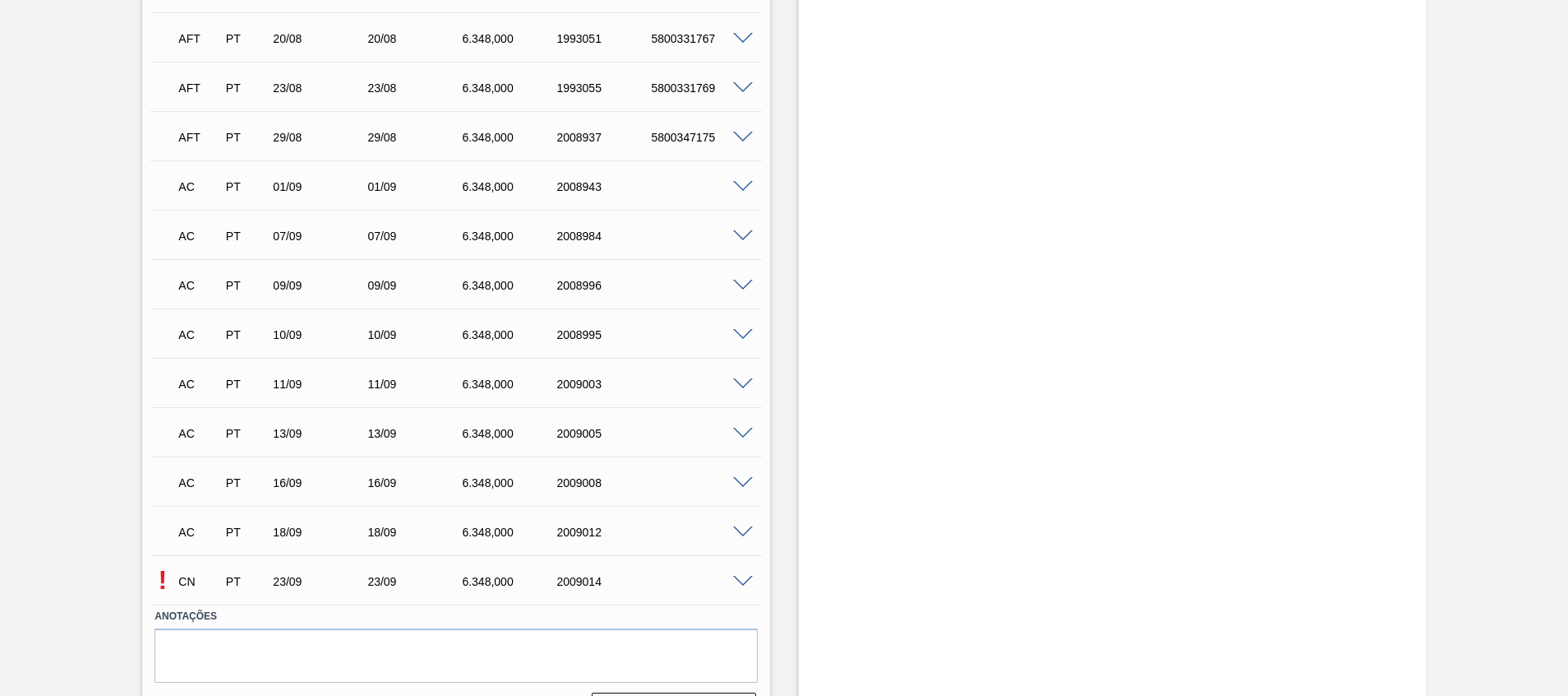
scroll to position [547, 0]
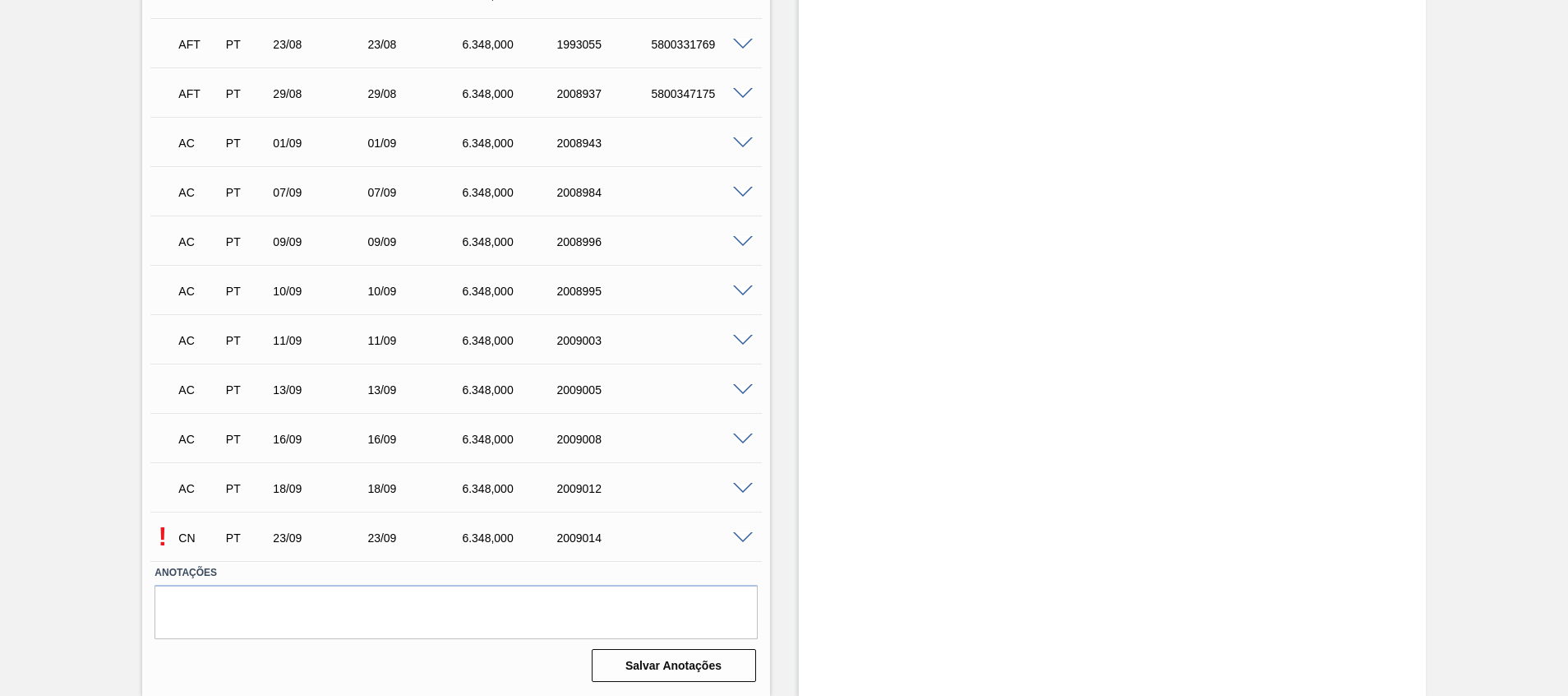
click at [746, 541] on span at bounding box center [742, 538] width 20 height 12
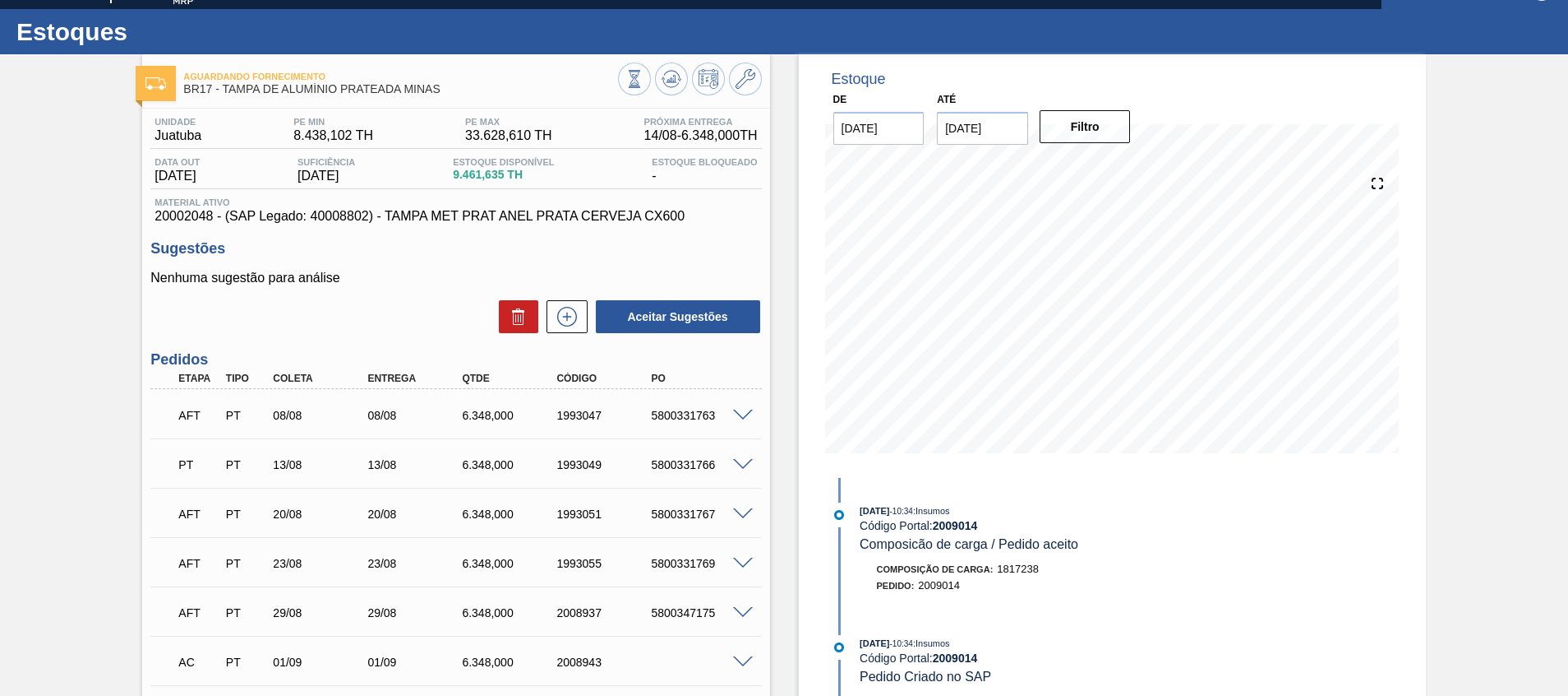
scroll to position [25, 0]
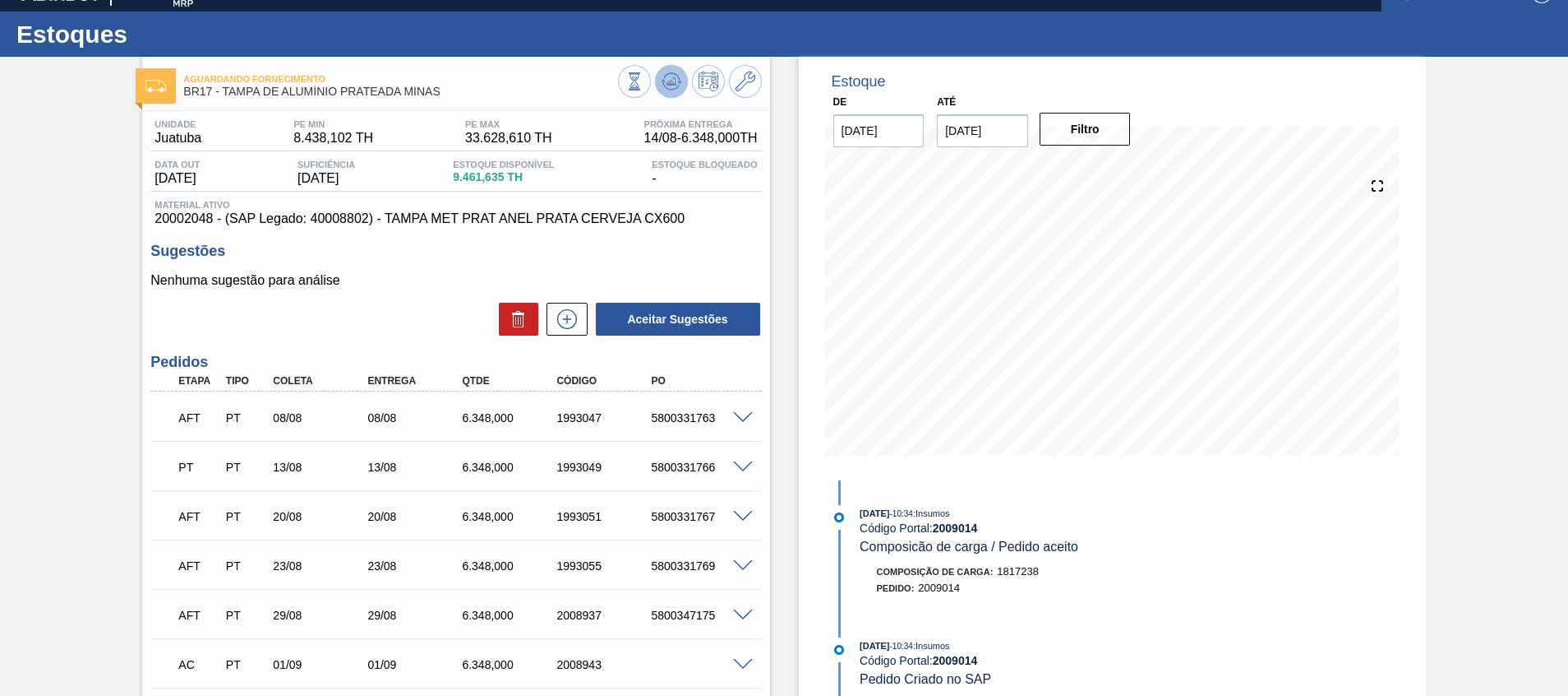
click at [644, 72] on icon at bounding box center [634, 81] width 18 height 18
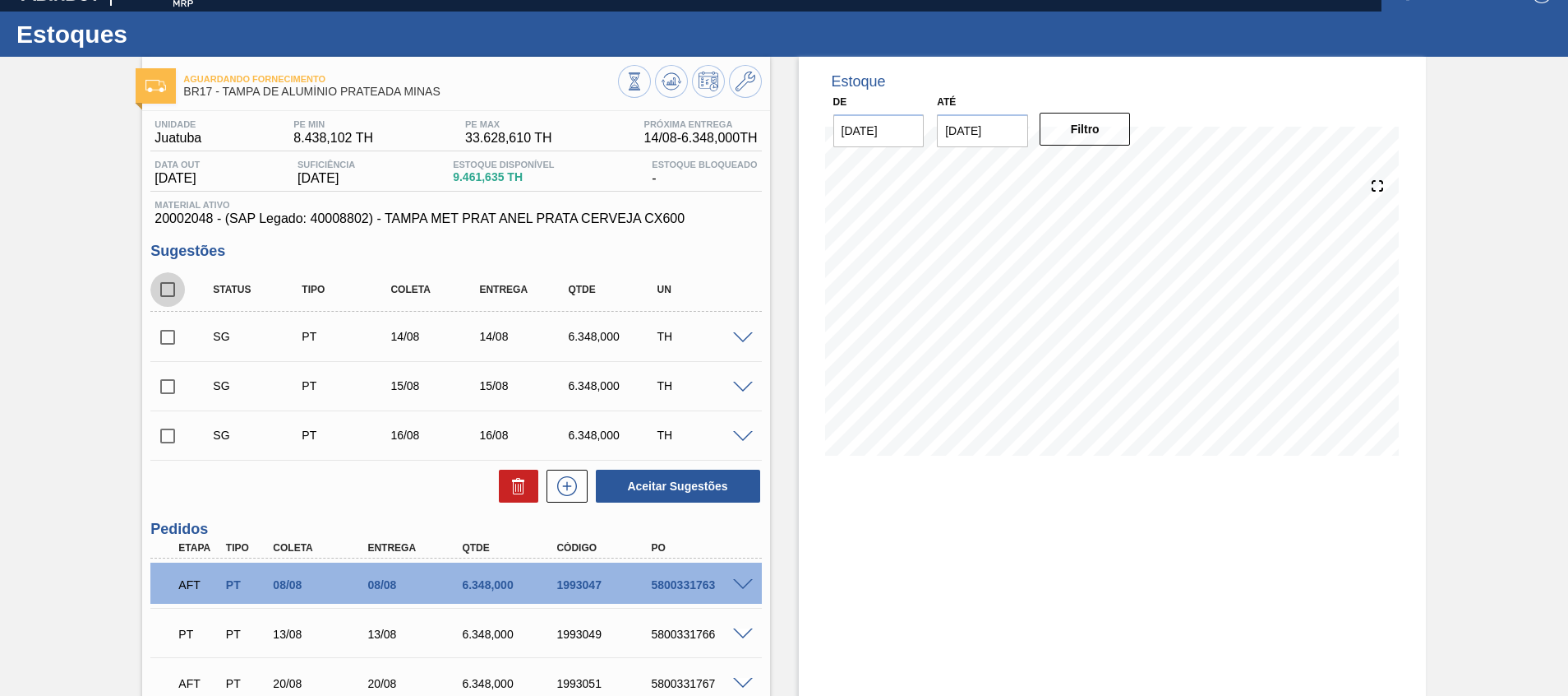
click at [169, 301] on input "checkbox" at bounding box center [167, 290] width 35 height 35
checkbox input "true"
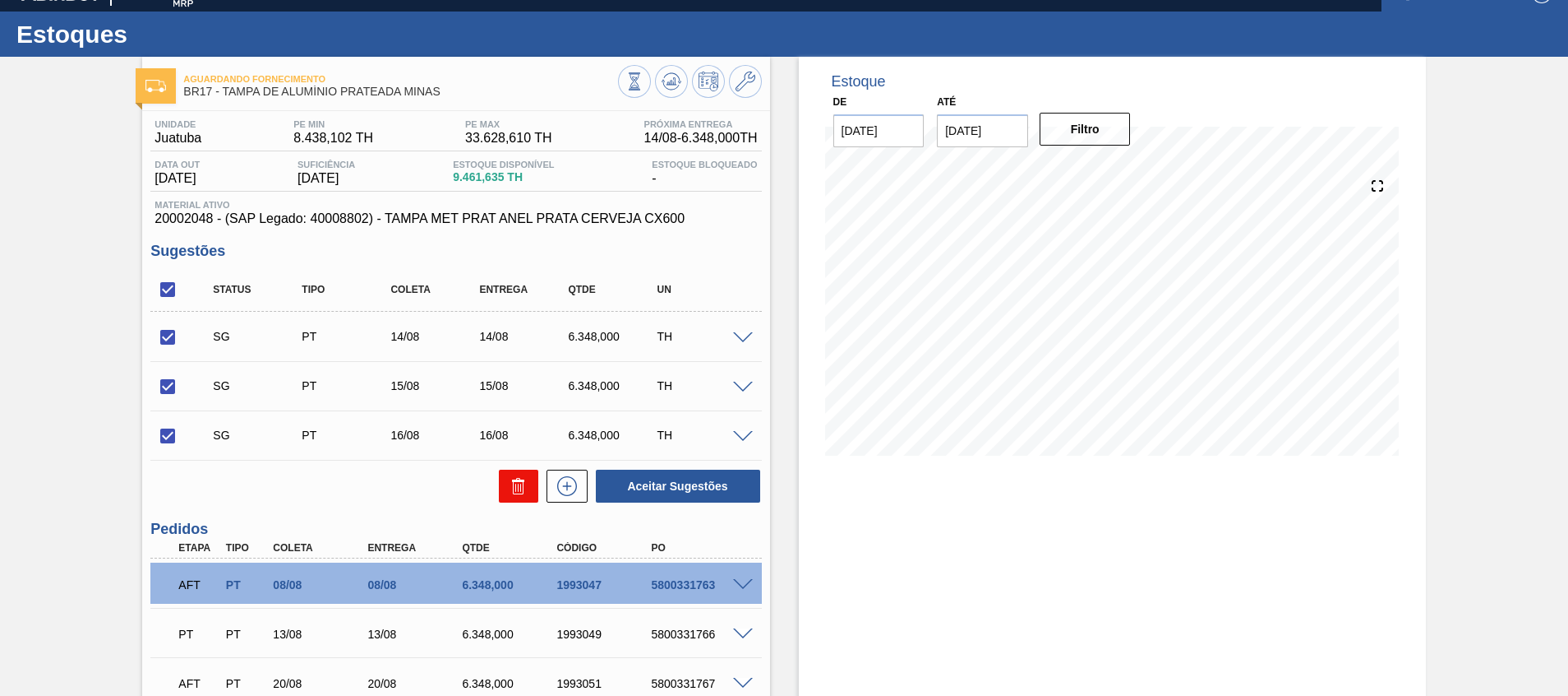
click at [510, 489] on icon at bounding box center [519, 486] width 20 height 20
checkbox input "false"
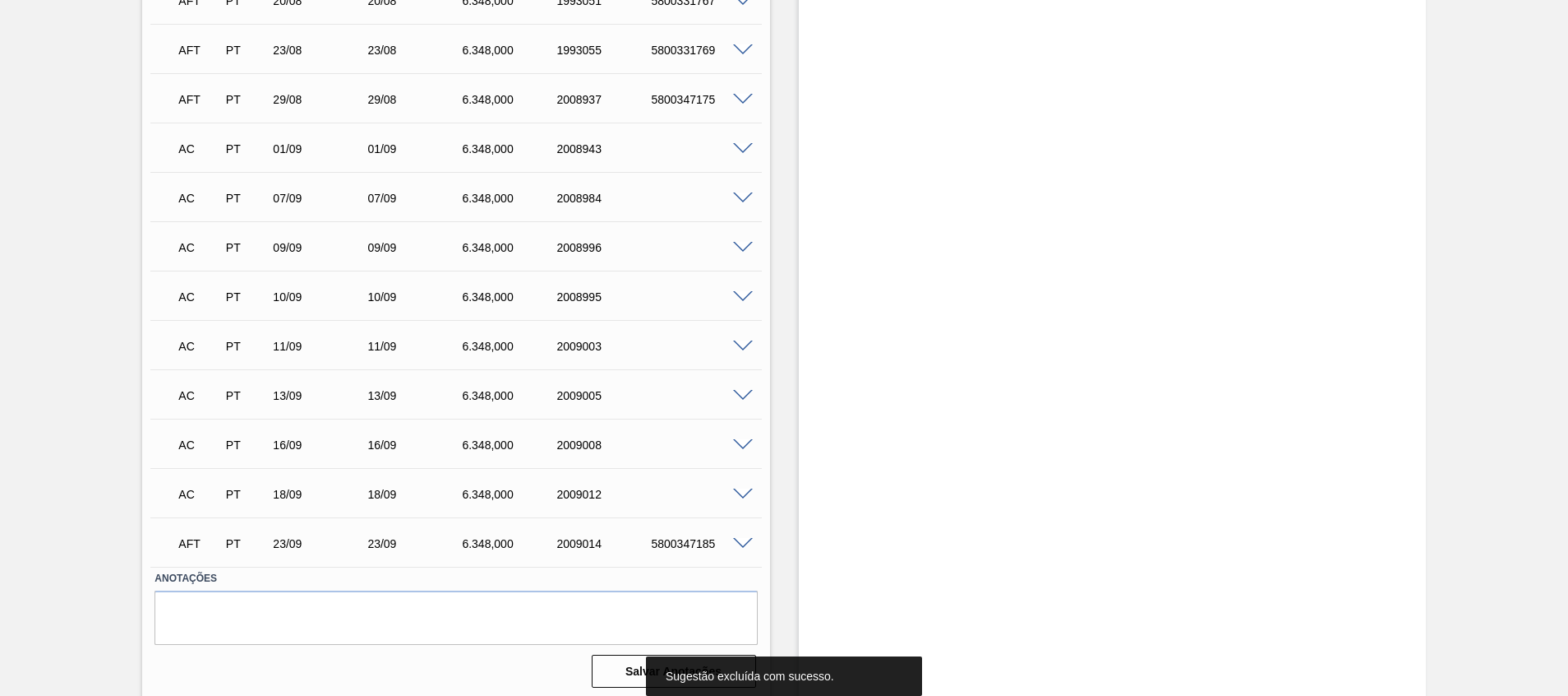
scroll to position [650, 0]
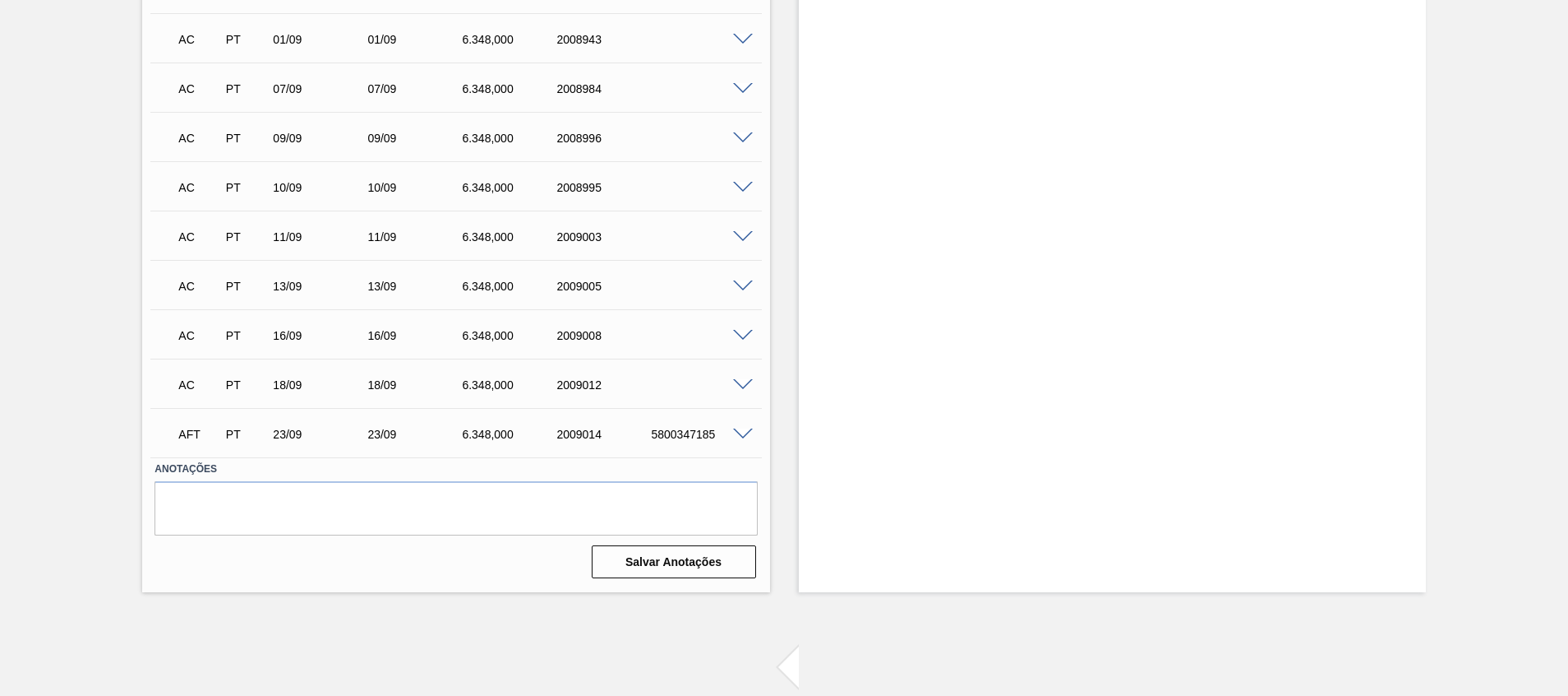
click at [742, 432] on span at bounding box center [742, 435] width 20 height 12
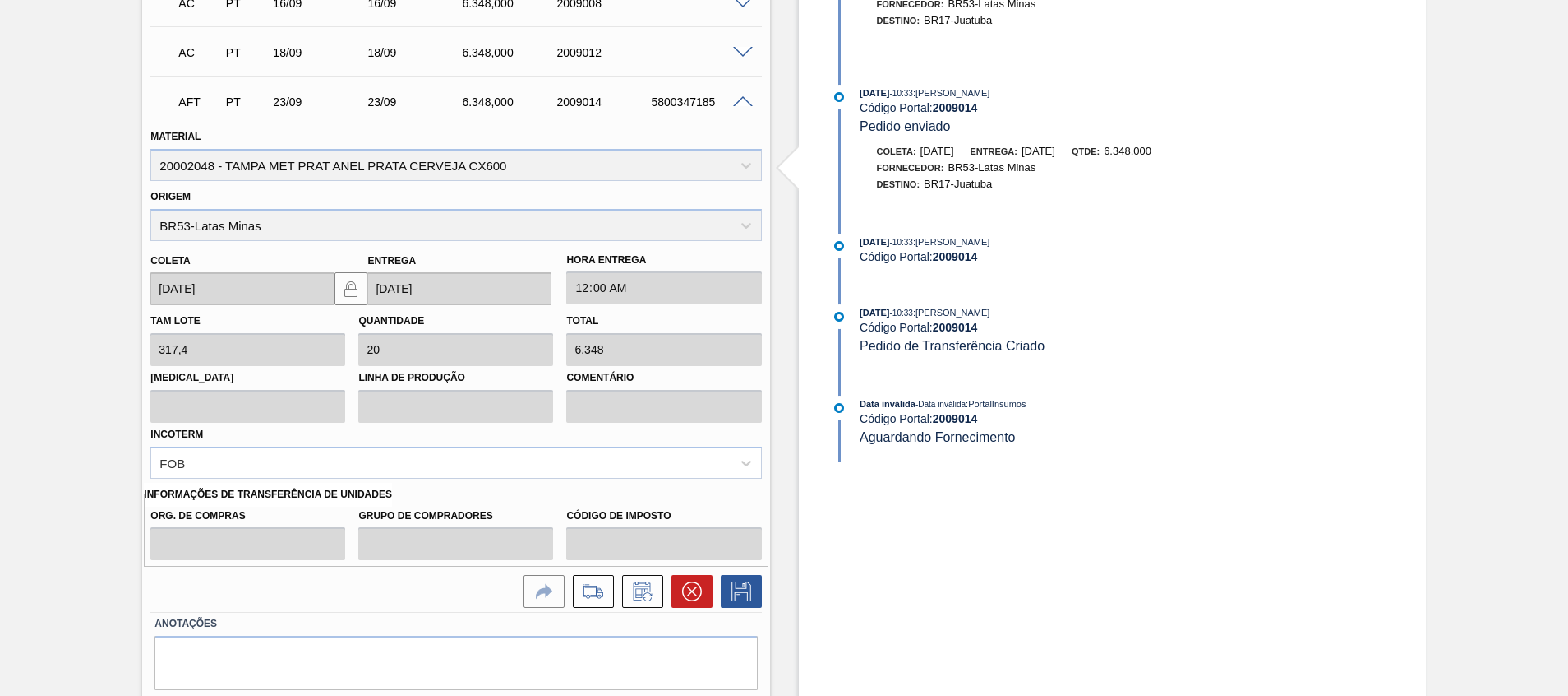
scroll to position [983, 0]
click at [637, 592] on icon at bounding box center [643, 590] width 26 height 20
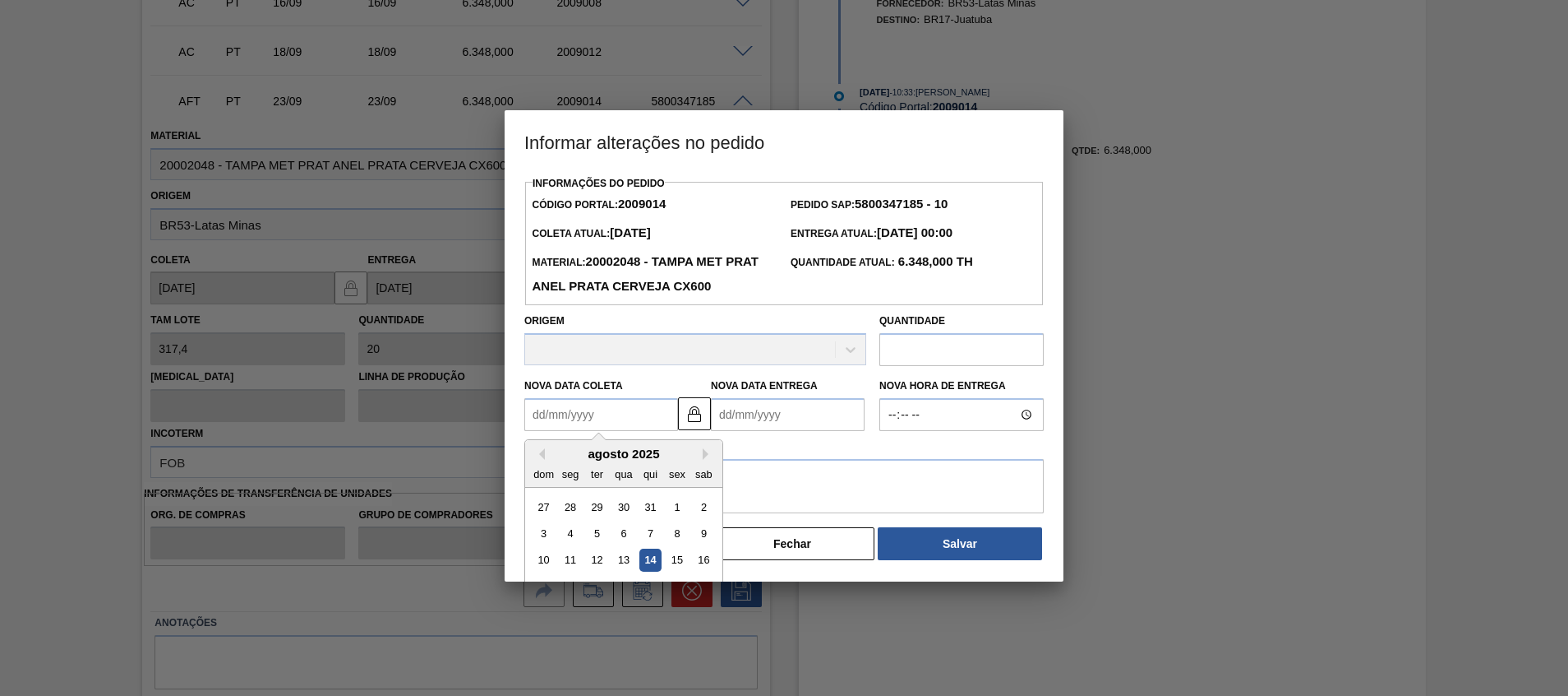
click at [621, 421] on Coleta "Nova Data Coleta" at bounding box center [601, 415] width 154 height 33
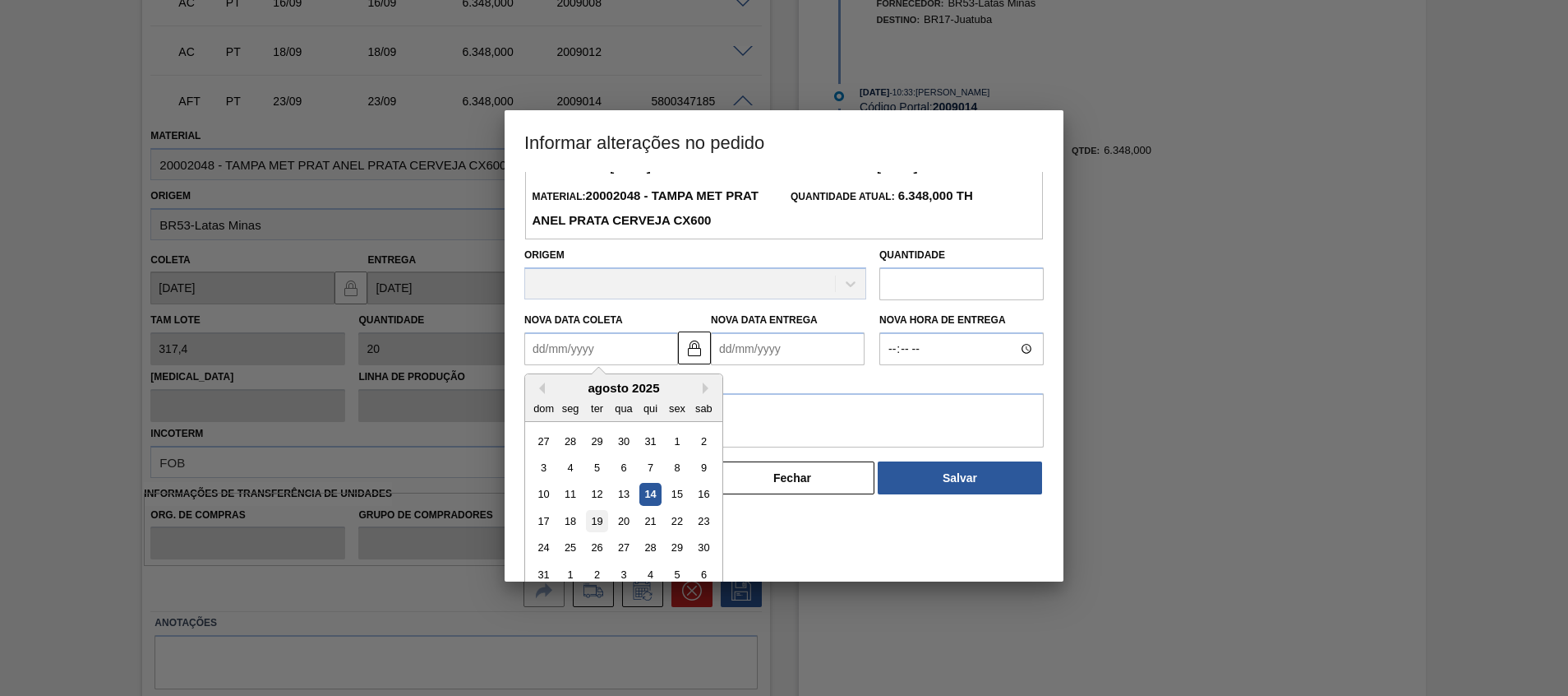
scroll to position [82, 0]
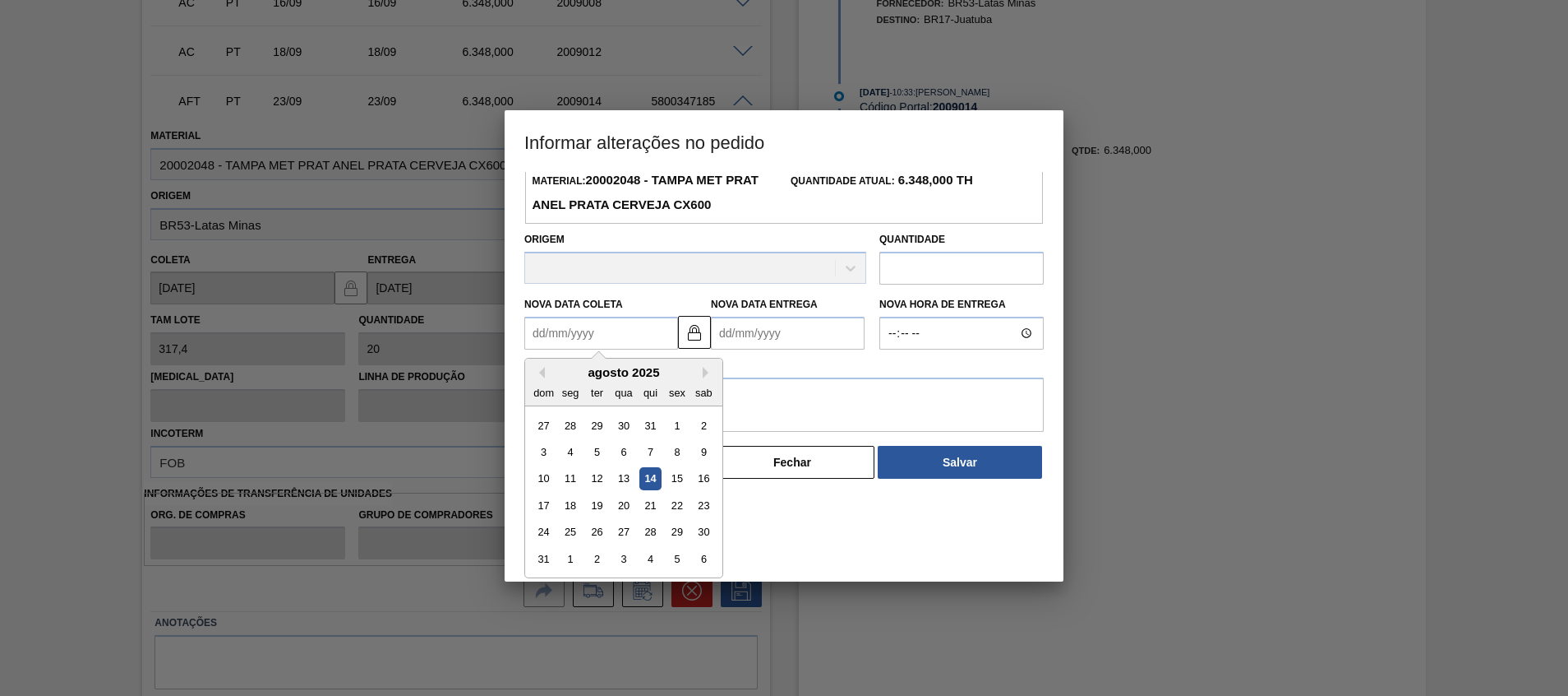
click at [554, 386] on div "dom" at bounding box center [544, 393] width 23 height 23
click at [702, 379] on div "agosto 2025" at bounding box center [623, 372] width 197 height 14
click at [709, 376] on button "Next Month" at bounding box center [708, 372] width 11 height 11
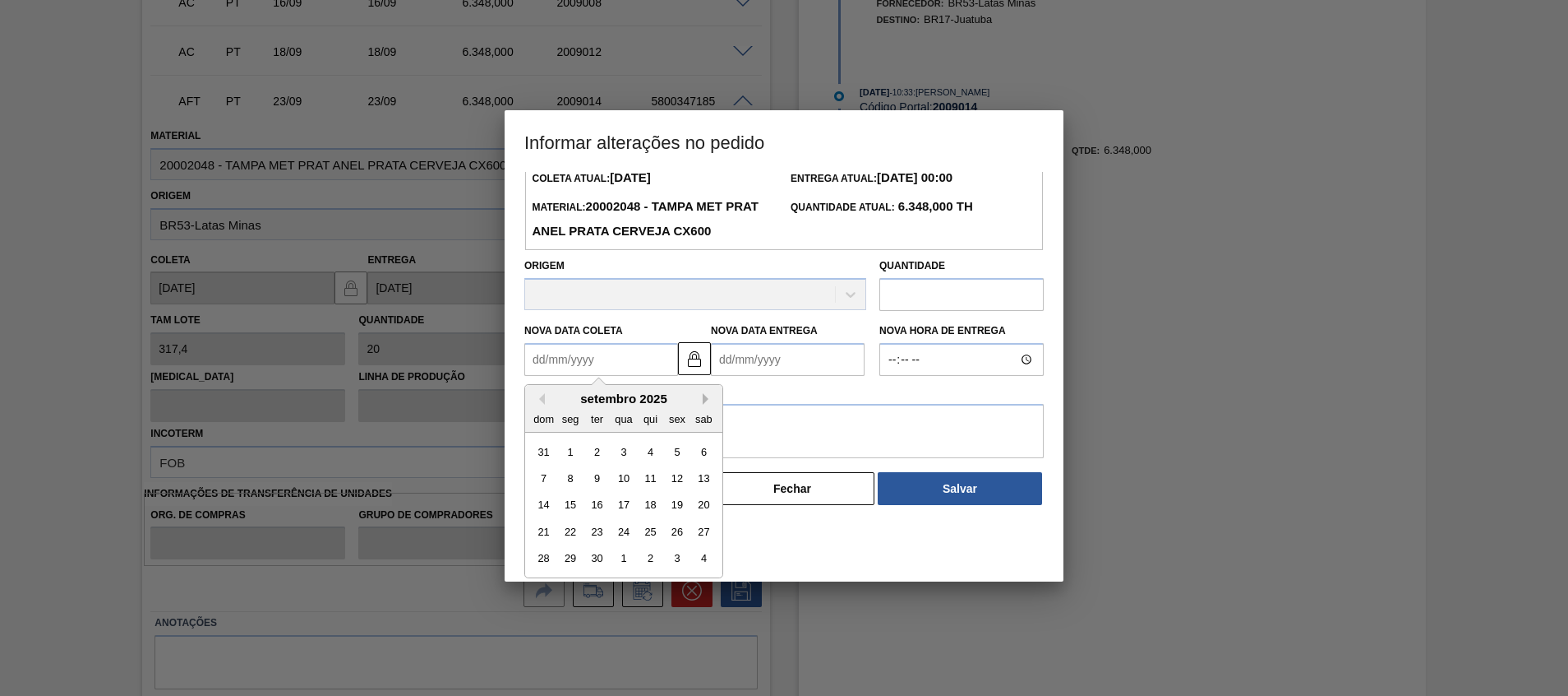
scroll to position [55, 0]
click at [620, 541] on div "24" at bounding box center [624, 532] width 23 height 23
type Coleta "[DATE]"
type Entrega "[DATE]"
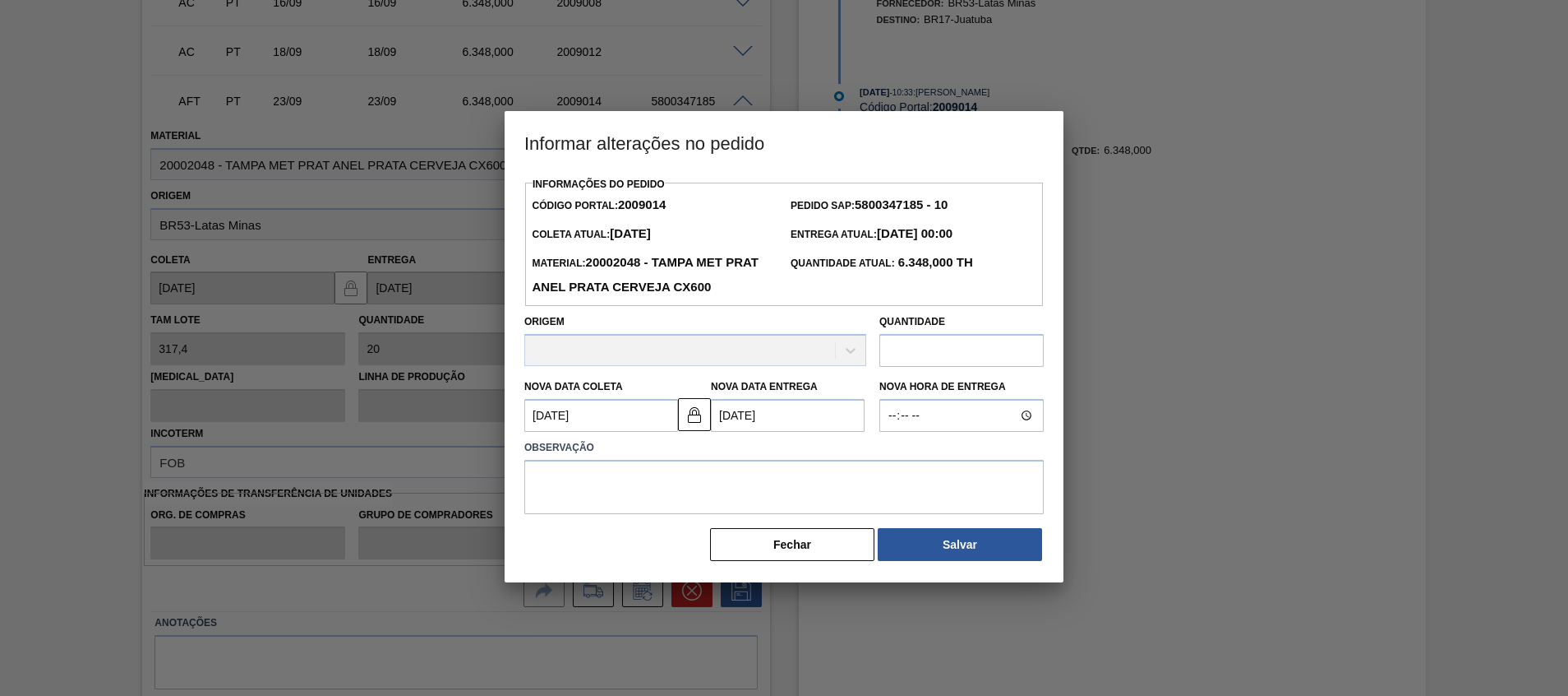
scroll to position [0, 0]
click at [704, 487] on textarea at bounding box center [784, 487] width 519 height 55
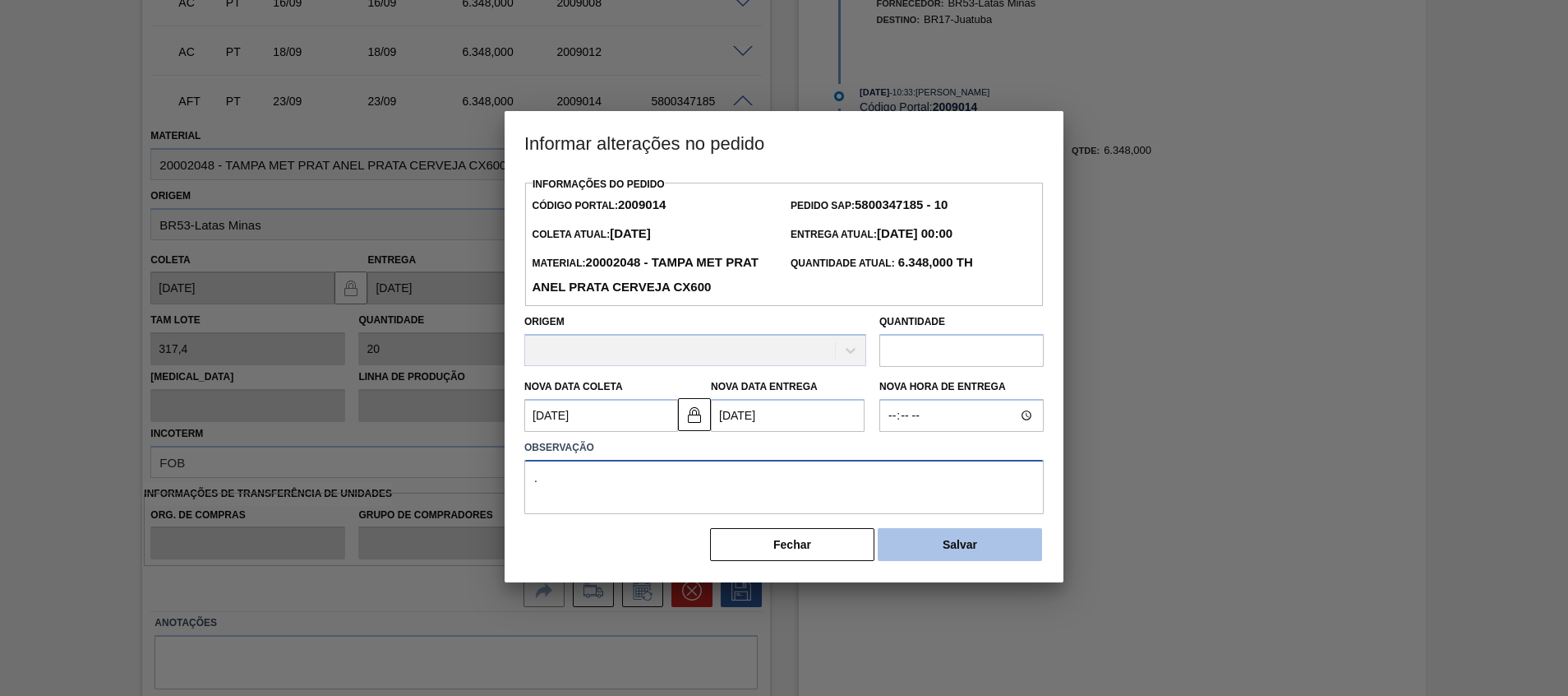
type textarea "."
click at [911, 550] on button "Salvar" at bounding box center [960, 544] width 165 height 33
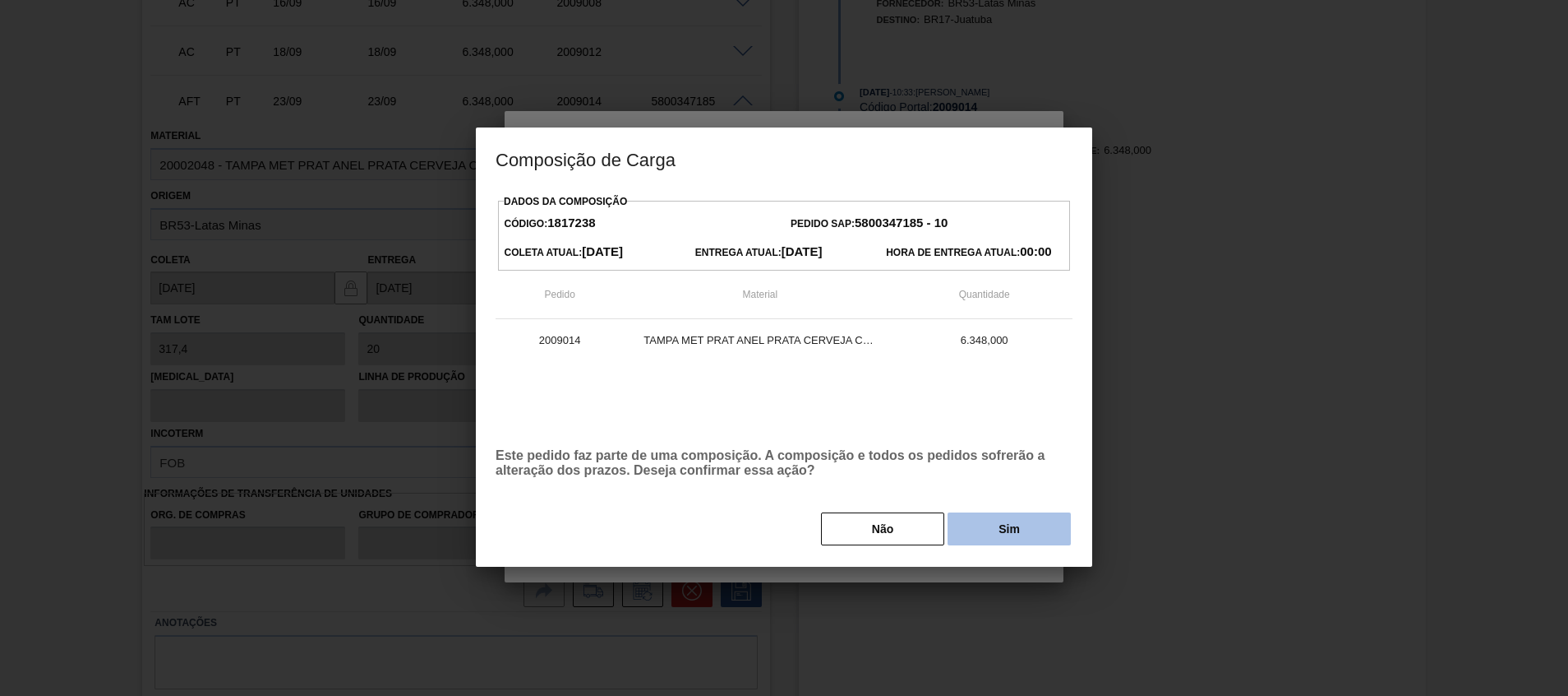
click at [1003, 526] on button "Sim" at bounding box center [1009, 529] width 123 height 33
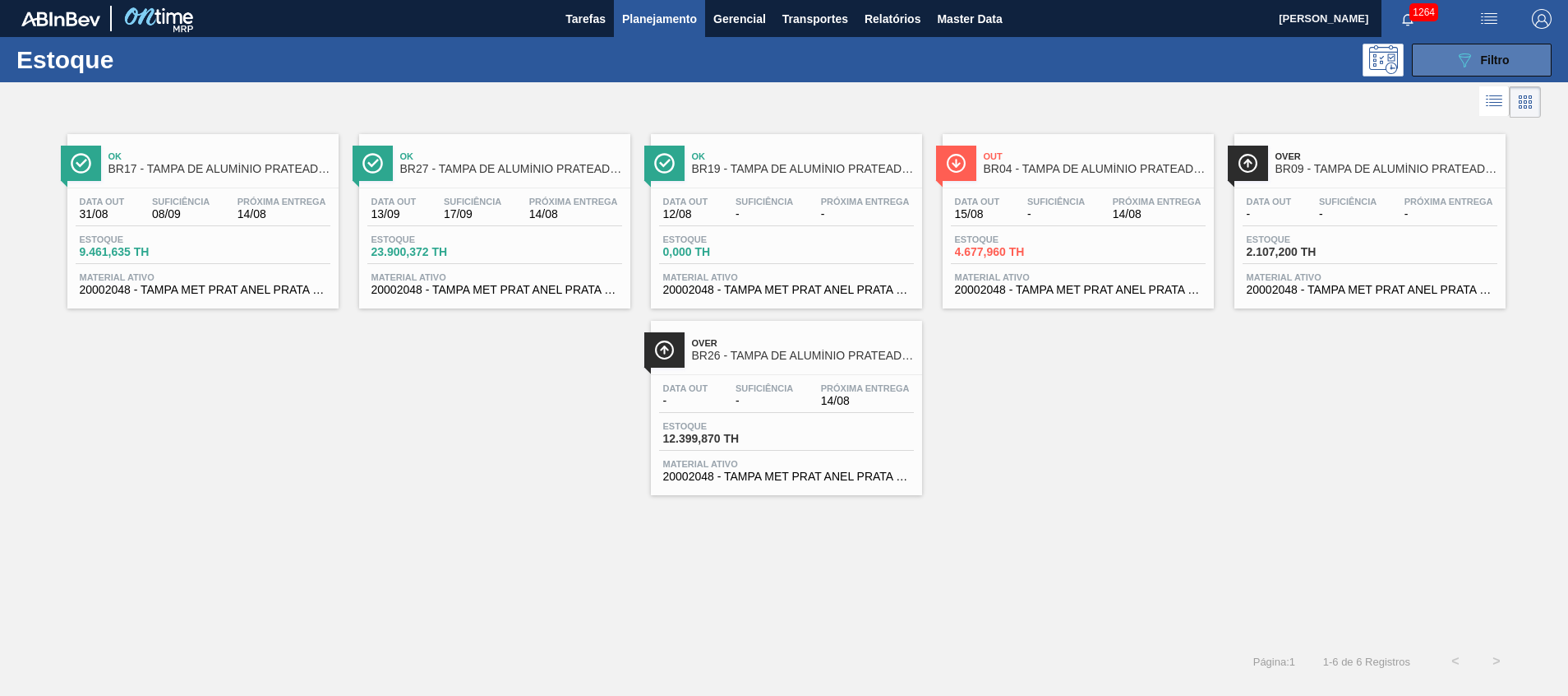
click at [1446, 61] on button "089F7B8B-B2A5-4AFE-B5C0-19BA573D28AC Filtro" at bounding box center [1481, 60] width 140 height 33
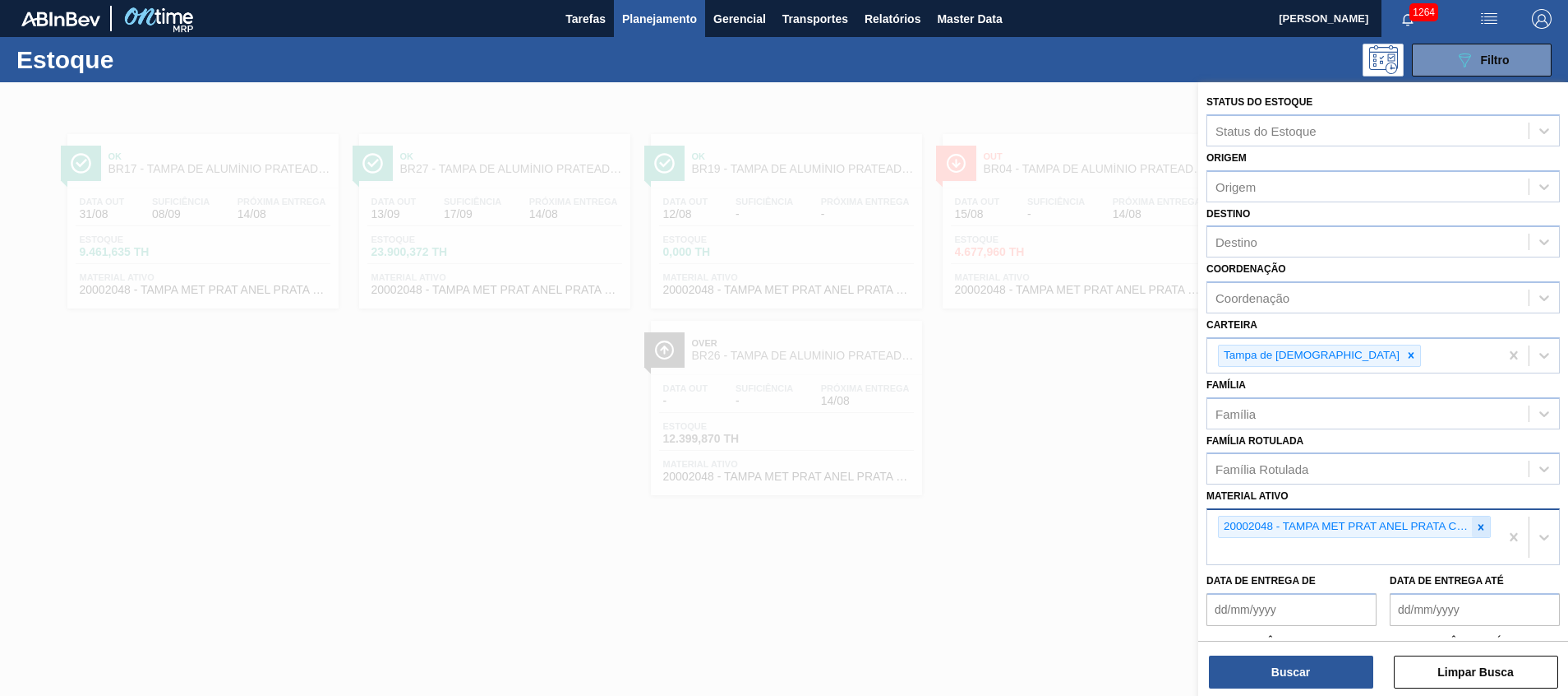
click at [1480, 522] on icon at bounding box center [1480, 527] width 11 height 11
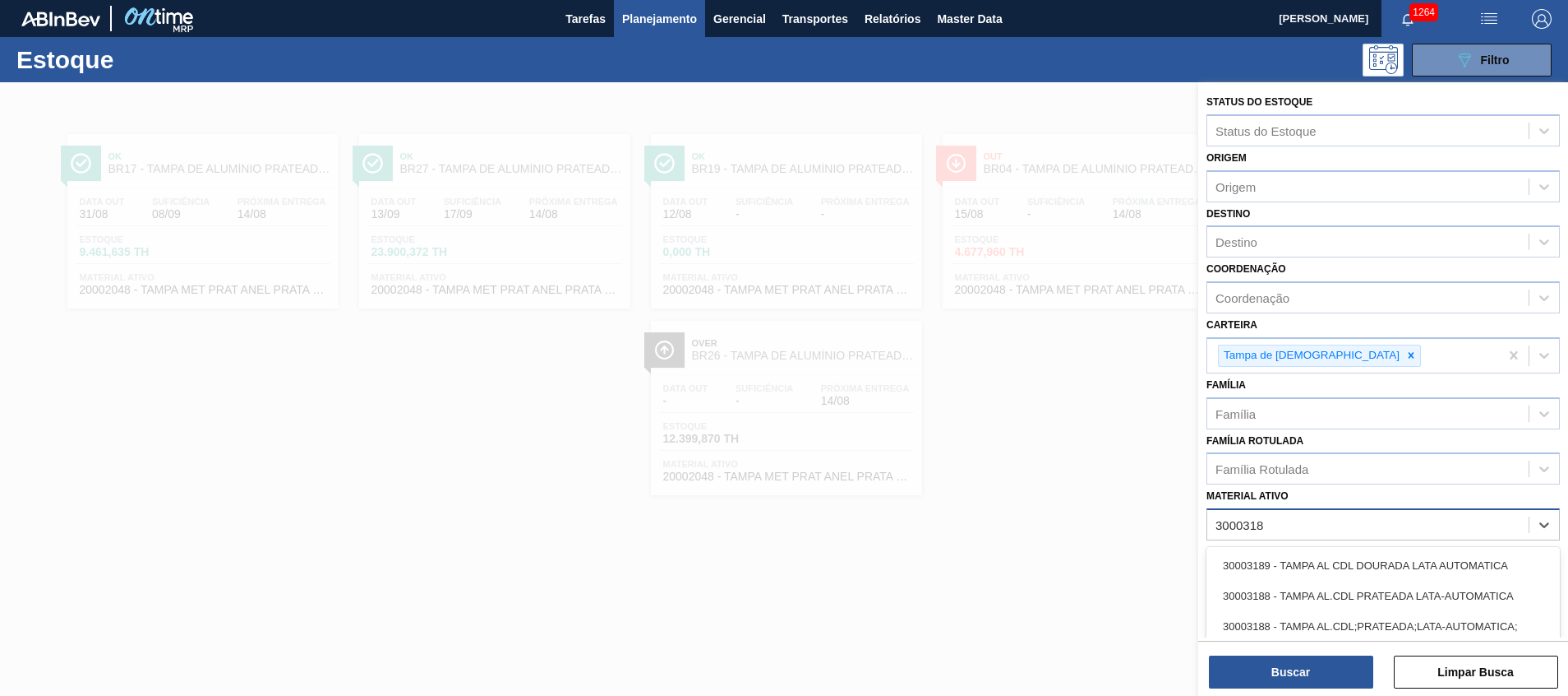
type ativo "30003188"
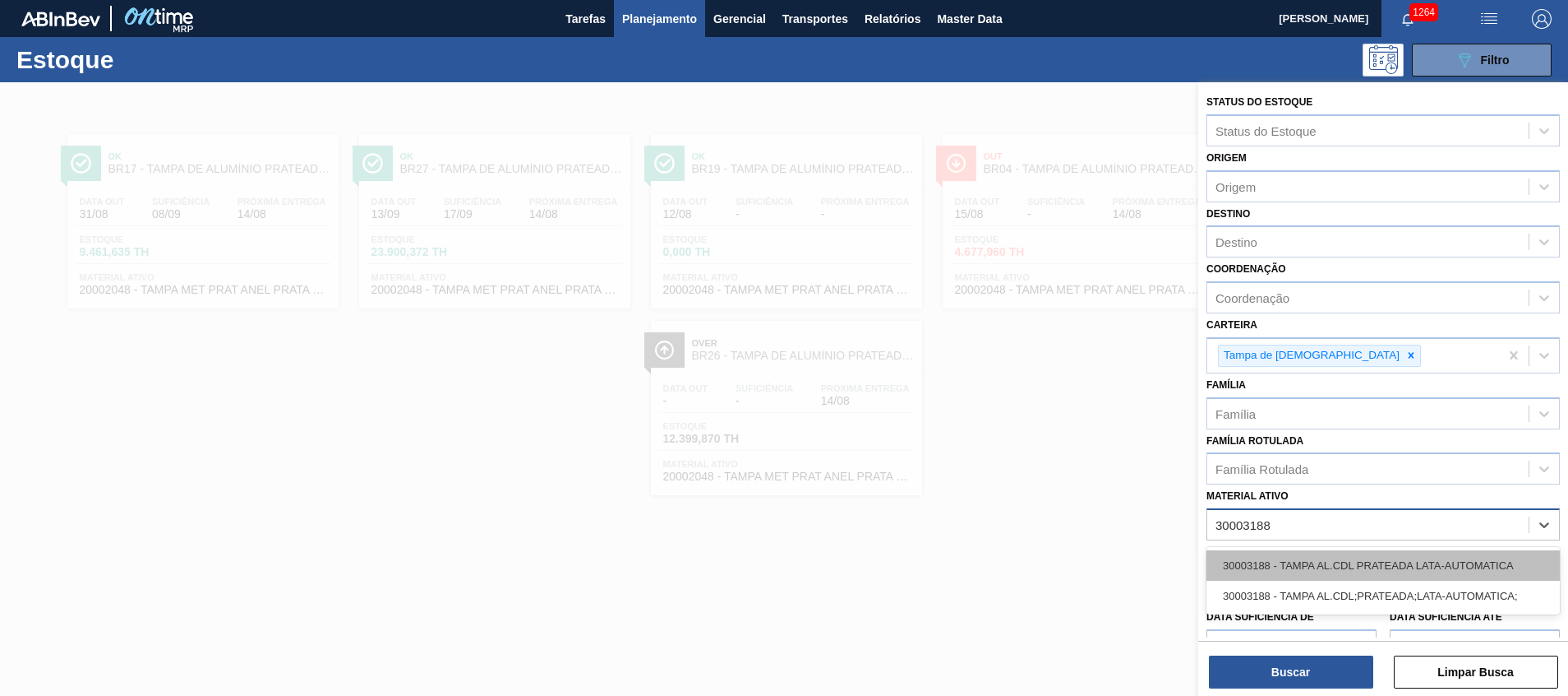
click at [1429, 555] on div "30003188 - TAMPA AL.CDL PRATEADA LATA-AUTOMATICA" at bounding box center [1382, 565] width 353 height 30
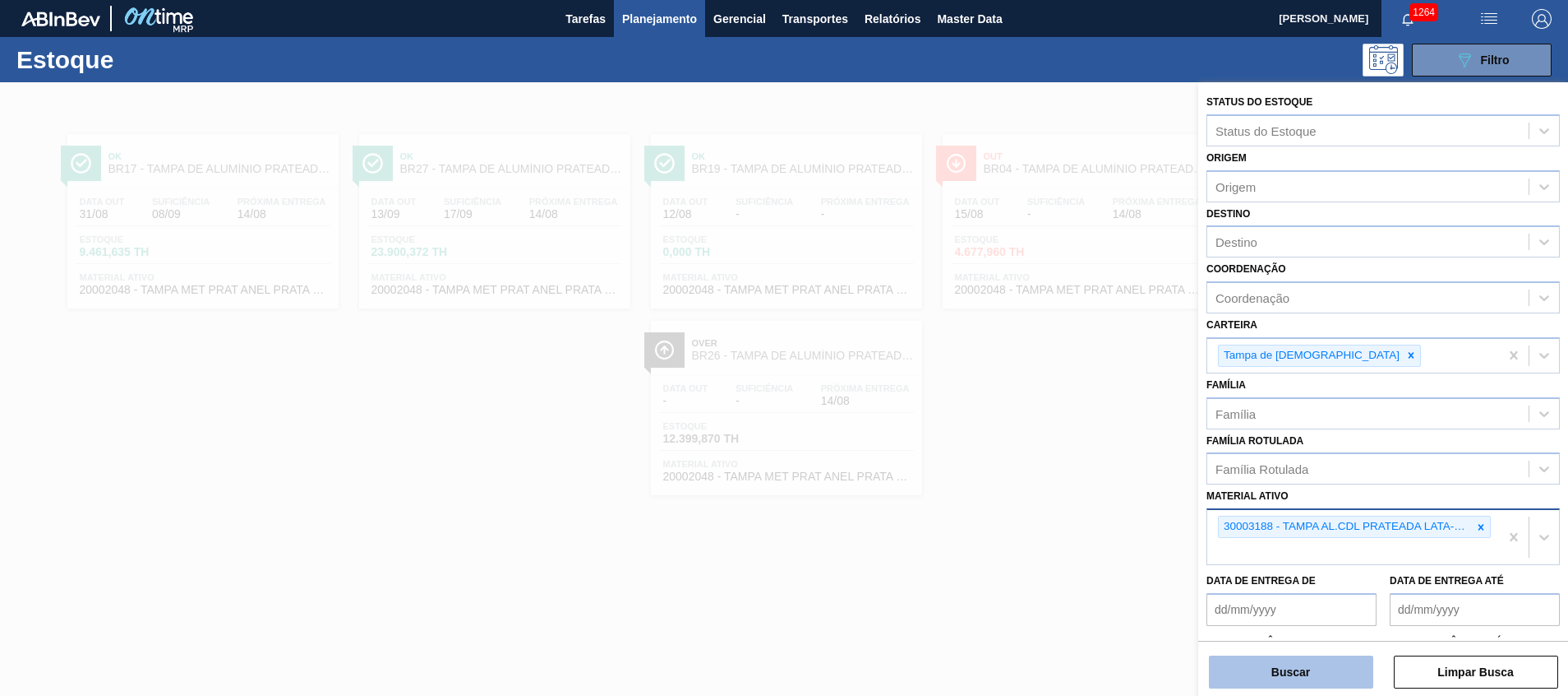
click at [1263, 681] on button "Buscar" at bounding box center [1291, 672] width 165 height 33
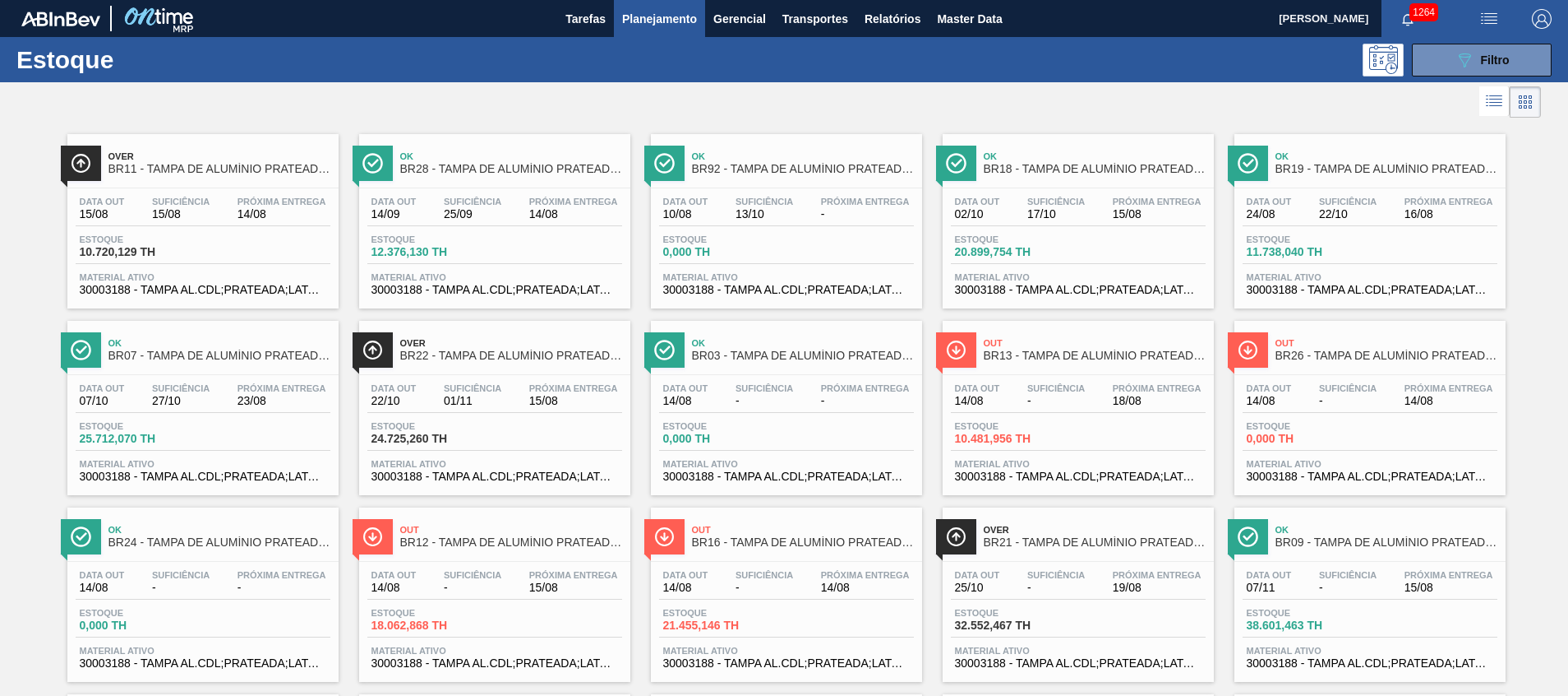
drag, startPoint x: 454, startPoint y: 170, endPoint x: 1307, endPoint y: 426, distance: 890.6
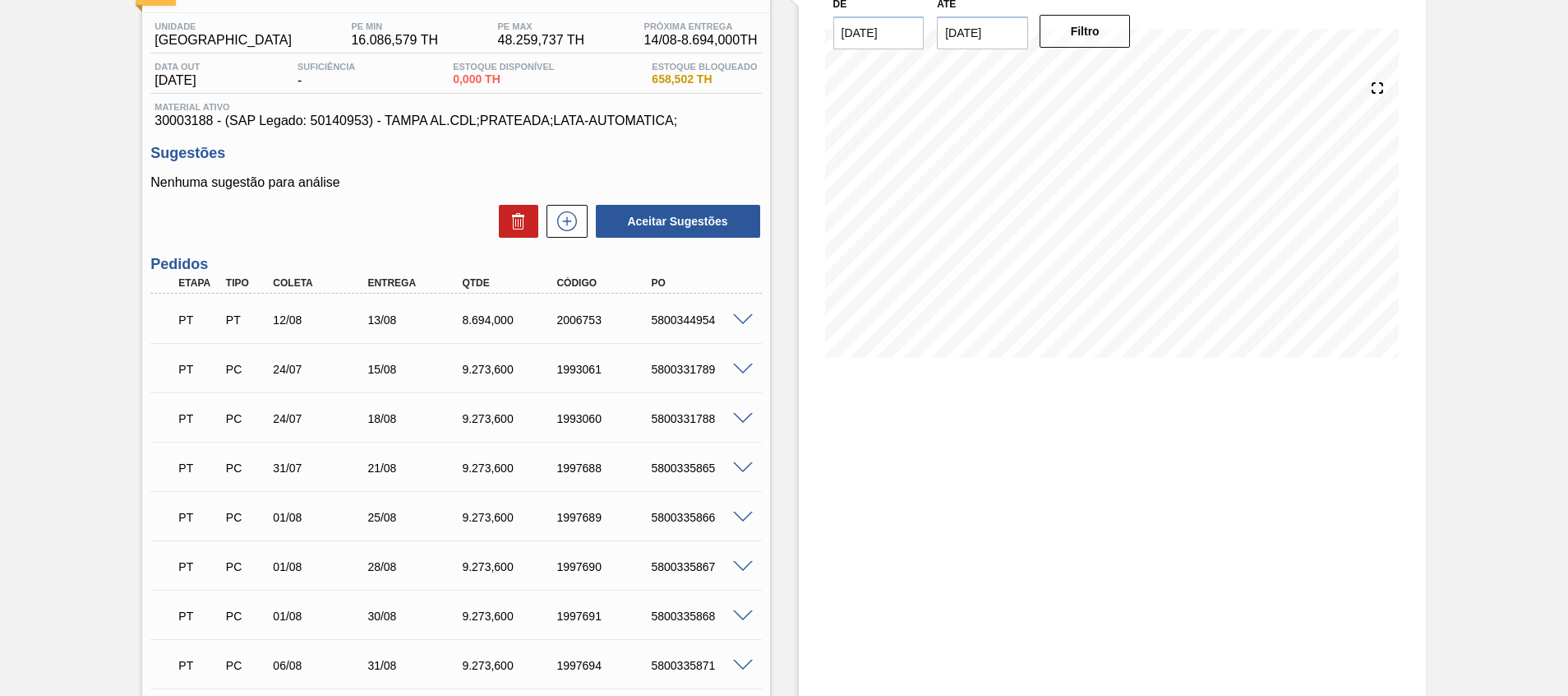
scroll to position [122, 0]
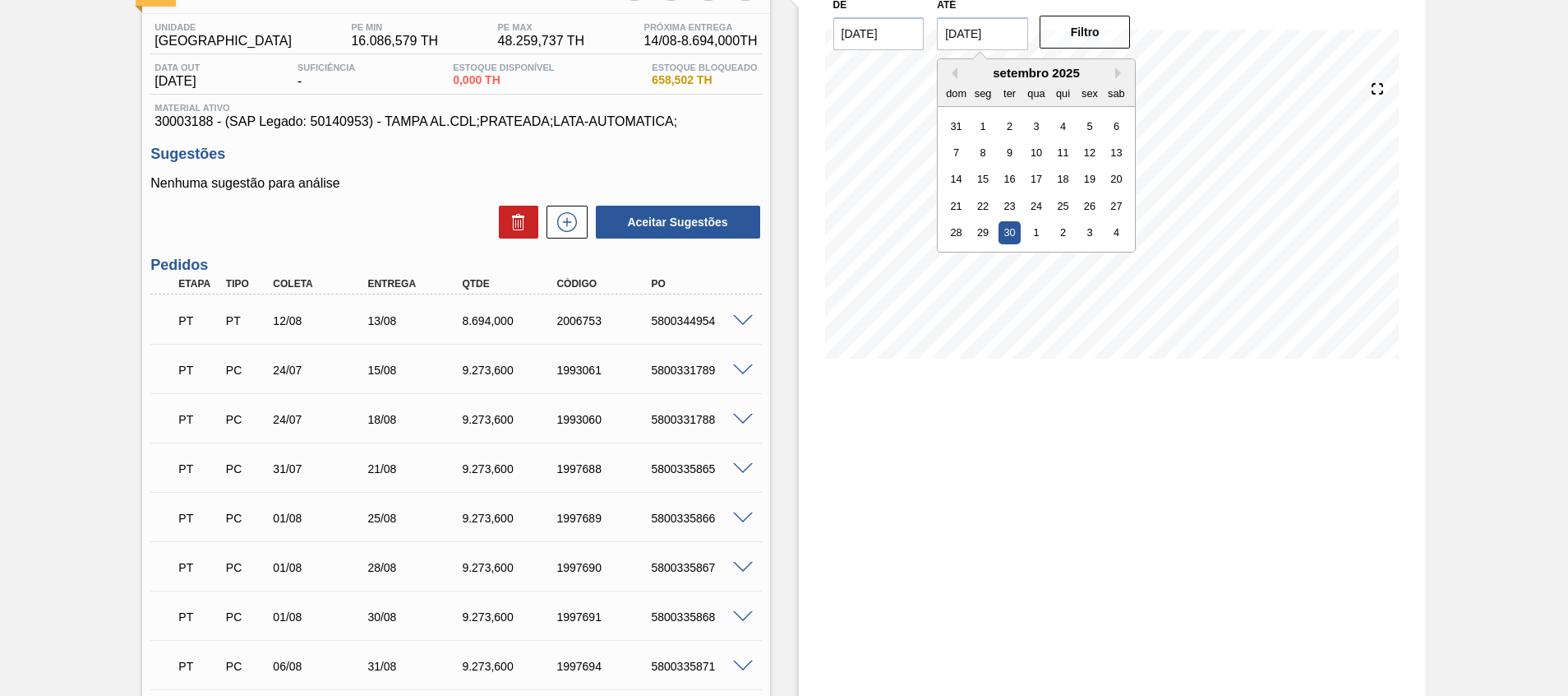
click at [1015, 40] on input "[DATE]" at bounding box center [982, 34] width 91 height 33
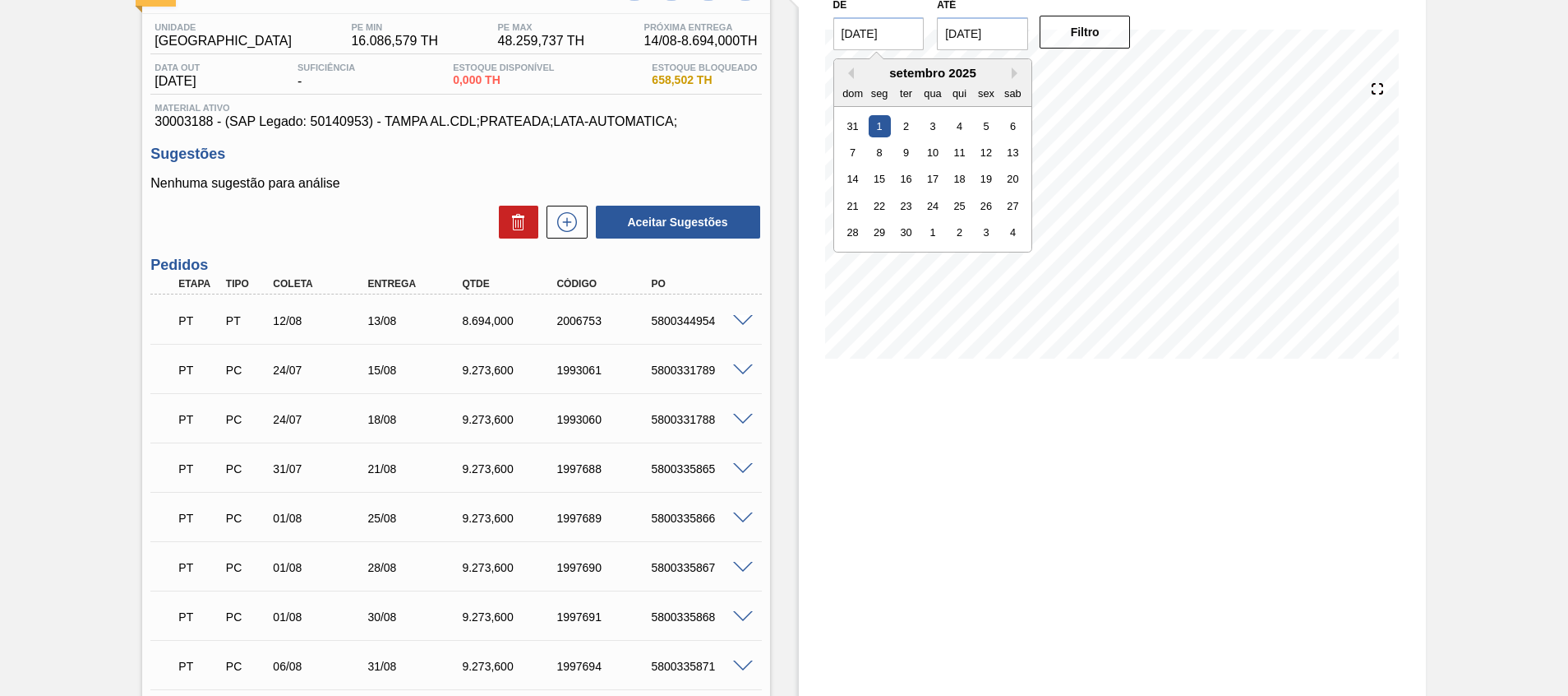
click at [876, 38] on input "[DATE]" at bounding box center [879, 34] width 91 height 33
click at [846, 74] on button "Previous Month" at bounding box center [847, 73] width 11 height 11
click at [955, 181] on div "14" at bounding box center [958, 179] width 23 height 23
type input "[DATE]"
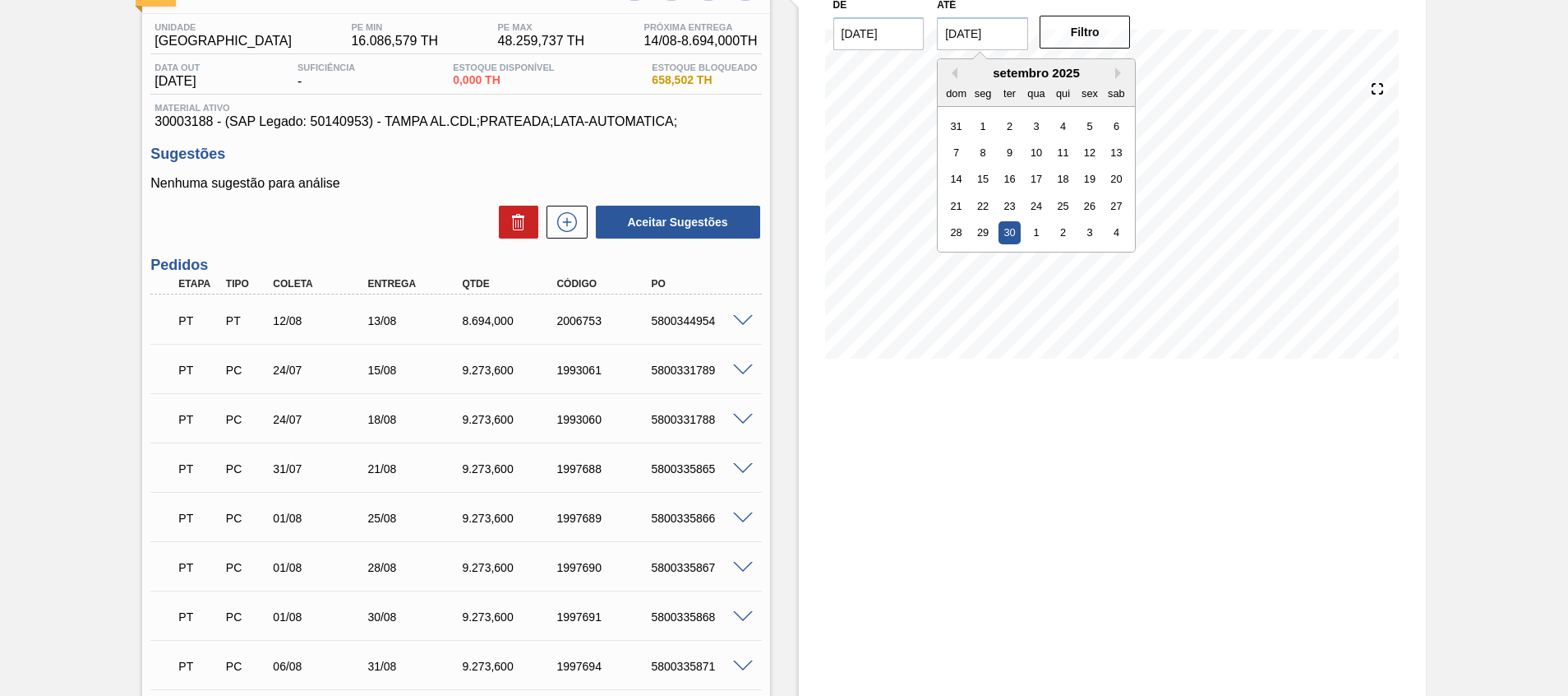
click at [994, 48] on input "[DATE]" at bounding box center [982, 34] width 91 height 33
click at [945, 125] on div "31" at bounding box center [957, 126] width 23 height 23
type input "[DATE]"
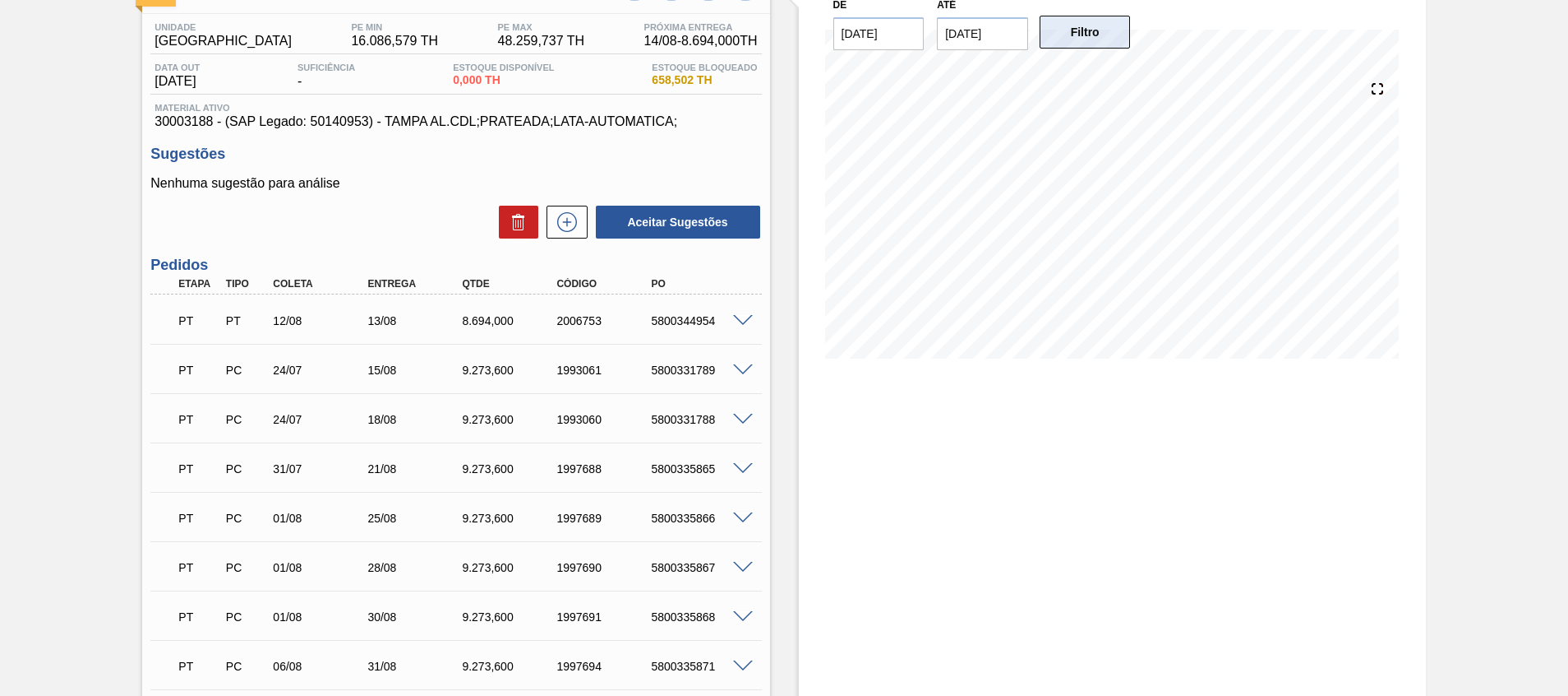
click at [1044, 39] on button "Filtro" at bounding box center [1085, 32] width 91 height 33
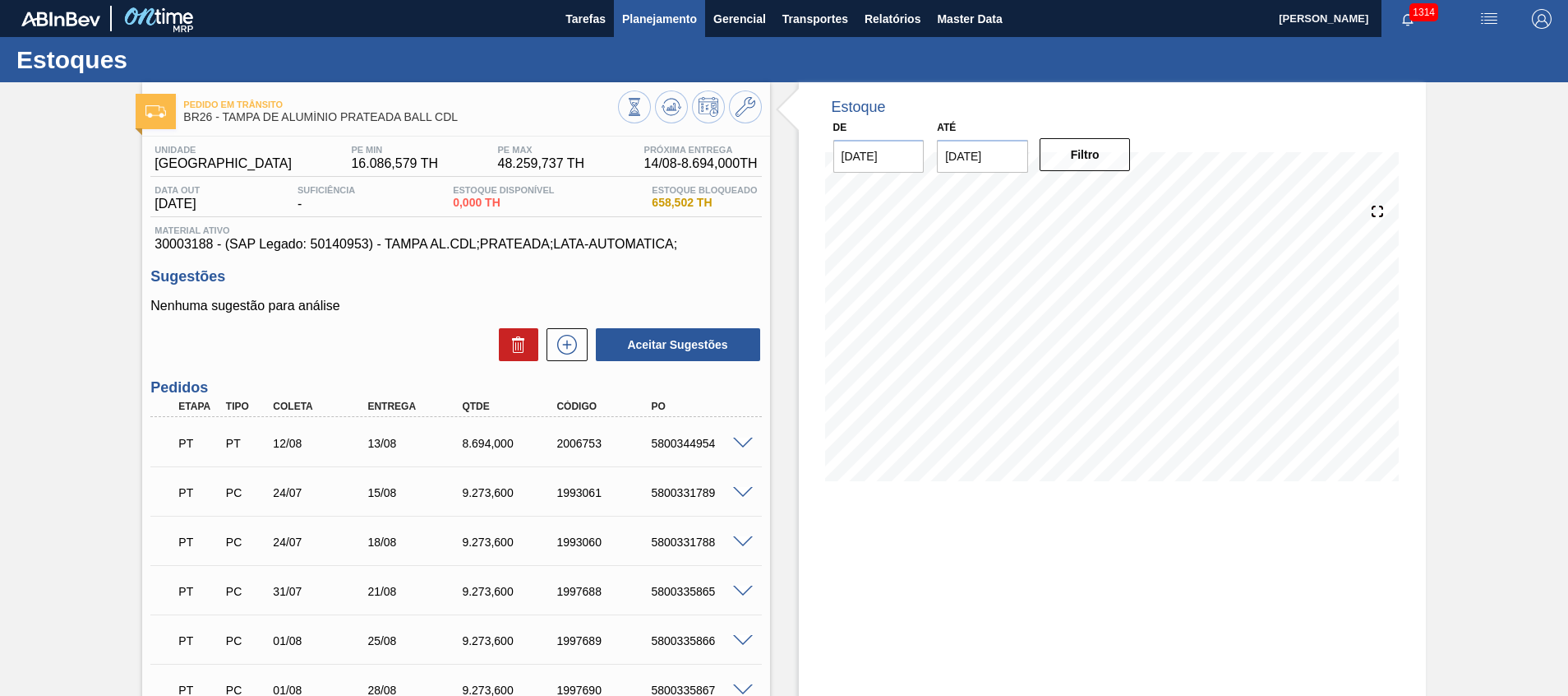
click at [650, 23] on span "Planejamento" at bounding box center [659, 18] width 75 height 20
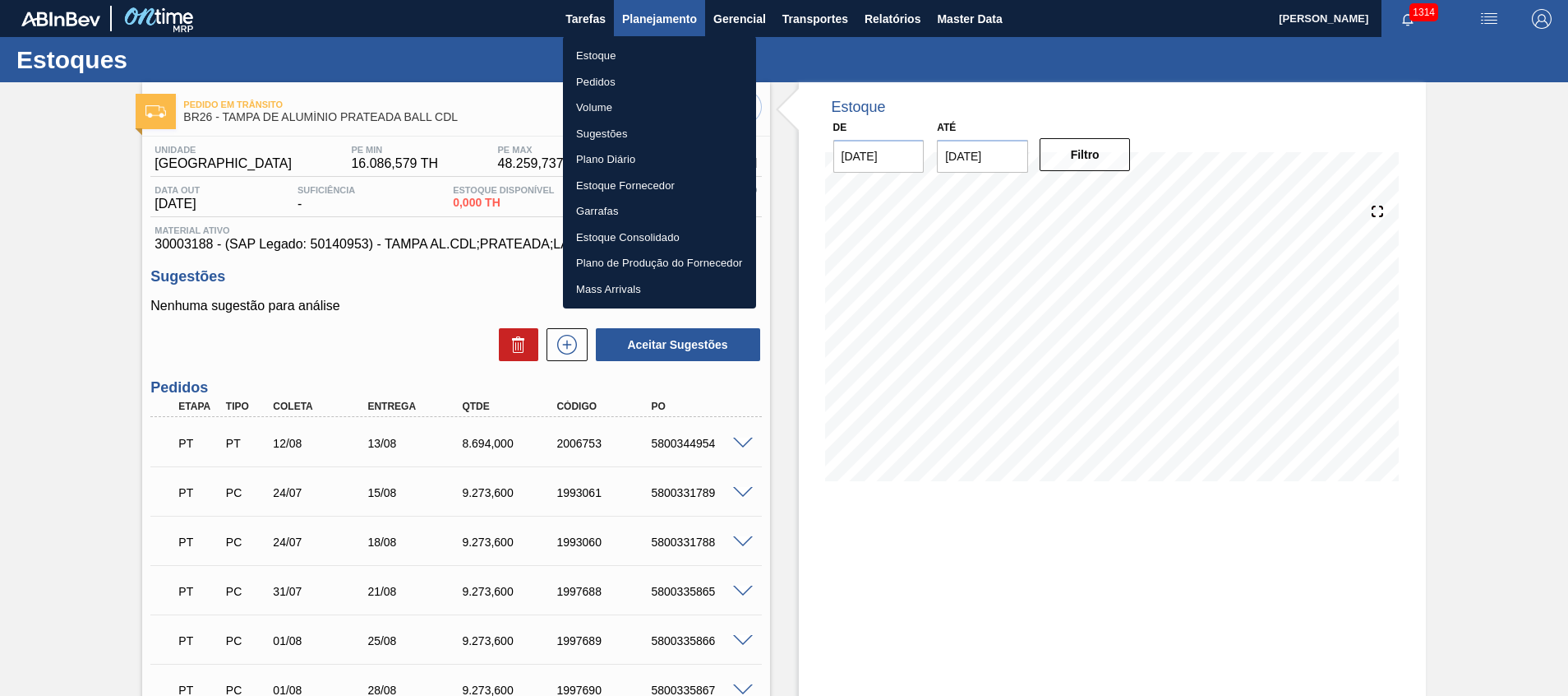
click at [650, 23] on div at bounding box center [784, 348] width 1568 height 696
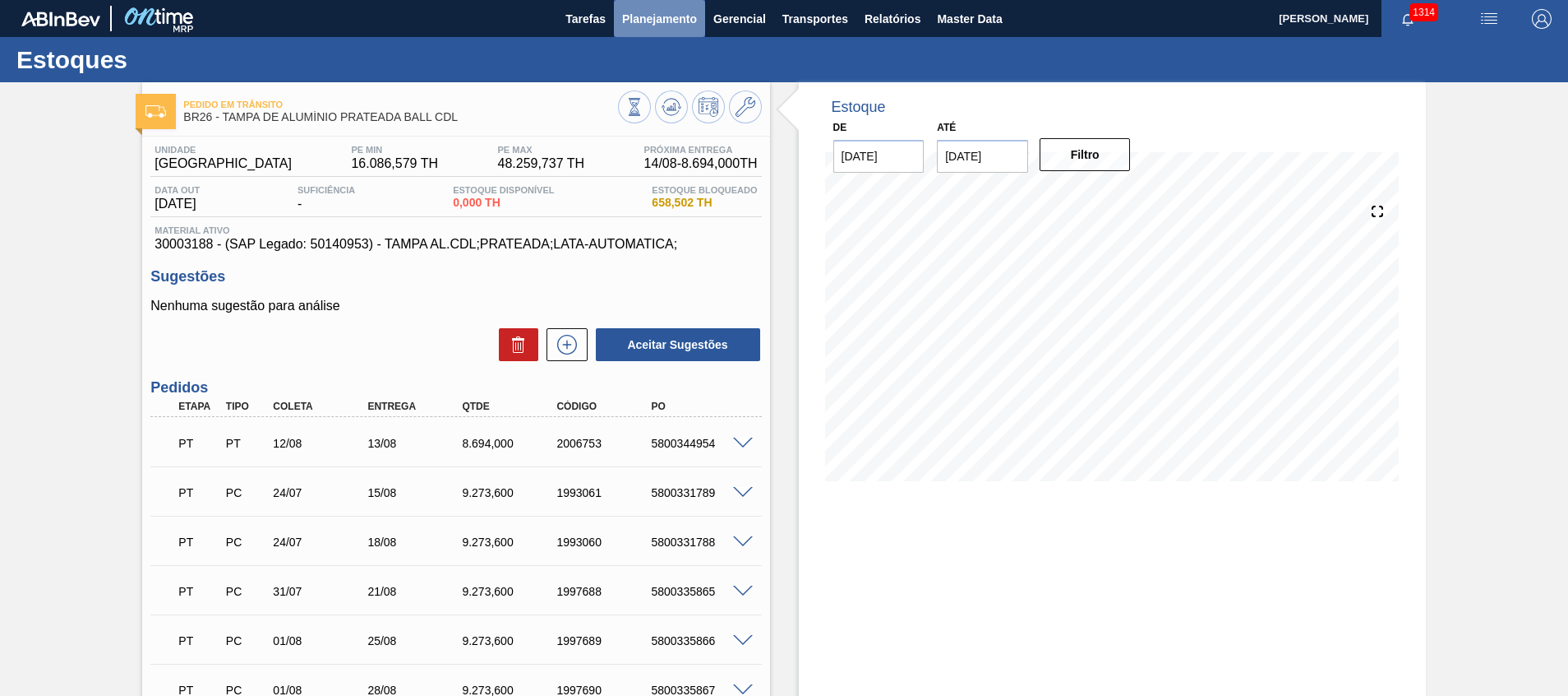
click at [665, 19] on span "Planejamento" at bounding box center [659, 18] width 75 height 20
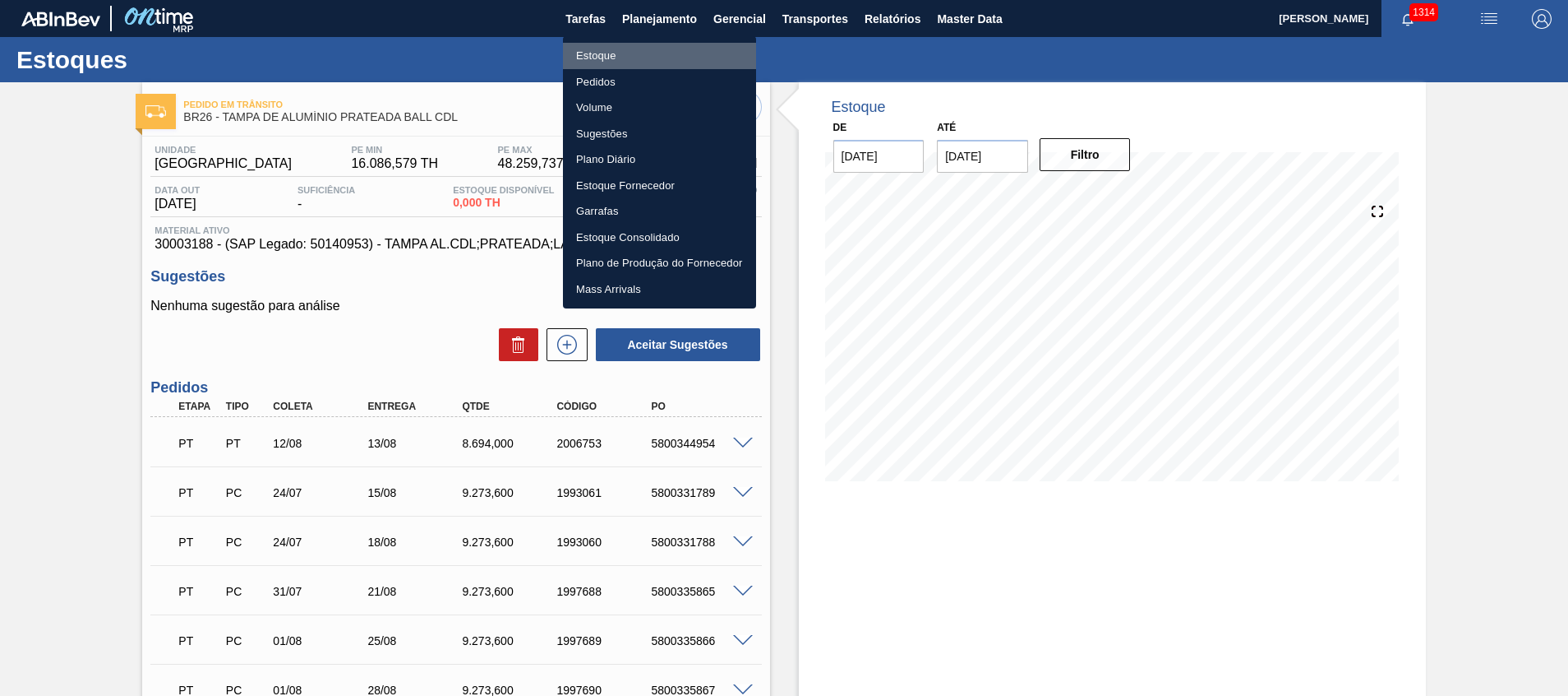
click at [680, 52] on li "Estoque" at bounding box center [659, 56] width 193 height 26
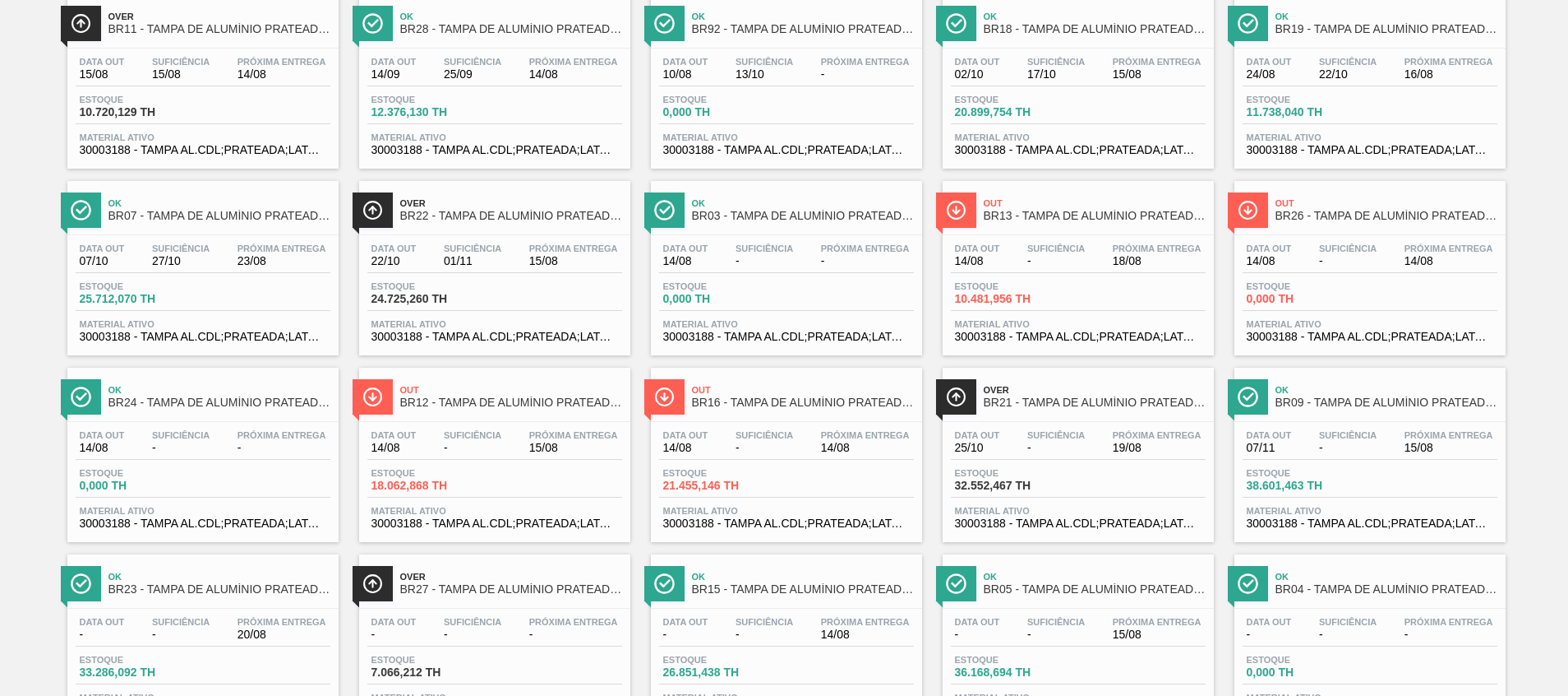
scroll to position [146, 0]
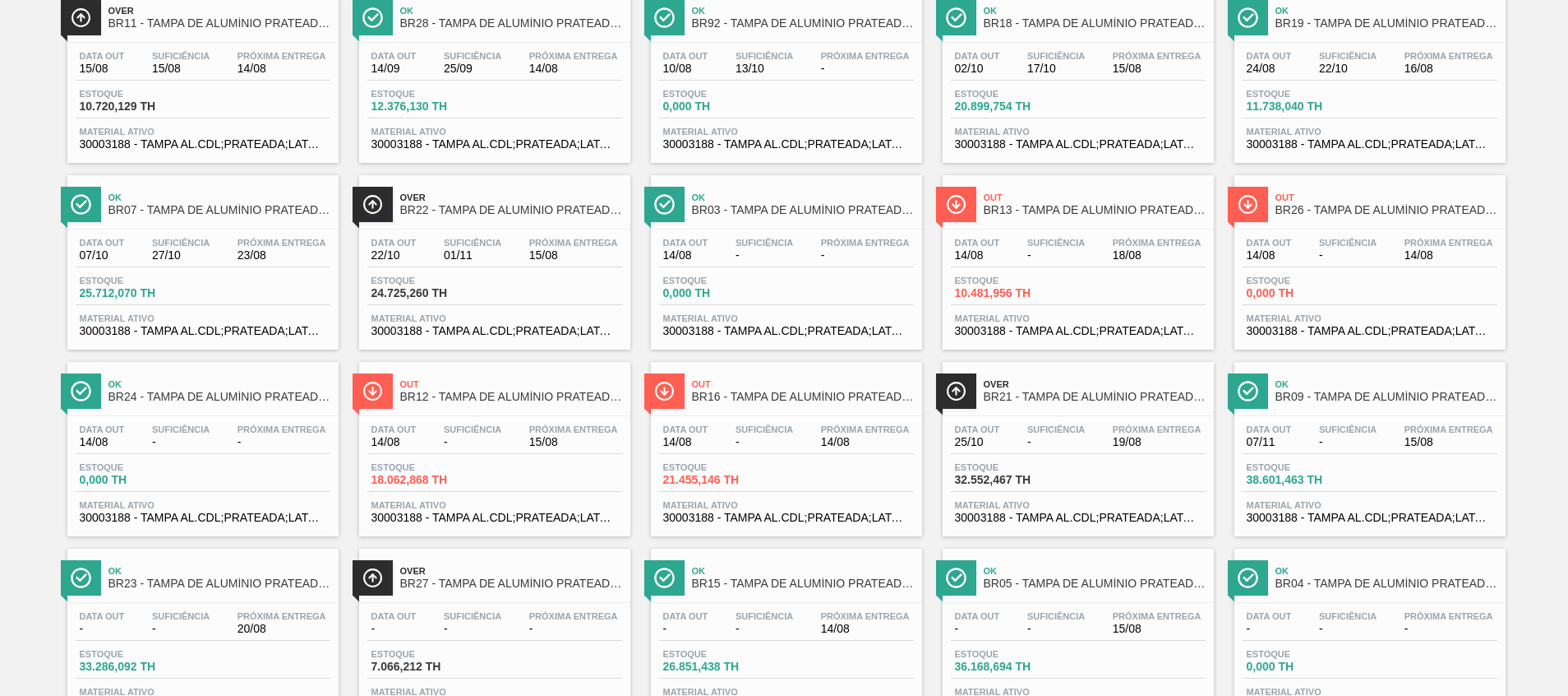
drag, startPoint x: 533, startPoint y: 409, endPoint x: 532, endPoint y: 397, distance: 12.0
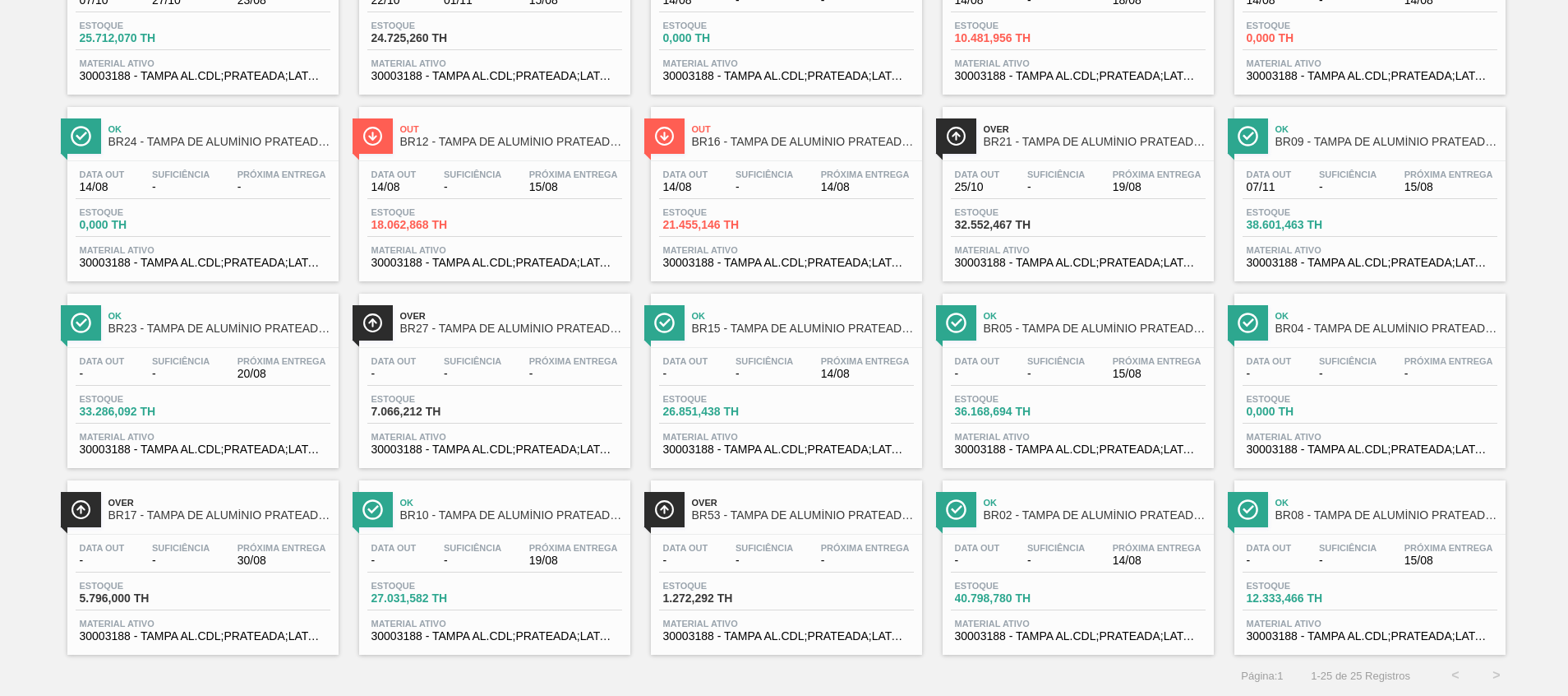
scroll to position [0, 0]
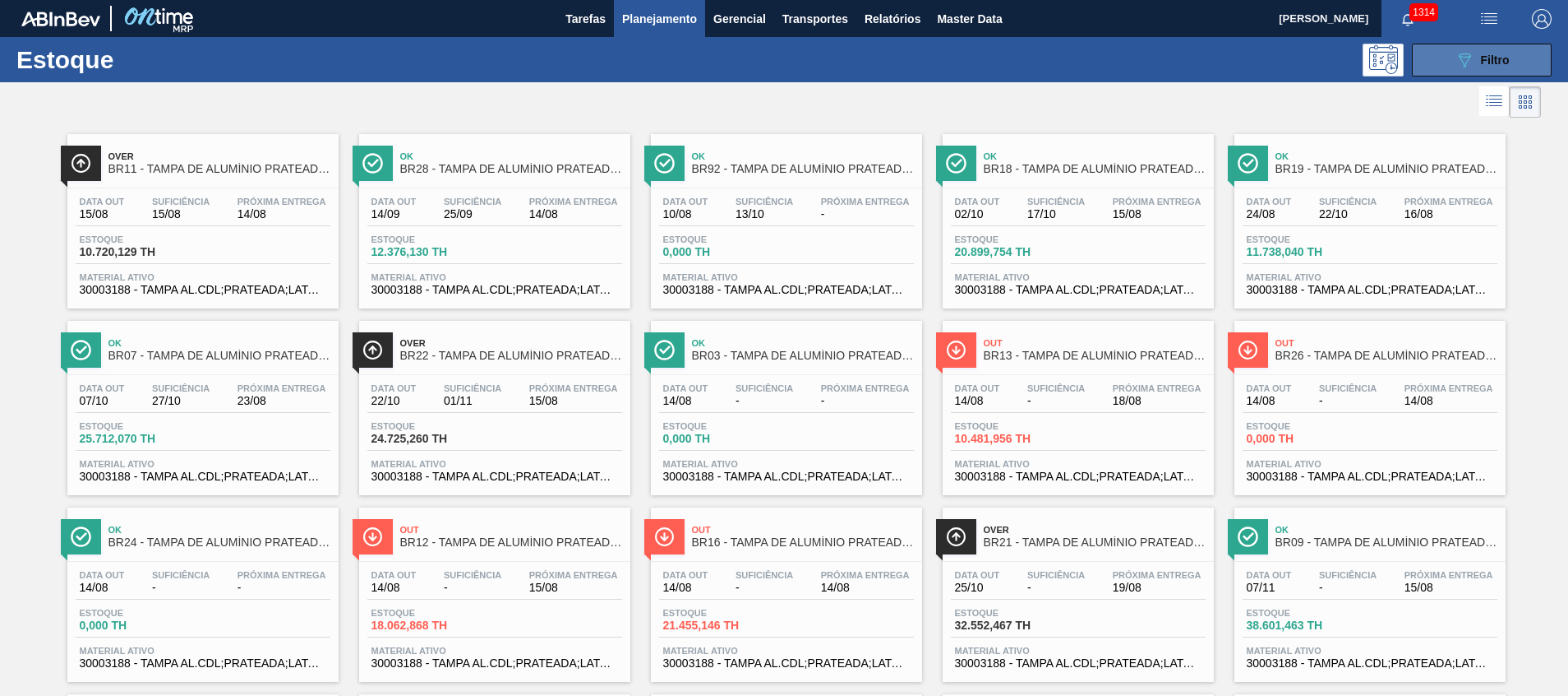
click at [1465, 62] on icon "089F7B8B-B2A5-4AFE-B5C0-19BA573D28AC" at bounding box center [1464, 60] width 20 height 20
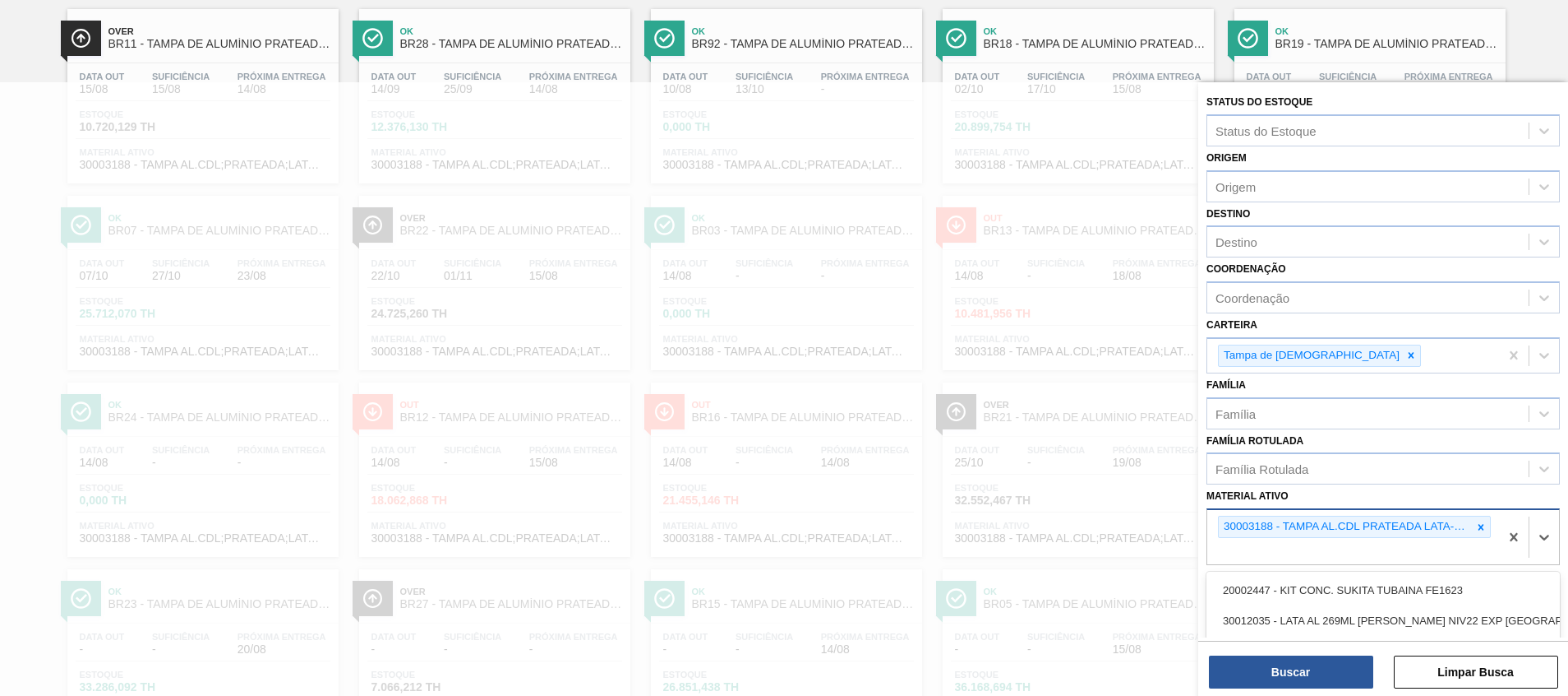
click at [1409, 549] on div "30003188 - TAMPA AL.CDL PRATEADA LATA-AUTOMATICA" at bounding box center [1353, 536] width 291 height 55
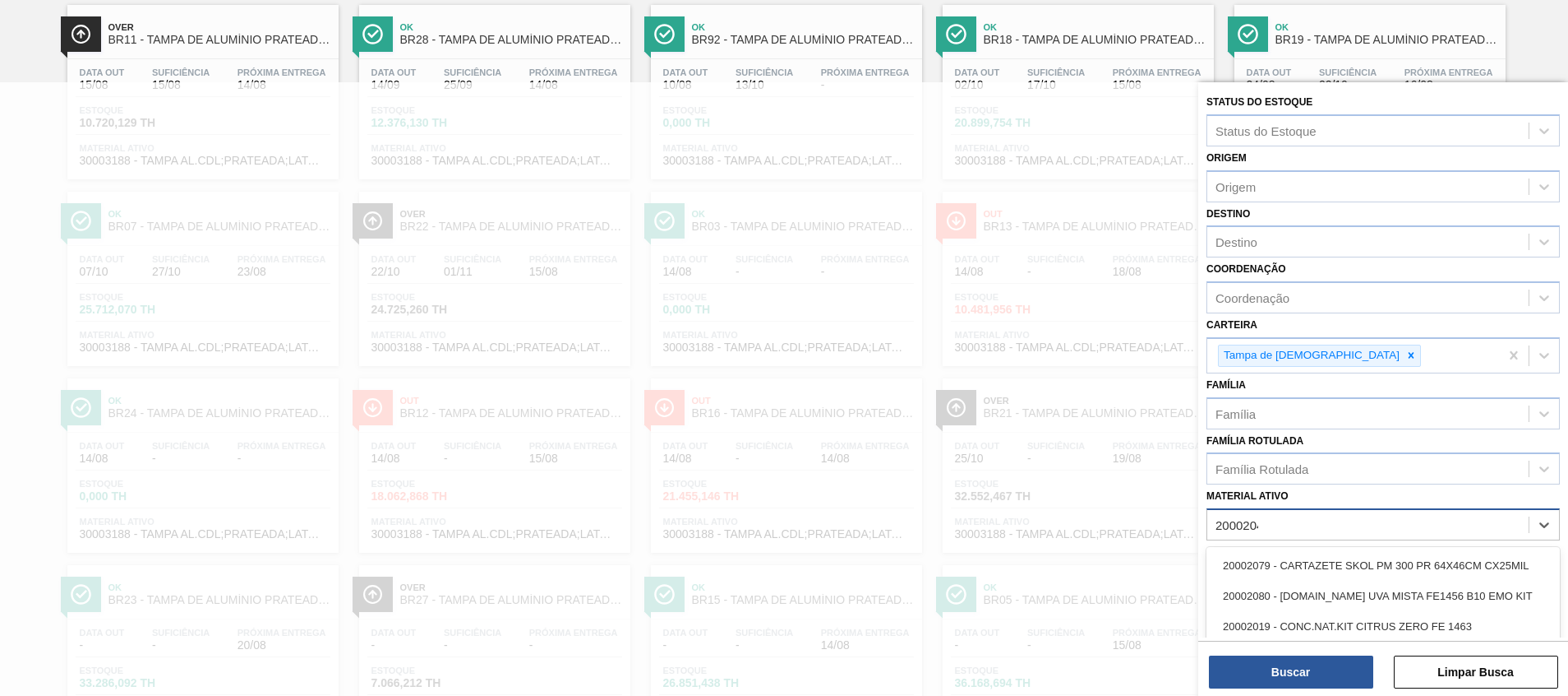
type ativo "20002047"
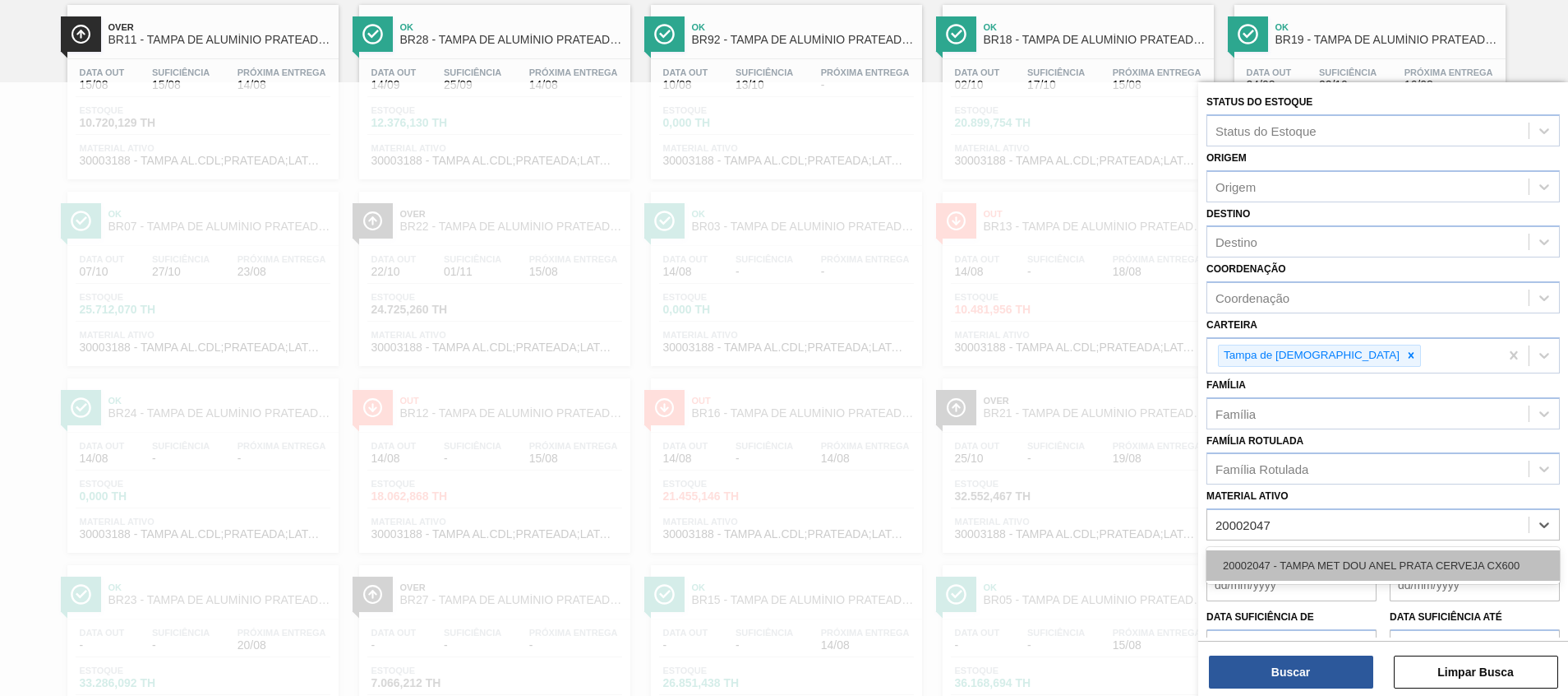
click at [1431, 556] on div "20002047 - TAMPA MET DOU ANEL PRATA CERVEJA CX600" at bounding box center [1382, 565] width 353 height 30
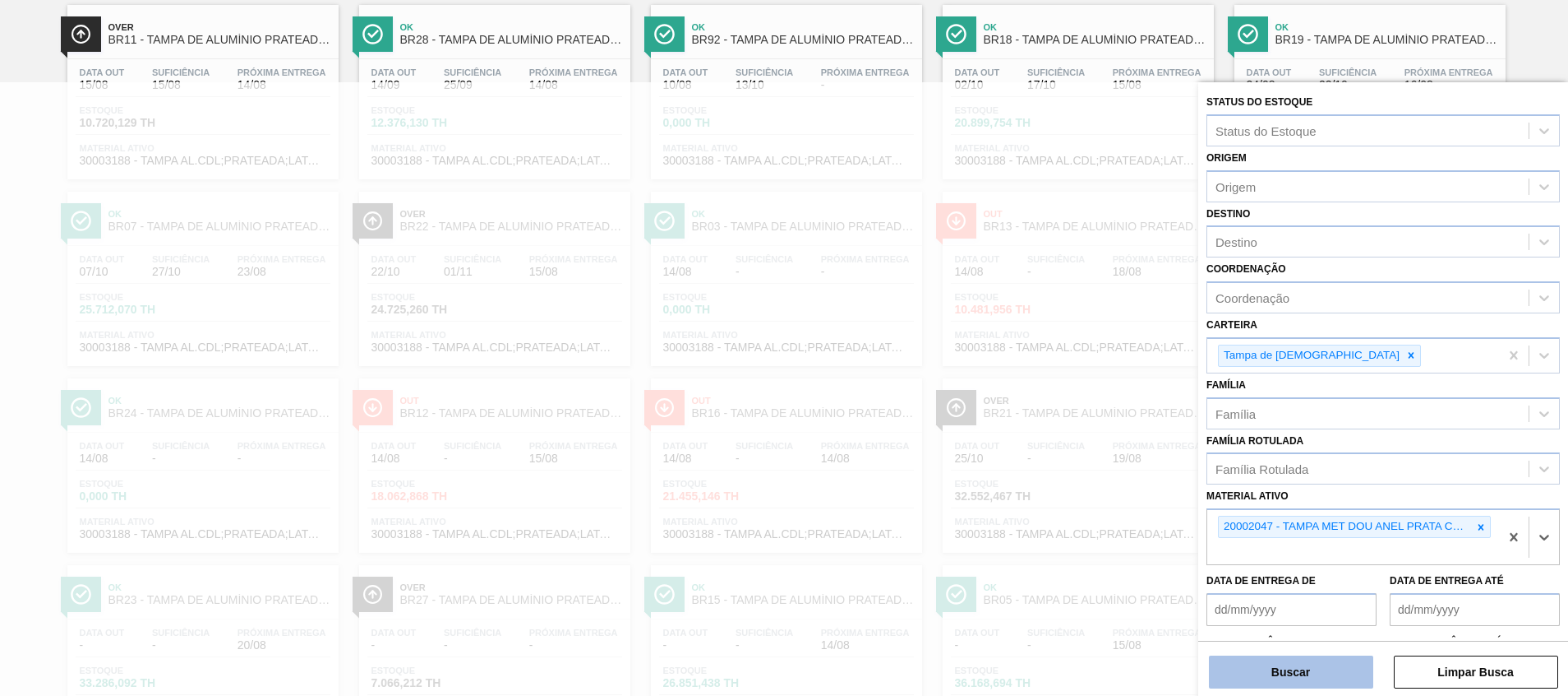
click at [1305, 666] on button "Buscar" at bounding box center [1291, 672] width 165 height 33
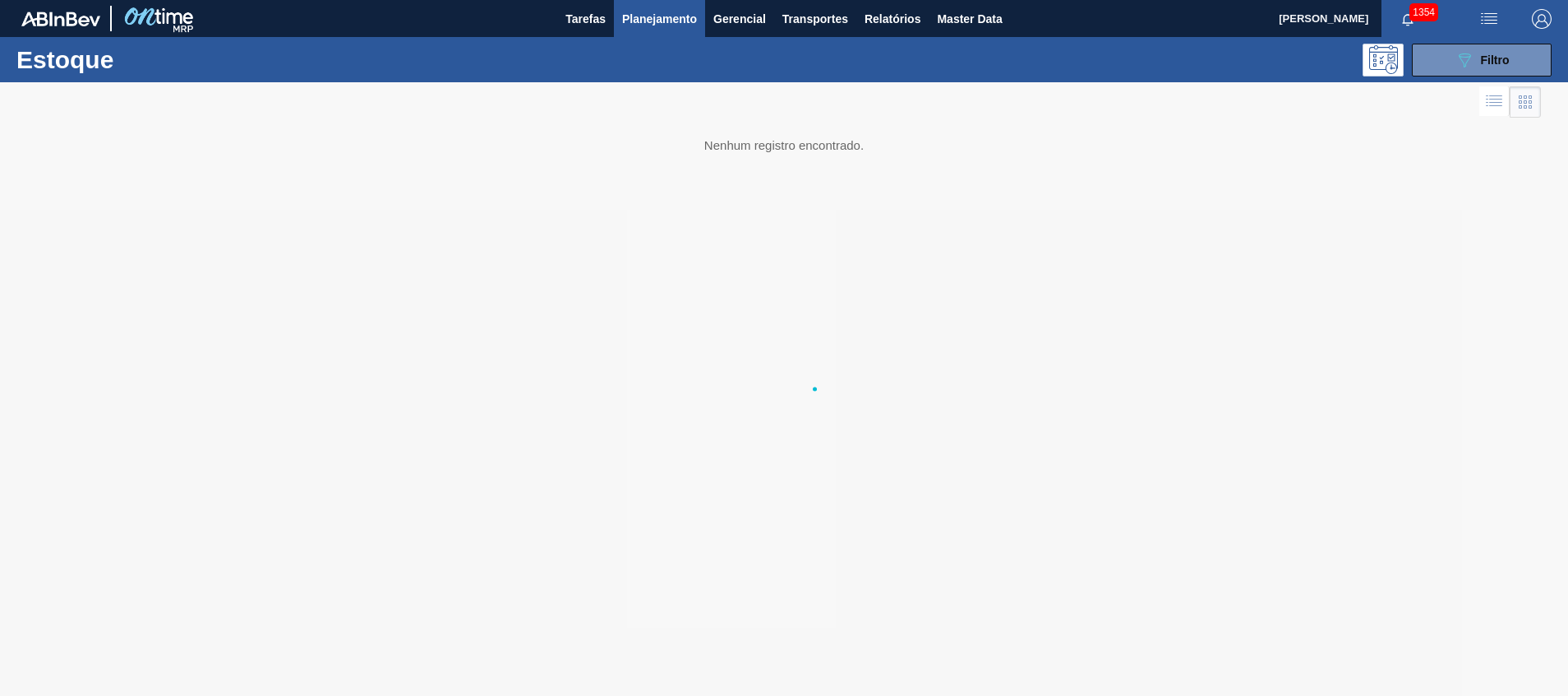
scroll to position [0, 0]
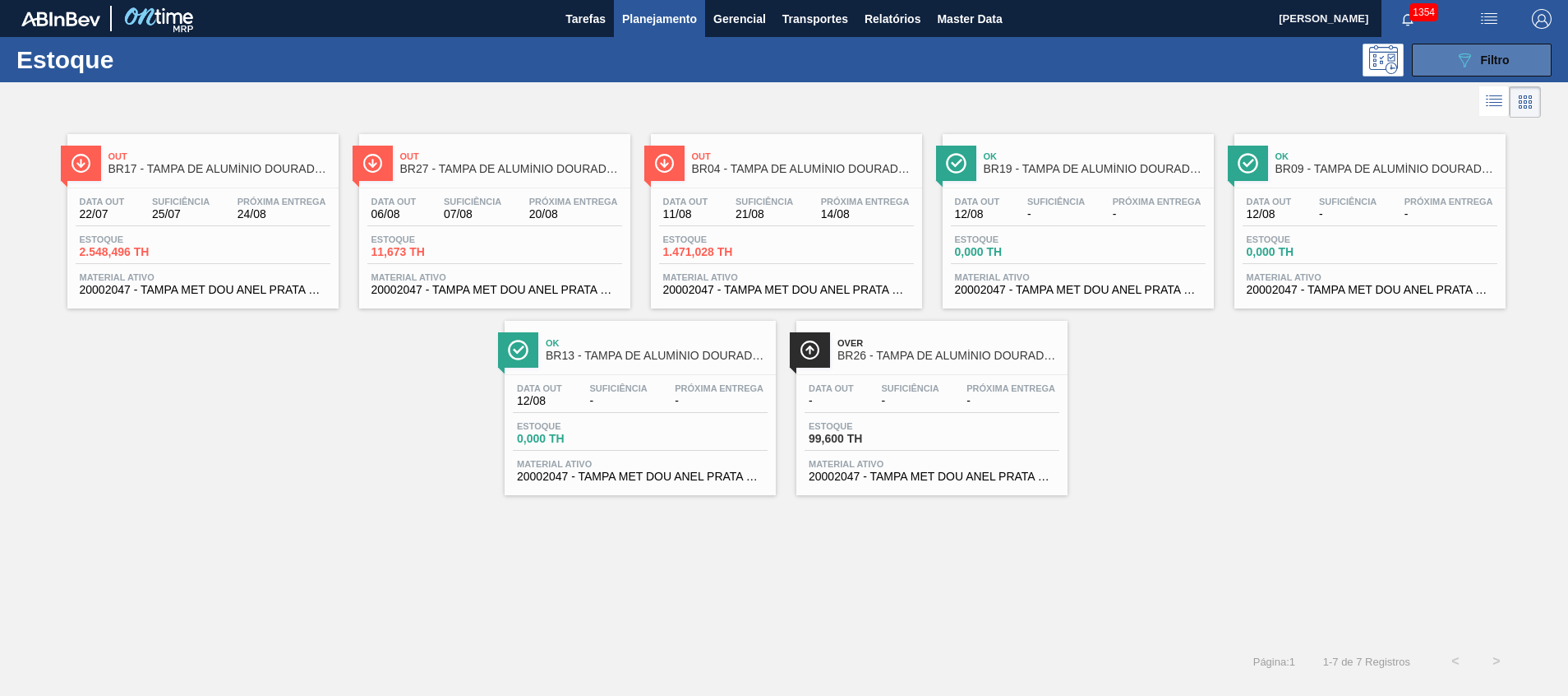
click at [1433, 49] on button "089F7B8B-B2A5-4AFE-B5C0-19BA573D28AC Filtro" at bounding box center [1481, 60] width 140 height 33
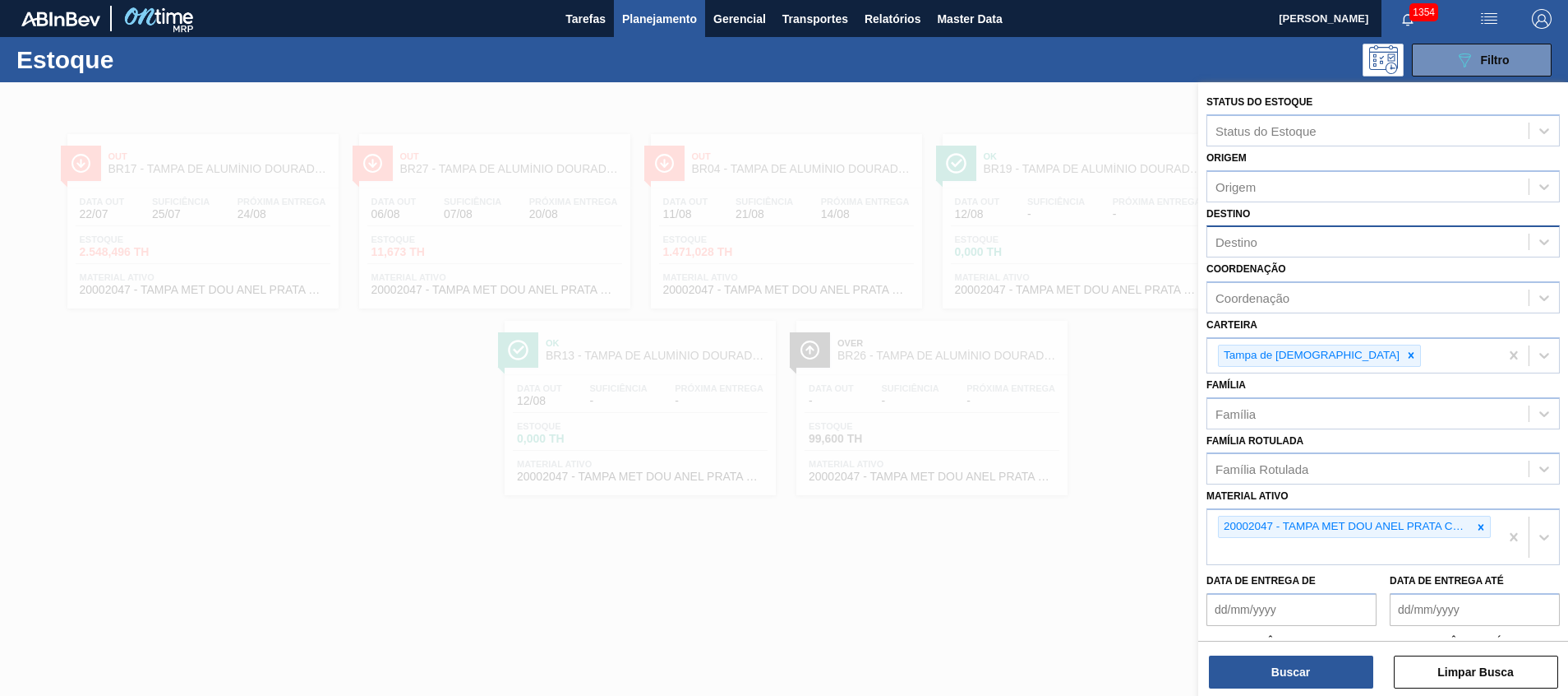
click at [1305, 254] on div "Destino" at bounding box center [1382, 241] width 353 height 32
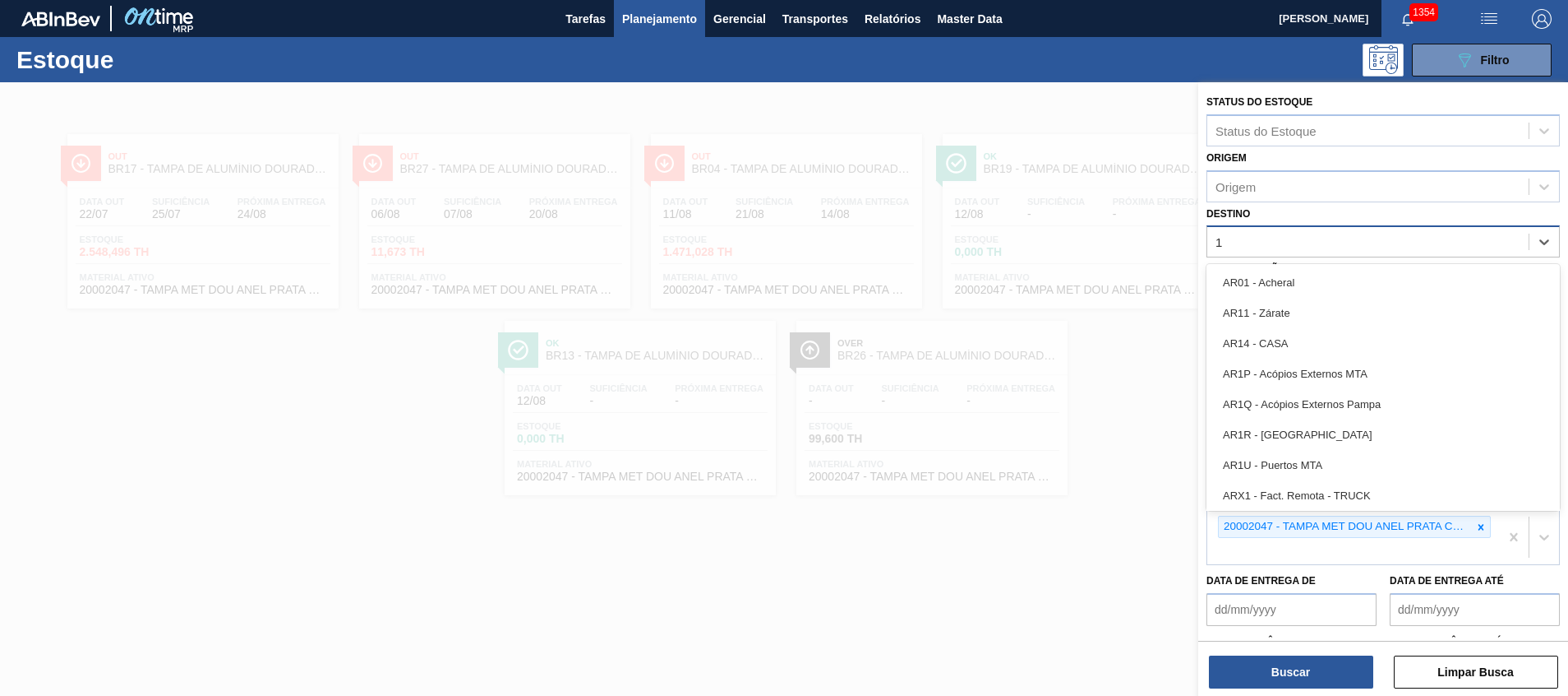
type input "17"
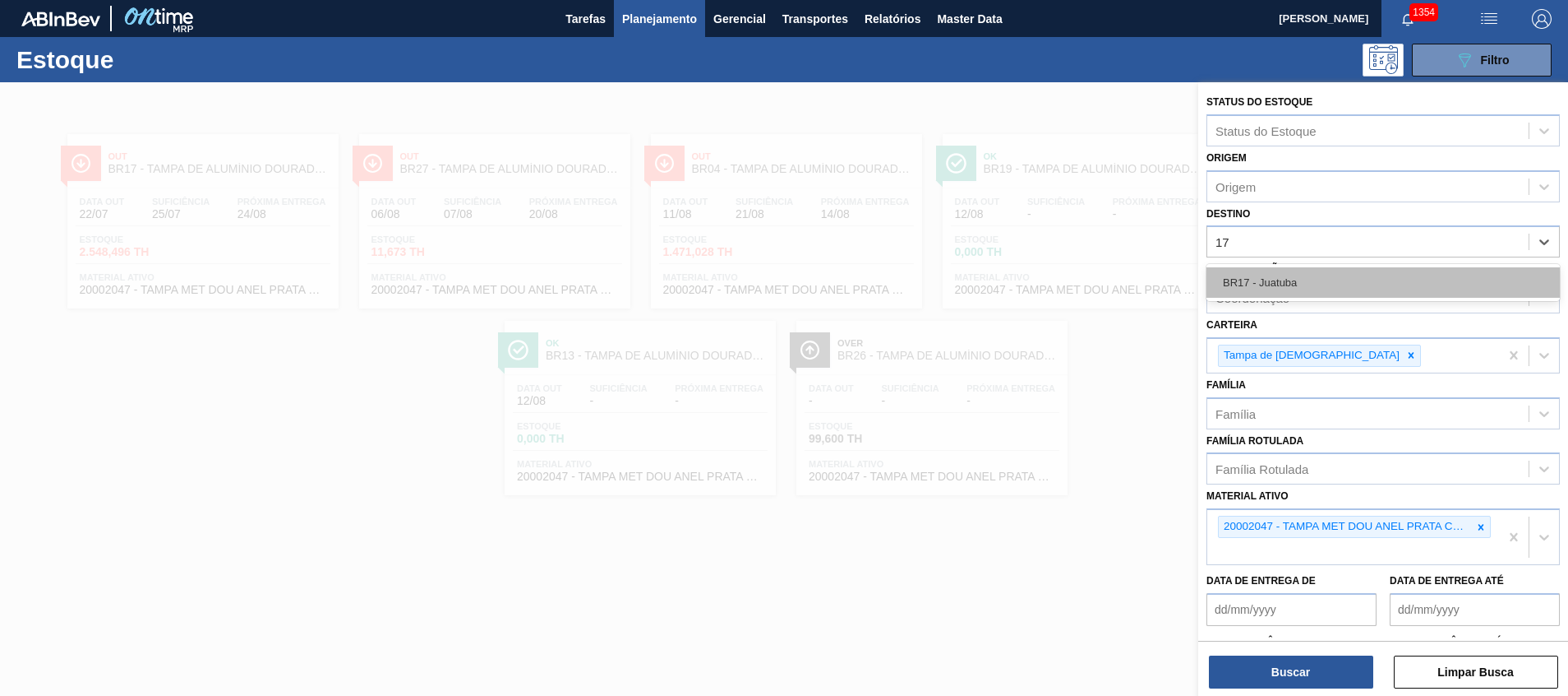
click at [1349, 274] on div "BR17 - Juatuba" at bounding box center [1382, 282] width 353 height 30
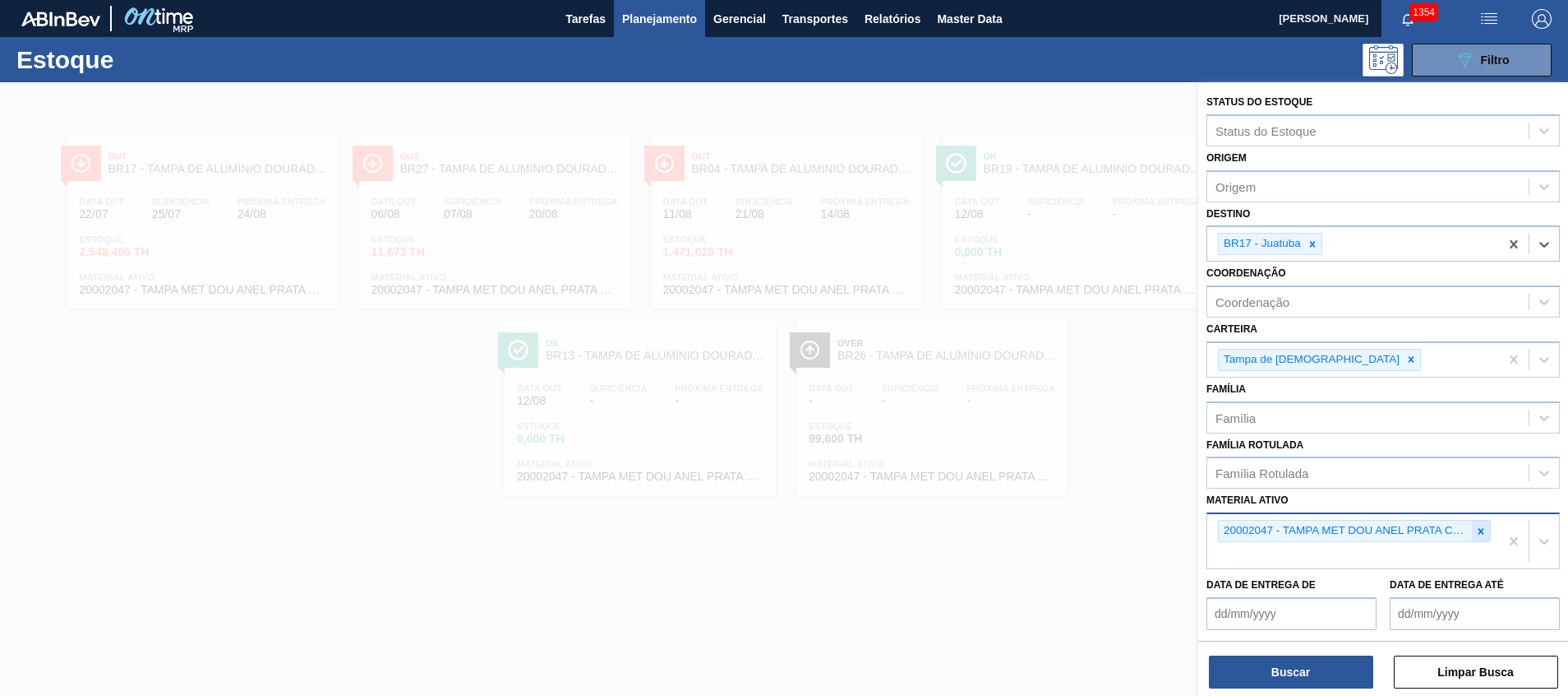
click at [1480, 534] on icon at bounding box center [1481, 530] width 6 height 6
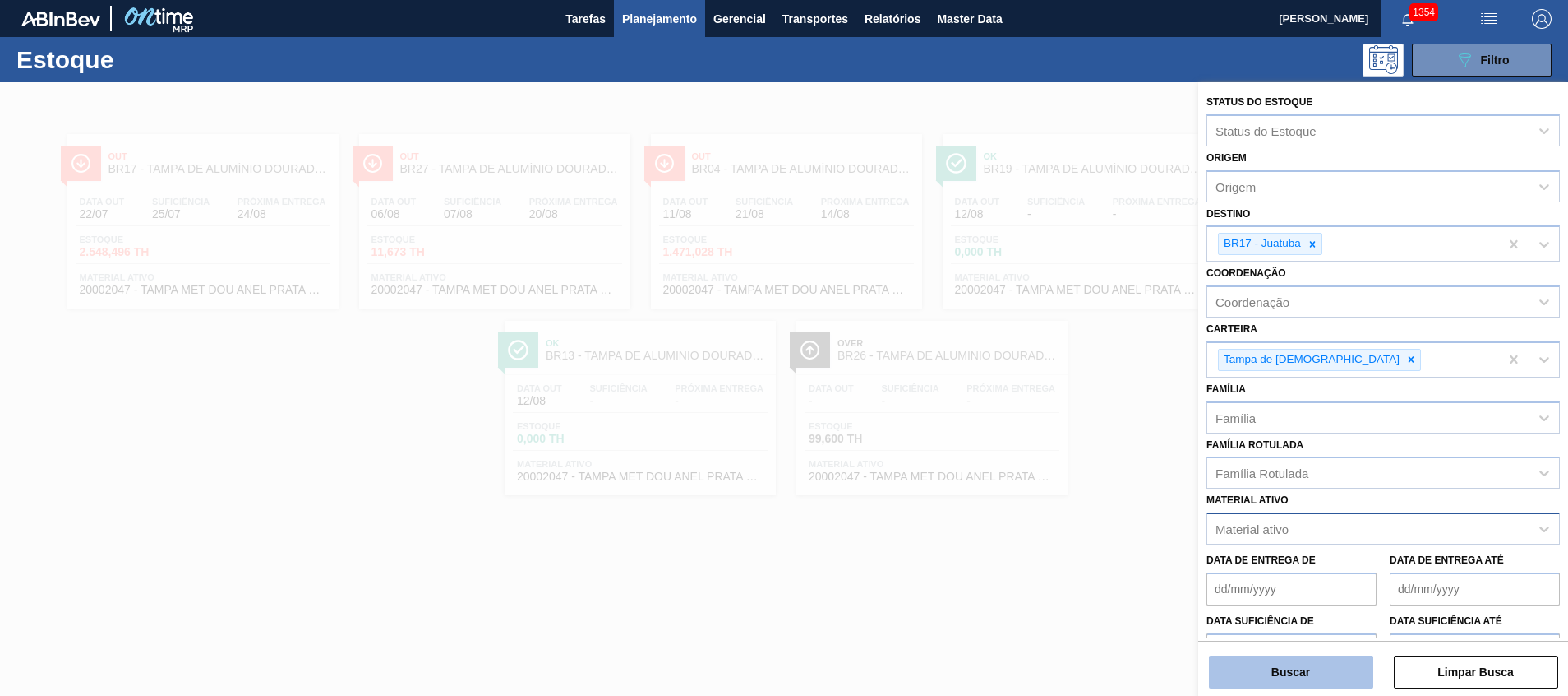
click at [1293, 669] on button "Buscar" at bounding box center [1291, 672] width 165 height 33
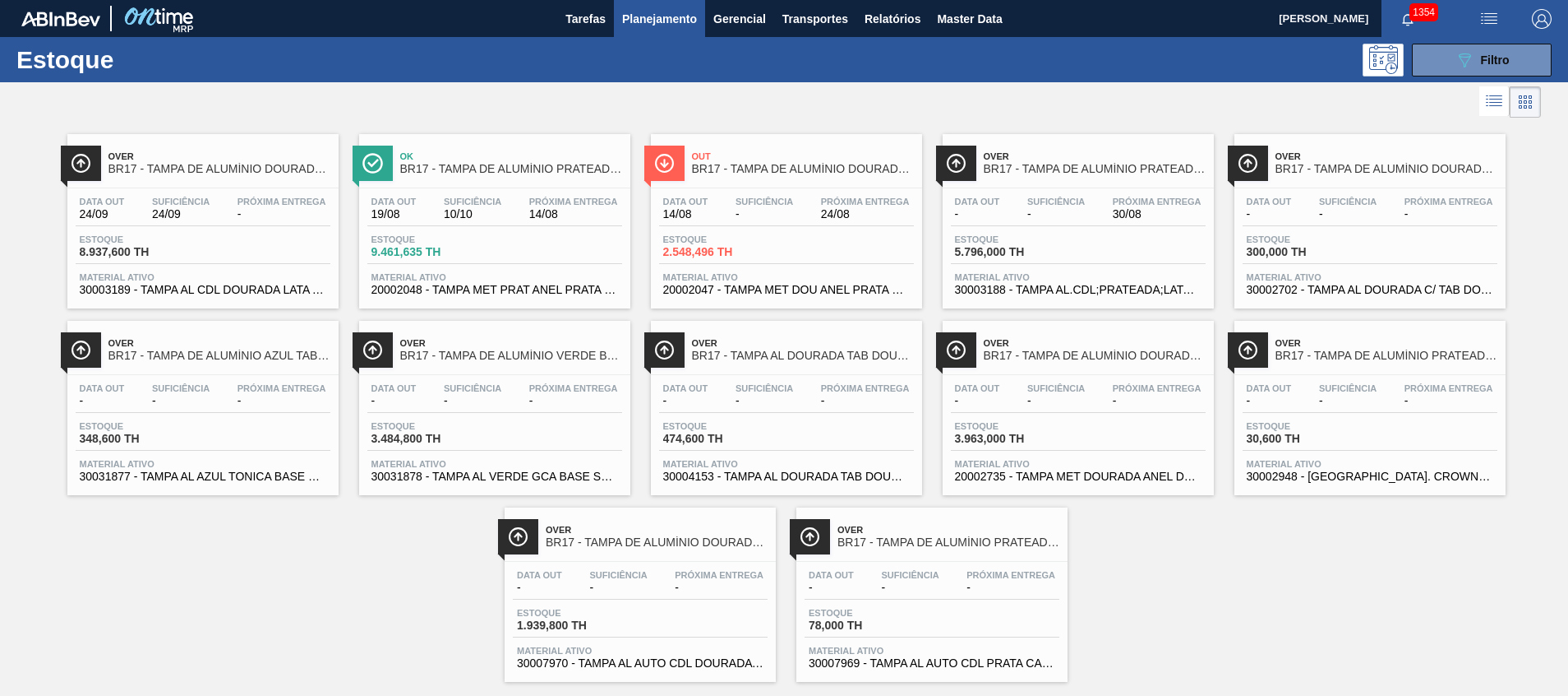
click at [210, 258] on div "Estoque 8.937,600 TH" at bounding box center [203, 249] width 255 height 30
click at [1488, 49] on button "089F7B8B-B2A5-4AFE-B5C0-19BA573D28AC Filtro" at bounding box center [1481, 60] width 140 height 33
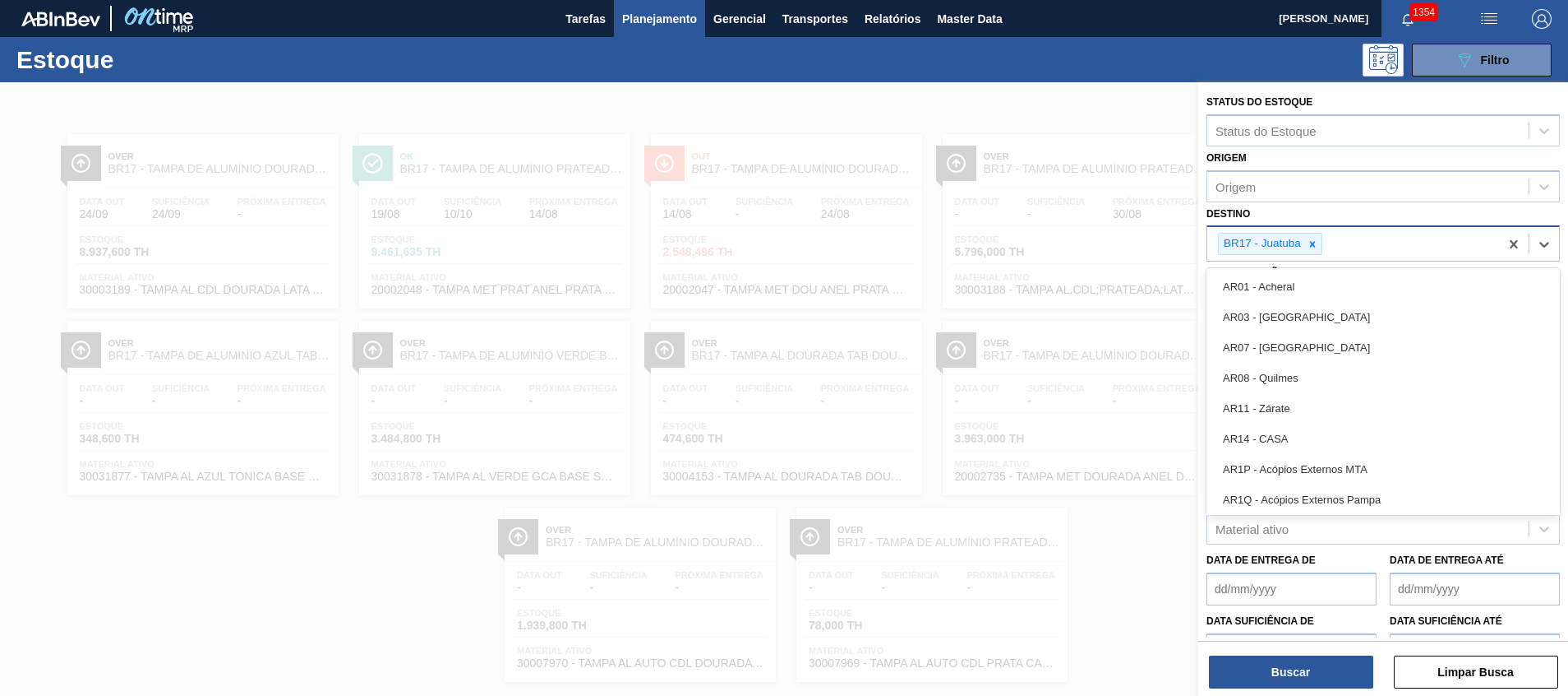
click at [1411, 228] on div "BR17 - Juatuba" at bounding box center [1353, 244] width 291 height 34
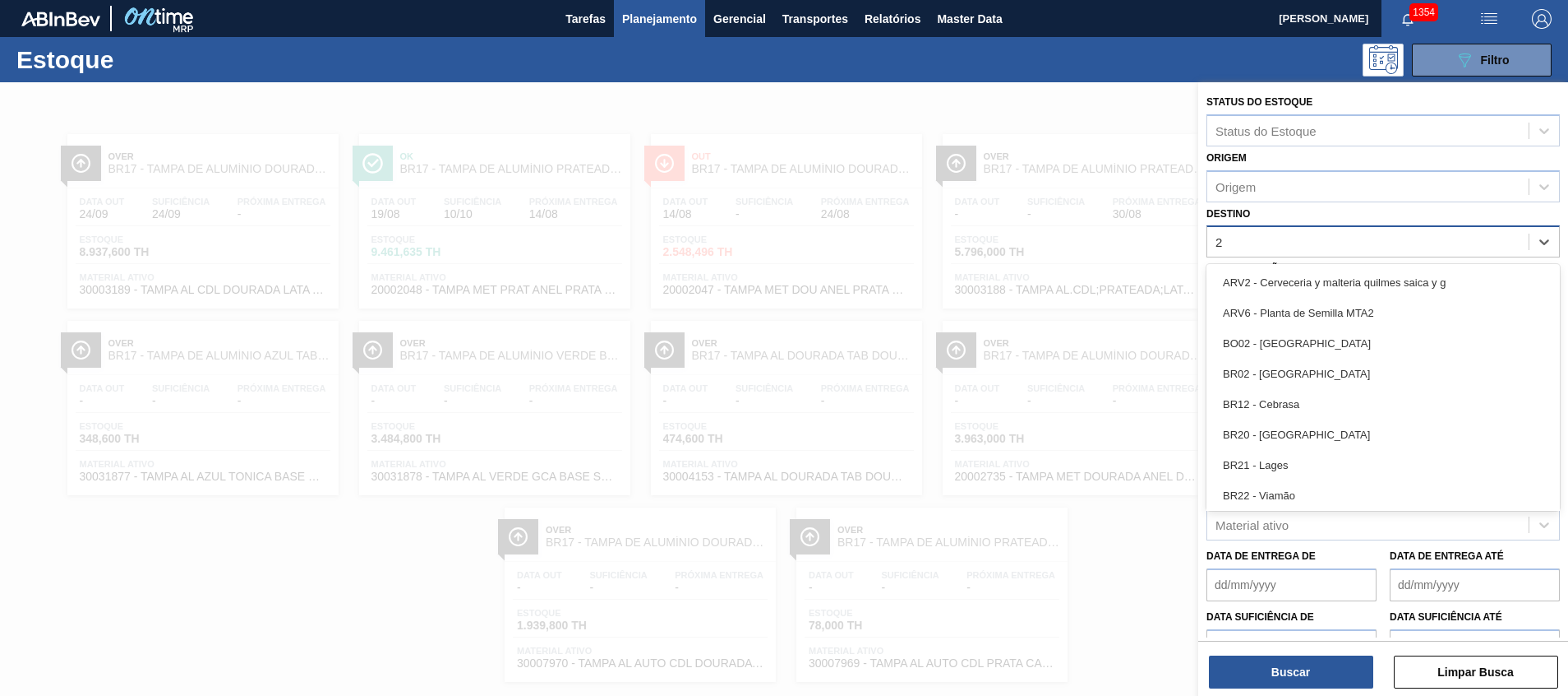
type input "27"
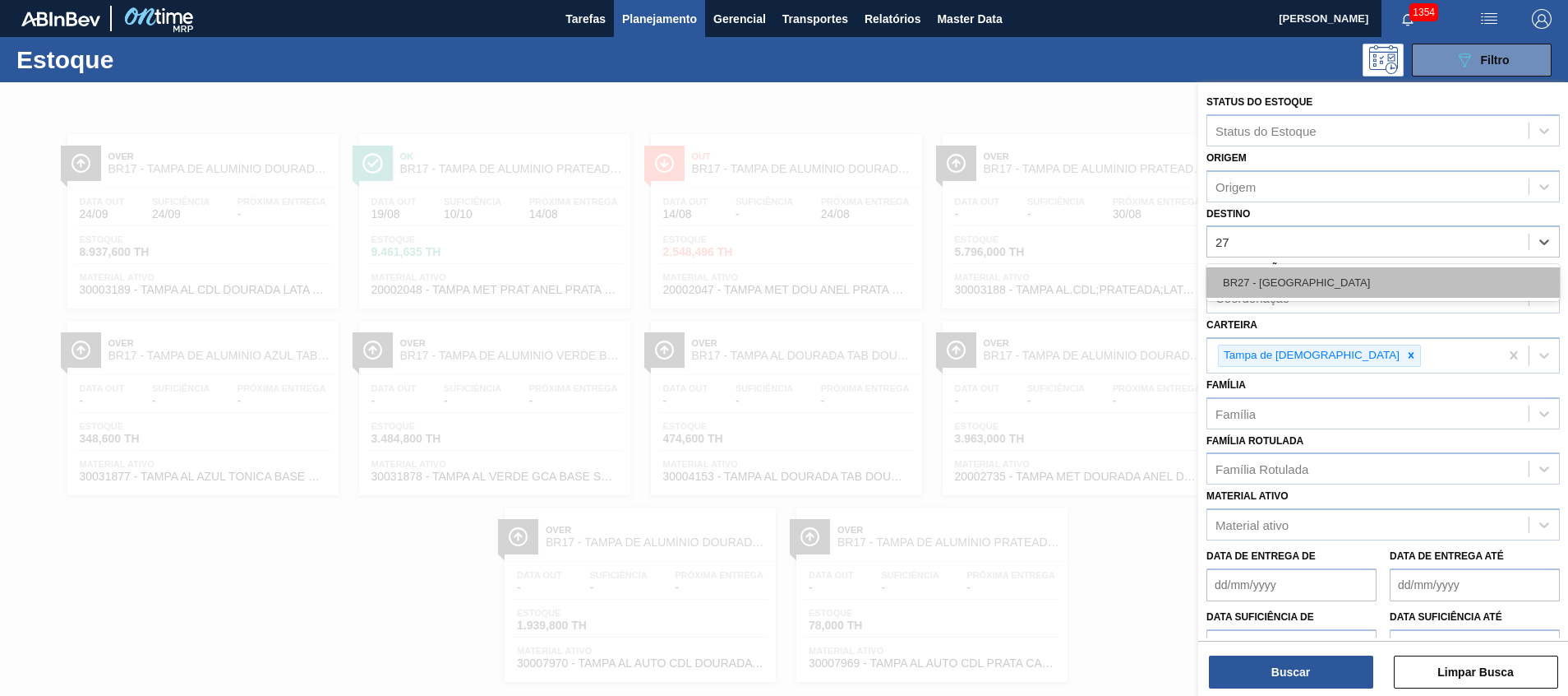
click at [1434, 268] on div "BR27 - Nova Minas" at bounding box center [1382, 282] width 353 height 30
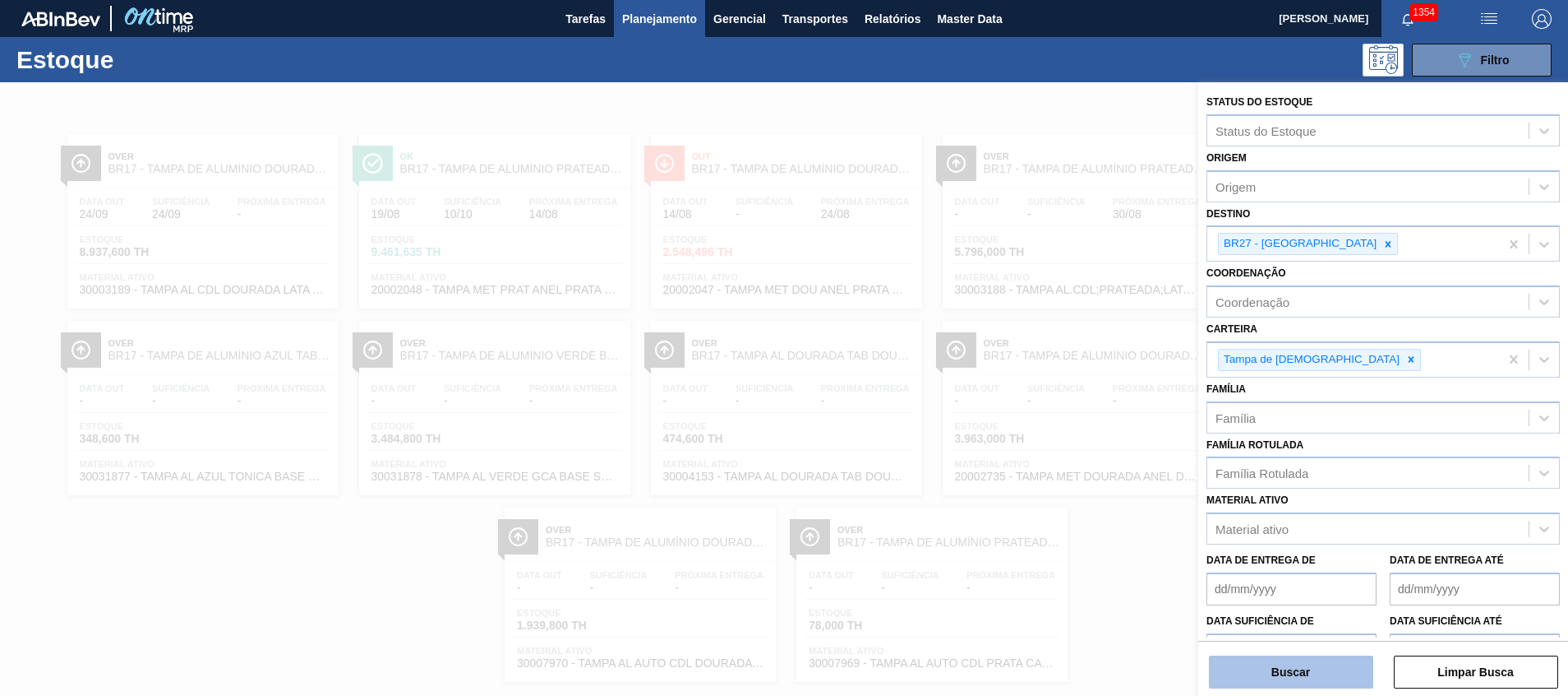
click at [1308, 658] on button "Buscar" at bounding box center [1291, 672] width 165 height 33
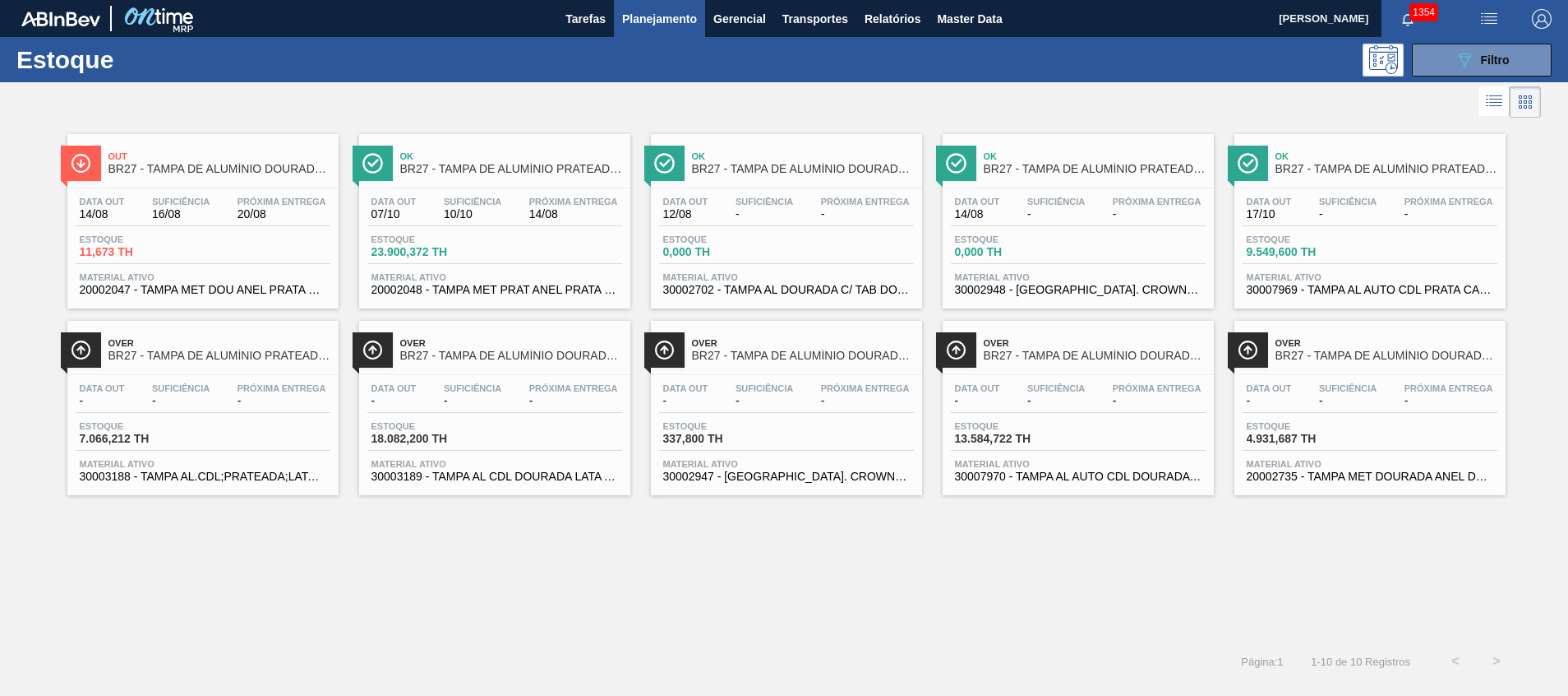
click at [455, 475] on span "30003189 - TAMPA AL CDL DOURADA LATA AUTOMATICA" at bounding box center [494, 476] width 246 height 12
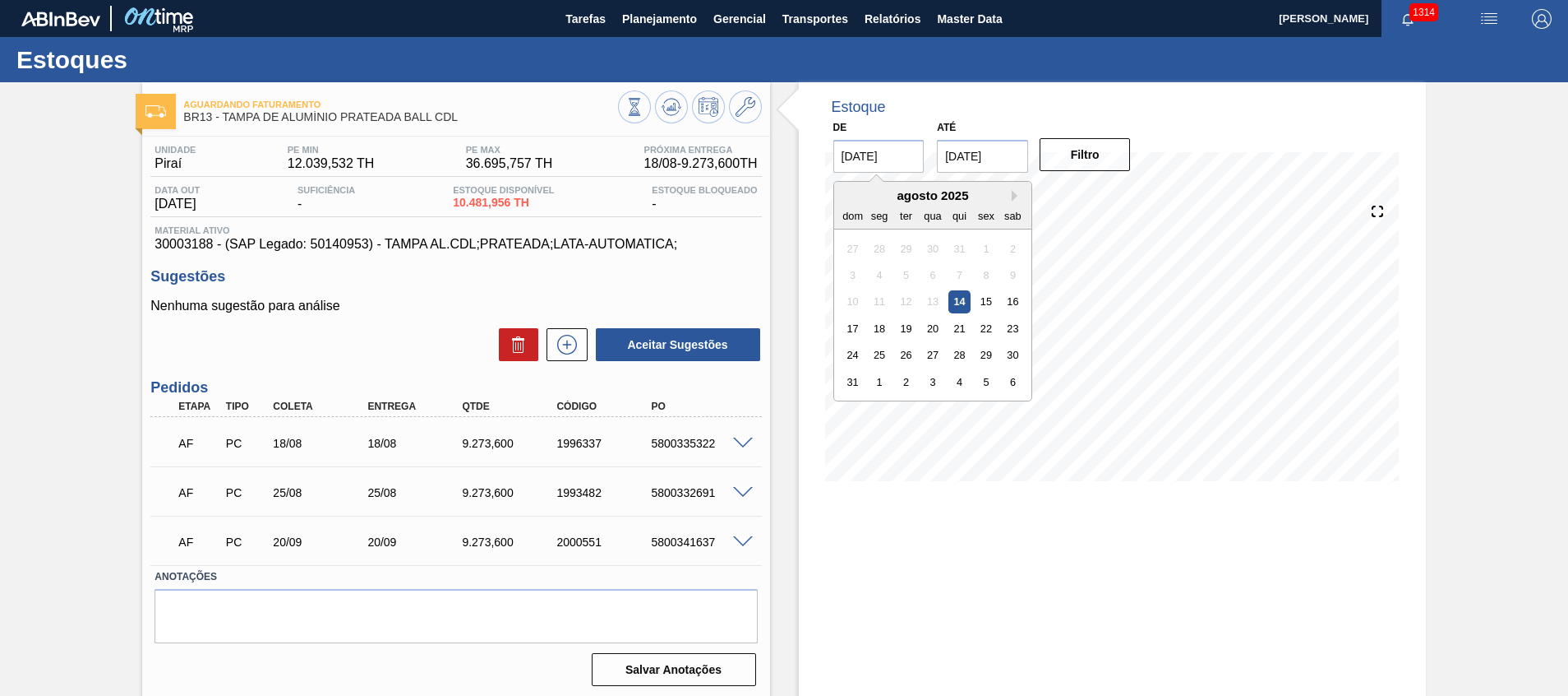
click at [879, 147] on input "[DATE]" at bounding box center [879, 156] width 91 height 33
click at [1016, 199] on button "Next Month" at bounding box center [1016, 195] width 11 height 11
click at [885, 258] on div "1" at bounding box center [879, 248] width 23 height 23
type input "[DATE]"
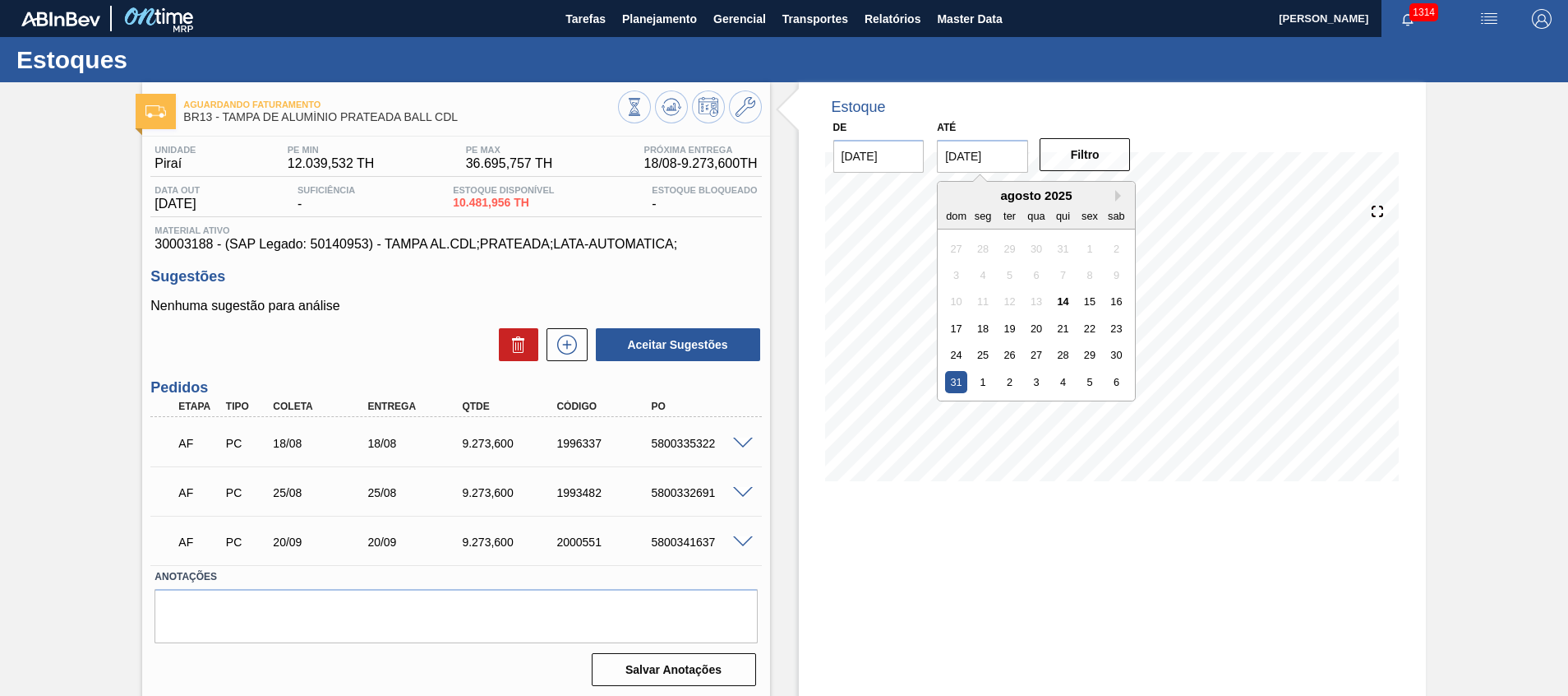
click at [990, 159] on input "[DATE]" at bounding box center [982, 156] width 91 height 33
click at [1118, 195] on button "Next Month" at bounding box center [1120, 195] width 11 height 11
click at [999, 358] on div "30" at bounding box center [1009, 355] width 23 height 23
type input "[DATE]"
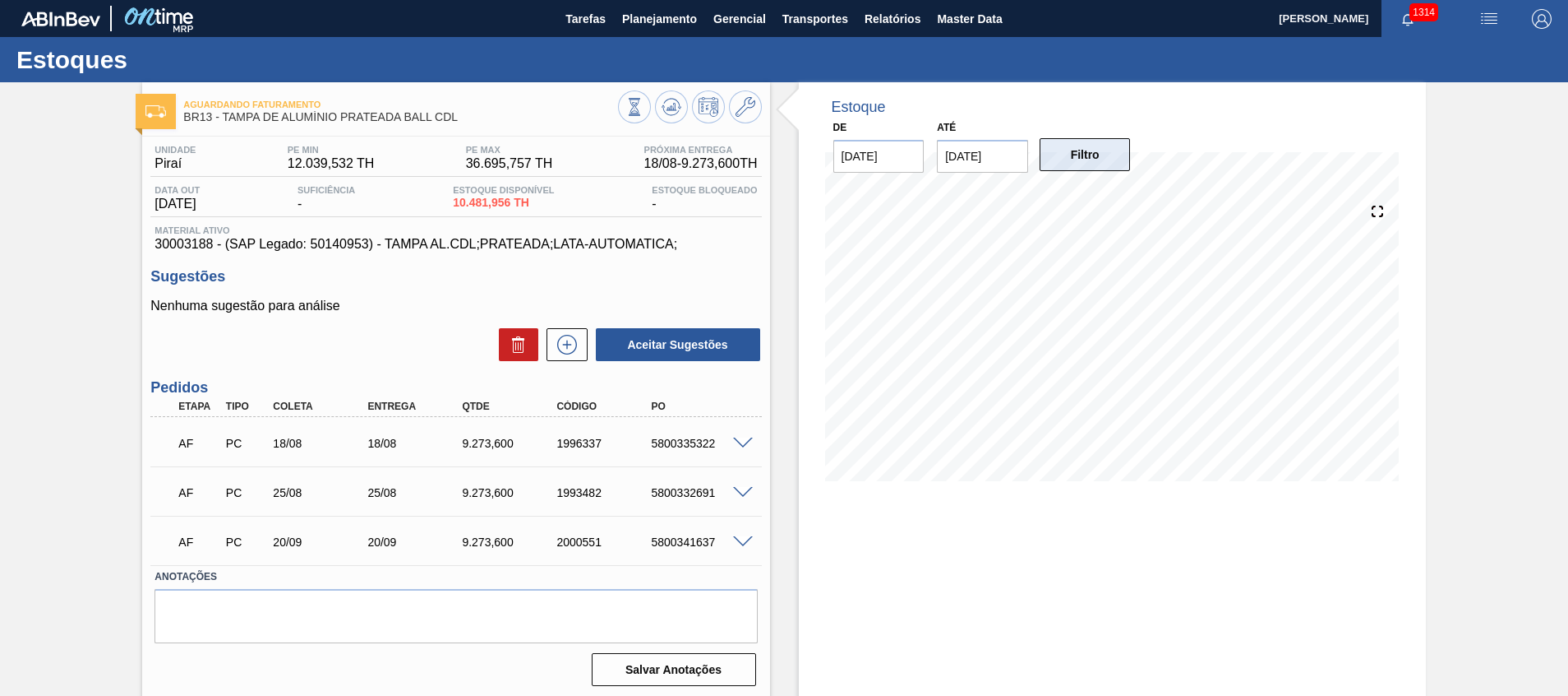
click at [1068, 165] on button "Filtro" at bounding box center [1085, 154] width 91 height 33
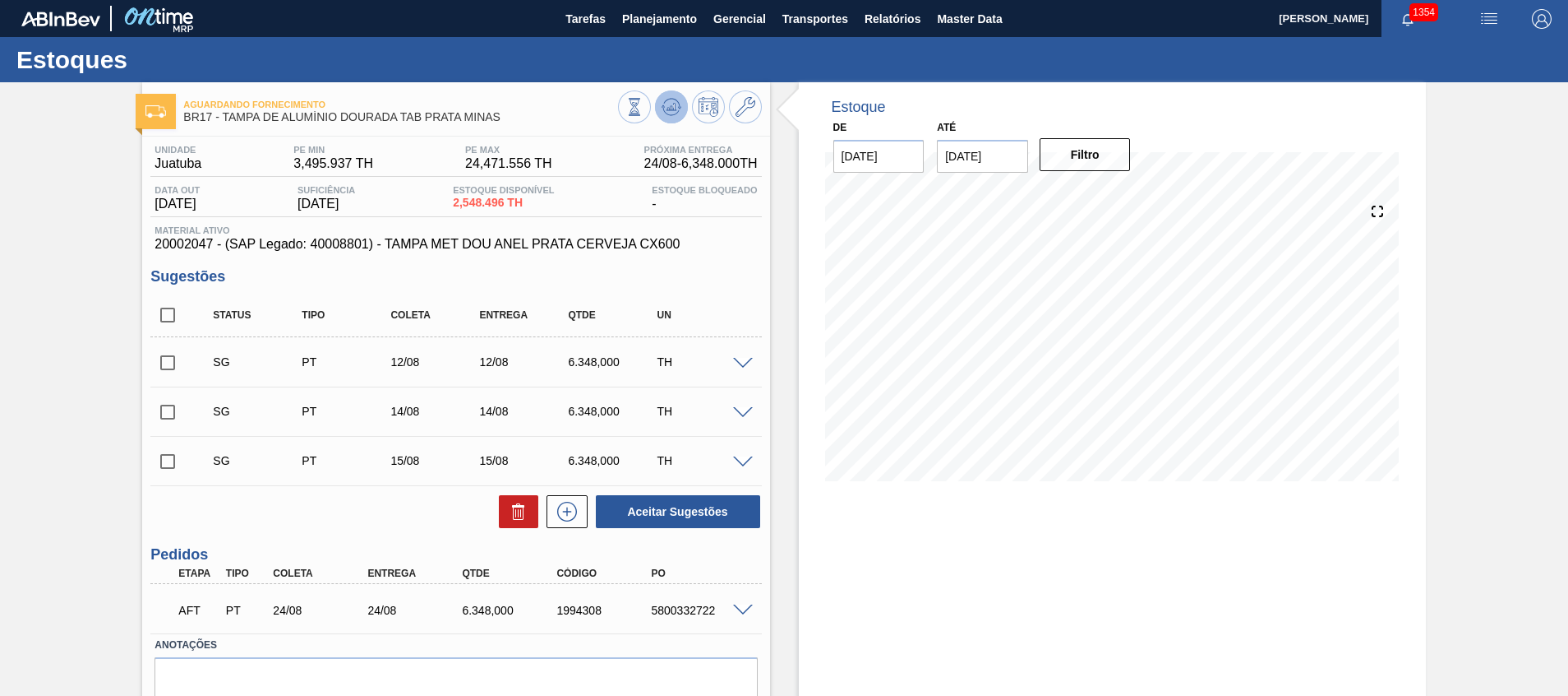
click at [665, 110] on icon at bounding box center [670, 106] width 10 height 8
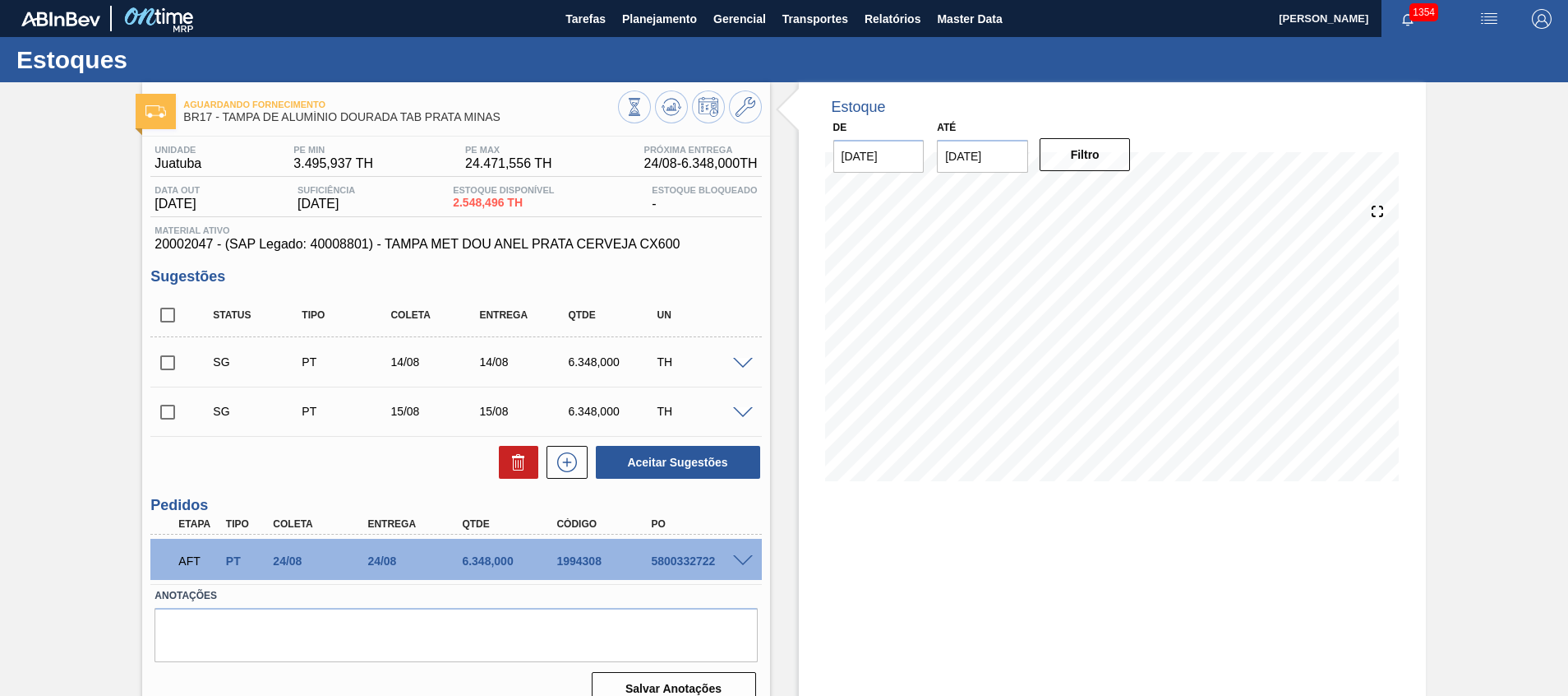
click at [1559, 273] on div "Aguardando Fornecimento BR17 - [GEOGRAPHIC_DATA] DE ALUMÍNIO DOURADA TAB PRATA …" at bounding box center [784, 400] width 1568 height 636
click at [167, 318] on input "checkbox" at bounding box center [167, 315] width 35 height 35
checkbox input "true"
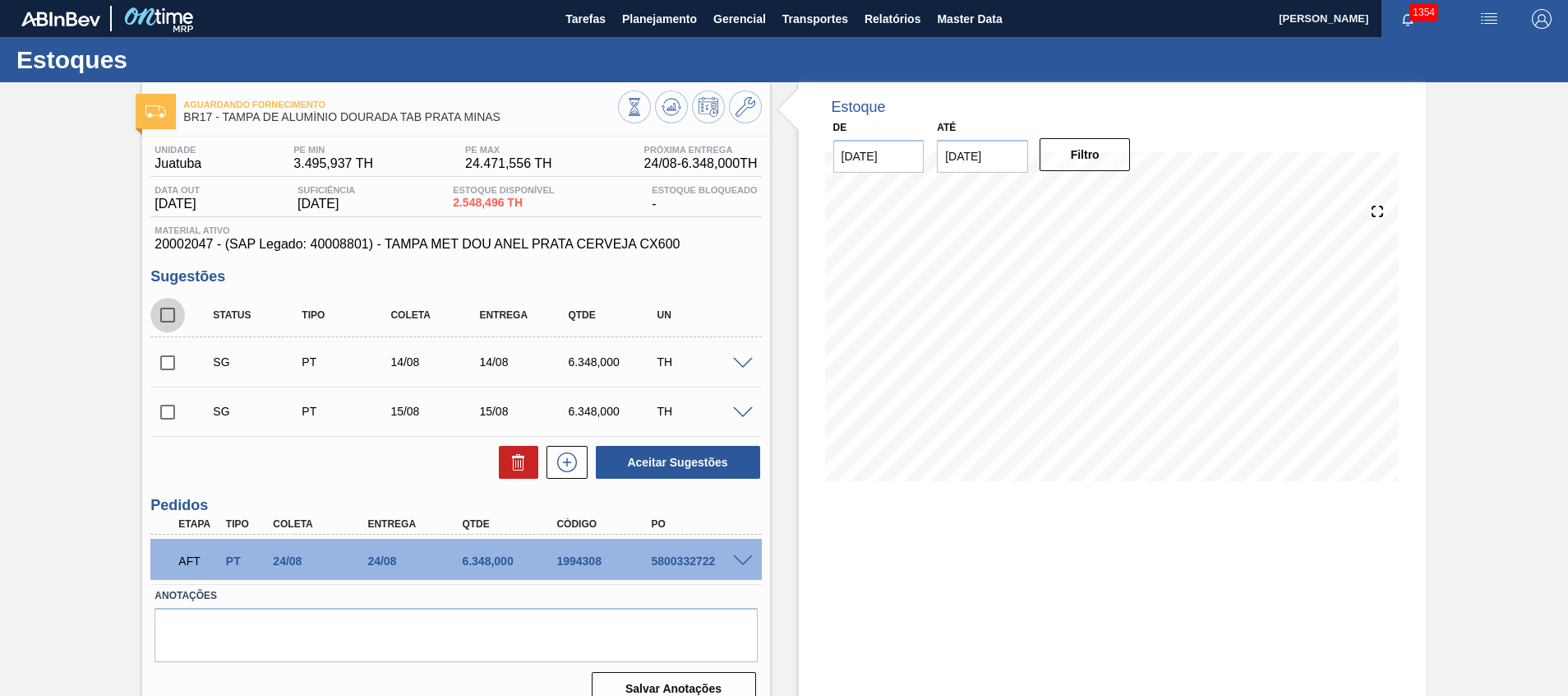
checkbox input "true"
click at [510, 470] on icon at bounding box center [519, 462] width 20 height 20
checkbox input "false"
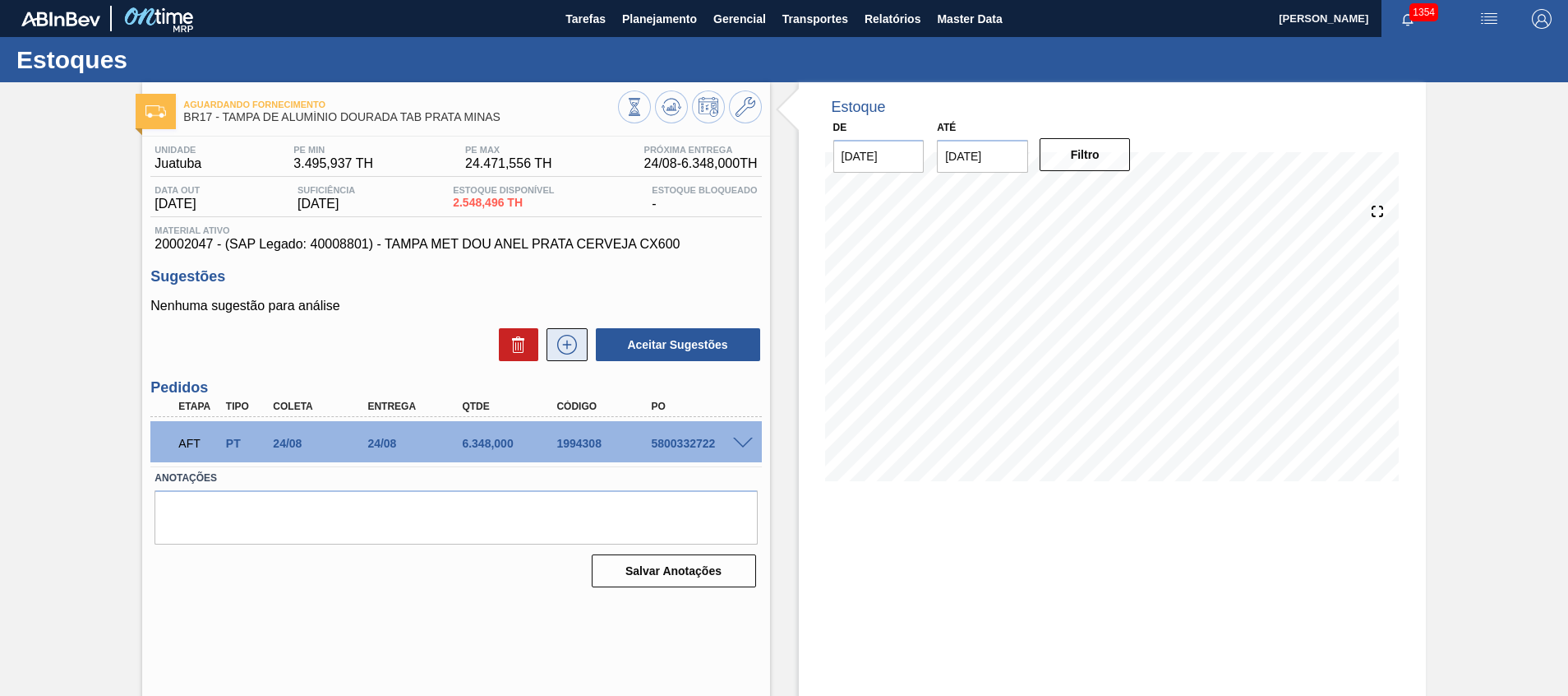
click at [555, 352] on icon at bounding box center [567, 345] width 26 height 20
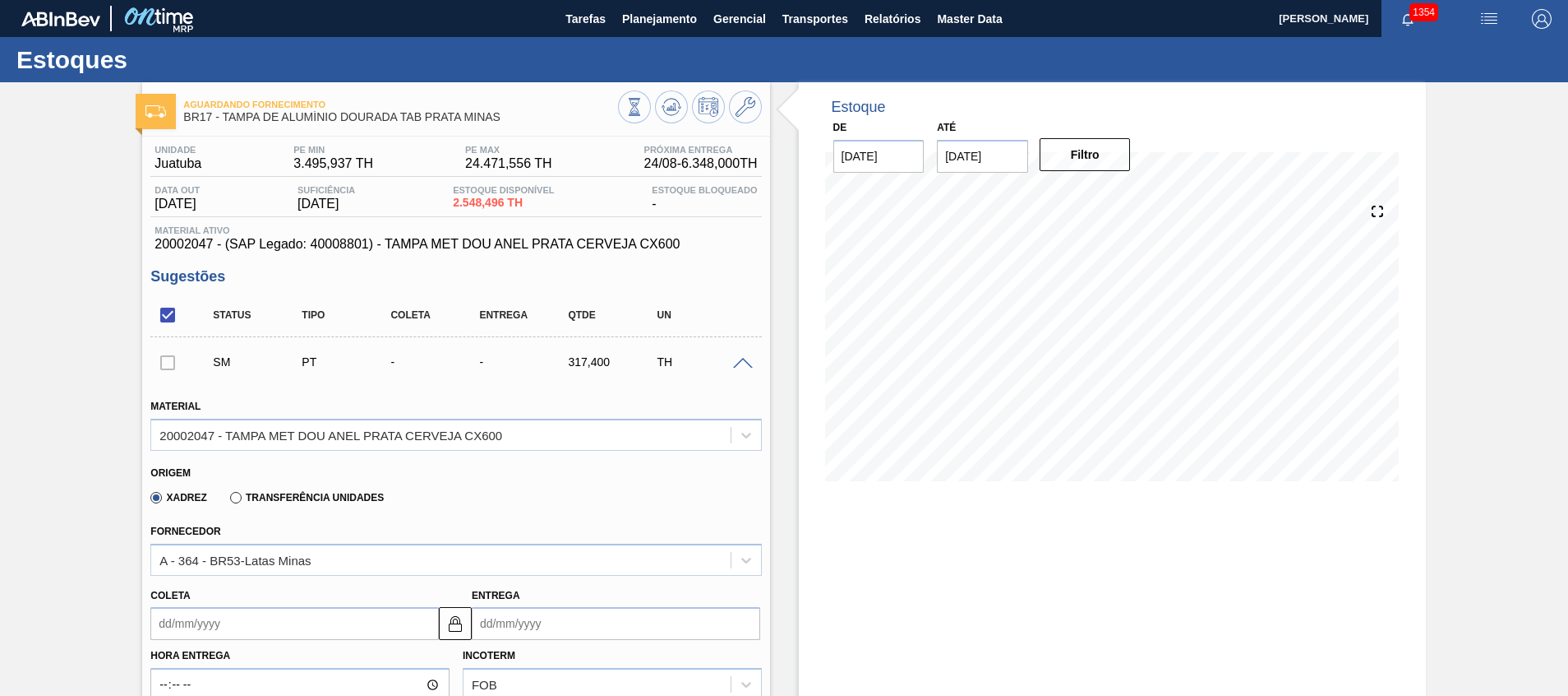
scroll to position [167, 0]
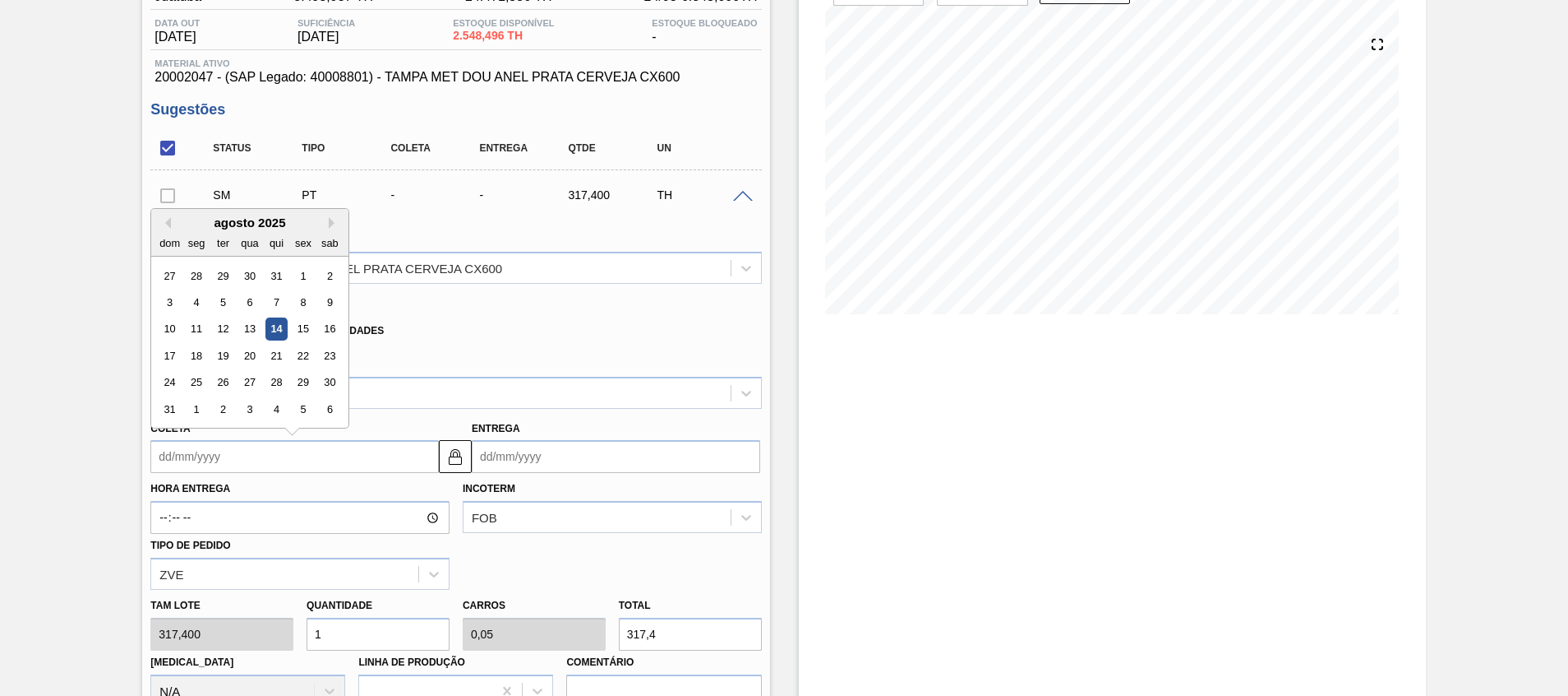
click at [345, 447] on input "Coleta" at bounding box center [294, 456] width 289 height 33
type input "0"
type input "[DATE]"
type input "03"
type input "[DATE]"
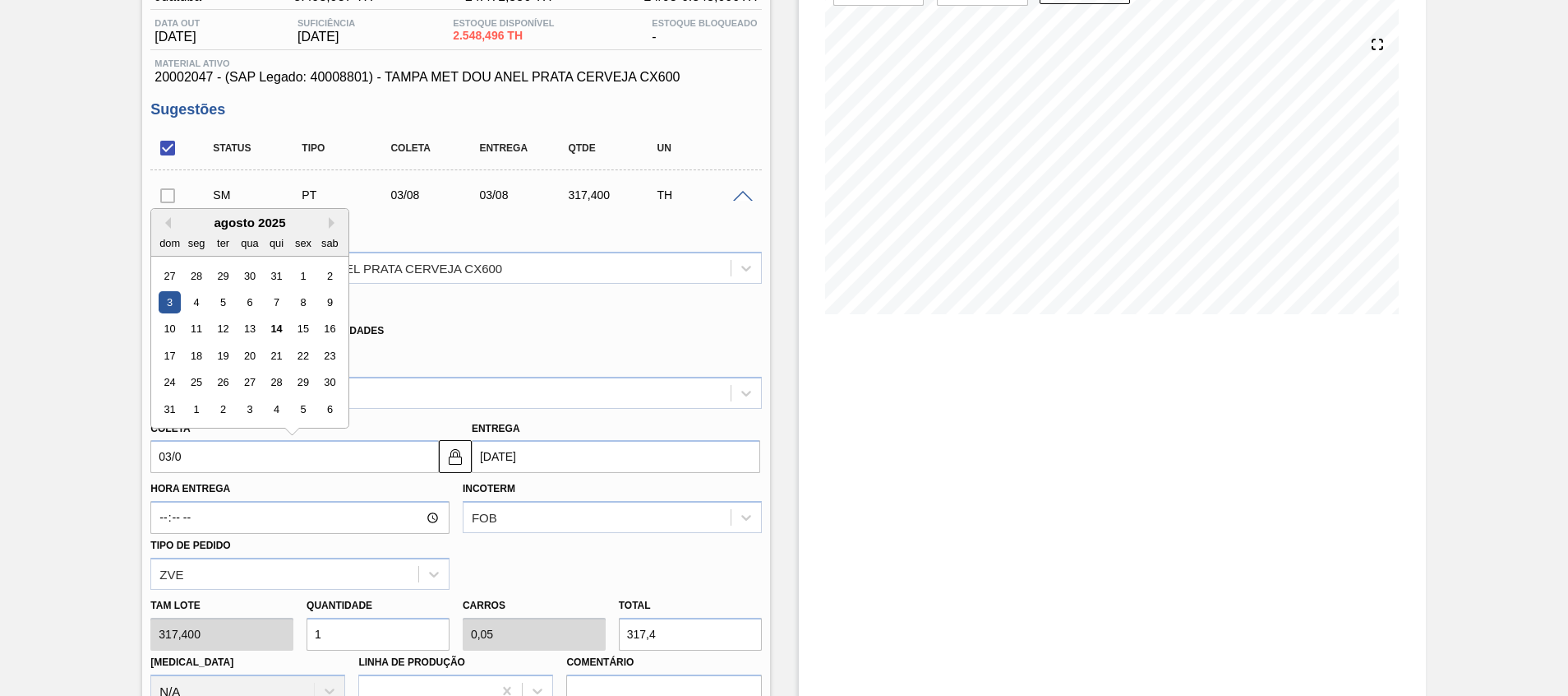
type input "03/09"
type input "[DATE]"
drag, startPoint x: 262, startPoint y: 279, endPoint x: 251, endPoint y: 279, distance: 11.0
click at [251, 279] on div "31 1 2 3 4 5 6" at bounding box center [250, 275] width 186 height 26
click at [251, 279] on div "3" at bounding box center [251, 276] width 23 height 23
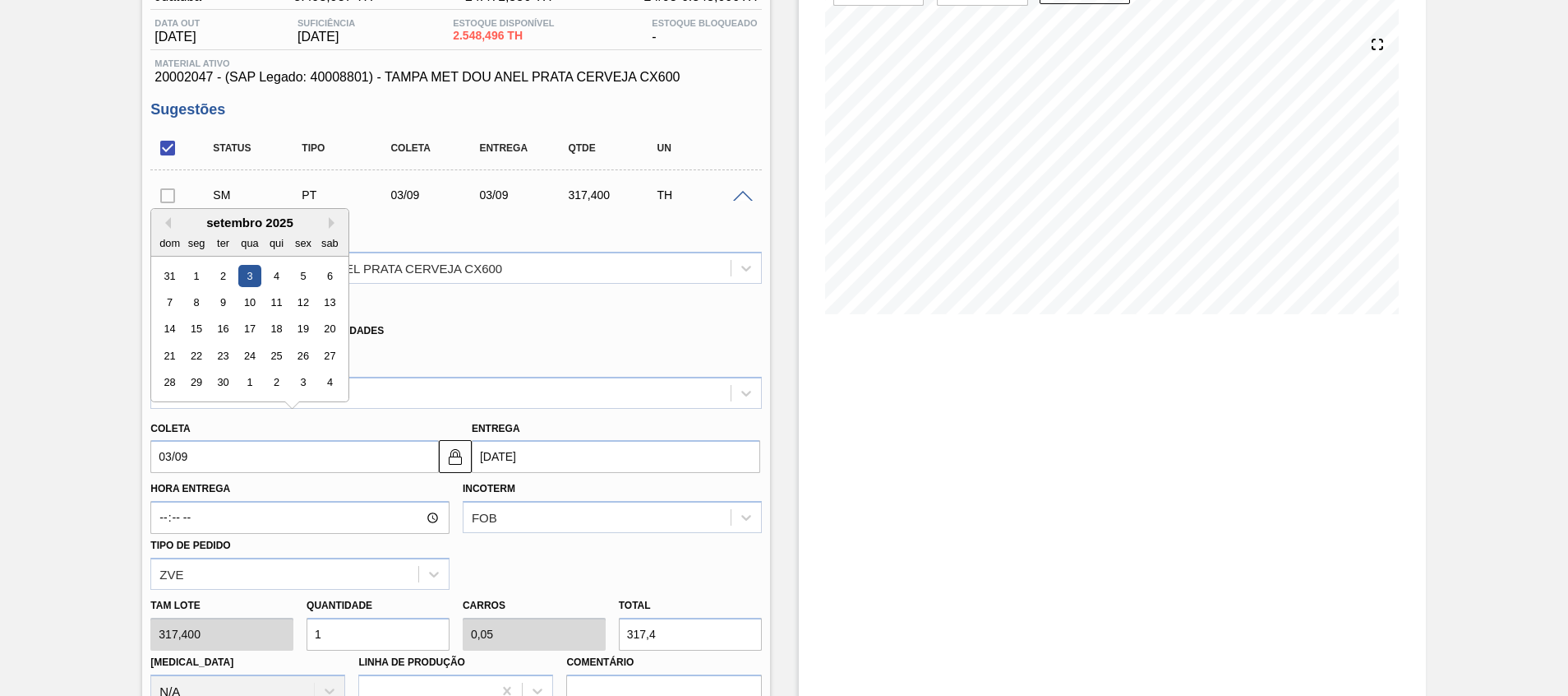
type input "[DATE]"
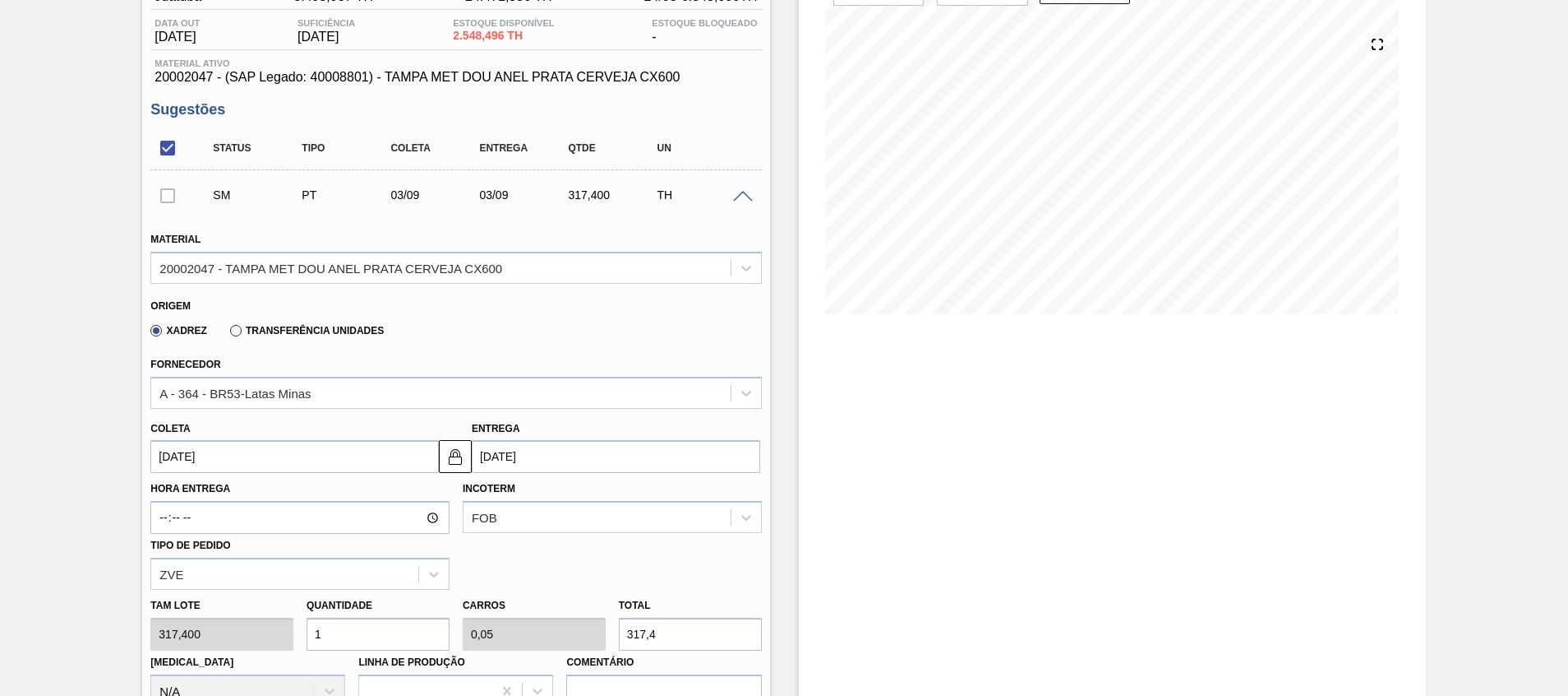
click at [351, 619] on input "1" at bounding box center [377, 634] width 143 height 33
type input "0"
type input "2"
type input "0,1"
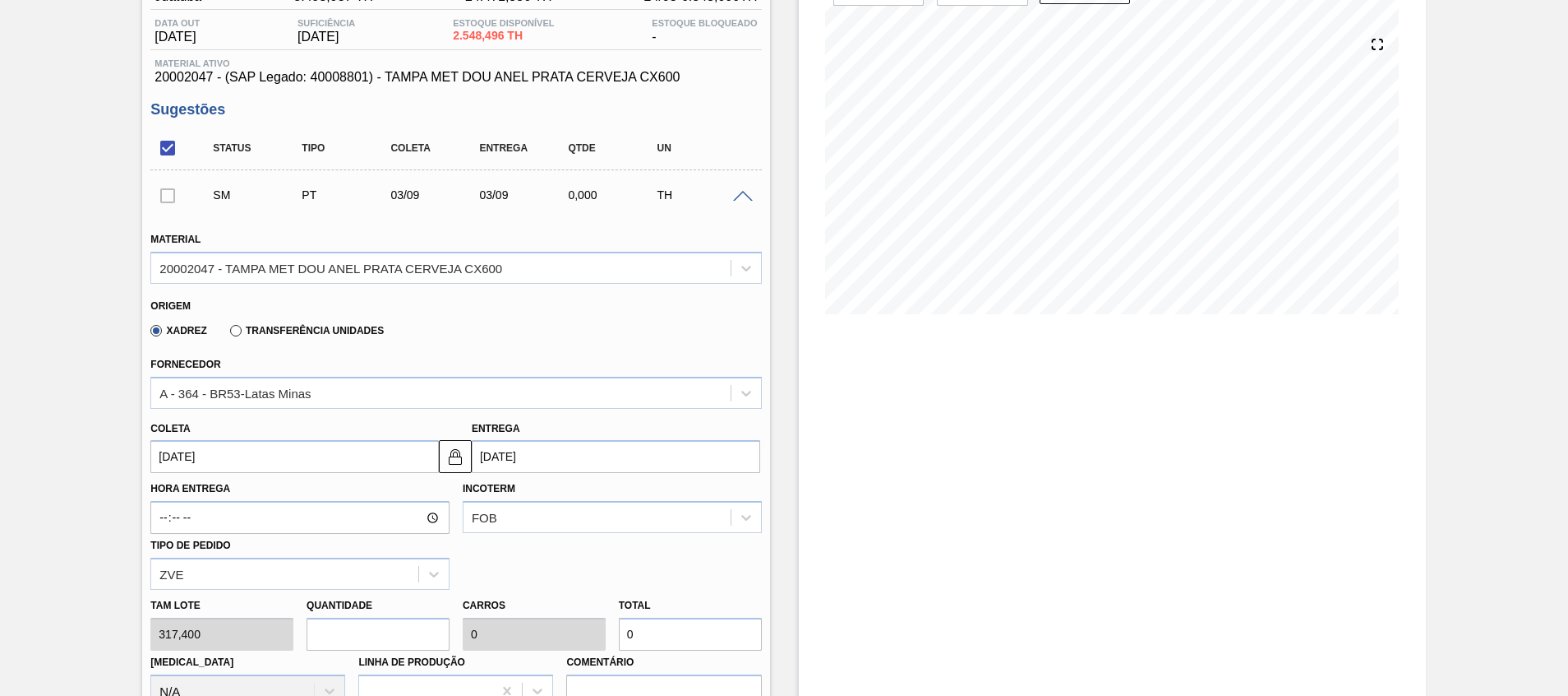
type input "634,8"
type input "20"
type input "1"
type input "6.348"
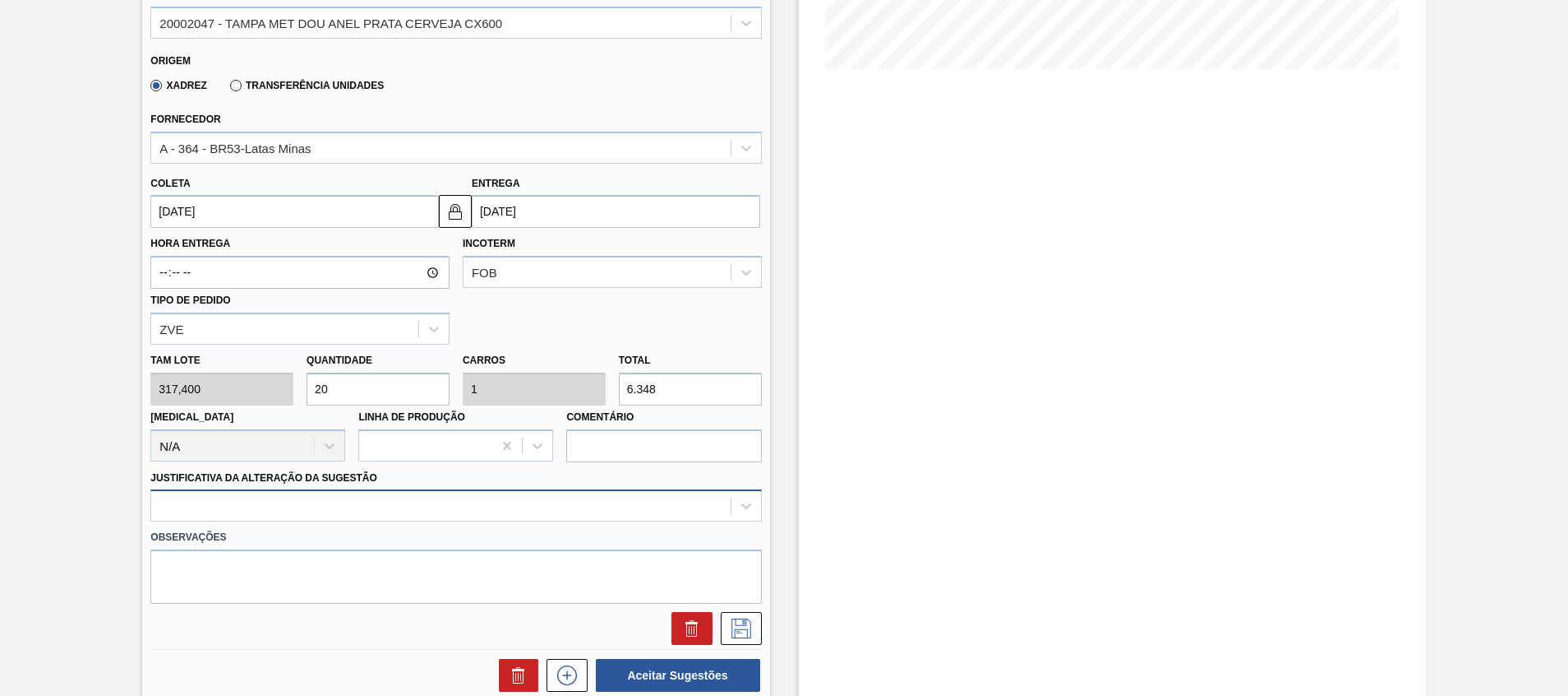
type input "20"
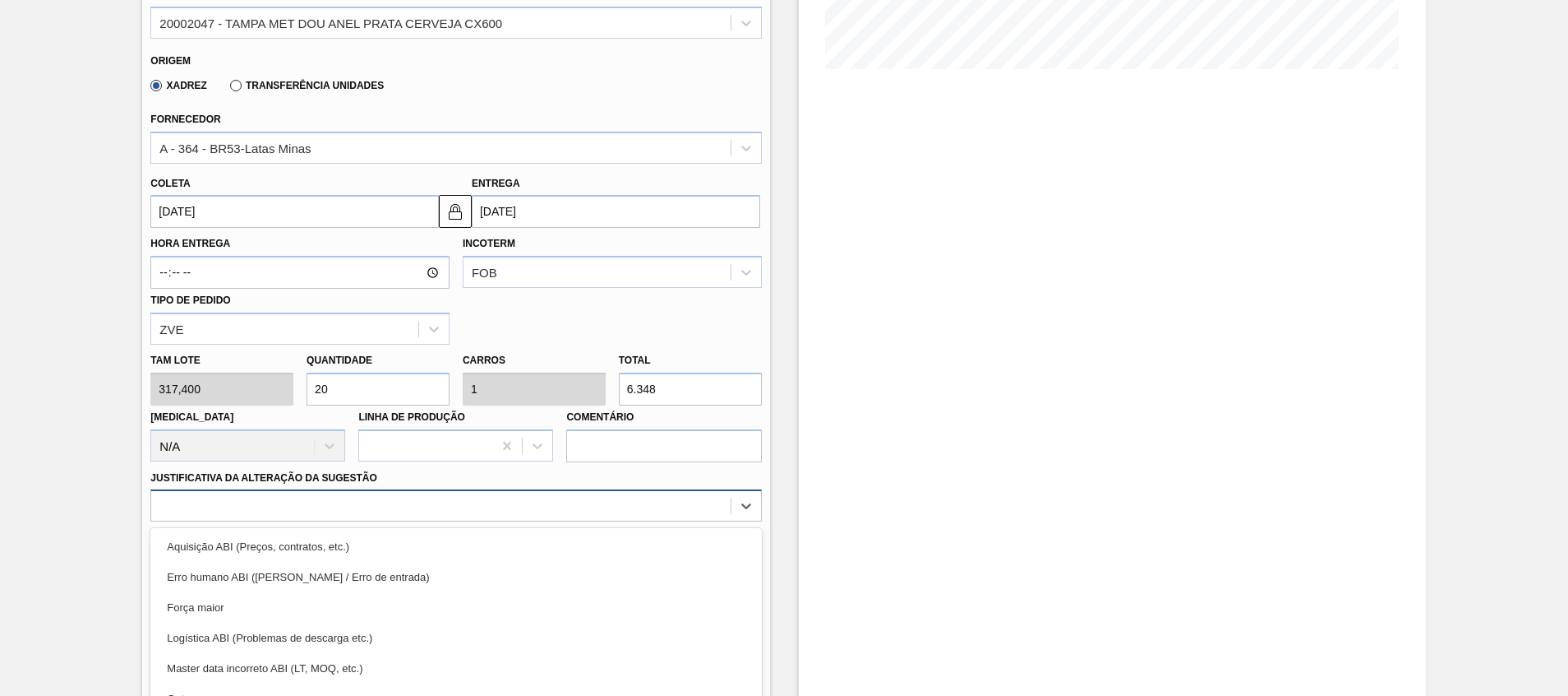
scroll to position [497, 0]
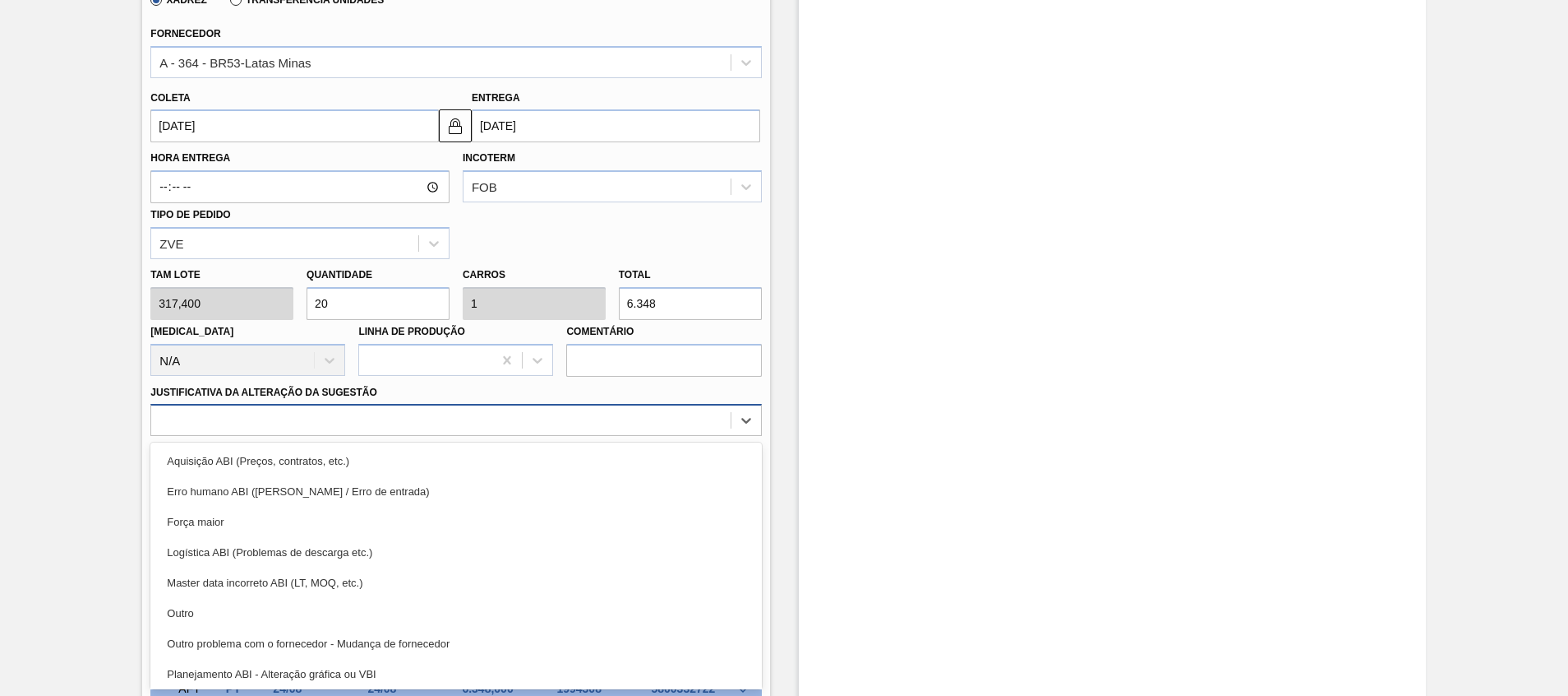
click at [468, 436] on div "option Força maior focused, 3 of 18. 18 results available. Use Up and Down to c…" at bounding box center [455, 419] width 611 height 32
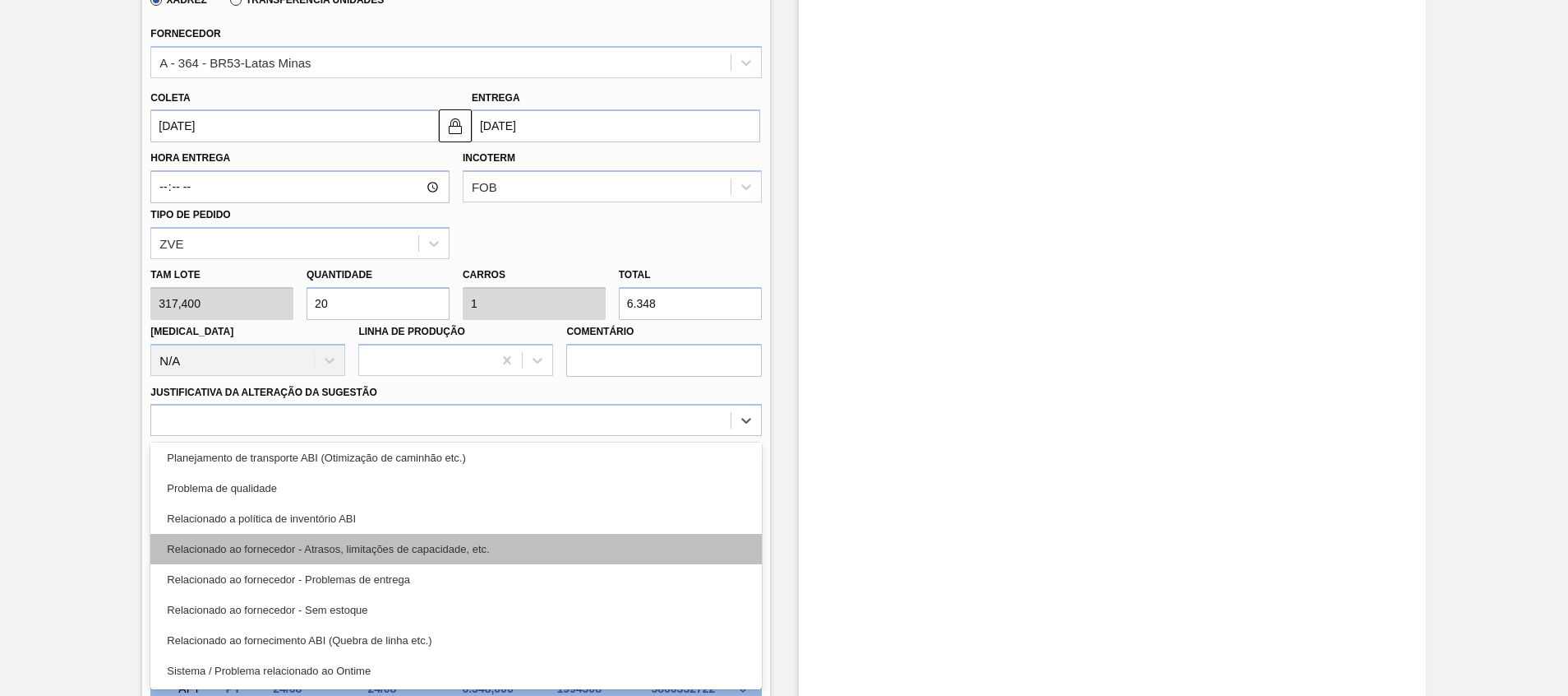
click at [513, 543] on div "Relacionado ao fornecedor - Atrasos, limitações de capacidade, etc." at bounding box center [455, 548] width 611 height 30
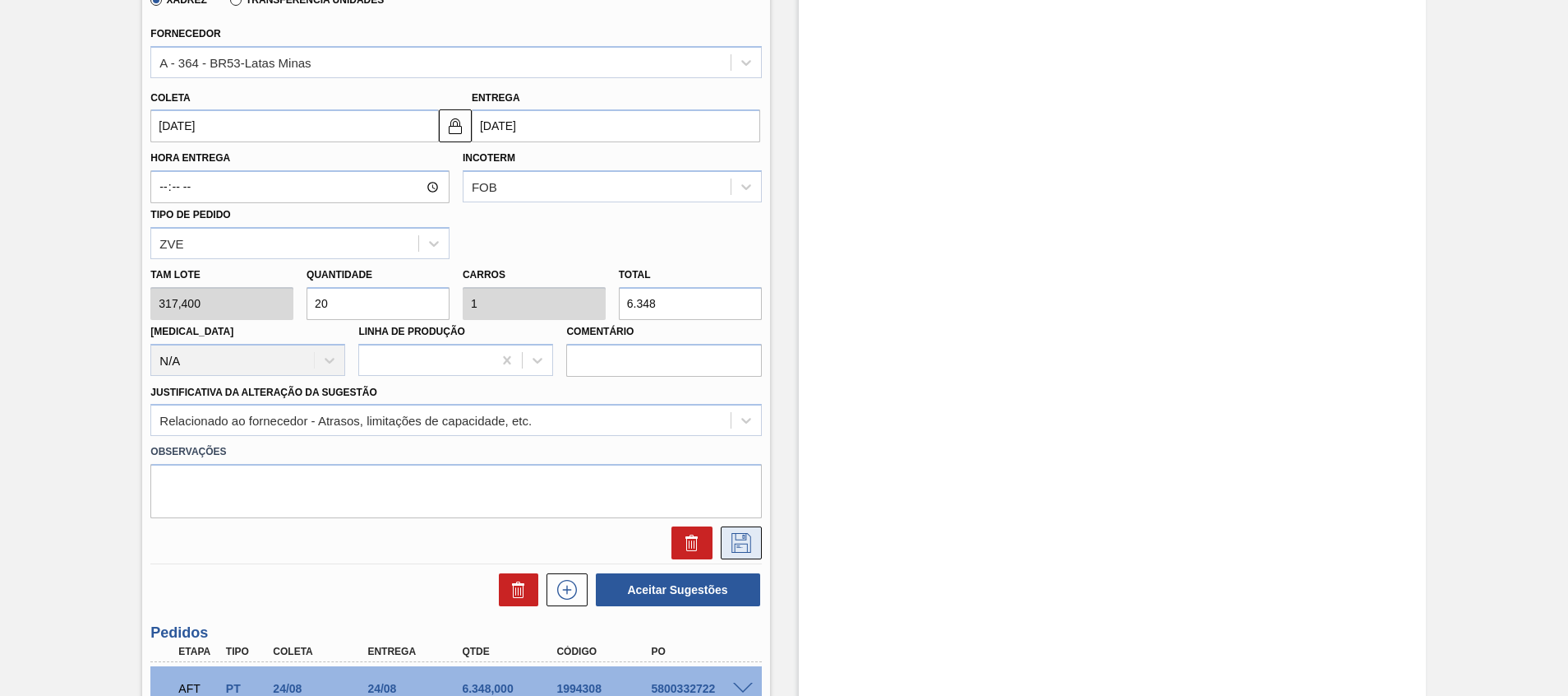
click at [723, 535] on button at bounding box center [741, 542] width 41 height 33
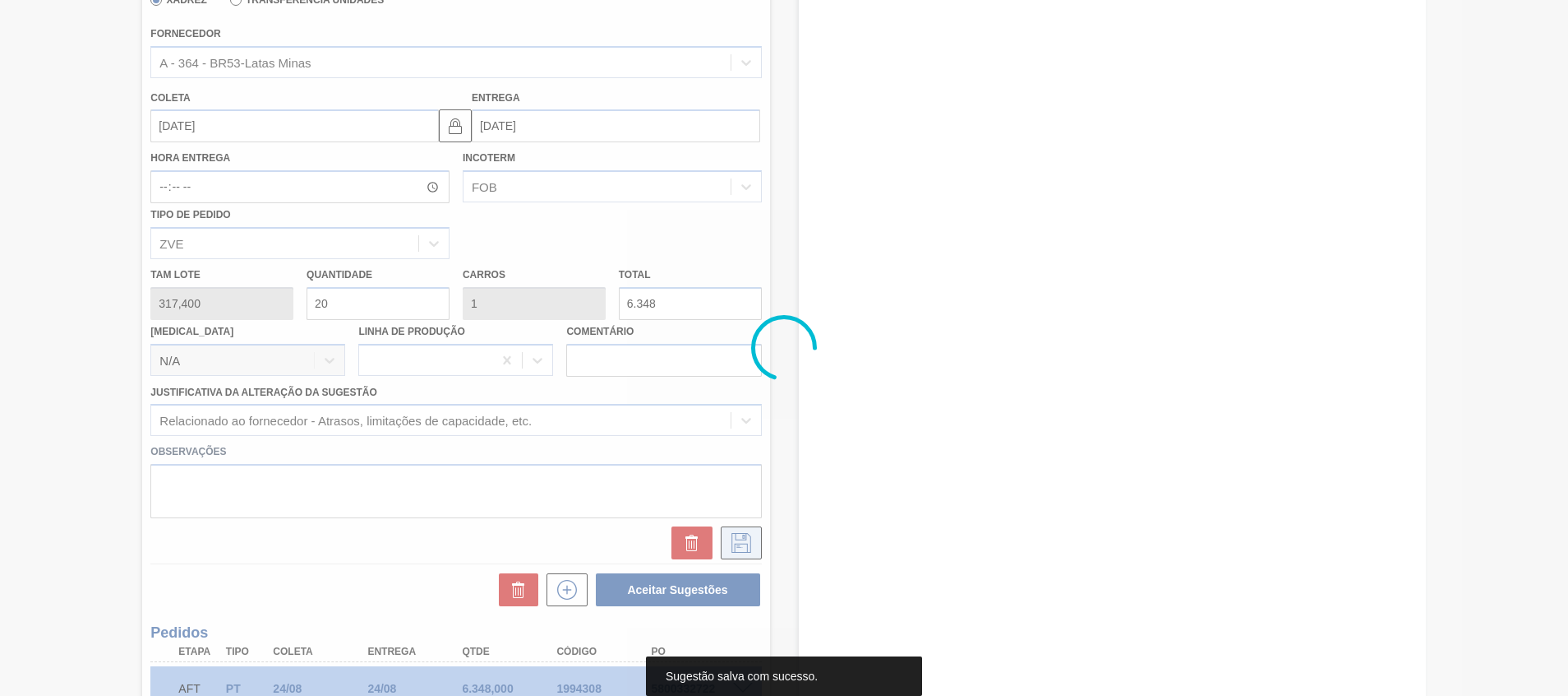
scroll to position [11, 0]
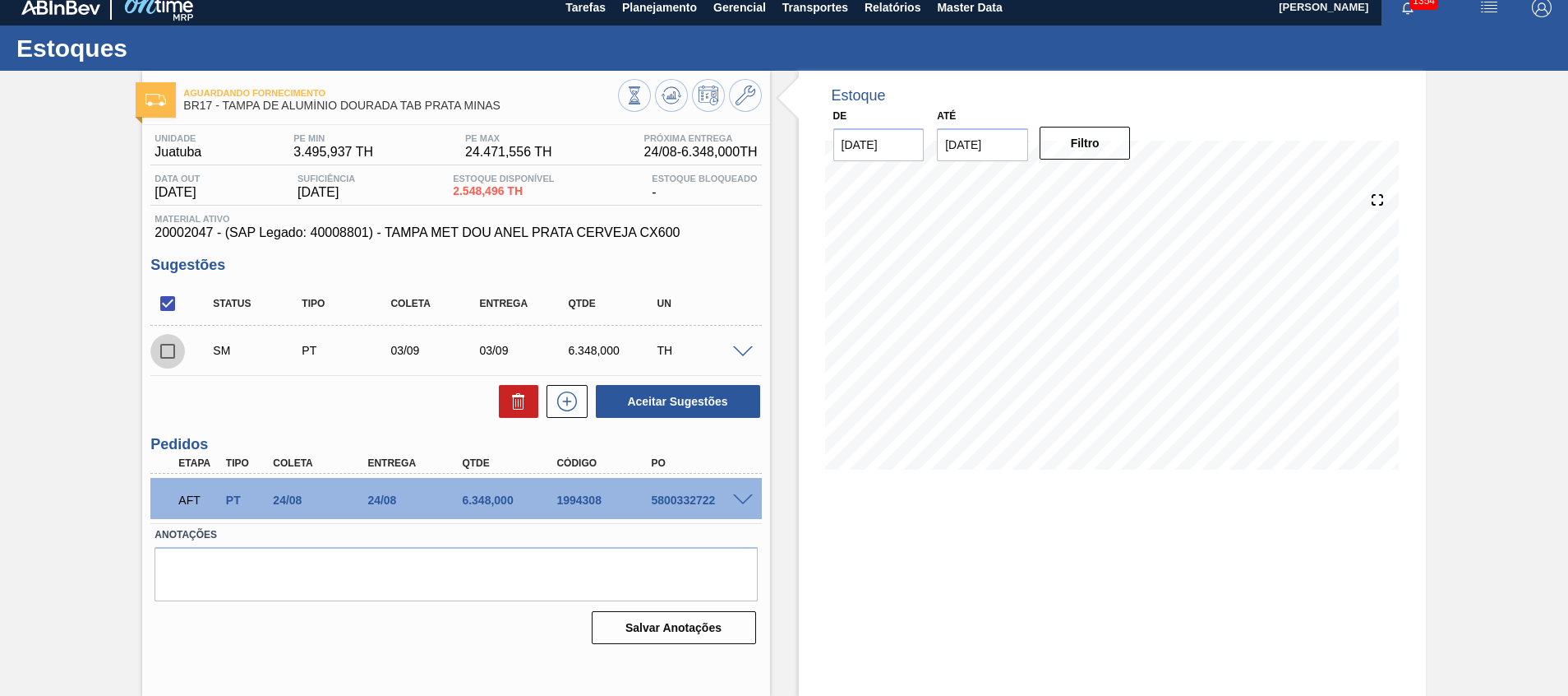
click at [165, 352] on input "checkbox" at bounding box center [167, 351] width 35 height 35
checkbox input "true"
click at [630, 400] on button "Aceitar Sugestões" at bounding box center [678, 401] width 165 height 33
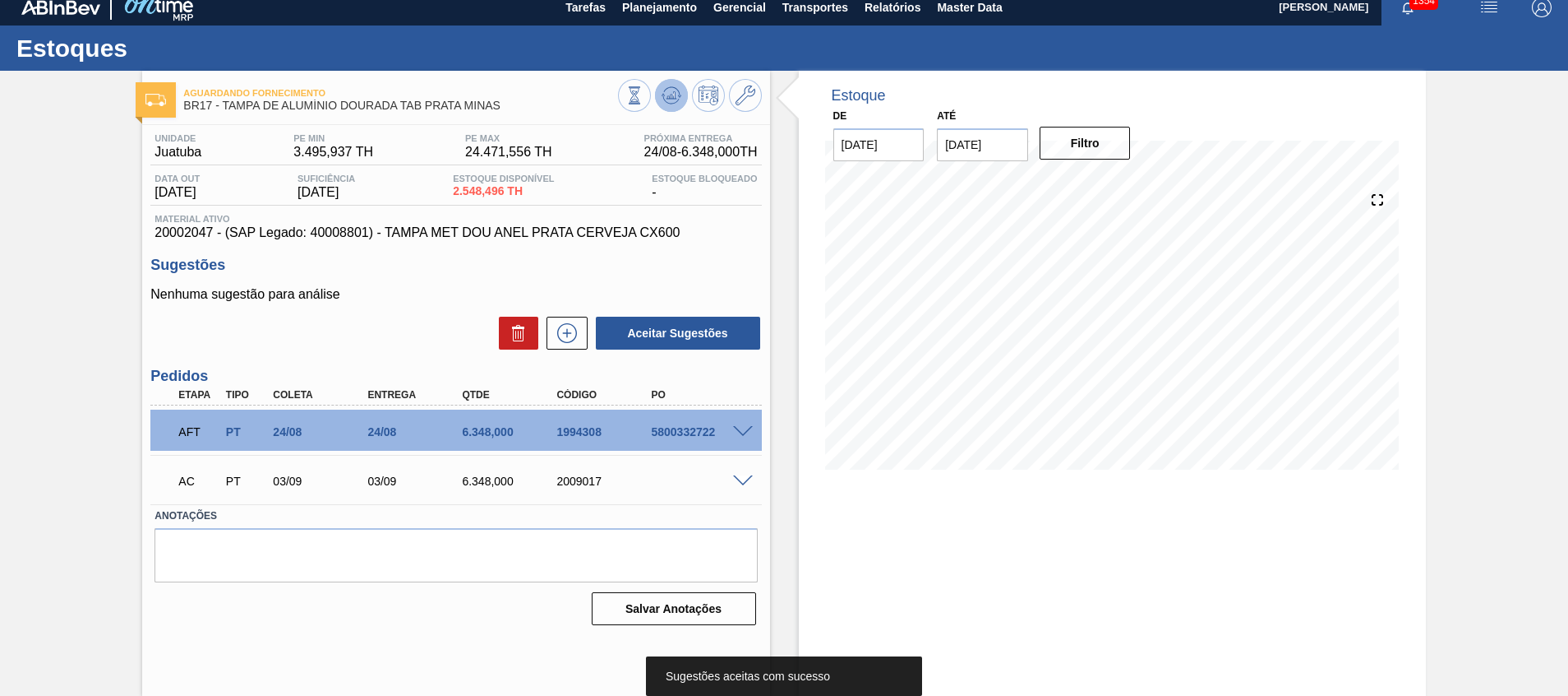
click at [644, 102] on icon at bounding box center [634, 95] width 18 height 18
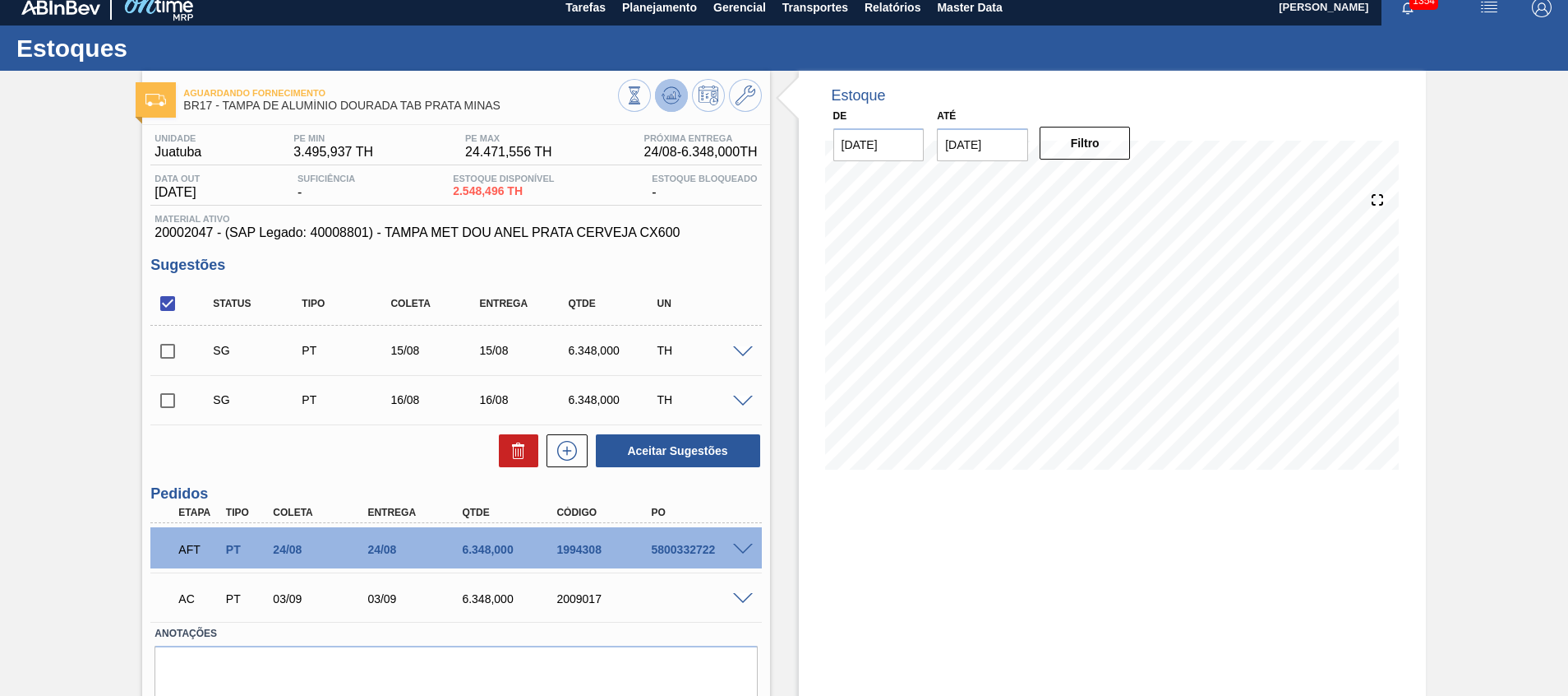
click at [644, 91] on icon at bounding box center [634, 95] width 18 height 18
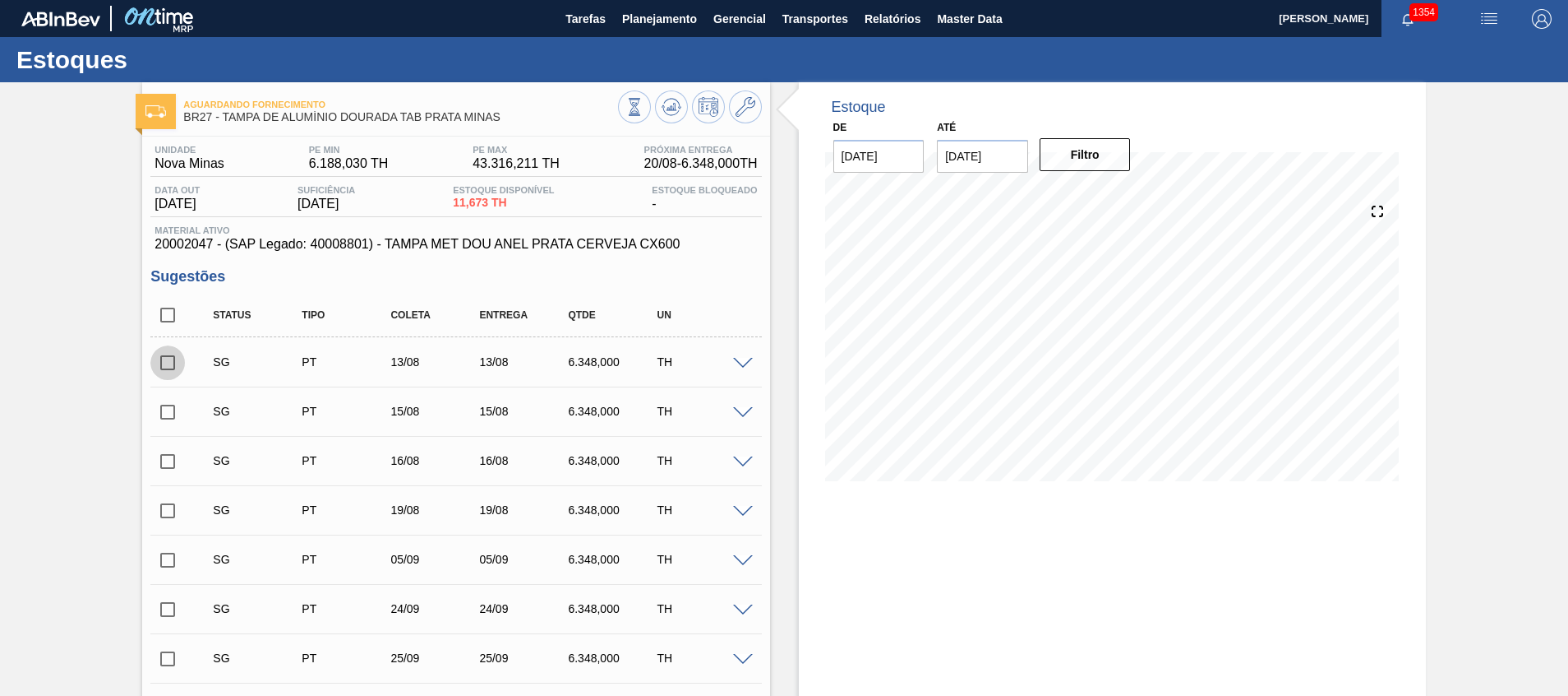
click at [175, 352] on input "checkbox" at bounding box center [167, 363] width 35 height 35
checkbox input "true"
click at [172, 409] on input "checkbox" at bounding box center [167, 412] width 35 height 35
checkbox input "true"
click at [171, 461] on input "checkbox" at bounding box center [167, 462] width 35 height 35
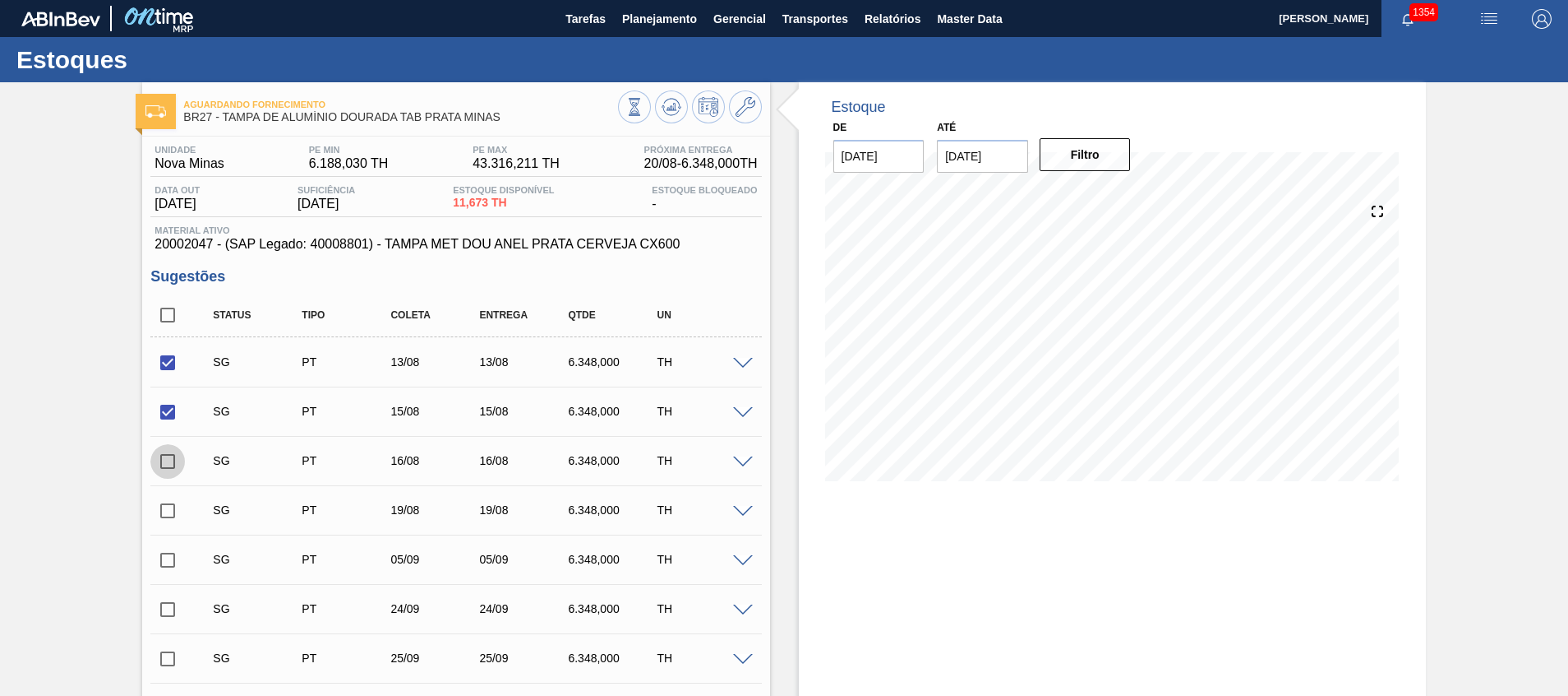
checkbox input "true"
click at [185, 509] on span at bounding box center [196, 510] width 23 height 33
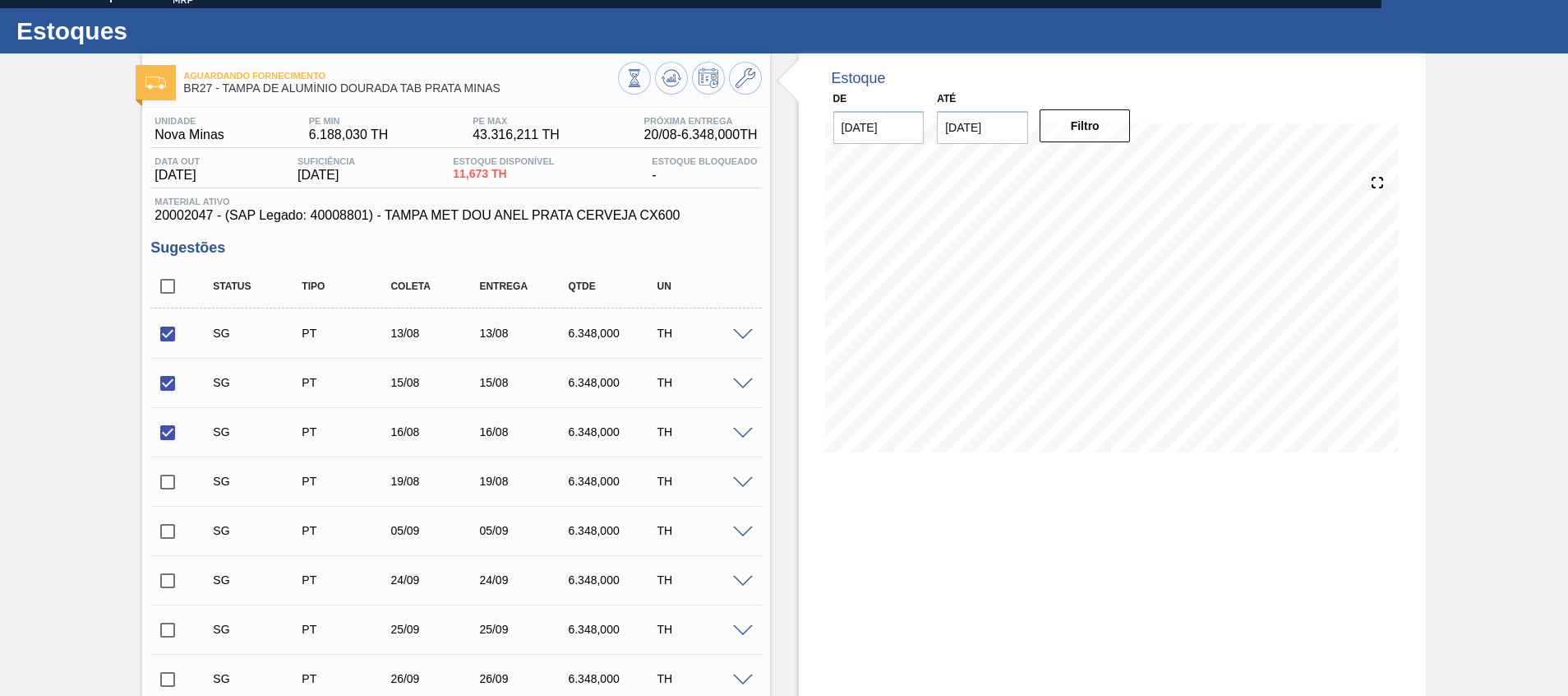
scroll to position [44, 0]
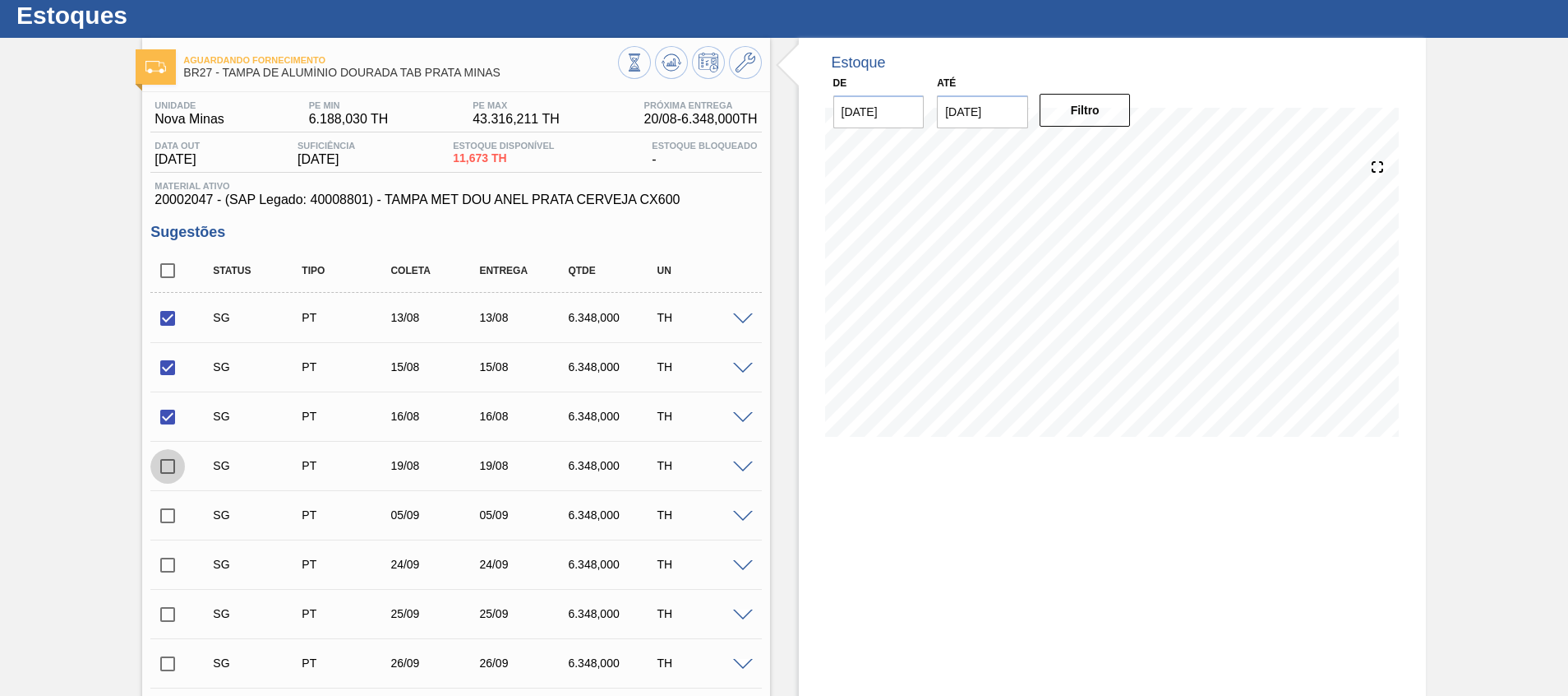
click at [170, 471] on input "checkbox" at bounding box center [167, 466] width 35 height 35
checkbox input "true"
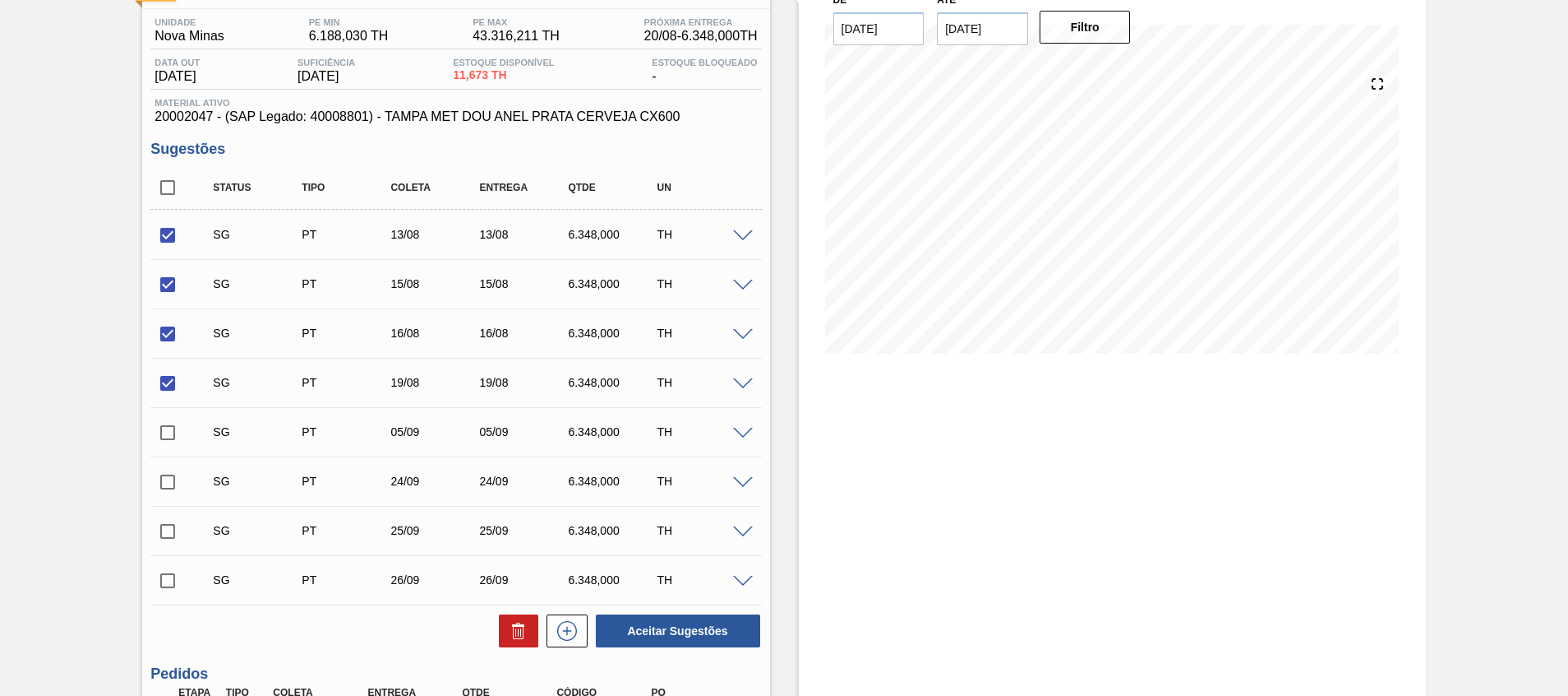
scroll to position [132, 0]
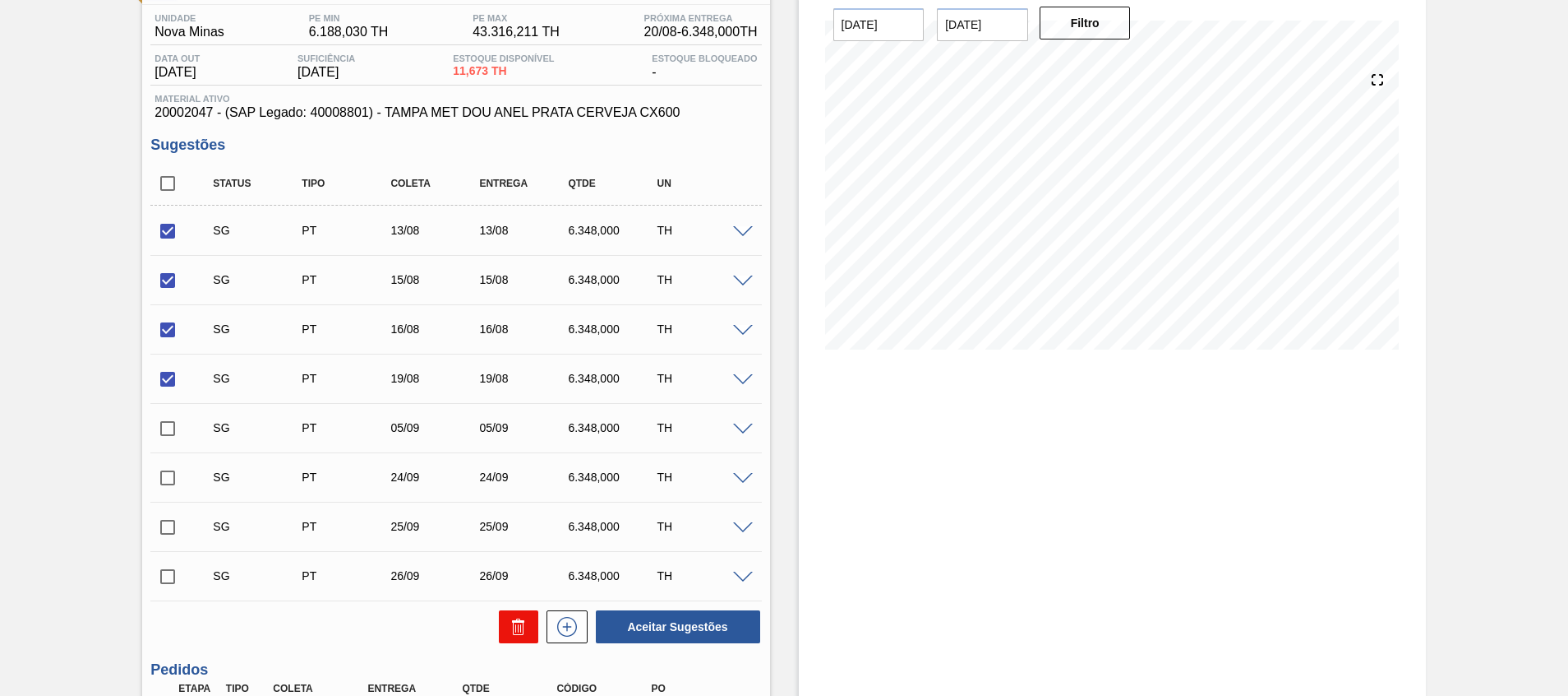
click at [503, 632] on button at bounding box center [518, 627] width 39 height 33
checkbox input "false"
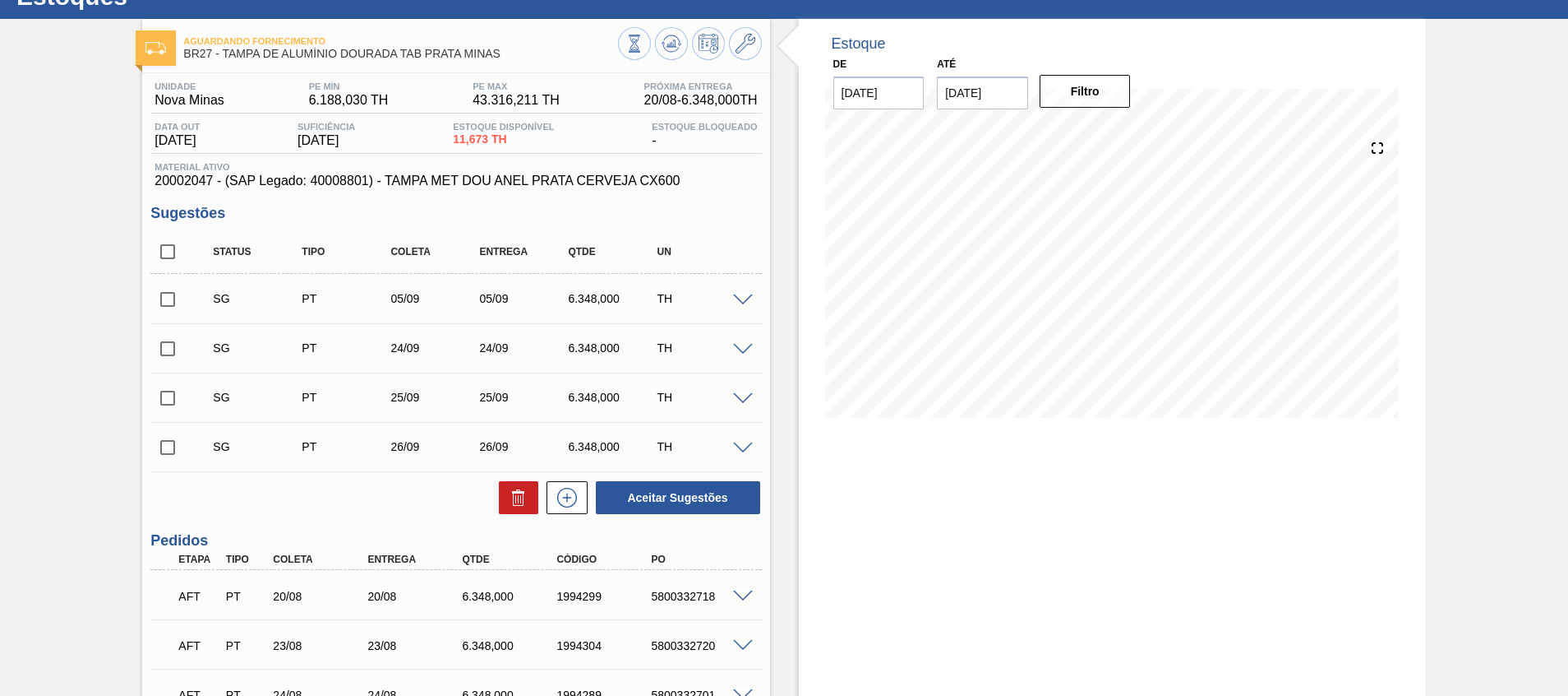
scroll to position [62, 0]
click at [743, 305] on span at bounding box center [742, 301] width 20 height 12
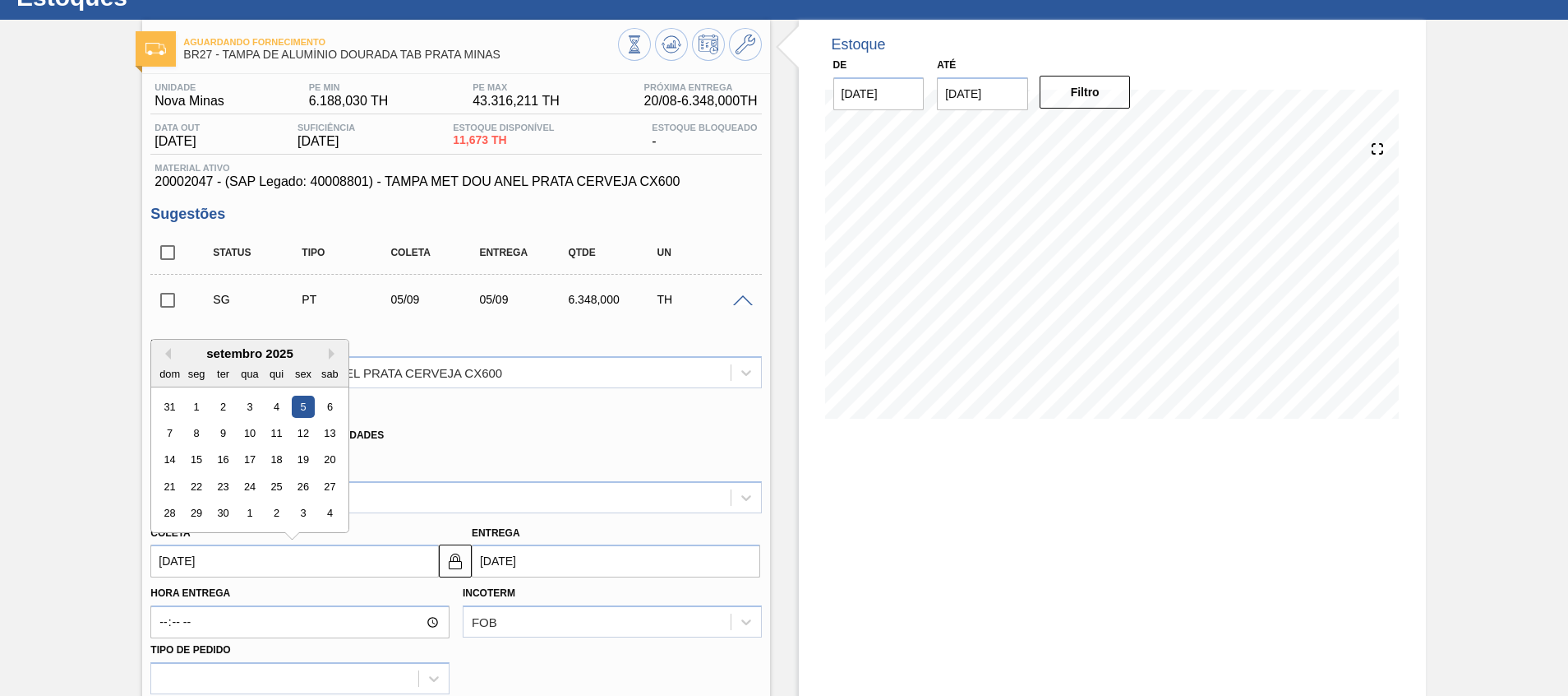
click at [198, 573] on input "05/09/2025" at bounding box center [294, 561] width 289 height 33
click at [196, 404] on div "1" at bounding box center [197, 407] width 23 height 23
type input "[DATE]"
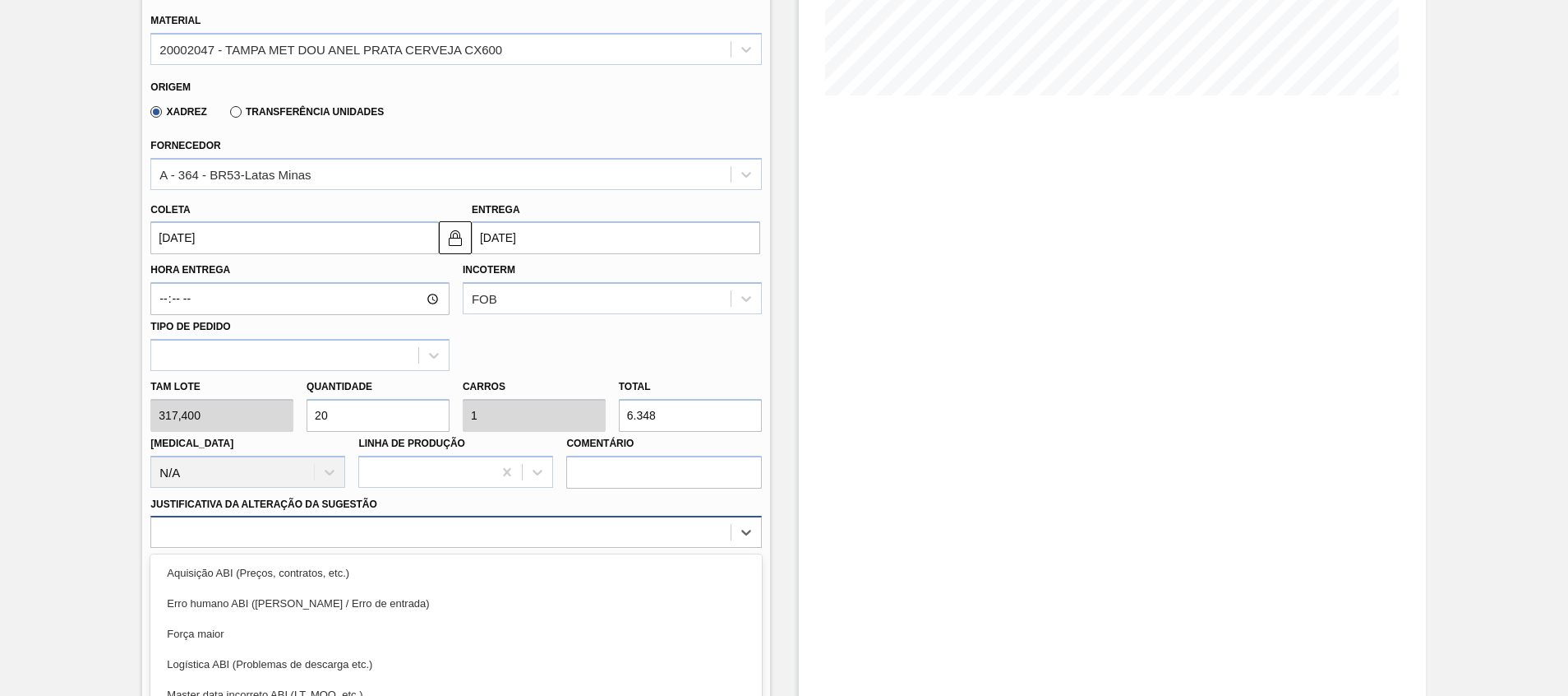
scroll to position [497, 0]
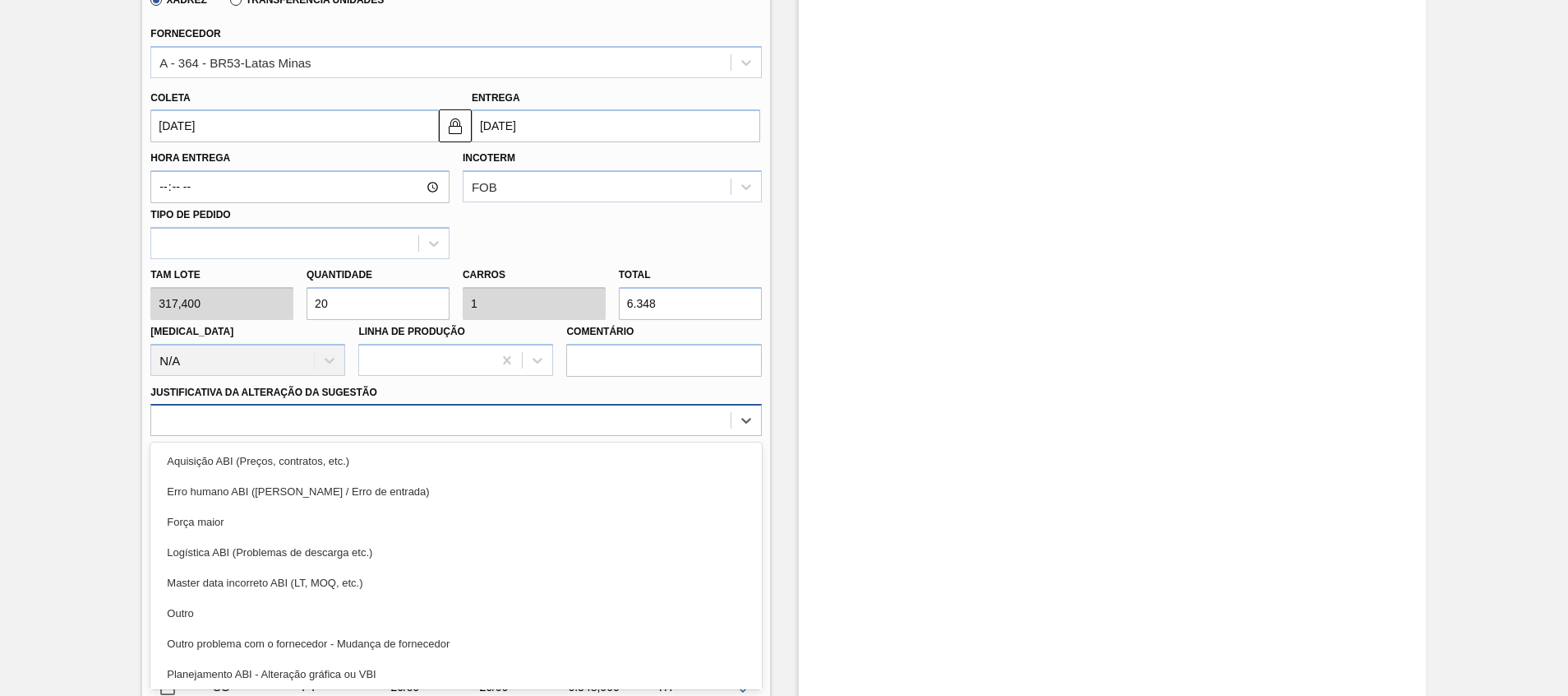
click at [389, 436] on div "option Força maior focused, 3 of 18. 18 results available. Use Up and Down to c…" at bounding box center [455, 419] width 611 height 32
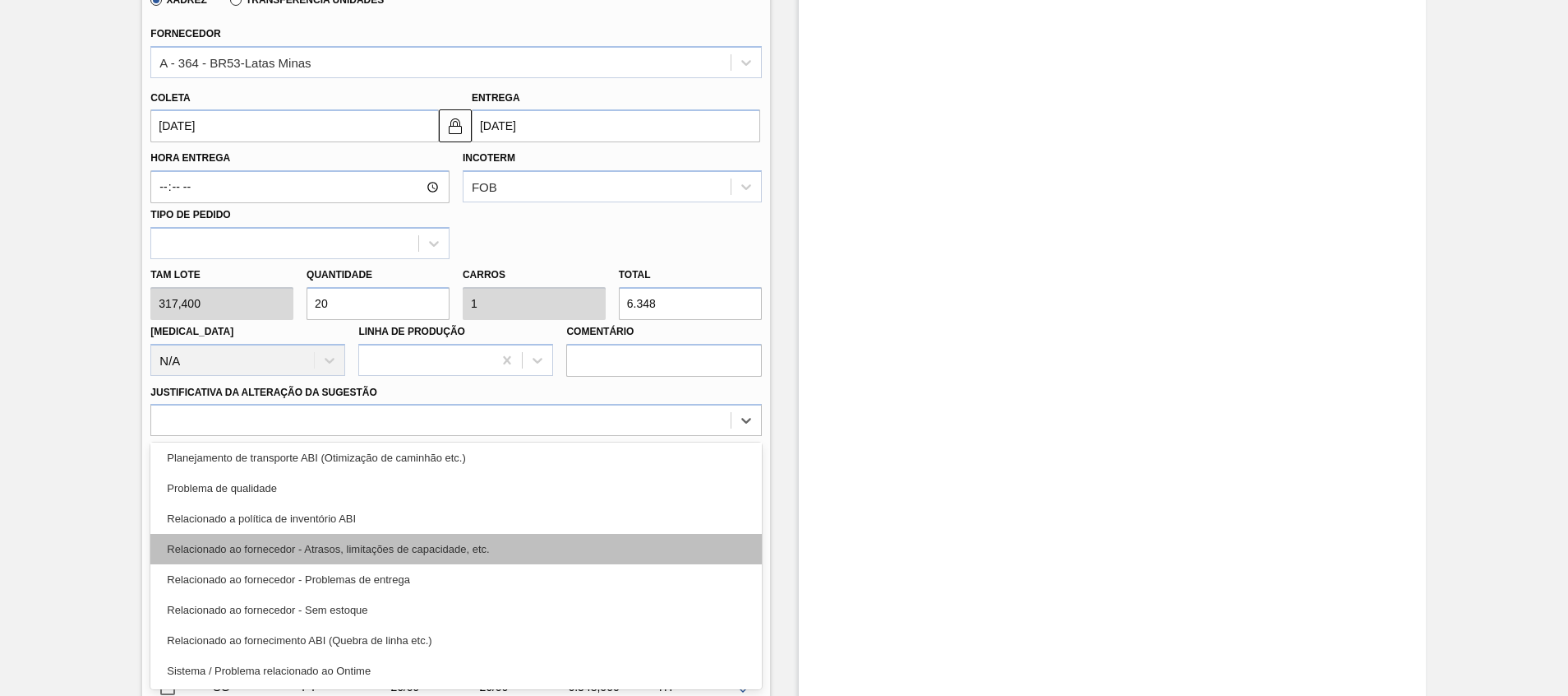
click at [396, 537] on div "Relacionado ao fornecedor - Atrasos, limitações de capacidade, etc." at bounding box center [455, 548] width 611 height 30
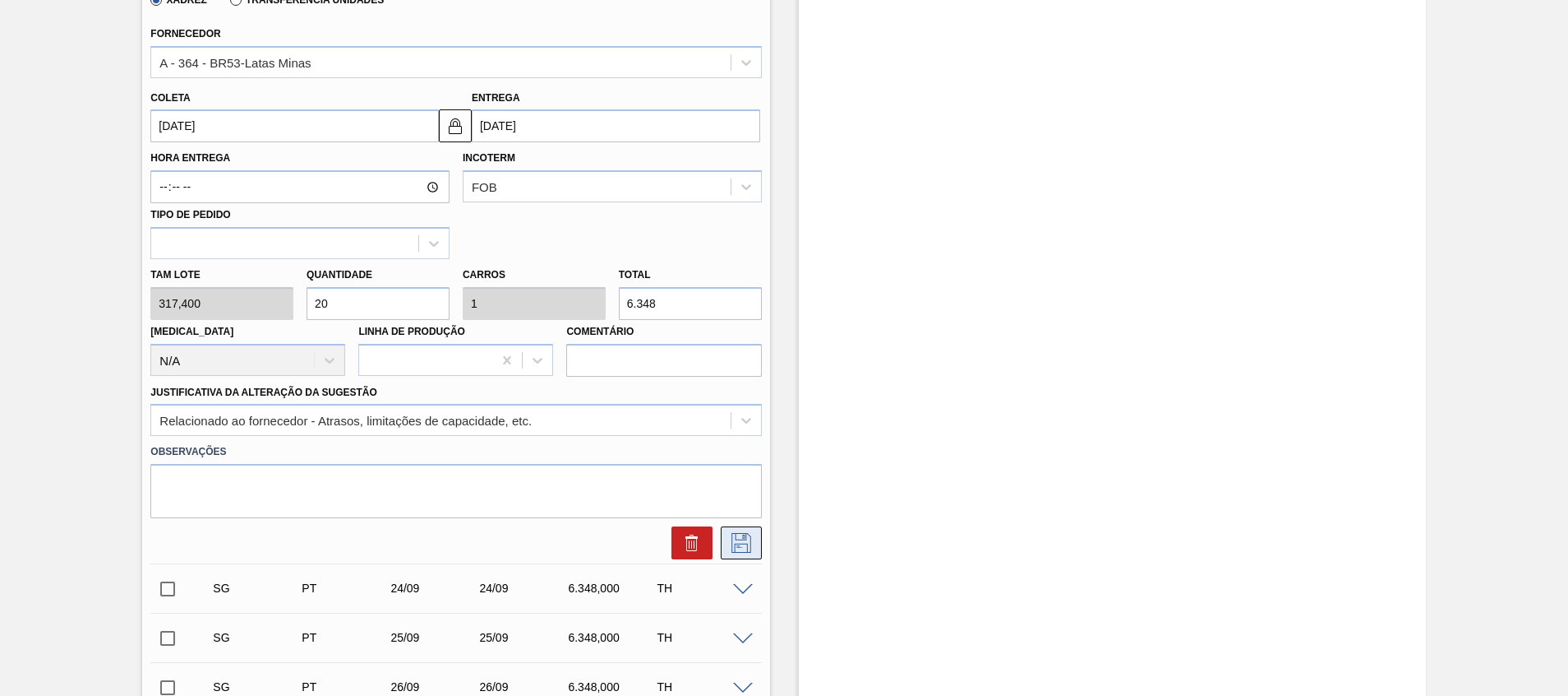
click at [749, 543] on icon at bounding box center [742, 542] width 26 height 20
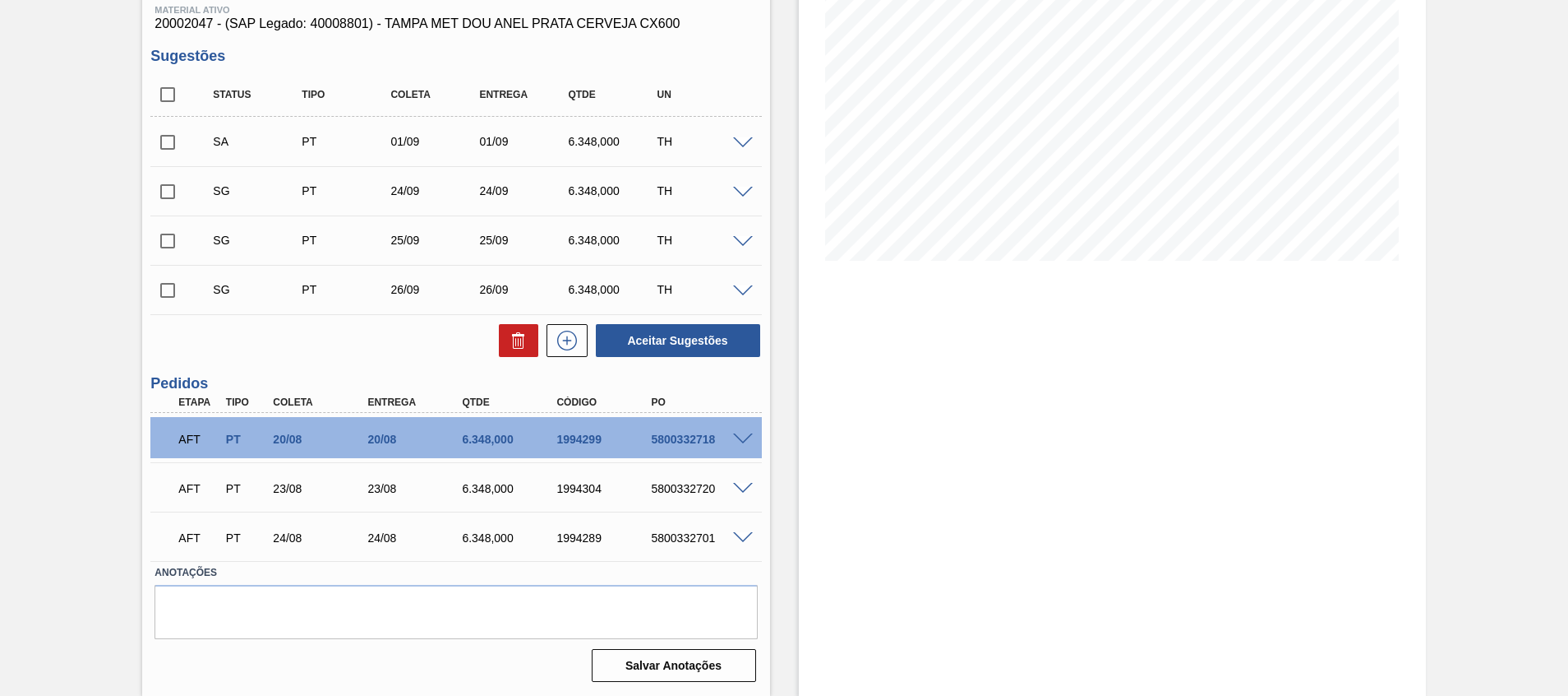
scroll to position [220, 0]
click at [165, 132] on input "checkbox" at bounding box center [167, 142] width 35 height 35
checkbox input "true"
click at [657, 330] on button "Aceitar Sugestões" at bounding box center [678, 340] width 165 height 33
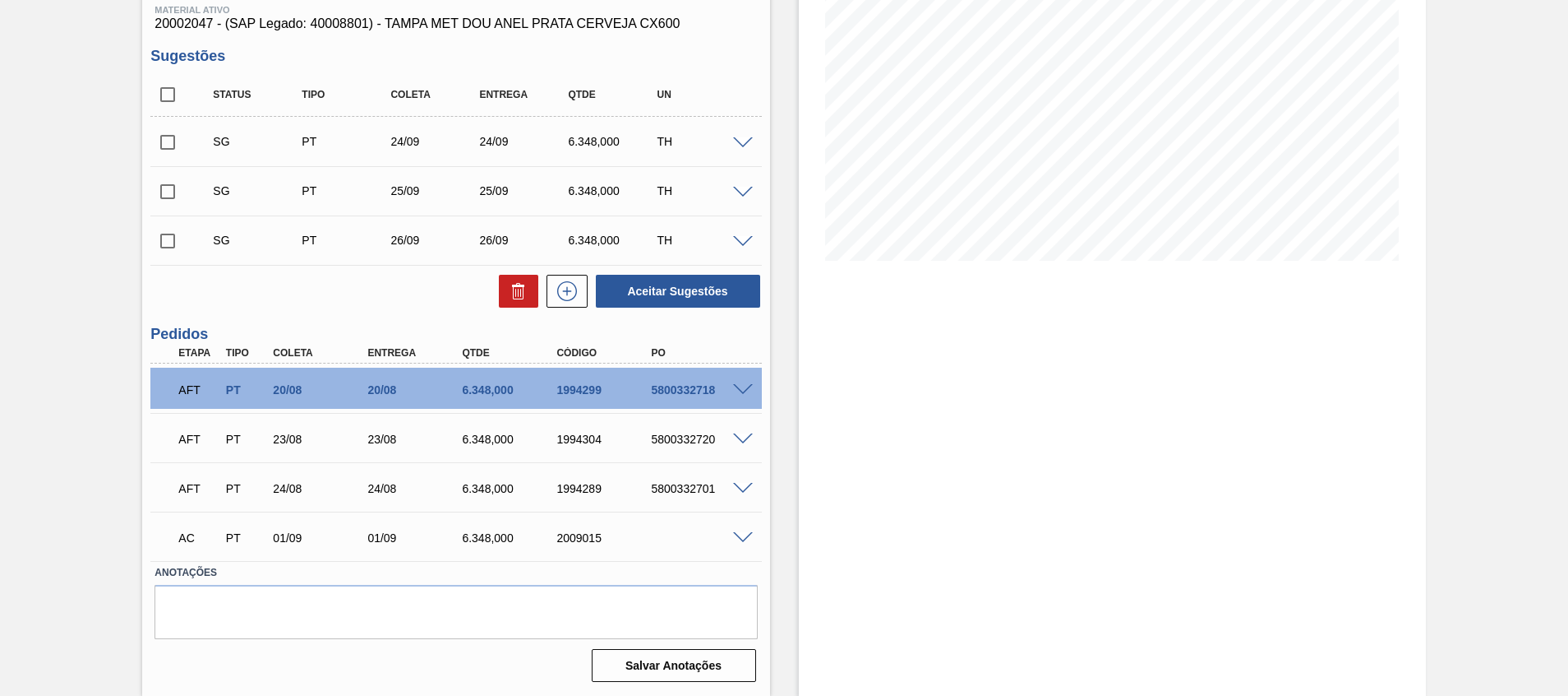
scroll to position [173, 0]
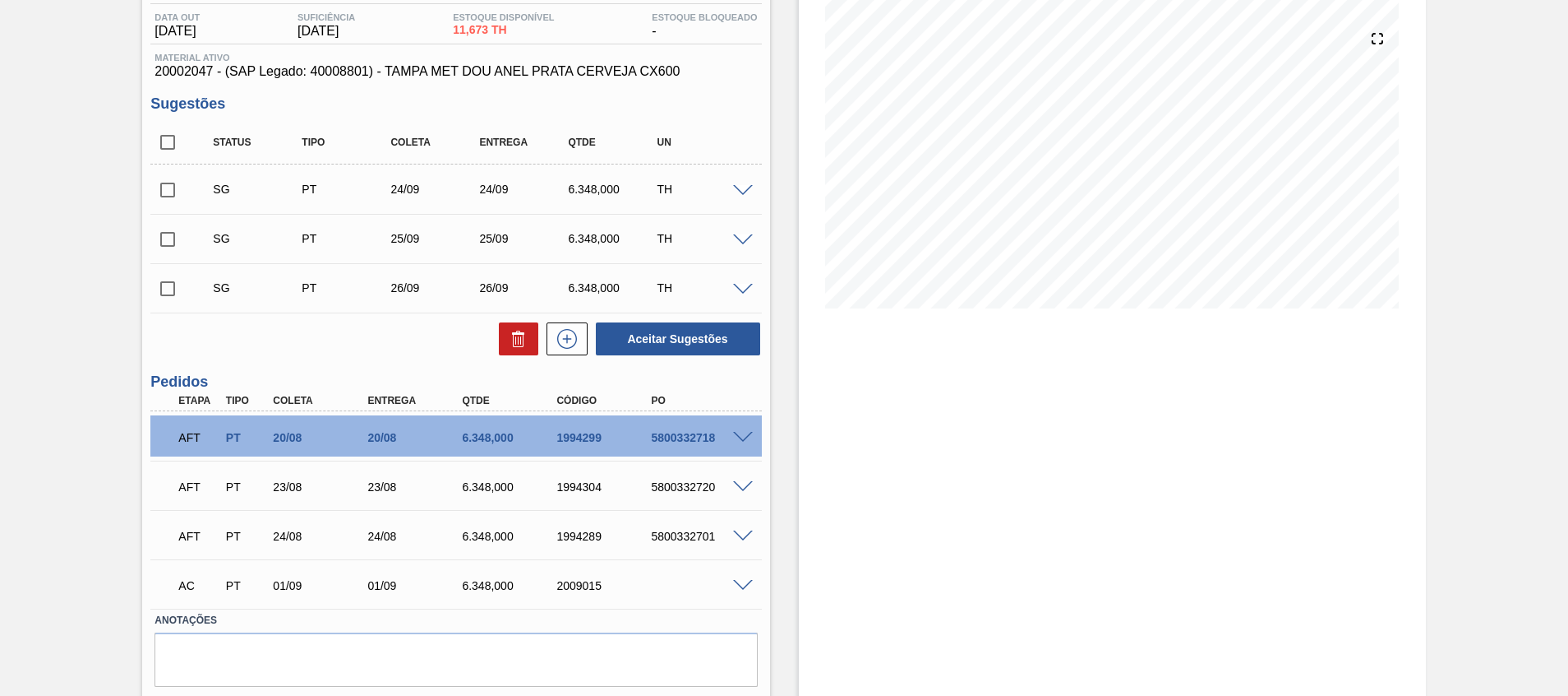
click at [740, 194] on span at bounding box center [742, 191] width 20 height 12
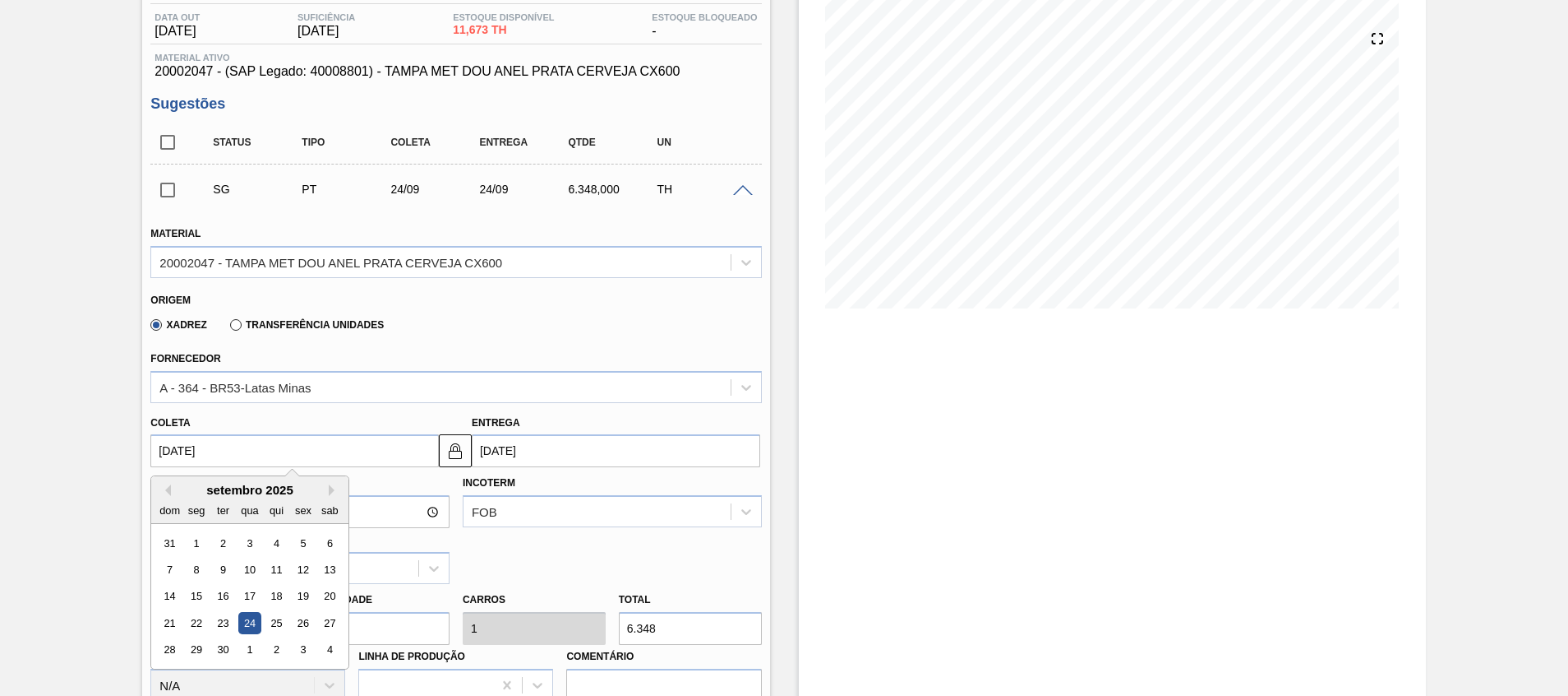
click at [295, 450] on input "24/09/2025" at bounding box center [294, 450] width 289 height 33
click at [284, 644] on div "2" at bounding box center [277, 650] width 23 height 23
type input "02/10/2025"
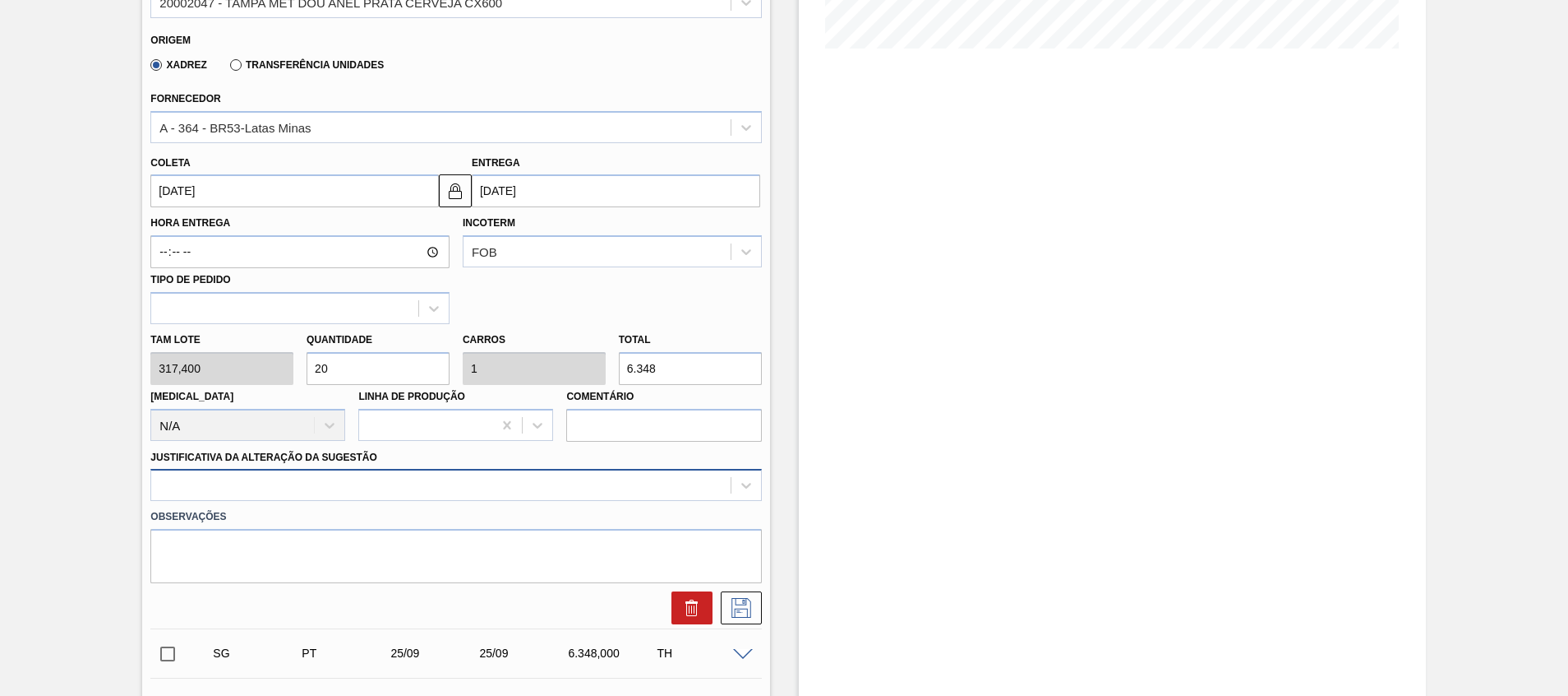
scroll to position [497, 0]
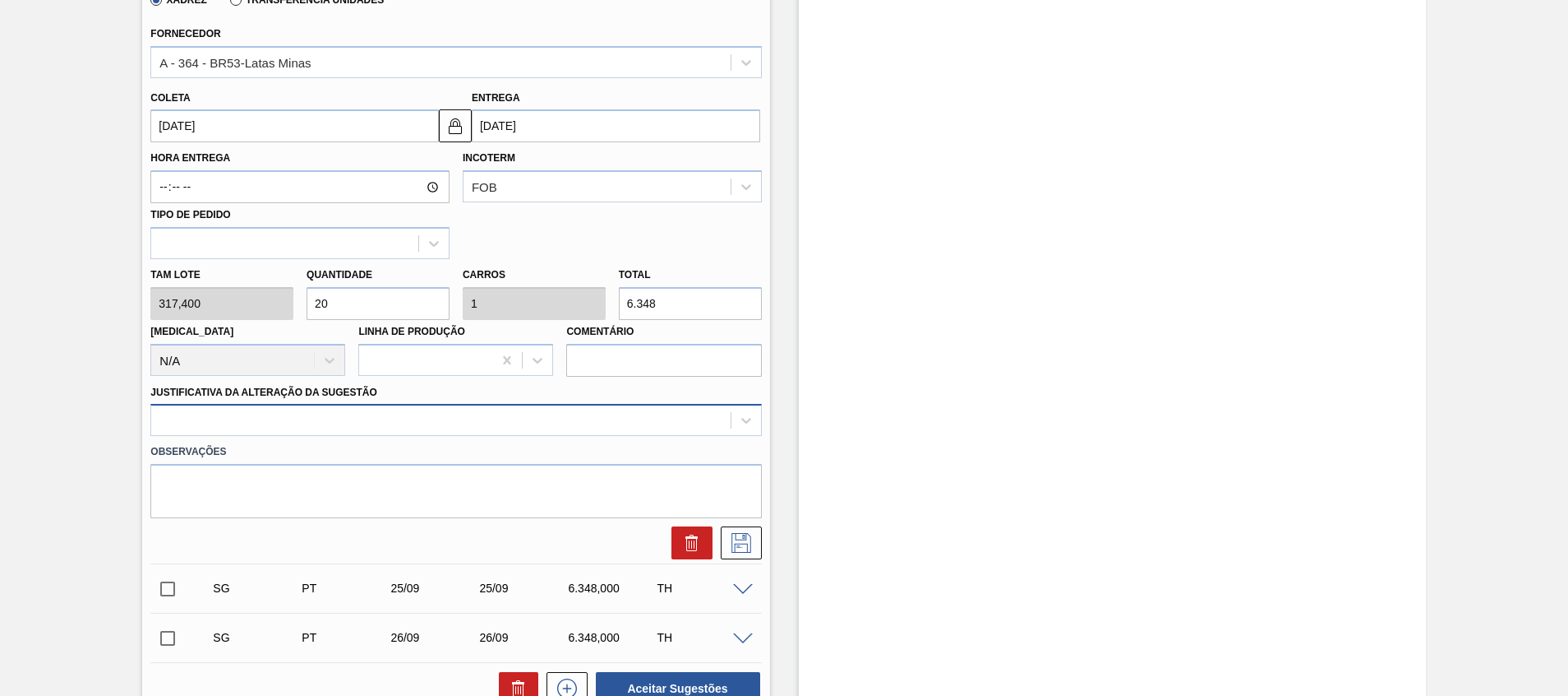
click at [433, 436] on div at bounding box center [455, 419] width 611 height 32
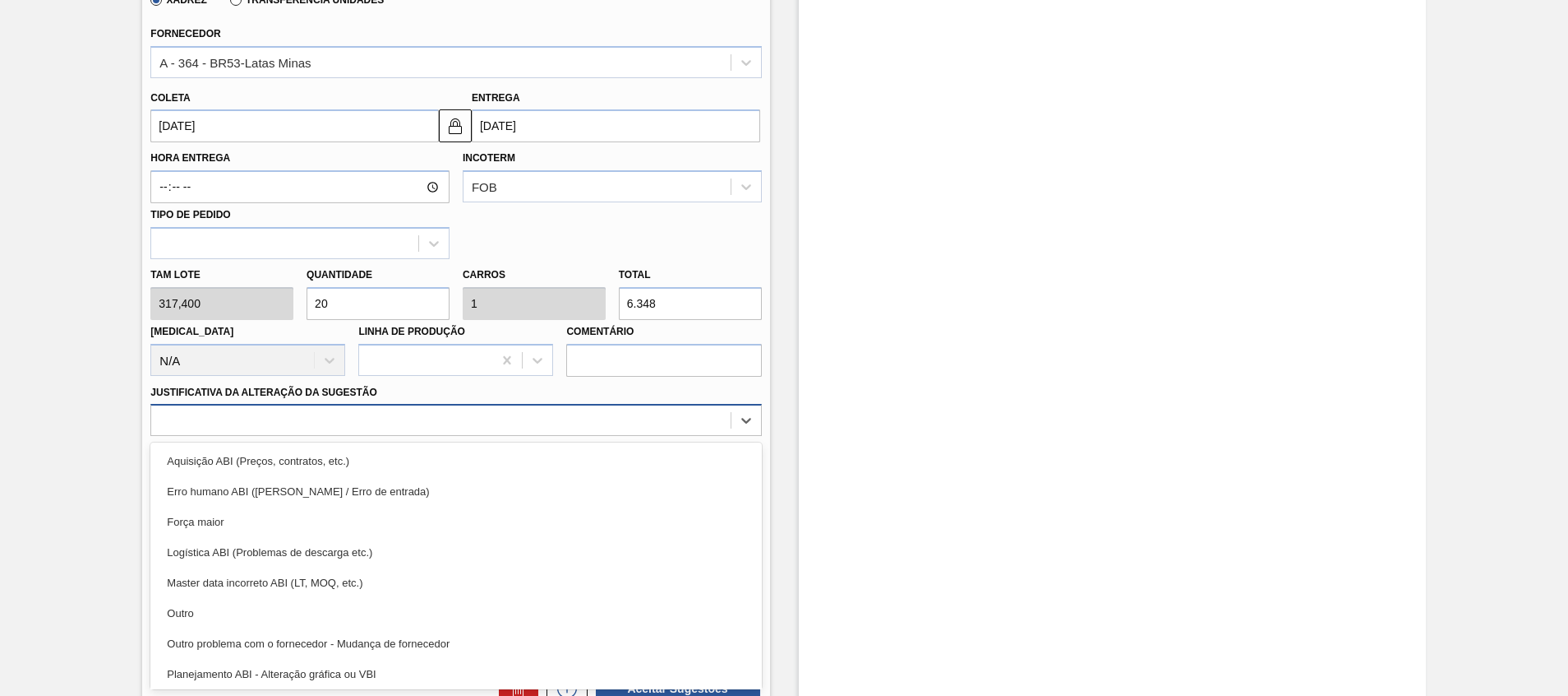
scroll to position [307, 0]
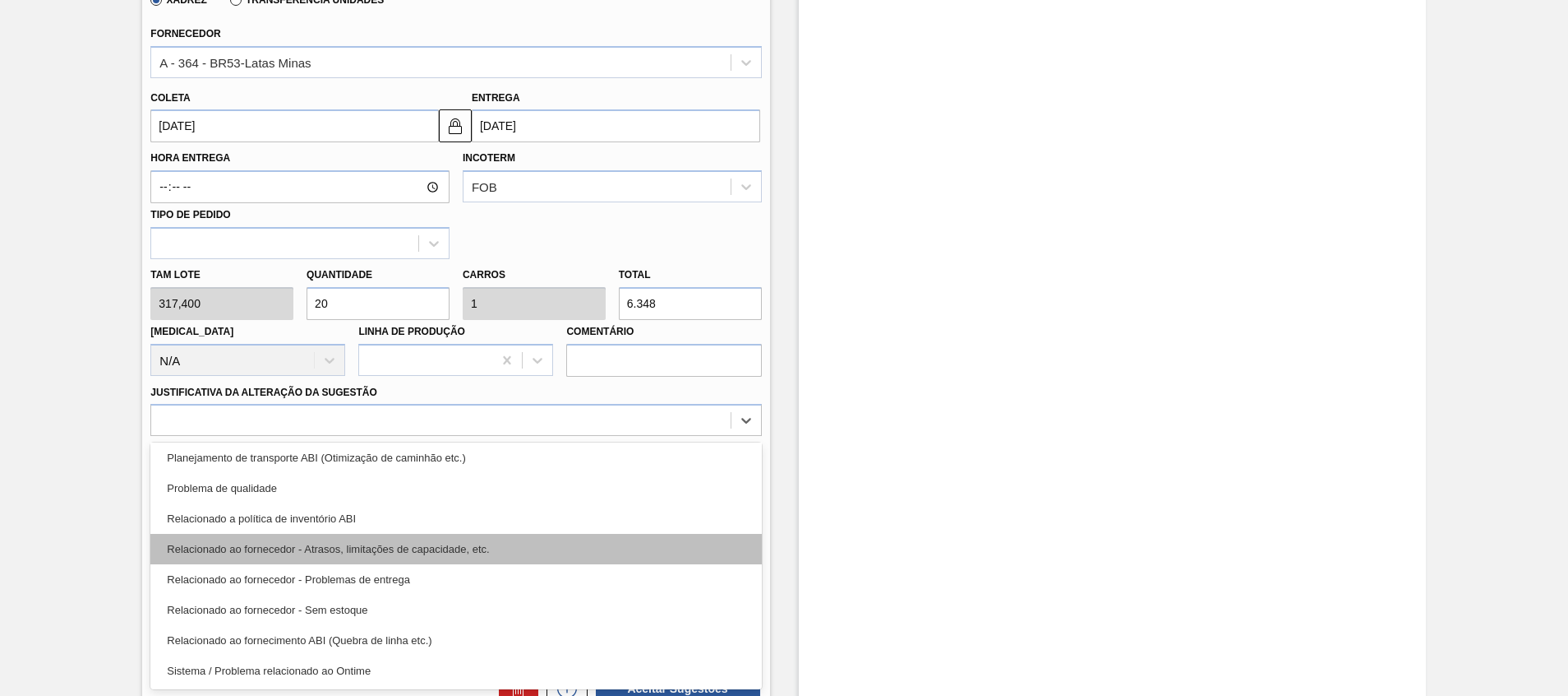
click at [434, 553] on div "Relacionado ao fornecedor - Atrasos, limitações de capacidade, etc." at bounding box center [455, 548] width 611 height 30
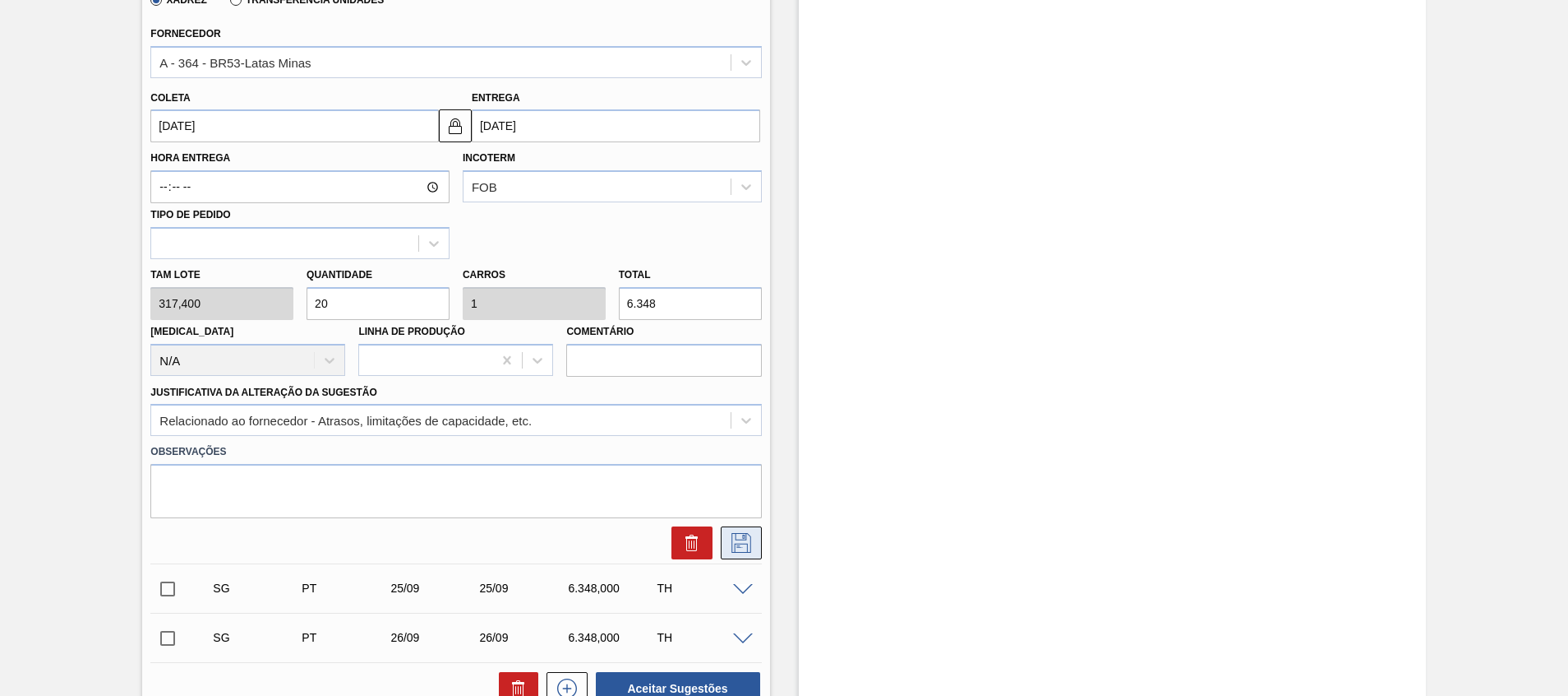
click at [734, 544] on icon at bounding box center [742, 542] width 26 height 20
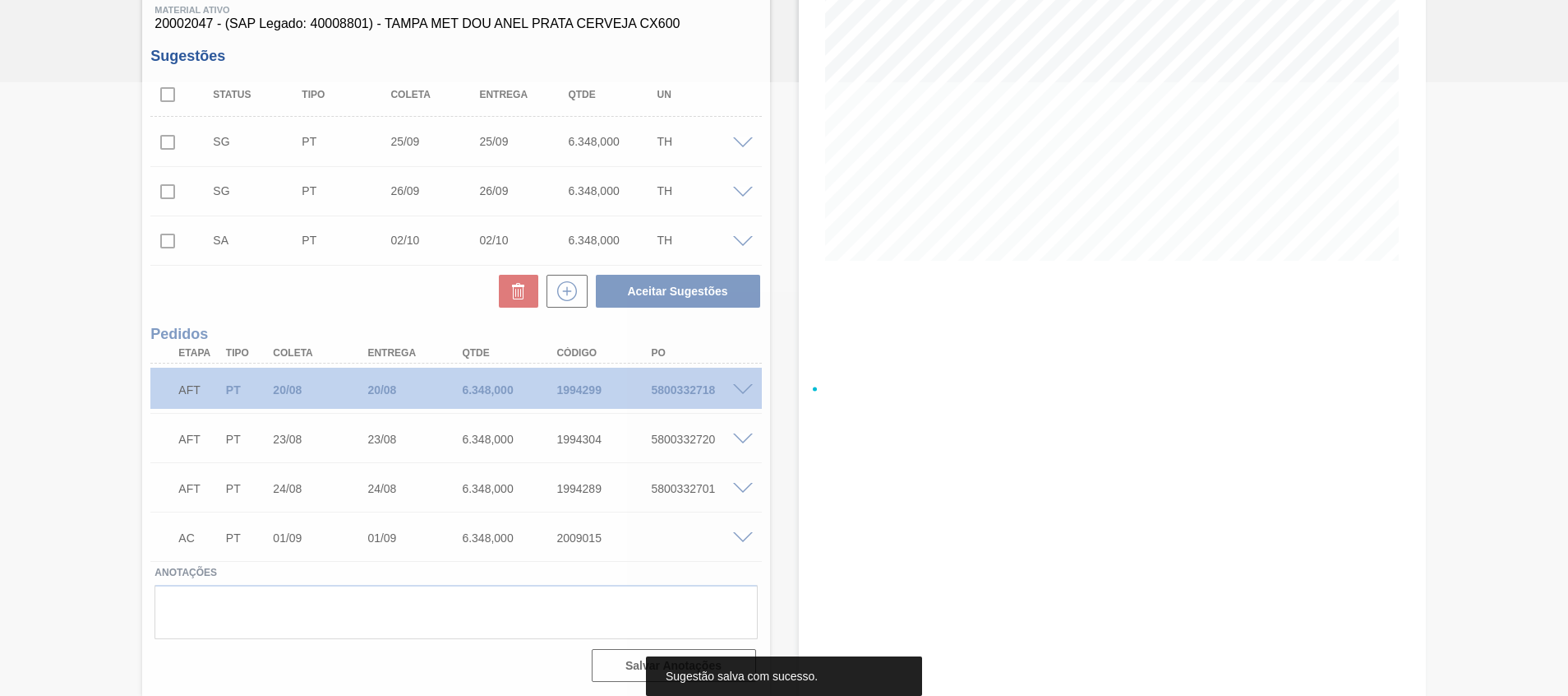
scroll to position [0, 0]
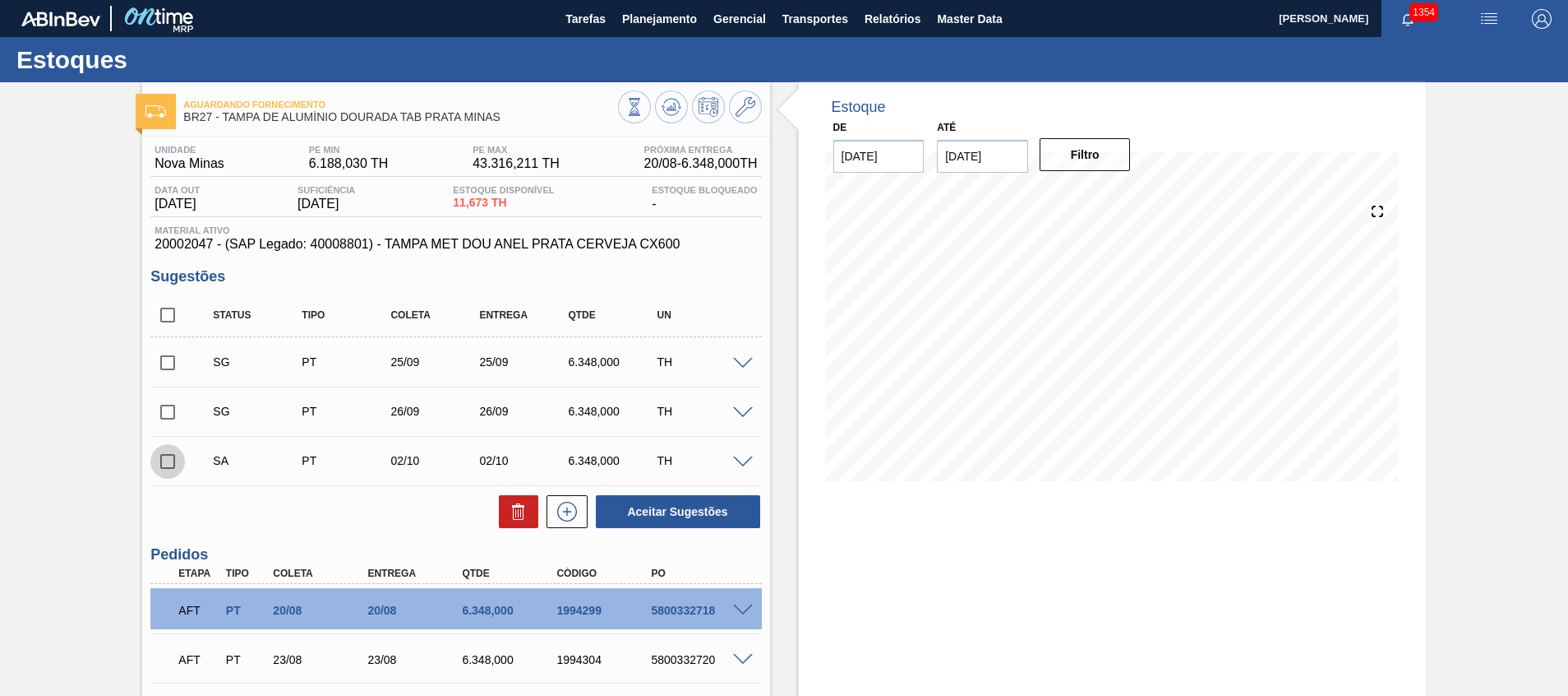
click at [180, 460] on input "checkbox" at bounding box center [167, 462] width 35 height 35
checkbox input "false"
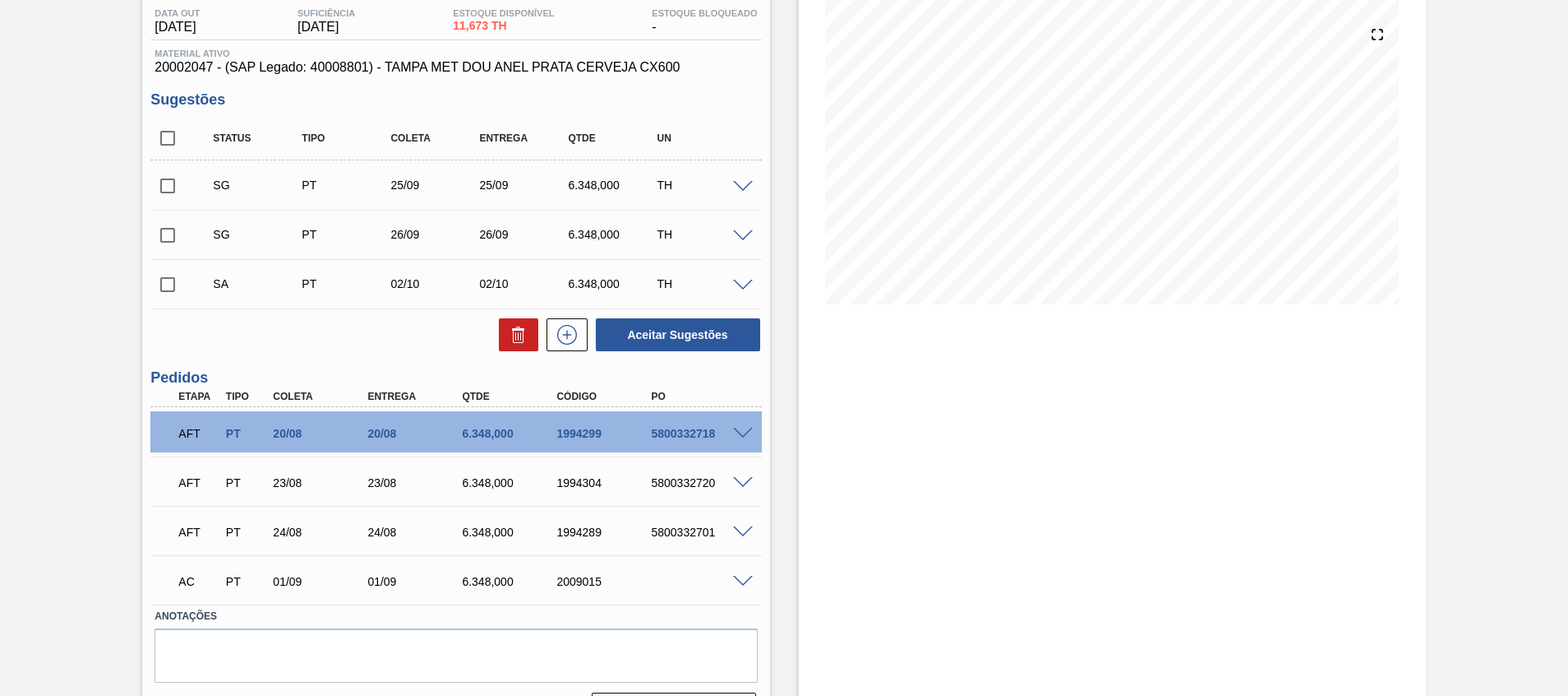
scroll to position [220, 0]
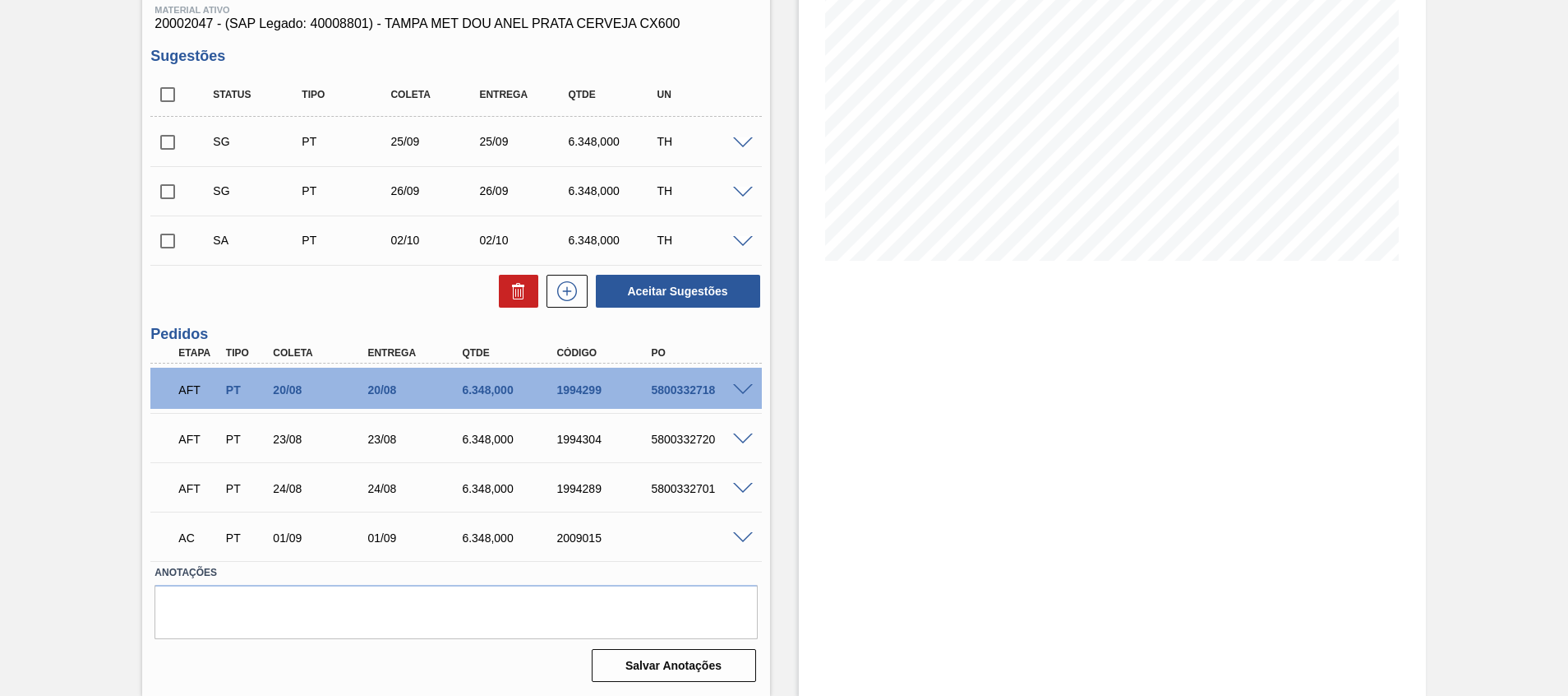
click at [740, 234] on div at bounding box center [745, 240] width 33 height 12
click at [742, 239] on span at bounding box center [742, 242] width 20 height 12
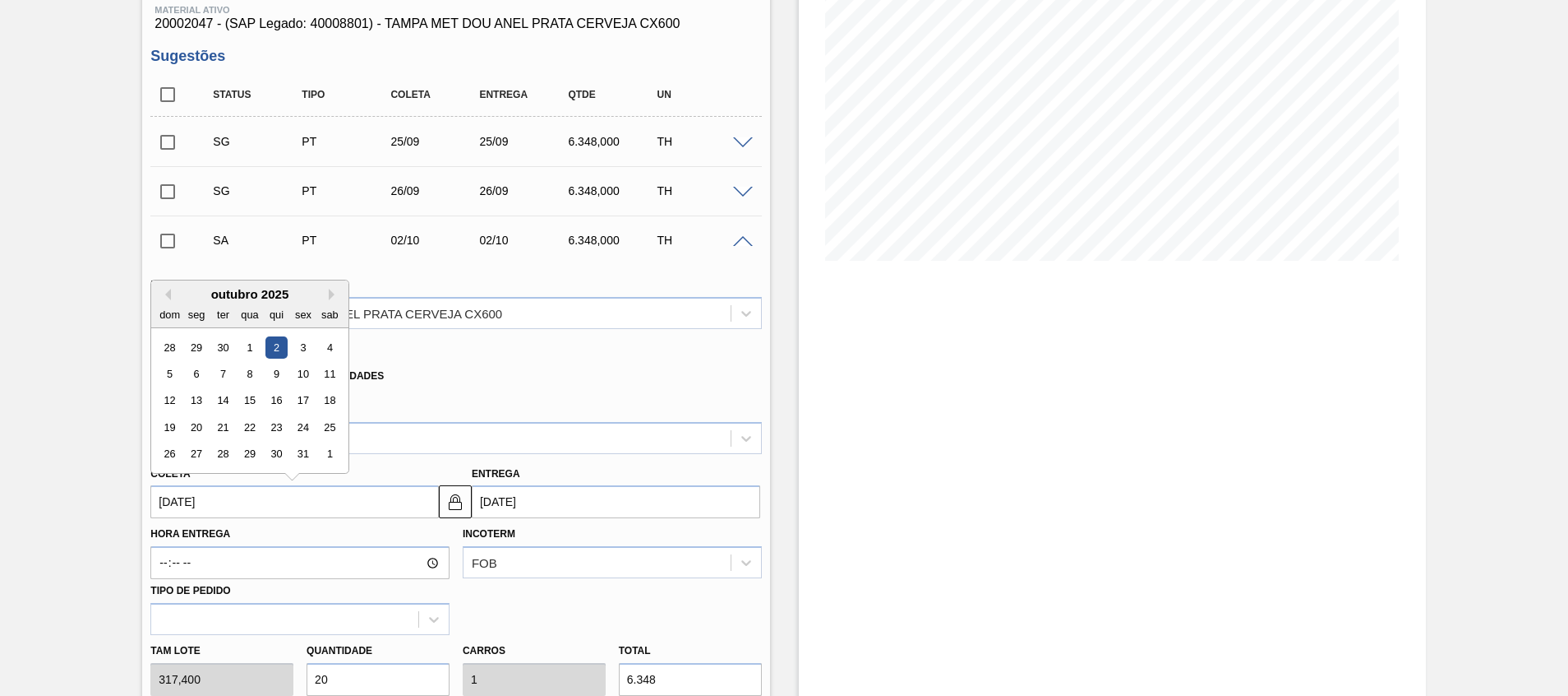
click at [369, 492] on input "02/10/2025" at bounding box center [294, 502] width 289 height 33
click at [167, 299] on button "Previous Month" at bounding box center [165, 294] width 11 height 11
click at [223, 338] on div "2" at bounding box center [223, 348] width 23 height 23
type input "[DATE]"
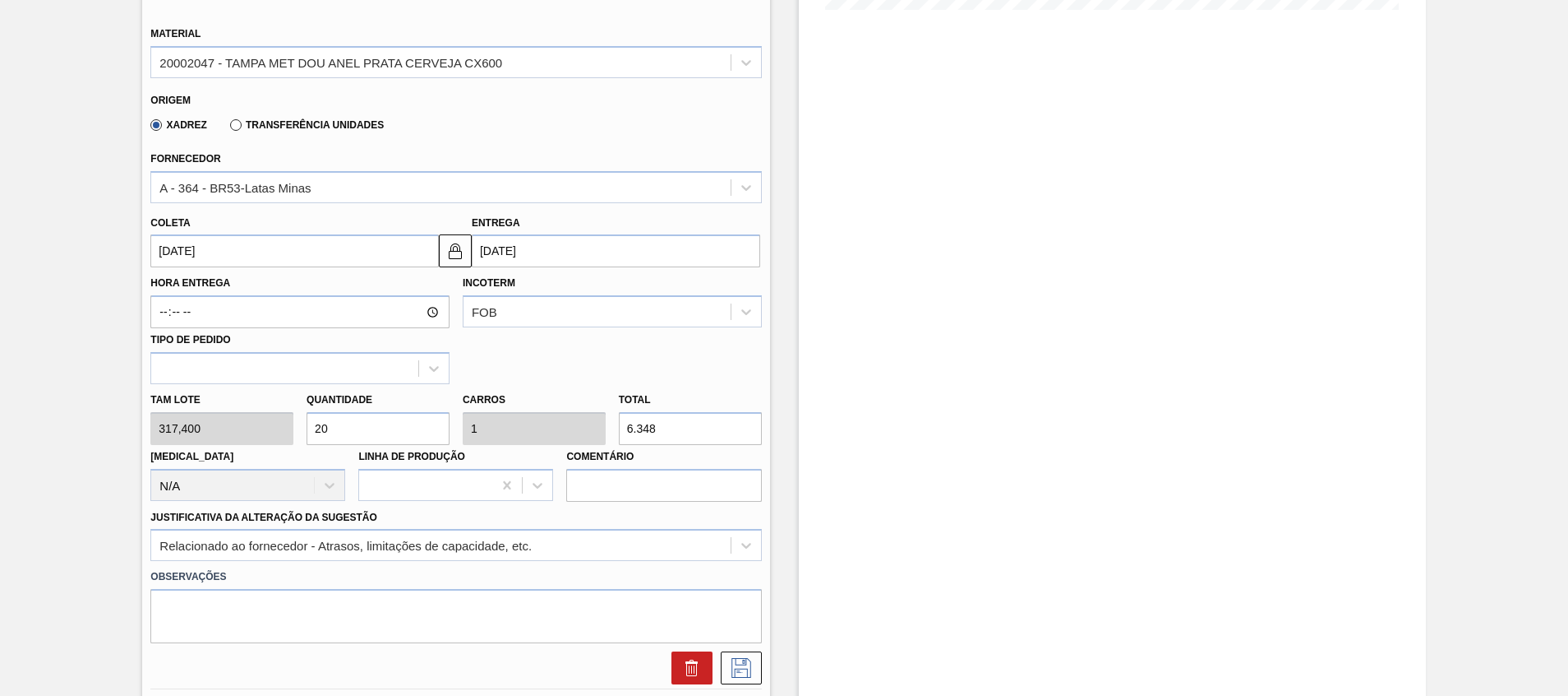
scroll to position [476, 0]
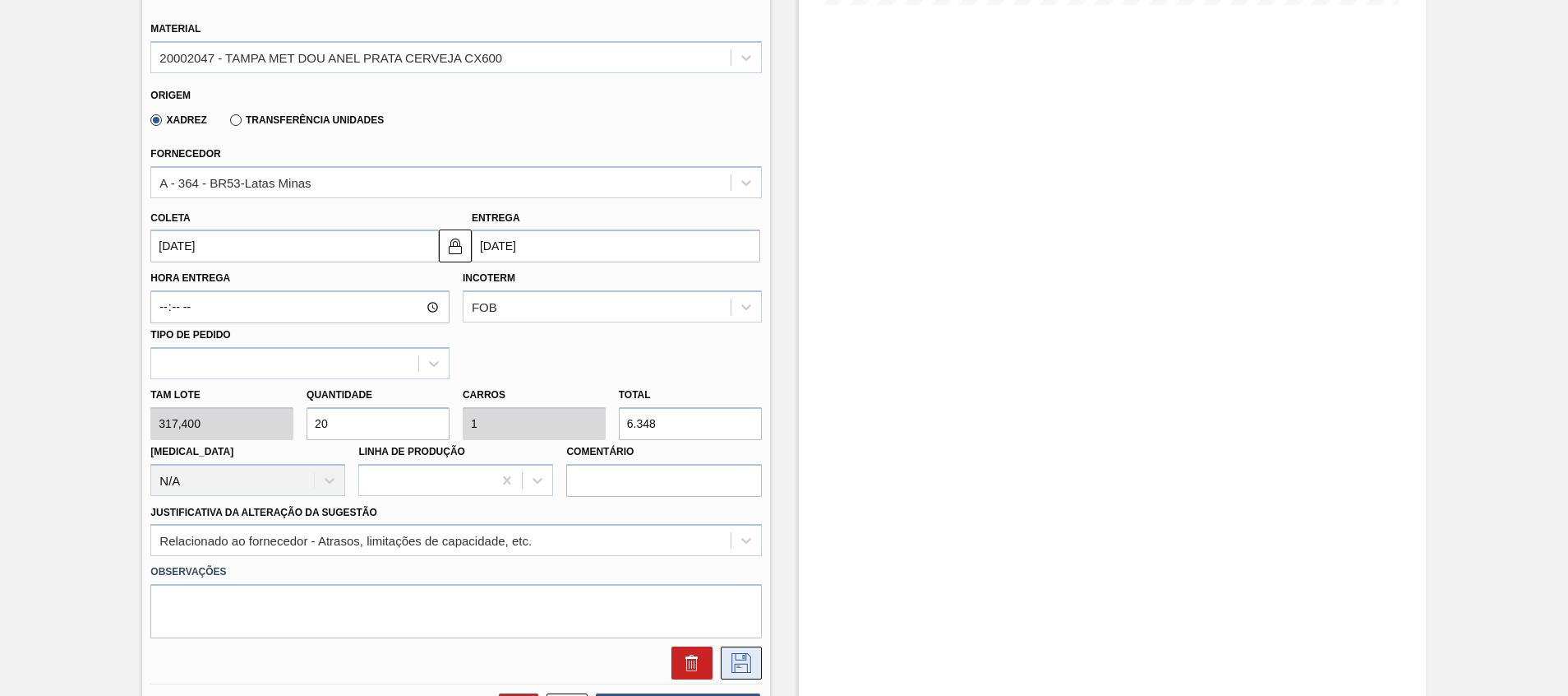
click at [732, 676] on button at bounding box center [741, 663] width 41 height 33
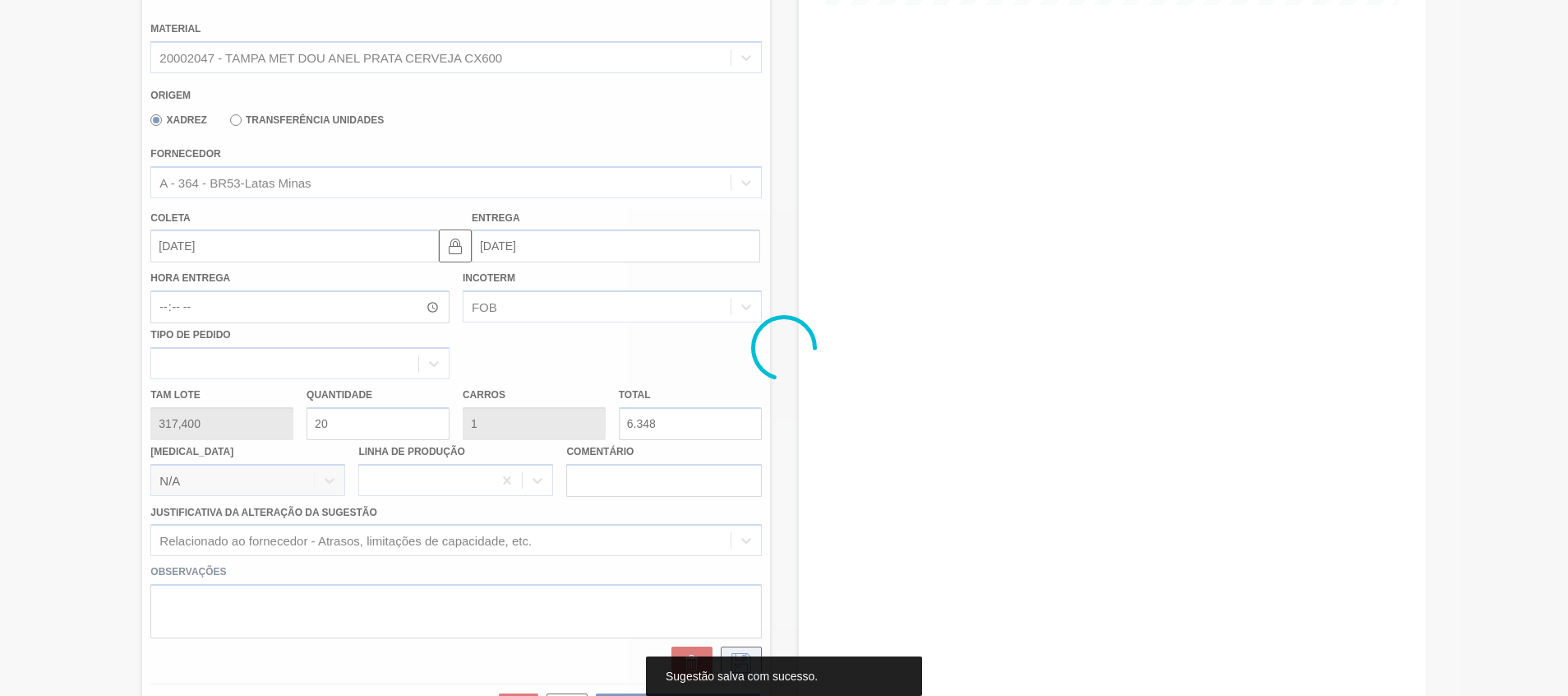
scroll to position [220, 0]
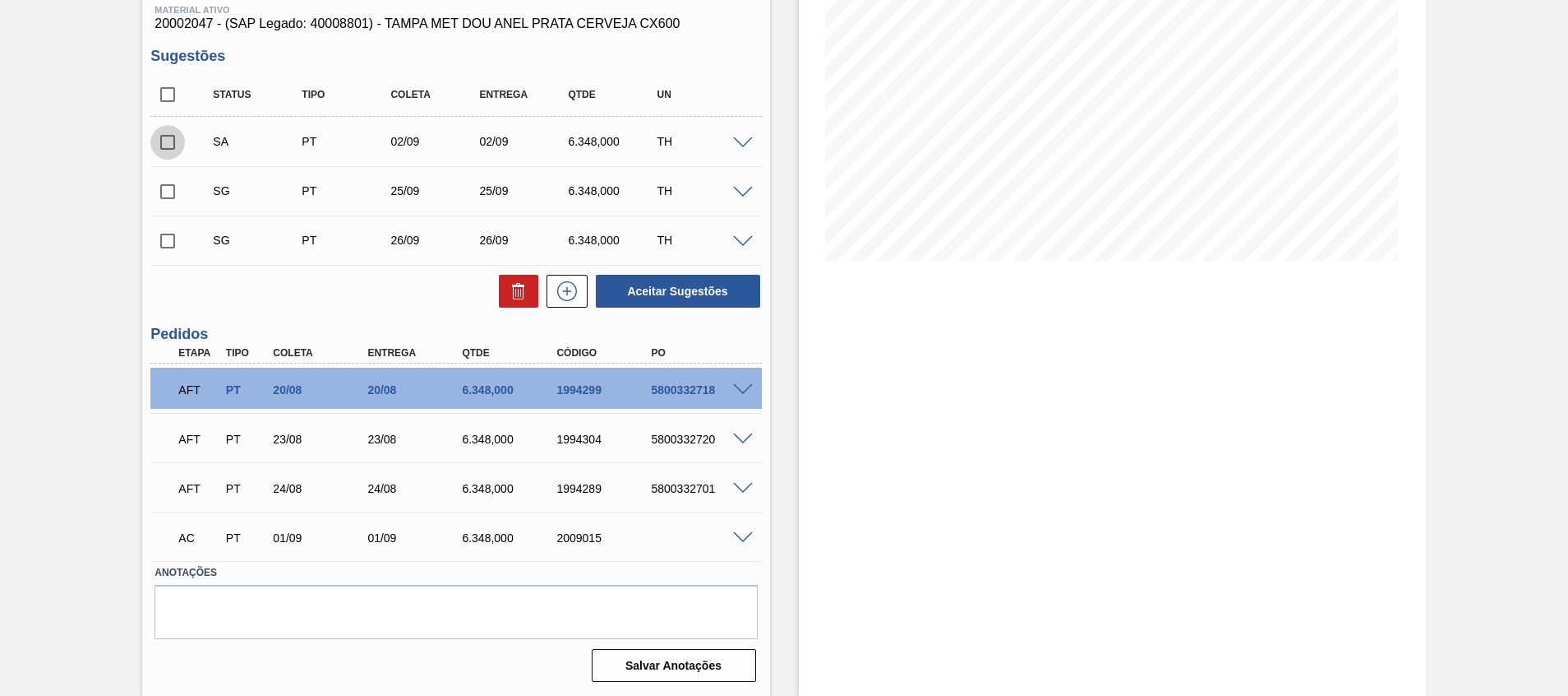
click at [159, 143] on input "checkbox" at bounding box center [167, 142] width 35 height 35
click at [661, 286] on button "Aceitar Sugestões" at bounding box center [678, 291] width 165 height 33
checkbox input "false"
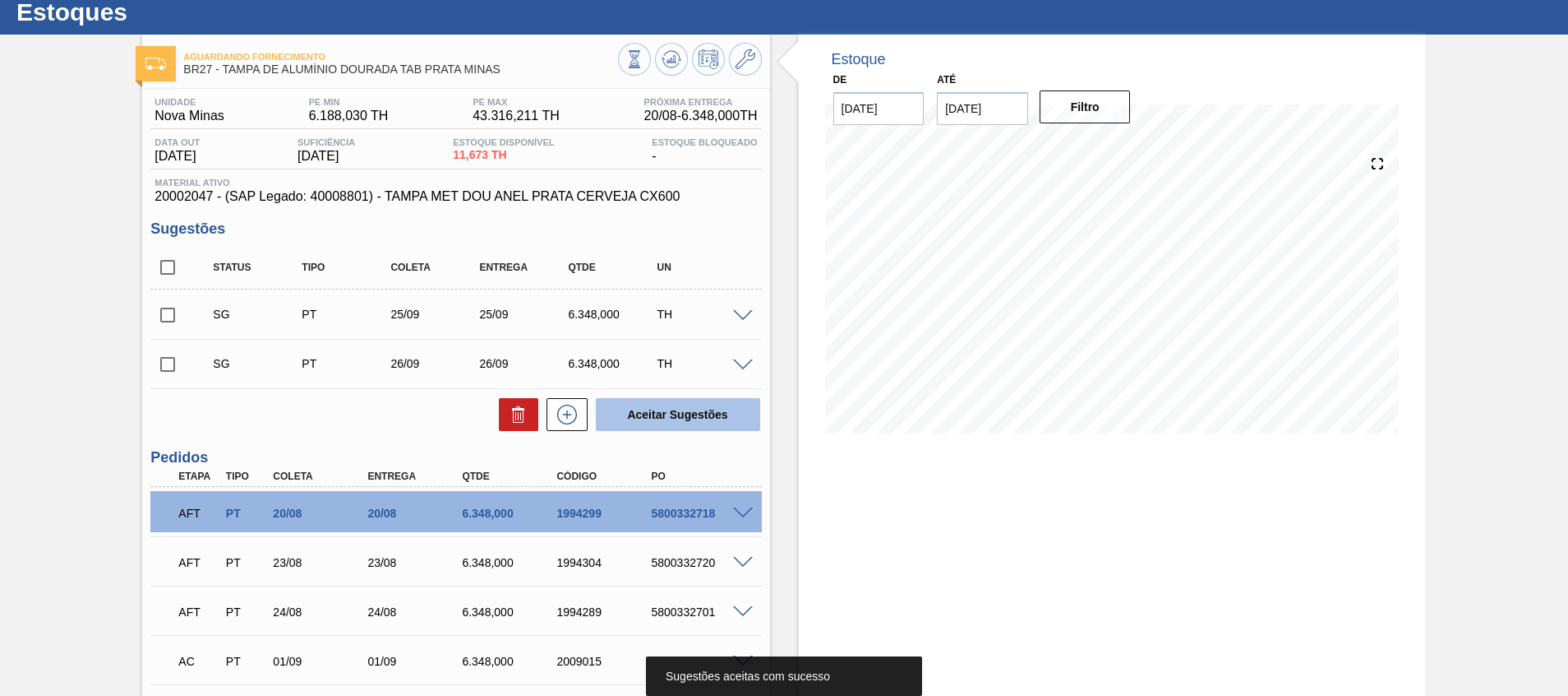
scroll to position [46, 0]
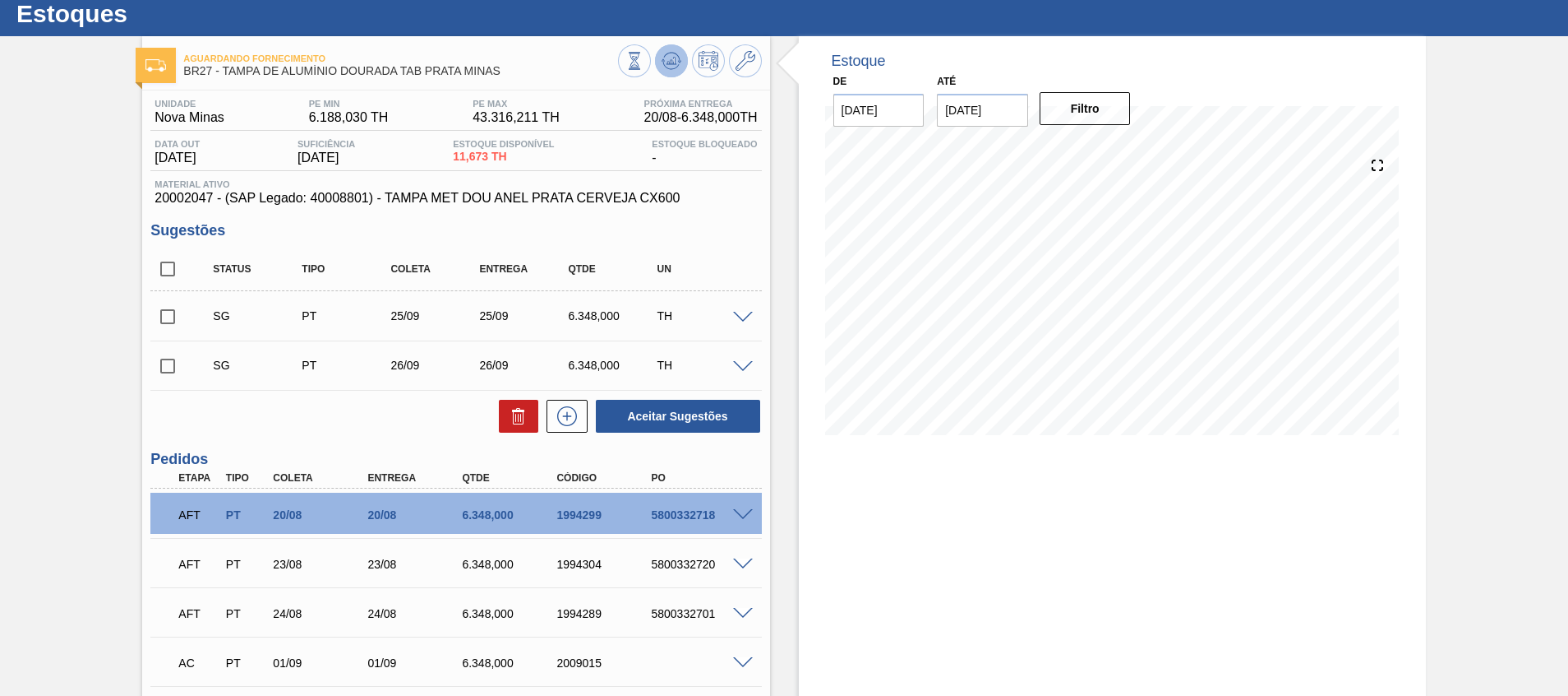
click at [668, 50] on button at bounding box center [671, 61] width 33 height 33
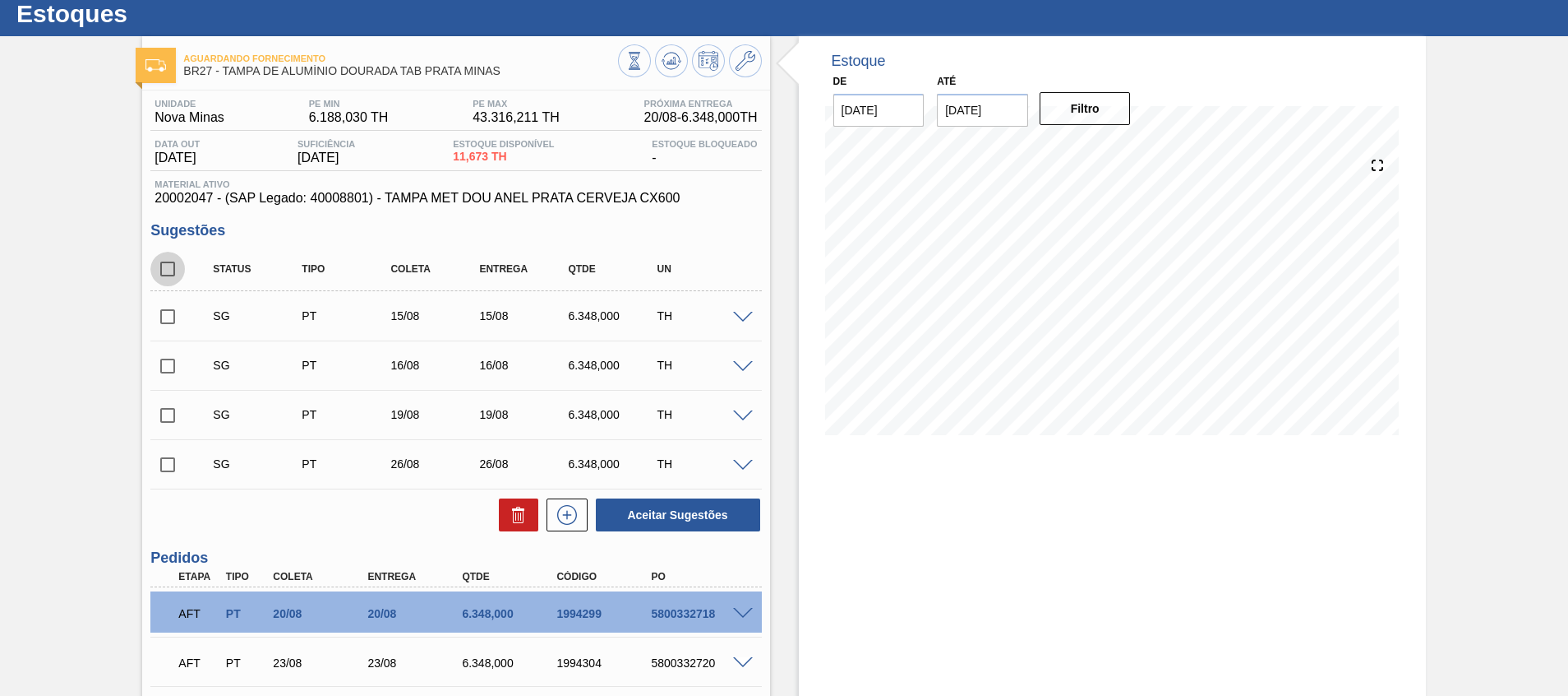
click at [165, 278] on input "checkbox" at bounding box center [167, 269] width 35 height 35
checkbox input "true"
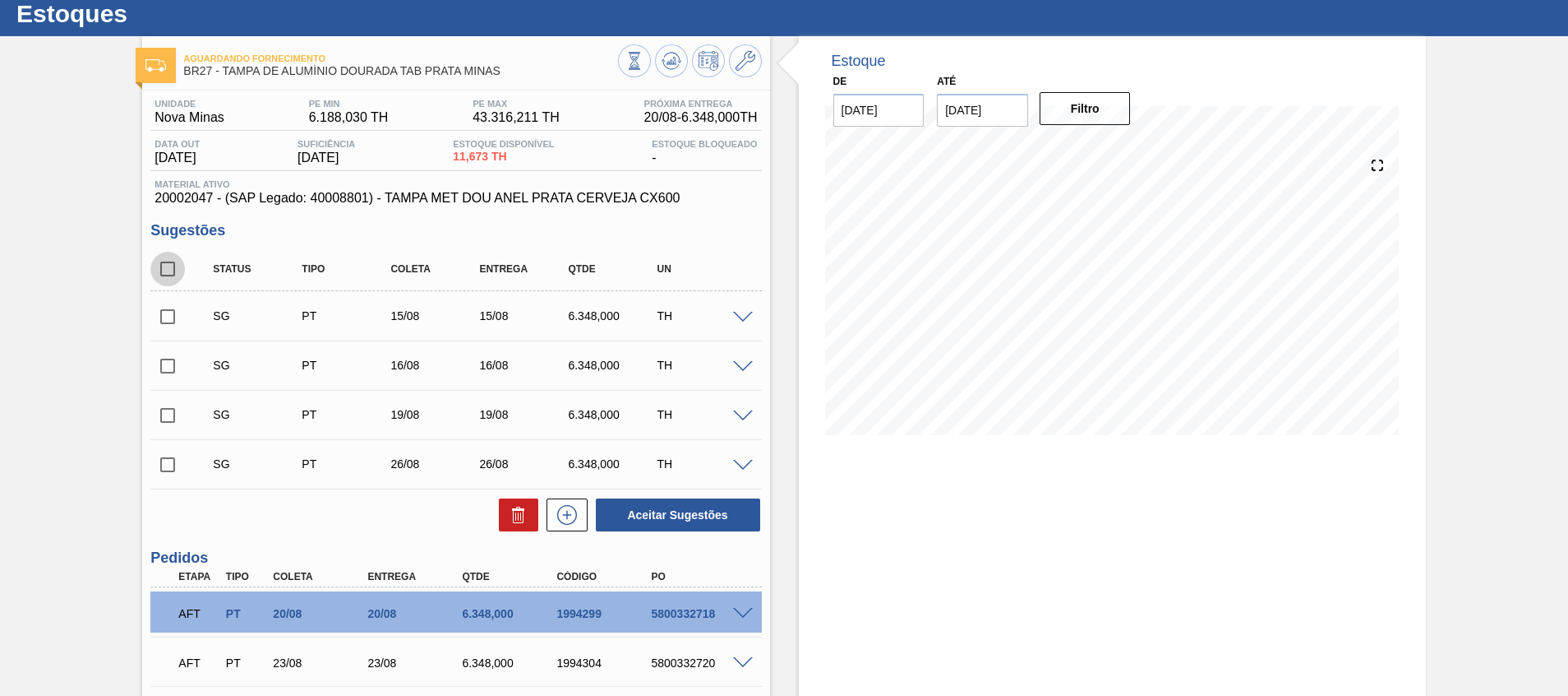
checkbox input "true"
click at [506, 506] on button at bounding box center [518, 515] width 39 height 33
checkbox input "false"
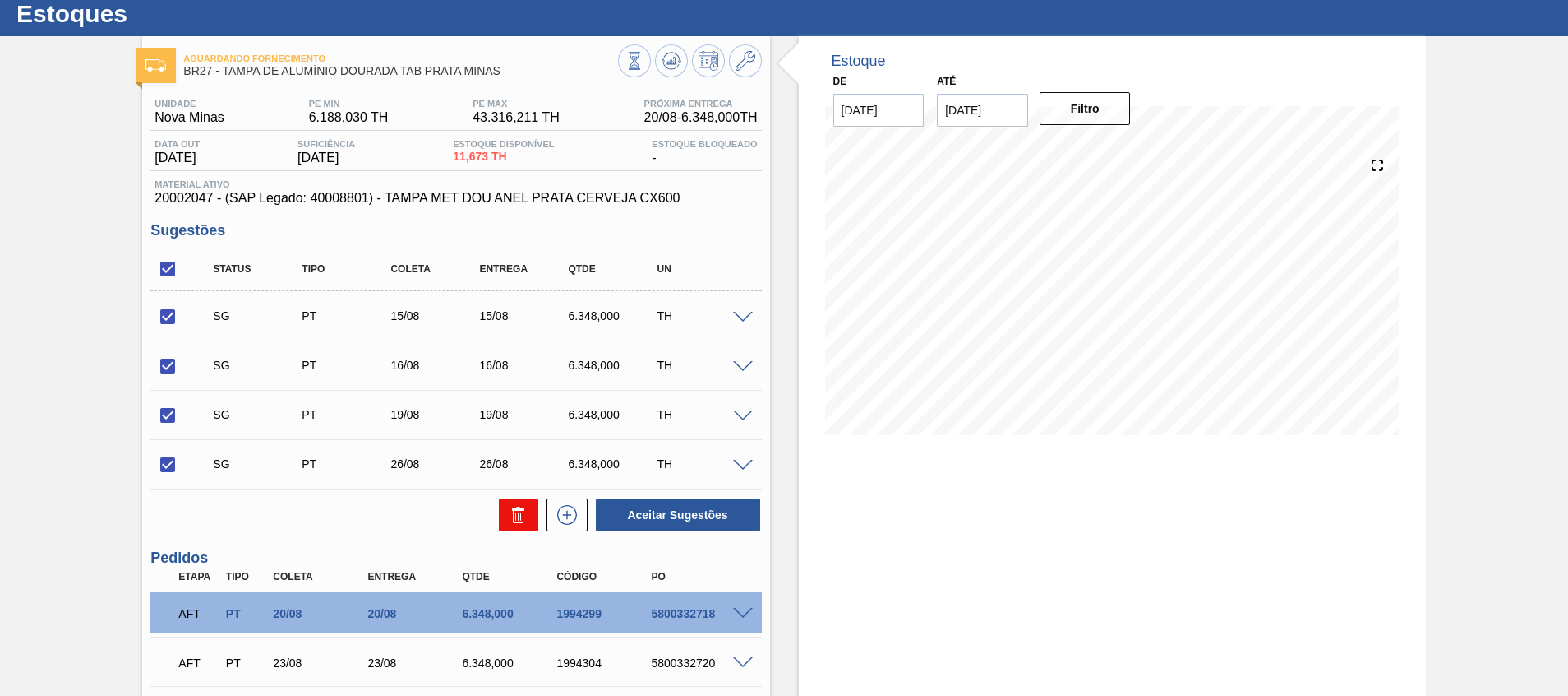
checkbox input "false"
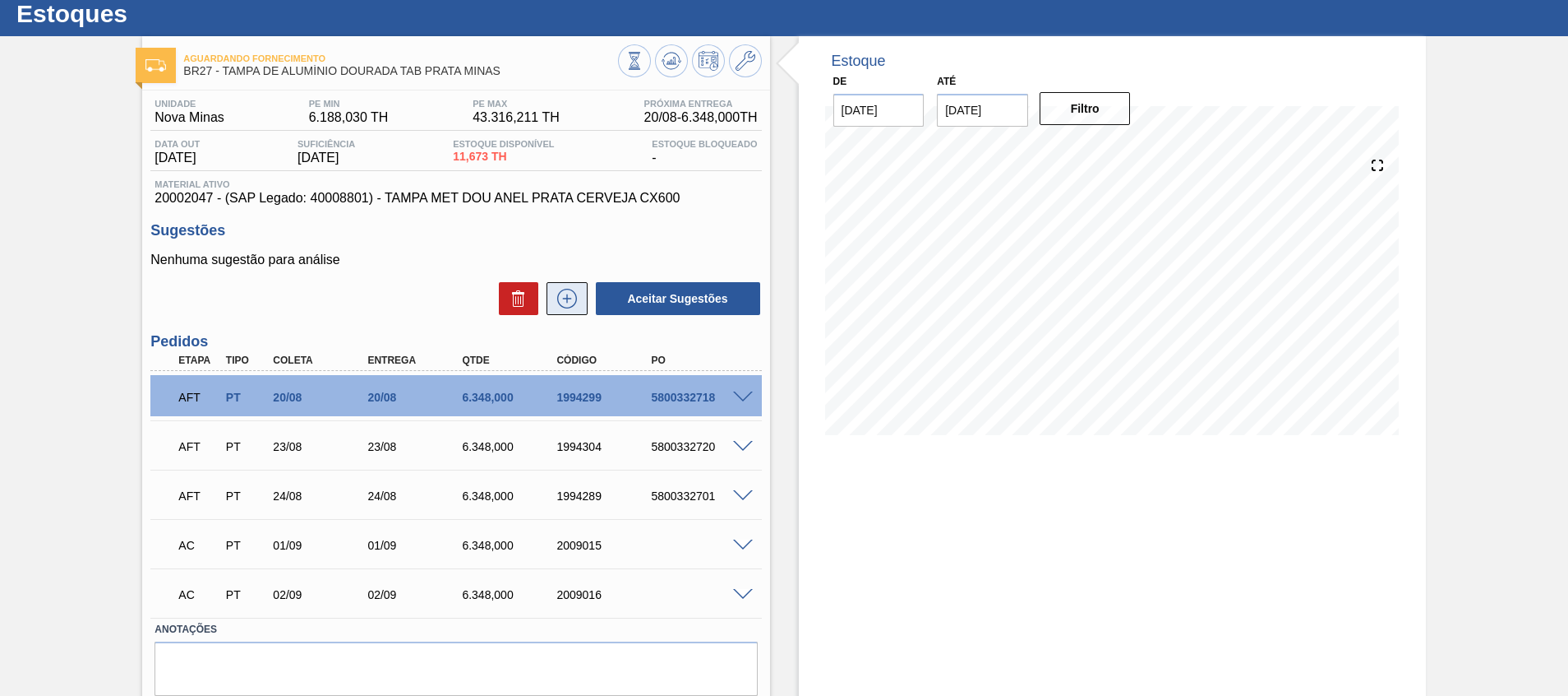
click at [558, 293] on icon at bounding box center [566, 299] width 20 height 20
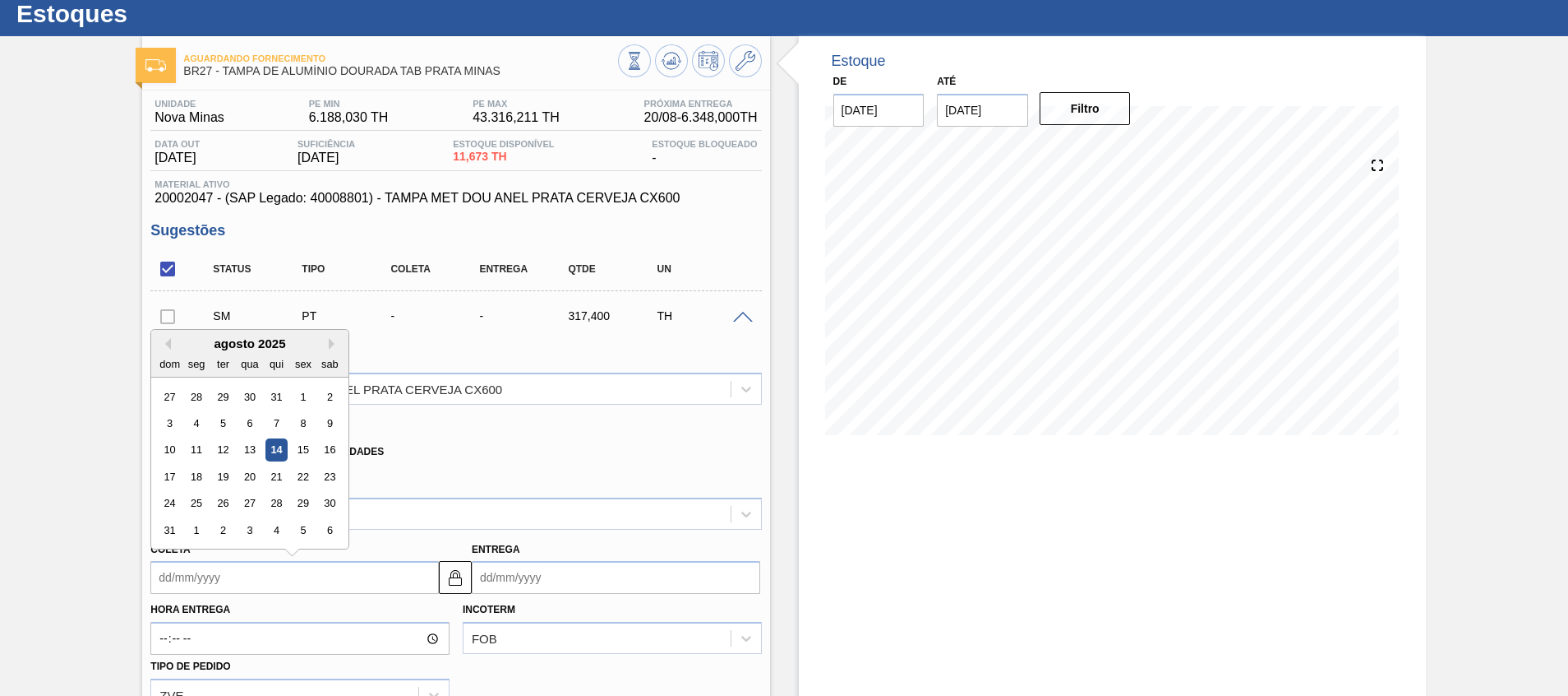
click at [356, 578] on input "Coleta" at bounding box center [294, 577] width 289 height 33
type input "0"
type input "01/01/2000"
type input "09"
type input "09/08/2025"
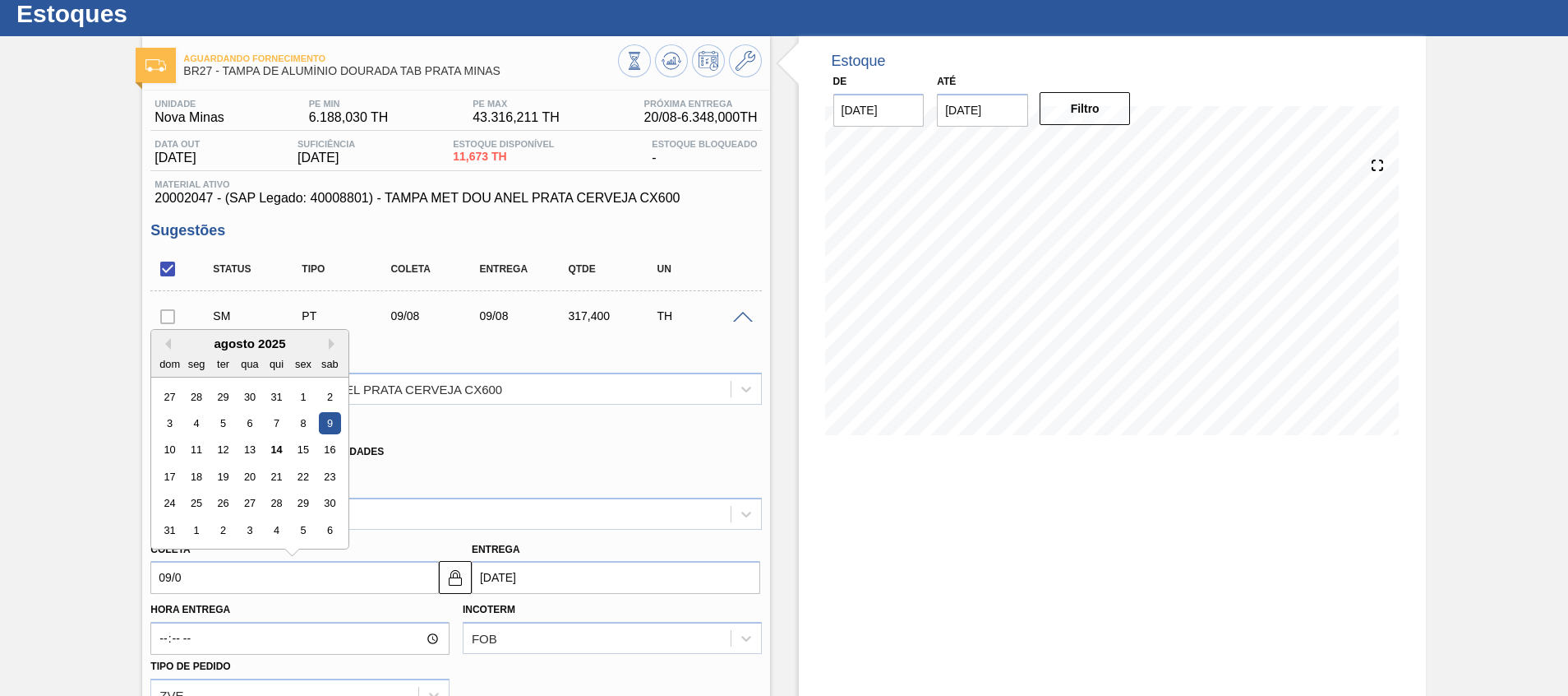
type input "09/09"
type input "[DATE]"
click at [229, 415] on div "9" at bounding box center [223, 424] width 23 height 23
type input "[DATE]"
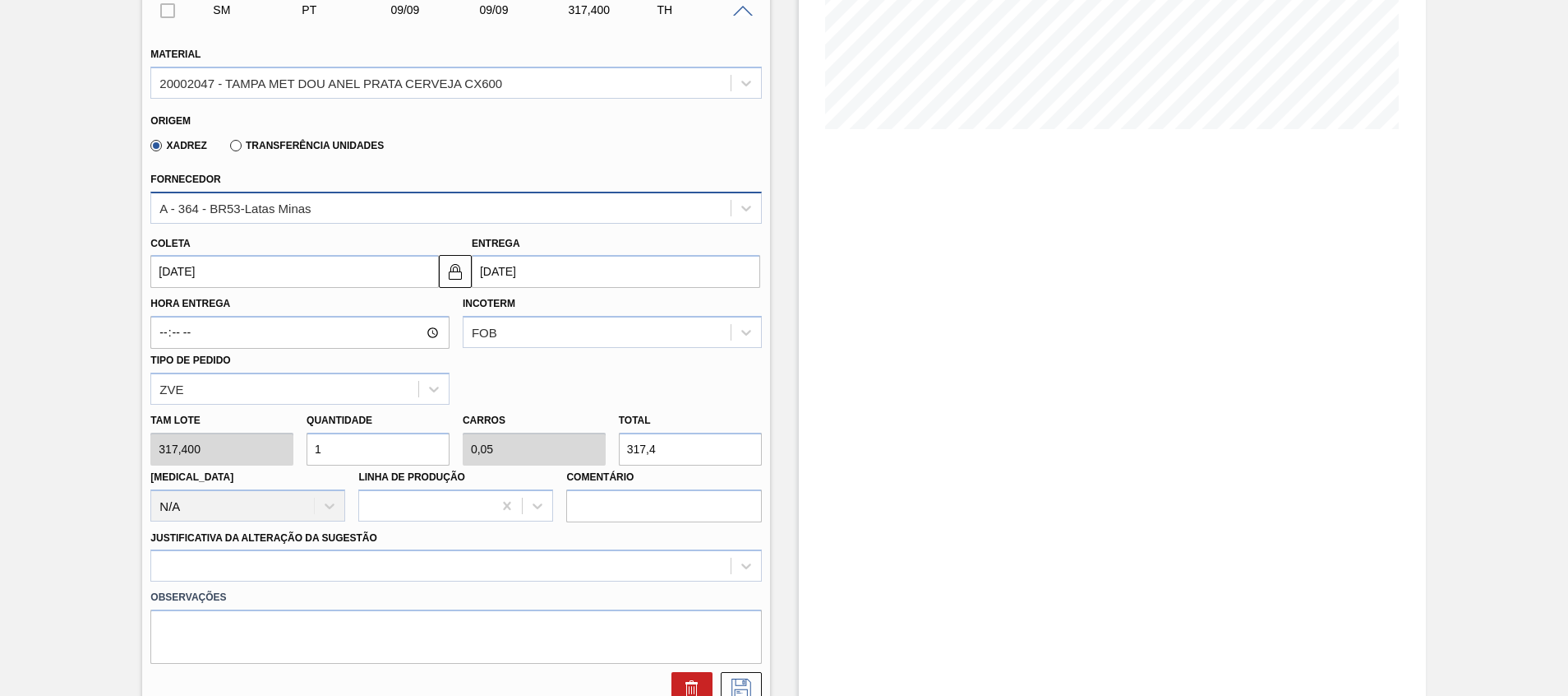
scroll to position [353, 0]
click at [359, 431] on input "1" at bounding box center [377, 448] width 143 height 33
type input "0"
type input "2"
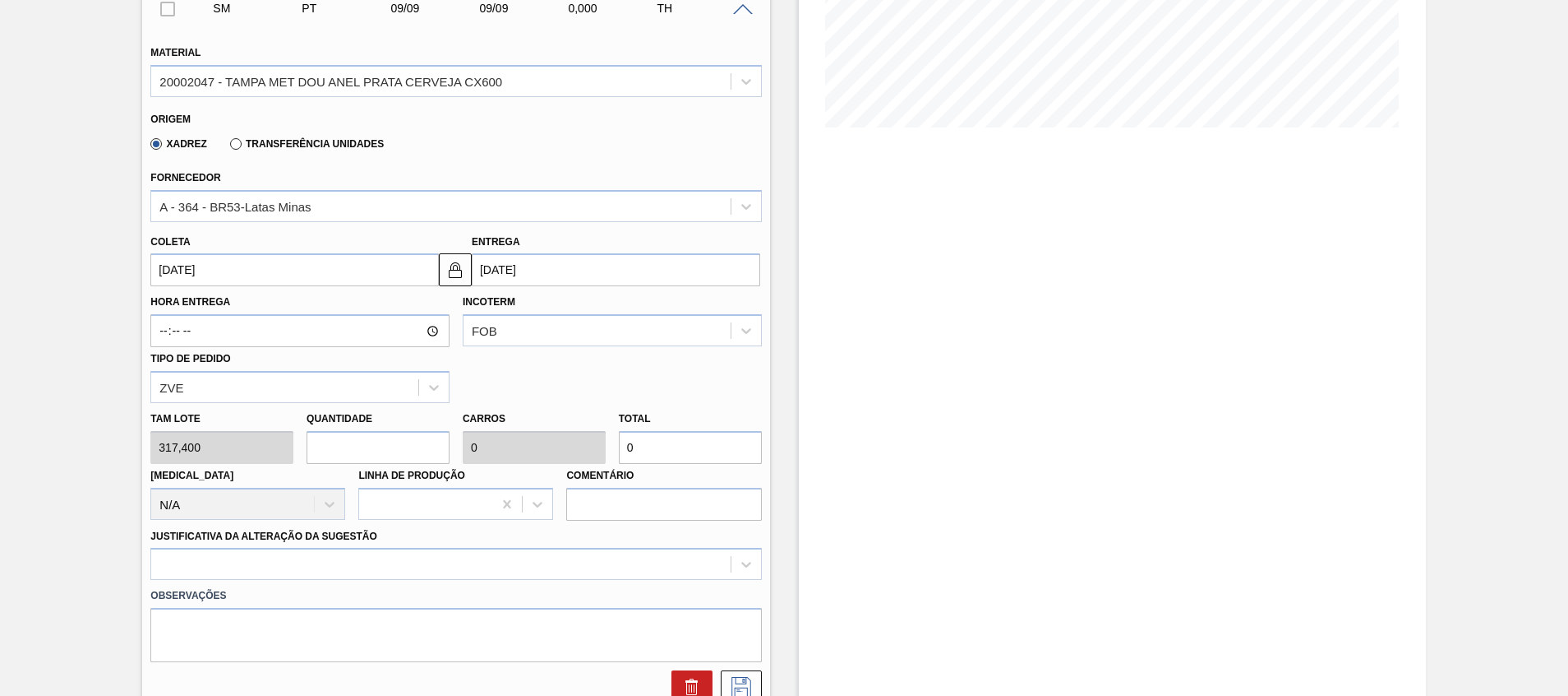
type input "0,1"
type input "634,8"
type input "20"
type input "1"
type input "6.348"
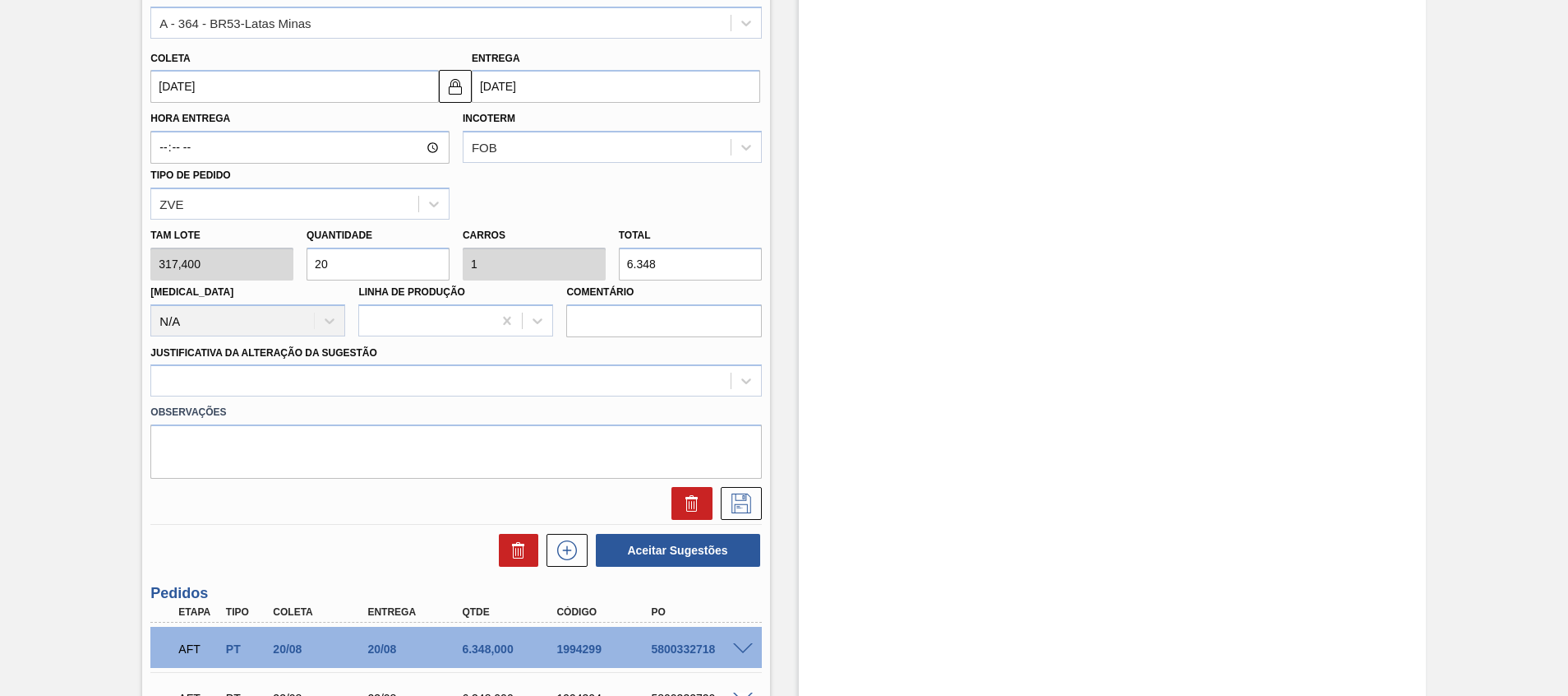
scroll to position [547, 0]
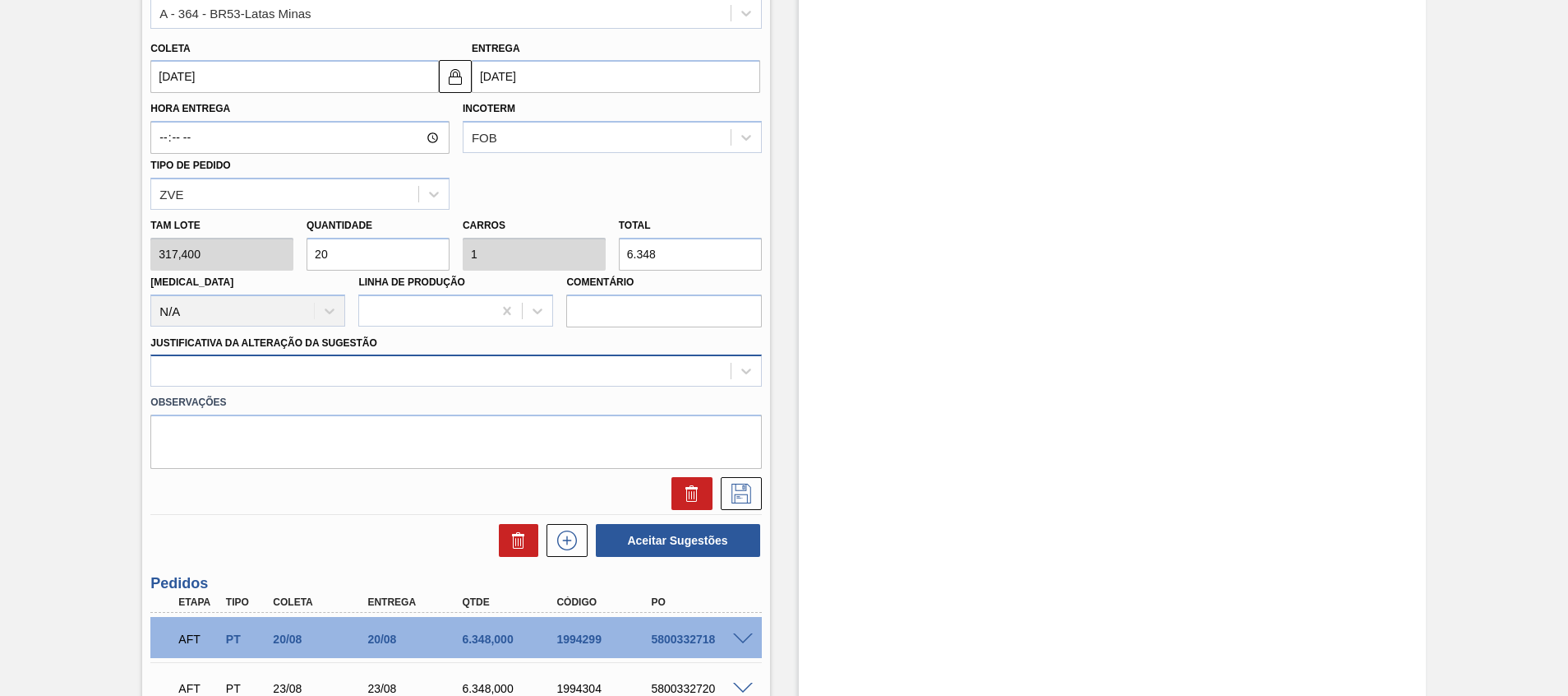
type input "20"
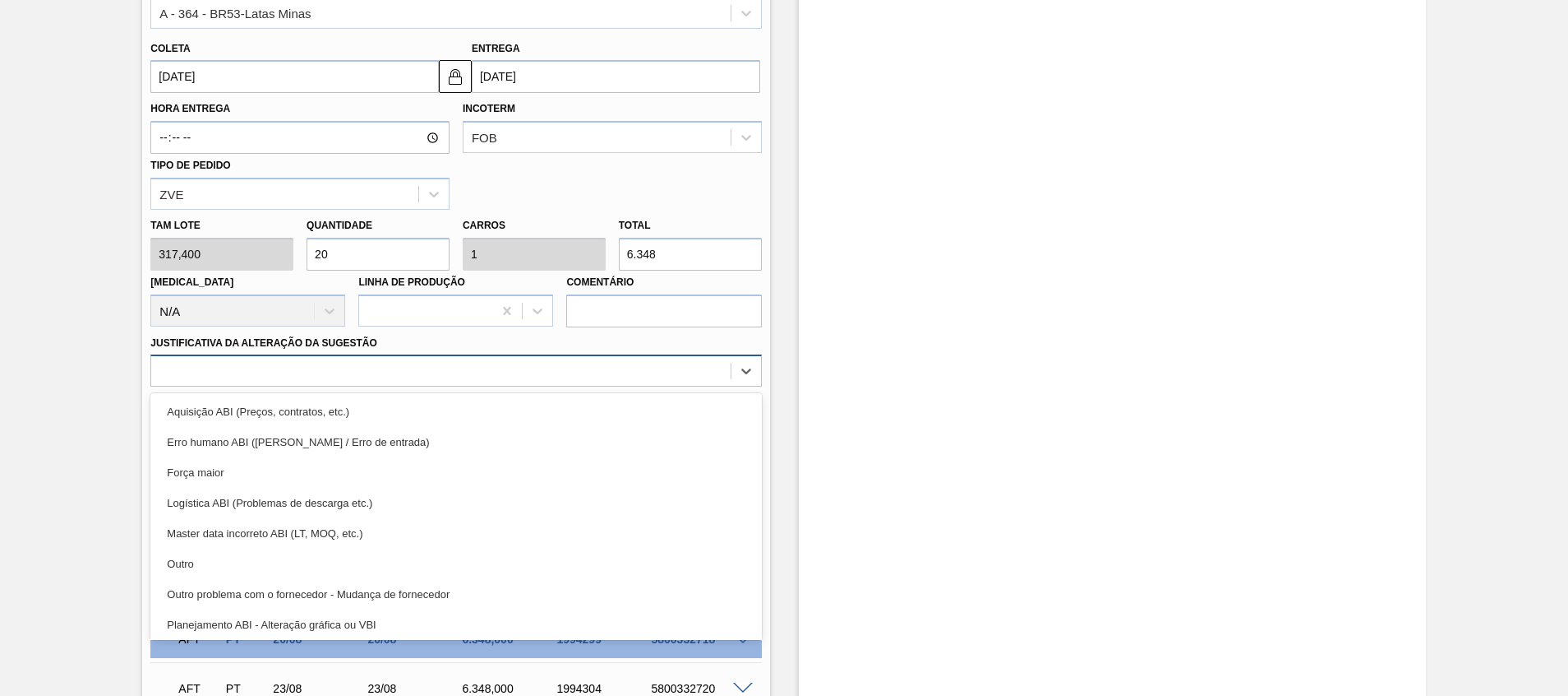
click at [305, 372] on div at bounding box center [440, 371] width 578 height 23
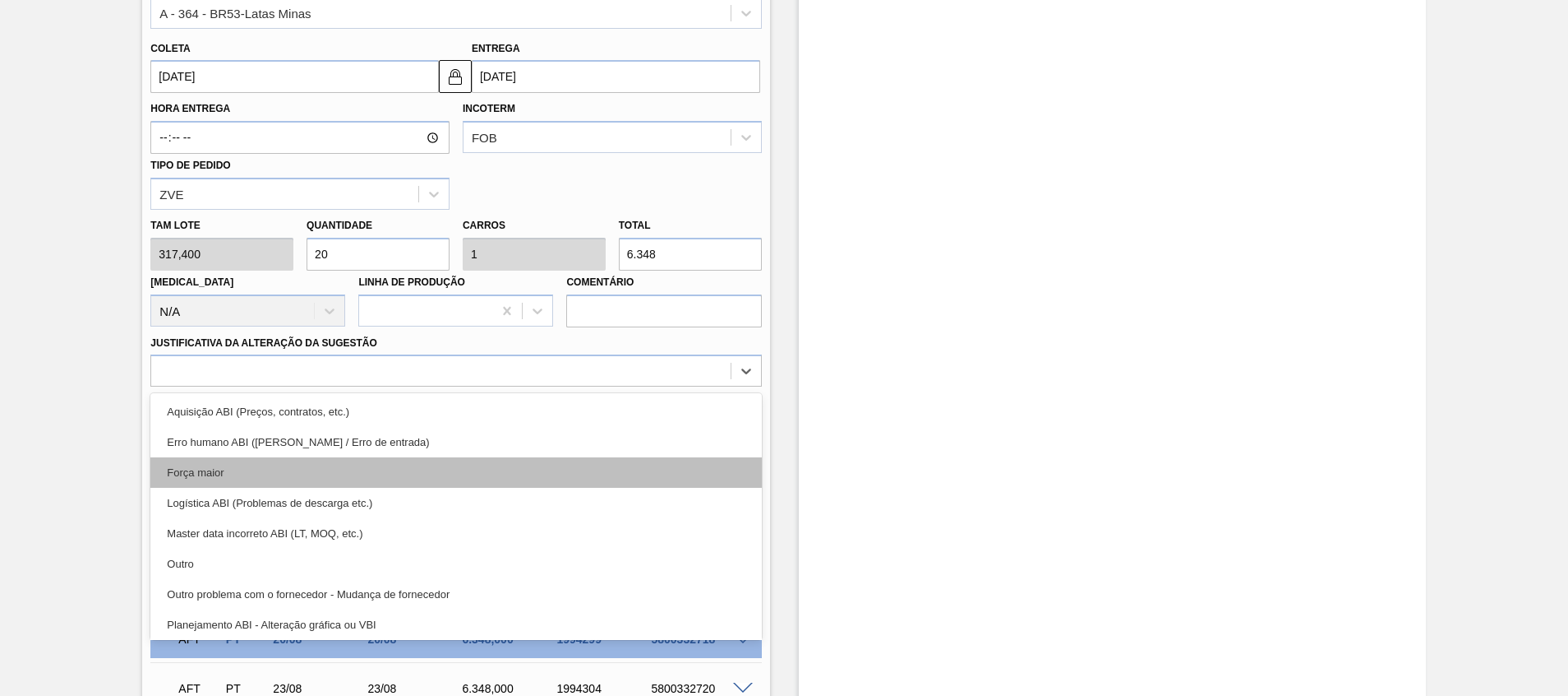
scroll to position [307, 0]
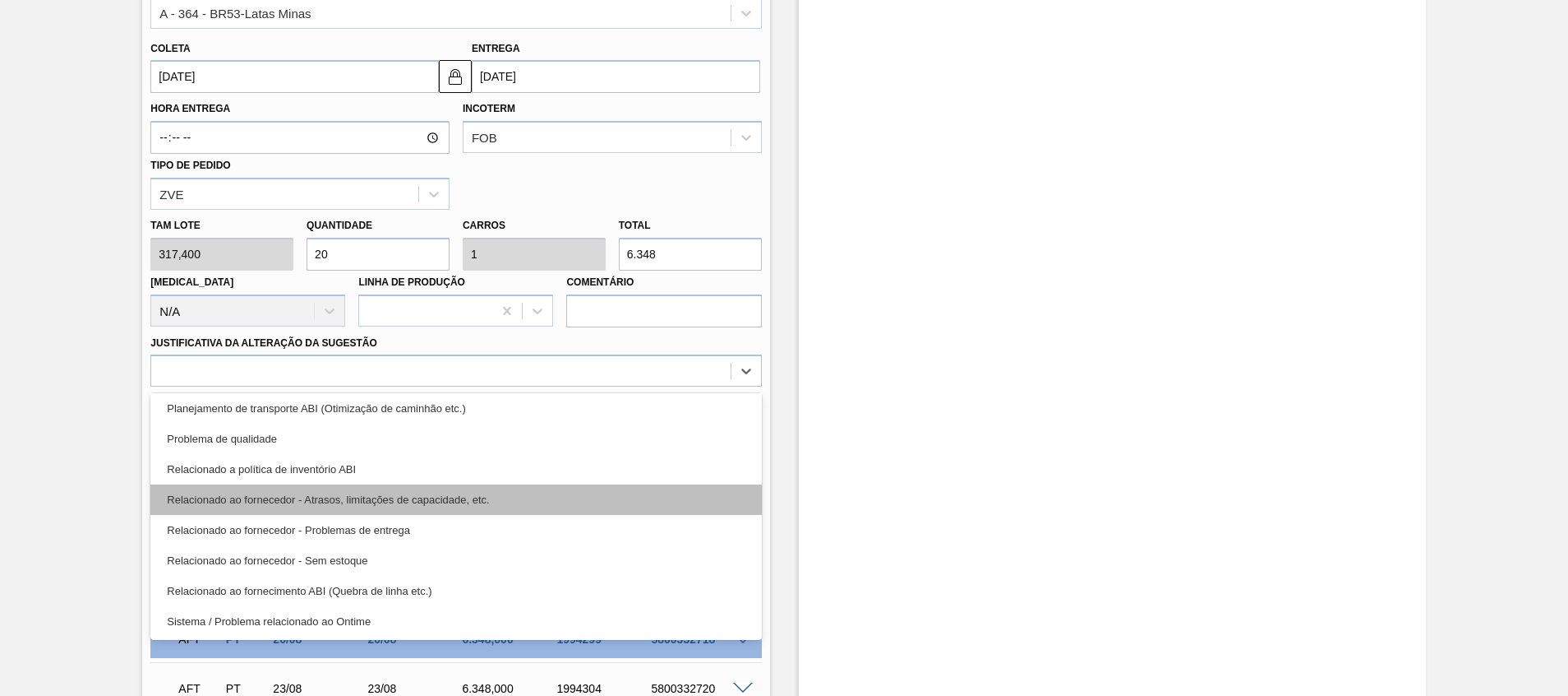
click at [426, 490] on div "Relacionado ao fornecedor - Atrasos, limitações de capacidade, etc." at bounding box center [455, 499] width 611 height 30
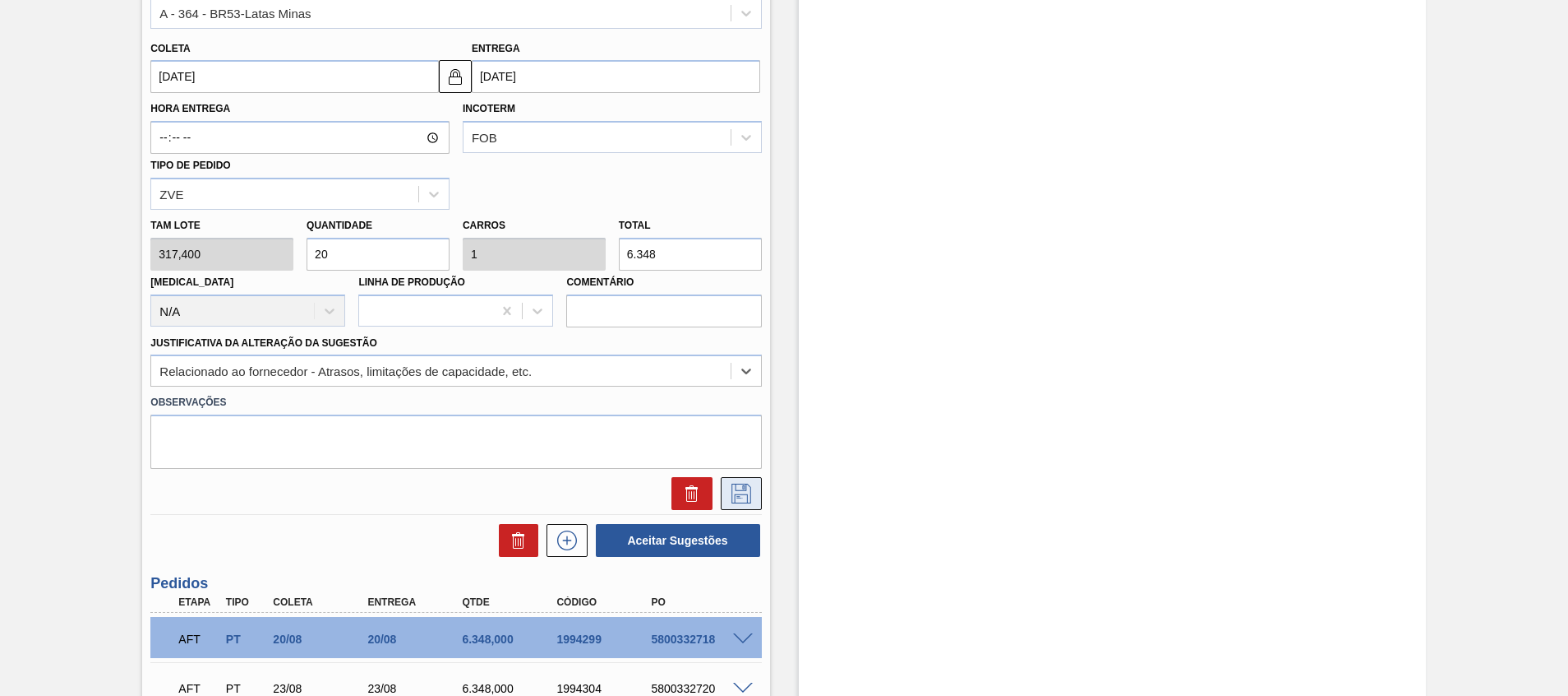
click at [741, 497] on icon at bounding box center [742, 493] width 26 height 20
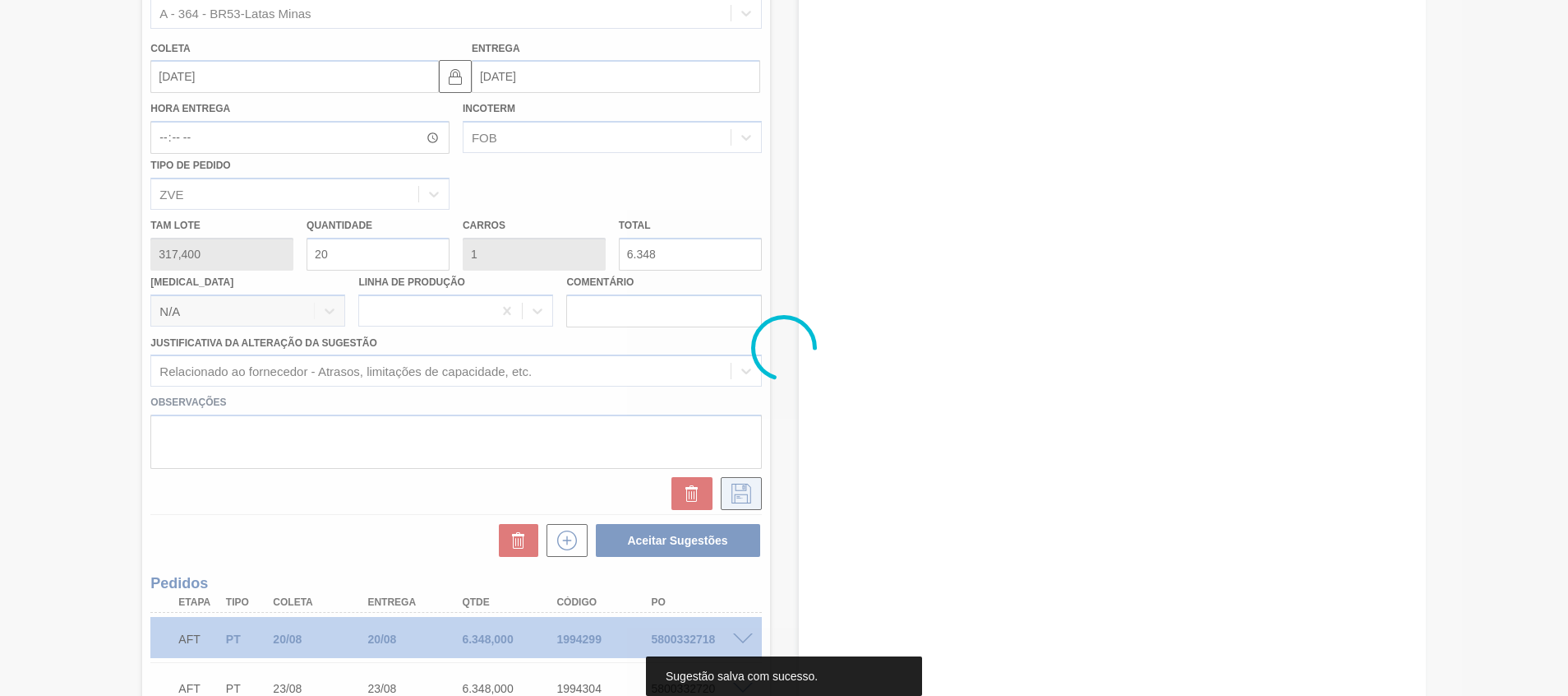
scroll to position [171, 0]
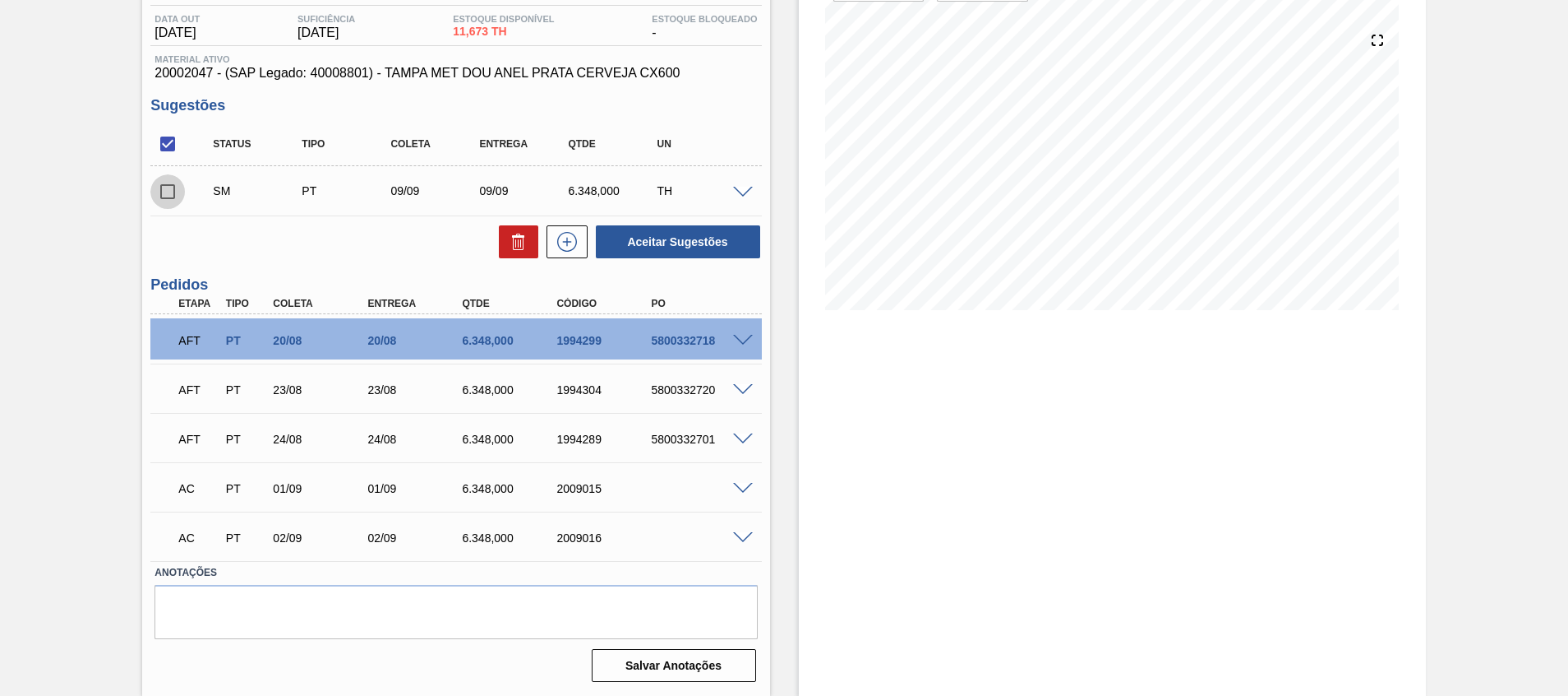
click at [157, 189] on input "checkbox" at bounding box center [167, 192] width 35 height 35
checkbox input "true"
click at [651, 241] on button "Aceitar Sugestões" at bounding box center [678, 242] width 165 height 33
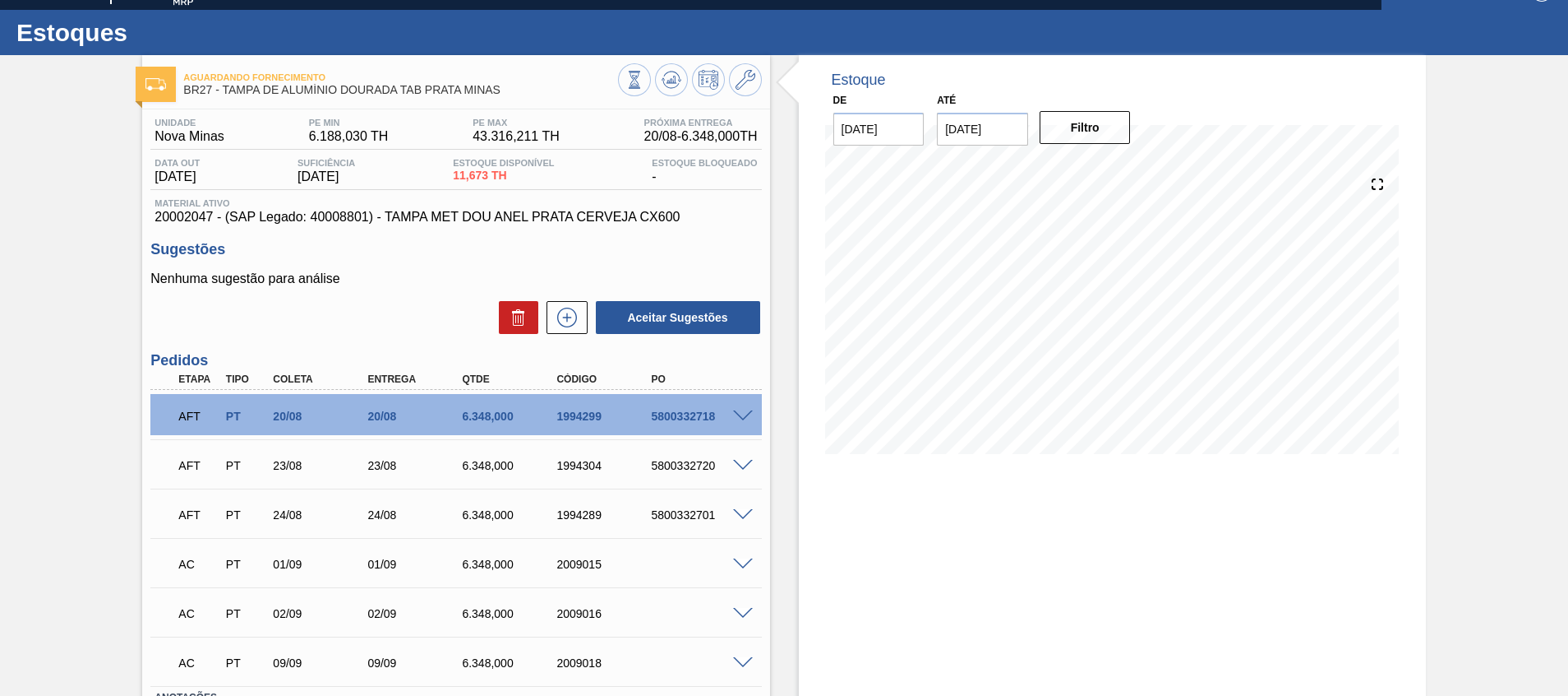
scroll to position [98, 0]
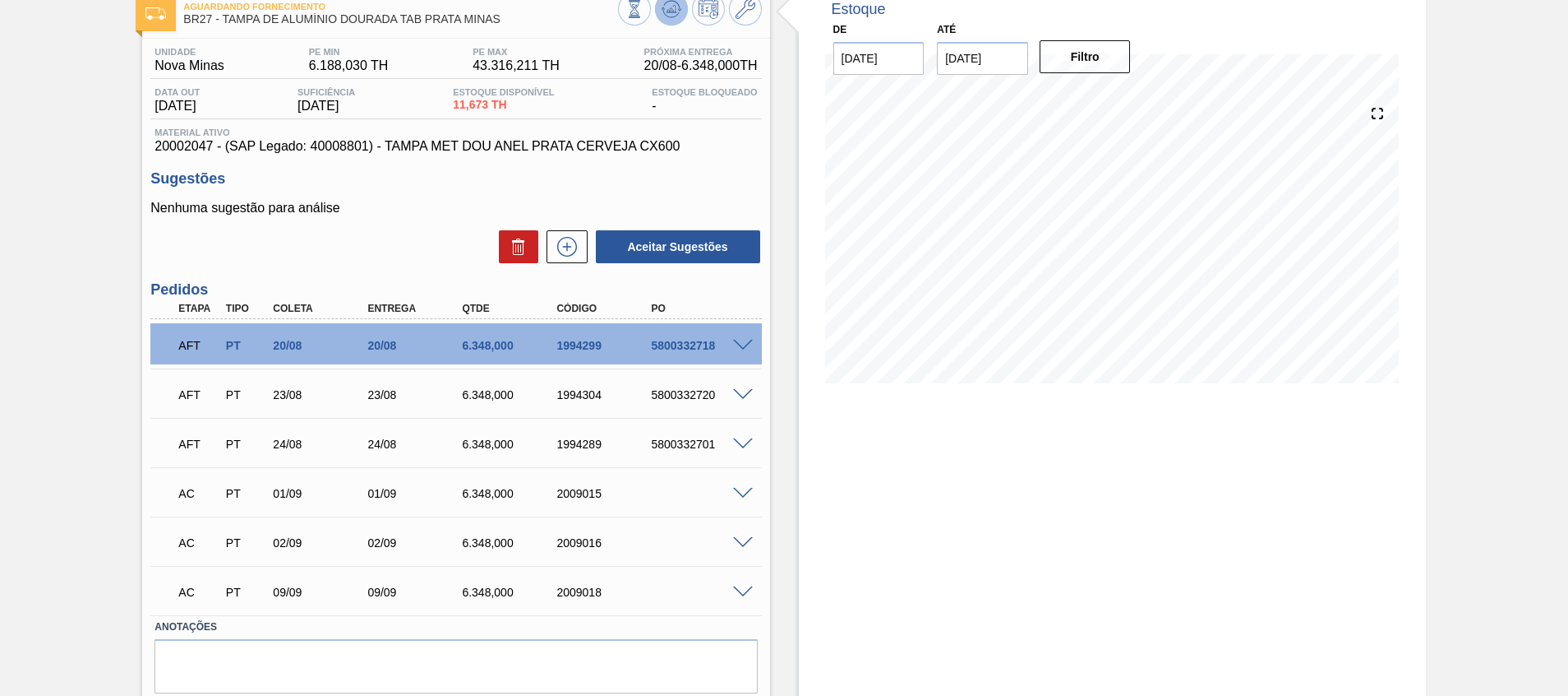
click at [656, 11] on button at bounding box center [671, 9] width 33 height 33
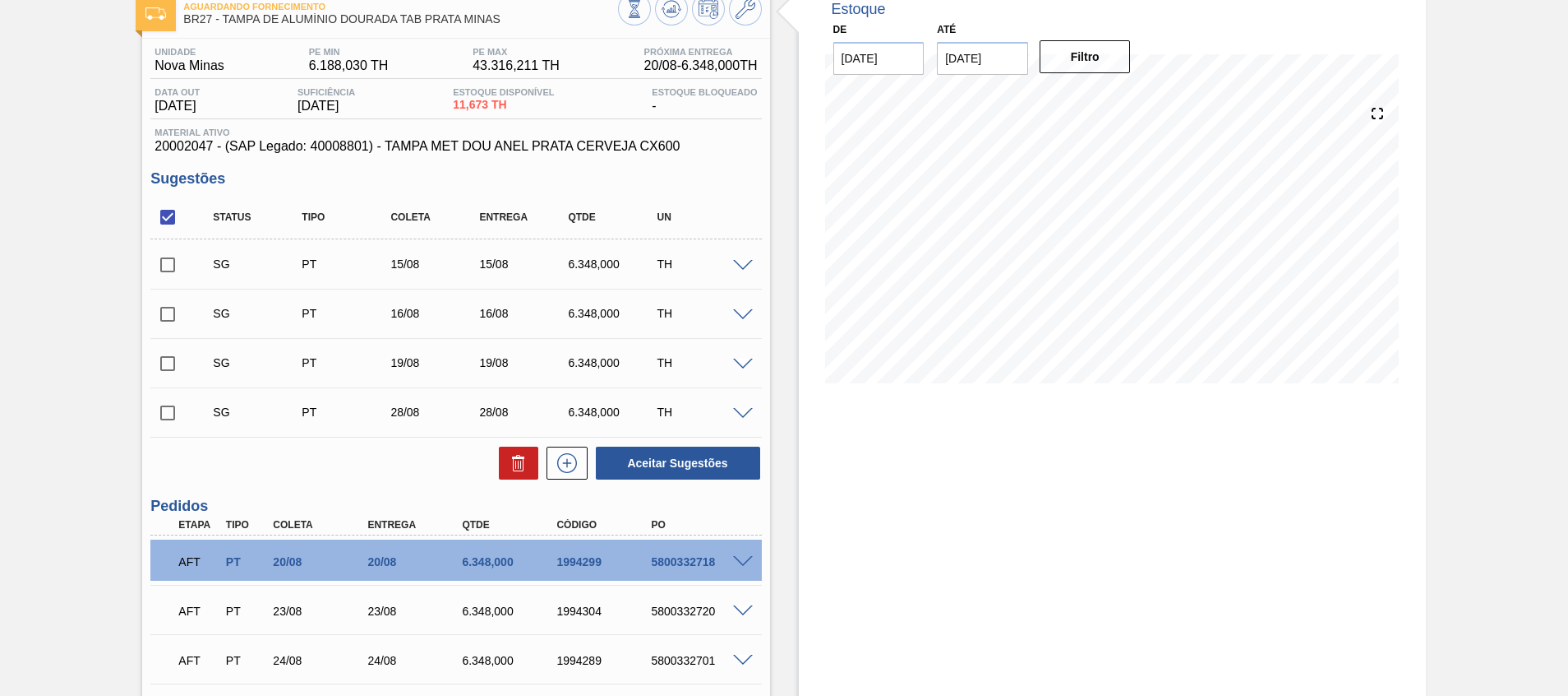
scroll to position [86, 0]
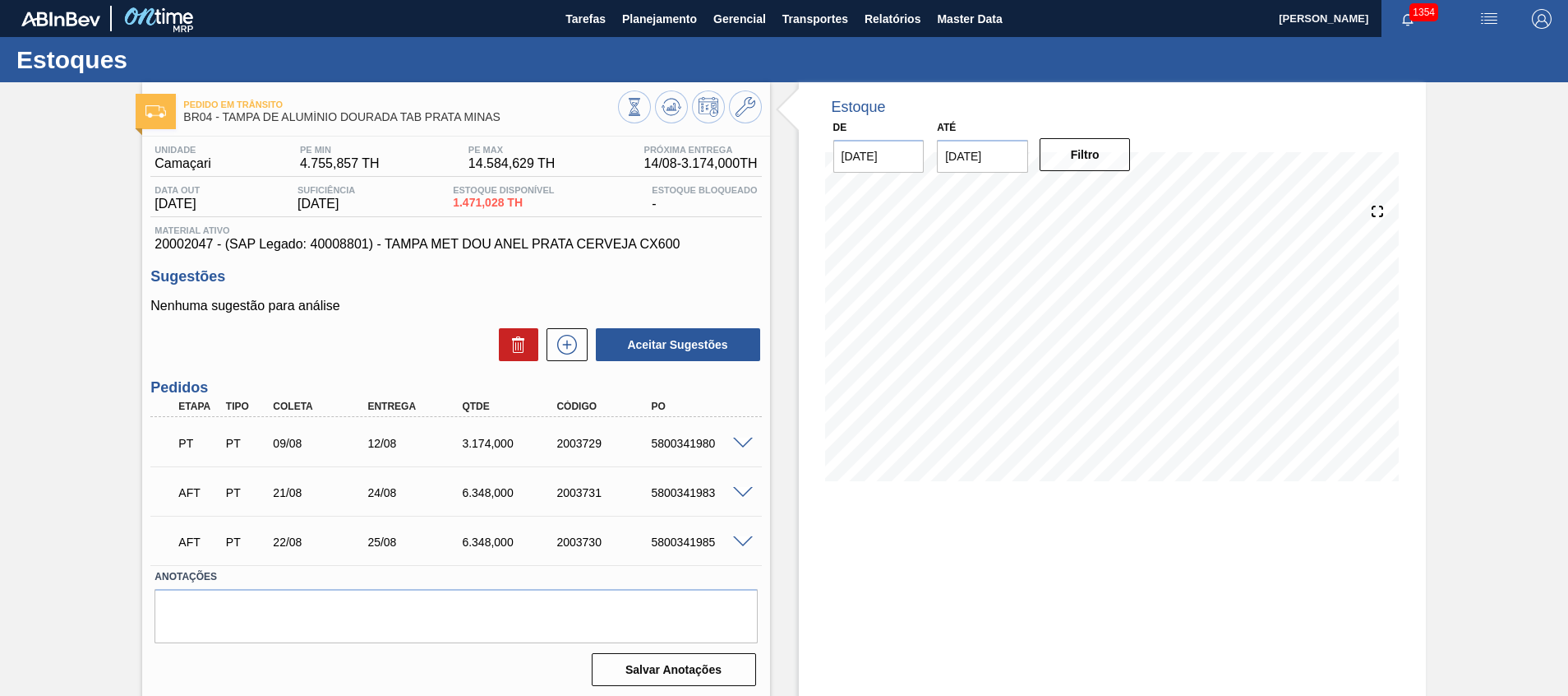
click at [687, 106] on div at bounding box center [690, 108] width 144 height 37
click at [644, 105] on icon at bounding box center [634, 107] width 18 height 18
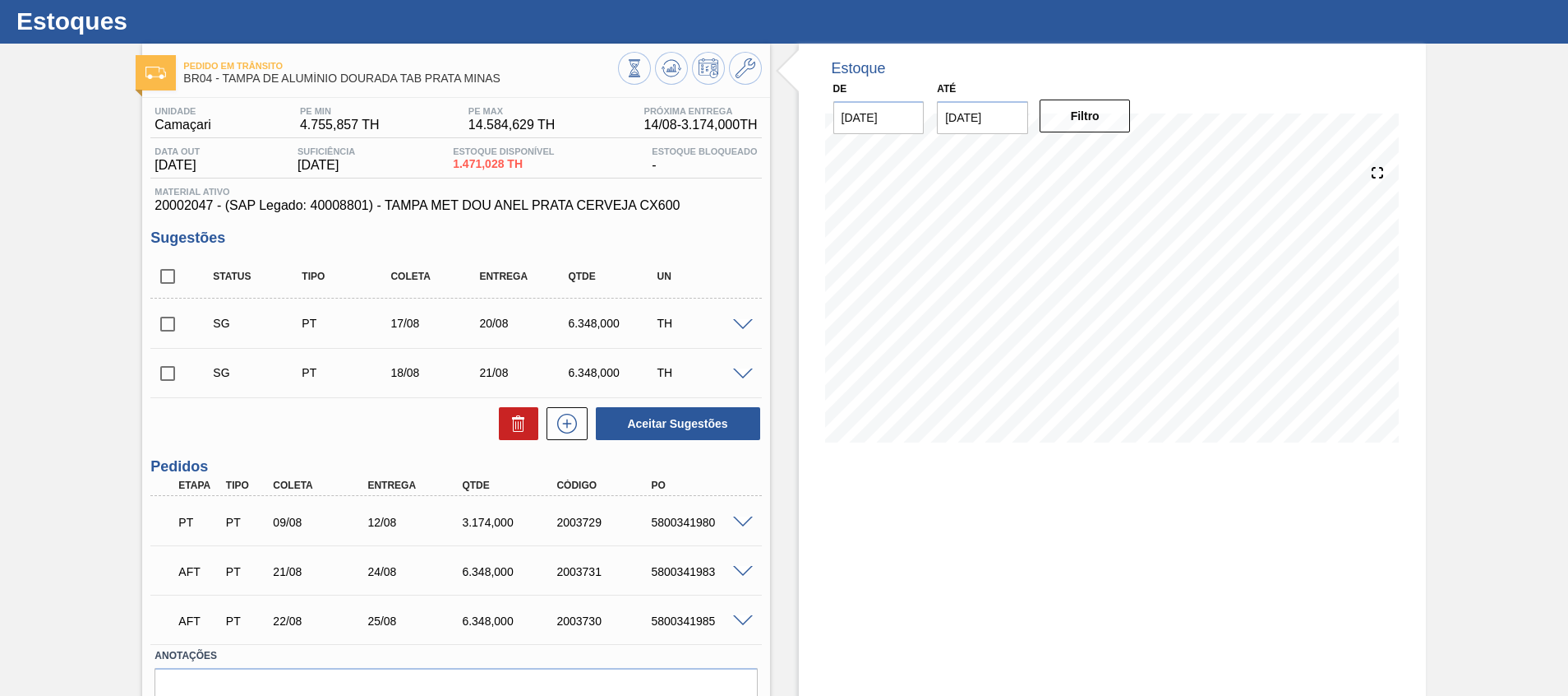
scroll to position [39, 0]
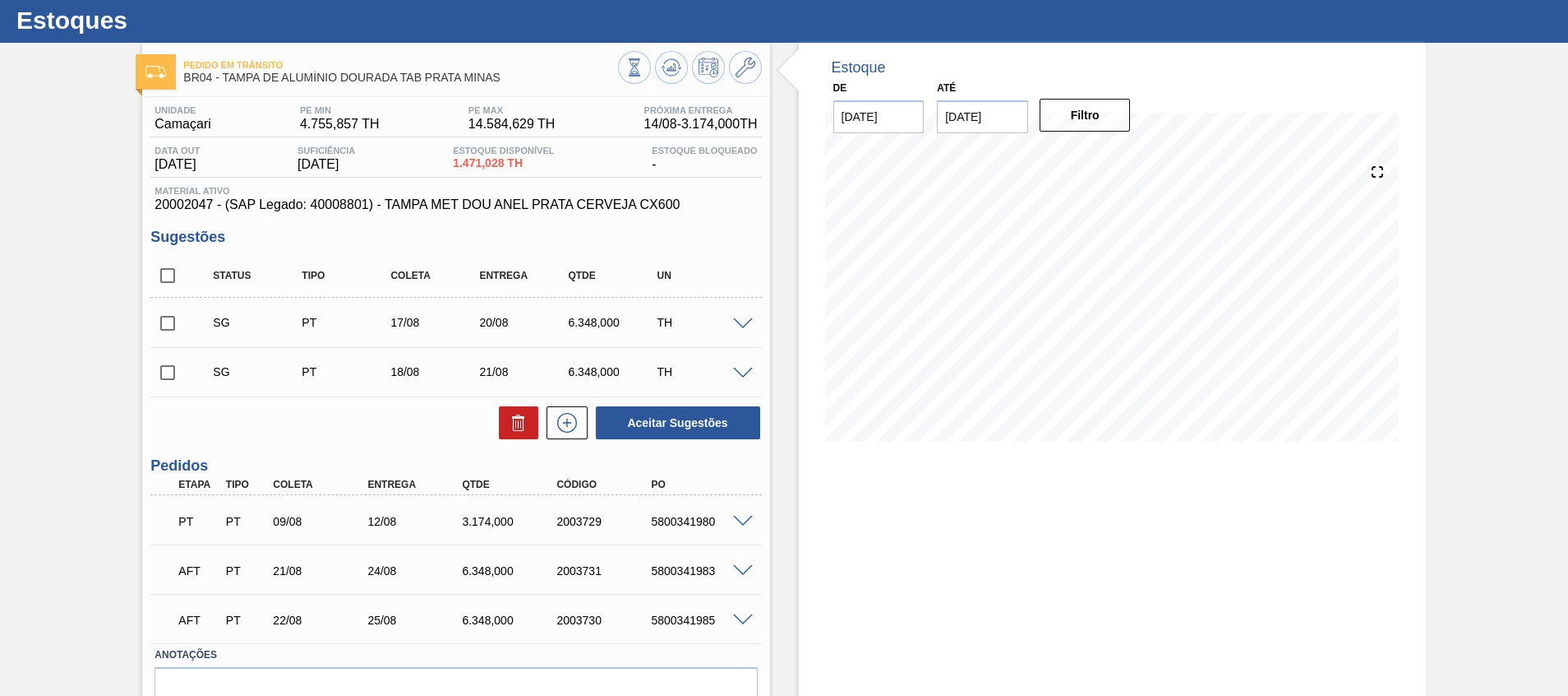
click at [747, 314] on div "SG PT 17/08 20/08 6.348,000 TH" at bounding box center [455, 322] width 611 height 41
click at [744, 319] on span at bounding box center [742, 325] width 20 height 12
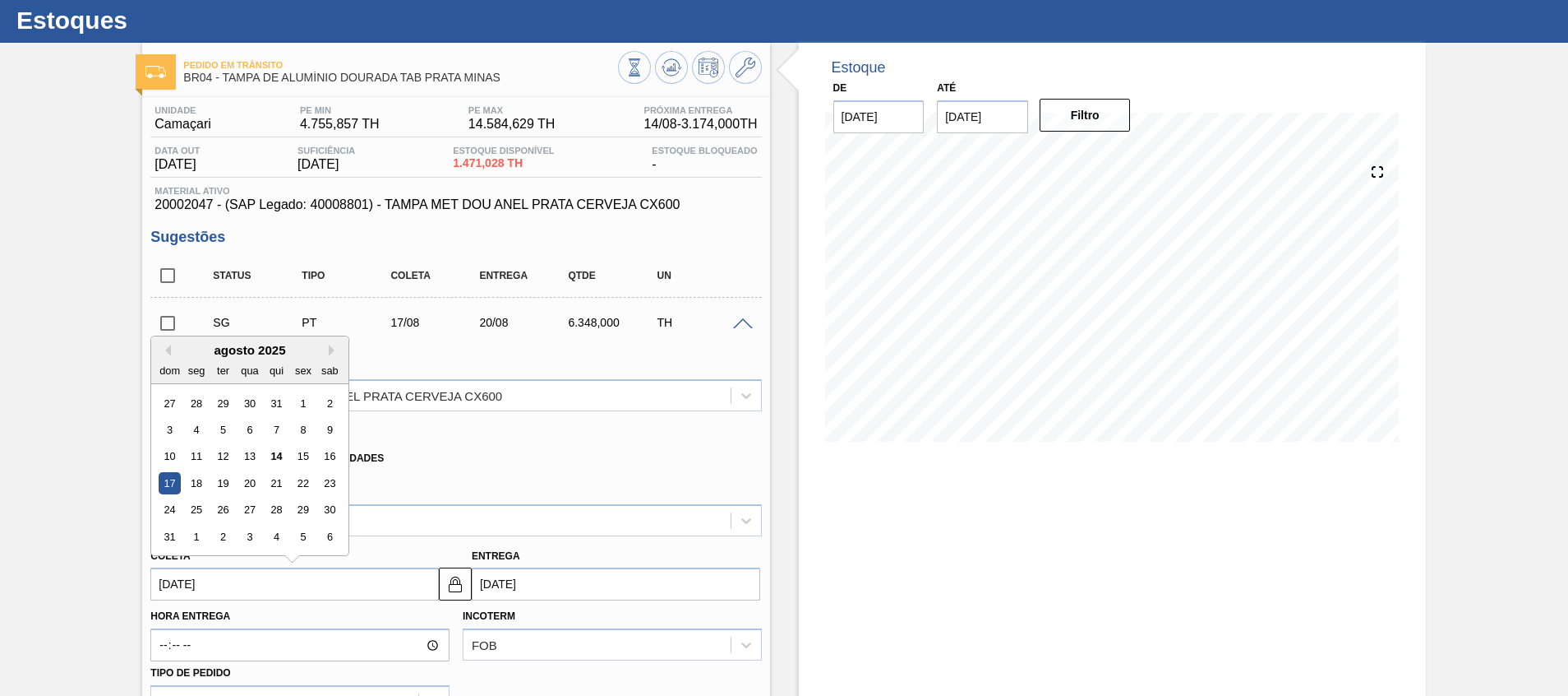
click at [367, 575] on input "[DATE]" at bounding box center [294, 584] width 289 height 33
click at [336, 353] on button "Next Month" at bounding box center [334, 350] width 11 height 11
click at [274, 403] on div "4" at bounding box center [277, 404] width 23 height 23
type input "04/09/2025"
type input "[DATE]"
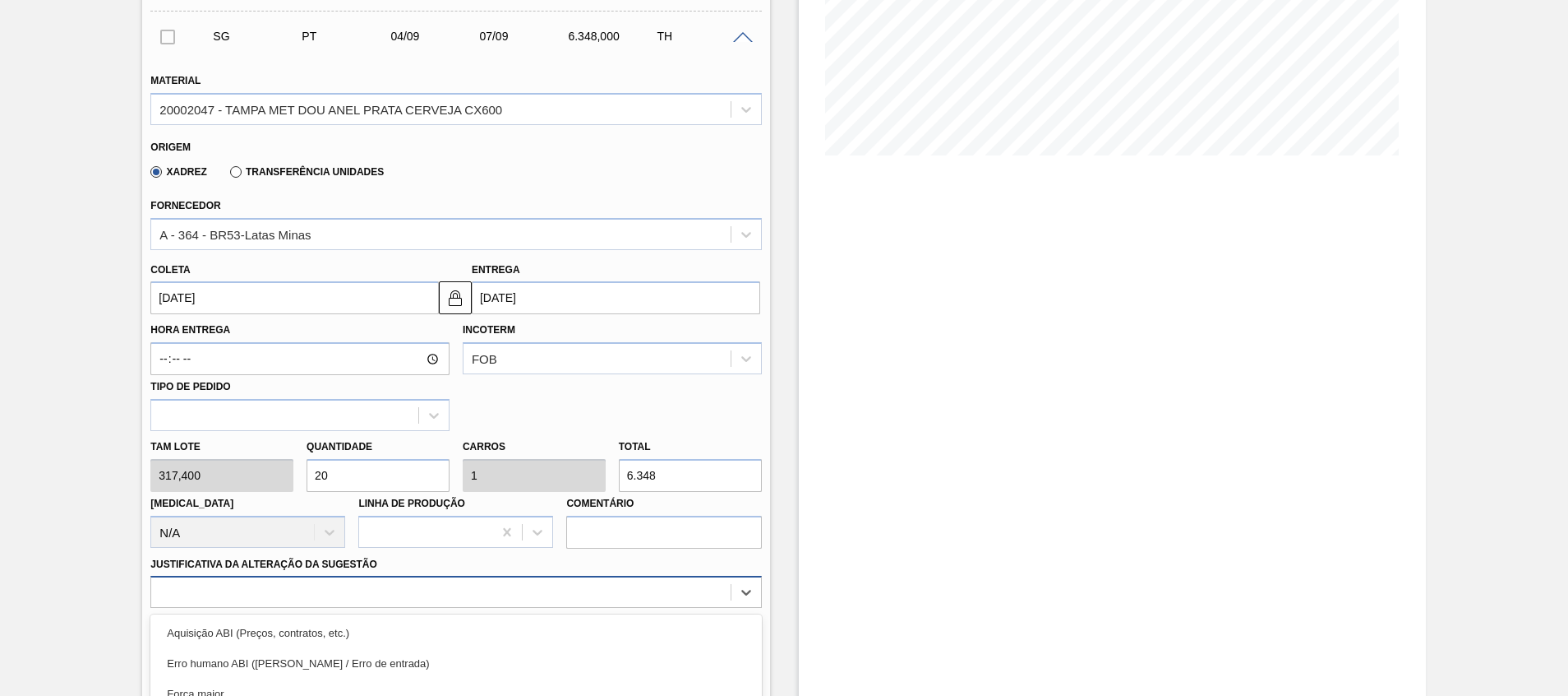
scroll to position [497, 0]
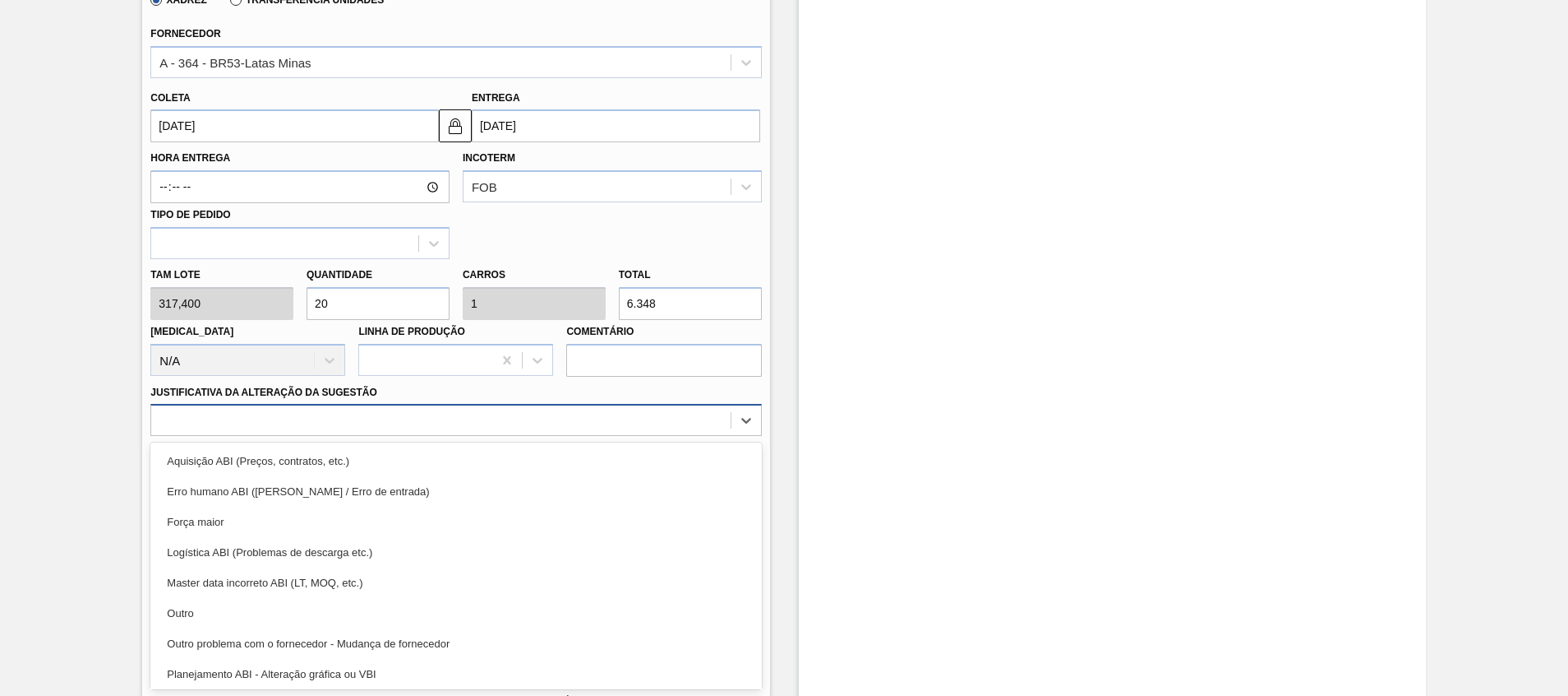
click at [252, 436] on div "option Master data incorreto ABI (LT, MOQ, etc.) focused, 5 of 18. 18 results a…" at bounding box center [455, 419] width 611 height 32
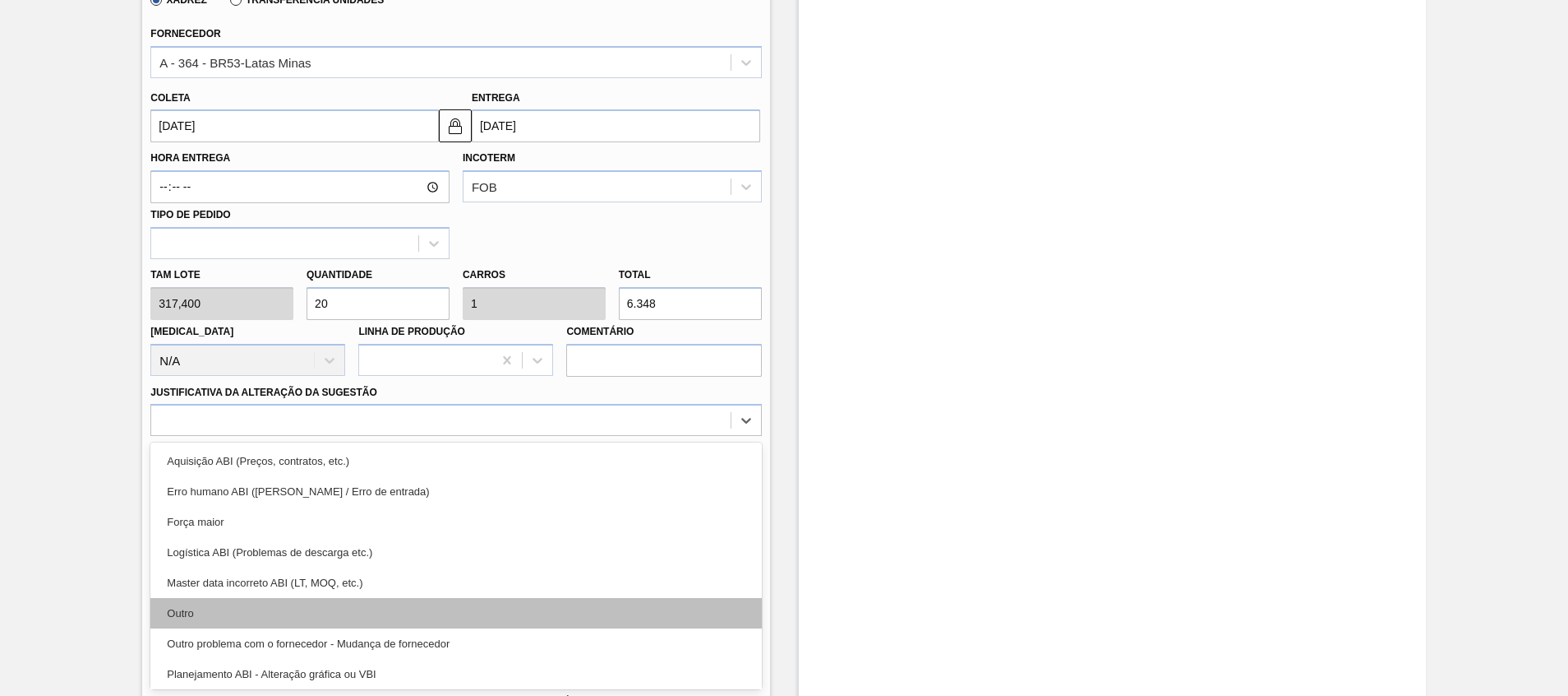
scroll to position [307, 0]
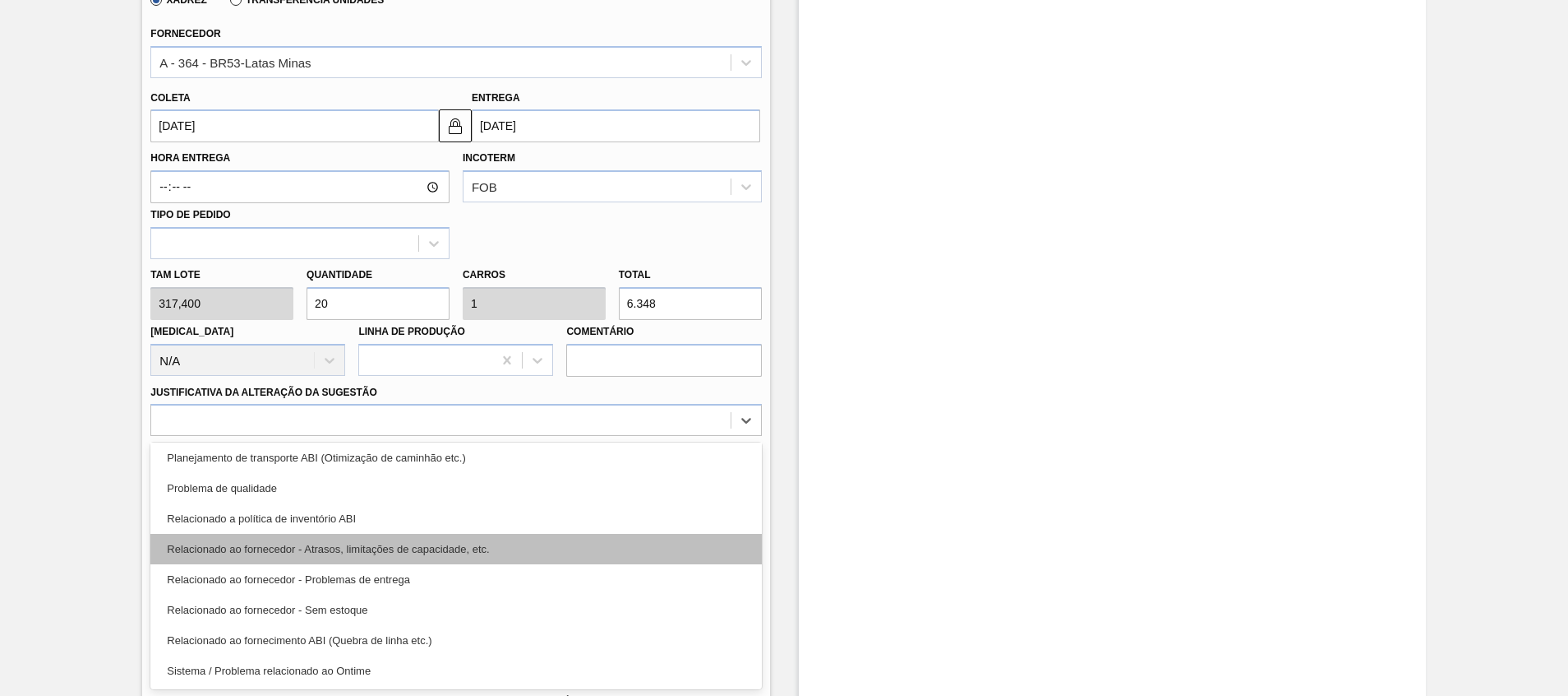
click at [336, 544] on div "Relacionado ao fornecedor - Atrasos, limitações de capacidade, etc." at bounding box center [455, 548] width 611 height 30
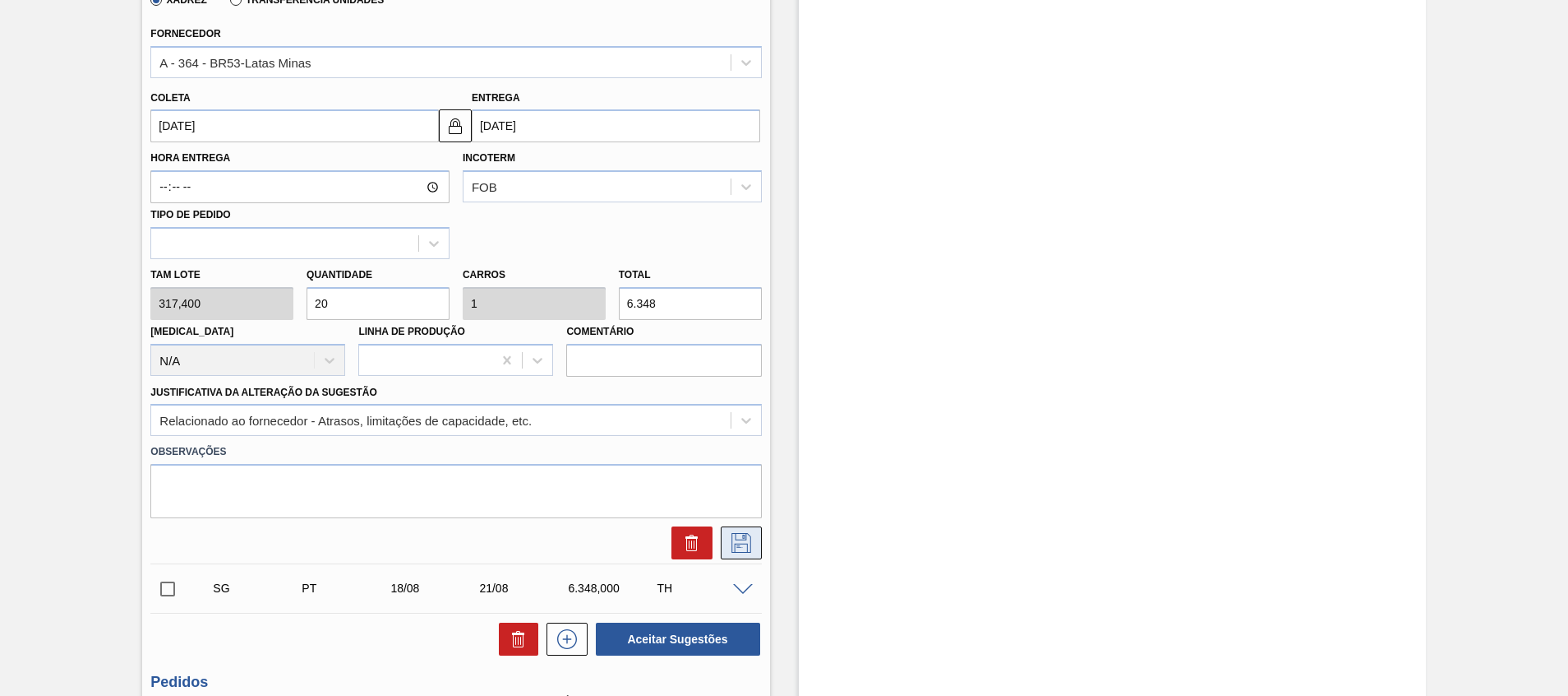
click at [721, 530] on button at bounding box center [741, 542] width 41 height 33
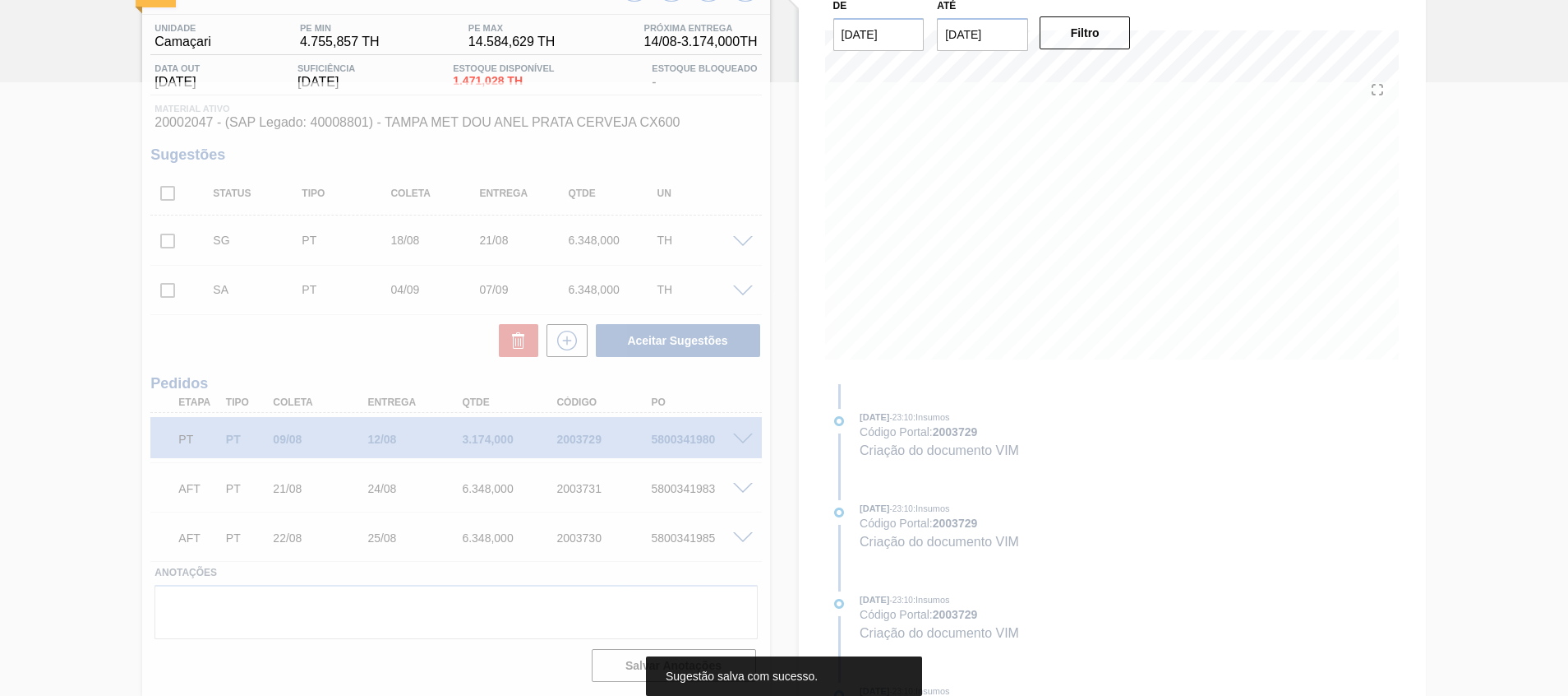
scroll to position [0, 0]
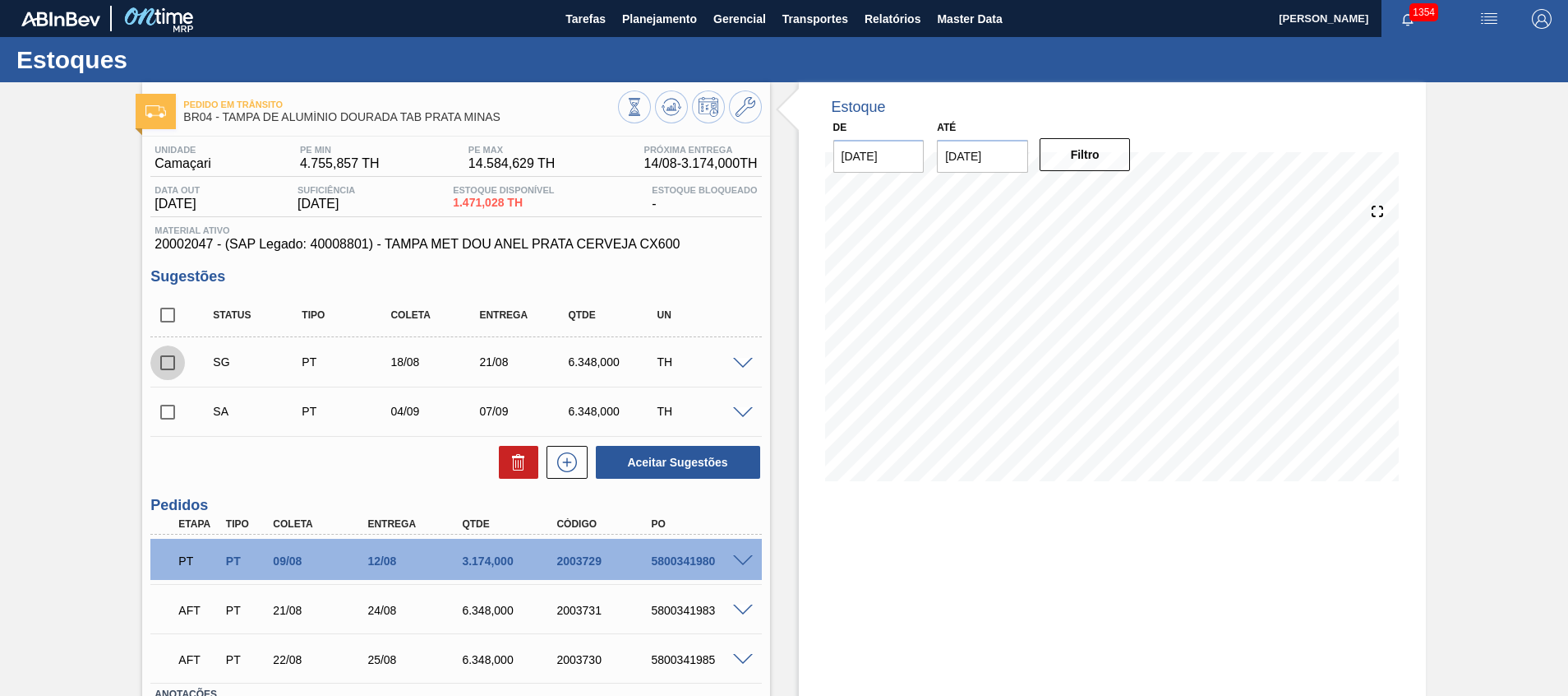
click at [170, 360] on input "checkbox" at bounding box center [167, 363] width 35 height 35
click at [506, 467] on button at bounding box center [518, 463] width 39 height 33
checkbox input "false"
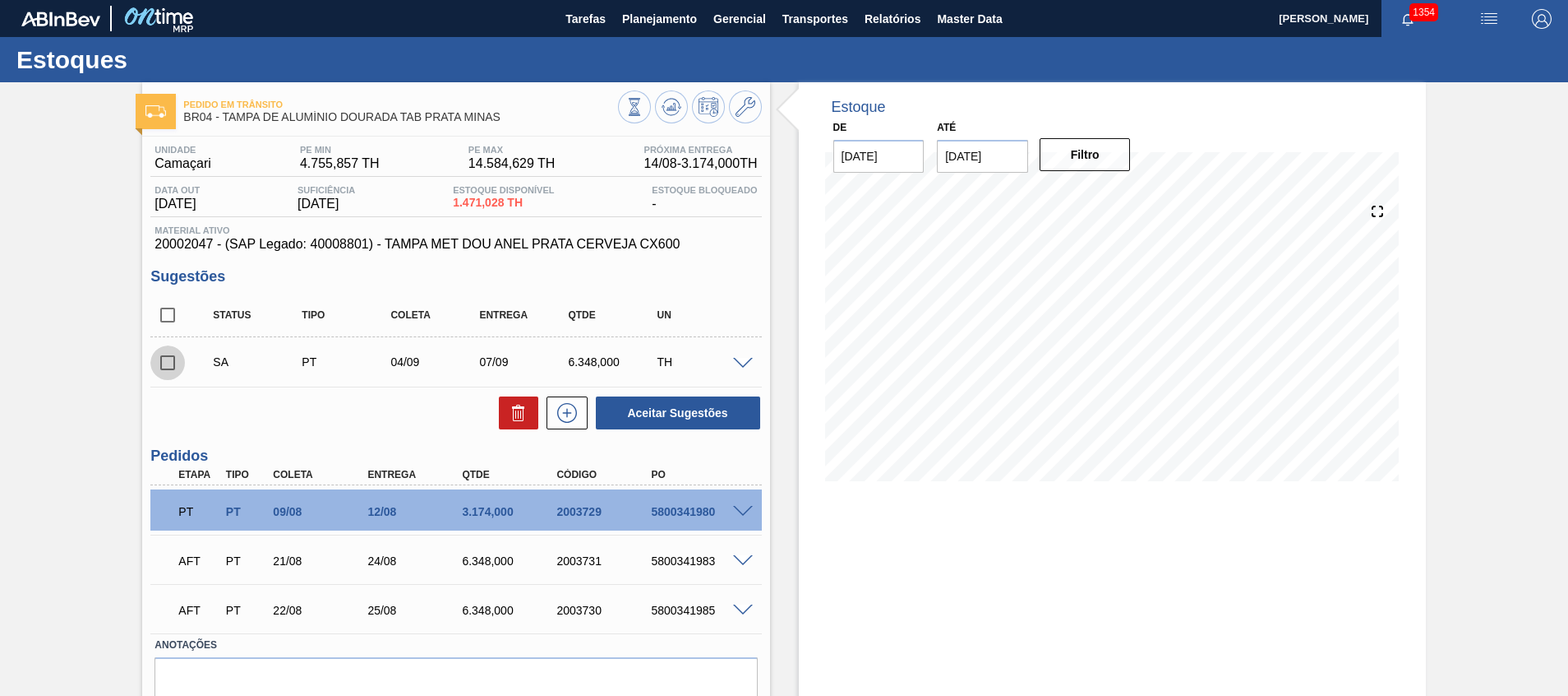
click at [166, 370] on input "checkbox" at bounding box center [167, 363] width 35 height 35
checkbox input "true"
click at [657, 399] on button "Aceitar Sugestões" at bounding box center [678, 413] width 165 height 33
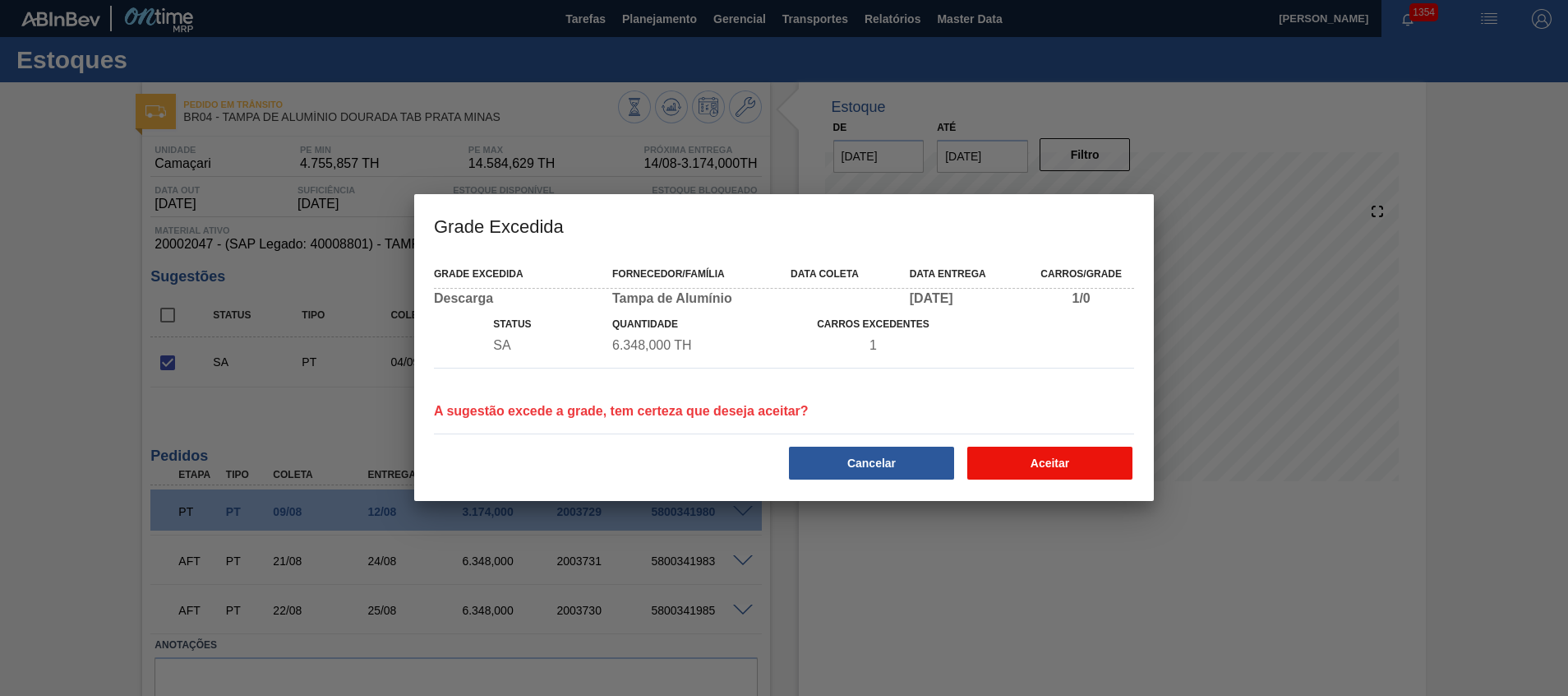
click at [1042, 461] on button "Aceitar" at bounding box center [1049, 463] width 165 height 33
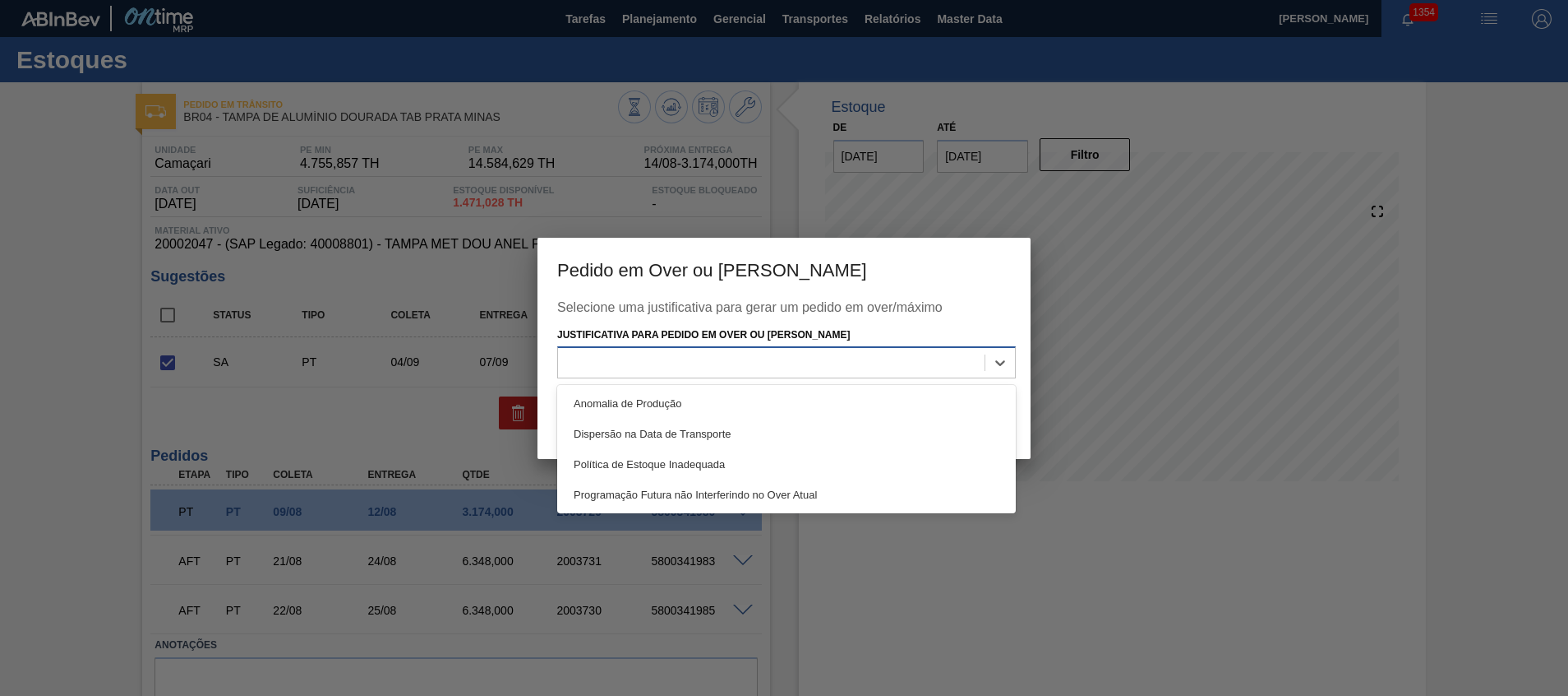
click at [919, 369] on div at bounding box center [771, 363] width 427 height 23
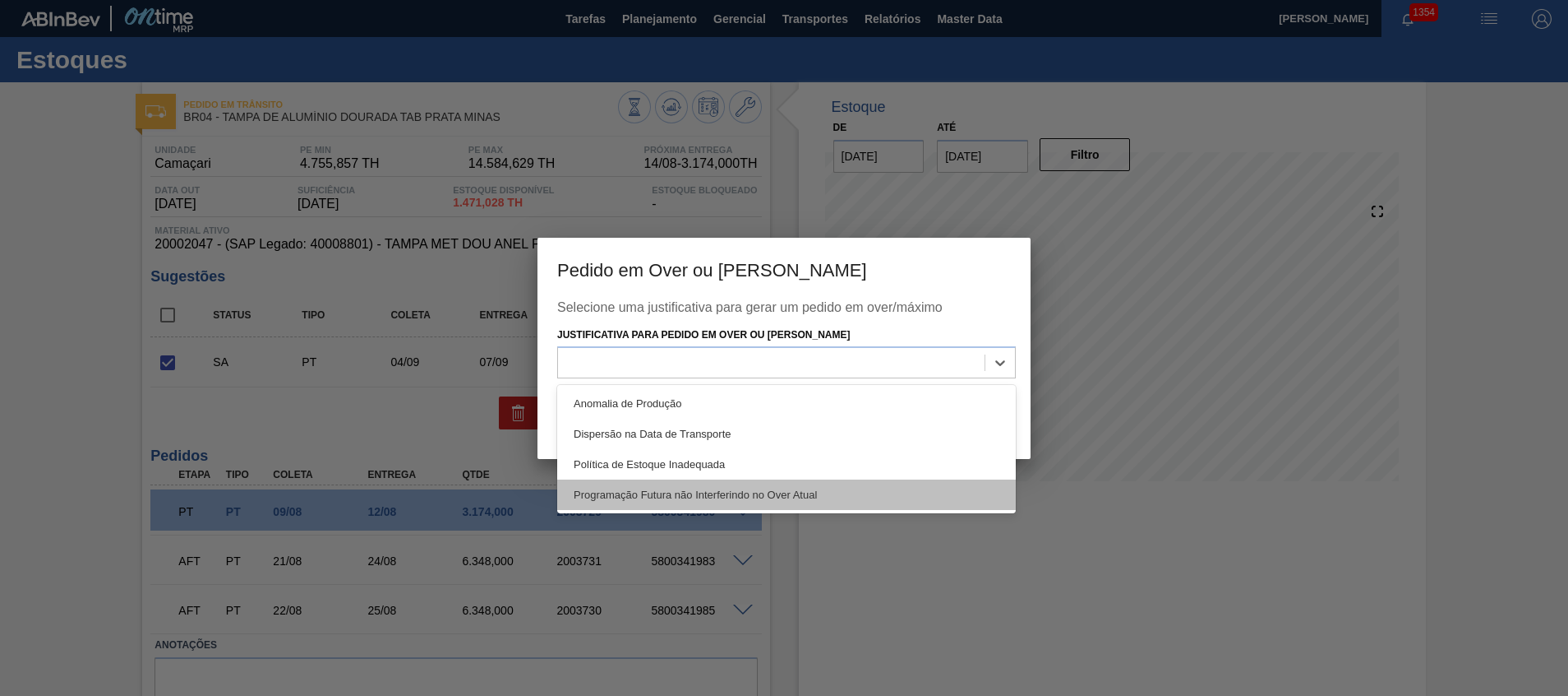
click at [924, 489] on div "Programação Futura não Interferindo no Over Atual" at bounding box center [786, 494] width 459 height 30
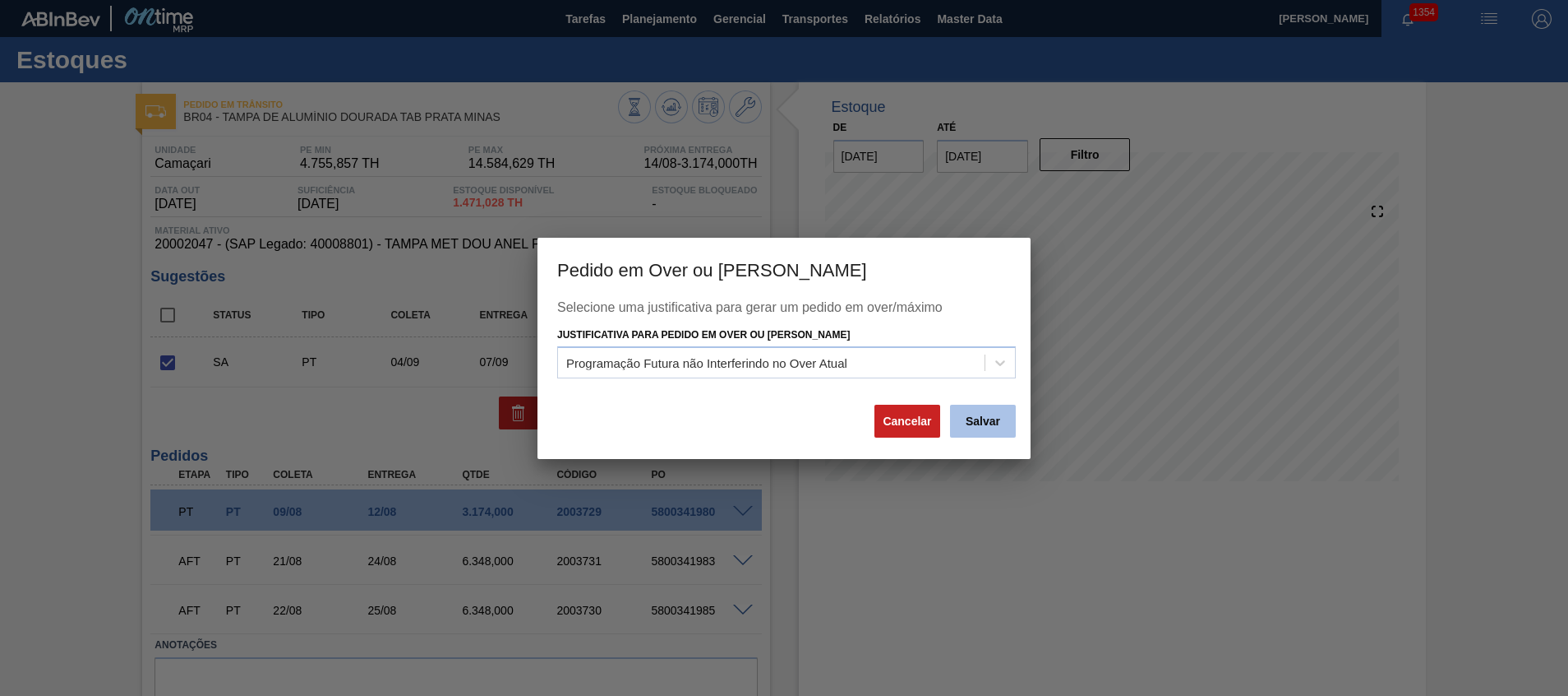
click at [983, 422] on button "Salvar" at bounding box center [983, 421] width 66 height 33
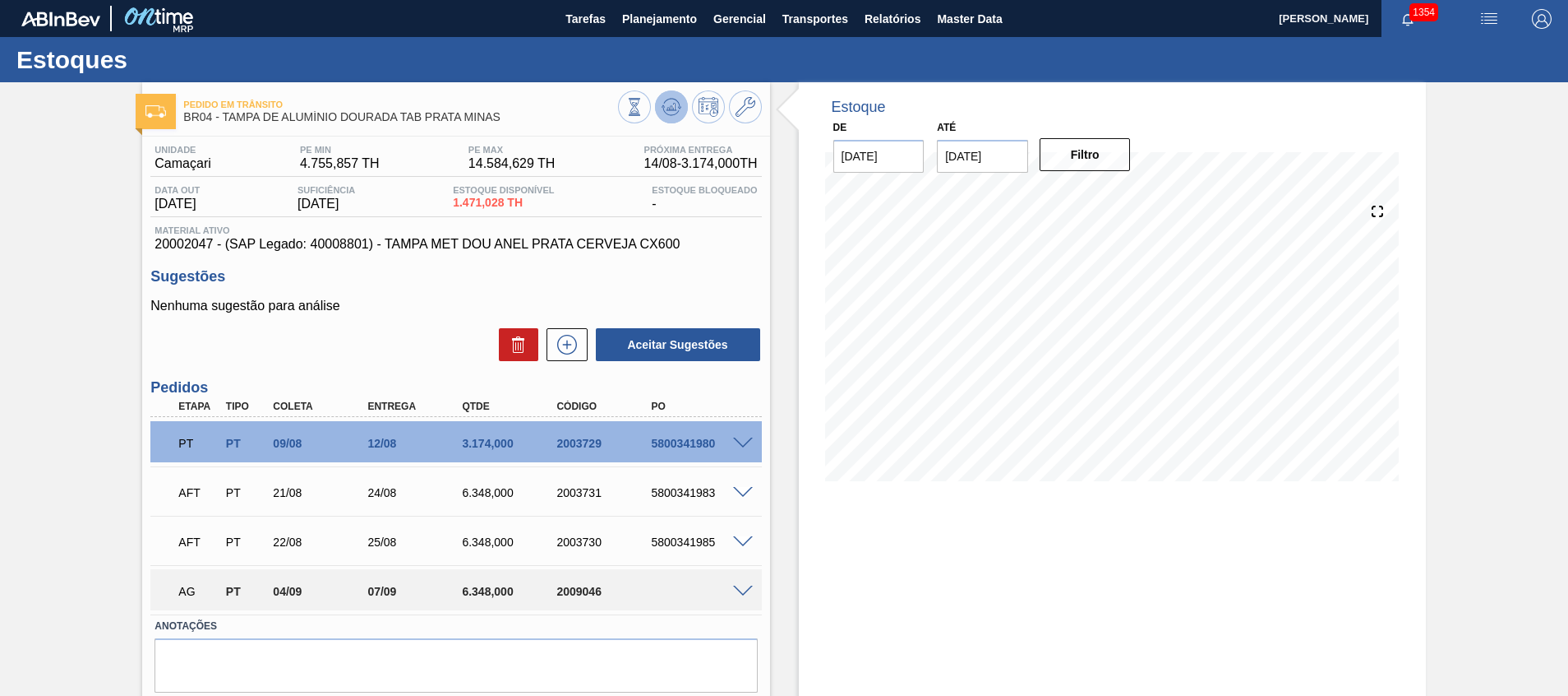
click at [673, 108] on icon at bounding box center [670, 106] width 10 height 8
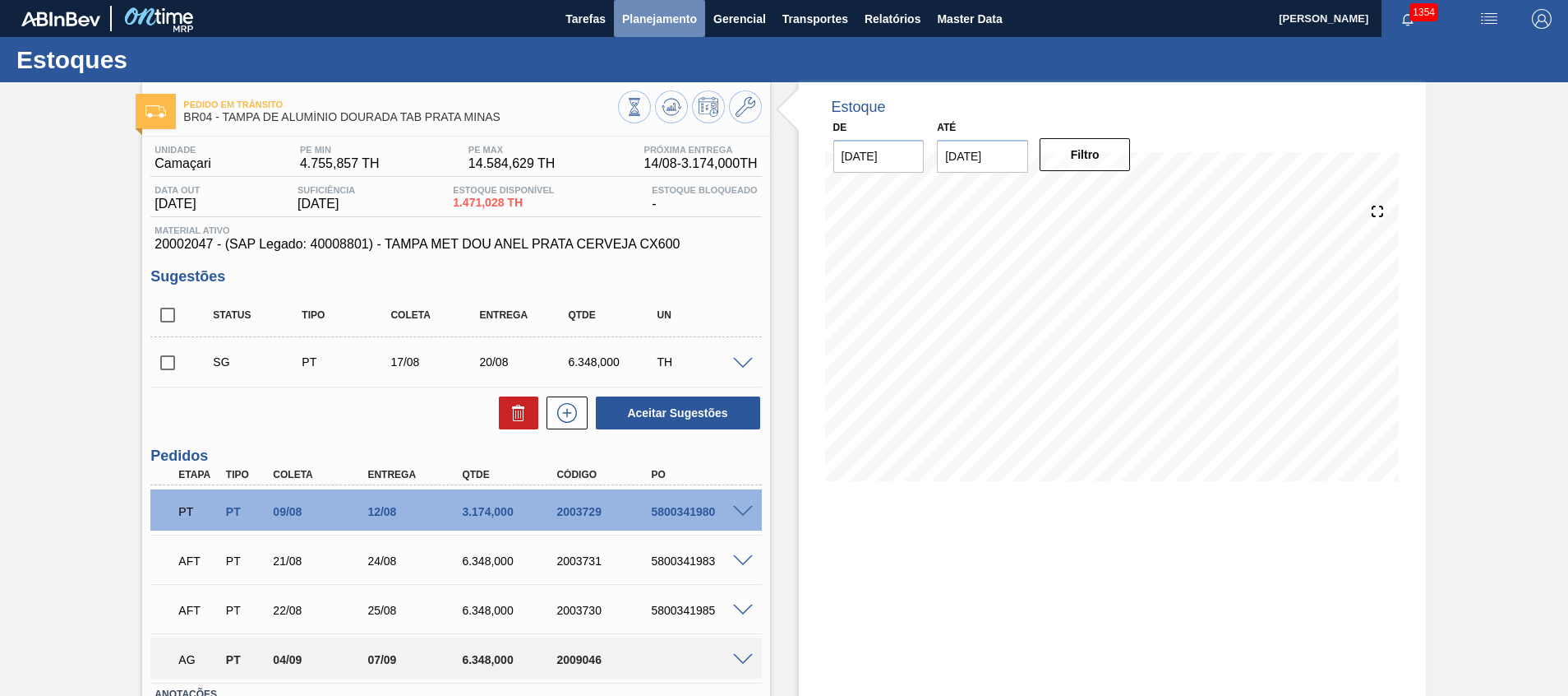
click at [637, 27] on span "Planejamento" at bounding box center [659, 18] width 75 height 20
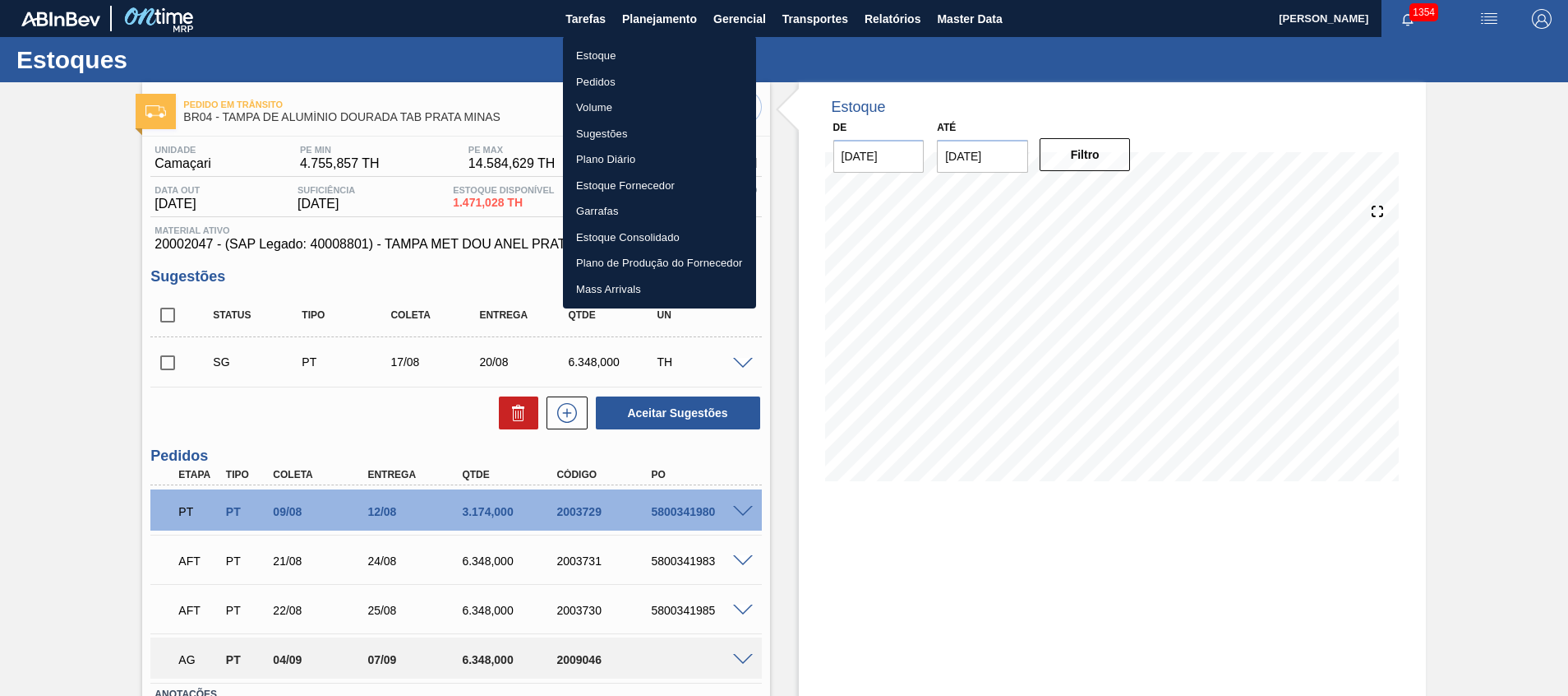
click at [870, 592] on div at bounding box center [784, 348] width 1568 height 696
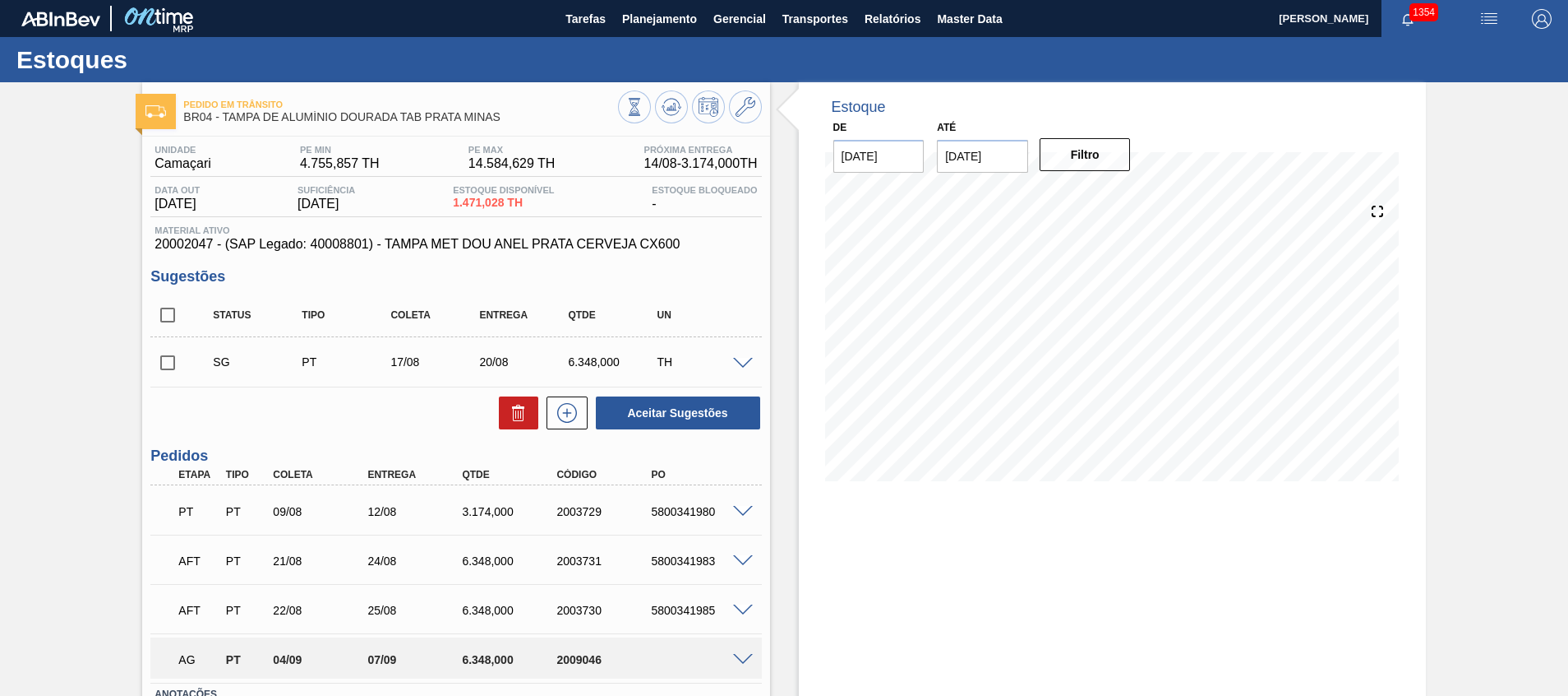
scroll to position [56, 0]
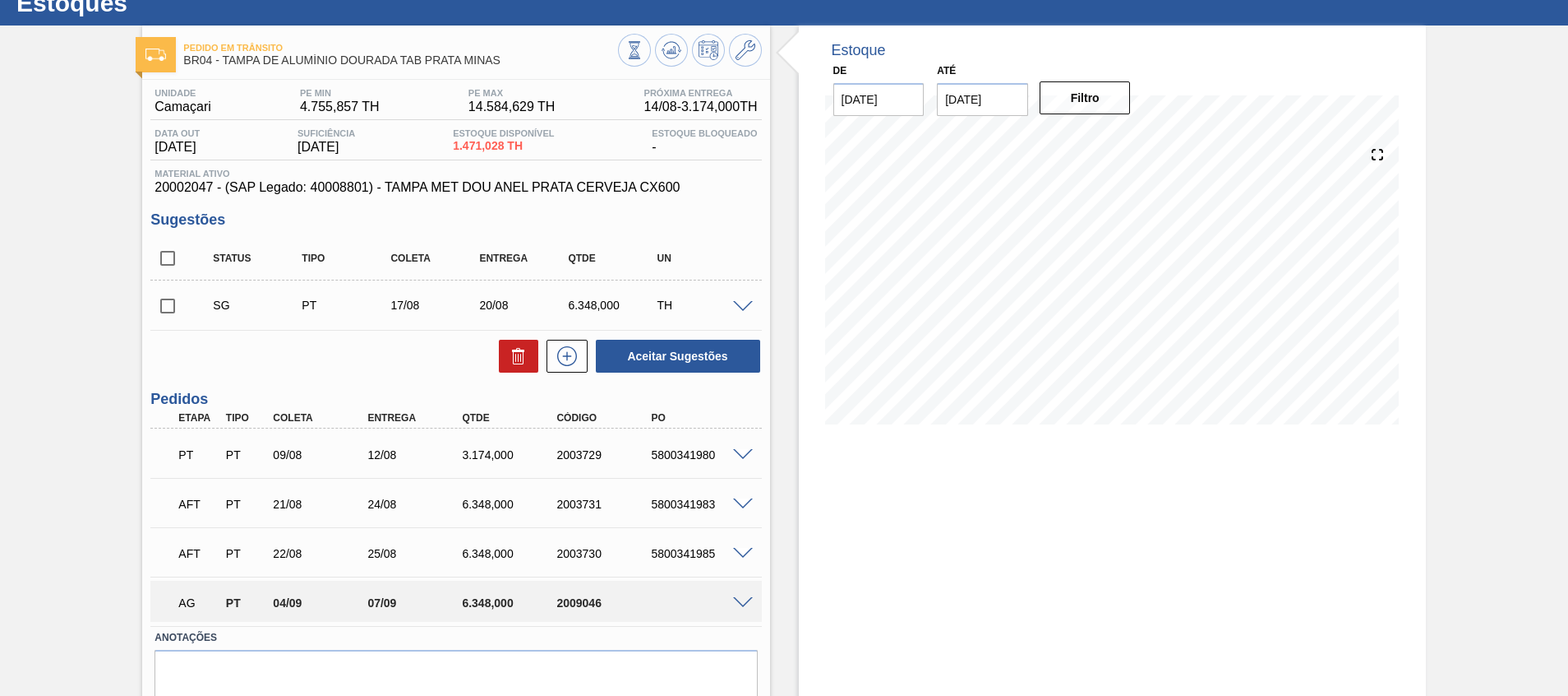
click at [487, 603] on div "6.348,000" at bounding box center [511, 602] width 106 height 13
copy div "6.348,000"
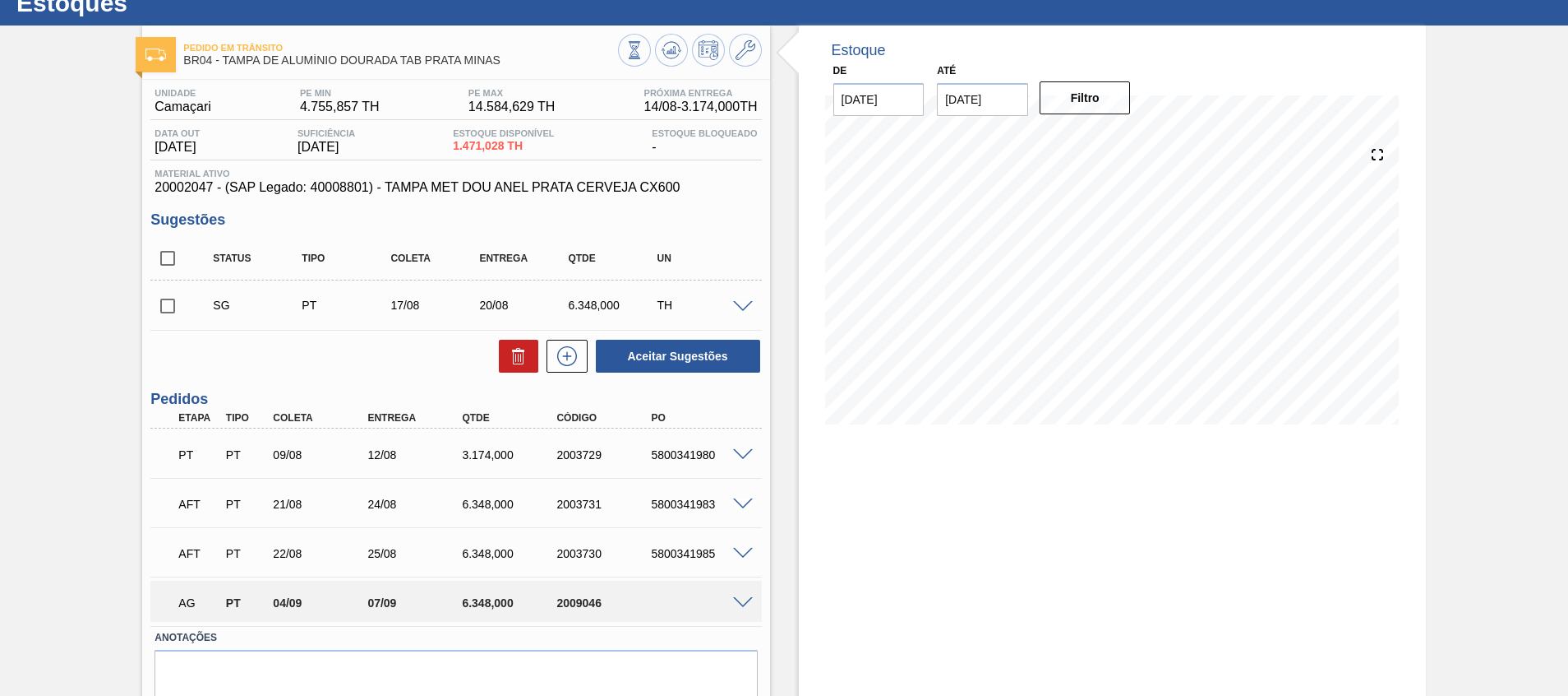
click at [780, 337] on div "Estoque De [DATE] Até [DATE] Filtro" at bounding box center [1098, 392] width 656 height 735
click at [729, 296] on div "SG PT 17/08 20/08 6.348,000 TH" at bounding box center [468, 305] width 532 height 33
click at [736, 305] on span at bounding box center [742, 307] width 20 height 12
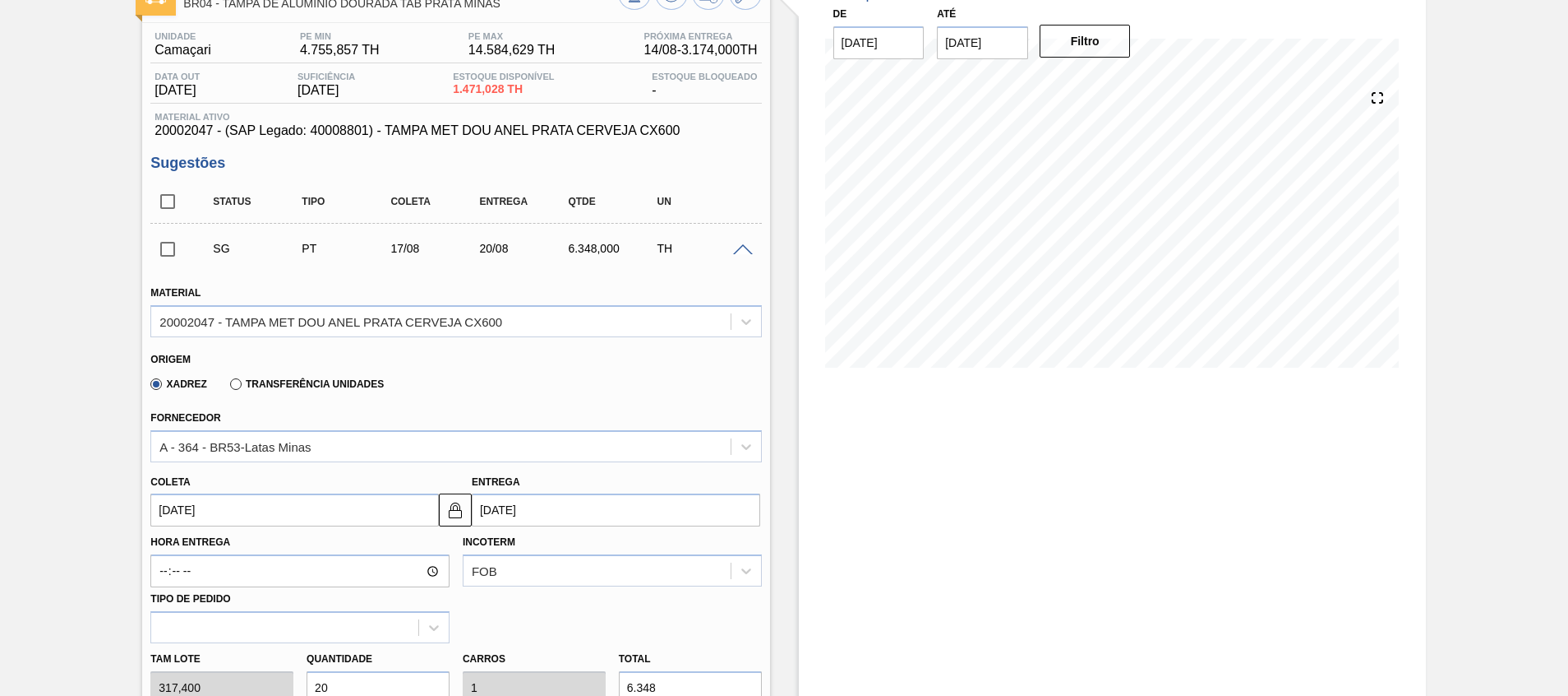
scroll to position [120, 0]
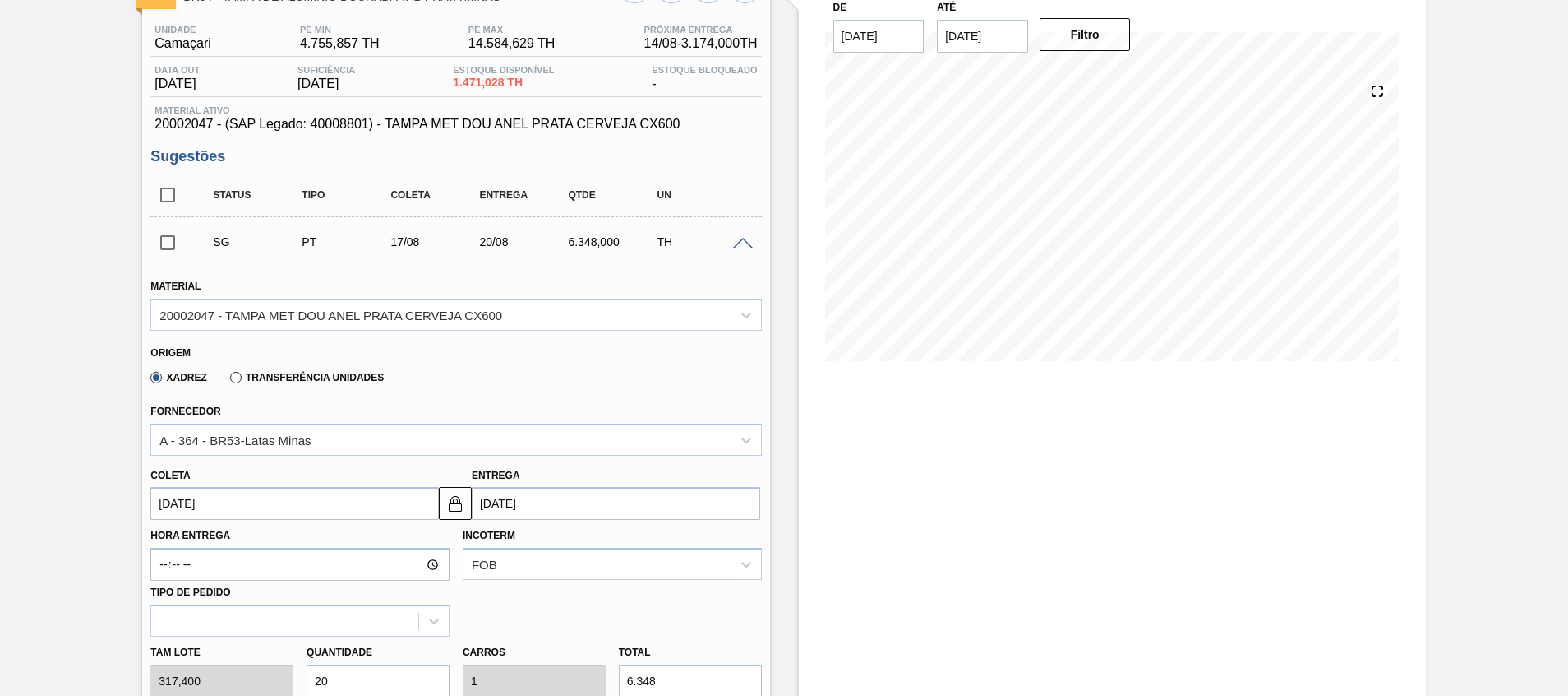
click at [741, 243] on span at bounding box center [742, 244] width 20 height 12
